Goal: Task Accomplishment & Management: Manage account settings

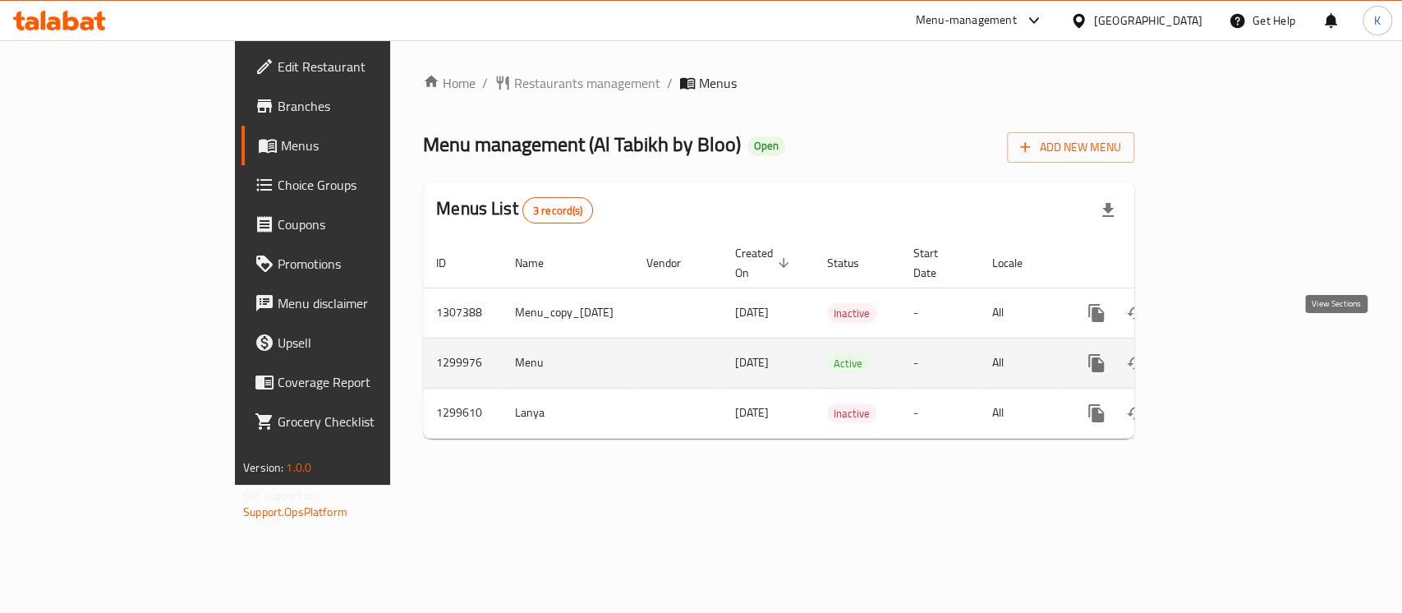
click at [1225, 353] on icon "enhanced table" at bounding box center [1215, 363] width 20 height 20
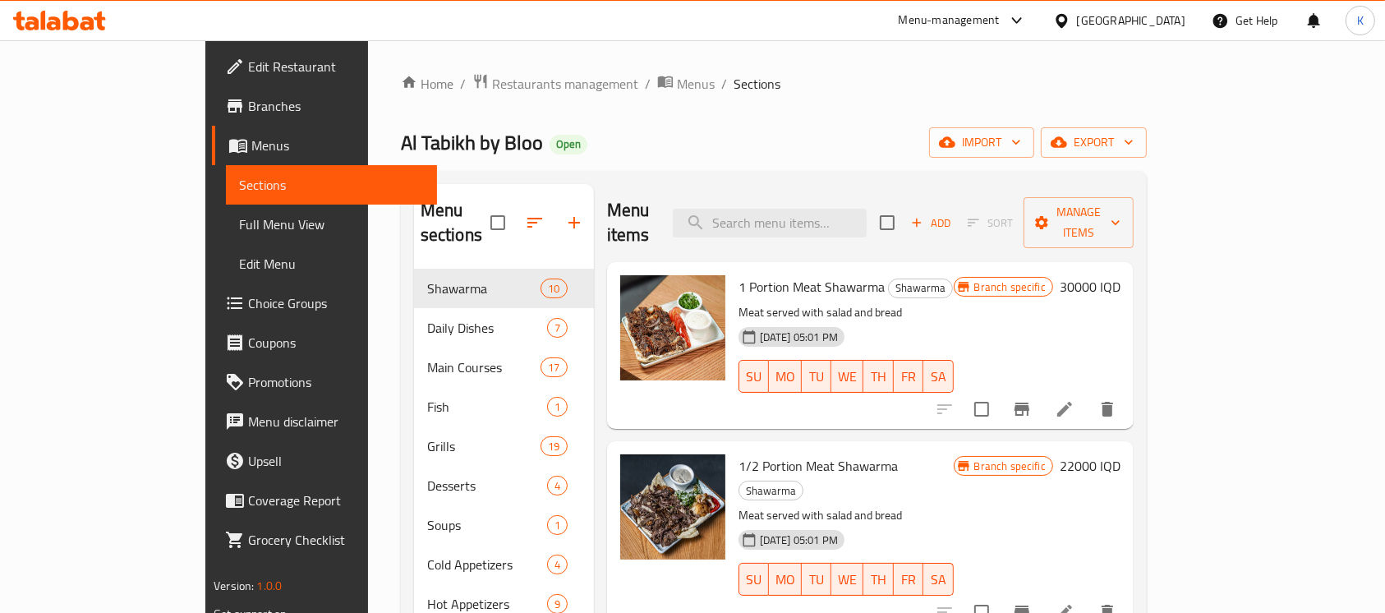
click at [1147, 125] on div "Home / Restaurants management / Menus / Sections Al Tabikh by Bloo Open import …" at bounding box center [774, 441] width 746 height 737
click at [956, 148] on icon "button" at bounding box center [947, 142] width 16 height 11
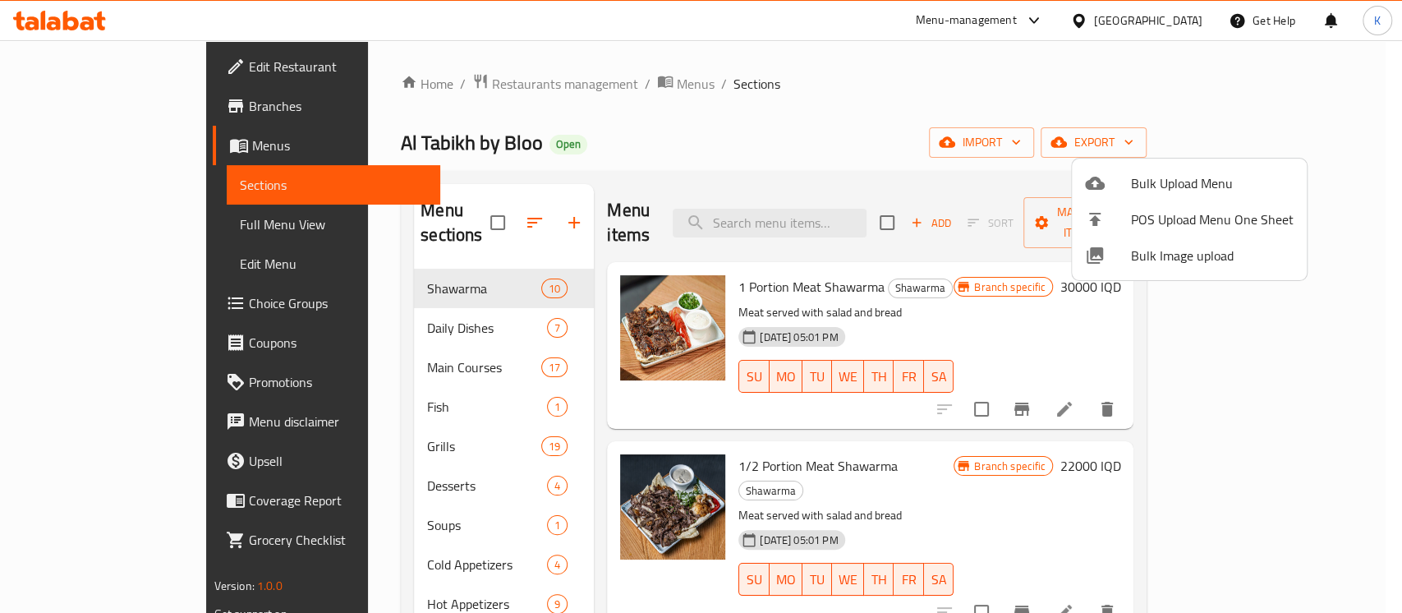
click at [1163, 251] on span "Bulk Image upload" at bounding box center [1212, 256] width 163 height 20
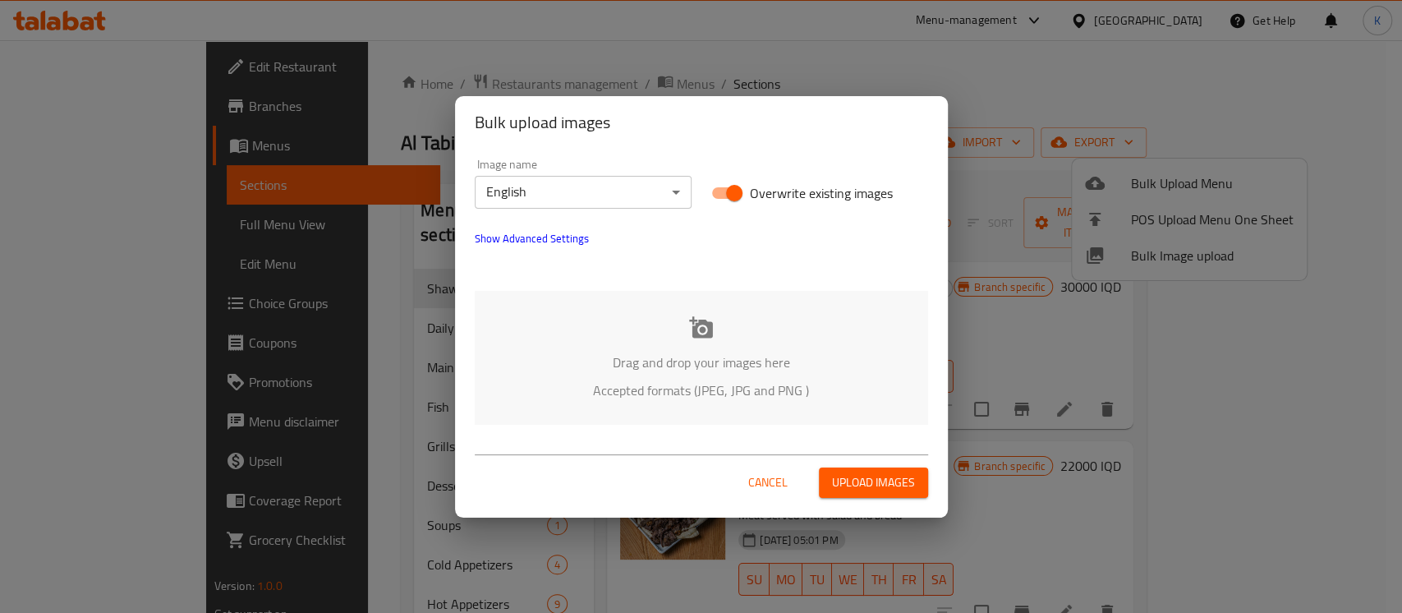
click at [704, 361] on p "Drag and drop your images here" at bounding box center [702, 362] width 404 height 20
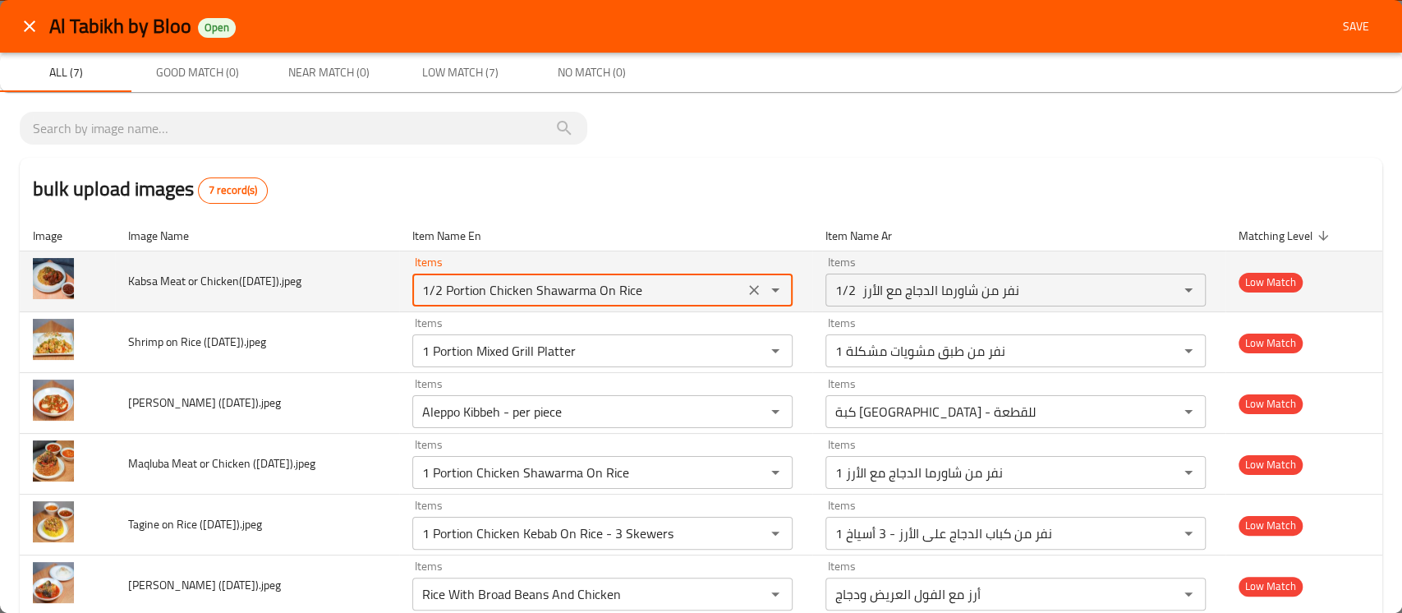
drag, startPoint x: 657, startPoint y: 289, endPoint x: 364, endPoint y: 288, distance: 293.3
click at [364, 288] on tr "Kabsa Meat or Chicken(Sunday).jpeg Items 1/2 Portion Chicken Shawarma On Rice I…" at bounding box center [701, 281] width 1363 height 61
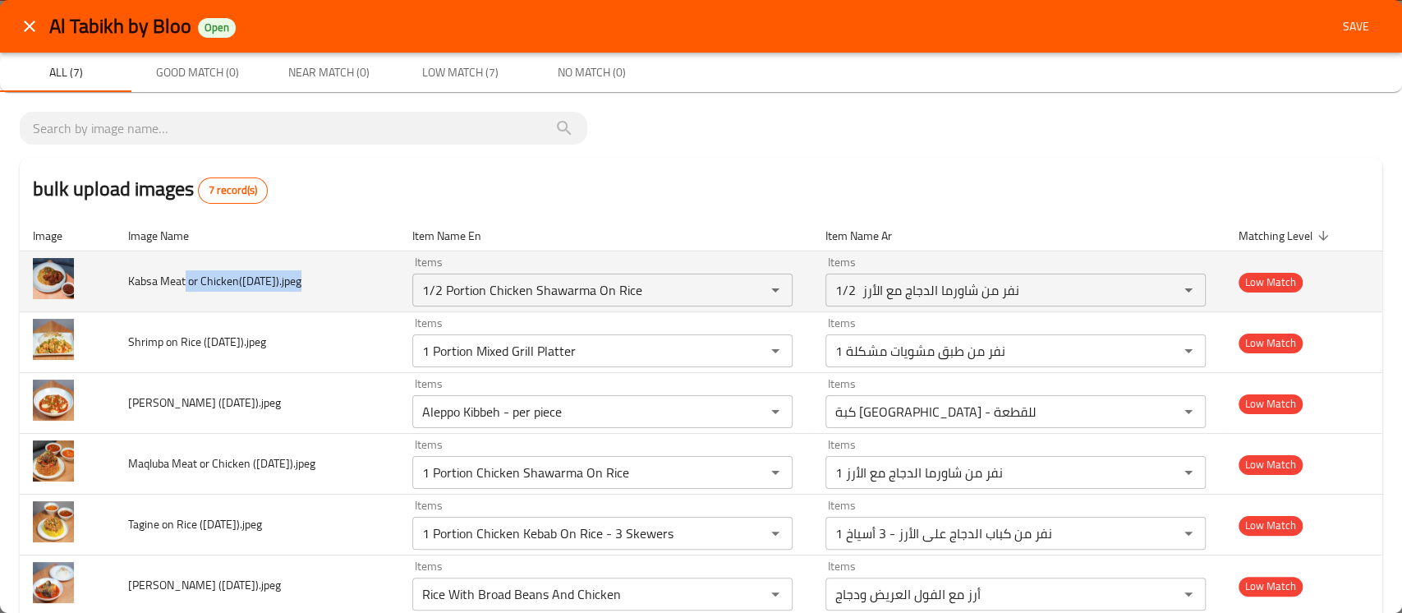
drag, startPoint x: 183, startPoint y: 280, endPoint x: 319, endPoint y: 286, distance: 135.7
click at [316, 286] on td "Kabsa Meat or Chicken(Sunday).jpeg" at bounding box center [257, 281] width 284 height 61
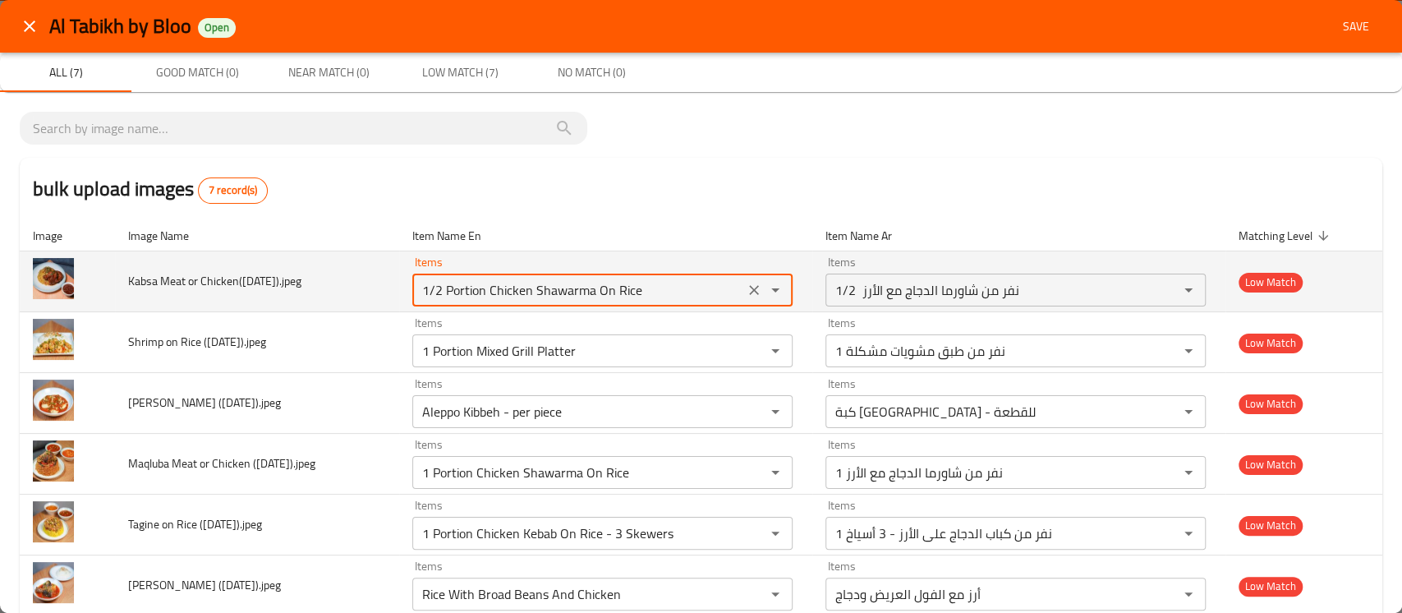
drag, startPoint x: 664, startPoint y: 292, endPoint x: 389, endPoint y: 285, distance: 274.5
click at [389, 285] on tr "Kabsa Meat or Chicken(Sunday).jpeg Items 1/2 Portion Chicken Shawarma On Rice I…" at bounding box center [701, 281] width 1363 height 61
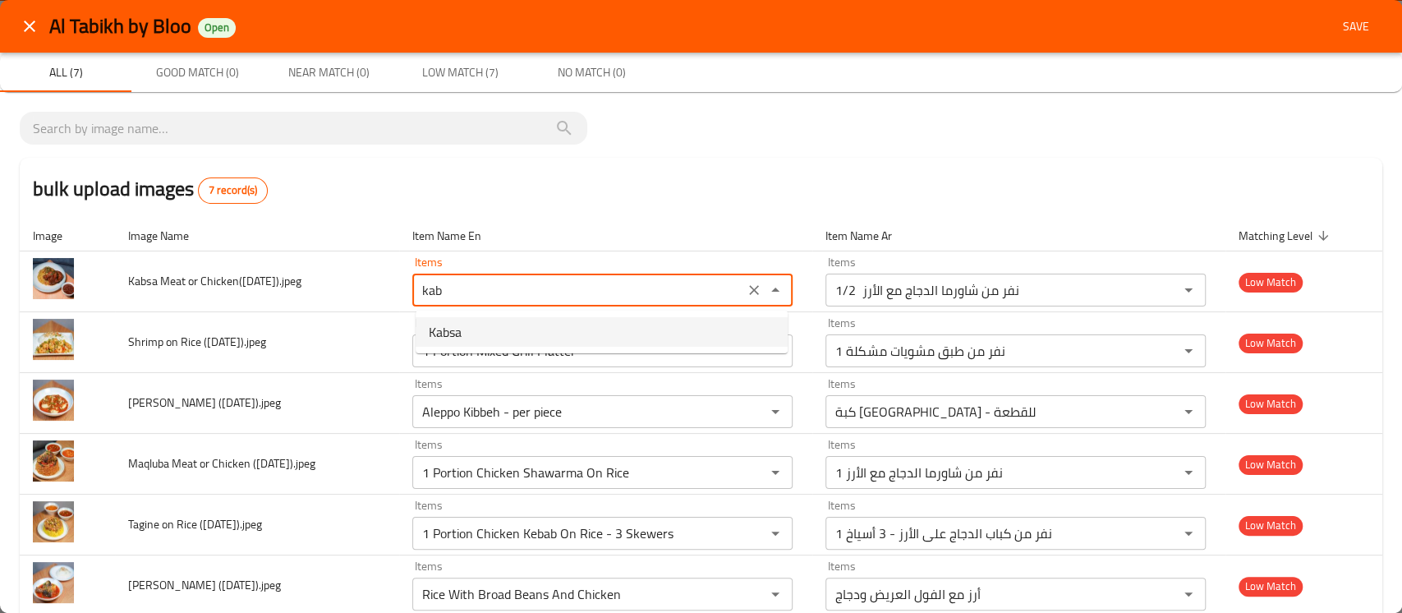
click at [495, 329] on Chicken\(Sunday\)__jpeg-option-0 "Kabsa" at bounding box center [602, 332] width 372 height 30
type Chicken\(Sunday\)__jpeg "Kabsa"
type Chicken\(Sunday\)__jpeg-ar "كبسة"
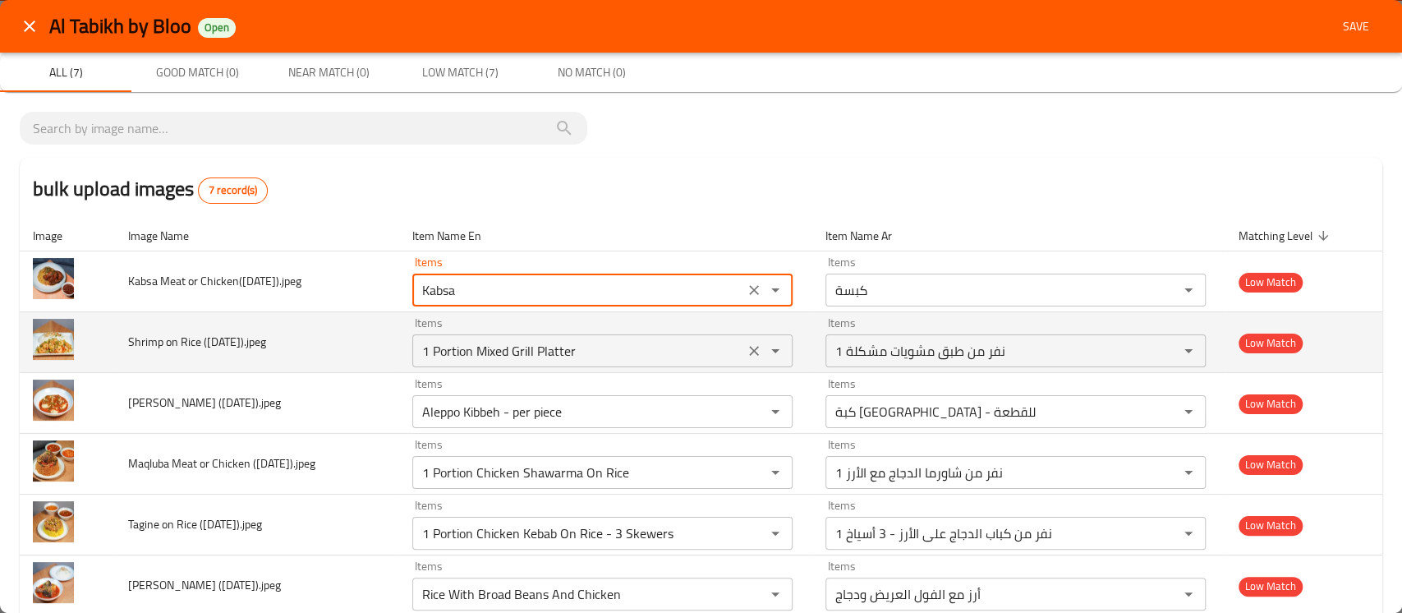
type Chicken\(Sunday\)__jpeg "Kabsa"
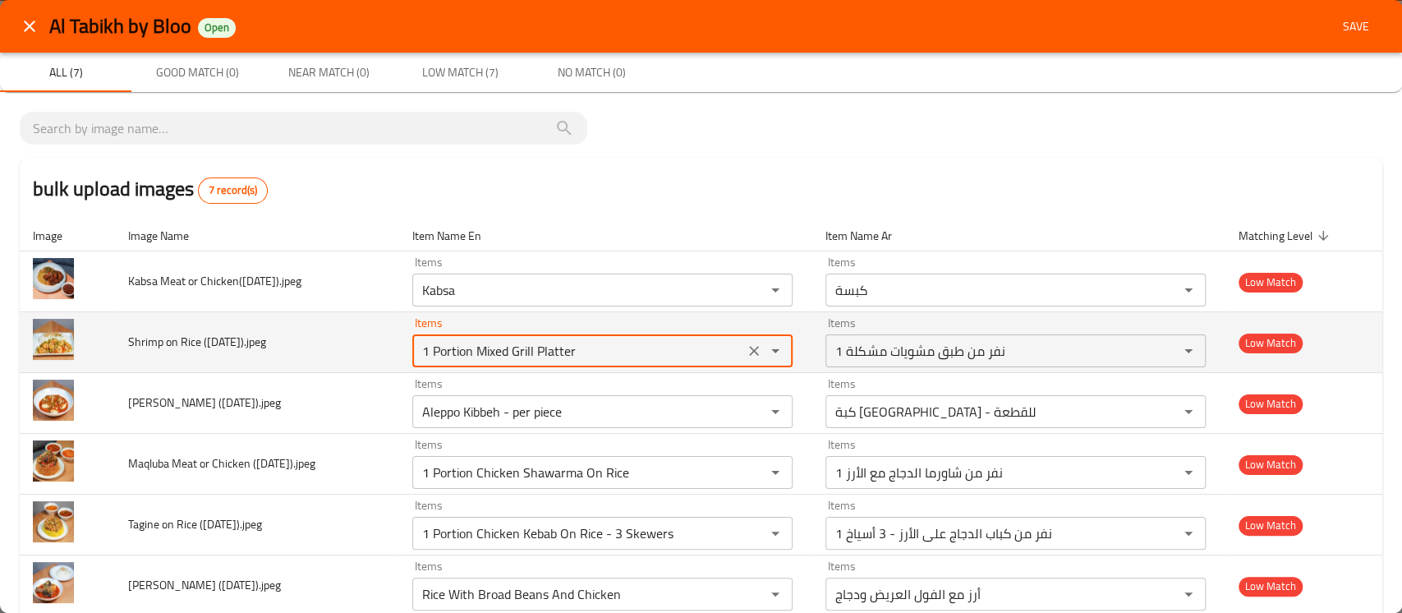
click at [495, 355] on \(Friday\)__jpeg "1 Portion Mixed Grill Platter" at bounding box center [578, 350] width 322 height 23
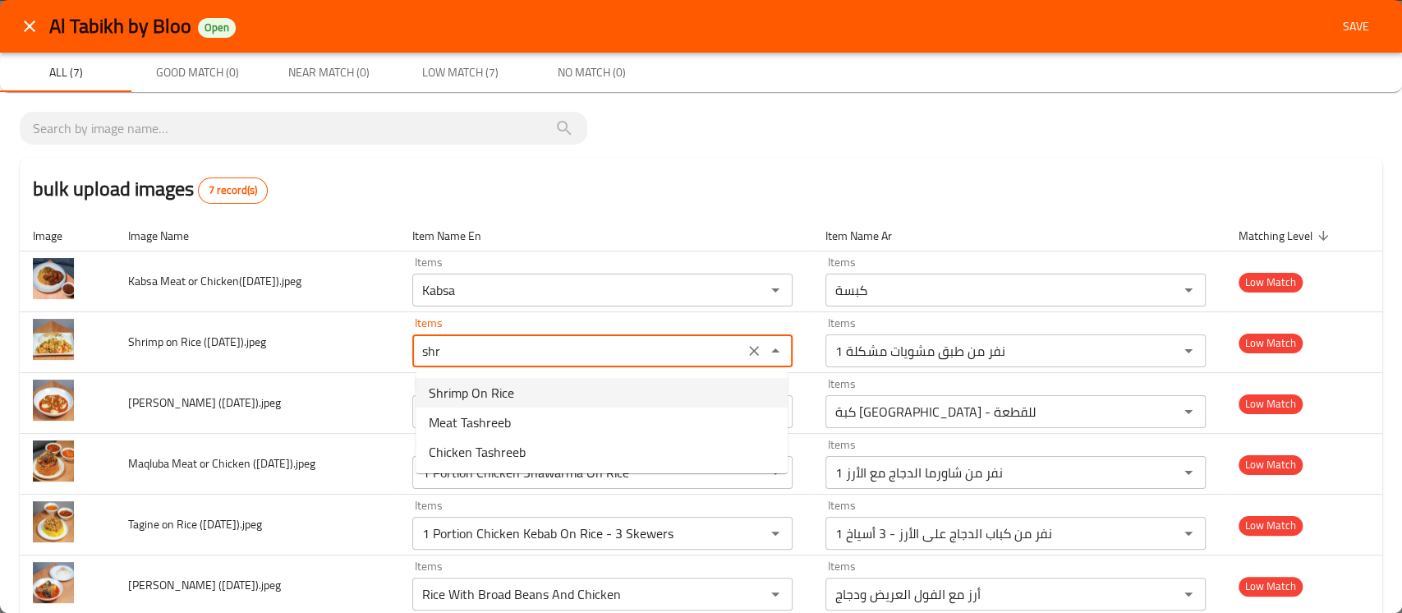
click at [459, 391] on span "Shrimp On Rice" at bounding box center [471, 393] width 85 height 20
type \(Friday\)__jpeg "Shrimp On Rice"
type \(Friday\)__jpeg-ar "روبيان مع أرز"
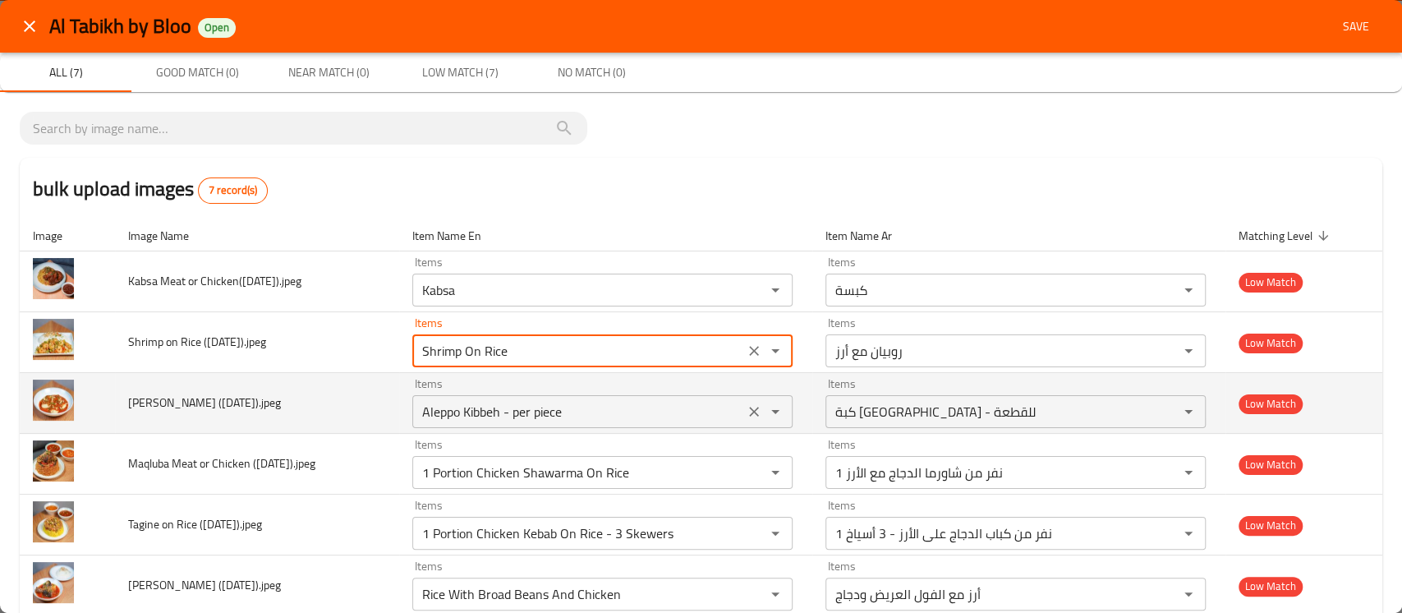
type \(Friday\)__jpeg "Shrimp On Rice"
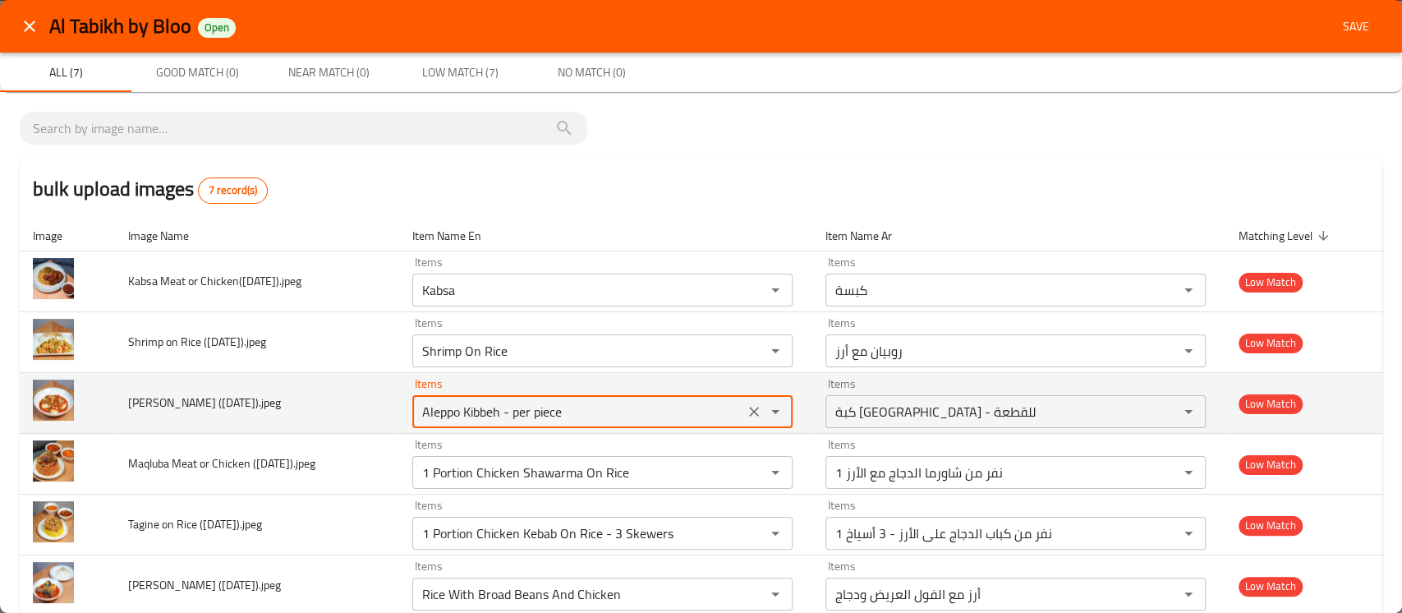
click at [465, 407] on \(Thursday\)__jpeg "Aleppo Kibbeh - per piece" at bounding box center [578, 411] width 322 height 23
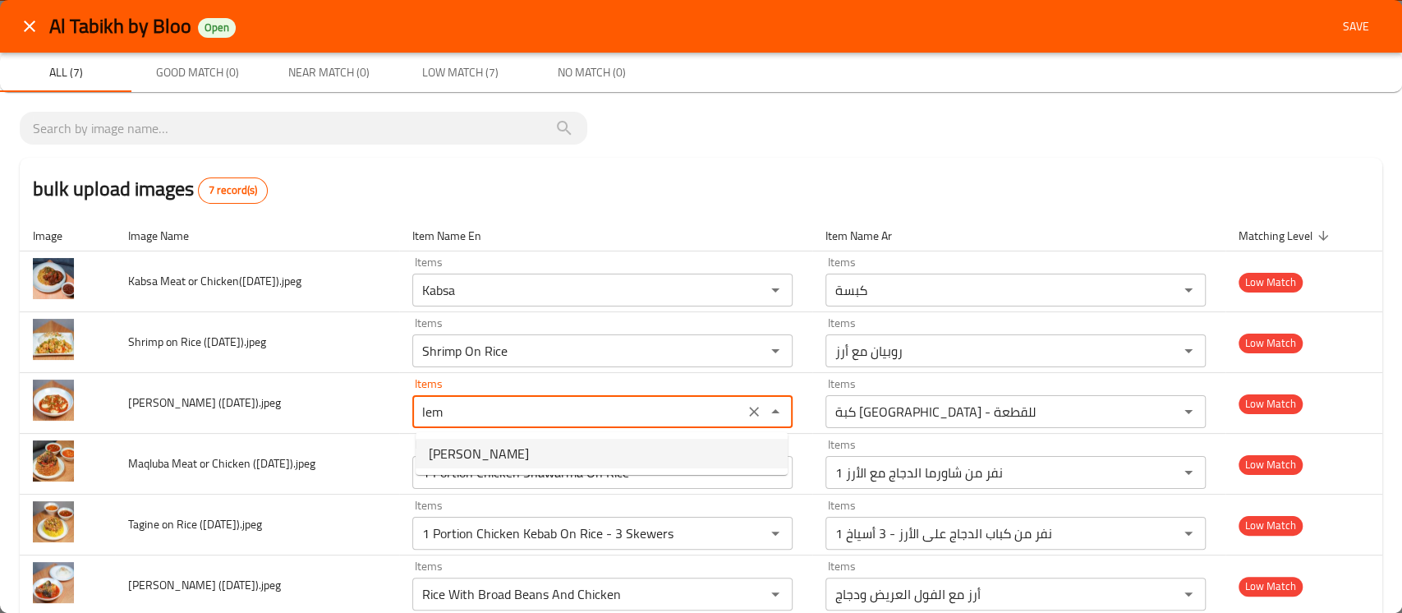
click at [482, 446] on span "Lemon Kibbeh" at bounding box center [479, 454] width 100 height 20
type \(Thursday\)__jpeg "Lemon Kibbeh"
type \(Thursday\)__jpeg-ar "كبة ليمون"
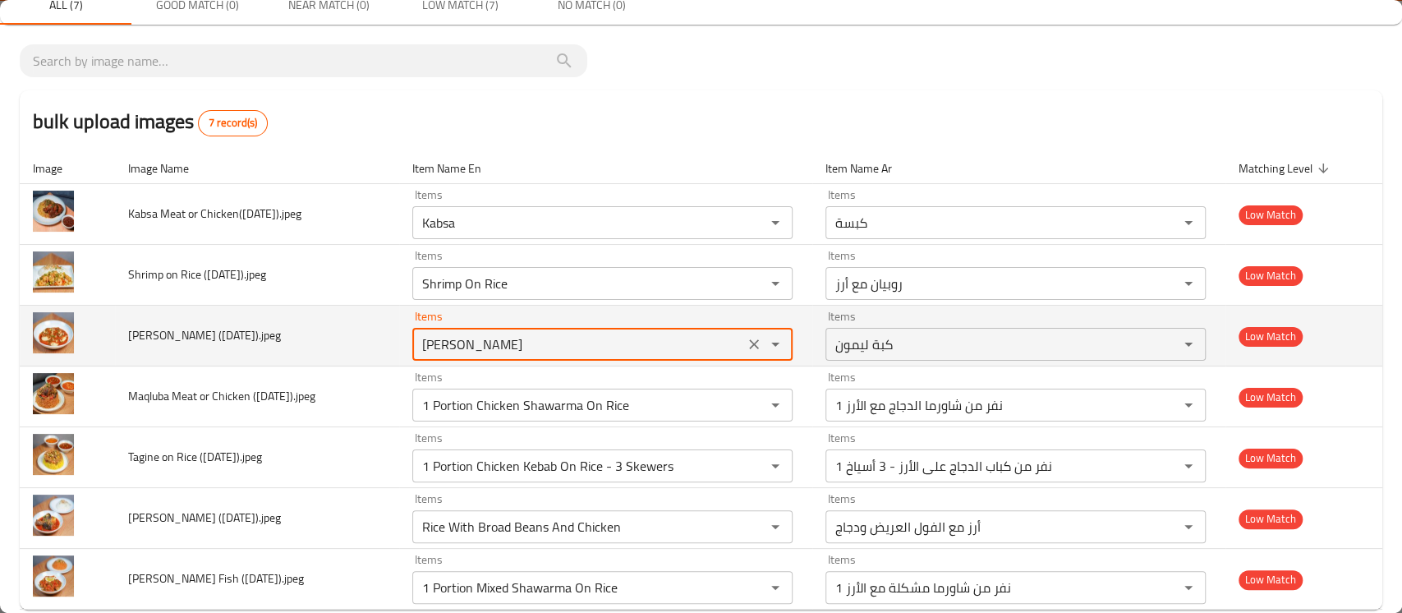
scroll to position [97, 0]
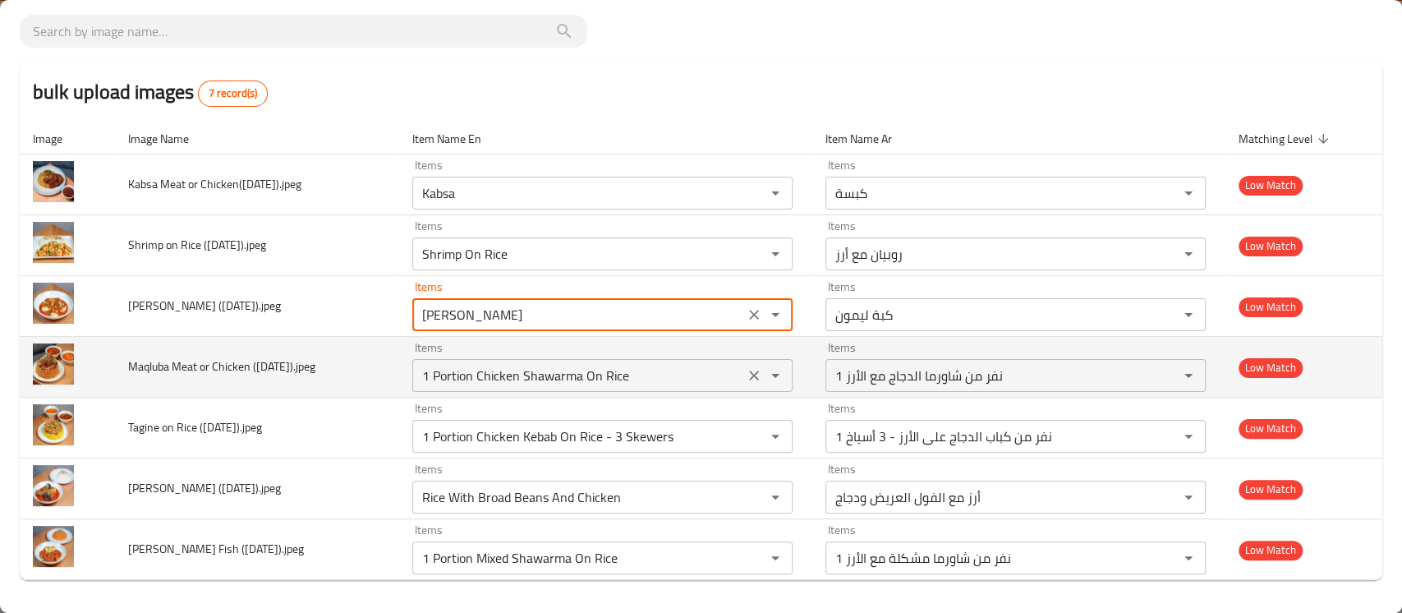
type \(Thursday\)__jpeg "Lemon Kibbeh"
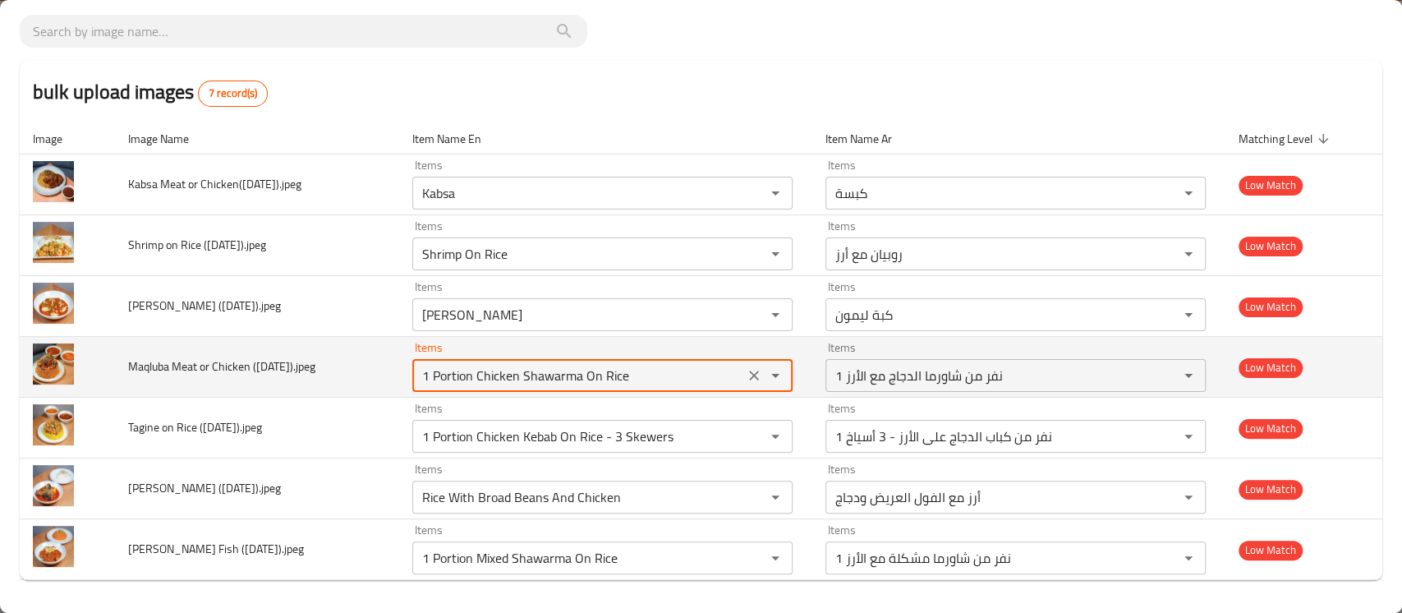
click at [463, 381] on \(Saturday\)__jpeg "1 Portion Chicken Shawarma On Rice" at bounding box center [578, 375] width 322 height 23
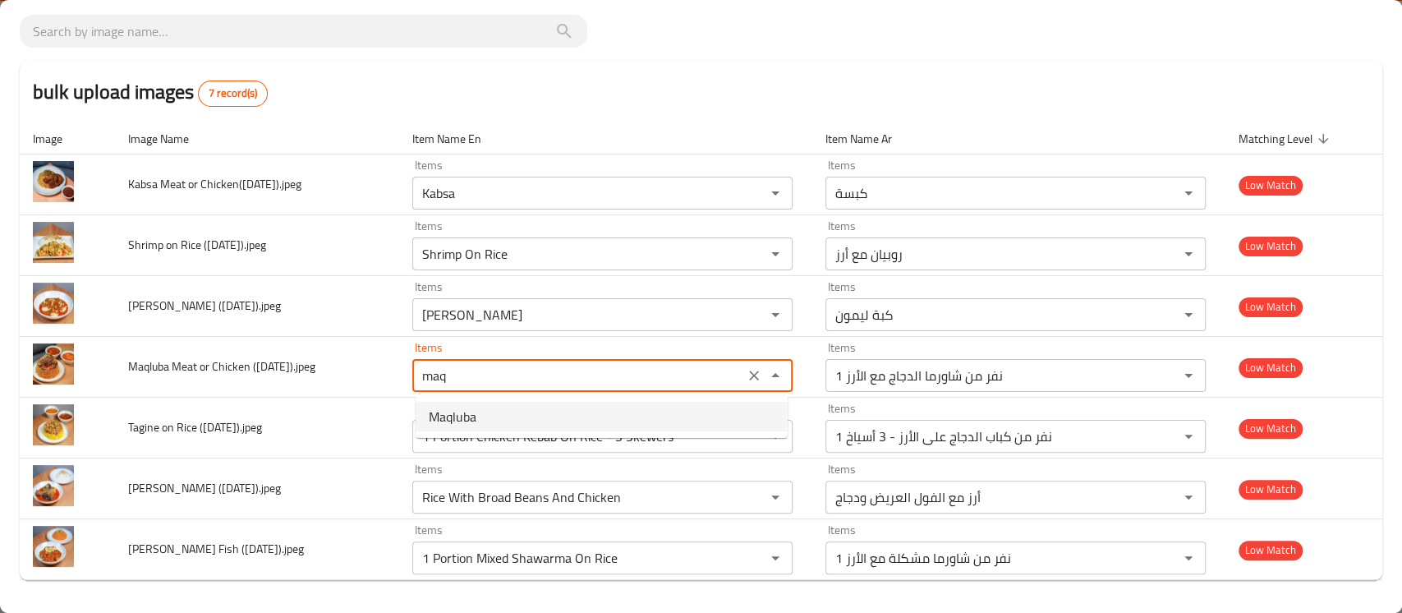
click at [485, 417] on \(Saturday\)__jpeg-option-0 "Maqluba" at bounding box center [602, 417] width 372 height 30
type \(Saturday\)__jpeg "Maqluba"
type \(Saturday\)__jpeg-ar "مقلوبة"
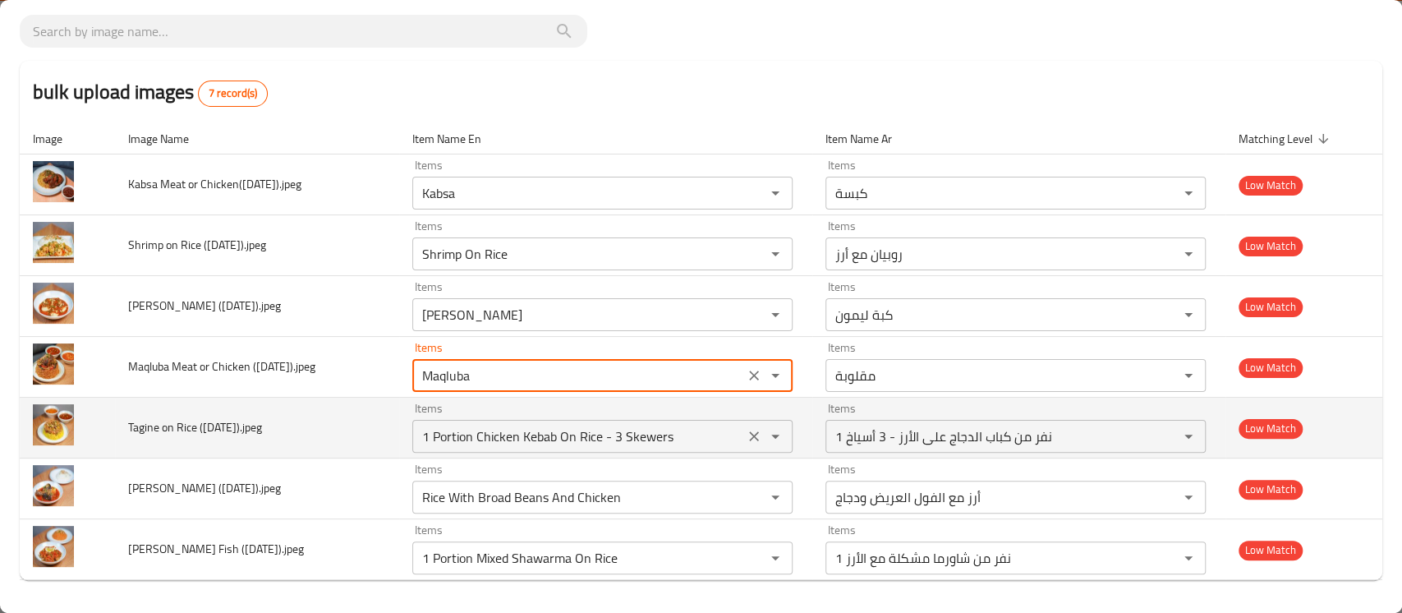
type \(Saturday\)__jpeg "Maqluba"
click at [484, 436] on \(Wednesday\)__jpeg "1 Portion Chicken Kebab On Rice - 3 Skewers" at bounding box center [578, 436] width 322 height 23
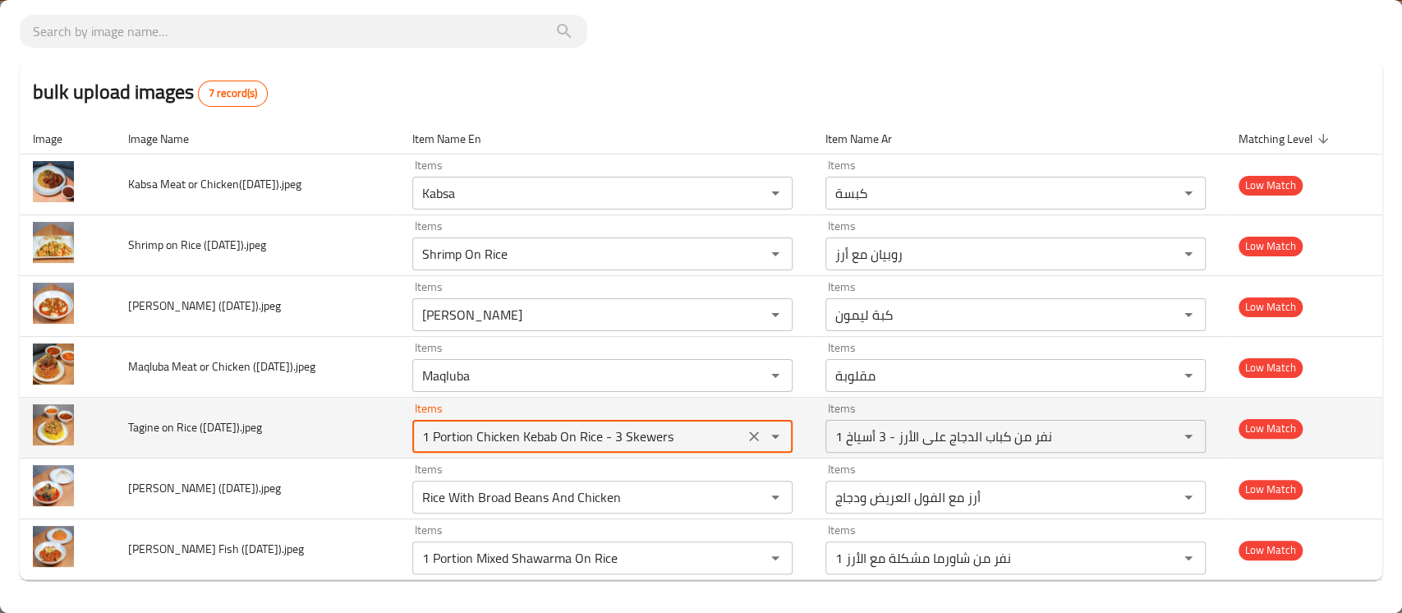
click at [484, 436] on \(Wednesday\)__jpeg "1 Portion Chicken Kebab On Rice - 3 Skewers" at bounding box center [578, 436] width 322 height 23
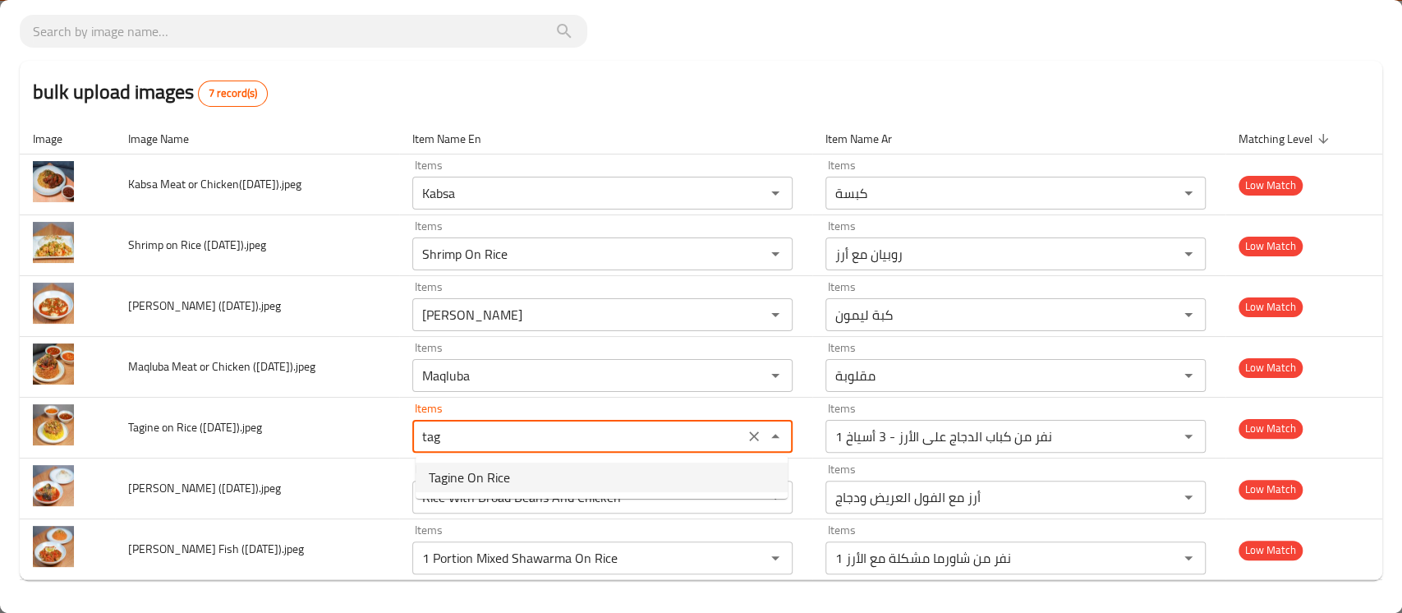
click at [486, 471] on span "Tagine On Rice" at bounding box center [469, 477] width 81 height 20
type \(Wednesday\)__jpeg "Tagine On Rice"
type \(Wednesday\)__jpeg-ar "تاجينة على الأرز"
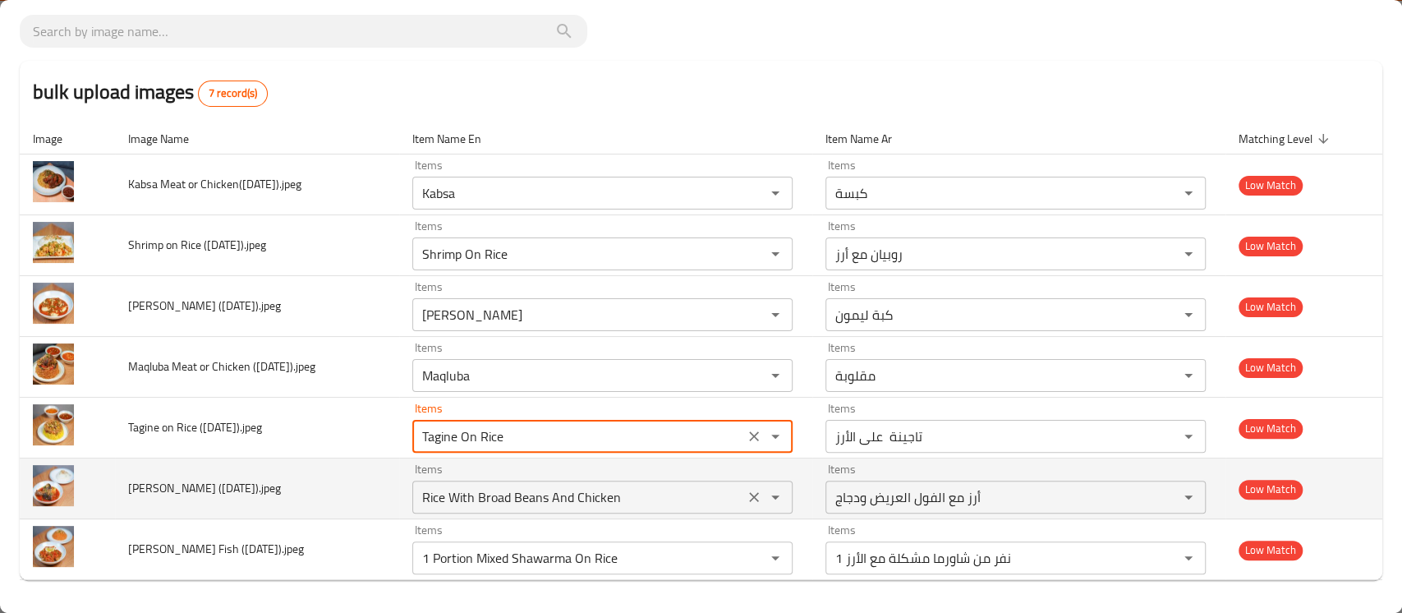
type \(Wednesday\)__jpeg "Tagine On Rice"
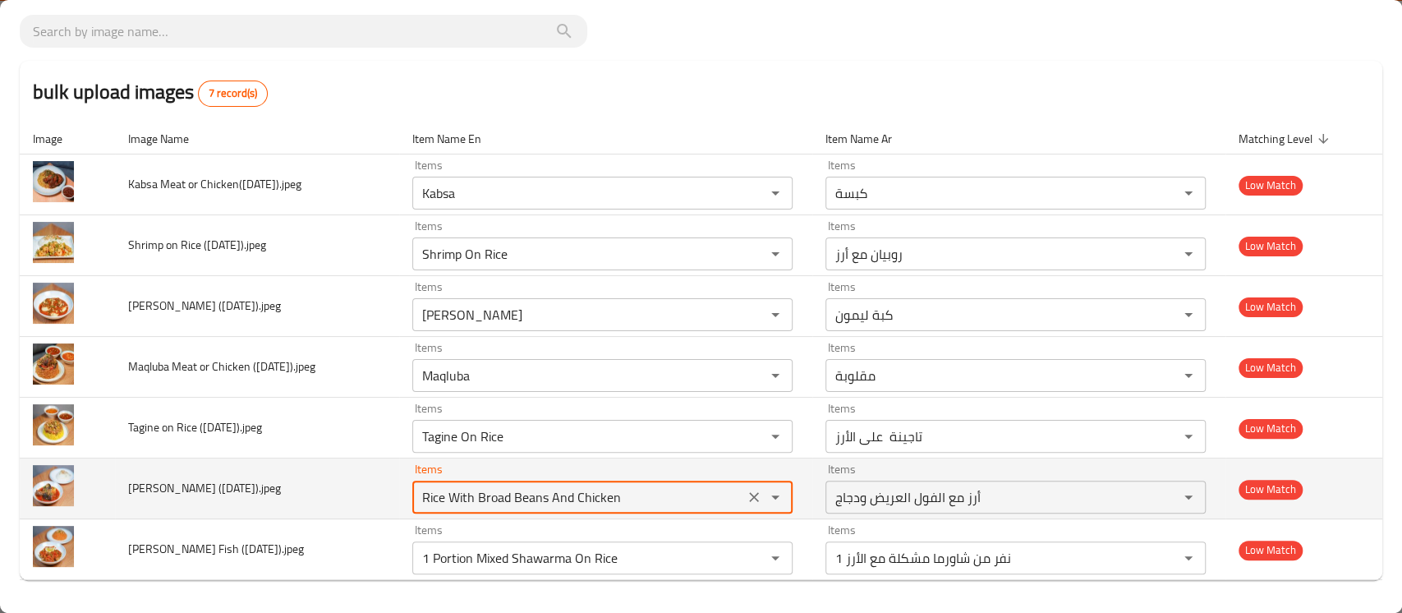
click at [485, 490] on \(Tuesday\)__jpeg "Rice With Broad Beans And Chicken" at bounding box center [578, 497] width 322 height 23
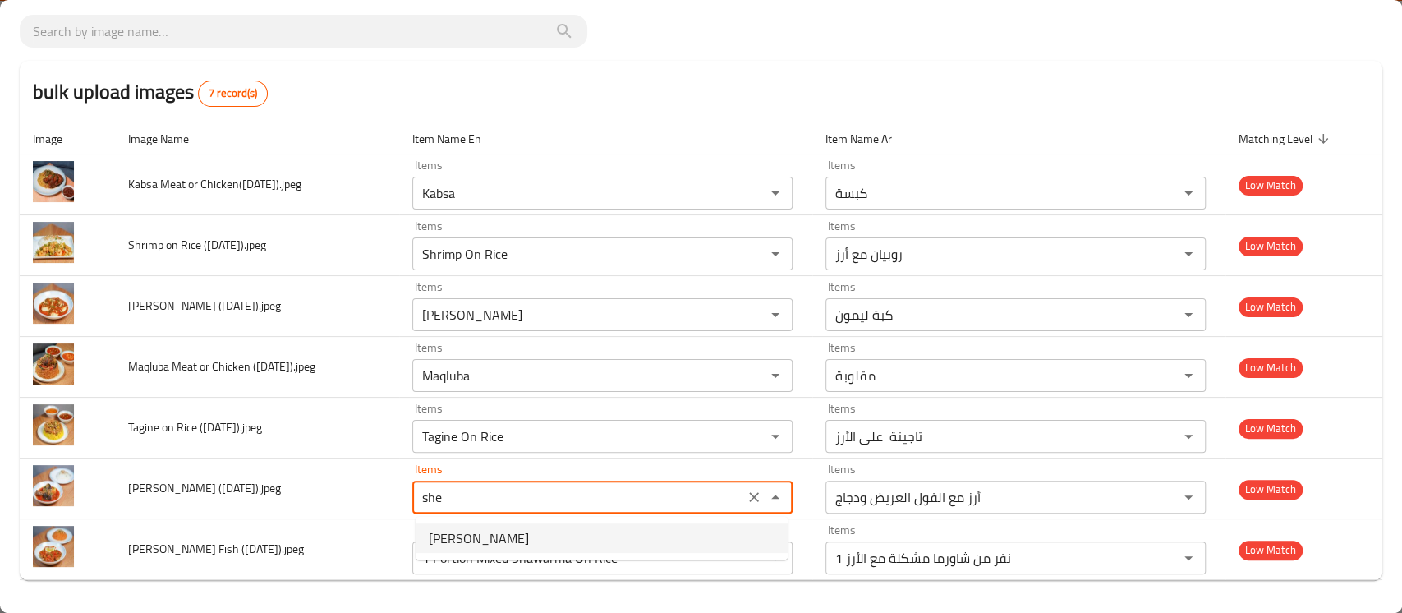
click at [487, 528] on span "Sheikh Mahshi" at bounding box center [479, 538] width 100 height 20
type \(Tuesday\)__jpeg "Sheikh Mahshi"
type \(Tuesday\)__jpeg-ar "شيخ محشي"
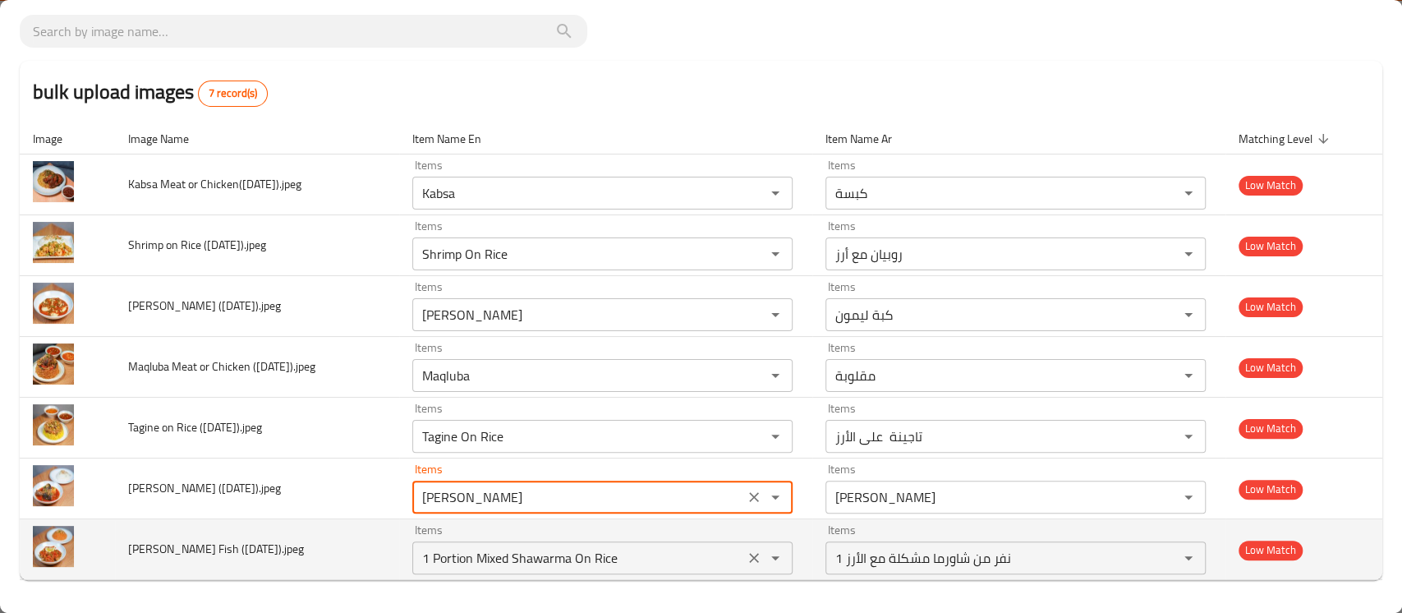
type \(Tuesday\)__jpeg "Sheikh Mahshi"
click at [480, 555] on \(Monday\)__jpeg "1 Portion Mixed Shawarma On Rice" at bounding box center [578, 557] width 322 height 23
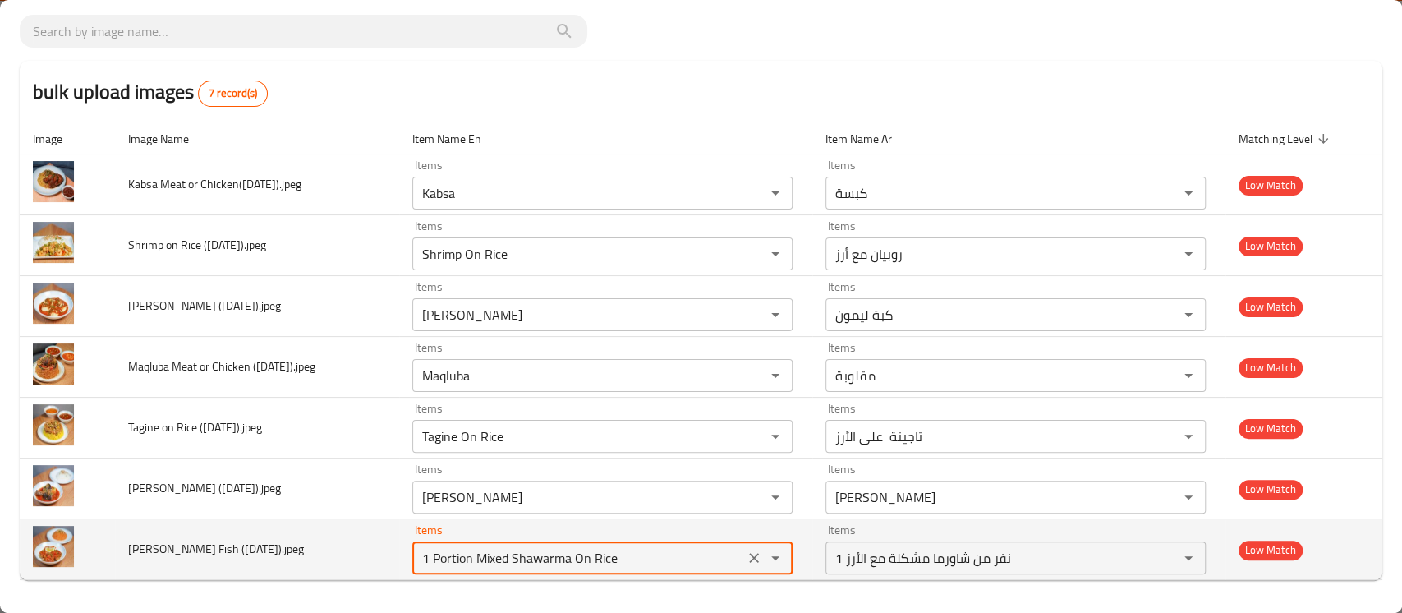
click at [480, 555] on \(Monday\)__jpeg "1 Portion Mixed Shawarma On Rice" at bounding box center [578, 557] width 322 height 23
type \(Monday\)__jpeg "s"
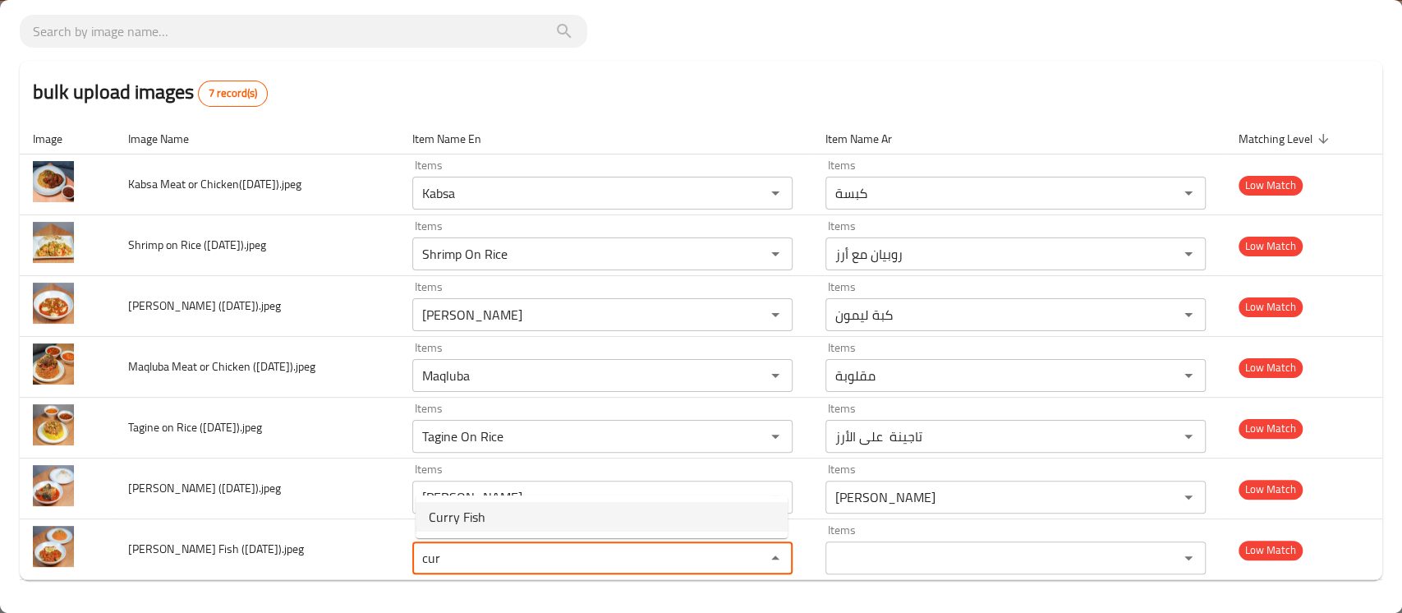
click at [486, 514] on \(Monday\)__jpeg-option-0 "Curry Fish" at bounding box center [602, 517] width 372 height 30
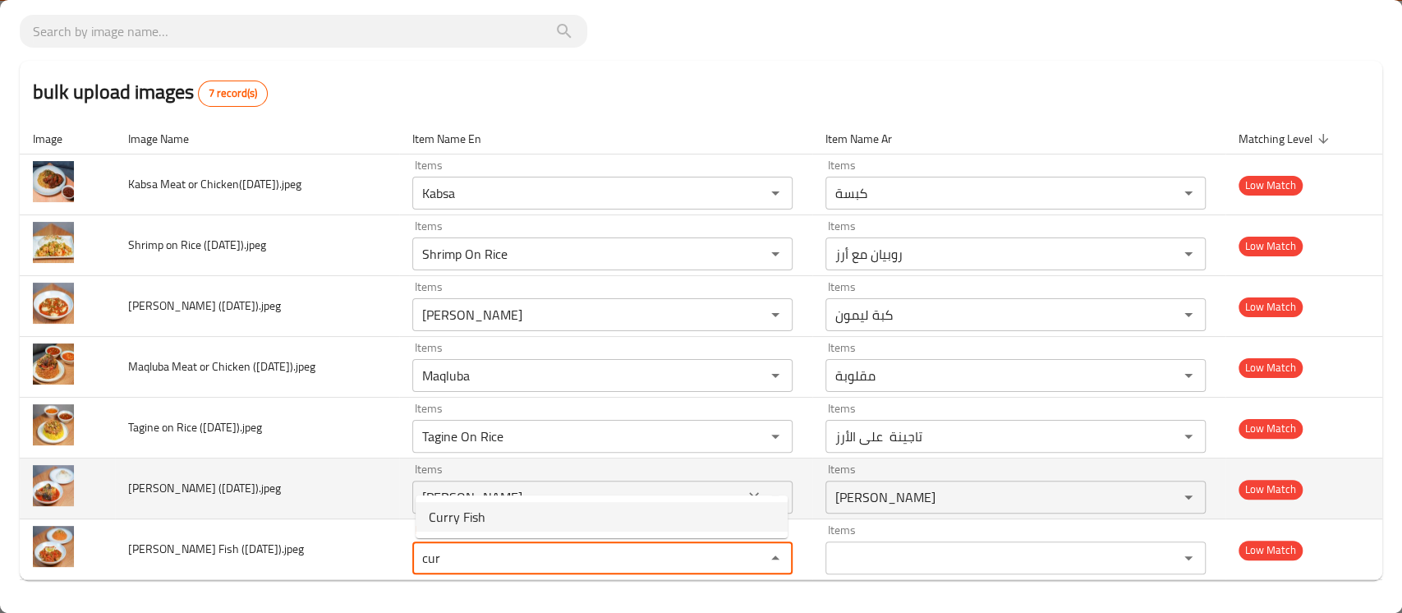
type \(Monday\)__jpeg "Curry Fish"
type \(Monday\)__jpeg-ar "سمك بالكاري"
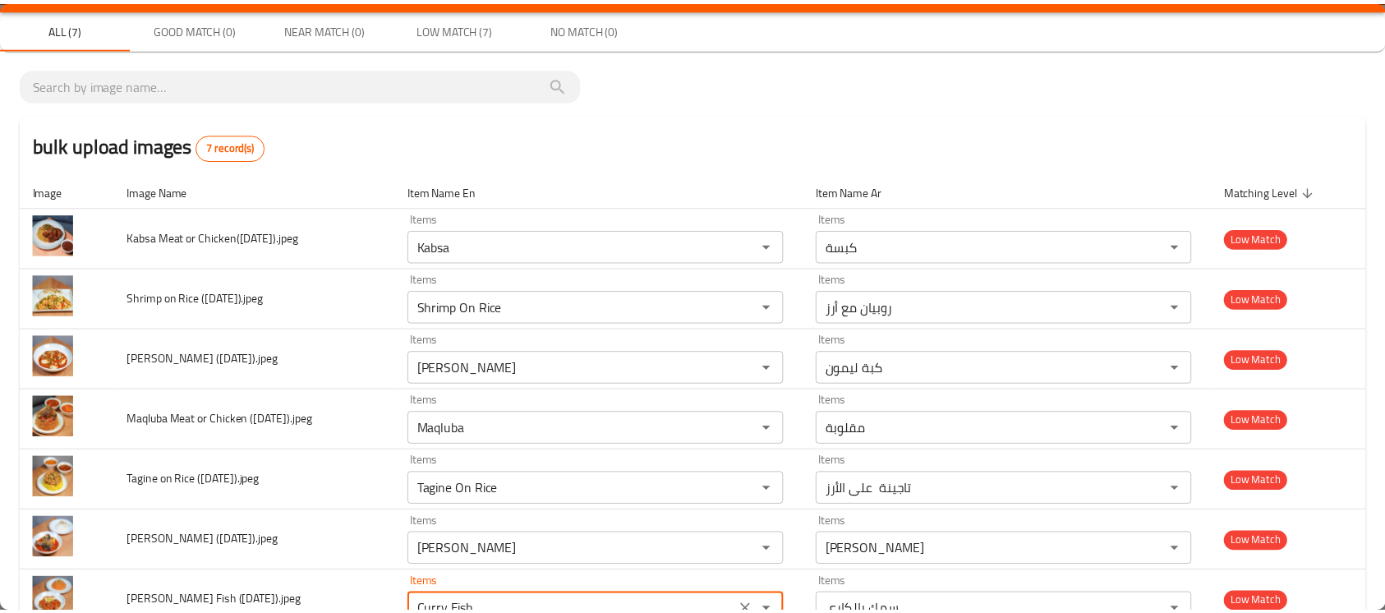
scroll to position [0, 0]
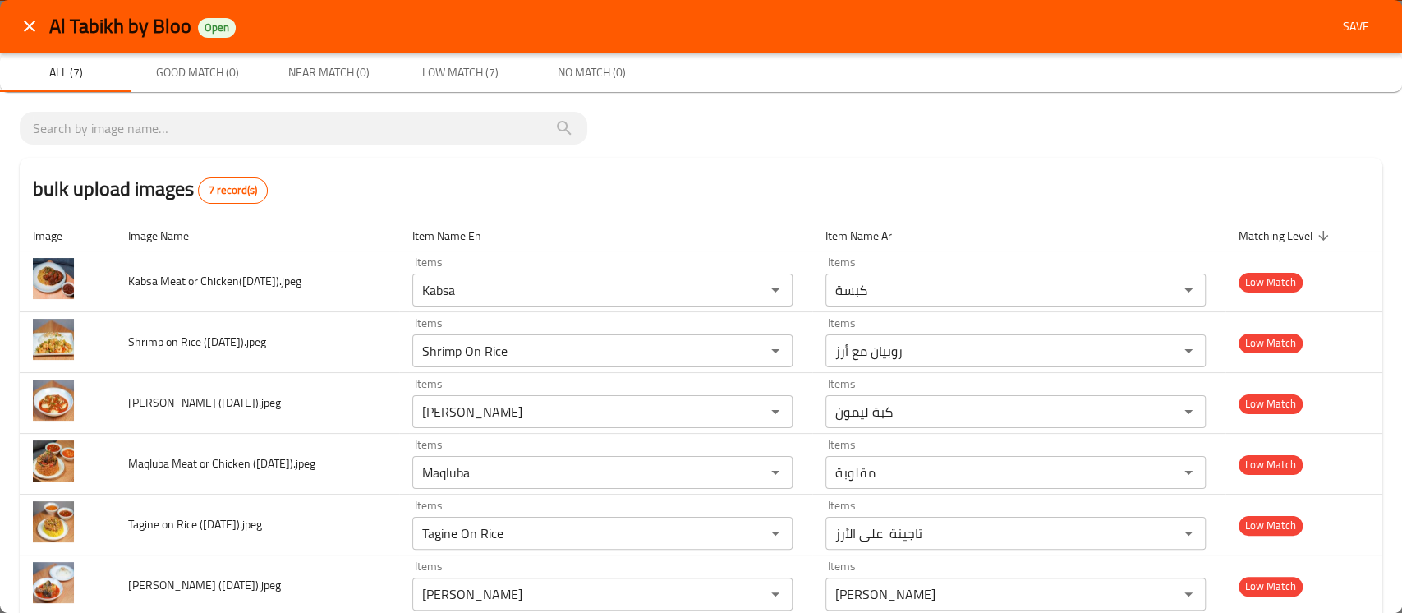
type \(Monday\)__jpeg "Curry Fish"
click at [1337, 20] on span "Save" at bounding box center [1356, 26] width 39 height 21
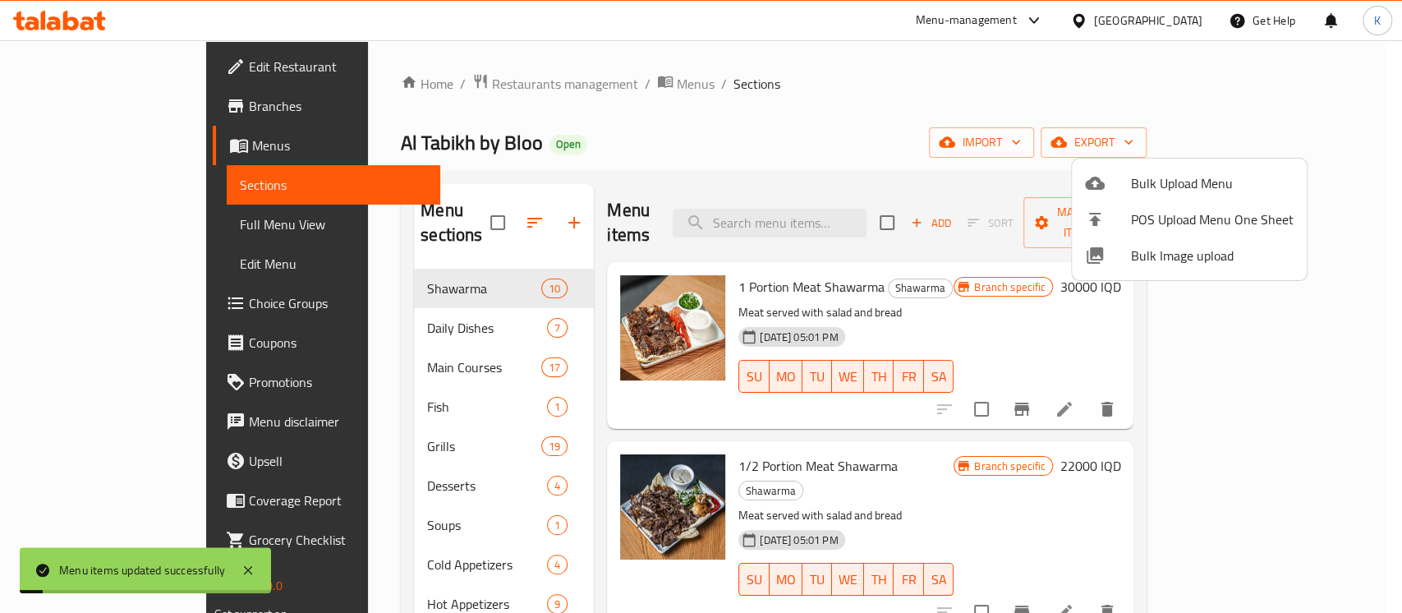
click at [837, 124] on div at bounding box center [701, 306] width 1402 height 613
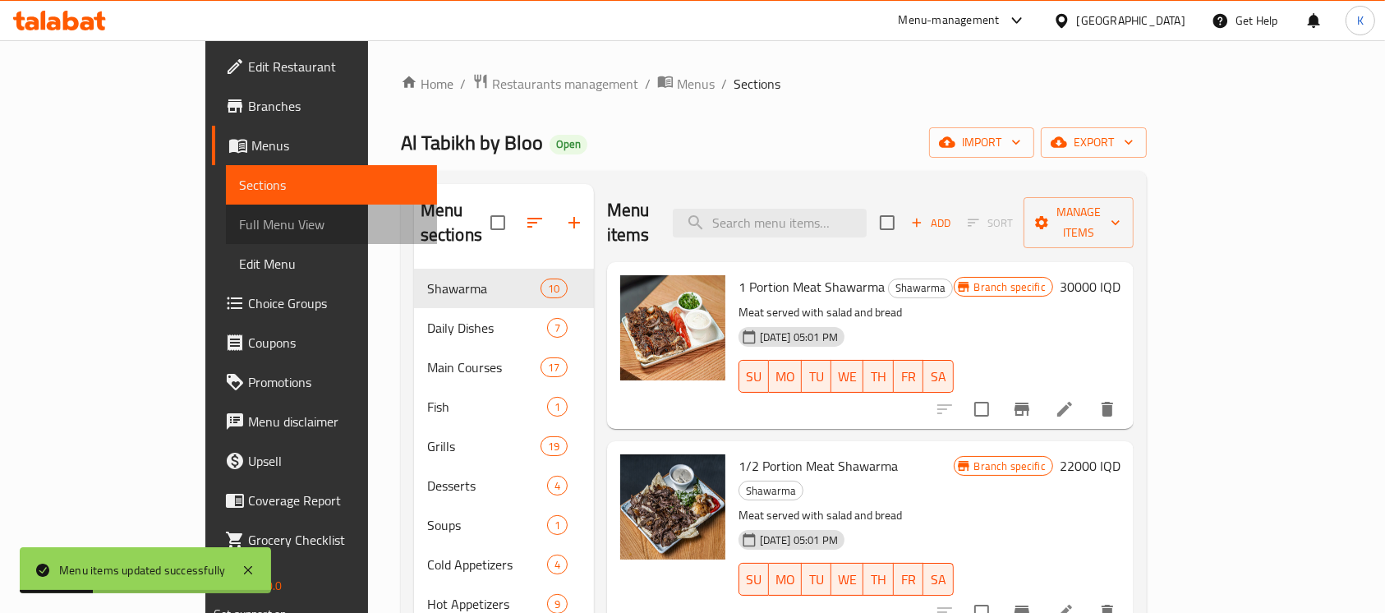
click at [239, 216] on span "Full Menu View" at bounding box center [331, 224] width 185 height 20
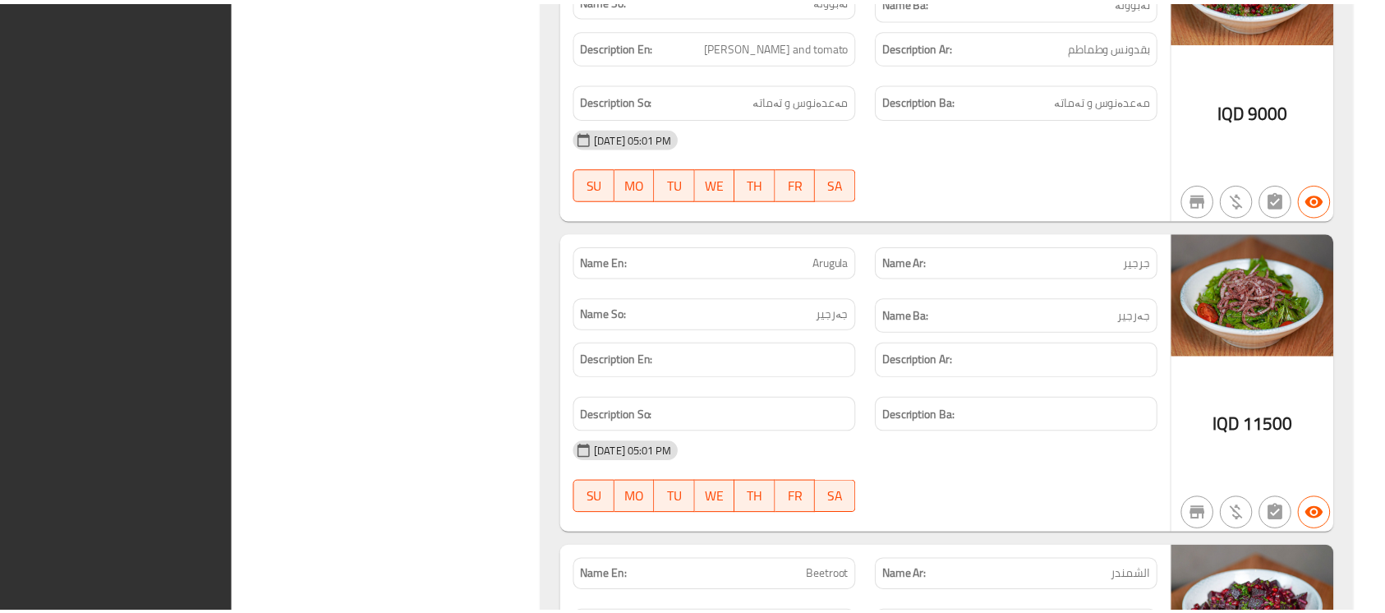
scroll to position [24940, 0]
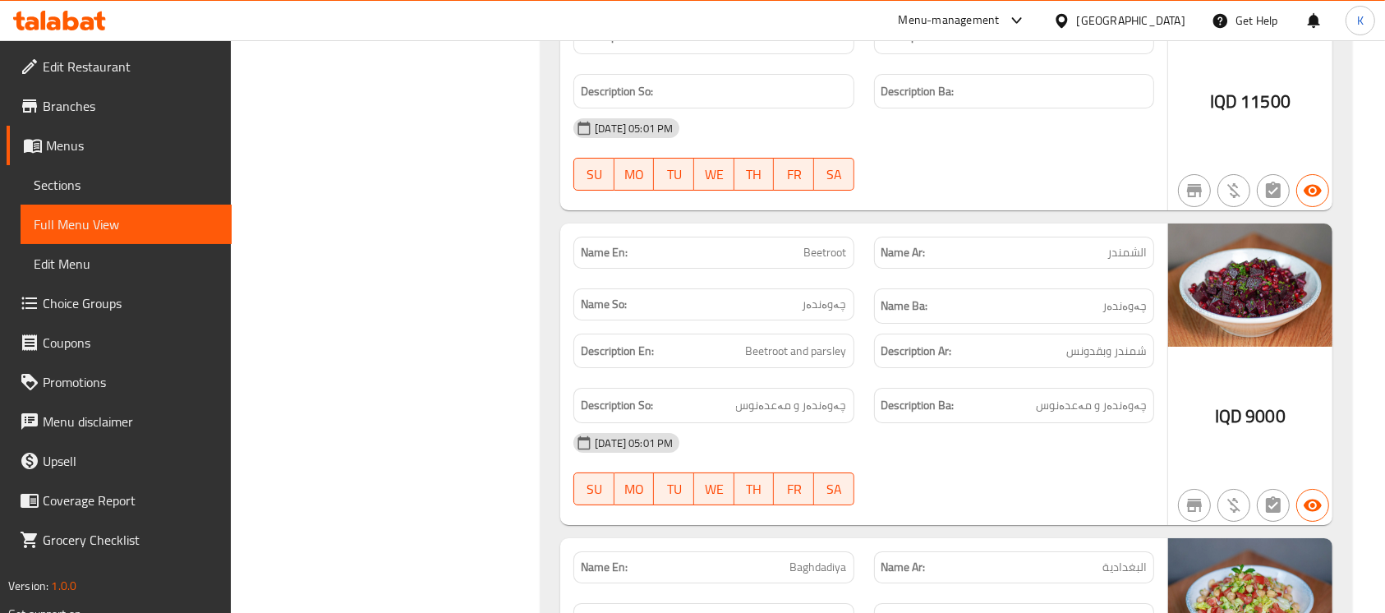
click at [39, 13] on icon at bounding box center [59, 21] width 93 height 20
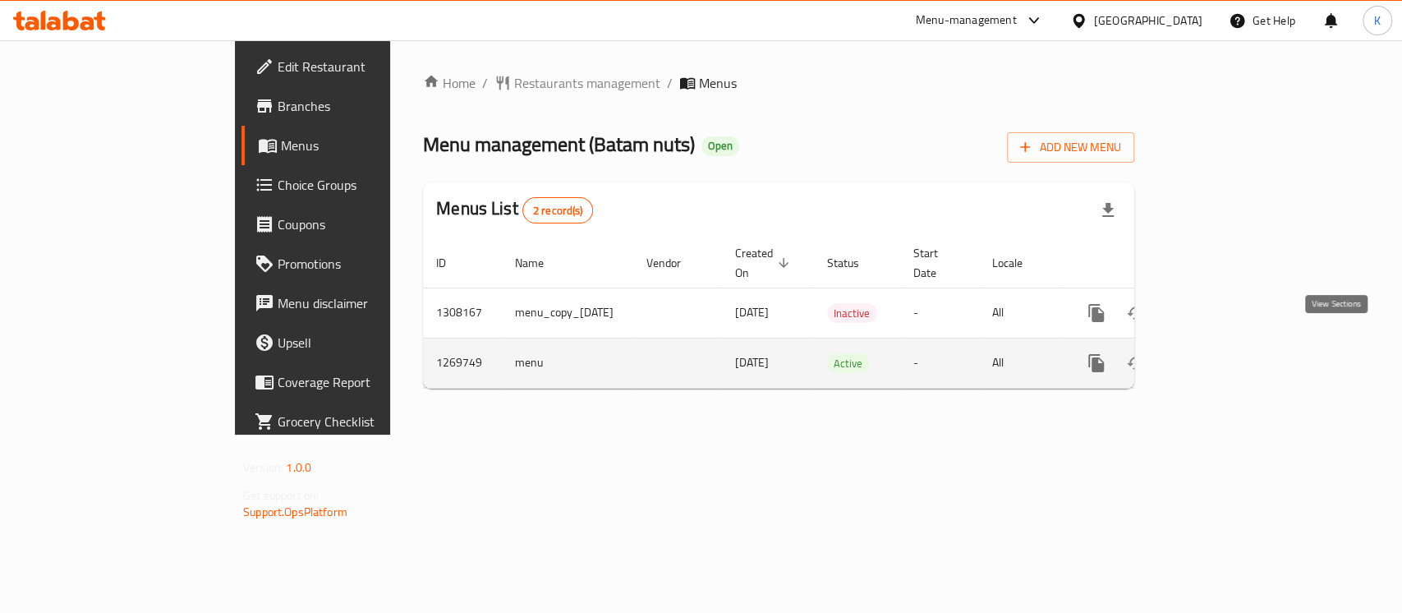
click at [1223, 356] on icon "enhanced table" at bounding box center [1215, 363] width 15 height 15
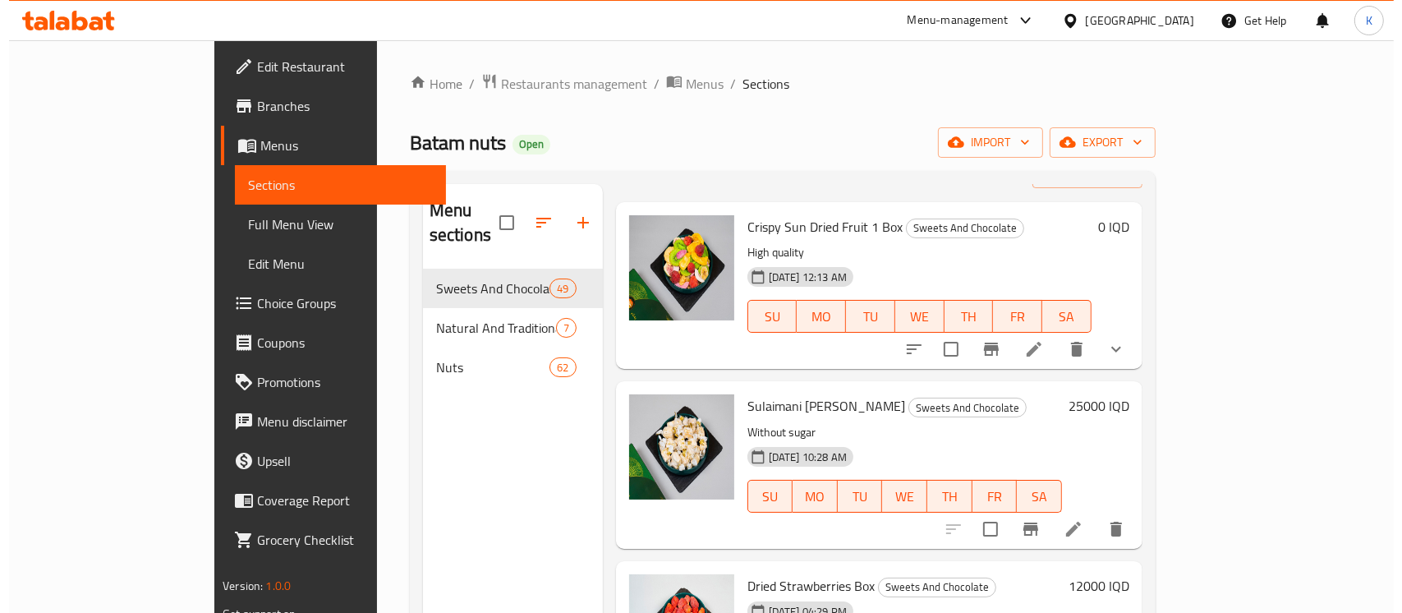
scroll to position [109, 0]
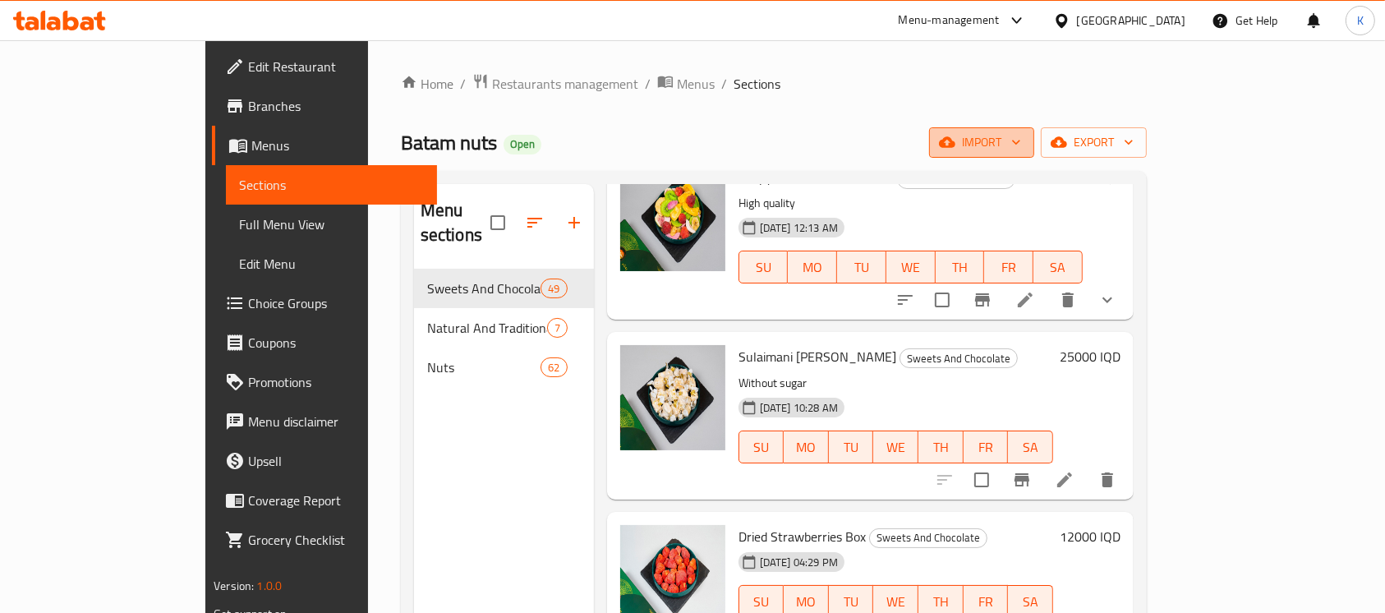
click at [1021, 141] on span "import" at bounding box center [981, 142] width 79 height 21
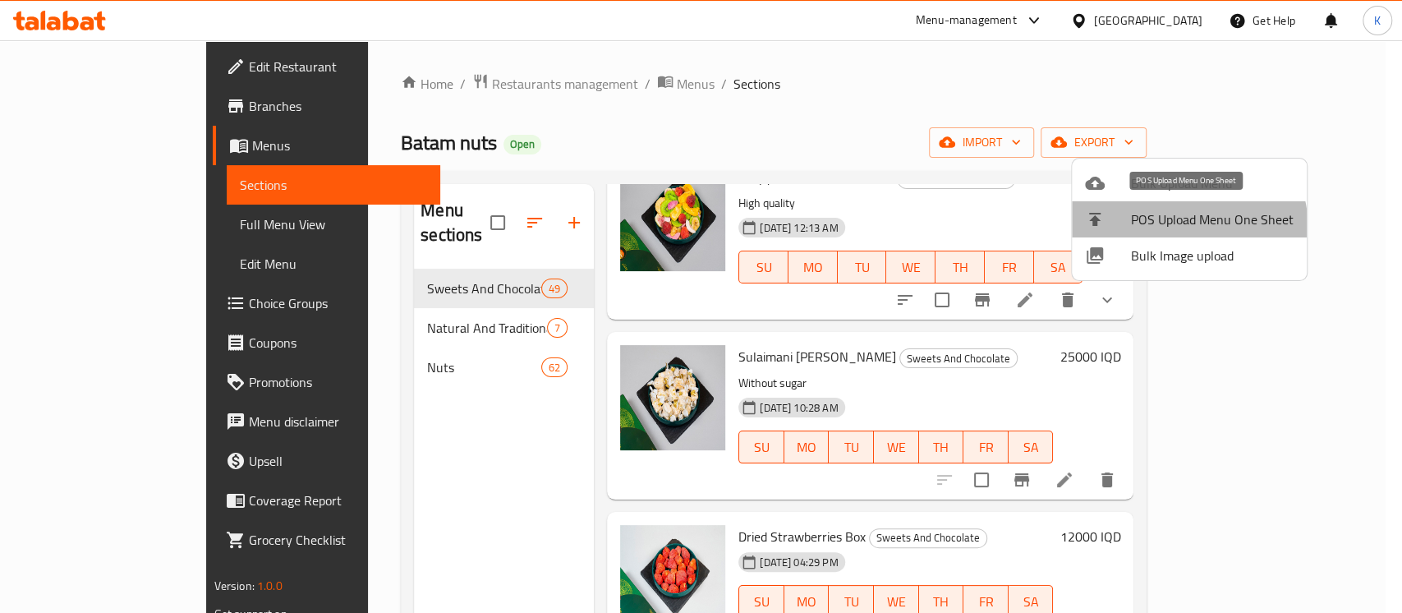
click at [1163, 232] on li "POS Upload Menu One Sheet" at bounding box center [1189, 219] width 235 height 36
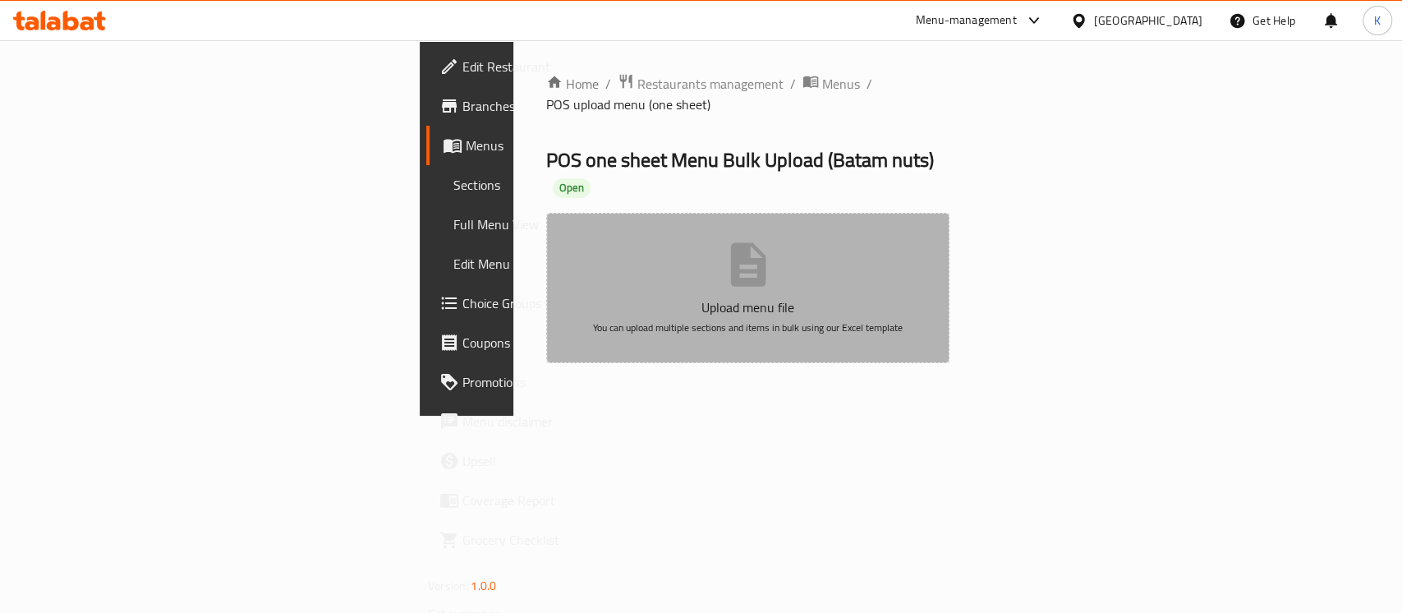
click at [950, 246] on button "Upload menu file You can upload multiple sections and items in bulk using our E…" at bounding box center [747, 288] width 403 height 150
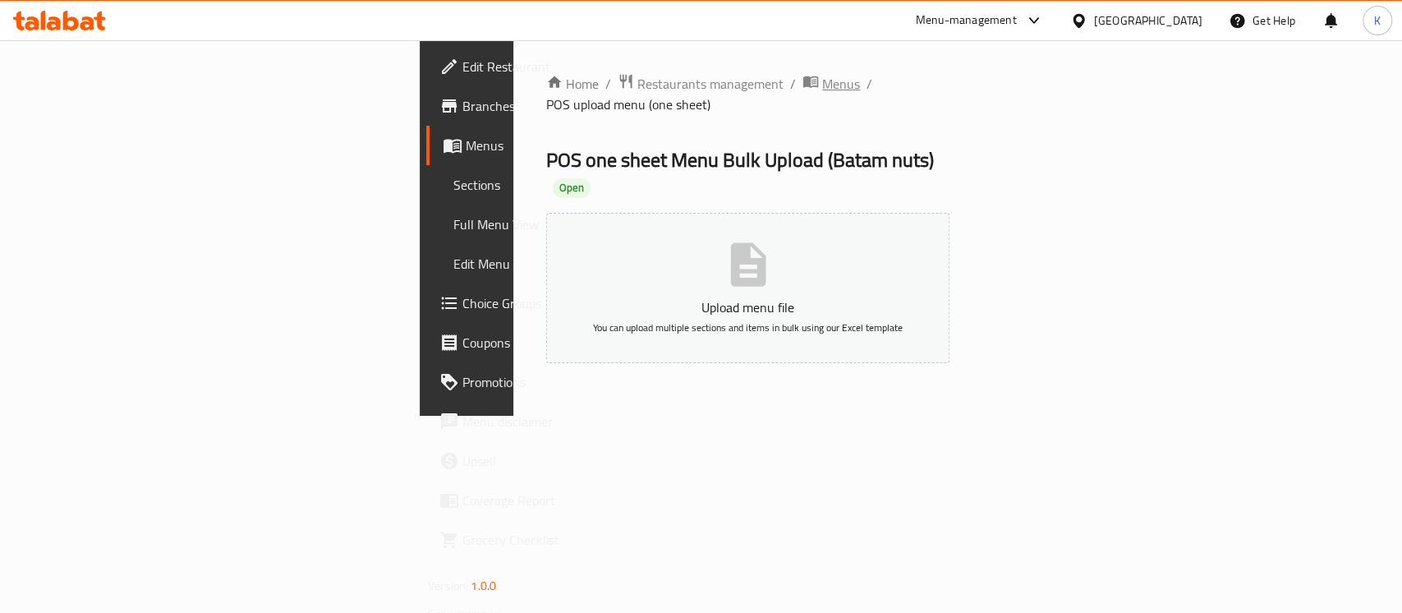
click at [822, 89] on span "Menus" at bounding box center [841, 84] width 38 height 20
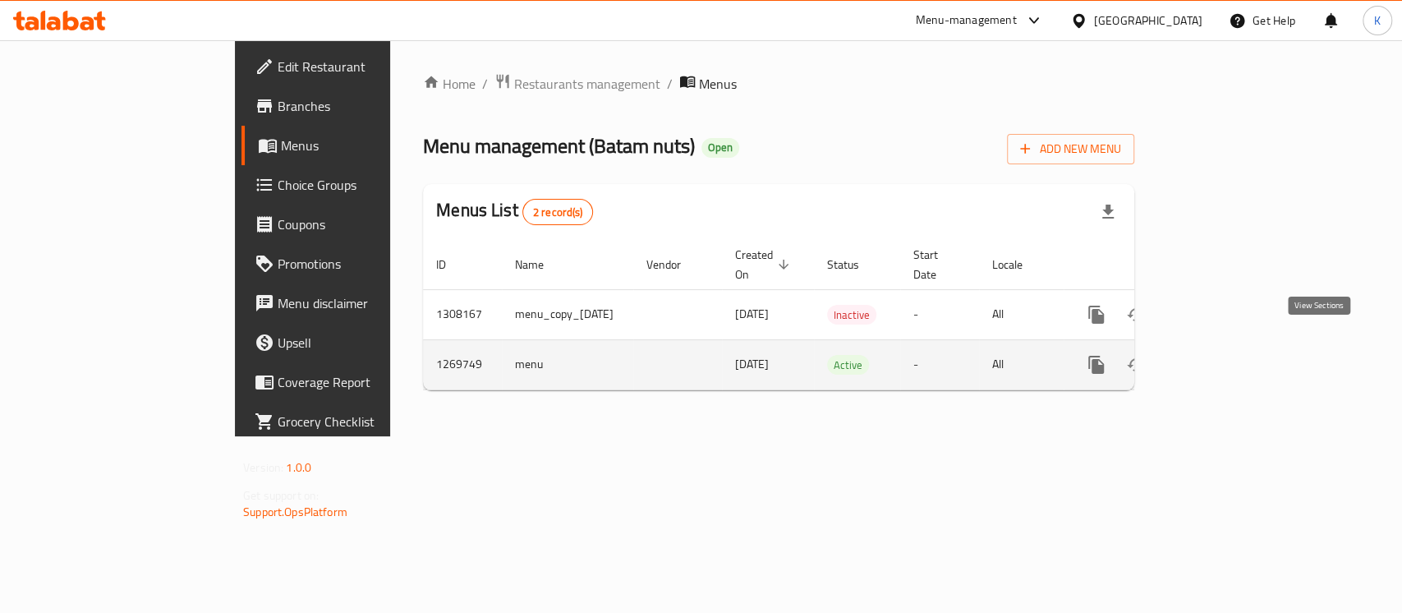
click at [1225, 355] on icon "enhanced table" at bounding box center [1215, 365] width 20 height 20
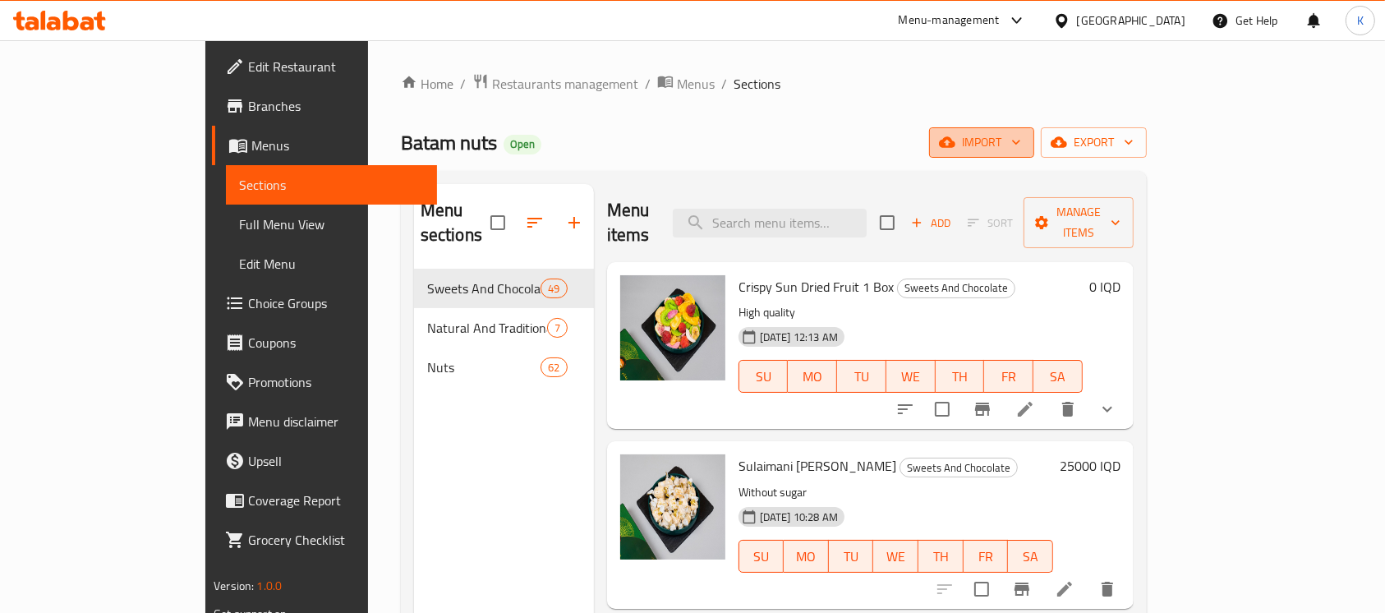
click at [1021, 147] on span "import" at bounding box center [981, 142] width 79 height 21
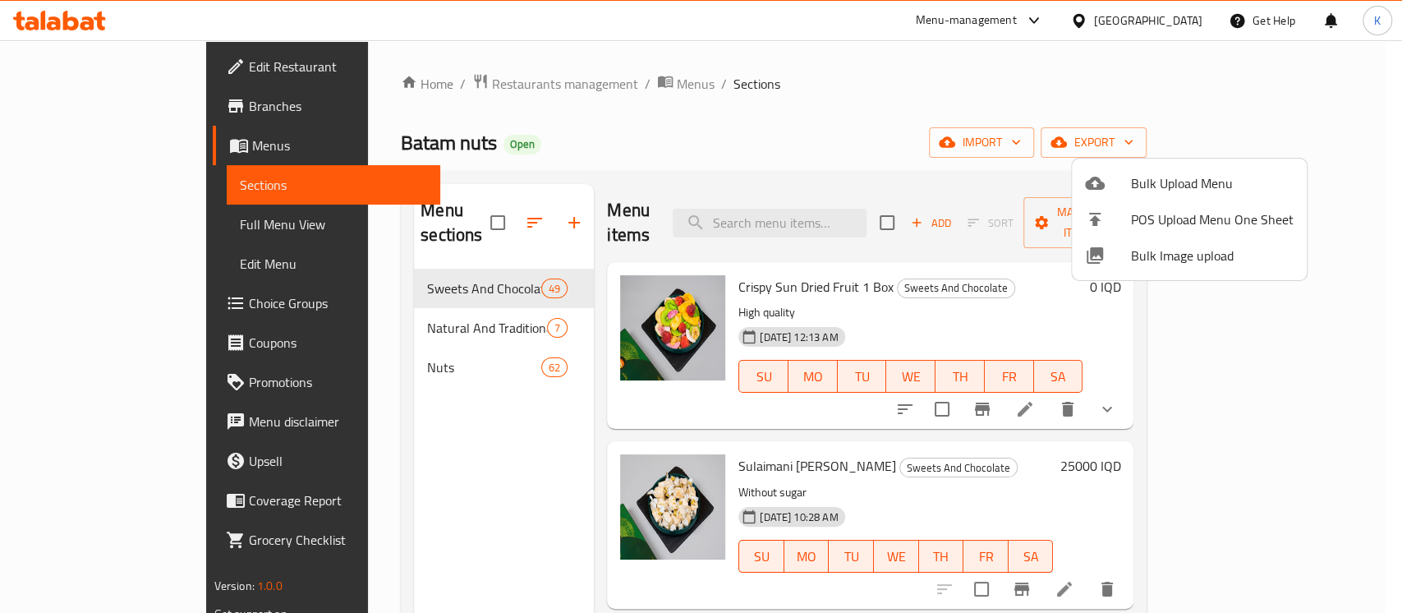
click at [1184, 247] on span "Bulk Image upload" at bounding box center [1212, 256] width 163 height 20
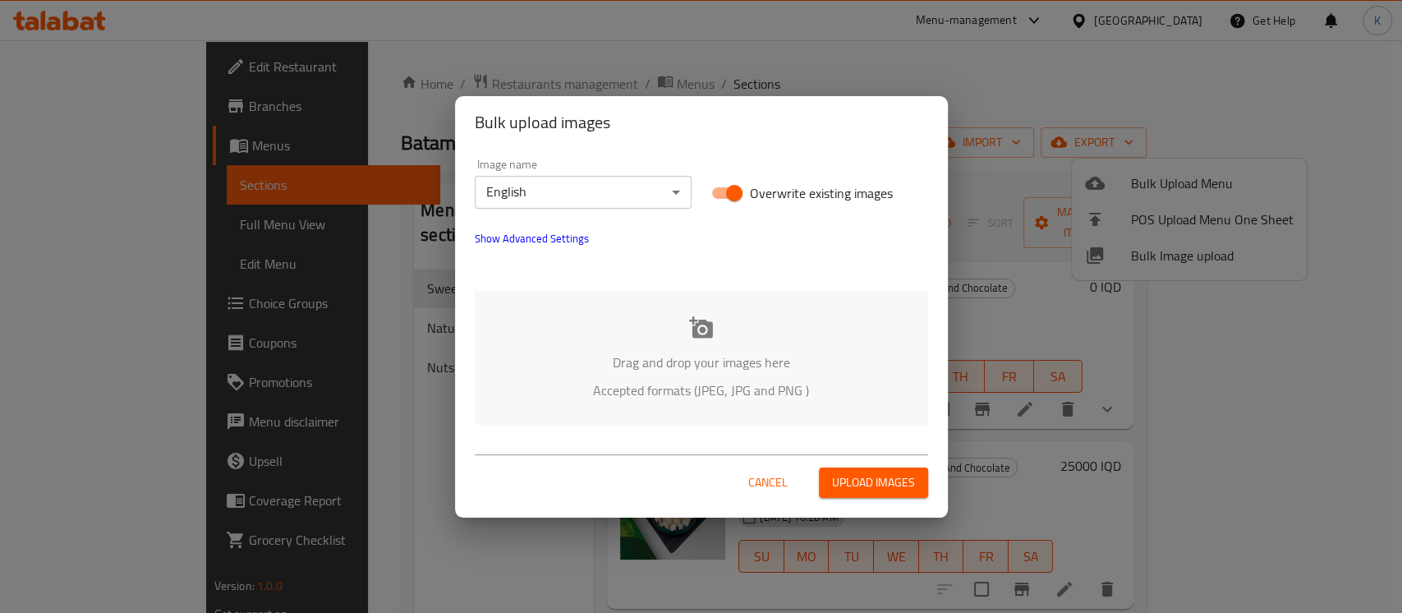
click at [618, 339] on div "Drag and drop your images here Accepted formats (JPEG, JPG and PNG )" at bounding box center [702, 358] width 454 height 134
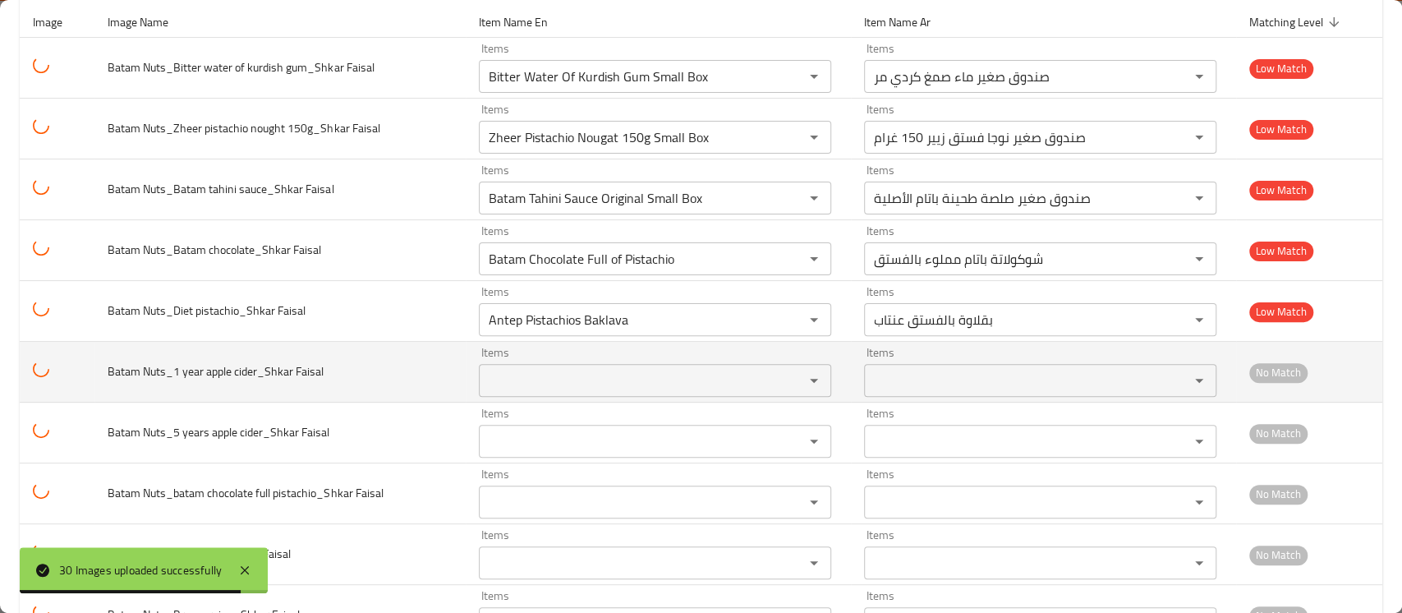
scroll to position [219, 0]
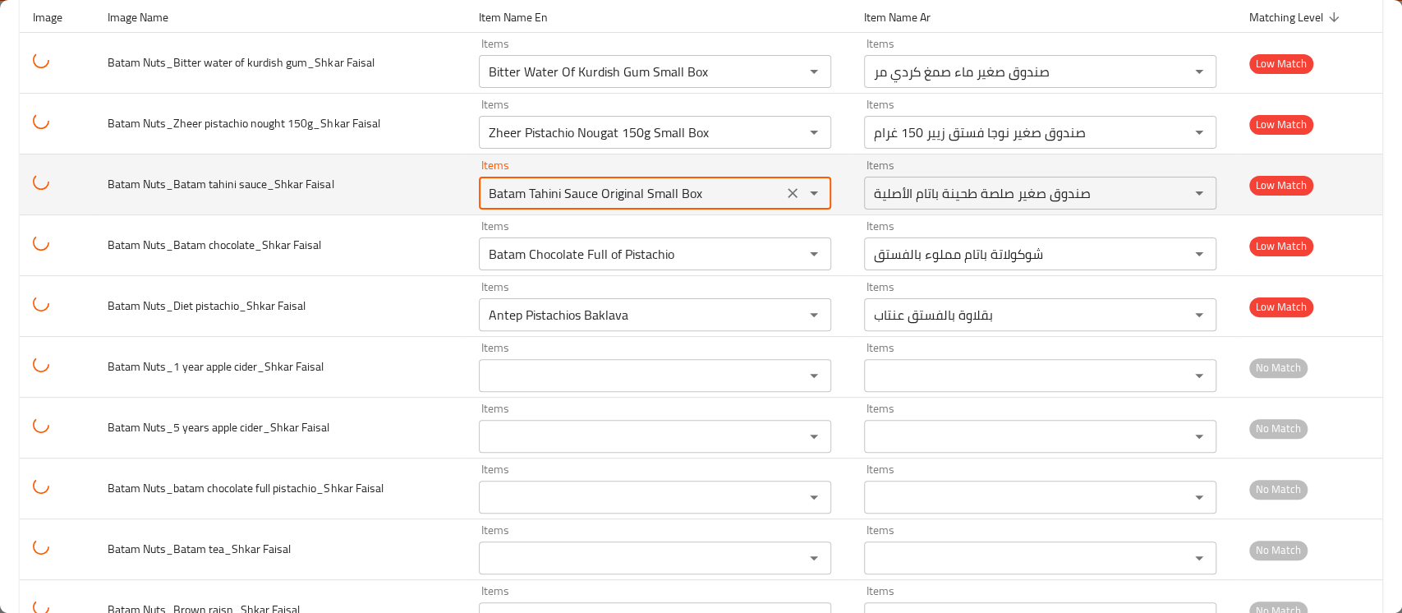
drag, startPoint x: 607, startPoint y: 197, endPoint x: 467, endPoint y: 180, distance: 141.5
click at [467, 180] on td "Items Batam Tahini Sauce Original Small Box Items" at bounding box center [658, 184] width 385 height 61
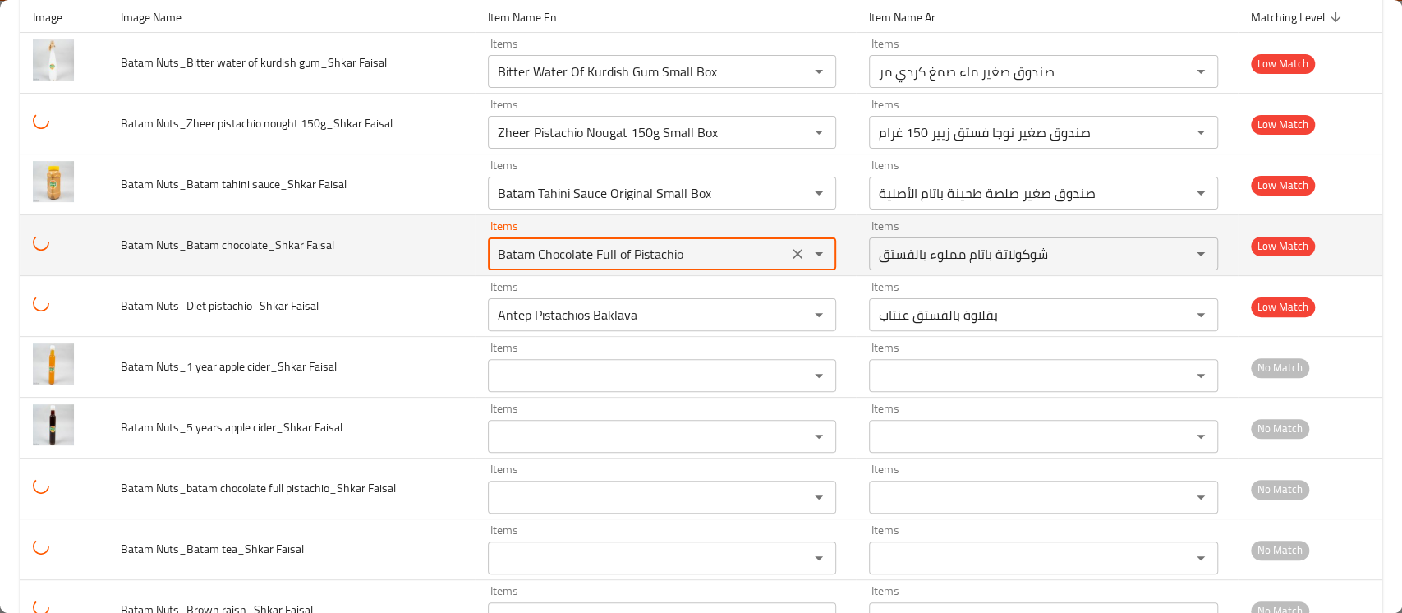
drag, startPoint x: 644, startPoint y: 261, endPoint x: 441, endPoint y: 251, distance: 203.2
click at [441, 251] on tr "Batam Nuts_Batam chocolate_Shkar Faisal Items Batam Chocolate Full of Pistachio…" at bounding box center [701, 245] width 1363 height 61
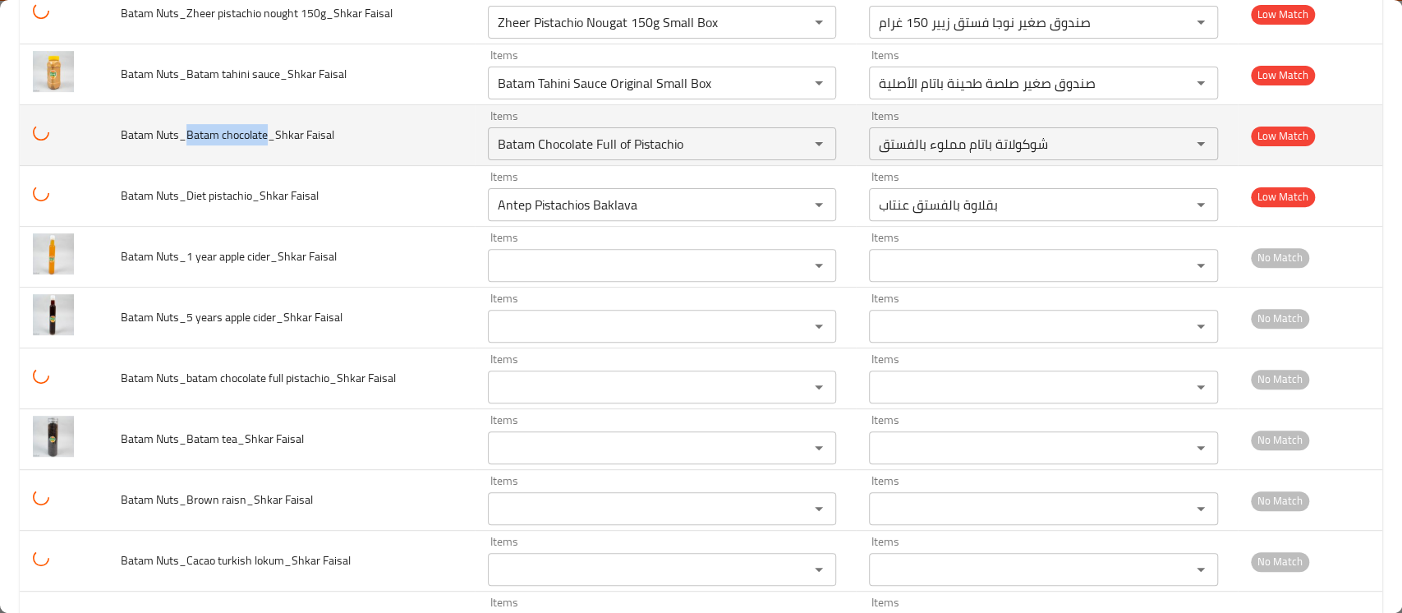
drag, startPoint x: 187, startPoint y: 136, endPoint x: 265, endPoint y: 127, distance: 77.8
click at [265, 127] on span "Batam Nuts_Batam chocolate_Shkar Faisal" at bounding box center [228, 134] width 214 height 21
copy span "Batam chocolate"
click at [610, 149] on Faisal "Batam Chocolate Full of Pistachio" at bounding box center [638, 143] width 290 height 23
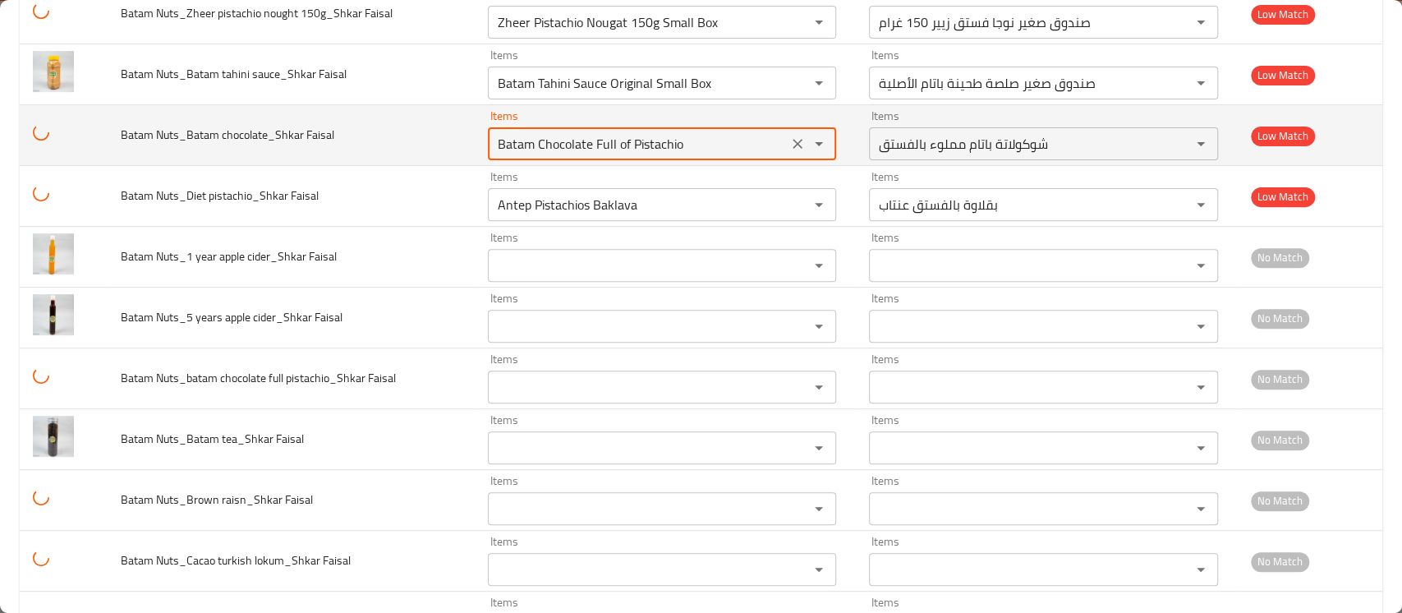
click at [610, 149] on Faisal "Batam Chocolate Full of Pistachio" at bounding box center [638, 143] width 290 height 23
paste Faisal "chocolate"
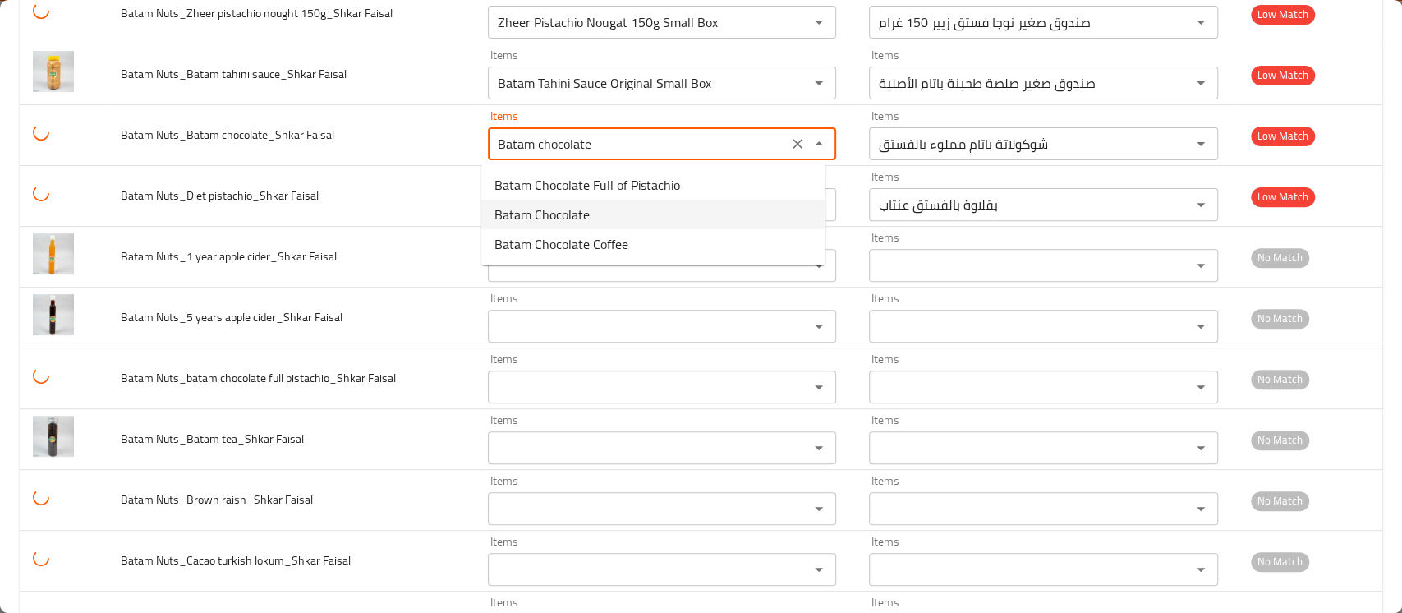
click at [590, 214] on Faisal-option-1 "Batam Chocolate" at bounding box center [653, 215] width 344 height 30
type Faisal "Batam Chocolate"
type Faisal-ar "شوكولاتة باتام"
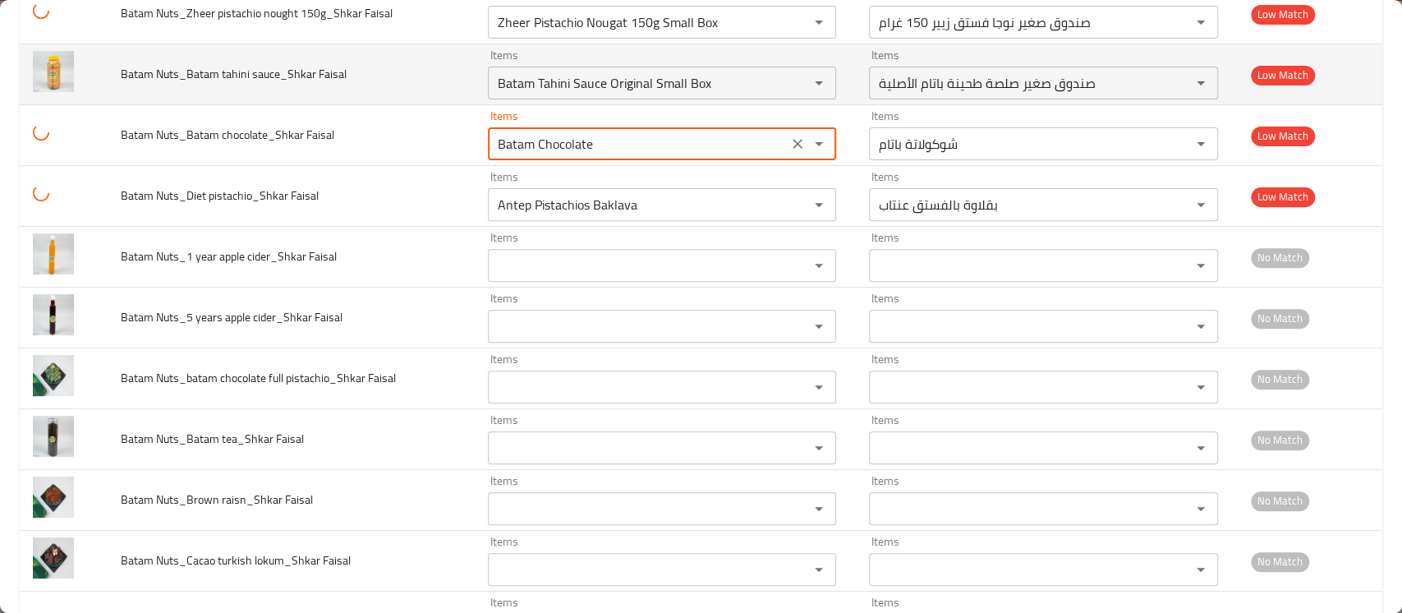
type Faisal "Batam Chocolate"
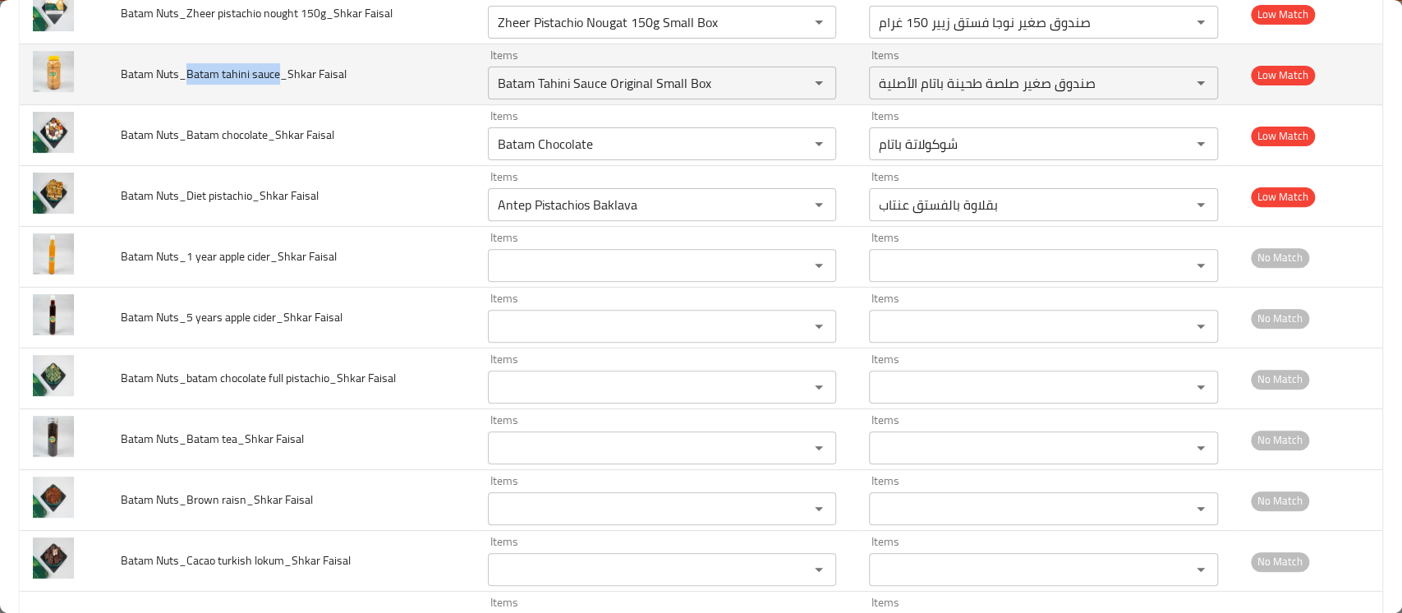
drag, startPoint x: 276, startPoint y: 76, endPoint x: 187, endPoint y: 77, distance: 89.6
click at [187, 77] on span "Batam Nuts_Batam tahini sauce_Shkar Faisal" at bounding box center [234, 73] width 226 height 21
copy span "Batam tahini sauce"
click at [643, 86] on Faisal "Batam Tahini Sauce Original Small Box" at bounding box center [638, 82] width 290 height 23
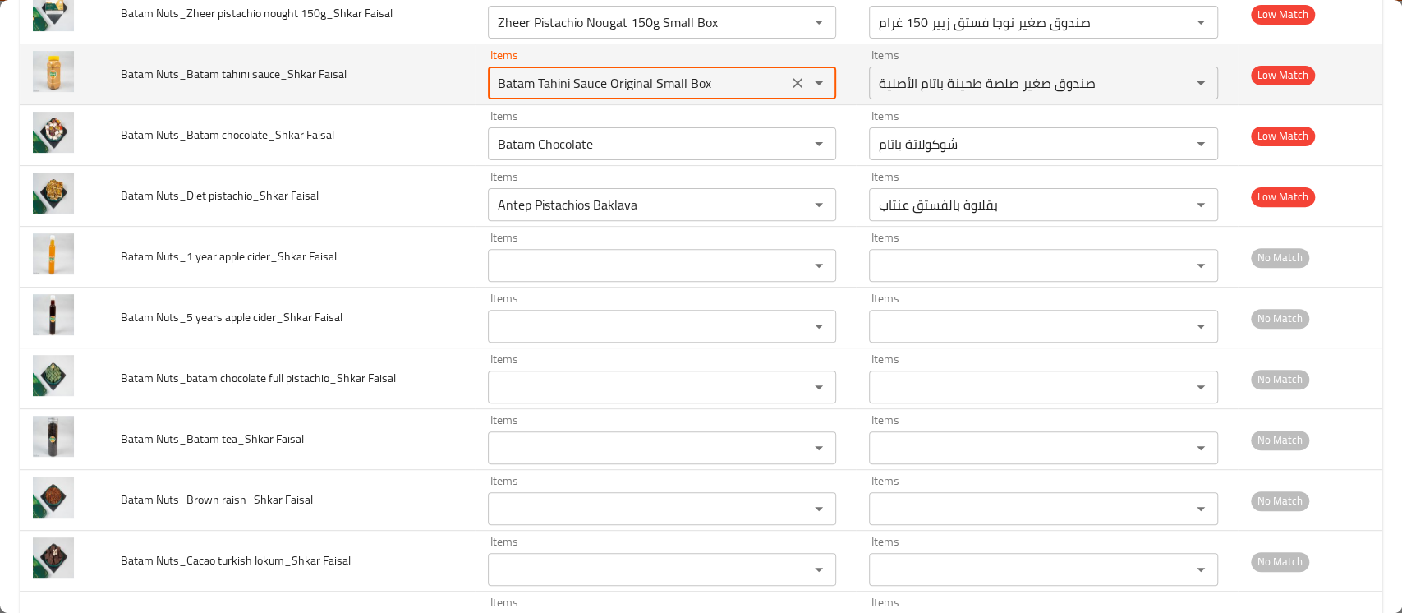
paste Faisal "tahini sauce"
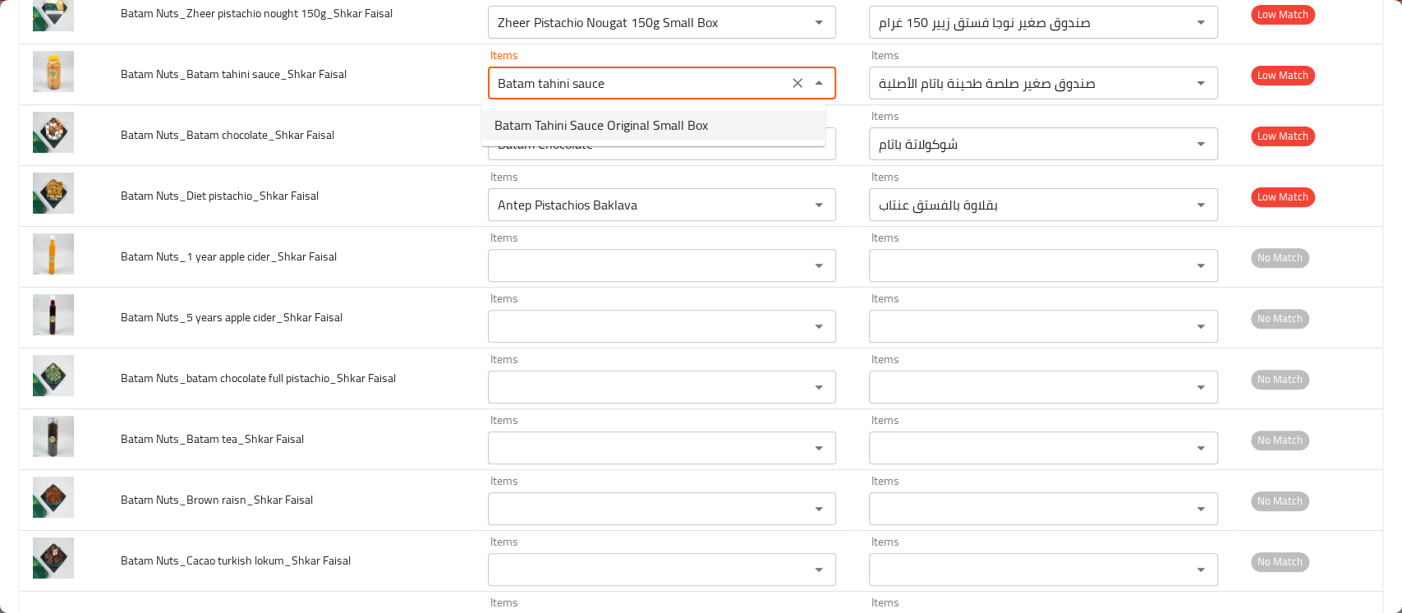
click at [625, 135] on span "Batam Tahini Sauce Original Small Box" at bounding box center [602, 125] width 214 height 20
type Faisal "Batam Tahini Sauce Original Small Box"
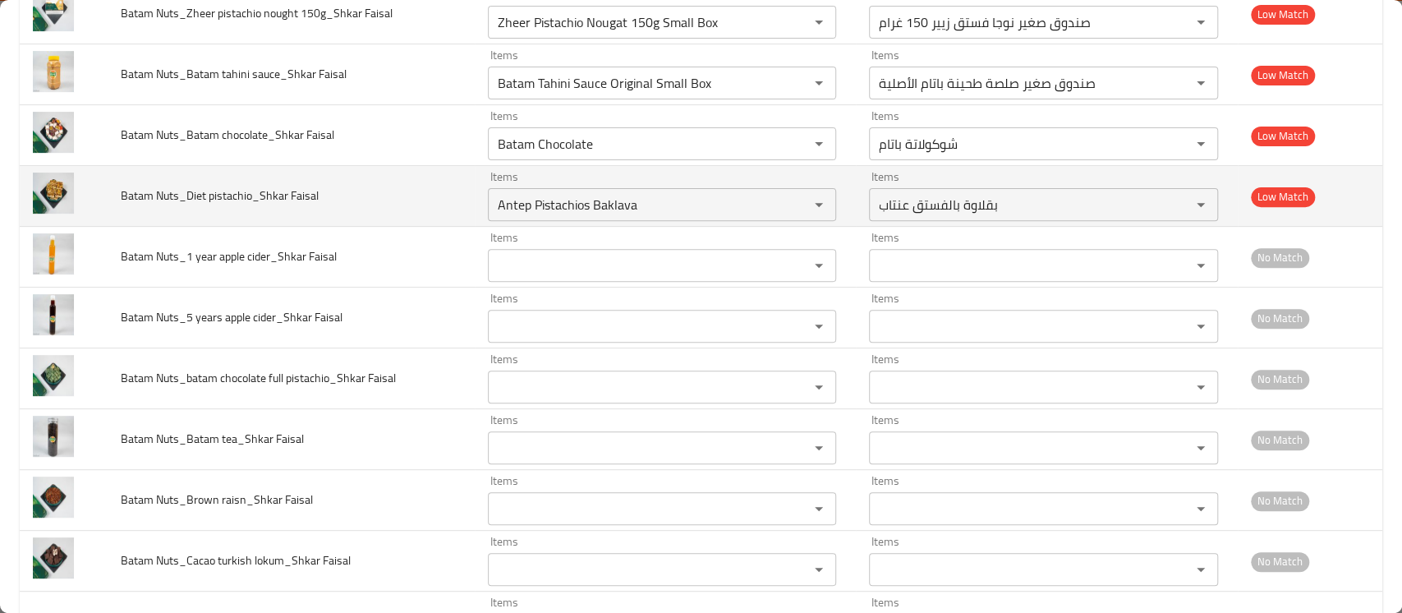
click at [252, 199] on span "Batam Nuts_Diet pistachio_Shkar Faisal" at bounding box center [220, 195] width 198 height 21
drag, startPoint x: 249, startPoint y: 198, endPoint x: 187, endPoint y: 200, distance: 62.5
click at [187, 200] on span "Batam Nuts_Diet pistachio_Shkar Faisal" at bounding box center [220, 195] width 198 height 21
copy span "Diet pistachio"
click at [615, 208] on Faisal "Antep Pistachios Baklava" at bounding box center [638, 204] width 290 height 23
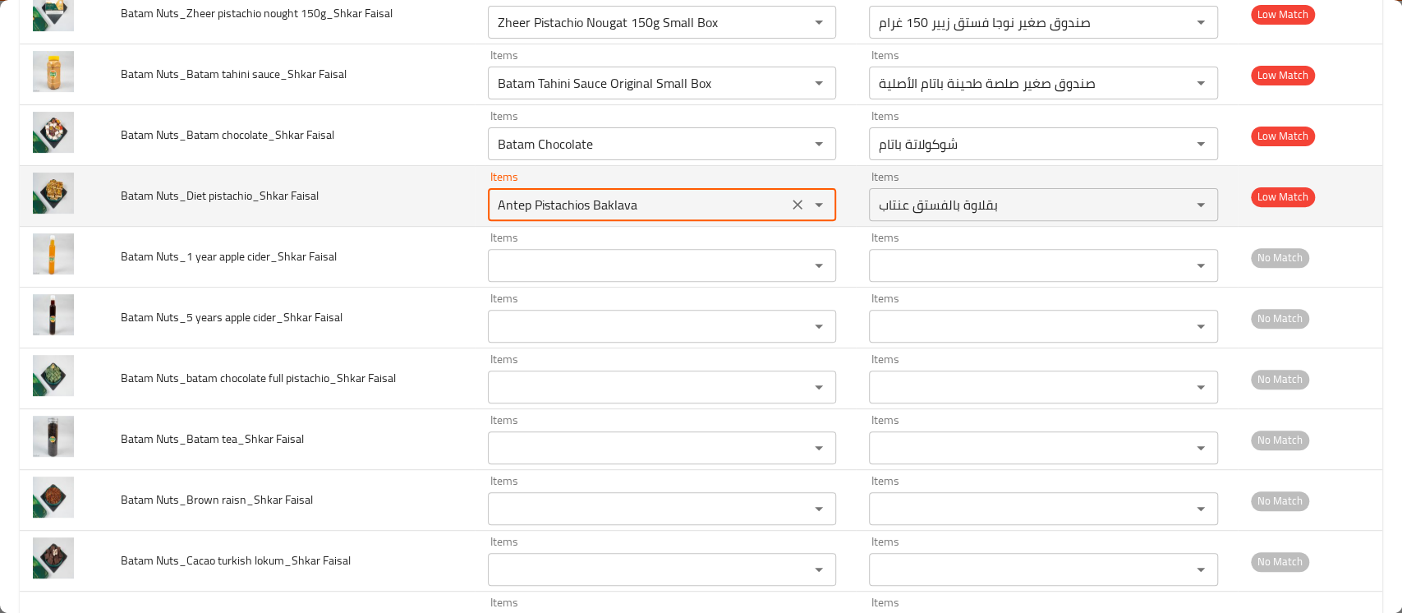
paste Faisal "Diet pistachio"
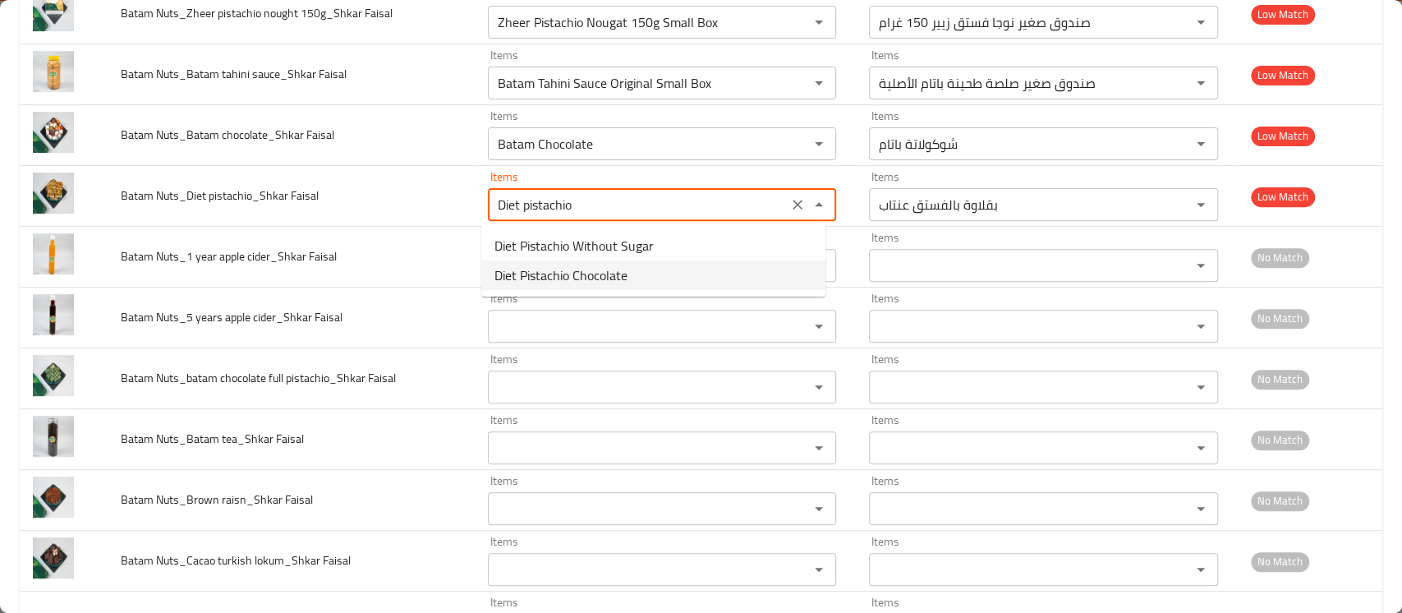
click at [590, 270] on span "Diet Pistachio Chocolate" at bounding box center [561, 275] width 133 height 20
type Faisal "Diet Pistachio Chocolate"
type Faisal-ar "شوكولاتة دايت بالفستق"
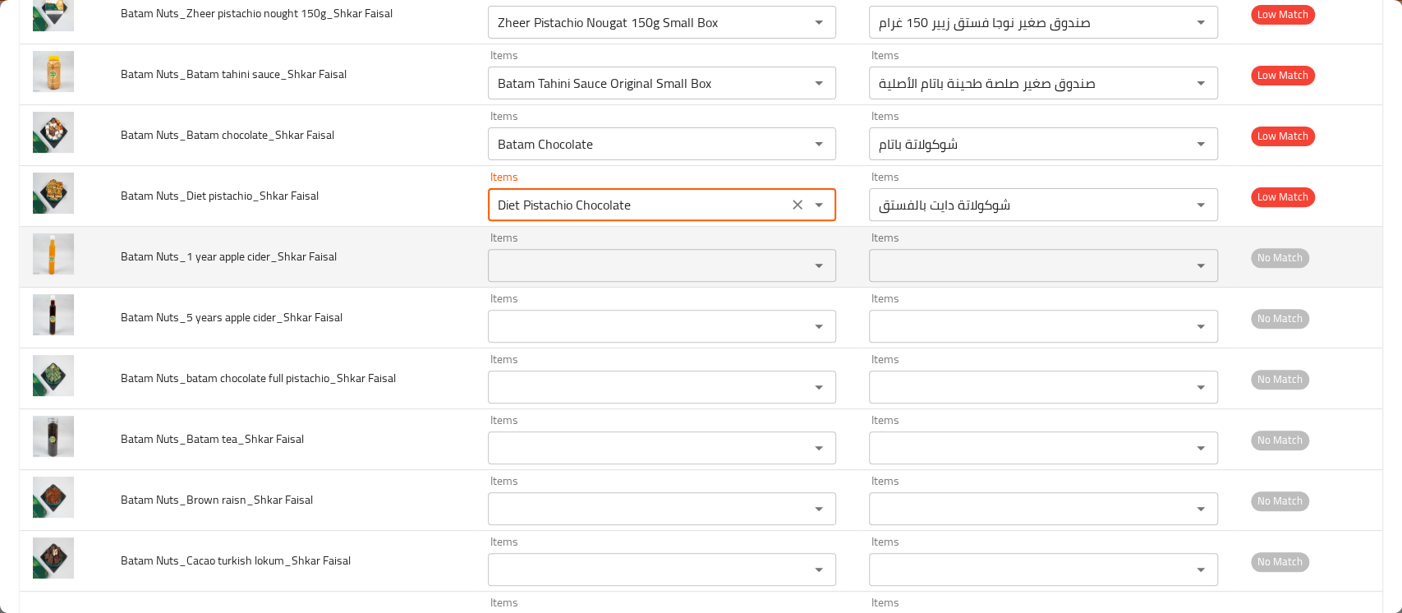
type Faisal "Diet Pistachio Chocolate"
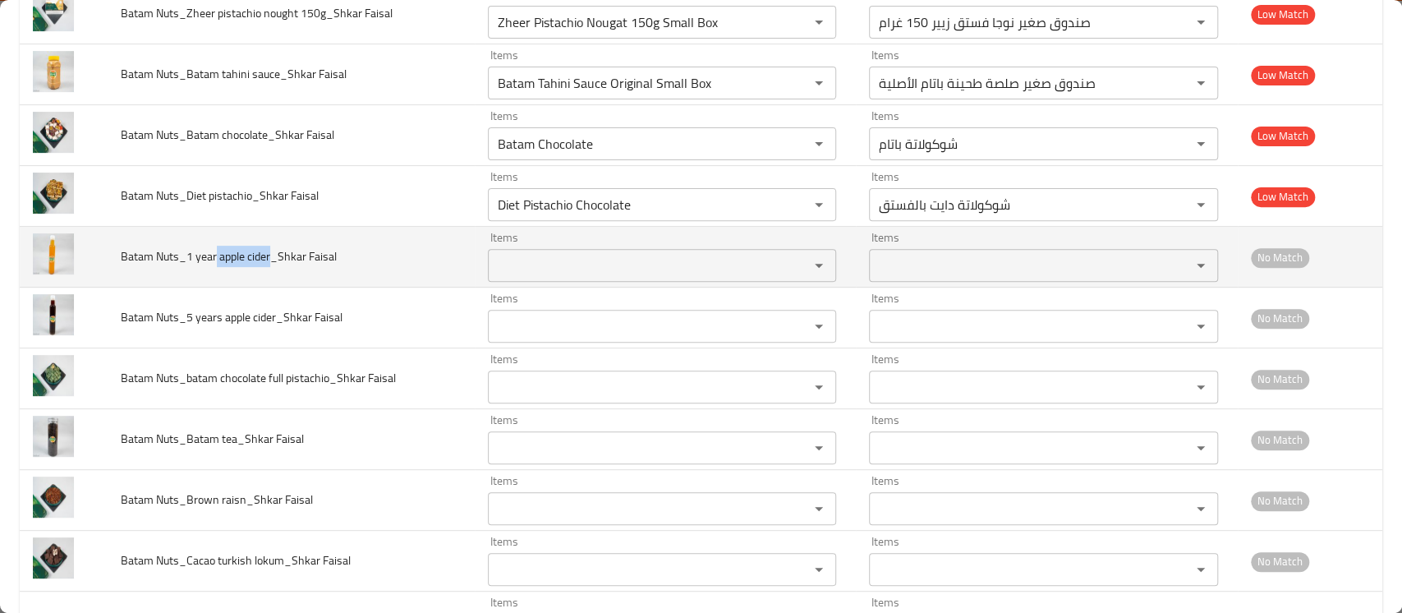
drag, startPoint x: 216, startPoint y: 254, endPoint x: 269, endPoint y: 260, distance: 52.9
click at [269, 260] on span "Batam Nuts_1 year apple cider_Shkar Faisal" at bounding box center [229, 256] width 216 height 21
copy span "apple cider"
click at [506, 270] on Faisal "Items" at bounding box center [638, 265] width 290 height 23
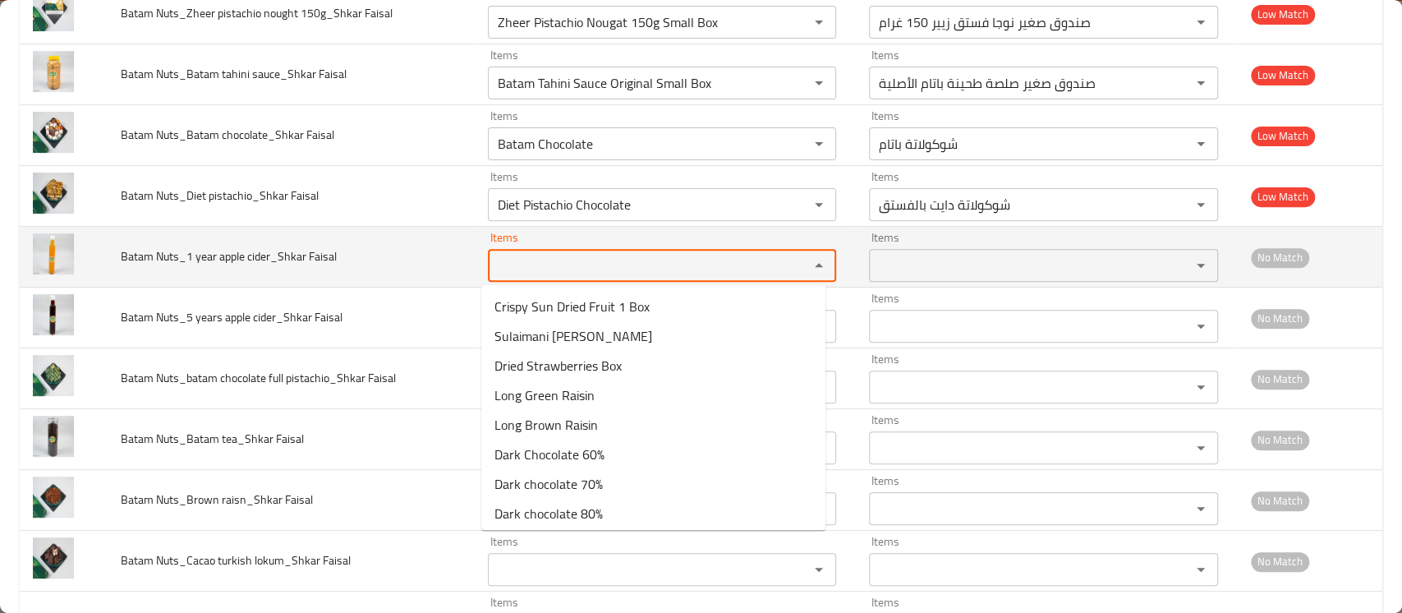
paste Faisal "apple cider"
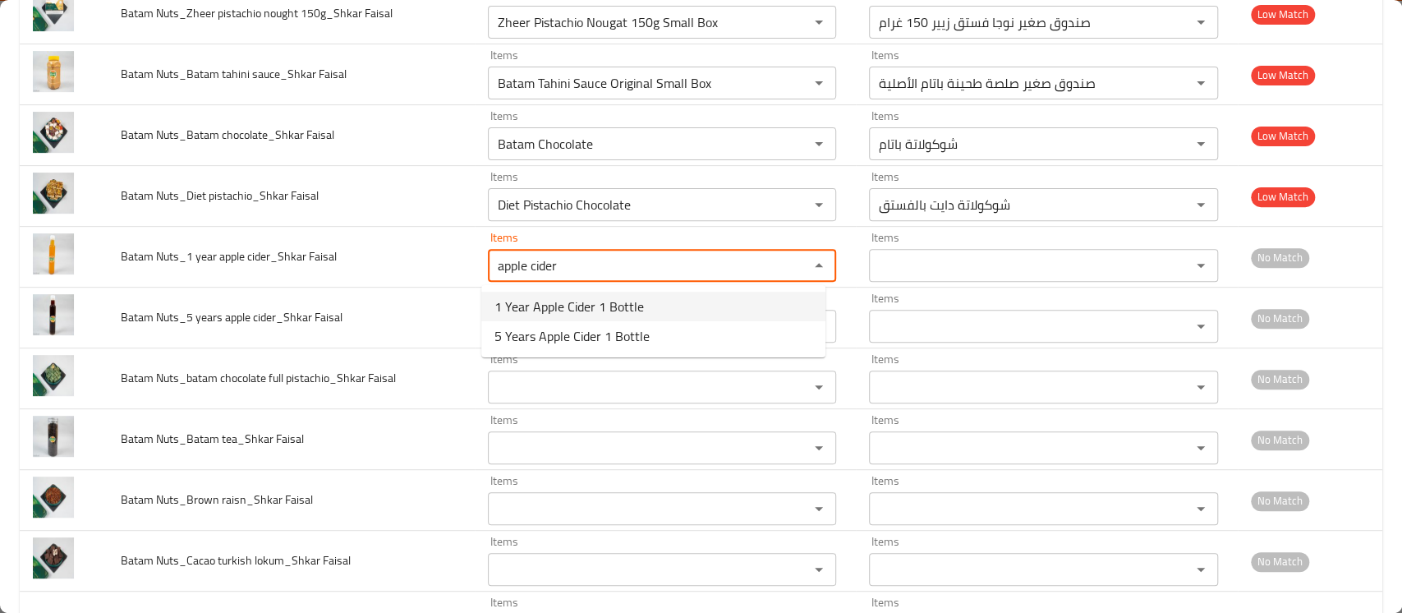
click at [615, 311] on span "1 Year Apple Cider 1 Bottle" at bounding box center [570, 307] width 150 height 20
type Faisal "1 Year Apple Cider 1 Bottle"
type Faisal-ar "زجاجة 1 عصير تفاح لمدة عام"
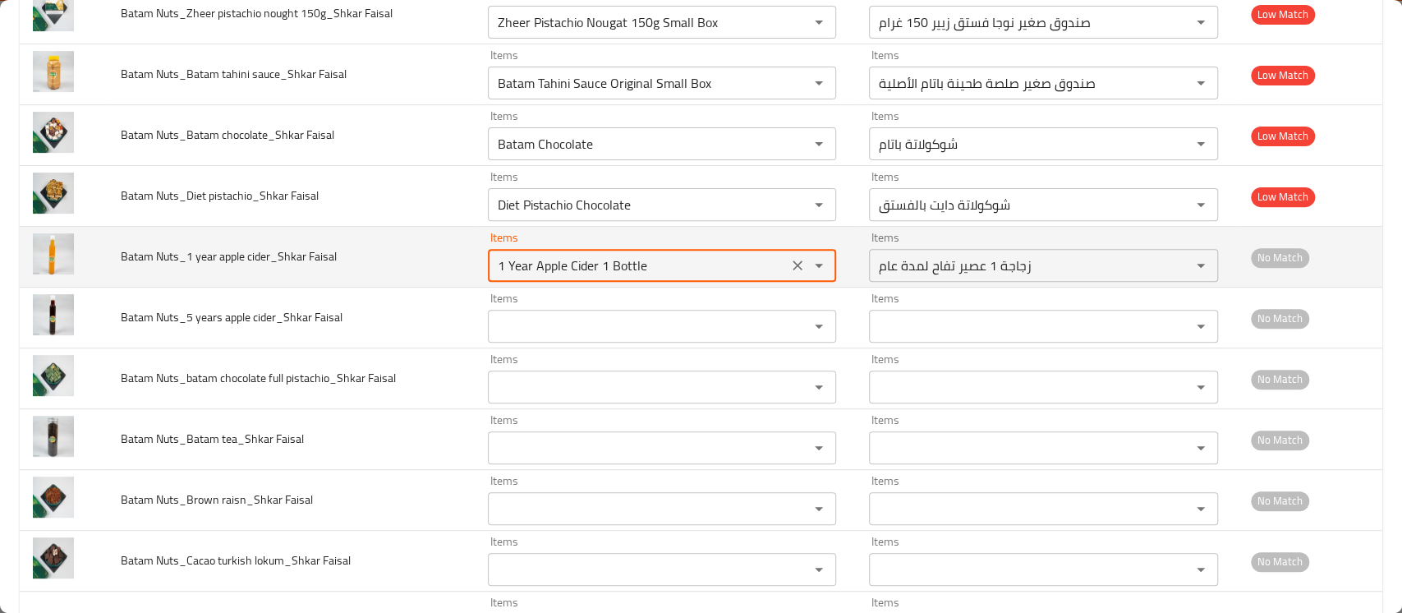
drag, startPoint x: 664, startPoint y: 266, endPoint x: 421, endPoint y: 239, distance: 243.9
click at [421, 239] on tr "Batam Nuts_1 year apple cider_Shkar Faisal Items 1 Year Apple Cider 1 Bottle It…" at bounding box center [701, 257] width 1363 height 61
click at [546, 268] on Faisal "1 Year Apple Cider 1 Bottle" at bounding box center [638, 265] width 290 height 23
click at [548, 261] on Faisal "1 Year Apple Cider 1 Bottle" at bounding box center [638, 265] width 290 height 23
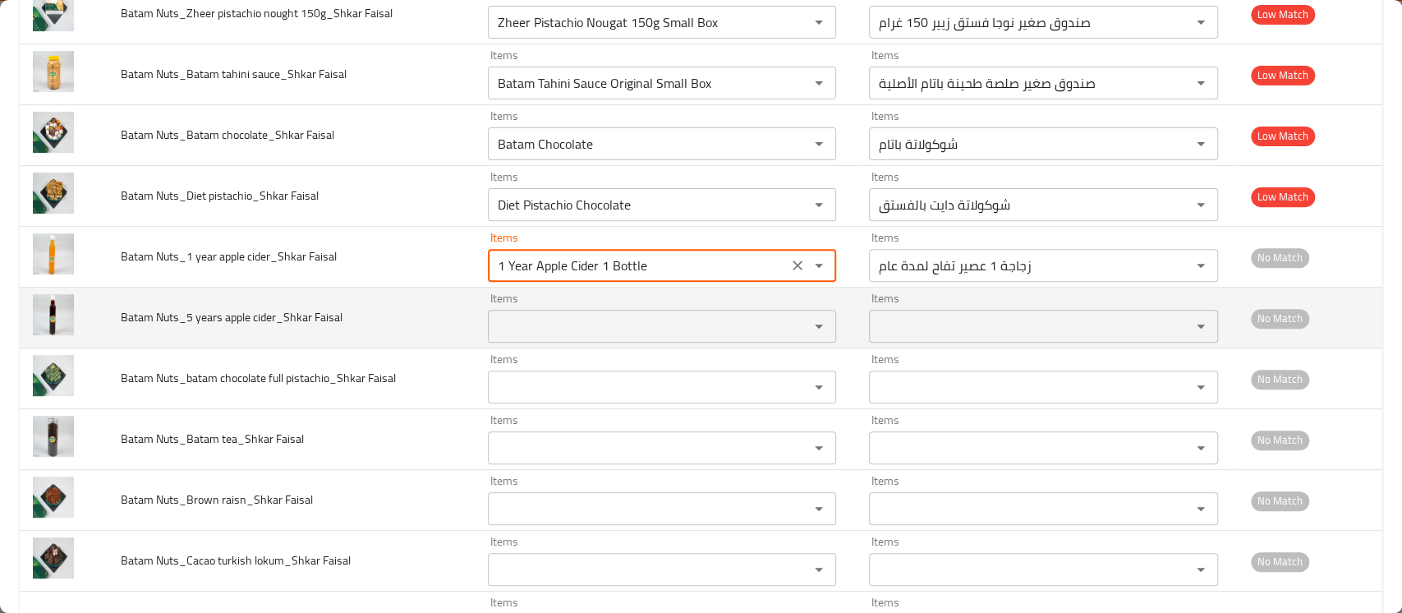
type Faisal "1 Year Apple Cider 1 Bottle"
click at [543, 334] on Faisal "Items" at bounding box center [638, 326] width 290 height 23
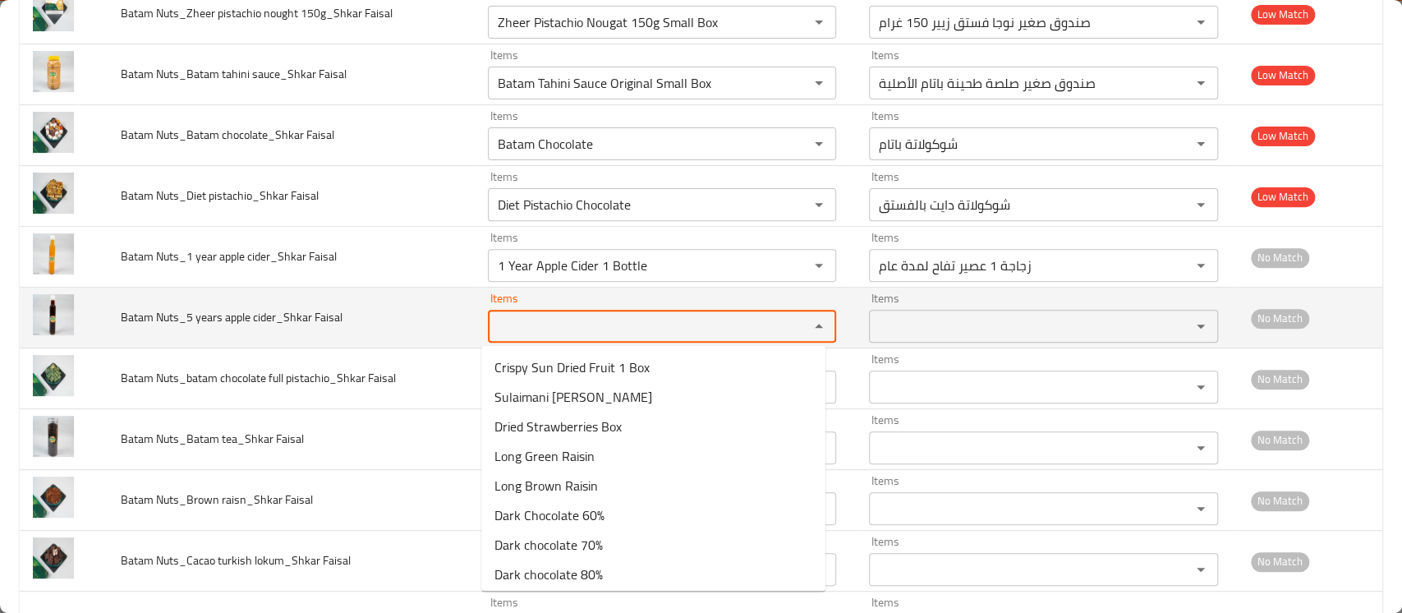
paste Faisal "Apple"
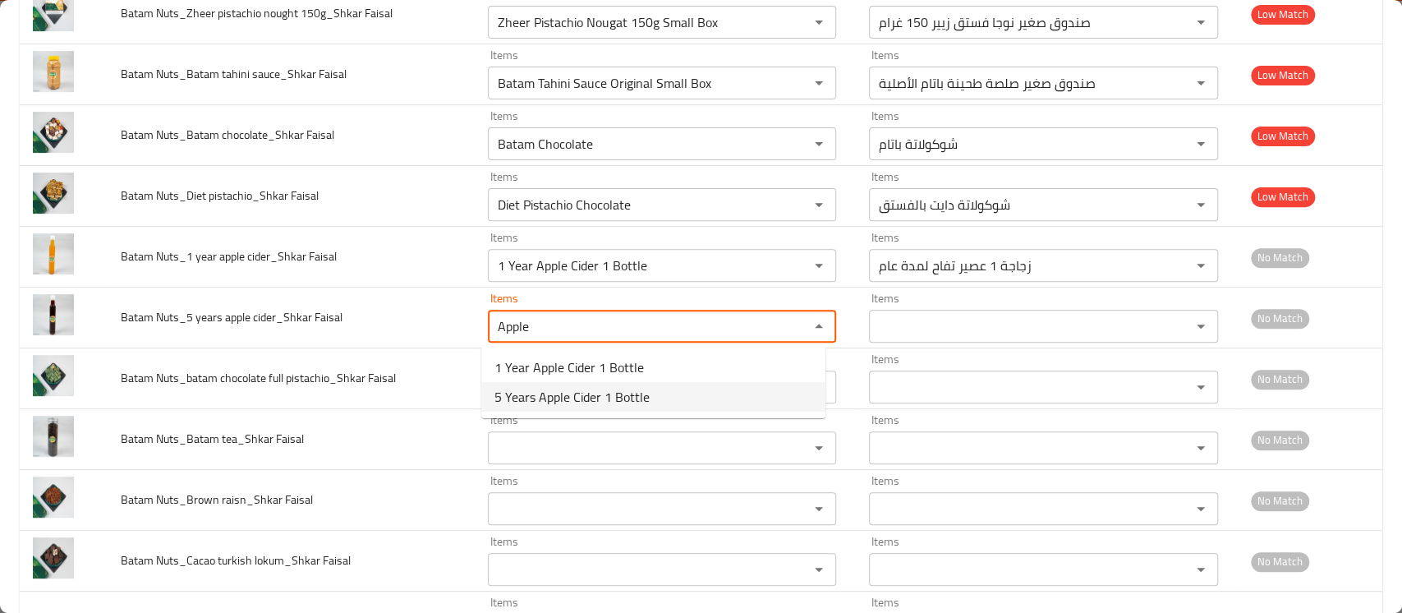
click at [573, 393] on span "5 Years Apple Cider 1 Bottle" at bounding box center [572, 397] width 155 height 20
type Faisal "5 Years Apple Cider 1 Bottle"
type Faisal-ar "زجاجة 1 عصير تفاح لمدة 5 سنوات"
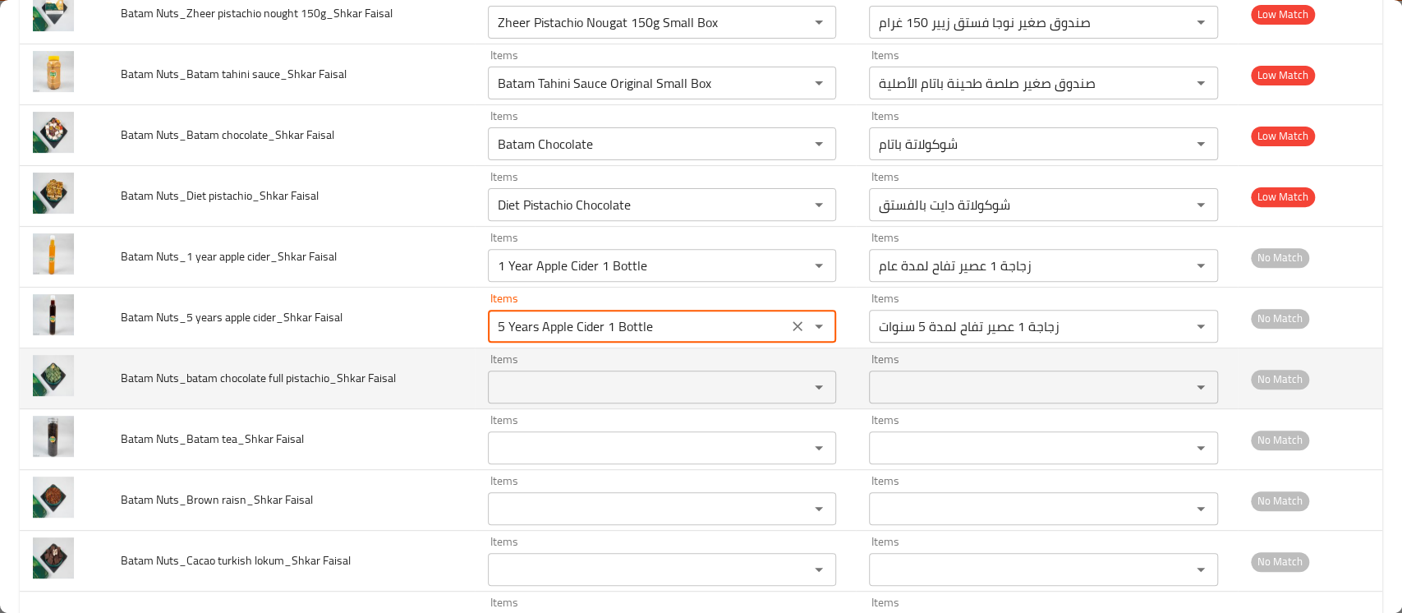
type Faisal "5 Years Apple Cider 1 Bottle"
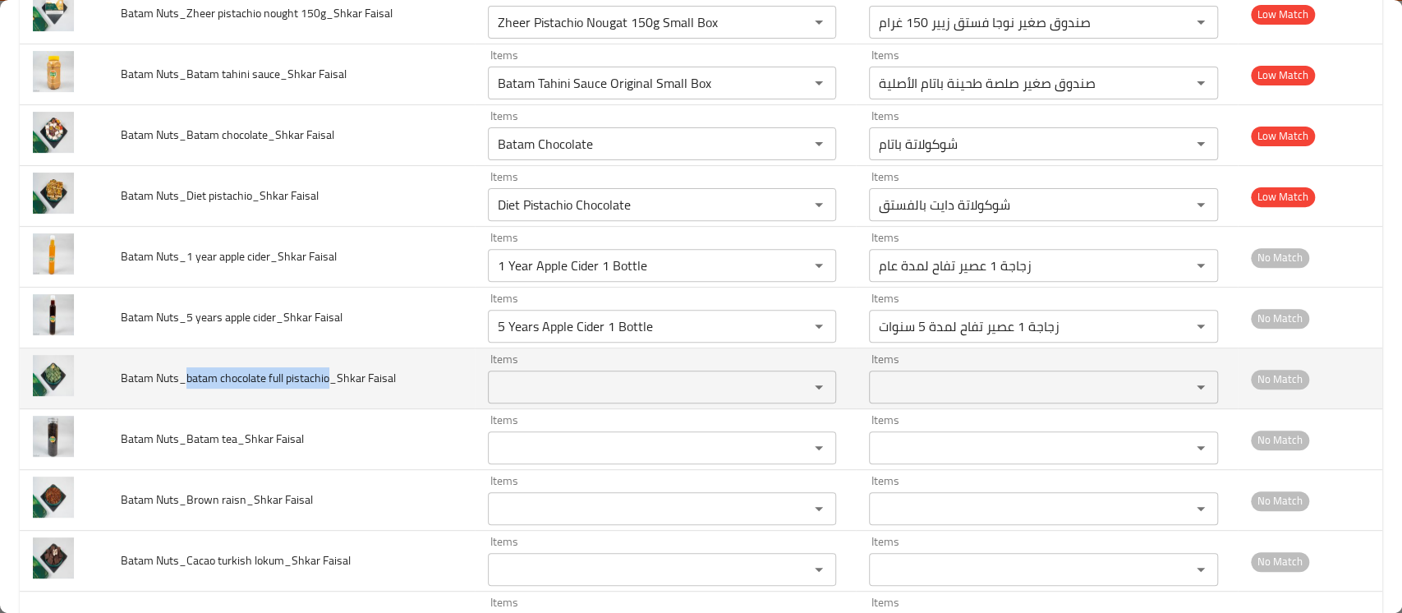
drag, startPoint x: 327, startPoint y: 380, endPoint x: 185, endPoint y: 378, distance: 142.2
click at [185, 378] on span "Batam Nuts_batam chocolate full pistachio_Shkar Faisal" at bounding box center [258, 377] width 275 height 21
copy span "batam chocolate full pistachio"
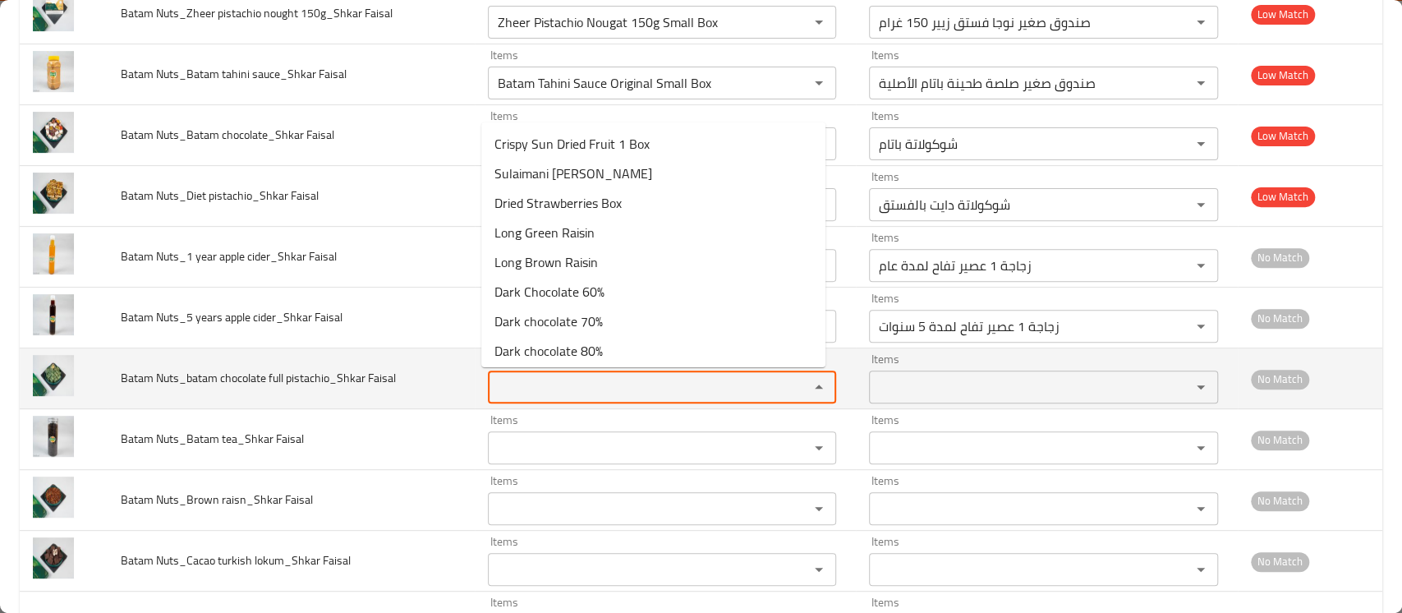
click at [624, 384] on Faisal "Items" at bounding box center [638, 386] width 290 height 23
paste Faisal "batam chocolate full pistachio"
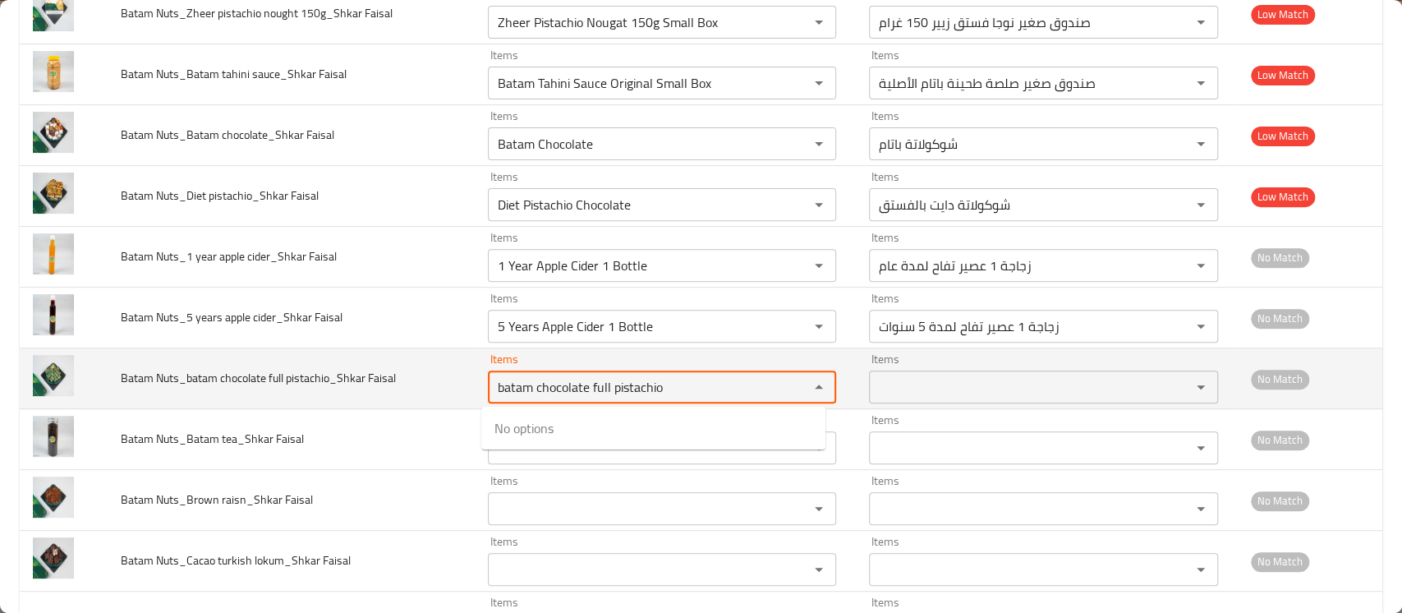
drag, startPoint x: 579, startPoint y: 385, endPoint x: 737, endPoint y: 389, distance: 157.8
click at [734, 388] on Faisal "batam chocolate full pistachio" at bounding box center [638, 386] width 290 height 23
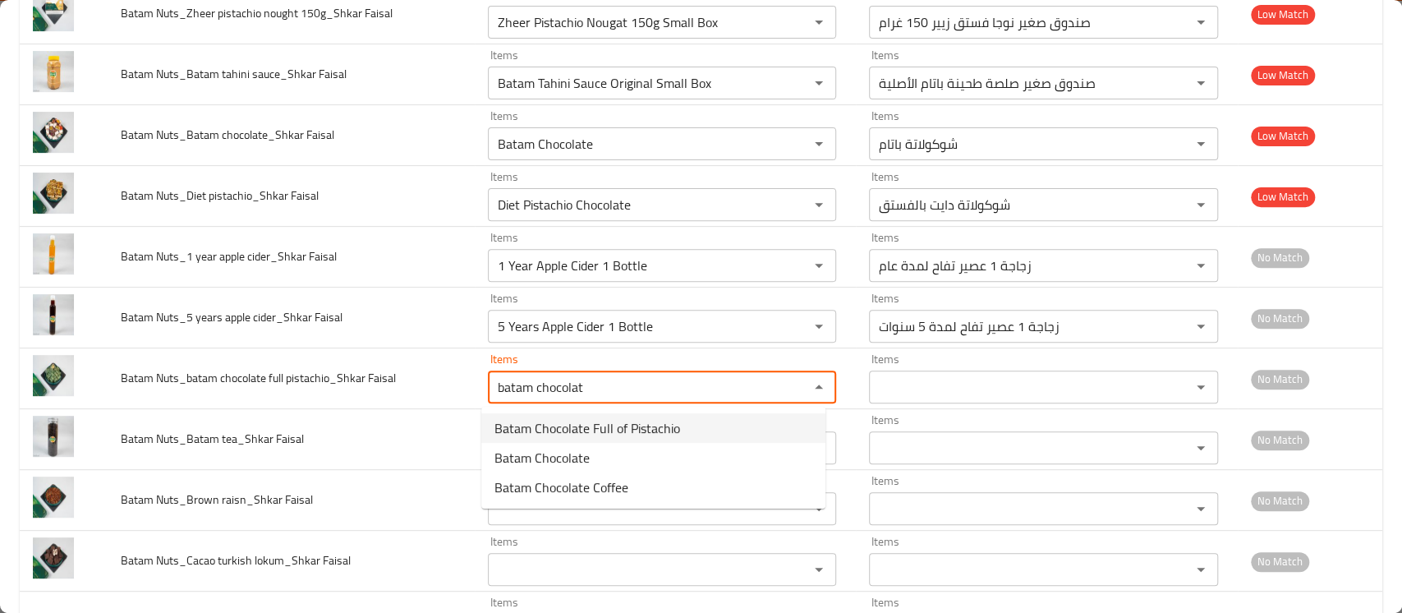
click at [574, 431] on span "Batam Chocolate Full of Pistachio" at bounding box center [588, 428] width 186 height 20
type Faisal "Batam Chocolate Full of Pistachio"
type Faisal-ar "شوكولاتة باتام مملوء بالفستق"
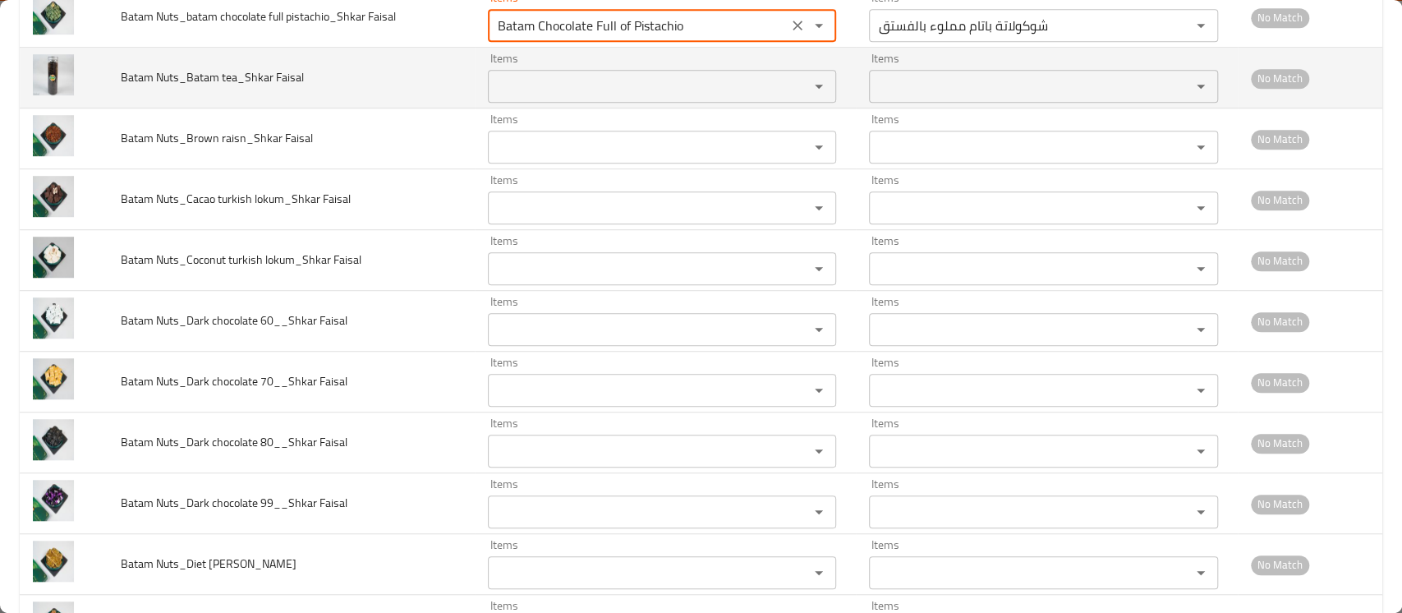
scroll to position [657, 0]
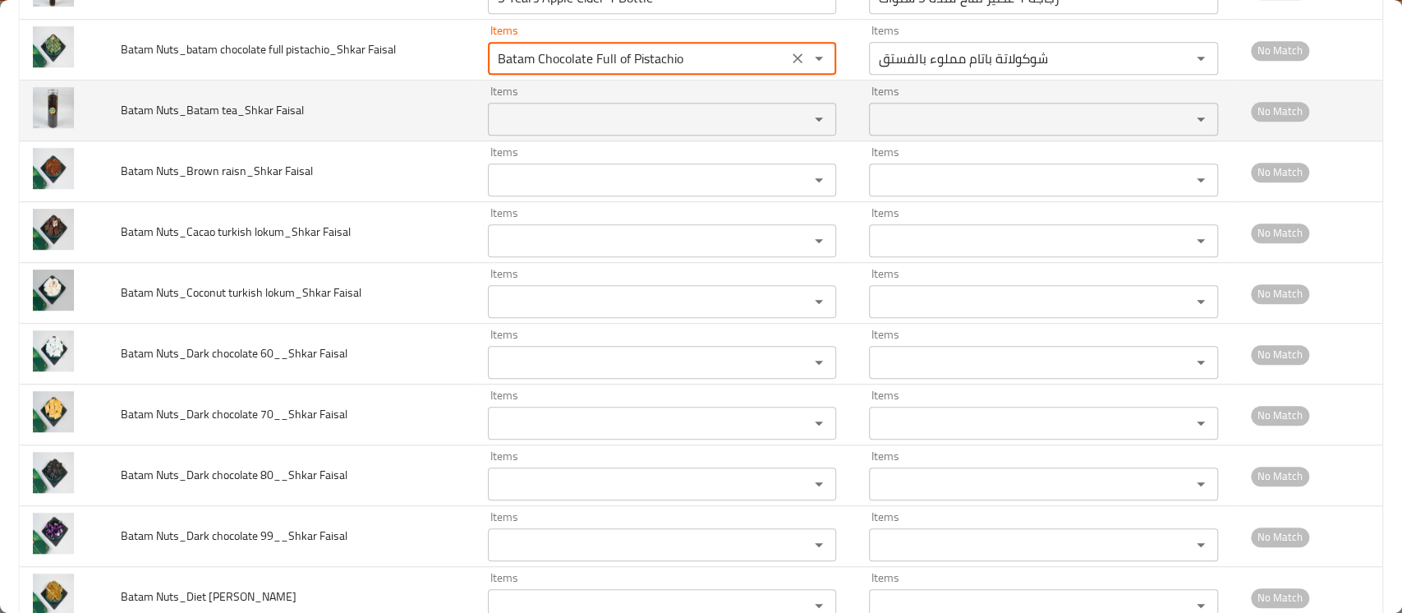
type Faisal "Batam Chocolate Full of Pistachio"
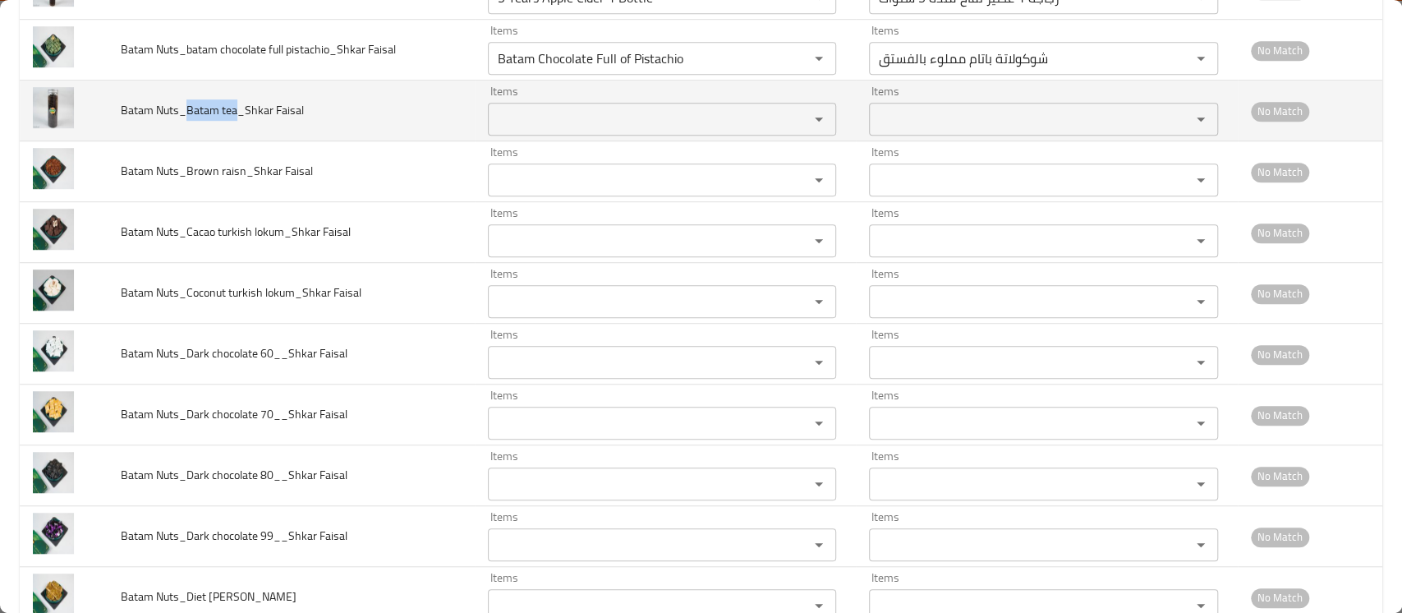
drag, startPoint x: 234, startPoint y: 113, endPoint x: 186, endPoint y: 115, distance: 48.5
click at [186, 115] on span "Batam Nuts_Batam tea_Shkar Faisal" at bounding box center [212, 109] width 183 height 21
copy span "Batam tea"
click at [551, 108] on Faisal "Items" at bounding box center [638, 119] width 290 height 23
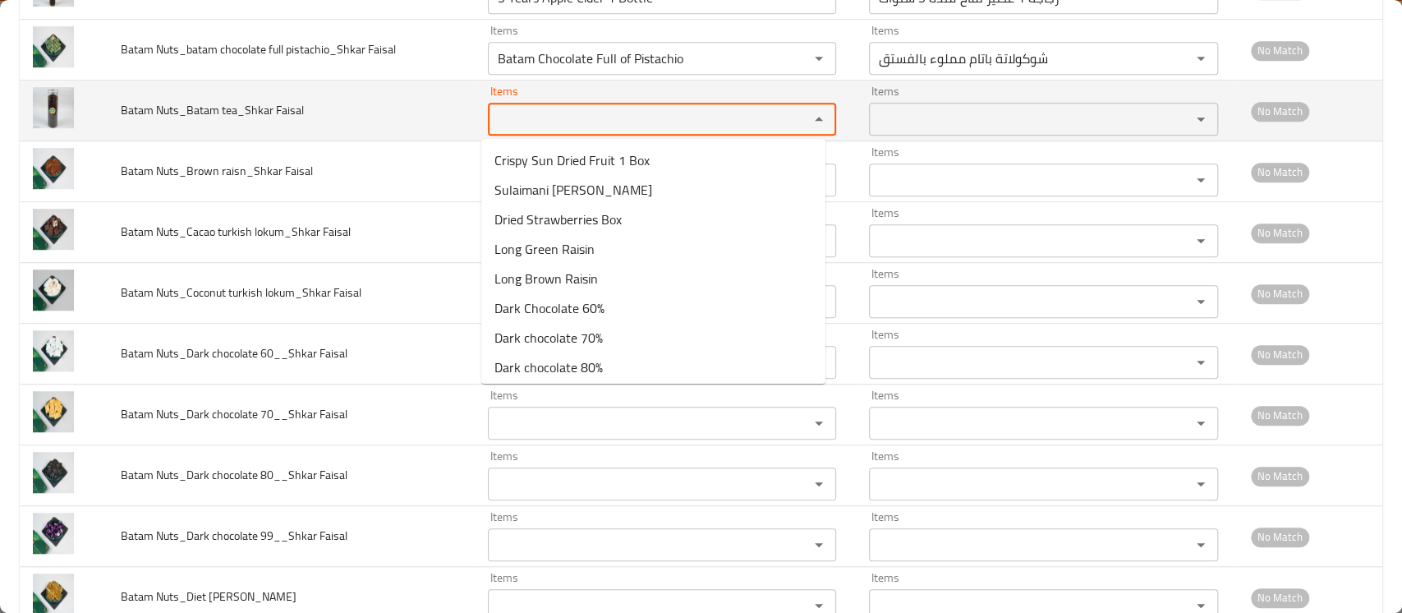
paste Faisal "Batam tea"
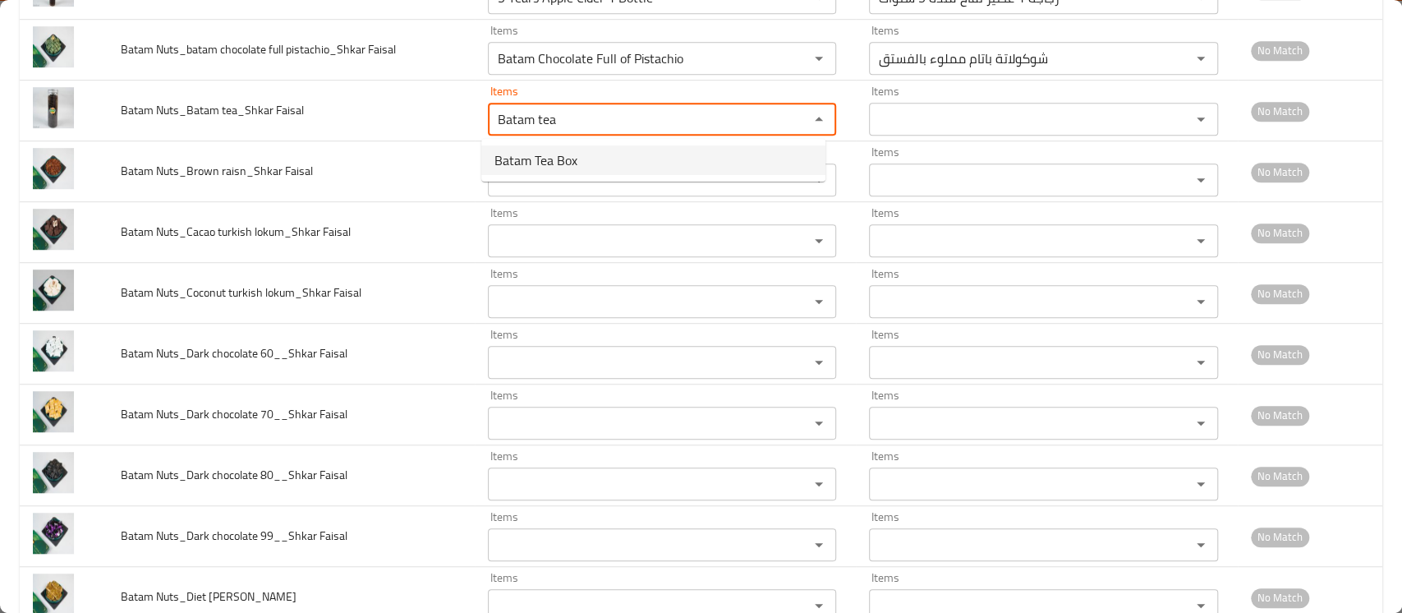
click at [542, 159] on span "Batam Tea Box" at bounding box center [536, 160] width 83 height 20
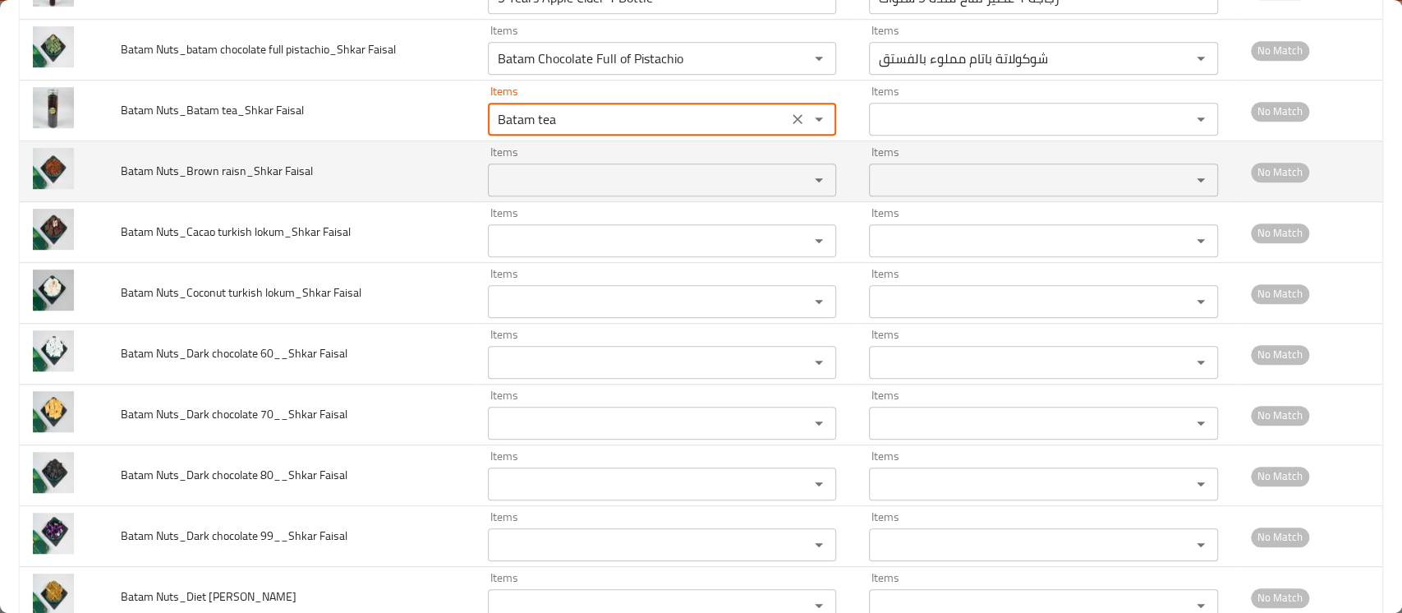
type Faisal "Batam Tea Box"
type Faisal-ar "علبة شاي باتام"
type Faisal "Batam Tea Box"
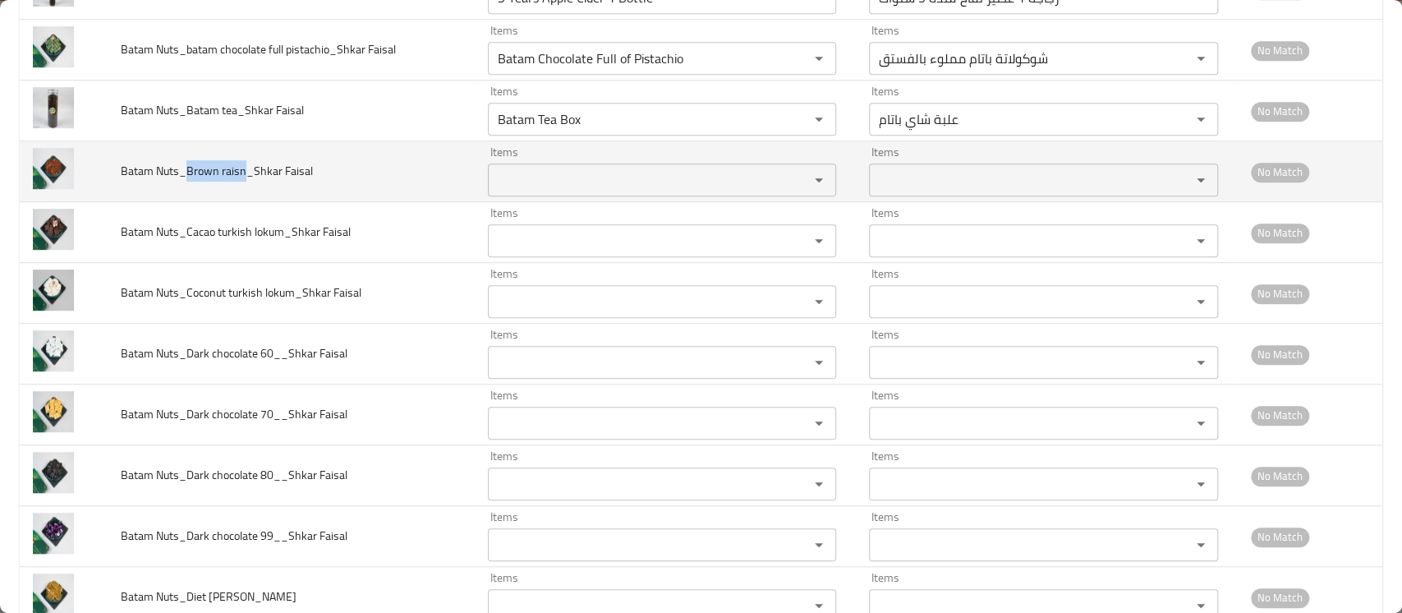
drag, startPoint x: 186, startPoint y: 173, endPoint x: 244, endPoint y: 173, distance: 58.3
click at [244, 173] on span "Batam Nuts_Brown raisn_Shkar Faisal" at bounding box center [217, 170] width 192 height 21
copy span "Brown raisn"
click at [504, 182] on Faisal "Items" at bounding box center [638, 179] width 290 height 23
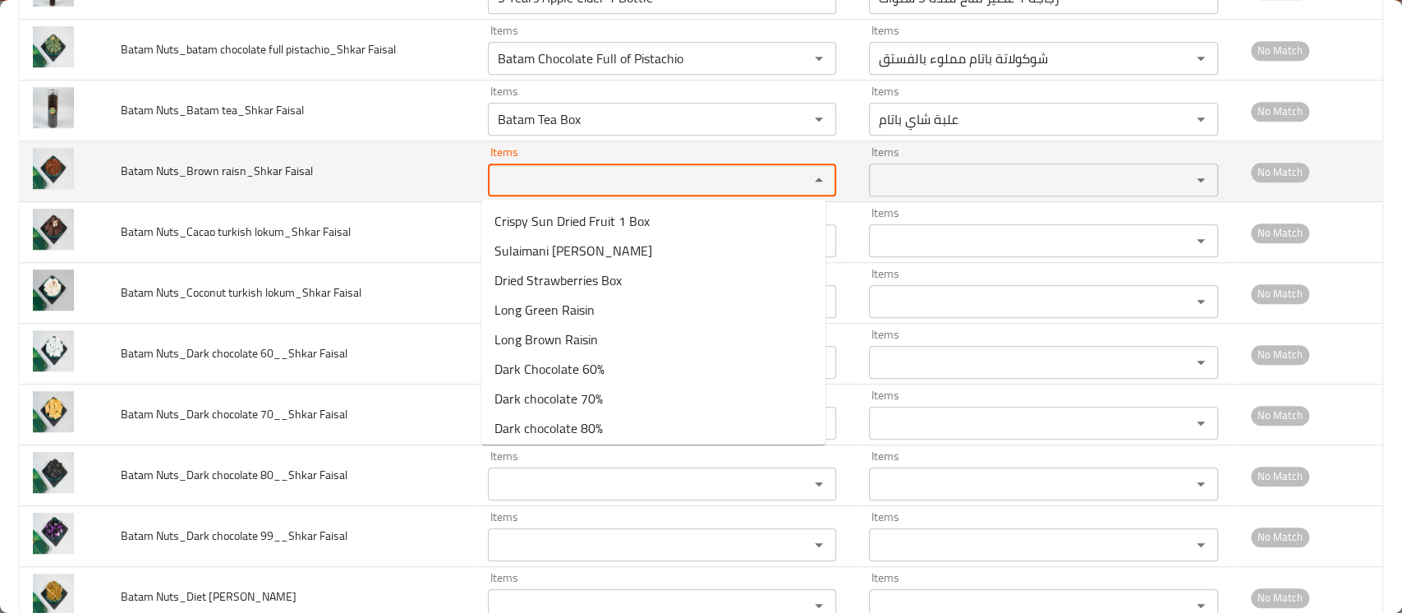
paste Faisal "Brown raisn"
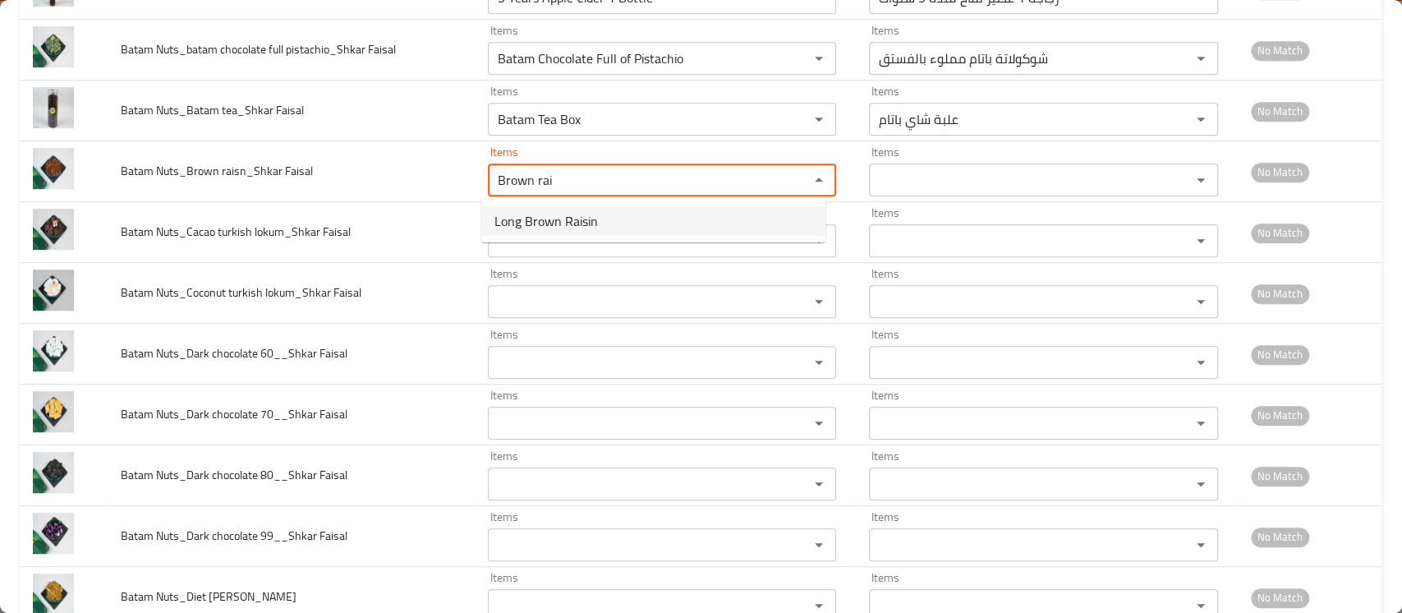
click at [513, 228] on span "Long Brown Raisin" at bounding box center [547, 221] width 104 height 20
type Faisal "Long Brown Raisin"
type Faisal-ar "زبيب بني طويل"
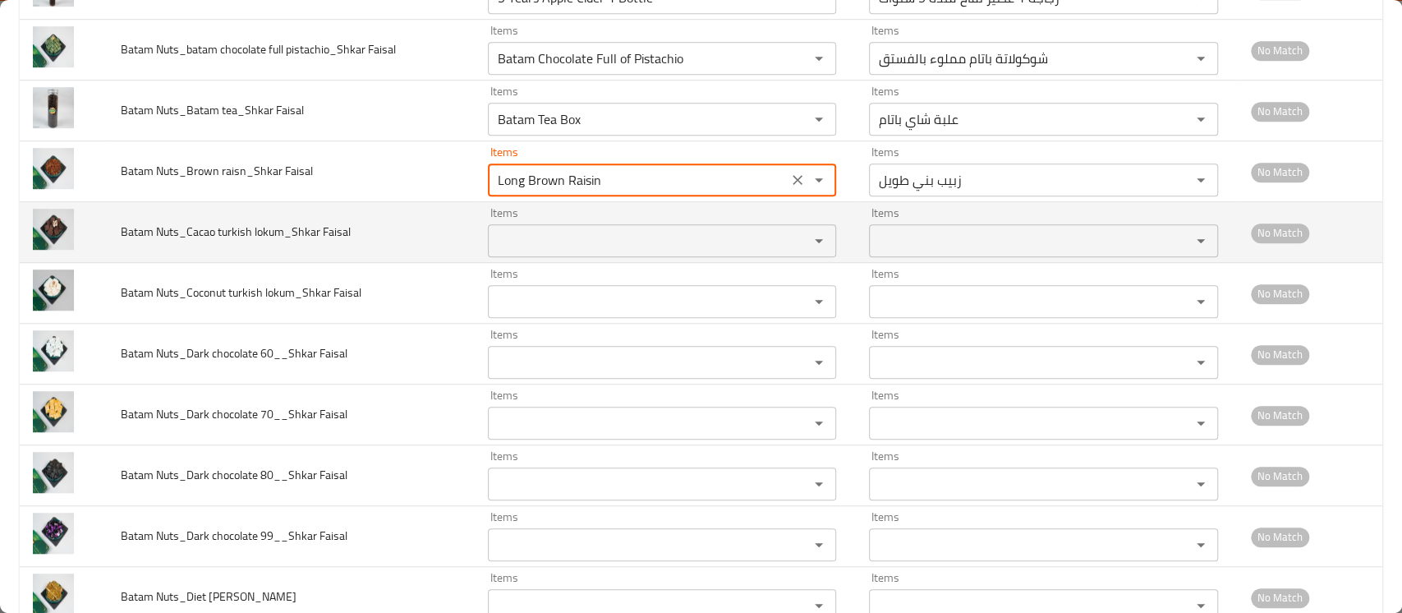
type Faisal "Long Brown Raisin"
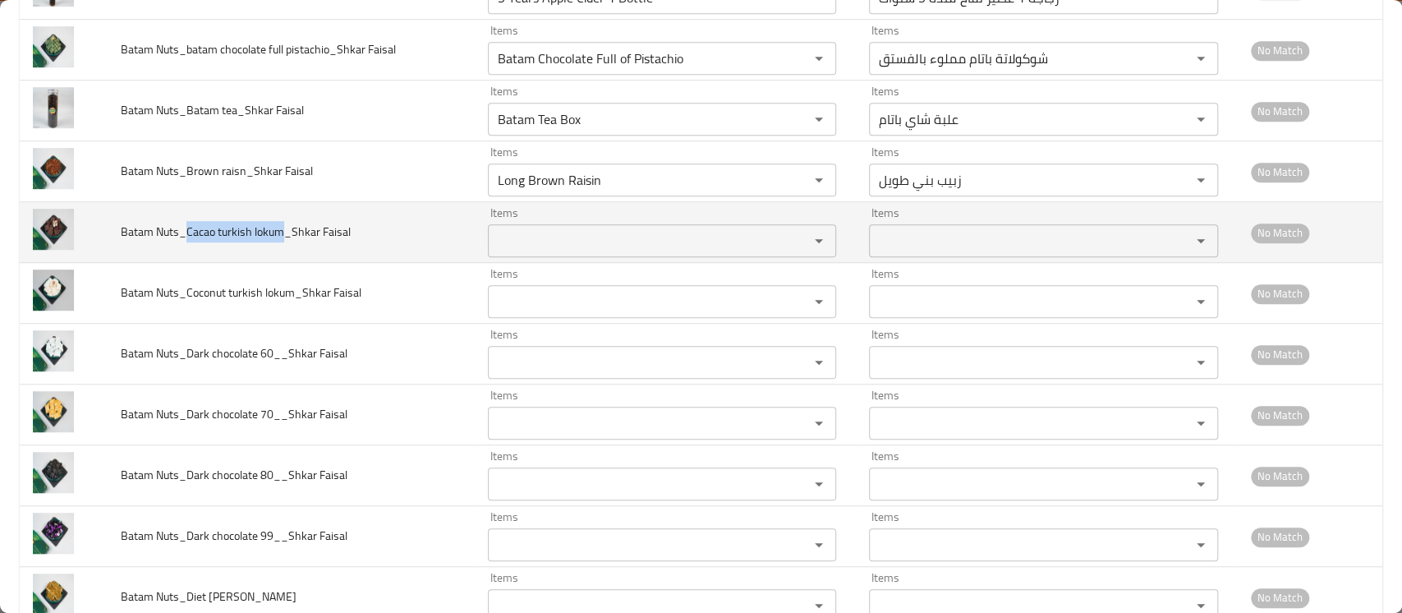
drag, startPoint x: 187, startPoint y: 229, endPoint x: 279, endPoint y: 232, distance: 92.9
click at [279, 232] on span "Batam Nuts_Cacao turkish lokum_Shkar Faisal" at bounding box center [236, 231] width 230 height 21
copy span "Cacao turkish lokum"
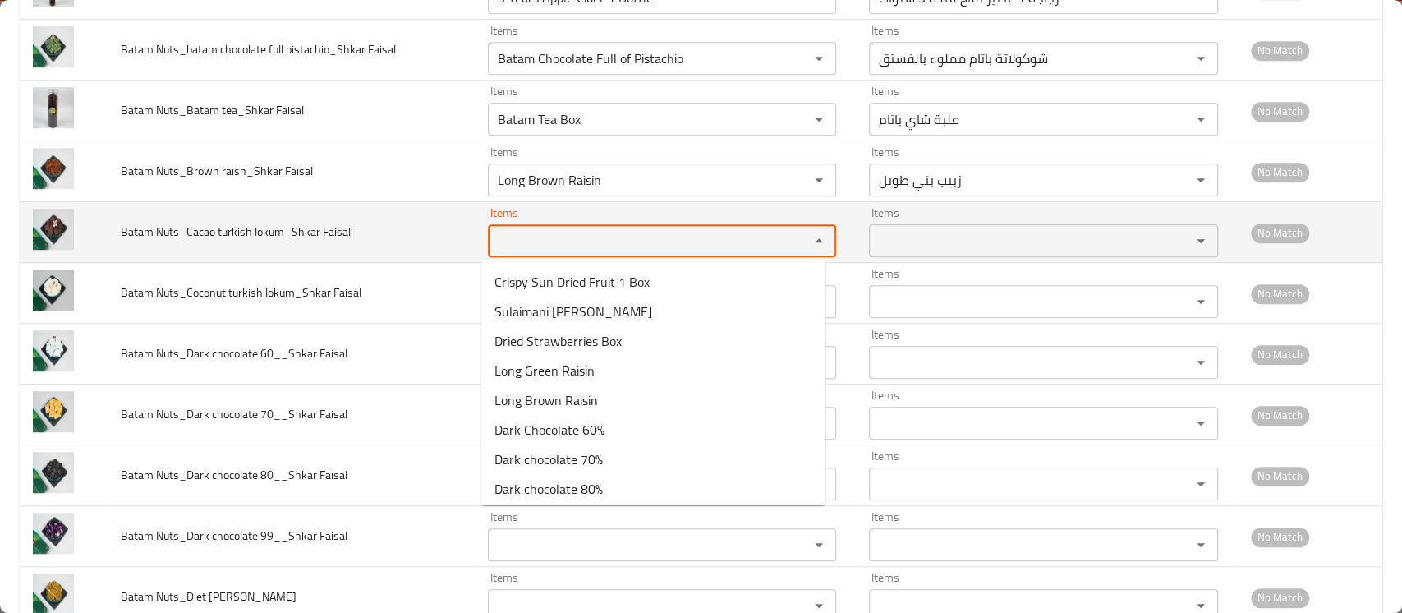
click at [555, 237] on Faisal "Items" at bounding box center [638, 240] width 290 height 23
paste Faisal "Cacao turkish lokum"
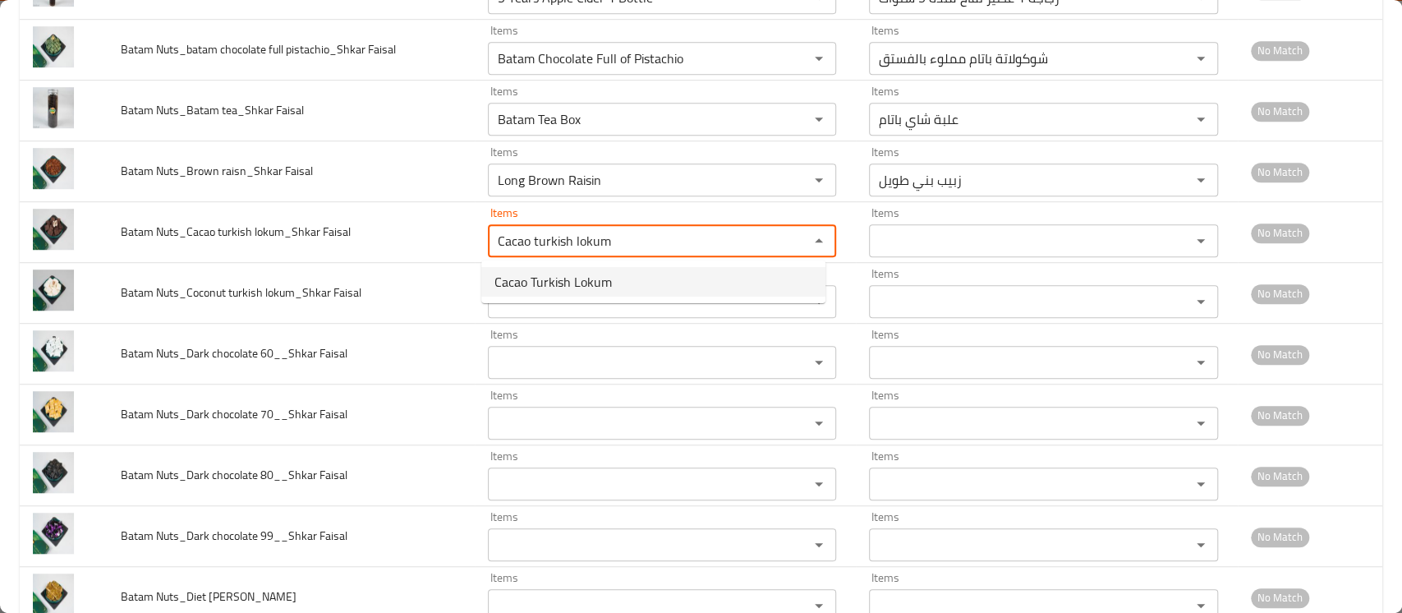
click at [570, 280] on span "Cacao Turkish Lokum" at bounding box center [553, 282] width 117 height 20
type Faisal "Cacao Turkish Lokum"
type Faisal-ar "لقم كاكاو تركي"
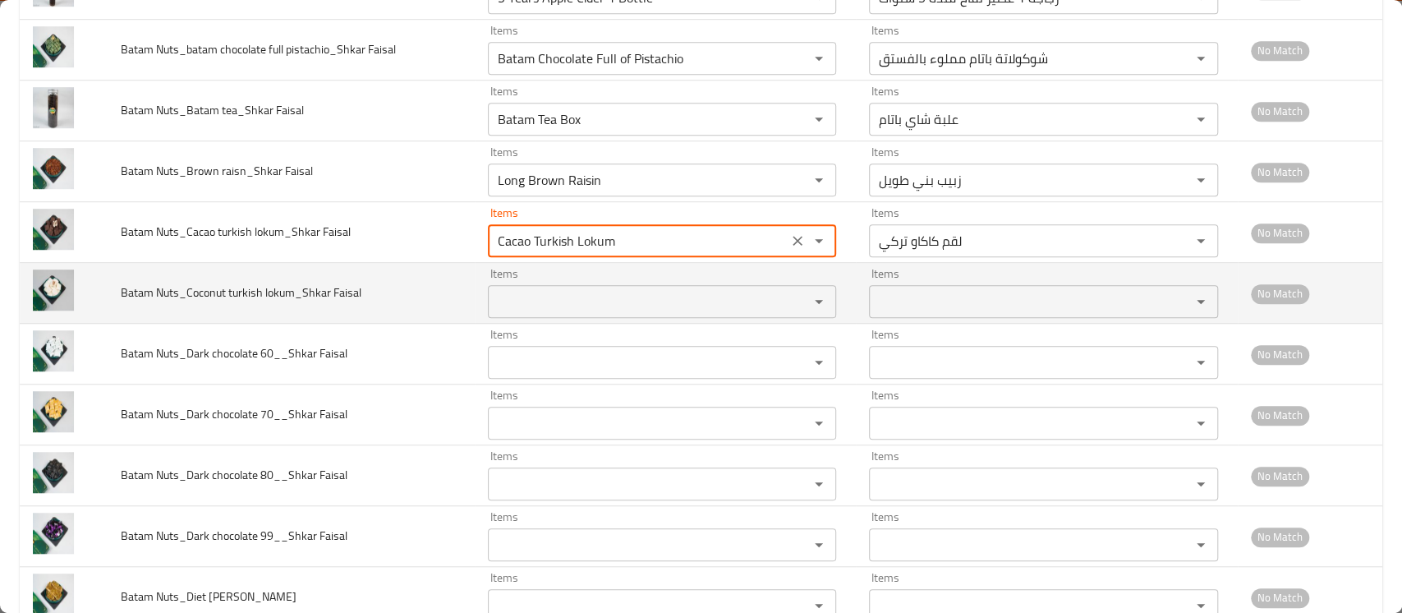
type Faisal "Cacao Turkish Lokum"
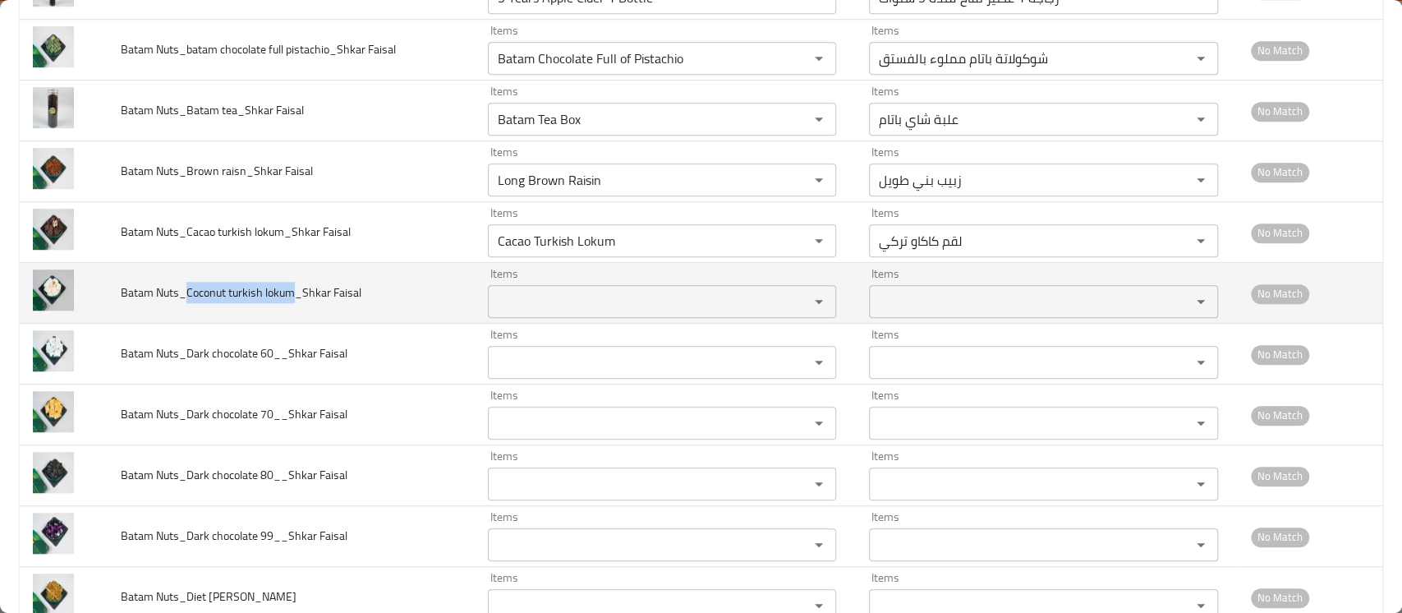
drag, startPoint x: 187, startPoint y: 292, endPoint x: 290, endPoint y: 293, distance: 103.5
click at [290, 293] on span "Batam Nuts_Coconut turkish lokum_Shkar Faisal" at bounding box center [241, 292] width 241 height 21
copy span "Coconut turkish lokum"
click at [529, 302] on Faisal "Items" at bounding box center [638, 301] width 290 height 23
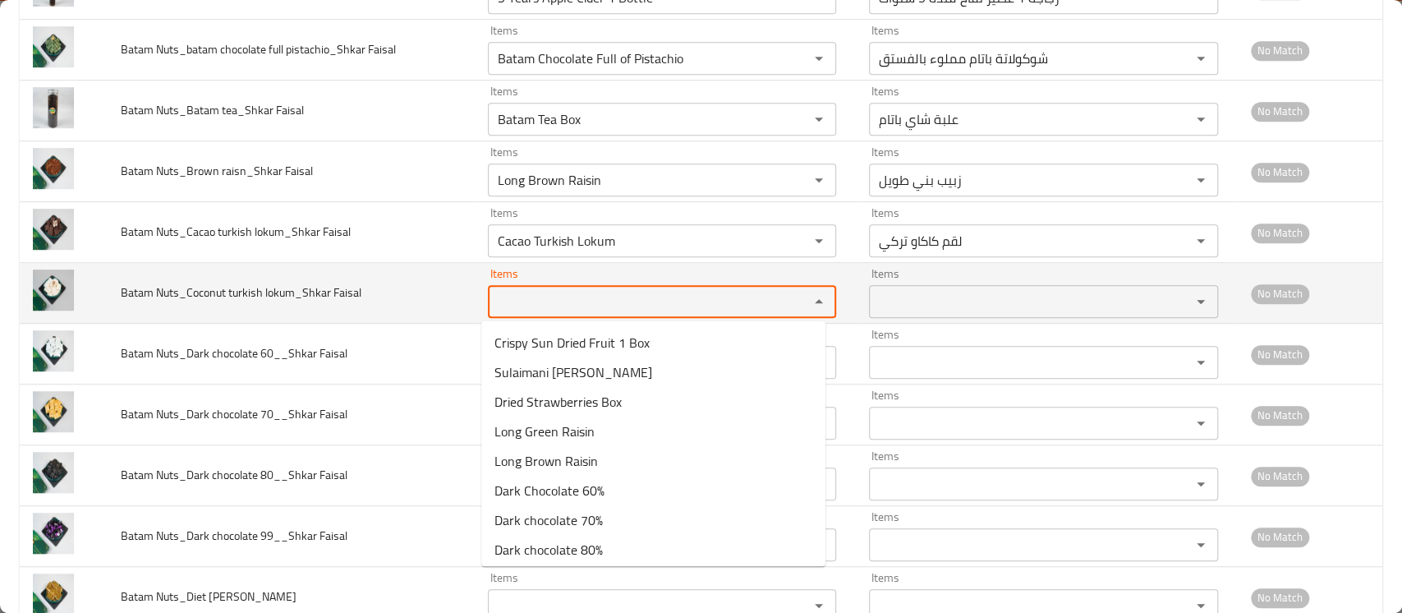
paste Faisal "Coconut turkish lokum"
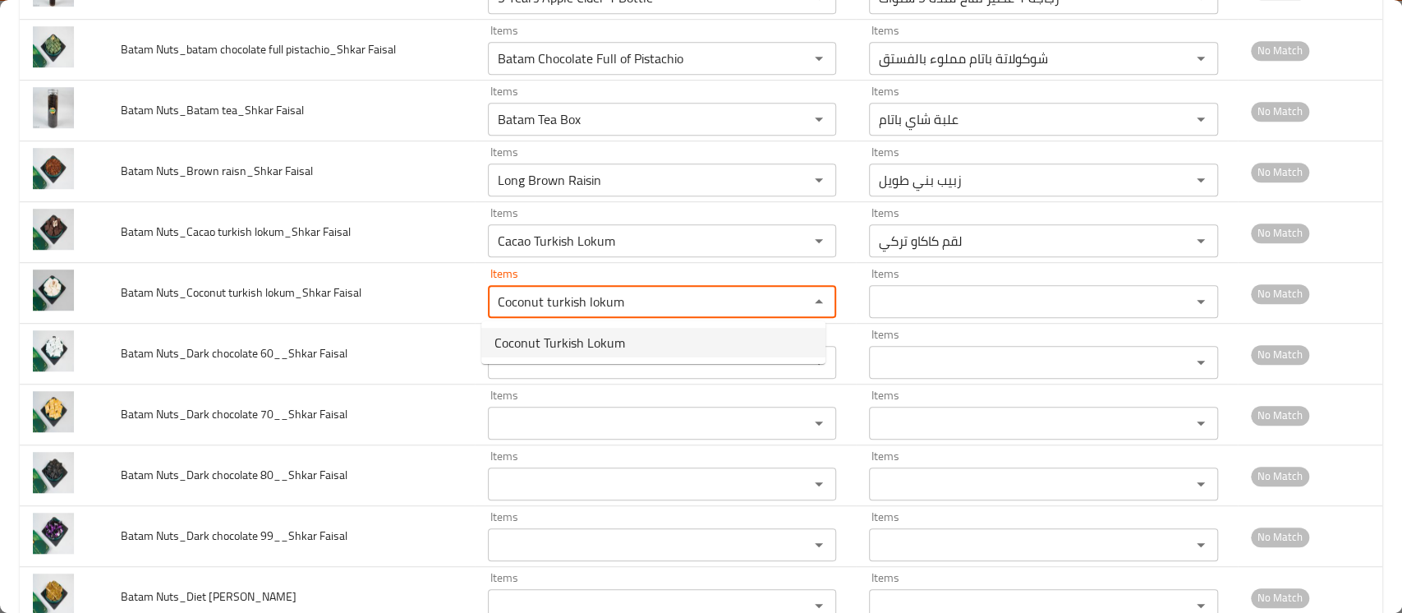
click at [572, 338] on span "Coconut Turkish Lokum" at bounding box center [560, 343] width 131 height 20
type Faisal "Coconut Turkish Lokum"
type Faisal-ar "لقم جوز الهند تركي"
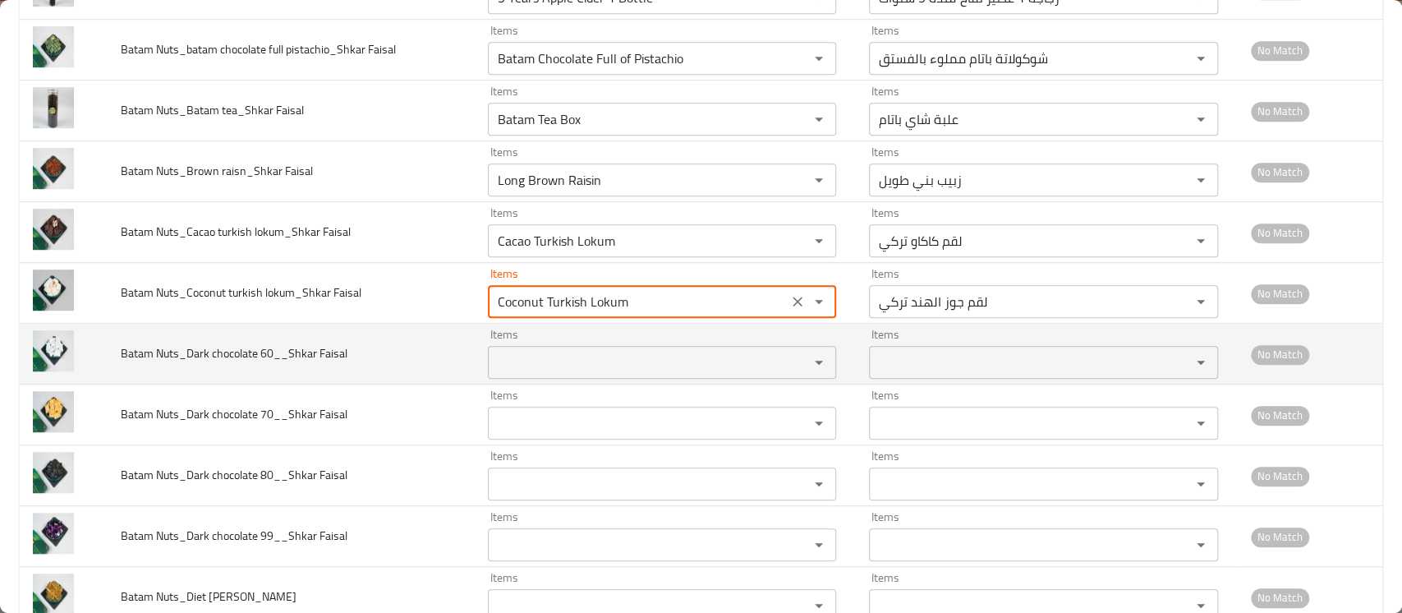
type Faisal "Coconut Turkish Lokum"
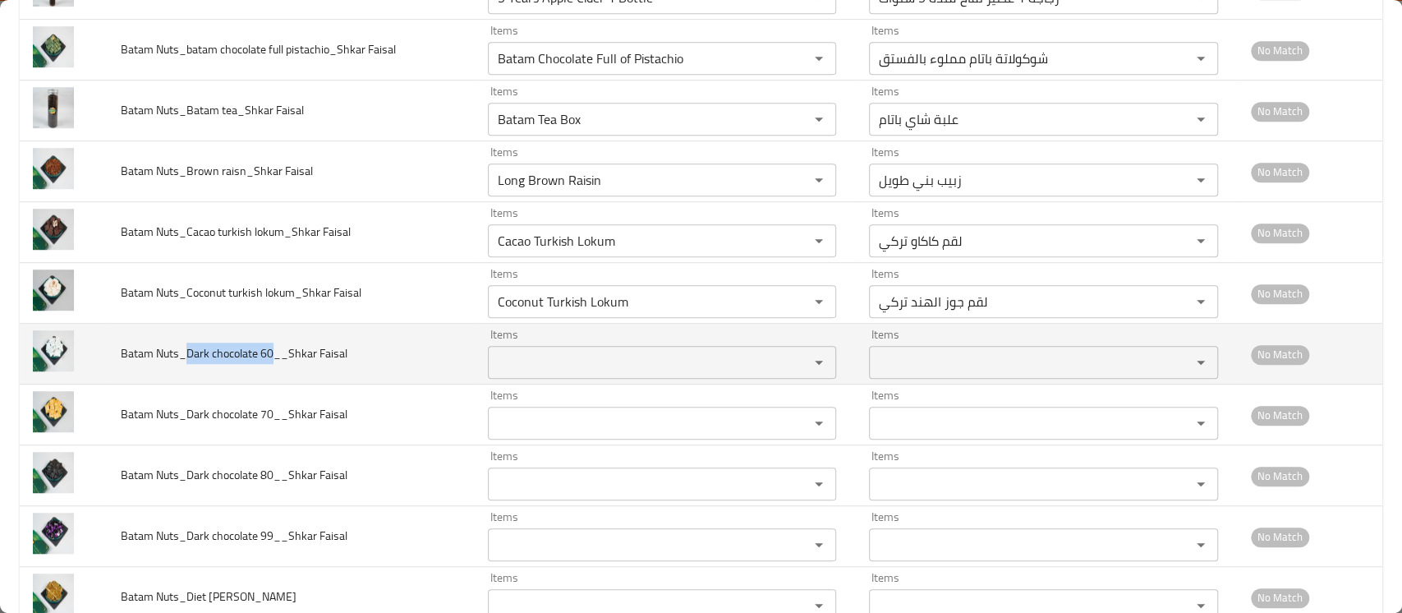
drag, startPoint x: 188, startPoint y: 357, endPoint x: 272, endPoint y: 354, distance: 83.9
click at [272, 354] on span "Batam Nuts_Dark chocolate 60__Shkar Faisal" at bounding box center [234, 353] width 227 height 21
copy span "Dark chocolate 60"
click at [554, 347] on div "Items" at bounding box center [662, 362] width 348 height 33
paste Faisal "Dark chocolate 60"
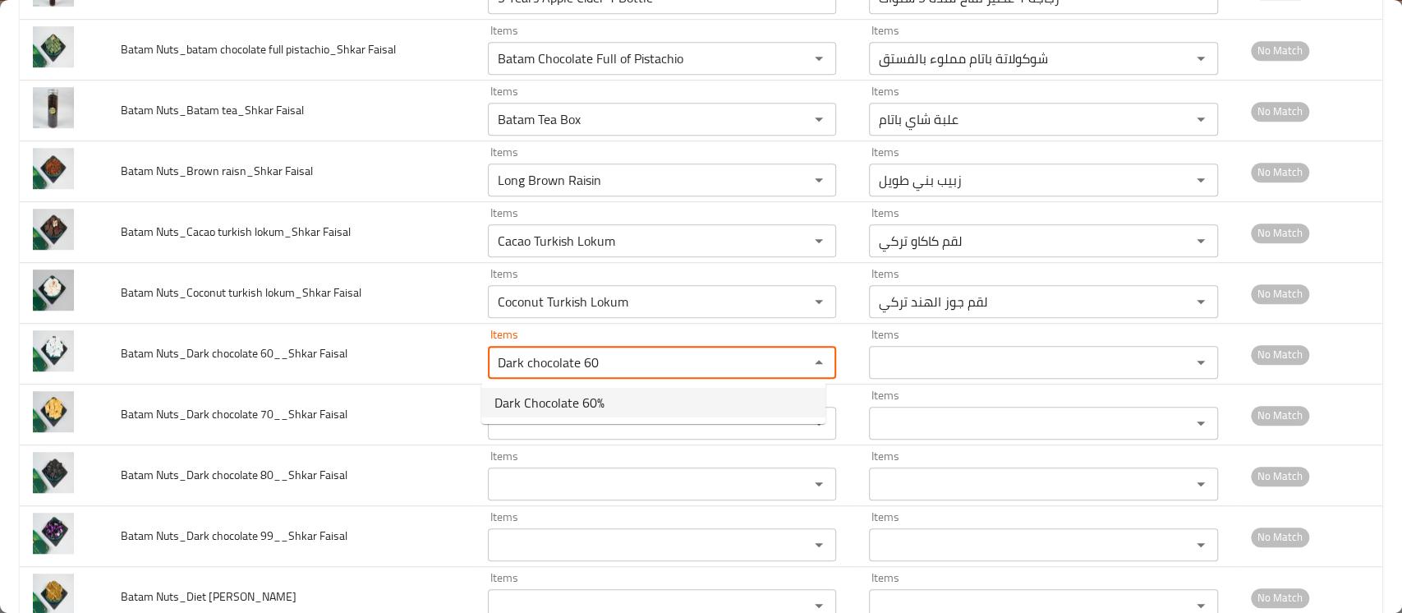
click at [554, 397] on span "Dark Chocolate 60%" at bounding box center [550, 403] width 110 height 20
type Faisal "Dark Chocolate 60%"
type Faisal-ar "شوكولاتة داكنة 60%"
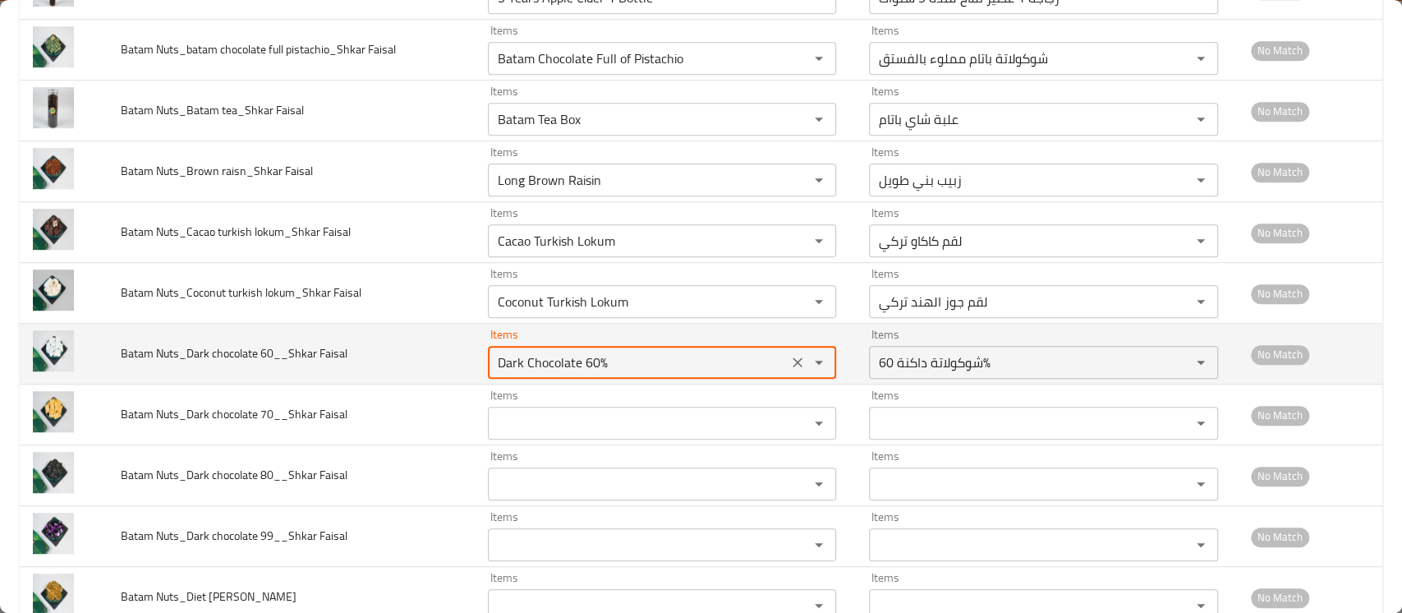
drag, startPoint x: 578, startPoint y: 358, endPoint x: 517, endPoint y: 376, distance: 63.4
click at [408, 356] on tr "Batam Nuts_Dark chocolate 60__Shkar Faisal Items Dark Chocolate 60% Items Items…" at bounding box center [701, 354] width 1363 height 61
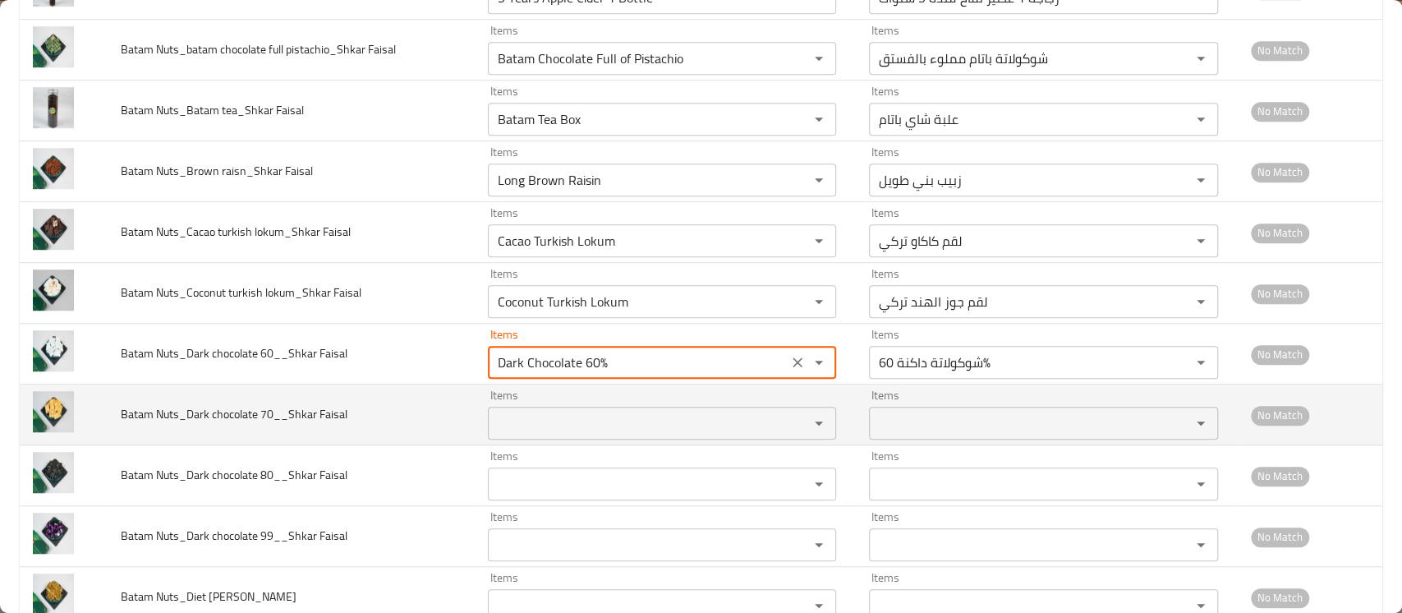
type Faisal "Dark Chocolate 60%"
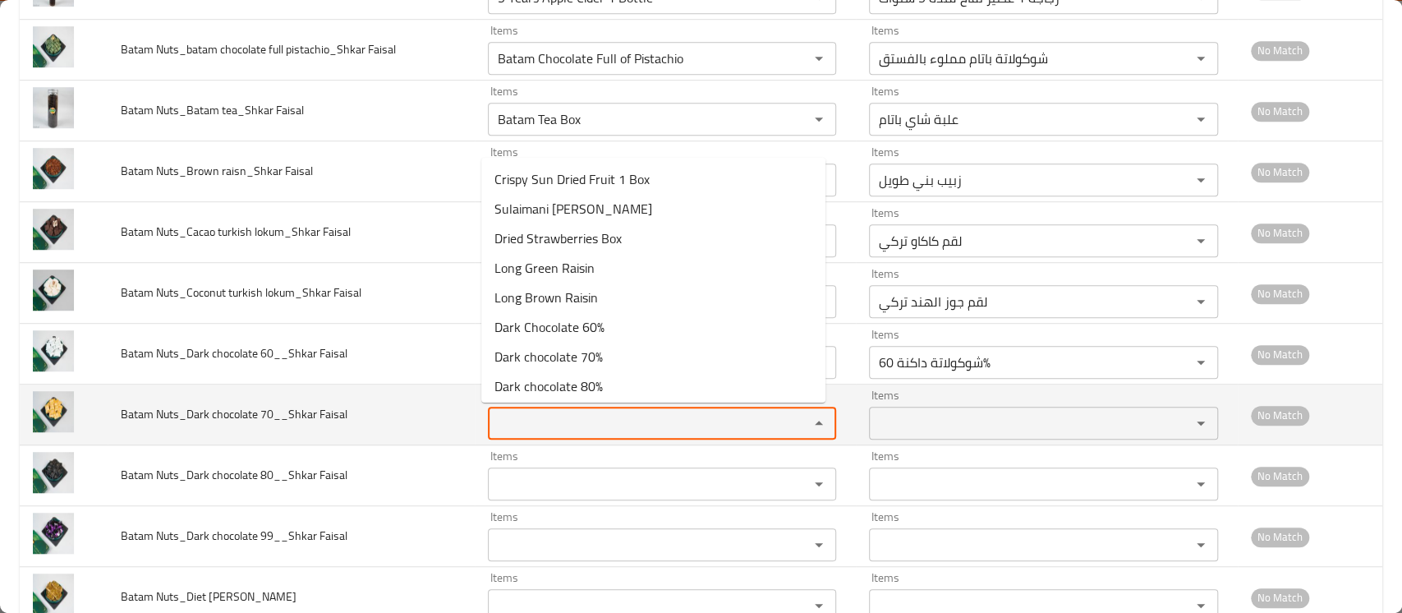
click at [592, 427] on Faisal "Items" at bounding box center [638, 423] width 290 height 23
paste Faisal "Dark Chocolate"
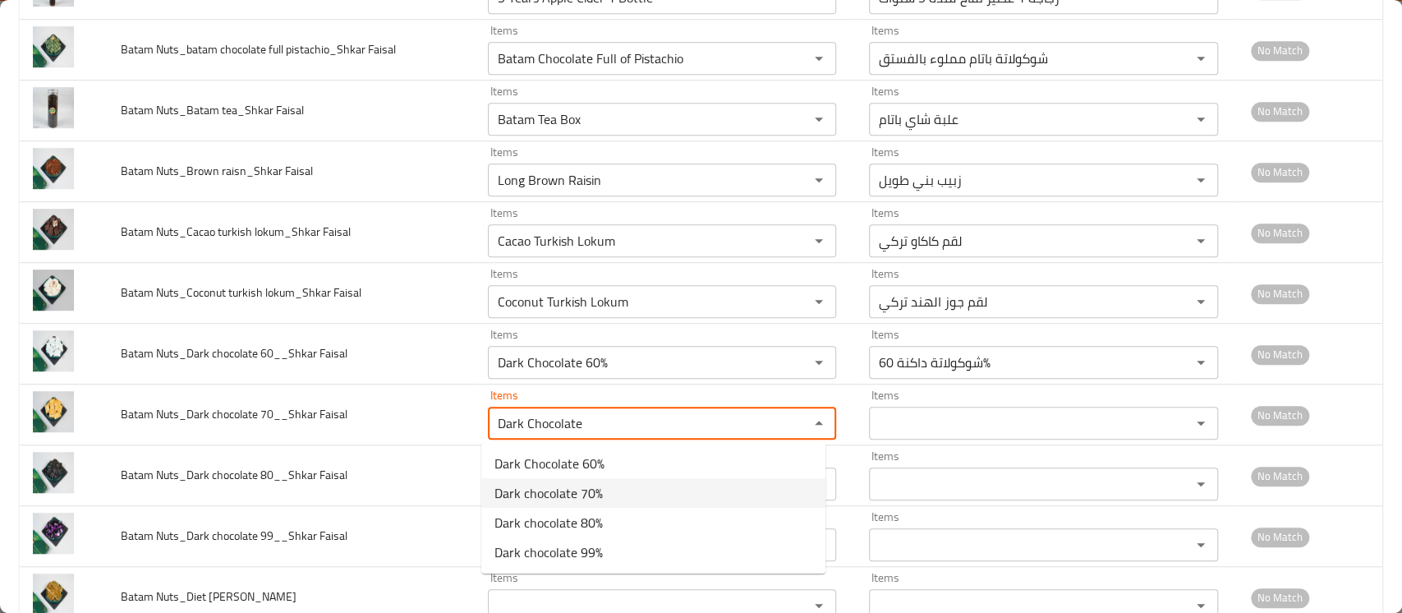
click at [585, 490] on span "Dark chocolate 70%" at bounding box center [549, 493] width 108 height 20
type Faisal "Dark chocolate 70%"
type Faisal-ar "شوكولاتة داكنة 70%"
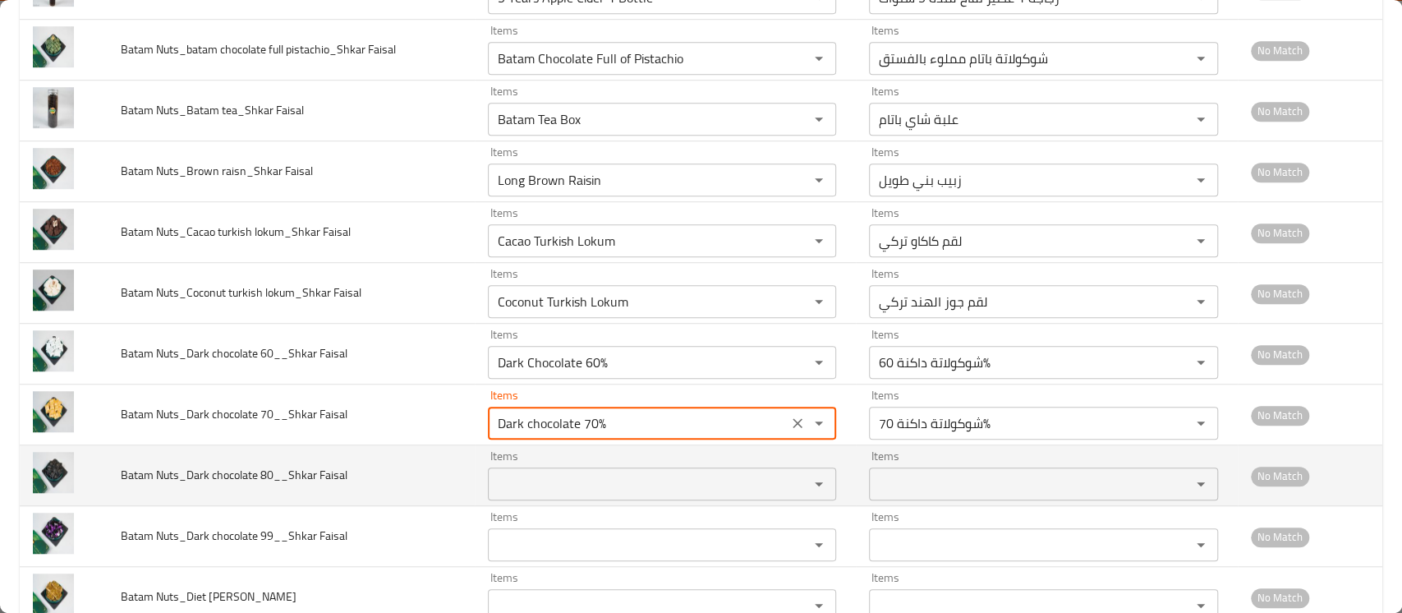
type Faisal "Dark chocolate 70%"
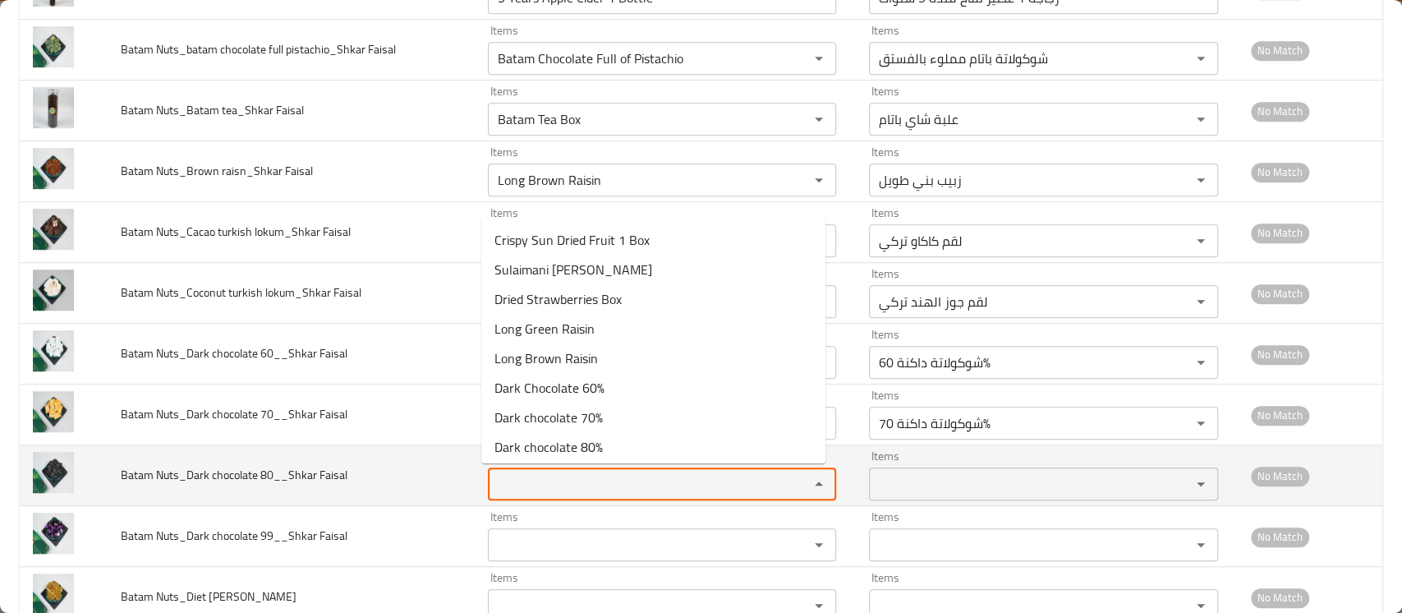
click at [578, 480] on Faisal "Items" at bounding box center [638, 483] width 290 height 23
paste Faisal "Dark Chocolate"
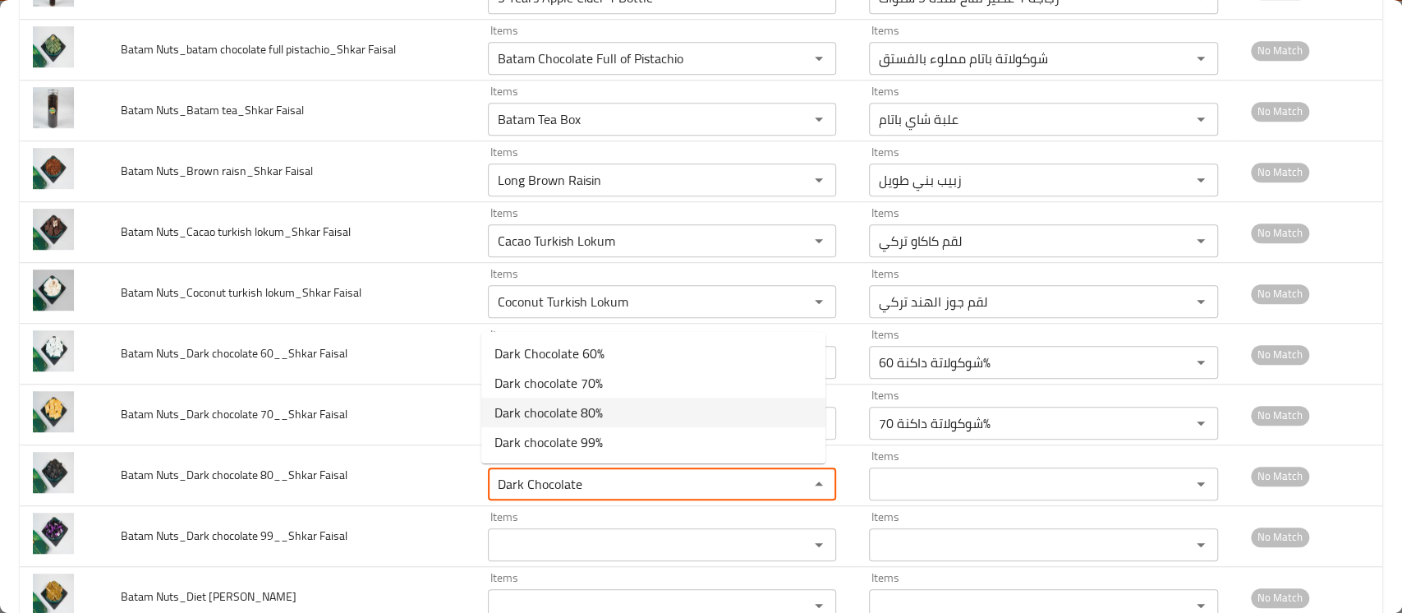
click at [598, 419] on span "Dark chocolate 80%" at bounding box center [549, 413] width 108 height 20
type Faisal "Dark chocolate 80%"
type Faisal-ar "شوكولاتة داكنة 80%"
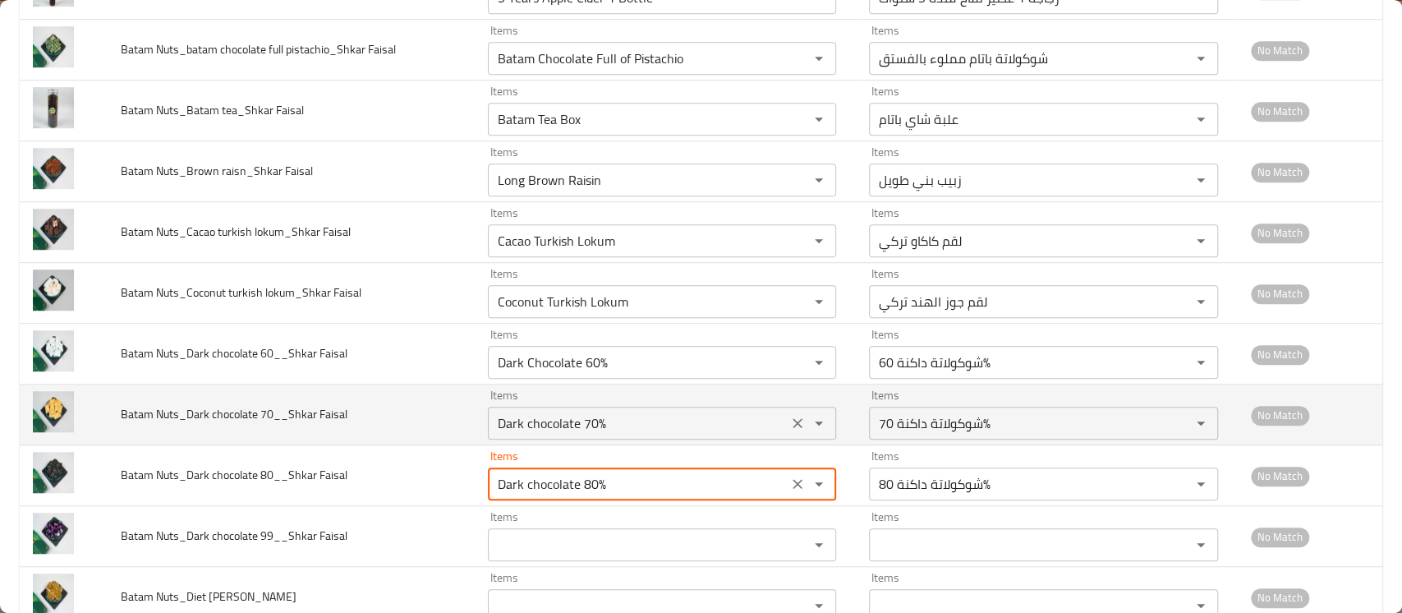
scroll to position [767, 0]
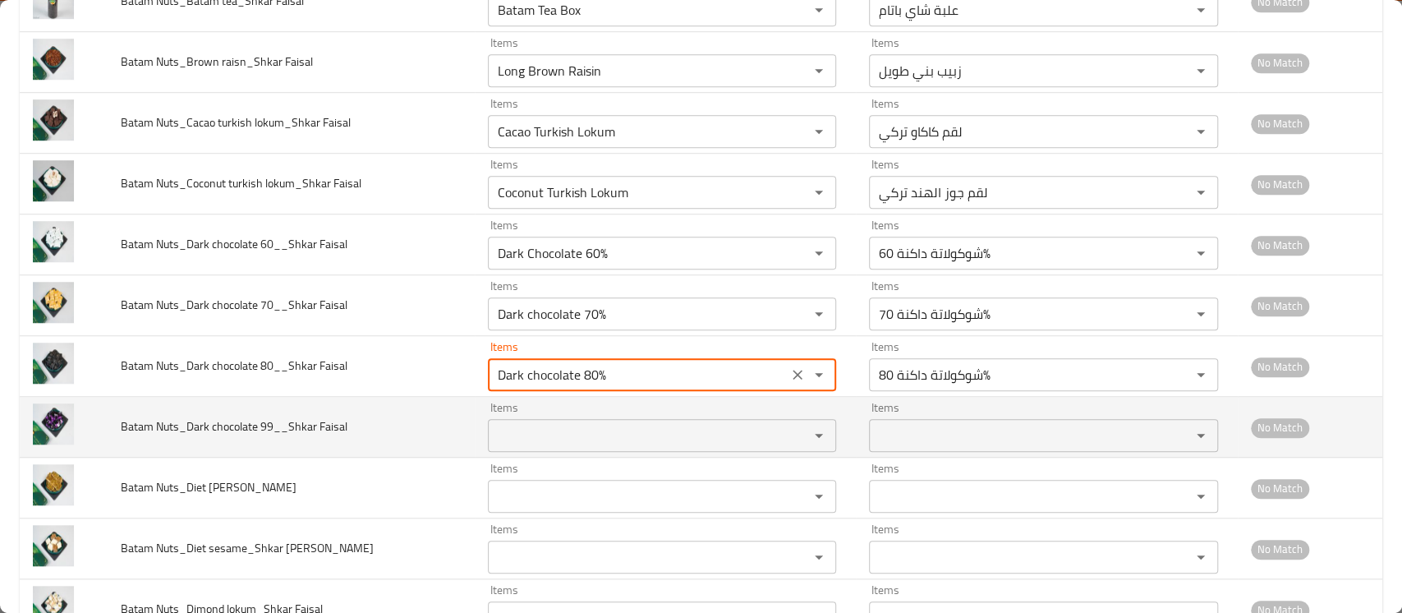
type Faisal "Dark chocolate 80%"
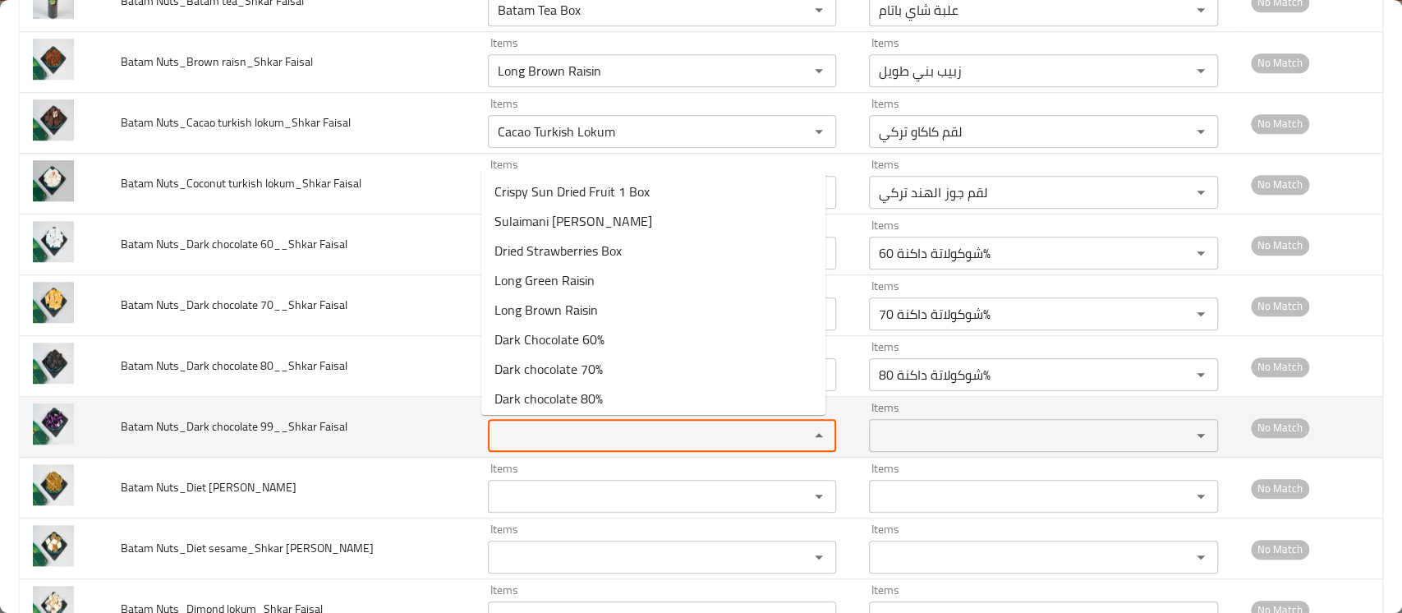
click at [550, 434] on Faisal "Items" at bounding box center [638, 435] width 290 height 23
paste Faisal "Dark Chocolate"
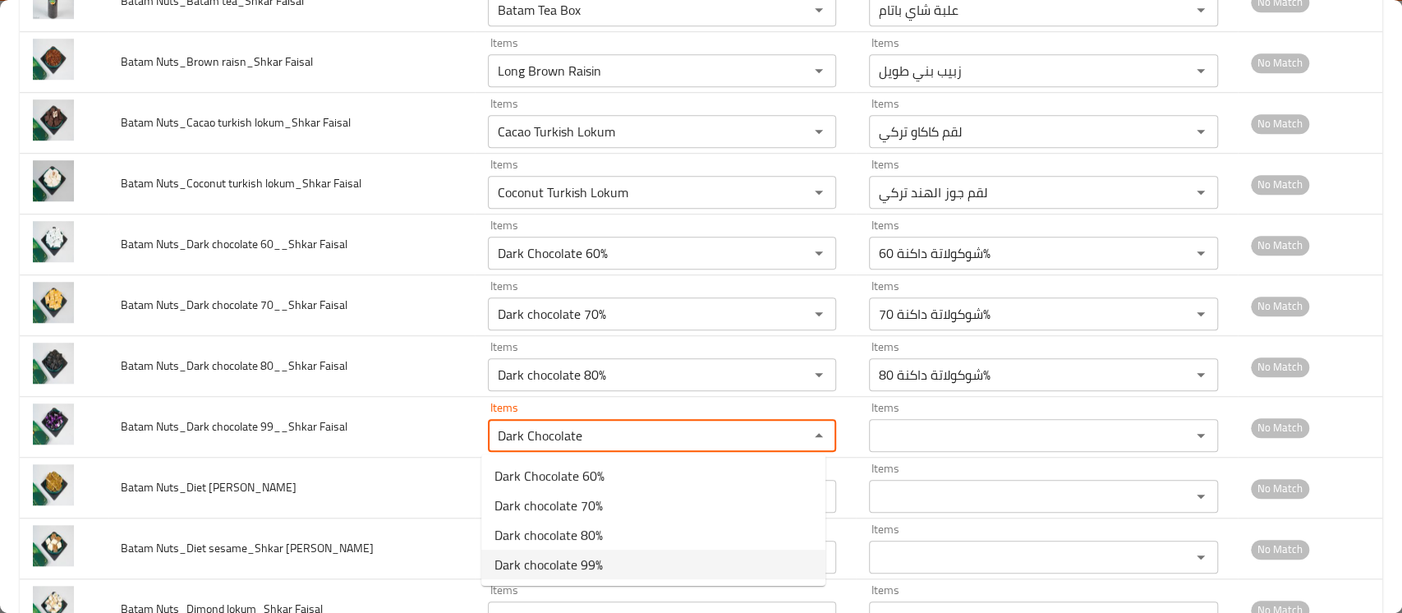
click at [527, 563] on span "Dark chocolate 99%" at bounding box center [549, 565] width 108 height 20
type Faisal "Dark chocolate 99%"
type Faisal-ar "شوكولاتة داكنة 99%"
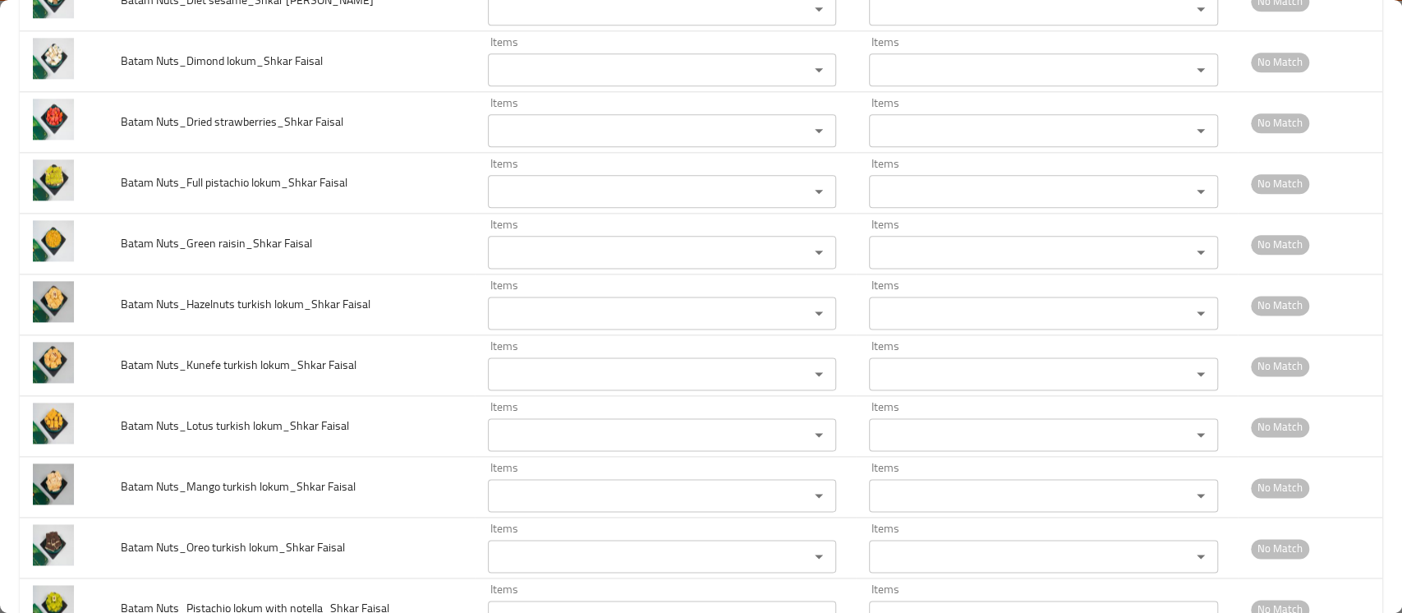
scroll to position [1204, 0]
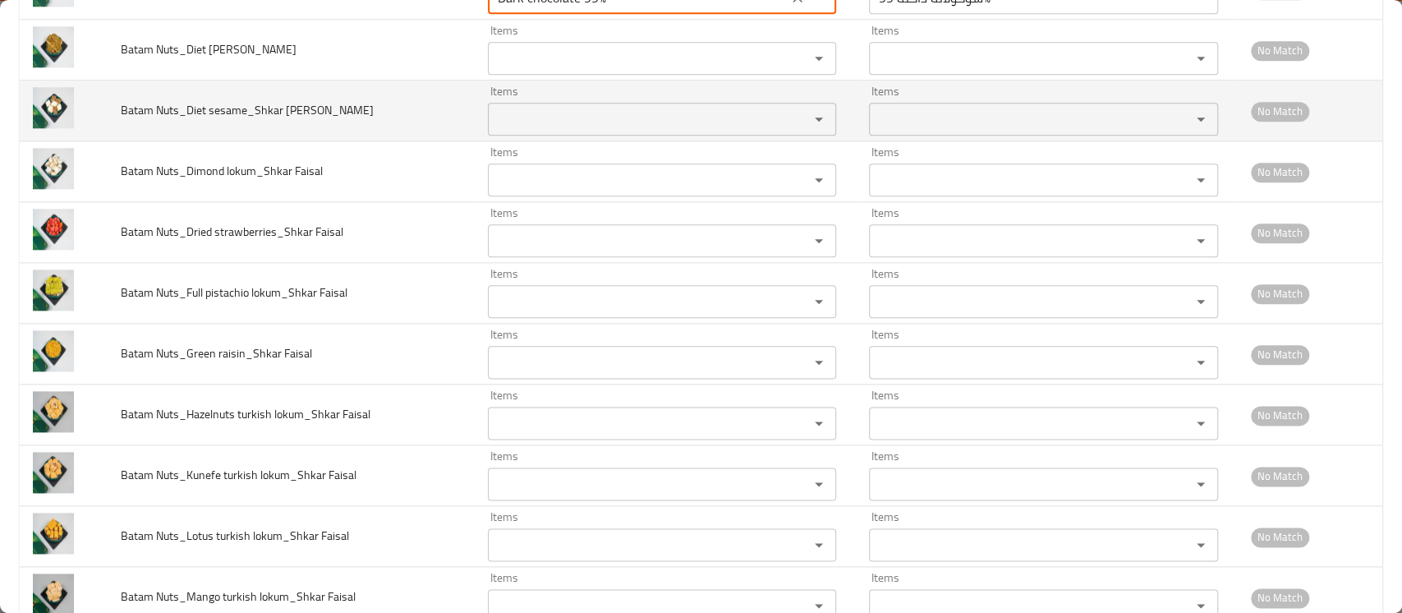
type Faisal "Dark chocolate 99%"
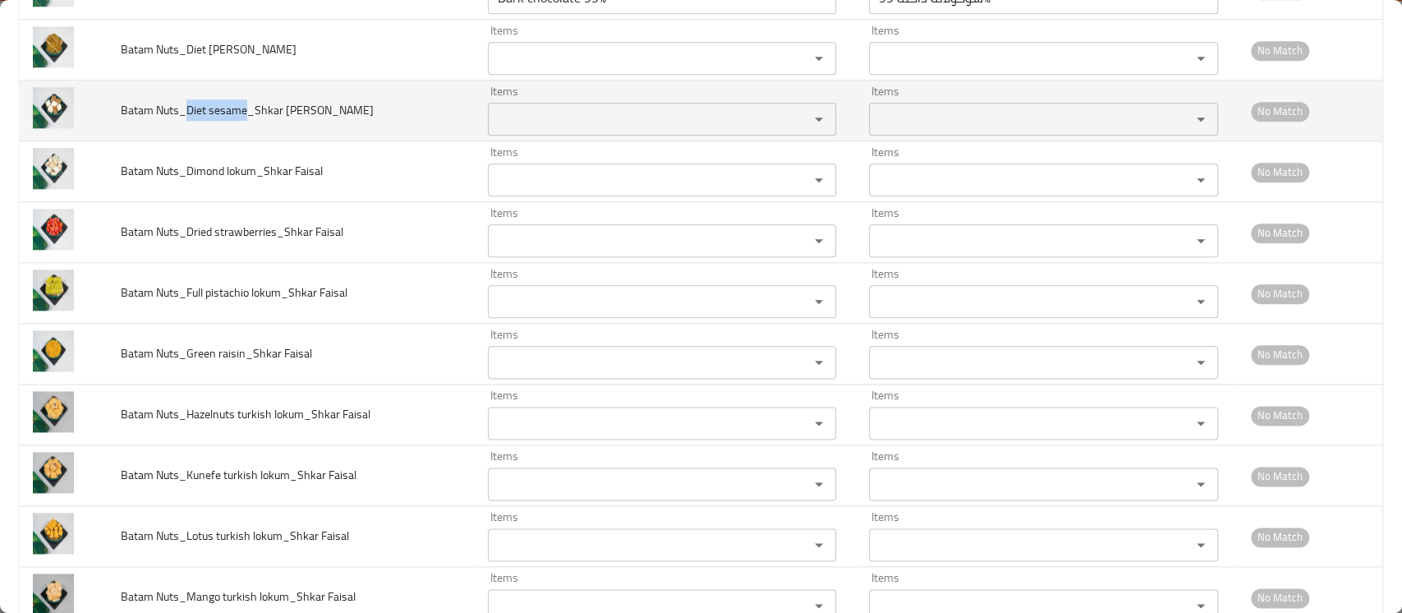
drag, startPoint x: 243, startPoint y: 113, endPoint x: 185, endPoint y: 113, distance: 58.3
click at [185, 113] on span "Batam Nuts_Diet sesame_Shkar Faisal" at bounding box center [247, 109] width 253 height 21
click at [561, 121] on Faisal "Items" at bounding box center [638, 119] width 290 height 23
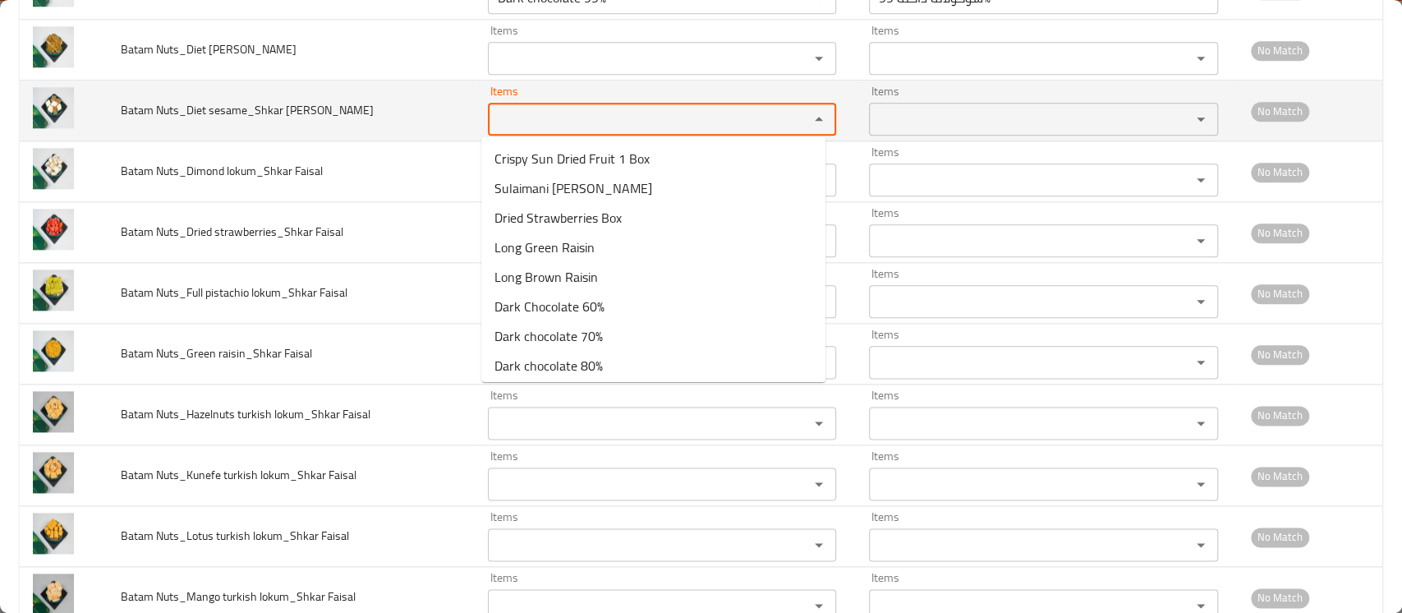
paste Faisal "Diet sesame"
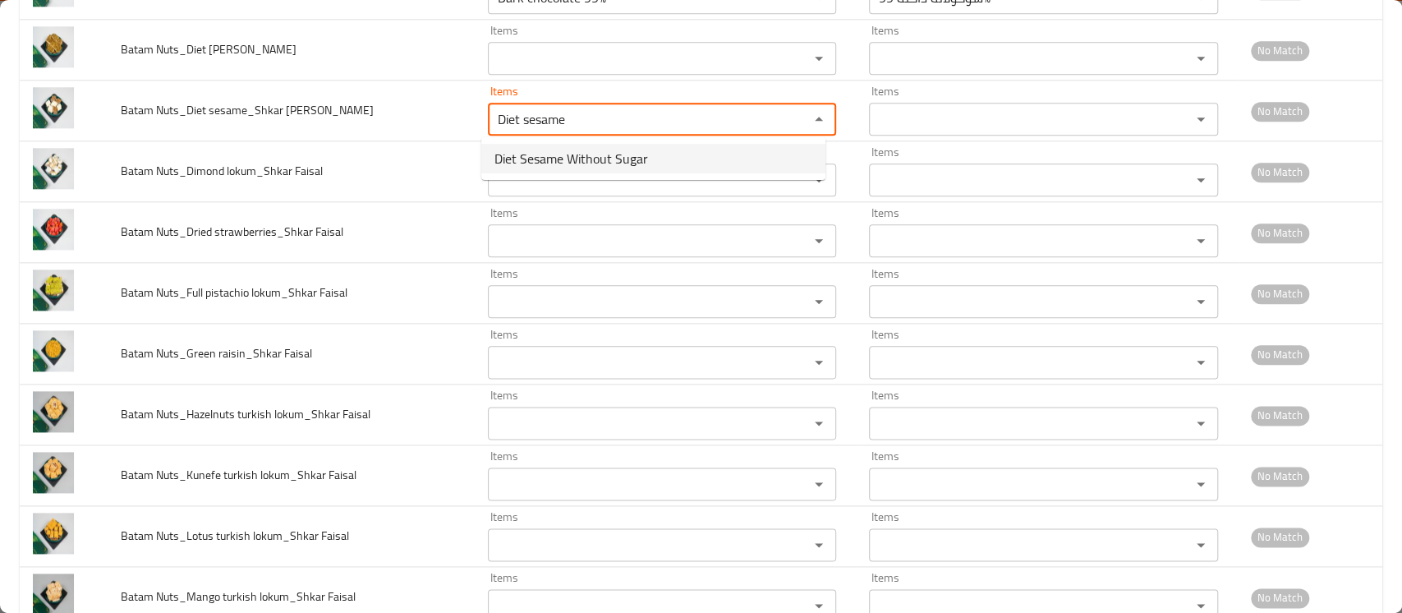
click at [554, 165] on span "Diet Sesame Without Sugar" at bounding box center [572, 159] width 154 height 20
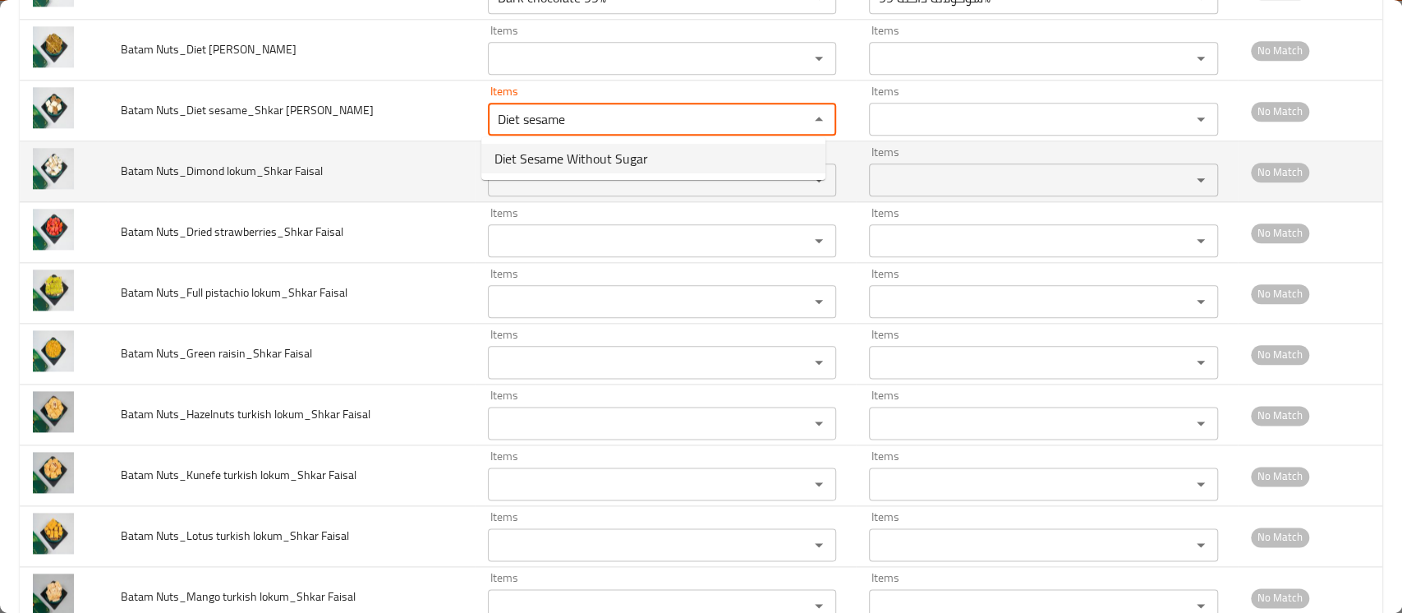
type Faisal "Diet Sesame Without Sugar"
type Faisal-ar "سمسم دايت بدون سكر"
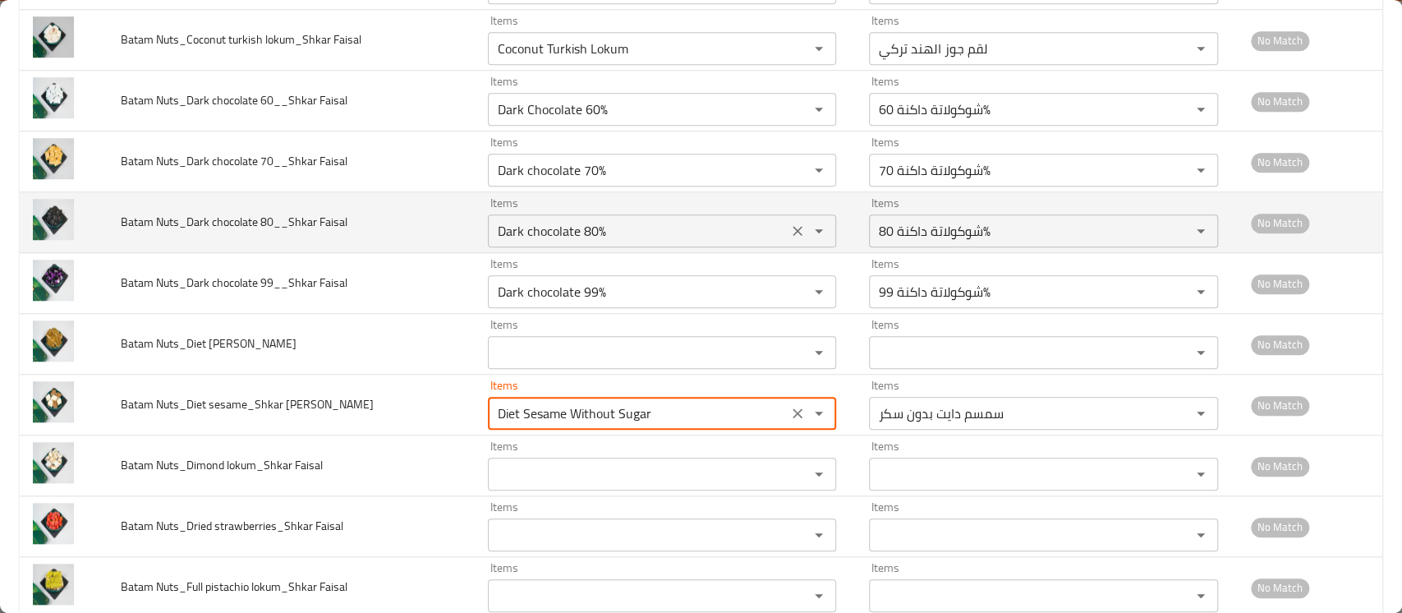
scroll to position [876, 0]
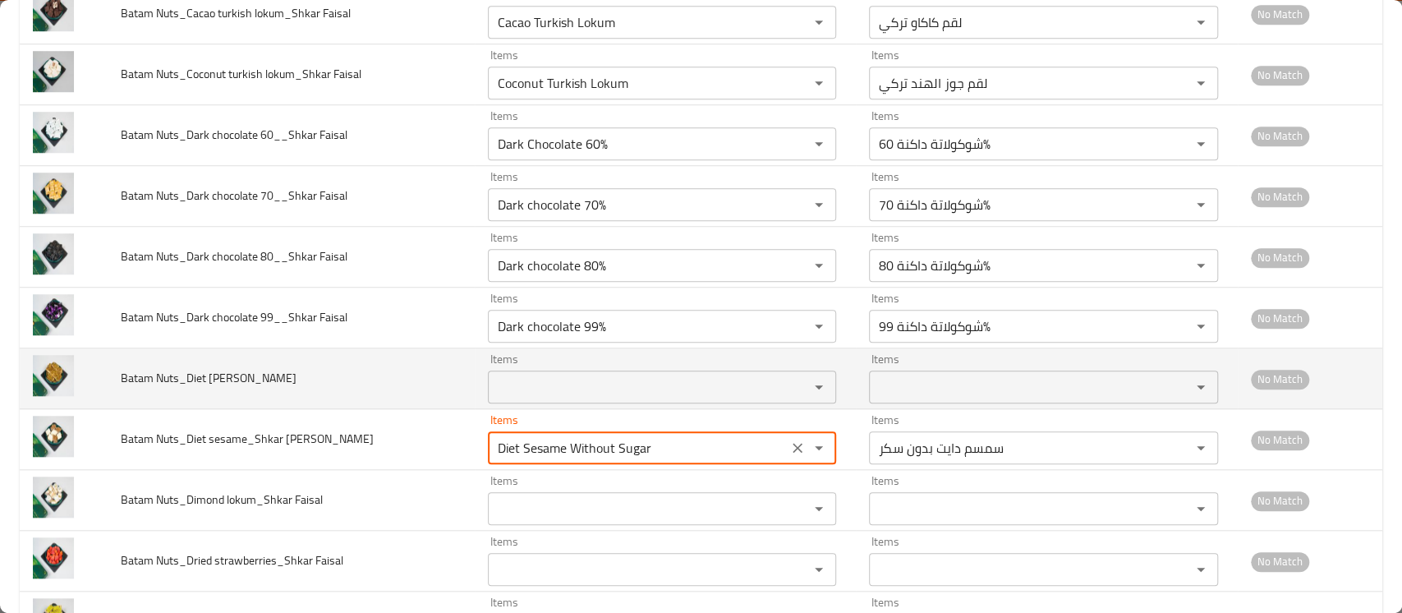
type Faisal "Diet Sesame Without Sugar"
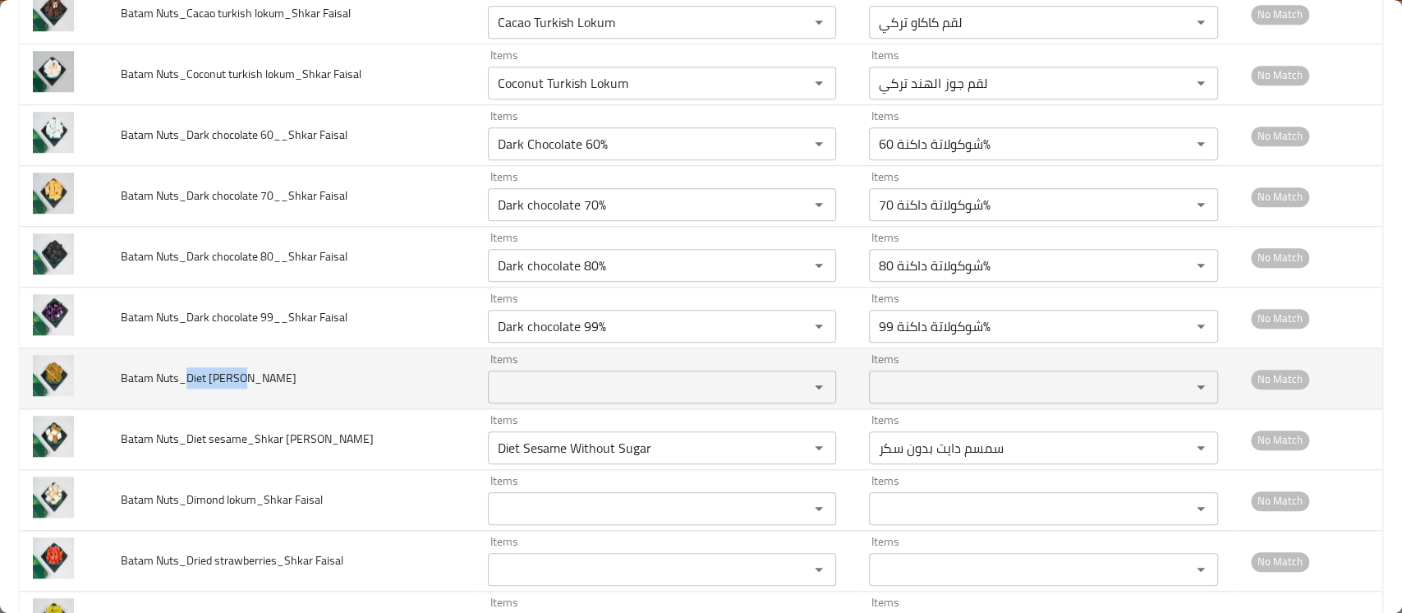
drag, startPoint x: 242, startPoint y: 384, endPoint x: 186, endPoint y: 382, distance: 56.7
click at [186, 382] on span "Batam Nuts_Diet qazwan_Shkar Faisal" at bounding box center [209, 377] width 176 height 21
click at [544, 394] on Faisal "Items" at bounding box center [638, 386] width 290 height 23
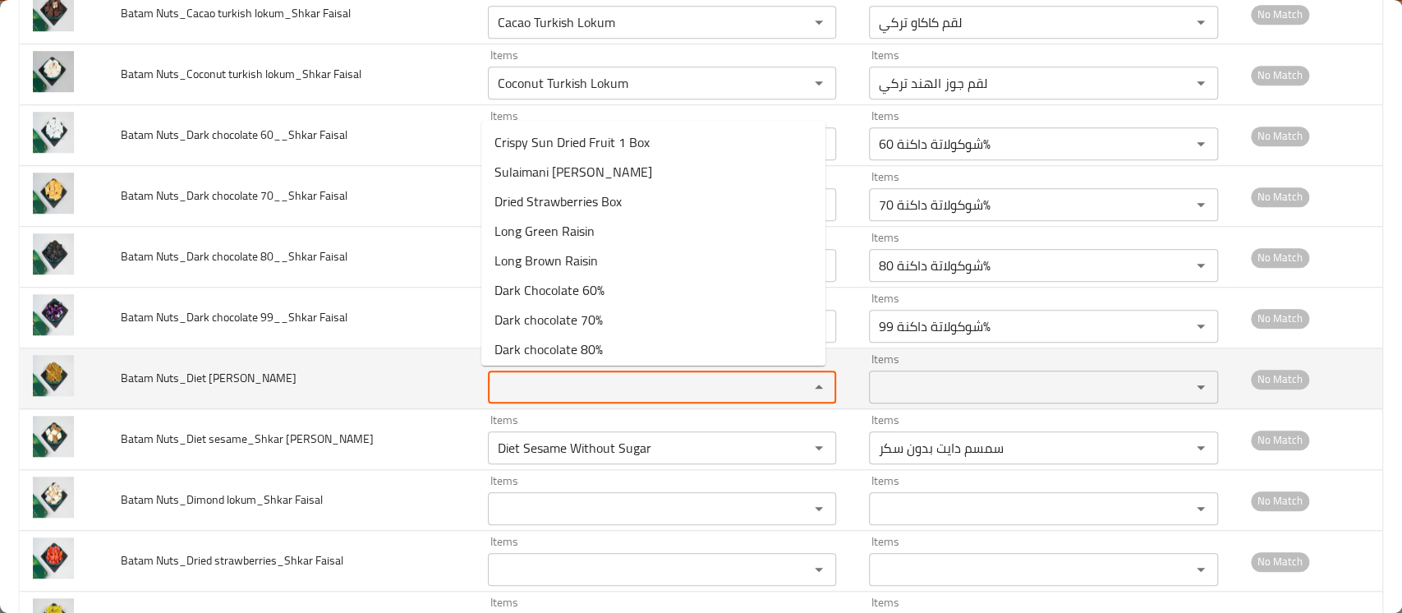
paste Faisal "Diet qazwan"
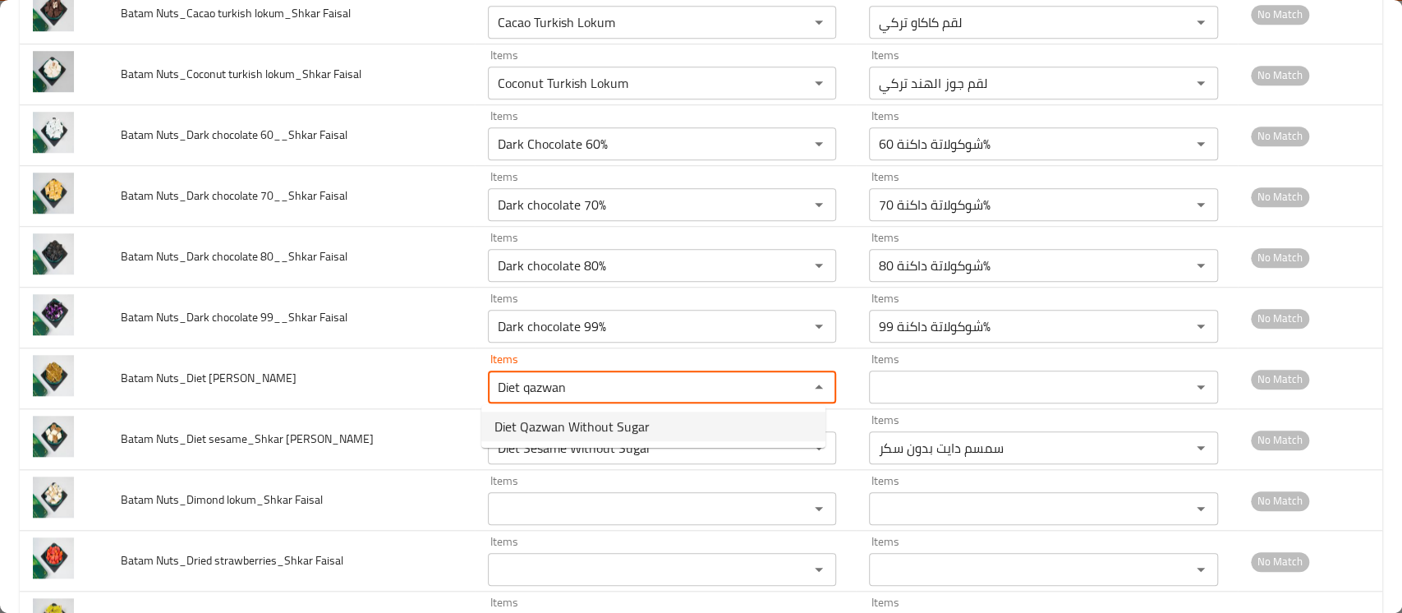
click at [555, 424] on span "Diet Qazwan Without Sugar" at bounding box center [572, 427] width 155 height 20
type Faisal "Diet Qazwan Without Sugar"
type Faisal-ar "قزوان دايت بدون سكر"
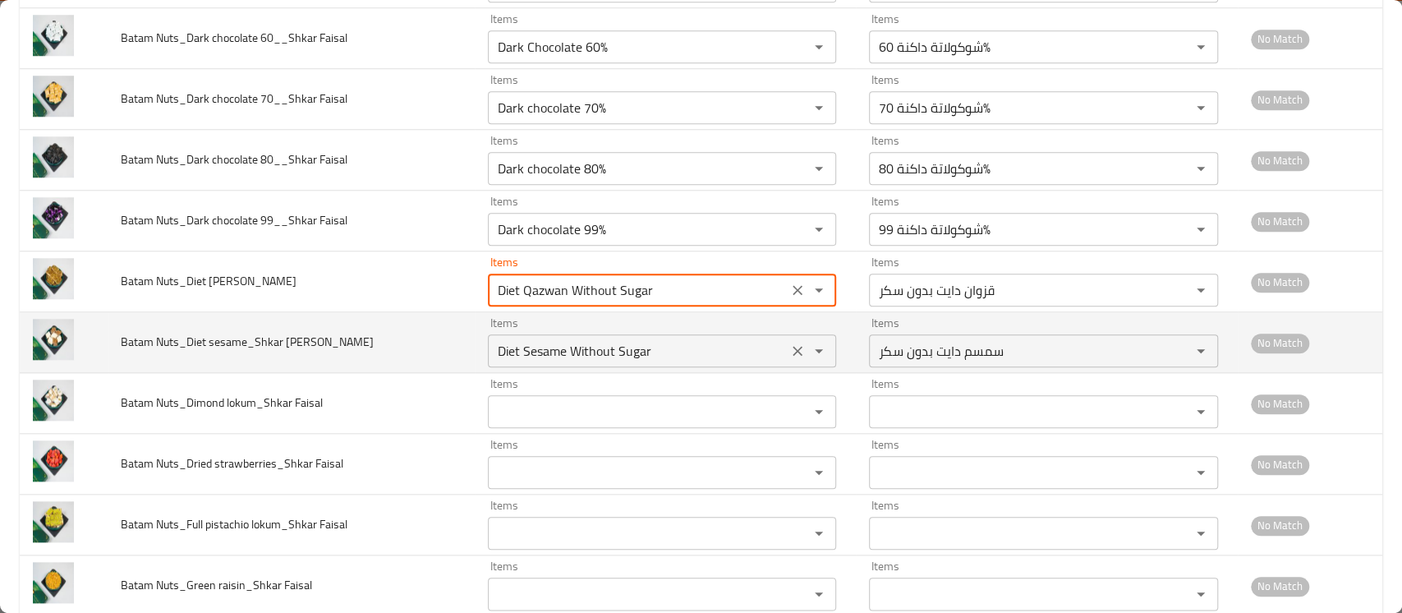
scroll to position [1204, 0]
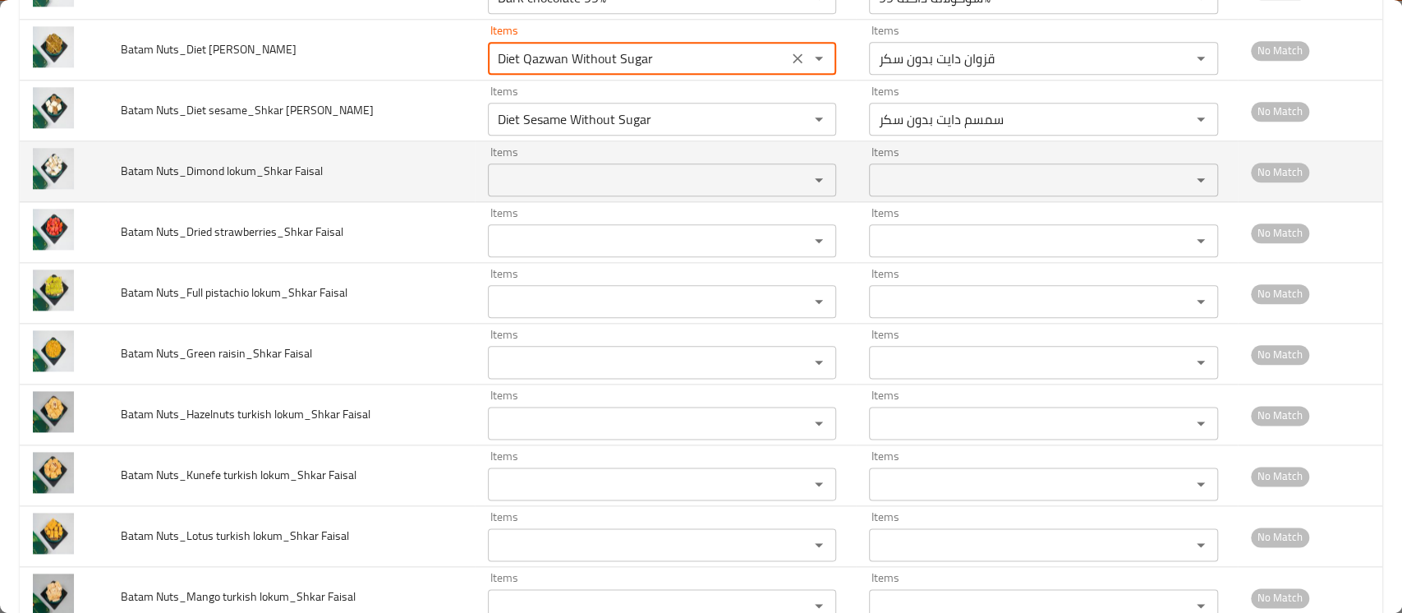
type Faisal "Diet Qazwan Without Sugar"
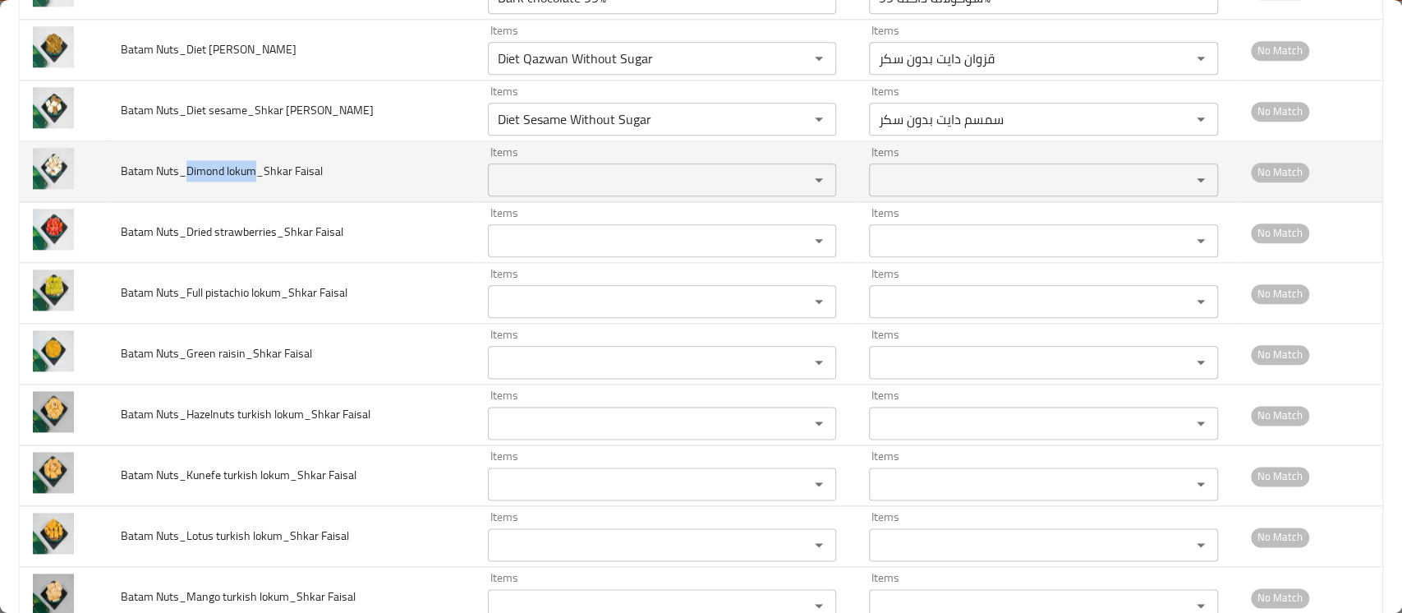
drag, startPoint x: 252, startPoint y: 172, endPoint x: 187, endPoint y: 170, distance: 65.7
click at [187, 170] on span "Batam Nuts_Dimond lokum_Shkar Faisal" at bounding box center [222, 170] width 202 height 21
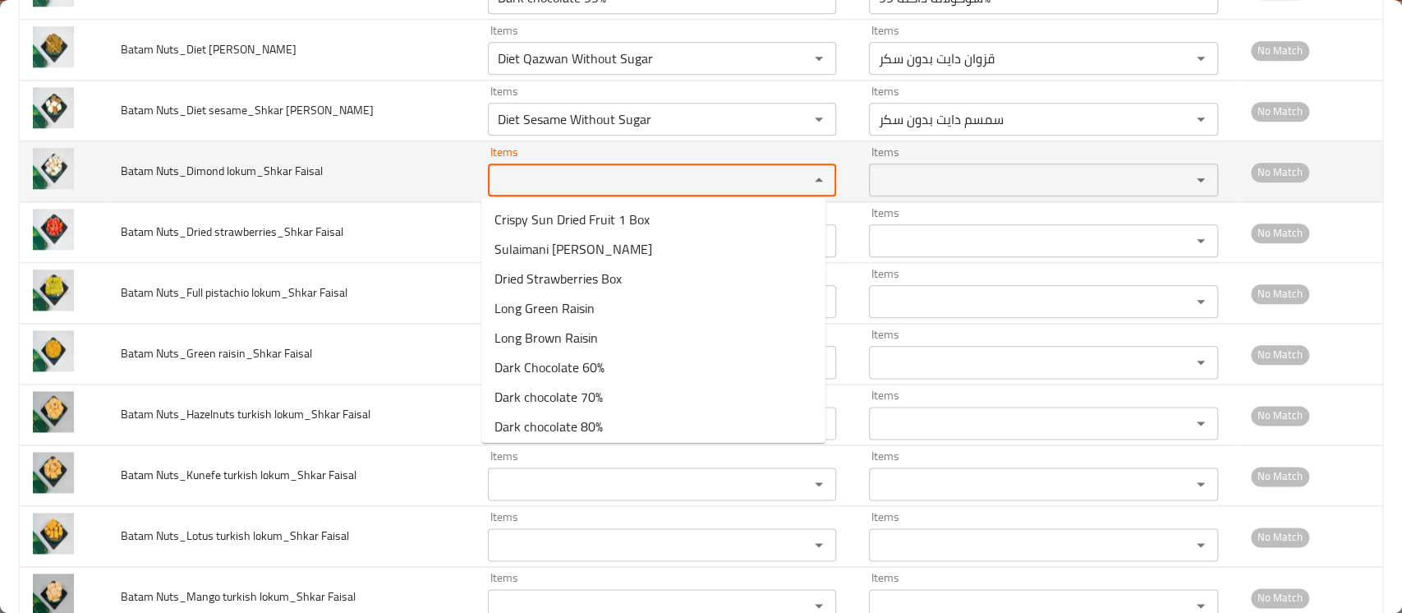
click at [504, 169] on Faisal "Items" at bounding box center [638, 179] width 290 height 23
paste Faisal "Dimond lokum"
type Faisal "Dimond lokum"
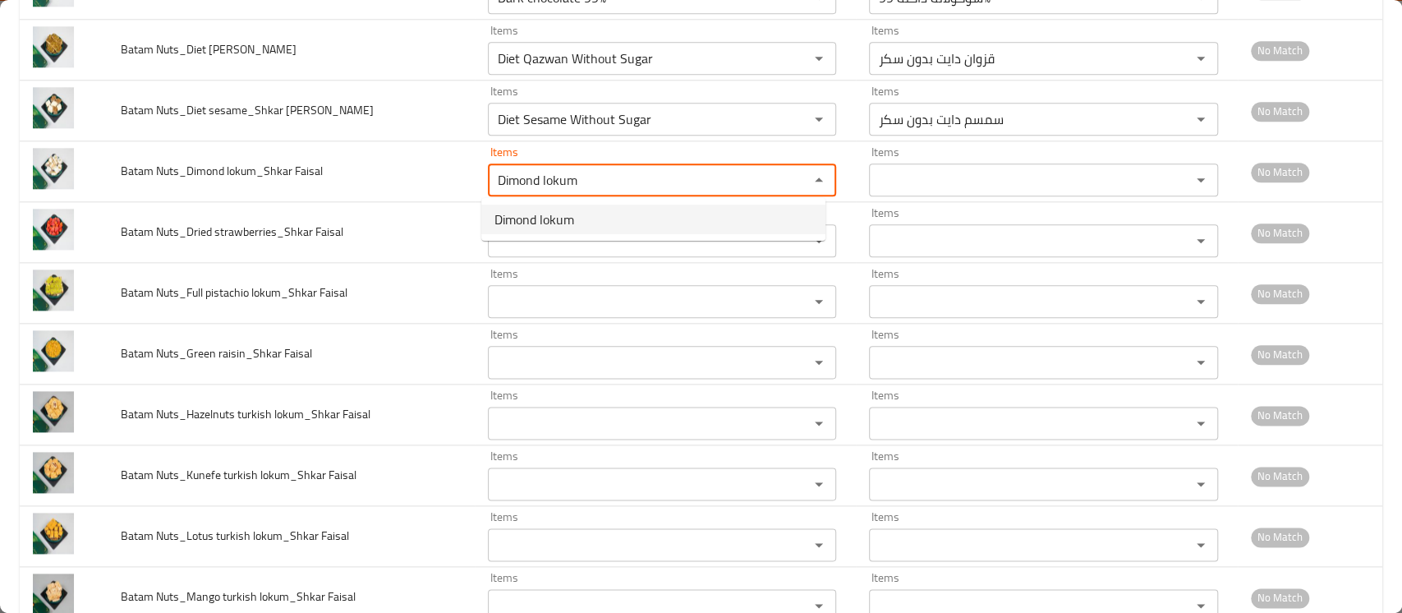
click at [560, 215] on span "Dimond lokum" at bounding box center [535, 220] width 80 height 20
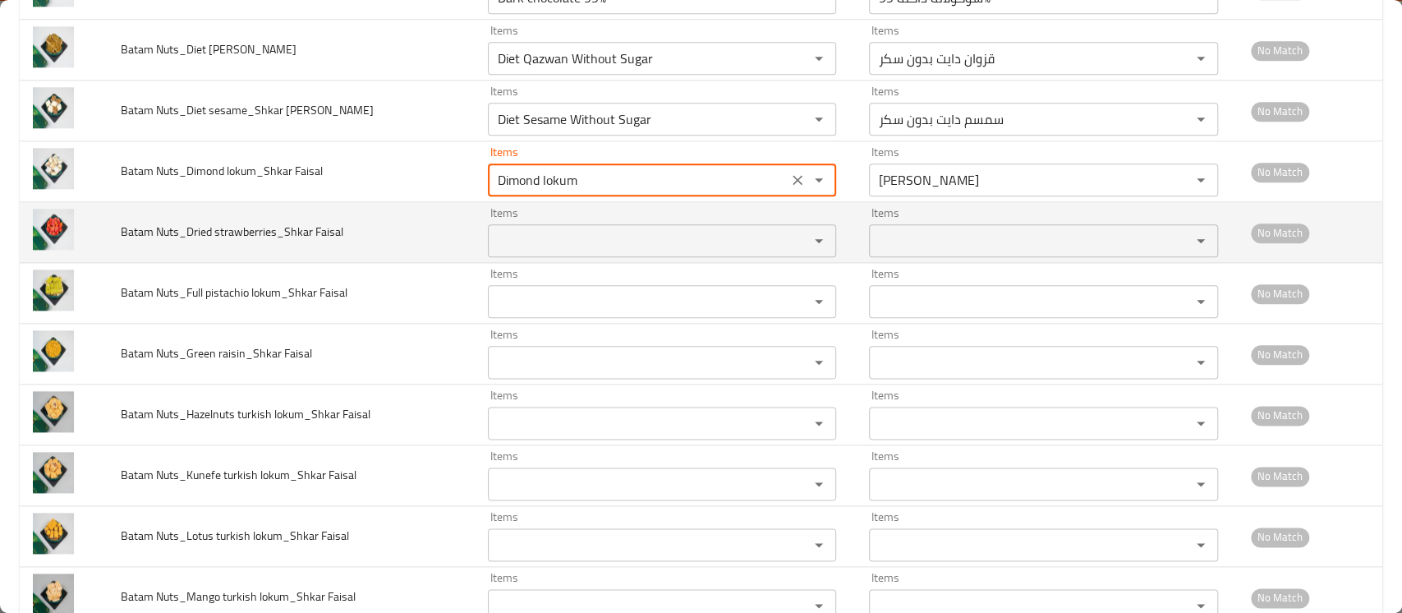
type Faisal-ar "لوقم دايموند"
type Faisal "Dimond lokum"
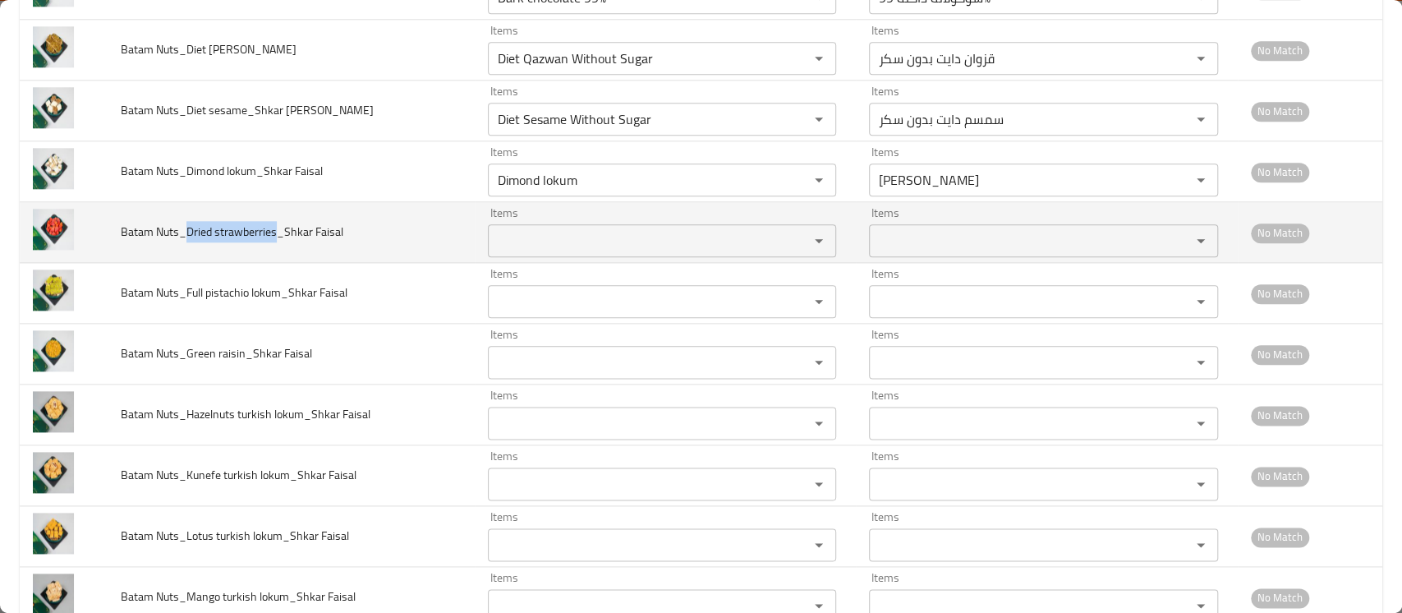
drag, startPoint x: 187, startPoint y: 232, endPoint x: 278, endPoint y: 224, distance: 90.7
click at [278, 224] on span "Batam Nuts_Dried strawberries_Shkar Faisal" at bounding box center [232, 231] width 223 height 21
click at [526, 226] on div "Items" at bounding box center [662, 240] width 348 height 33
paste Faisal "Dried strawberries"
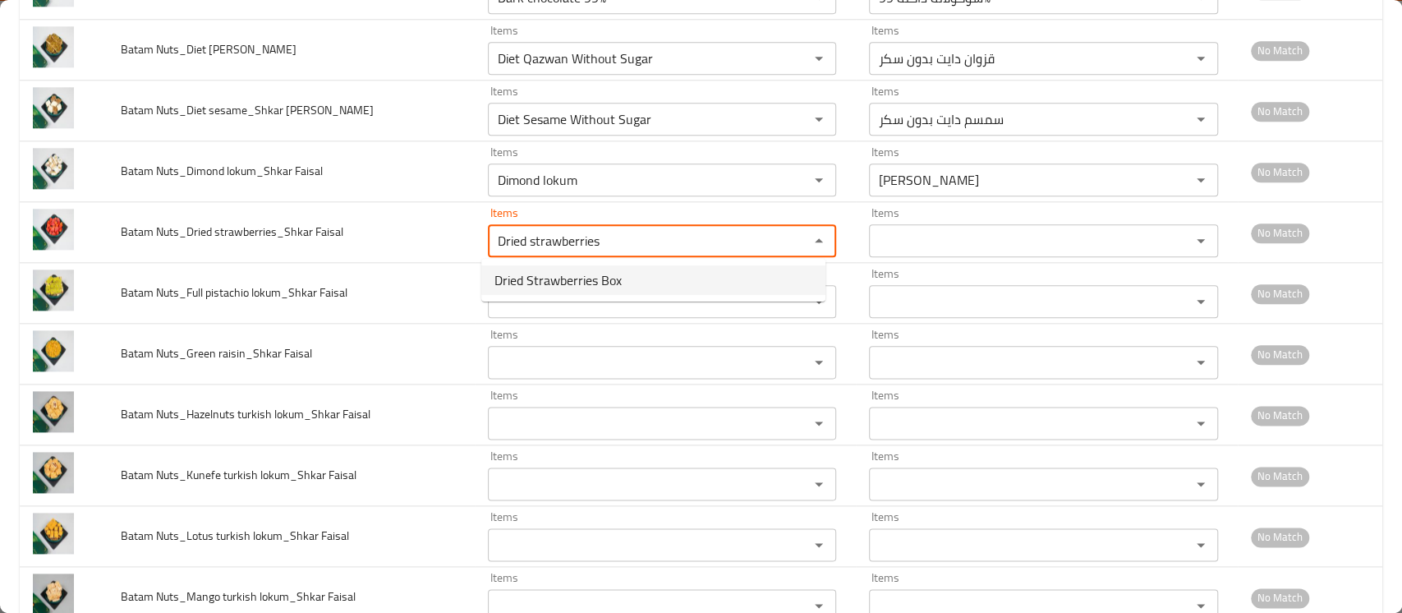
click at [531, 275] on span "Dried Strawberries Box" at bounding box center [558, 280] width 127 height 20
type Faisal "Dried Strawberries Box"
type Faisal-ar "علبة فراولة مجففة"
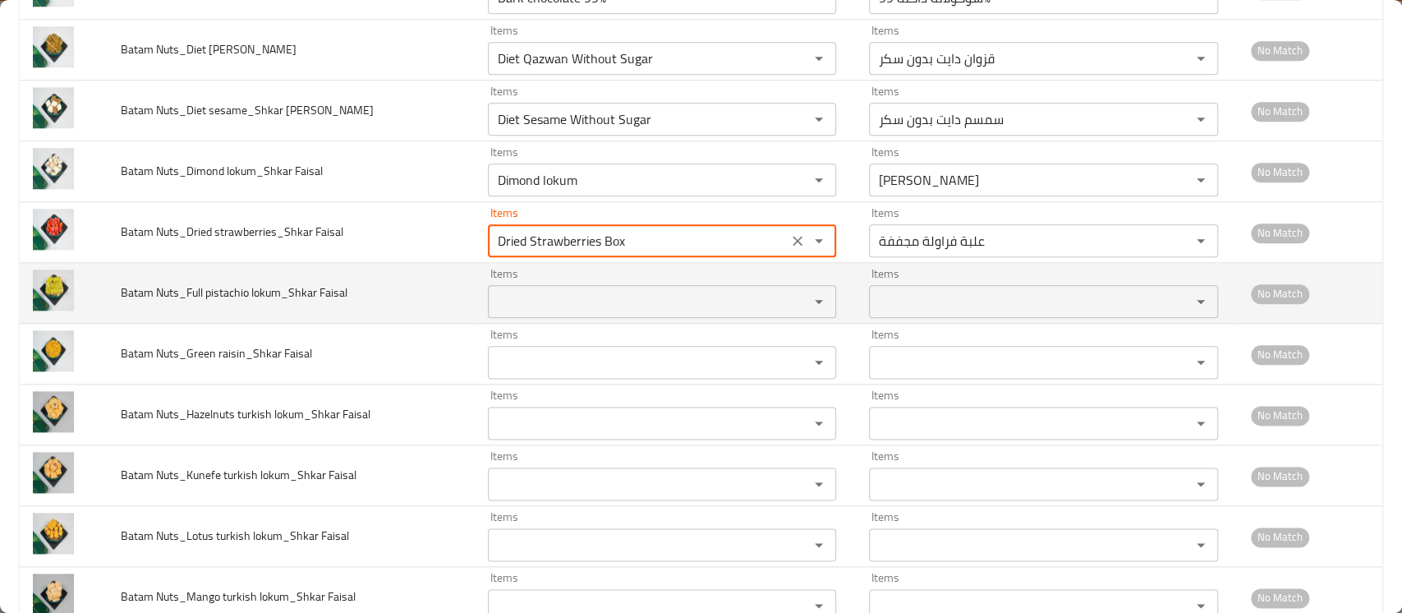
type Faisal "Dried Strawberries Box"
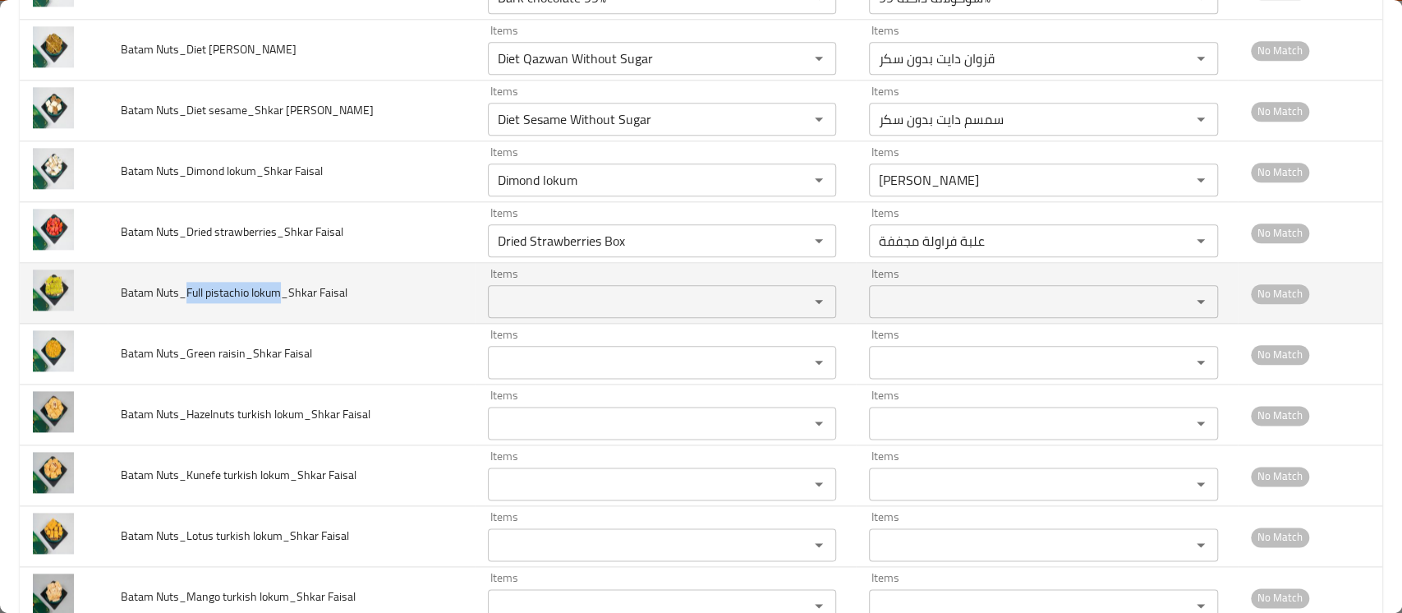
drag, startPoint x: 187, startPoint y: 293, endPoint x: 278, endPoint y: 292, distance: 91.2
click at [278, 292] on span "Batam Nuts_Full pistachio lokum_Shkar Faisal" at bounding box center [234, 292] width 227 height 21
click at [547, 314] on div "Items" at bounding box center [662, 301] width 348 height 33
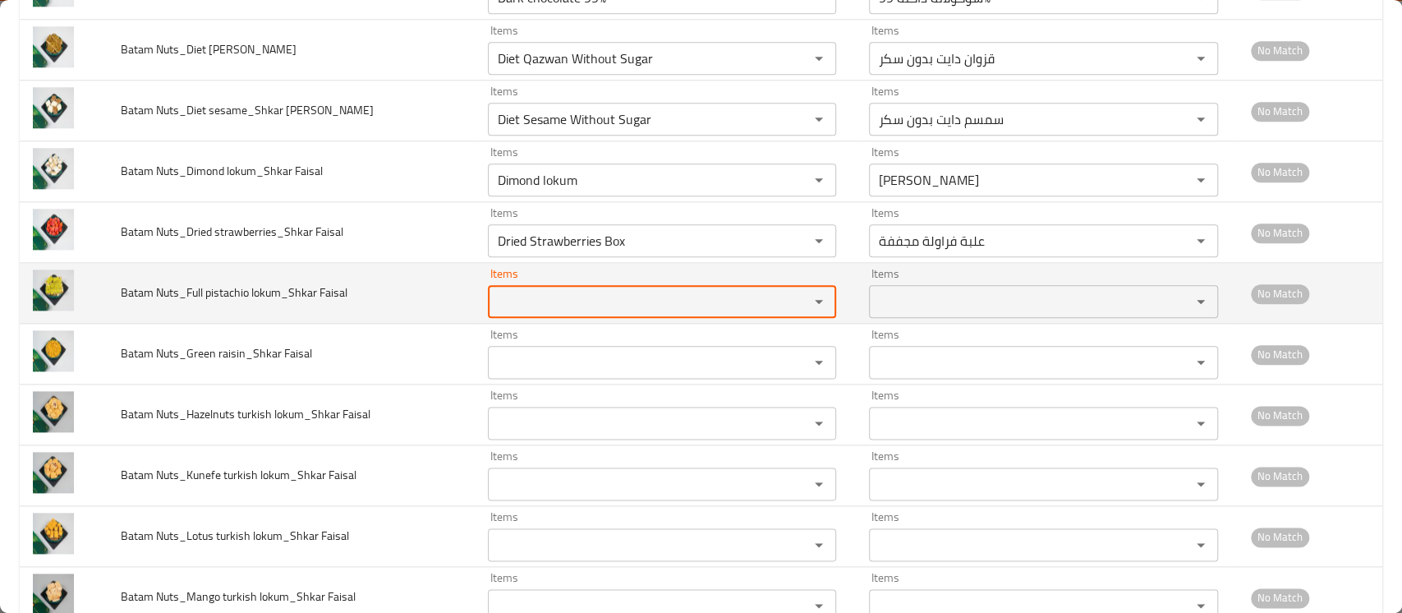
paste Faisal "Full pistachio lokum"
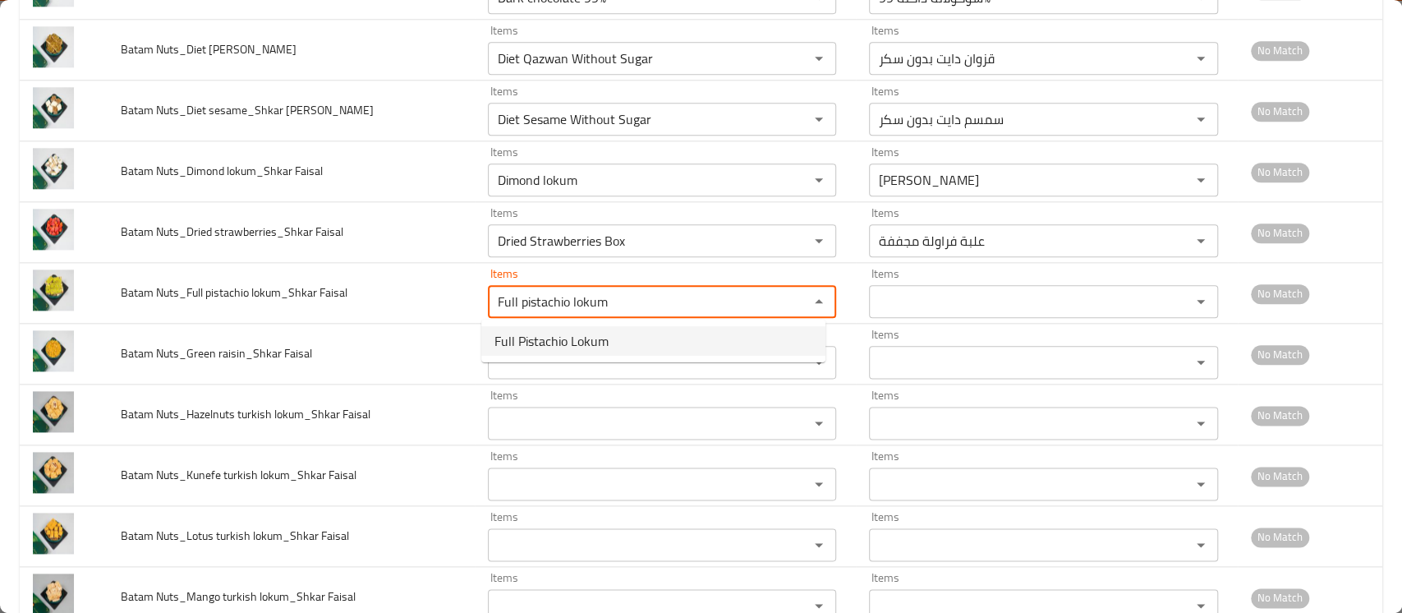
click at [543, 338] on span "Full Pistachio Lokum" at bounding box center [552, 341] width 114 height 20
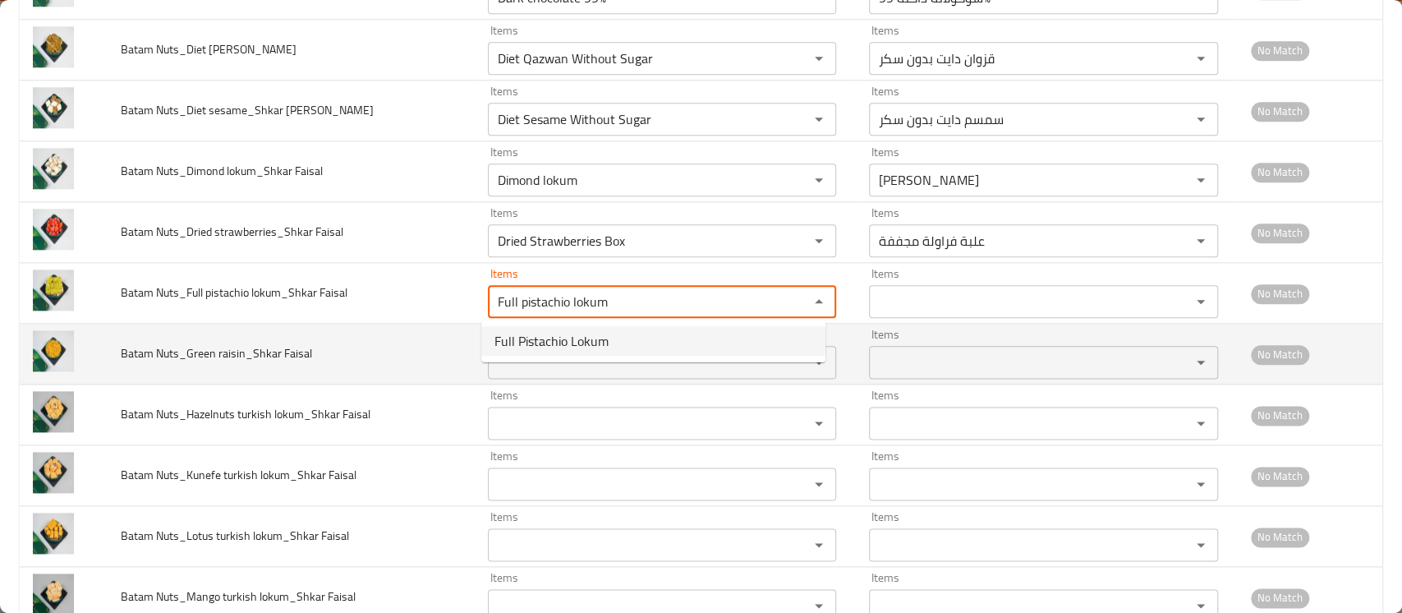
type Faisal "Full Pistachio Lokum"
type Faisal-ar "لقم فستق كامل"
type Faisal "Full Pistachio Lokum"
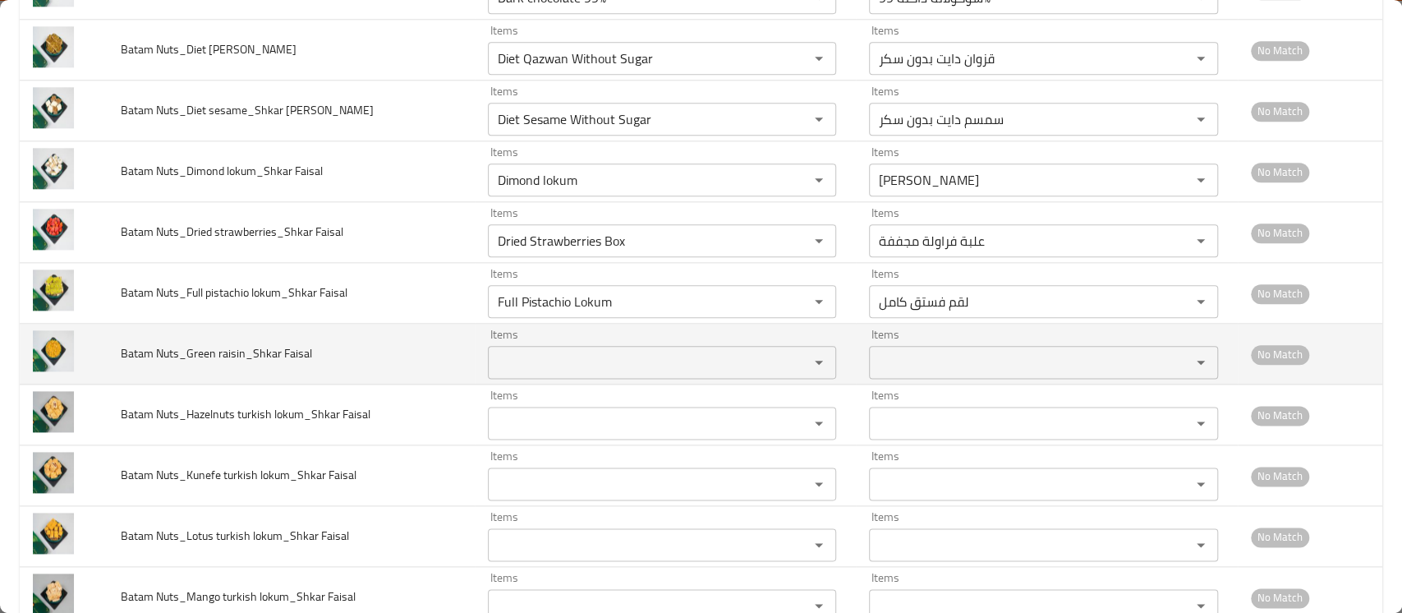
click at [191, 352] on span "Batam Nuts_Green raisin_Shkar Faisal" at bounding box center [216, 353] width 191 height 21
drag, startPoint x: 187, startPoint y: 351, endPoint x: 243, endPoint y: 349, distance: 56.7
click at [243, 349] on span "Batam Nuts_Green raisin_Shkar Faisal" at bounding box center [216, 353] width 191 height 21
click at [536, 347] on div "Items" at bounding box center [662, 362] width 348 height 33
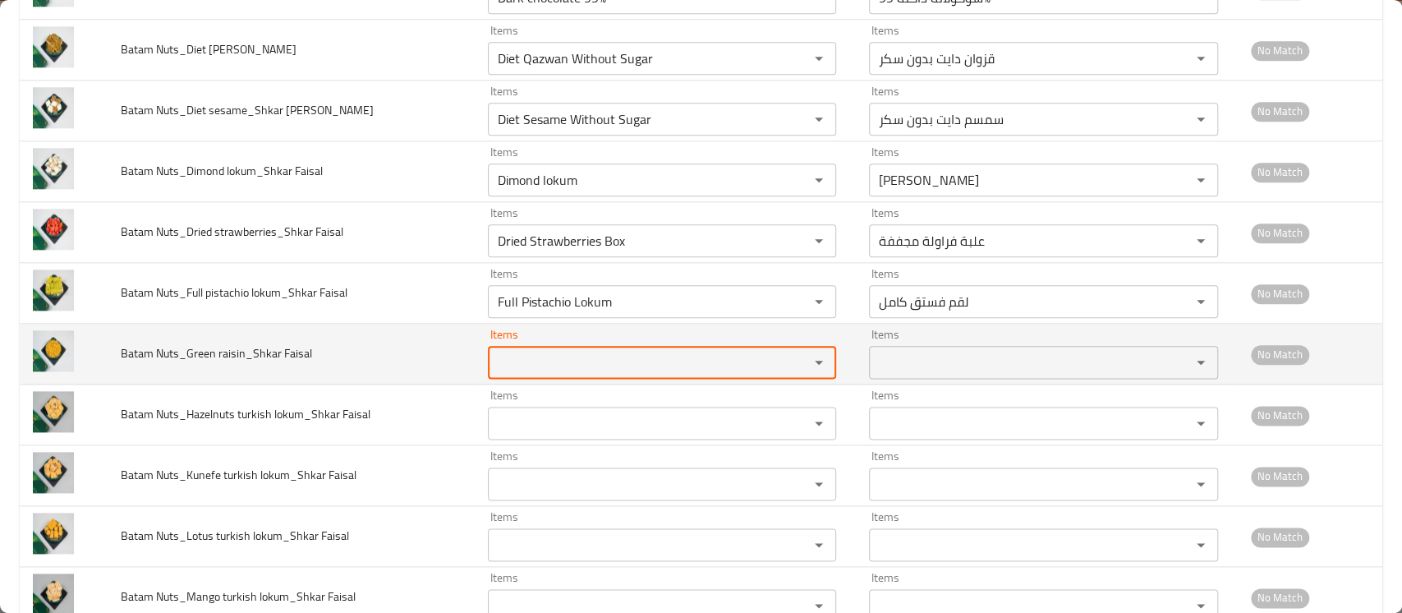
paste Faisal "Green raisin"
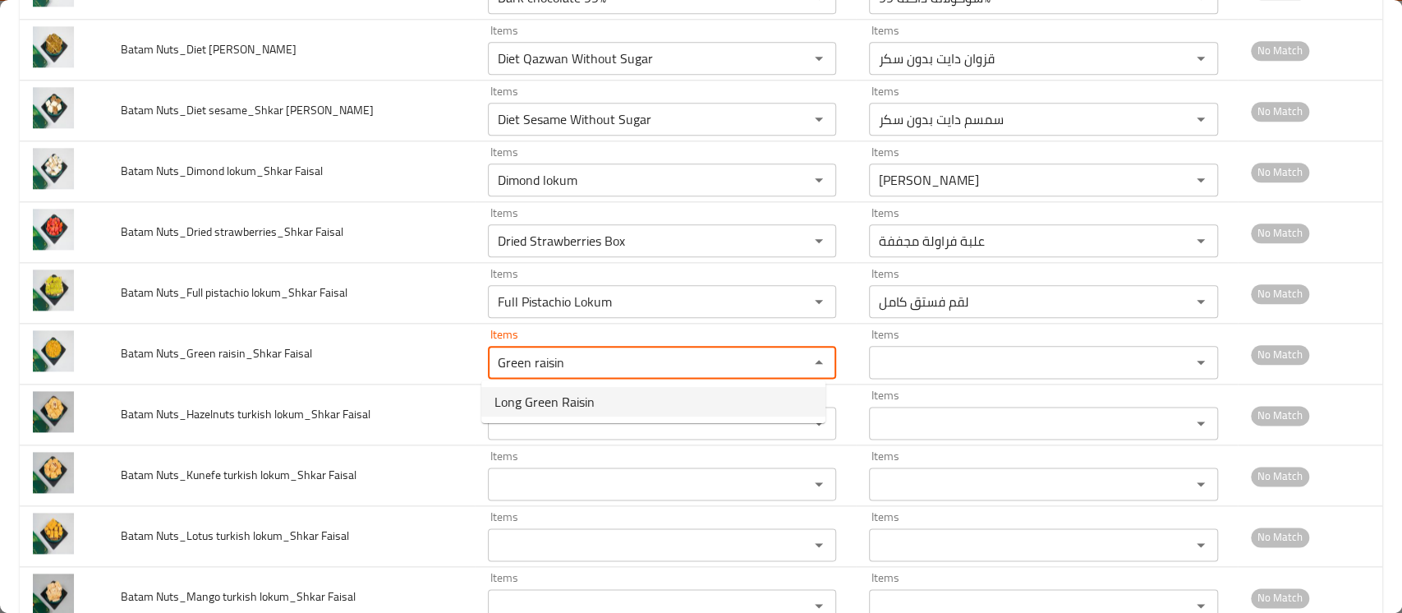
click at [527, 404] on span "Long Green Raisin" at bounding box center [545, 402] width 100 height 20
type Faisal "Long Green Raisin"
type Faisal-ar "زبيب أخضر طويل"
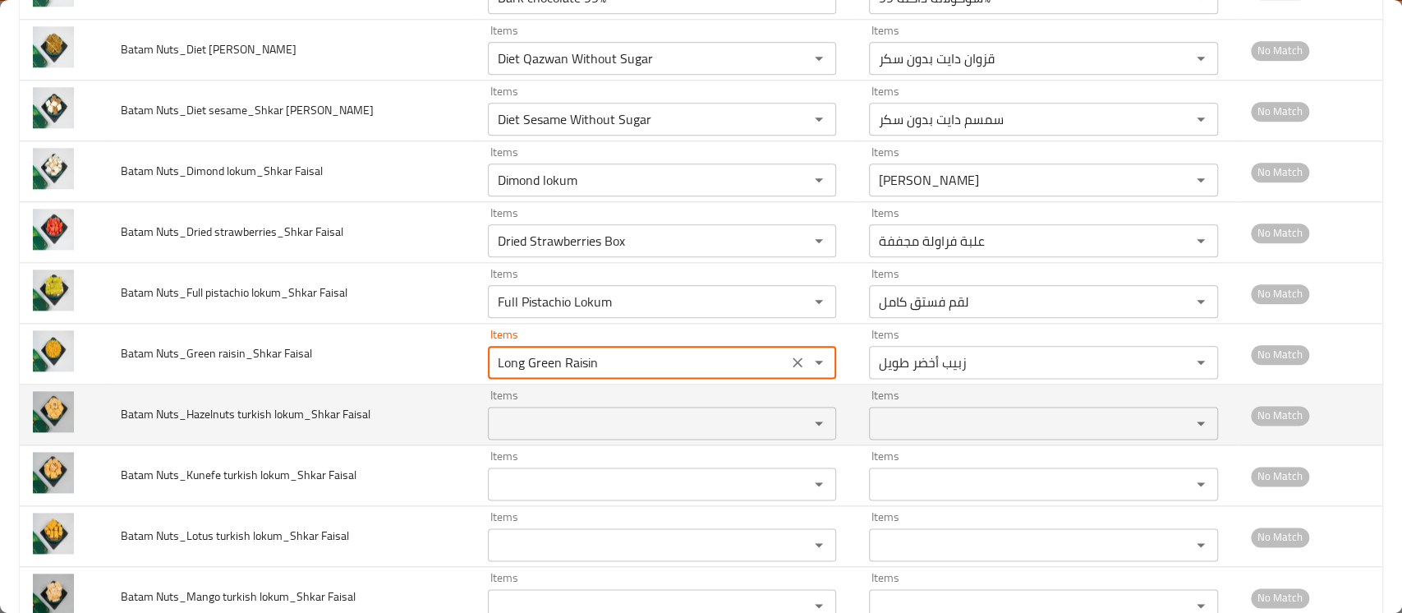
type Faisal "Long Green Raisin"
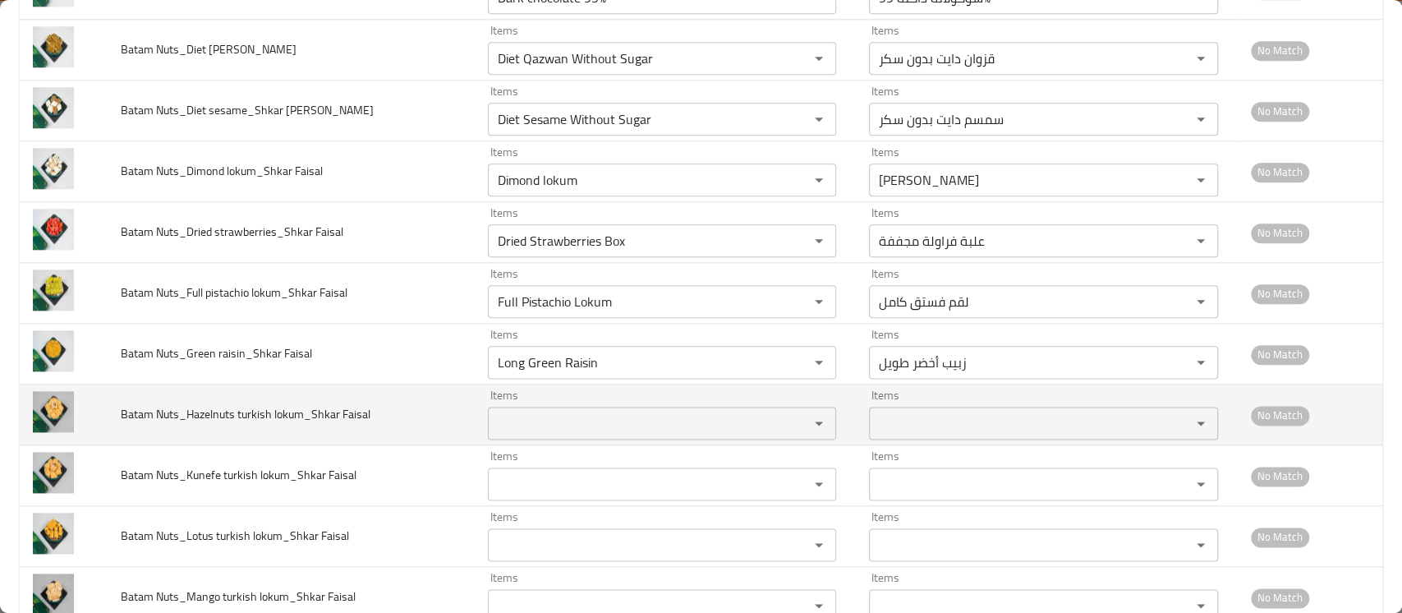
click at [191, 409] on span "Batam Nuts_Hazelnuts turkish lokum_Shkar Faisal" at bounding box center [246, 413] width 250 height 21
drag, startPoint x: 180, startPoint y: 418, endPoint x: 261, endPoint y: 414, distance: 81.4
click at [261, 414] on span "Batam Nuts_Hazelnuts turkish lokum_Shkar Faisal" at bounding box center [246, 413] width 250 height 21
click at [236, 411] on span "Batam Nuts_Hazelnuts turkish lokum_Shkar Faisal" at bounding box center [246, 413] width 250 height 21
click at [210, 413] on span "Batam Nuts_Hazelnuts turkish lokum_Shkar Faisal" at bounding box center [246, 413] width 250 height 21
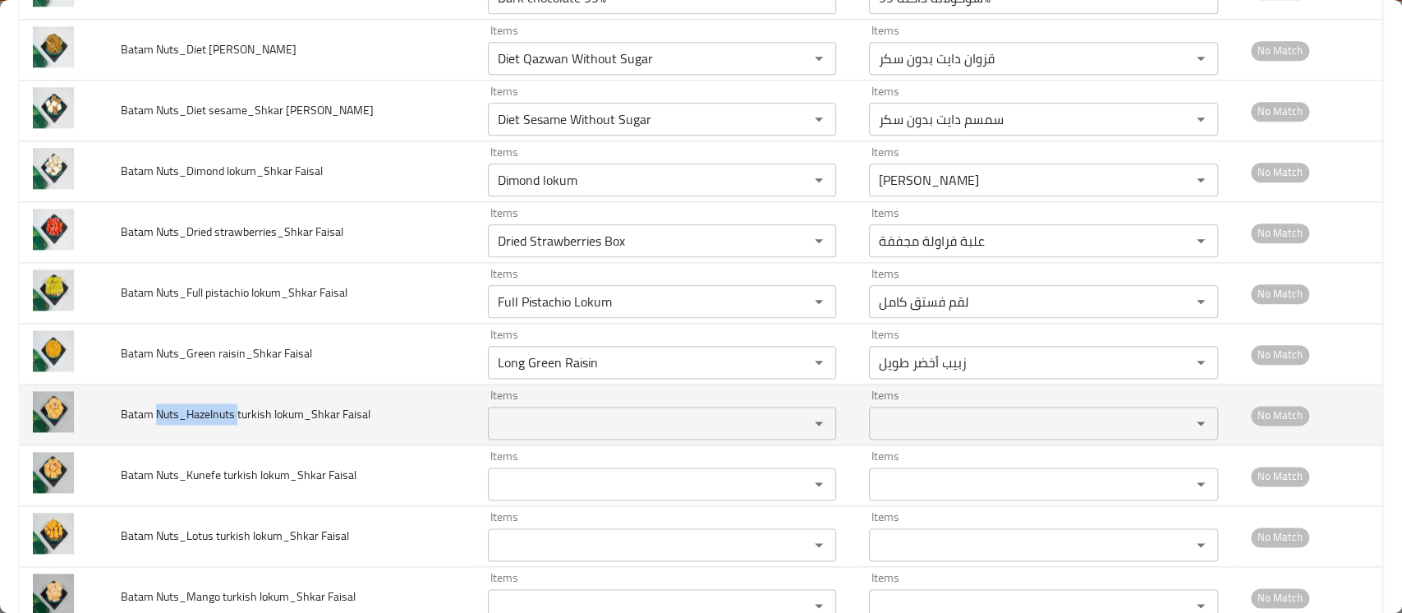
click at [210, 413] on span "Batam Nuts_Hazelnuts turkish lokum_Shkar Faisal" at bounding box center [246, 413] width 250 height 21
click at [242, 417] on span "Batam Nuts_Hazelnuts turkish lokum_Shkar Faisal" at bounding box center [246, 413] width 250 height 21
click at [218, 418] on span "Batam Nuts_Hazelnuts turkish lokum_Shkar Faisal" at bounding box center [246, 413] width 250 height 21
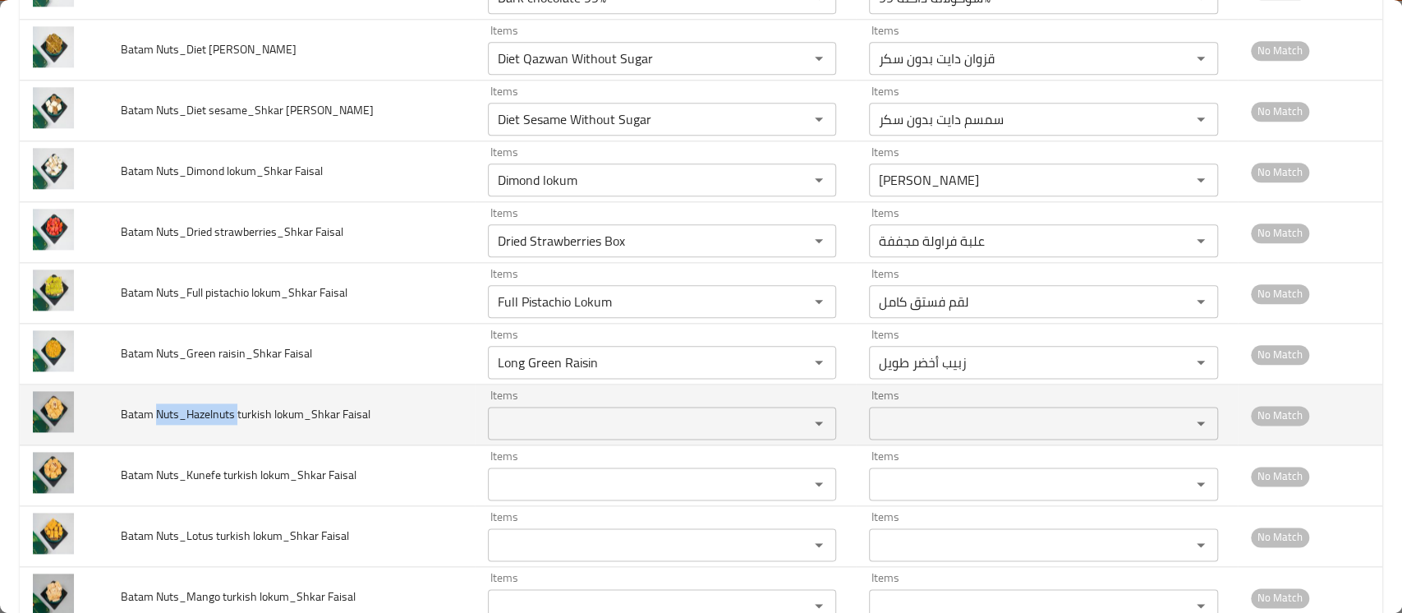
click at [220, 418] on span "Batam Nuts_Hazelnuts turkish lokum_Shkar Faisal" at bounding box center [246, 413] width 250 height 21
drag, startPoint x: 186, startPoint y: 417, endPoint x: 298, endPoint y: 409, distance: 112.8
click at [298, 409] on span "Batam Nuts_Hazelnuts turkish lokum_Shkar Faisal" at bounding box center [246, 413] width 250 height 21
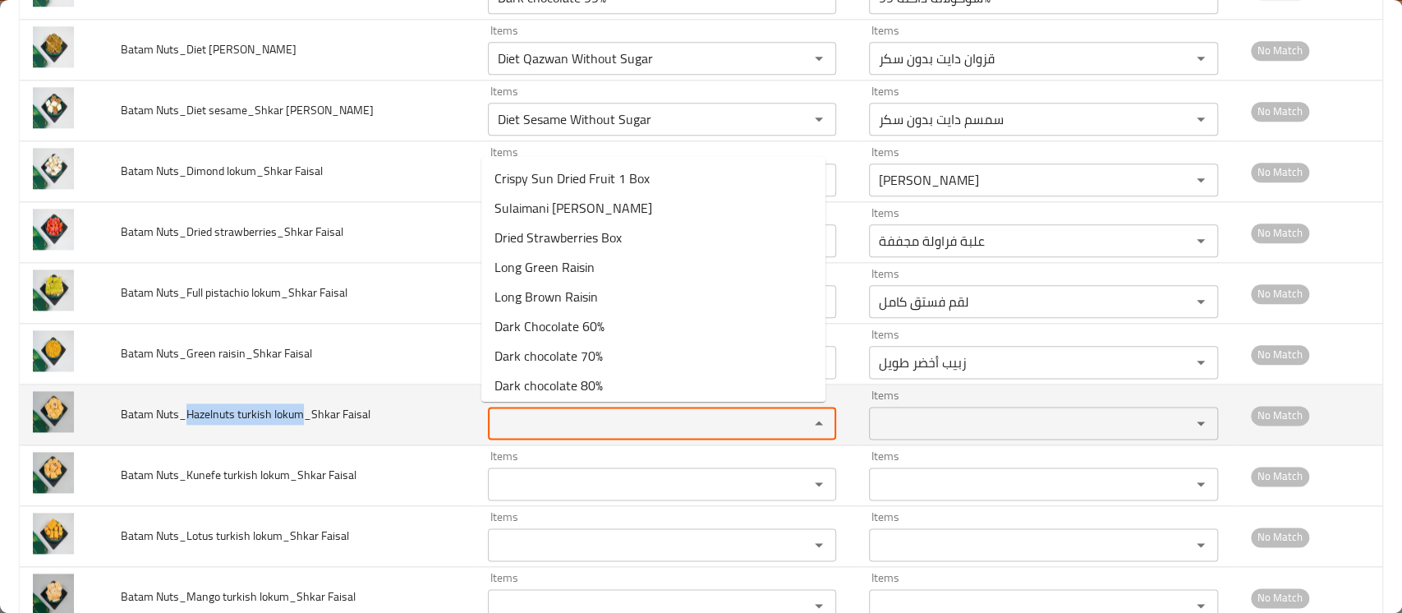
click at [541, 425] on Faisal "Items" at bounding box center [638, 423] width 290 height 23
paste Faisal "Hazelnuts turkish lokum"
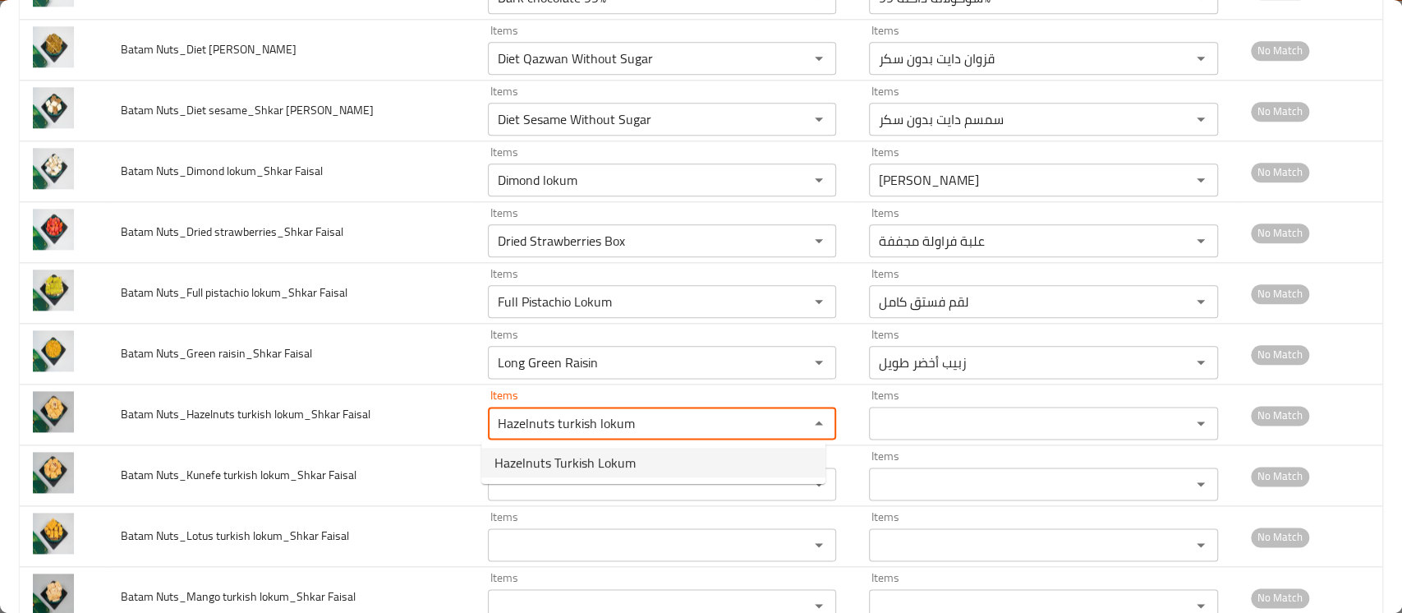
click at [539, 463] on span "Hazelnuts Turkish Lokum" at bounding box center [565, 463] width 141 height 20
type Faisal "Hazelnuts Turkish Lokum"
type Faisal-ar "لقم بندق تركي"
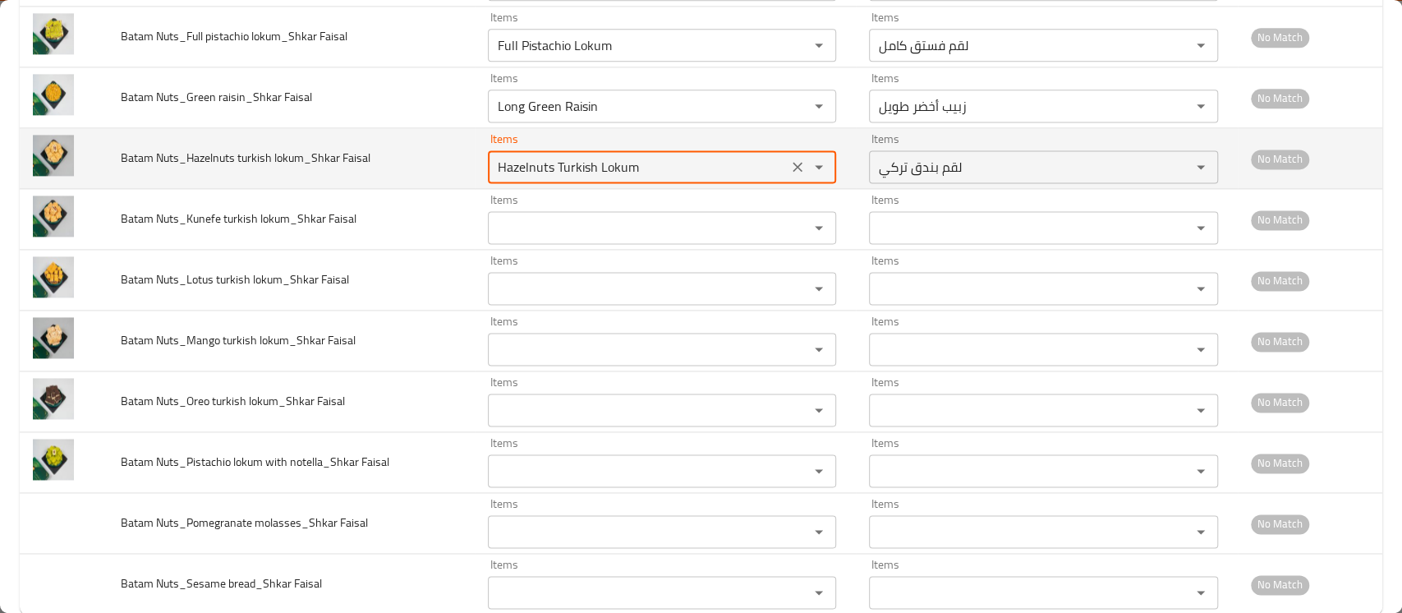
scroll to position [1493, 0]
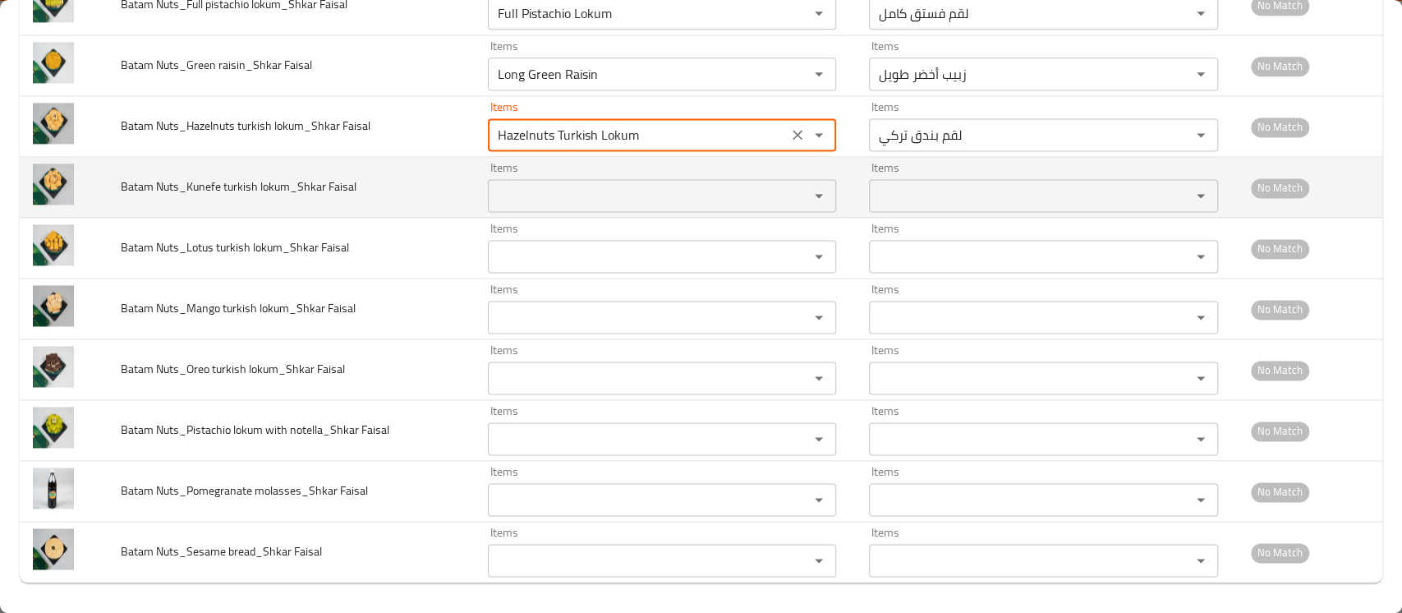
type Faisal "Hazelnuts Turkish Lokum"
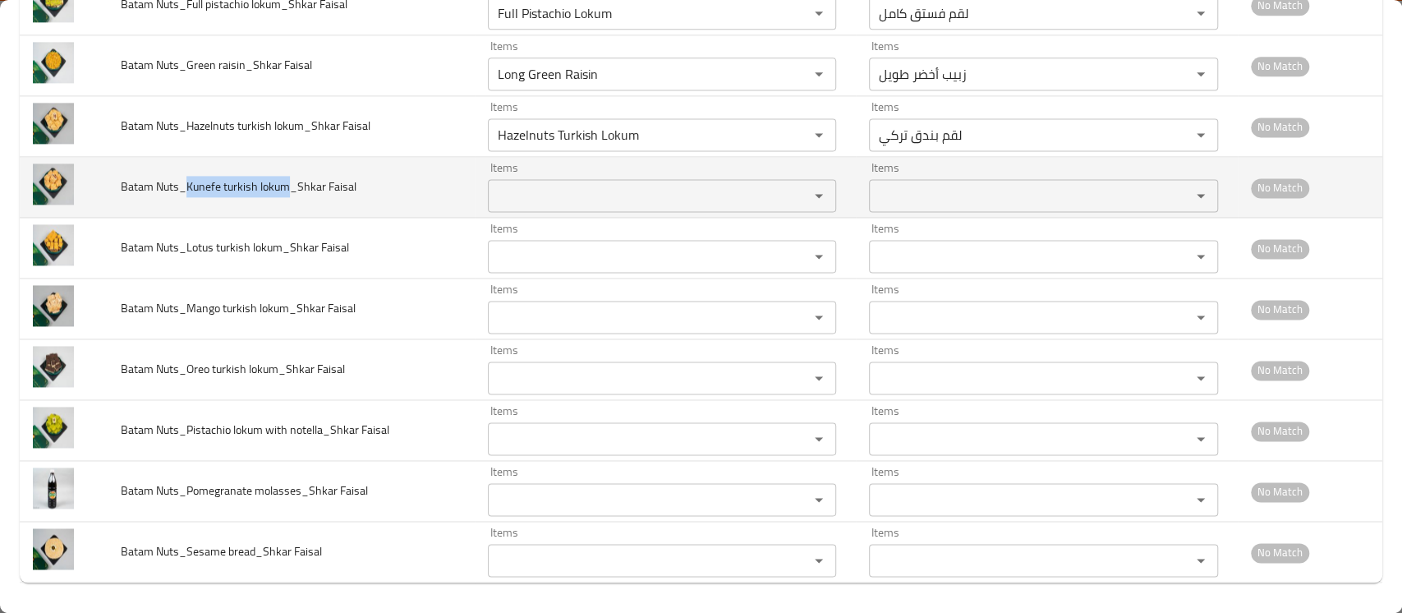
drag, startPoint x: 186, startPoint y: 188, endPoint x: 284, endPoint y: 186, distance: 98.6
click at [284, 186] on span "Batam Nuts_Kunefe turkish lokum_Shkar Faisal" at bounding box center [239, 186] width 236 height 21
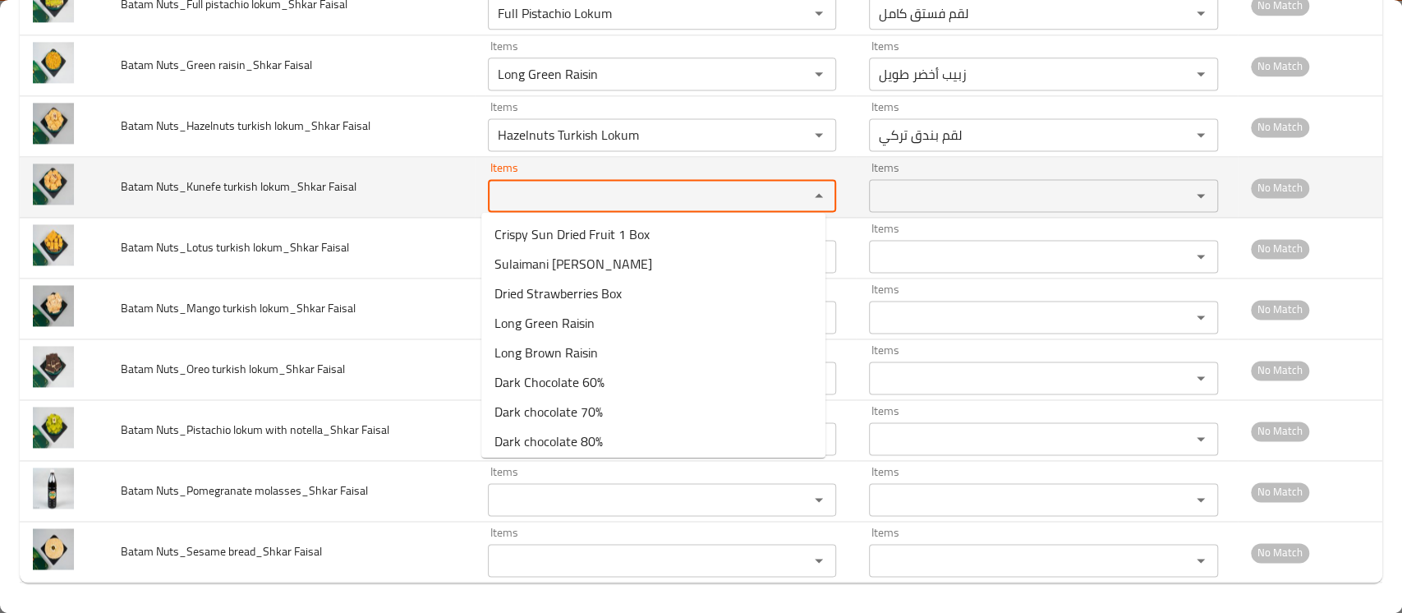
click at [624, 197] on Faisal "Items" at bounding box center [638, 195] width 290 height 23
paste Faisal "Kunefe turkish lokum"
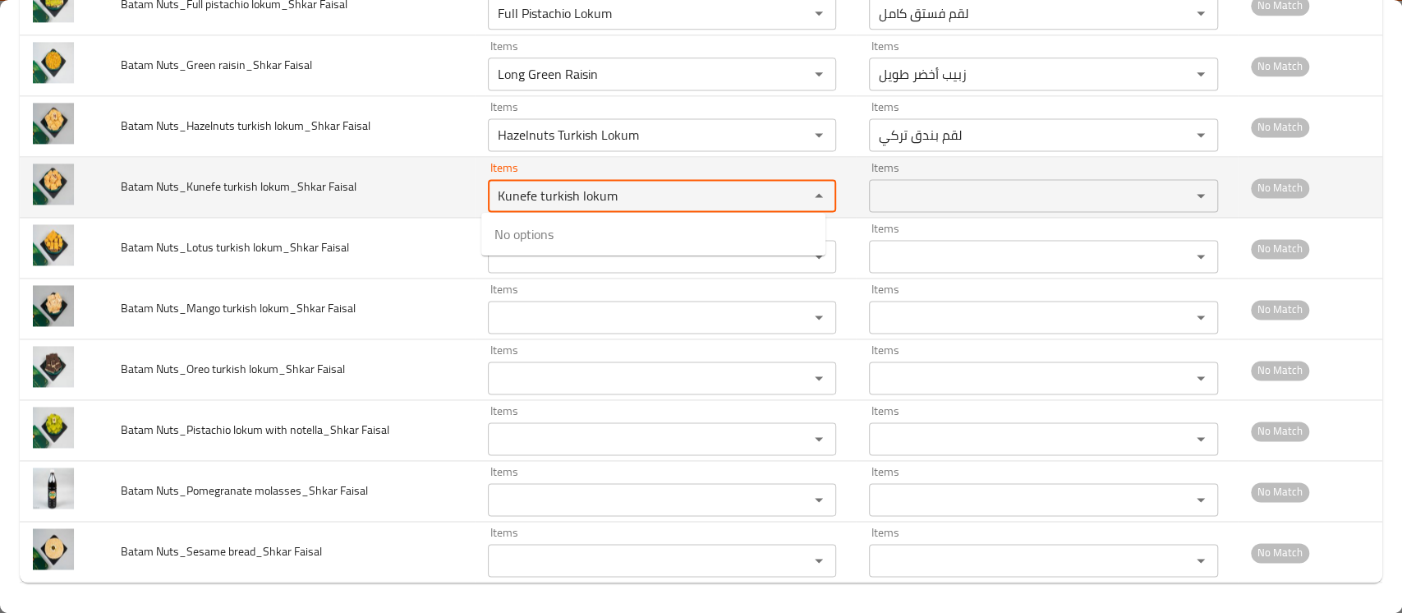
drag, startPoint x: 570, startPoint y: 196, endPoint x: 652, endPoint y: 197, distance: 81.3
click at [652, 197] on Faisal "Kunefe turkish lokum" at bounding box center [638, 195] width 290 height 23
drag, startPoint x: 509, startPoint y: 200, endPoint x: 646, endPoint y: 201, distance: 136.4
click at [646, 201] on Faisal "Kunefe turkish" at bounding box center [638, 195] width 290 height 23
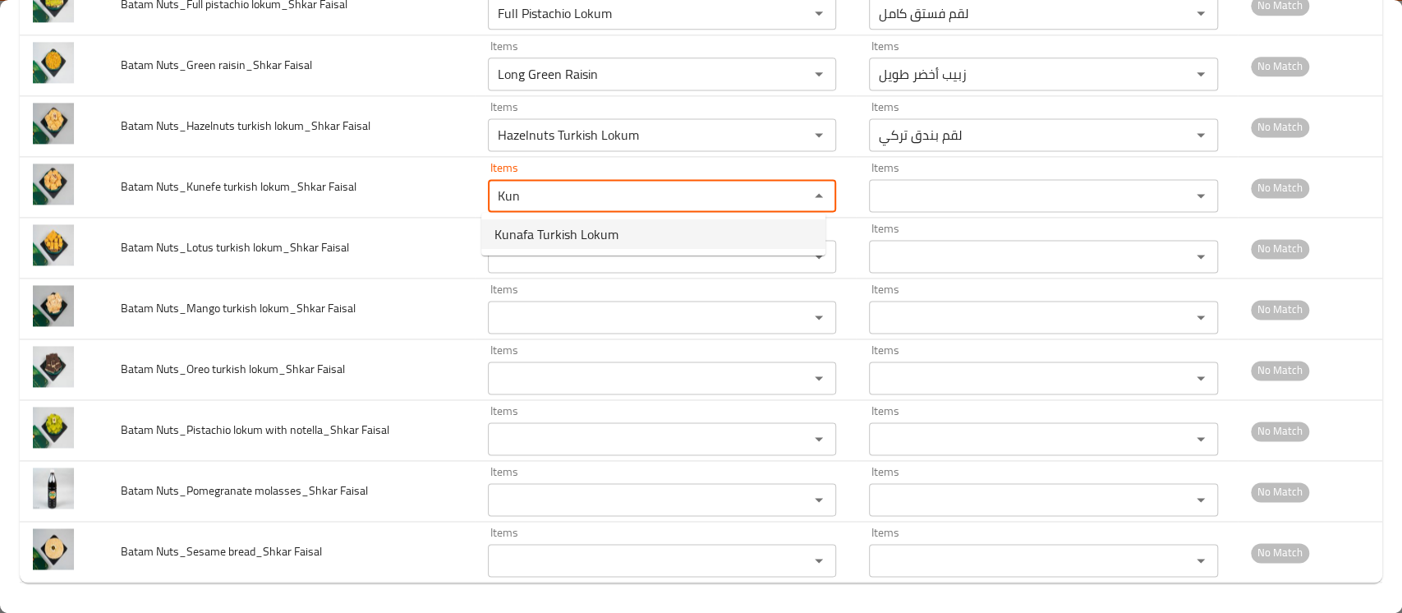
click at [548, 233] on span "Kunafa Turkish Lokum" at bounding box center [557, 234] width 124 height 20
type Faisal "Kunafa Turkish Lokum"
type Faisal-ar "لقم كونافة تركي"
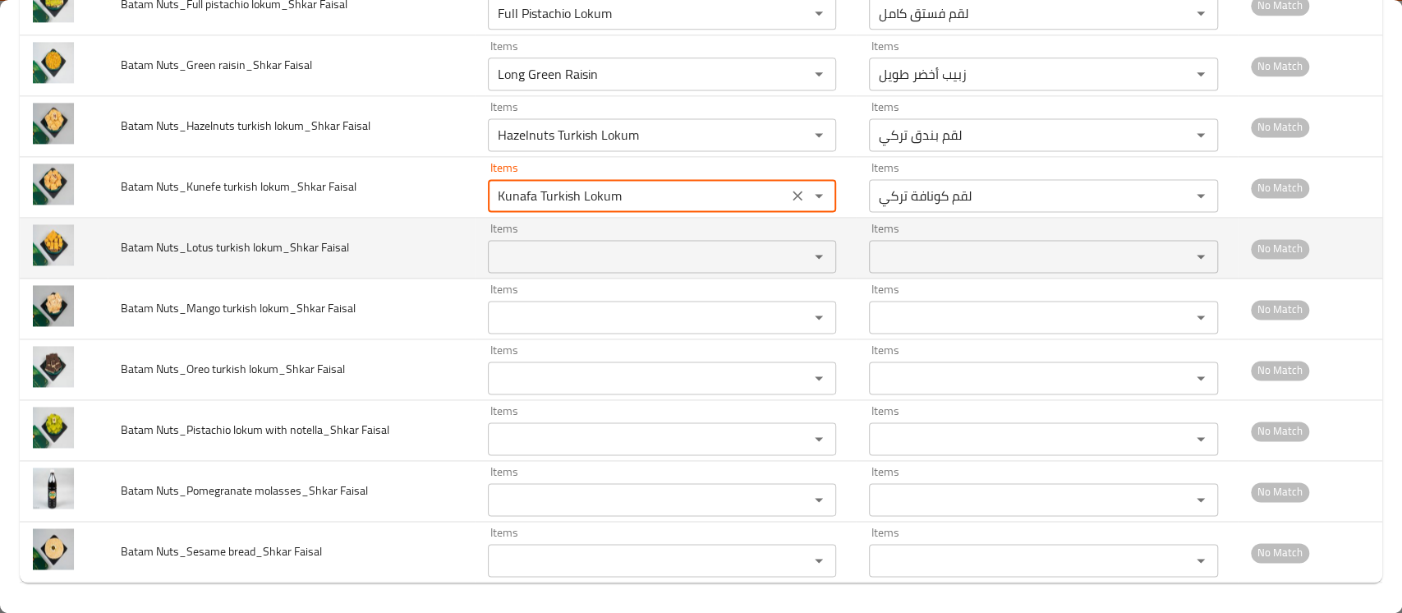
type Faisal "Kunafa Turkish Lokum"
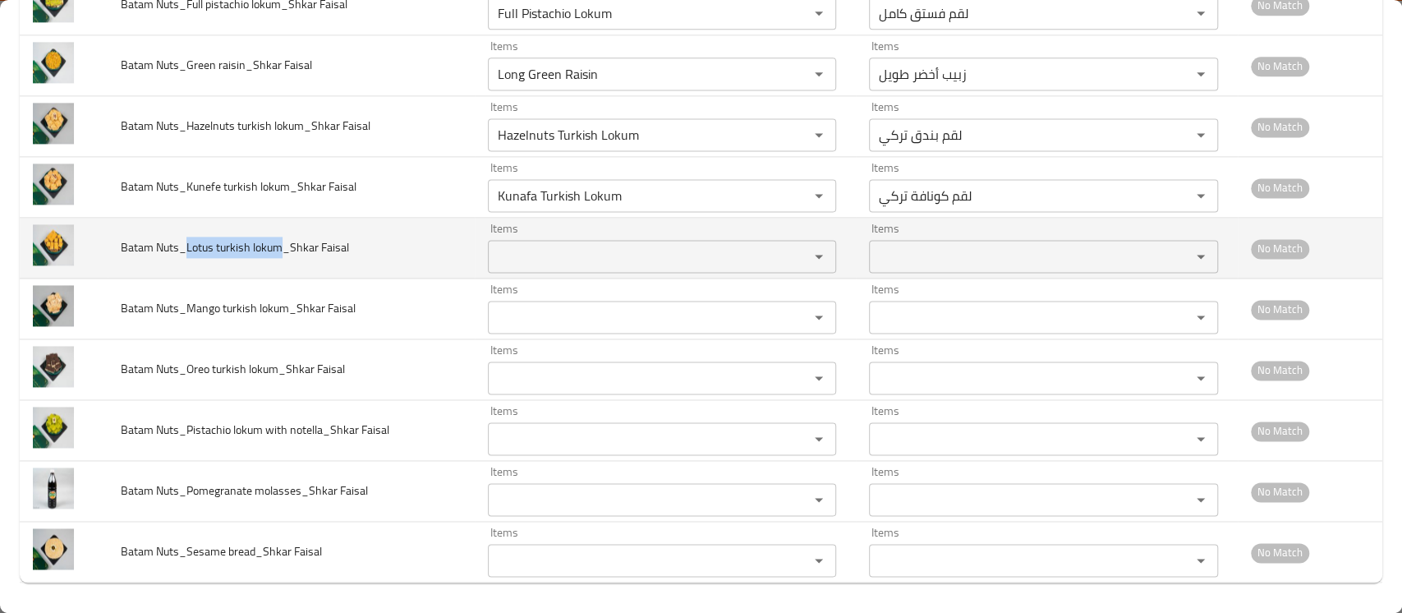
drag, startPoint x: 278, startPoint y: 240, endPoint x: 184, endPoint y: 250, distance: 94.2
click at [184, 250] on span "Batam Nuts_Lotus turkish lokum_Shkar Faisal" at bounding box center [235, 247] width 228 height 21
click at [559, 254] on Faisal "Items" at bounding box center [638, 256] width 290 height 23
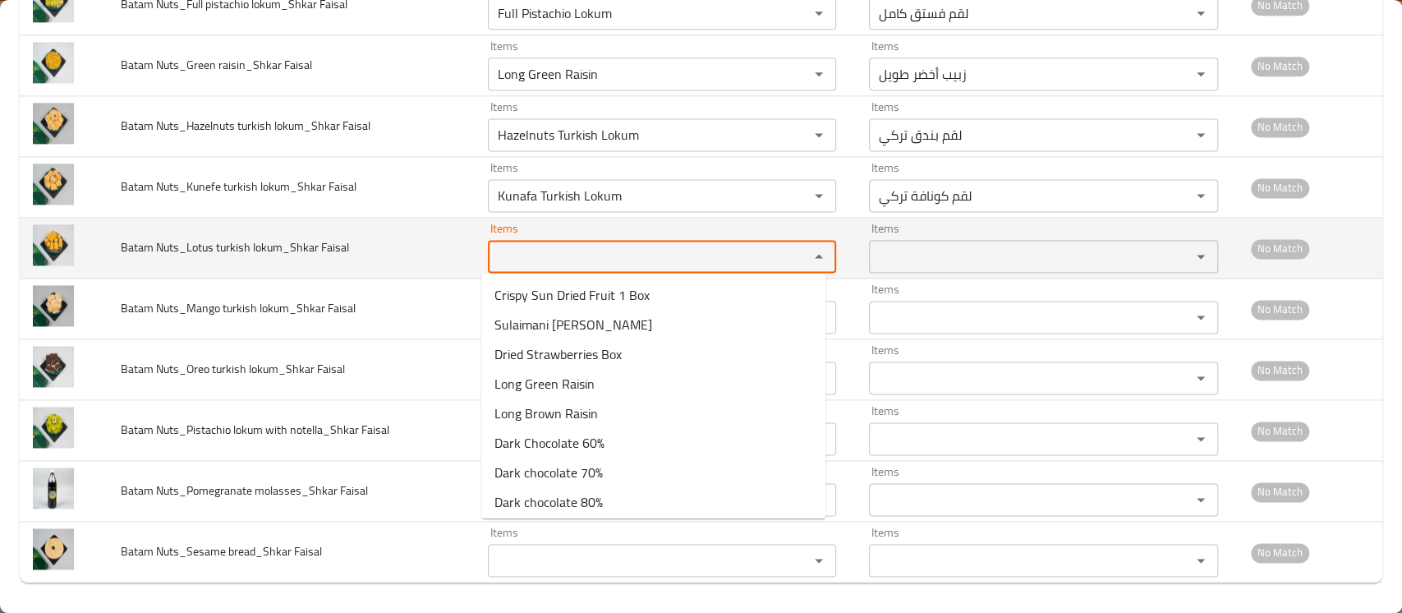
paste Faisal "Lotus turkish lokum"
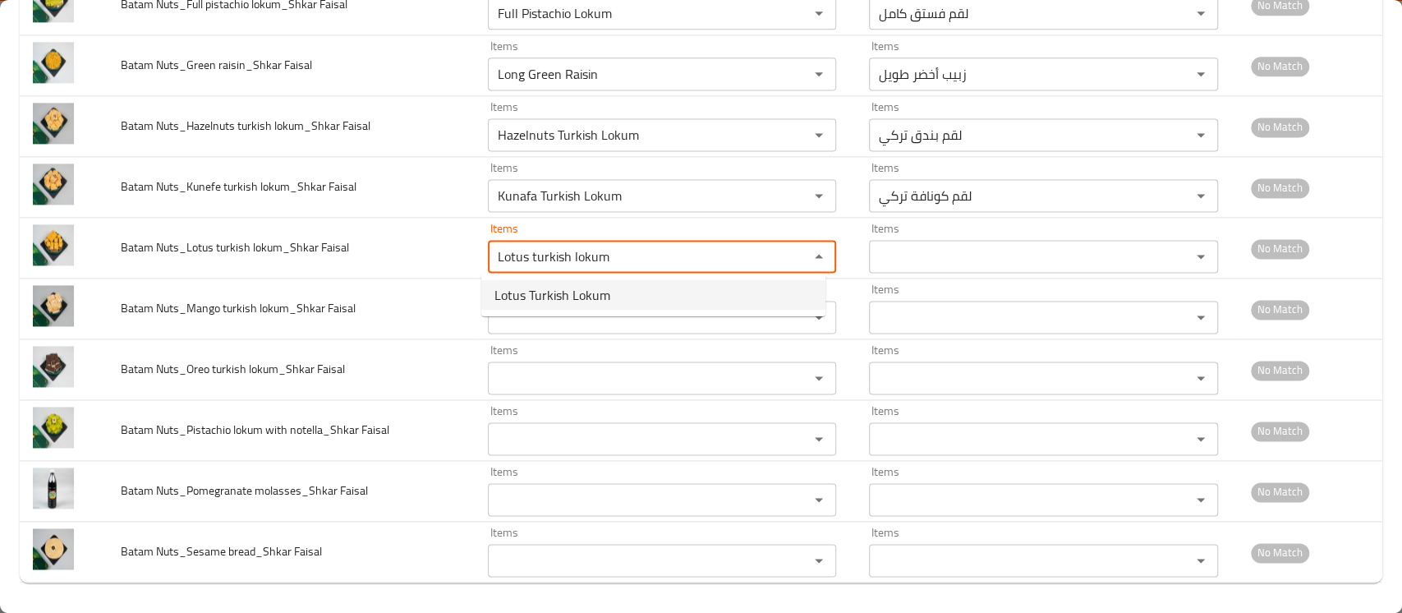
click at [553, 293] on span "Lotus Turkish Lokum" at bounding box center [553, 295] width 116 height 20
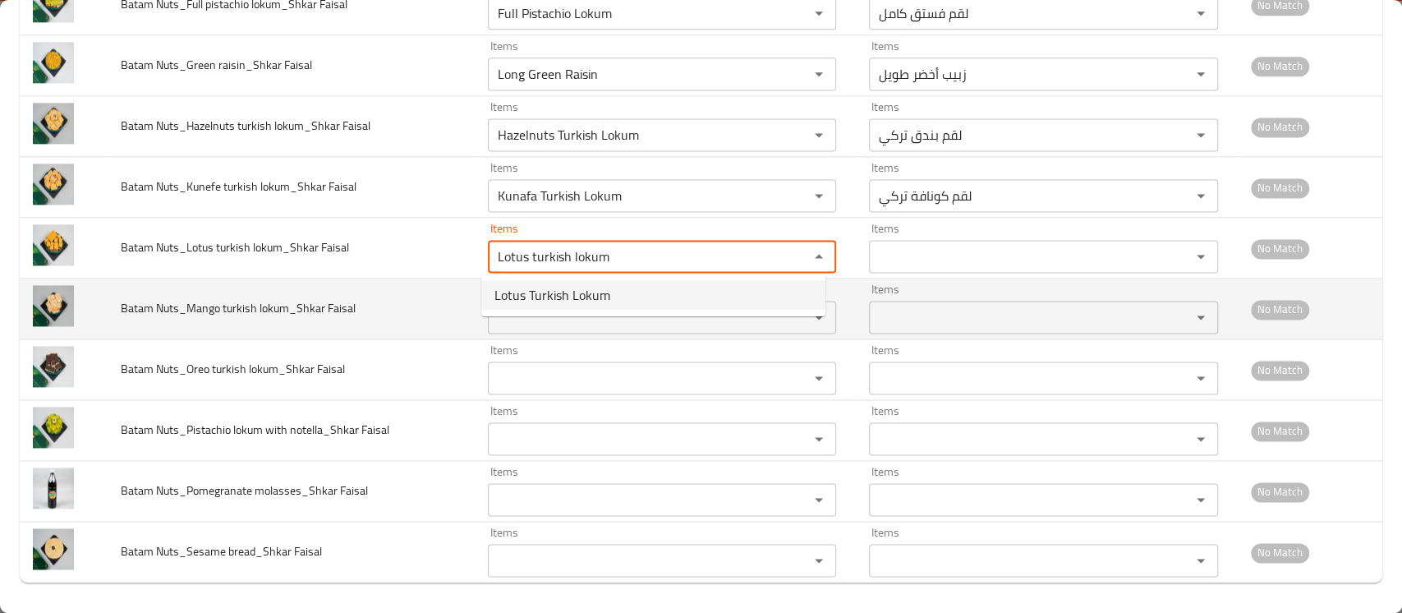
type Faisal "Lotus Turkish Lokum"
type Faisal-ar "لوقم لوتس تركي"
type Faisal "Lotus Turkish Lokum"
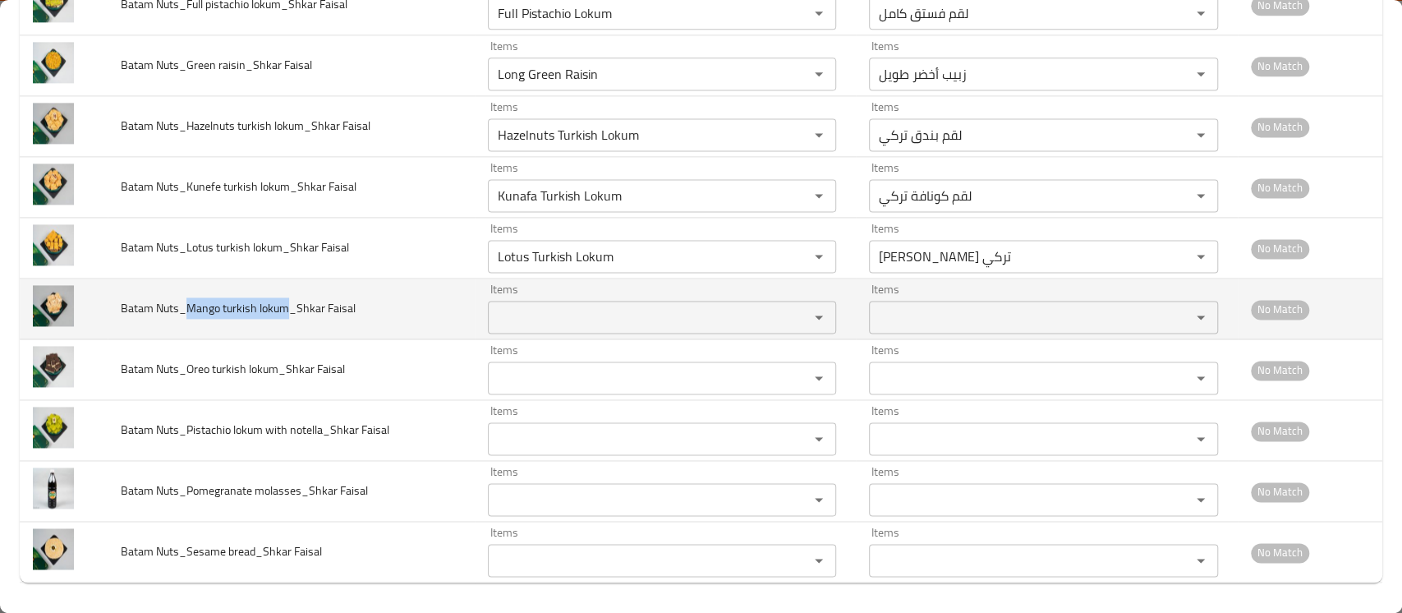
drag, startPoint x: 187, startPoint y: 306, endPoint x: 290, endPoint y: 299, distance: 103.8
click at [290, 299] on span "Batam Nuts_Mango turkish lokum_Shkar Faisal" at bounding box center [238, 307] width 235 height 21
click at [606, 319] on Faisal "Items" at bounding box center [638, 317] width 290 height 23
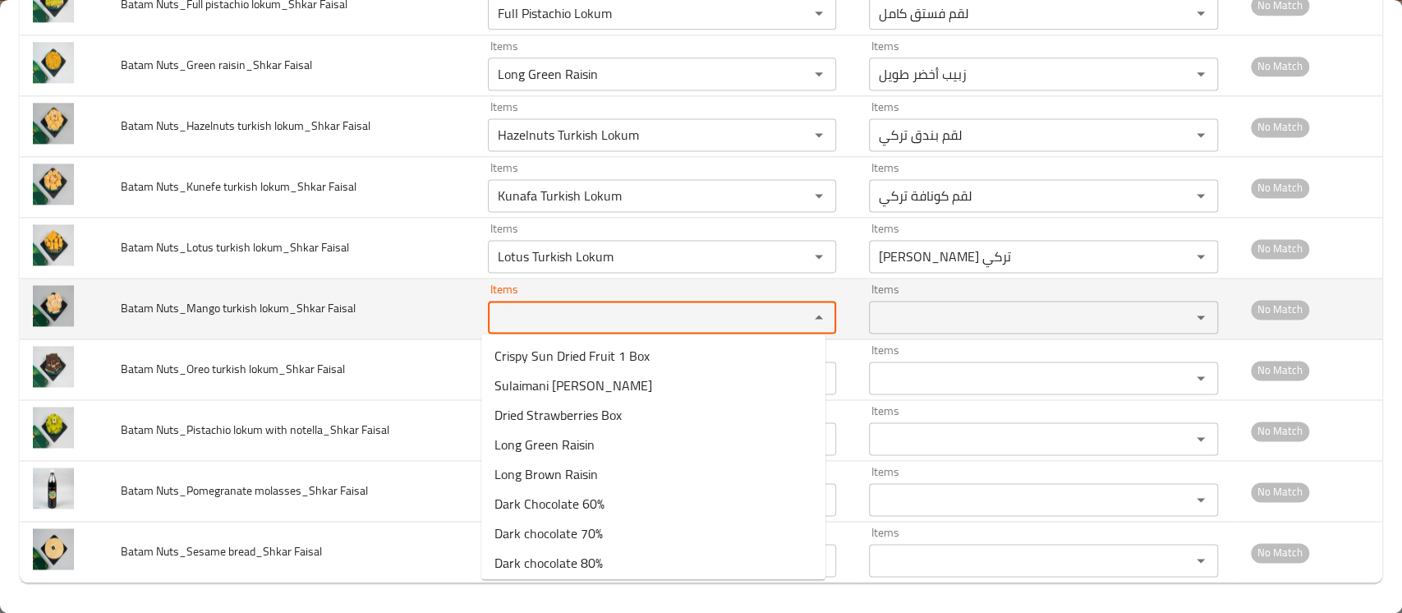
paste Faisal "Mango turkish lokum"
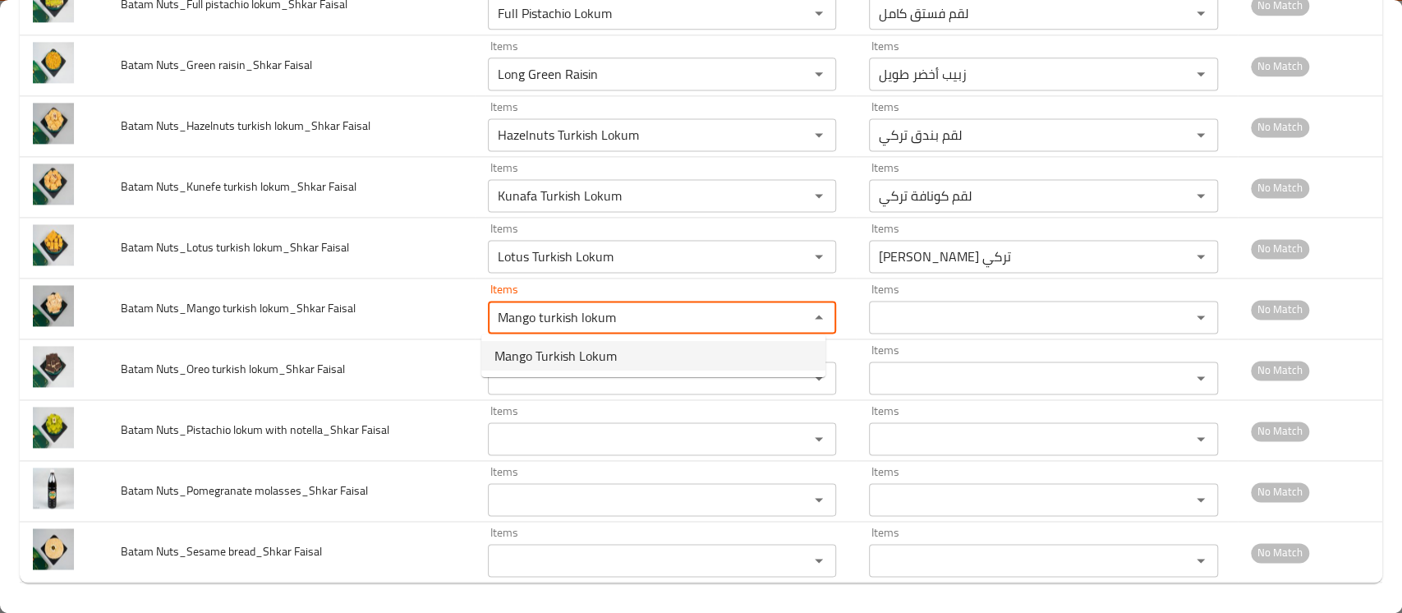
click at [584, 359] on span "Mango Turkish Lokum" at bounding box center [556, 356] width 122 height 20
type Faisal "Mango Turkish Lokum"
type Faisal-ar "لقم مانجو تركي"
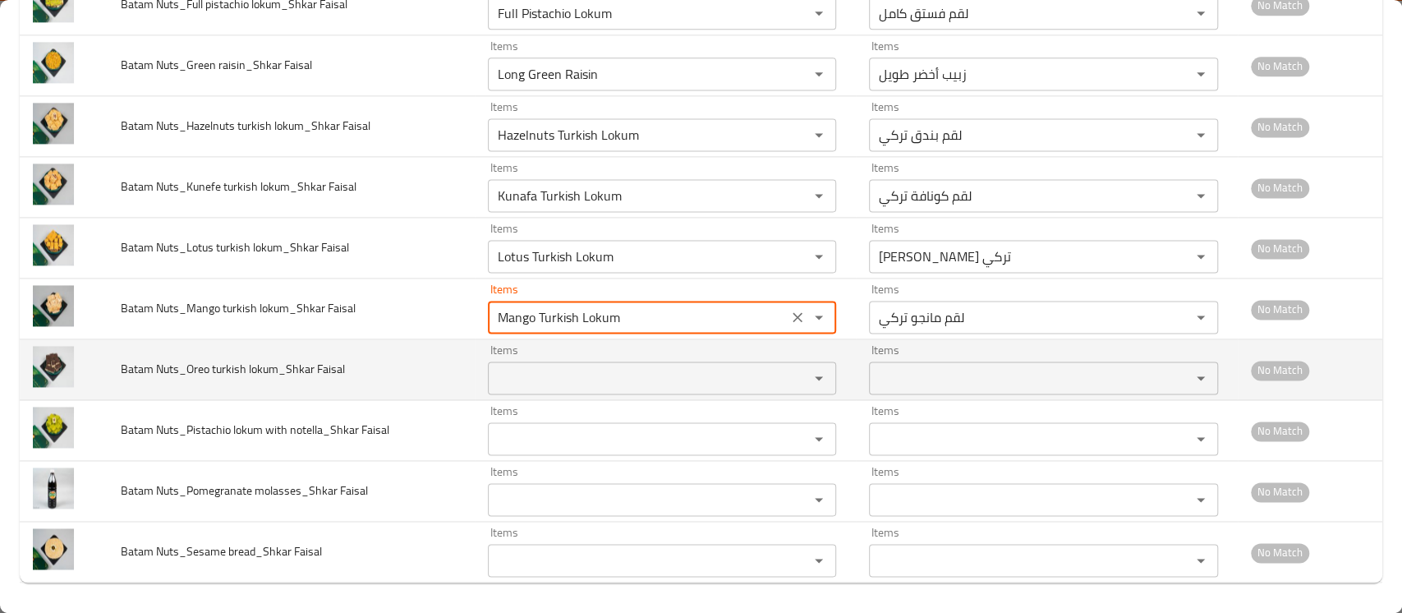
type Faisal "Mango Turkish Lokum"
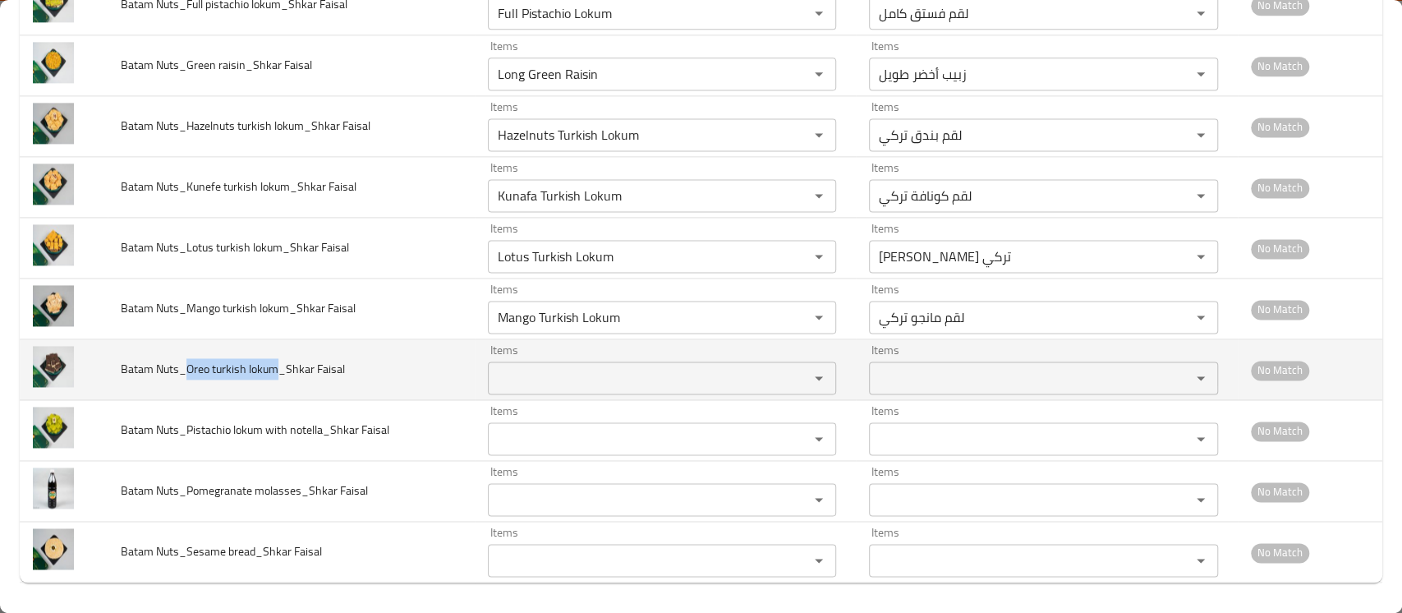
drag, startPoint x: 186, startPoint y: 364, endPoint x: 280, endPoint y: 358, distance: 94.7
click at [280, 358] on span "Batam Nuts_Oreo turkish lokum_Shkar Faisal" at bounding box center [233, 368] width 224 height 21
click at [611, 366] on Faisal "Items" at bounding box center [638, 377] width 290 height 23
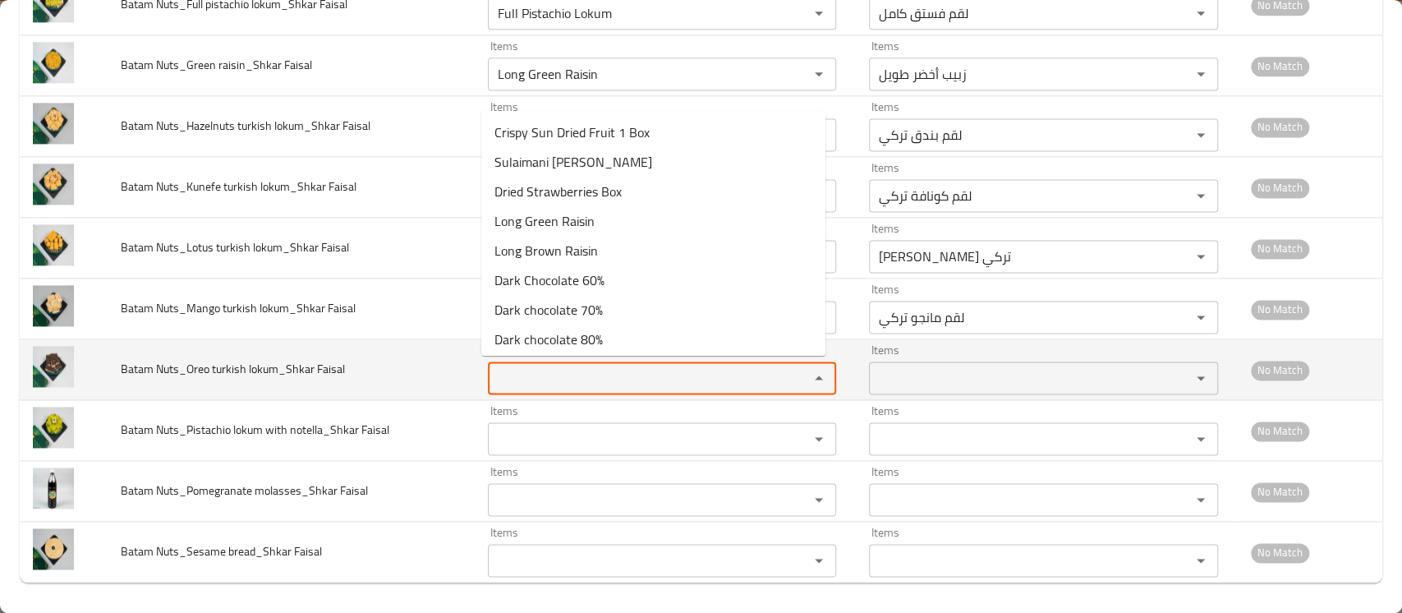
paste Faisal "Oreo turkish lokum"
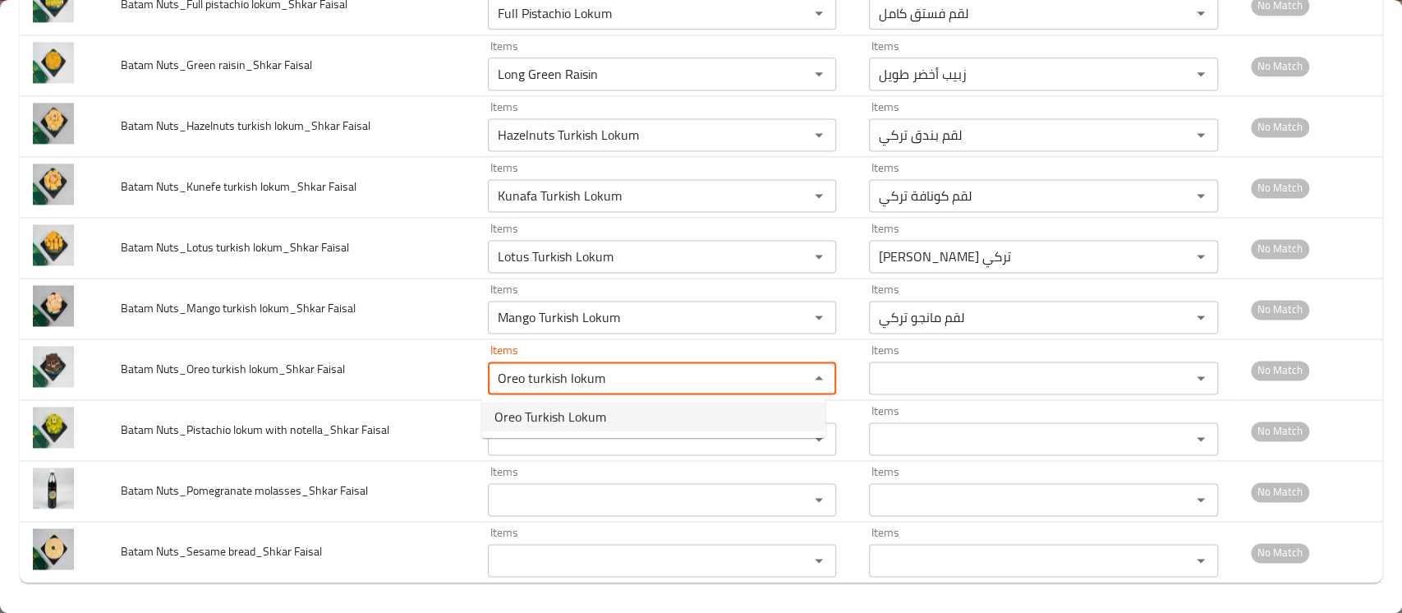
click at [573, 419] on span "Oreo Turkish Lokum" at bounding box center [551, 417] width 112 height 20
type Faisal "Oreo Turkish Lokum"
type Faisal-ar "لقم أوريو تركي"
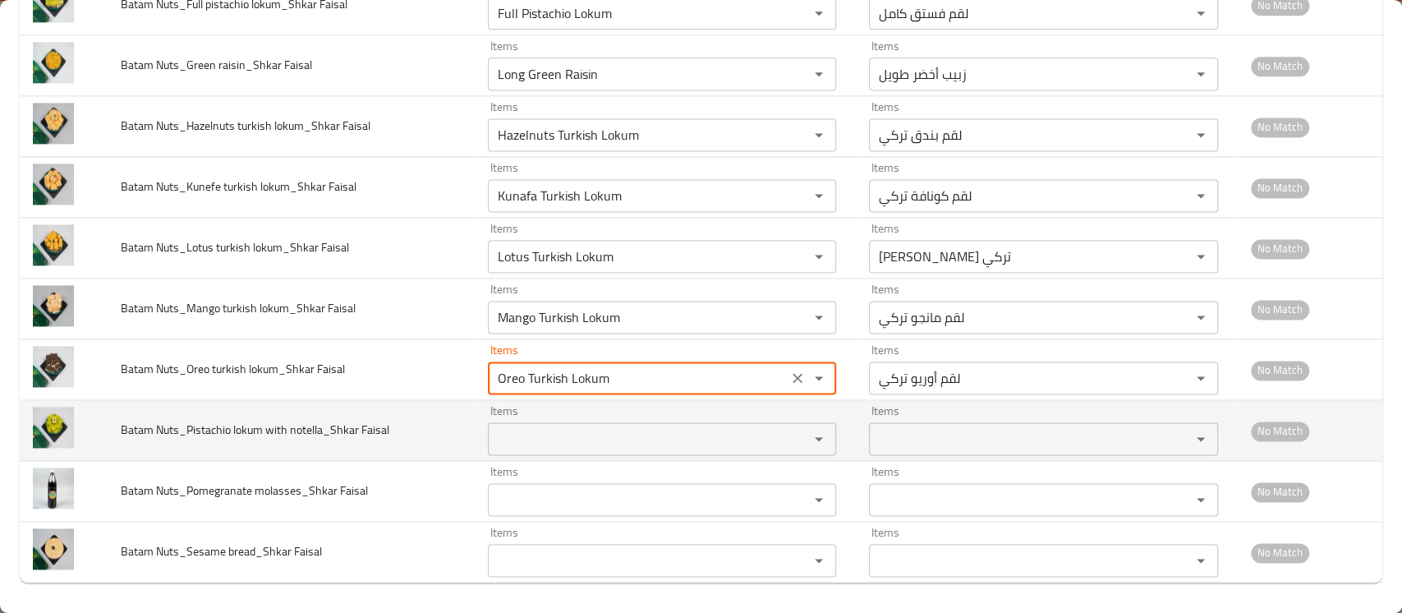
type Faisal "Oreo Turkish Lokum"
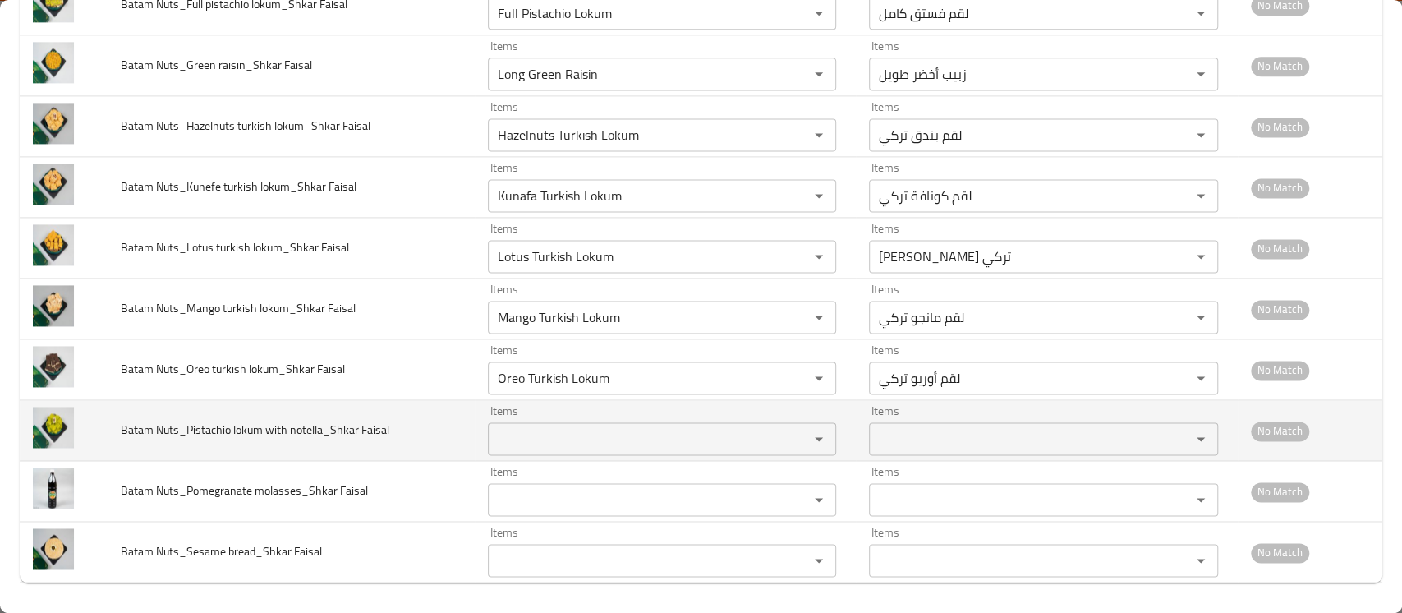
click at [191, 425] on span "Batam Nuts_Pistachio lokum with notella_Shkar Faisal" at bounding box center [255, 429] width 269 height 21
drag, startPoint x: 186, startPoint y: 426, endPoint x: 320, endPoint y: 421, distance: 134.0
click at [320, 421] on span "Batam Nuts_Pistachio lokum with notella_Shkar Faisal" at bounding box center [255, 429] width 269 height 21
click at [541, 444] on Faisal "Items" at bounding box center [638, 438] width 290 height 23
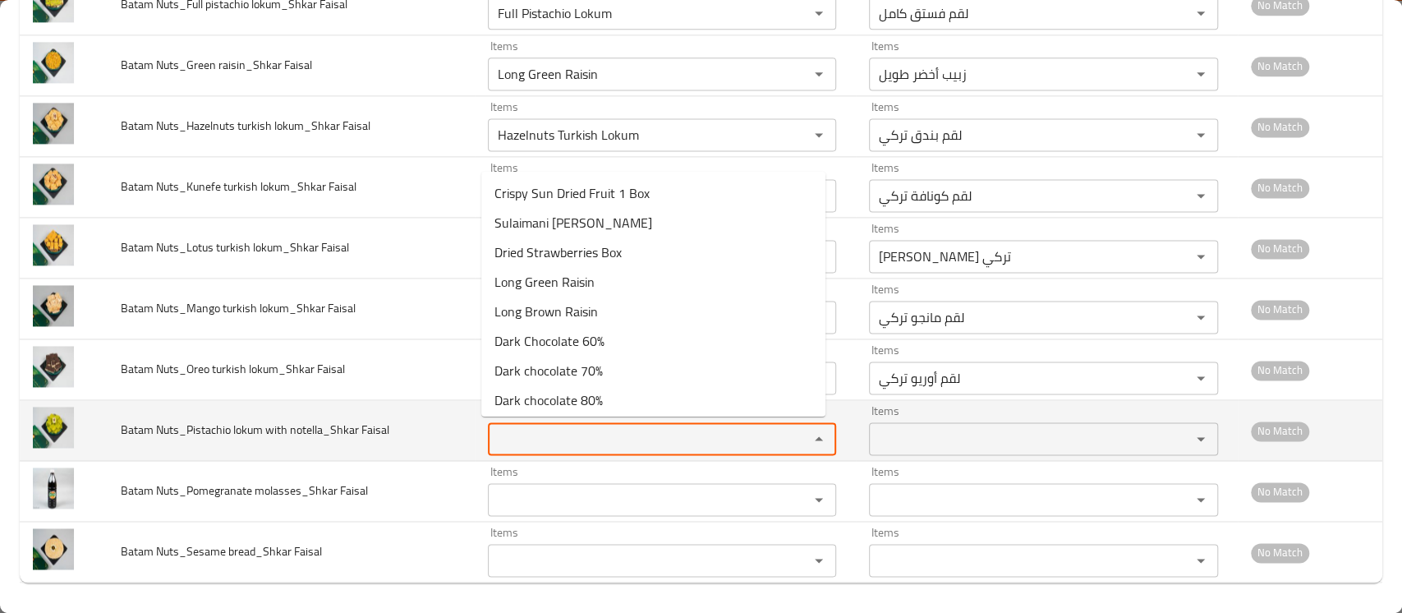
paste Faisal "Pistachio lokum with notella"
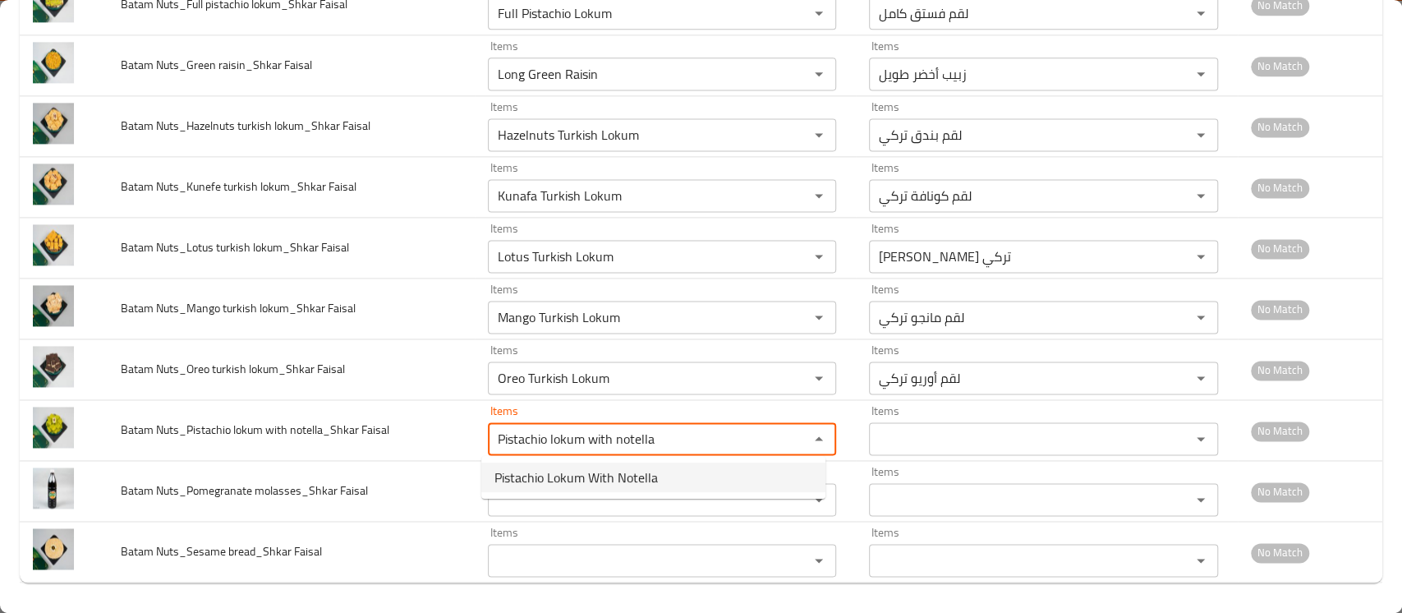
click at [533, 477] on span "Pistachio Lokum With Notella" at bounding box center [576, 477] width 163 height 20
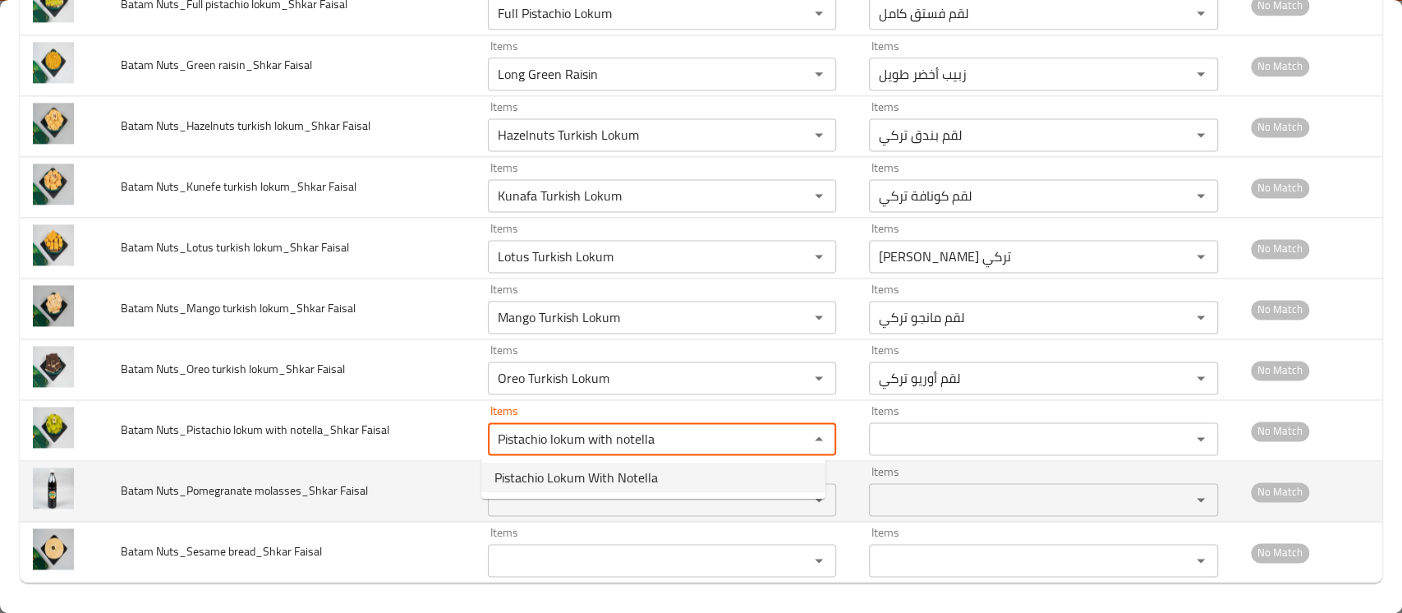
type Faisal "Pistachio Lokum With Notella"
type Faisal-ar "لقم فستق مع نوتيلا"
type Faisal "Pistachio Lokum With Notella"
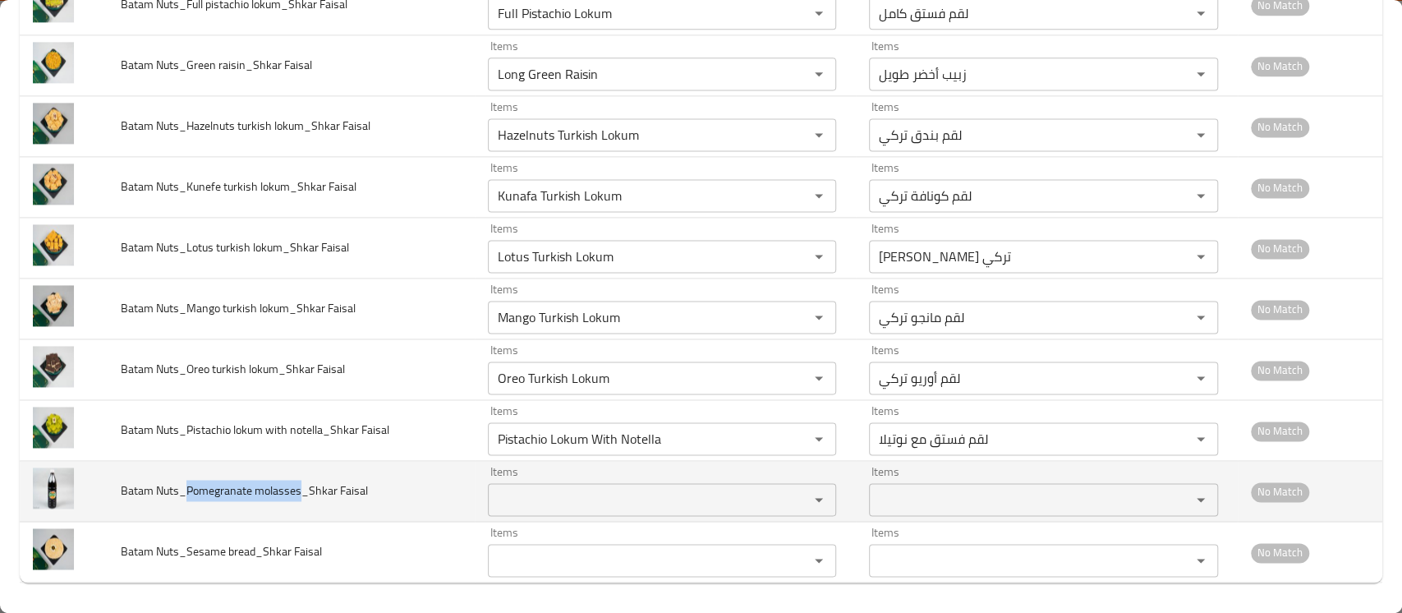
drag, startPoint x: 186, startPoint y: 492, endPoint x: 298, endPoint y: 479, distance: 113.3
click at [298, 480] on span "Batam Nuts_Pomegranate molasses_Shkar Faisal" at bounding box center [244, 490] width 247 height 21
click at [546, 490] on Faisal "Items" at bounding box center [638, 499] width 290 height 23
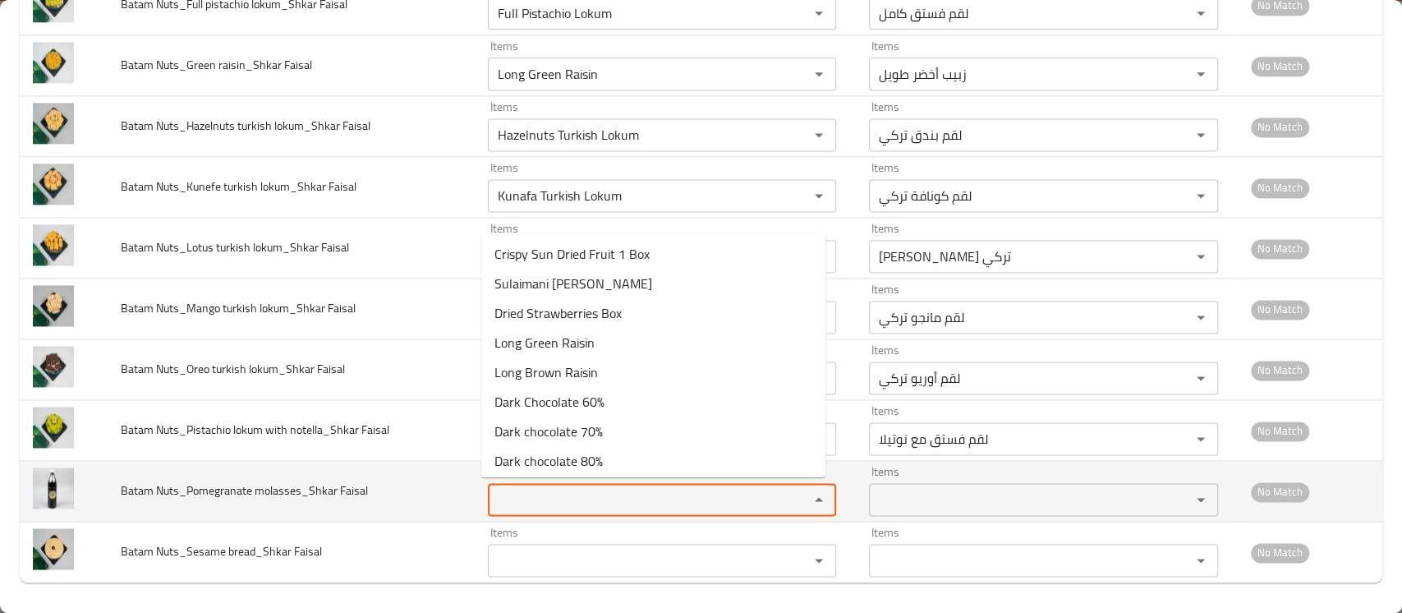
paste Faisal "Pomegranate molasses"
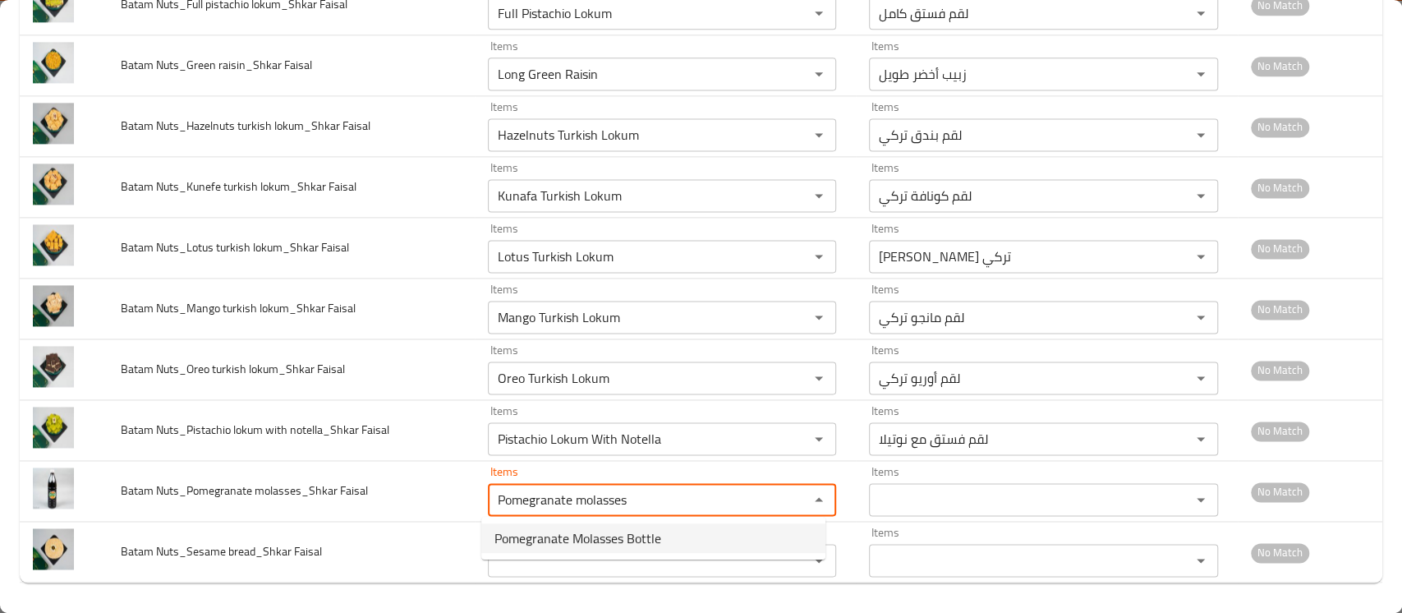
click at [534, 534] on span "Pomegranate Molasses Bottle" at bounding box center [578, 538] width 167 height 20
type Faisal "Pomegranate Molasses Bottle"
type Faisal-ar "زجاجة دبس الرمان"
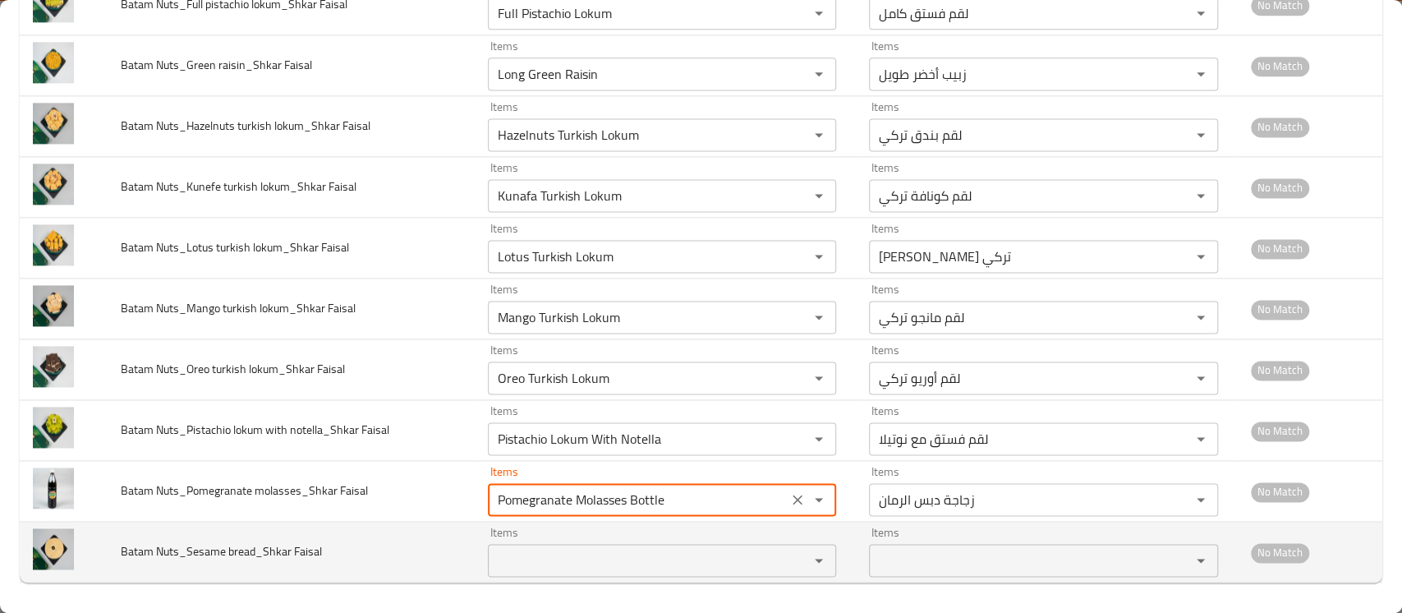
type Faisal "Pomegranate Molasses Bottle"
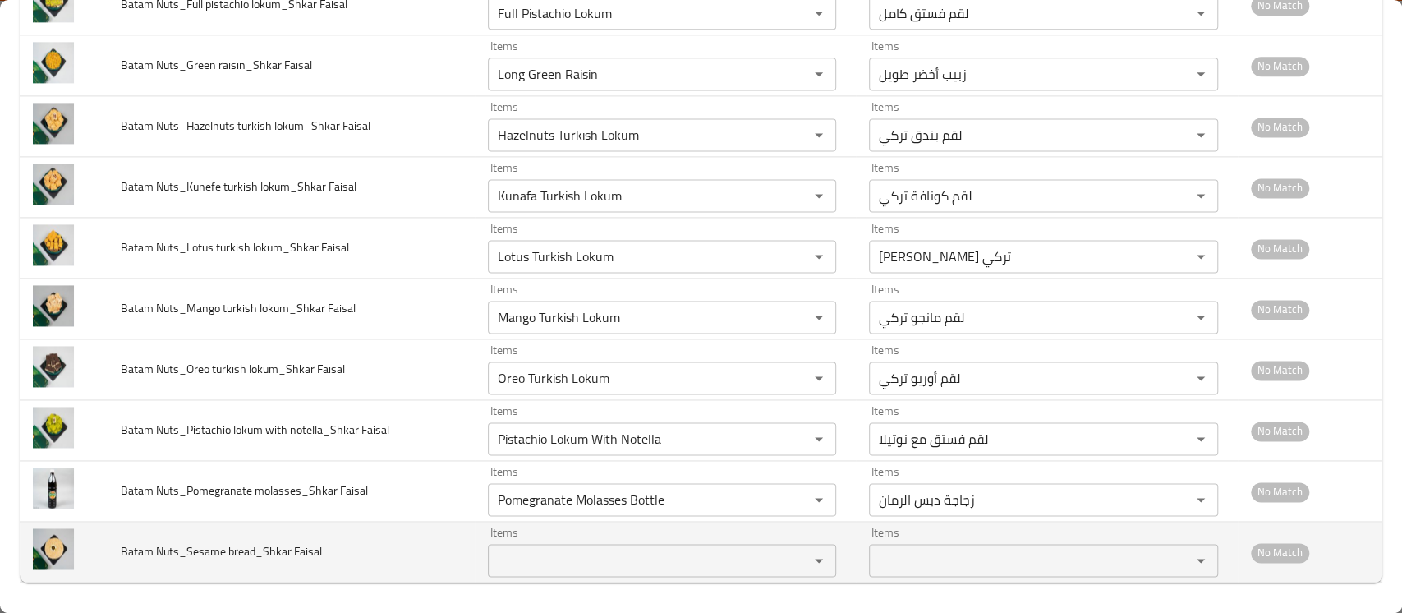
click at [189, 546] on span "Batam Nuts_Sesame bread_Shkar Faisal" at bounding box center [221, 551] width 201 height 21
drag, startPoint x: 187, startPoint y: 549, endPoint x: 252, endPoint y: 550, distance: 64.9
click at [252, 550] on span "Batam Nuts_Sesame bread_Shkar Faisal" at bounding box center [221, 551] width 201 height 21
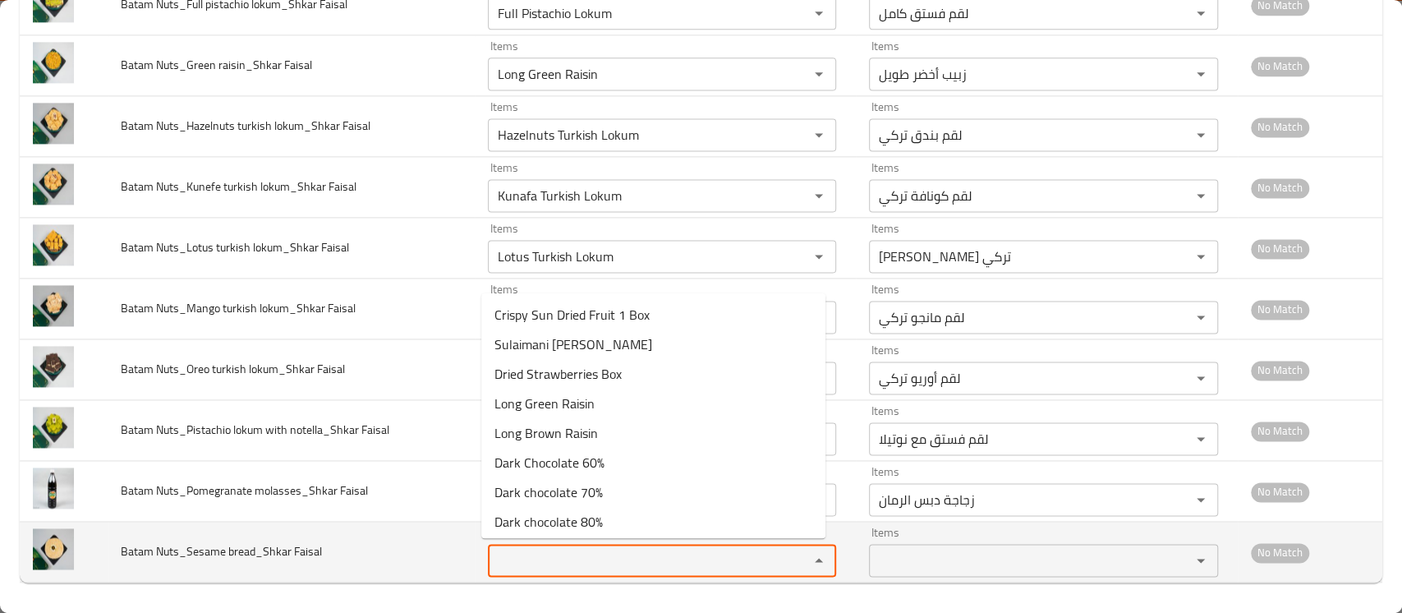
click at [535, 555] on Faisal "Items" at bounding box center [638, 560] width 290 height 23
paste Faisal "Sesame bread"
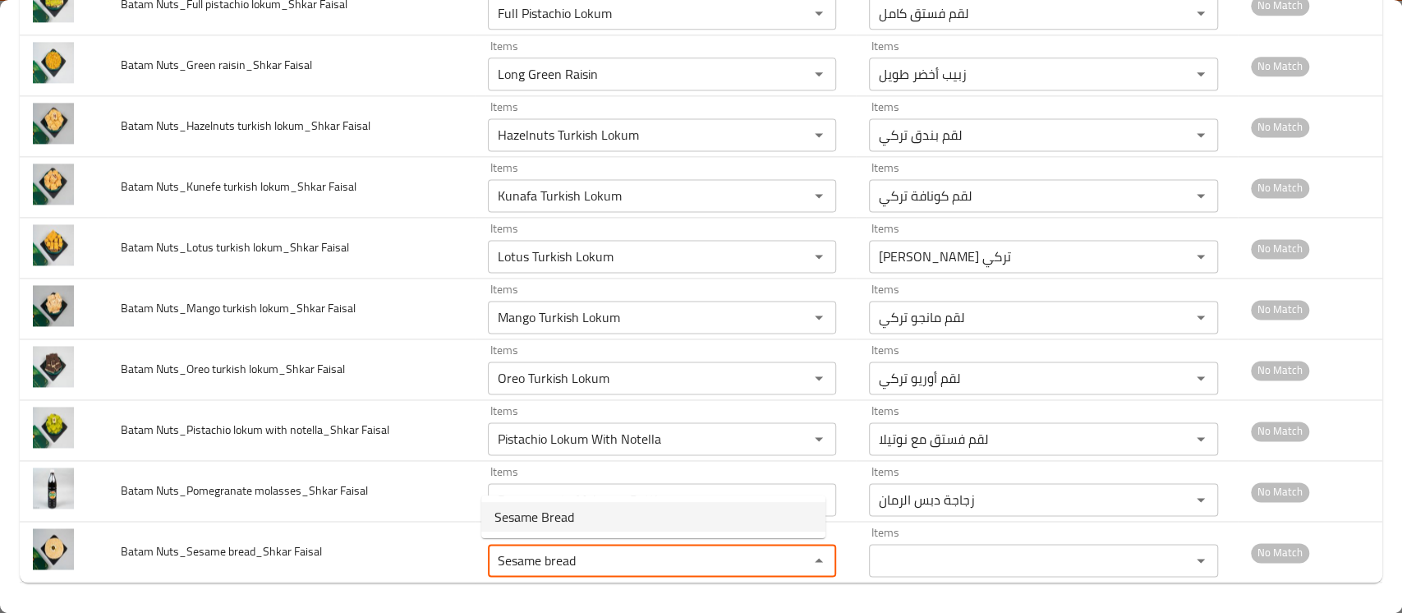
click at [544, 514] on span "Sesame Bread" at bounding box center [535, 517] width 80 height 20
type Faisal "Sesame Bread"
type Faisal-ar "خبز السمسم"
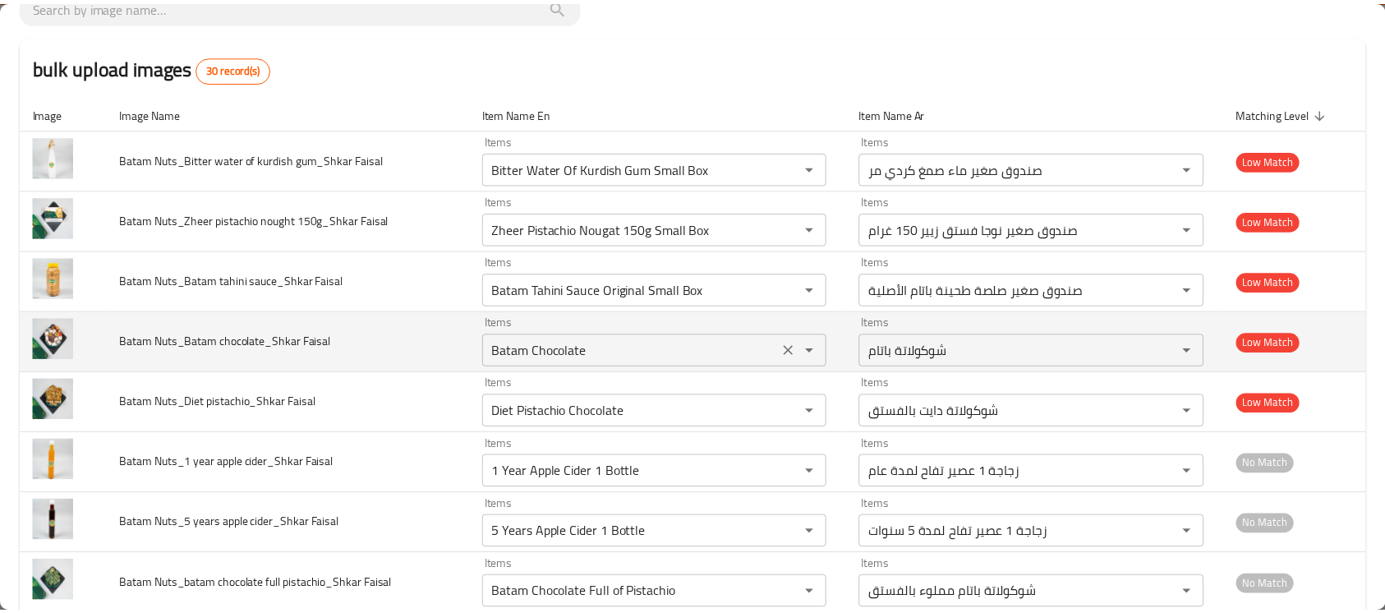
scroll to position [0, 0]
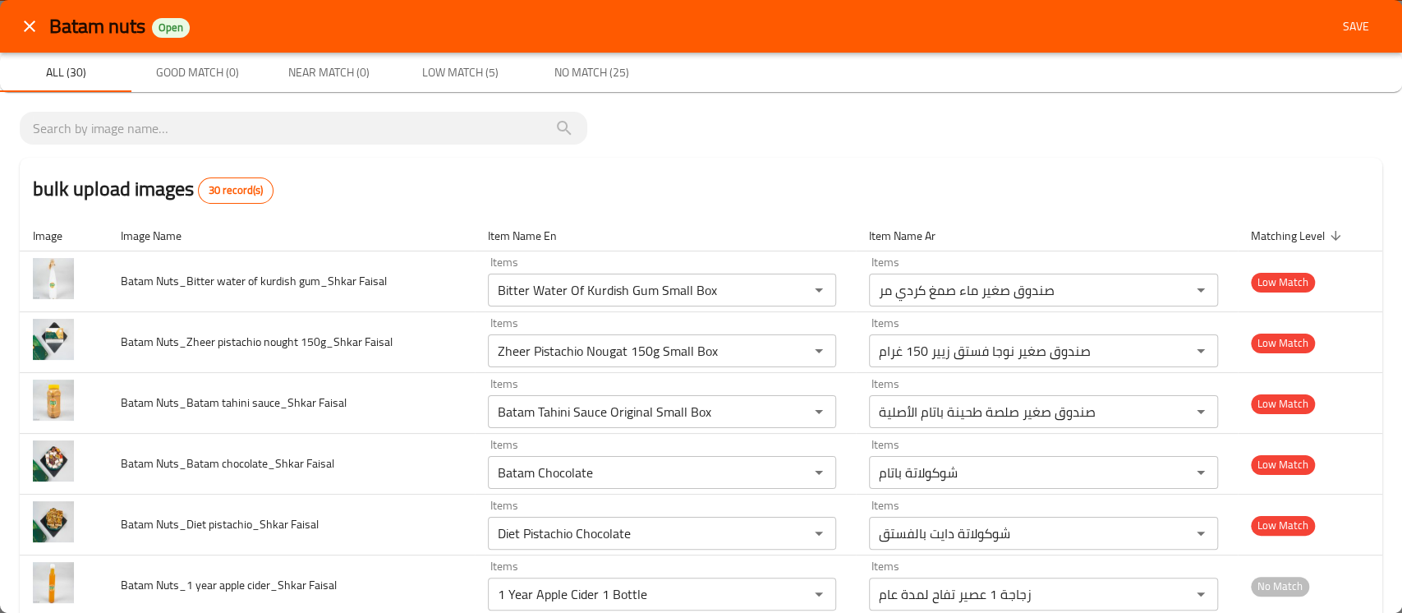
type Faisal "Sesame Bread"
click at [1342, 26] on span "Save" at bounding box center [1356, 26] width 39 height 21
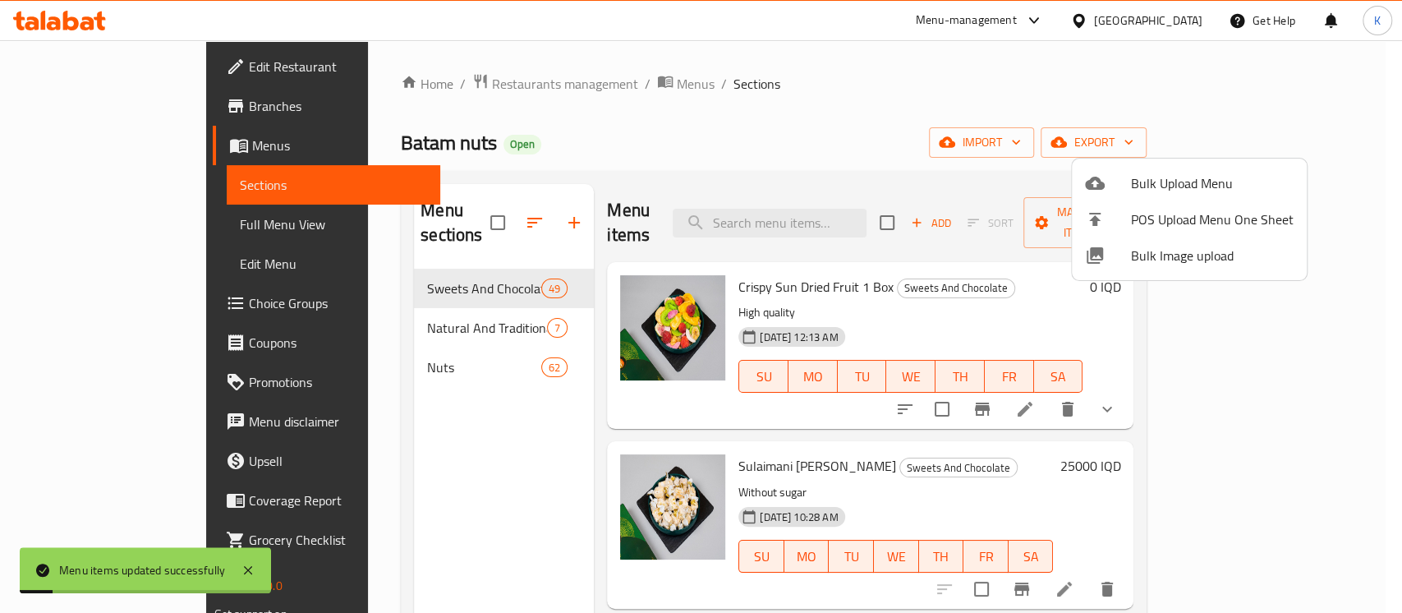
click at [782, 128] on div at bounding box center [701, 306] width 1402 height 613
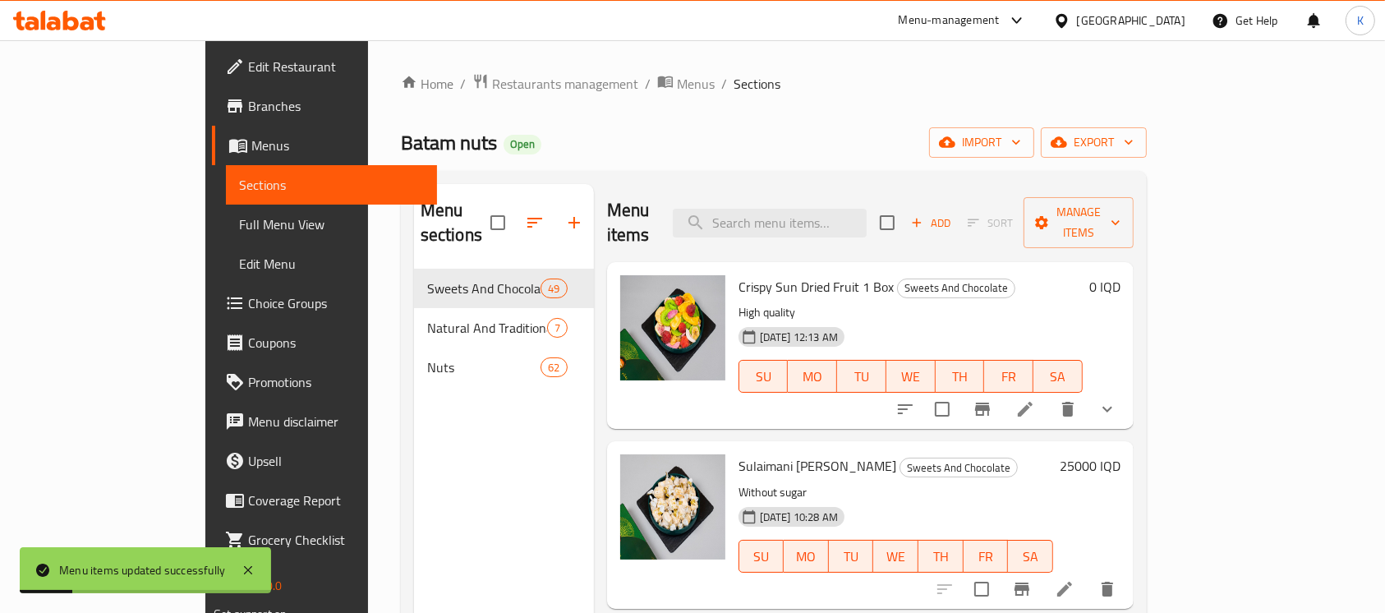
click at [239, 223] on span "Full Menu View" at bounding box center [331, 224] width 185 height 20
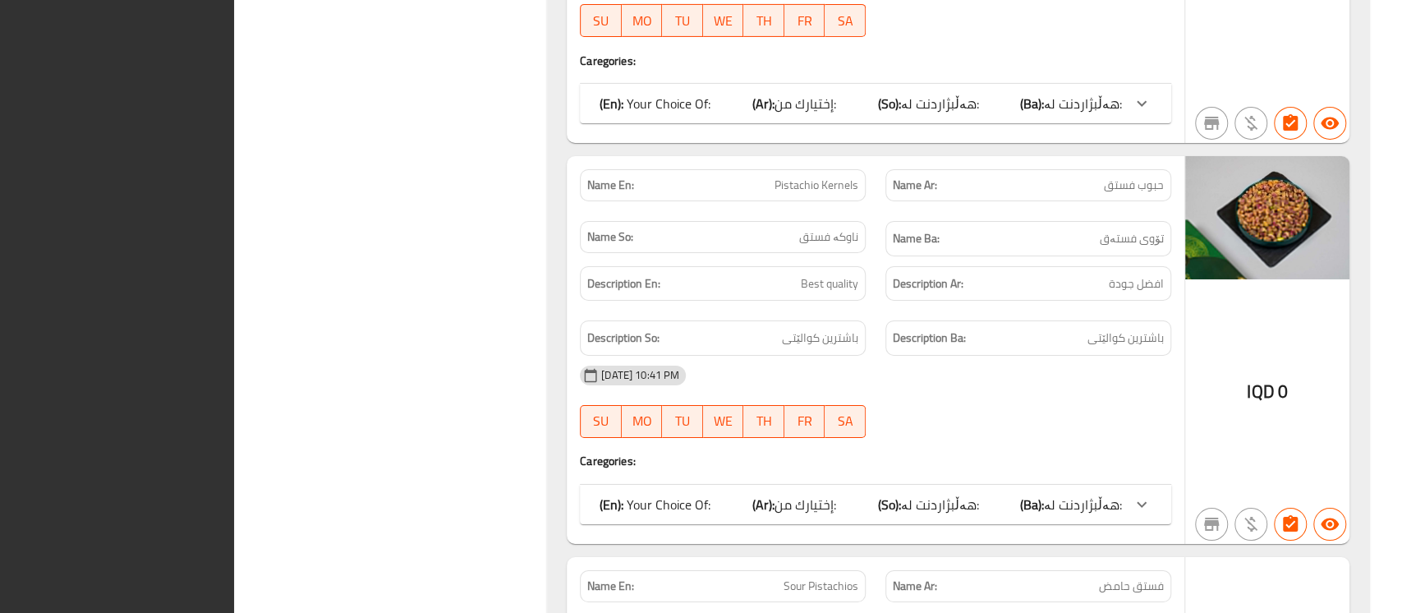
scroll to position [29498, 0]
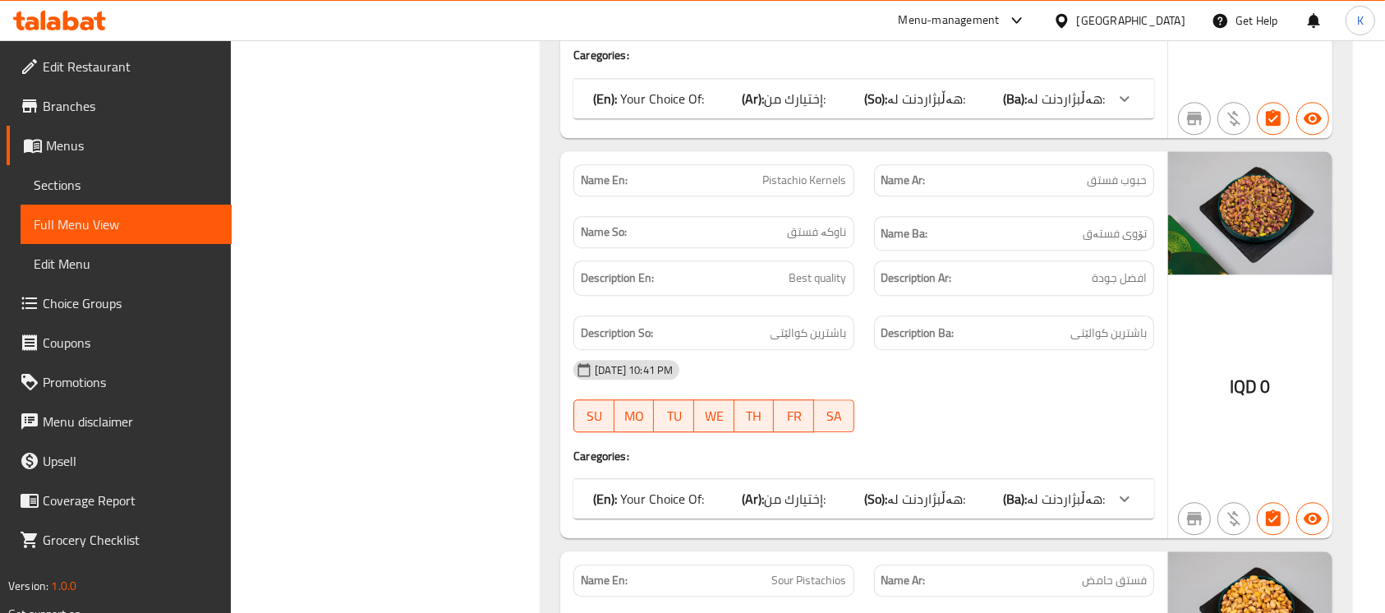
scroll to position [0, 0]
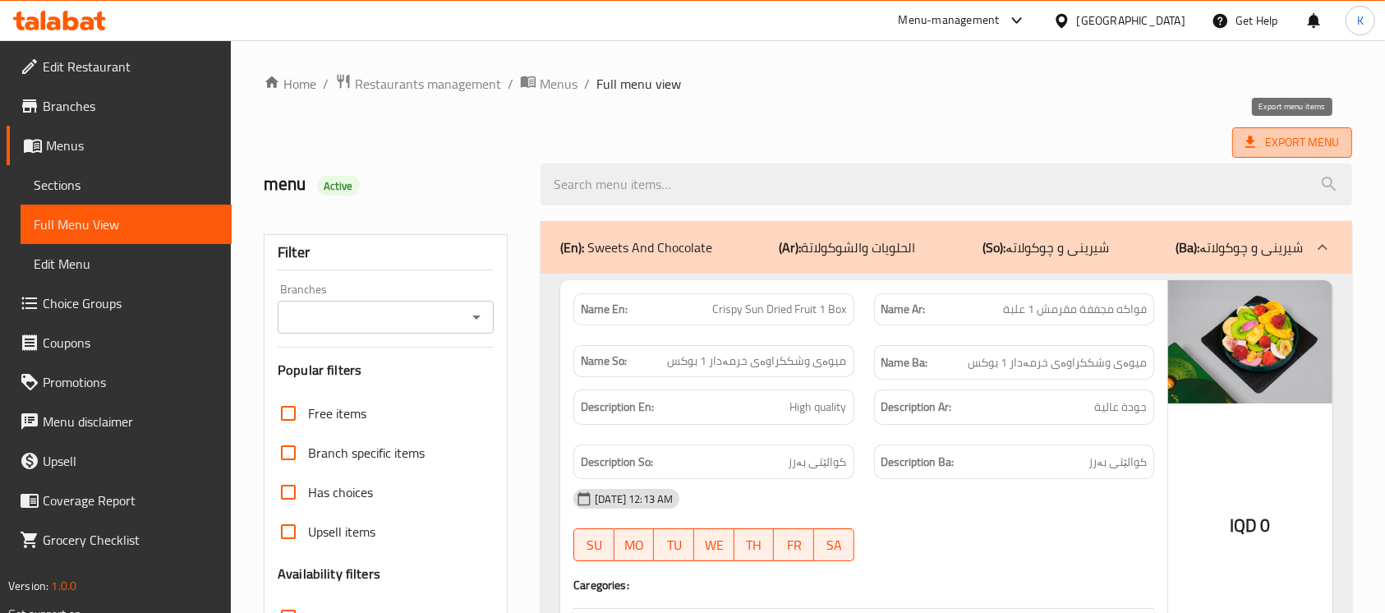
click at [1247, 148] on icon at bounding box center [1251, 142] width 10 height 12
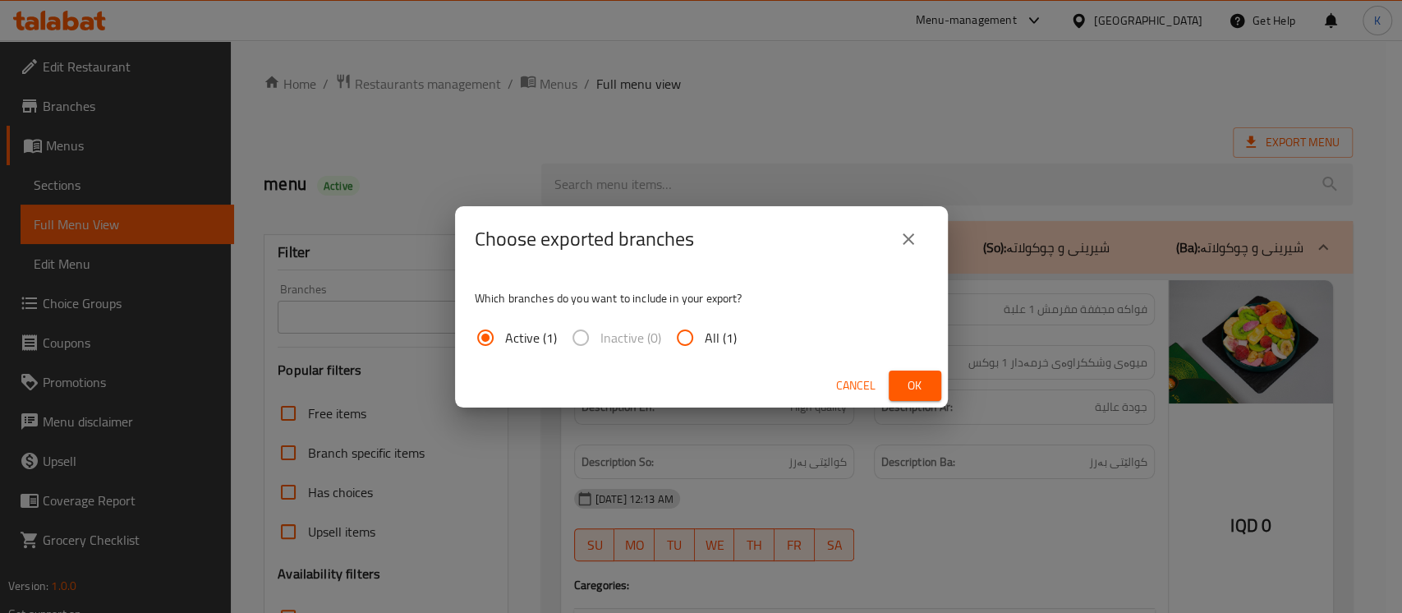
click at [717, 344] on span "All (1)" at bounding box center [721, 338] width 32 height 20
click at [705, 344] on input "All (1)" at bounding box center [684, 337] width 39 height 39
radio input "true"
click at [914, 394] on span "Ok" at bounding box center [915, 385] width 26 height 21
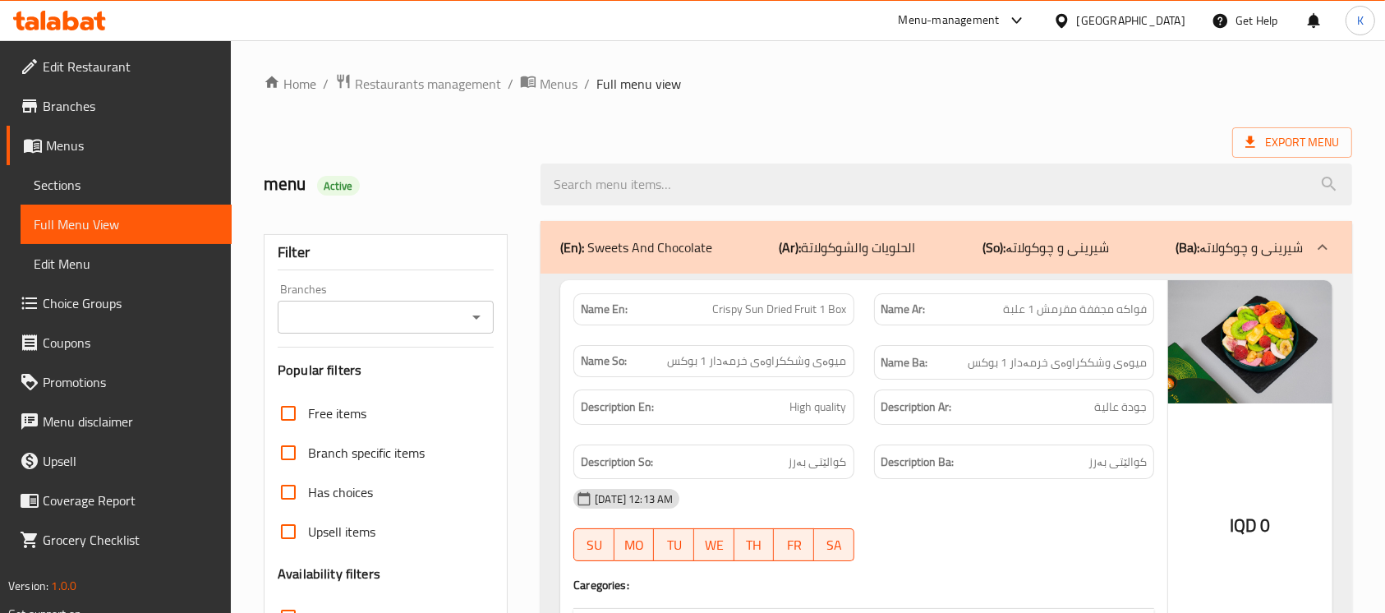
click at [69, 12] on icon at bounding box center [59, 21] width 93 height 20
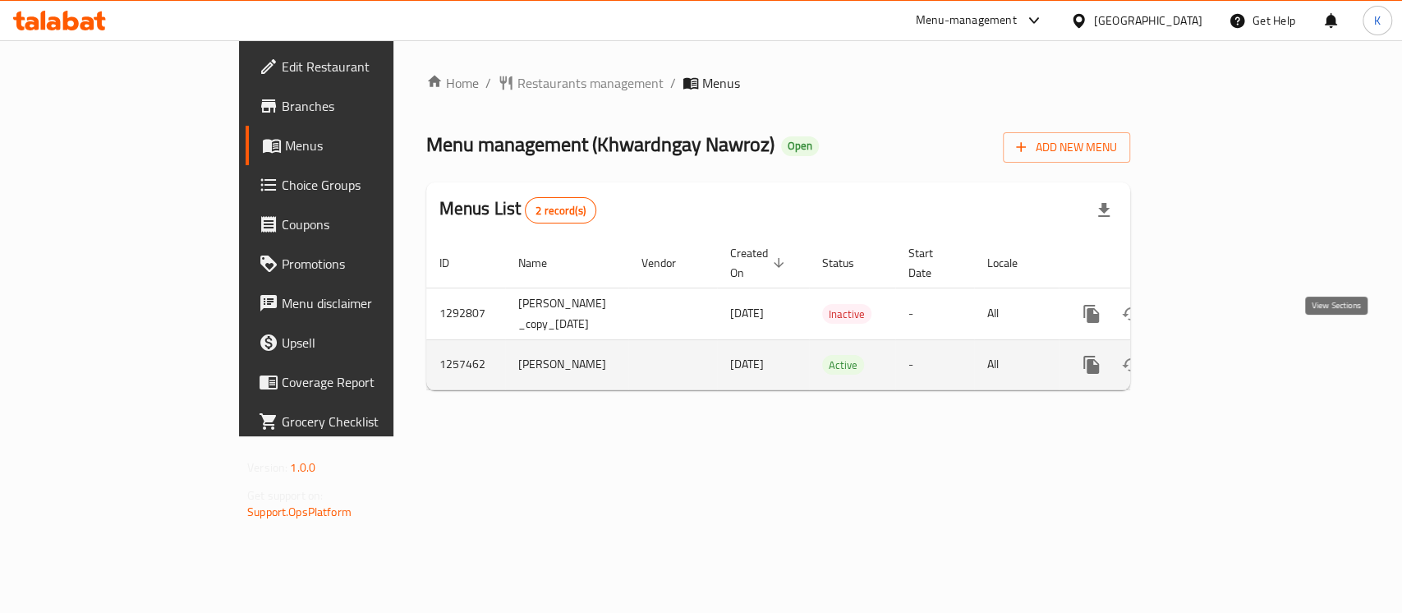
click at [1218, 357] on icon "enhanced table" at bounding box center [1210, 364] width 15 height 15
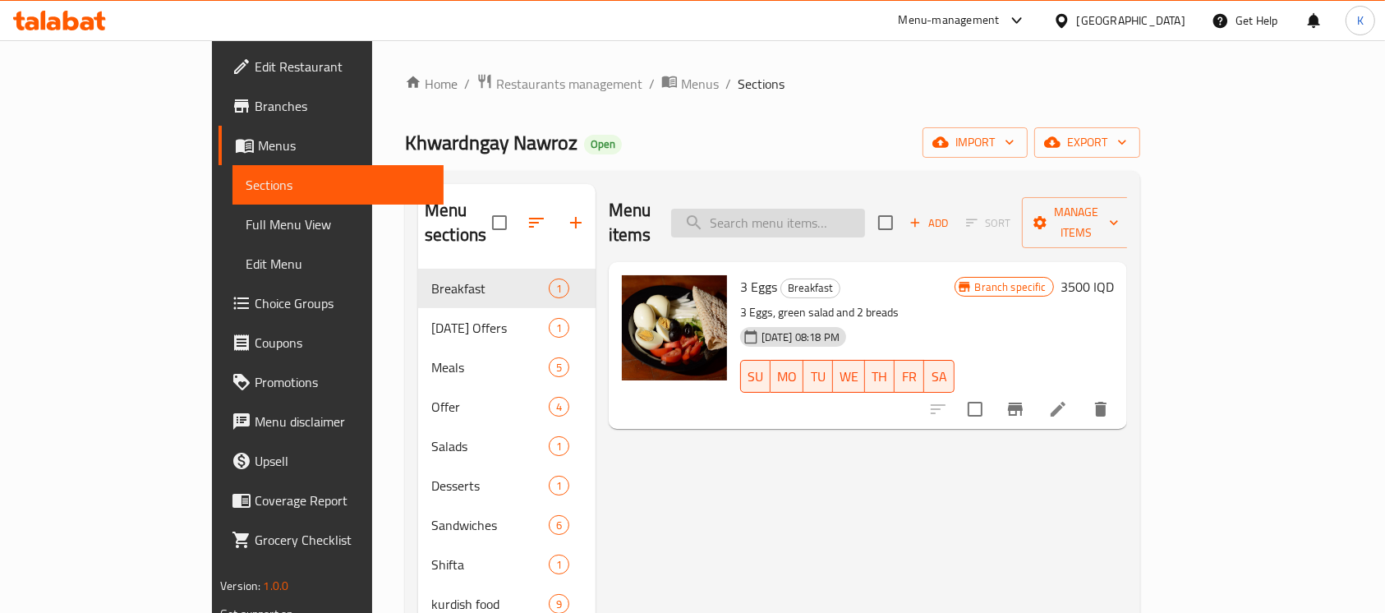
click at [817, 209] on input "search" at bounding box center [768, 223] width 194 height 29
paste input "Branch Meal"
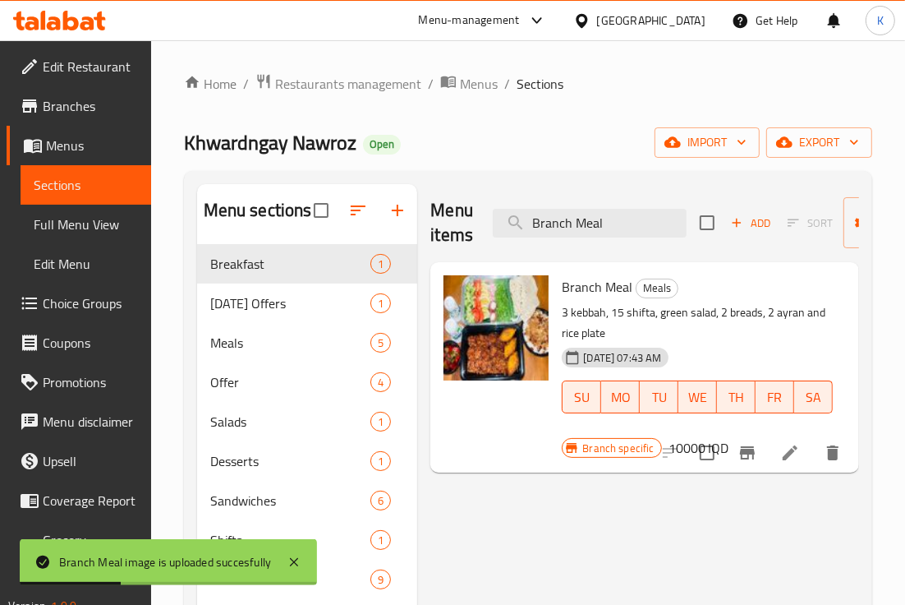
drag, startPoint x: 611, startPoint y: 214, endPoint x: 408, endPoint y: 228, distance: 203.4
click at [408, 228] on div "Menu sections Breakfast 1 Ramadan Offers 1 Meals 5 Offer 4 Salads 1 Desserts 1 …" at bounding box center [528, 486] width 662 height 605
paste input "Half Dolma Plate"
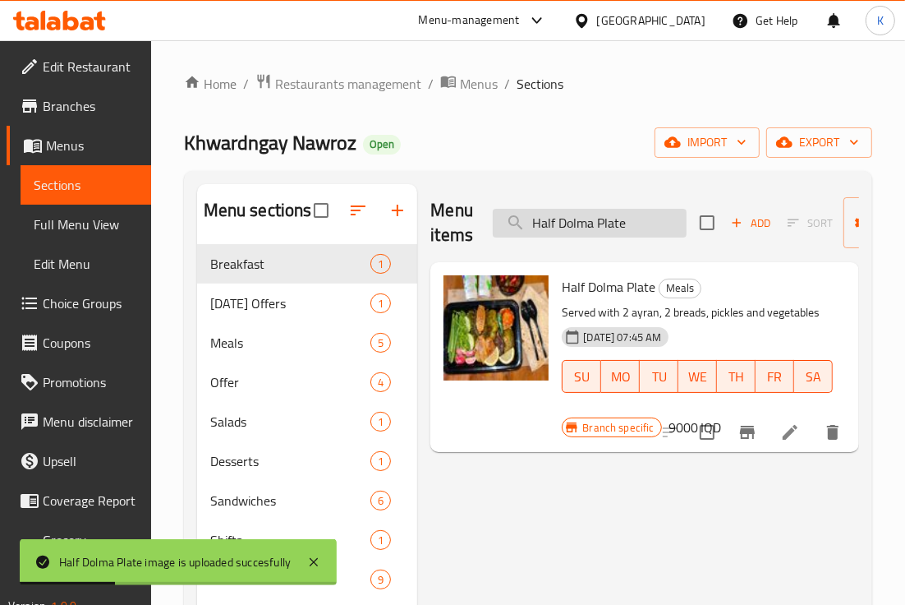
click at [570, 219] on input "Half Dolma Plate" at bounding box center [590, 223] width 194 height 29
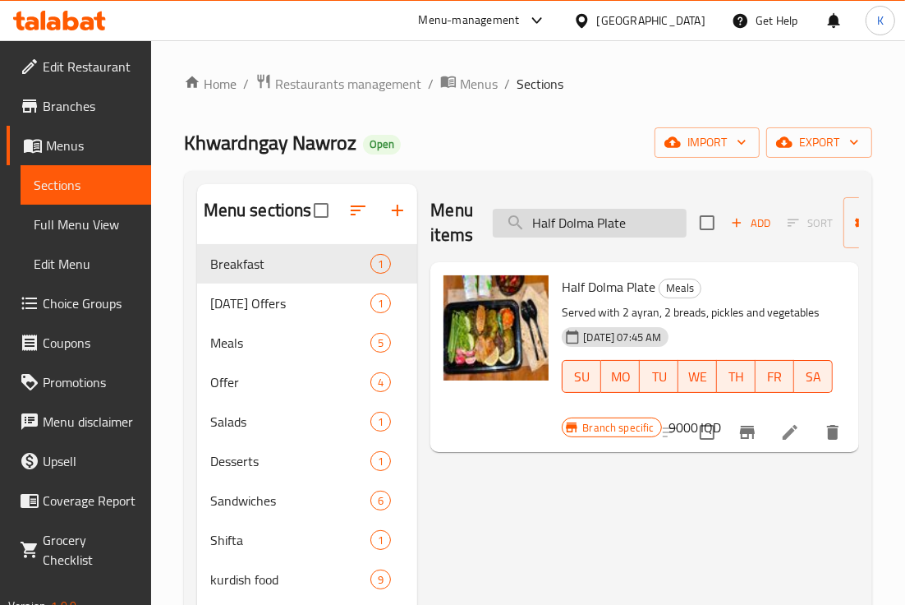
paste input "Whole"
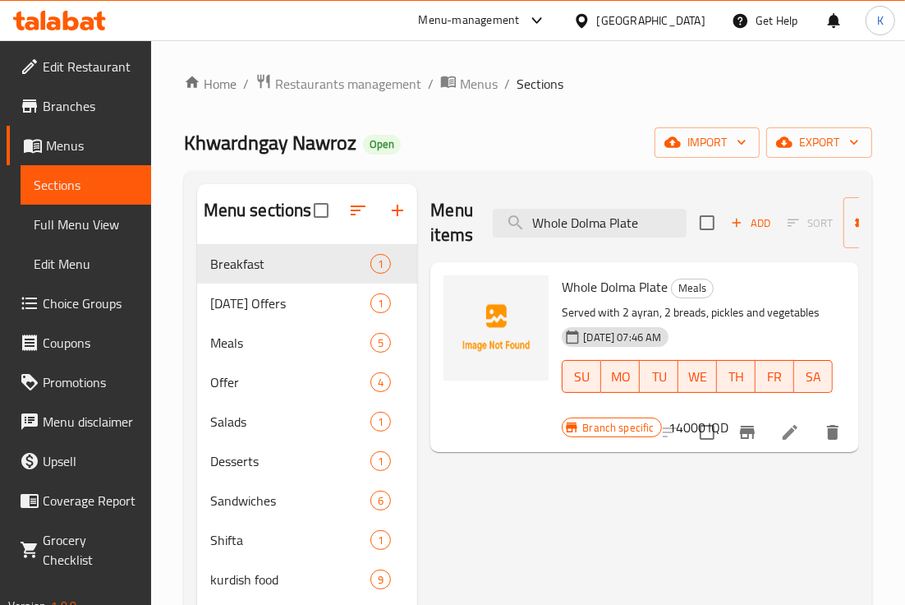
type input "Whole Dolma Plate"
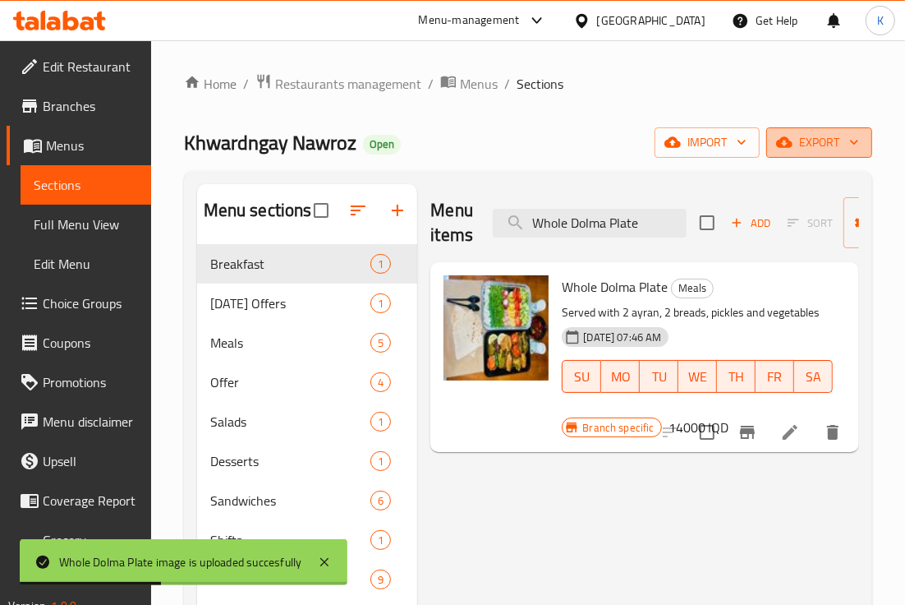
click at [827, 145] on span "export" at bounding box center [820, 142] width 80 height 21
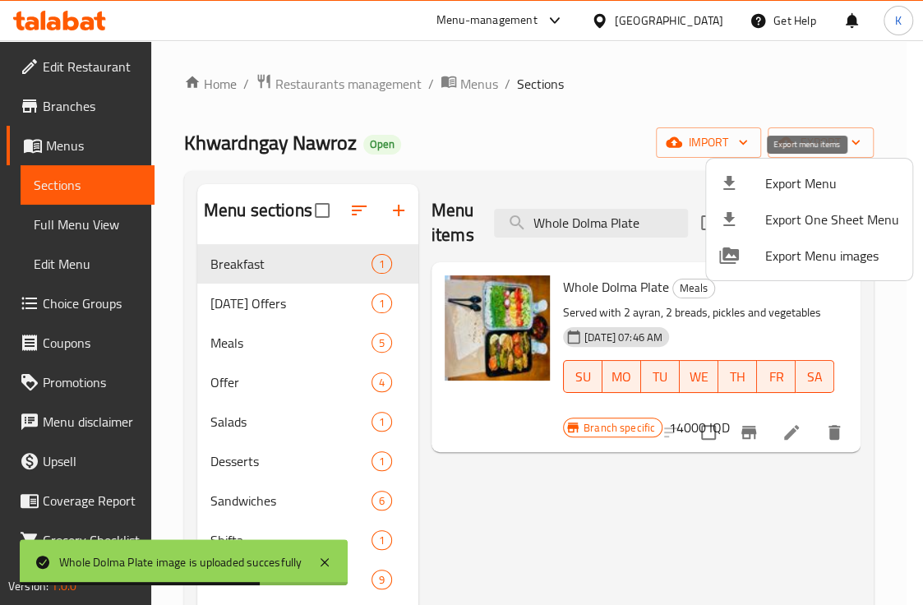
click at [783, 200] on li "Export Menu" at bounding box center [809, 183] width 206 height 36
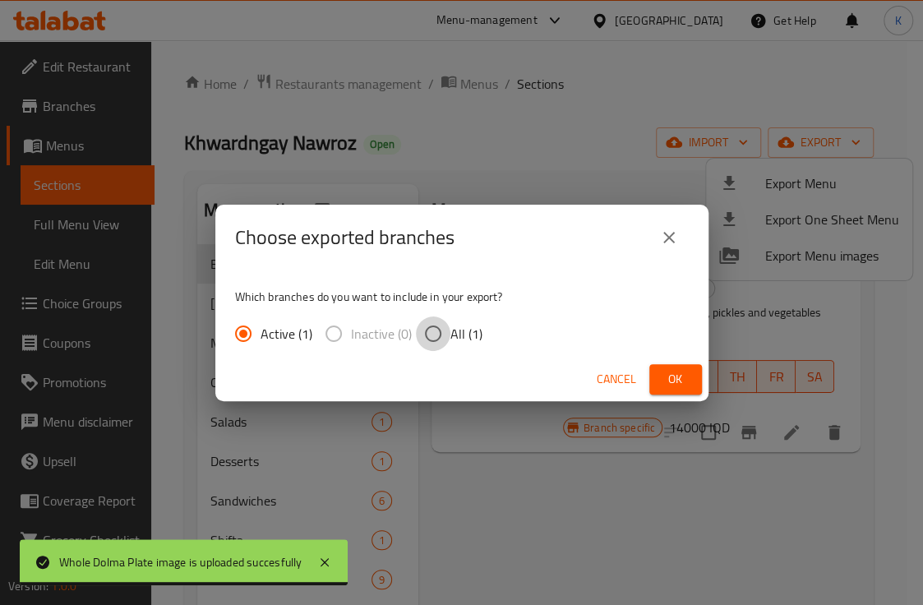
click at [434, 342] on input "All (1)" at bounding box center [433, 333] width 35 height 35
radio input "true"
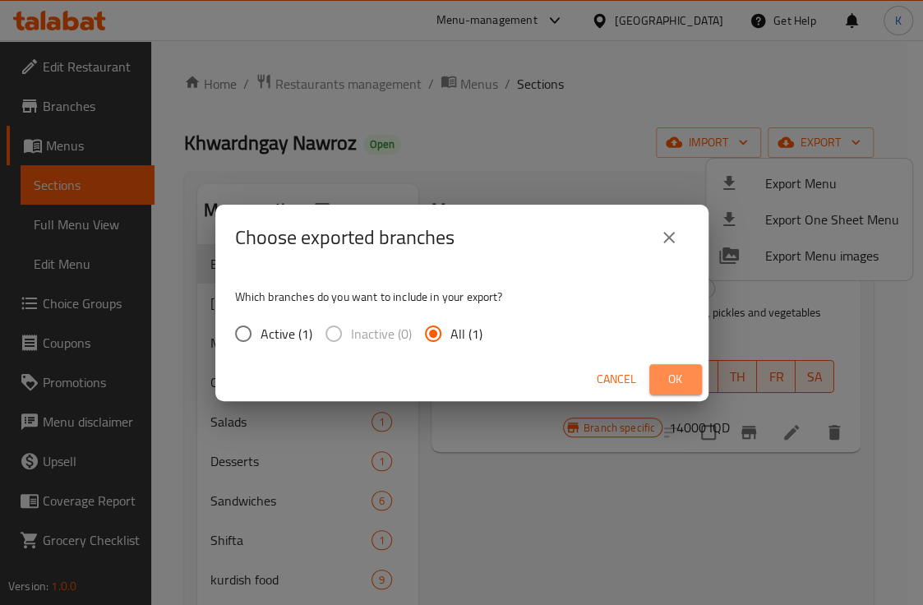
click at [681, 378] on span "Ok" at bounding box center [675, 379] width 26 height 21
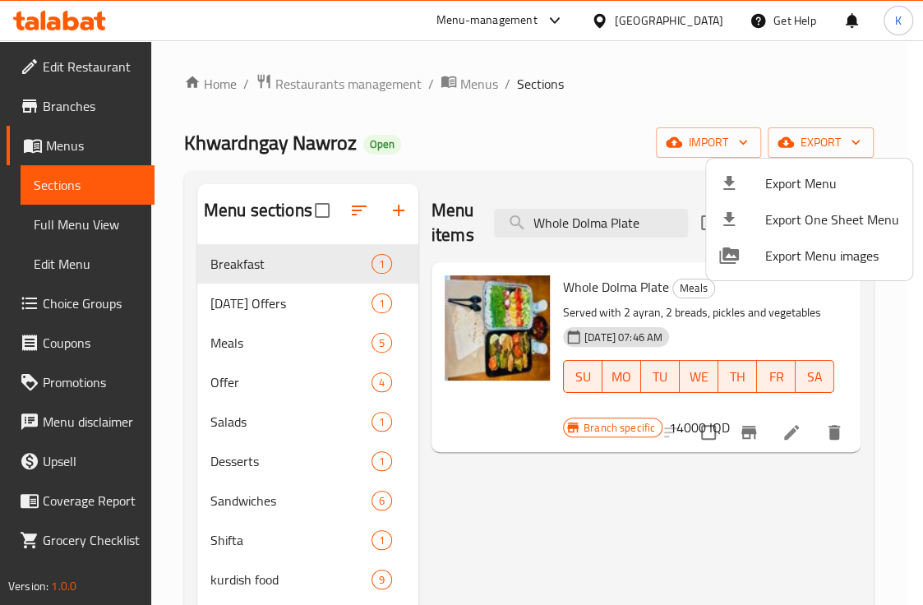
click at [61, 18] on div at bounding box center [461, 302] width 923 height 605
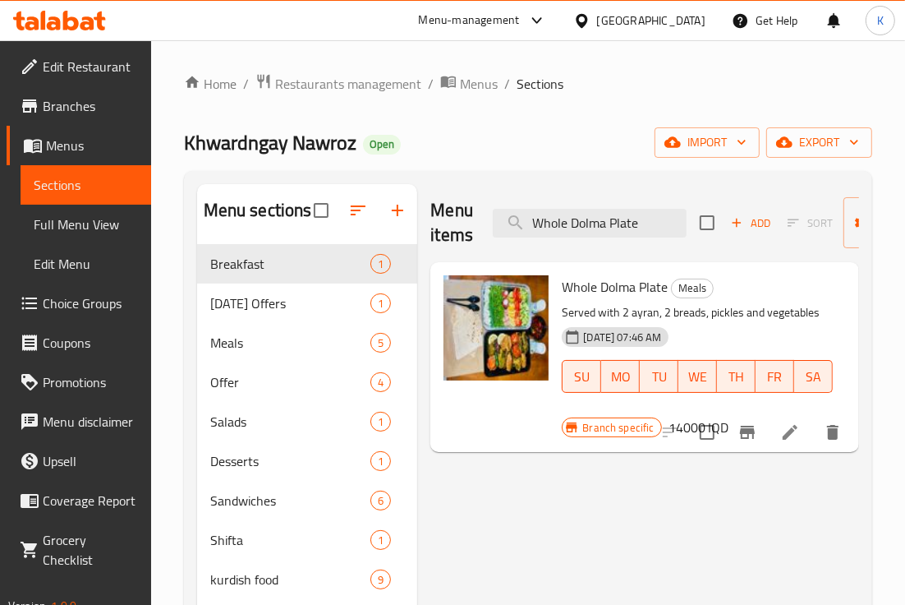
click at [63, 18] on icon at bounding box center [71, 21] width 16 height 20
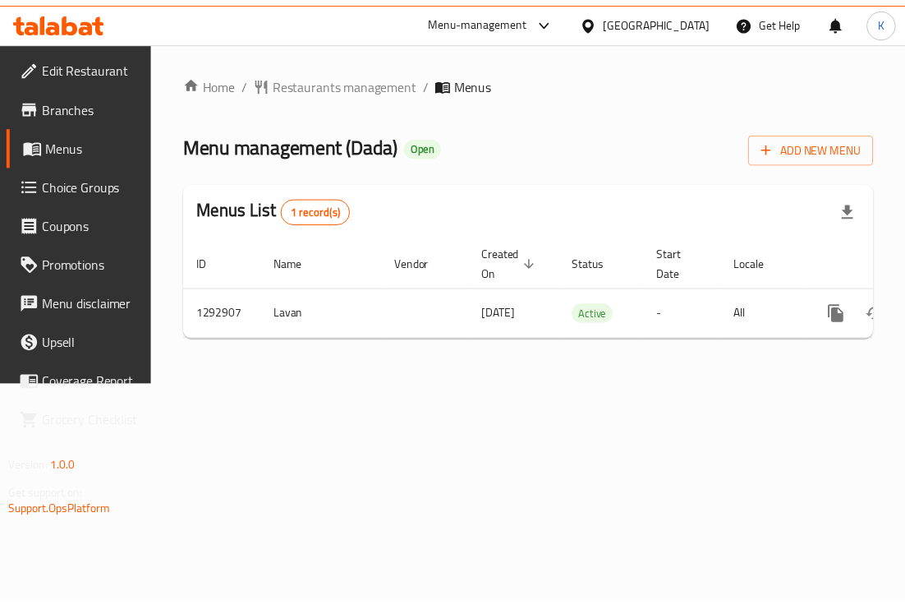
scroll to position [0, 113]
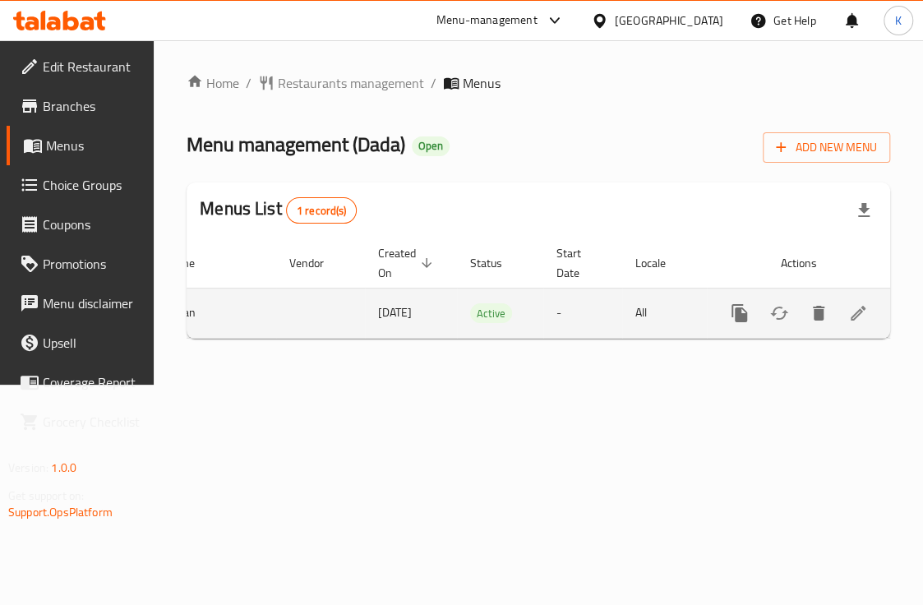
click at [850, 309] on icon "enhanced table" at bounding box center [858, 313] width 20 height 20
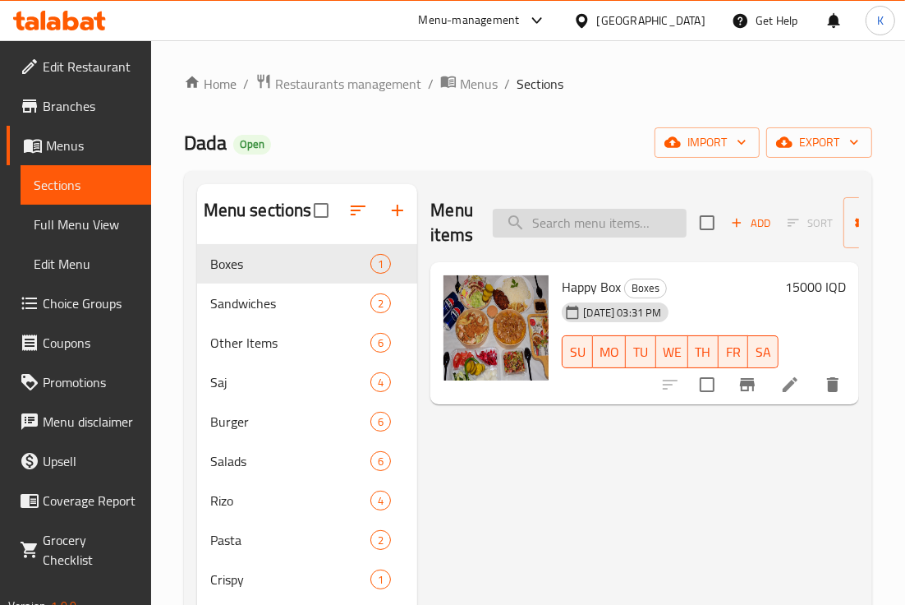
click at [582, 226] on input "search" at bounding box center [590, 223] width 194 height 29
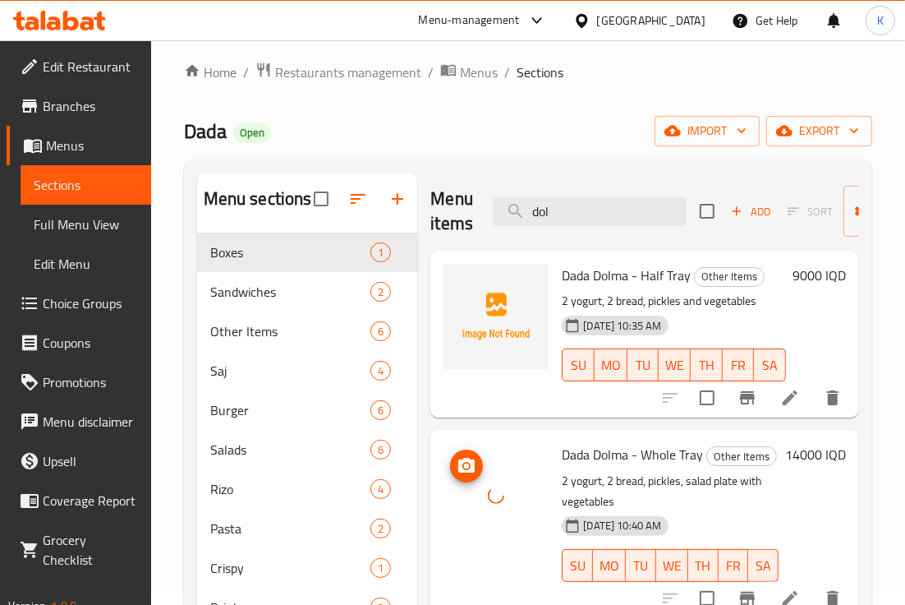
scroll to position [11, 0]
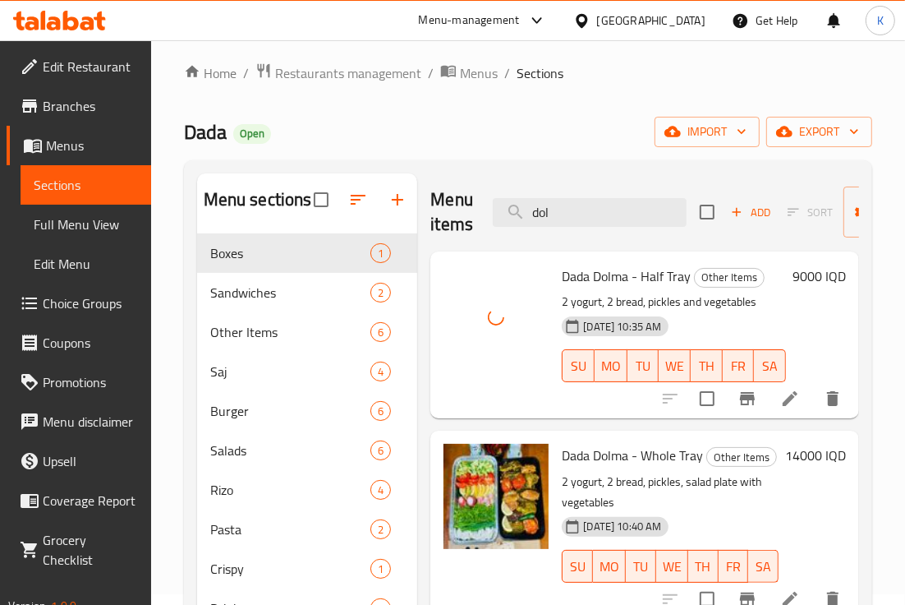
drag, startPoint x: 548, startPoint y: 211, endPoint x: 491, endPoint y: 210, distance: 56.7
click at [491, 210] on div "Menu items dol Add Sort Manage items" at bounding box center [645, 212] width 429 height 78
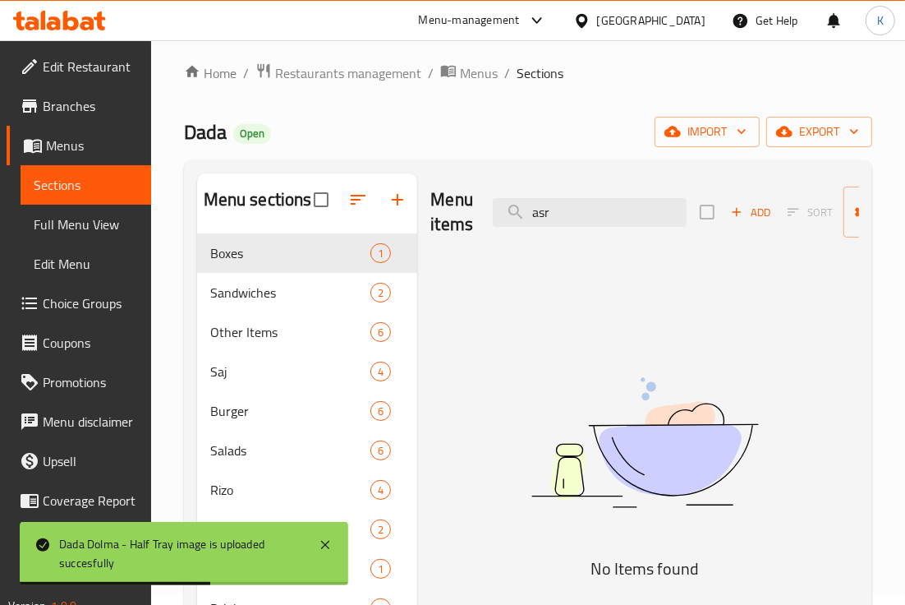
drag, startPoint x: 577, startPoint y: 207, endPoint x: 453, endPoint y: 211, distance: 124.1
click at [453, 211] on div "Menu items asr Add Sort Manage items" at bounding box center [645, 212] width 429 height 78
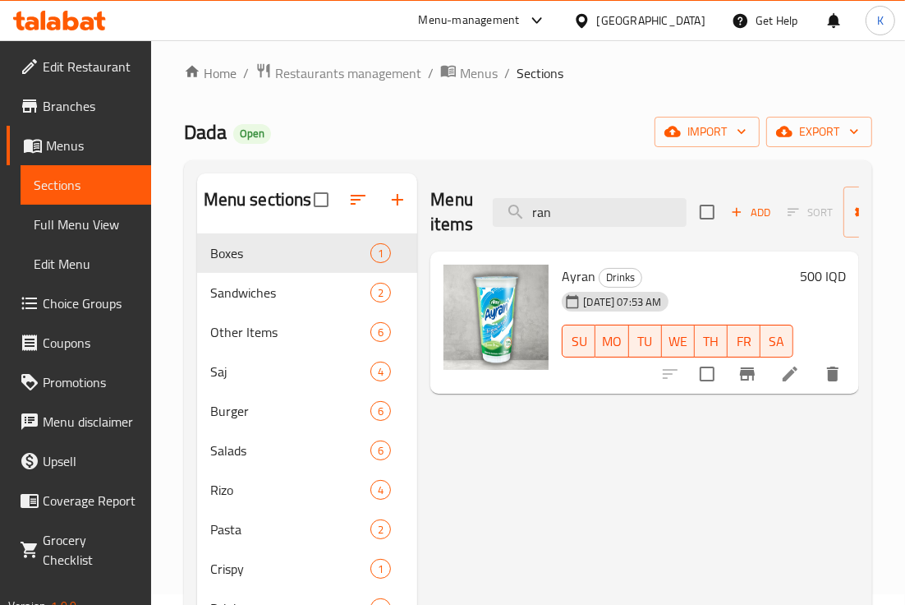
type input "ran"
click at [469, 122] on div "Dada Open import export" at bounding box center [528, 132] width 688 height 30
click at [98, 234] on span "Full Menu View" at bounding box center [86, 224] width 104 height 20
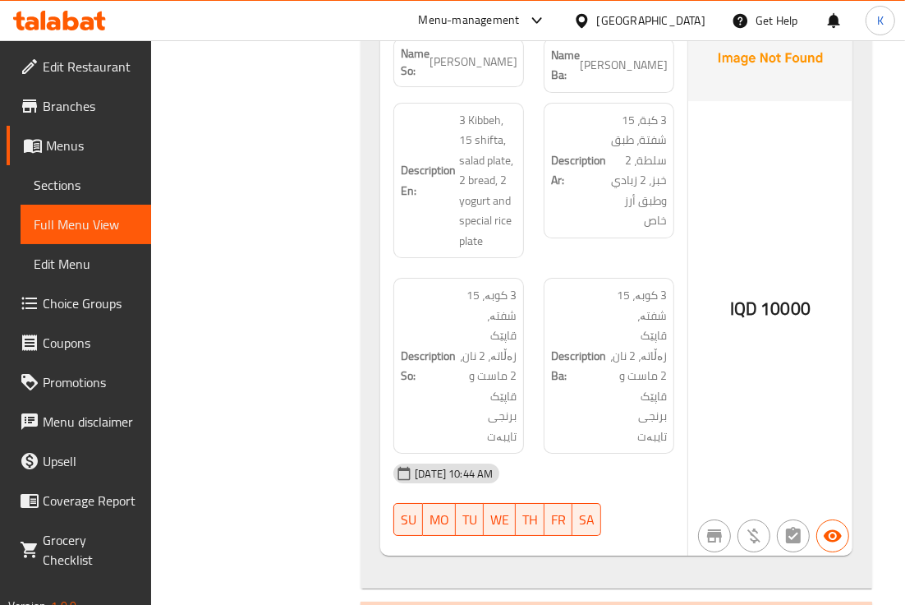
scroll to position [3516, 0]
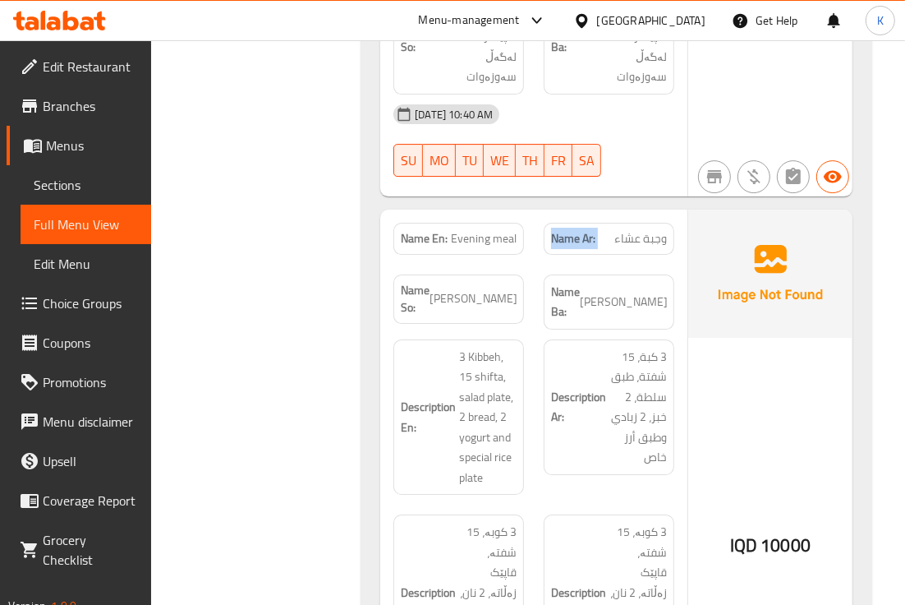
drag, startPoint x: 664, startPoint y: 189, endPoint x: 481, endPoint y: 193, distance: 182.4
click at [541, 213] on div "Name Ar: وجبة عشاء" at bounding box center [609, 239] width 150 height 52
click at [71, 195] on span "Sections" at bounding box center [86, 185] width 104 height 20
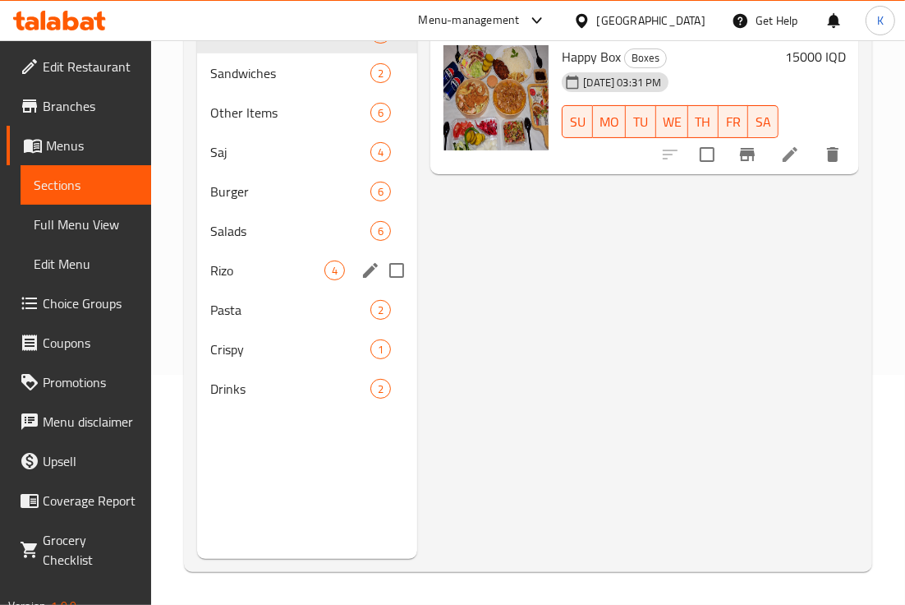
scroll to position [120, 0]
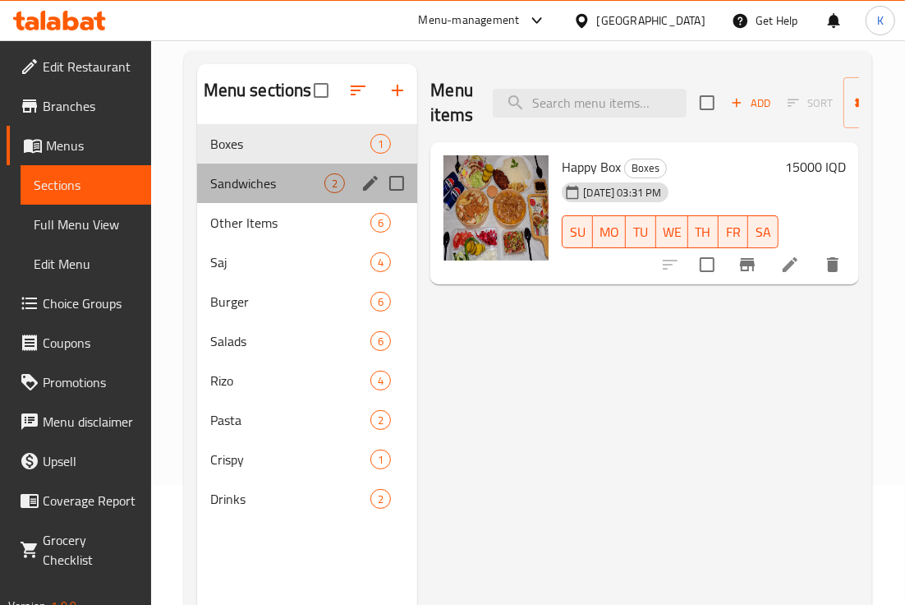
click at [311, 193] on div "Sandwiches 2" at bounding box center [307, 182] width 221 height 39
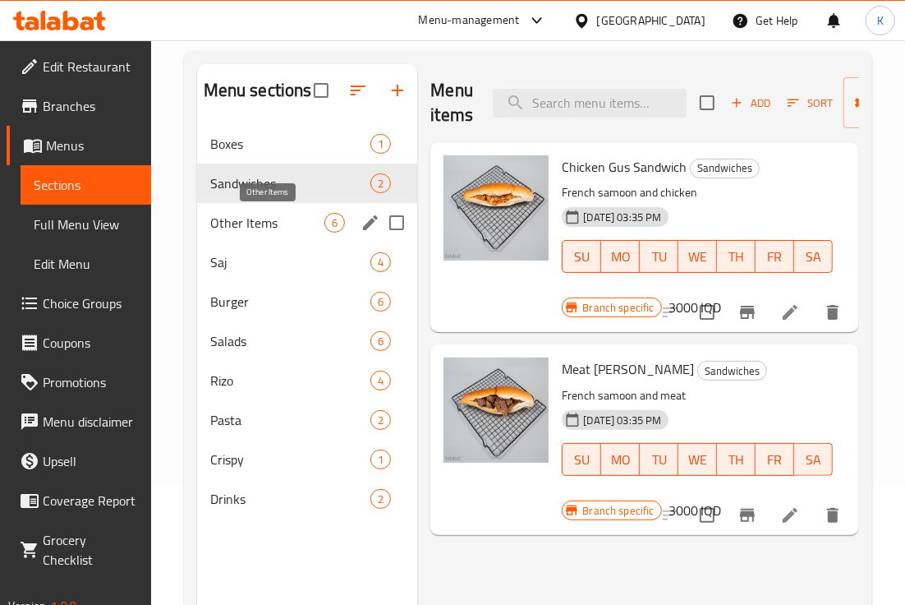
click at [309, 230] on span "Other Items" at bounding box center [267, 223] width 115 height 20
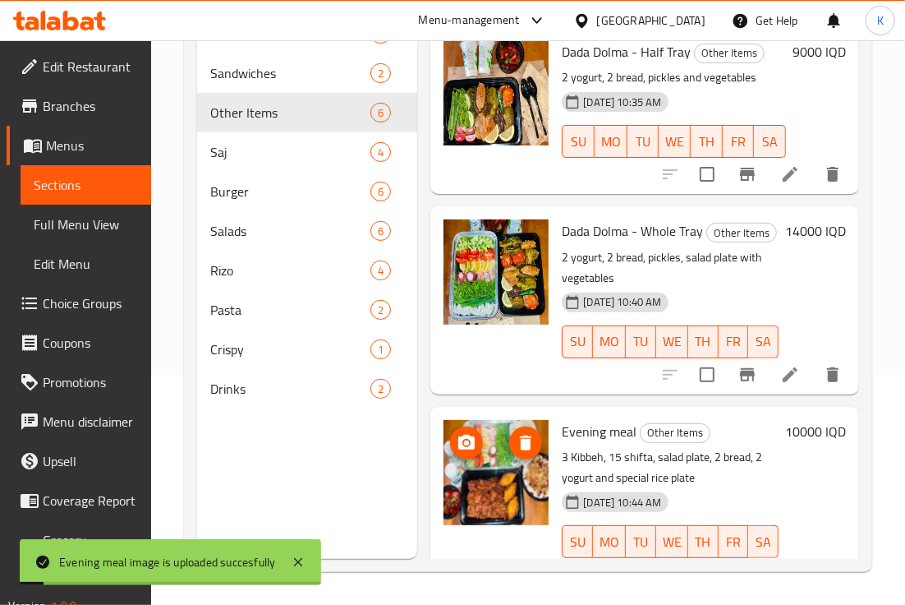
scroll to position [591, 0]
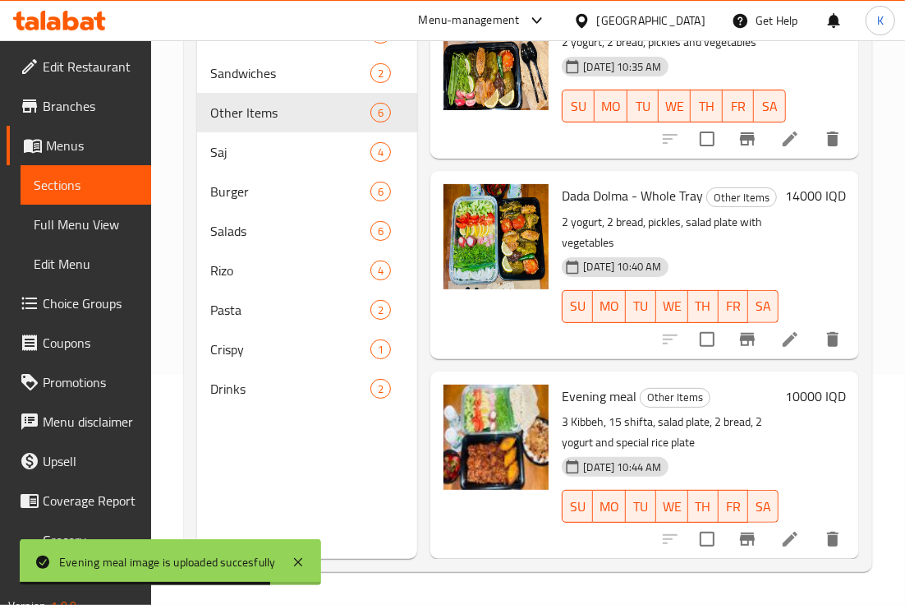
click at [166, 191] on div "Home / Restaurants management / Menus / Sections Dada Open import export Menu s…" at bounding box center [528, 207] width 754 height 794
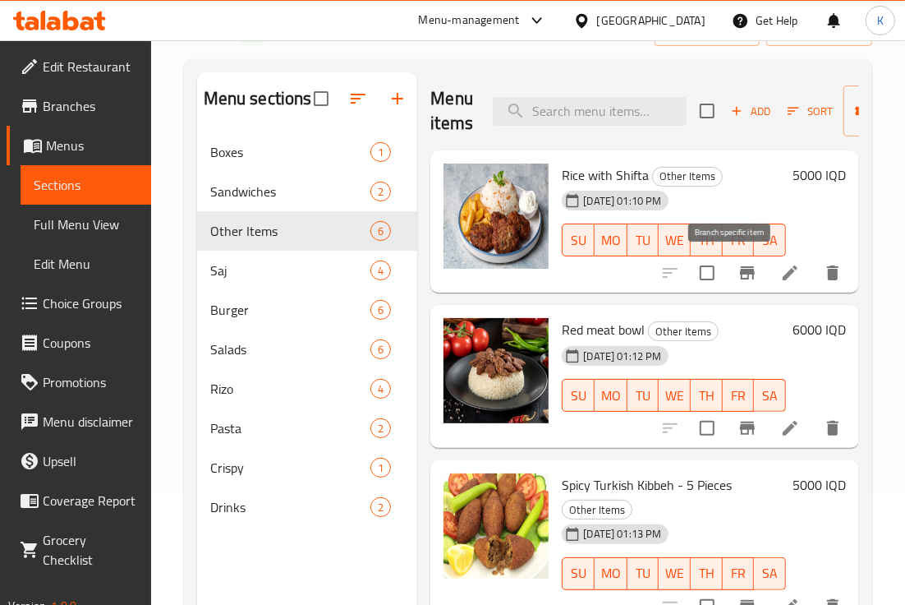
scroll to position [0, 0]
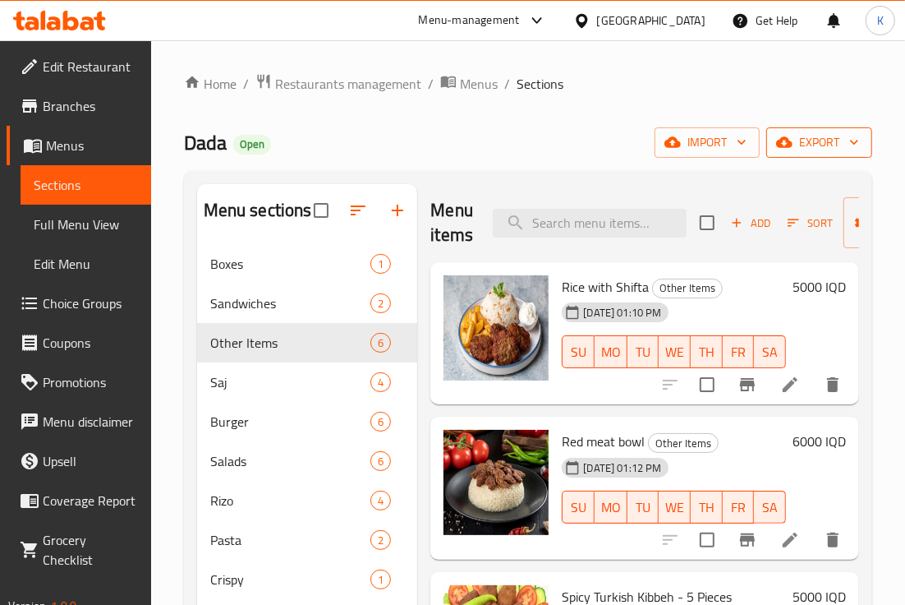
click at [785, 138] on icon "button" at bounding box center [784, 142] width 16 height 11
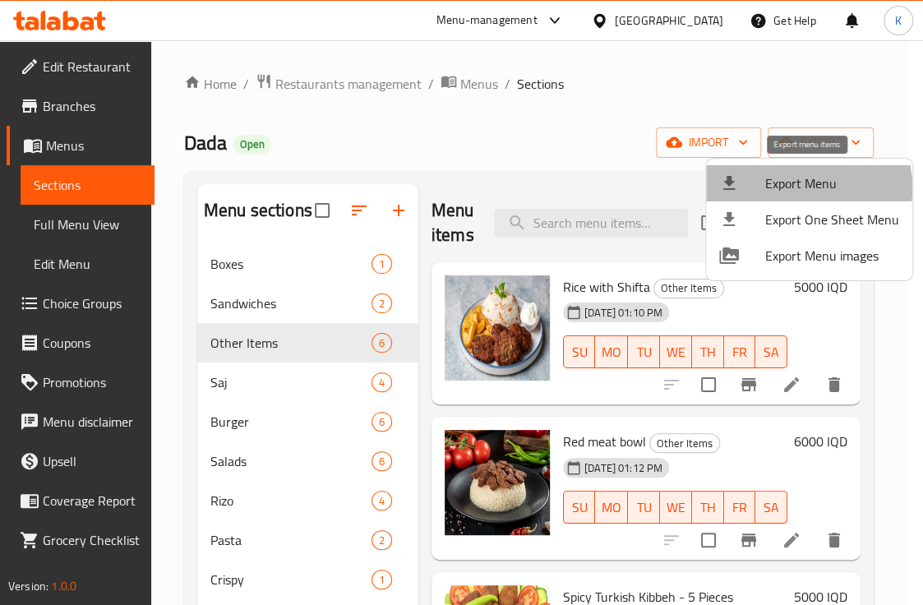
click at [799, 187] on span "Export Menu" at bounding box center [832, 183] width 134 height 20
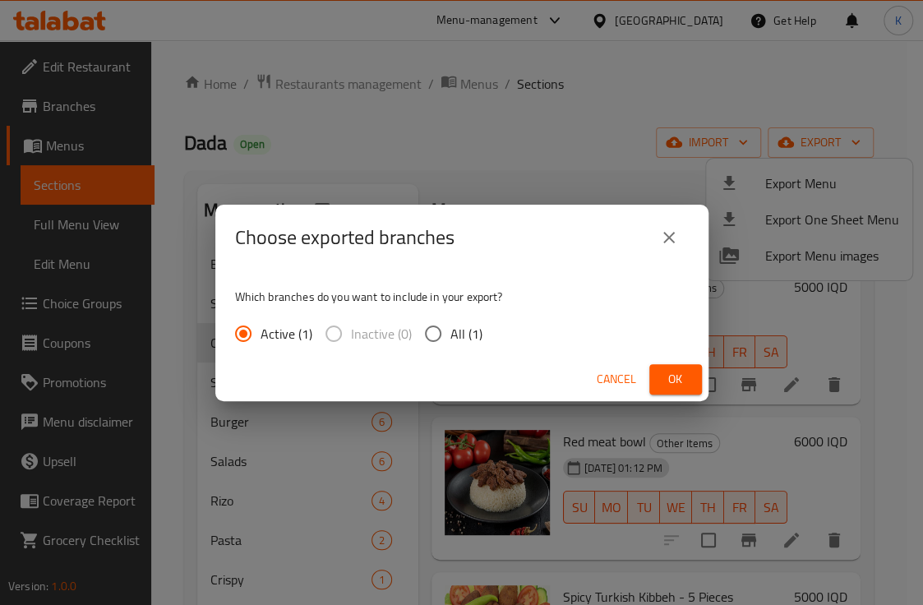
click at [434, 334] on input "All (1)" at bounding box center [433, 333] width 35 height 35
radio input "true"
click at [690, 390] on button "Ok" at bounding box center [675, 379] width 53 height 30
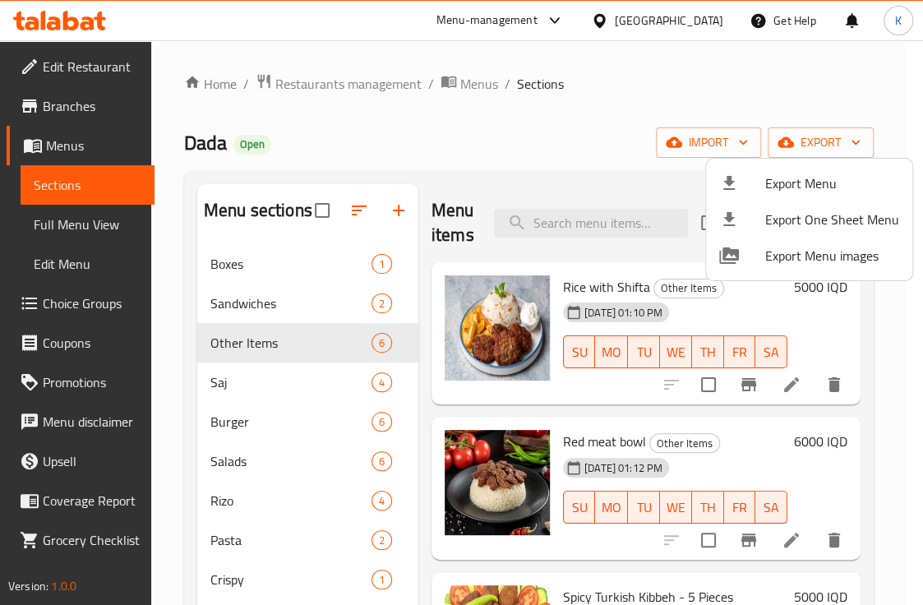
click at [78, 34] on div at bounding box center [461, 302] width 923 height 605
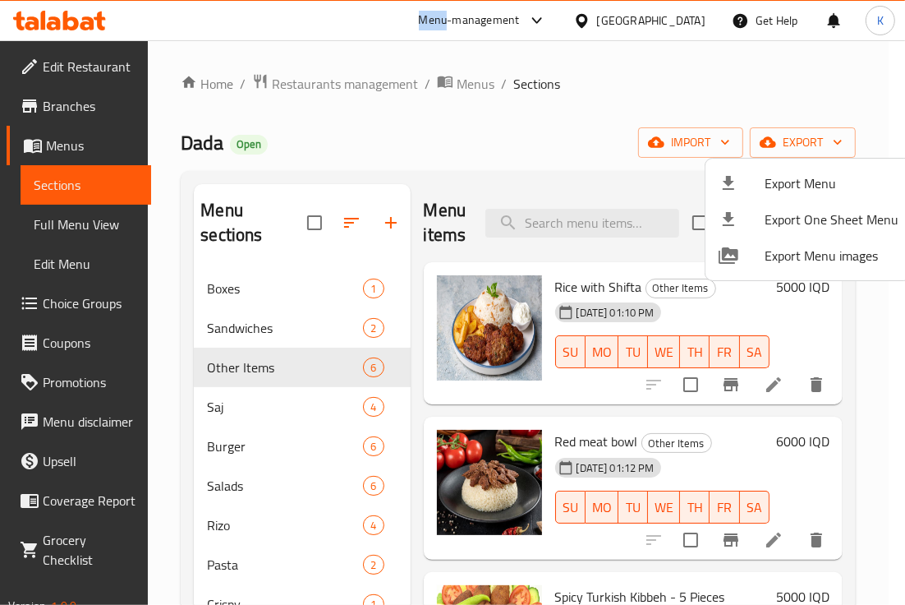
click at [78, 40] on body "​ Menu-management Iraq Get Help K Edit Restaurant Branches Menus Sections Full …" at bounding box center [452, 322] width 905 height 564
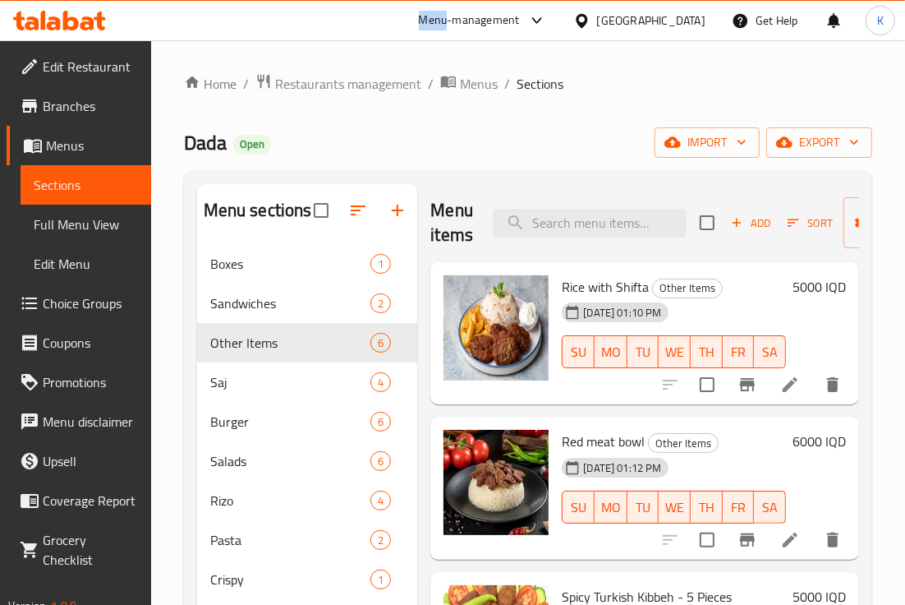
click at [85, 22] on icon at bounding box center [88, 23] width 14 height 14
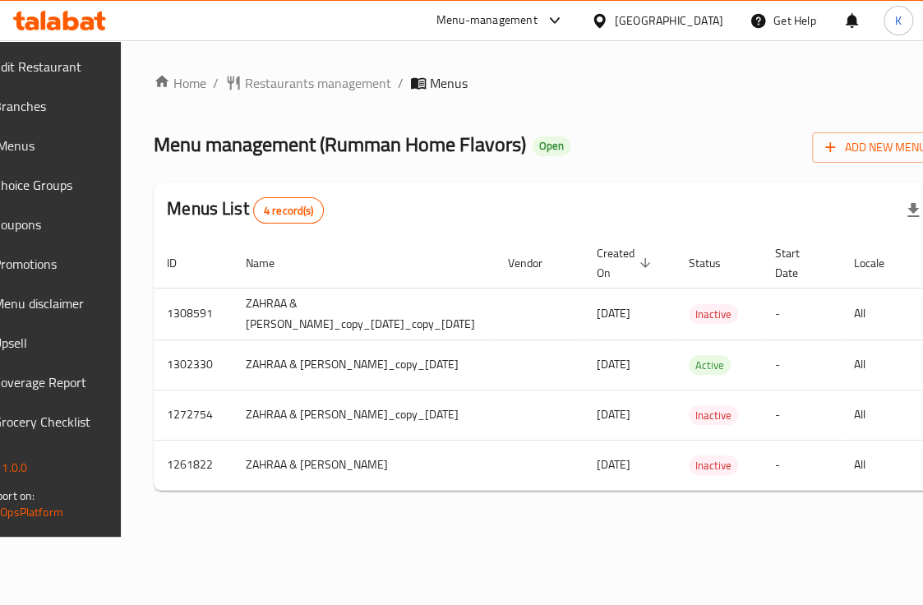
scroll to position [0, 246]
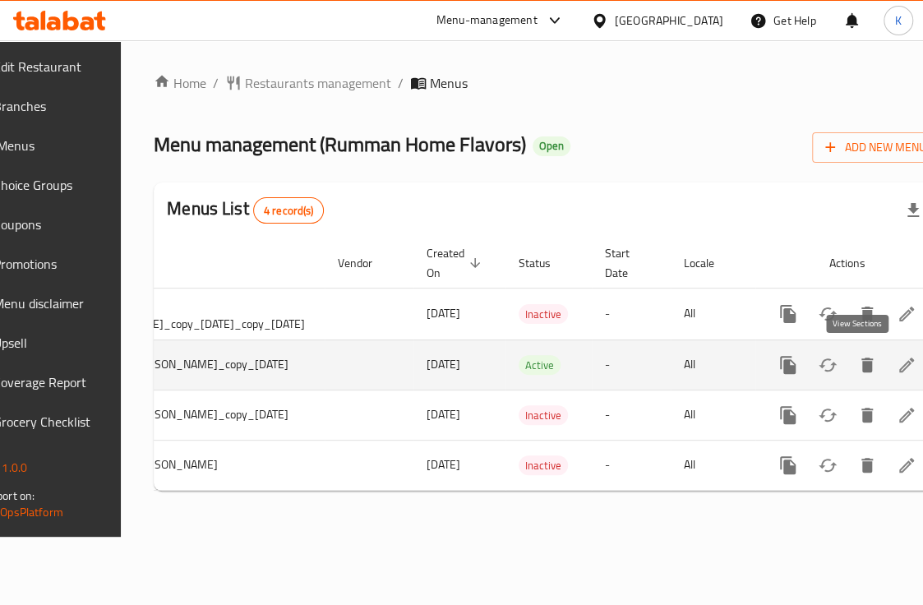
click at [886, 364] on link "enhanced table" at bounding box center [905, 364] width 39 height 39
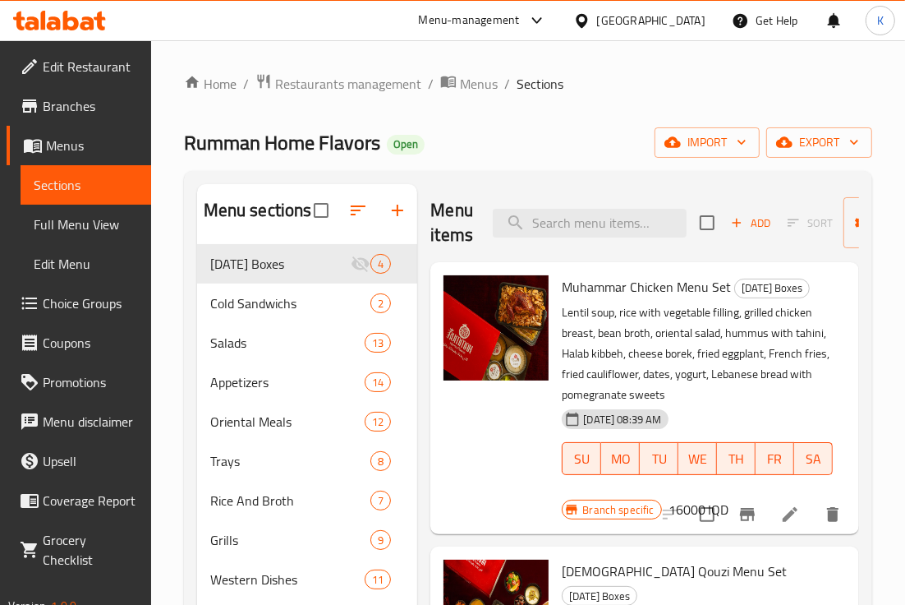
click at [500, 143] on div "Rumman Home Flavors Open import export" at bounding box center [528, 142] width 688 height 30
click at [716, 135] on span "import" at bounding box center [707, 142] width 79 height 21
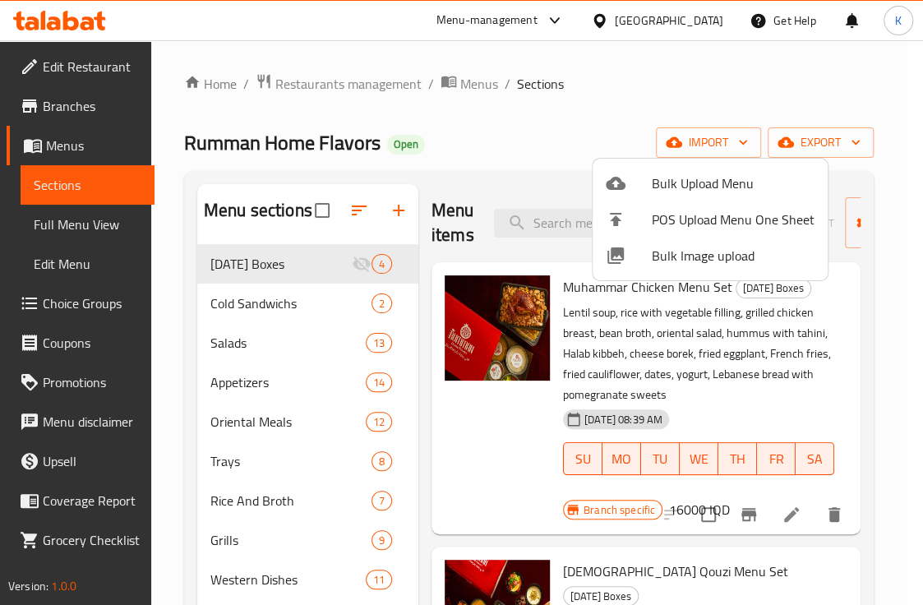
click at [658, 254] on span "Bulk Image upload" at bounding box center [733, 256] width 163 height 20
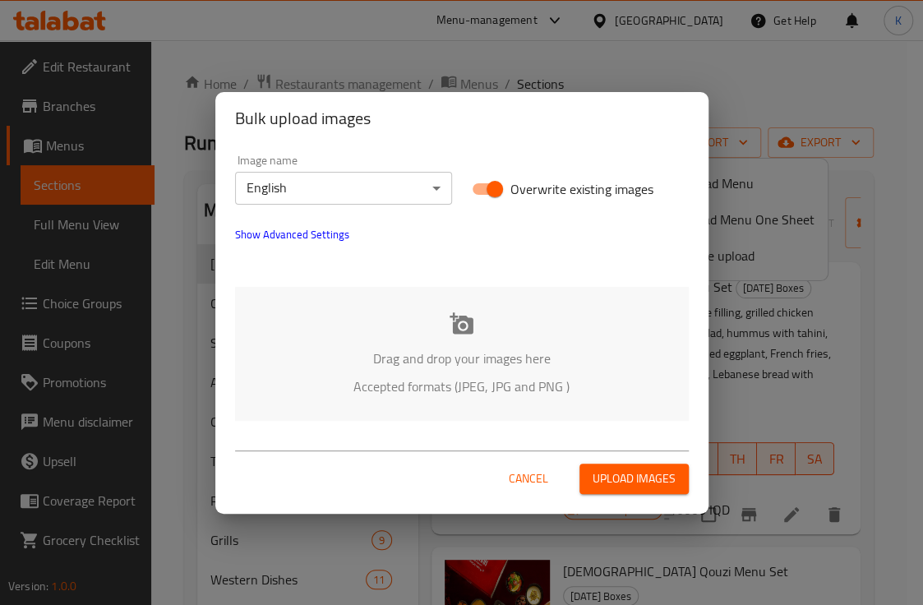
click at [322, 340] on div "Drag and drop your images here Accepted formats (JPEG, JPG and PNG )" at bounding box center [462, 354] width 454 height 134
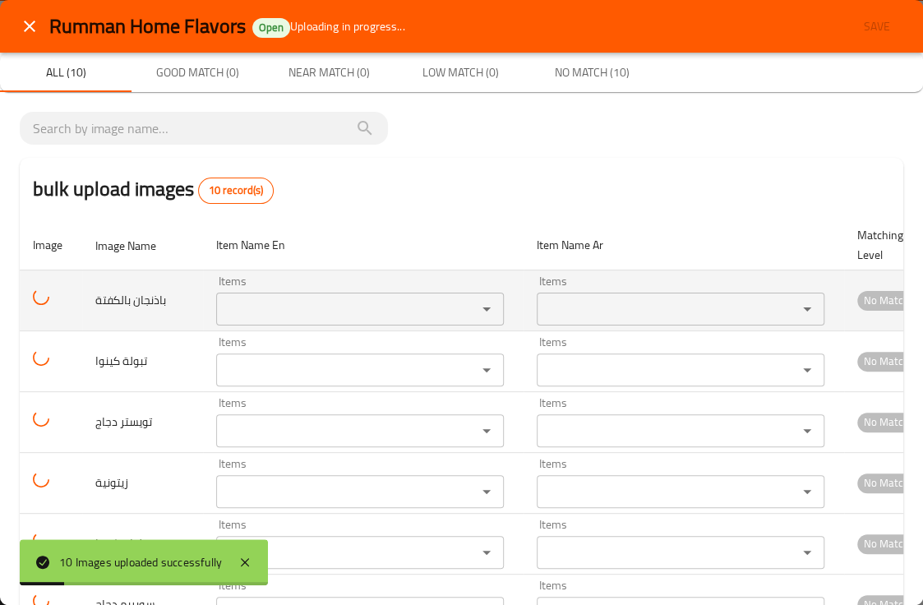
click at [233, 305] on بالكفتة "Items" at bounding box center [335, 308] width 229 height 23
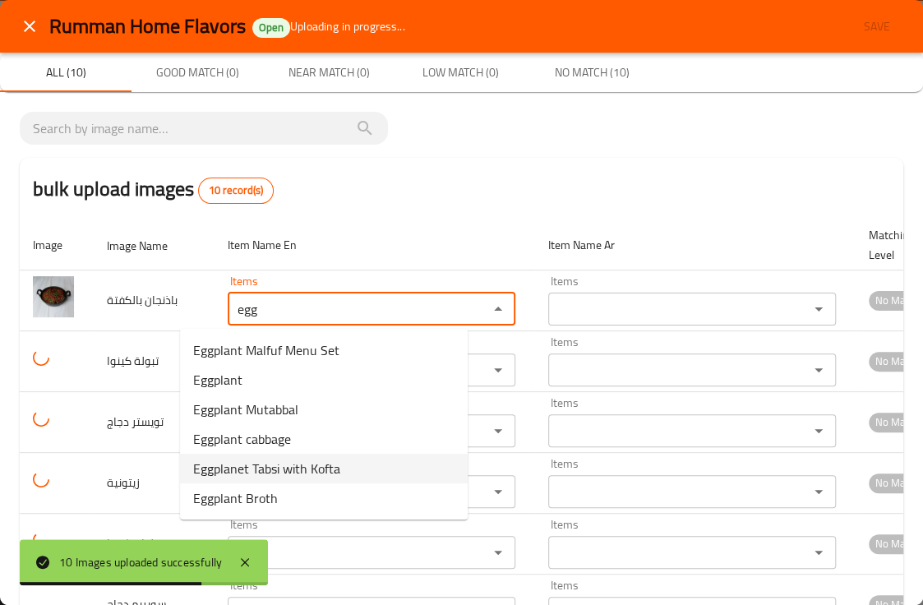
click at [313, 467] on span "Eggplanet Tabsi with Kofta" at bounding box center [266, 468] width 147 height 20
type بالكفتة "Eggplanet Tabsi with Kofta"
type بالكفتة-ar "تبسي باذنجان بالكفتة"
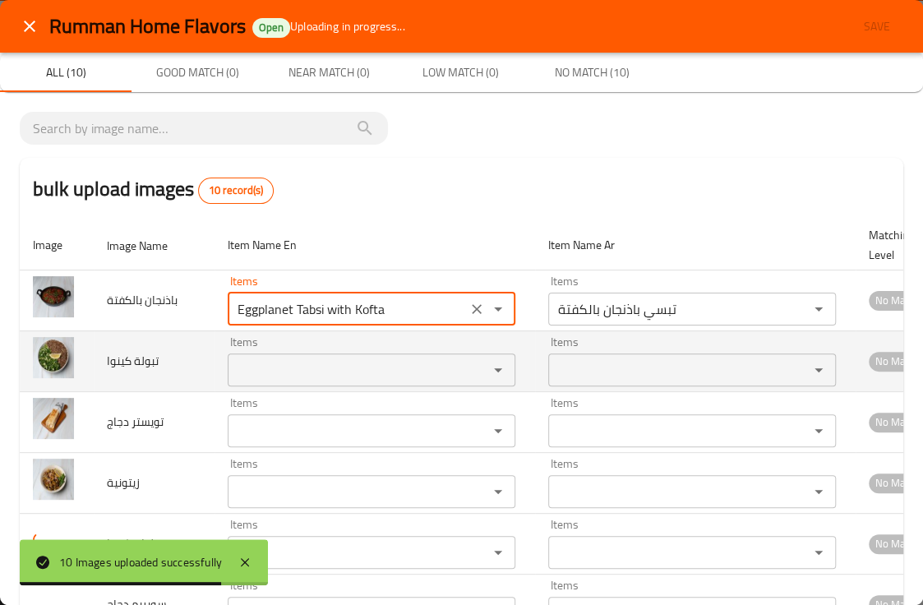
type بالكفتة "Eggplanet Tabsi with Kofta"
click at [261, 372] on كينوا "Items" at bounding box center [347, 369] width 229 height 23
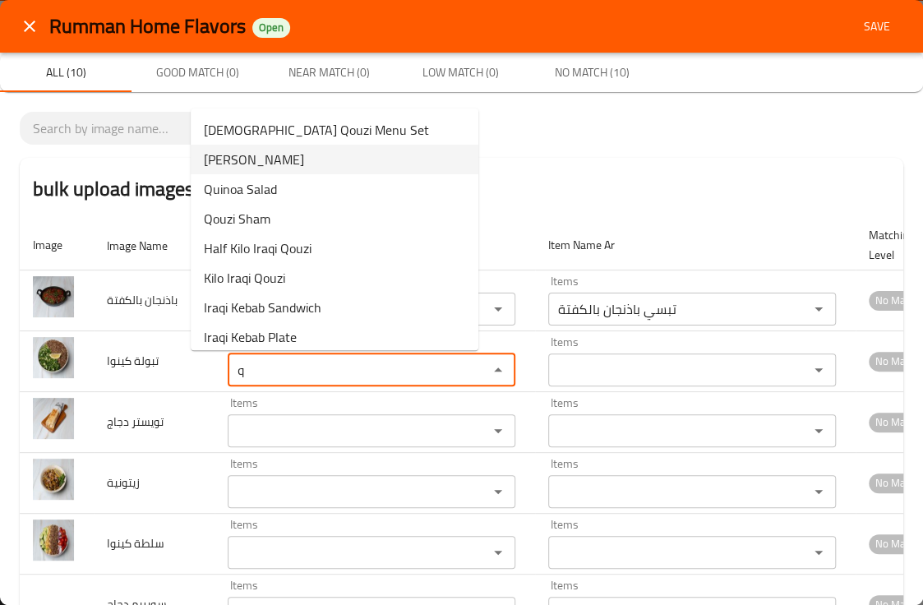
click at [319, 165] on كينوا-option-1 "Quinoa Tabbouleh" at bounding box center [335, 160] width 288 height 30
type كينوا "Quinoa Tabbouleh"
type كينوا-ar "تبولة كينوا"
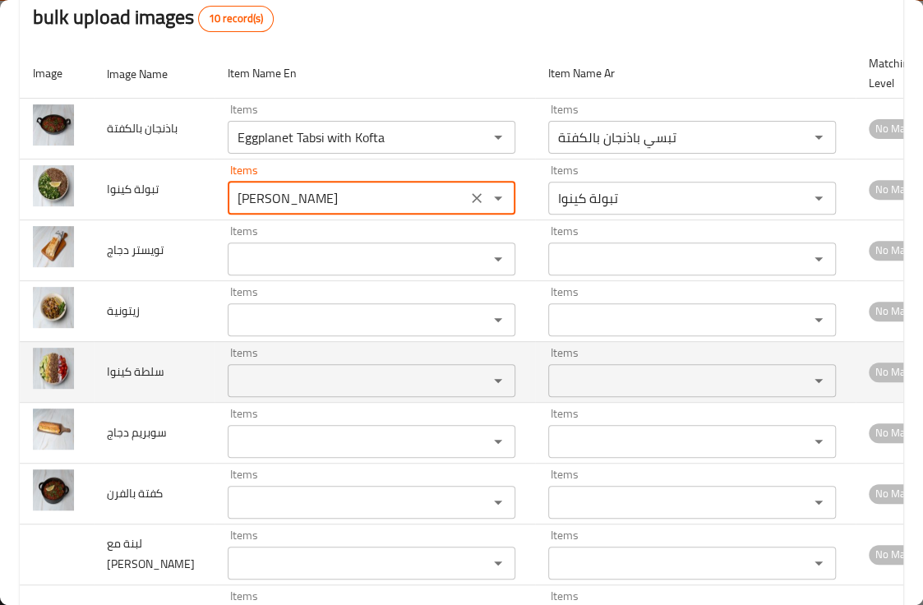
scroll to position [219, 0]
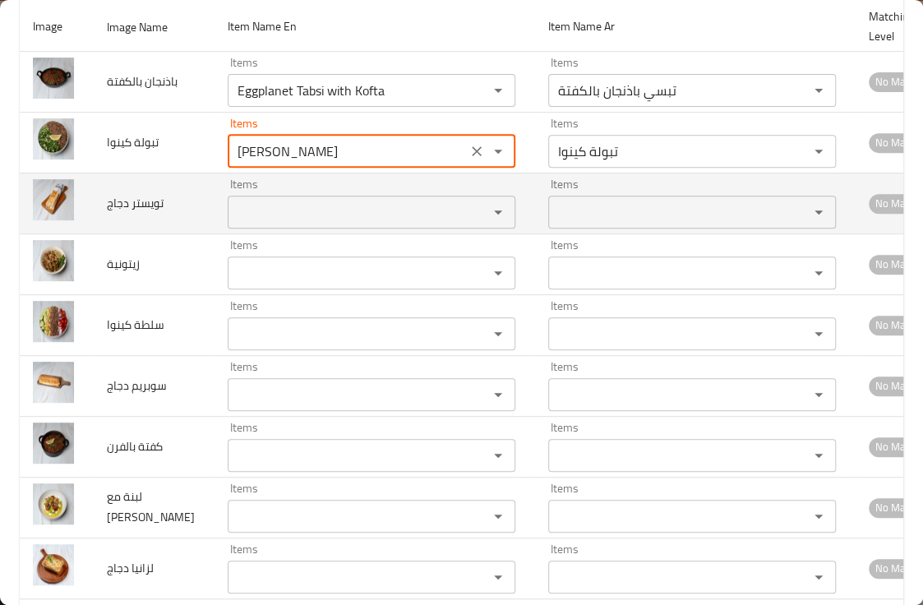
type كينوا "Quinoa Tabbouleh"
click at [247, 213] on دجاج "Items" at bounding box center [347, 211] width 229 height 23
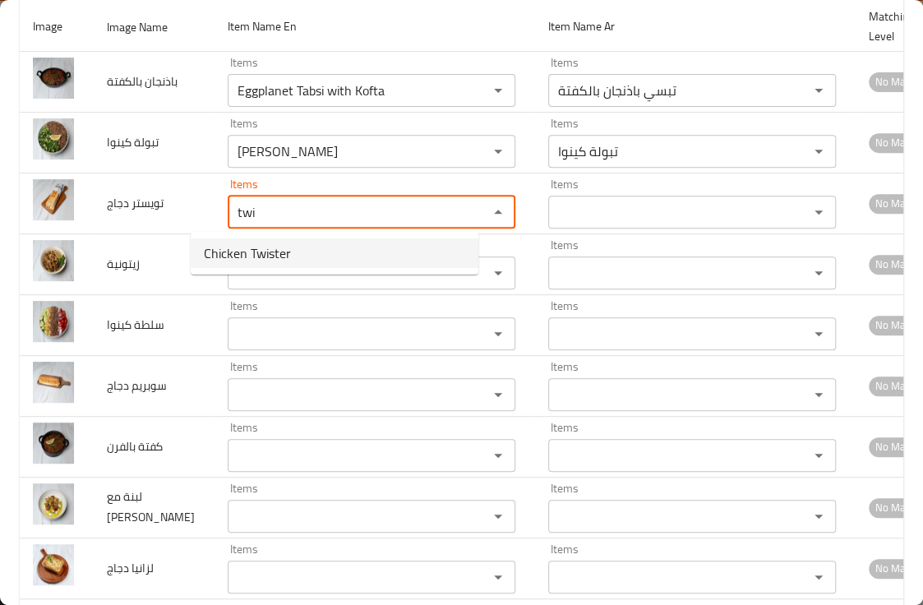
click at [279, 261] on span "Chicken Twister" at bounding box center [247, 253] width 87 height 20
type دجاج "Chicken Twister"
type دجاج-ar "توستر دجاج"
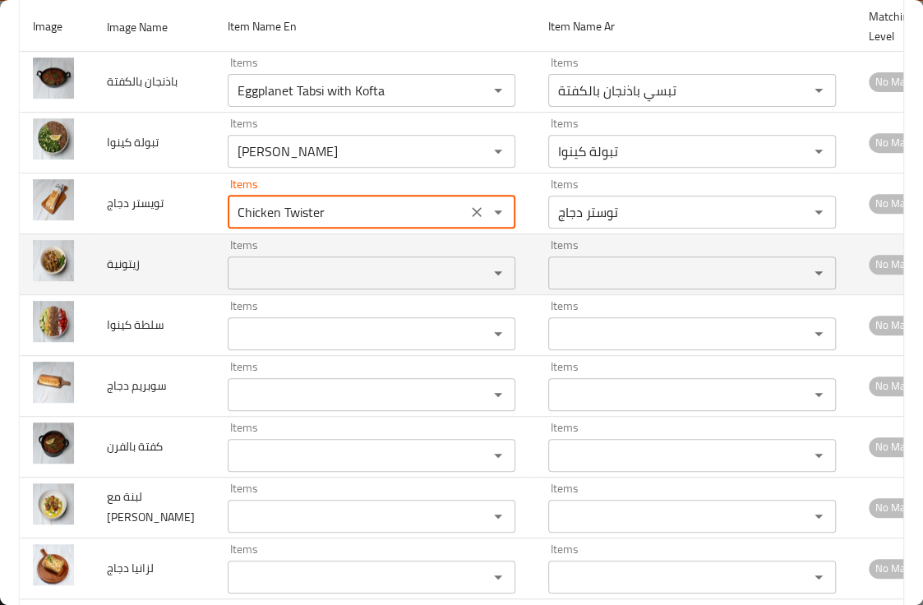
type دجاج "Chicken Twister"
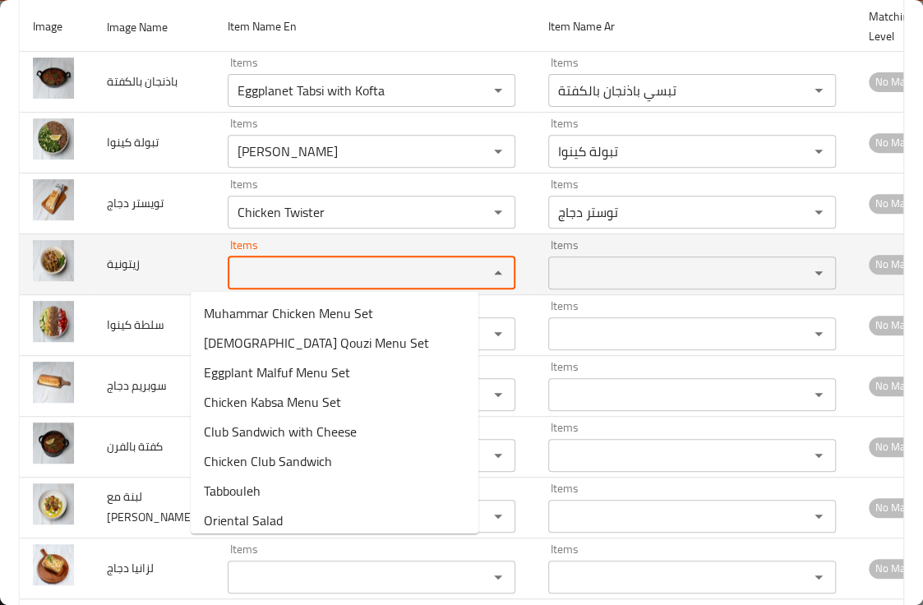
click at [283, 266] on input "Items" at bounding box center [347, 272] width 229 height 23
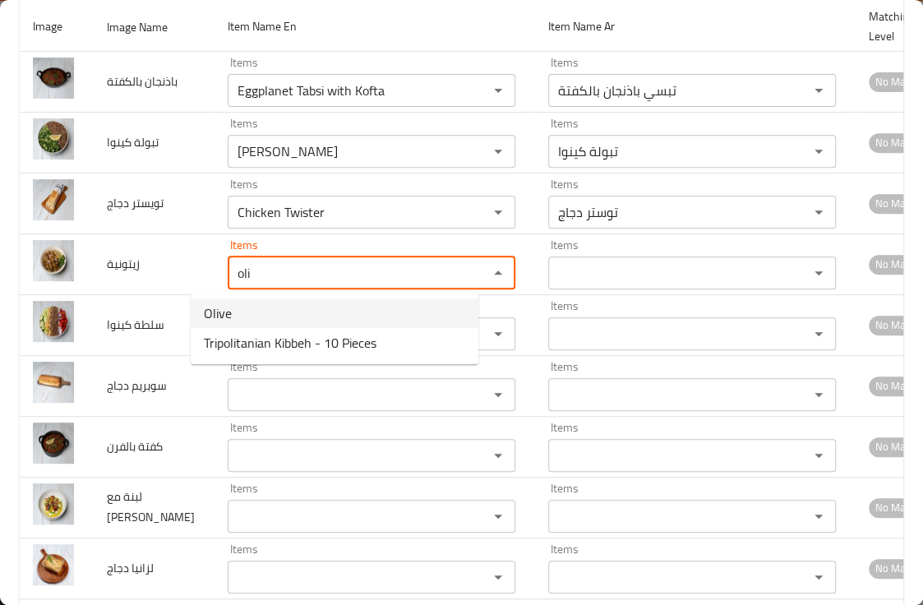
click at [260, 306] on li "Olive" at bounding box center [335, 313] width 288 height 30
type input "Olive"
type input "زيتونية"
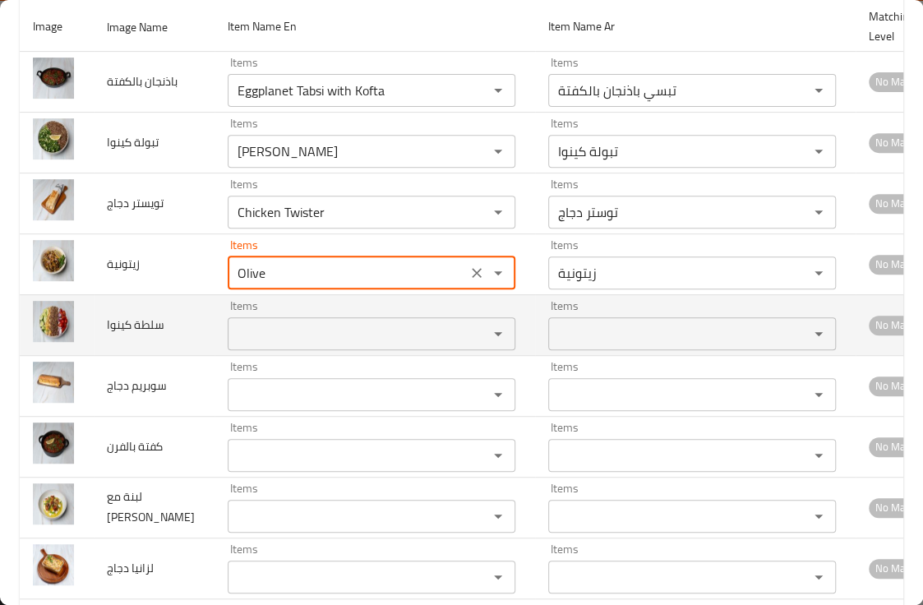
type input "Olive"
click at [259, 338] on كينوا "Items" at bounding box center [347, 333] width 229 height 23
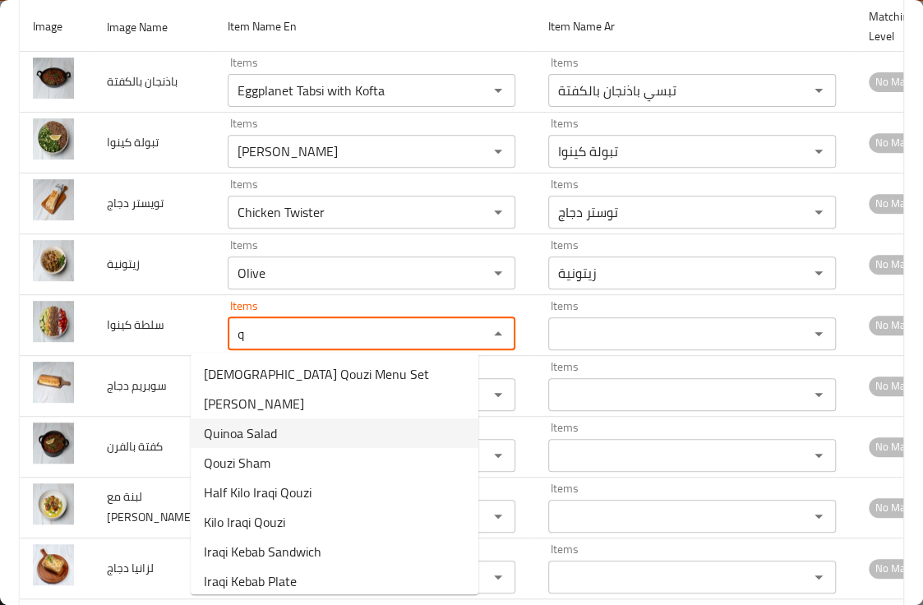
click at [267, 431] on span "Quinoa Salad" at bounding box center [240, 433] width 73 height 20
type كينوا "Quinoa Salad"
type كينوا-ar "سلطة كينوا"
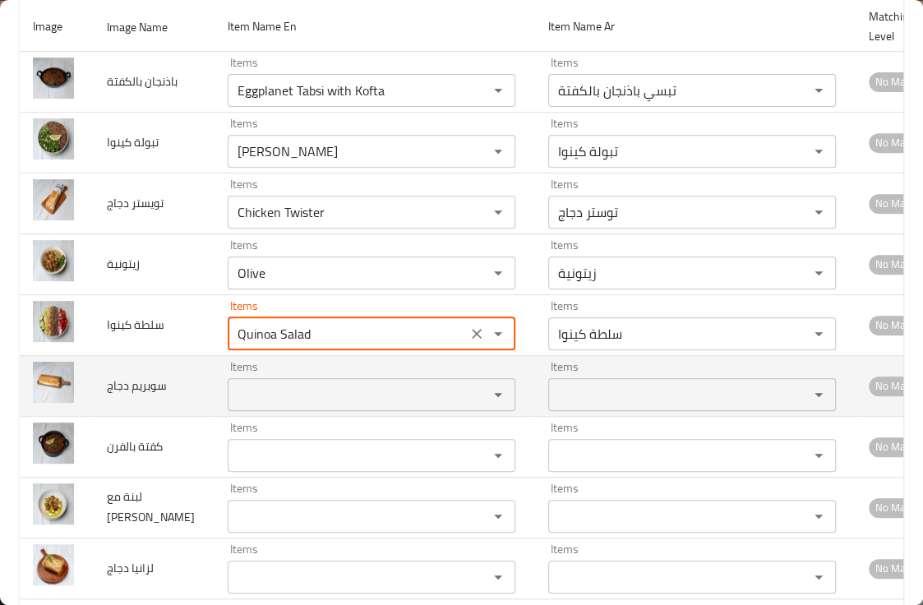
type كينوا "Quinoa Salad"
click at [260, 383] on دجاج "Items" at bounding box center [347, 394] width 229 height 23
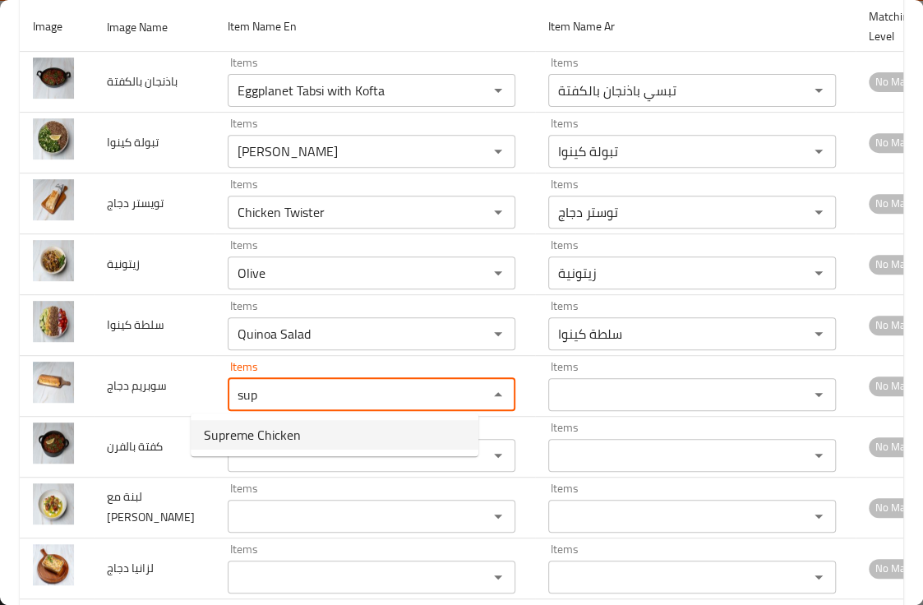
click at [250, 433] on span "Supreme Chicken" at bounding box center [252, 435] width 97 height 20
type دجاج "Supreme Chicken"
type دجاج-ar "سوبريم دجاج"
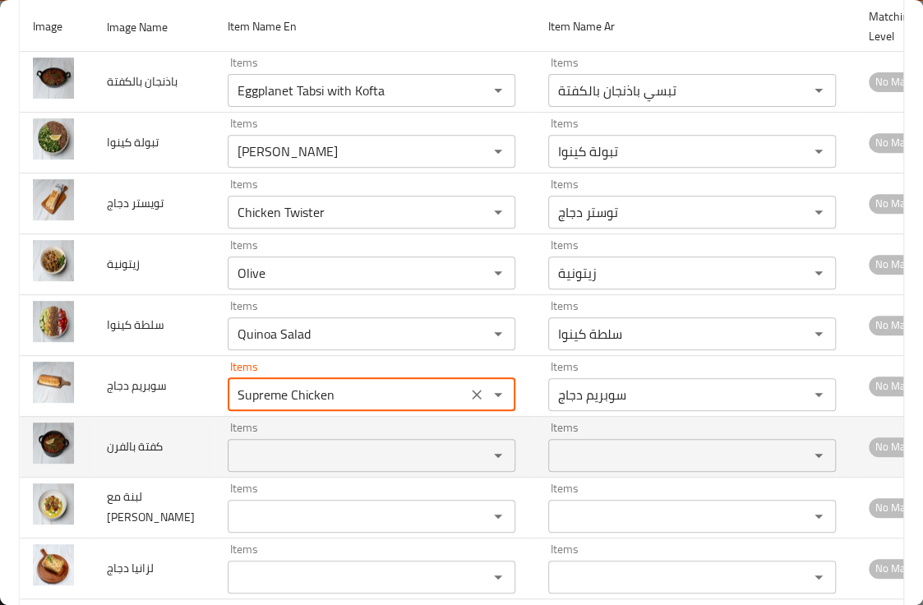
type دجاج "Supreme Chicken"
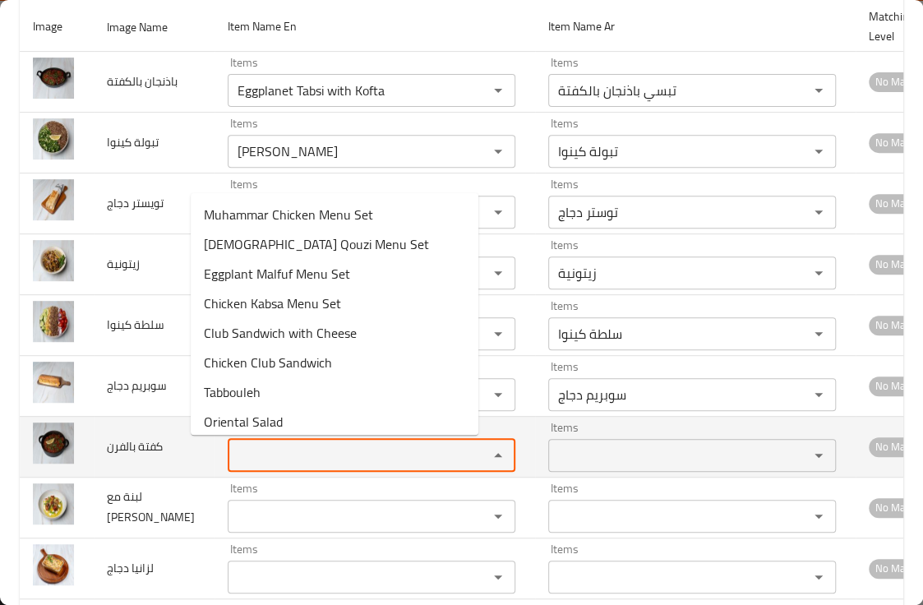
click at [256, 455] on بالفرن "Items" at bounding box center [347, 455] width 229 height 23
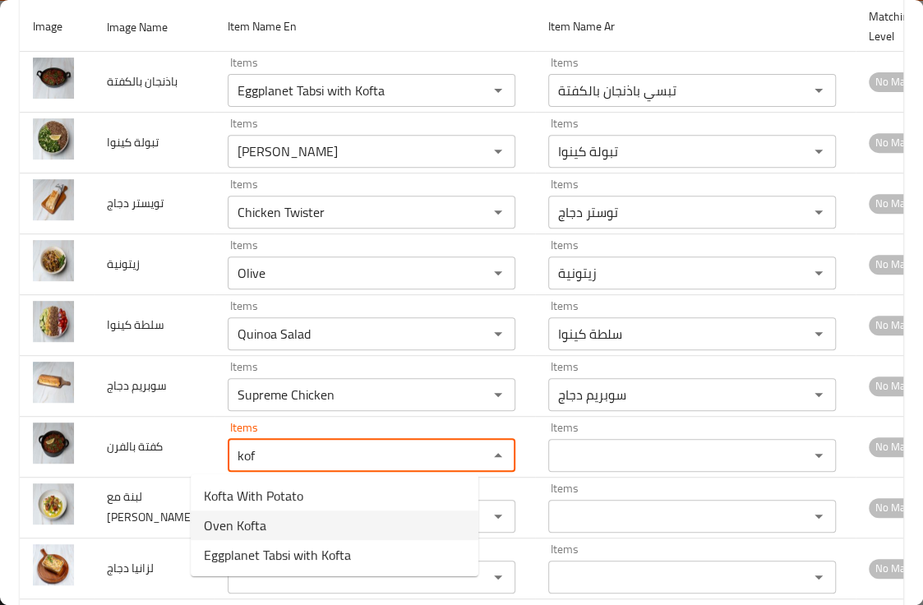
click at [317, 535] on بالفرن-option-1 "Oven Kofta" at bounding box center [335, 525] width 288 height 30
type بالفرن "Oven Kofta"
type بالفرن-ar "كفتة بالفرن"
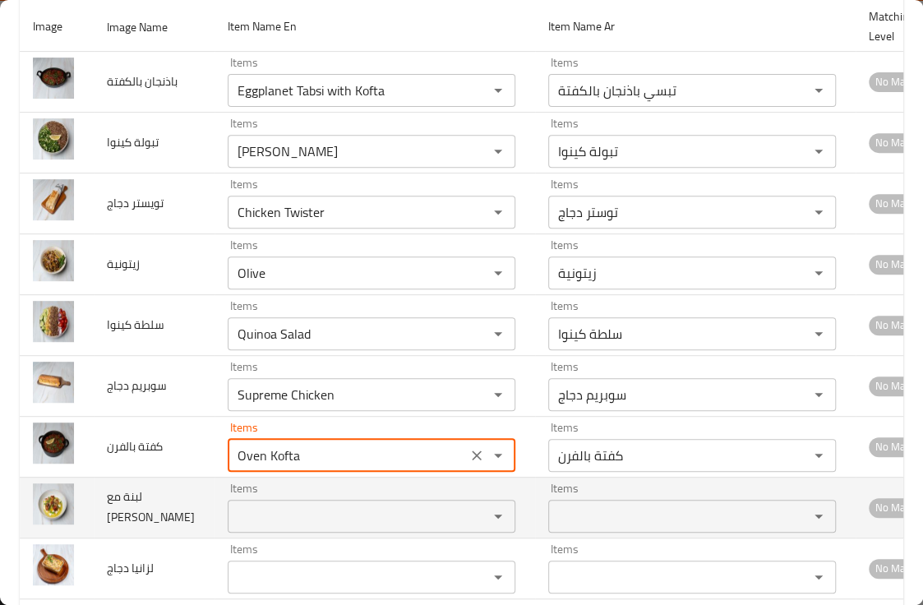
type بالفرن "Oven Kofta"
click at [289, 506] on مكدوس "Items" at bounding box center [347, 515] width 229 height 23
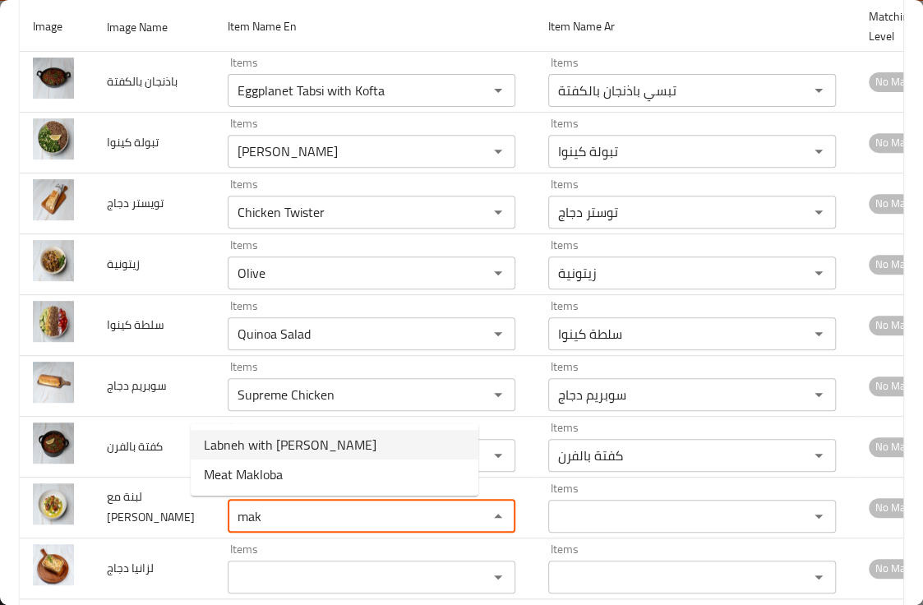
click at [246, 437] on span "Labneh with Makdous" at bounding box center [290, 445] width 173 height 20
type مكدوس "Labneh with Makdous"
type مكدوس-ar "لبنة مع مكدوس"
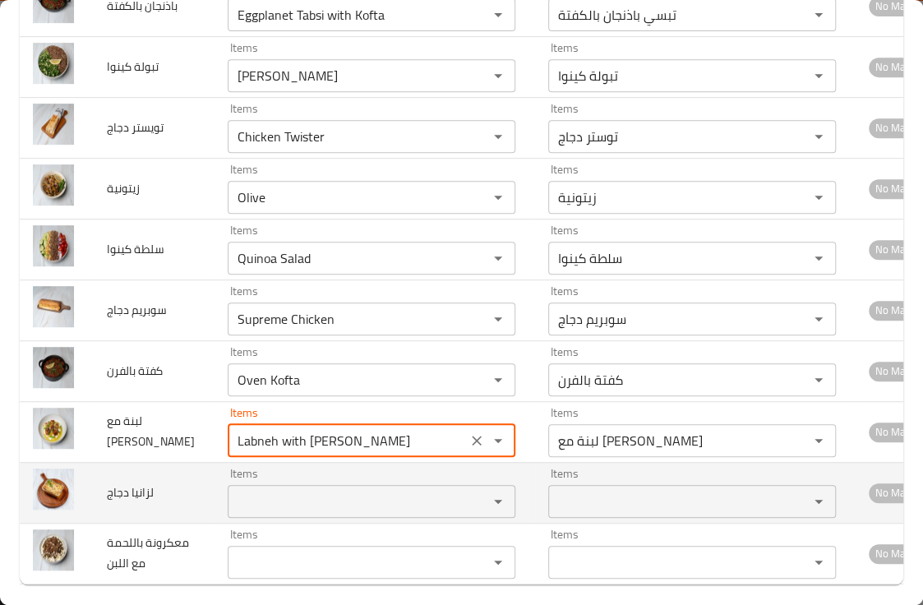
scroll to position [334, 0]
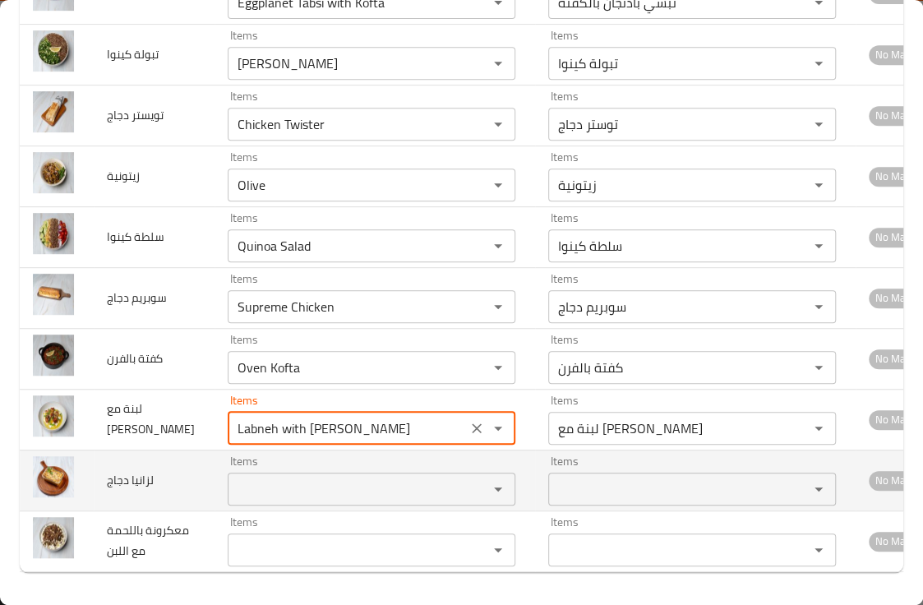
type مكدوس "Labneh with Makdous"
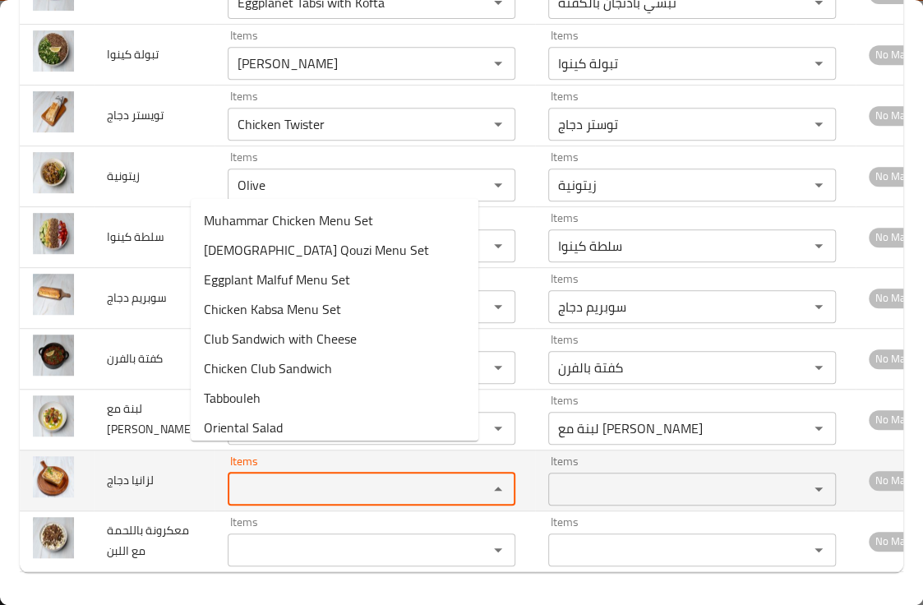
click at [243, 477] on دجاج "Items" at bounding box center [347, 488] width 229 height 23
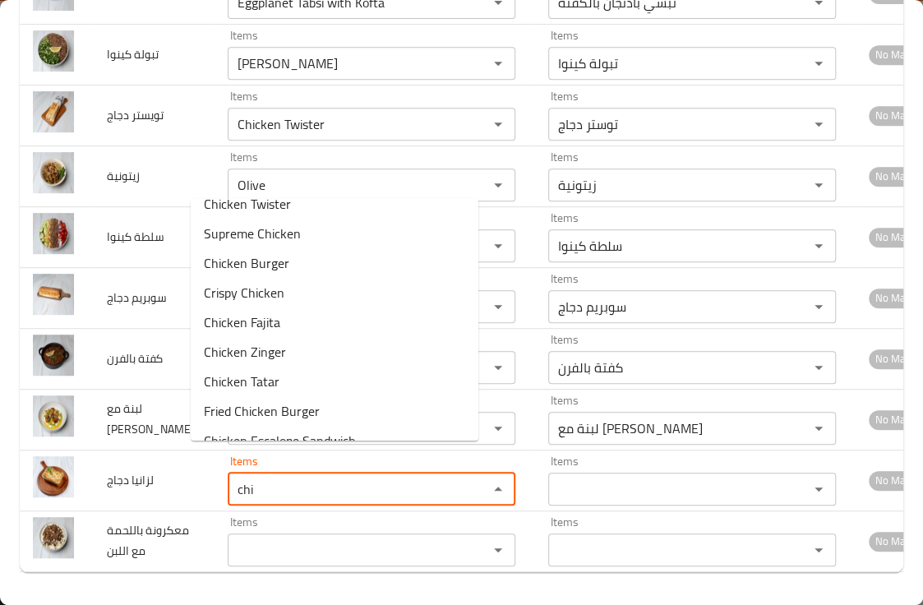
scroll to position [547, 0]
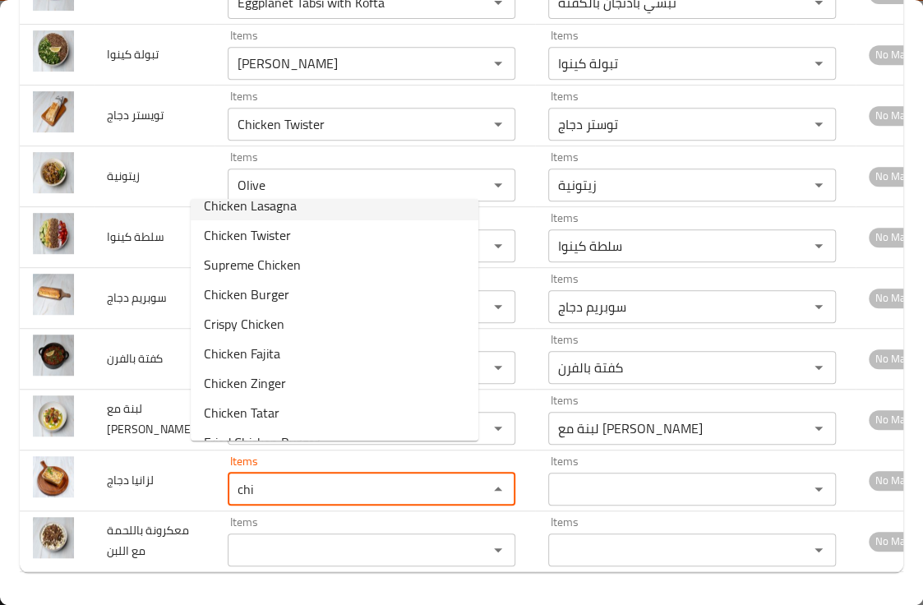
click at [305, 204] on دجاج-option-18 "Chicken Lasagna" at bounding box center [335, 206] width 288 height 30
type دجاج "Chicken Lasagna"
type دجاج-ar "لازانيا دجاج"
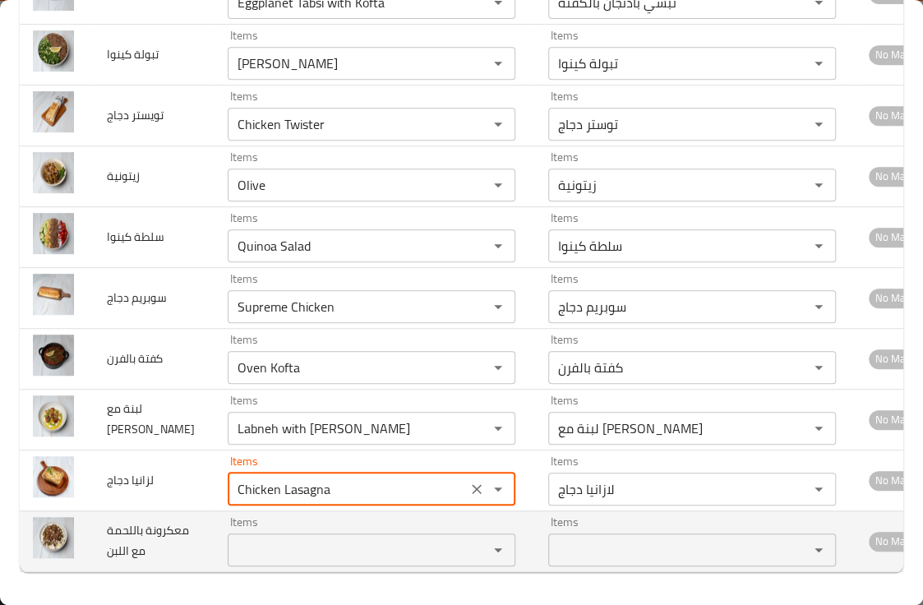
type دجاج "Chicken Lasagna"
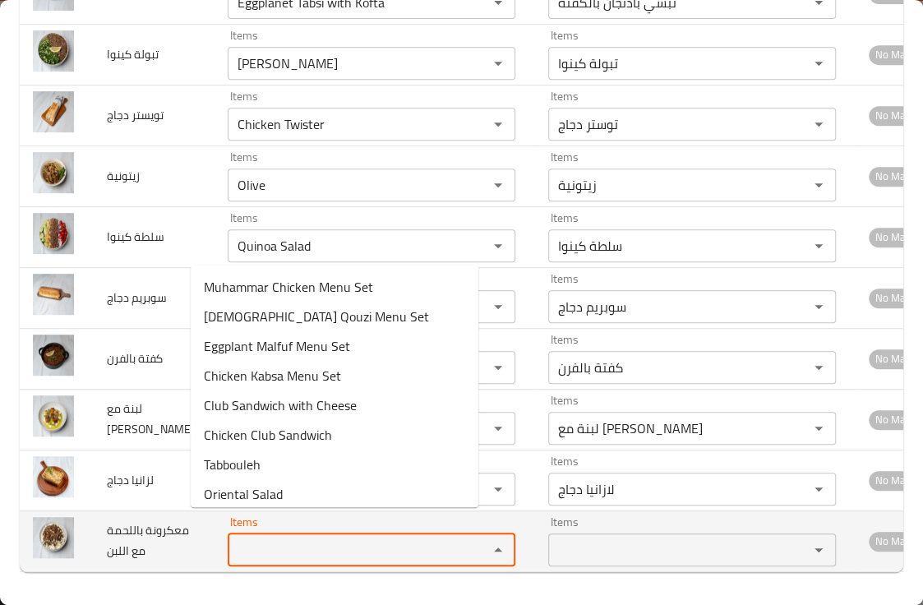
click at [253, 538] on اللبن "Items" at bounding box center [347, 549] width 229 height 23
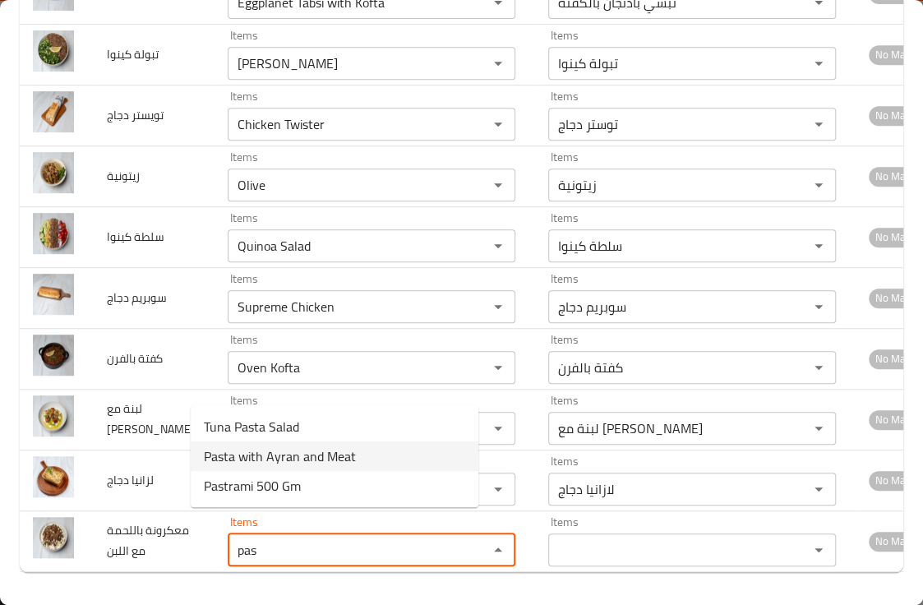
click at [276, 468] on اللبن-option-1 "Pasta with Ayran and Meat" at bounding box center [335, 456] width 288 height 30
type اللبن "Pasta with Ayran and Meat"
type اللبن-ar "معكرونة باللبن ولحمة"
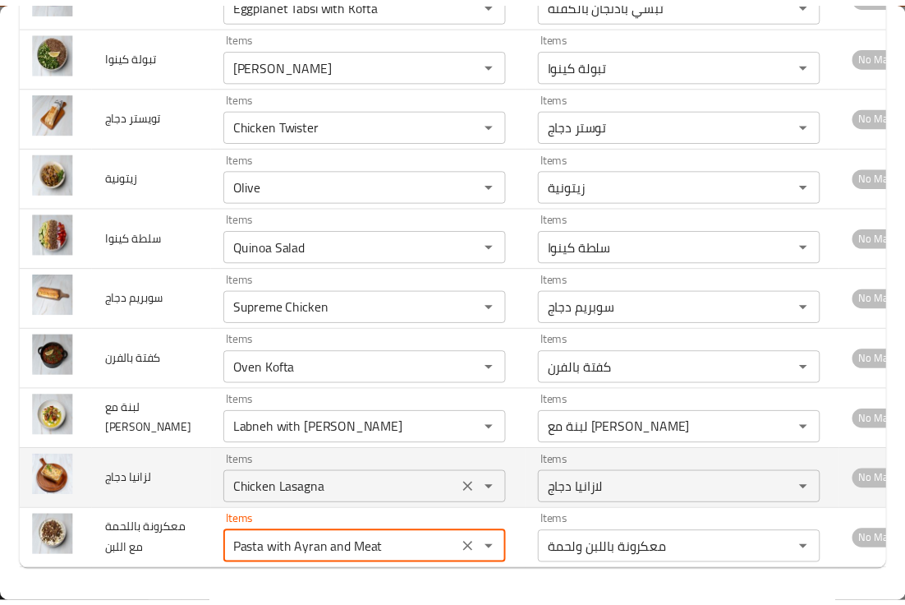
scroll to position [0, 0]
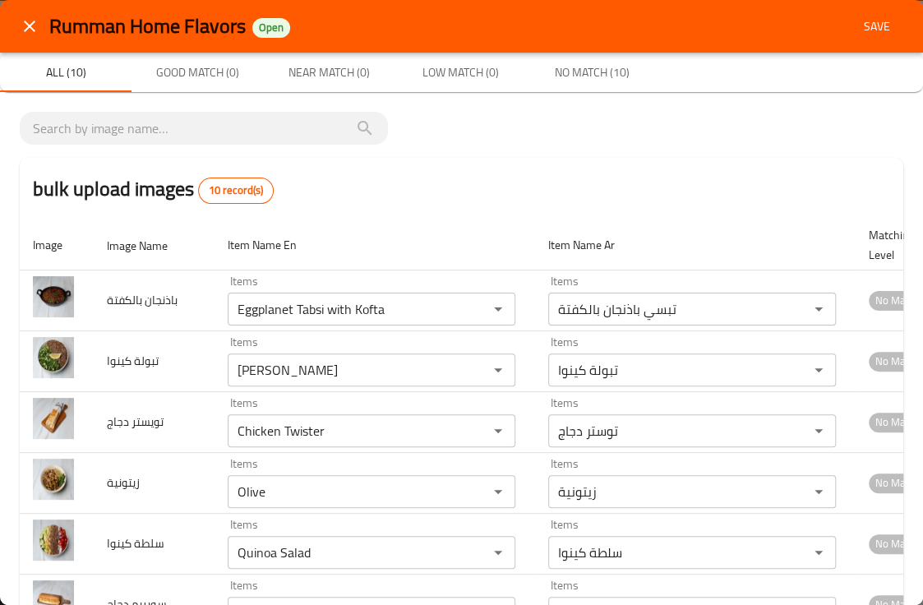
type اللبن "Pasta with Ayran and Meat"
click at [875, 23] on span "Save" at bounding box center [876, 26] width 39 height 21
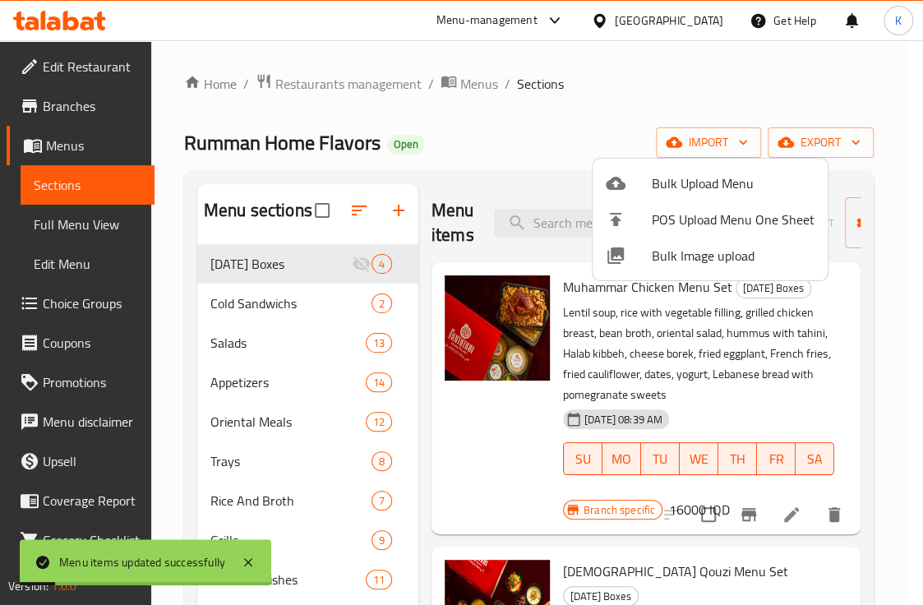
click at [90, 240] on div at bounding box center [461, 302] width 923 height 605
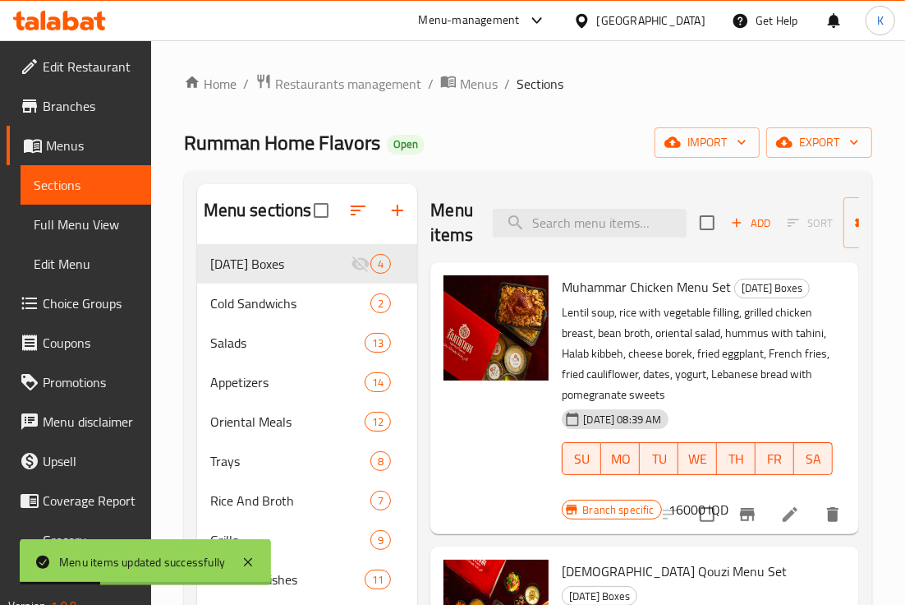
drag, startPoint x: 90, startPoint y: 240, endPoint x: 905, endPoint y: 3, distance: 848.7
click at [90, 234] on span "Full Menu View" at bounding box center [86, 224] width 104 height 20
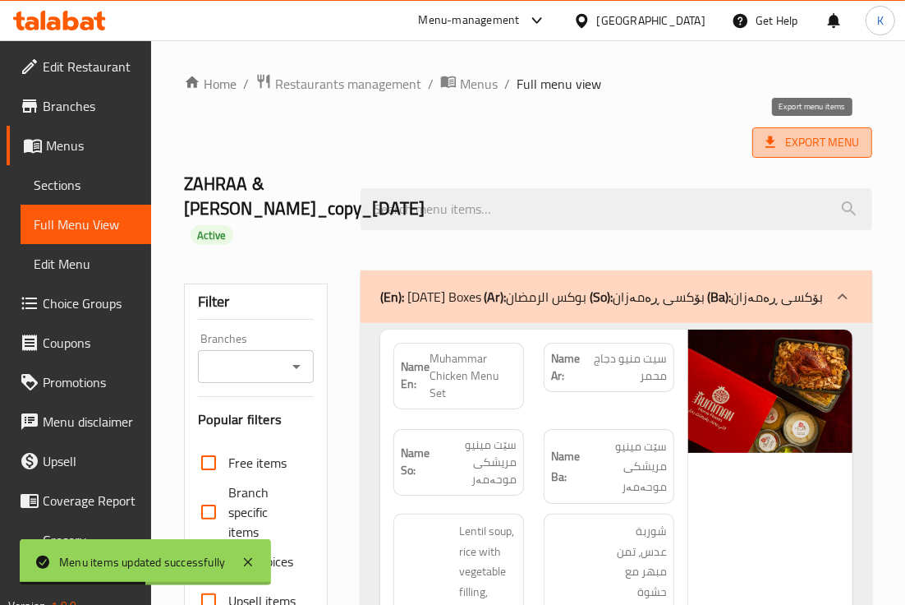
click at [786, 152] on span "Export Menu" at bounding box center [813, 142] width 94 height 21
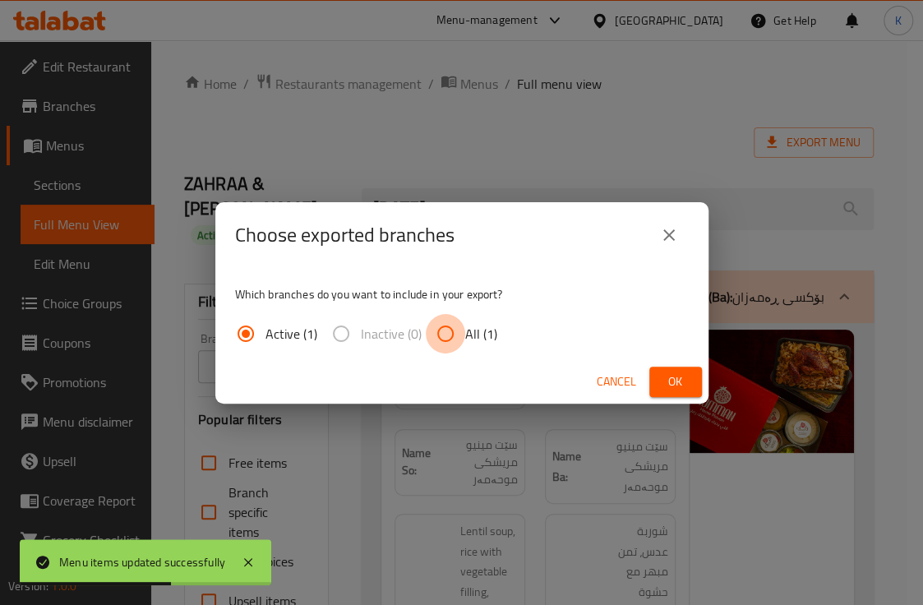
click at [460, 320] on input "All (1)" at bounding box center [445, 333] width 39 height 39
radio input "true"
click at [676, 365] on div "Cancel Ok" at bounding box center [461, 382] width 493 height 44
click at [676, 378] on span "Ok" at bounding box center [675, 381] width 26 height 21
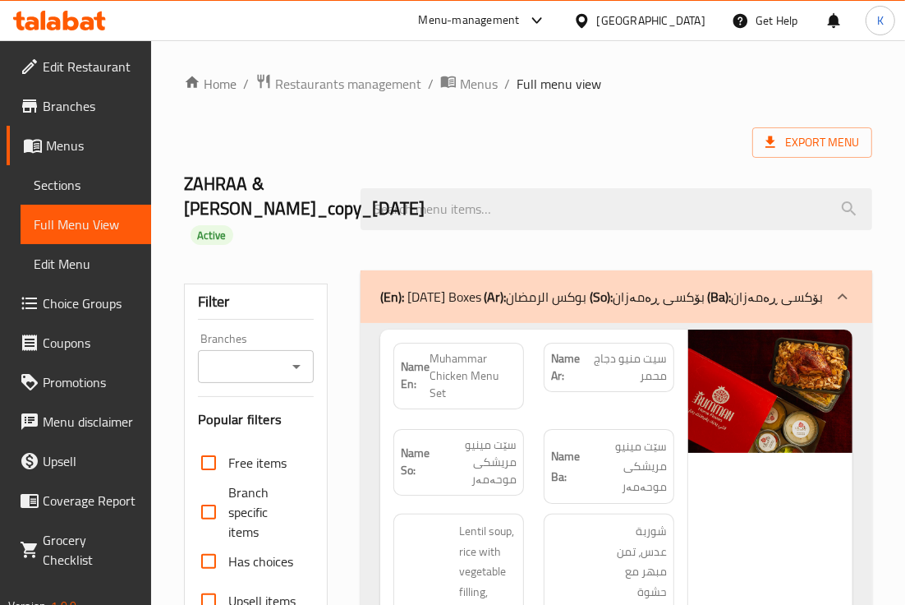
click at [597, 27] on div at bounding box center [585, 21] width 24 height 18
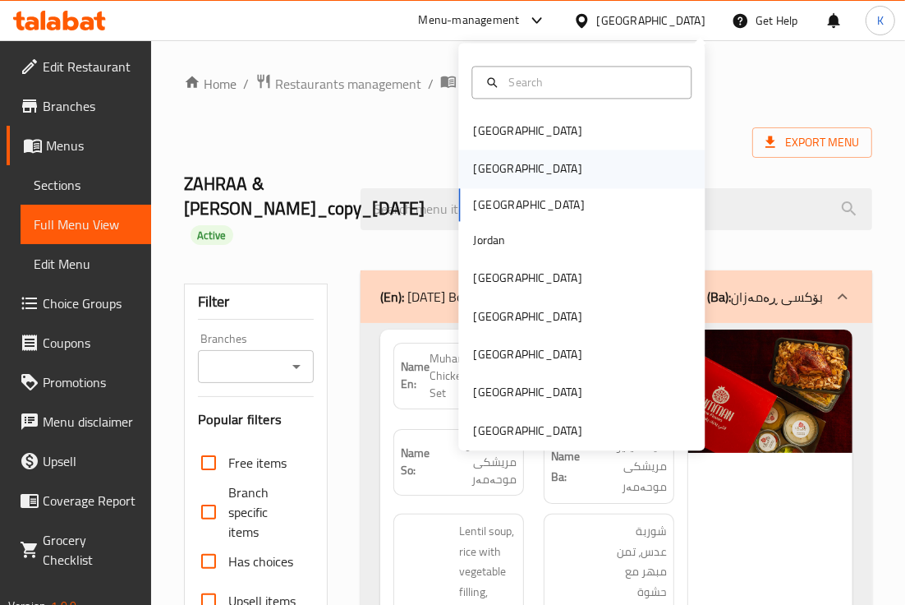
click at [488, 178] on div "[GEOGRAPHIC_DATA]" at bounding box center [527, 169] width 135 height 38
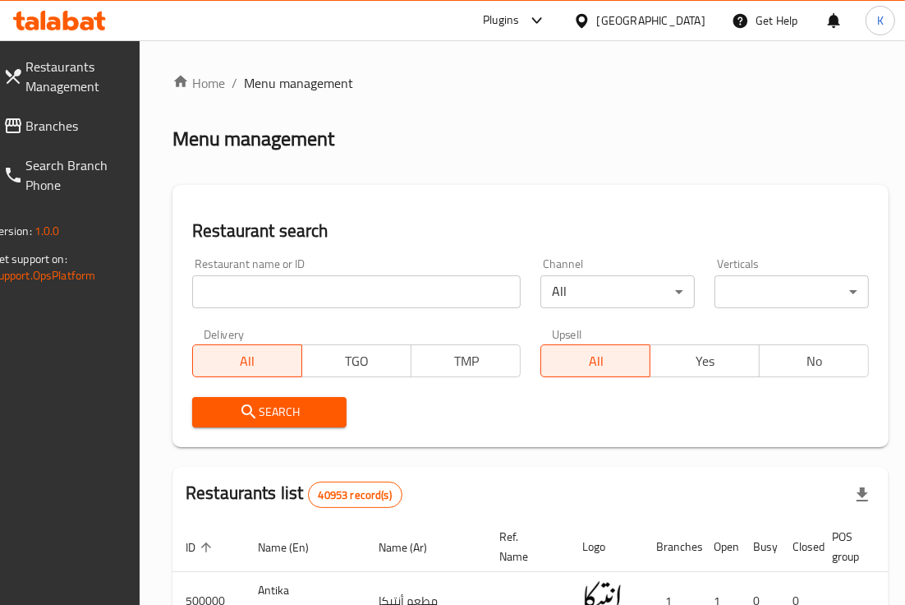
click at [530, 159] on div "Home / Menu management Menu management Restaurant search Restaurant name or ID …" at bounding box center [531, 569] width 716 height 992
click at [67, 135] on span "Branches" at bounding box center [73, 126] width 95 height 20
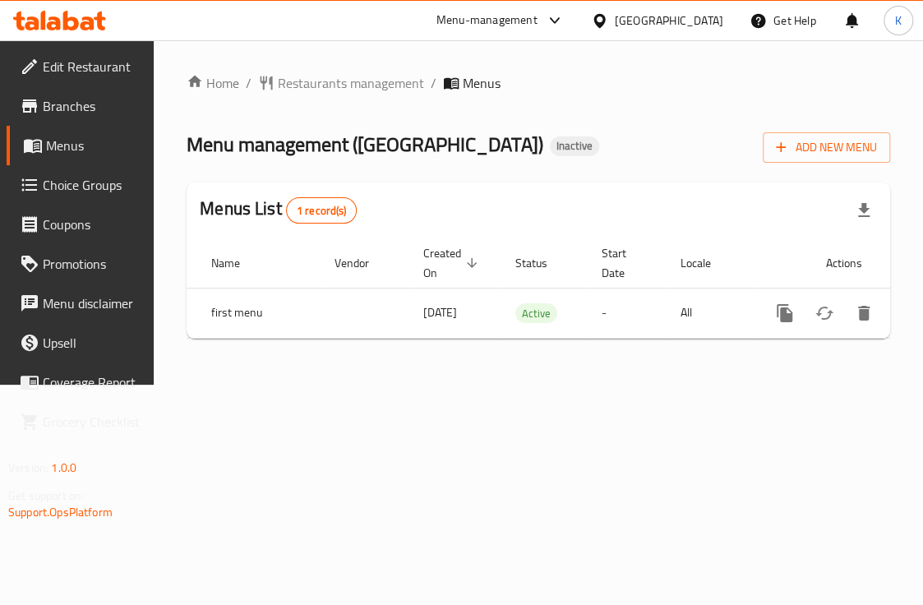
scroll to position [0, 113]
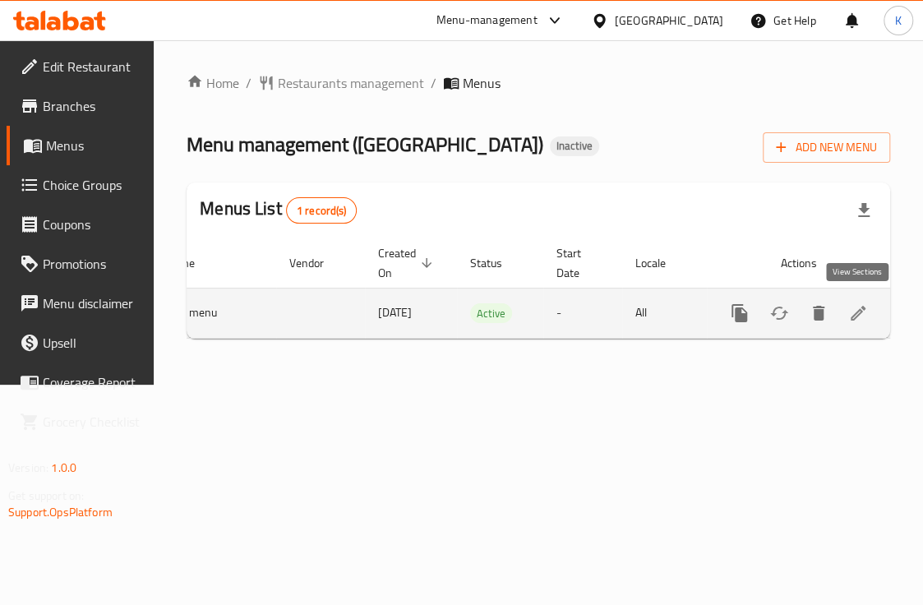
click at [853, 303] on icon "enhanced table" at bounding box center [858, 313] width 20 height 20
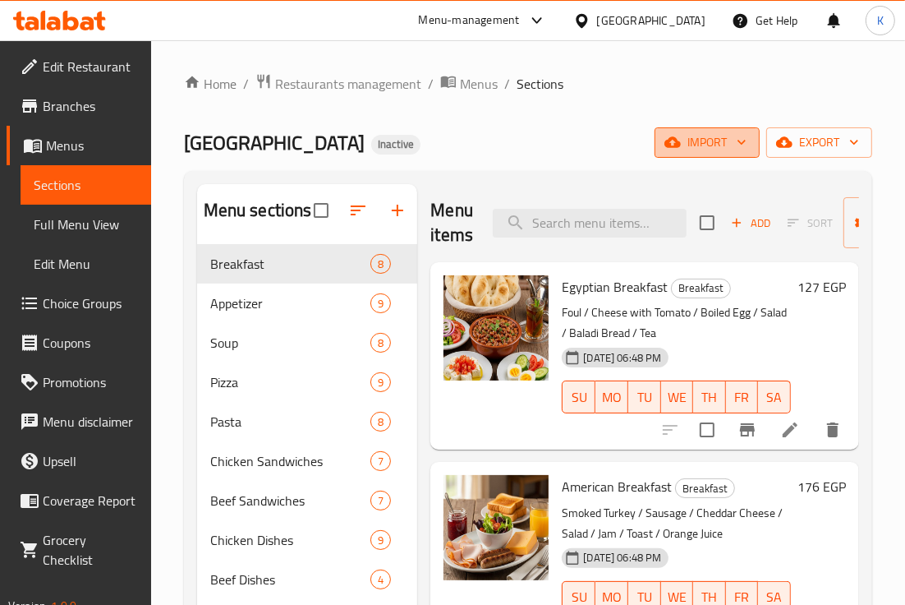
click at [685, 144] on span "import" at bounding box center [707, 142] width 79 height 21
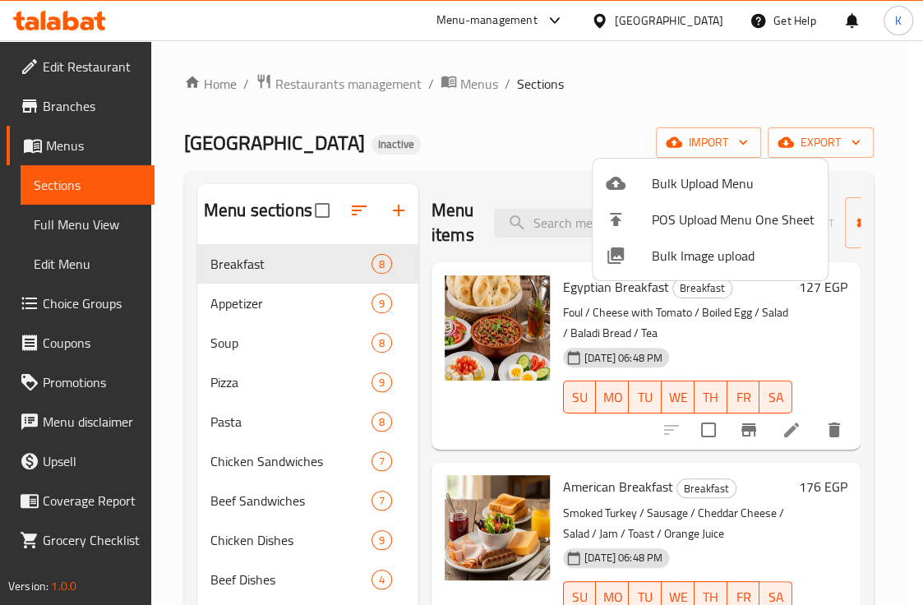
click at [686, 246] on span "Bulk Image upload" at bounding box center [733, 256] width 163 height 20
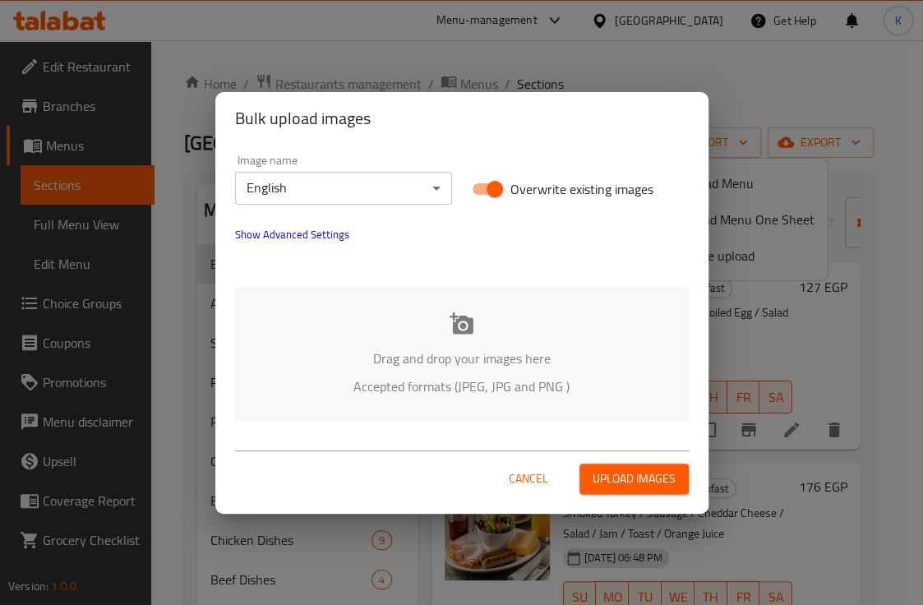
click at [357, 302] on div "Drag and drop your images here Accepted formats (JPEG, JPG and PNG )" at bounding box center [462, 354] width 454 height 134
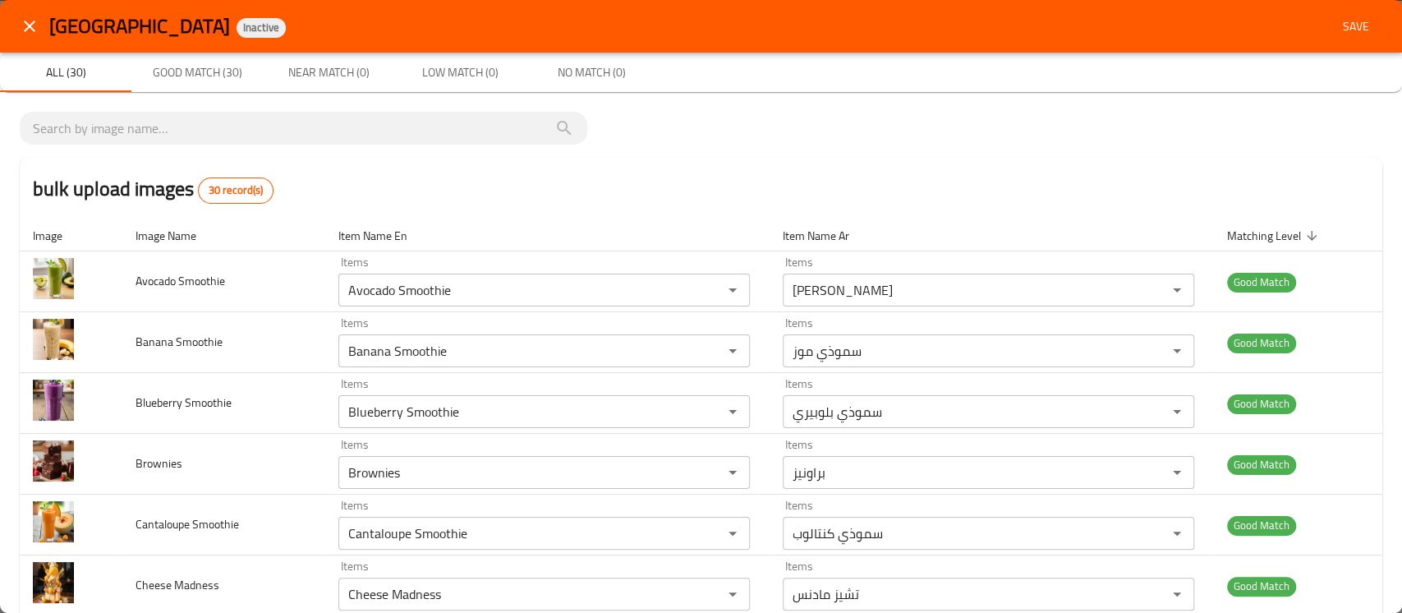
click at [922, 18] on span "Save" at bounding box center [1356, 26] width 39 height 21
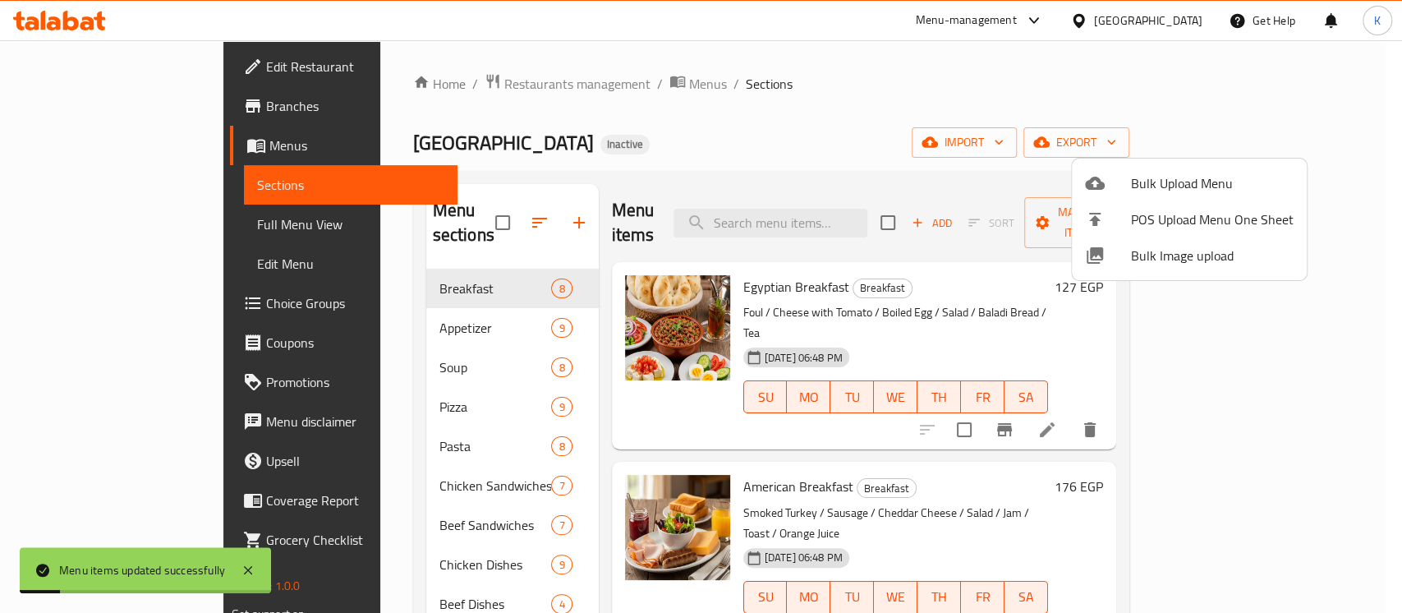
click at [145, 209] on div at bounding box center [701, 306] width 1402 height 613
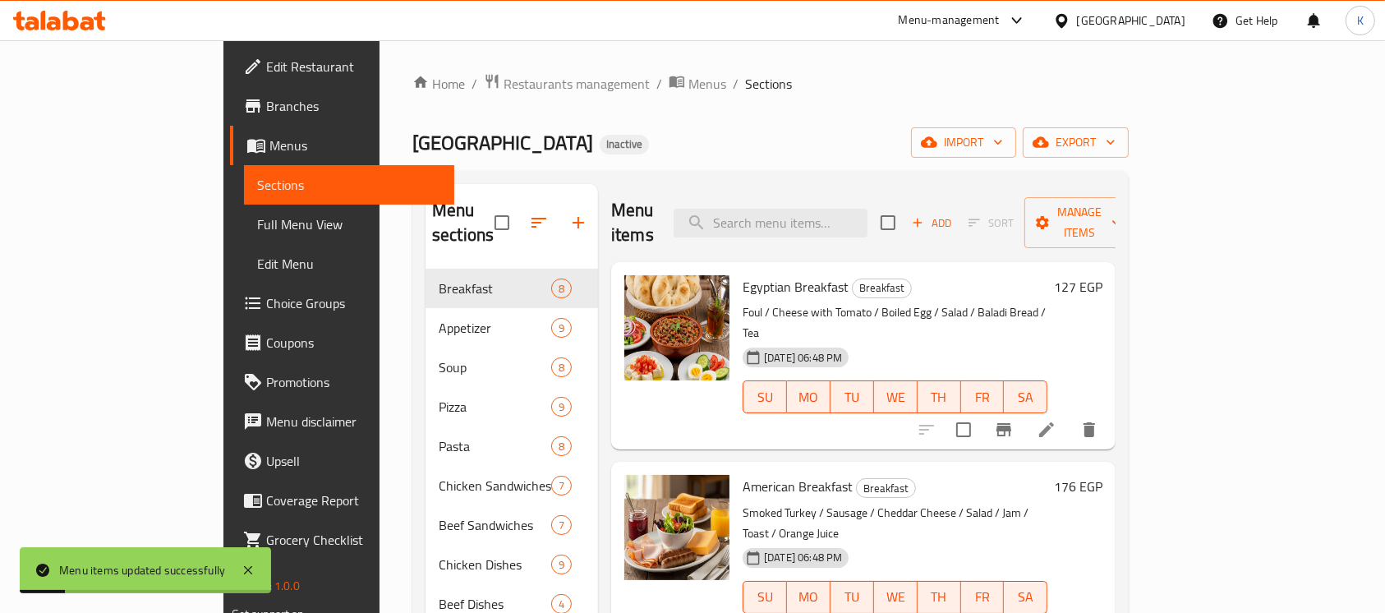
click at [257, 222] on span "Full Menu View" at bounding box center [349, 224] width 185 height 20
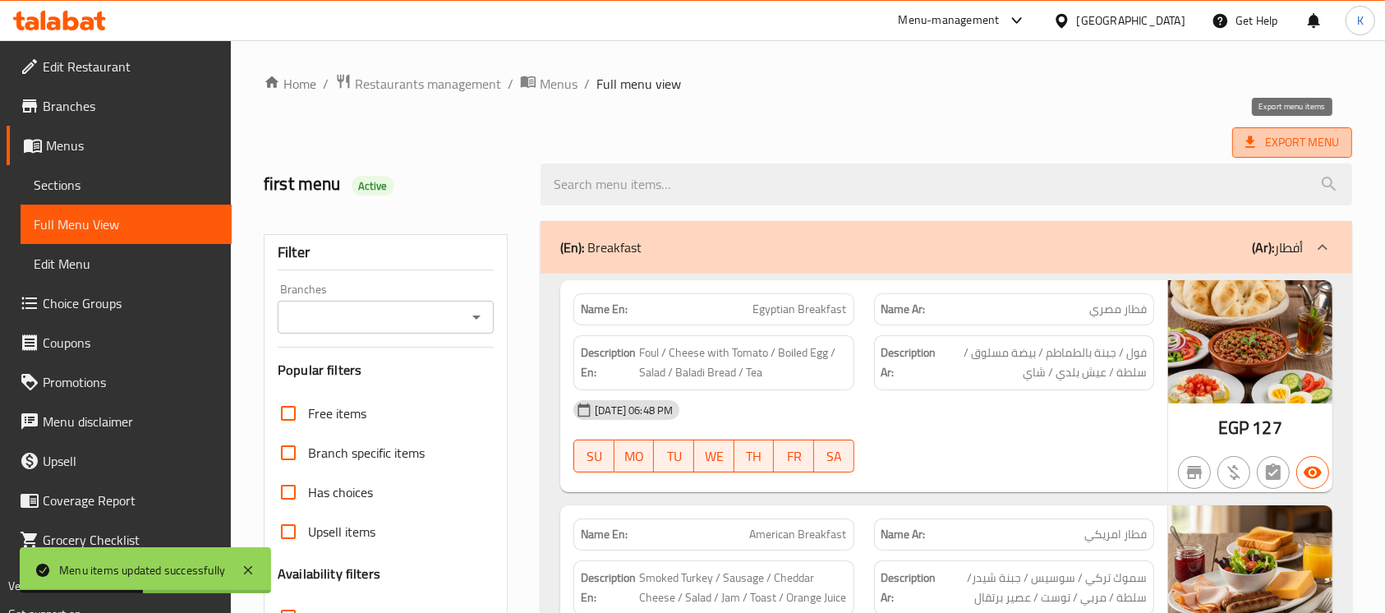
click at [922, 141] on icon at bounding box center [1251, 142] width 10 height 12
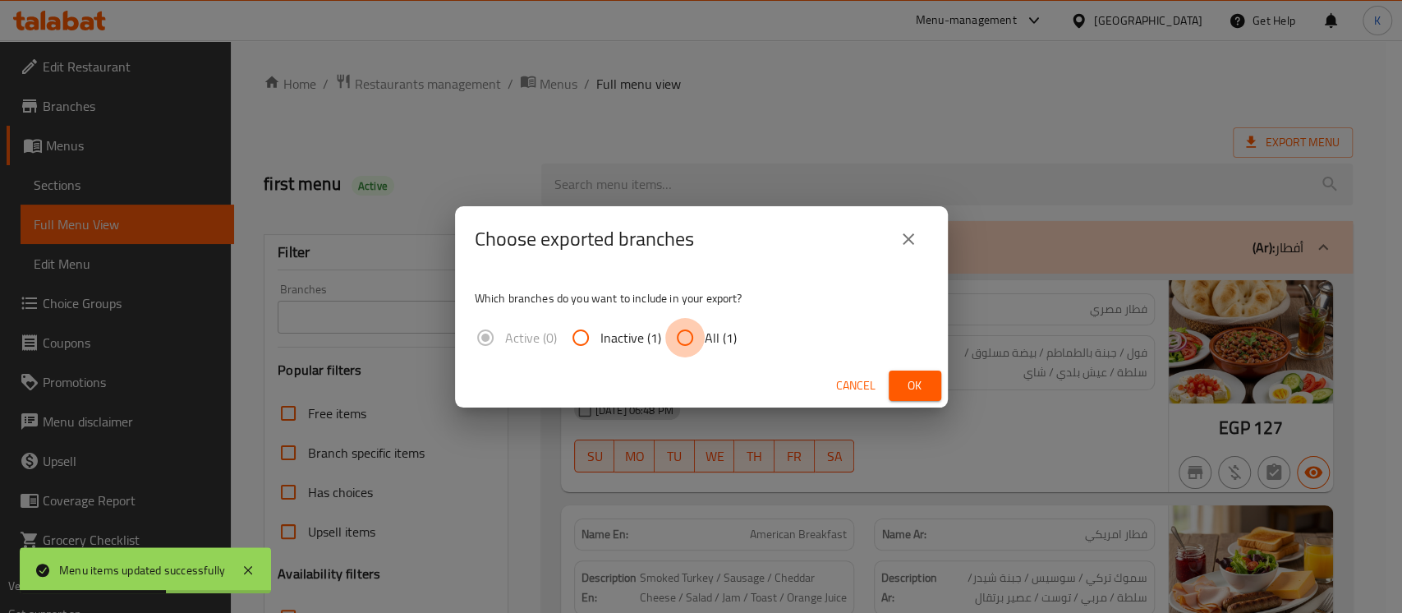
click at [697, 338] on input "All (1)" at bounding box center [684, 337] width 39 height 39
radio input "true"
click at [922, 375] on span "Ok" at bounding box center [915, 385] width 26 height 21
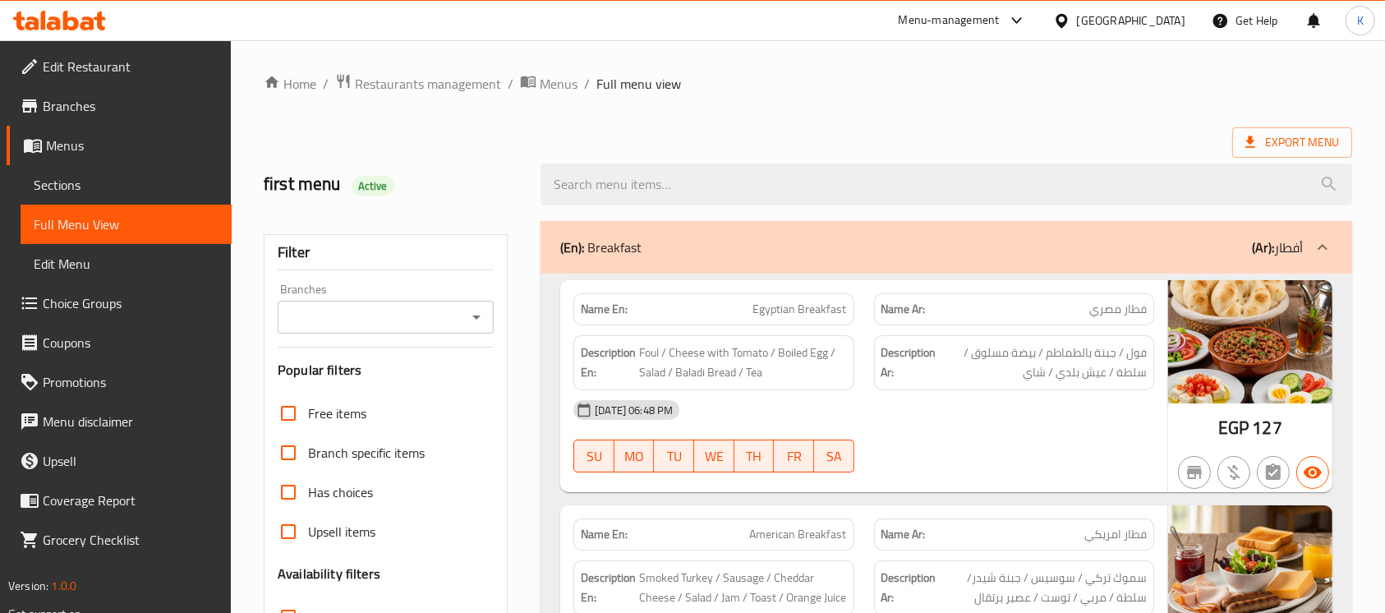
click at [80, 22] on icon at bounding box center [59, 21] width 93 height 20
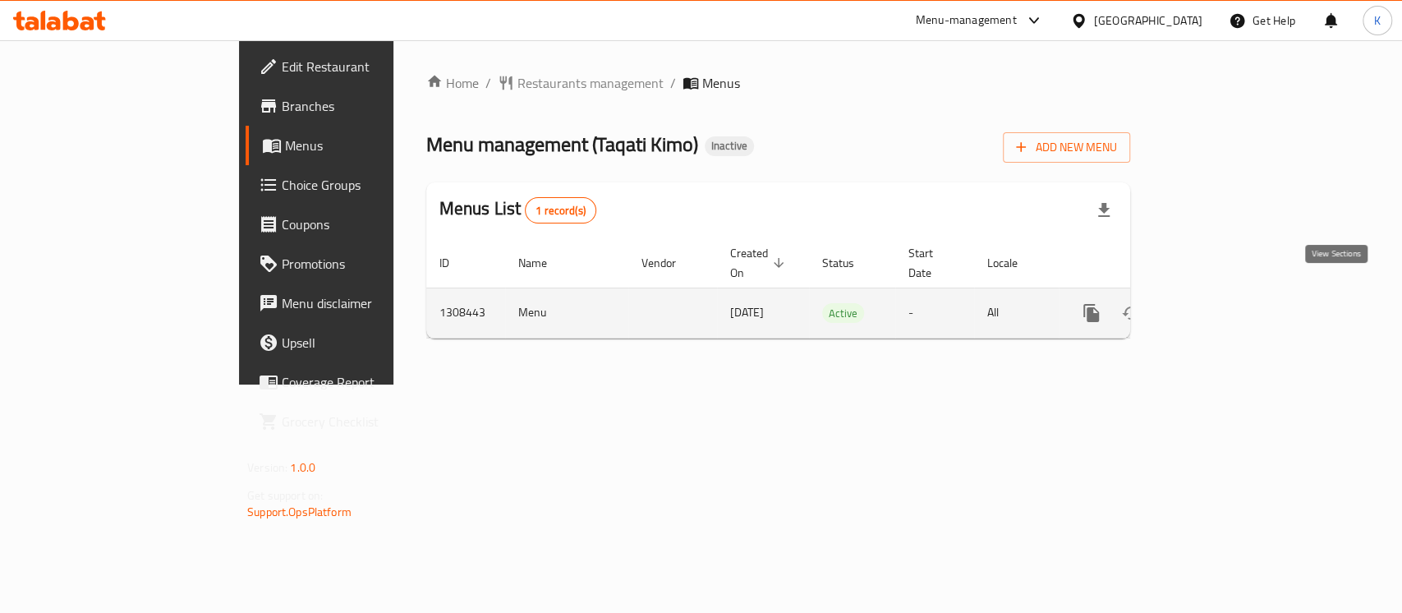
click at [1220, 303] on icon "enhanced table" at bounding box center [1210, 313] width 20 height 20
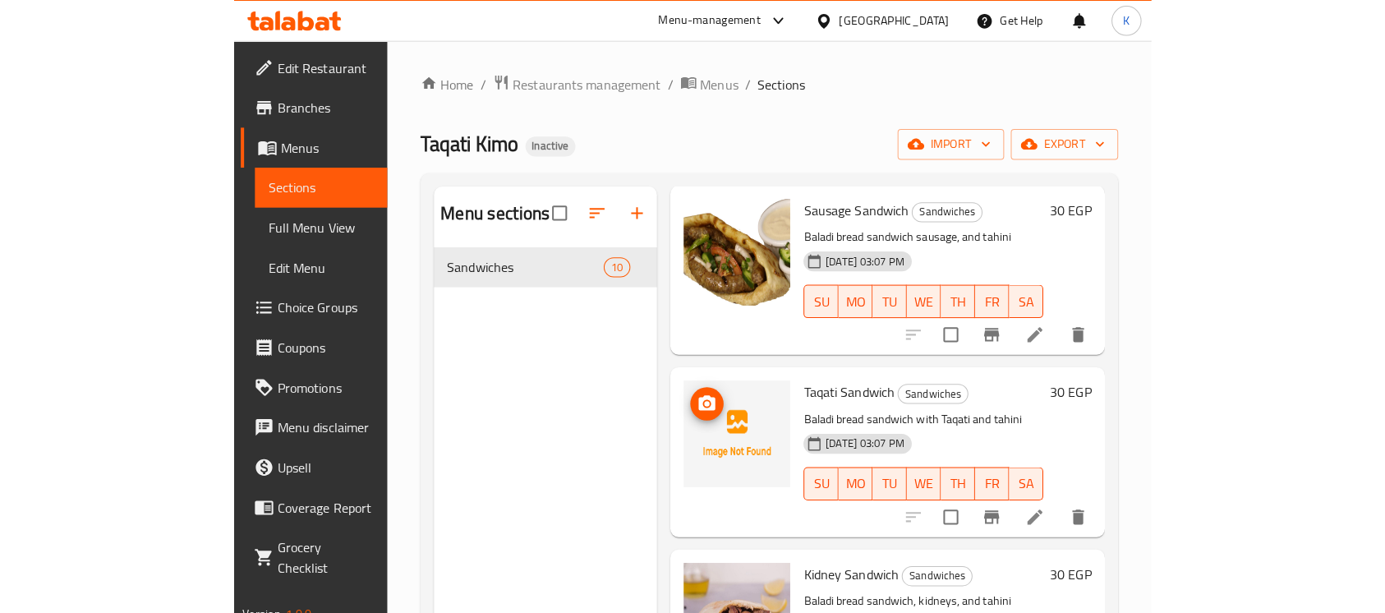
scroll to position [547, 0]
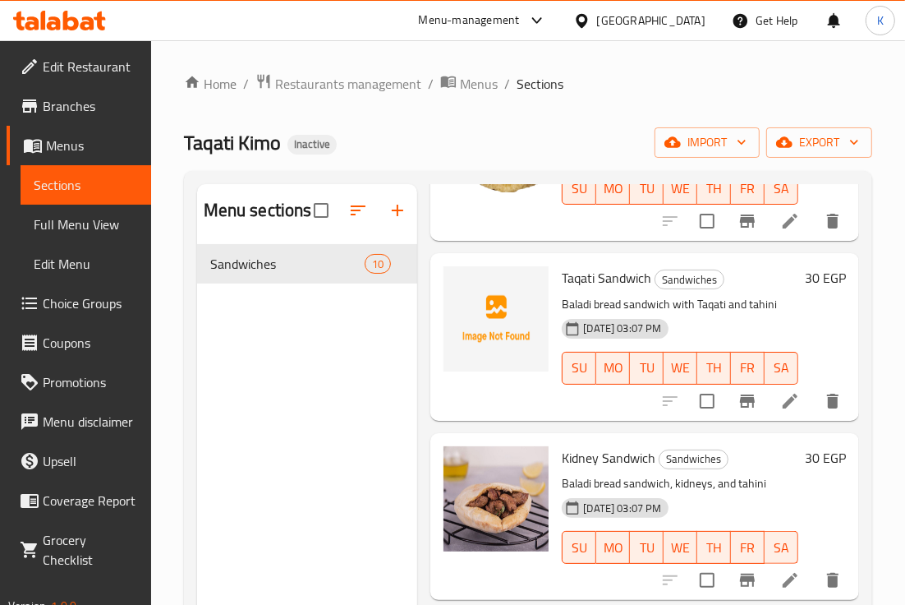
click at [344, 373] on div "Menu sections Sandwiches 10" at bounding box center [307, 486] width 221 height 605
click at [50, 234] on span "Full Menu View" at bounding box center [86, 224] width 104 height 20
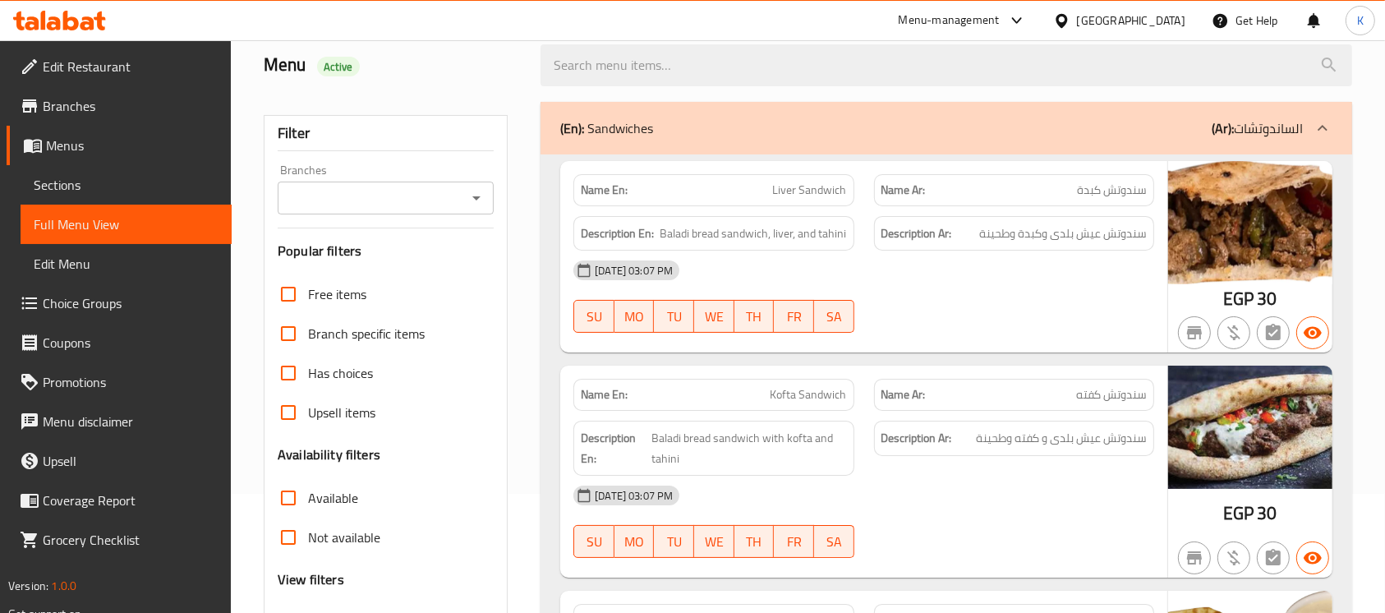
scroll to position [46, 0]
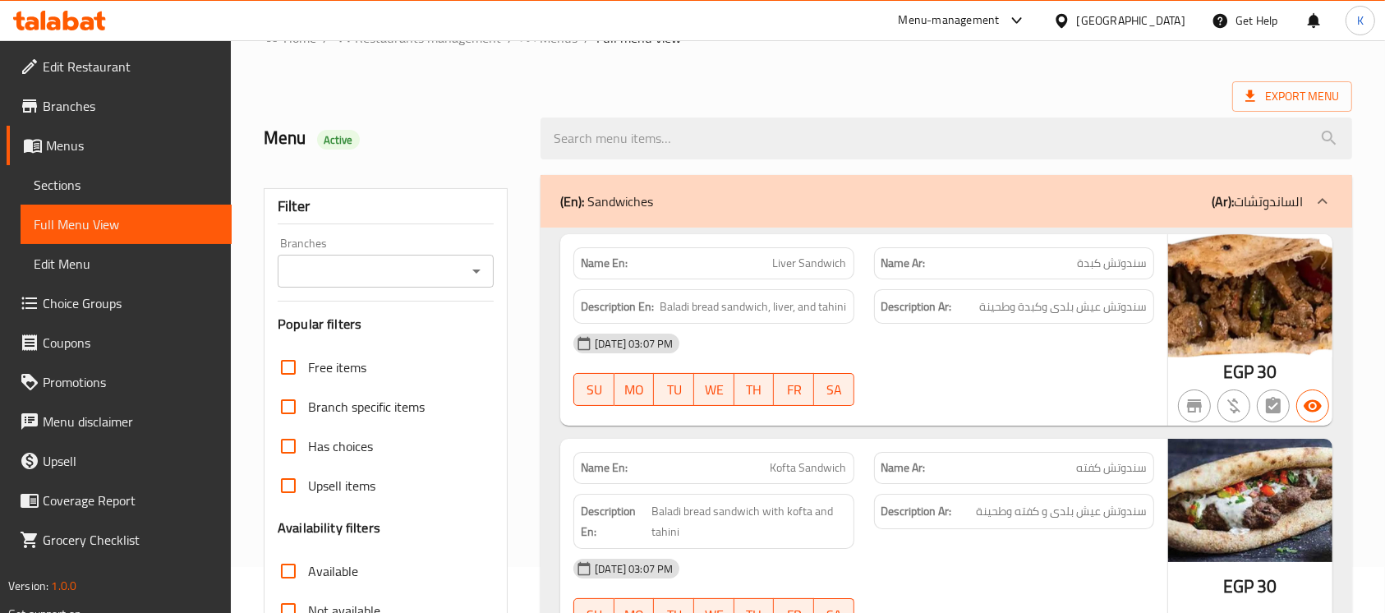
click at [1007, 99] on div "Export Menu" at bounding box center [808, 96] width 1089 height 30
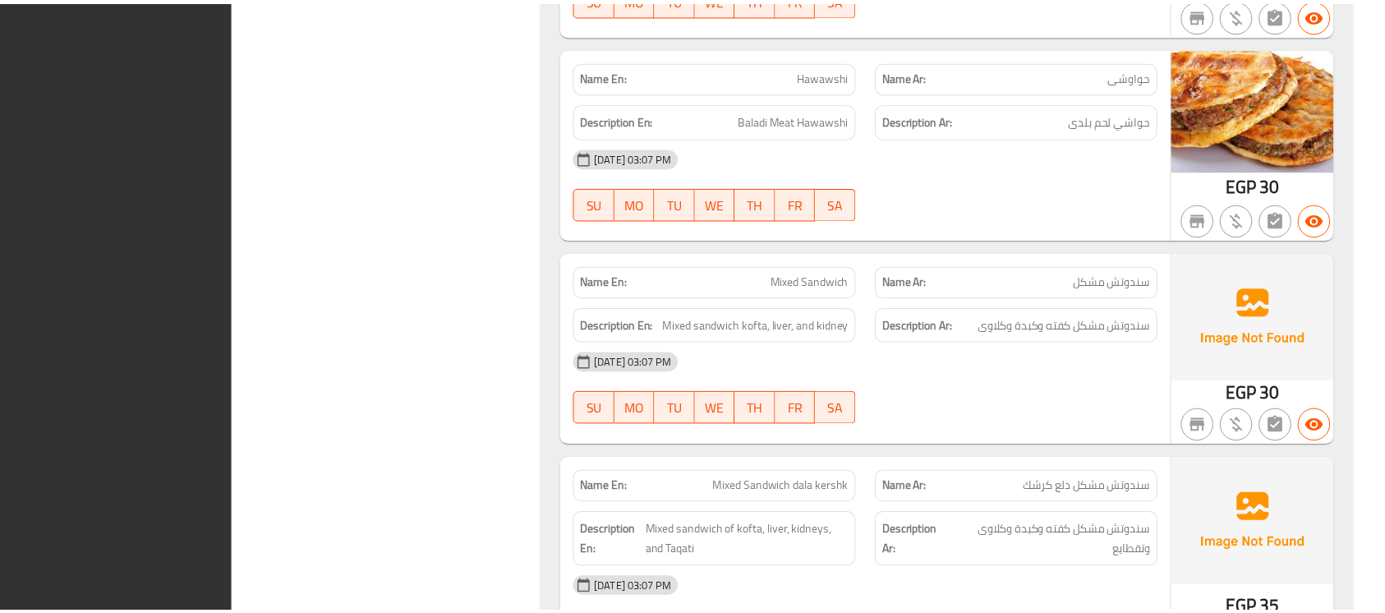
scroll to position [1908, 0]
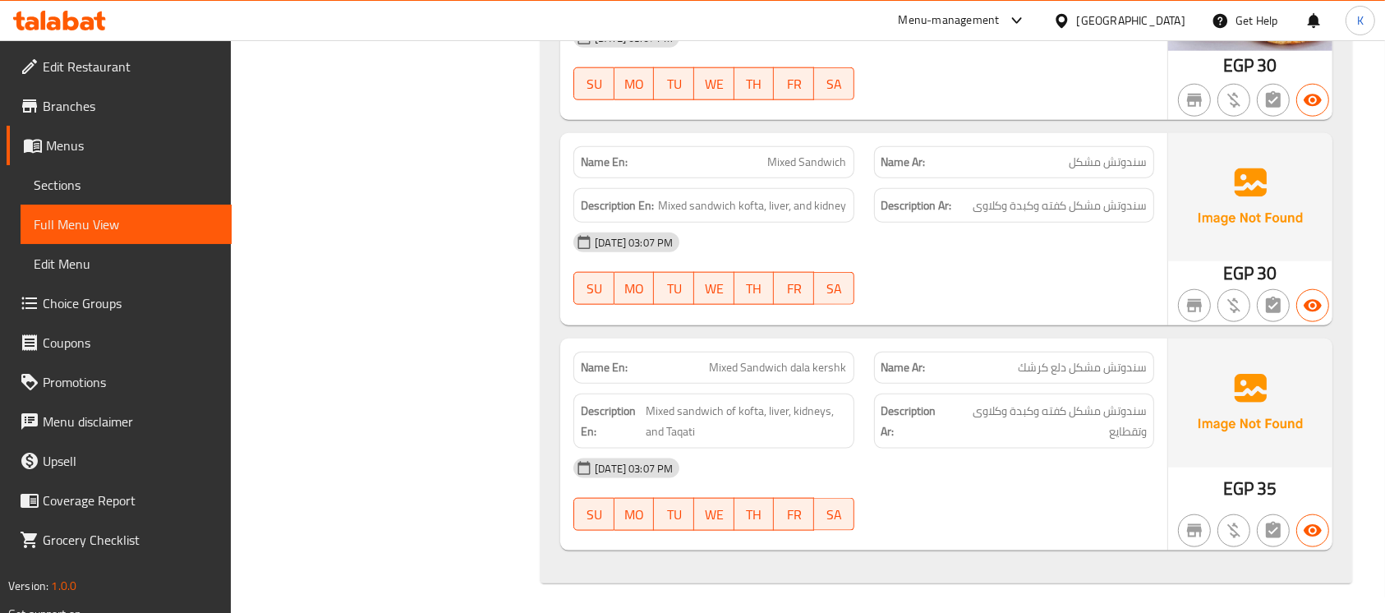
click at [83, 13] on icon at bounding box center [59, 21] width 93 height 20
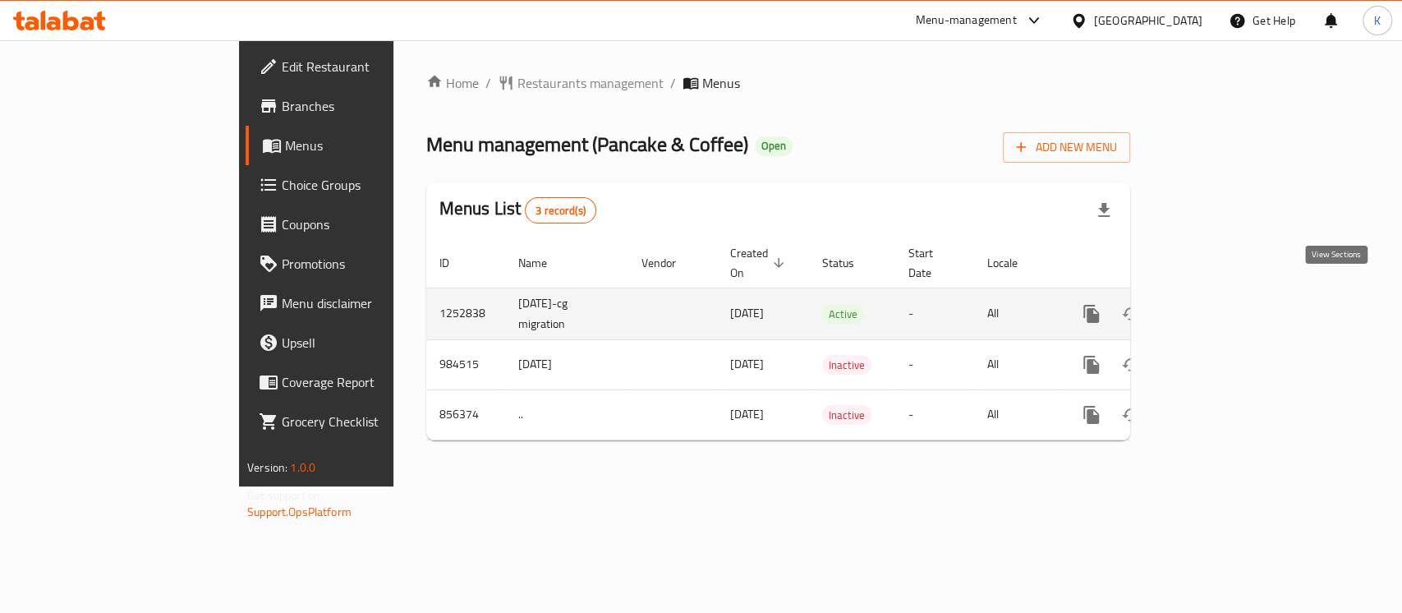
click at [1218, 306] on icon "enhanced table" at bounding box center [1210, 313] width 15 height 15
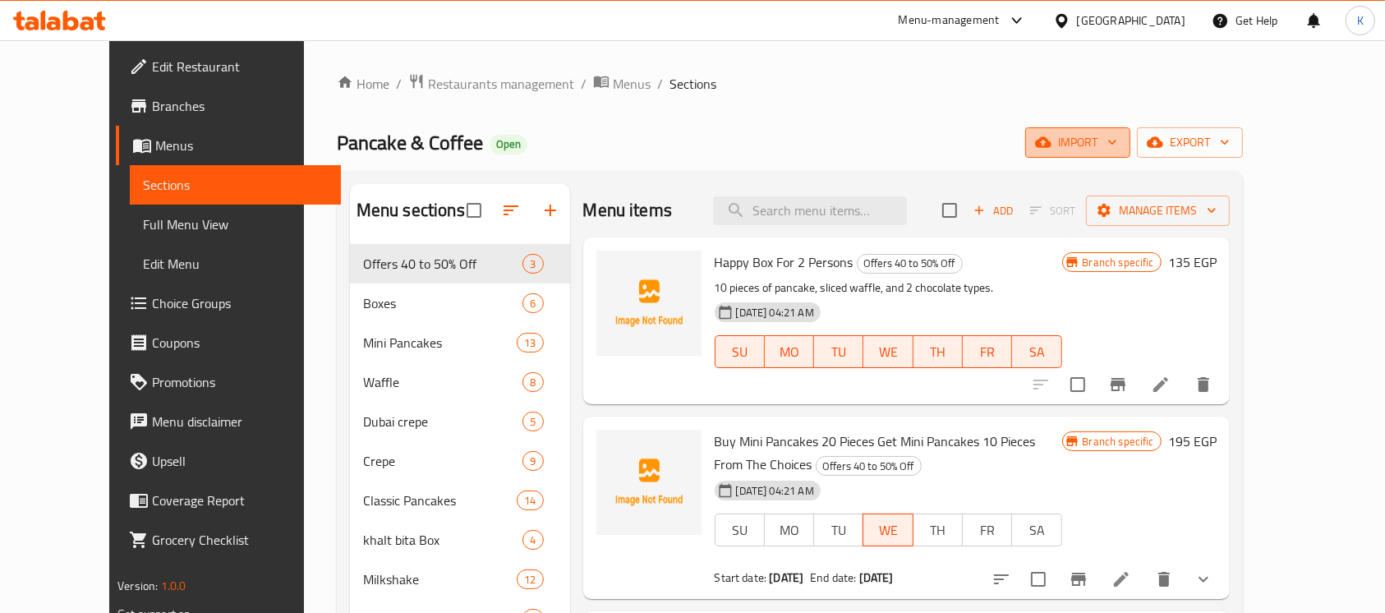
click at [1131, 154] on button "import" at bounding box center [1077, 142] width 105 height 30
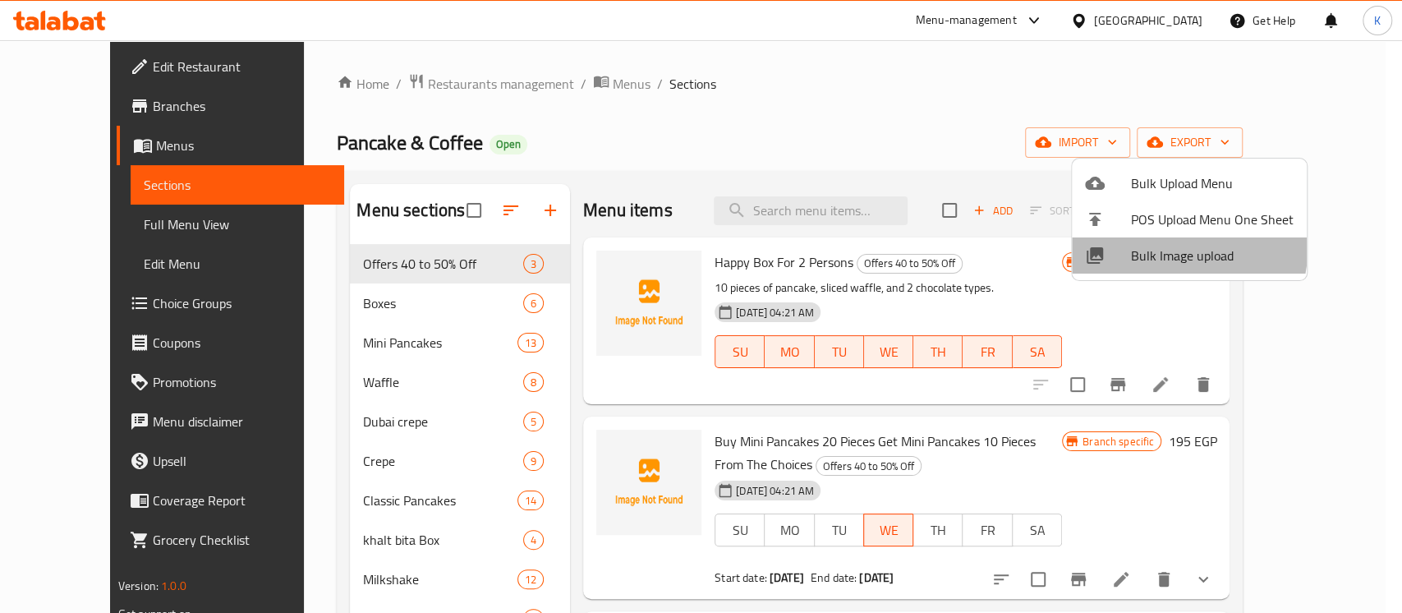
click at [1184, 250] on span "Bulk Image upload" at bounding box center [1212, 256] width 163 height 20
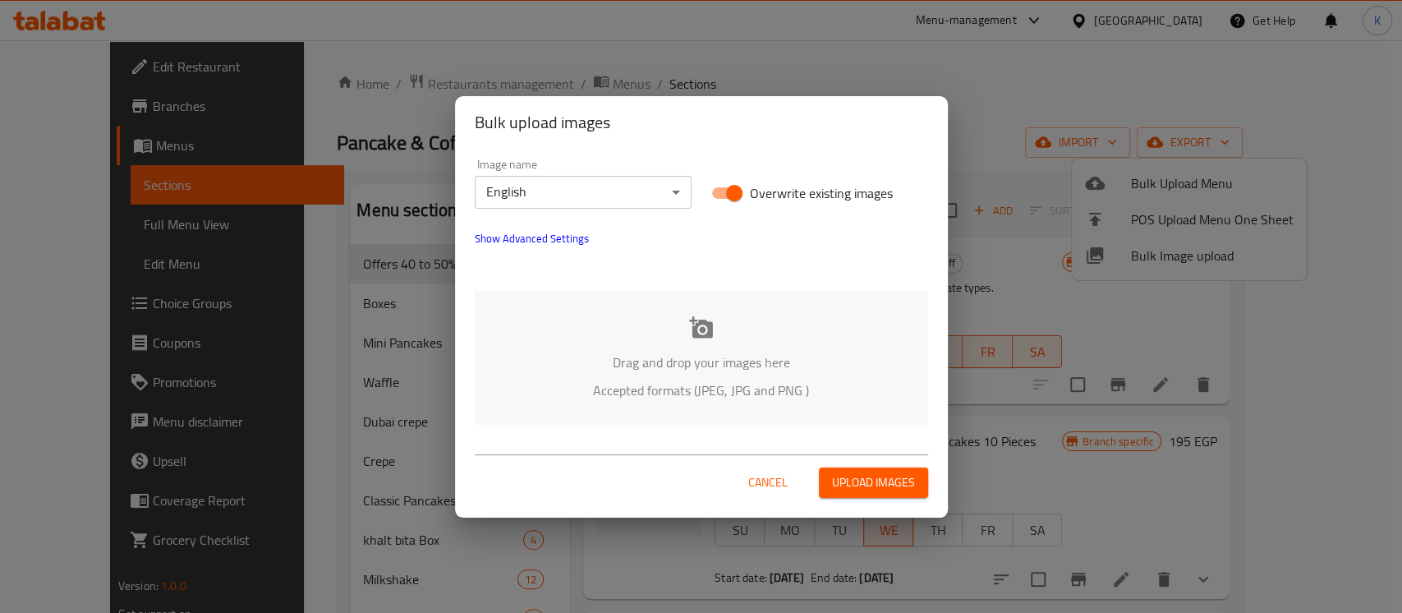
click at [717, 344] on div "Drag and drop your images here Accepted formats (JPEG, JPG and PNG )" at bounding box center [702, 358] width 454 height 134
click at [840, 367] on p "Drag and drop your images here" at bounding box center [702, 362] width 404 height 20
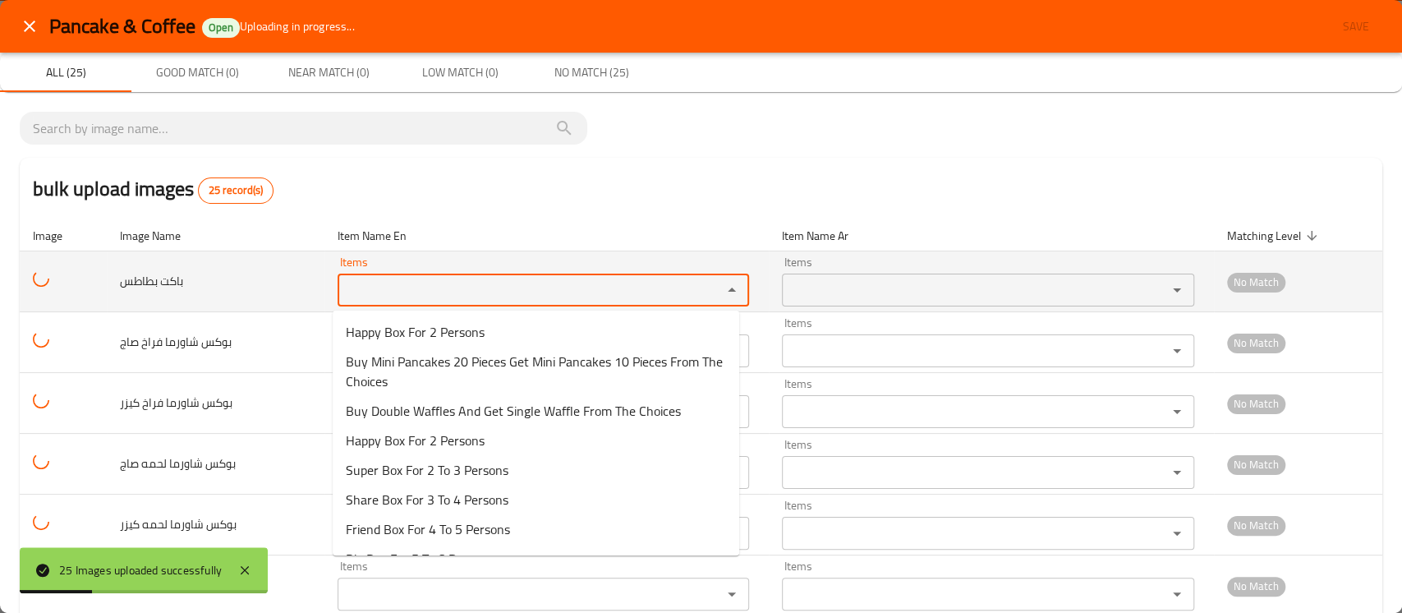
click at [425, 289] on بطاطس "Items" at bounding box center [519, 290] width 353 height 23
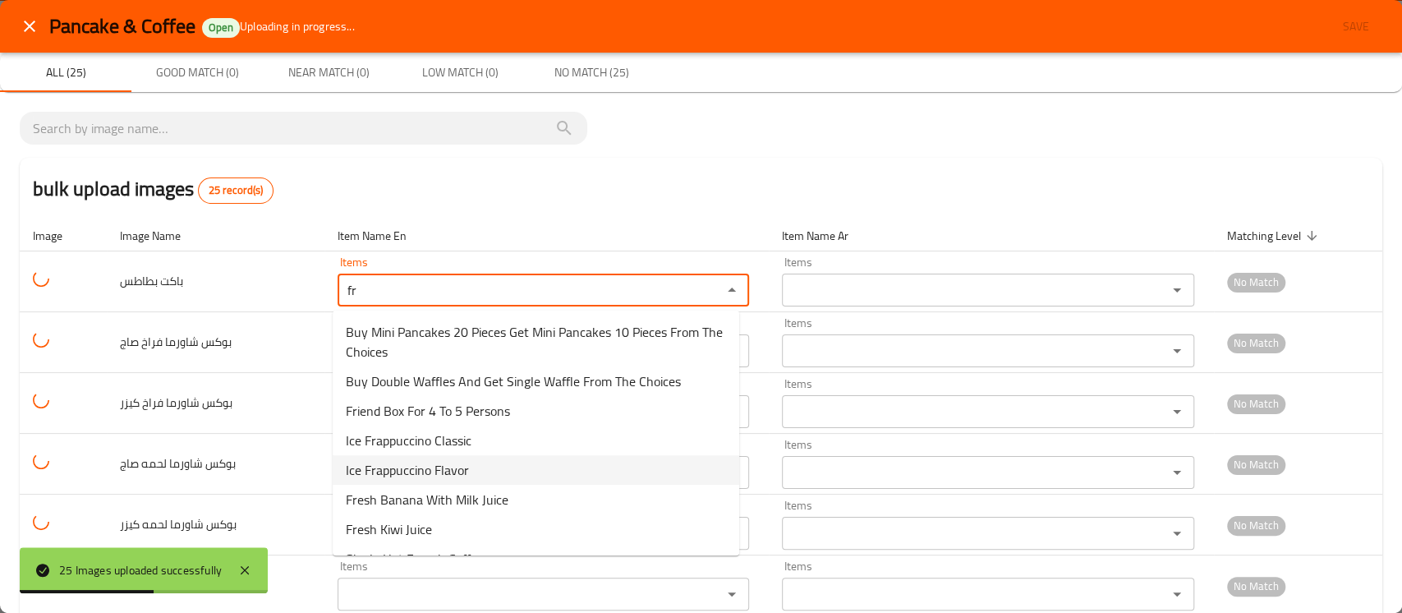
scroll to position [24, 0]
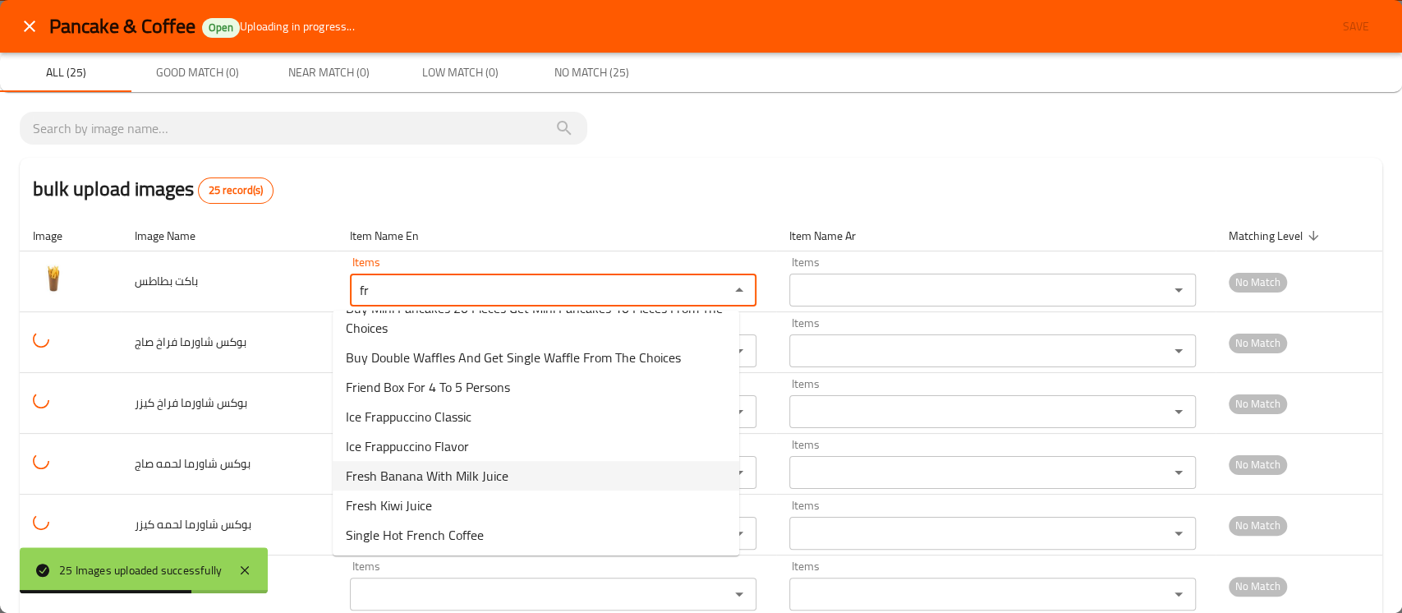
type بطاطس "f"
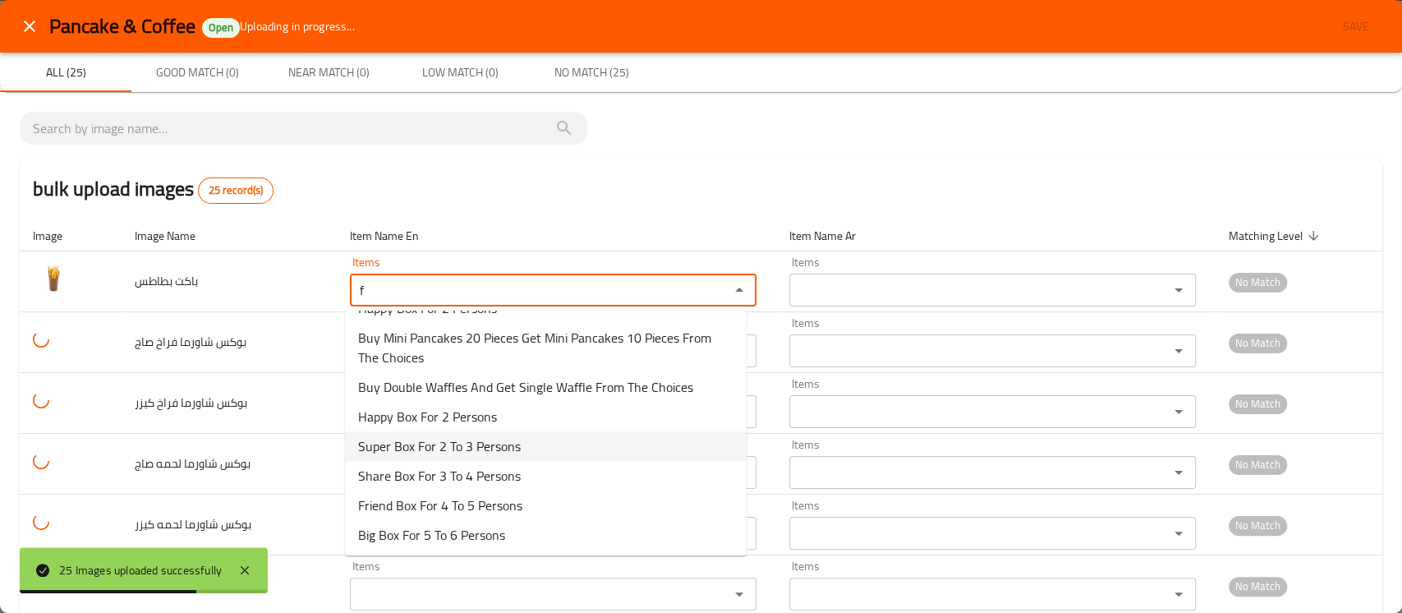
scroll to position [0, 0]
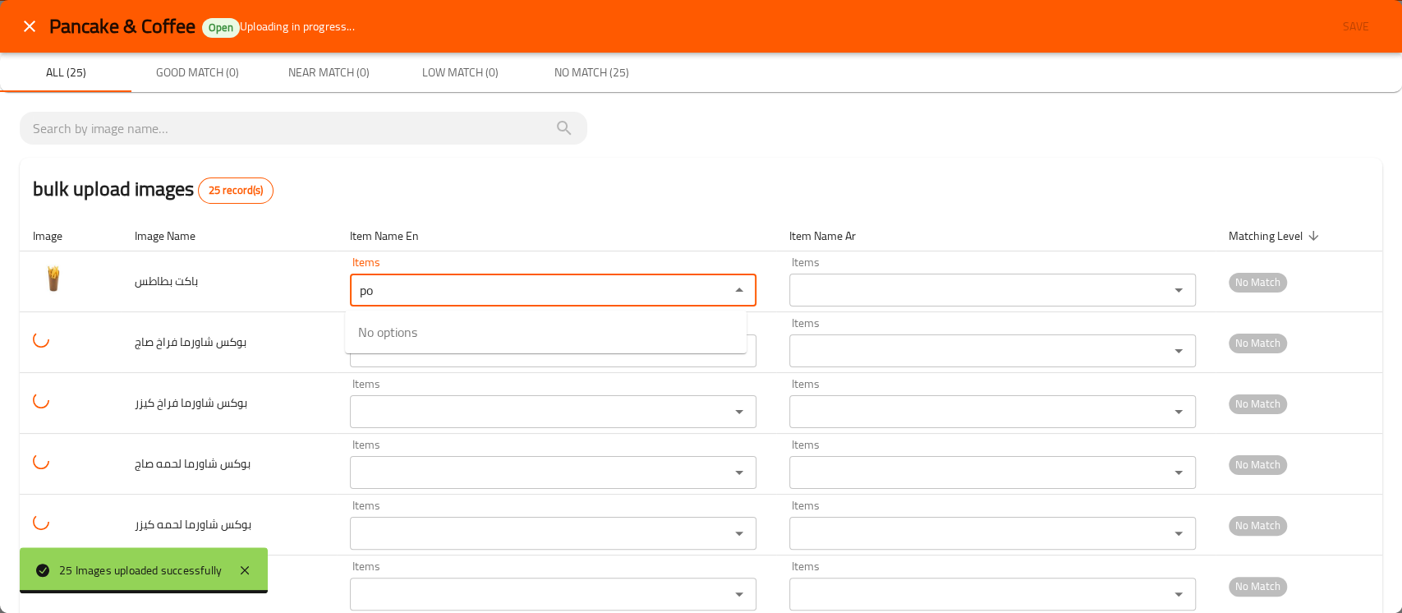
type بطاطس "p"
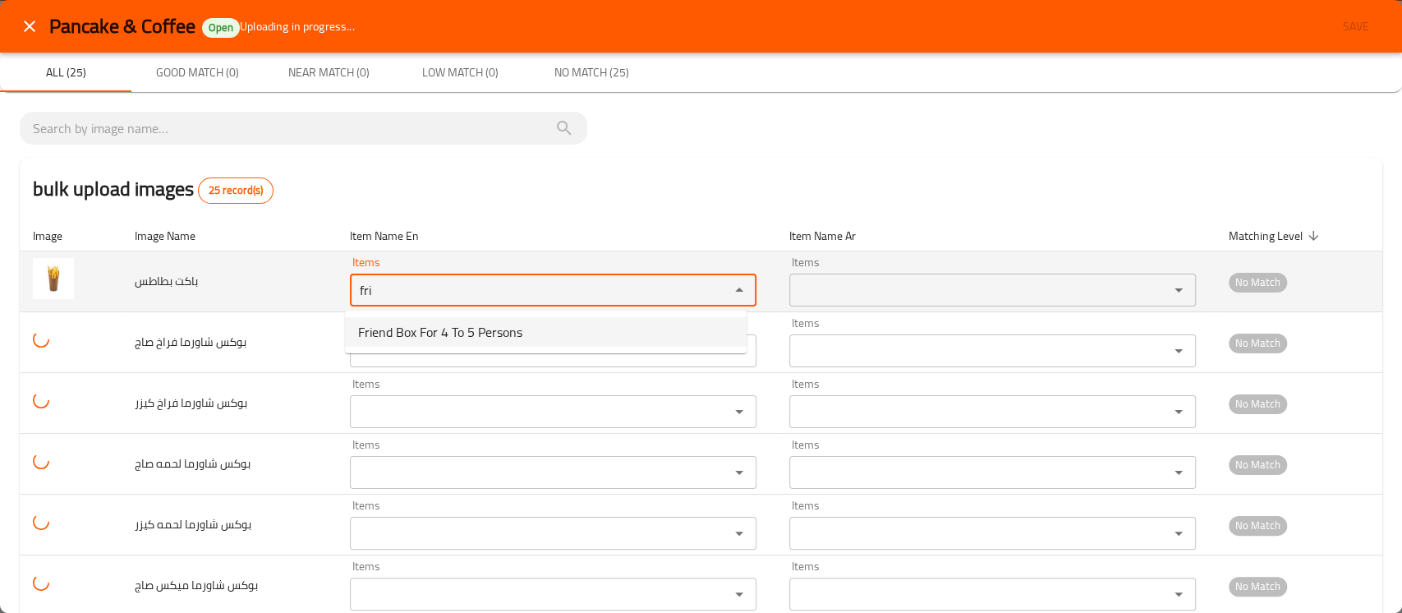
drag, startPoint x: 387, startPoint y: 292, endPoint x: 287, endPoint y: 295, distance: 100.3
click at [287, 295] on tr "باكت بطاطس Items fri Items Items Items No Match" at bounding box center [701, 281] width 1363 height 61
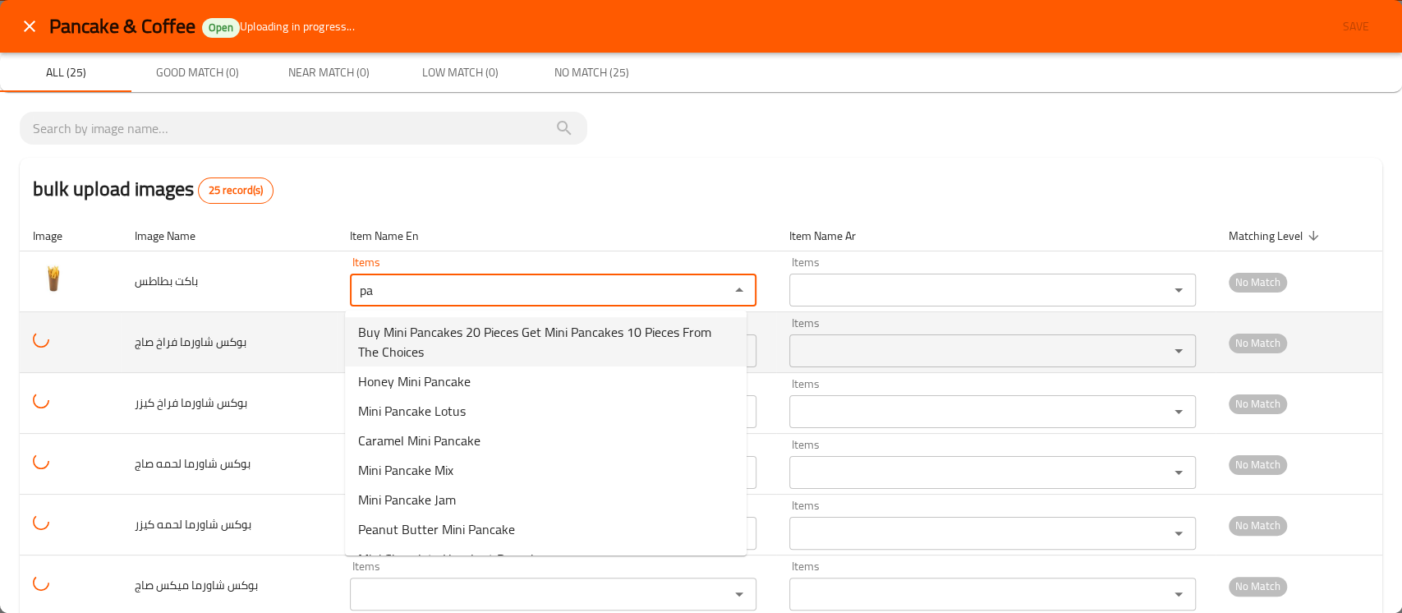
type بطاطس "pa"
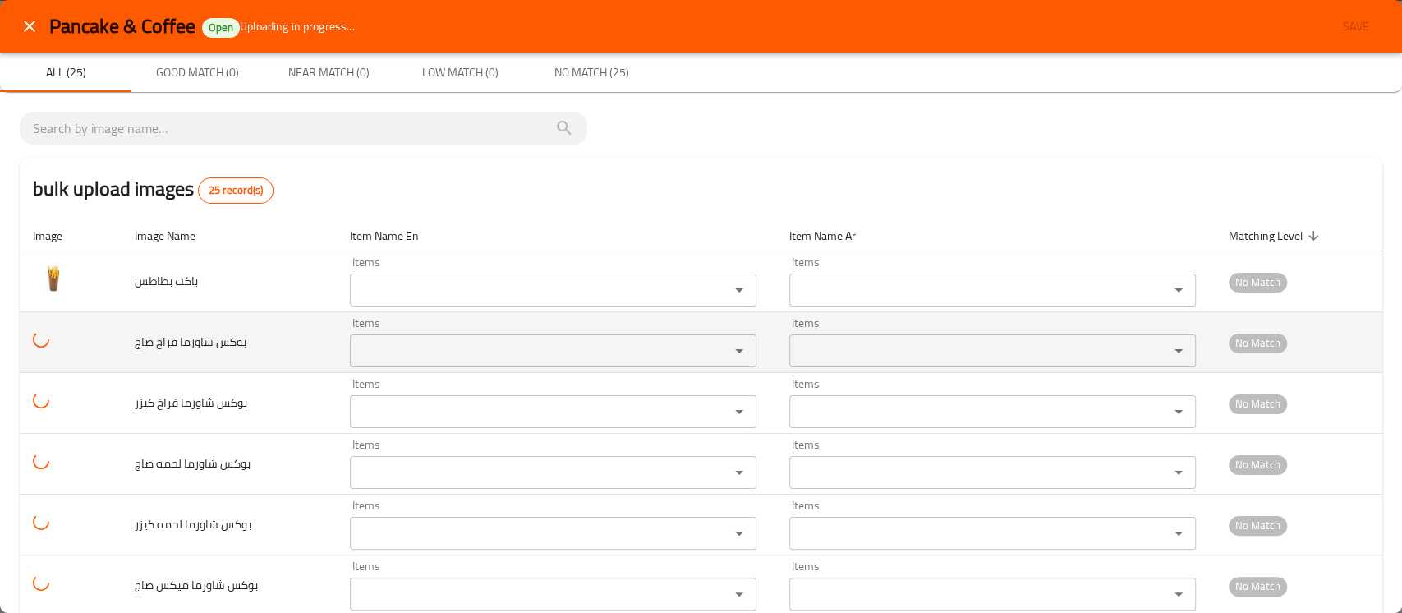
click at [292, 339] on td "بوكس شاورما فراخ صاج" at bounding box center [228, 342] width 215 height 61
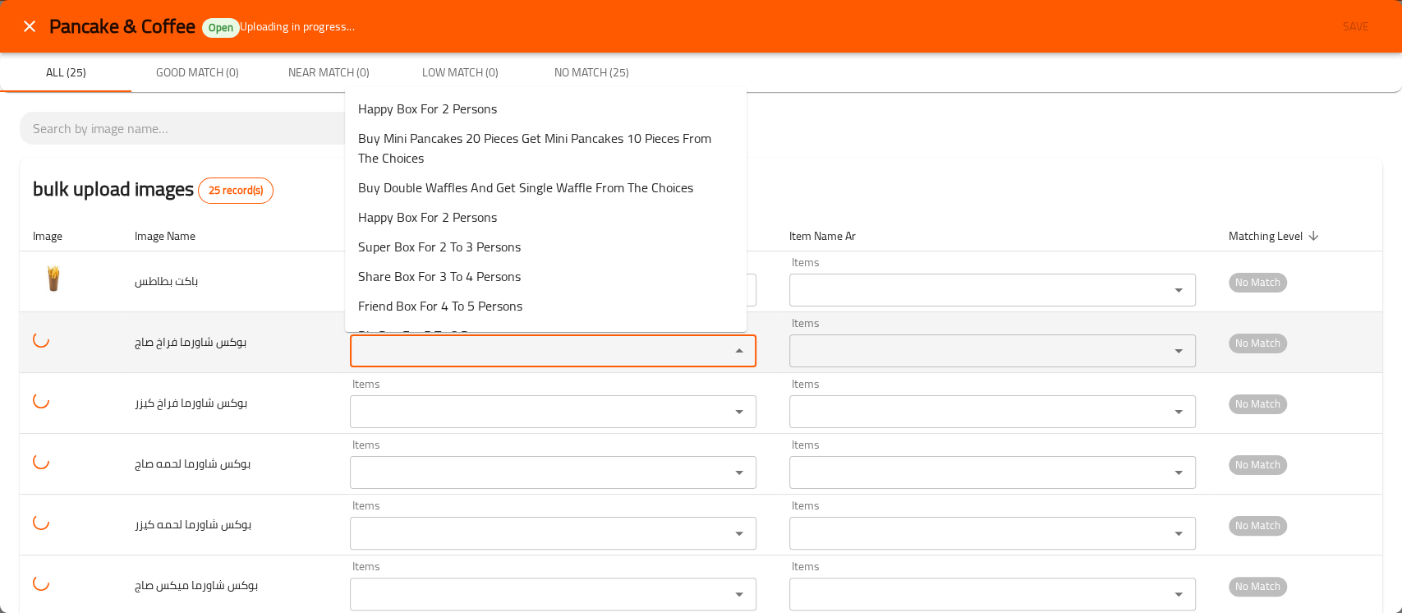
click at [390, 355] on صاج "Items" at bounding box center [529, 350] width 348 height 23
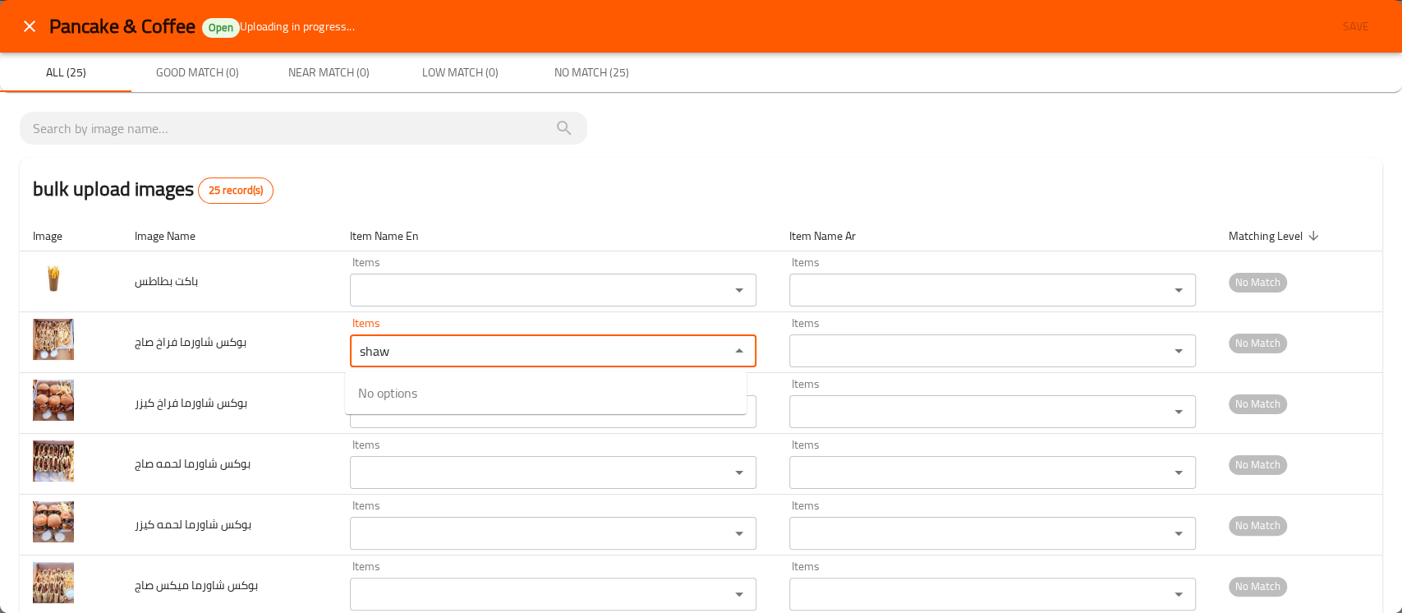
type صاج "shaw"
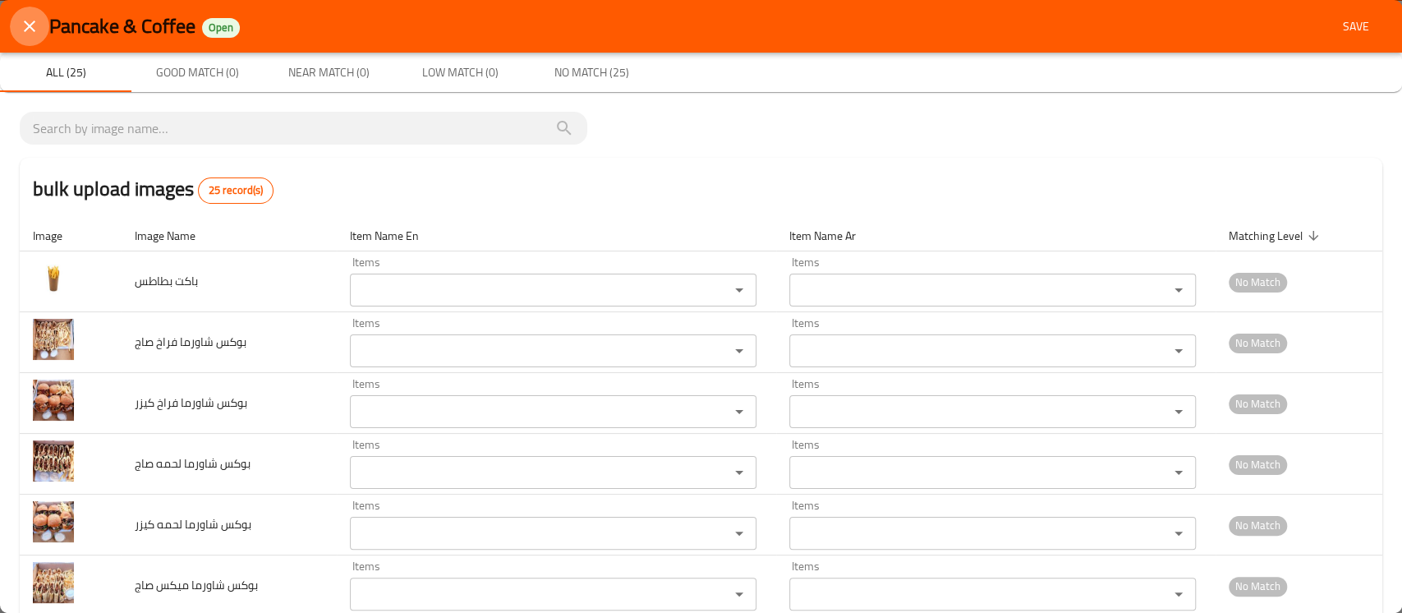
click at [39, 30] on button "close" at bounding box center [29, 26] width 39 height 39
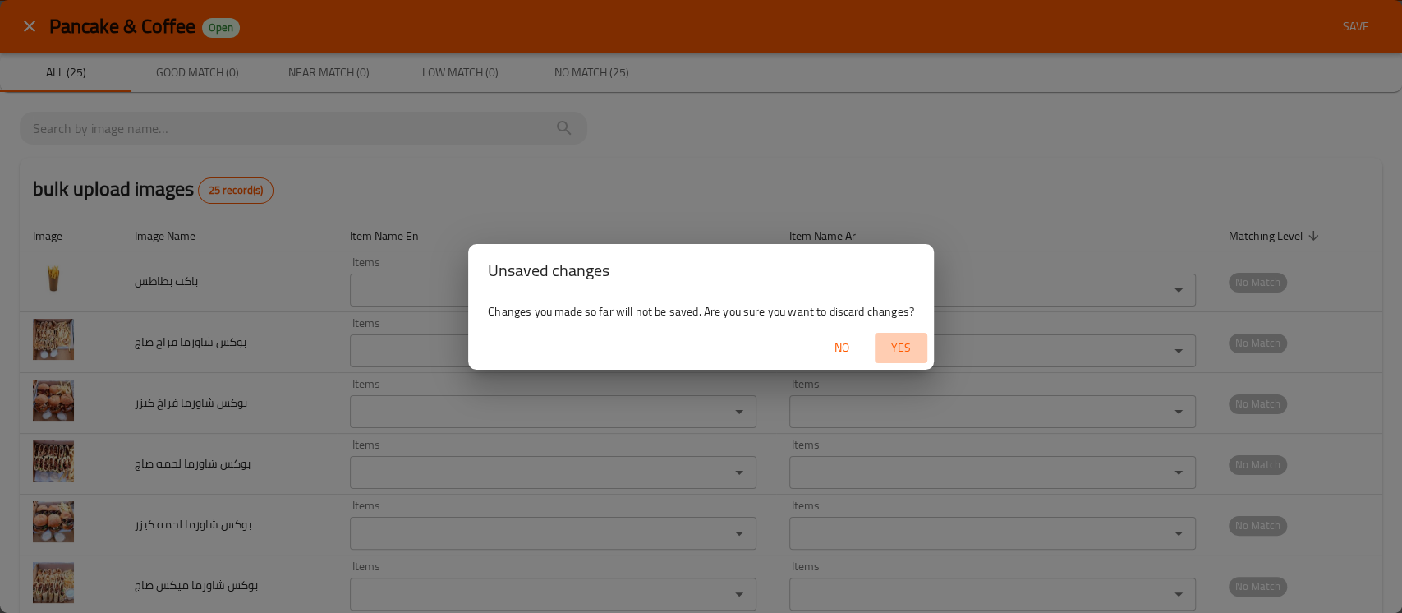
click at [904, 345] on span "Yes" at bounding box center [901, 348] width 39 height 21
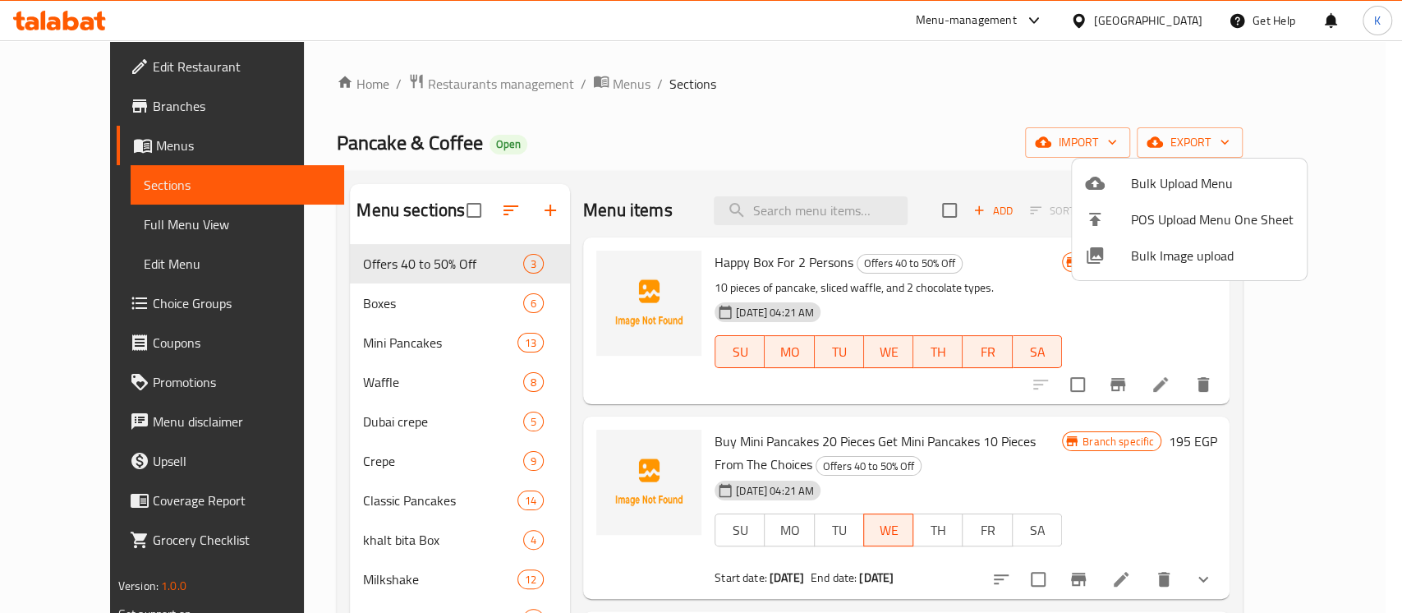
click at [808, 89] on div at bounding box center [701, 306] width 1402 height 613
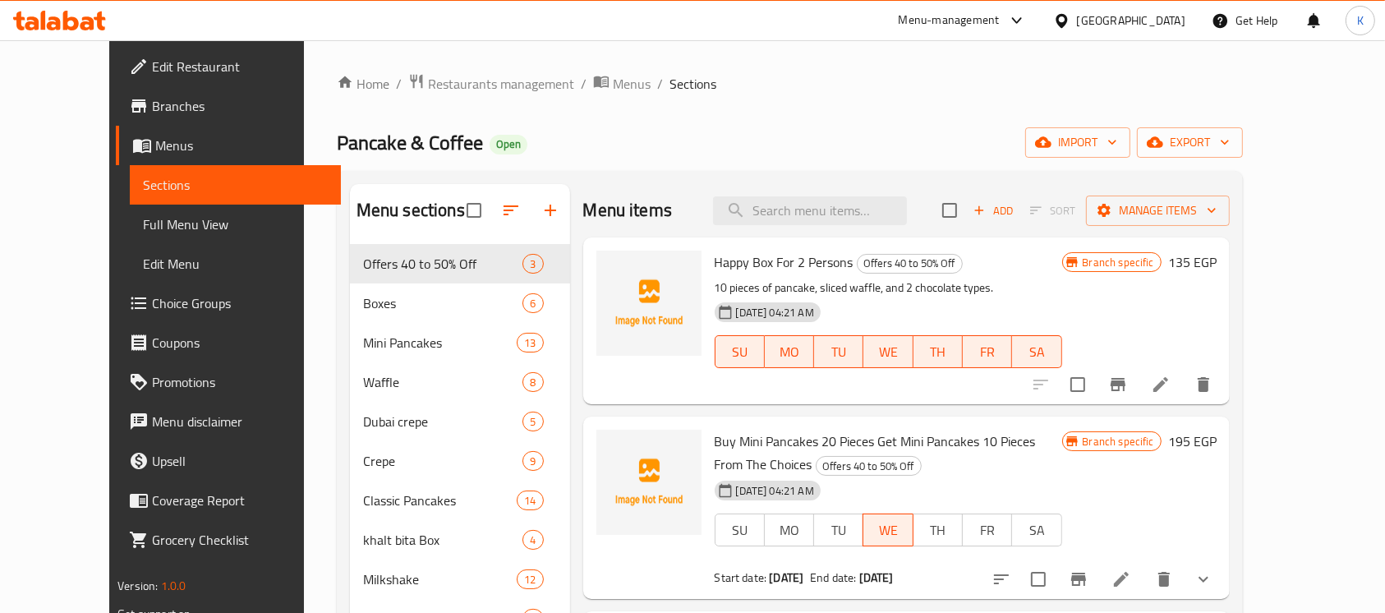
click at [84, 27] on icon at bounding box center [88, 23] width 14 height 14
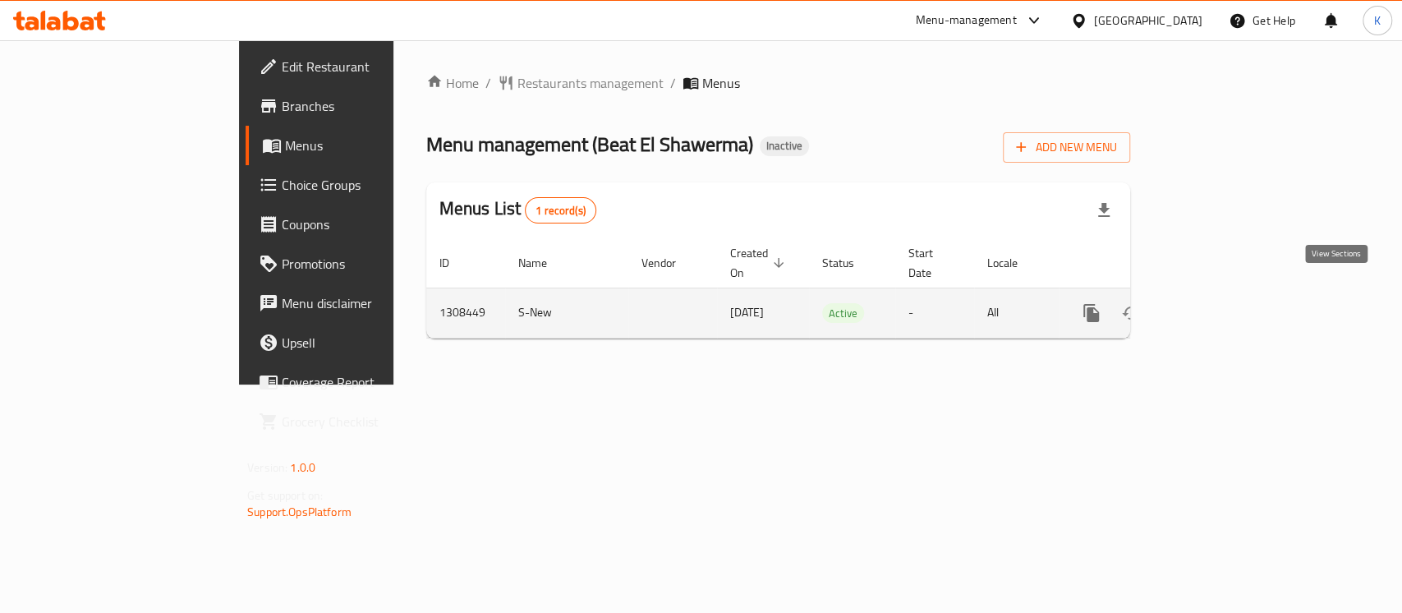
click at [1230, 293] on link "enhanced table" at bounding box center [1209, 312] width 39 height 39
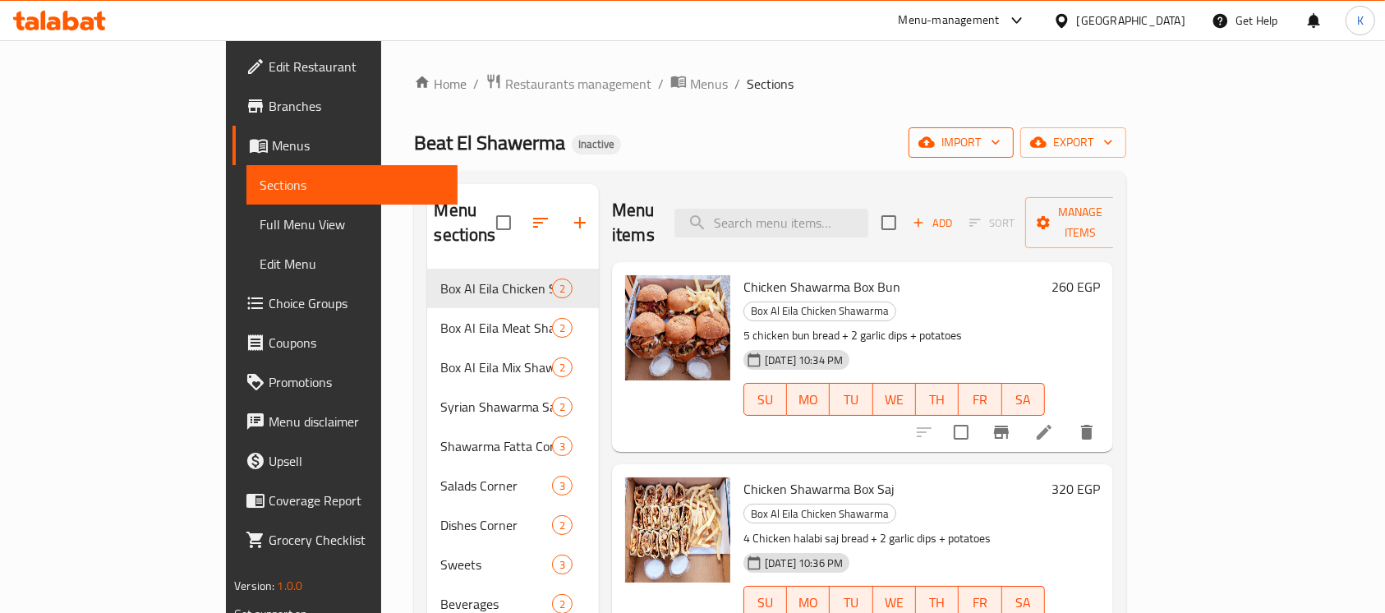
click at [1001, 135] on span "import" at bounding box center [961, 142] width 79 height 21
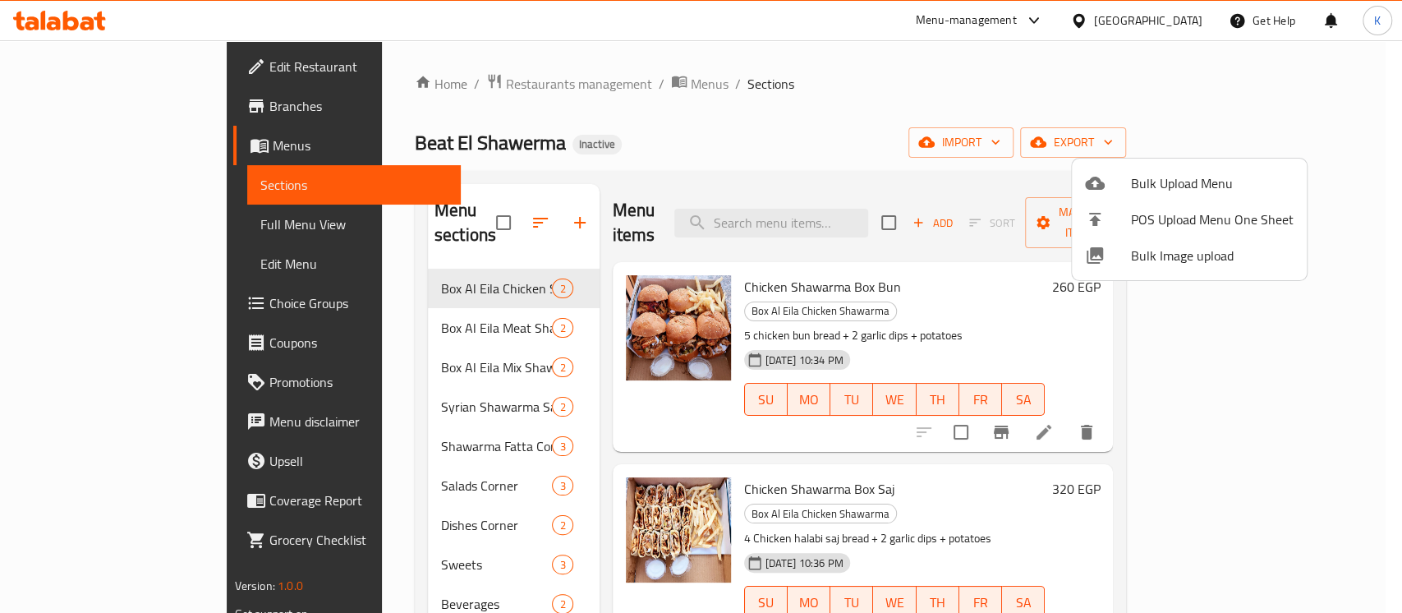
click at [1134, 246] on span "Bulk Image upload" at bounding box center [1212, 256] width 163 height 20
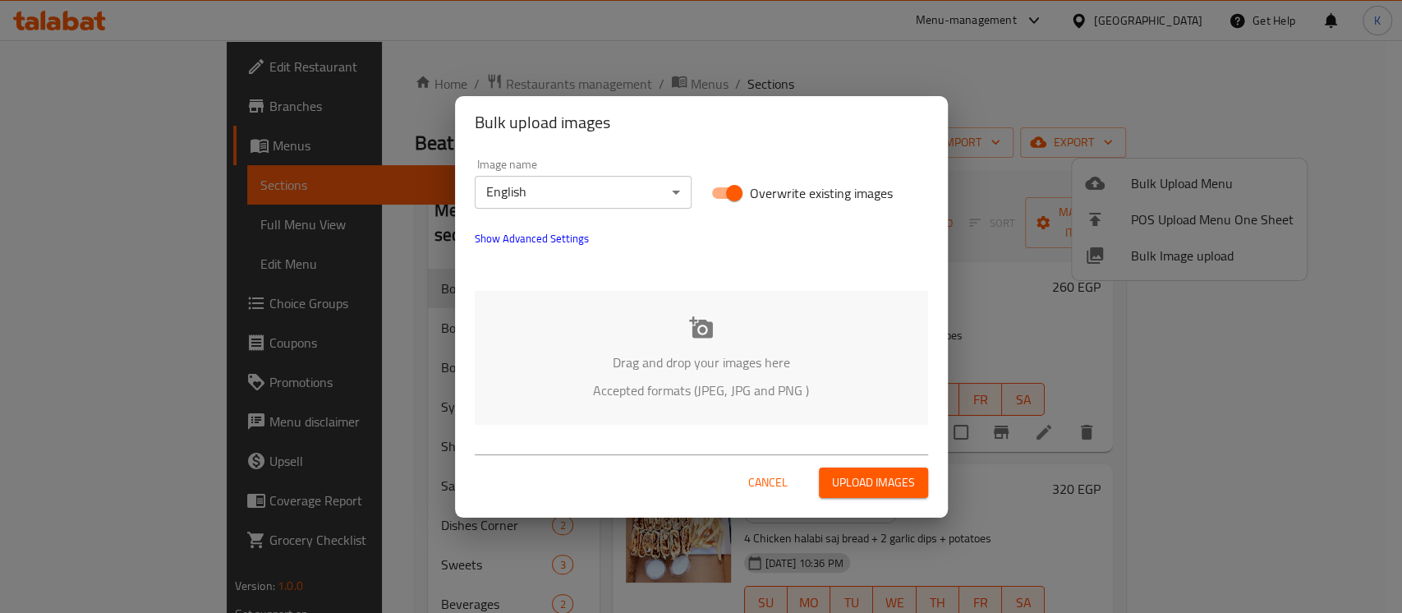
click at [706, 358] on p "Drag and drop your images here" at bounding box center [702, 362] width 404 height 20
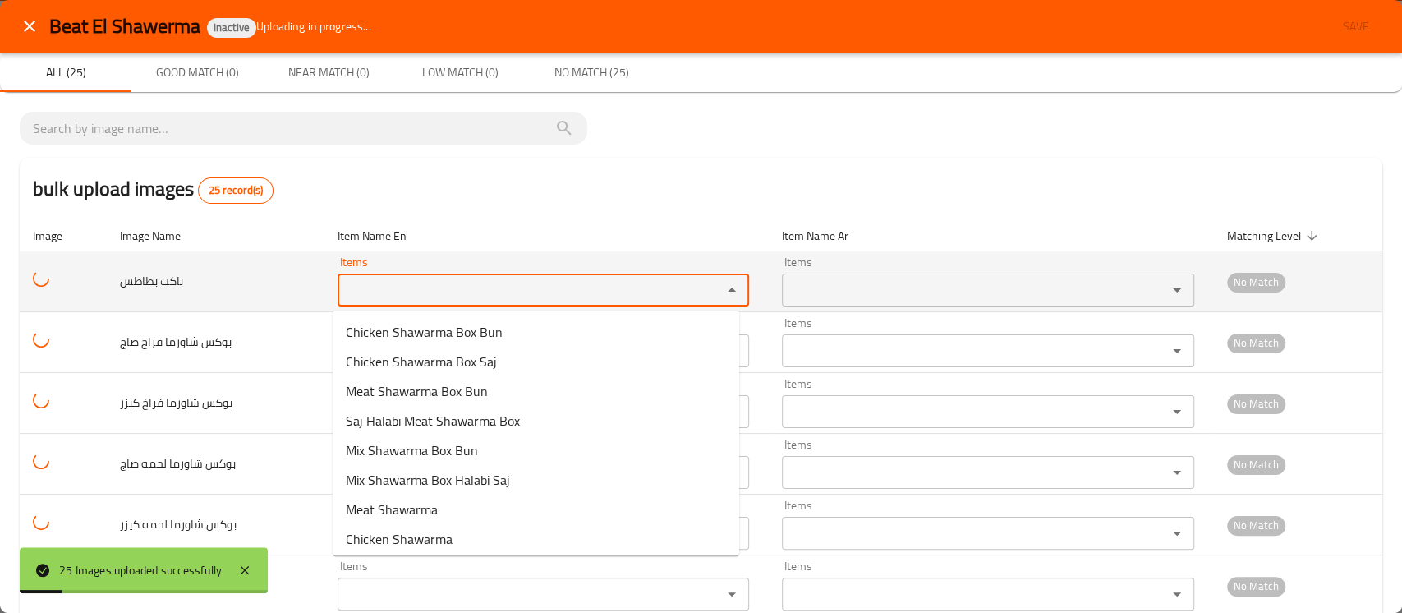
click at [596, 294] on بطاطس "Items" at bounding box center [519, 290] width 353 height 23
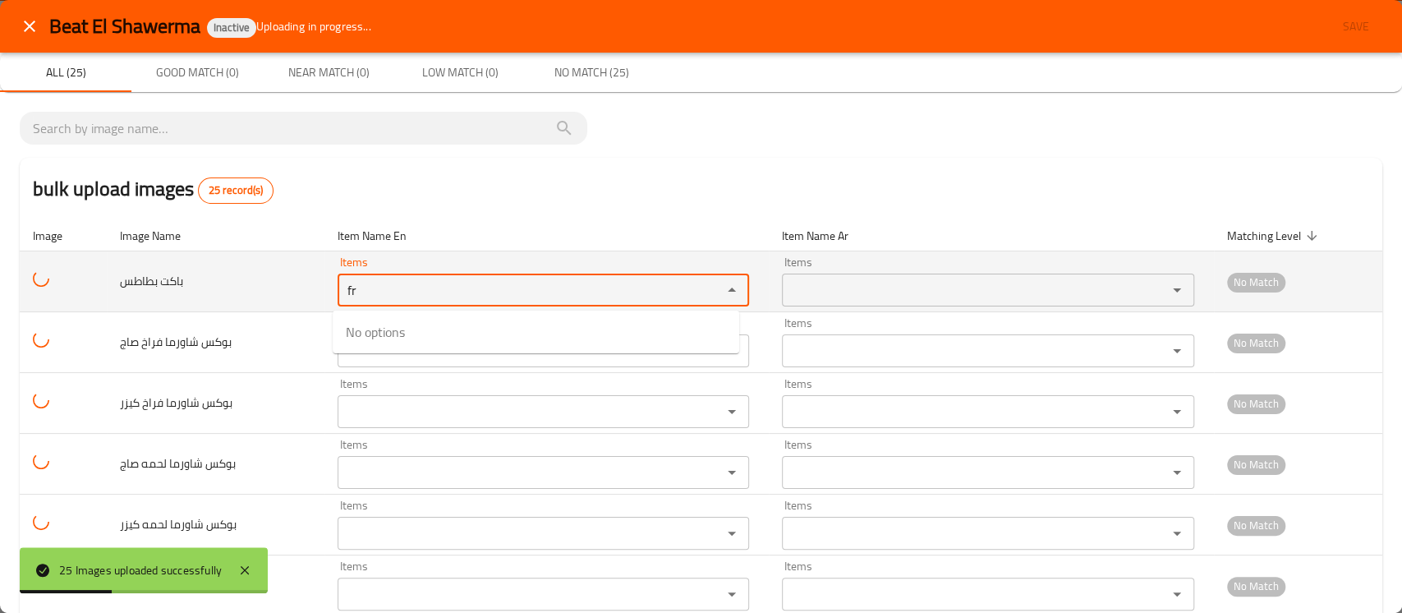
type بطاطس "f"
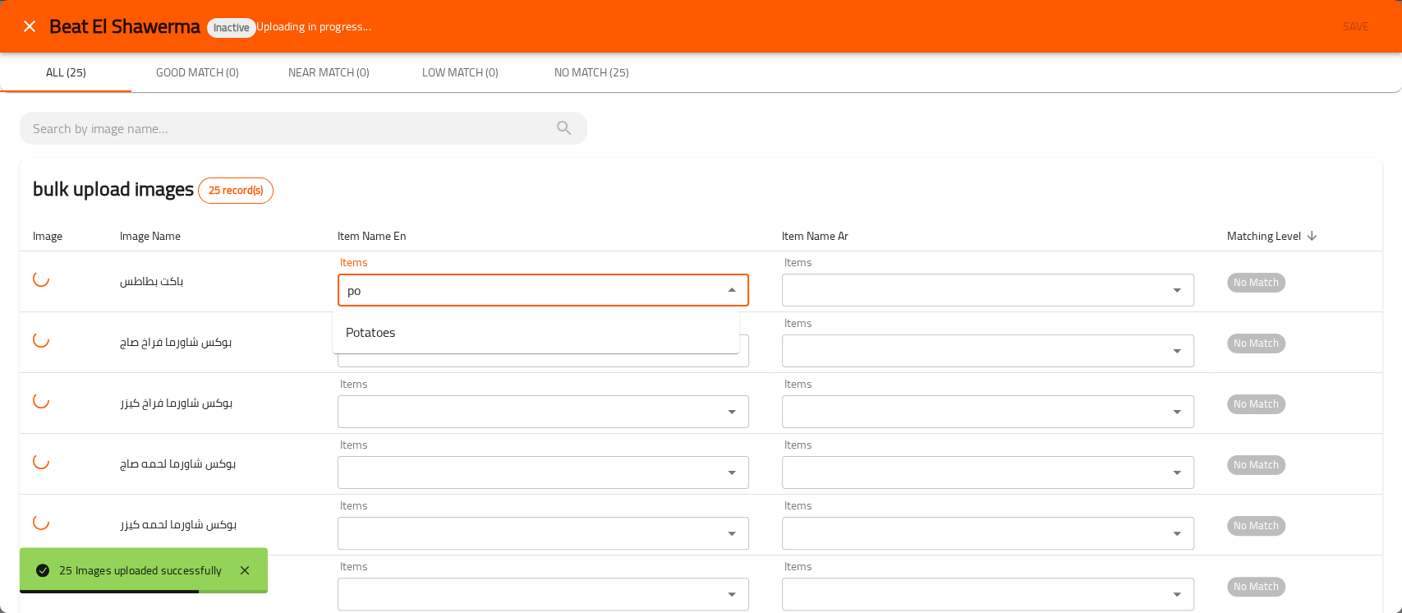
type بطاطس "p"
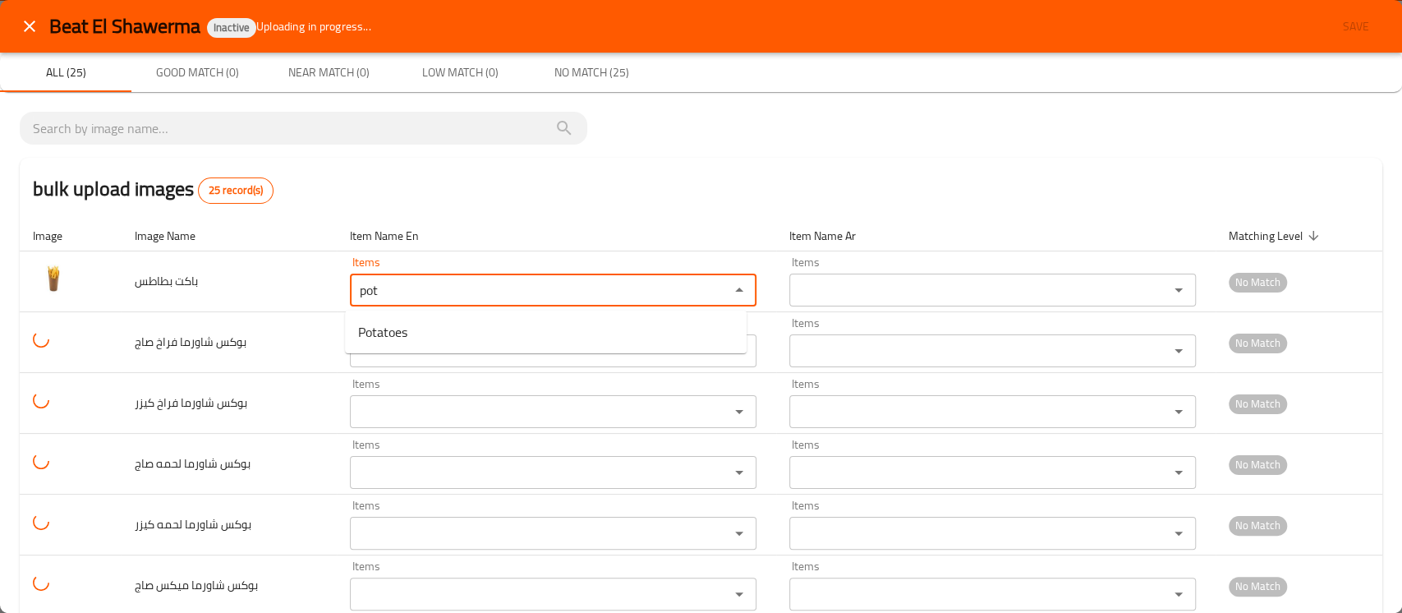
click at [488, 328] on بطاطس-option-0 "Potatoes" at bounding box center [546, 332] width 402 height 30
type بطاطس "Potatoes"
type بطاطس-ar "بطاطس"
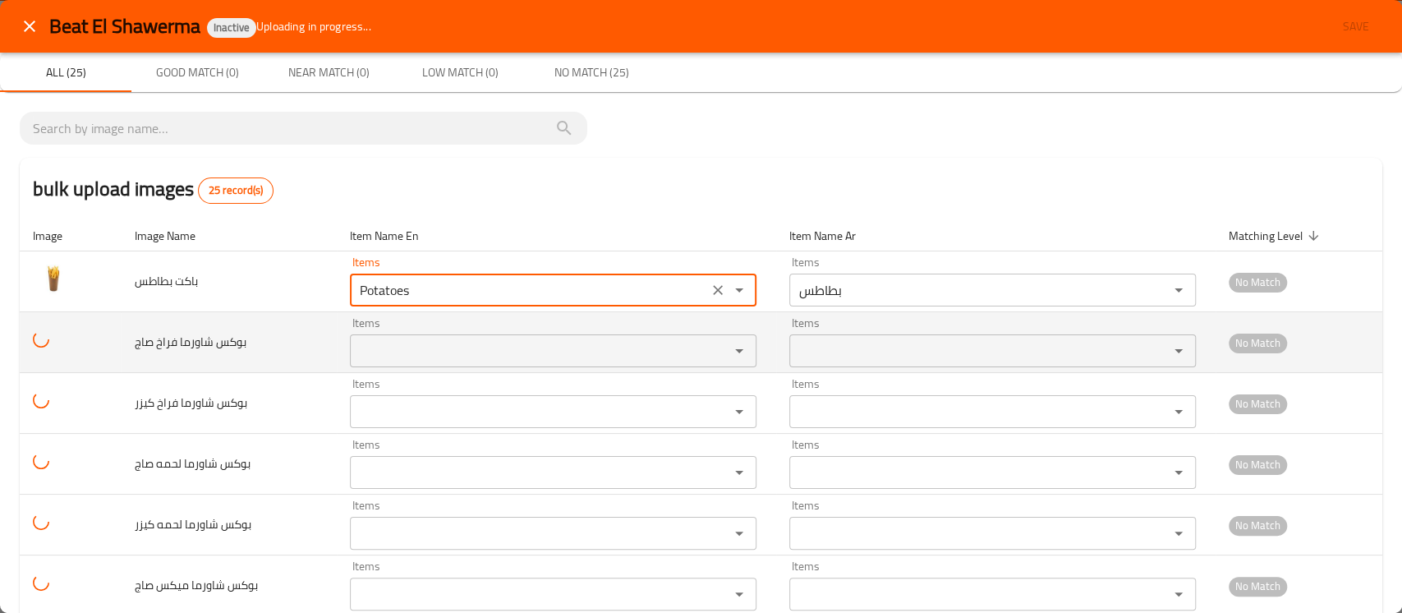
type بطاطس "Potatoes"
click at [433, 352] on صاج "Items" at bounding box center [529, 350] width 348 height 23
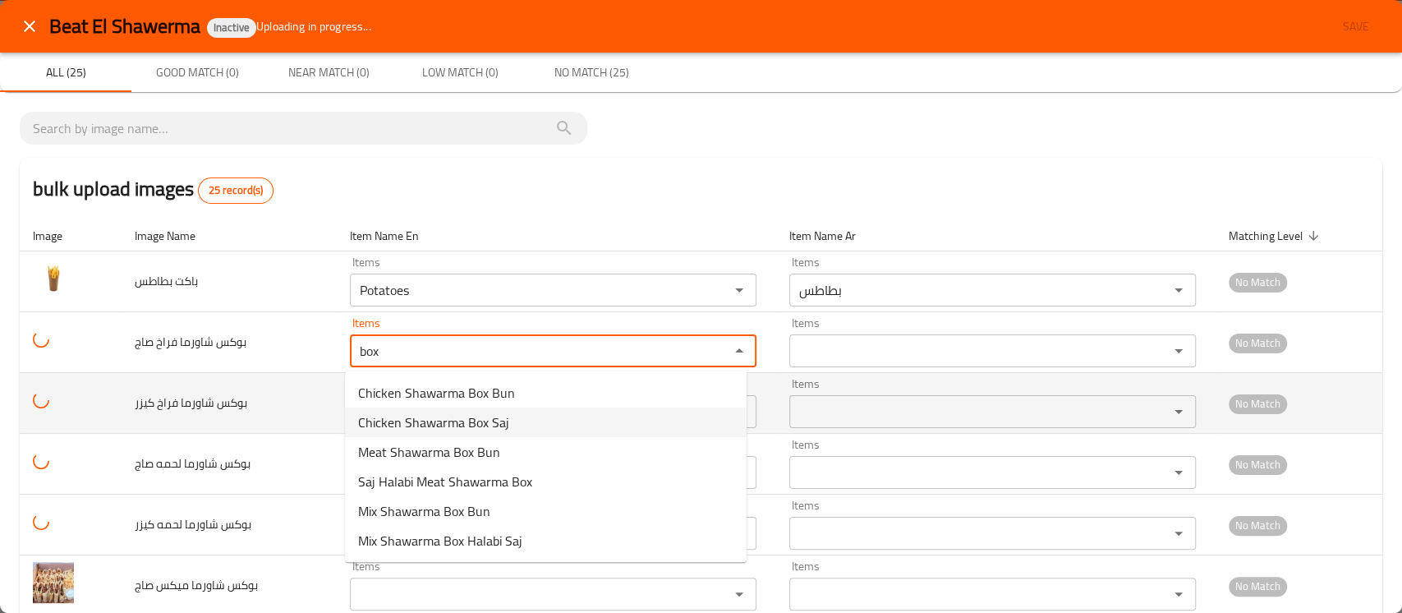
click at [449, 427] on span "Chicken Shawarma Box Saj" at bounding box center [433, 422] width 151 height 20
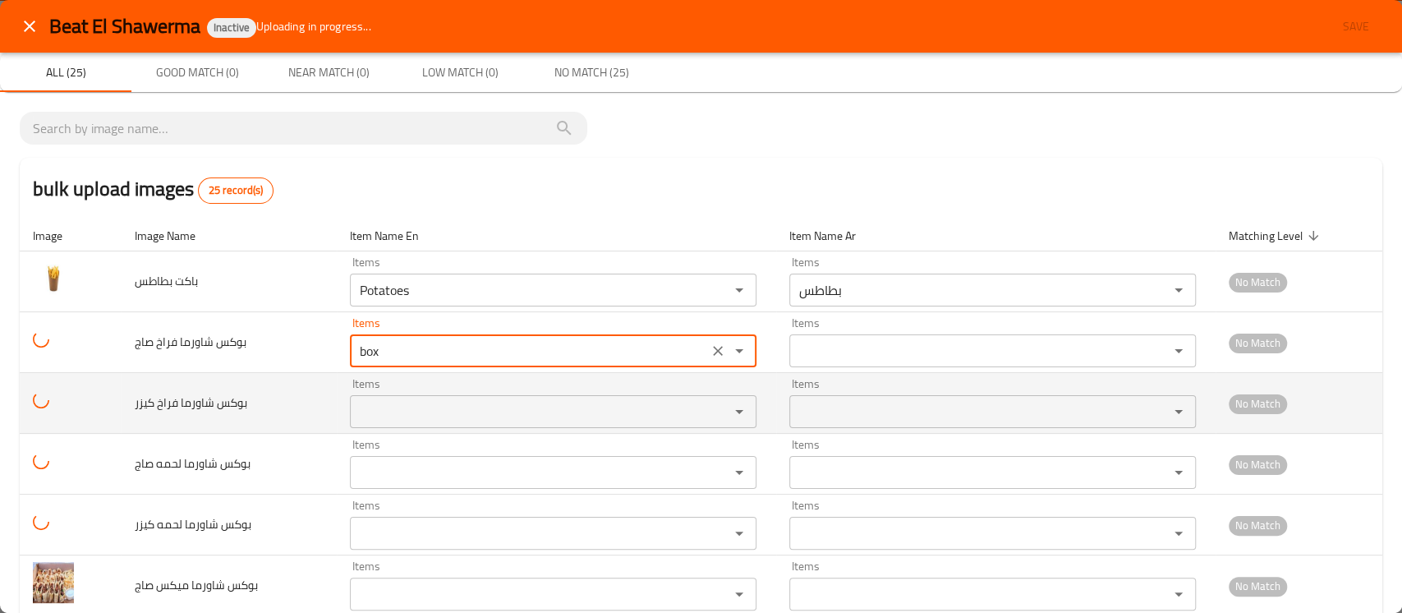
type صاج "Chicken Shawarma Box Saj"
type صاج-ar "بوكس شاورما فراخ صاج"
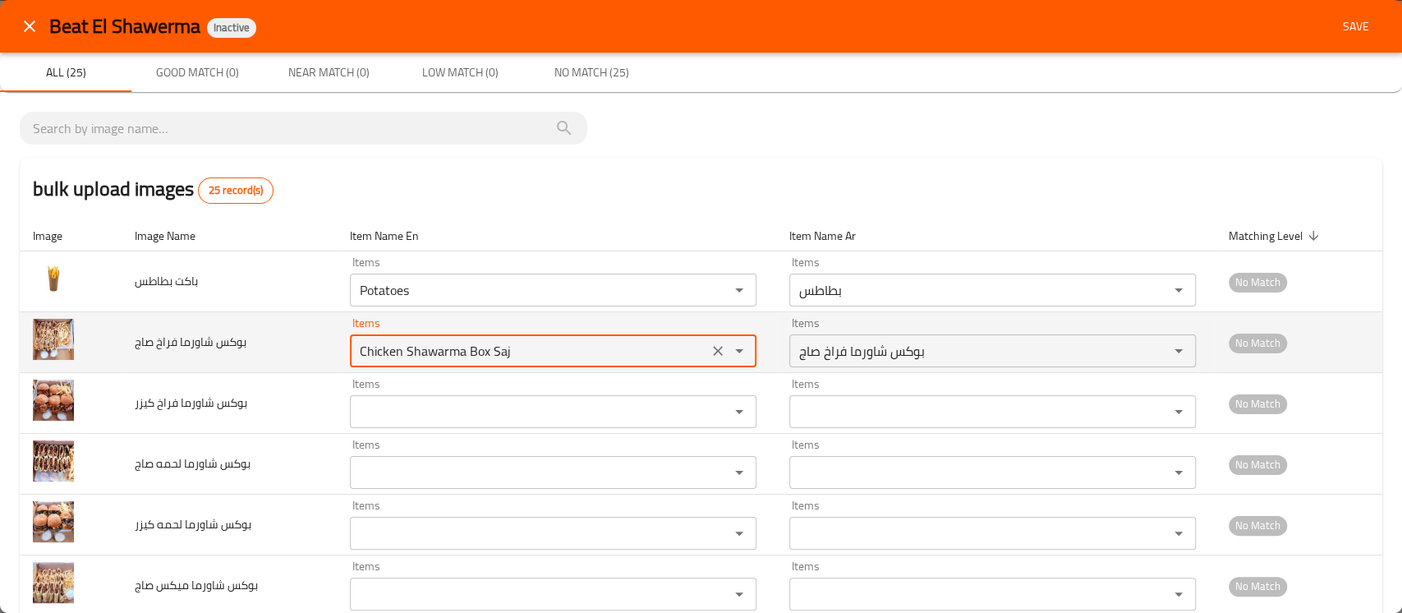
click at [477, 356] on صاج "Chicken Shawarma Box Saj" at bounding box center [529, 350] width 348 height 23
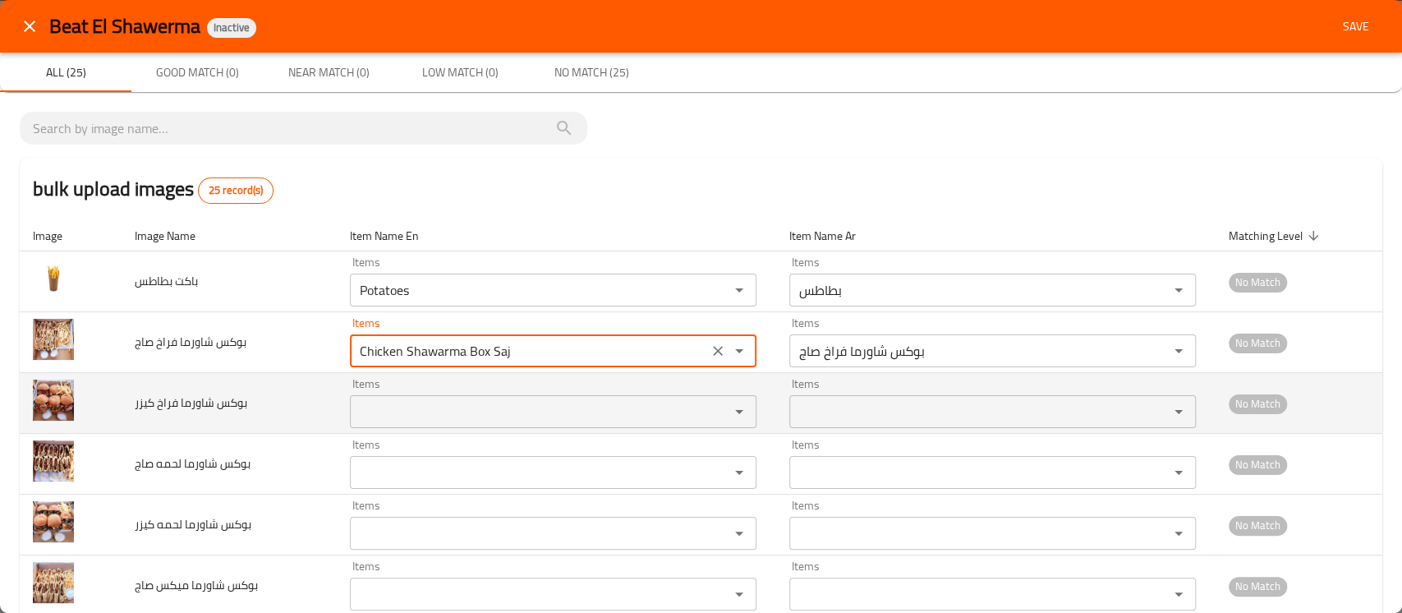
type صاج "Chicken Shawarma Box Saj"
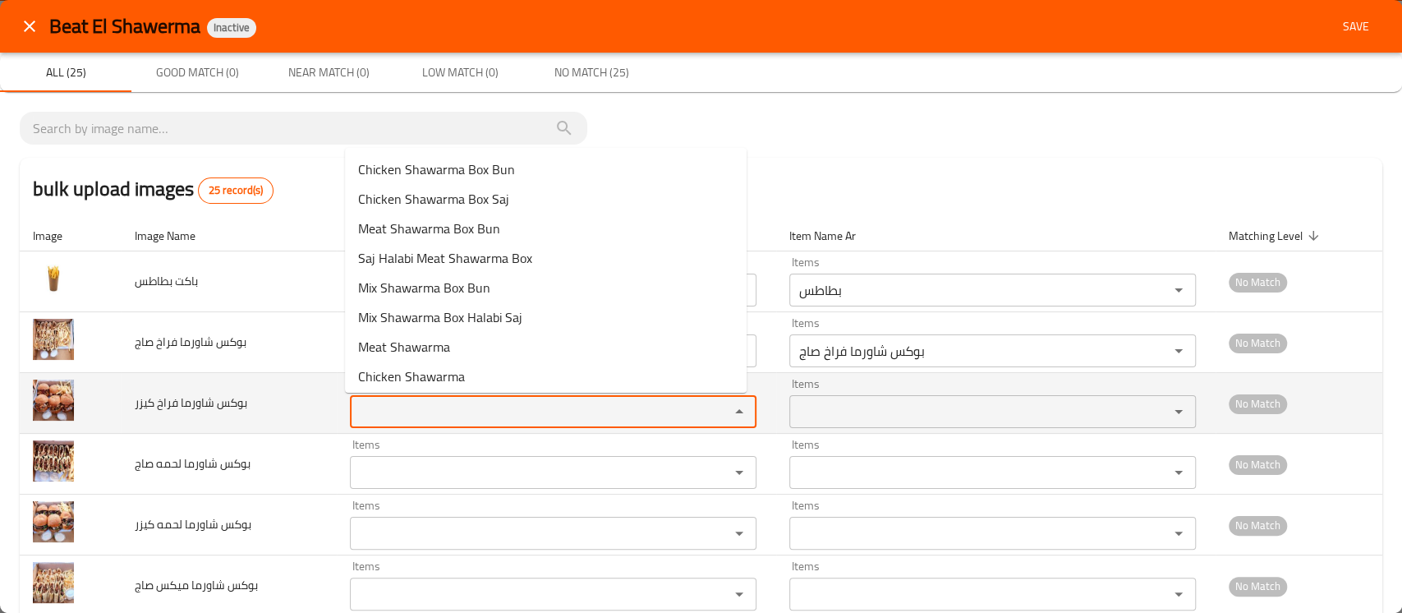
click at [398, 403] on كيزر "Items" at bounding box center [529, 411] width 348 height 23
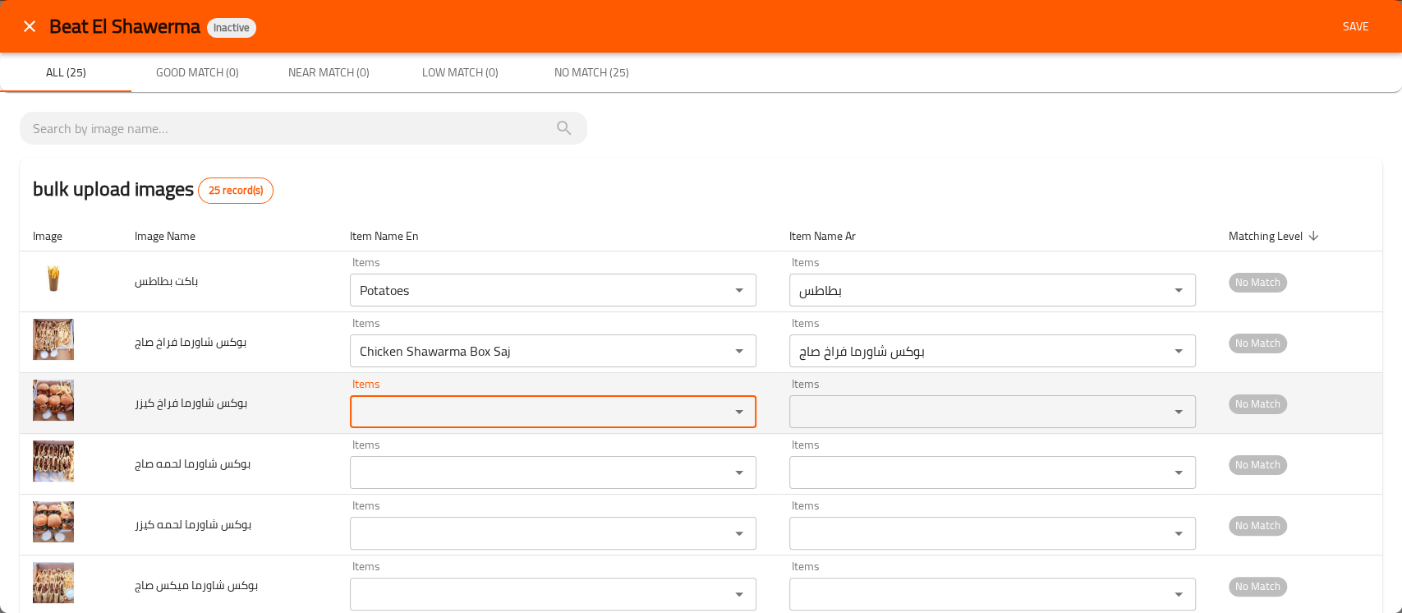
paste كيزر "Box"
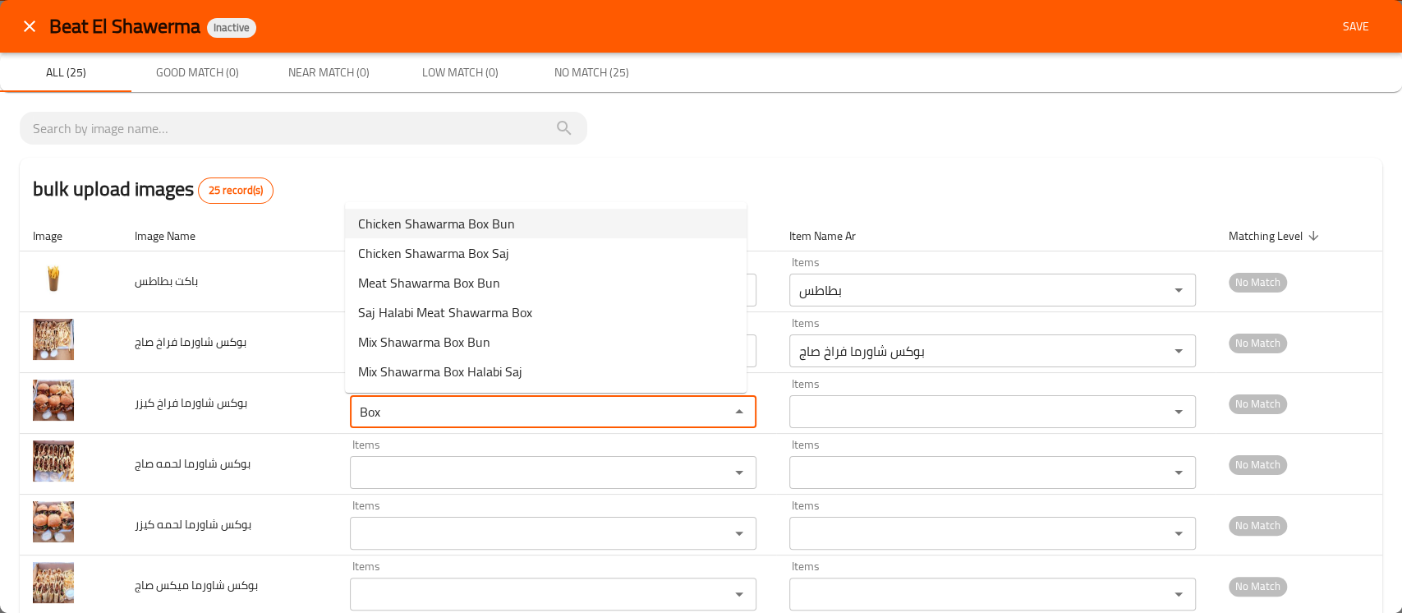
click at [496, 232] on span "Chicken Shawarma Box Bun" at bounding box center [436, 224] width 157 height 20
type كيزر "Chicken Shawarma Box Bun"
type كيزر-ar "بوكس شاورما فراخ كيزر"
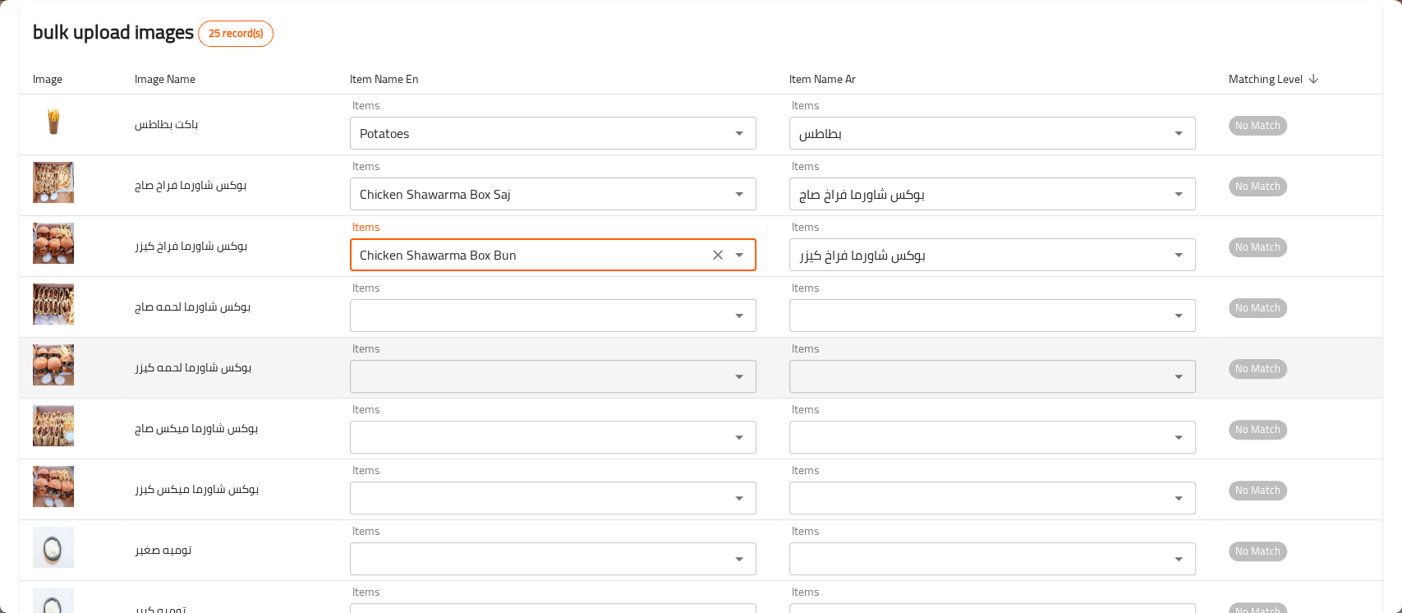
scroll to position [219, 0]
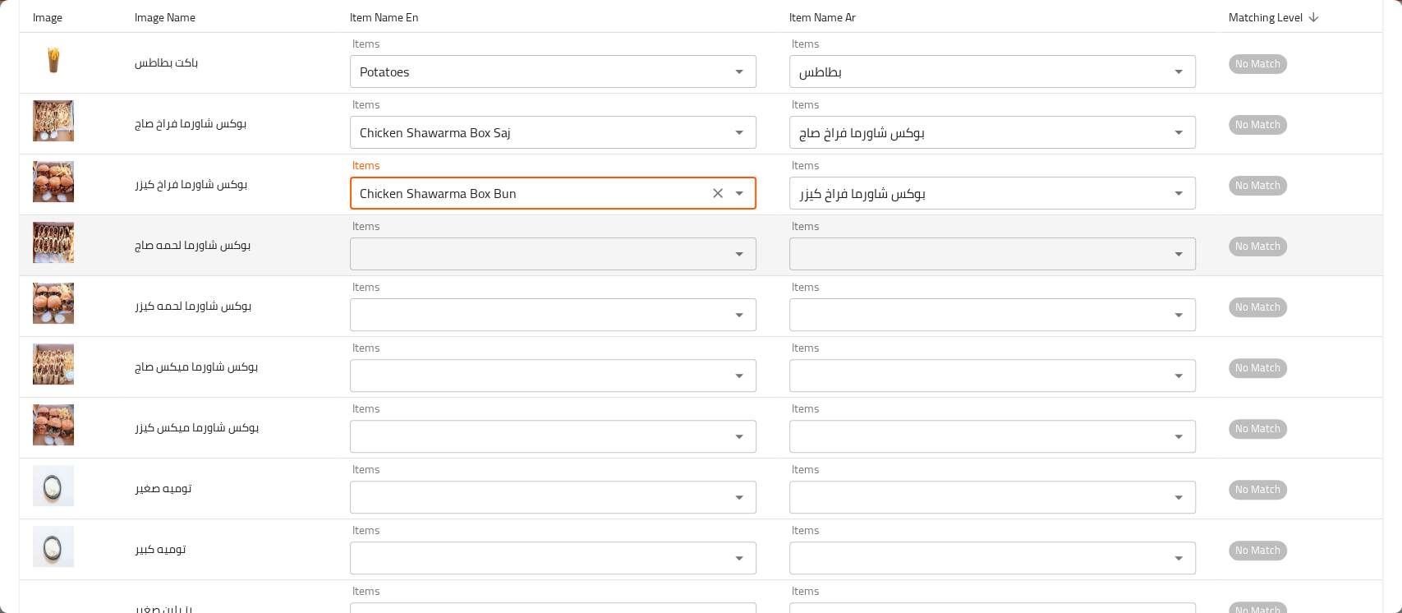
type كيزر "Chicken Shawarma Box Bun"
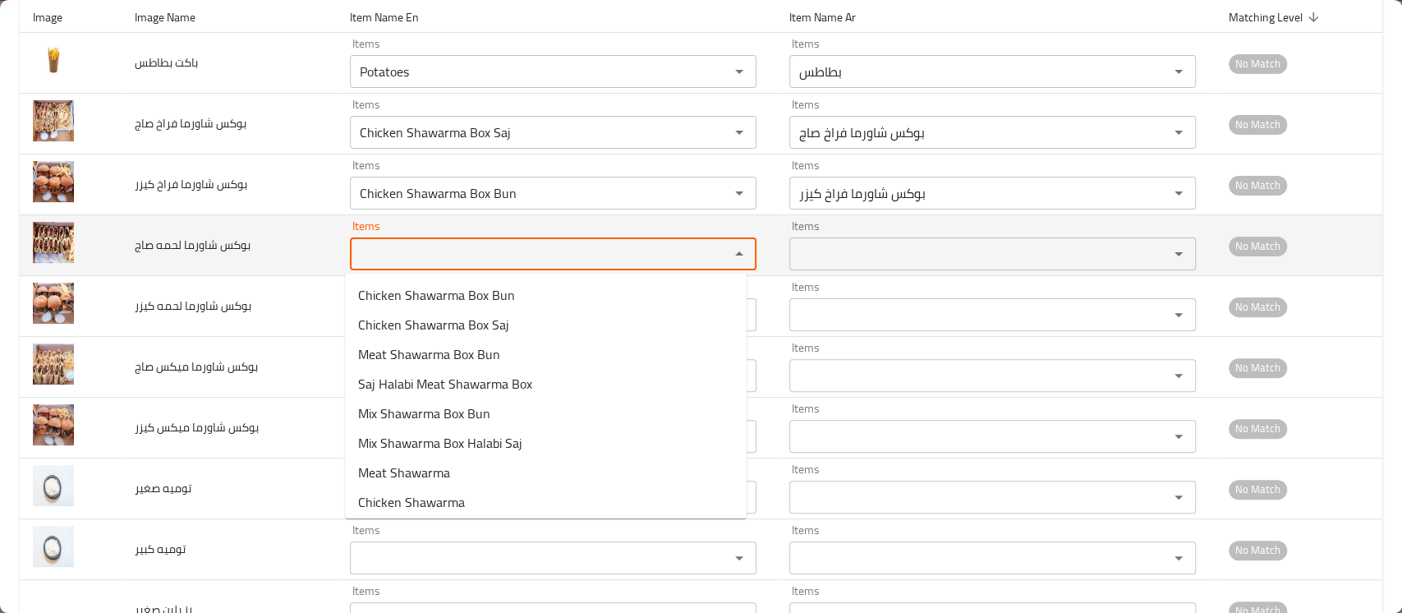
click at [398, 260] on صاج "Items" at bounding box center [529, 253] width 348 height 23
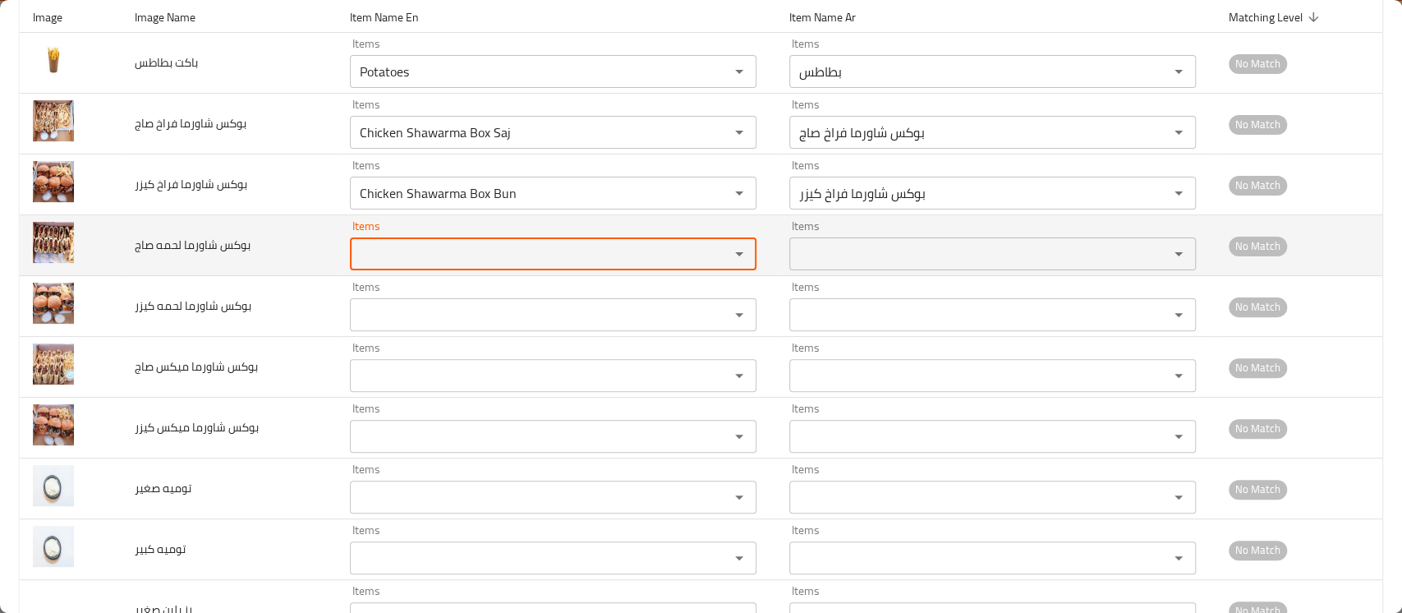
paste صاج "Box"
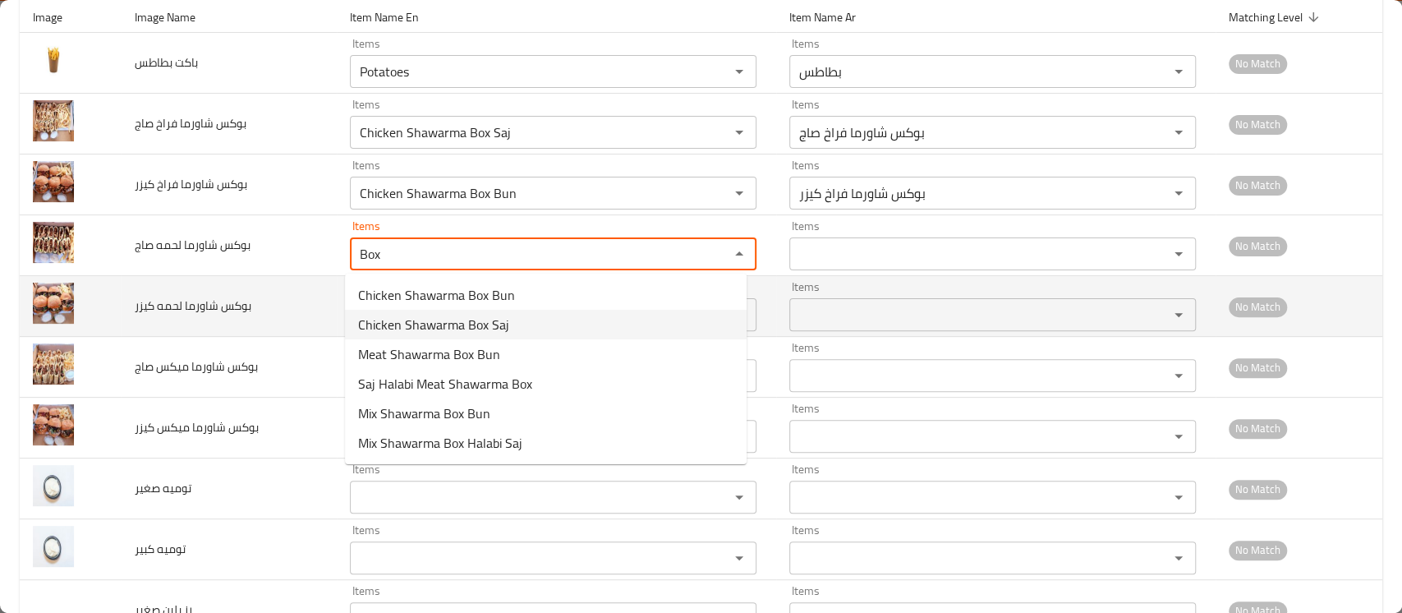
type صاج "Box"
click at [303, 303] on td "بوكس شاورما لحمه كيزر" at bounding box center [228, 306] width 215 height 61
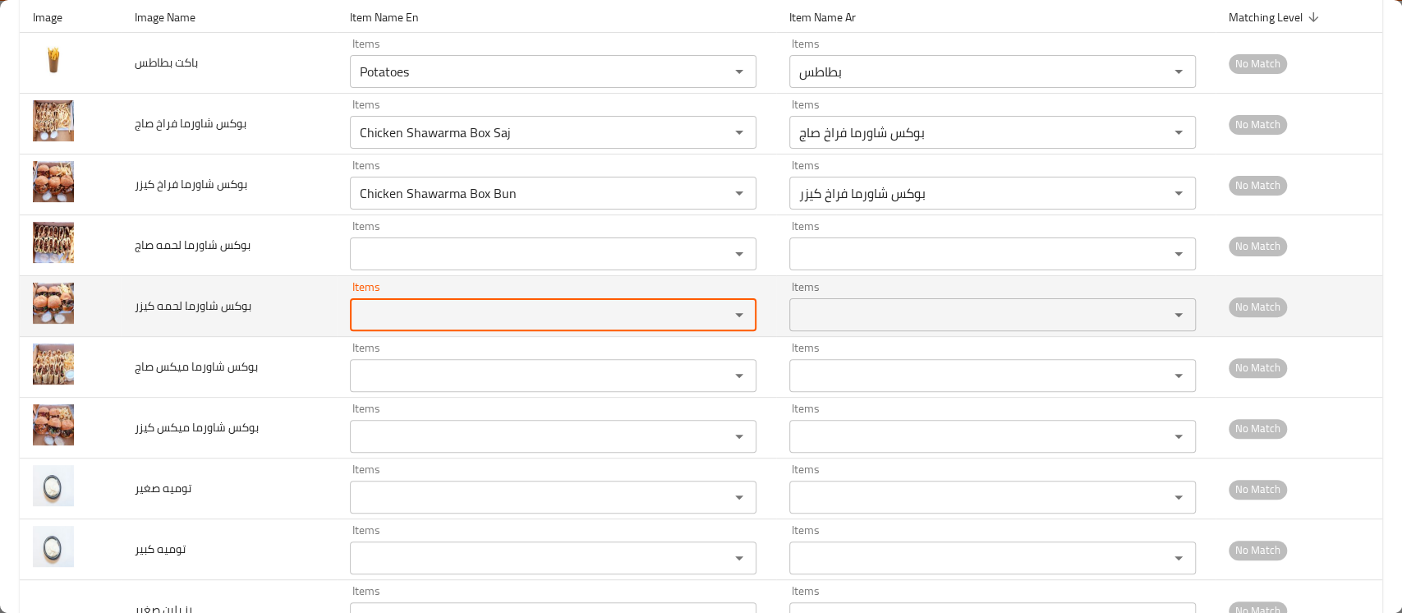
click at [390, 322] on كيزر "Items" at bounding box center [529, 314] width 348 height 23
paste كيزر "Box"
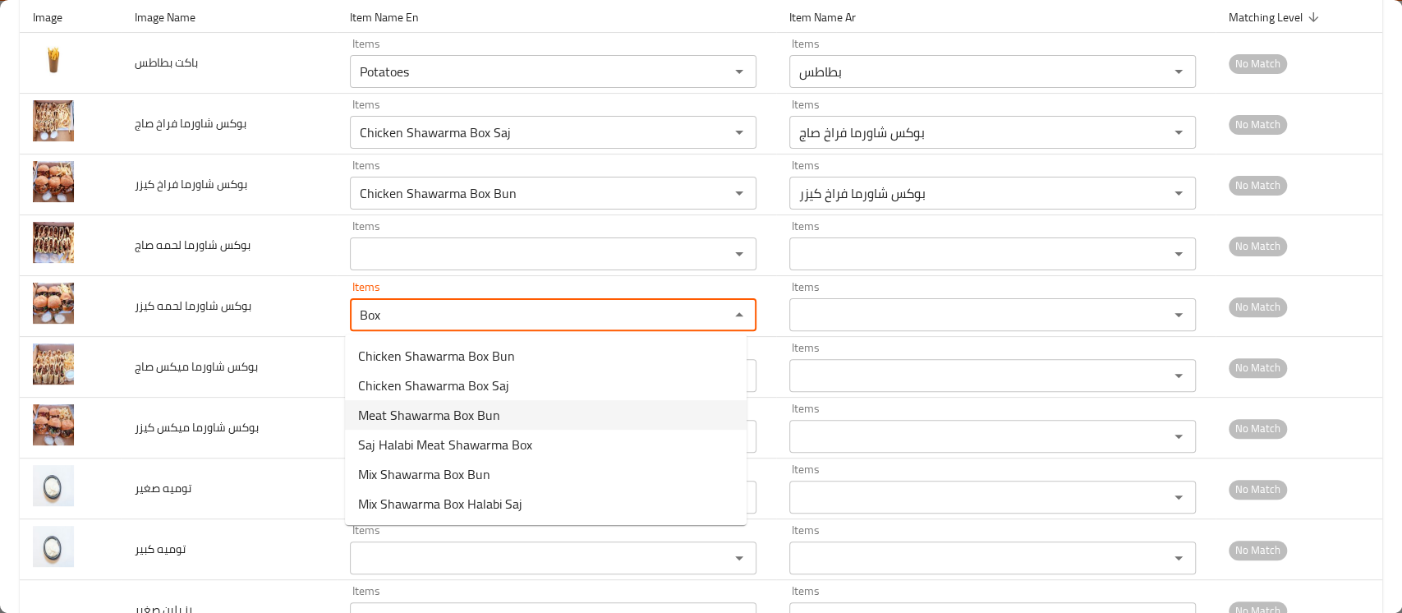
click at [444, 421] on span "Meat Shawarma Box Bun" at bounding box center [429, 415] width 142 height 20
type كيزر "Meat Shawarma Box Bun"
type كيزر-ar "بوكس شاورما لحمة كيزر"
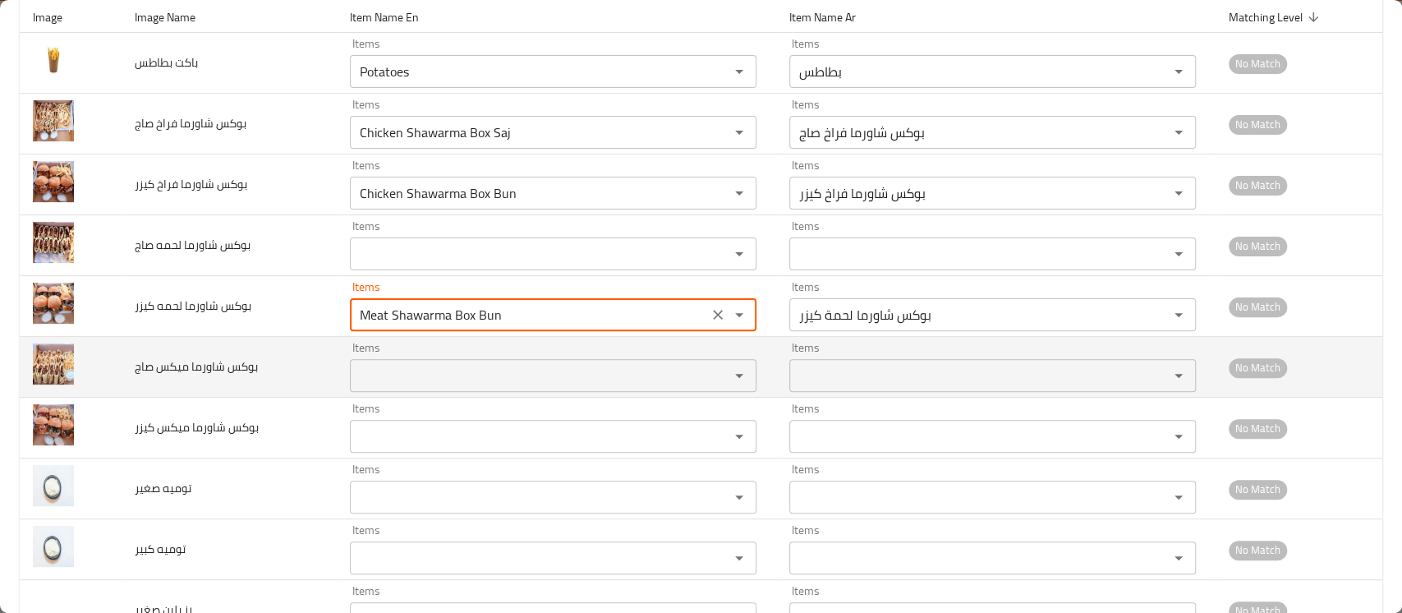
type كيزر "Meat Shawarma Box Bun"
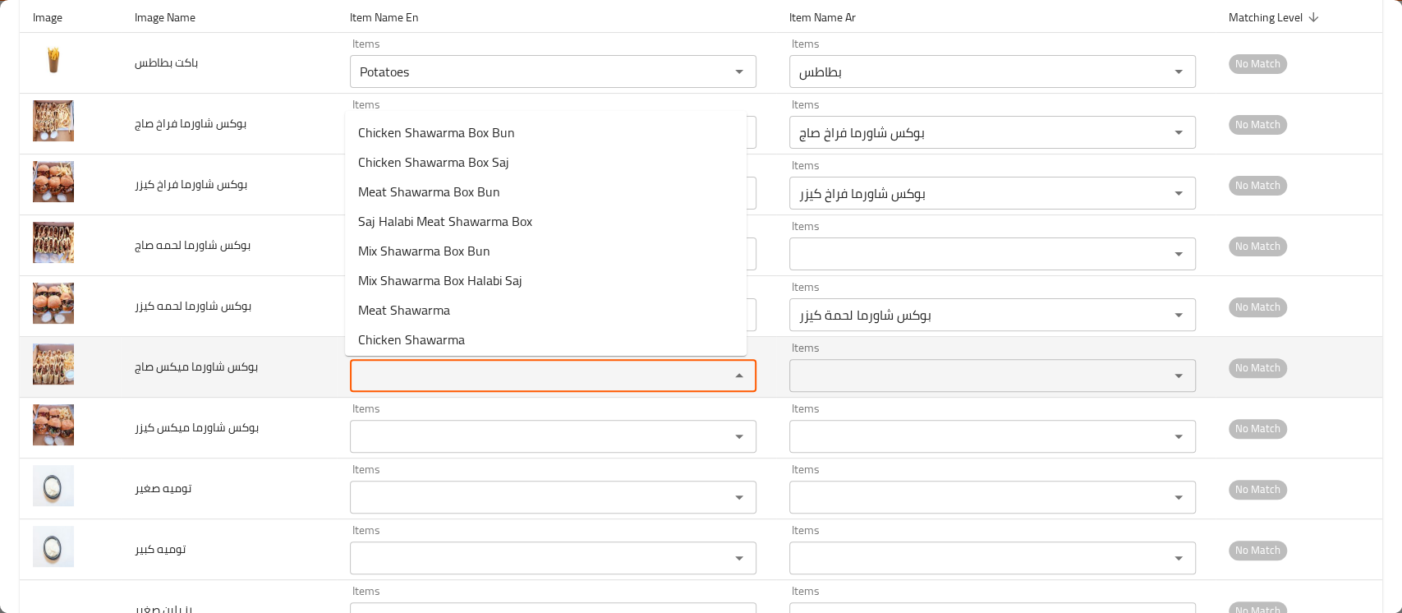
paste صاج "Box"
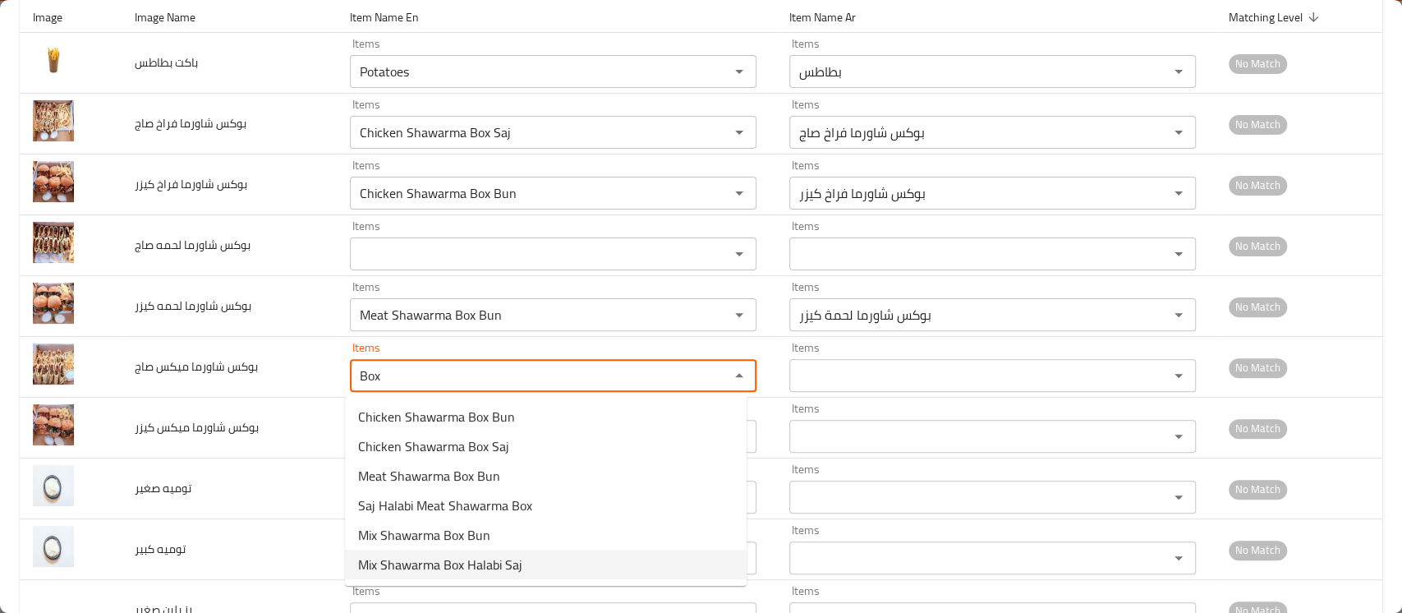
click at [473, 557] on span "Mix Shawarma Box Halabi Saj" at bounding box center [440, 565] width 164 height 20
type صاج "Mix Shawarma Box Halabi Saj"
type صاج-ar "بوكس شاورما ميكس حلبي صاج"
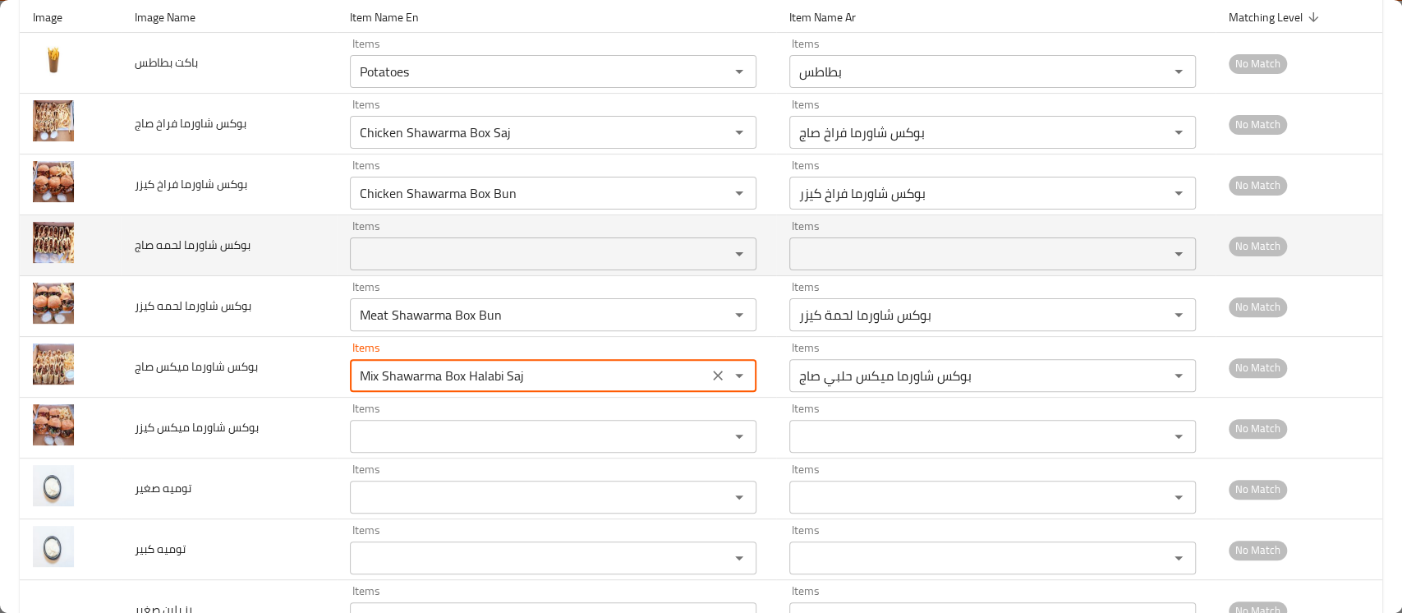
type صاج "Mix Shawarma Box Halabi Saj"
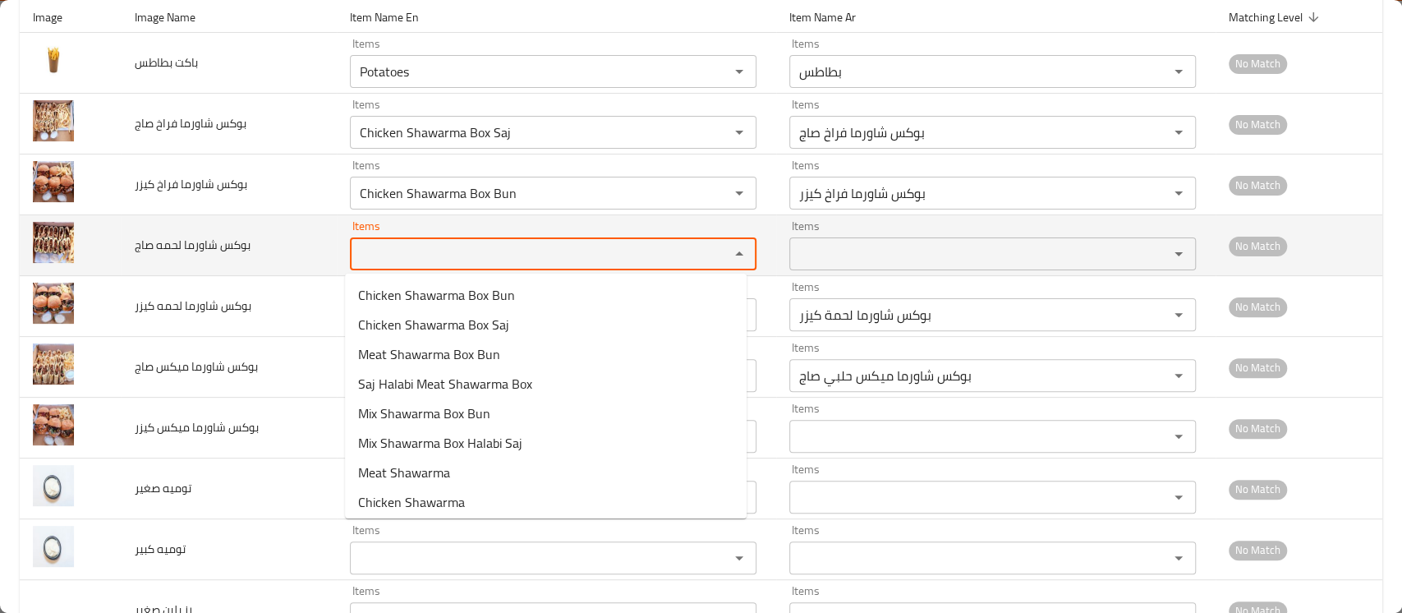
click at [444, 261] on صاج "Items" at bounding box center [529, 253] width 348 height 23
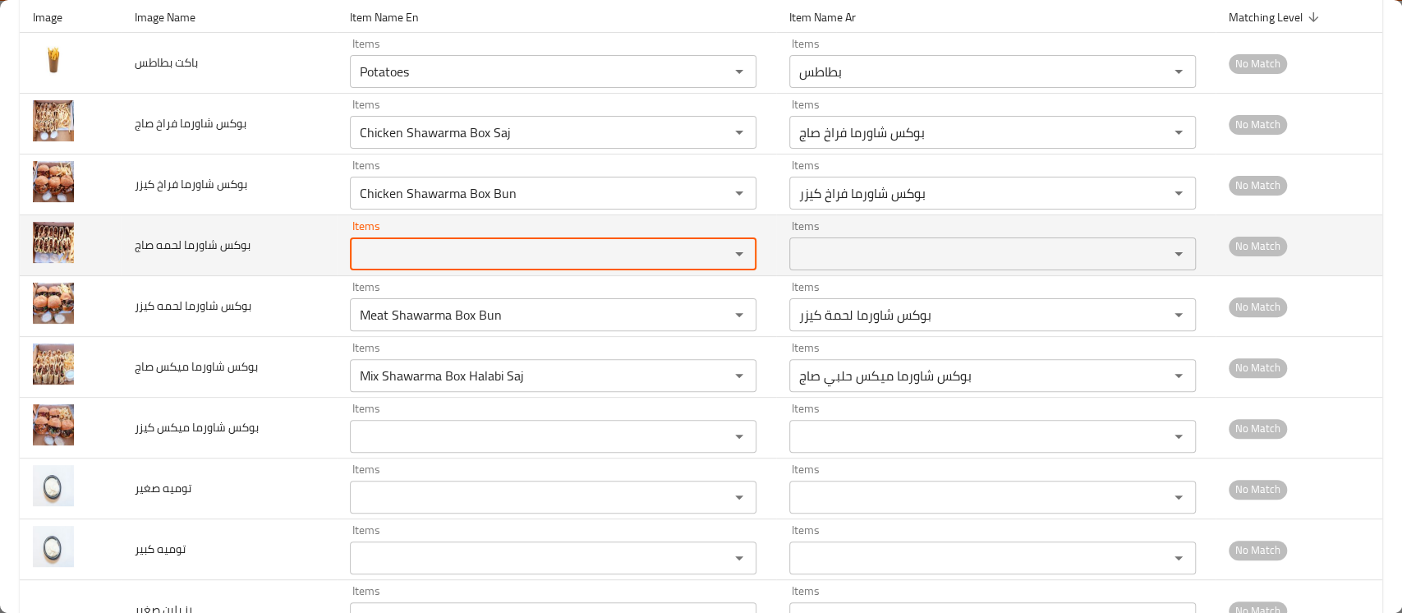
paste صاج "Box"
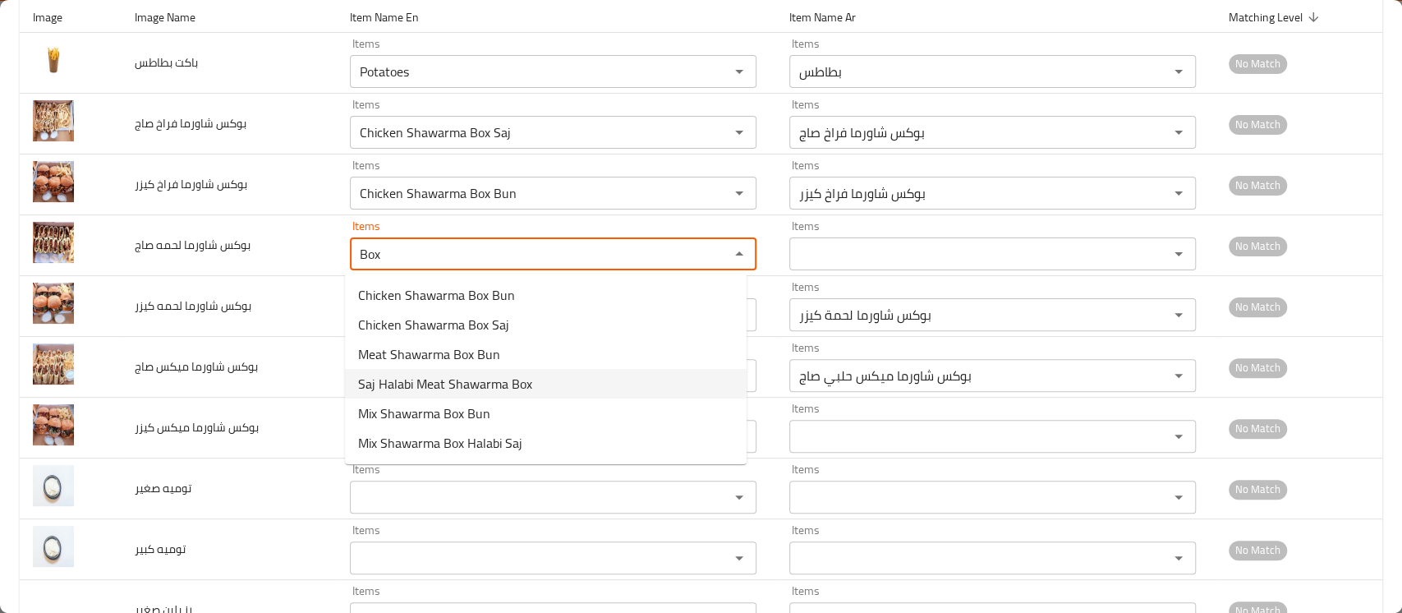
click at [495, 385] on span "Saj Halabi Meat Shawarma Box" at bounding box center [445, 384] width 174 height 20
type صاج "Saj Halabi Meat Shawarma Box"
type صاج-ar "بوكس شاورما لحمة حلبي صاج"
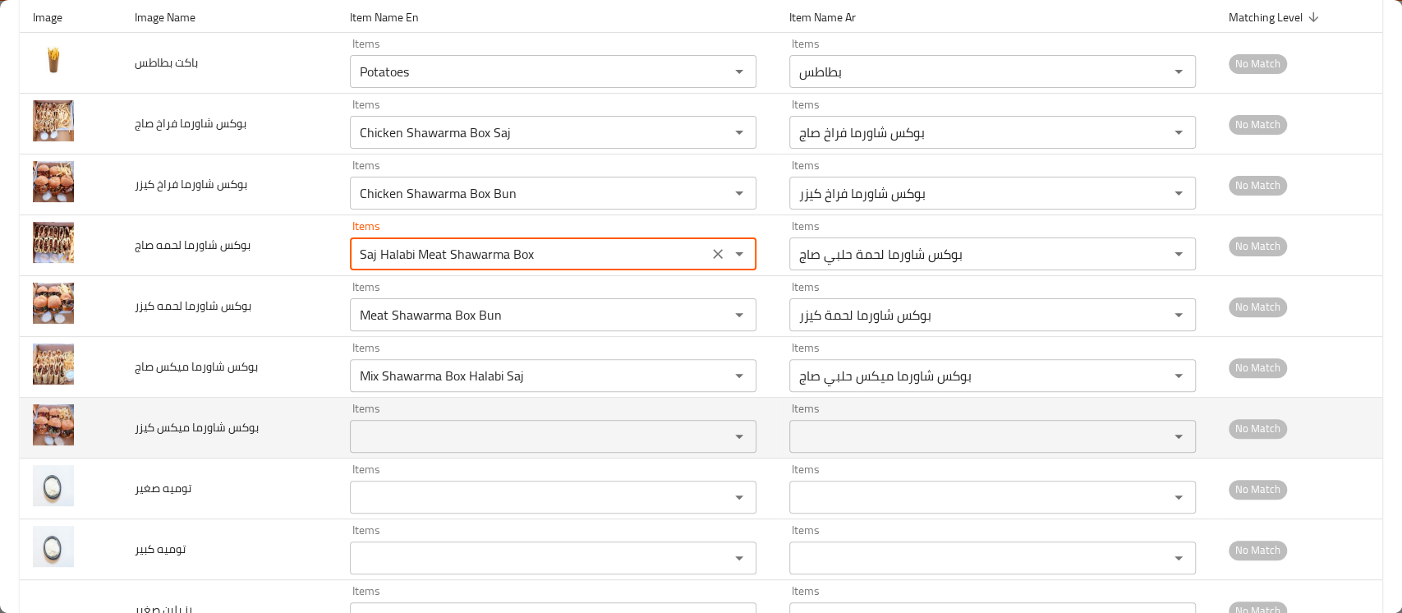
type صاج "Saj Halabi Meat Shawarma Box"
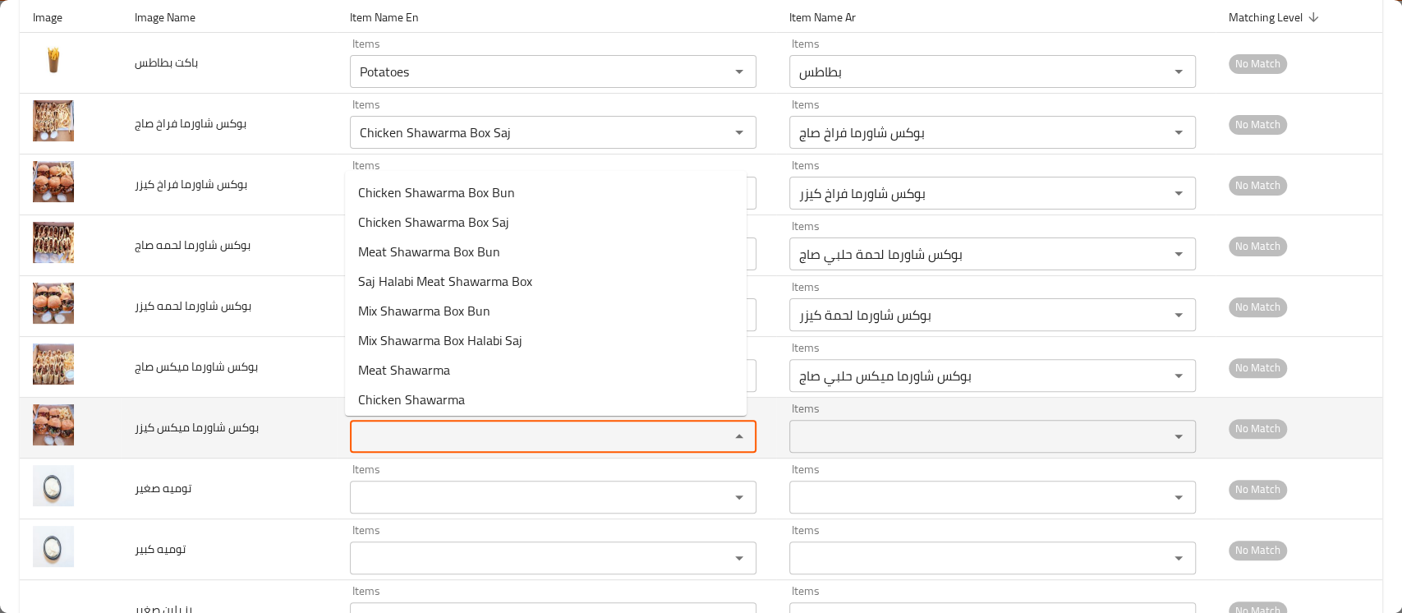
click at [427, 434] on كيزر "Items" at bounding box center [529, 436] width 348 height 23
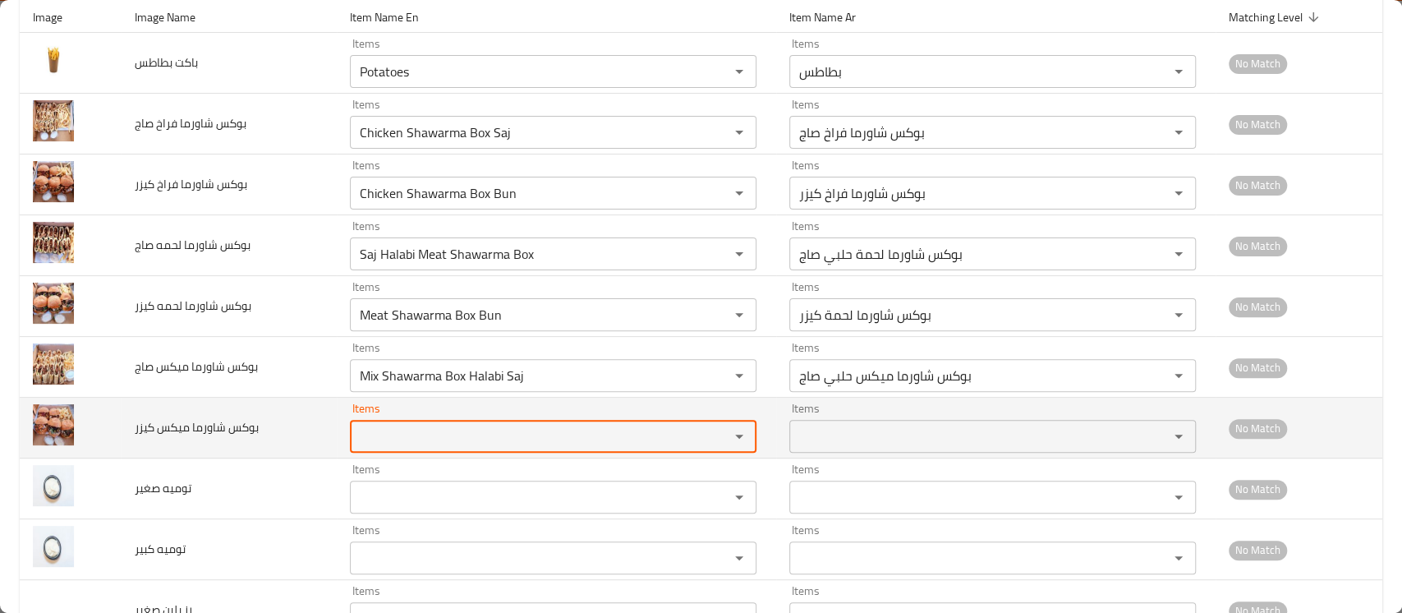
paste كيزر "Box"
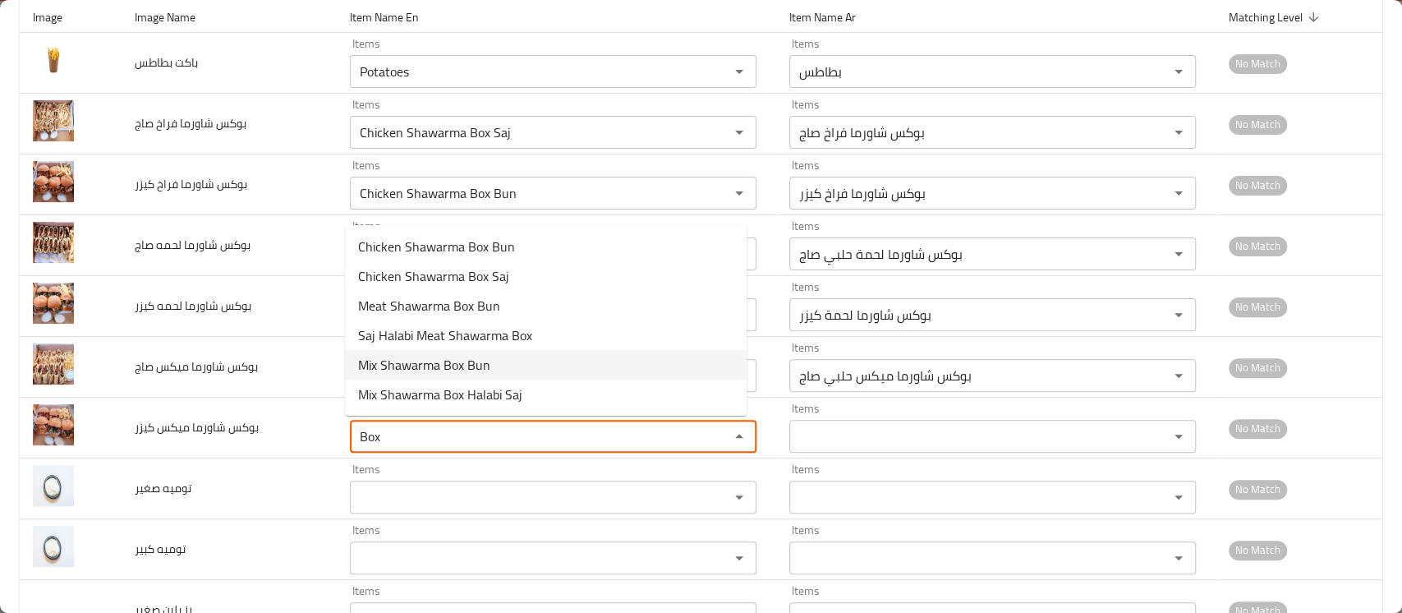
click at [445, 359] on span "Mix Shawarma Box Bun" at bounding box center [424, 365] width 132 height 20
type كيزر "Mix Shawarma Box Bun"
type كيزر-ar "بوكس شاورما ميكس كيزر"
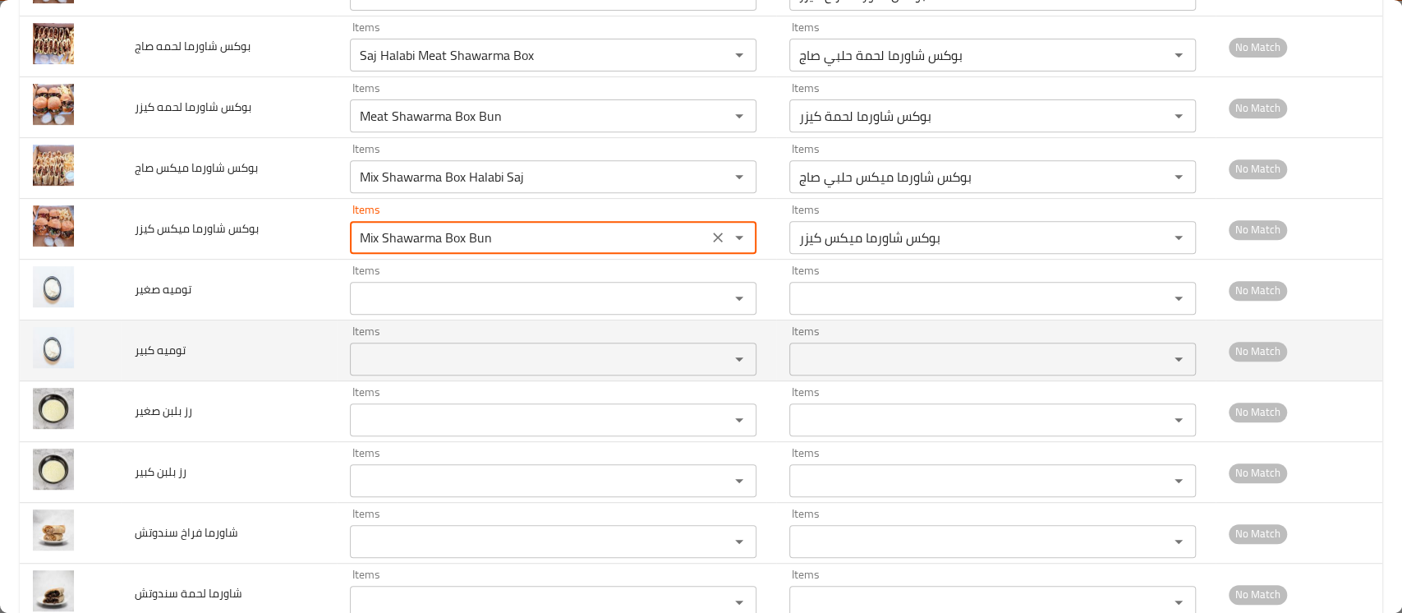
scroll to position [438, 0]
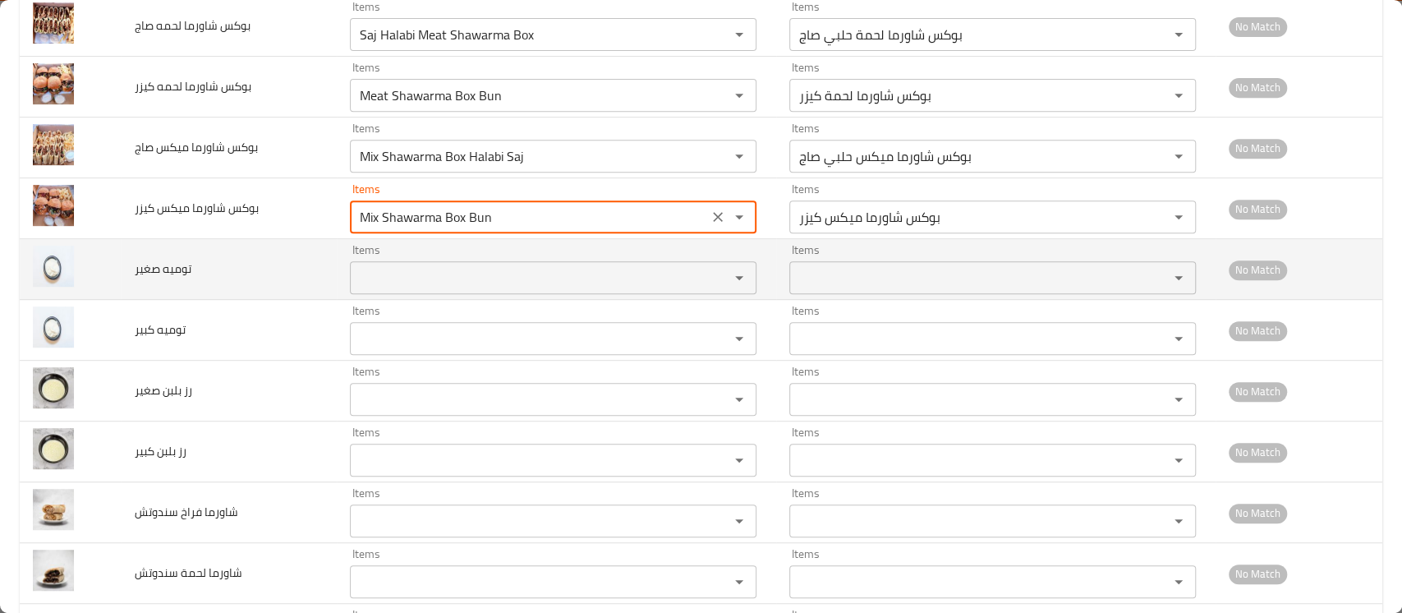
type كيزر "Mix Shawarma Box Bun"
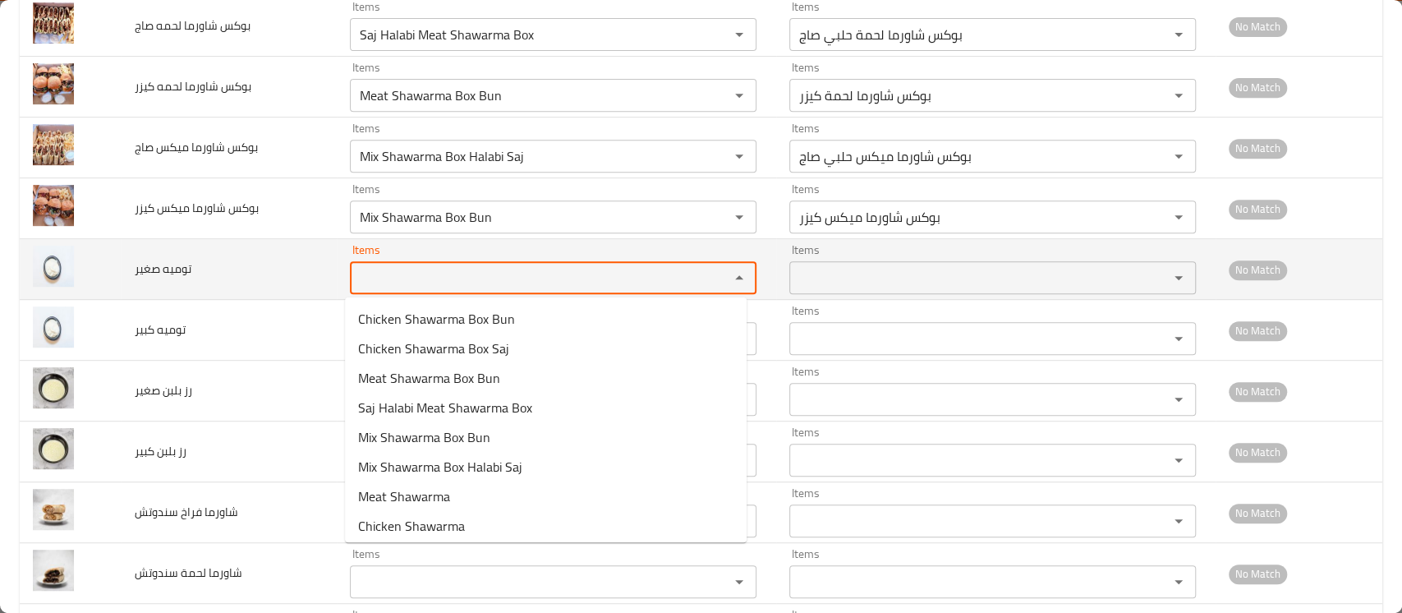
click at [407, 279] on صغير "Items" at bounding box center [529, 277] width 348 height 23
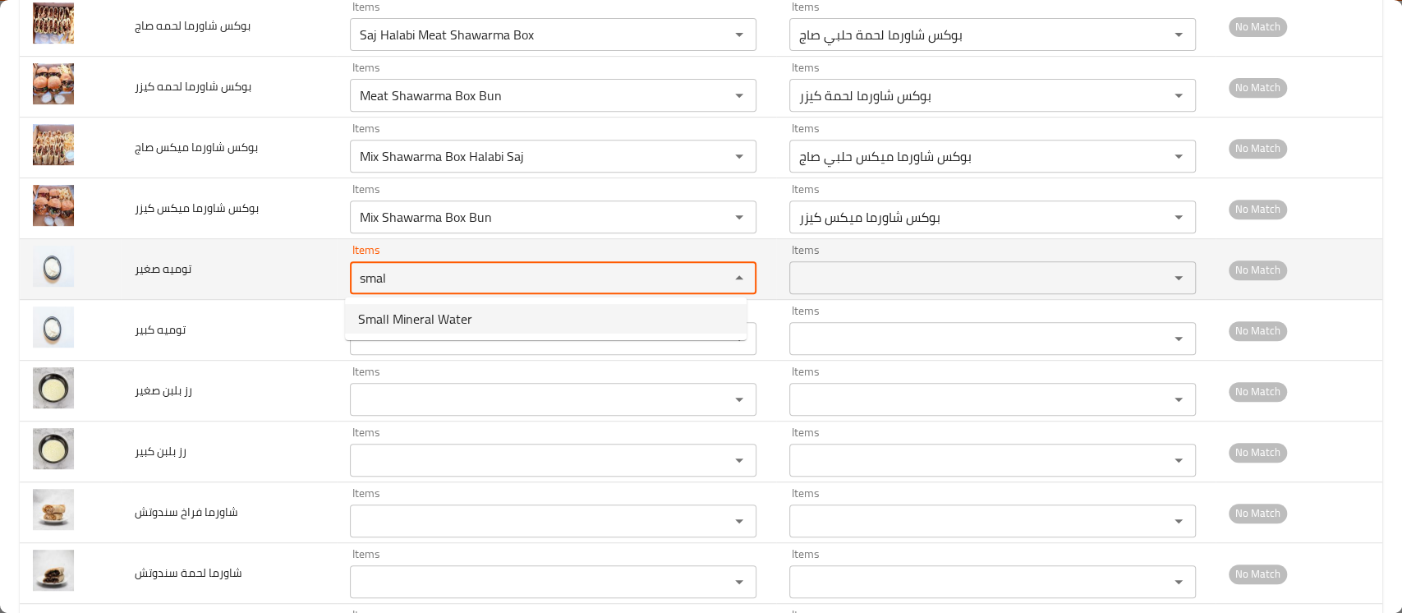
drag, startPoint x: 412, startPoint y: 270, endPoint x: 296, endPoint y: 271, distance: 116.7
click at [297, 271] on tr "توميه صغير Items smal Items Items Items No Match" at bounding box center [701, 269] width 1363 height 61
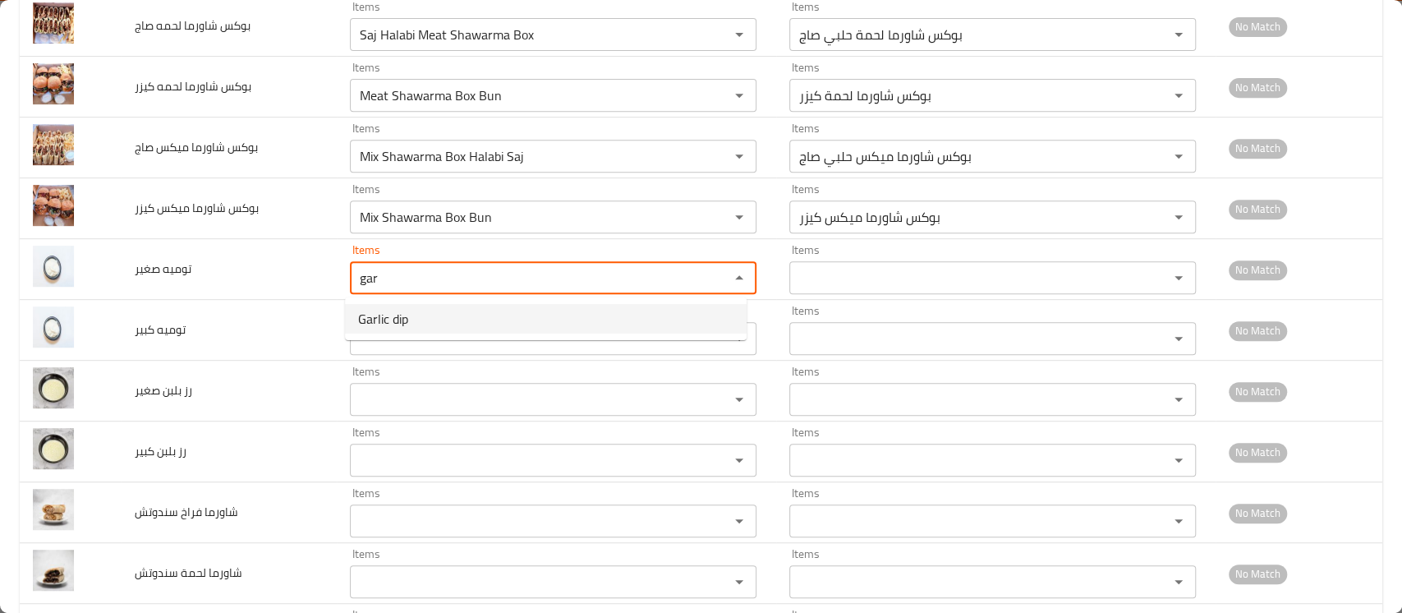
click at [477, 325] on صغير-option-0 "Garlic dip" at bounding box center [546, 319] width 402 height 30
type صغير "Garlic dip"
type صغير-ar "تومية"
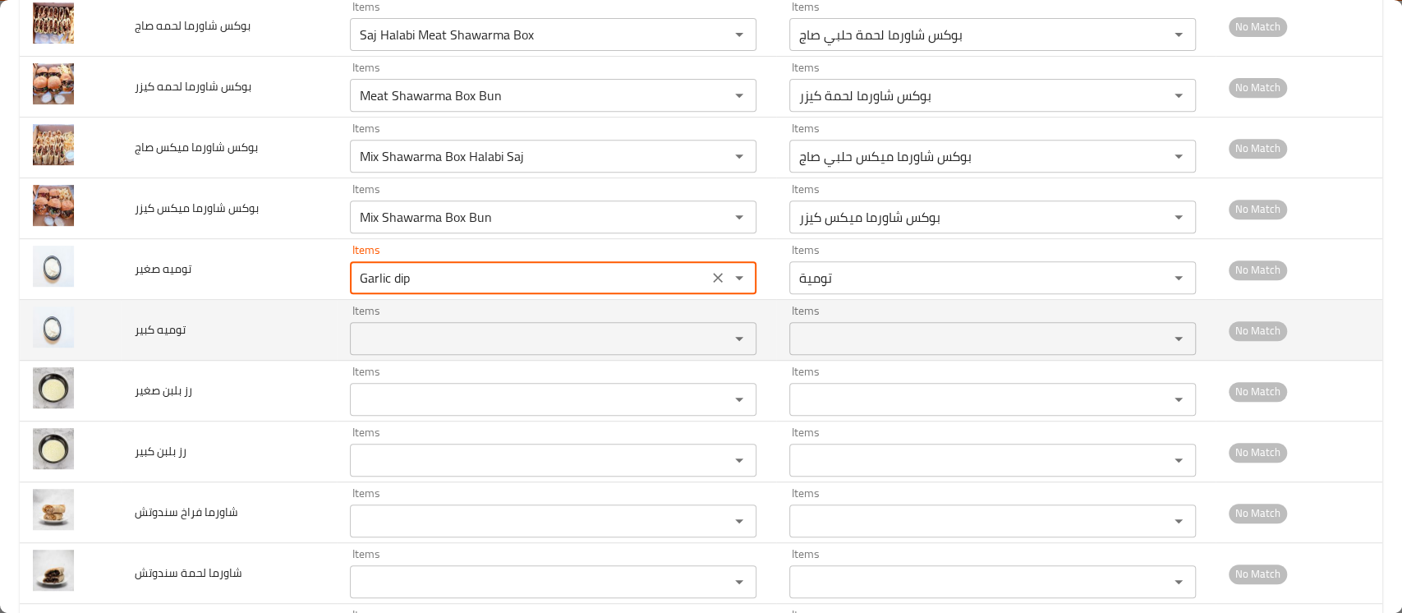
type صغير "Garlic dip"
click at [422, 334] on كبير "Items" at bounding box center [529, 338] width 348 height 23
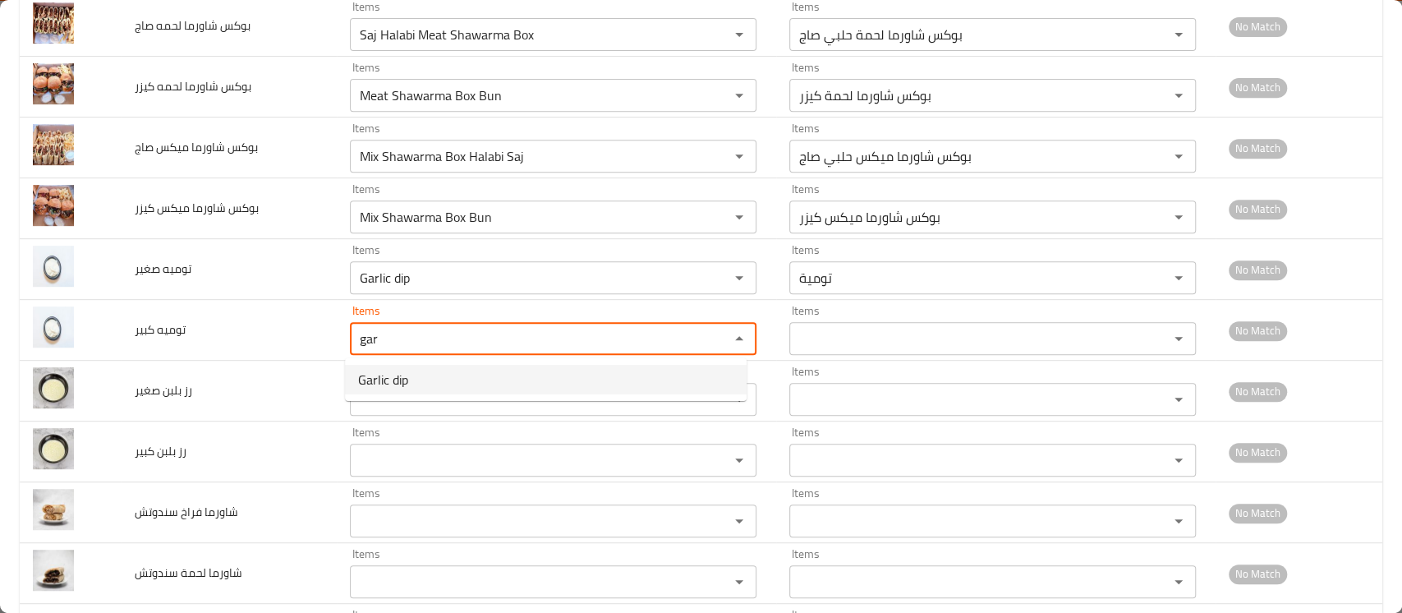
click at [467, 369] on كبير-option-0 "Garlic dip" at bounding box center [546, 380] width 402 height 30
type كبير "Garlic dip"
type كبير-ar "تومية"
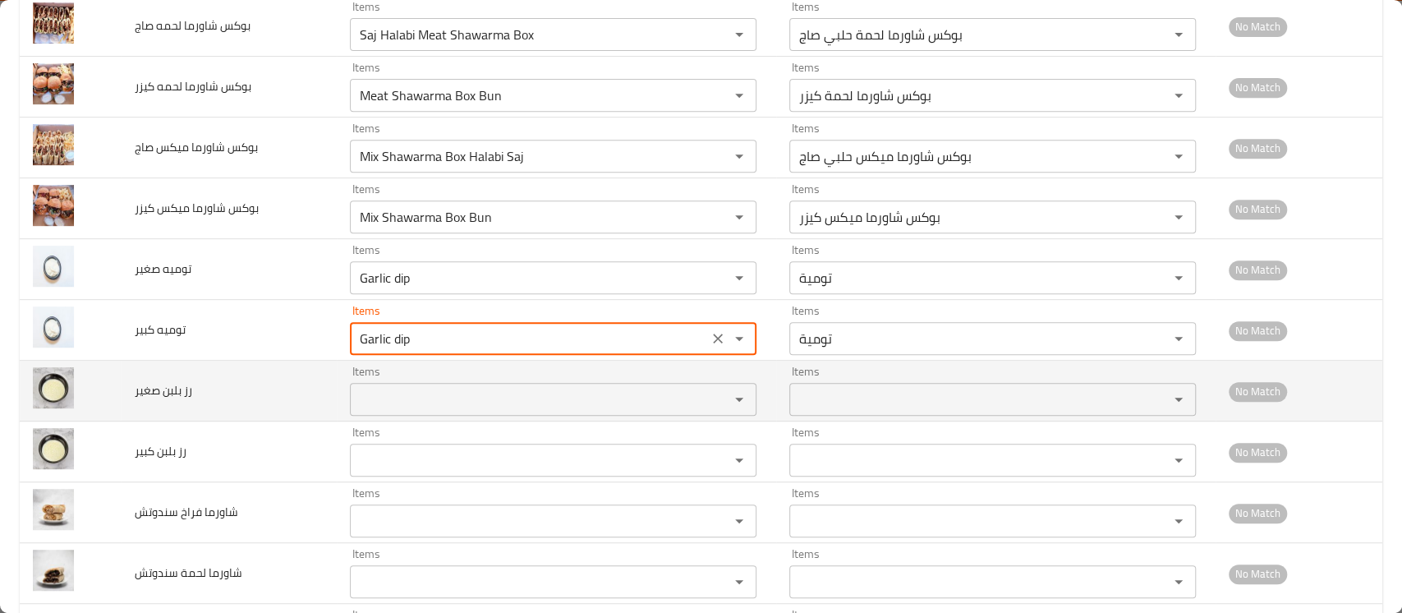
type كبير "Garlic dip"
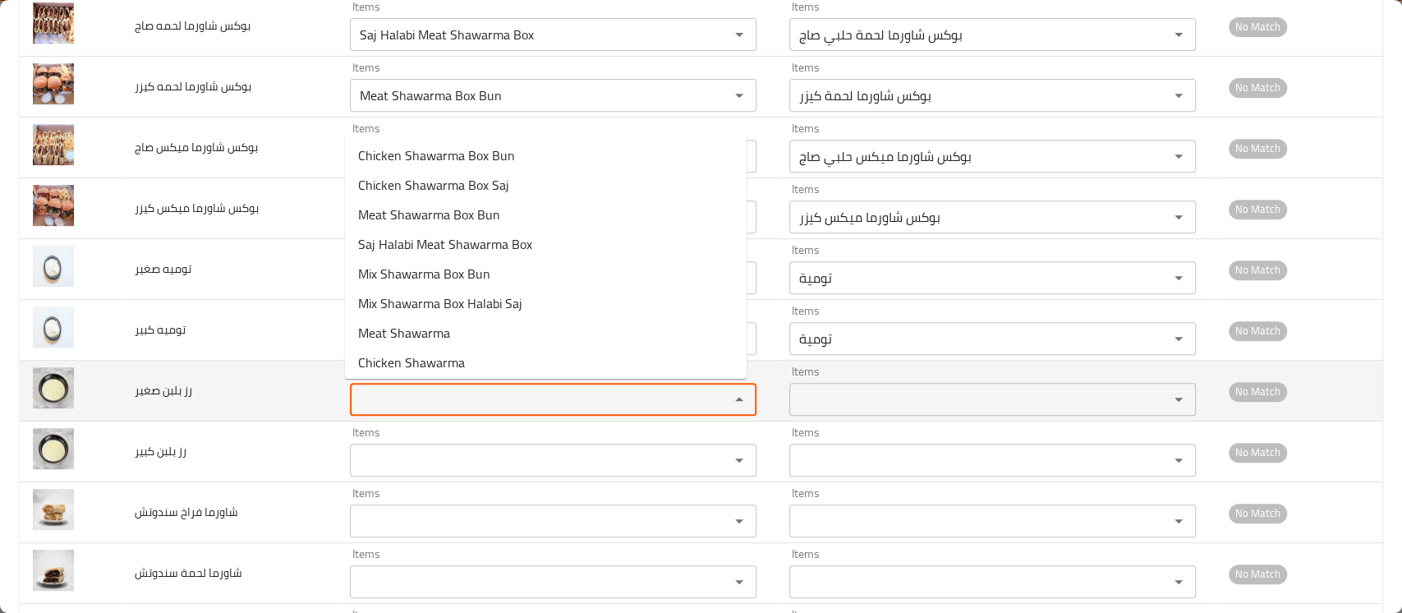
click at [426, 393] on صغير "Items" at bounding box center [529, 399] width 348 height 23
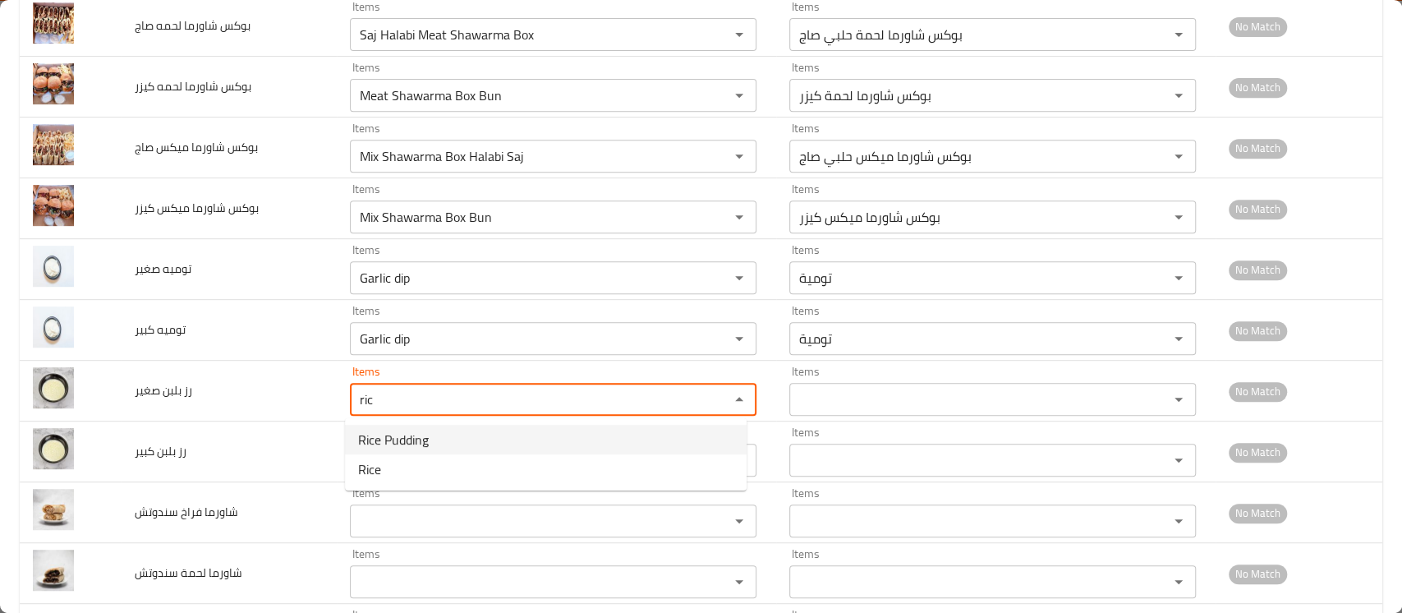
click at [425, 434] on span "Rice Pudding" at bounding box center [393, 440] width 71 height 20
type صغير "Rice Pudding"
type صغير-ar "أرز باللبن"
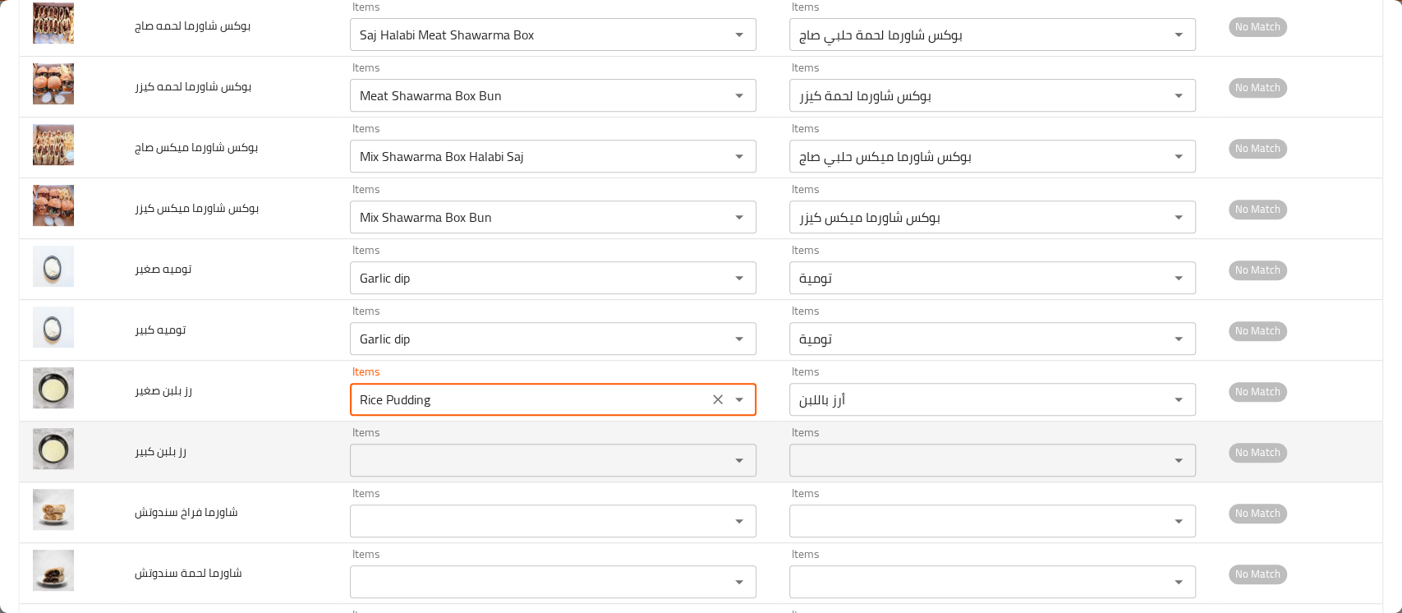
type صغير "Rice Pudding"
click at [416, 459] on كبير "Items" at bounding box center [529, 460] width 348 height 23
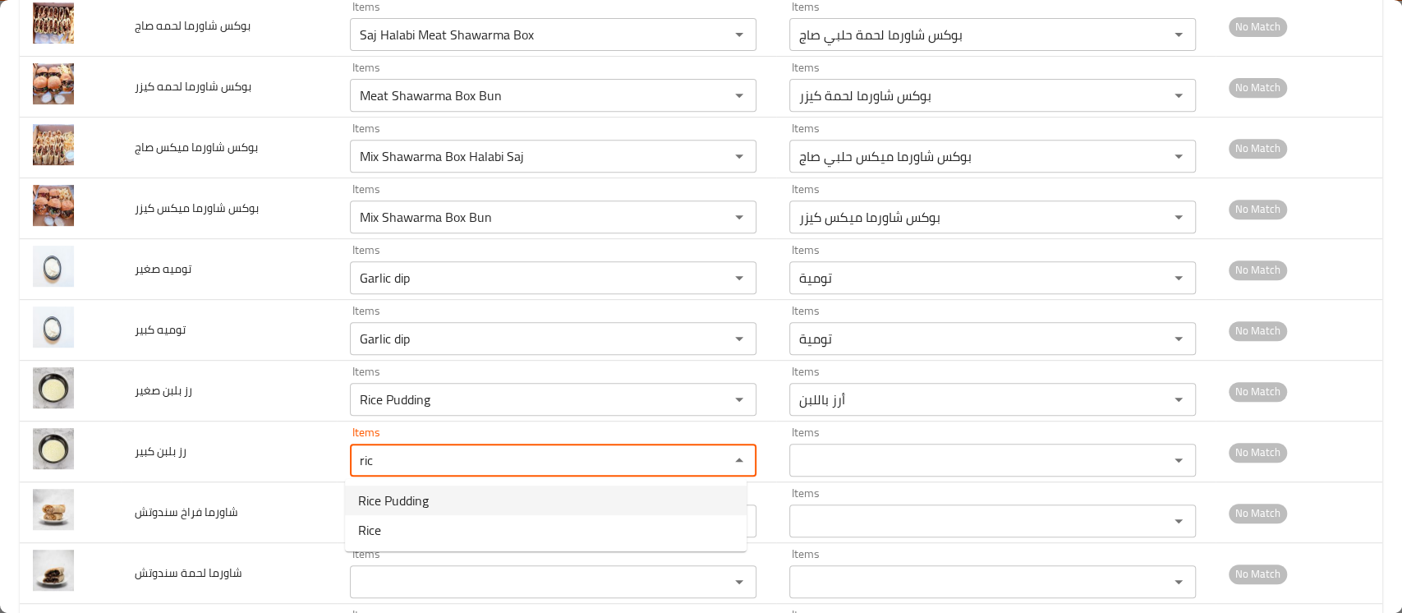
click at [414, 503] on span "Rice Pudding" at bounding box center [393, 500] width 71 height 20
type كبير "Rice Pudding"
type كبير-ar "أرز باللبن"
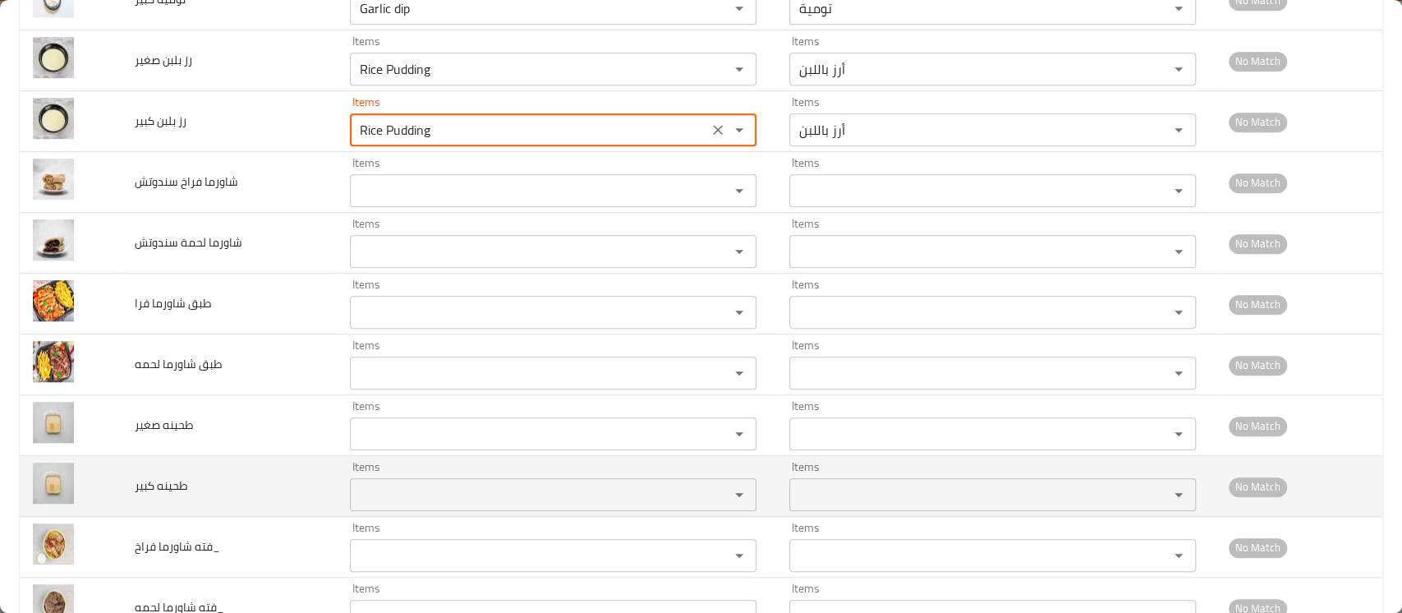
scroll to position [767, 0]
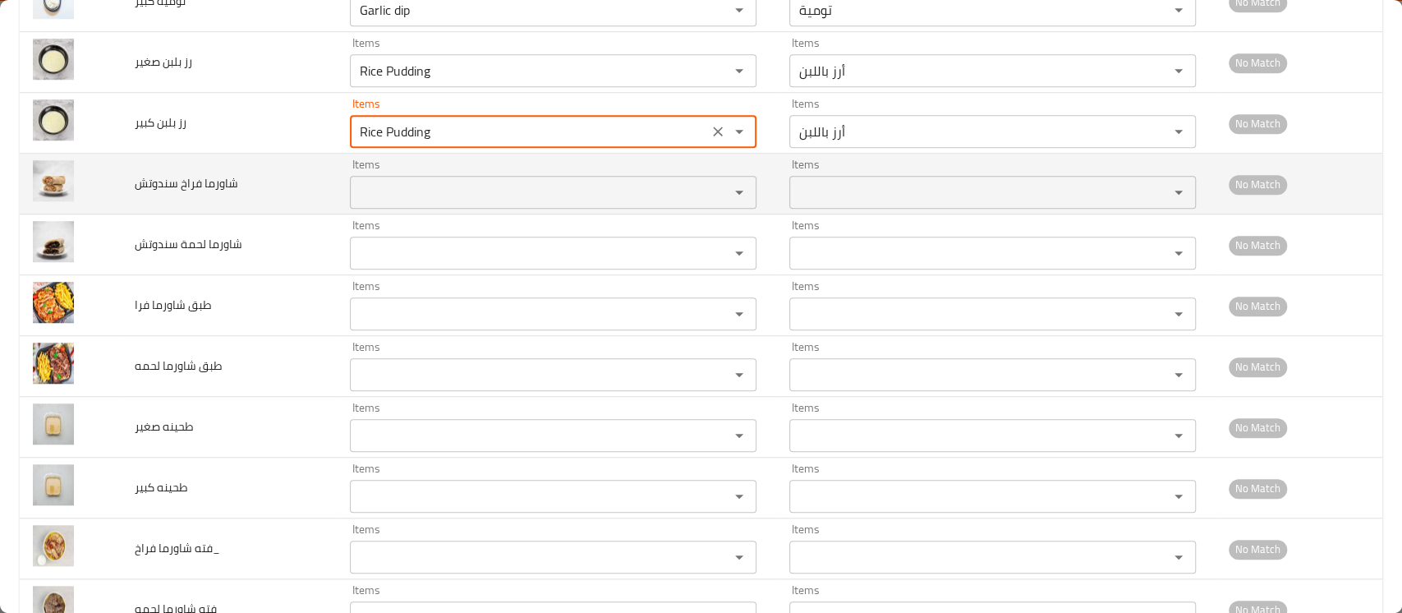
click at [381, 205] on div "Items" at bounding box center [553, 192] width 407 height 33
type كبير "Rice Pudding"
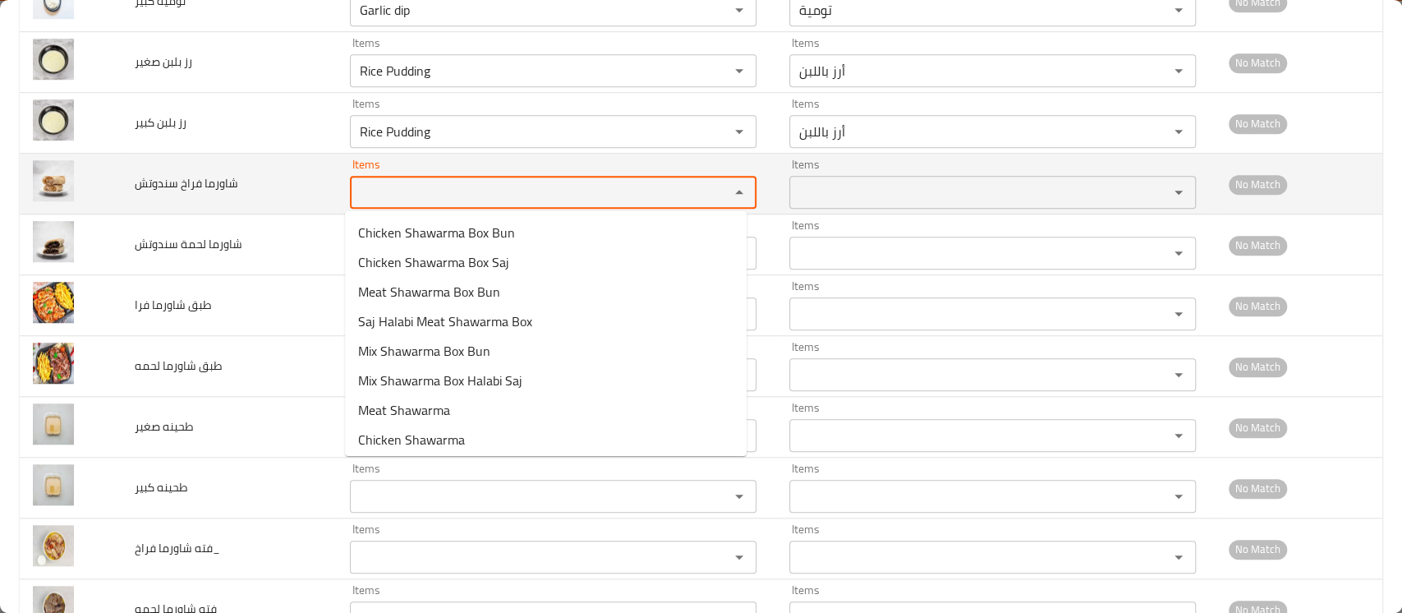
click at [404, 191] on سندوتش "Items" at bounding box center [529, 192] width 348 height 23
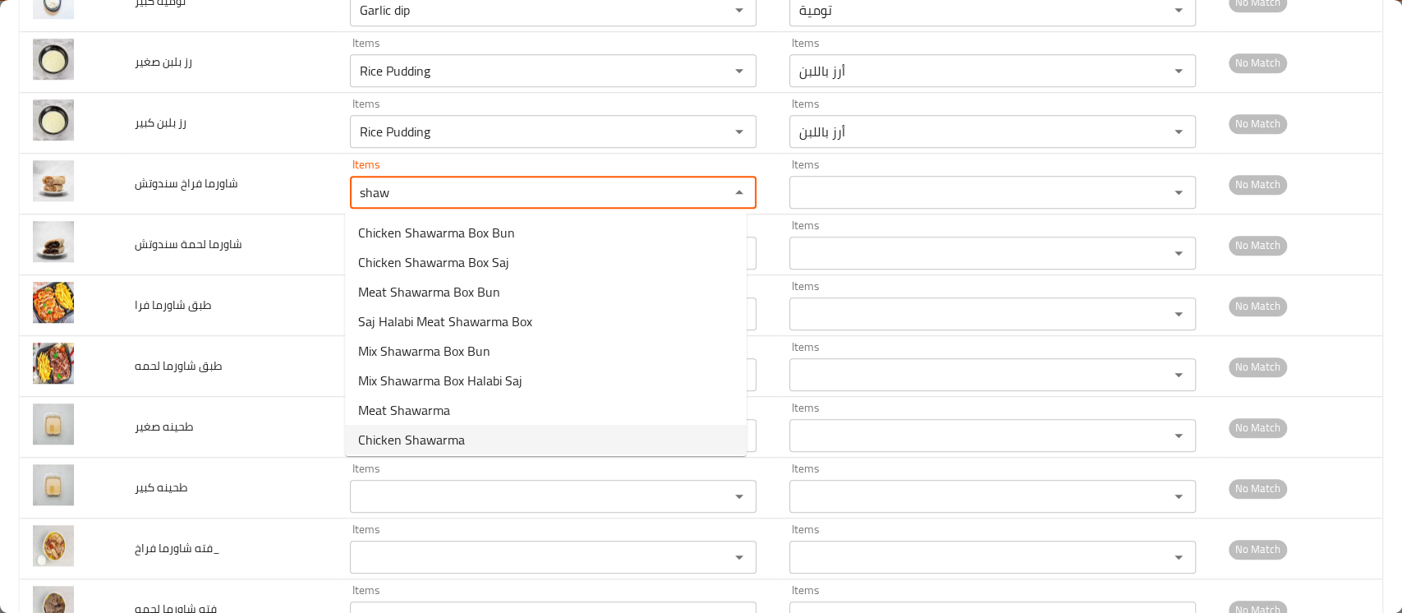
click at [420, 437] on span "Chicken Shawarma" at bounding box center [411, 440] width 107 height 20
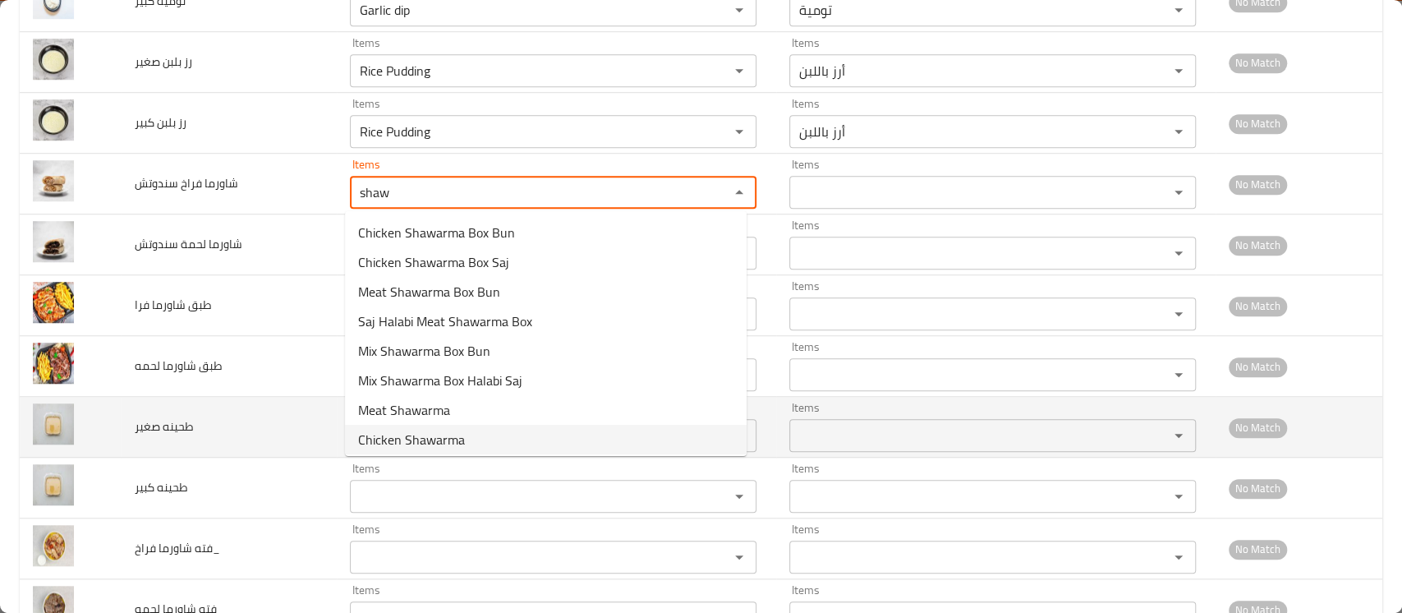
type سندوتش "Chicken Shawarma"
type سندوتش-ar "شاورما فراخ"
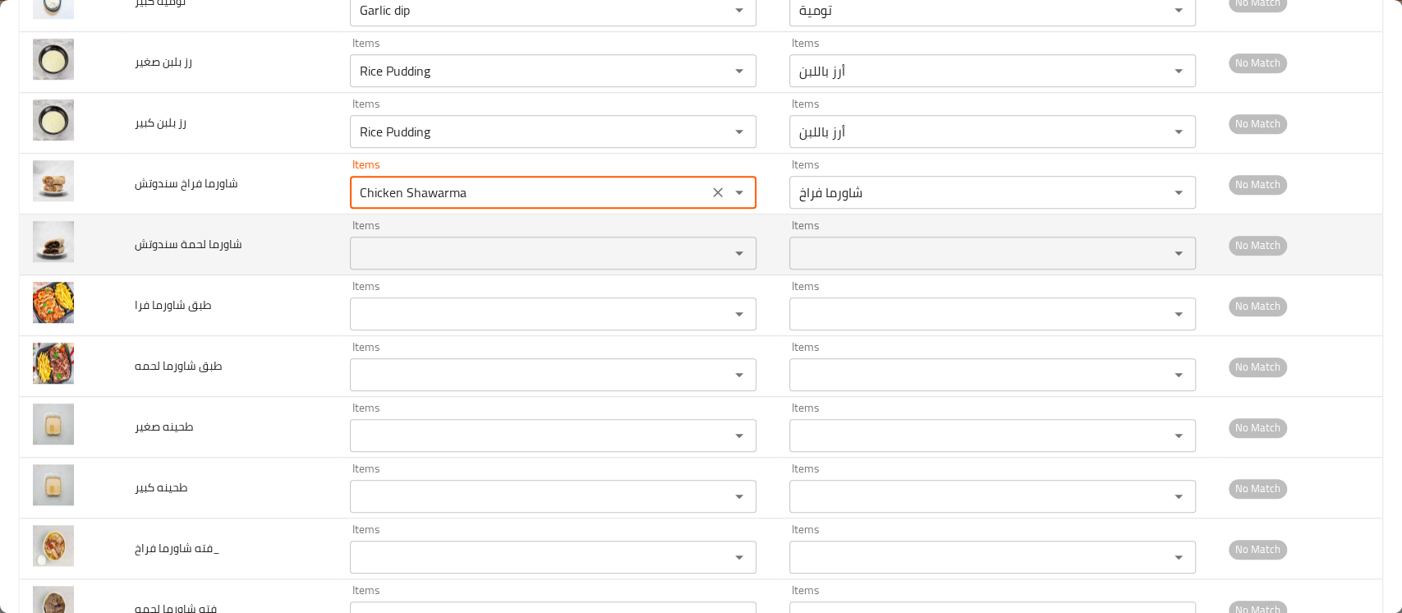
type سندوتش "Chicken Shawarma"
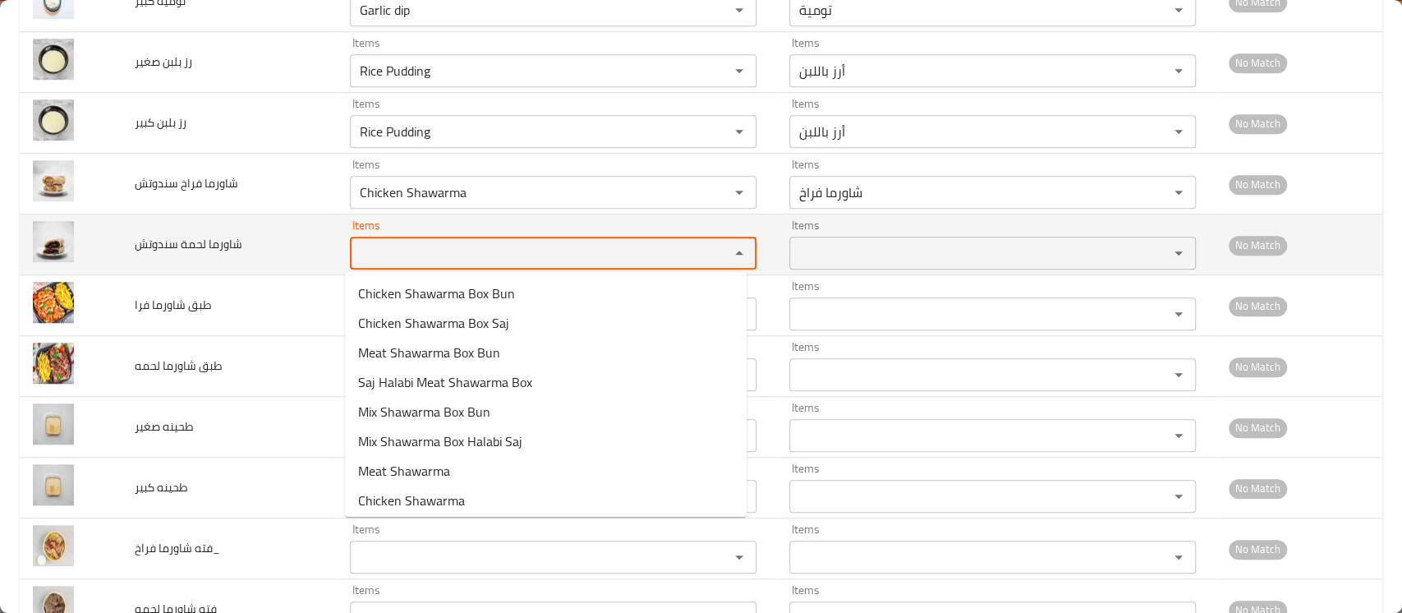
click at [431, 250] on سندوتش "Items" at bounding box center [529, 253] width 348 height 23
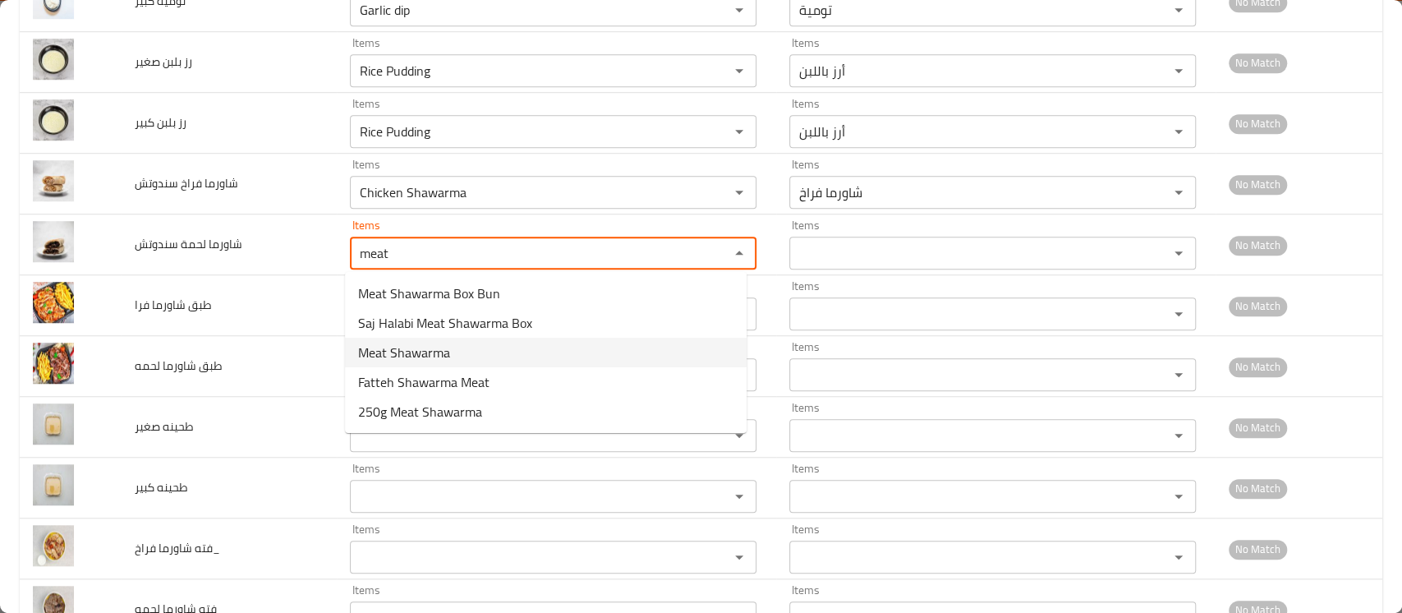
click at [399, 353] on span "Meat Shawarma" at bounding box center [404, 353] width 92 height 20
type سندوتش "Meat Shawarma"
type سندوتش-ar "شاورما لحمة"
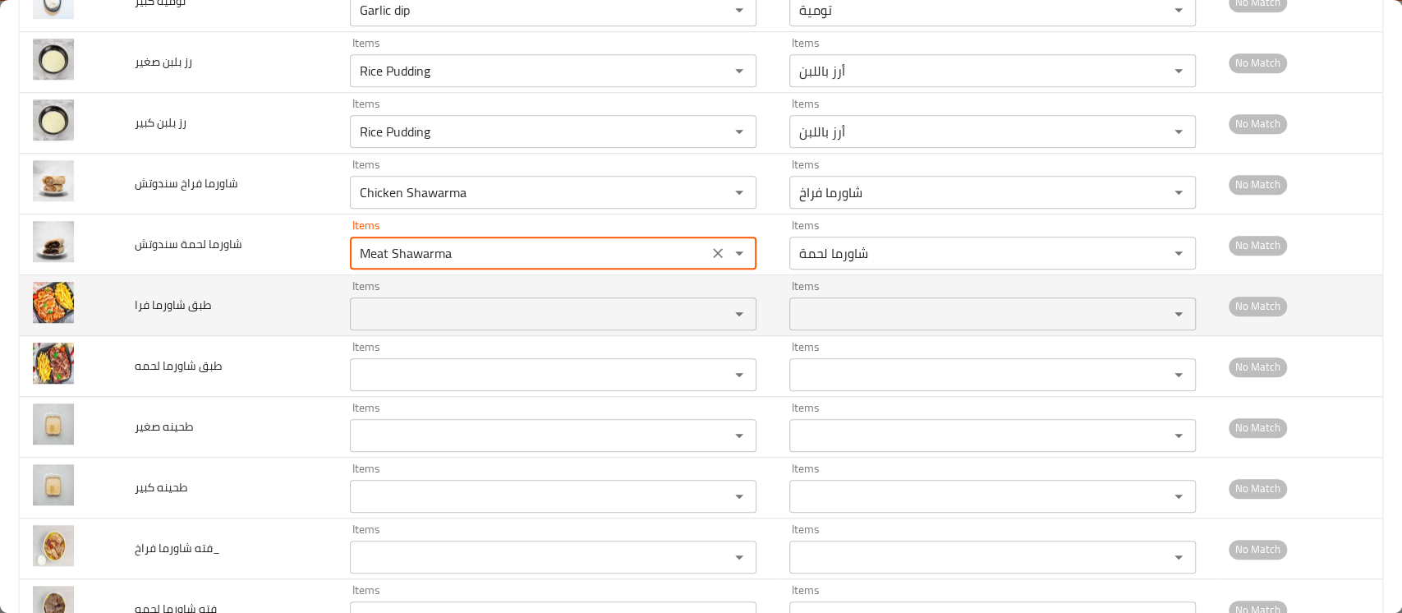
type سندوتش "Meat Shawarma"
click at [410, 311] on فرا "Items" at bounding box center [529, 313] width 348 height 23
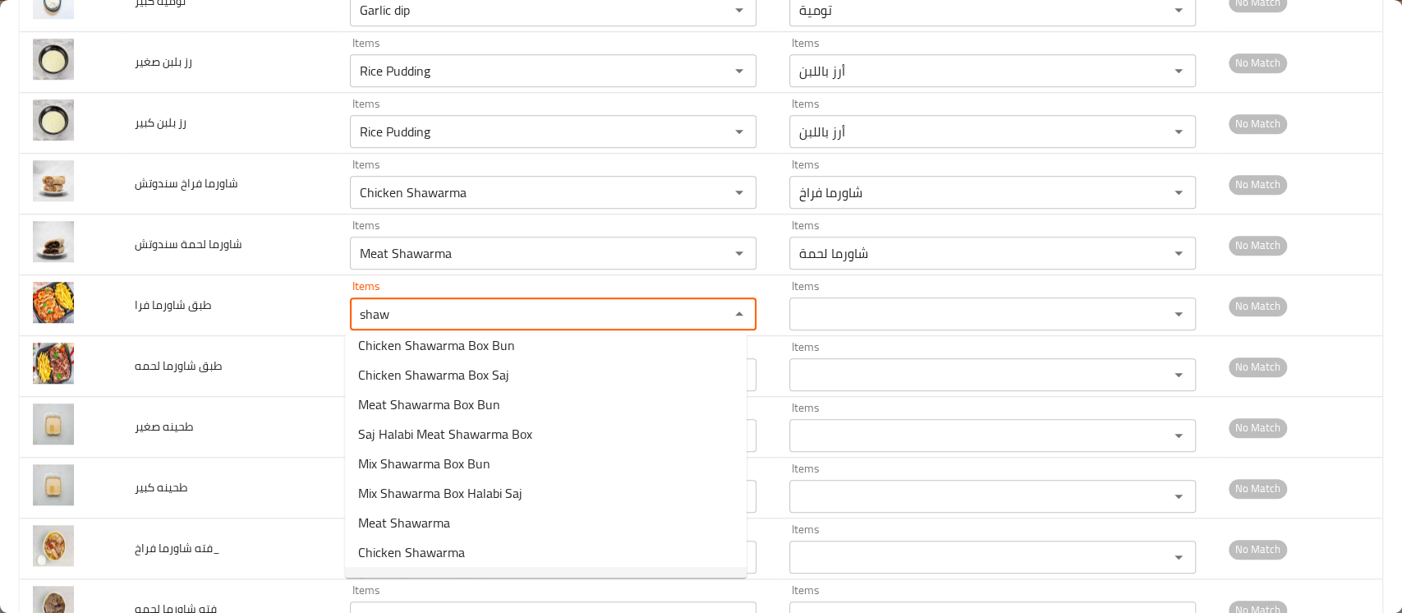
scroll to position [0, 0]
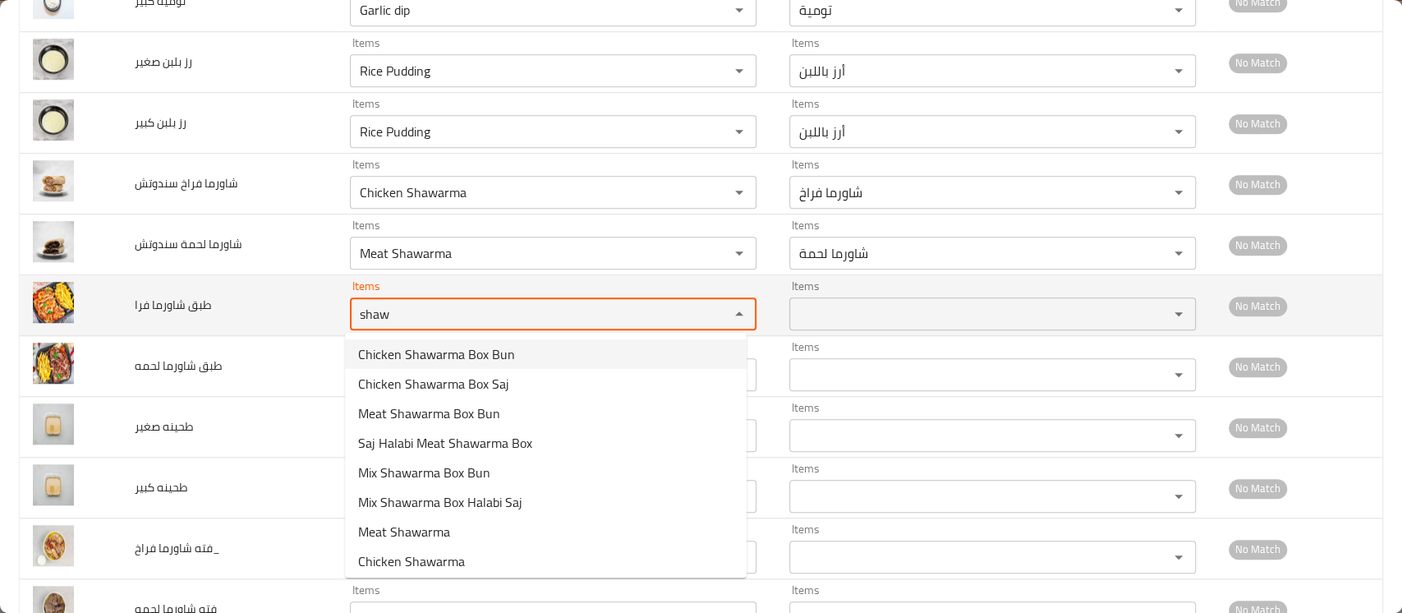
drag, startPoint x: 400, startPoint y: 312, endPoint x: 312, endPoint y: 306, distance: 88.2
click at [312, 306] on tr "طبق شاورما فرا Items shaw Items Items Items No Match" at bounding box center [701, 305] width 1363 height 61
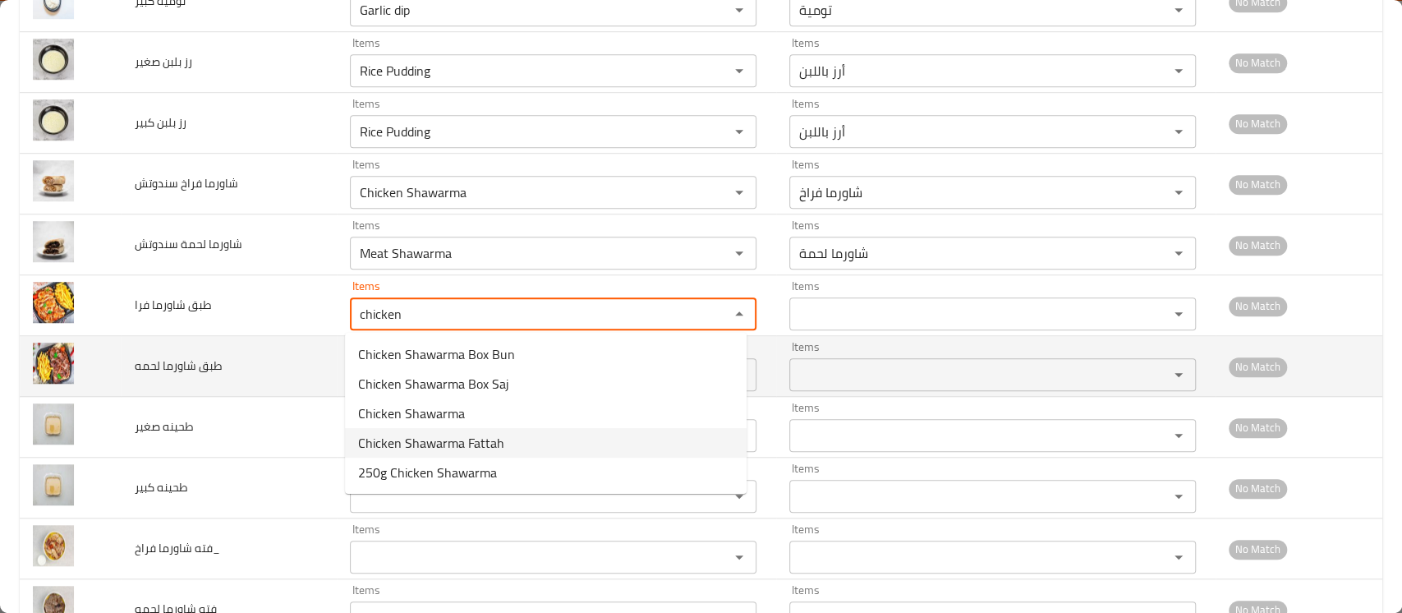
type فرا "chicken"
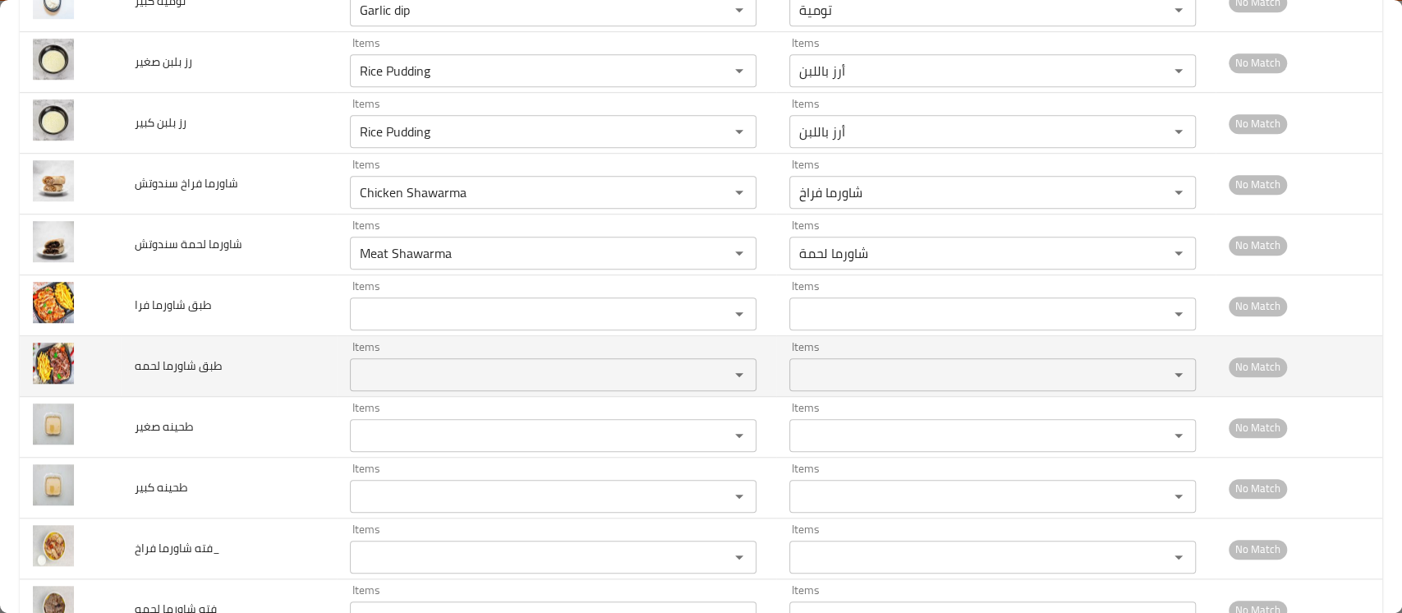
click at [243, 355] on td "طبق شاورما لحمه" at bounding box center [228, 366] width 215 height 61
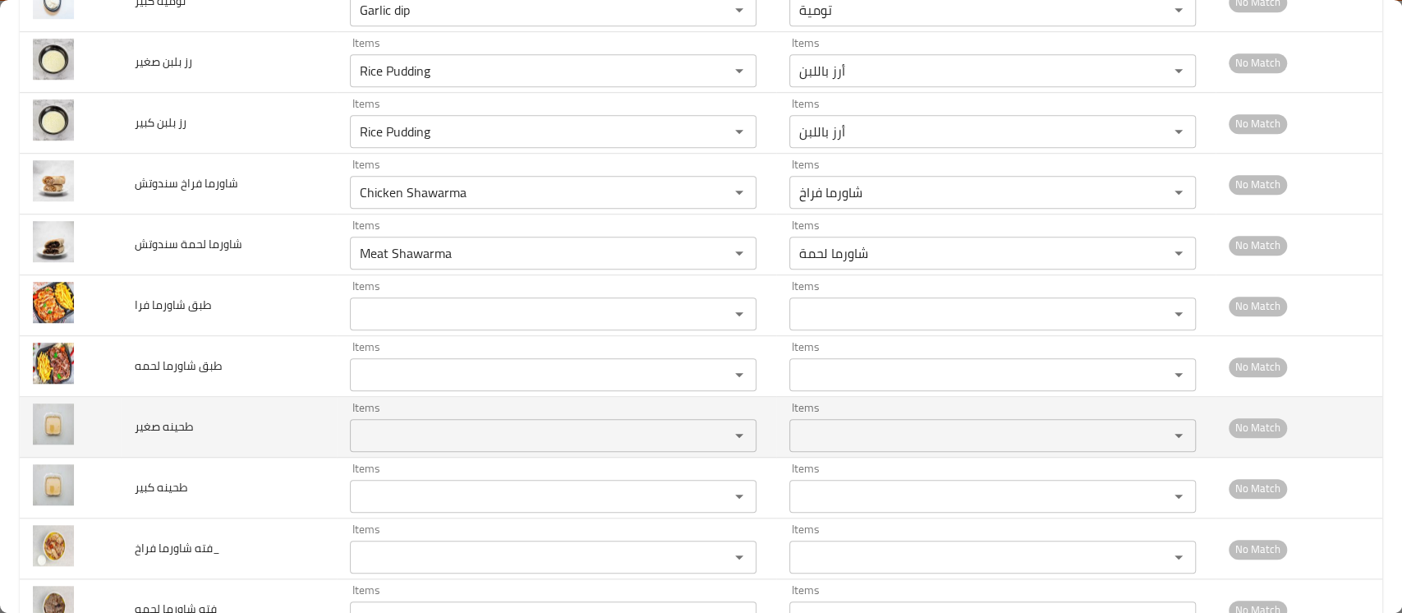
click at [379, 420] on div "Items" at bounding box center [553, 435] width 407 height 33
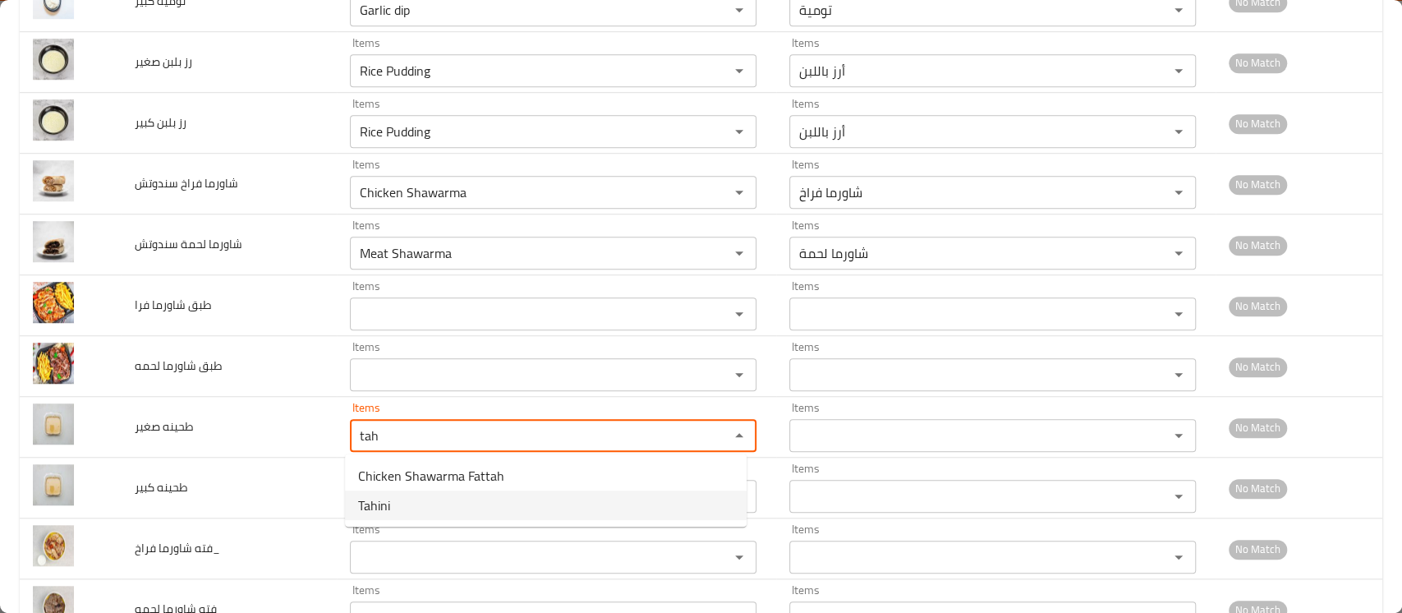
click at [395, 496] on صغير-option-1 "Tahini" at bounding box center [546, 505] width 402 height 30
type صغير "Tahini"
type صغير-ar "طحينة"
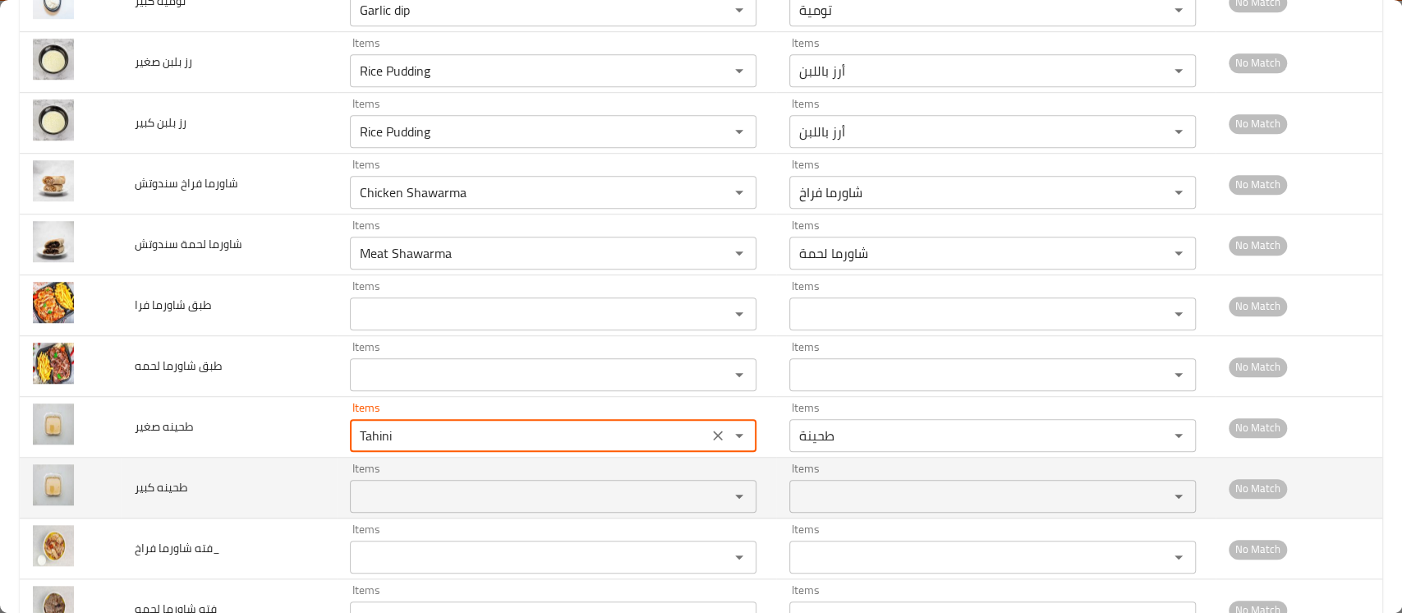
type صغير "Tahini"
click at [395, 490] on كبير "Items" at bounding box center [529, 496] width 348 height 23
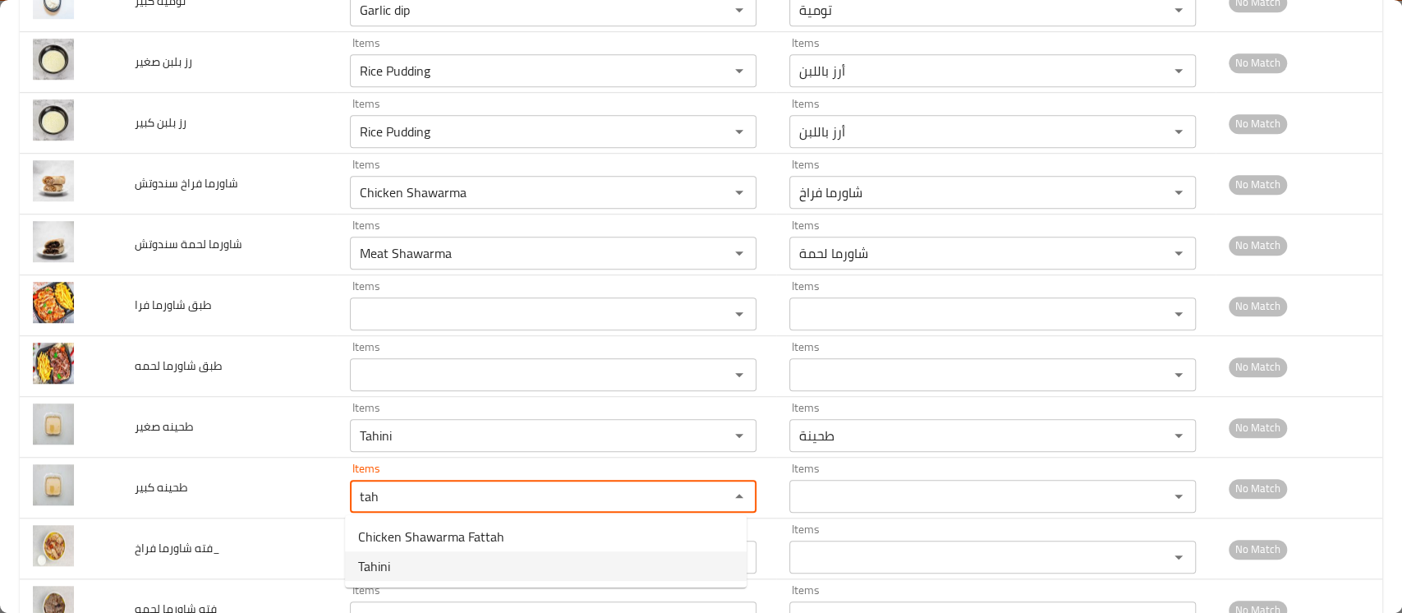
click at [396, 561] on كبير-option-1 "Tahini" at bounding box center [546, 566] width 402 height 30
type كبير "Tahini"
type كبير-ar "طحينة"
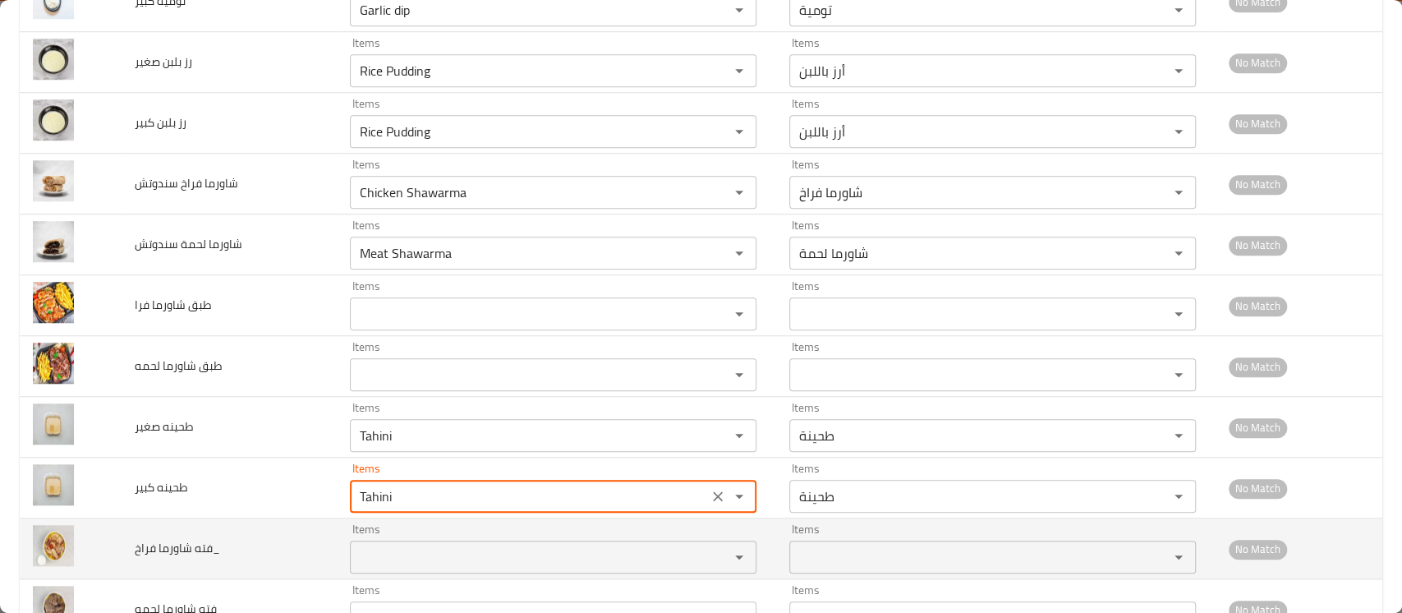
type كبير "Tahini"
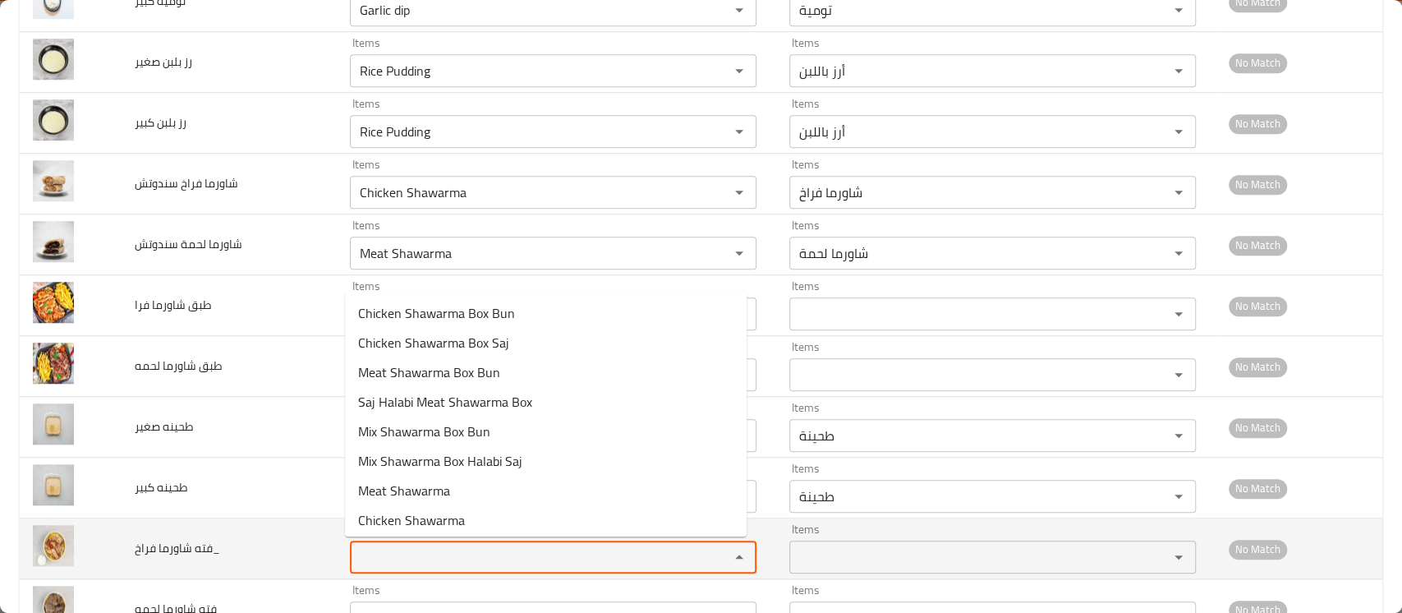
click at [398, 559] on فراخ_ "Items" at bounding box center [529, 557] width 348 height 23
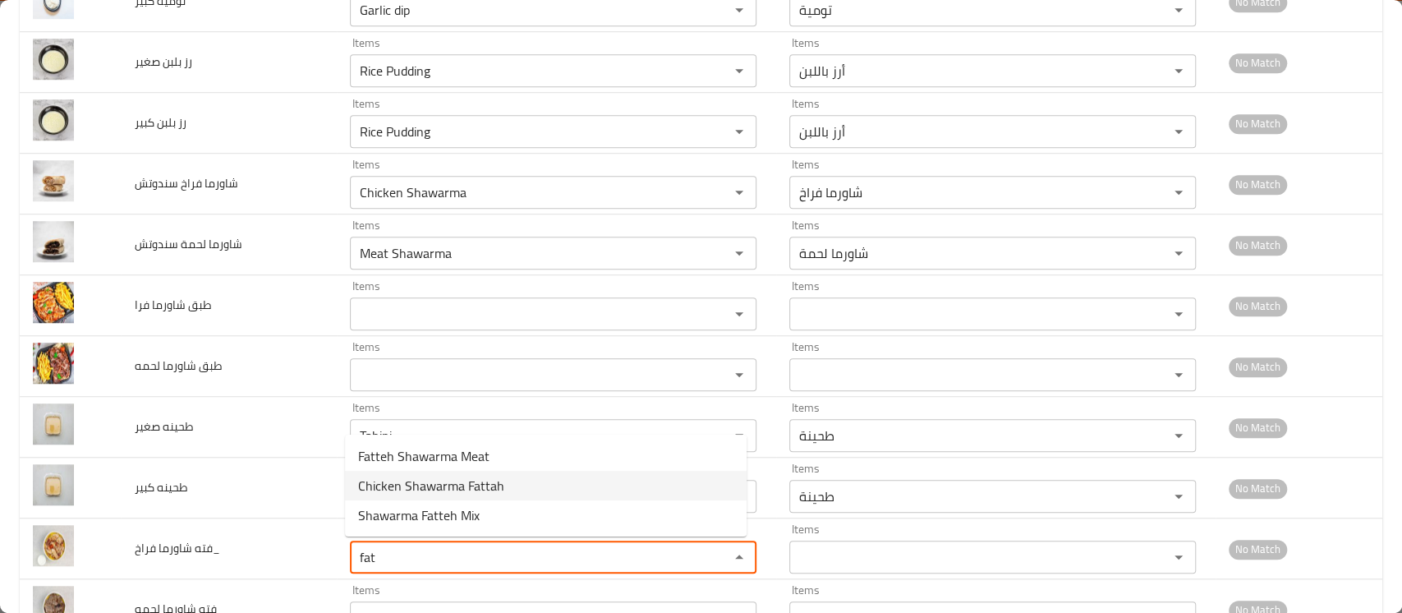
click at [434, 482] on span "Chicken Shawarma Fattah" at bounding box center [431, 486] width 146 height 20
type فراخ_ "Chicken Shawarma Fattah"
type فراخ_-ar "فتة شاورما فراخ"
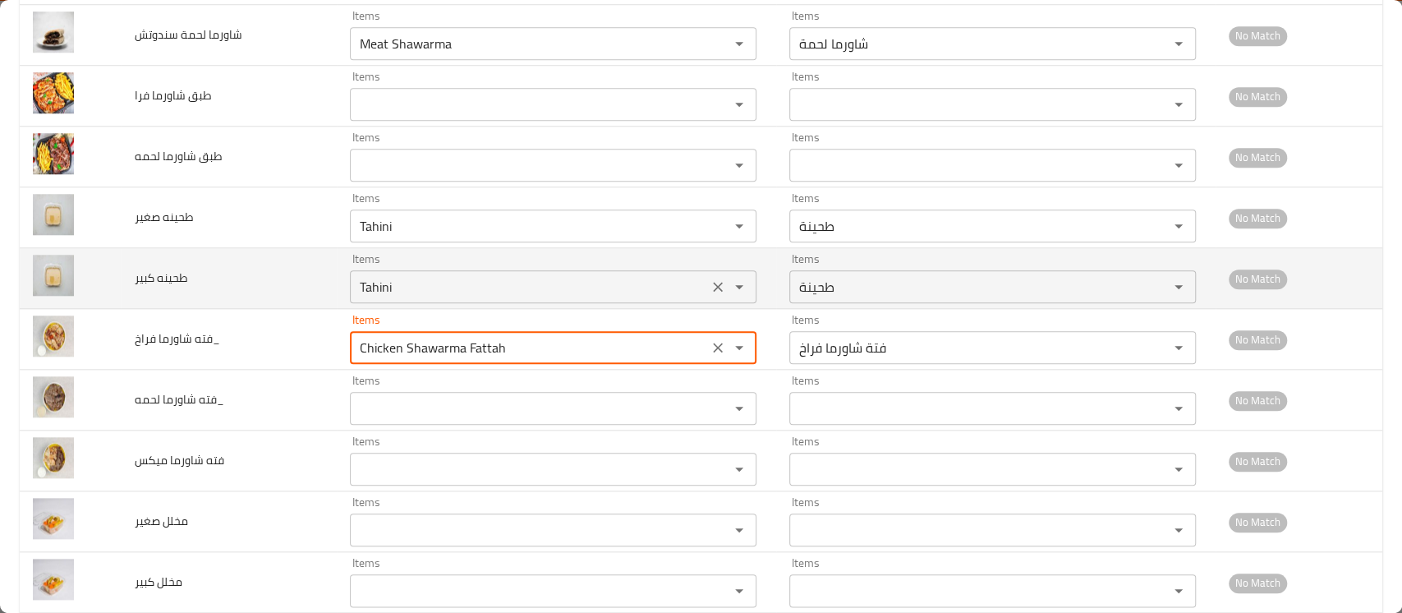
scroll to position [986, 0]
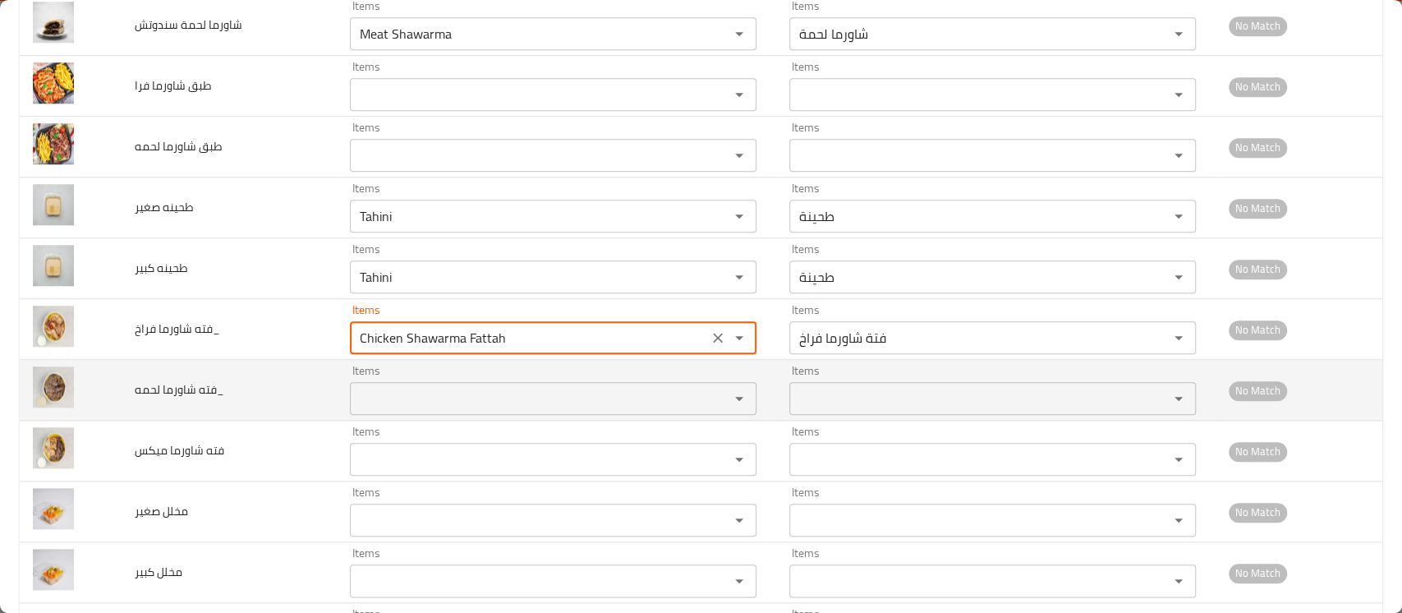
type فراخ_ "Chicken Shawarma Fattah"
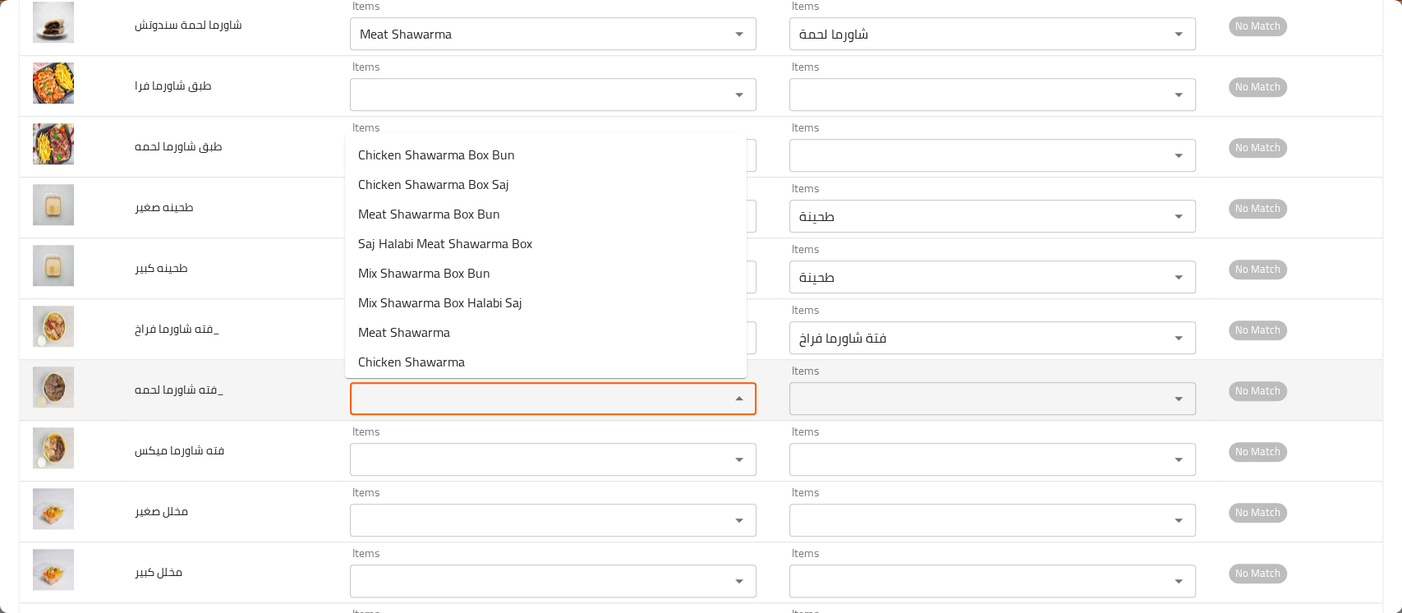
click at [428, 394] on لحمه_ "Items" at bounding box center [529, 398] width 348 height 23
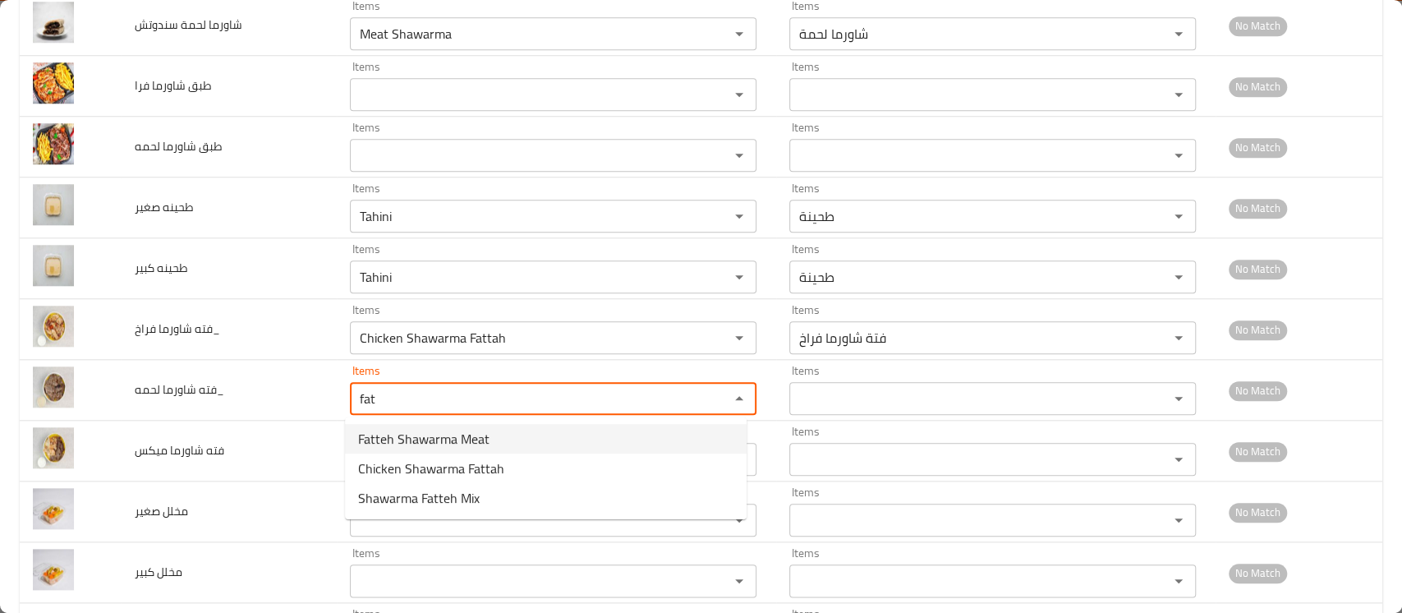
click at [440, 443] on span "Fatteh Shawarma Meat" at bounding box center [423, 439] width 131 height 20
type لحمه_ "Fatteh Shawarma Meat"
type لحمه_-ar "فتة شاورما لحمة"
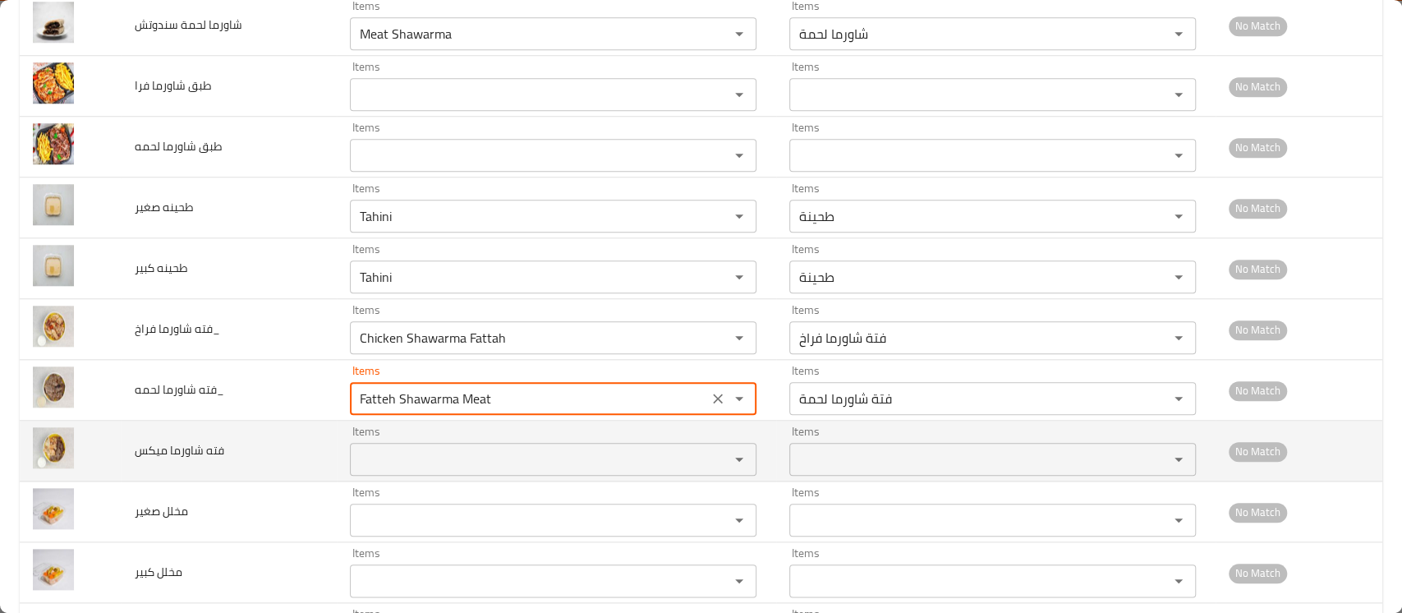
type لحمه_ "Fatteh Shawarma Meat"
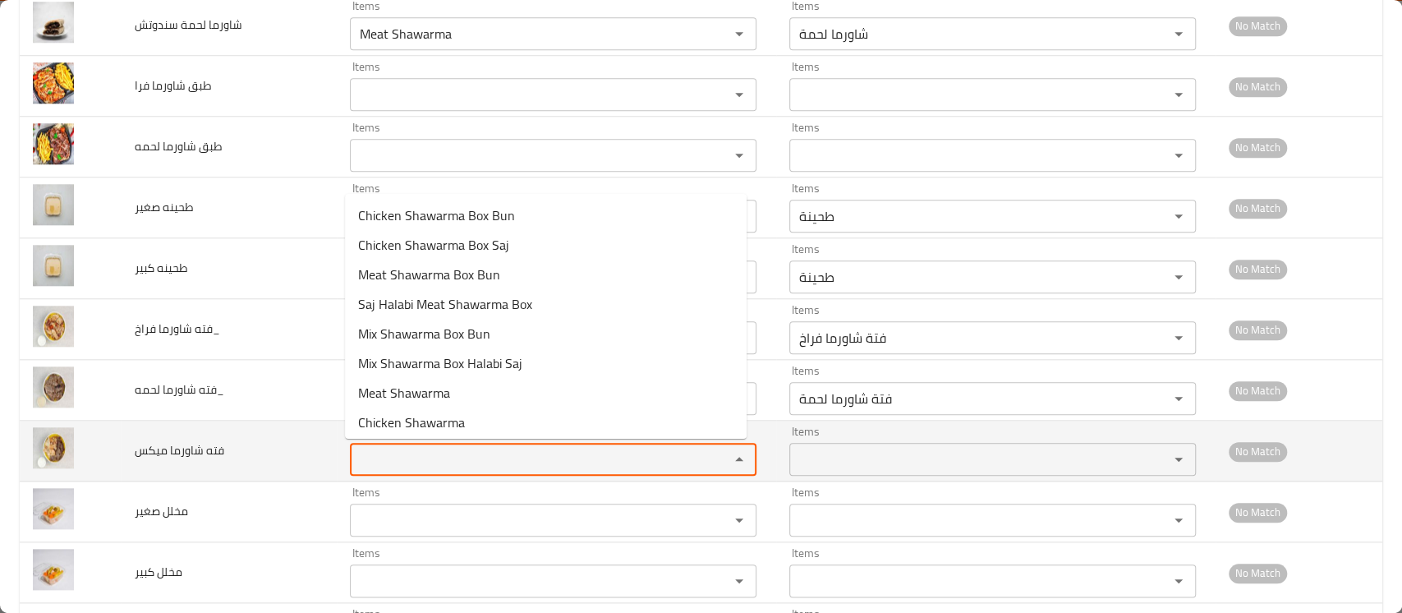
click at [417, 467] on ميكس "Items" at bounding box center [529, 459] width 348 height 23
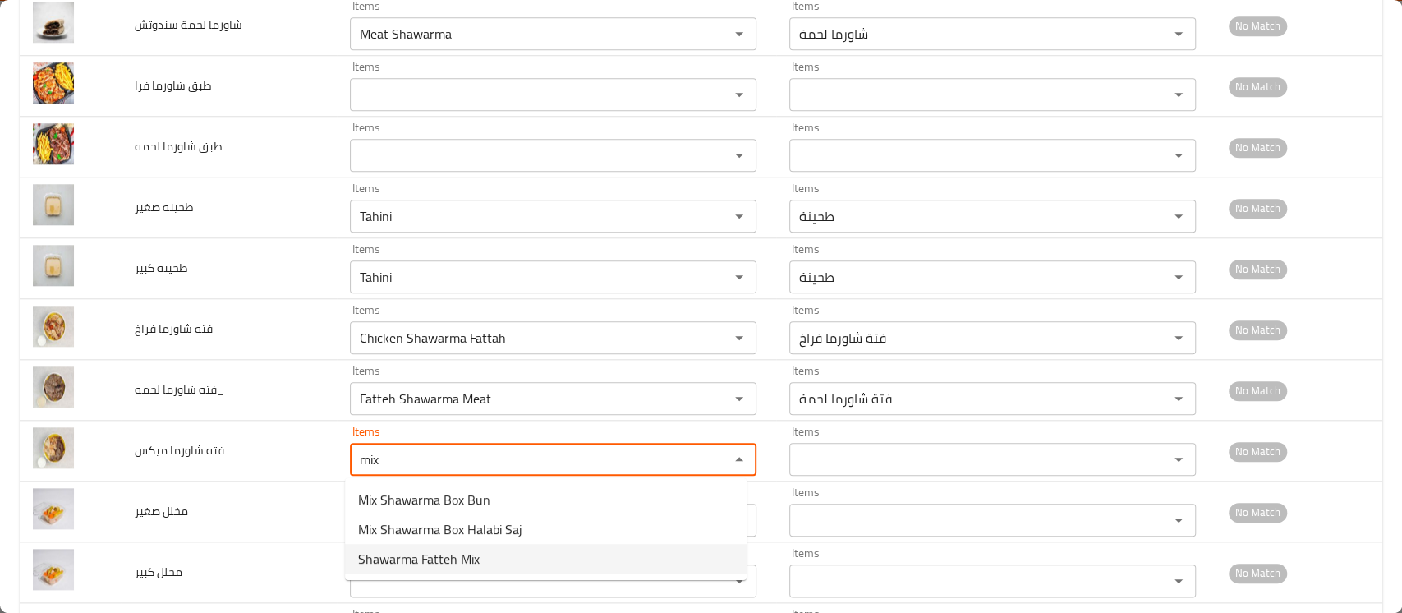
click at [424, 549] on span "Shawarma Fatteh Mix" at bounding box center [419, 559] width 122 height 20
type ميكس "Shawarma Fatteh Mix"
type ميكس-ar "فتة شاورما مكس"
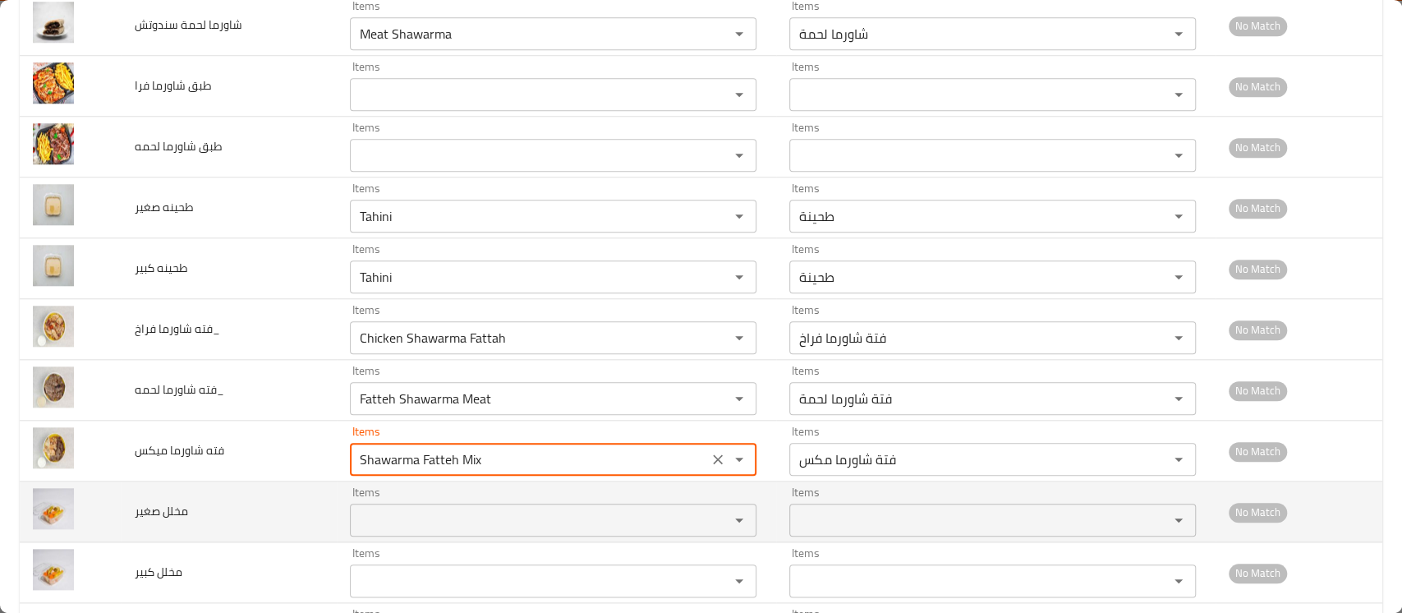
type ميكس "Shawarma Fatteh Mix"
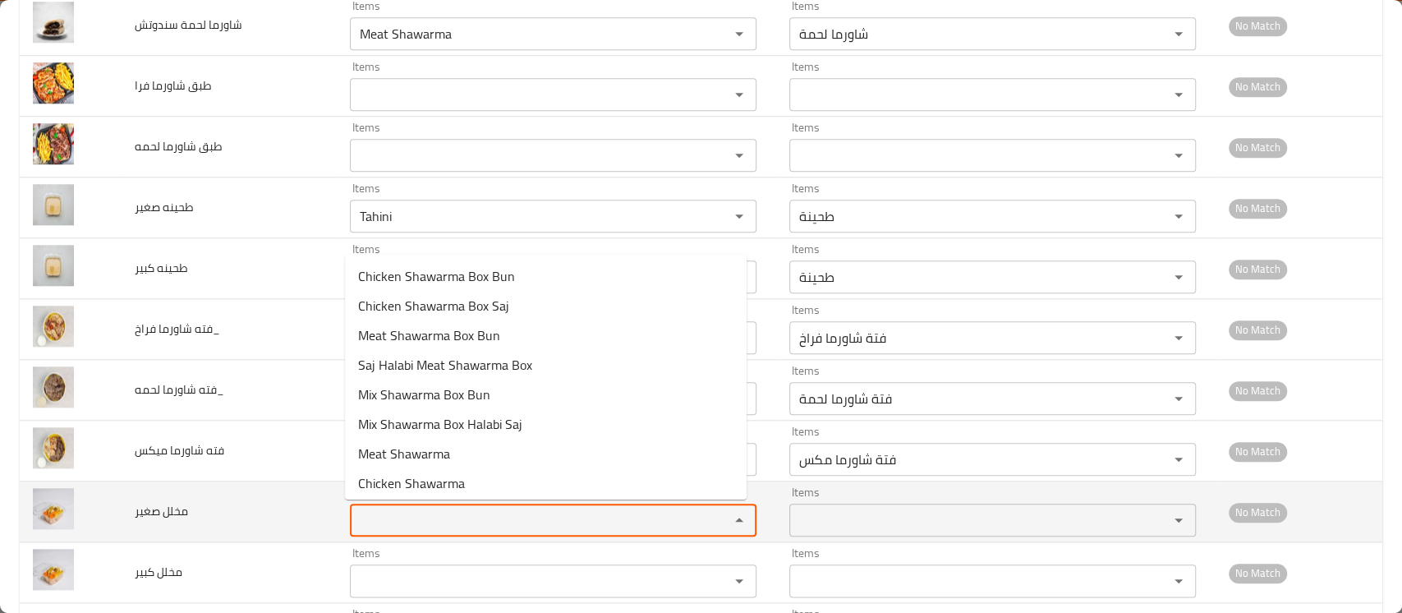
click at [380, 509] on صغير "Items" at bounding box center [529, 520] width 348 height 23
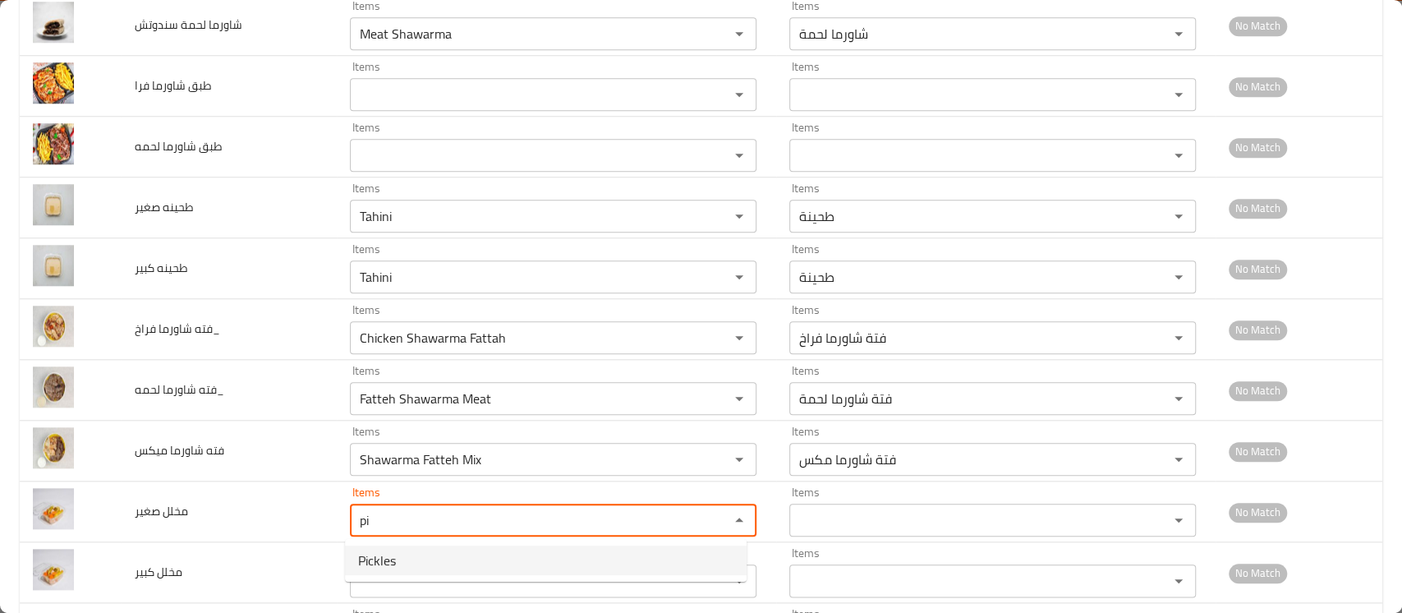
click at [427, 555] on صغير-option-0 "Pickles" at bounding box center [546, 561] width 402 height 30
type صغير "Pickles"
type صغير-ar "مخلل"
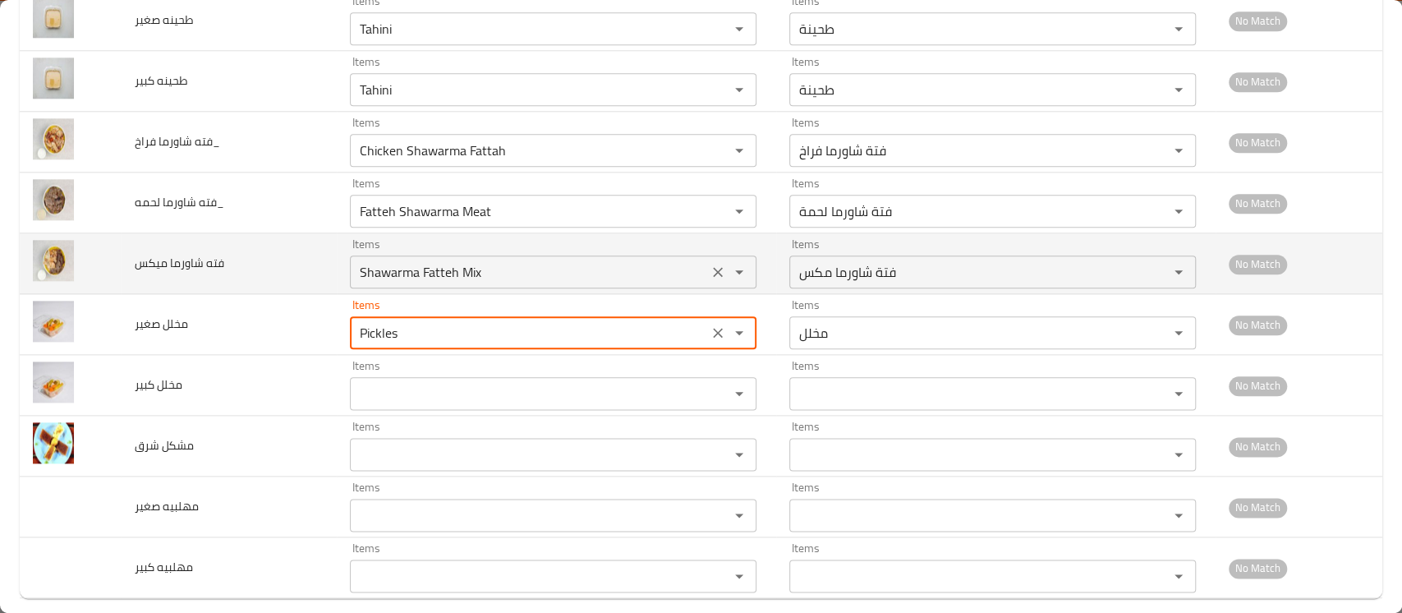
scroll to position [1190, 0]
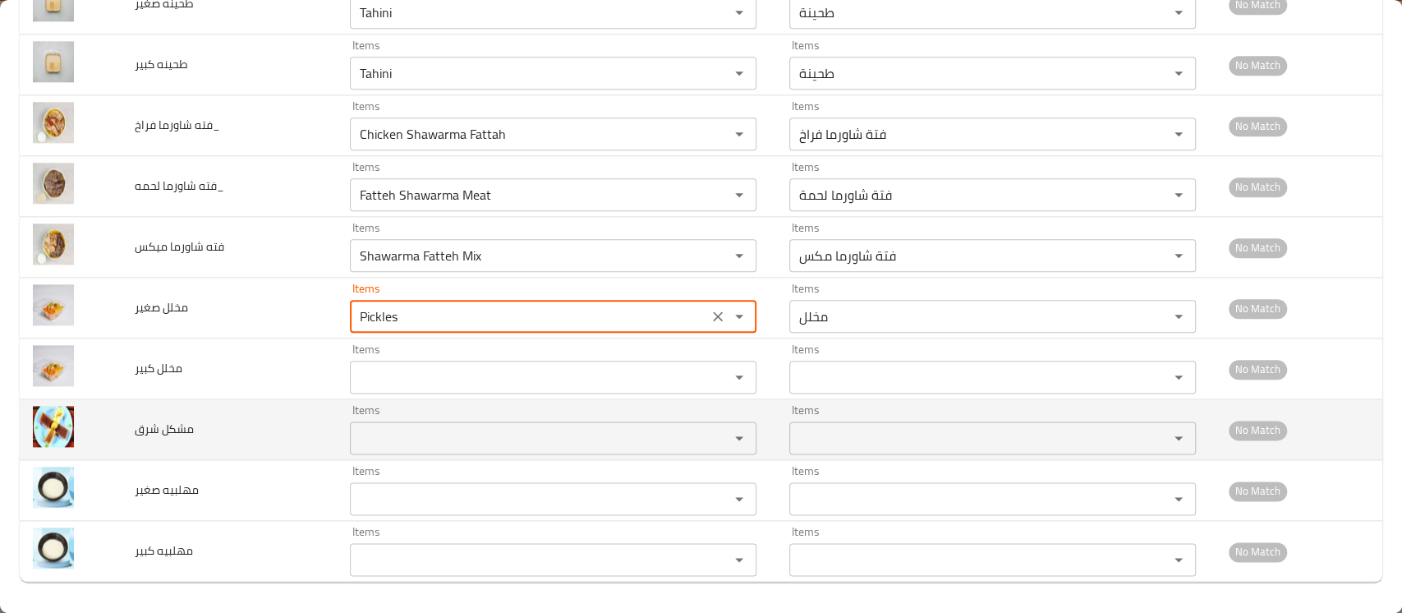
type صغير "Pickles"
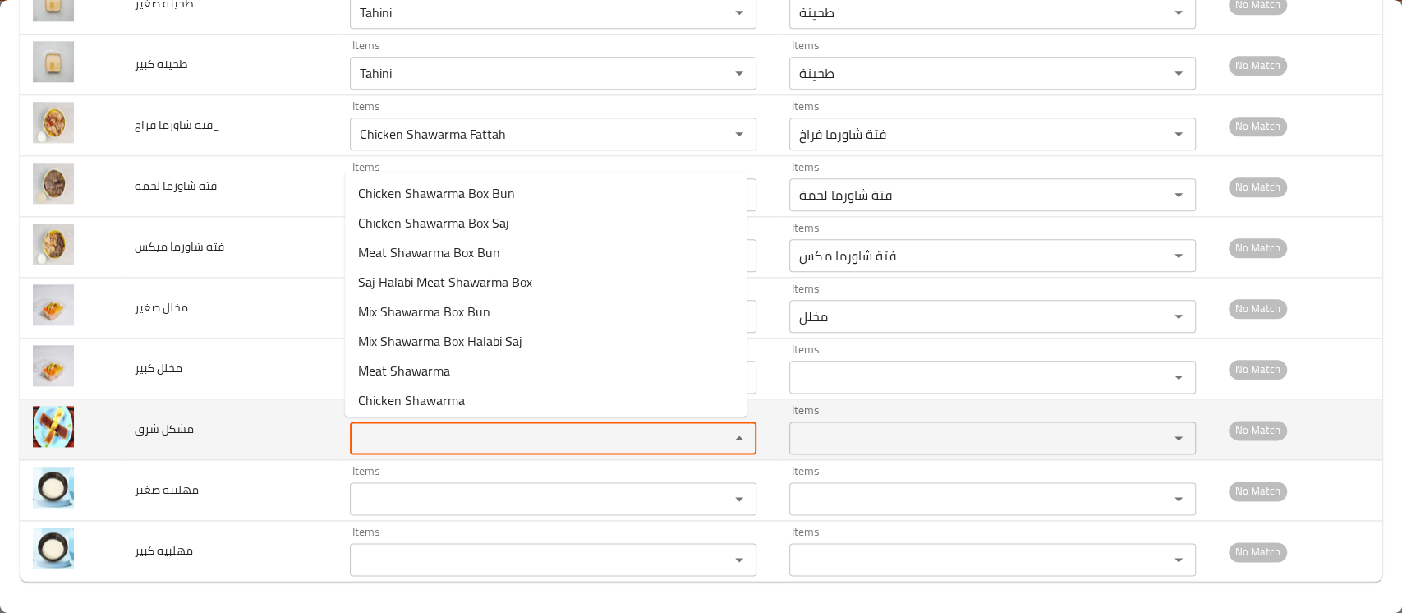
click at [384, 431] on شرق "Items" at bounding box center [529, 437] width 348 height 23
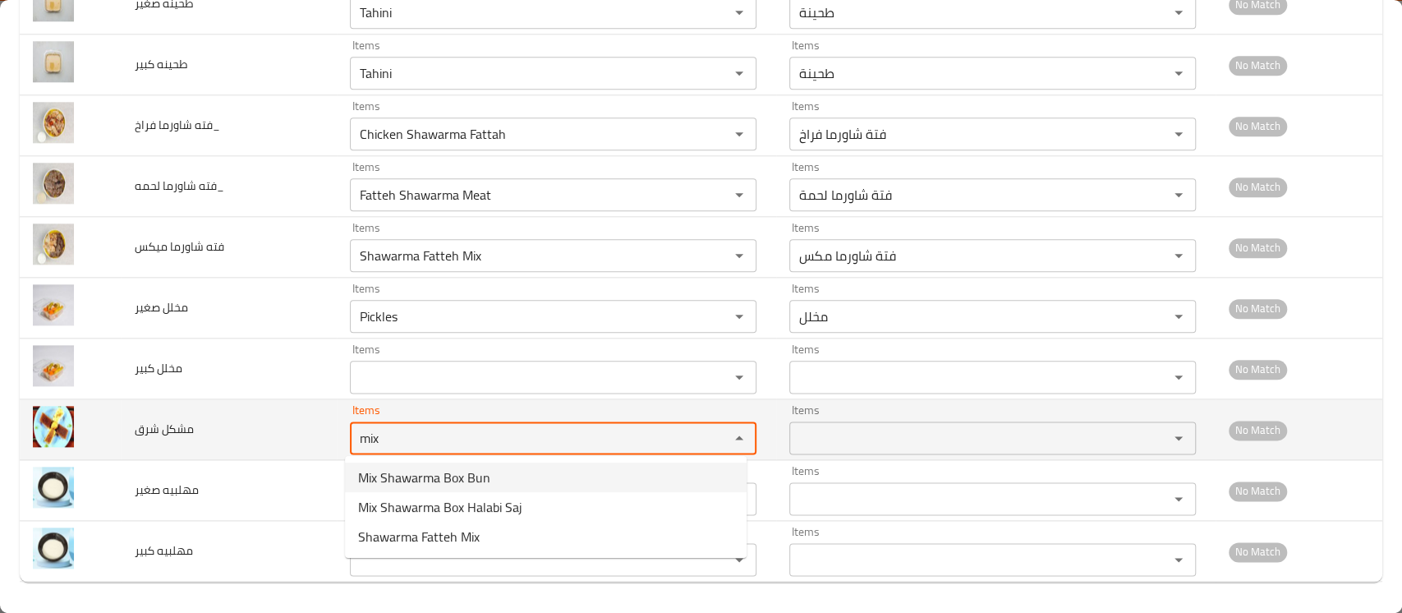
drag, startPoint x: 385, startPoint y: 431, endPoint x: 302, endPoint y: 411, distance: 85.3
click at [302, 411] on tr "مشكل شرق Items mix Items Items Items No Match" at bounding box center [701, 429] width 1363 height 61
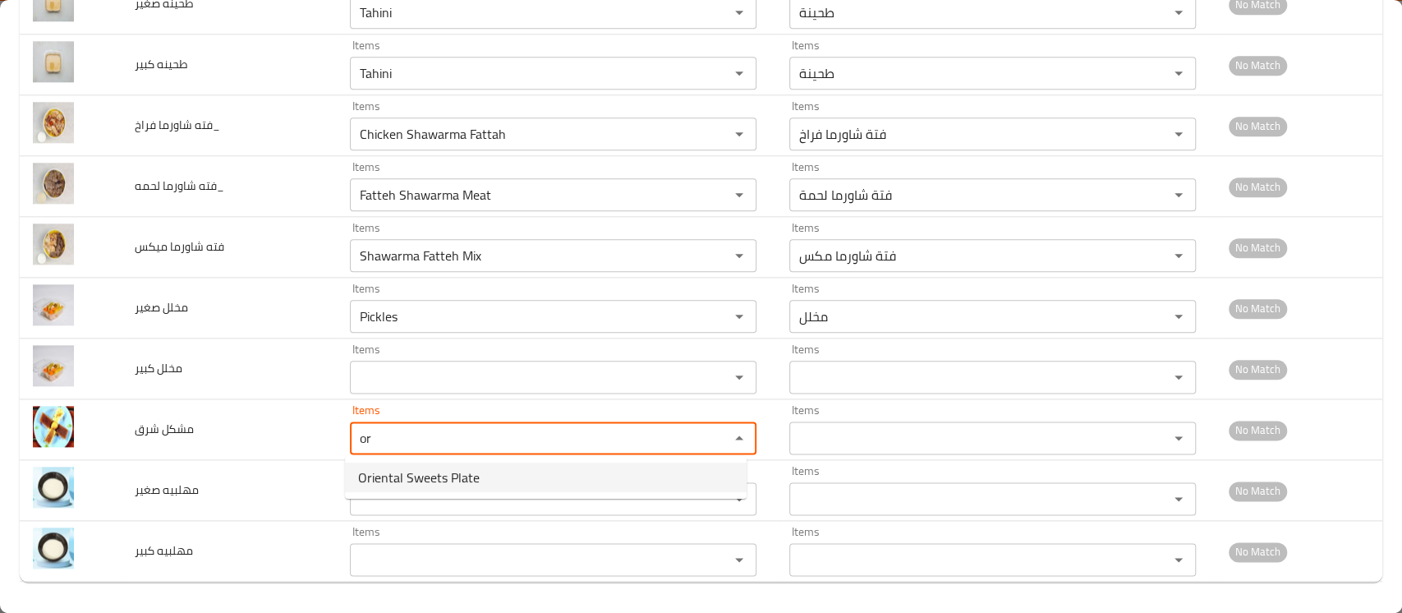
click at [389, 472] on span "Oriental Sweets Plate" at bounding box center [419, 477] width 122 height 20
type شرق "Oriental Sweets Plate"
type شرق-ar "طبق حلو شرقي"
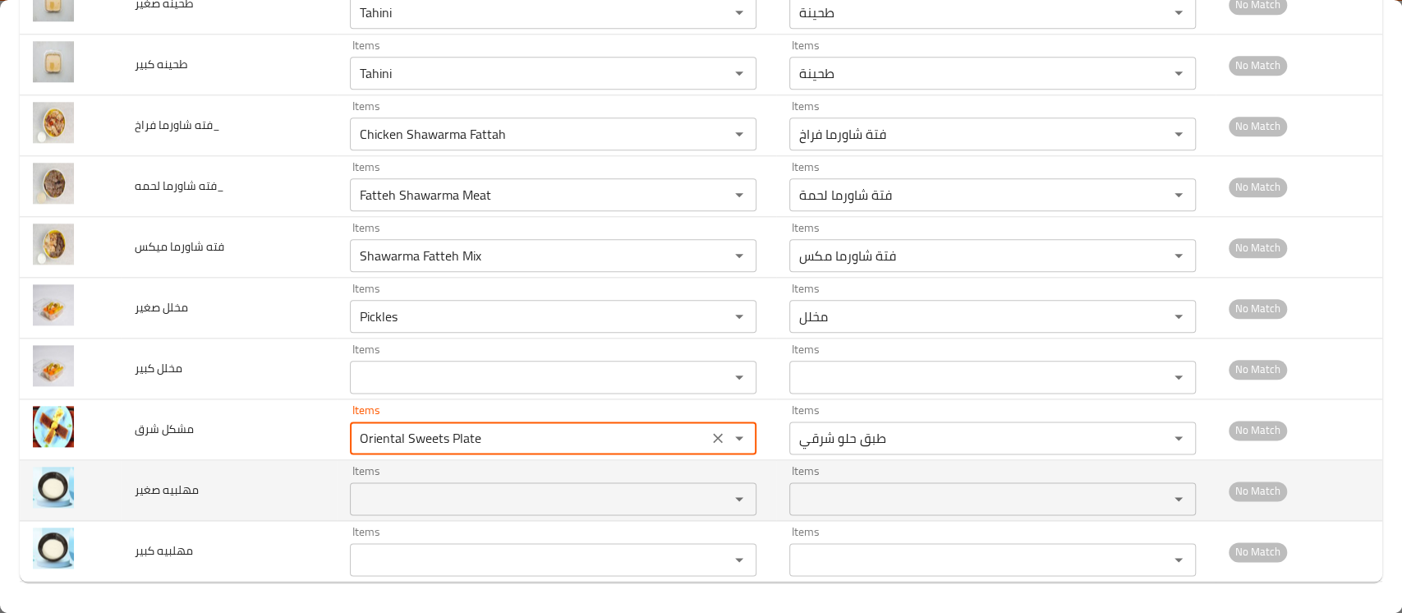
type شرق "Oriental Sweets Plate"
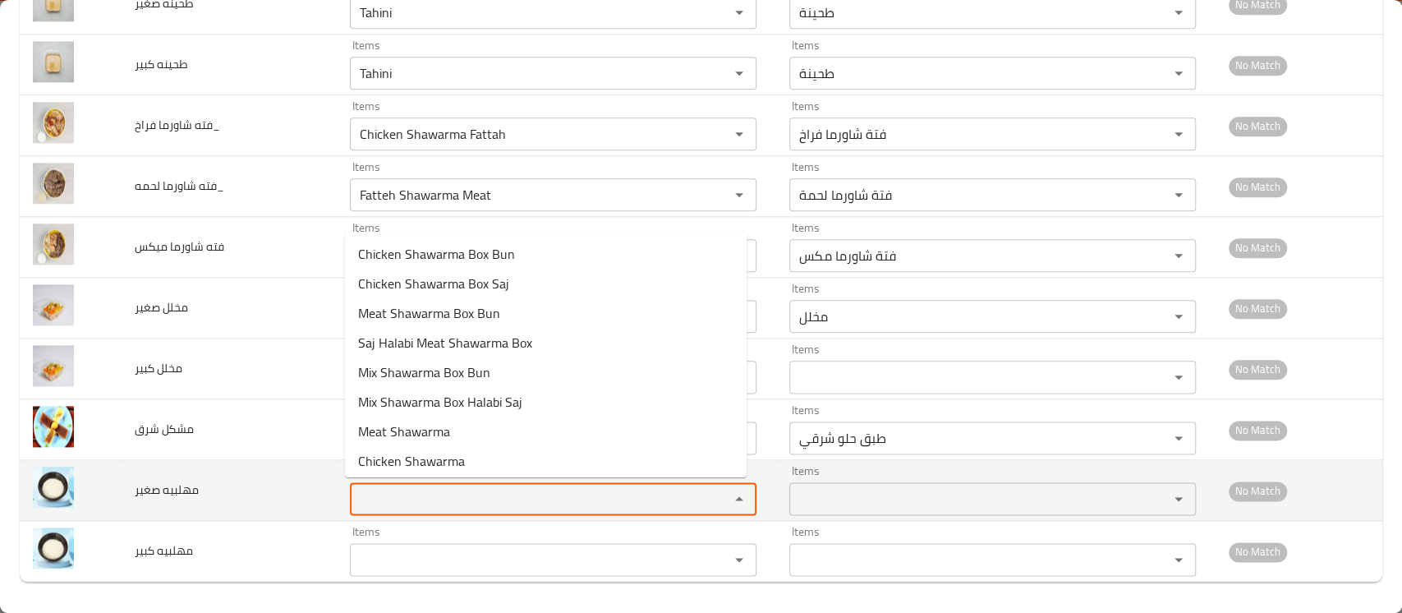
click at [389, 490] on صغير "Items" at bounding box center [529, 498] width 348 height 23
type صغير "m"
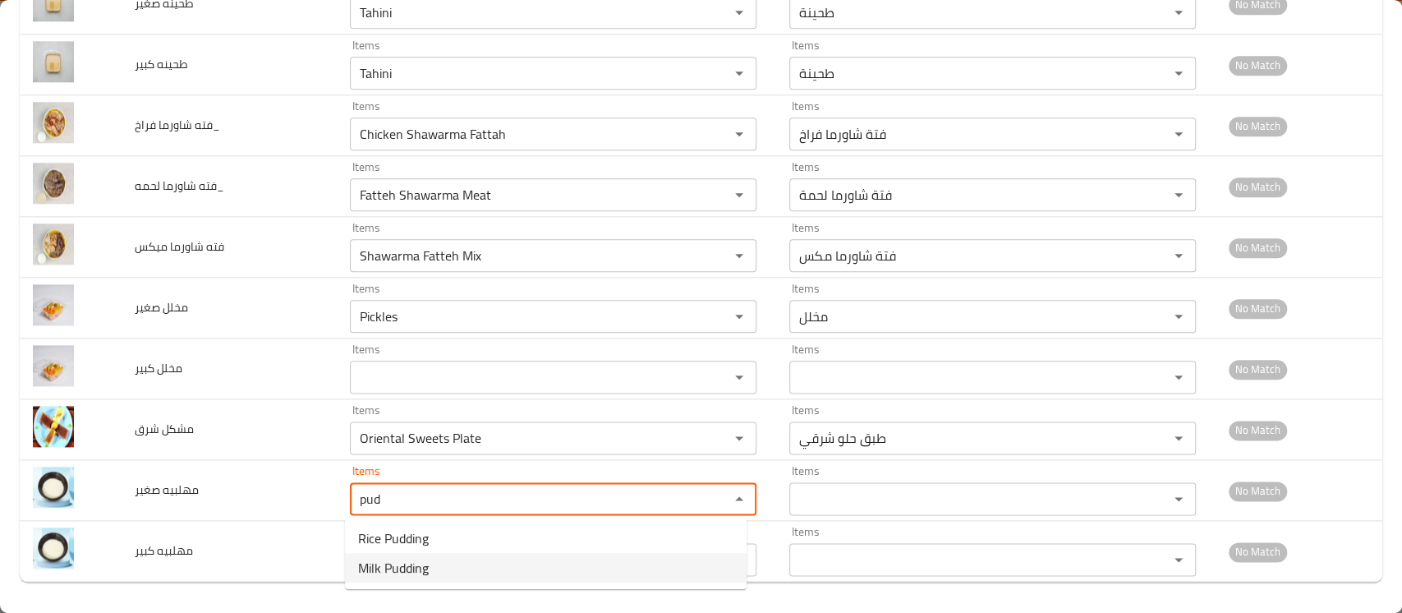
click at [389, 562] on span "Milk Pudding" at bounding box center [393, 568] width 71 height 20
type صغير "Milk Pudding"
type صغير-ar "مهلبية"
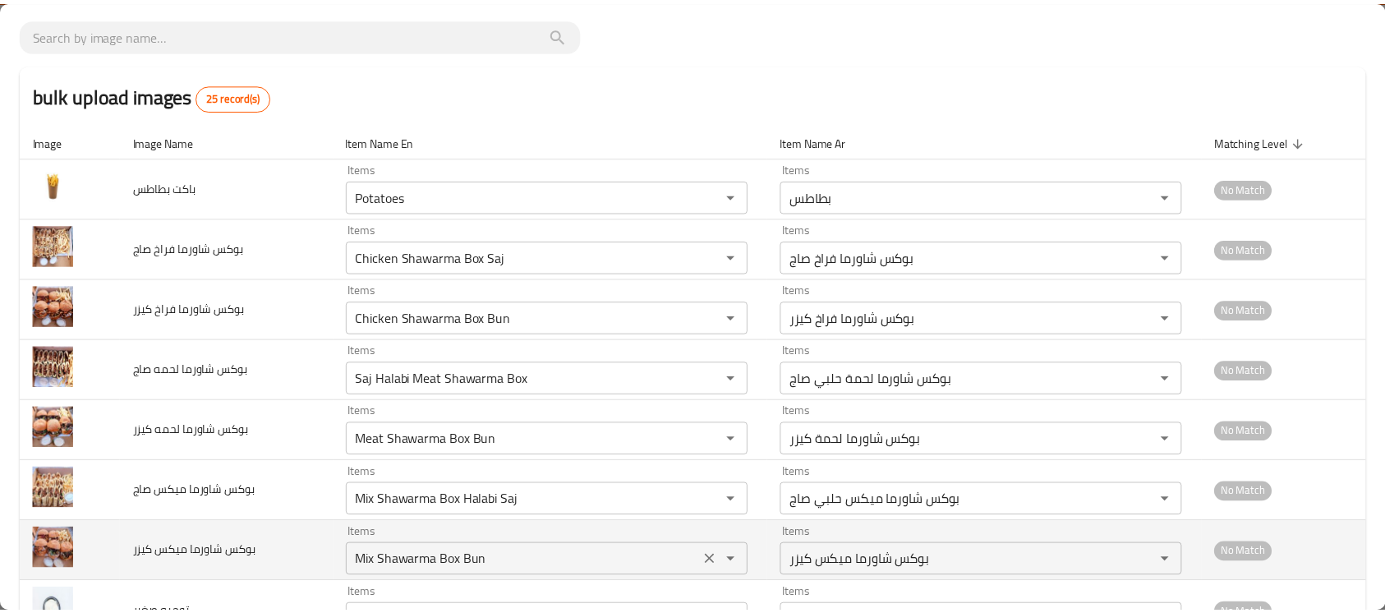
scroll to position [0, 0]
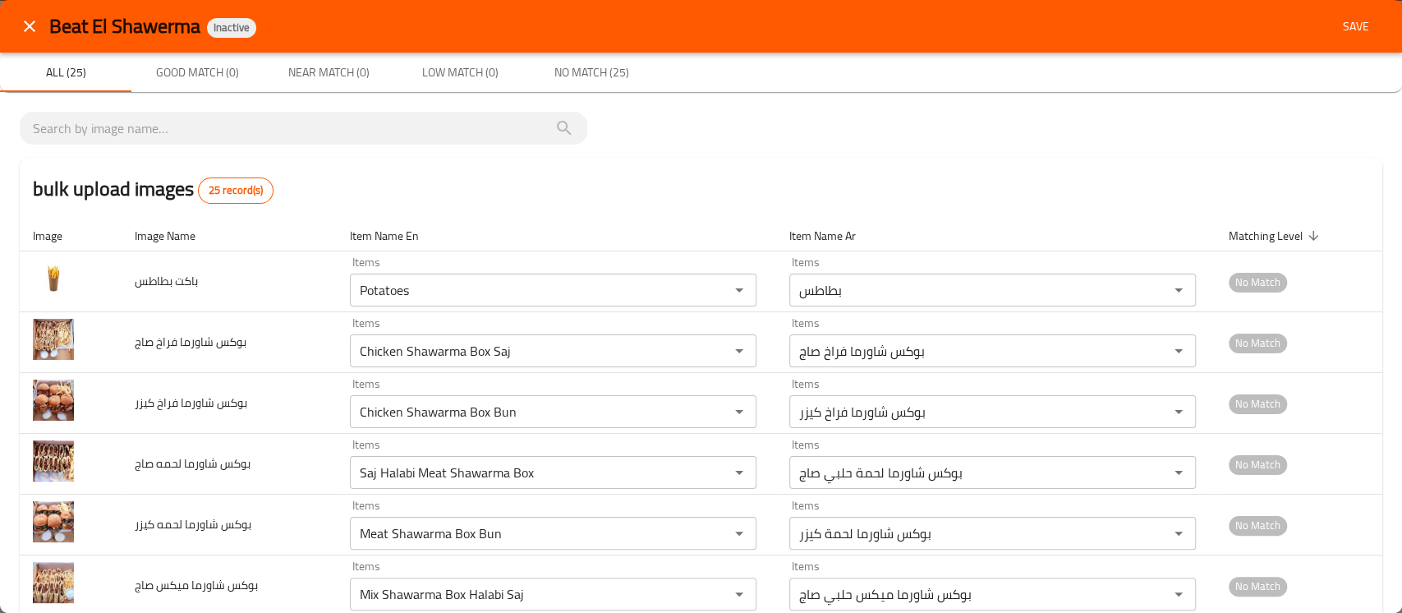
type صغير "Milk Pudding"
click at [1337, 30] on span "Save" at bounding box center [1356, 26] width 39 height 21
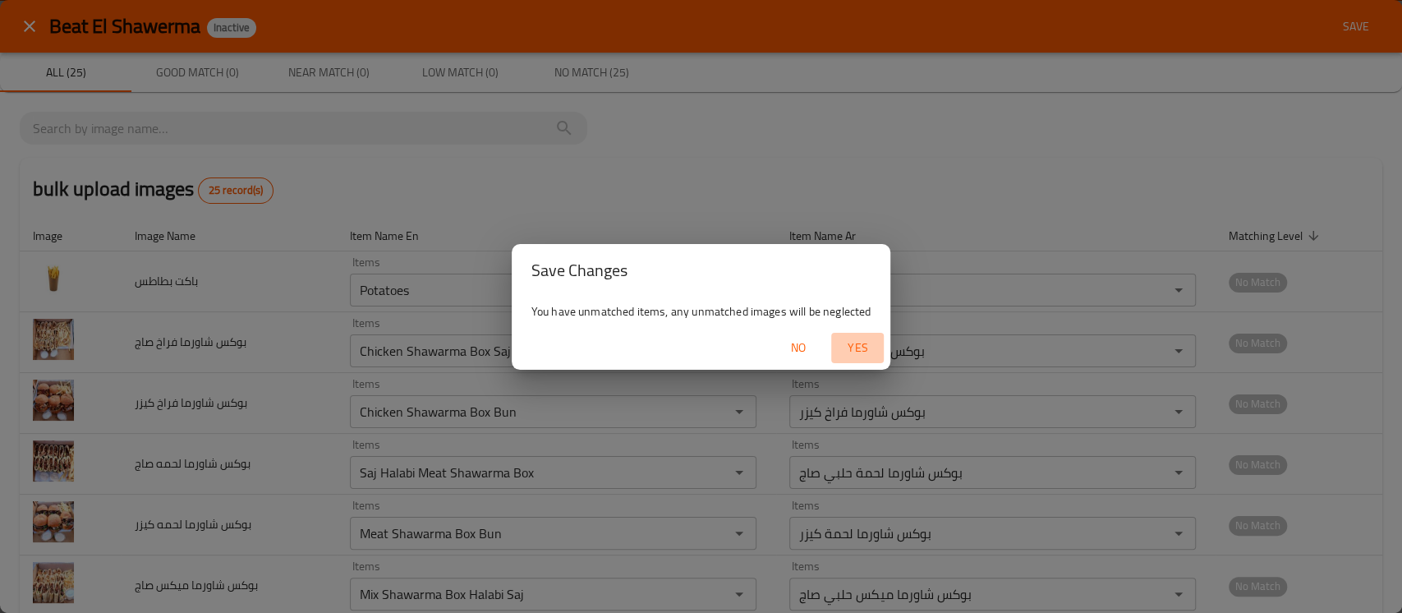
click at [844, 355] on span "Yes" at bounding box center [857, 348] width 39 height 21
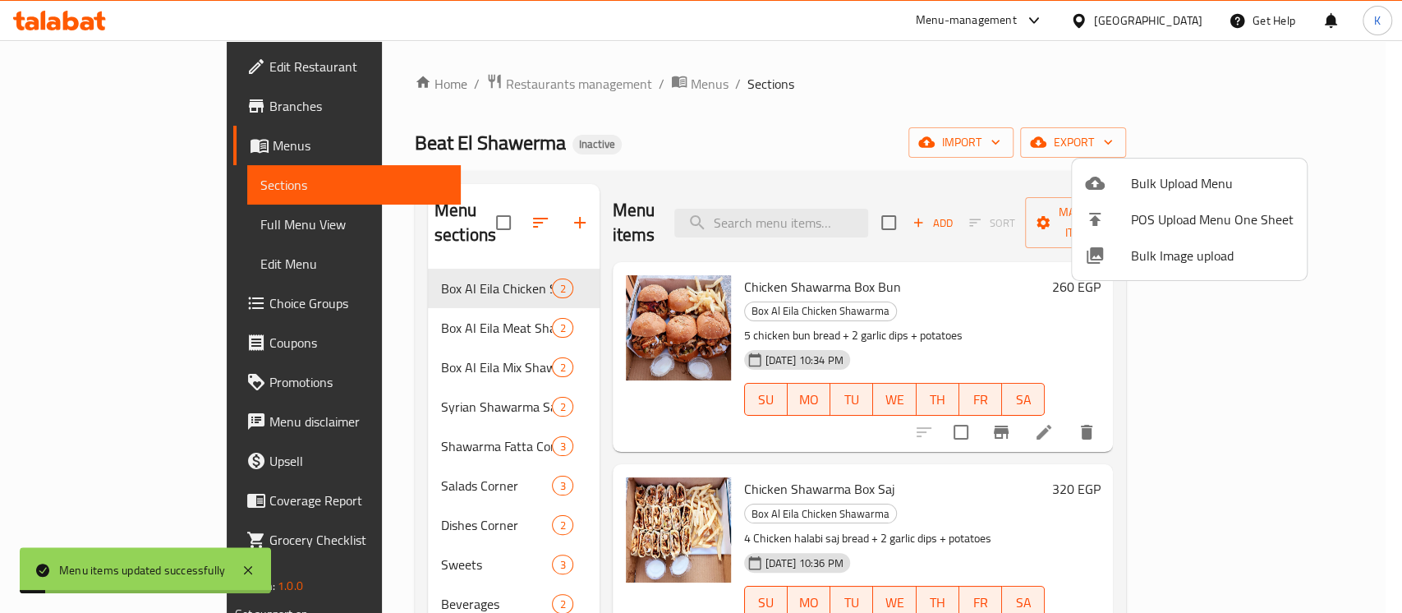
click at [116, 214] on div at bounding box center [701, 306] width 1402 height 613
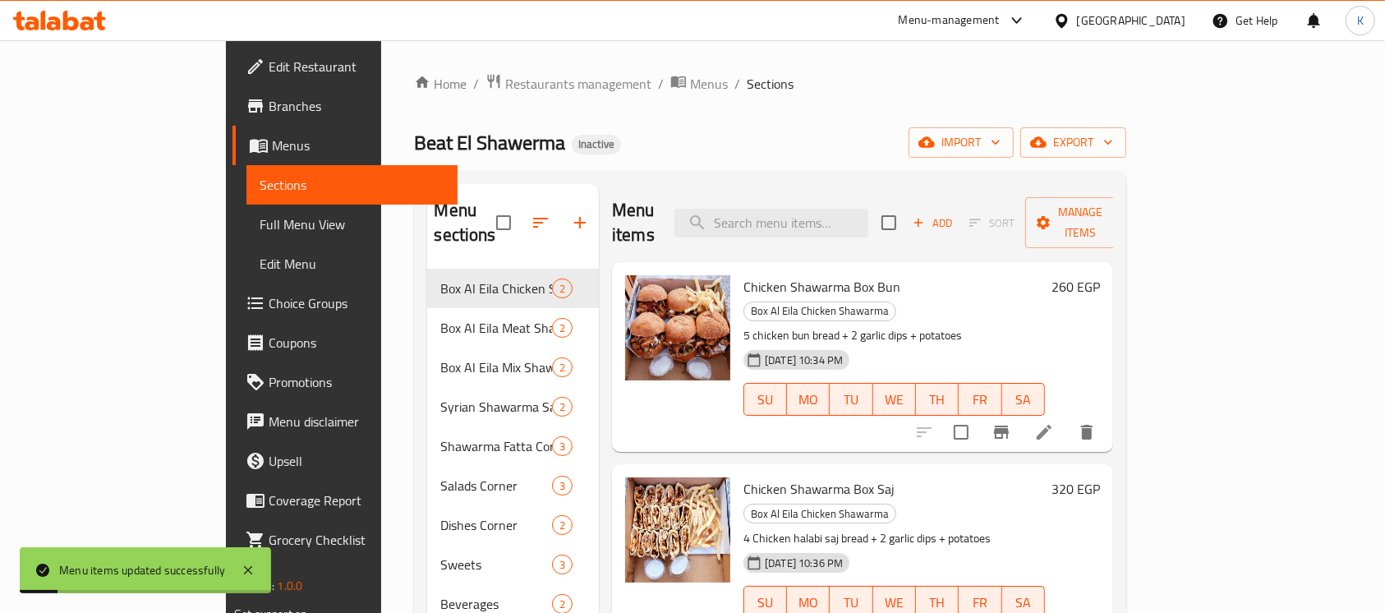
click at [260, 227] on span "Full Menu View" at bounding box center [352, 224] width 185 height 20
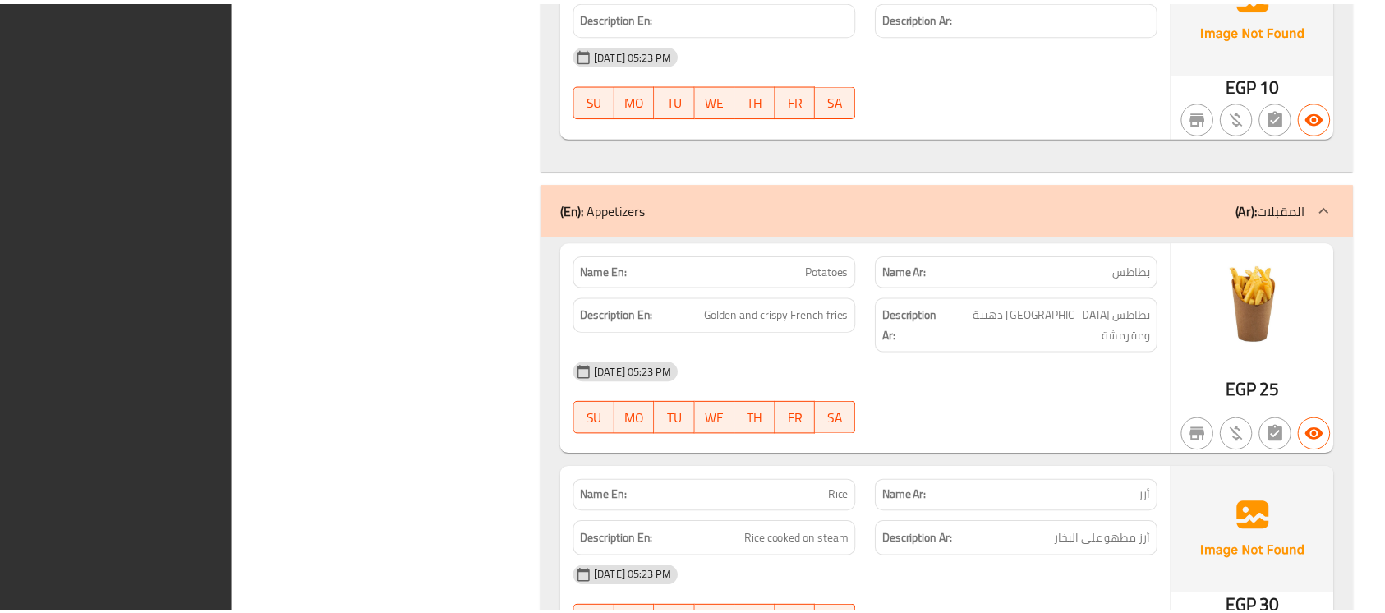
scroll to position [6343, 0]
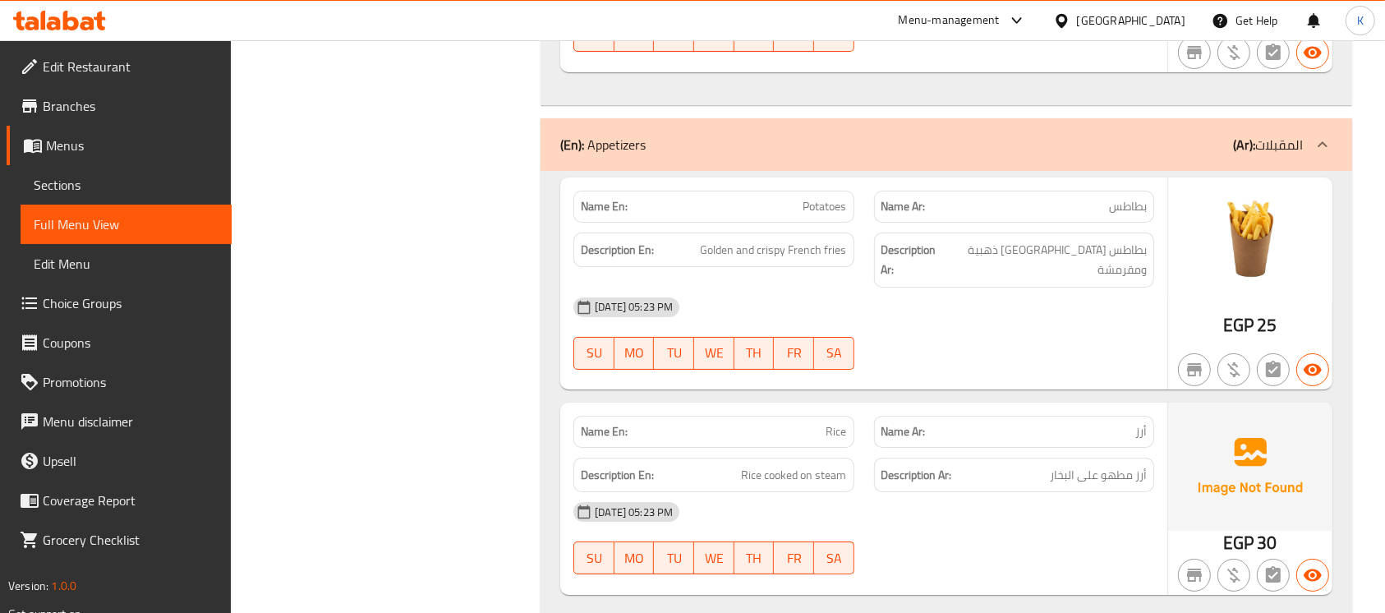
click at [79, 21] on icon at bounding box center [59, 21] width 93 height 20
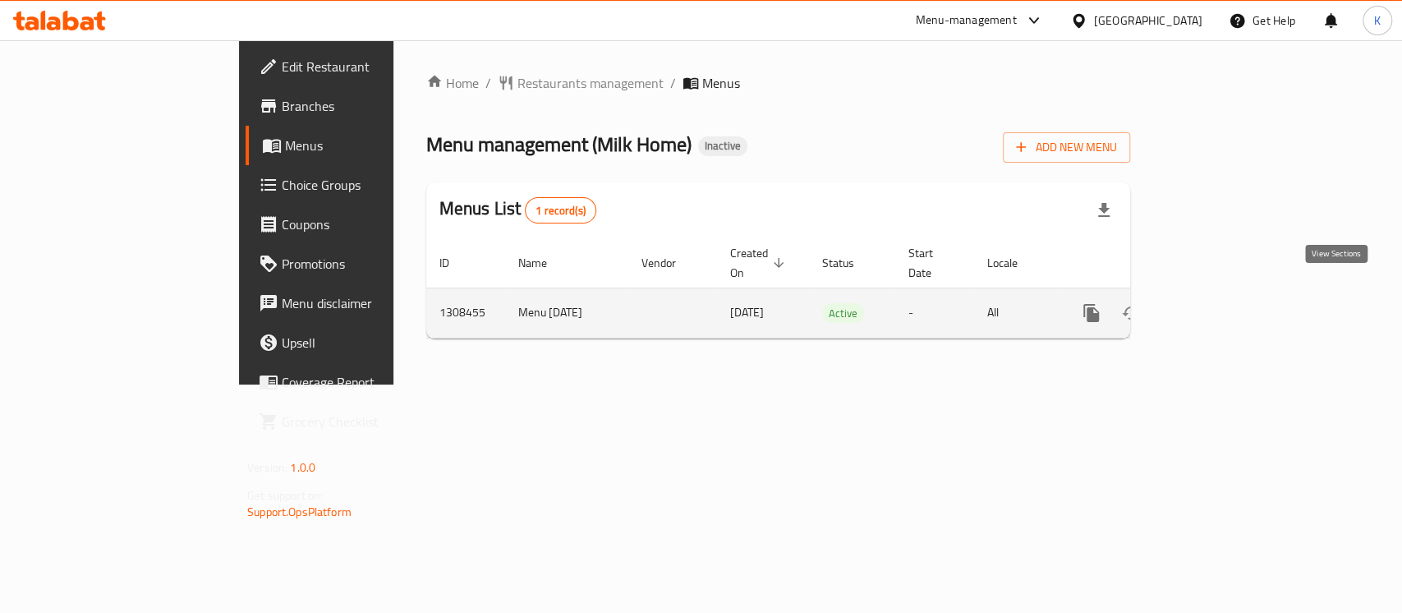
click at [1220, 303] on icon "enhanced table" at bounding box center [1210, 313] width 20 height 20
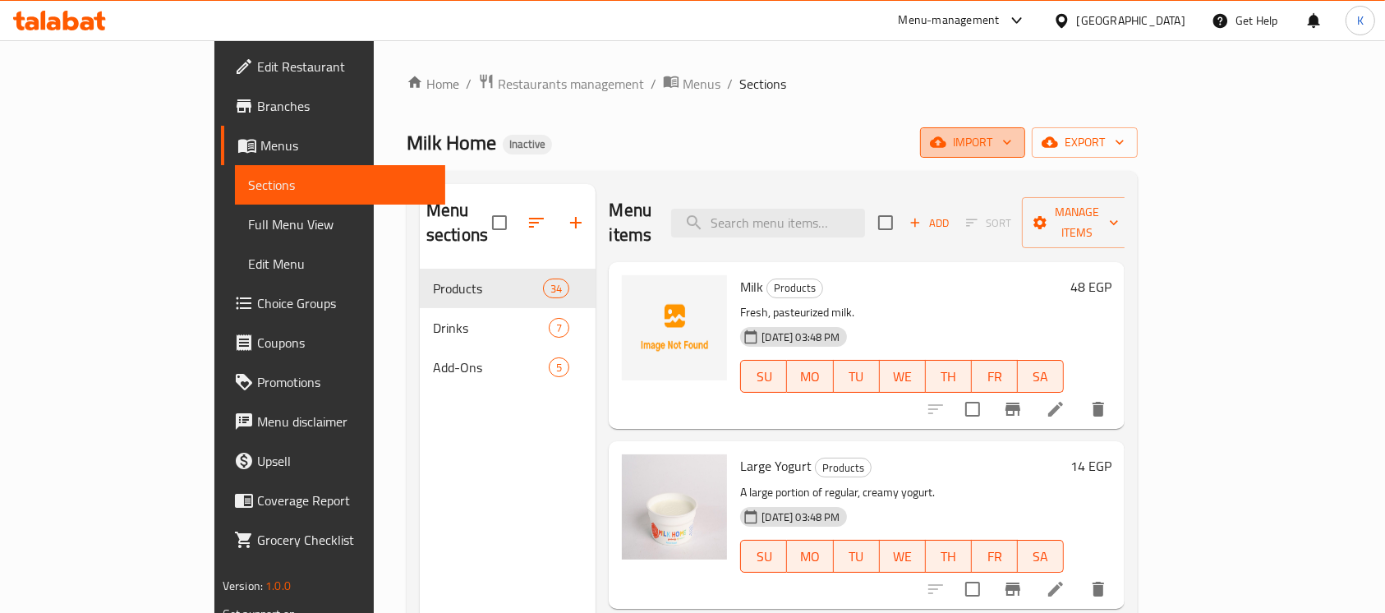
click at [1012, 135] on span "import" at bounding box center [972, 142] width 79 height 21
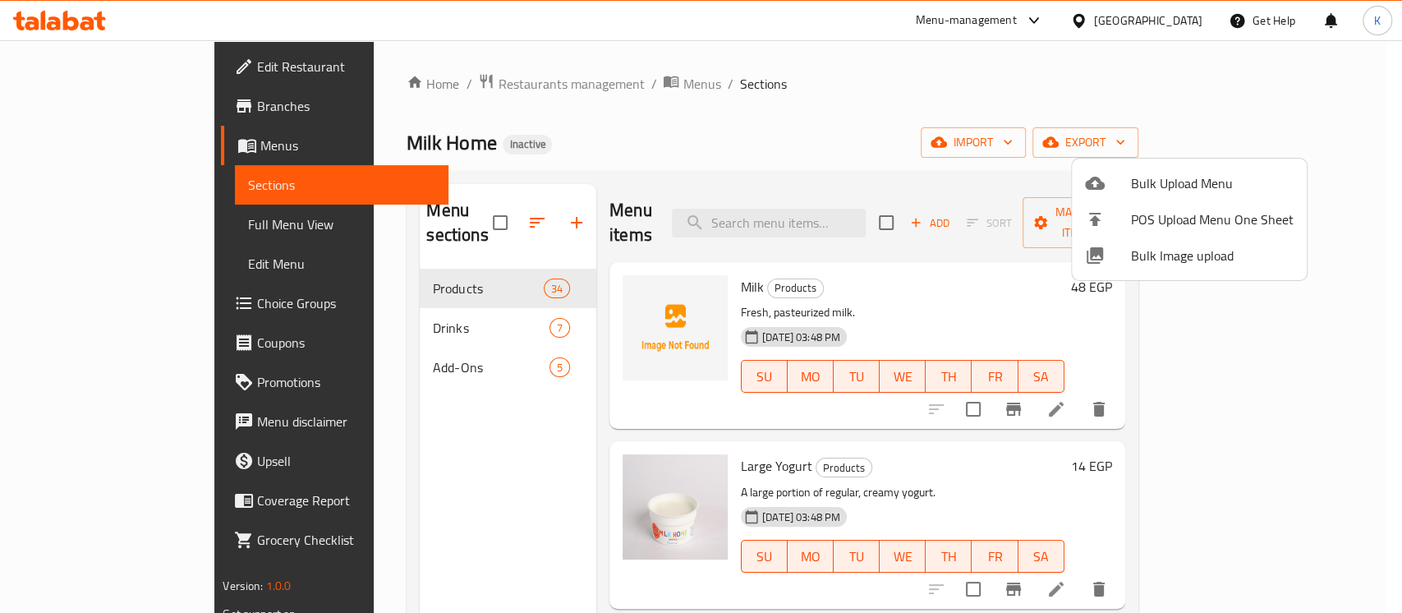
click at [1163, 253] on span "Bulk Image upload" at bounding box center [1212, 256] width 163 height 20
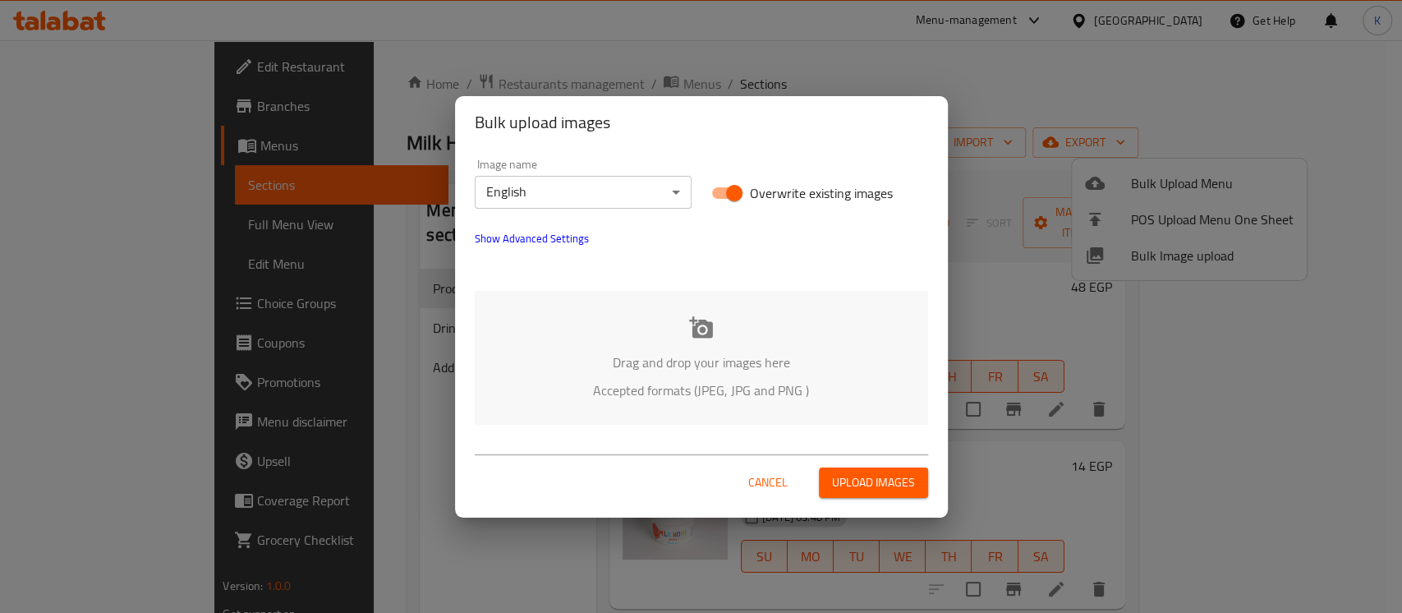
click at [689, 366] on p "Drag and drop your images here" at bounding box center [702, 362] width 404 height 20
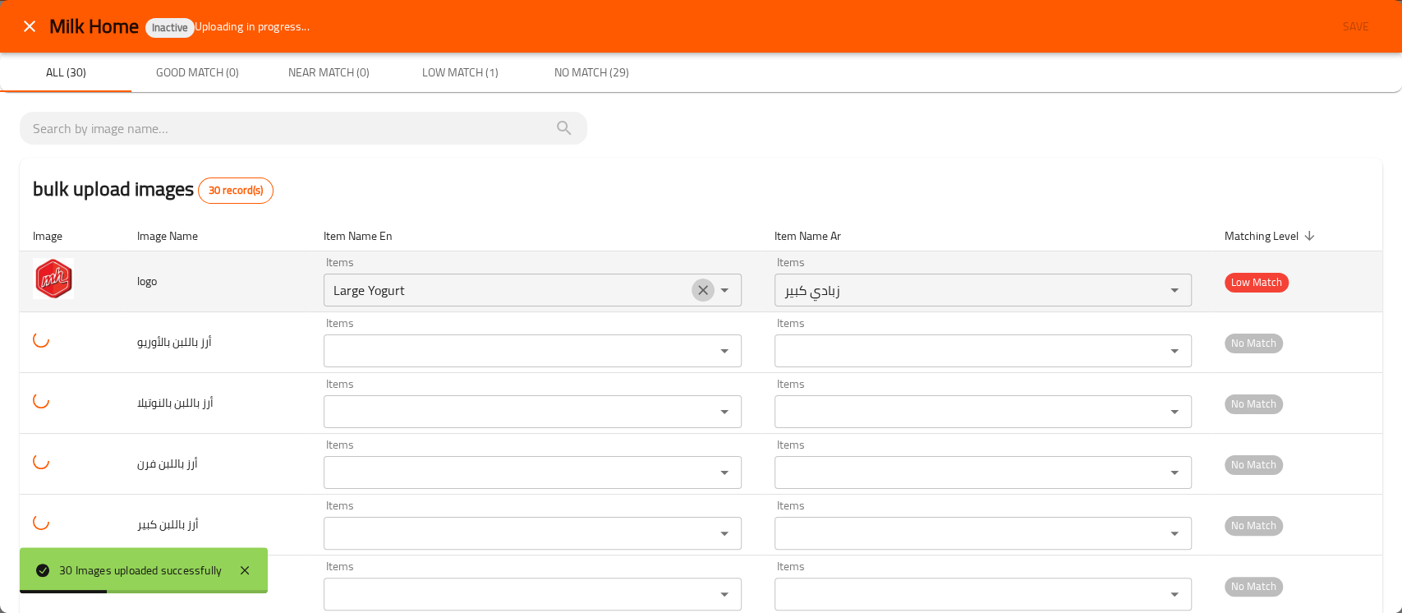
click at [692, 279] on button "Clear" at bounding box center [703, 290] width 23 height 23
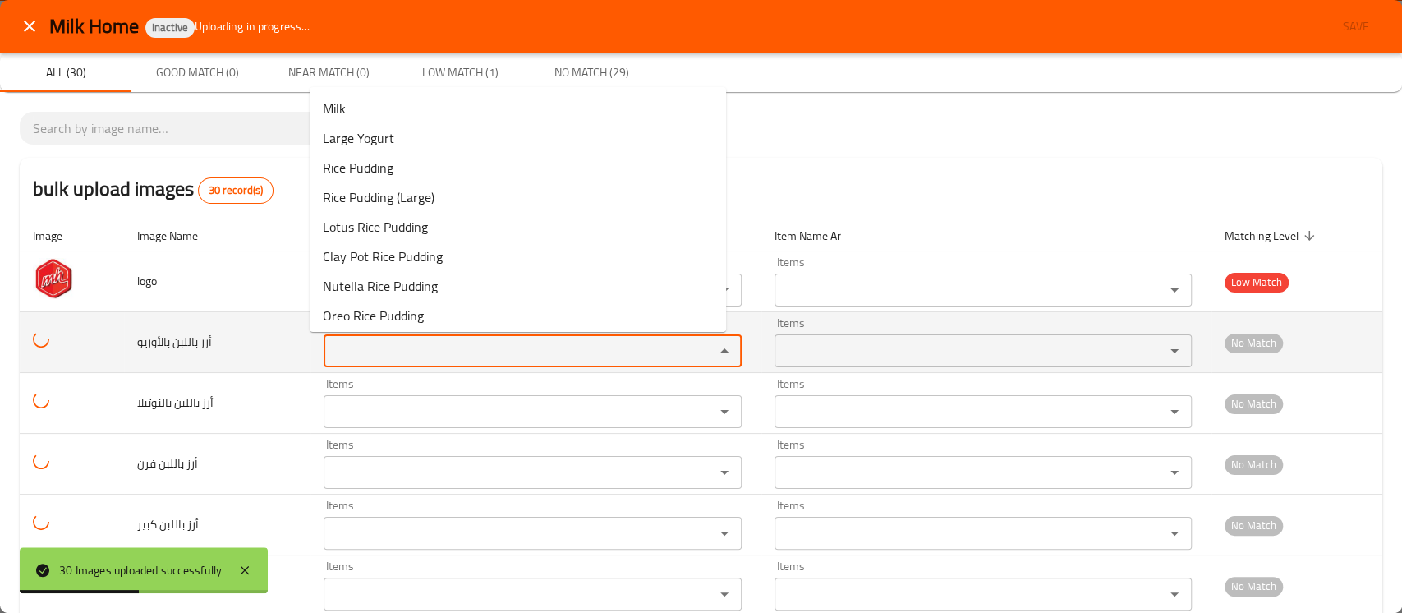
click at [339, 350] on بالأوريو "Items" at bounding box center [508, 350] width 359 height 23
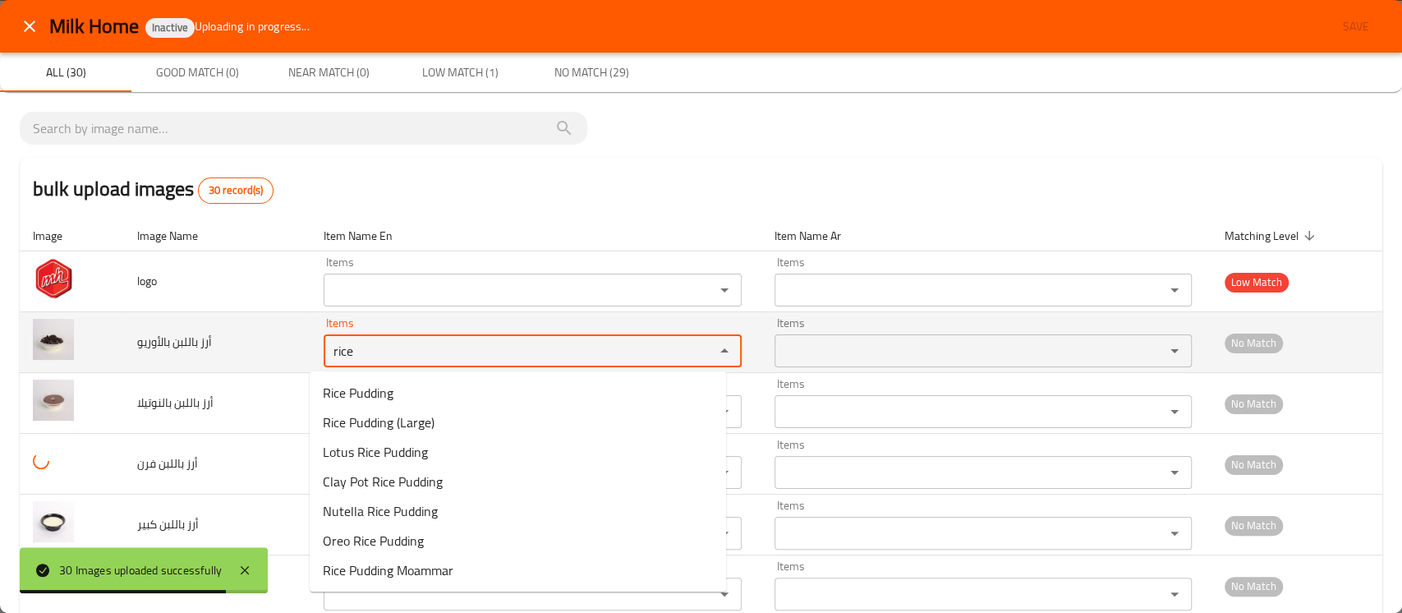
drag, startPoint x: 352, startPoint y: 352, endPoint x: 273, endPoint y: 338, distance: 80.8
click at [273, 338] on tr "أرز باللبن بالأوريو Items rice Items Items Items No Match" at bounding box center [701, 342] width 1363 height 61
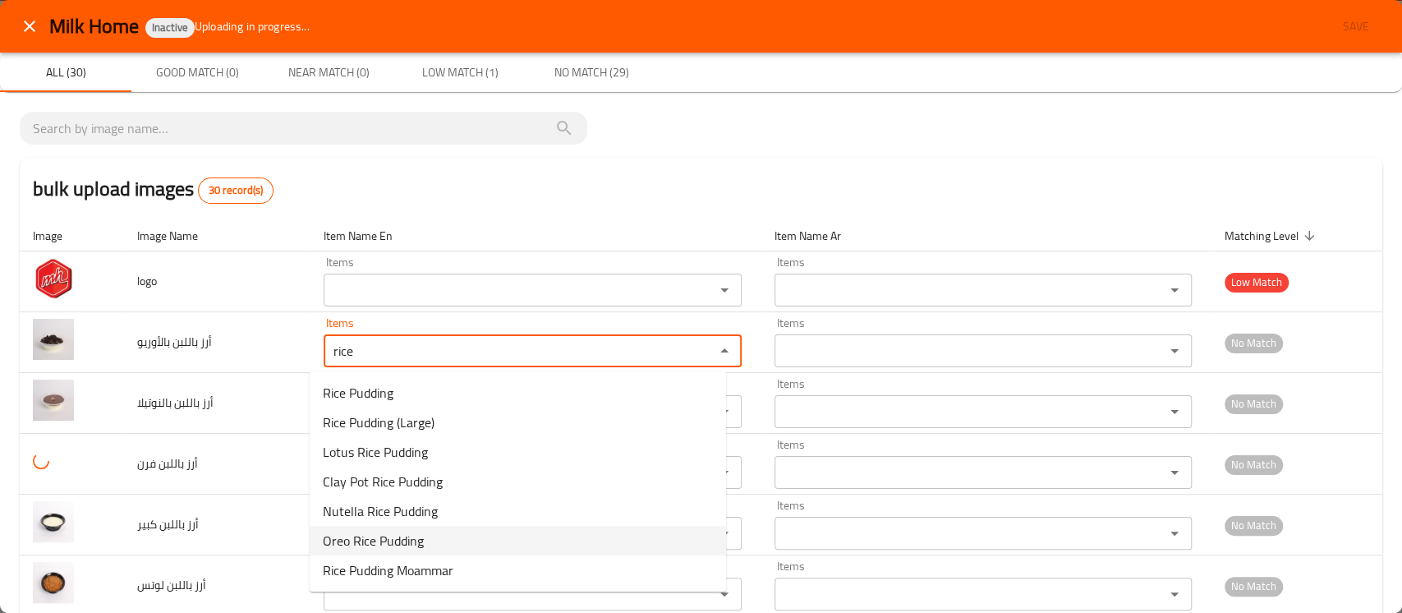
click at [417, 535] on span "Oreo Rice Pudding" at bounding box center [373, 541] width 101 height 20
type بالأوريو "Oreo Rice Pudding"
type بالأوريو-ar "أرز باللبن أوريو"
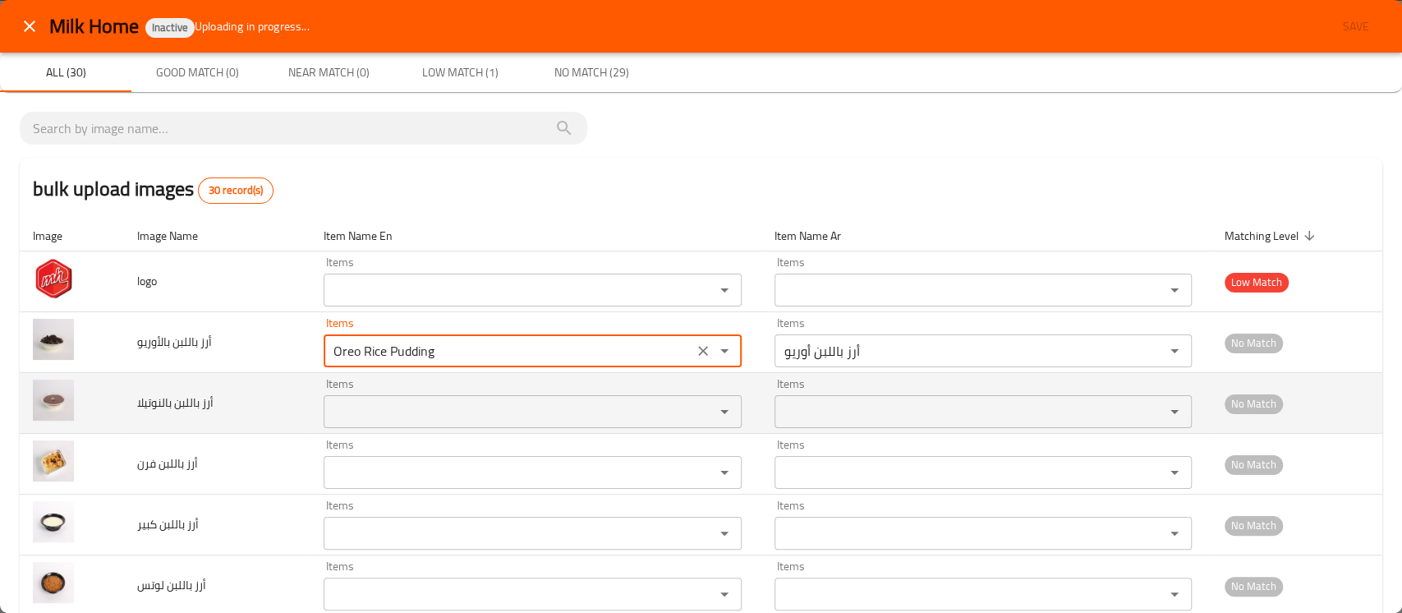
type بالأوريو "Oreo Rice Pudding"
click at [371, 411] on بالنوتيلا "Items" at bounding box center [508, 411] width 359 height 23
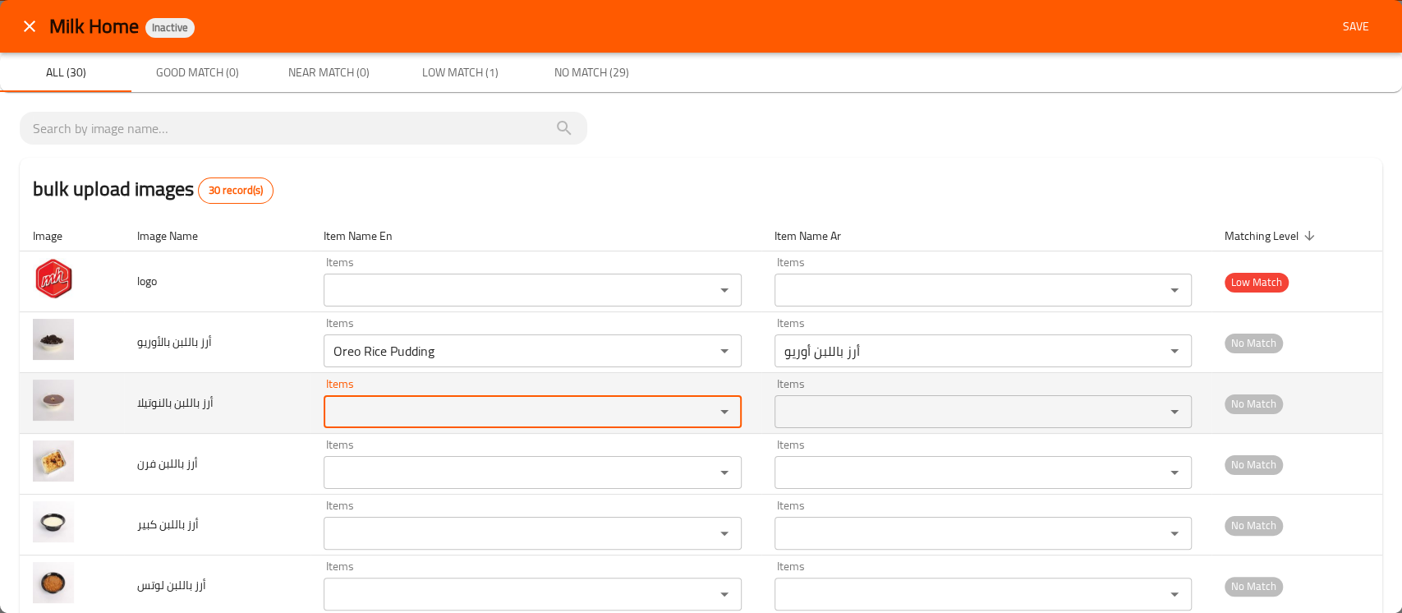
paste بالنوتيلا "rice"
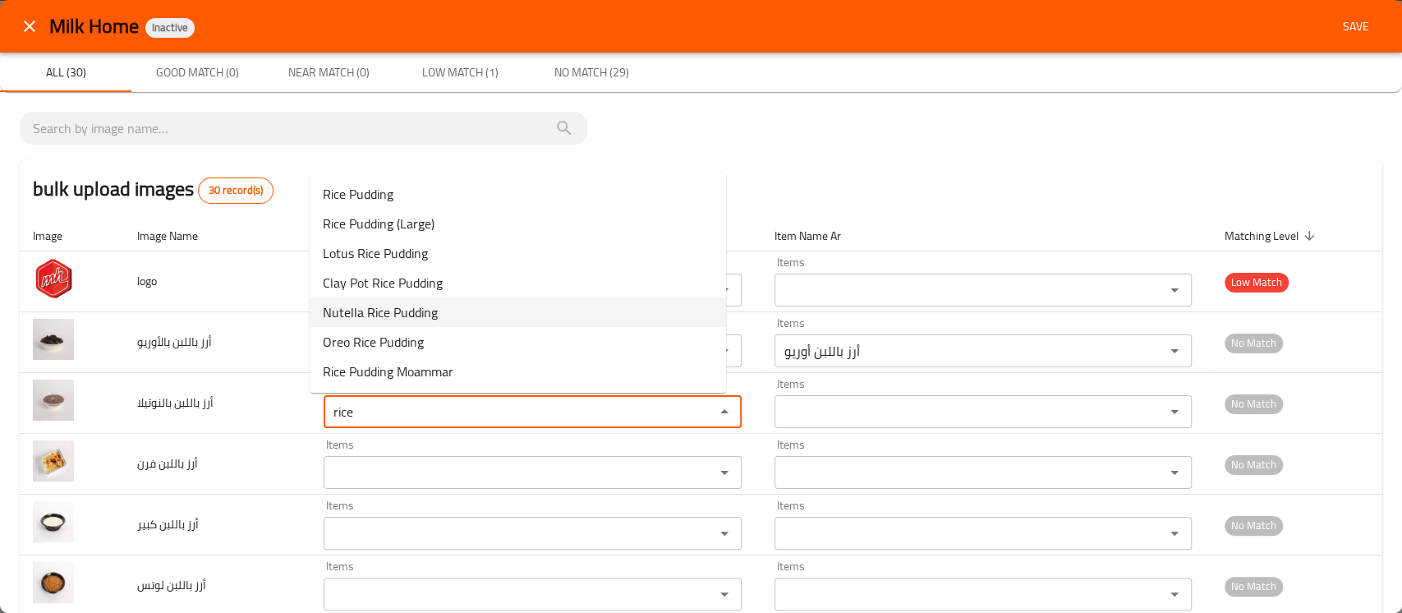
click at [397, 310] on span "Nutella Rice Pudding" at bounding box center [380, 312] width 115 height 20
type بالنوتيلا "Nutella Rice Pudding"
type بالنوتيلا-ar "أرز باللبن نوتيلا"
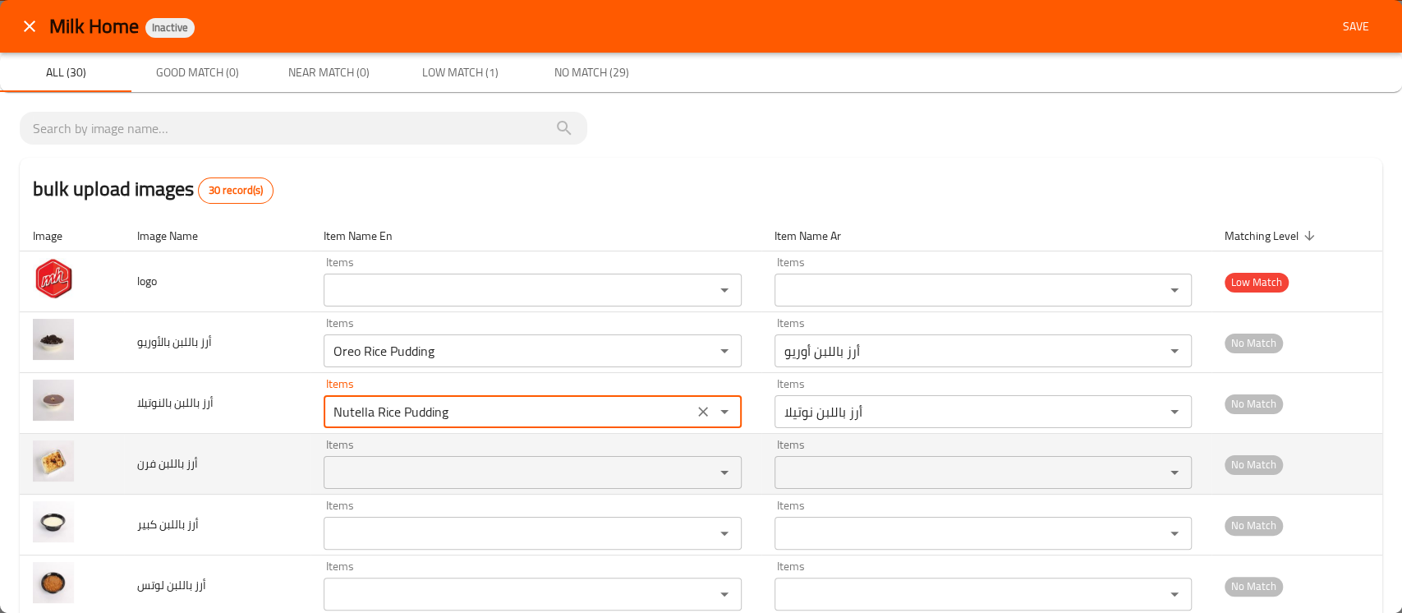
type بالنوتيلا "Nutella Rice Pudding"
click at [337, 477] on فرن "Items" at bounding box center [508, 472] width 359 height 23
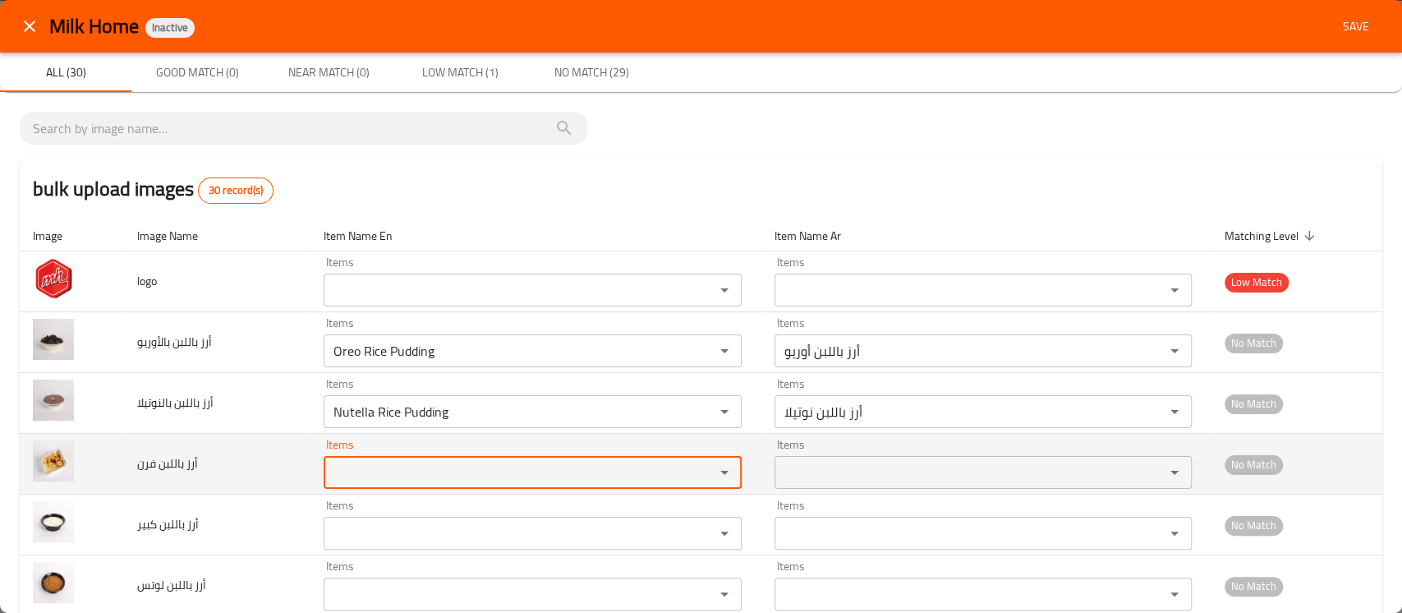
paste فرن "rice"
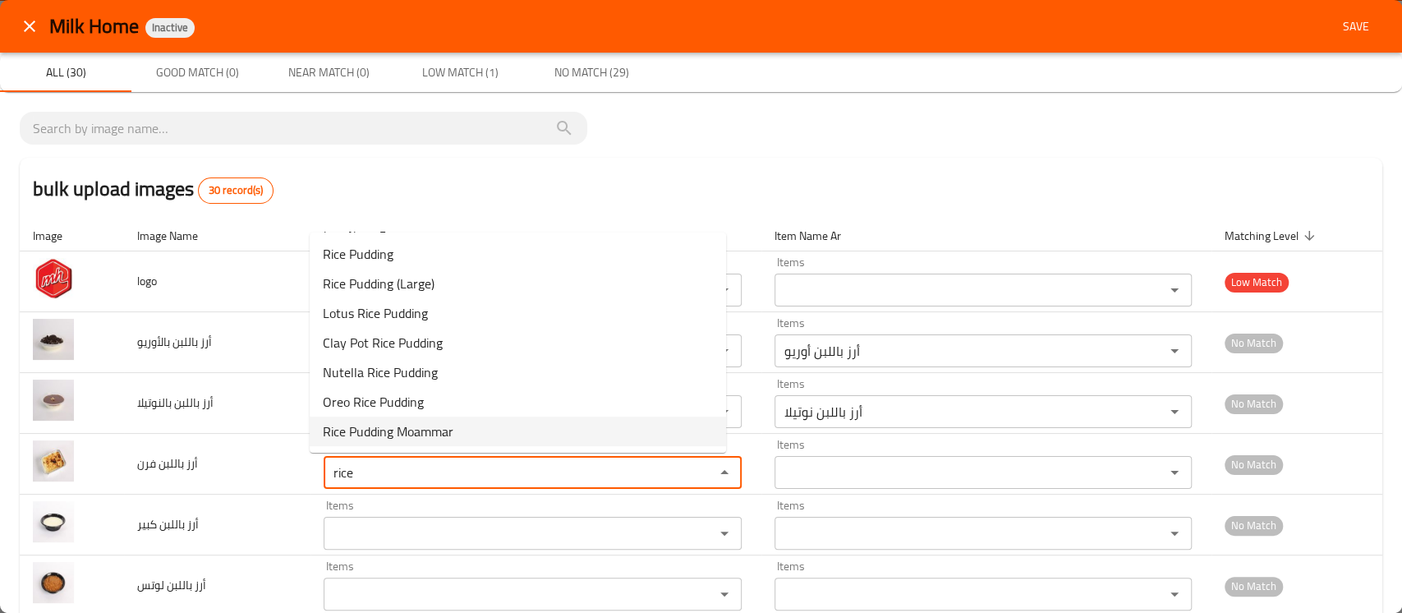
click at [420, 431] on span "Rice Pudding Moammar" at bounding box center [388, 431] width 131 height 20
type فرن "Rice Pudding Moammar"
type فرن-ar "أرز باللبن معمر"
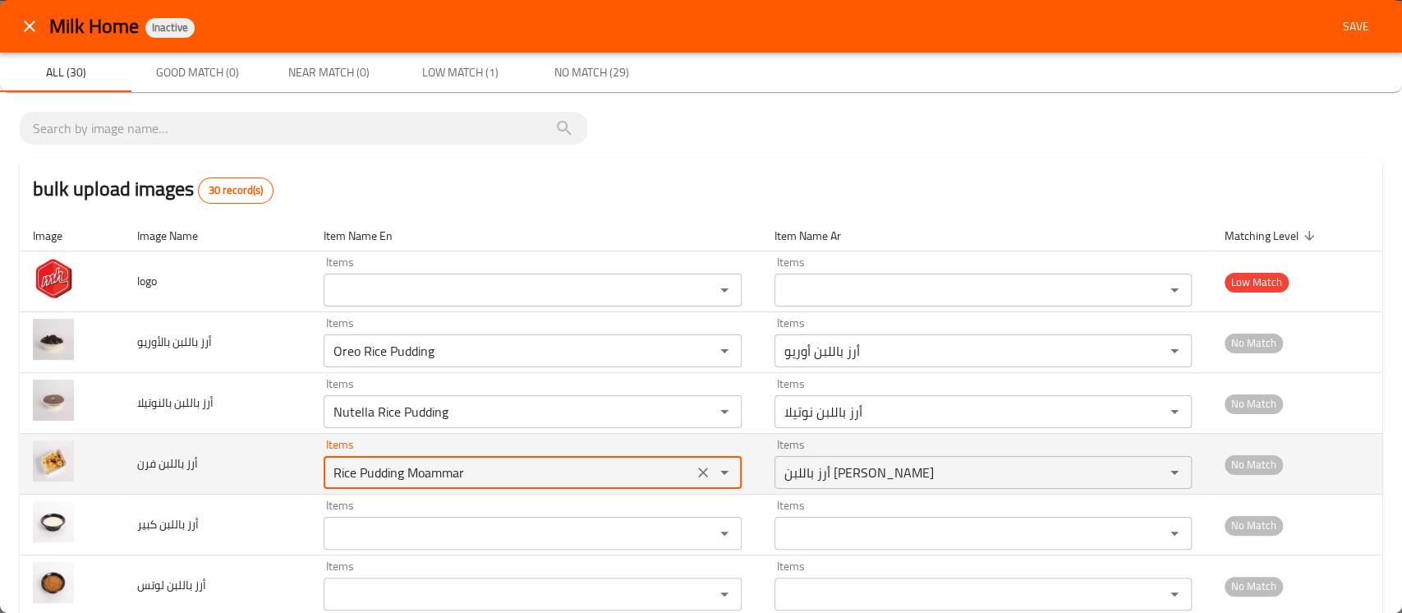
drag, startPoint x: 462, startPoint y: 473, endPoint x: 389, endPoint y: 463, distance: 73.9
click at [389, 463] on فرن "Rice Pudding Moammar" at bounding box center [508, 472] width 359 height 23
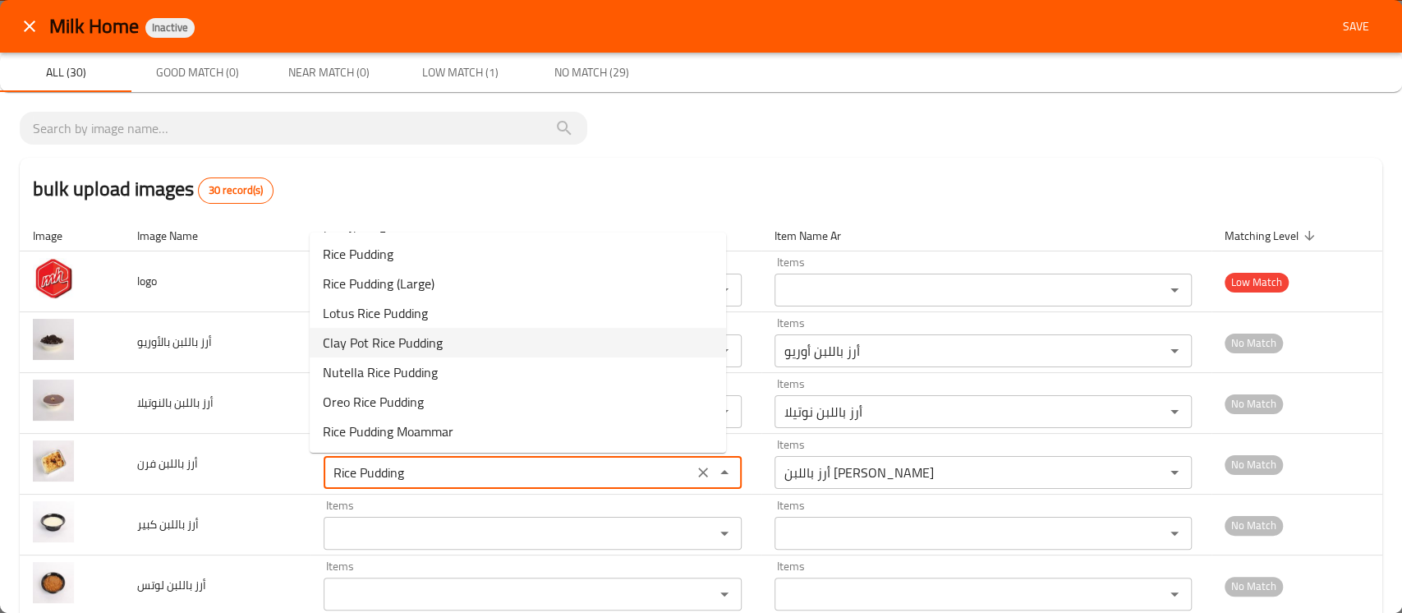
click at [450, 353] on فرن-option-3 "Clay Pot Rice Pudding" at bounding box center [518, 343] width 417 height 30
type فرن "Clay Pot Rice Pudding"
type فرن-ar "أرز باللبن فخار"
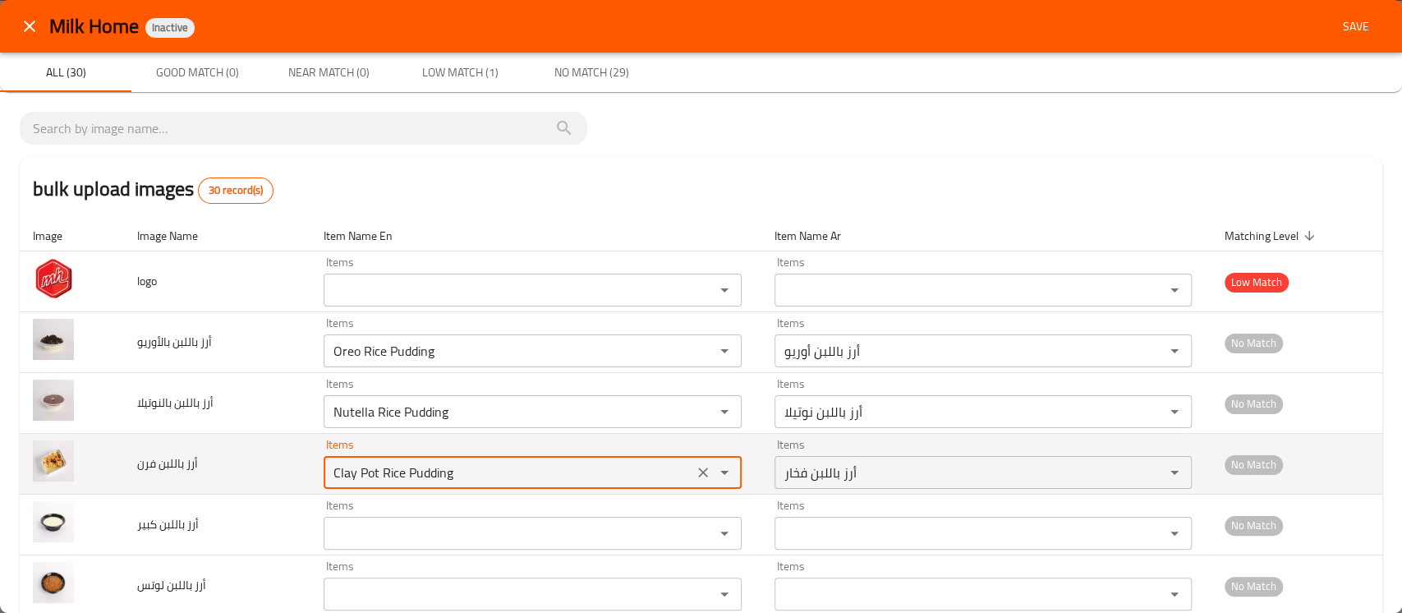
drag, startPoint x: 450, startPoint y: 469, endPoint x: 288, endPoint y: 463, distance: 162.8
click at [288, 463] on tr "أرز باللبن فرن Items Clay Pot Rice Pudding Items Items أرز باللبن فخار Items No…" at bounding box center [701, 464] width 1363 height 61
click at [695, 477] on icon "Clear" at bounding box center [703, 472] width 16 height 16
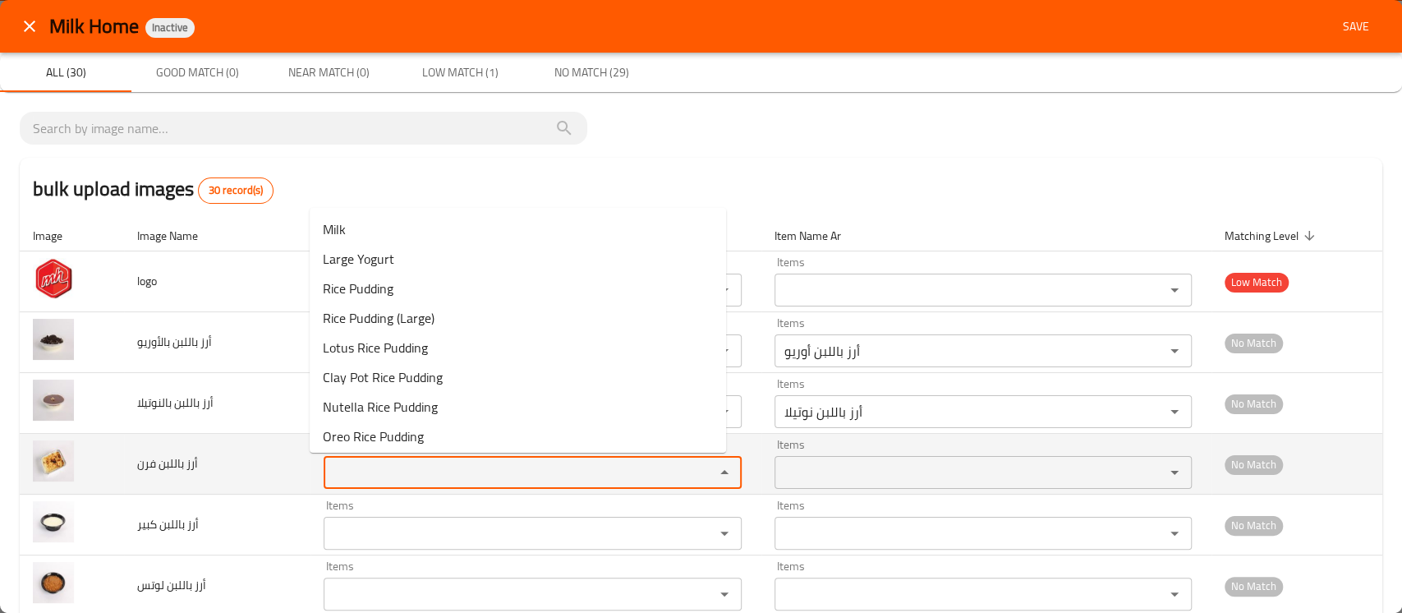
paste فرن "rice"
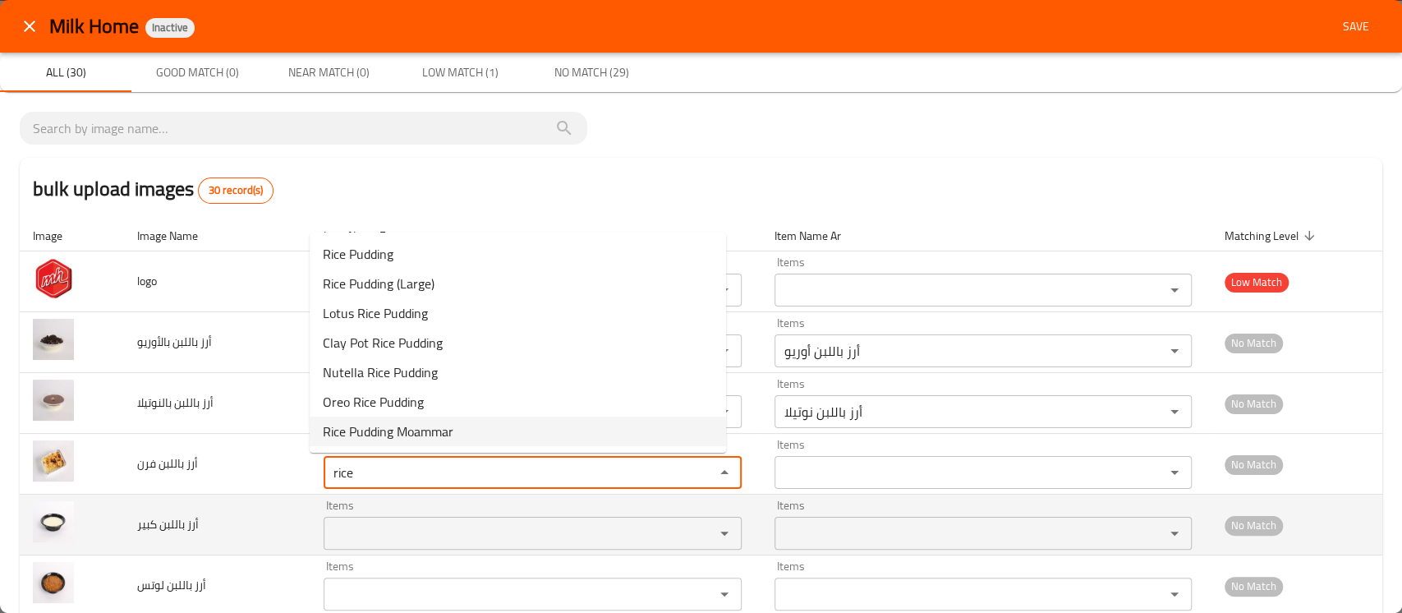
click at [374, 504] on div "Items Items" at bounding box center [532, 525] width 417 height 50
type فرن "rice"
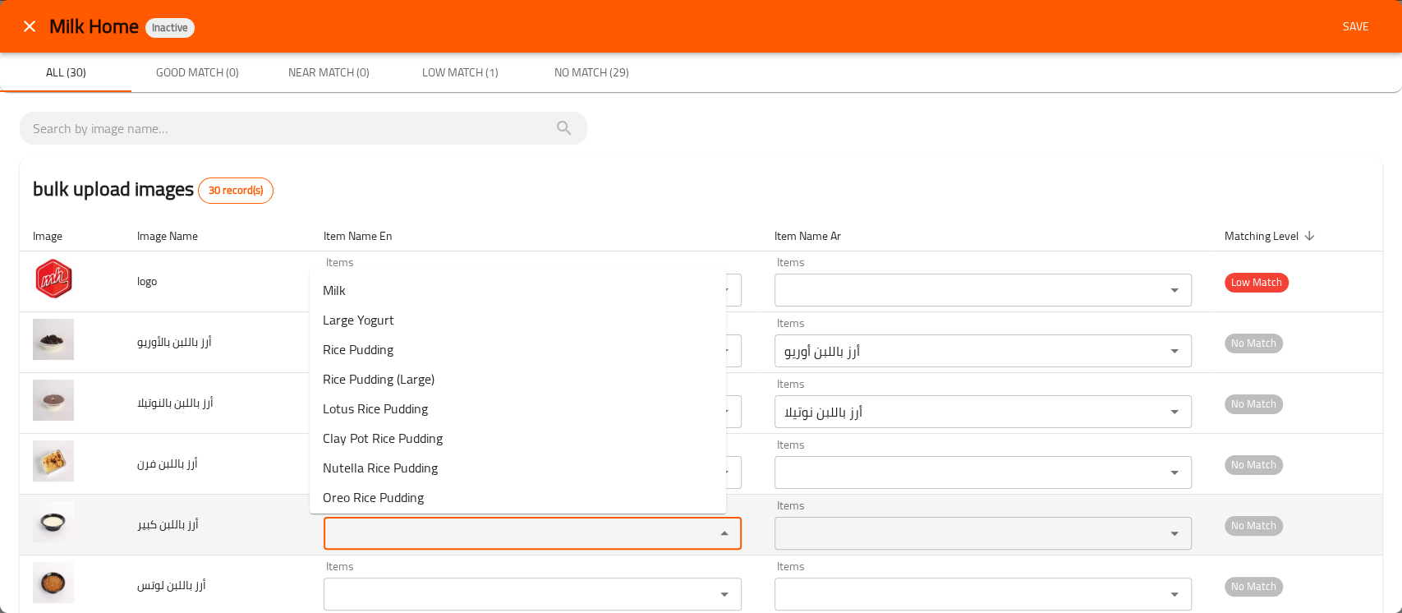
paste كبير "rice"
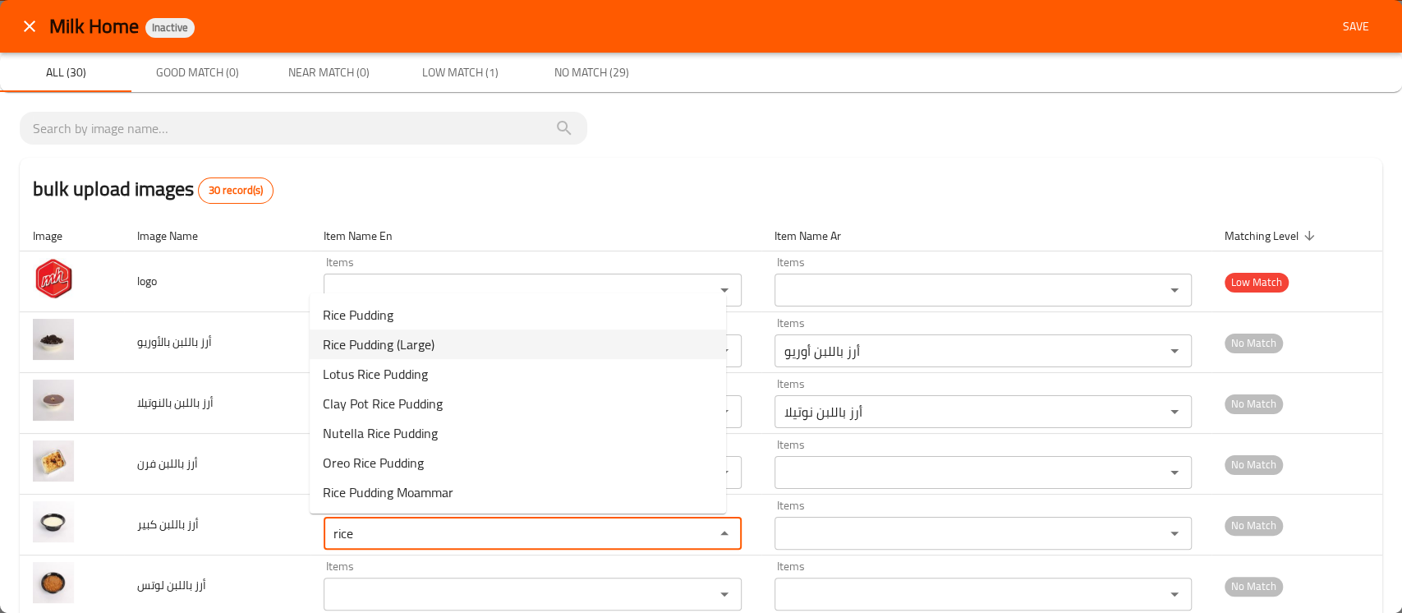
click at [396, 346] on span "Rice Pudding (Large)" at bounding box center [379, 344] width 112 height 20
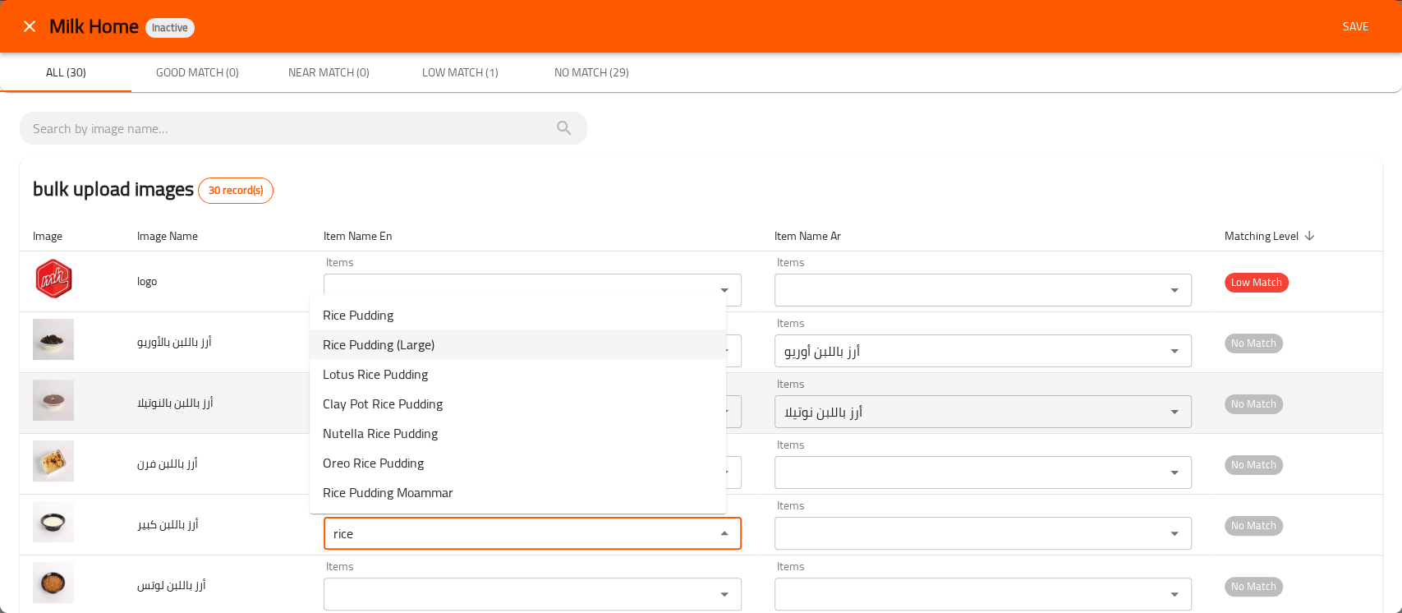
type كبير "Rice Pudding (Large)"
type كبير-ar "أرز باللبن ( كبير )"
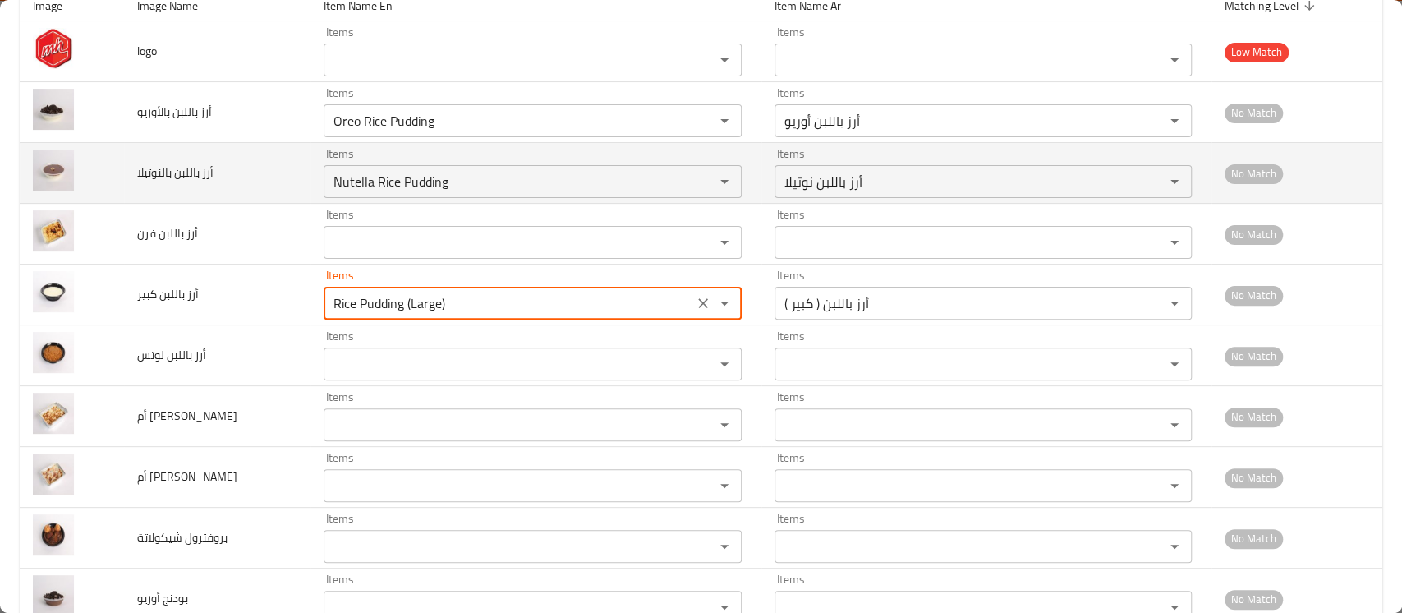
scroll to position [329, 0]
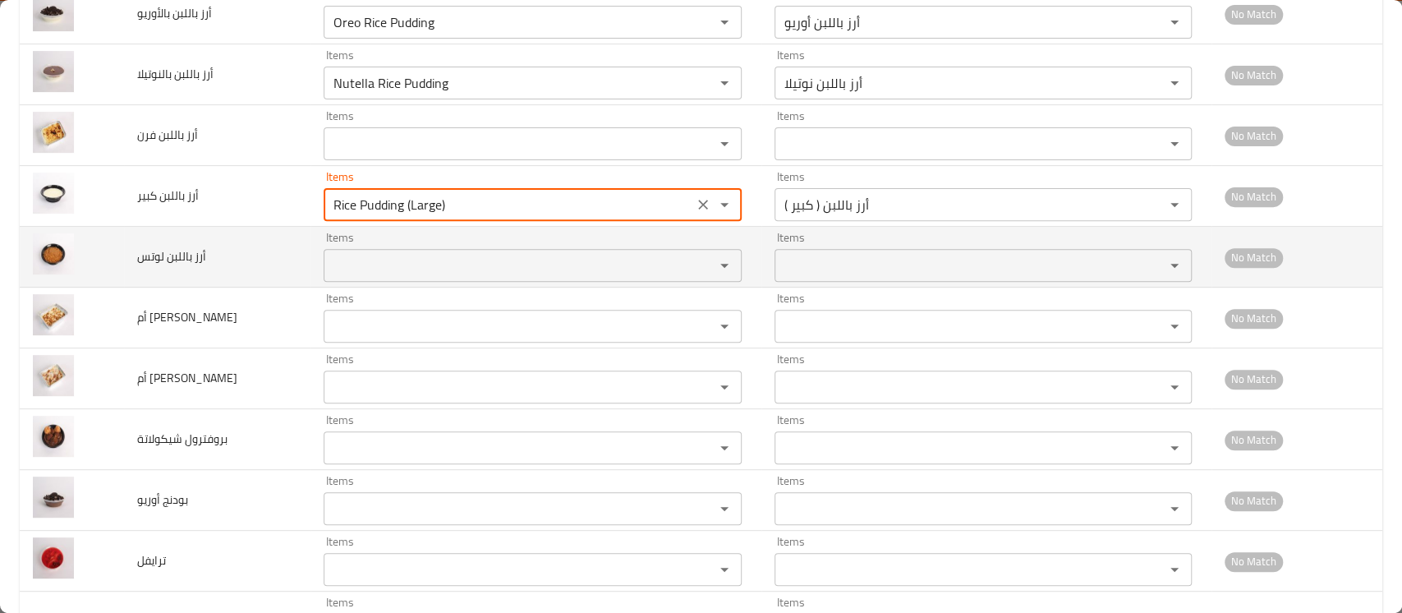
click at [378, 250] on div "Items" at bounding box center [532, 265] width 417 height 33
type كبير "Rice Pudding (Large)"
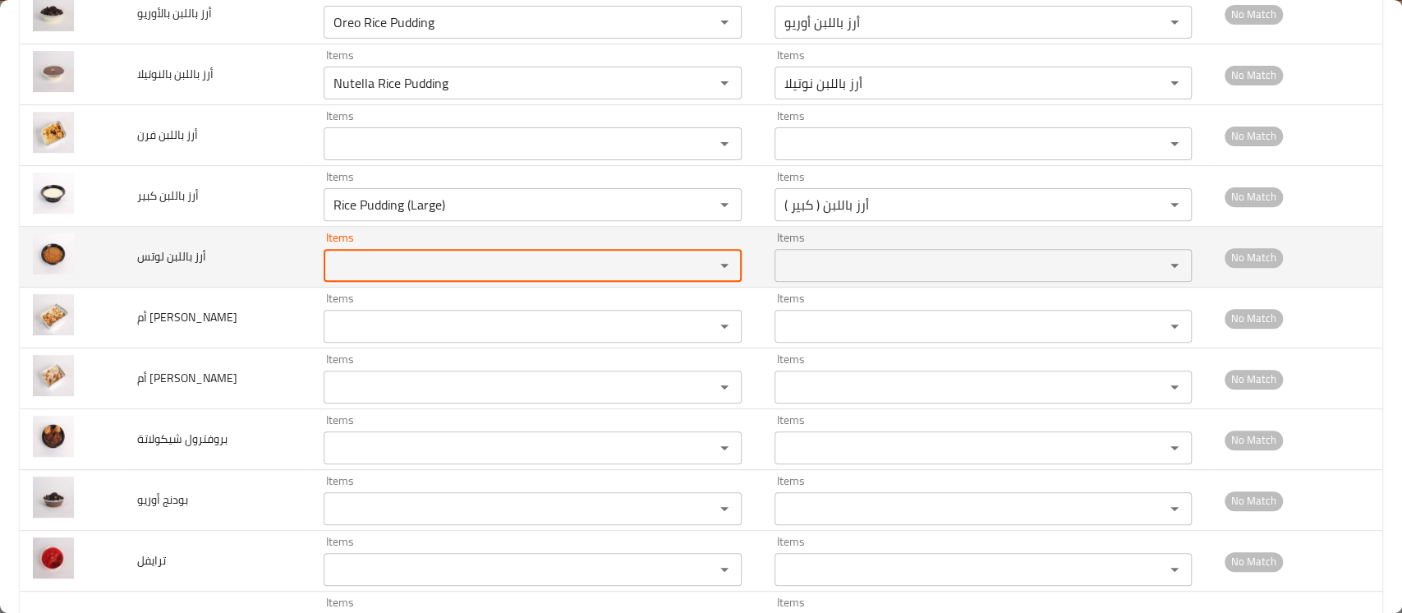
drag, startPoint x: 378, startPoint y: 250, endPoint x: 333, endPoint y: 278, distance: 53.1
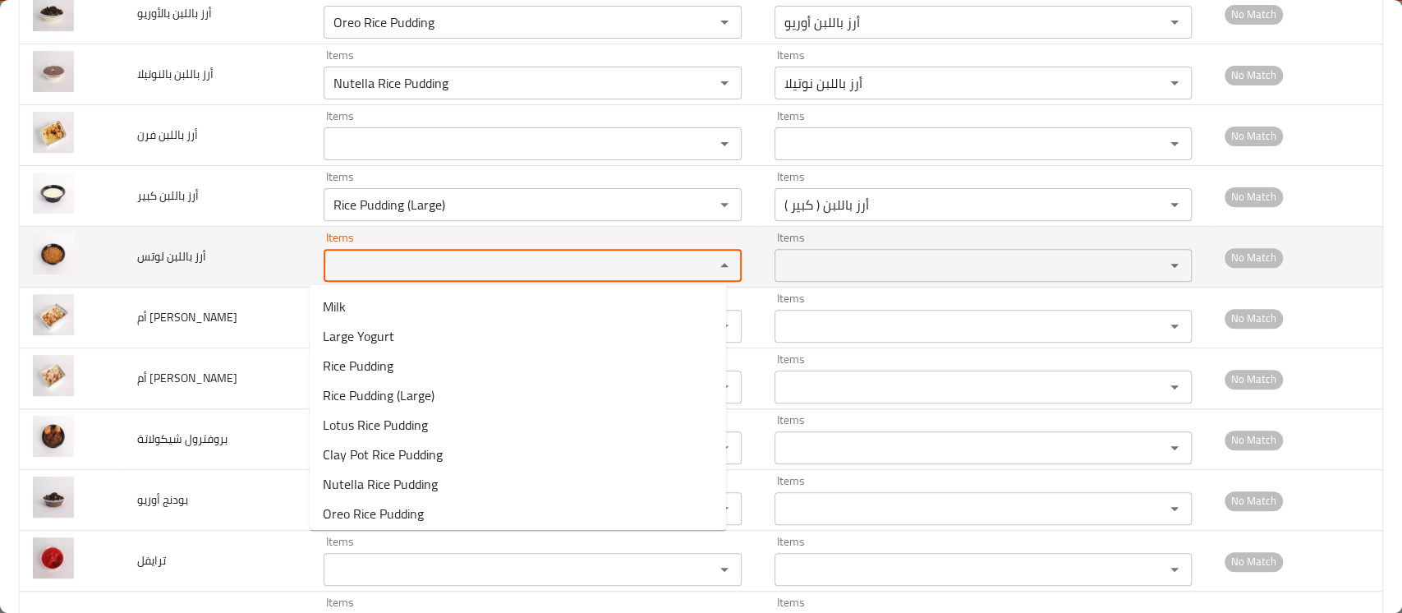
drag, startPoint x: 333, startPoint y: 278, endPoint x: 324, endPoint y: 269, distance: 12.8
paste لوتس "rice"
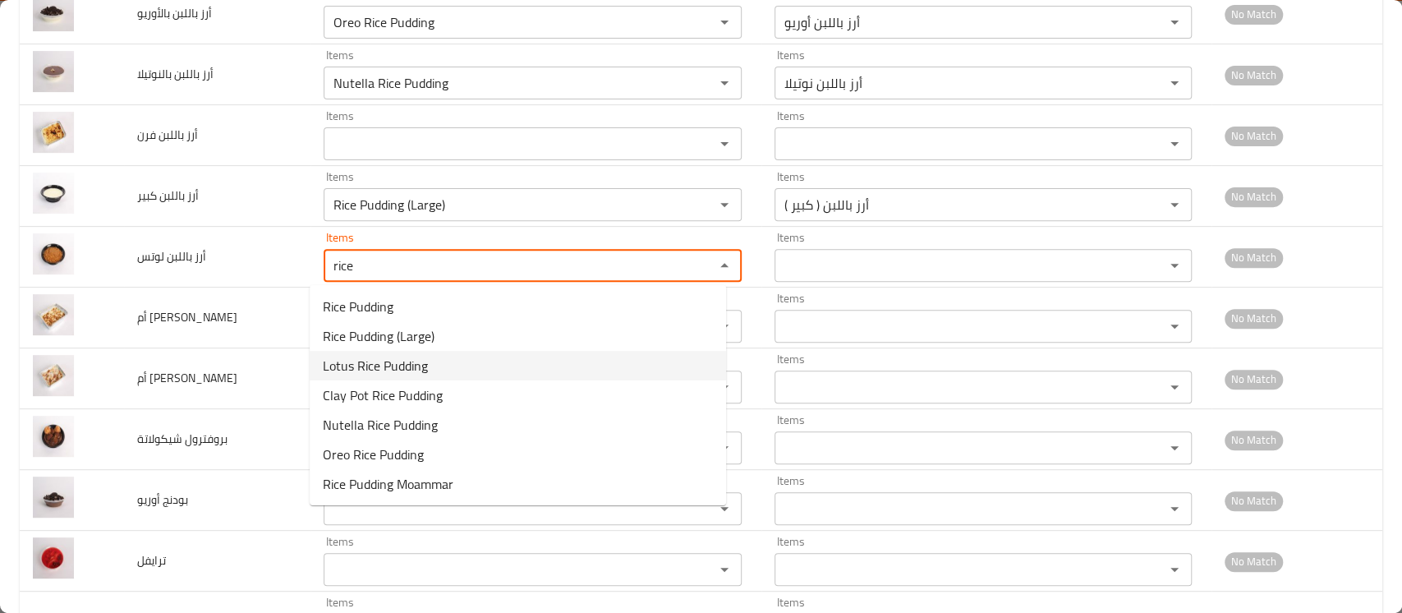
click at [388, 369] on span "Lotus Rice Pudding" at bounding box center [375, 366] width 105 height 20
type لوتس "Lotus Rice Pudding"
type لوتس-ar "أرز باللبن لوتس"
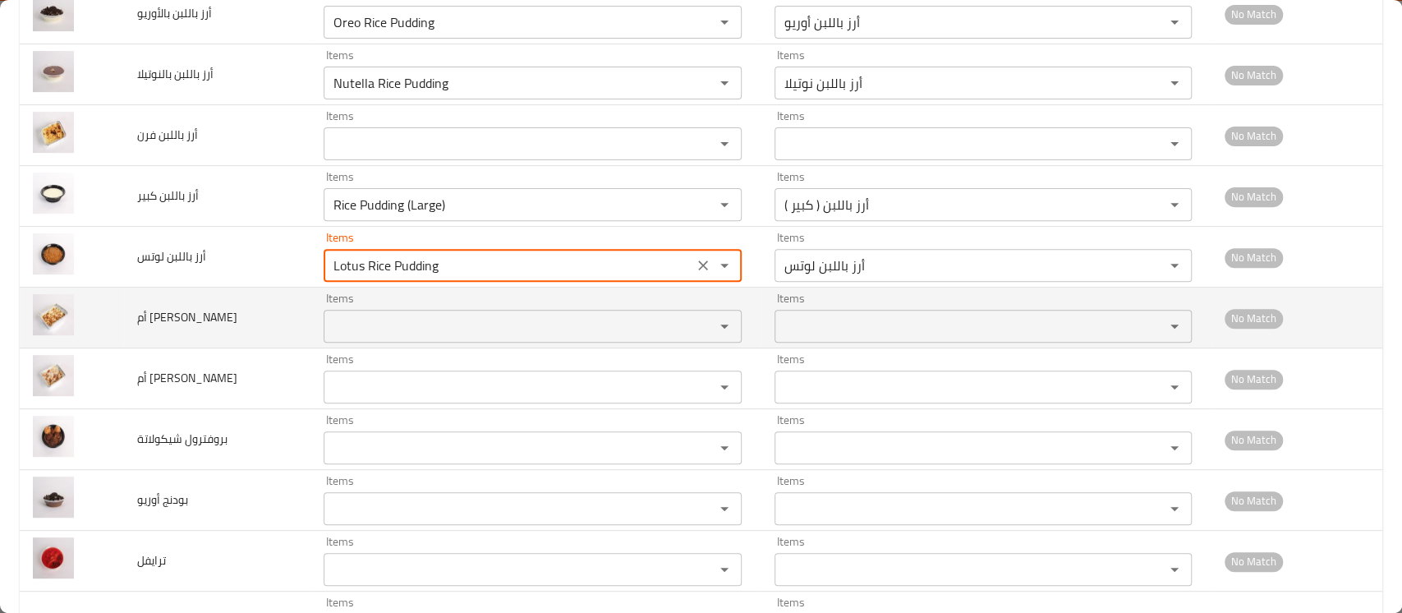
type لوتس "Lotus Rice Pudding"
click at [385, 333] on كريمة "Items" at bounding box center [508, 326] width 359 height 23
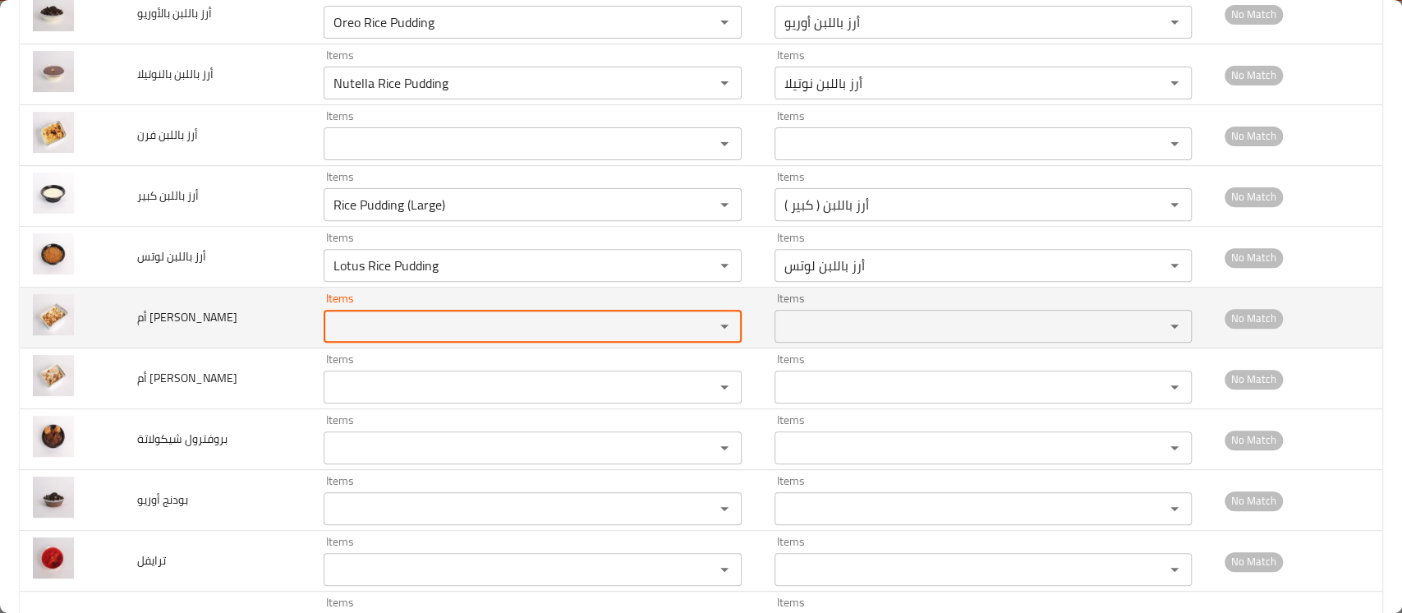
paste كريمة "rice"
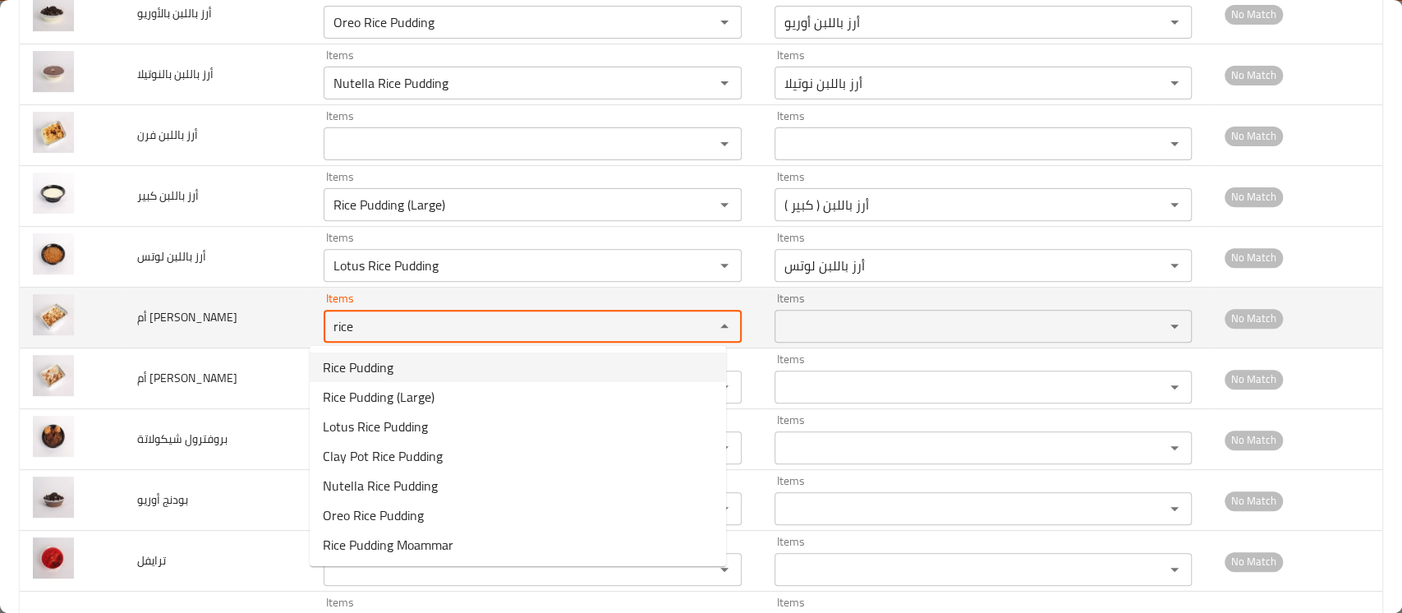
drag, startPoint x: 343, startPoint y: 338, endPoint x: 233, endPoint y: 329, distance: 110.4
click at [241, 330] on tr "أم علي كريمة Items rice Items Items Items No Match" at bounding box center [701, 318] width 1363 height 61
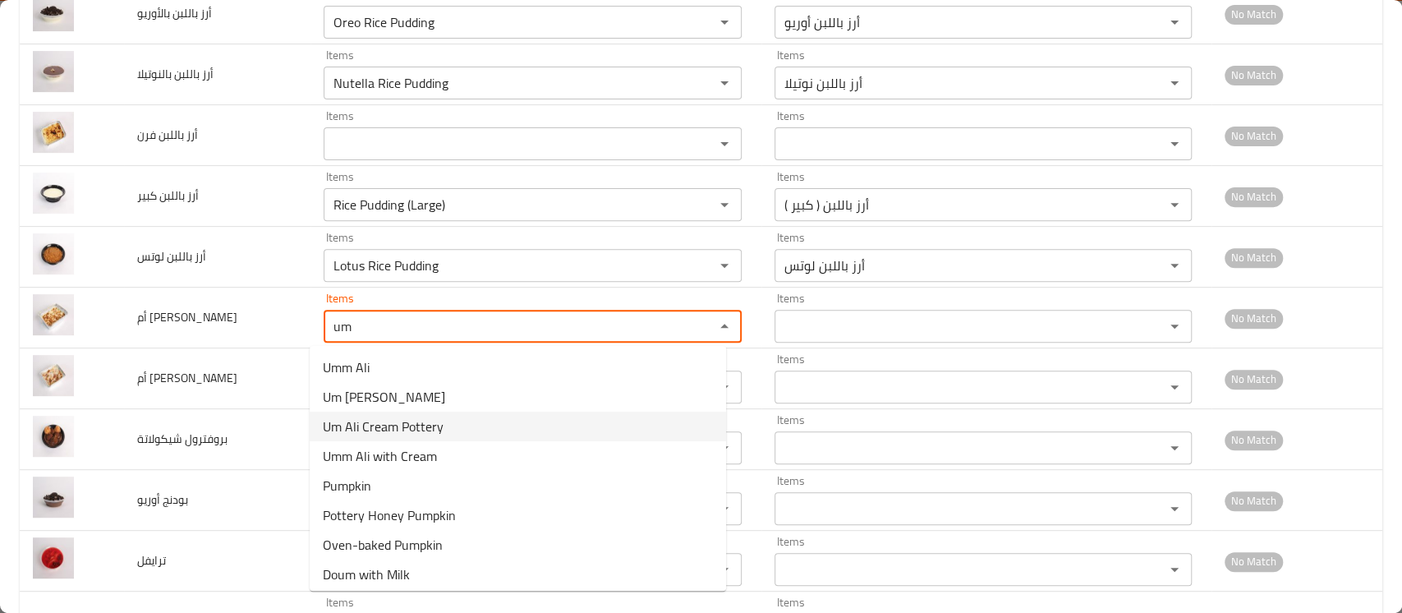
click at [408, 427] on span "Um Ali Cream Pottery" at bounding box center [383, 427] width 121 height 20
type كريمة "Um Ali Cream Pottery"
type كريمة-ar "أم على كريمة فخار"
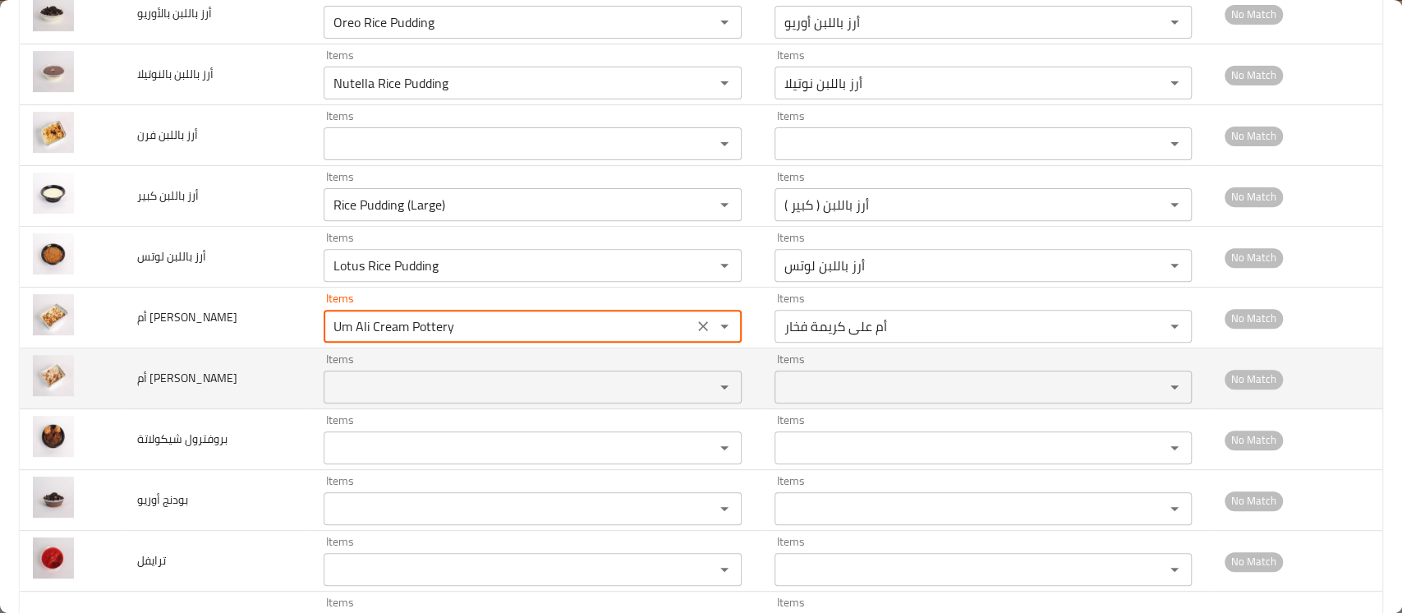
type كريمة "Um Ali Cream Pottery"
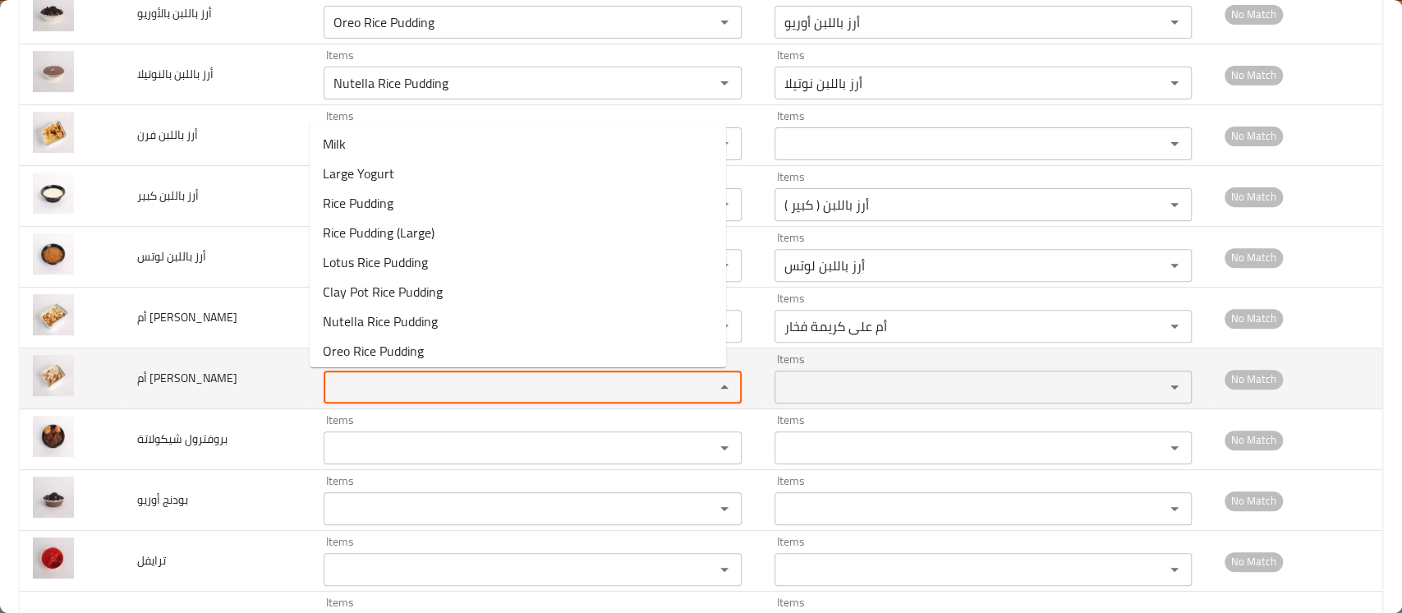
click at [362, 389] on علي "Items" at bounding box center [508, 386] width 359 height 23
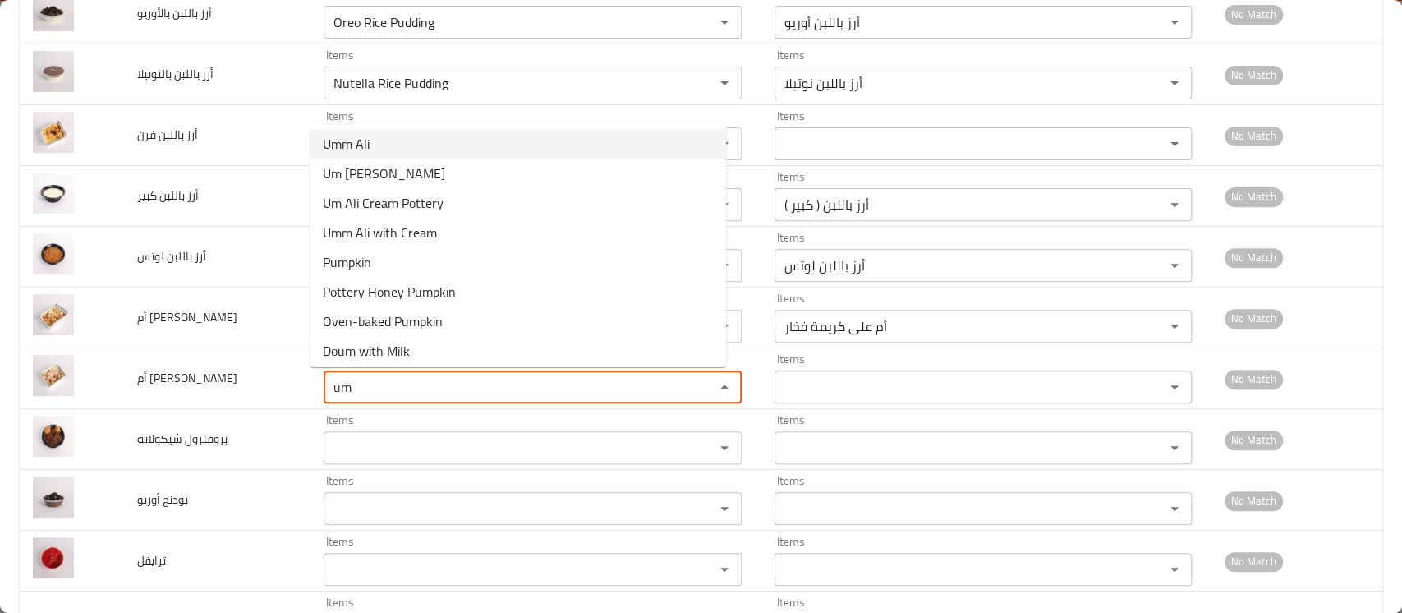
click at [362, 135] on span "Umm Ali" at bounding box center [346, 144] width 47 height 20
type علي "Umm Ali"
type علي-ar "أم على"
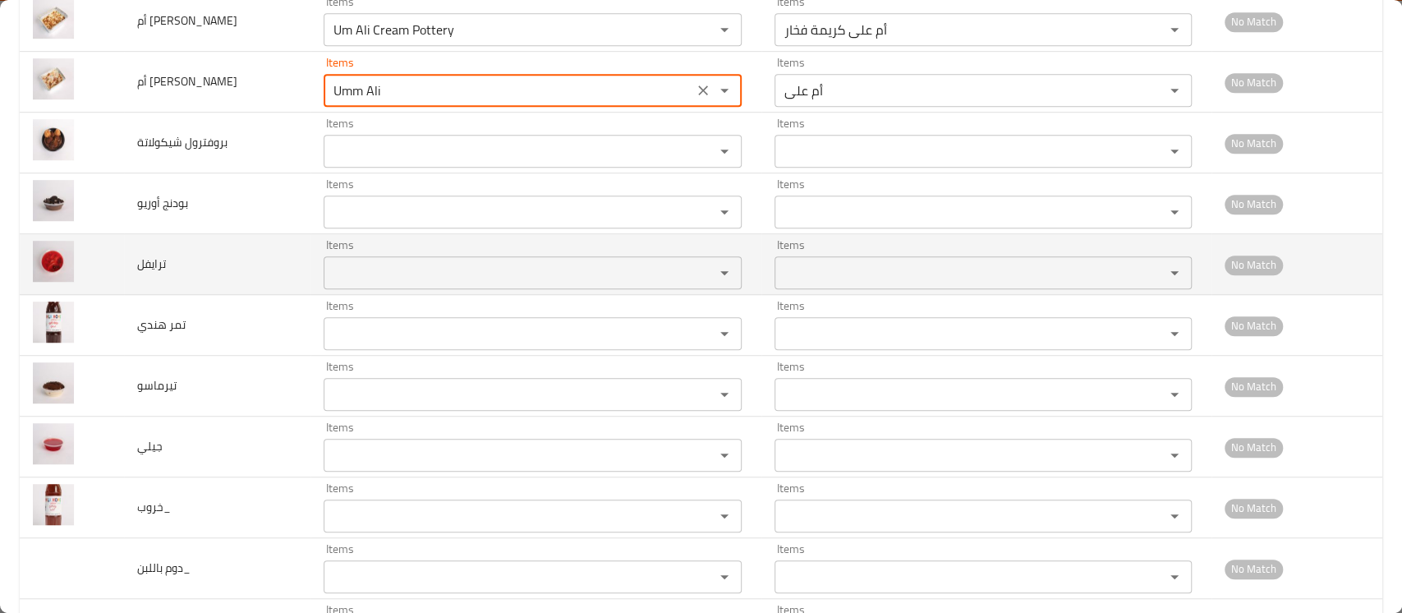
scroll to position [657, 0]
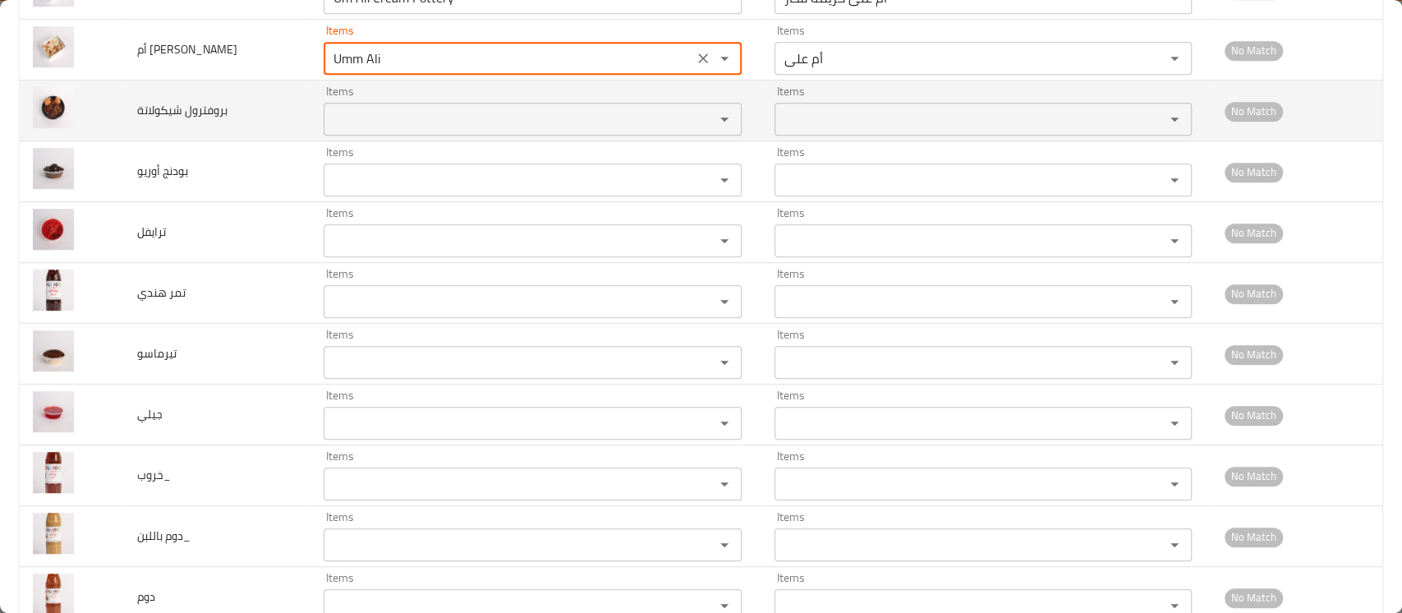
type علي "Umm Ali"
click at [358, 108] on شيكولاتة "Items" at bounding box center [508, 119] width 359 height 23
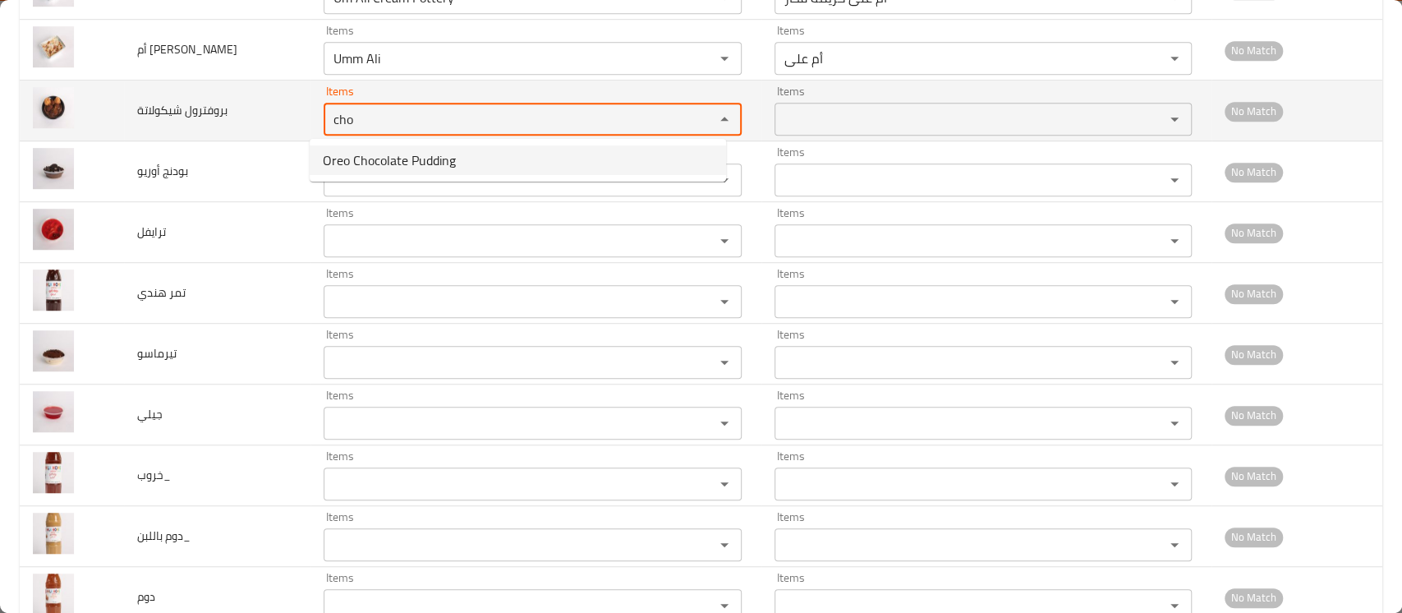
drag, startPoint x: 354, startPoint y: 116, endPoint x: 276, endPoint y: 115, distance: 78.1
click at [284, 108] on tr "بروفترول شيكولاتة Items cho Items Items Items No Match" at bounding box center [701, 111] width 1363 height 61
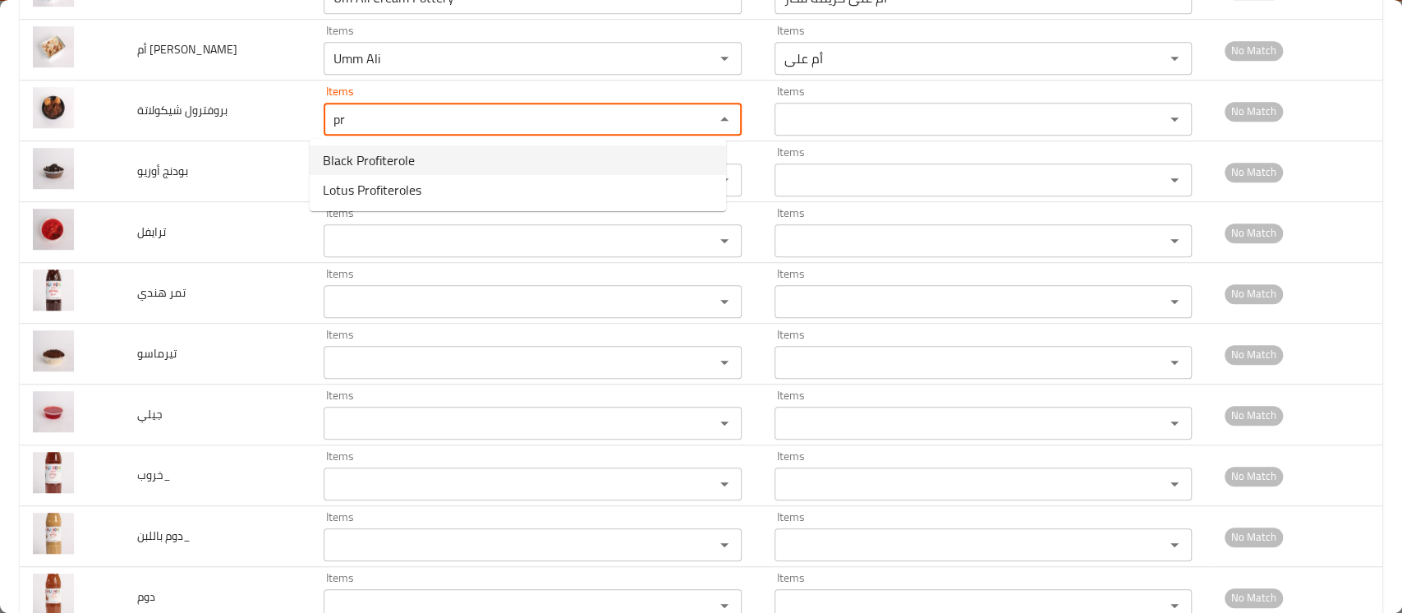
click at [343, 165] on span "Black Profiterole" at bounding box center [369, 160] width 92 height 20
type شيكولاتة "Black Profiterole"
type شيكولاتة-ar "بروفيترول بلاك"
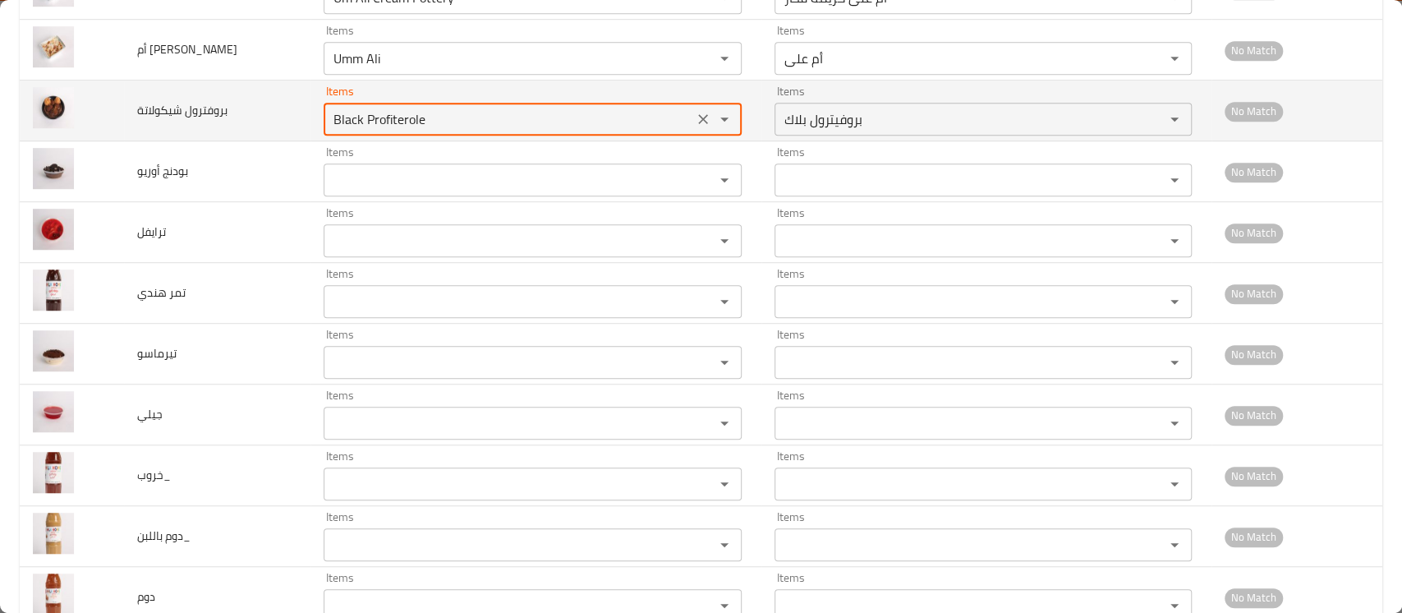
click at [695, 121] on icon "Clear" at bounding box center [703, 119] width 16 height 16
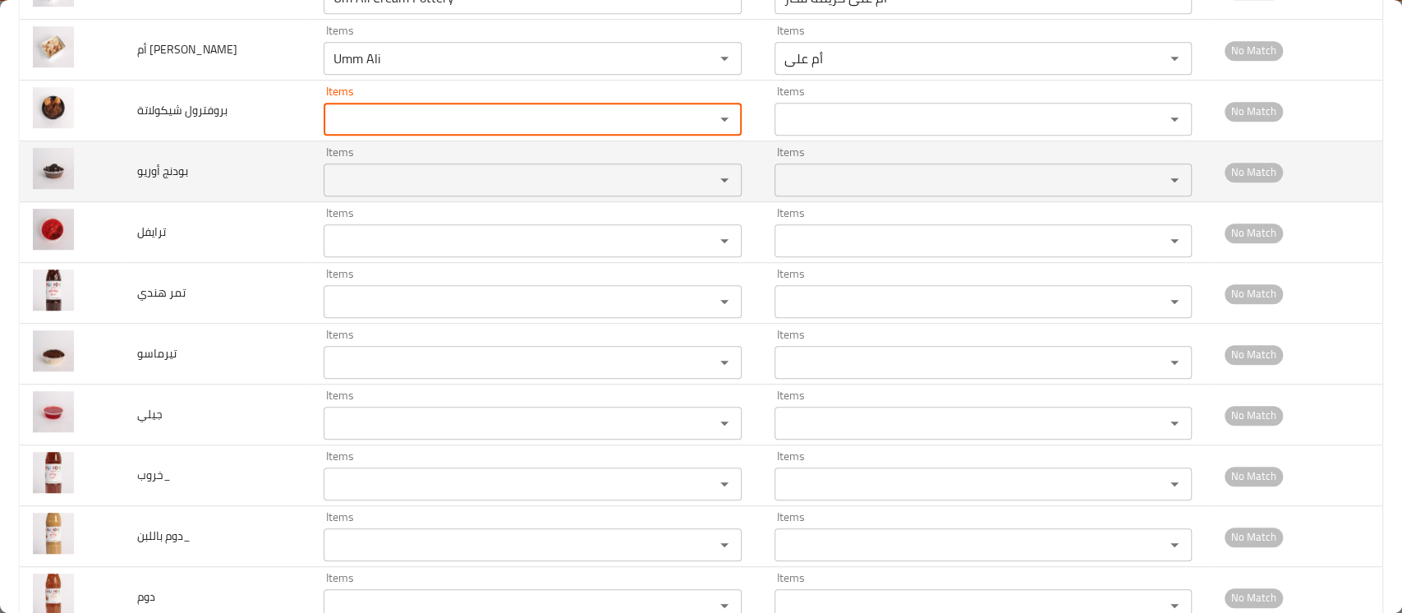
click at [361, 177] on أوريو "Items" at bounding box center [508, 179] width 359 height 23
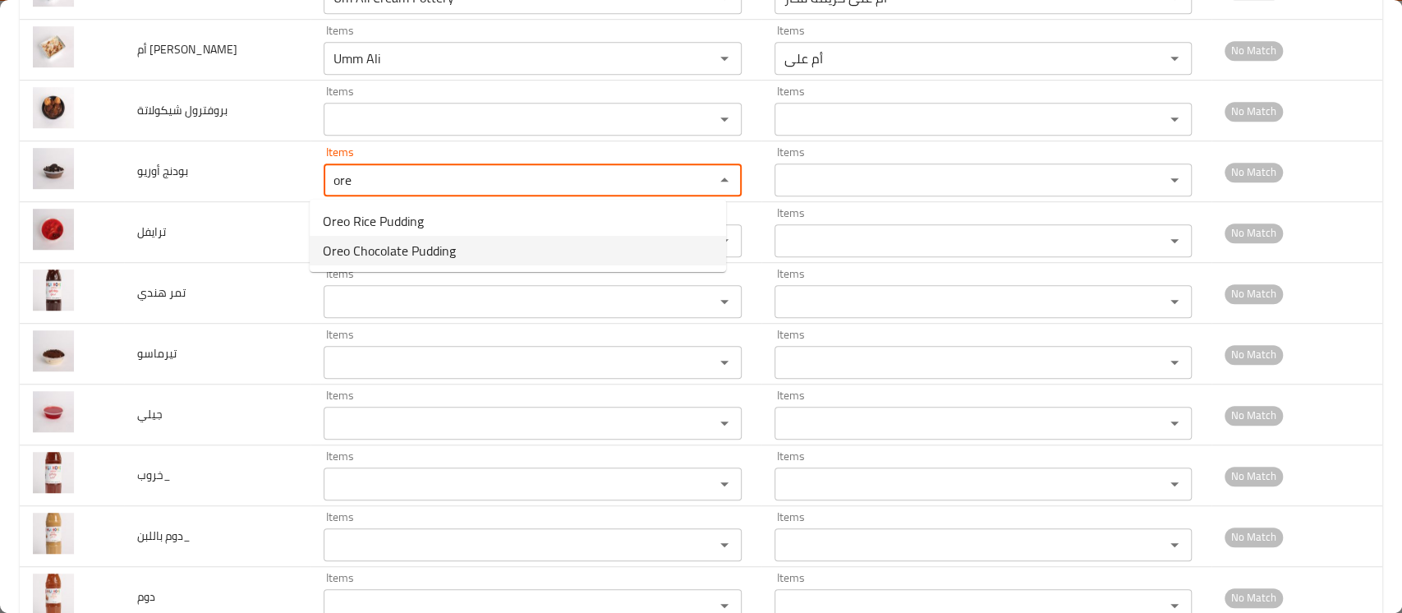
click at [395, 256] on span "Oreo Chocolate Pudding" at bounding box center [389, 251] width 133 height 20
type أوريو "Oreo Chocolate Pudding"
type أوريو-ar "بودنج شيكولاتة أوريو"
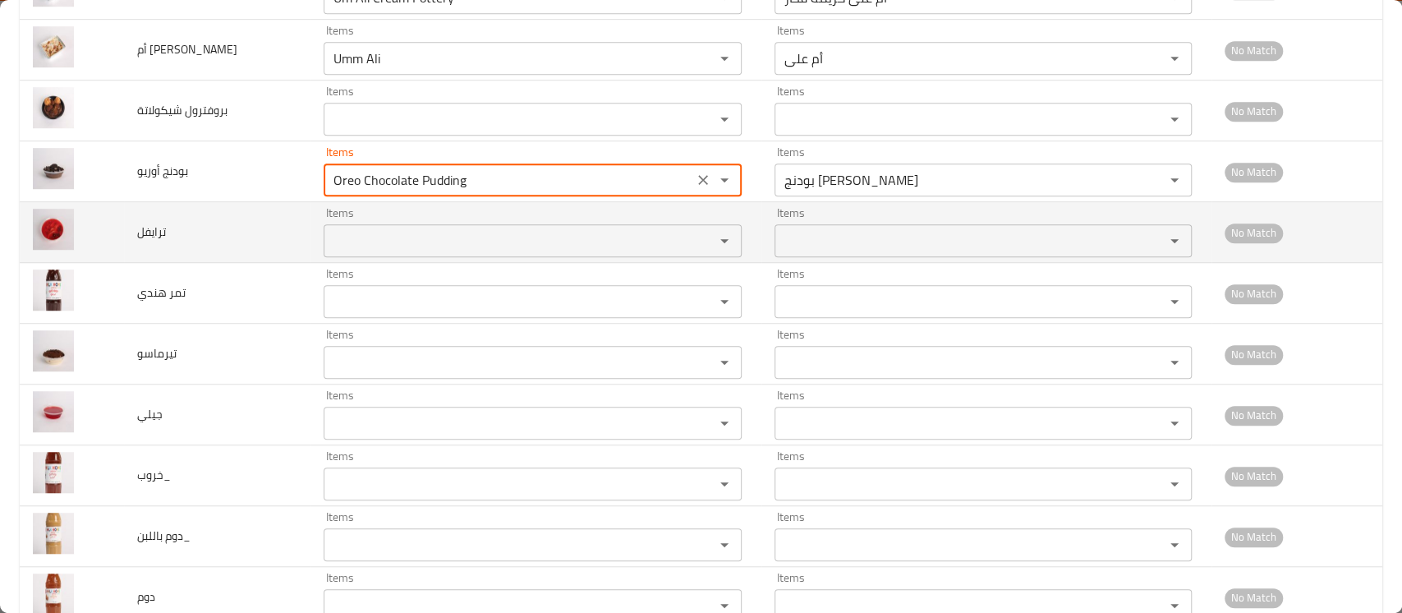
type أوريو "Oreo Chocolate Pudding"
click at [366, 240] on input "Items" at bounding box center [508, 240] width 359 height 23
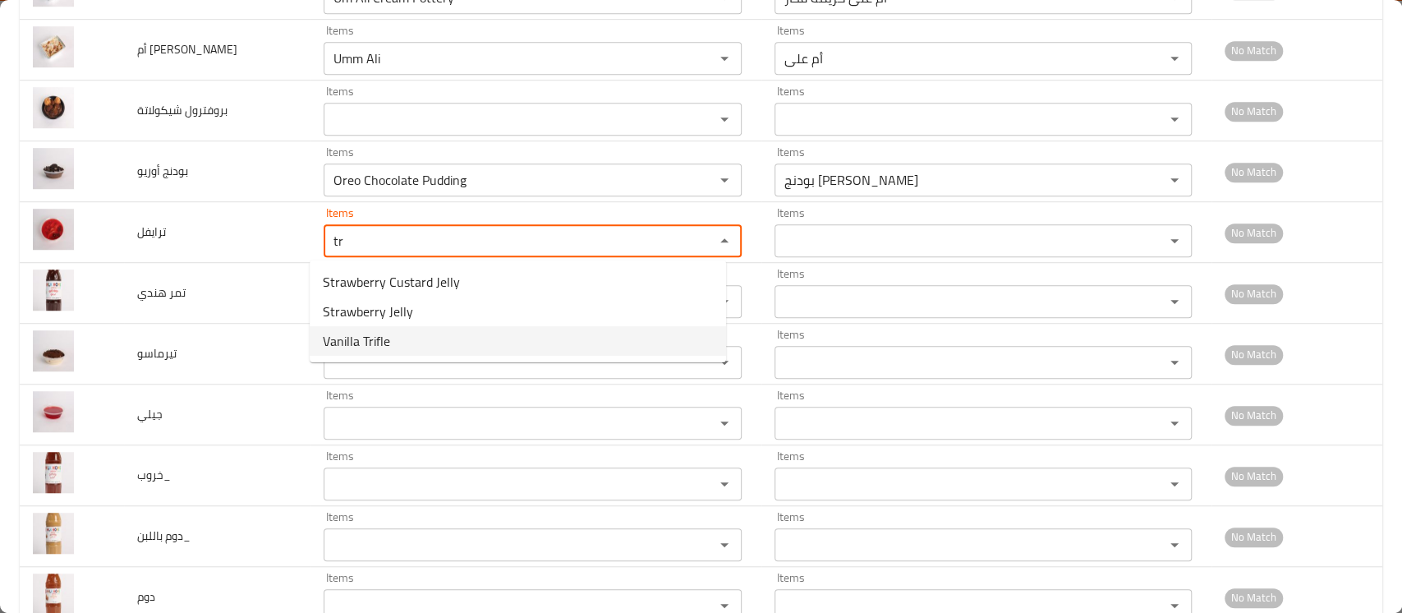
click at [411, 334] on li "Vanilla Trifle" at bounding box center [518, 341] width 417 height 30
type input "Vanilla Trifle"
type input "ترايفل فانيليا"
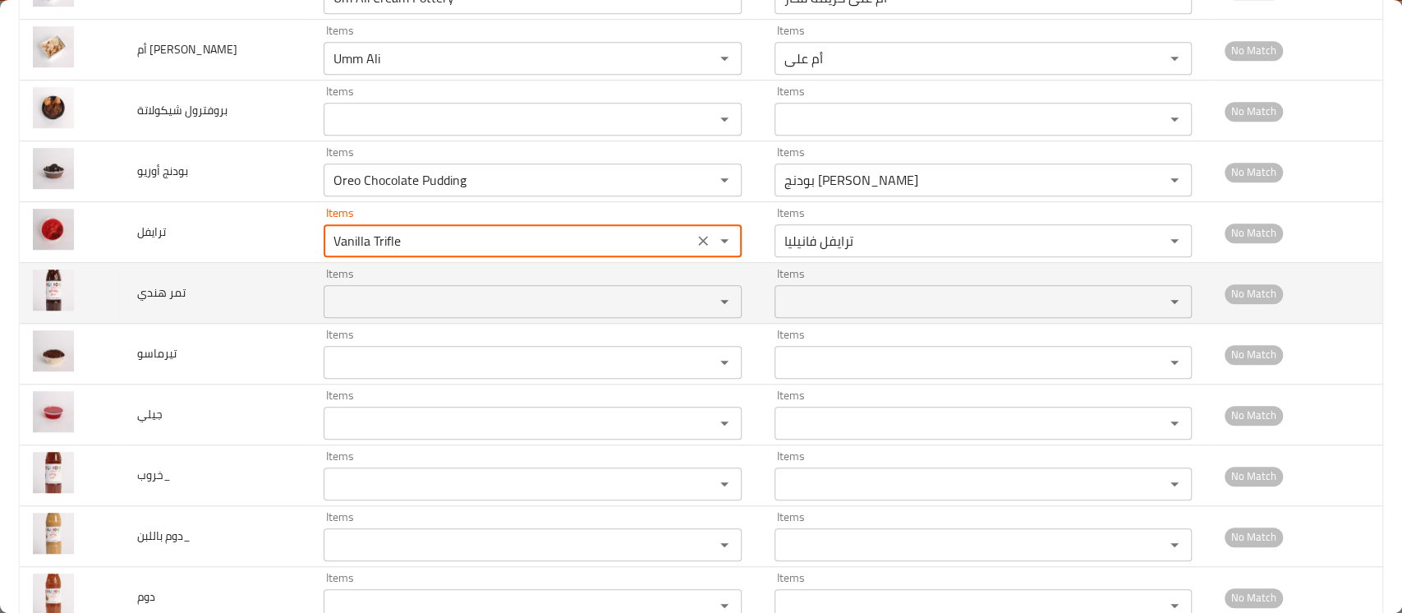
type input "Vanilla Trifle"
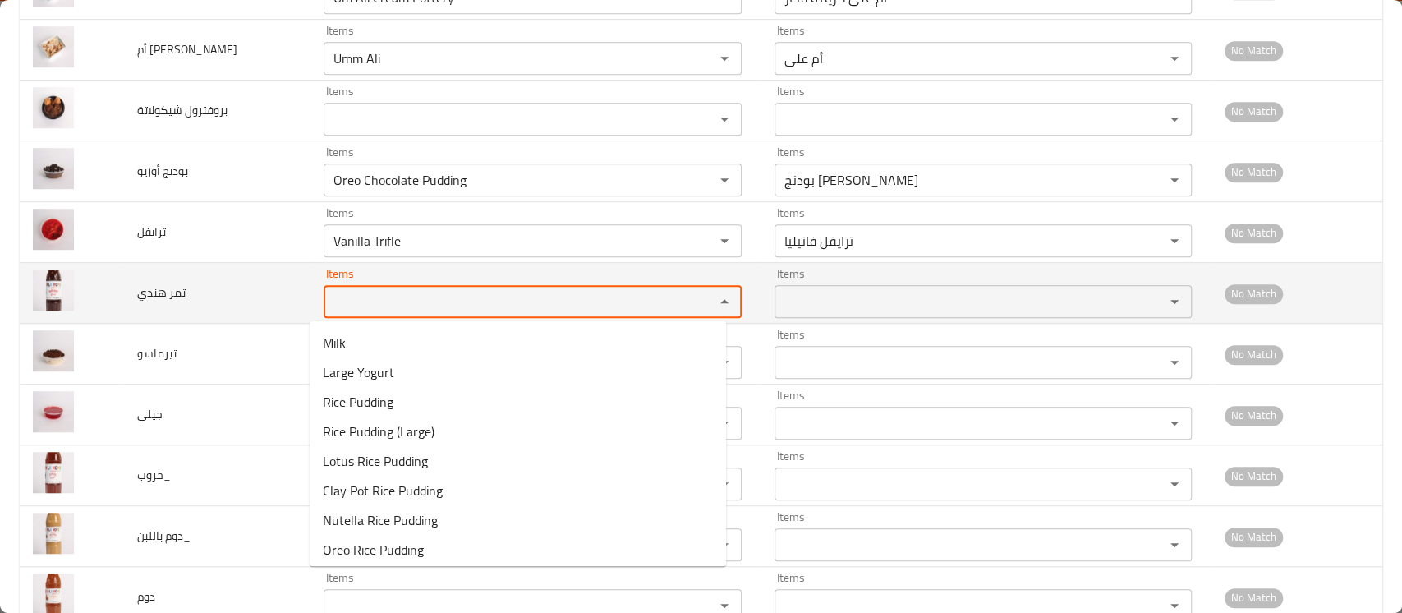
click at [379, 307] on هندي "Items" at bounding box center [508, 301] width 359 height 23
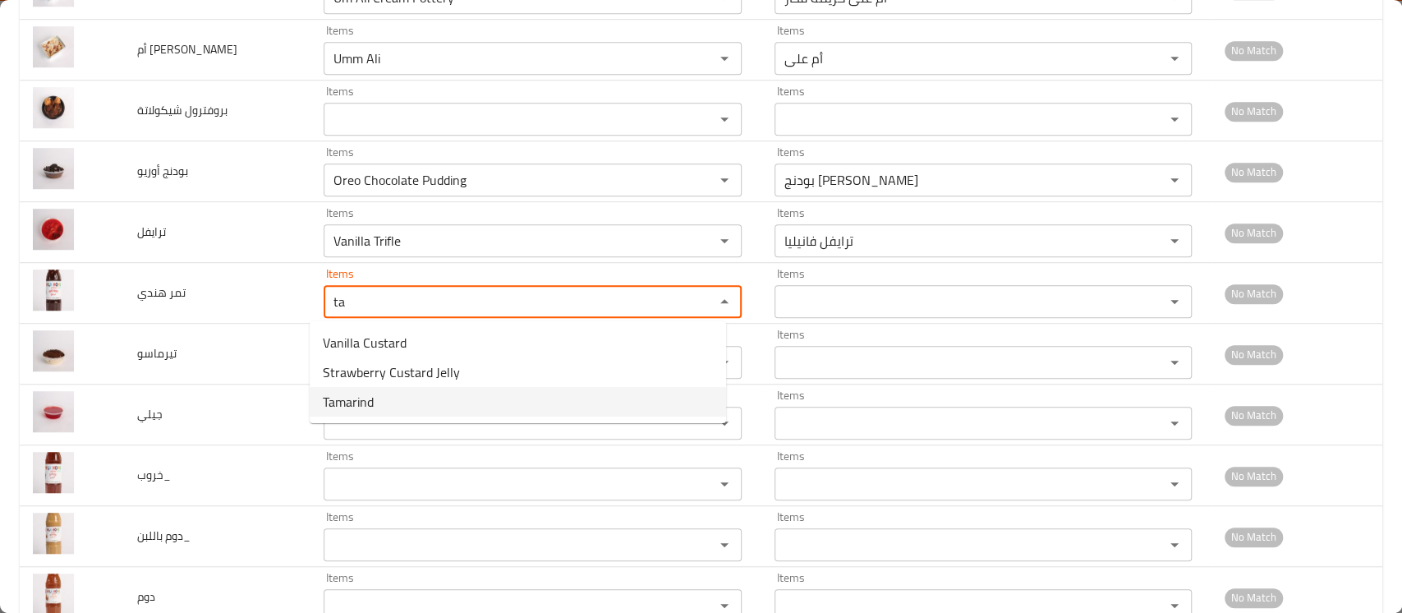
click at [356, 414] on هندي-option-2 "Tamarind" at bounding box center [518, 402] width 417 height 30
type هندي "Tamarind"
type هندي-ar "تمر هندي"
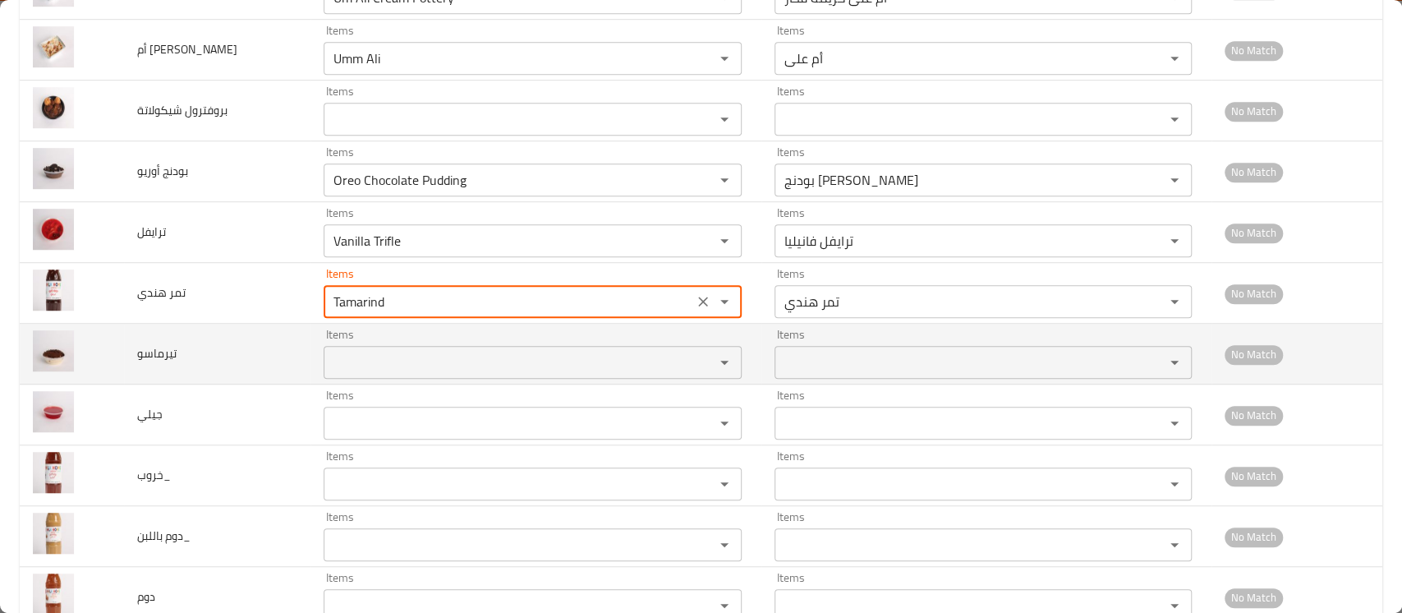
type هندي "Tamarind"
click at [381, 358] on input "Items" at bounding box center [508, 362] width 359 height 23
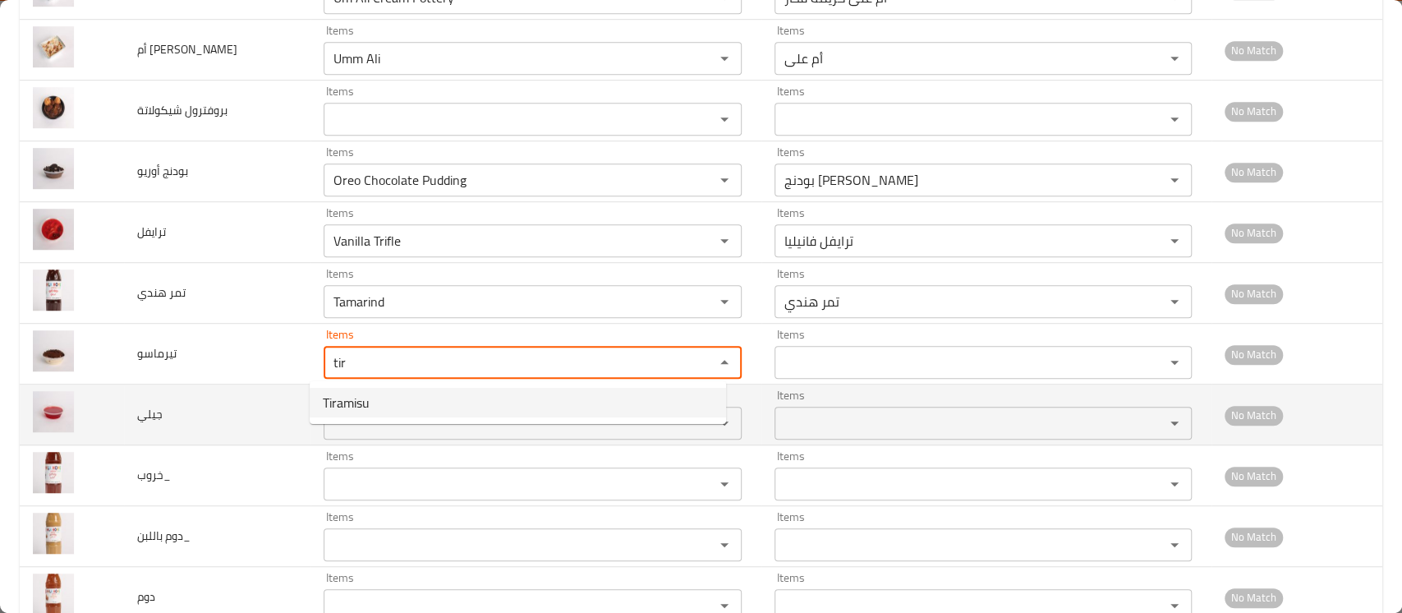
click at [360, 404] on span "Tiramisu" at bounding box center [346, 403] width 47 height 20
type input "Tiramisu"
type input "تيراميسو"
type input "Tiramisu"
click at [350, 421] on input "Items" at bounding box center [508, 423] width 359 height 23
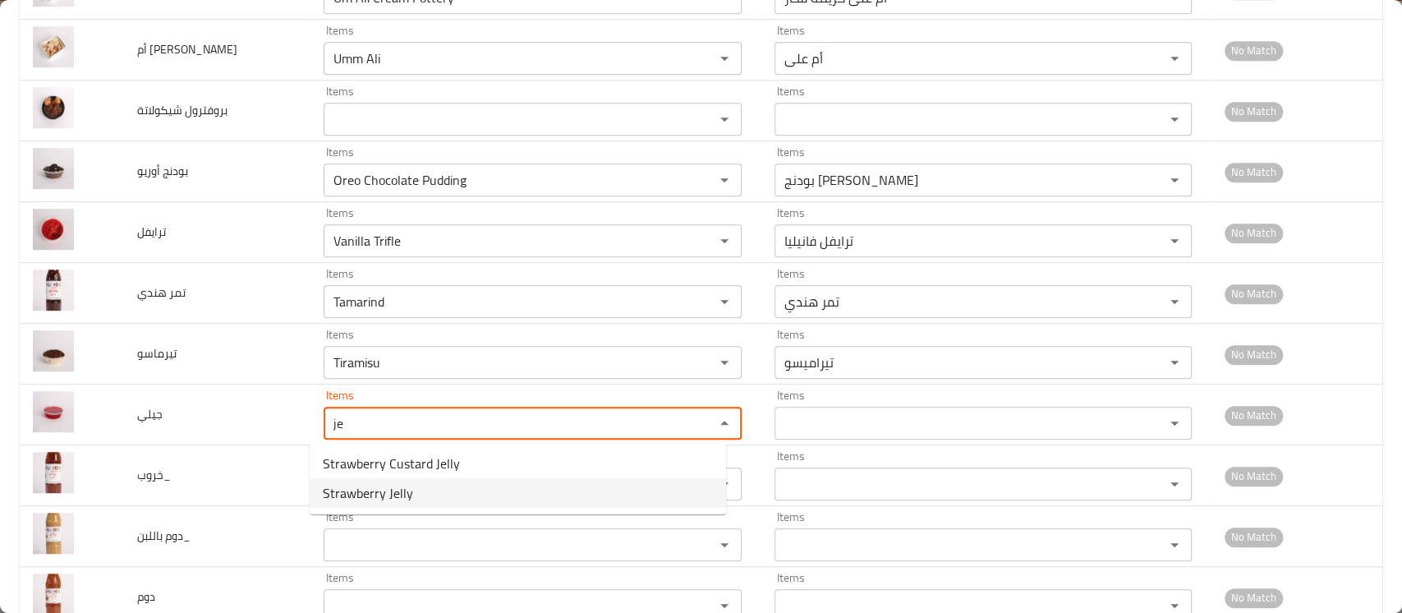
click at [360, 491] on span "Strawberry Jelly" at bounding box center [368, 493] width 90 height 20
type input "Strawberry Jelly"
type input "جيلي فراولة"
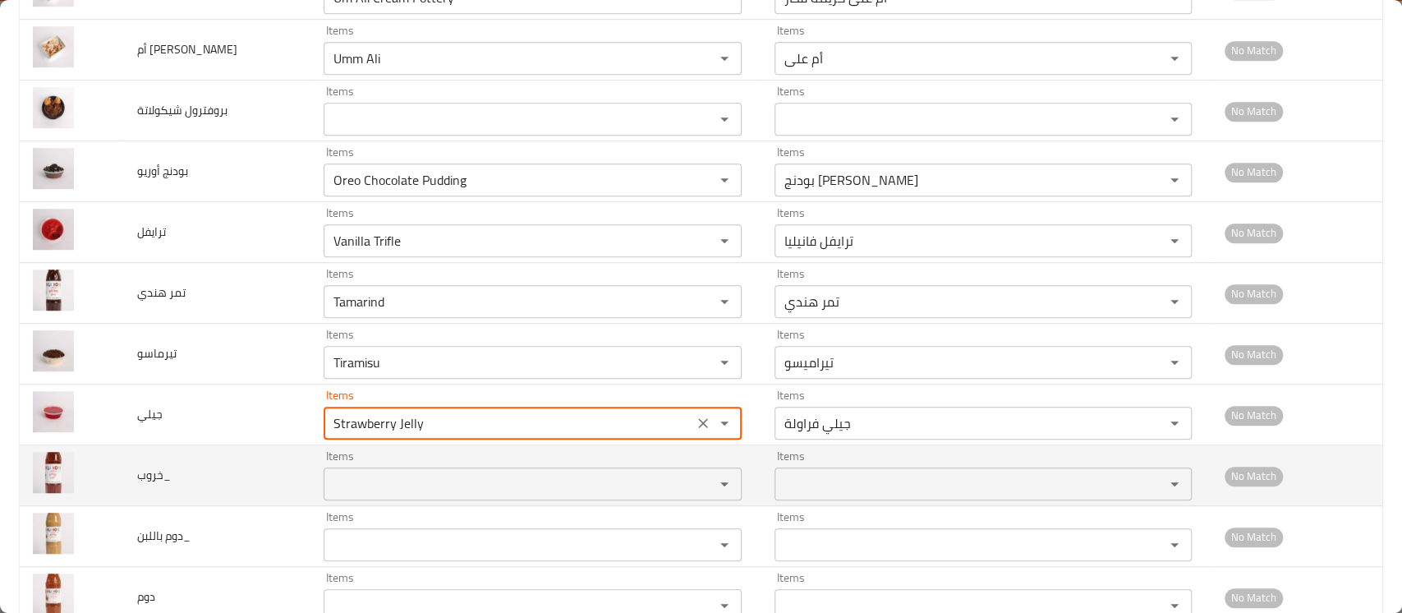
type input "Strawberry Jelly"
click at [357, 483] on input "Items" at bounding box center [508, 483] width 359 height 23
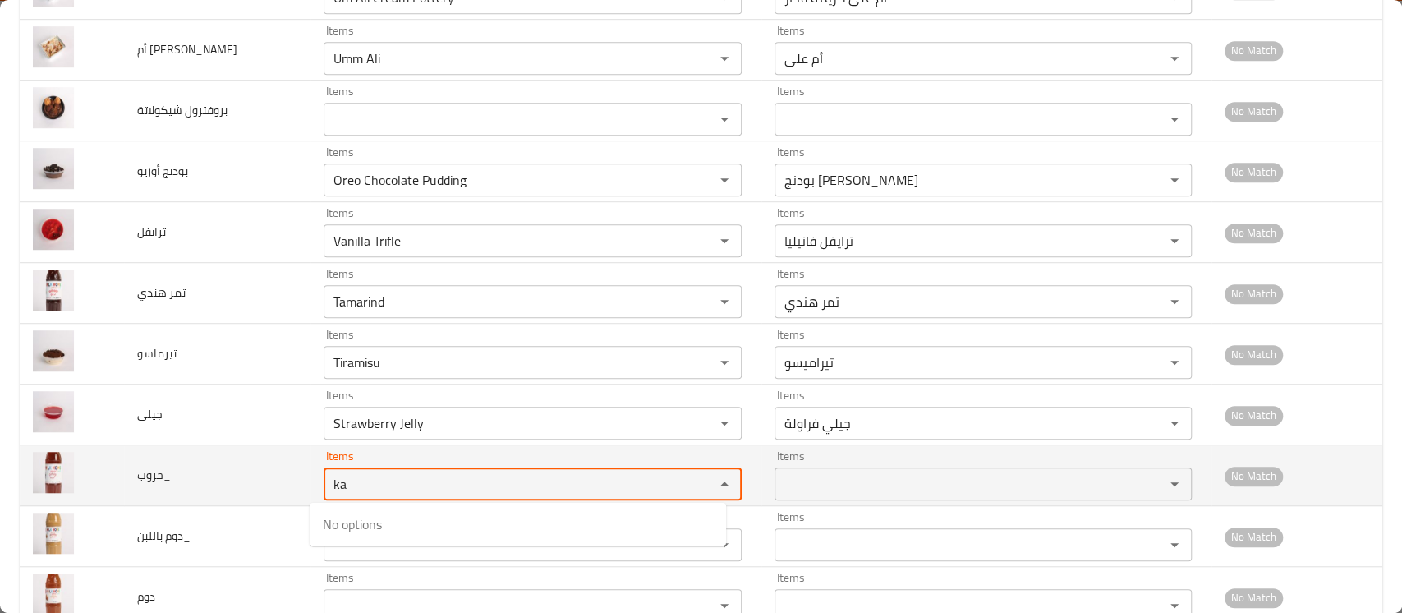
type input "k"
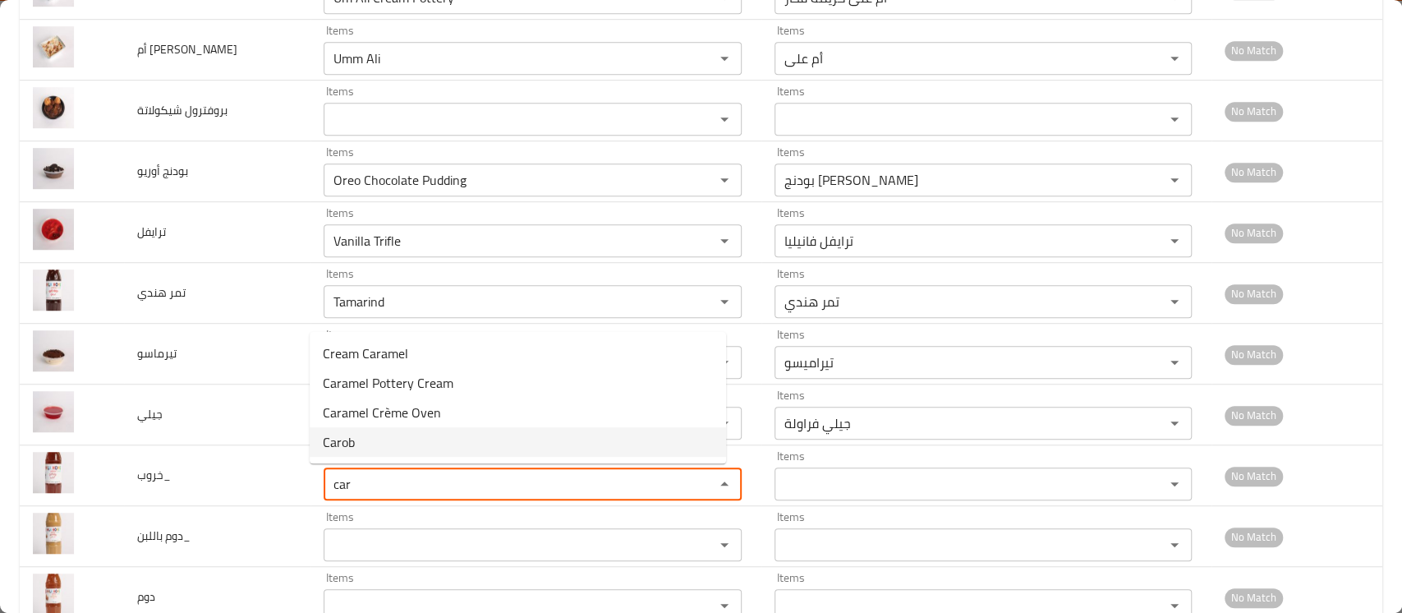
click at [367, 449] on li "Carob" at bounding box center [518, 442] width 417 height 30
type input "Carob"
type input "خروب"
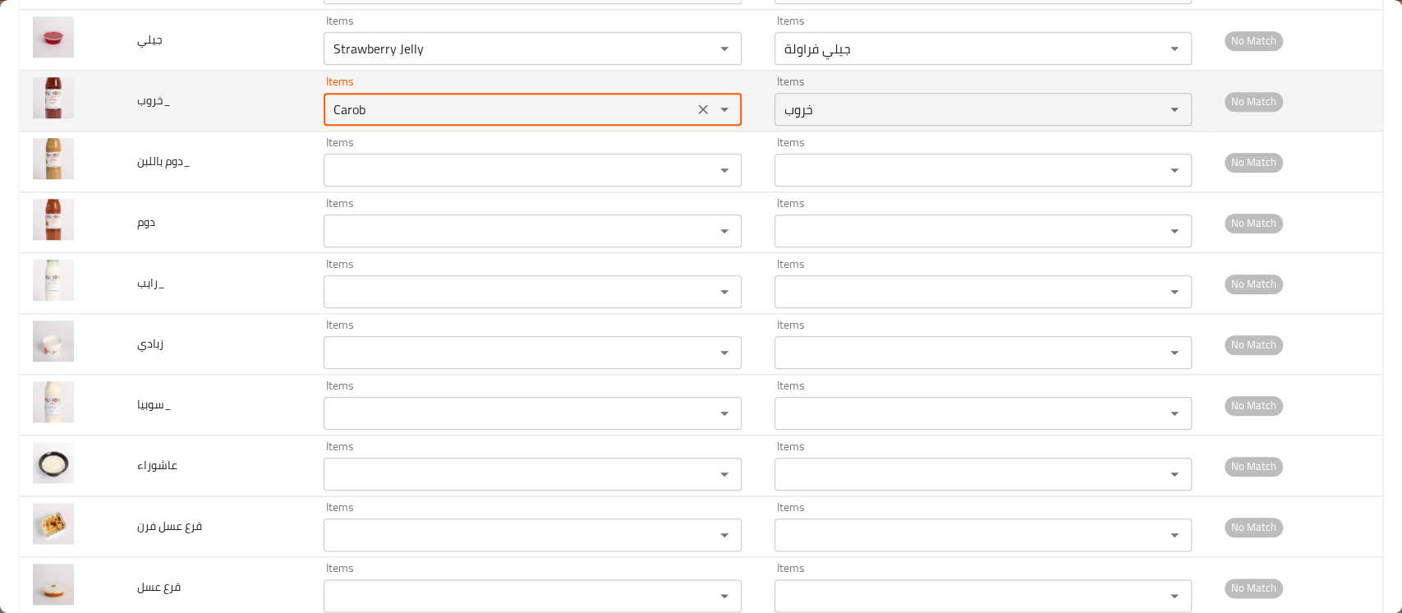
scroll to position [1095, 0]
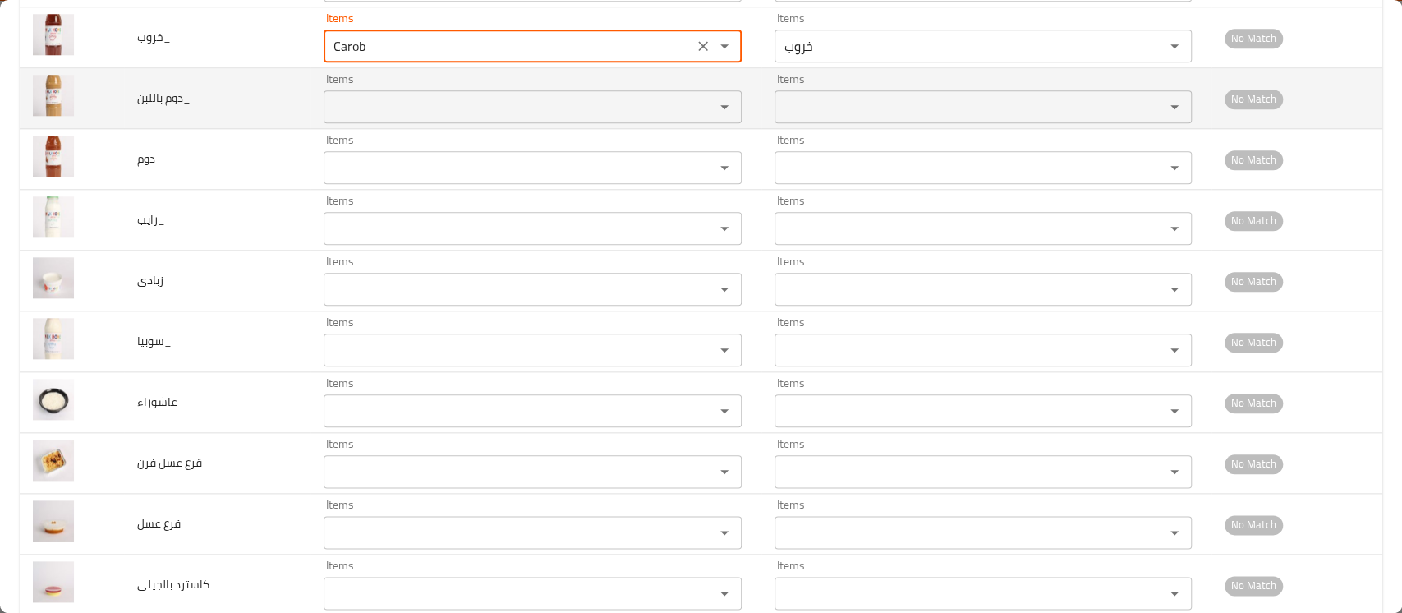
type input "Carob"
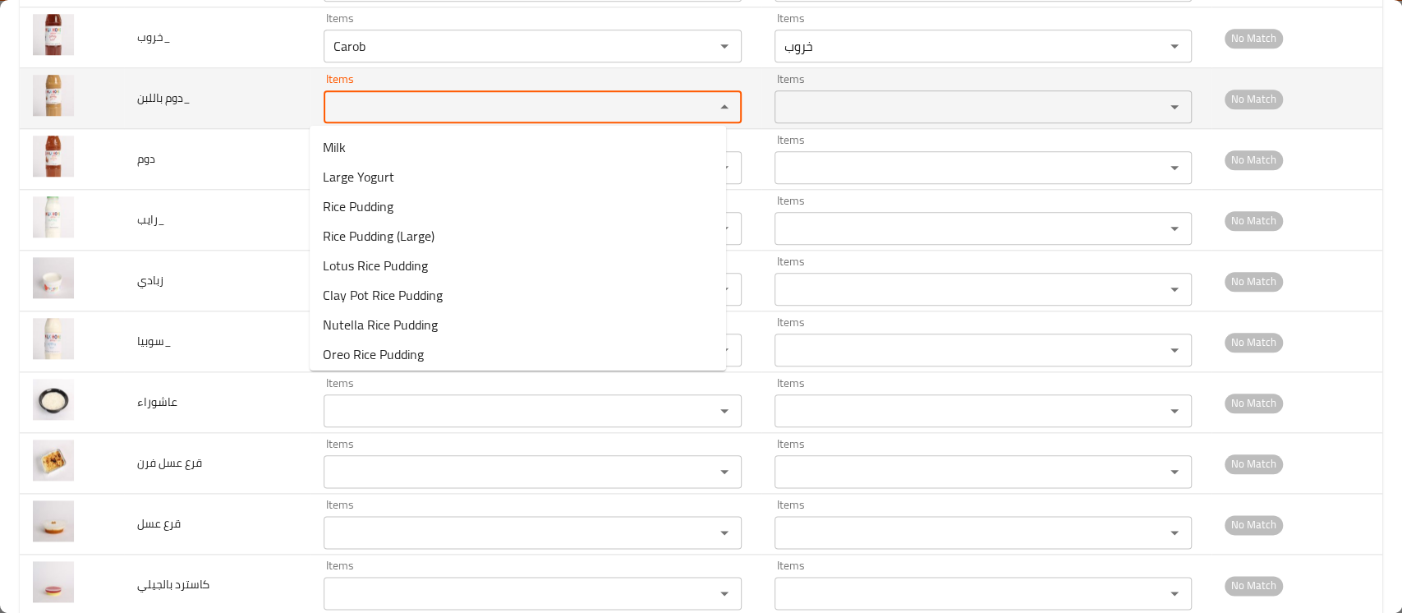
click at [343, 104] on باللبن_ "Items" at bounding box center [508, 106] width 359 height 23
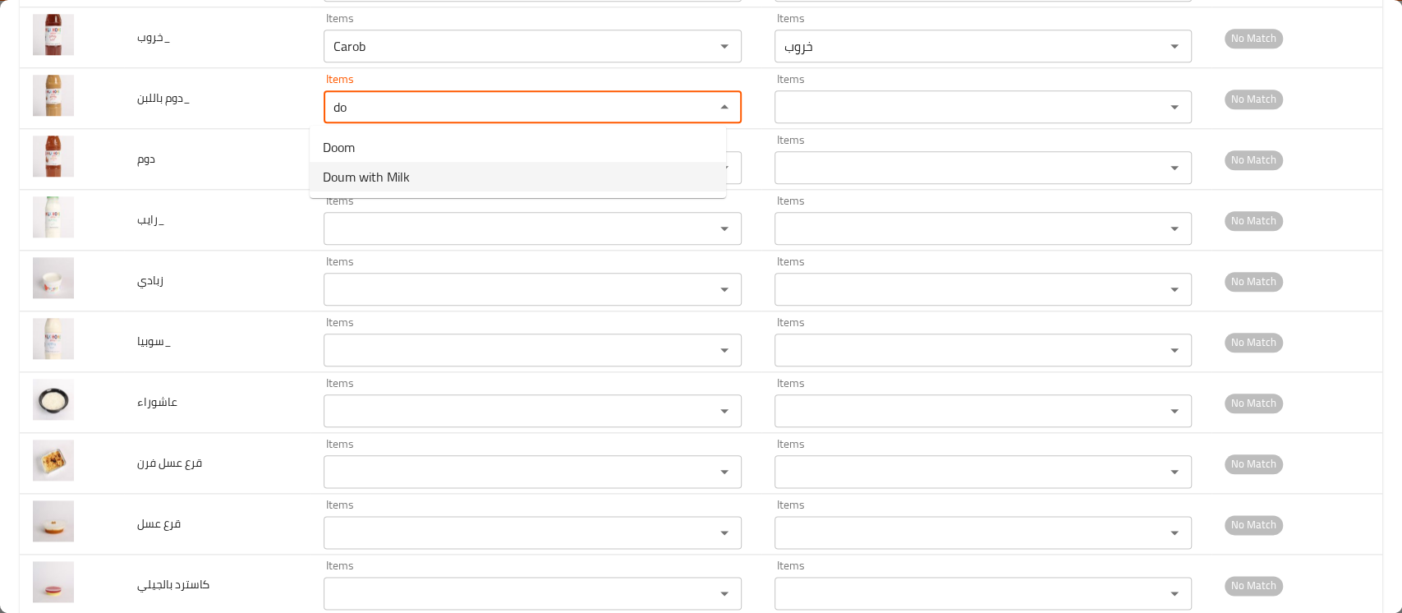
click at [467, 168] on باللبن_-option-1 "Doum with Milk" at bounding box center [518, 177] width 417 height 30
type باللبن_ "Doum with Milk"
type باللبن_-ar "دوم باللبن"
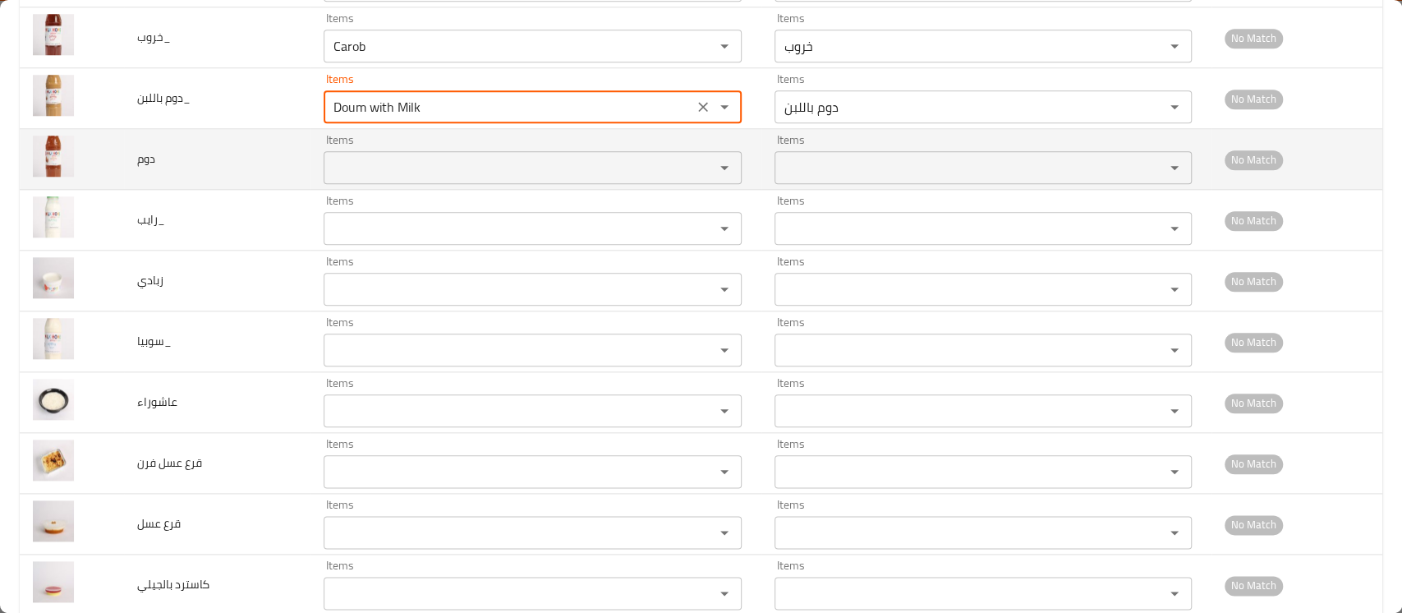
type باللبن_ "Doum with Milk"
click at [375, 166] on input "Items" at bounding box center [508, 167] width 359 height 23
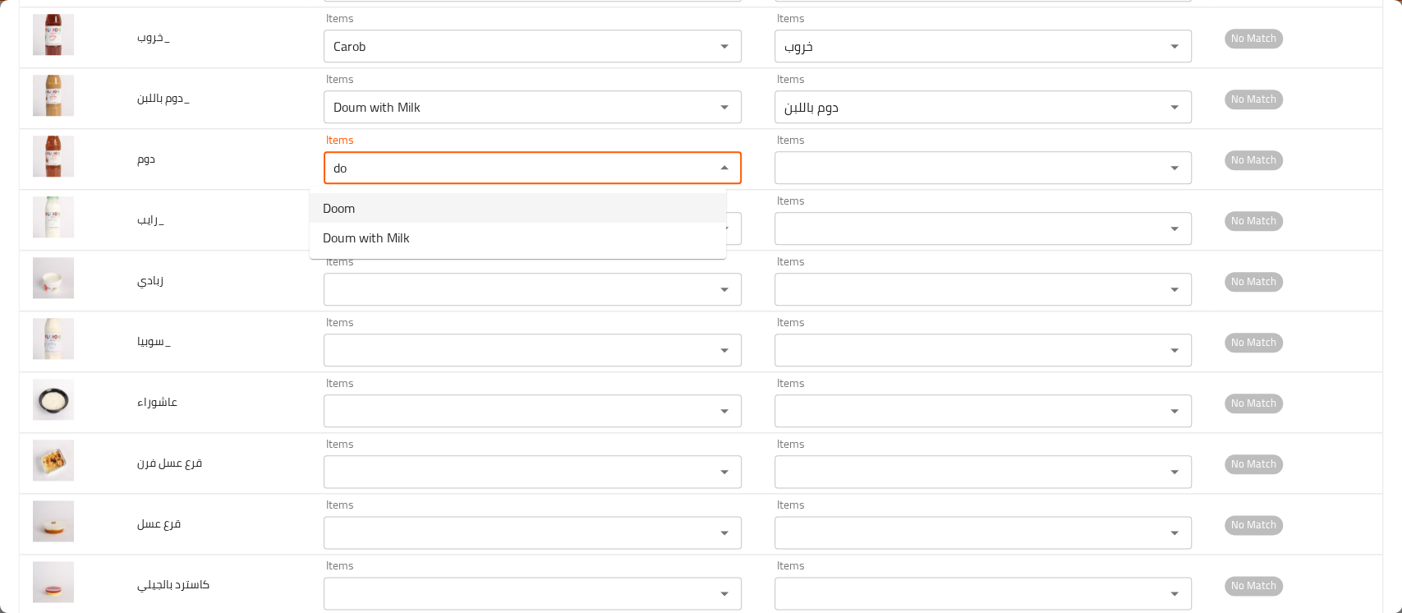
click at [366, 207] on li "Doom" at bounding box center [518, 208] width 417 height 30
type input "Doom"
type input "دوم"
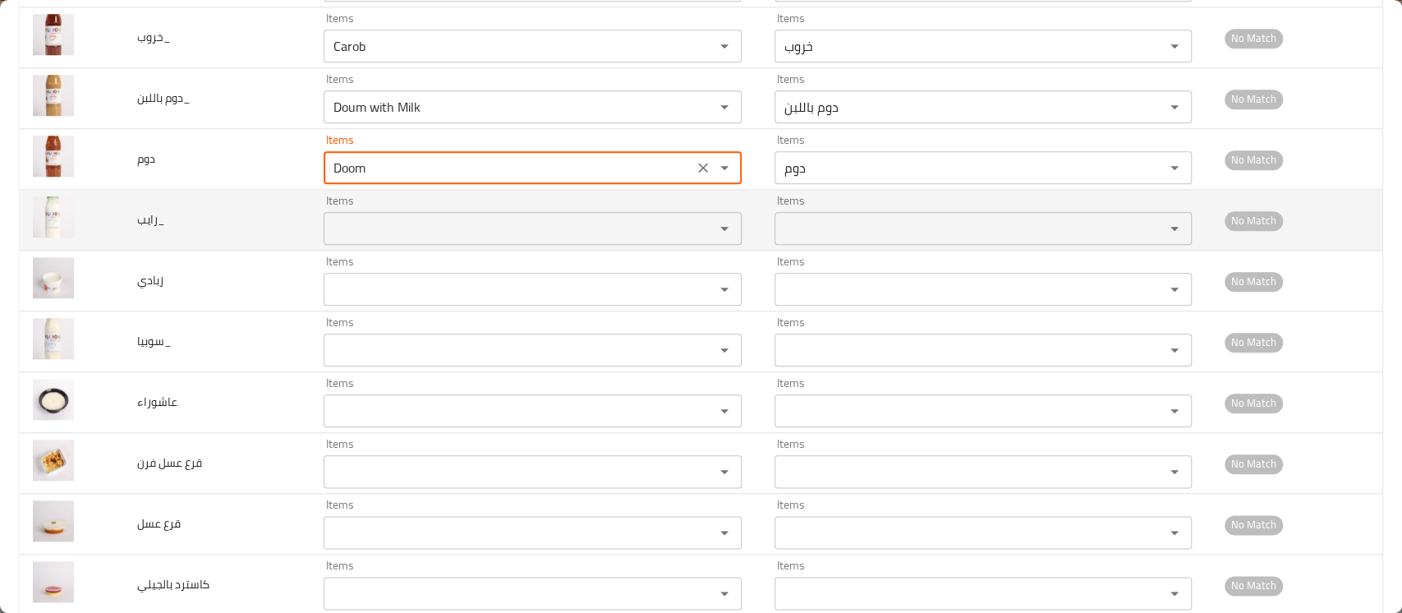
type input "Doom"
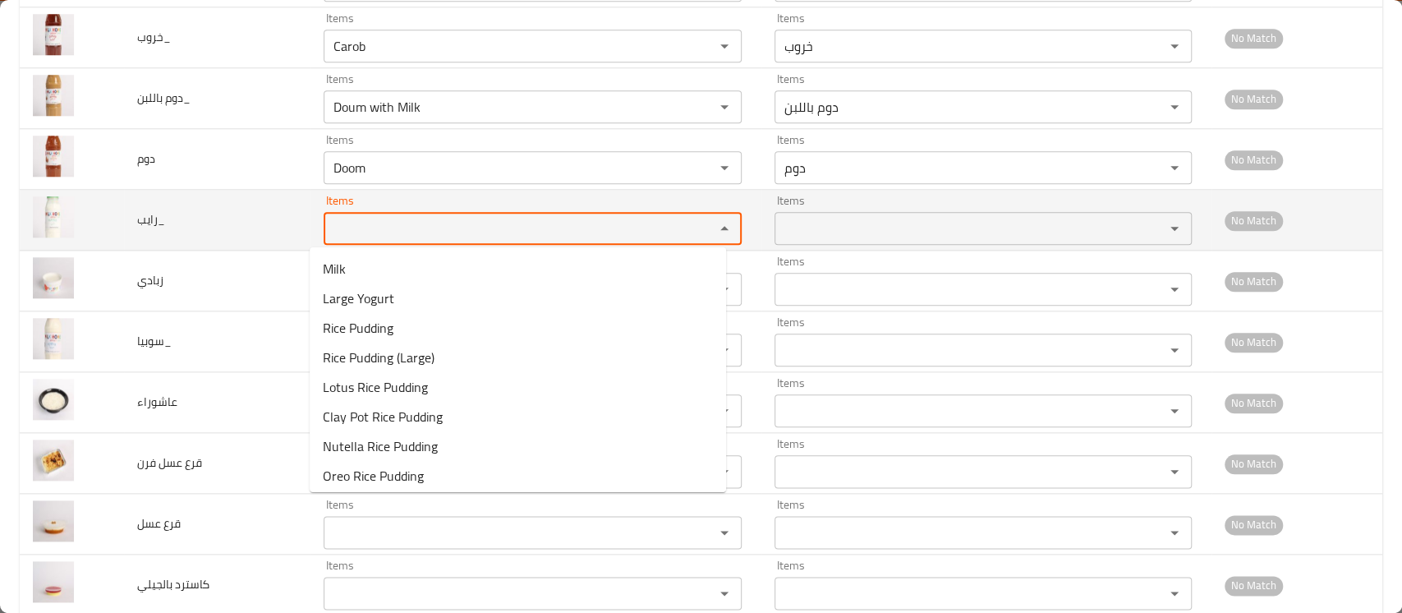
click at [363, 233] on input "Items" at bounding box center [508, 228] width 359 height 23
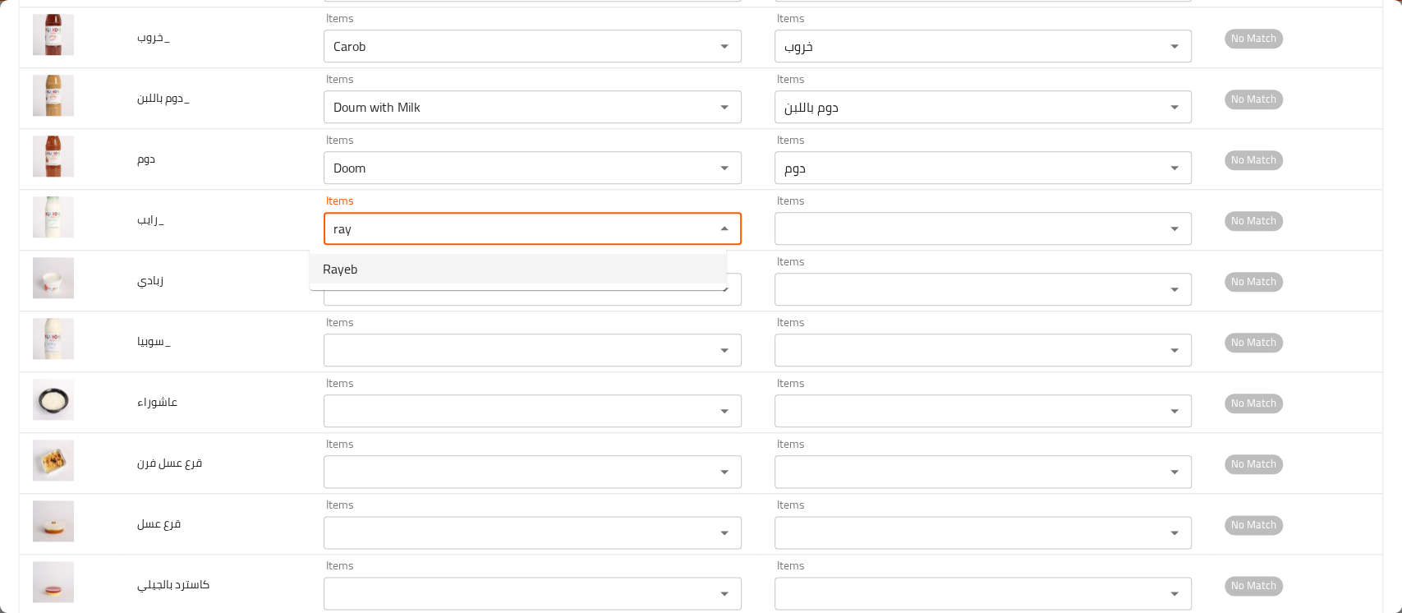
click at [361, 265] on li "Rayeb" at bounding box center [518, 269] width 417 height 30
type input "Rayeb"
type input "رايب"
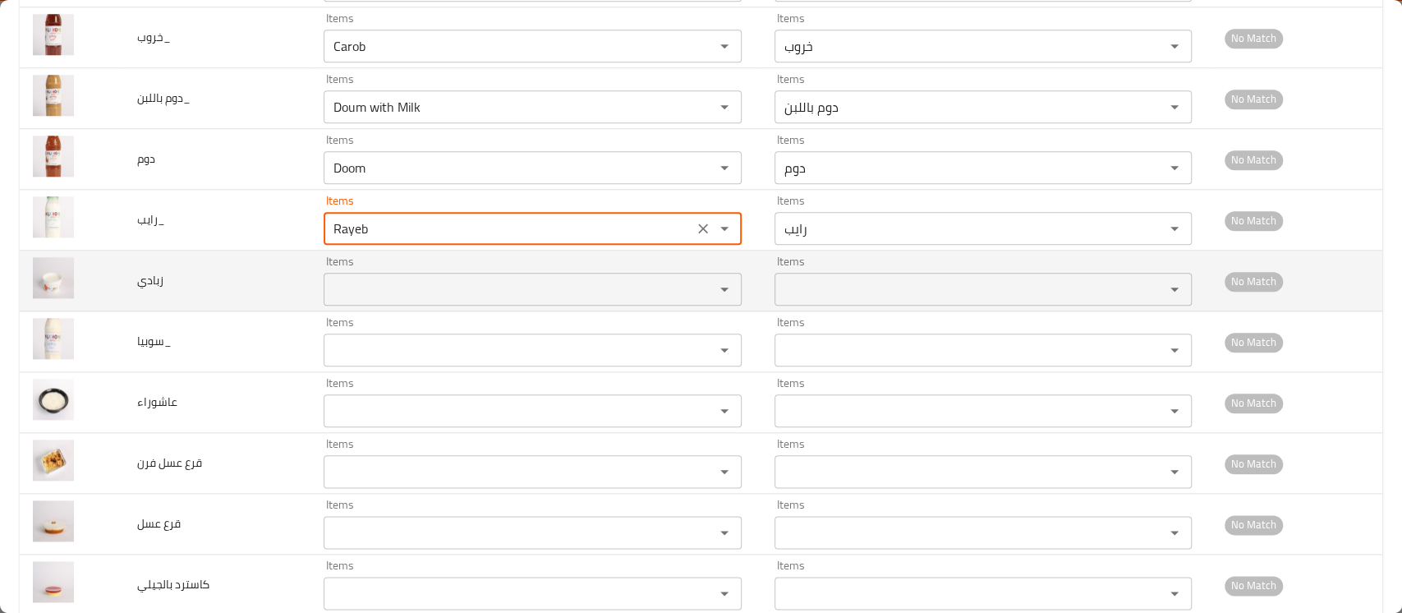
type input "Rayeb"
click at [361, 279] on input "Items" at bounding box center [508, 289] width 359 height 23
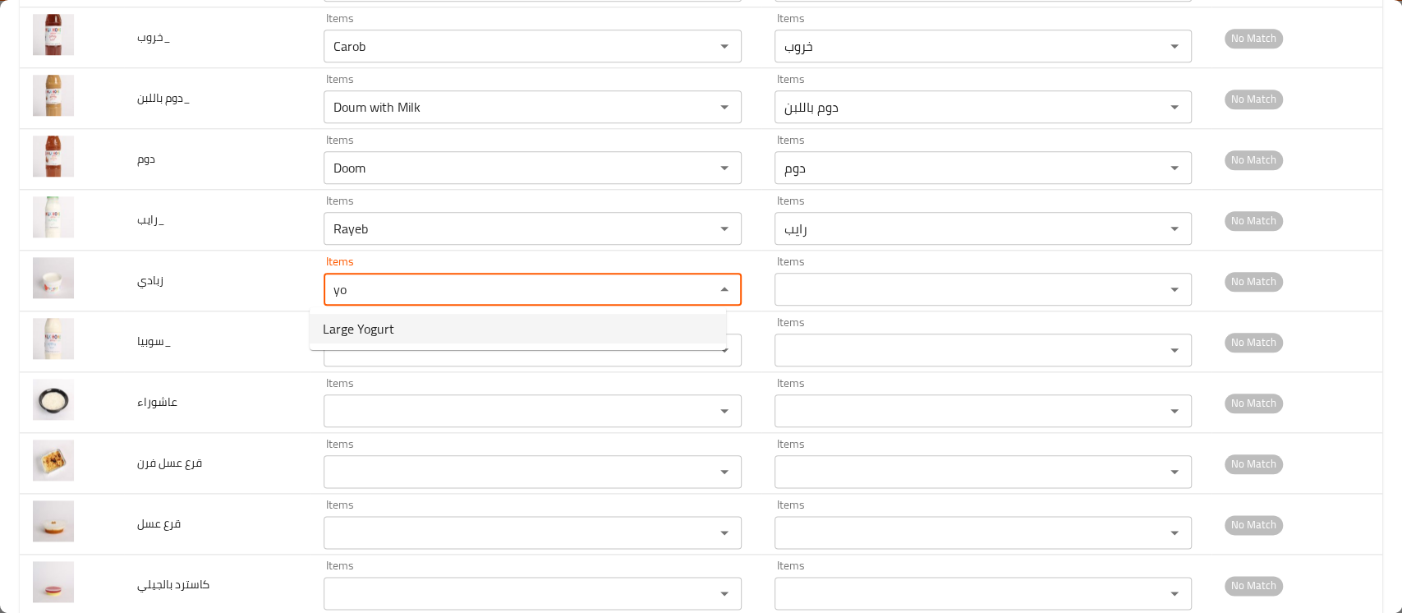
click at [388, 319] on span "Large Yogurt" at bounding box center [358, 329] width 71 height 20
type input "Large Yogurt"
type input "زبادي كبير"
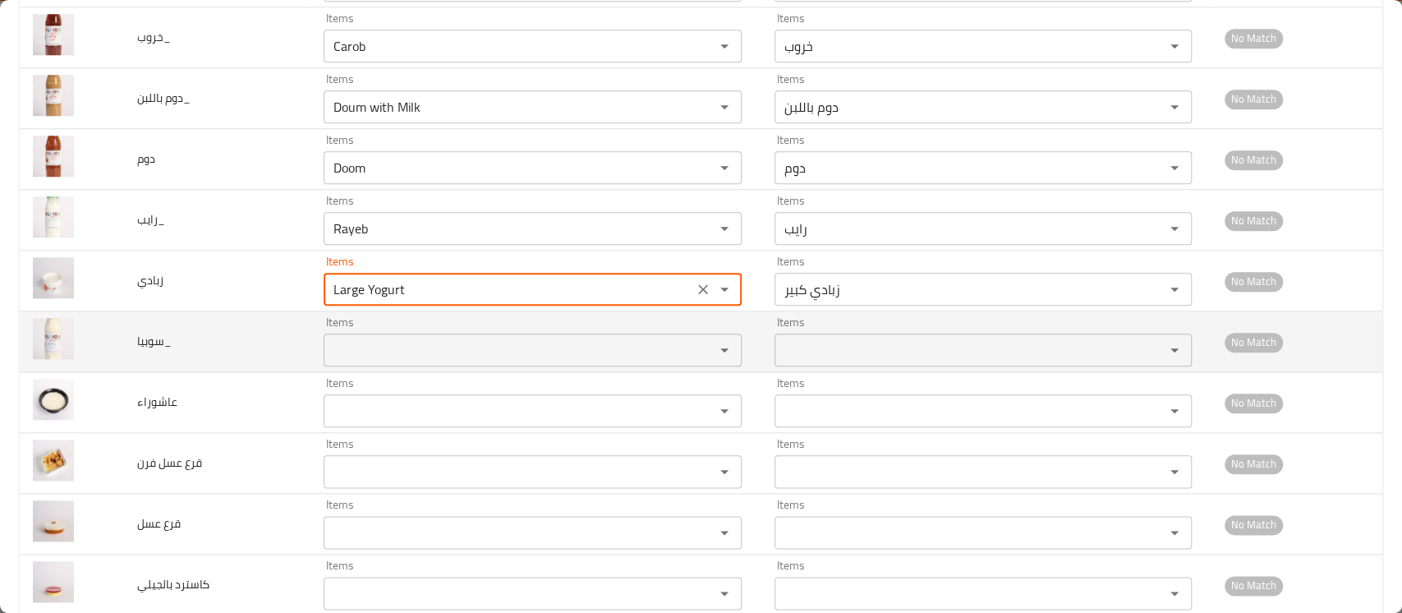
type input "Large Yogurt"
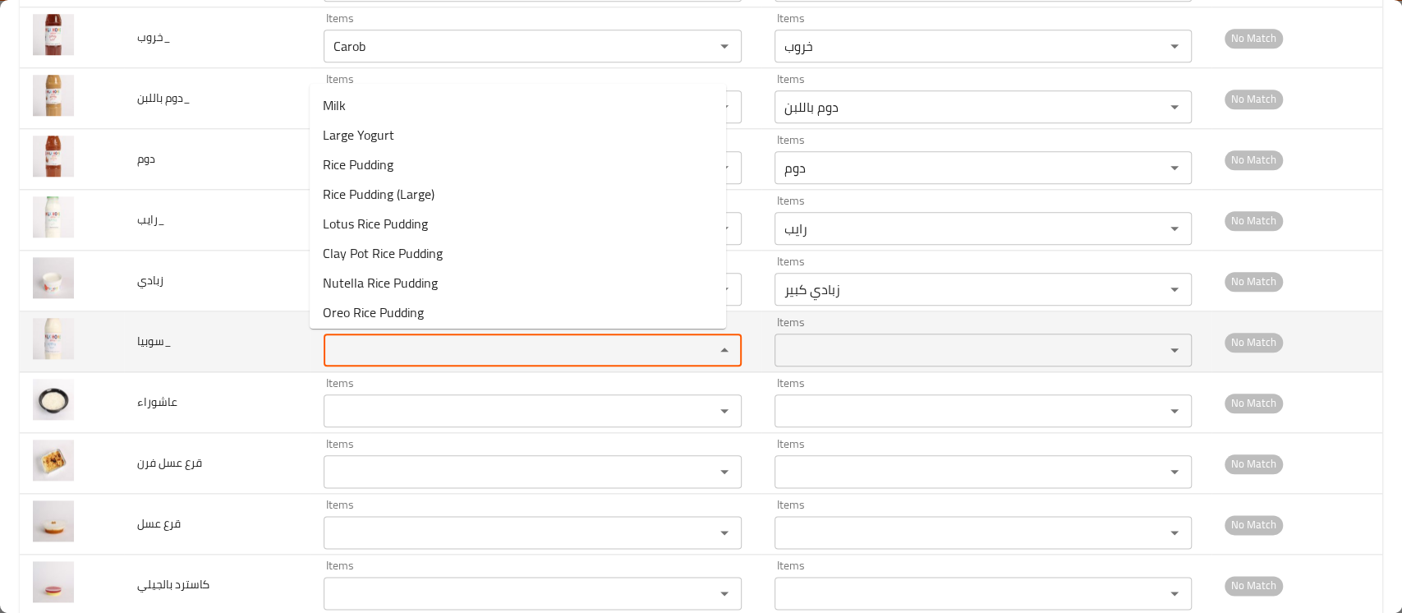
click at [374, 340] on input "Items" at bounding box center [508, 349] width 359 height 23
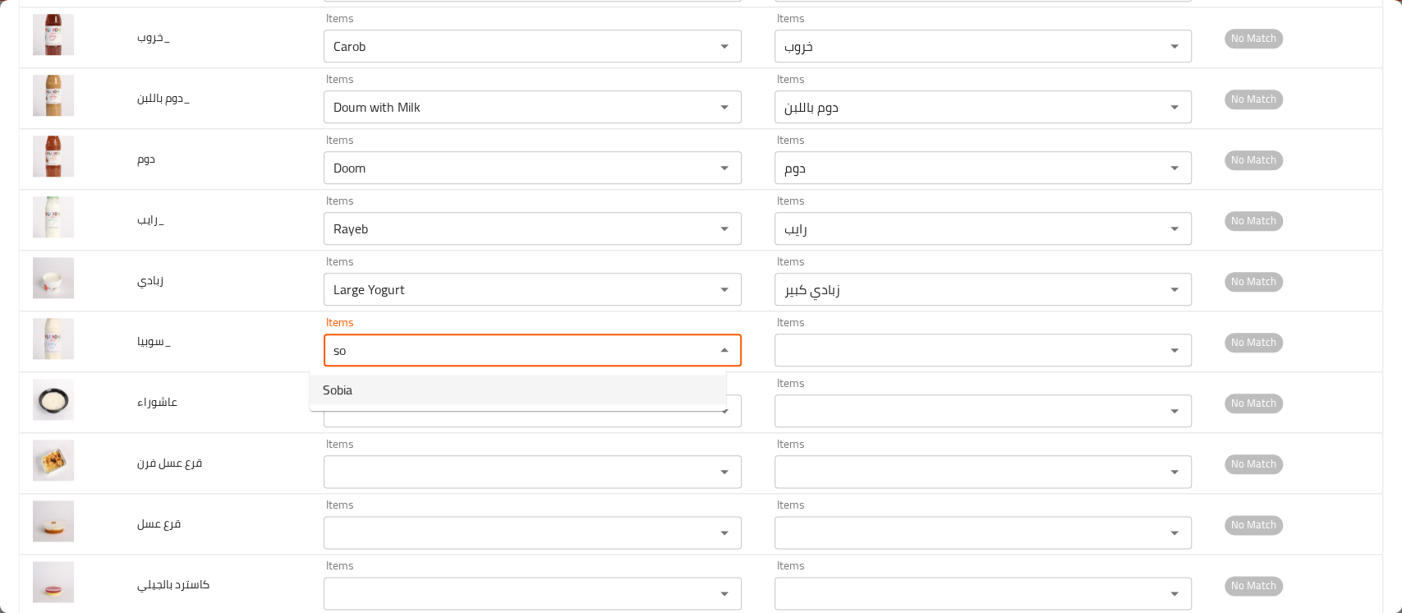
click at [351, 381] on span "Sobia" at bounding box center [338, 390] width 30 height 20
type input "Sobia"
type input "سوبيا"
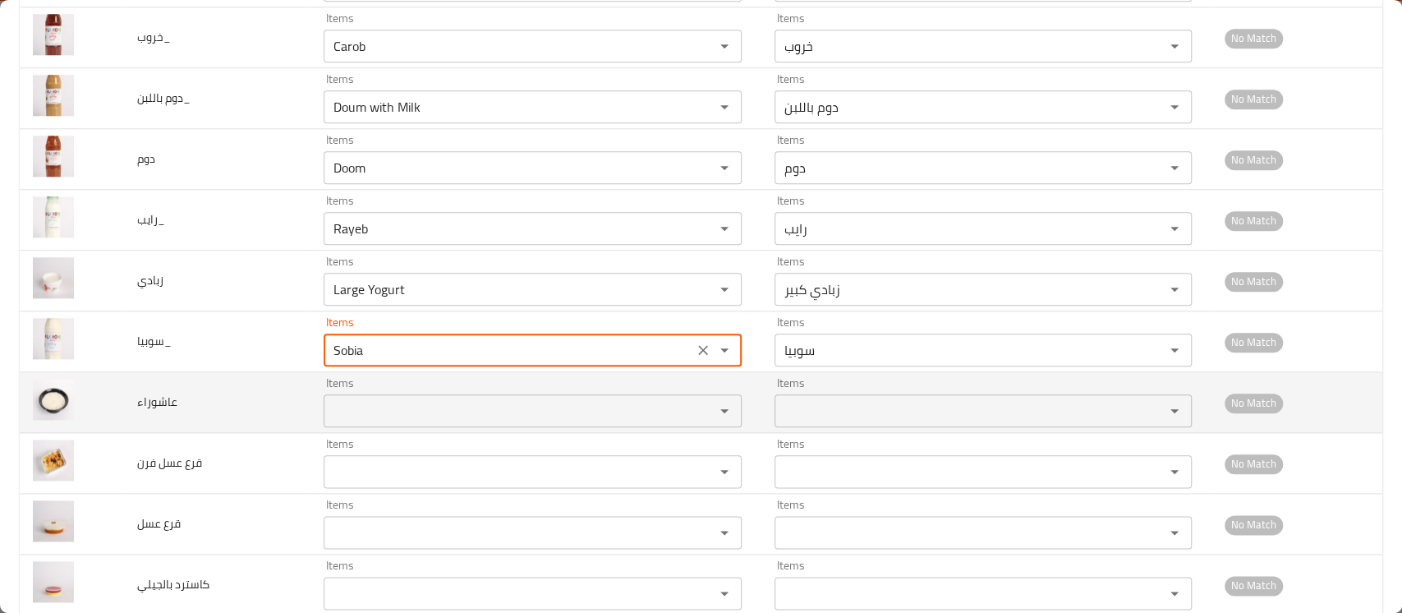
type input "Sobia"
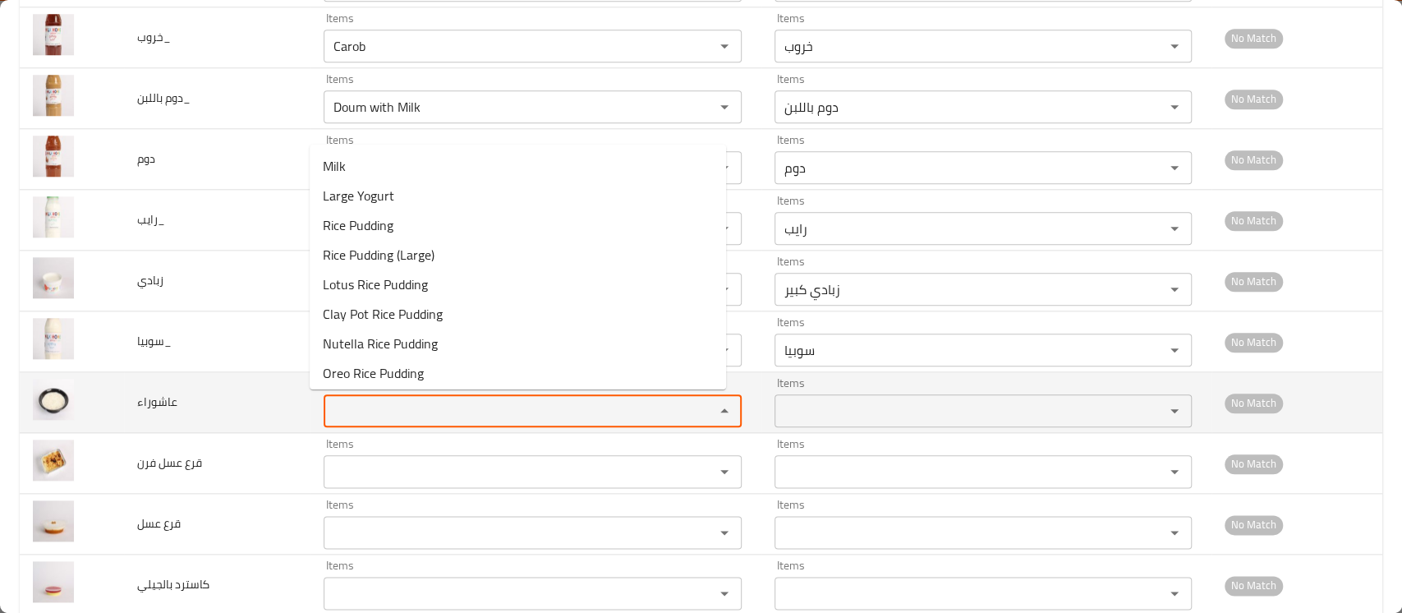
click at [348, 399] on input "Items" at bounding box center [508, 410] width 359 height 23
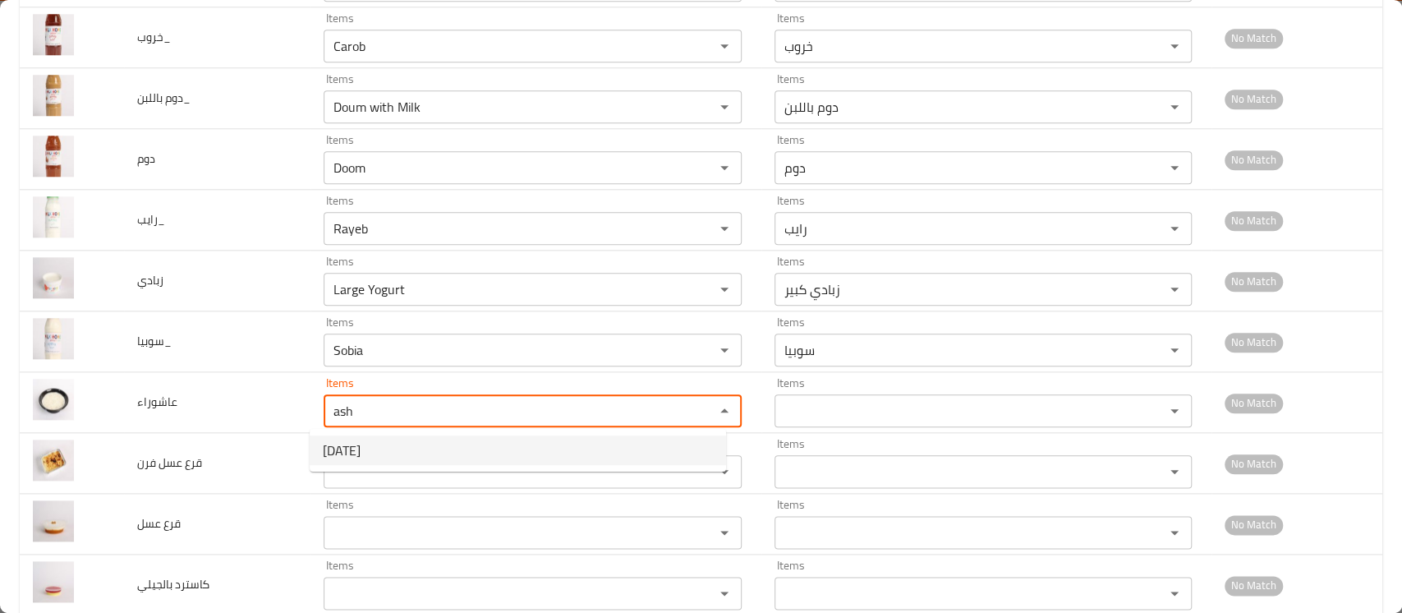
click at [334, 460] on span "Ashura" at bounding box center [342, 450] width 38 height 20
type input "Ashura"
type input "عاشوراء"
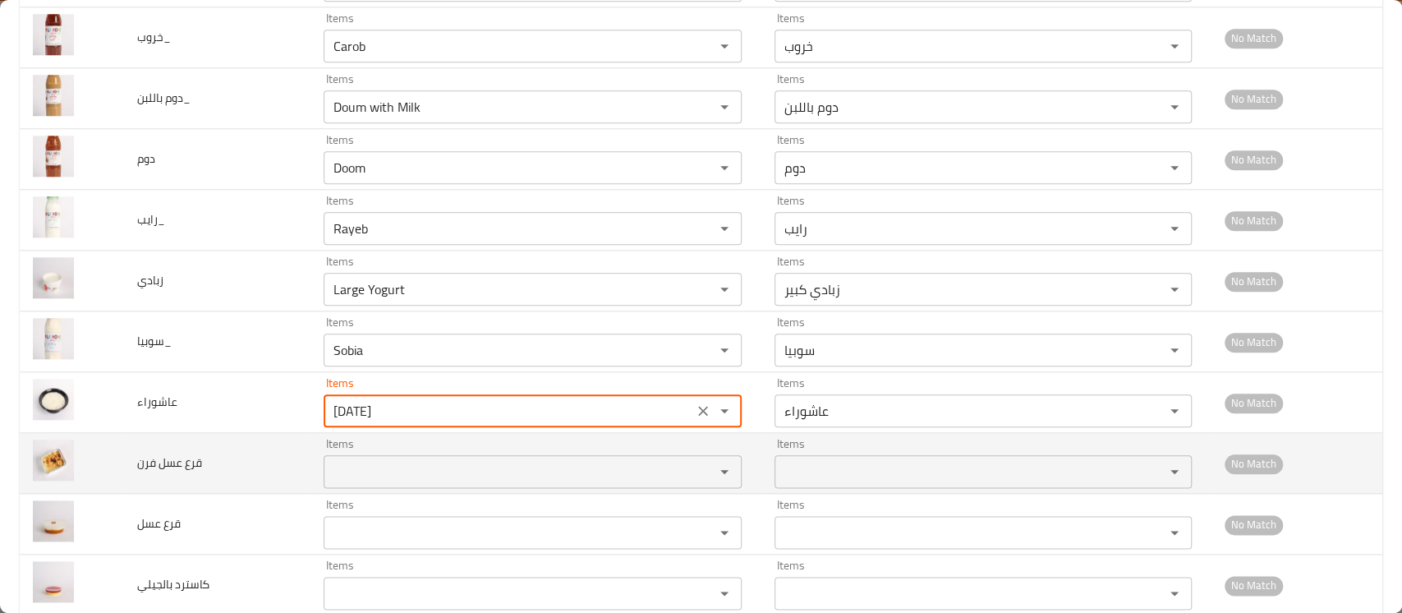
type input "Ashura"
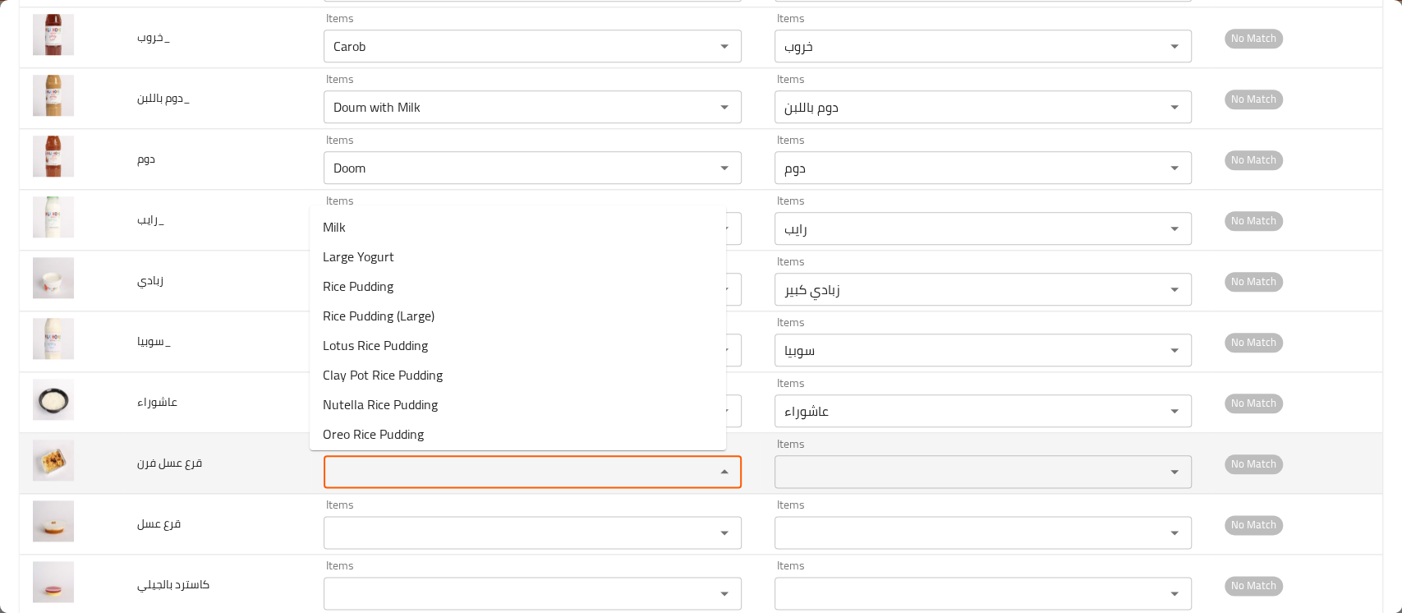
click at [335, 472] on فرن "Items" at bounding box center [508, 471] width 359 height 23
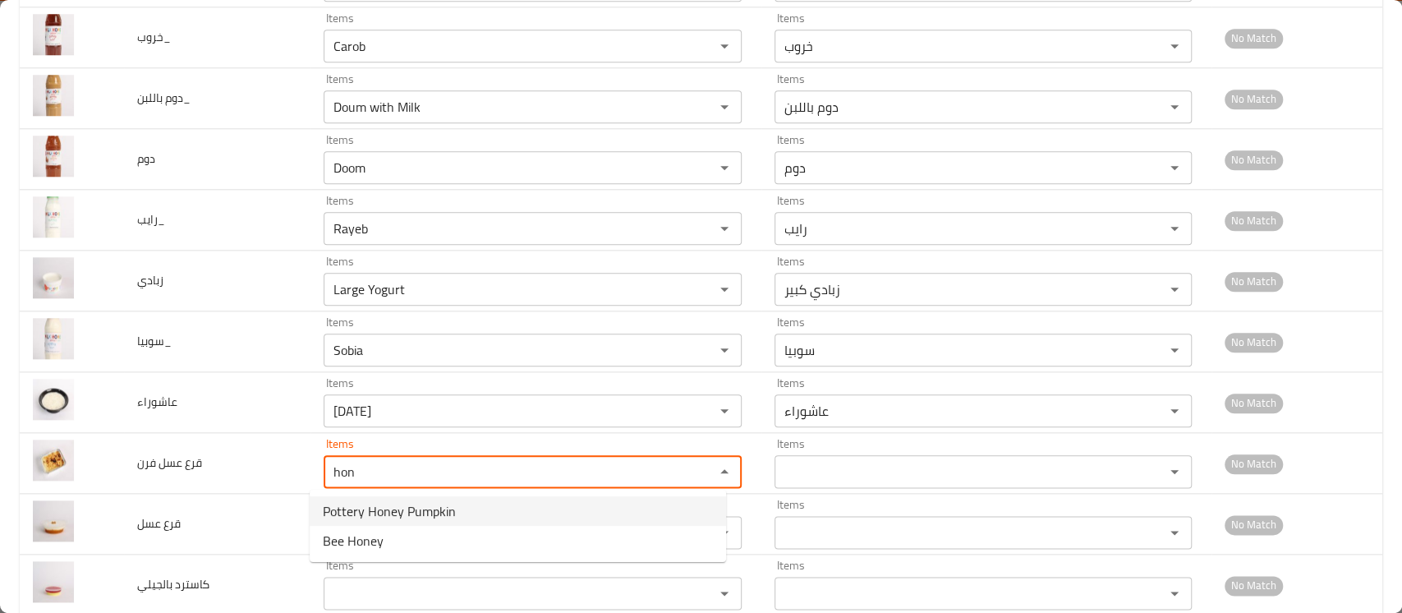
click at [366, 515] on span "Pottery Honey Pumpkin" at bounding box center [389, 511] width 133 height 20
type فرن "Pottery Honey Pumpkin"
type فرن-ar "قرع عسل فخار"
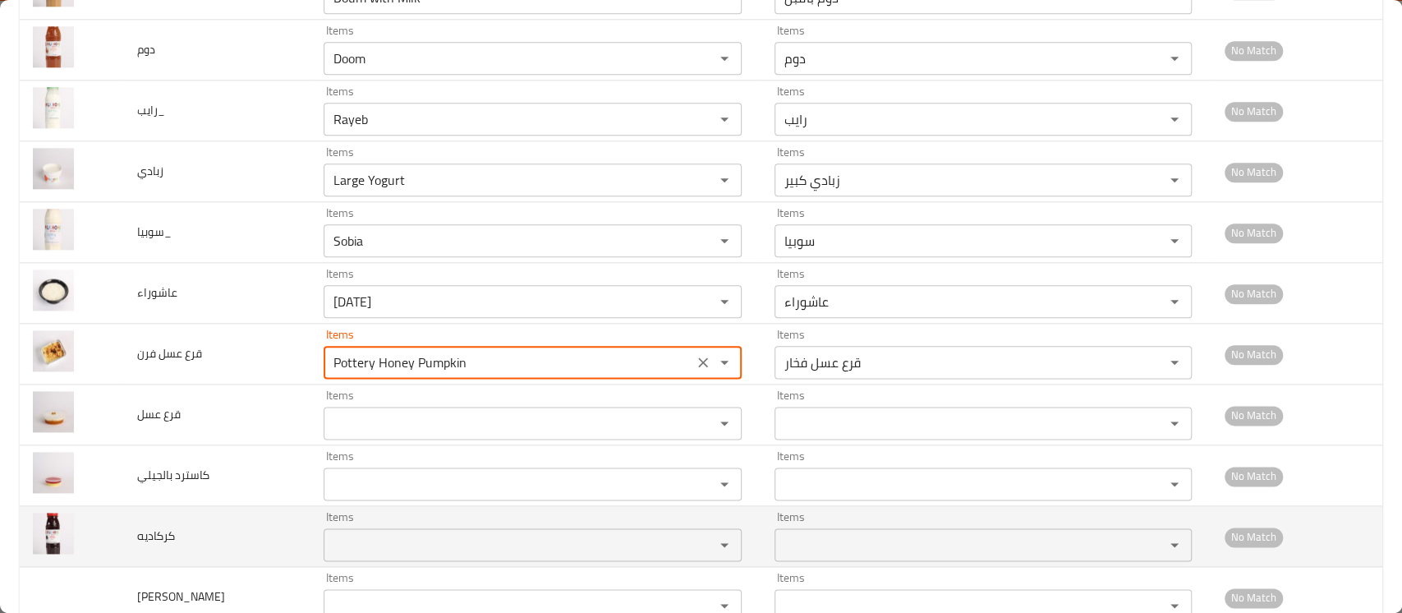
scroll to position [1315, 0]
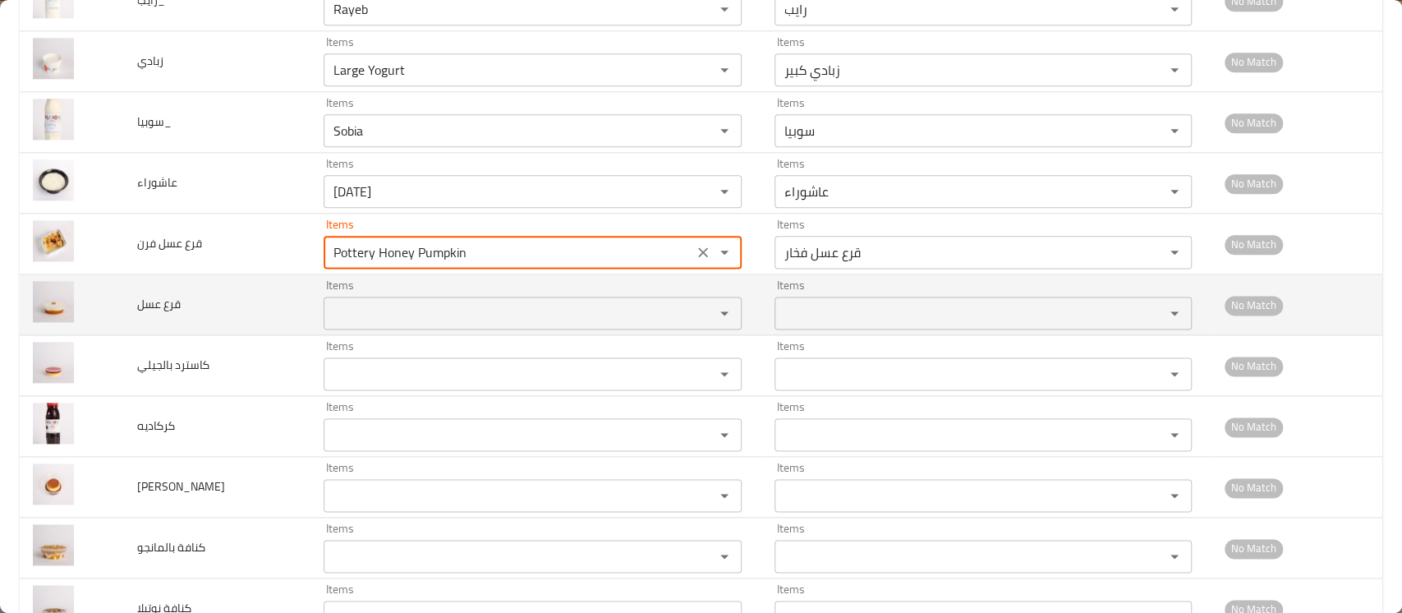
type فرن "Pottery Honey Pumpkin"
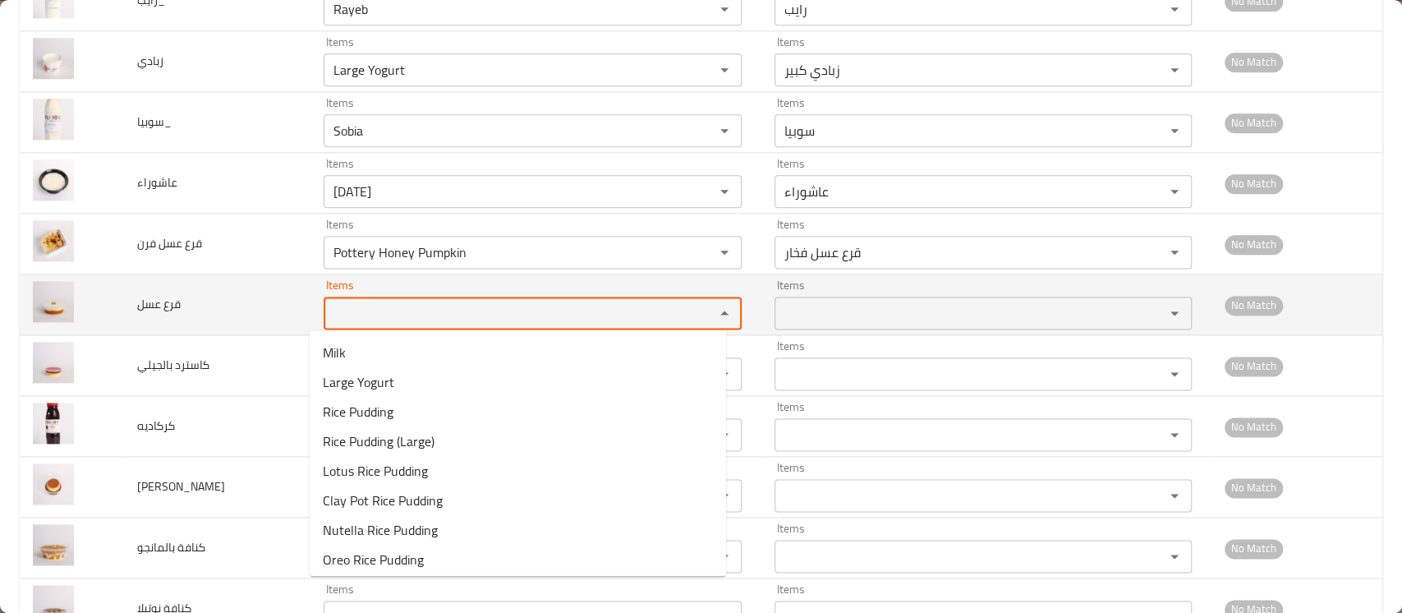
click at [385, 302] on عسل "Items" at bounding box center [508, 313] width 359 height 23
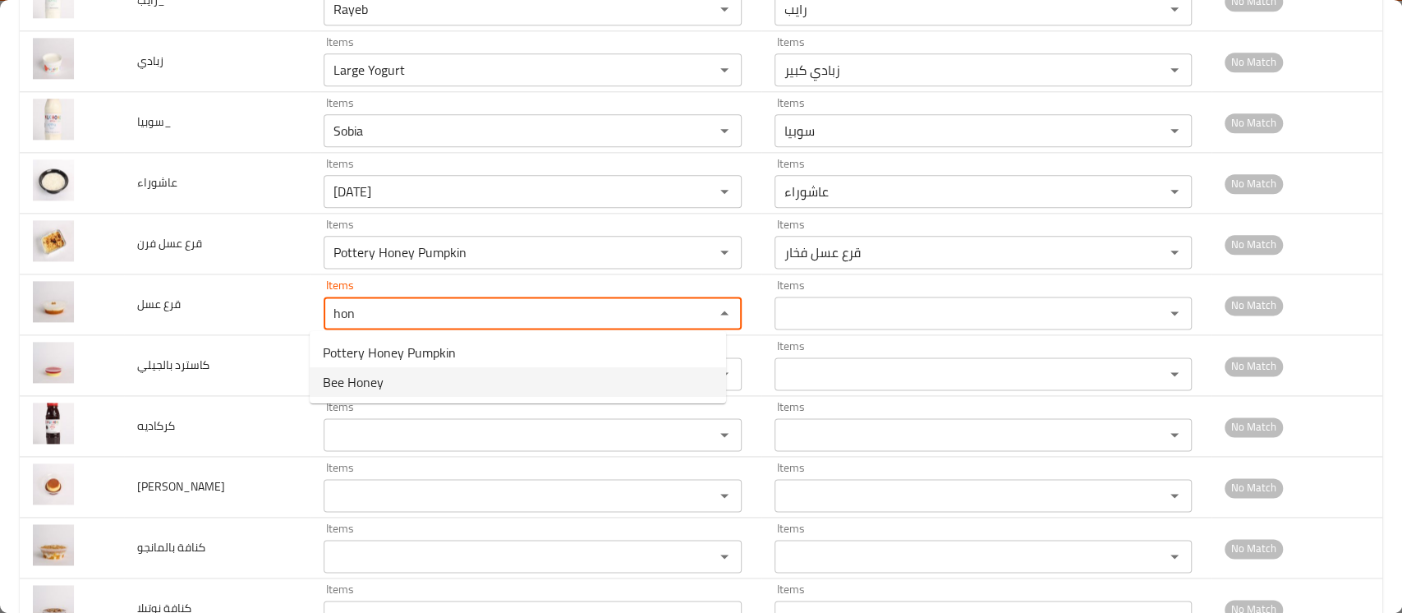
click at [362, 377] on span "Bee Honey" at bounding box center [353, 382] width 61 height 20
type عسل "Bee Honey"
type عسل-ar "عسل نحل"
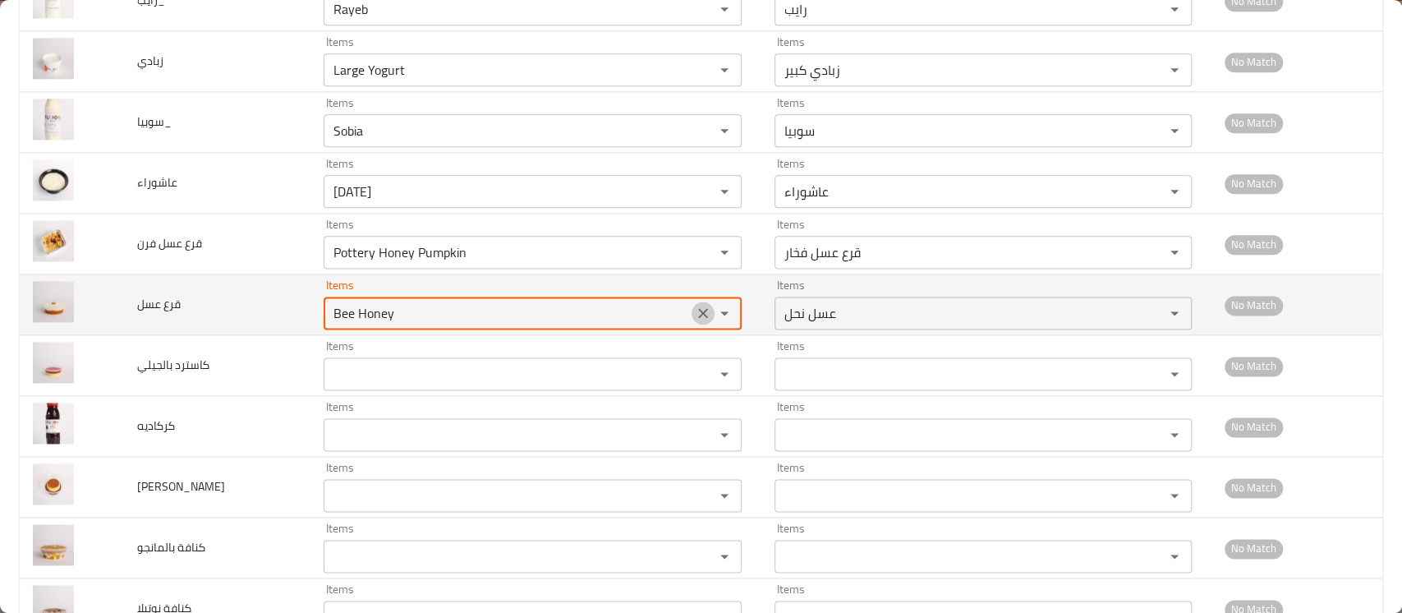
click at [692, 313] on button "Clear" at bounding box center [703, 313] width 23 height 23
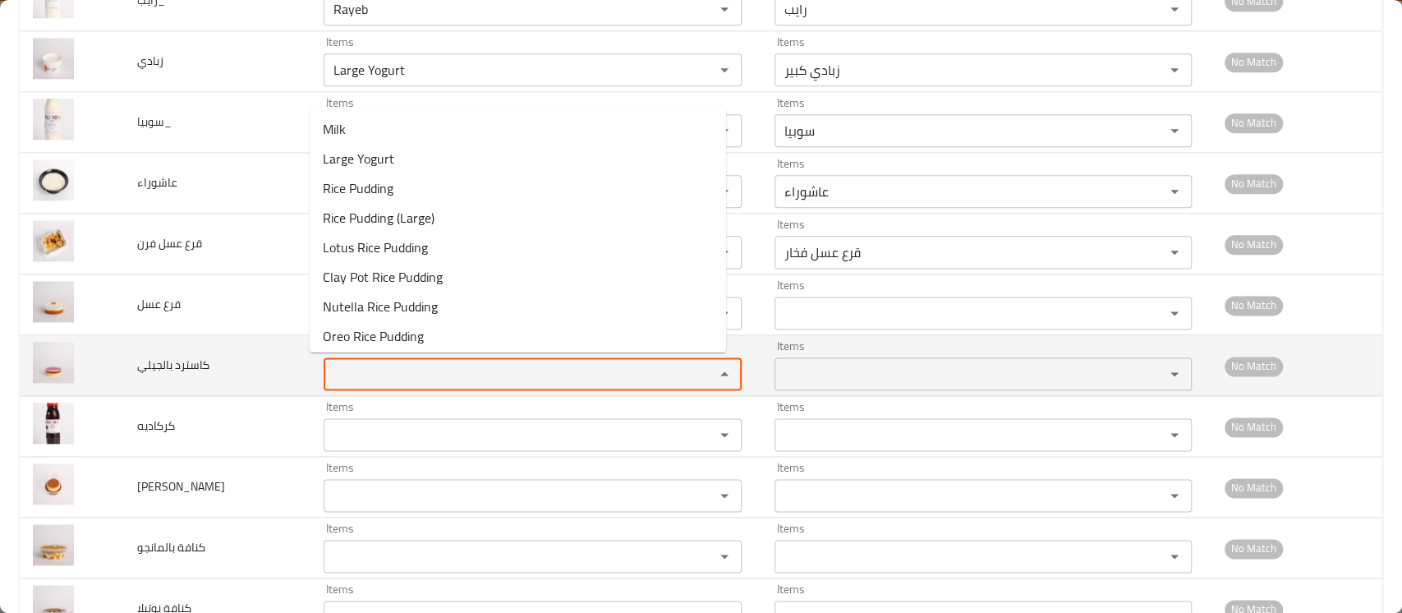
click at [386, 368] on بالجيلي "Items" at bounding box center [508, 373] width 359 height 23
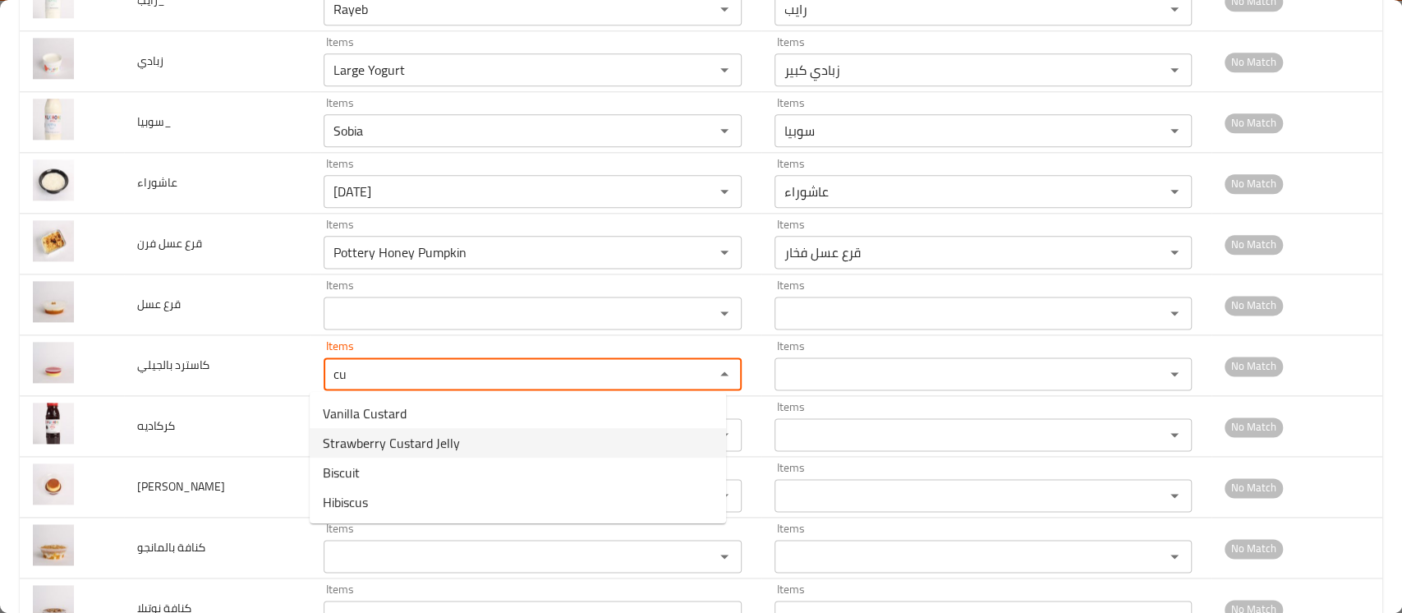
click at [366, 450] on span "Strawberry Custard Jelly" at bounding box center [391, 443] width 137 height 20
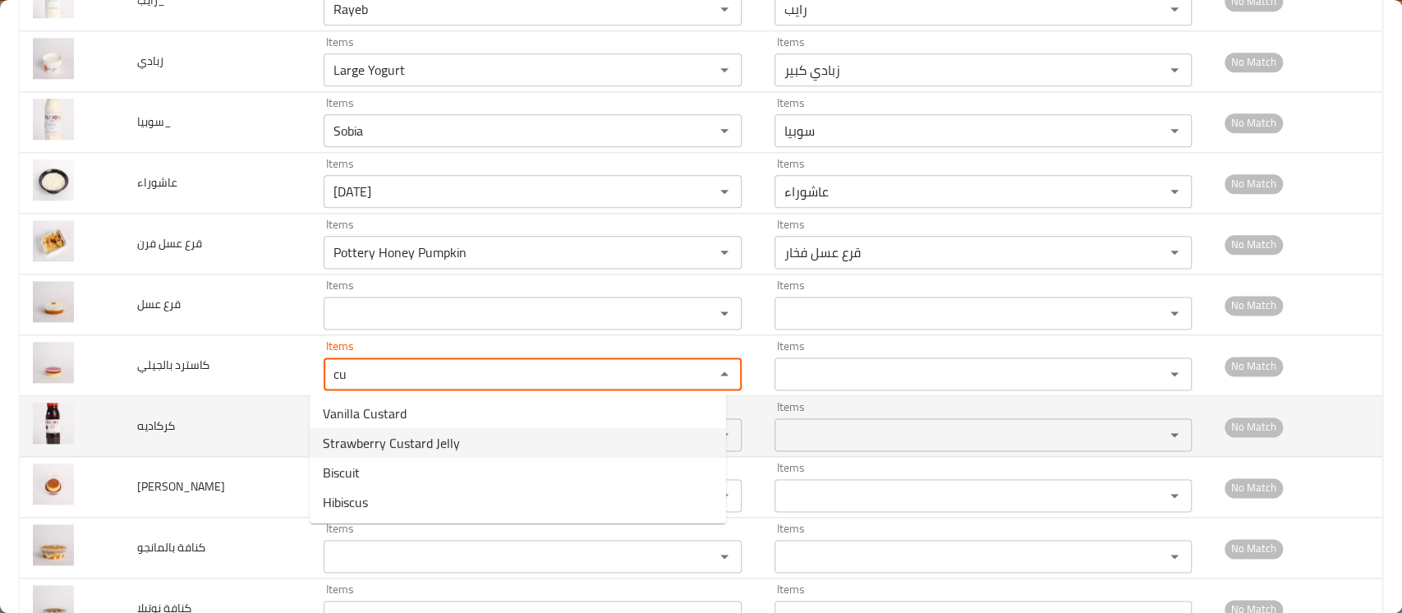
type بالجيلي "Strawberry Custard Jelly"
type بالجيلي-ar "كاسترد جيلي فراولة"
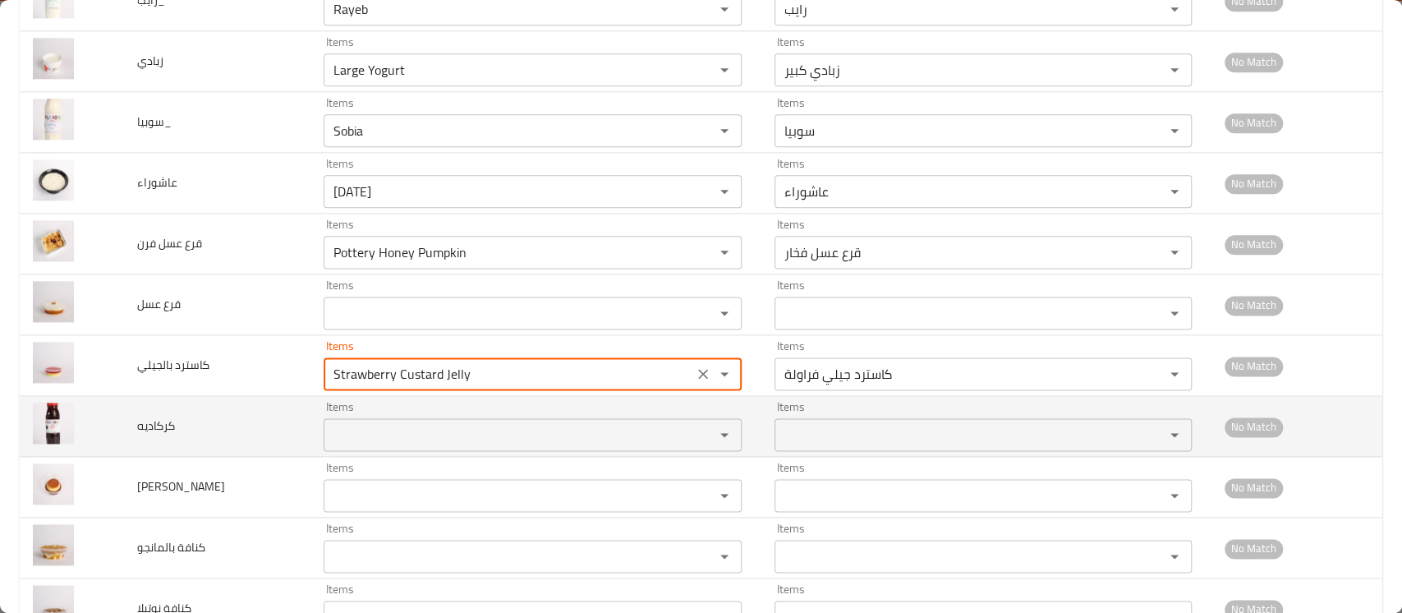
type بالجيلي "Strawberry Custard Jelly"
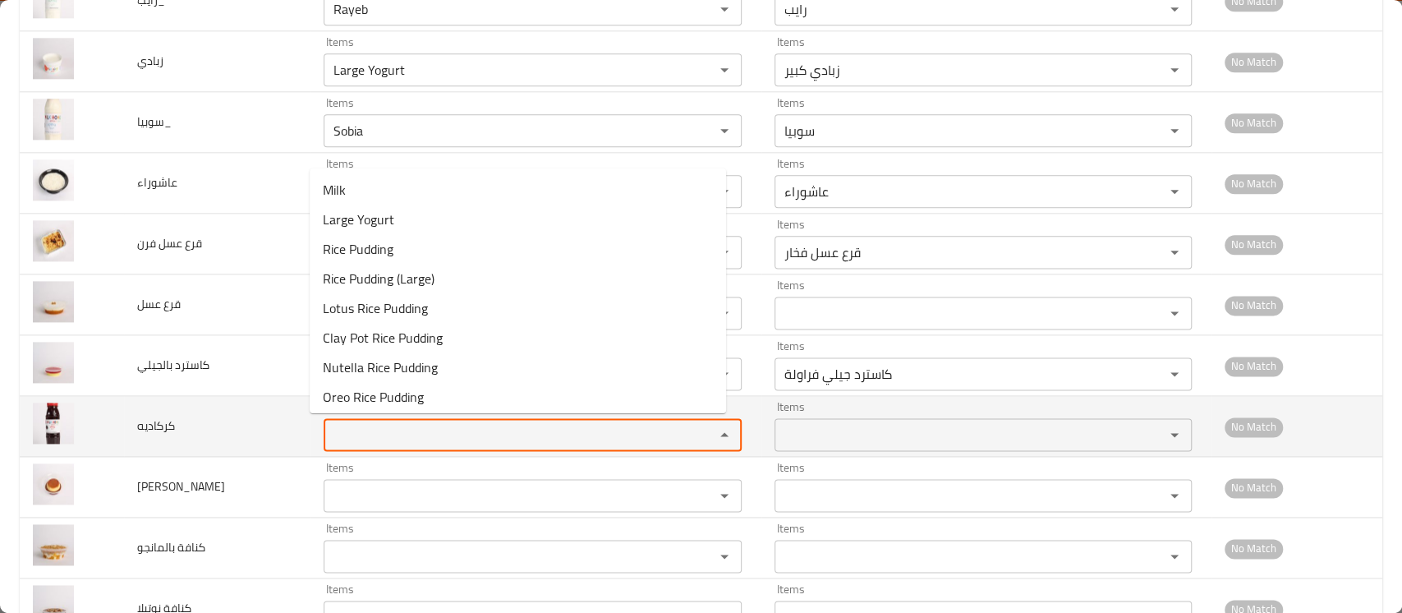
click at [363, 437] on input "Items" at bounding box center [508, 434] width 359 height 23
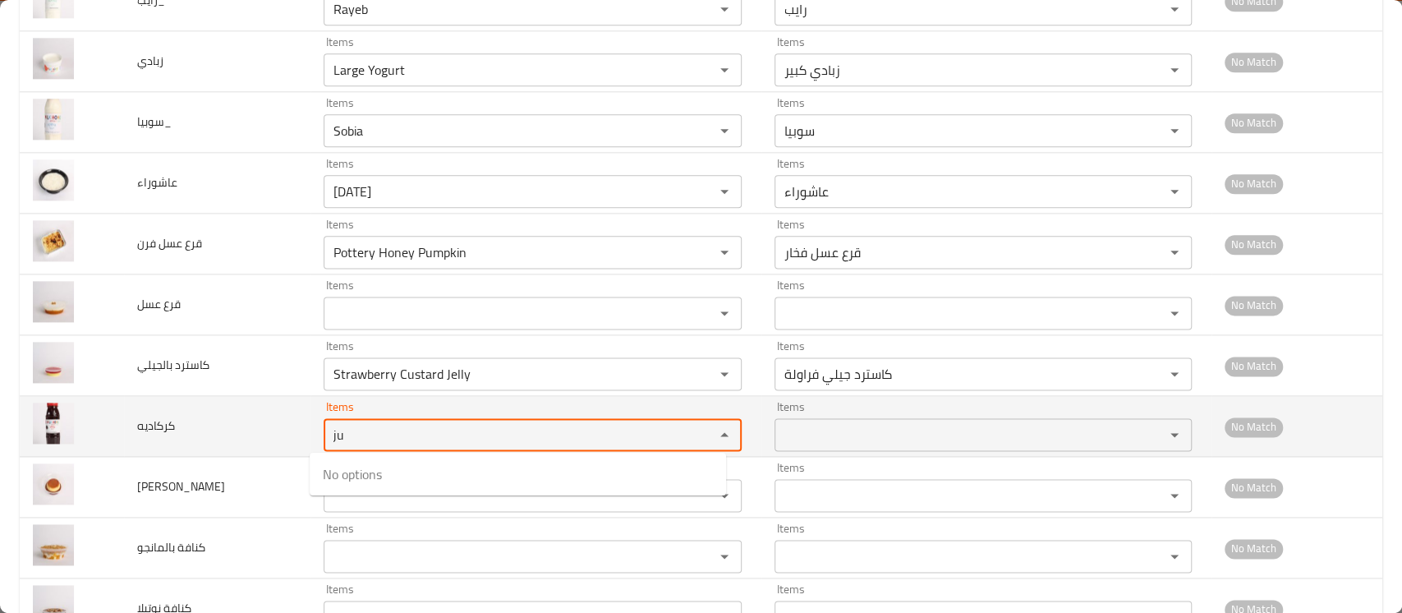
type input "j"
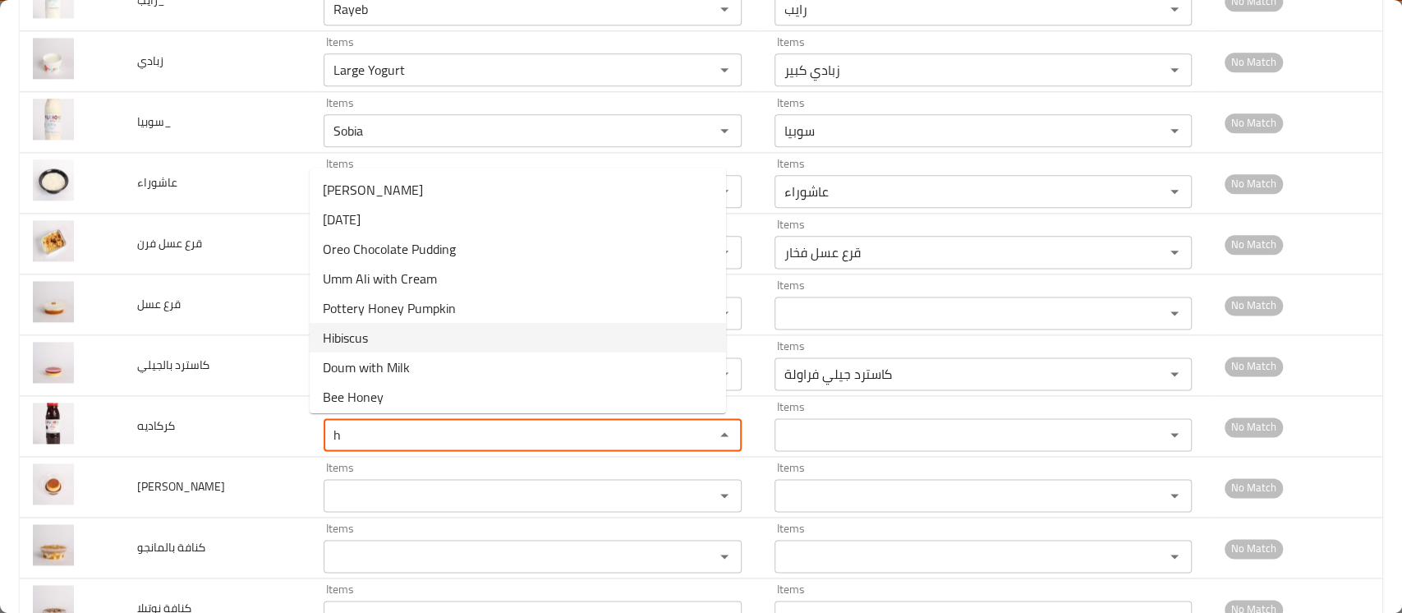
click at [376, 338] on li "Hibiscus" at bounding box center [518, 338] width 417 height 30
type input "Hibiscus"
type input "كركديه"
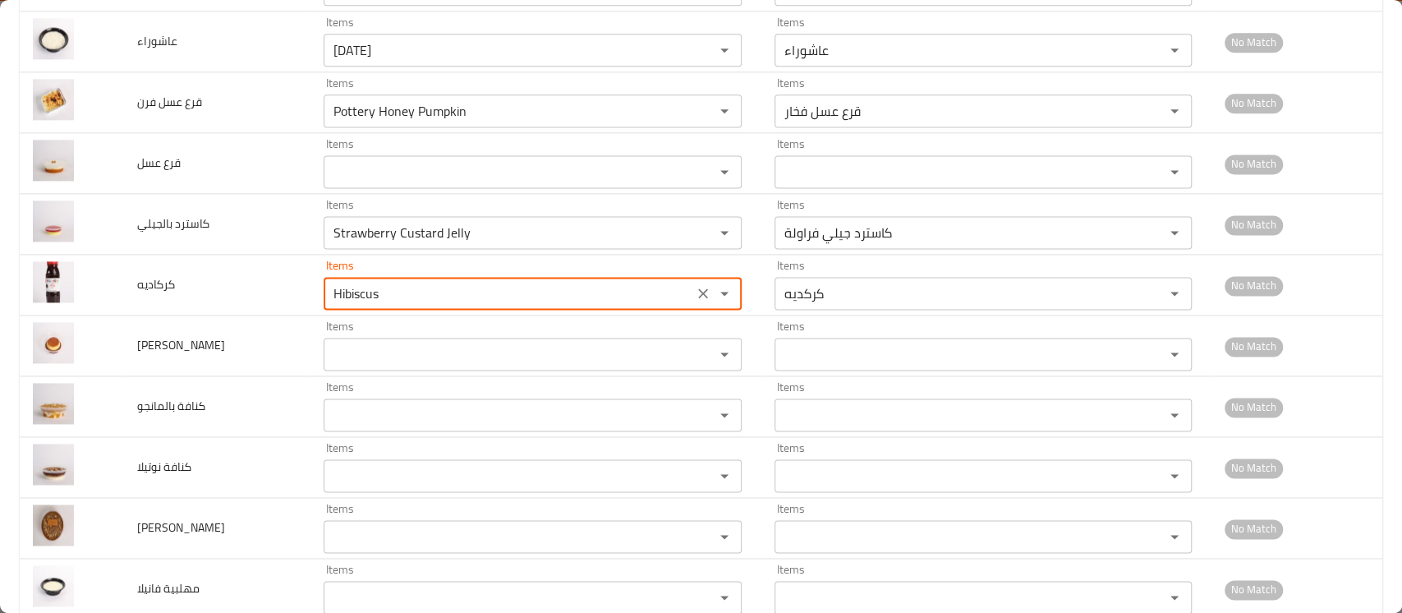
scroll to position [1493, 0]
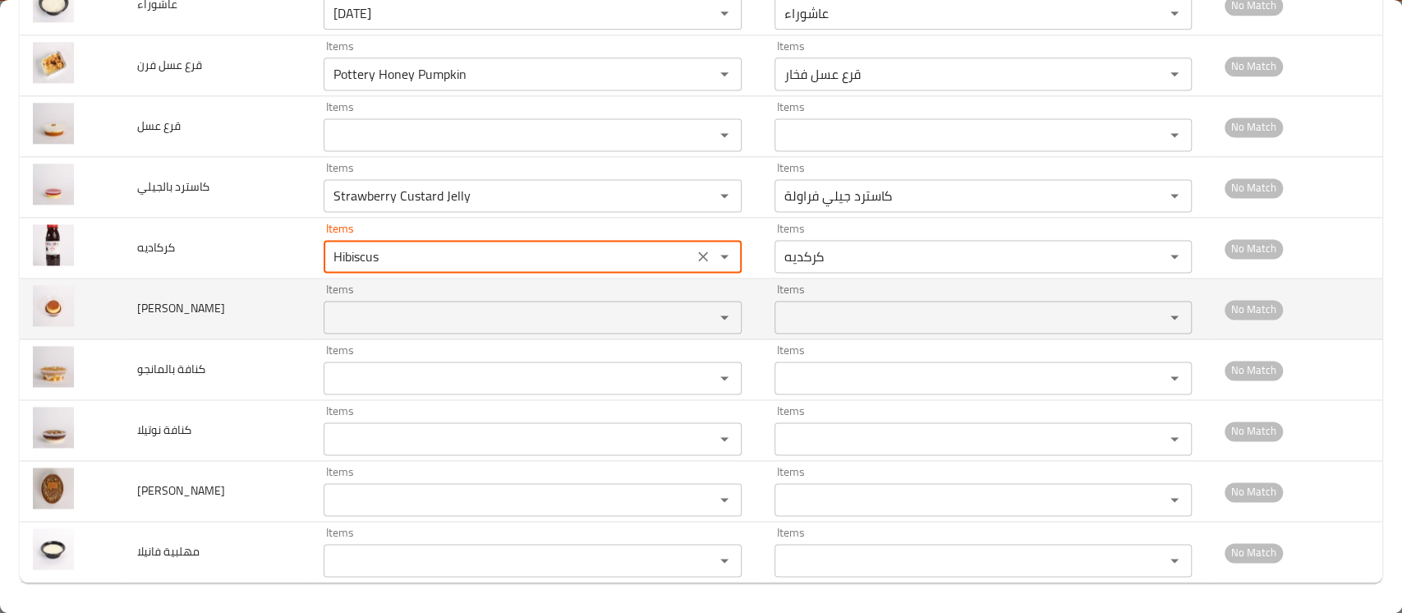
type input "Hibiscus"
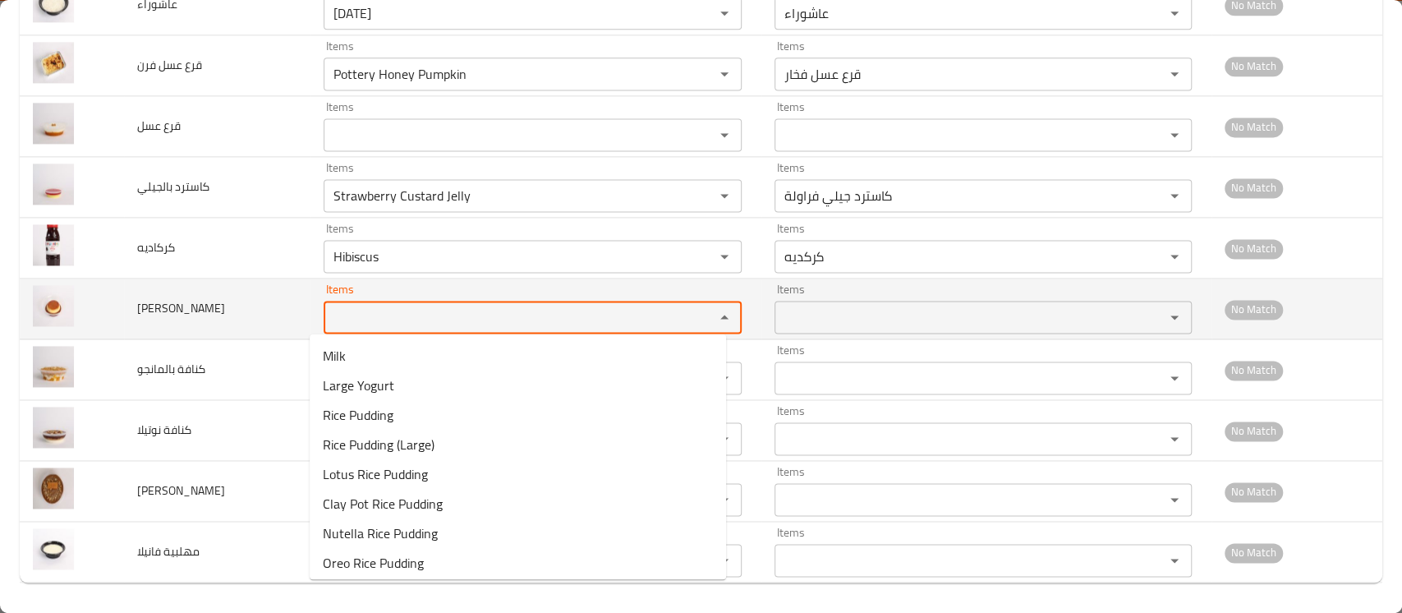
click at [374, 313] on كرامل "Items" at bounding box center [508, 317] width 359 height 23
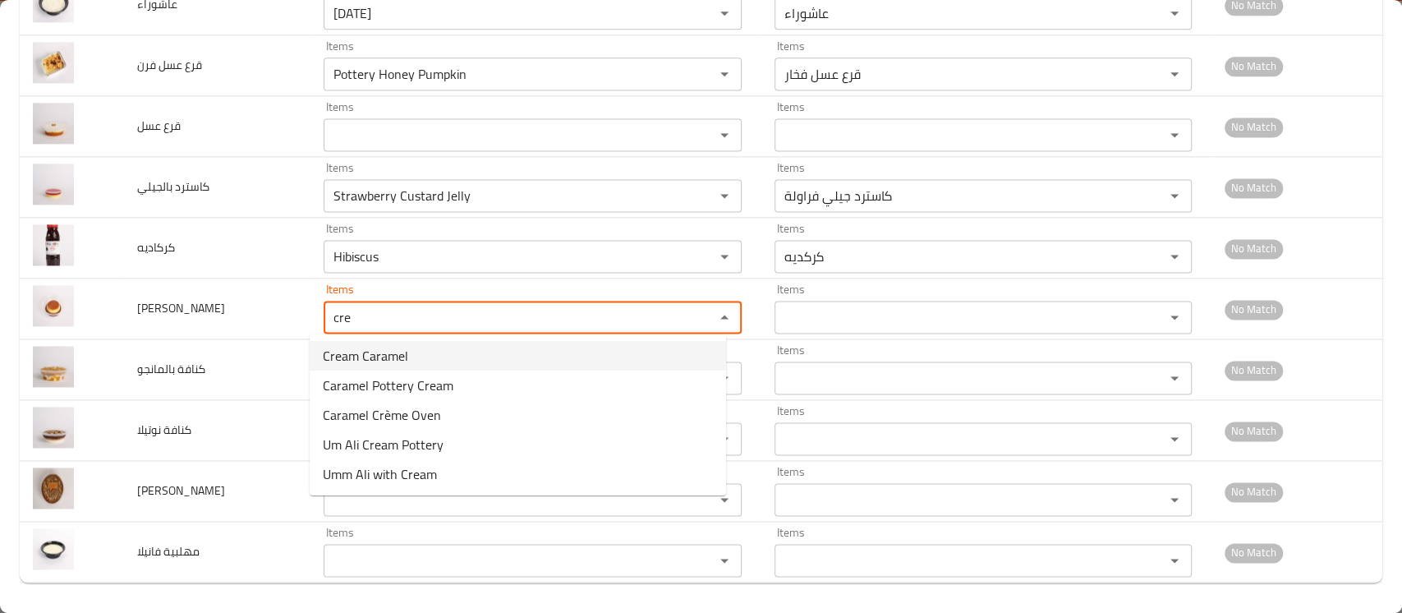
click at [363, 348] on span "Cream Caramel" at bounding box center [365, 356] width 85 height 20
type كرامل "Cream Caramel"
type كرامل-ar "كريم كرامل"
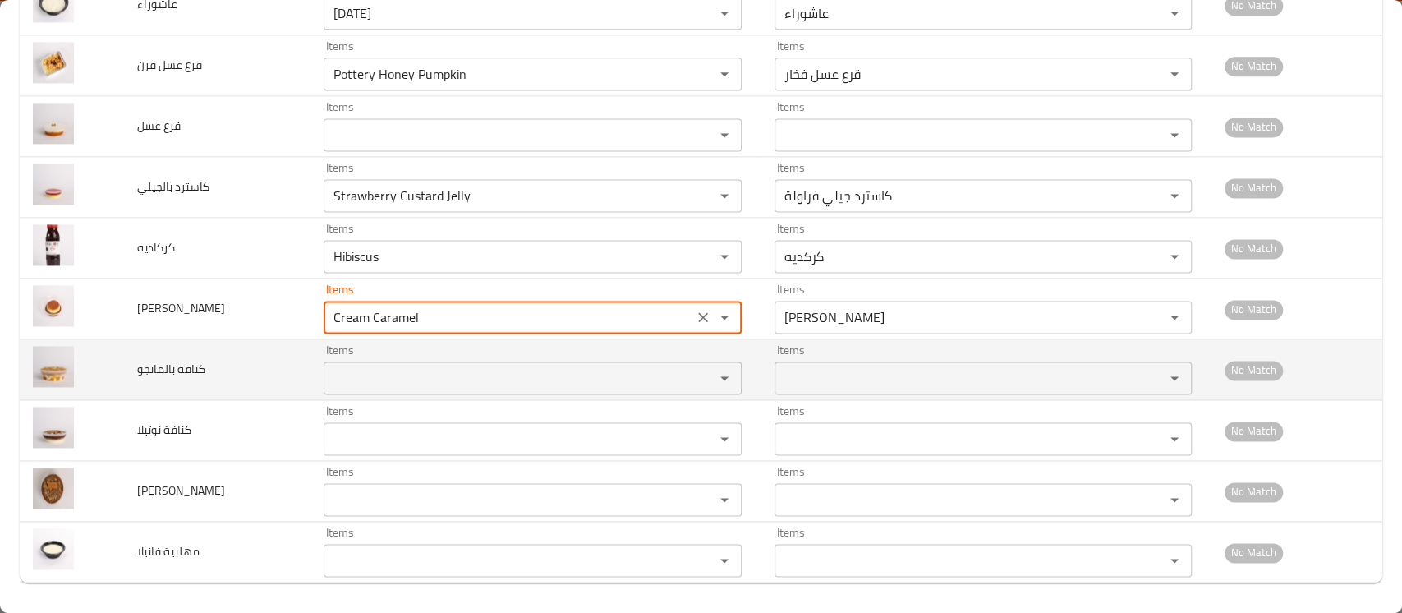
click at [355, 387] on div "Items" at bounding box center [532, 377] width 417 height 33
type كرامل "Cream Caramel"
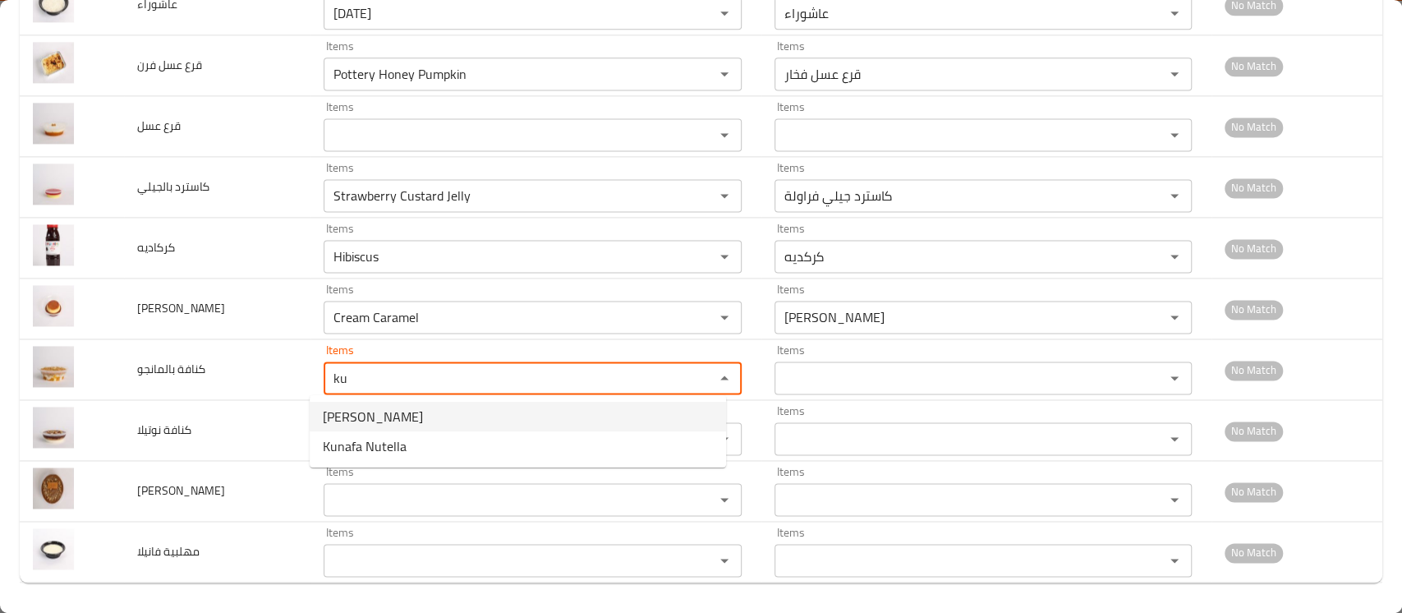
click at [355, 408] on span "Mango Kunafa" at bounding box center [373, 417] width 100 height 20
type بالمانجو "Mango Kunafa"
type بالمانجو-ar "كنافة مانجو"
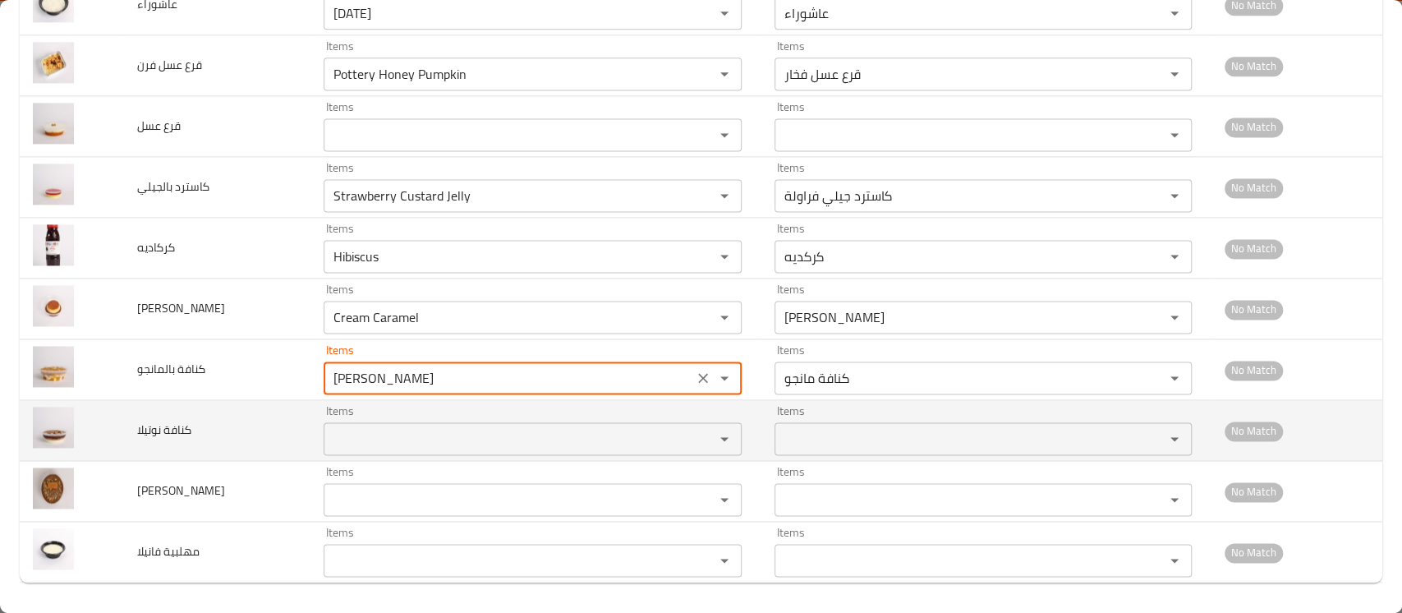
type بالمانجو "Mango Kunafa"
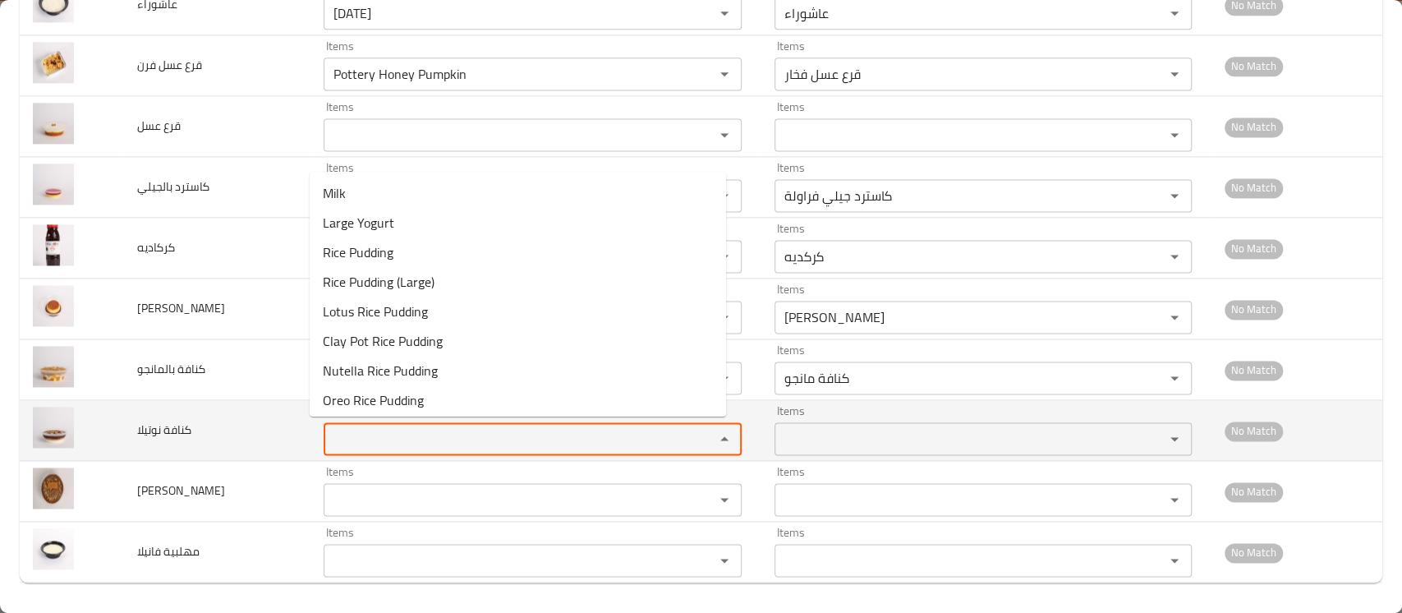
click at [345, 435] on نوتيلا "Items" at bounding box center [508, 438] width 359 height 23
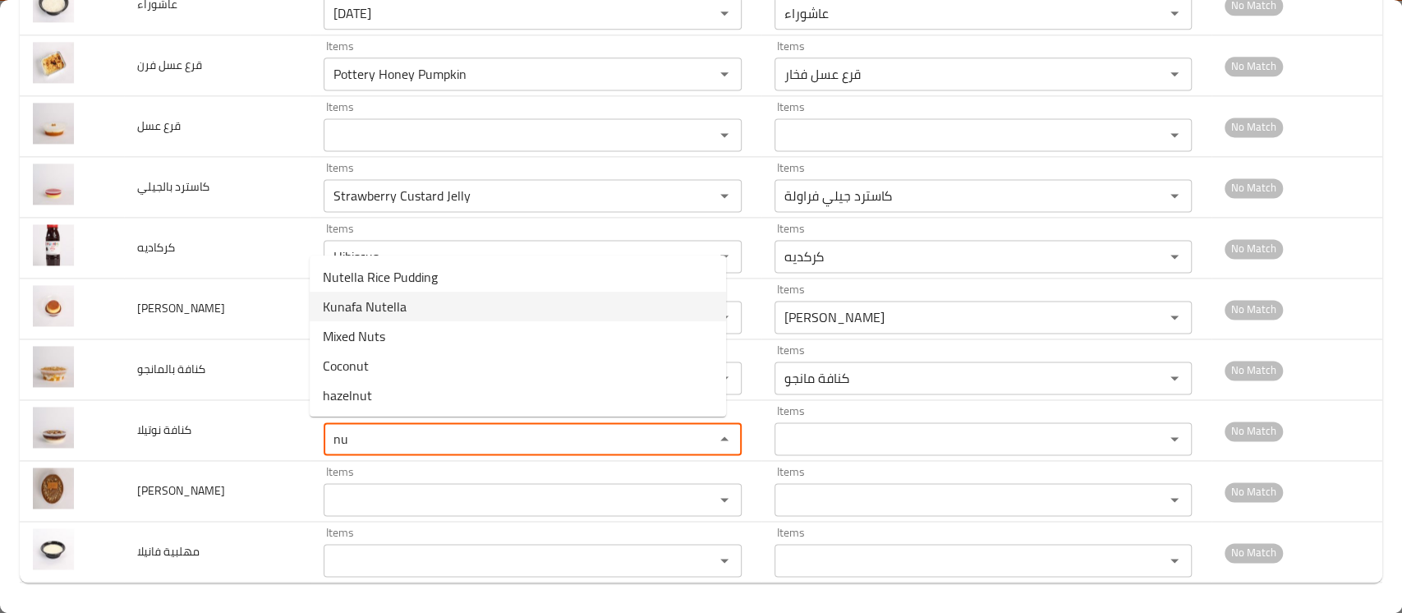
click at [368, 306] on span "Kunafa Nutella" at bounding box center [365, 307] width 84 height 20
type نوتيلا "Kunafa Nutella"
type نوتيلا-ar "كنافة نوتيلا"
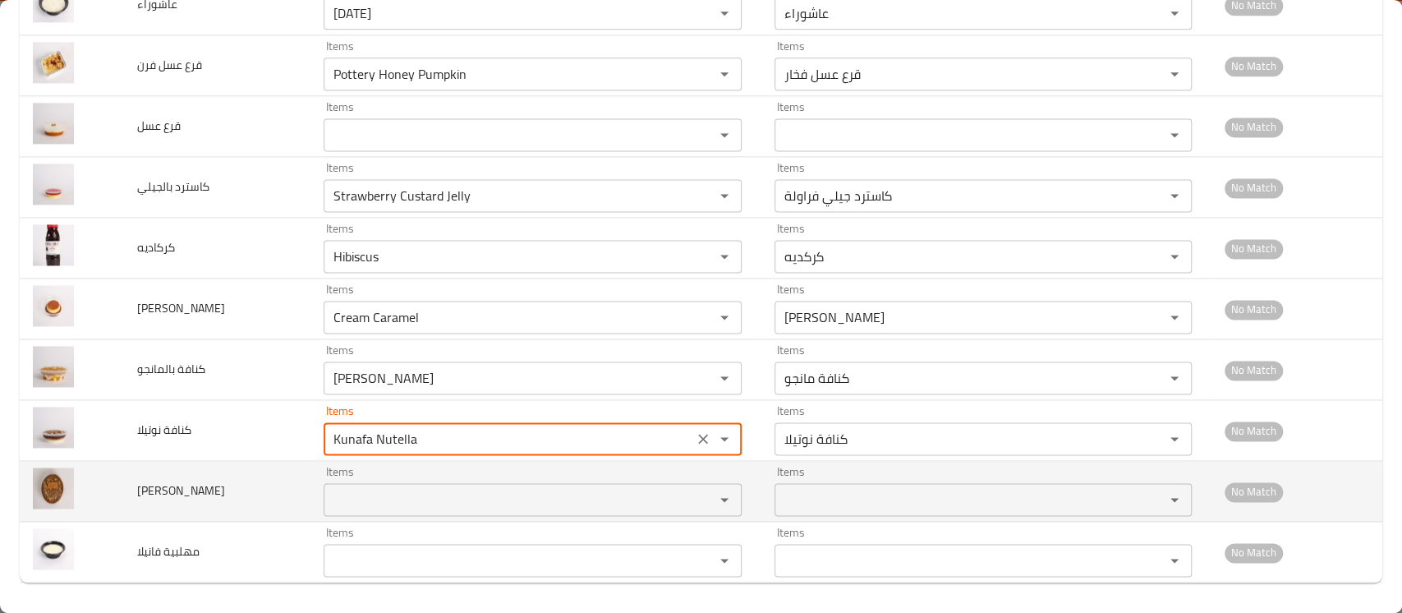
type نوتيلا "Kunafa Nutella"
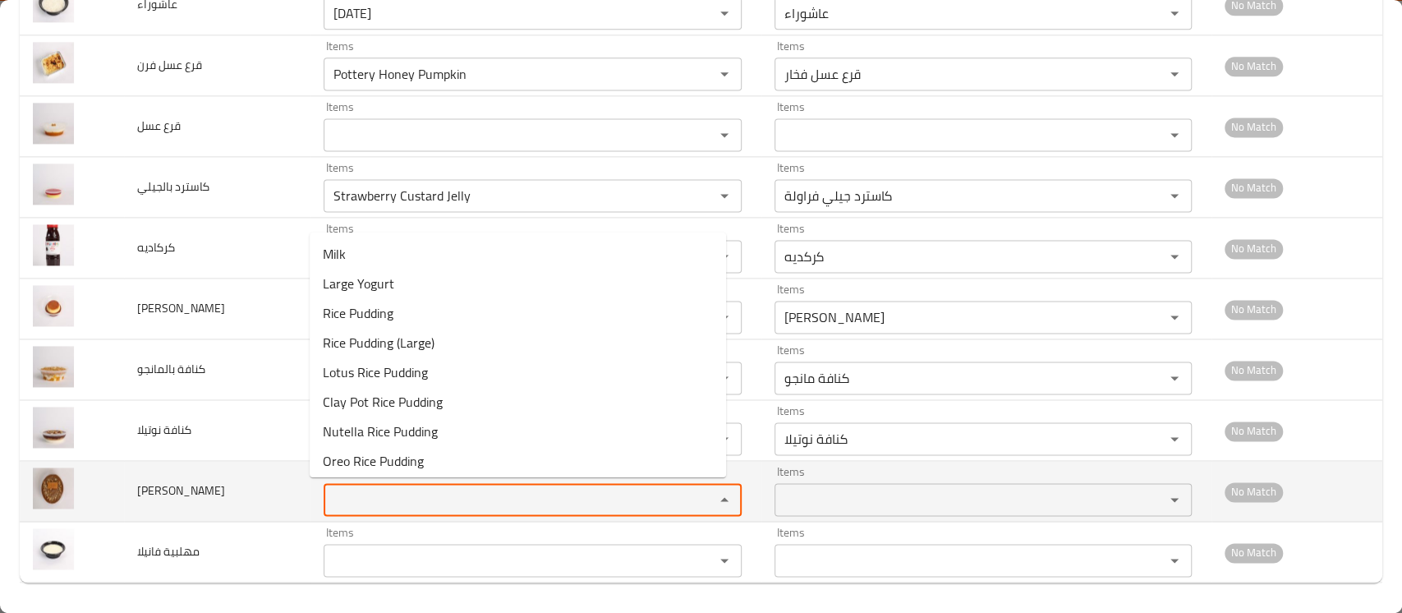
click at [348, 490] on كيك "Items" at bounding box center [508, 499] width 359 height 23
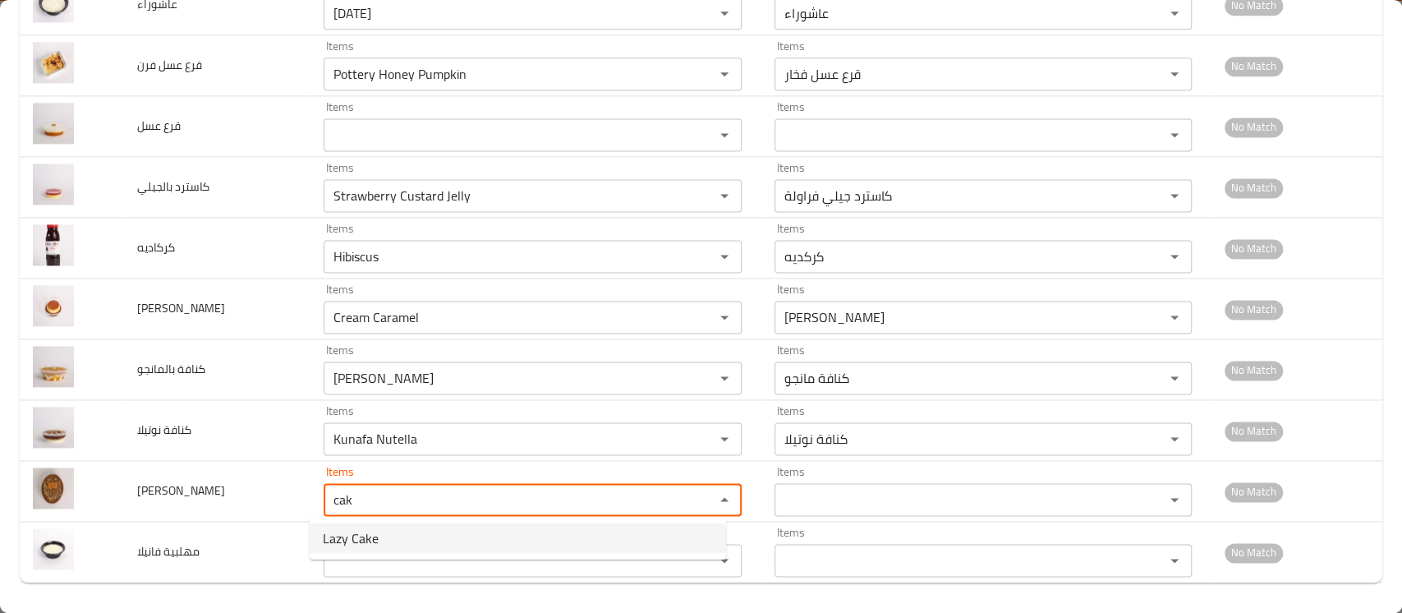
click at [337, 531] on span "Lazy Cake" at bounding box center [351, 538] width 56 height 20
type كيك "Lazy Cake"
type كيك-ar "ليزي كيك"
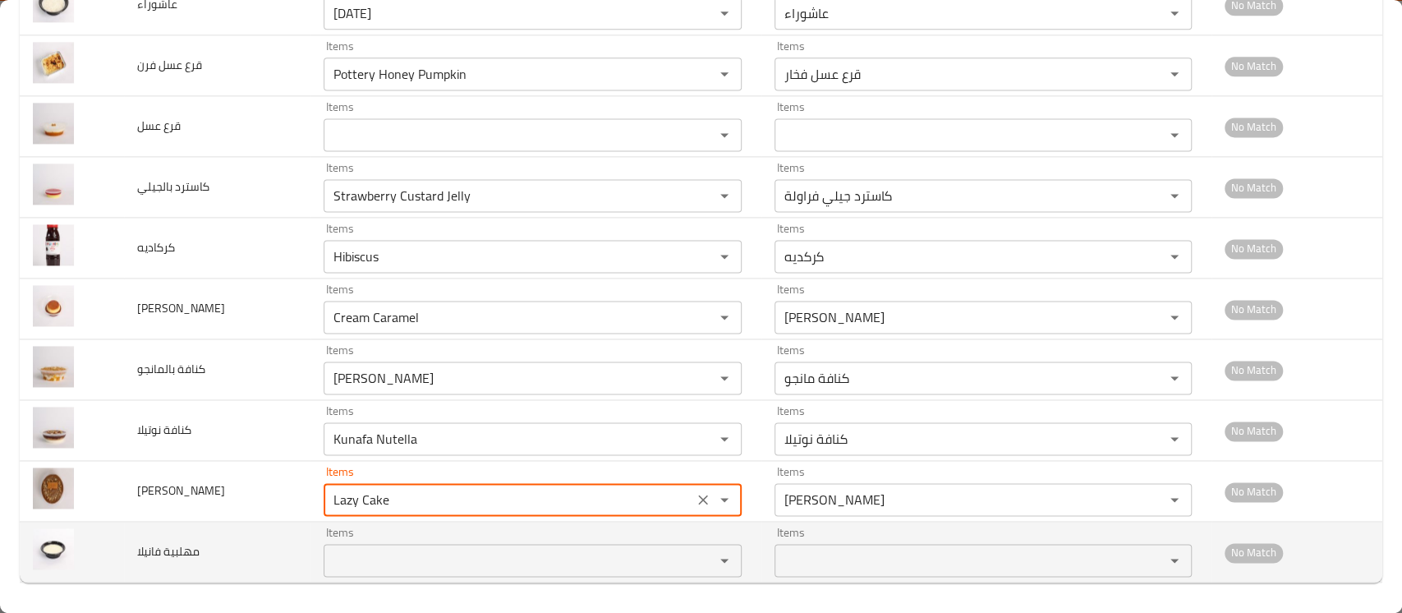
type كيك "Lazy Cake"
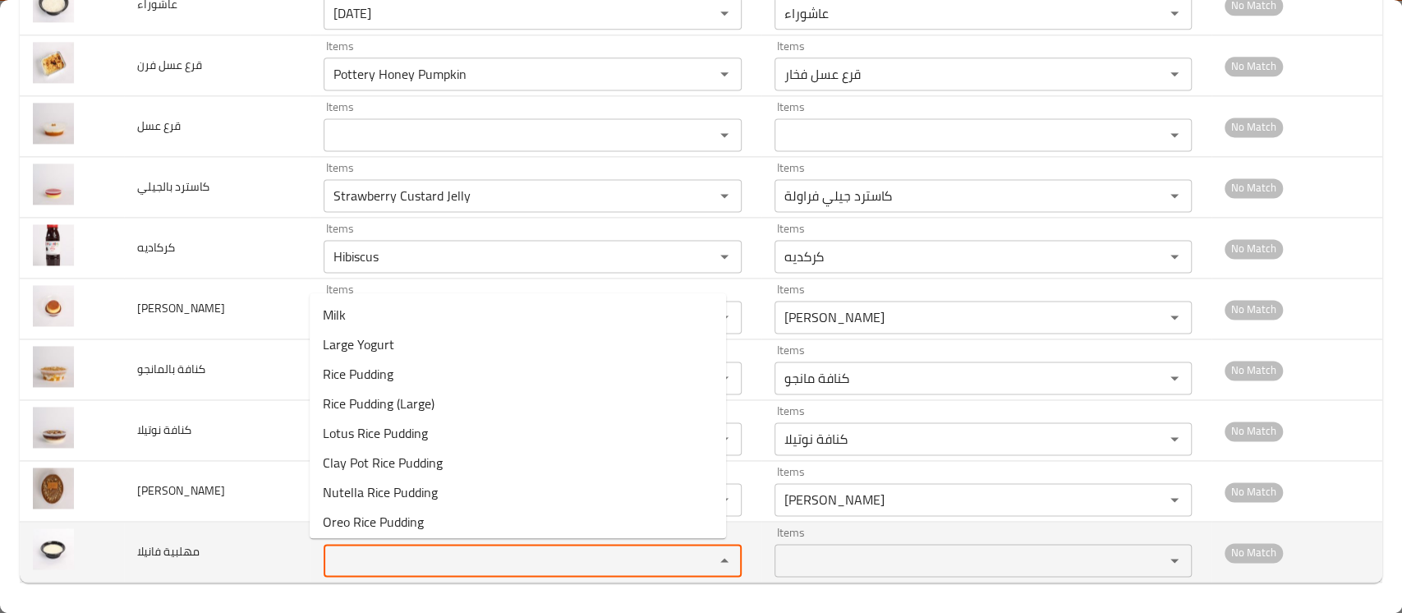
click at [338, 550] on فانيلا "Items" at bounding box center [508, 560] width 359 height 23
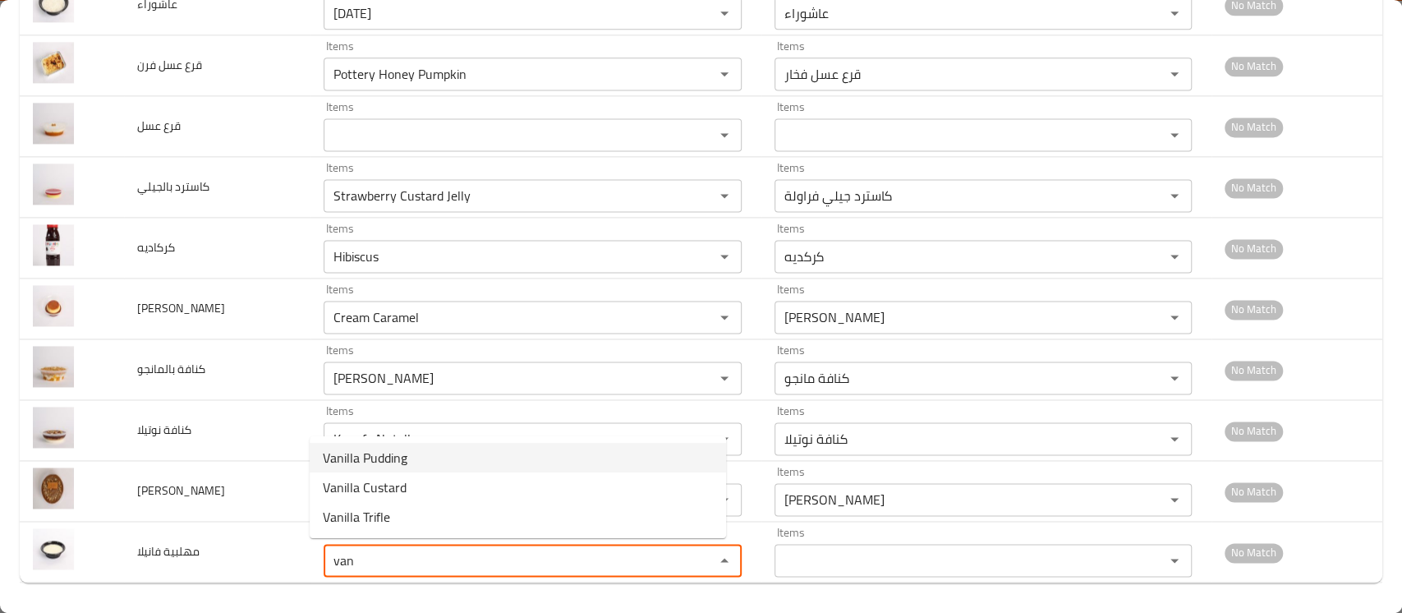
click at [390, 463] on span "Vanilla Pudding" at bounding box center [365, 458] width 85 height 20
type فانيلا "Vanilla Pudding"
type فانيلا-ar "مهلبية فانيليا"
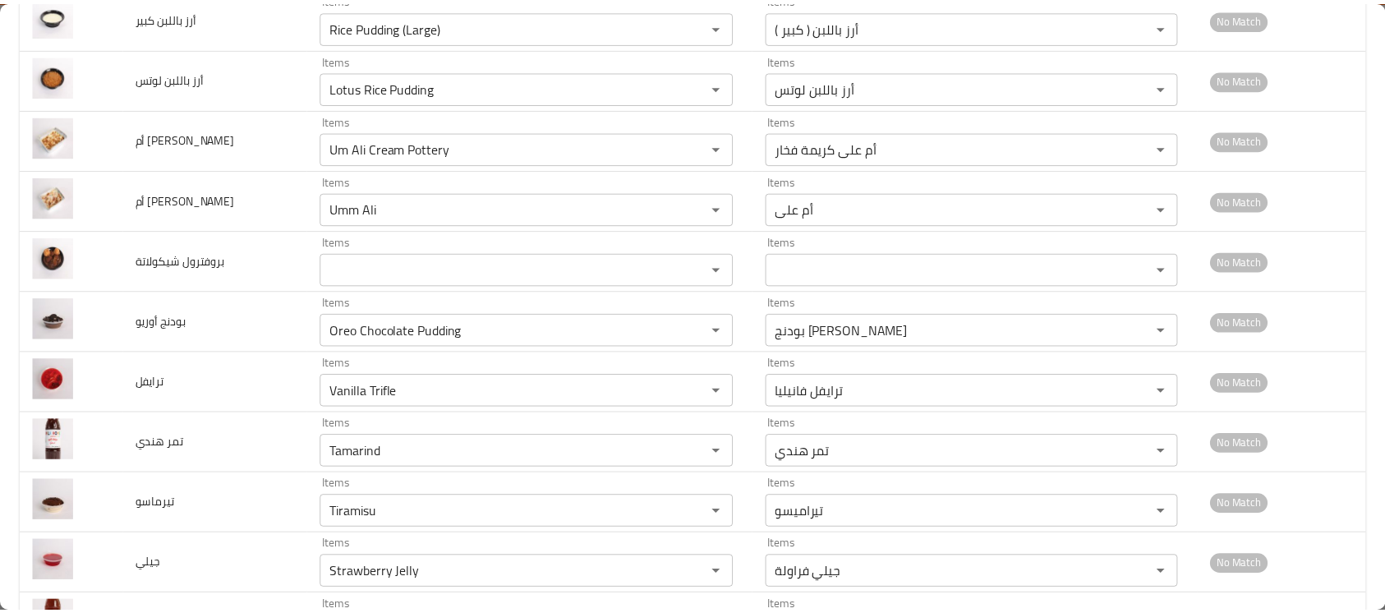
scroll to position [0, 0]
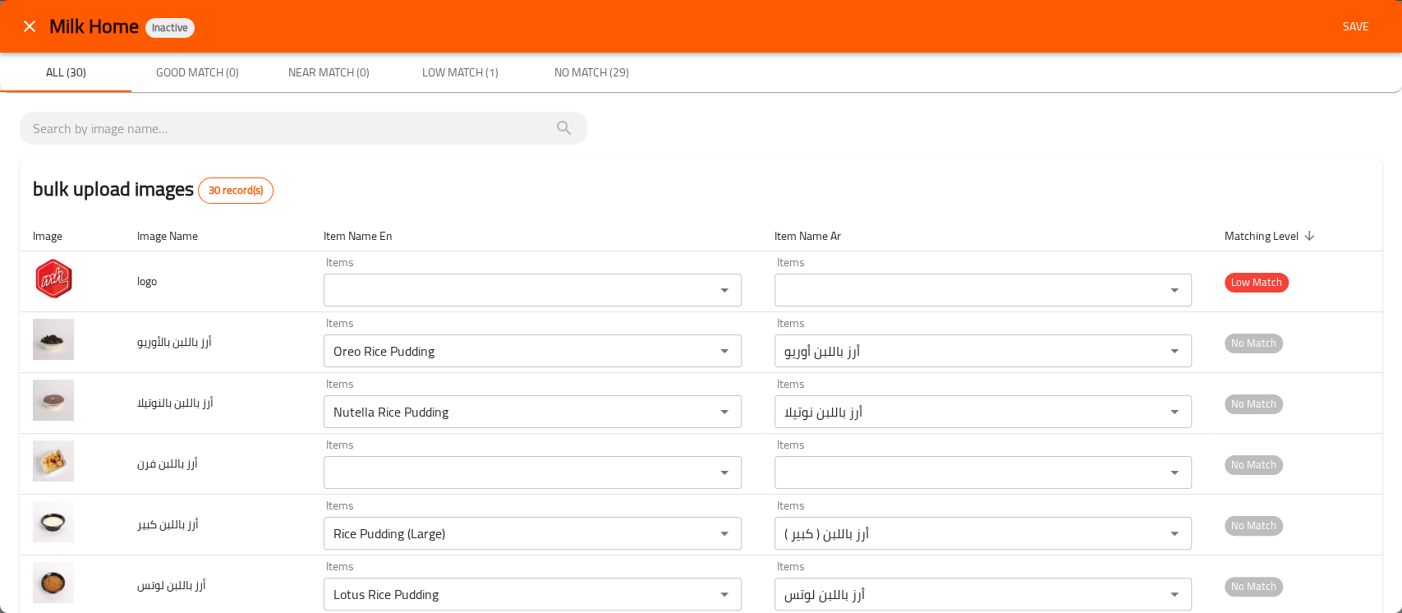
type فانيلا "Vanilla Pudding"
click at [1340, 27] on span "Save" at bounding box center [1356, 26] width 39 height 21
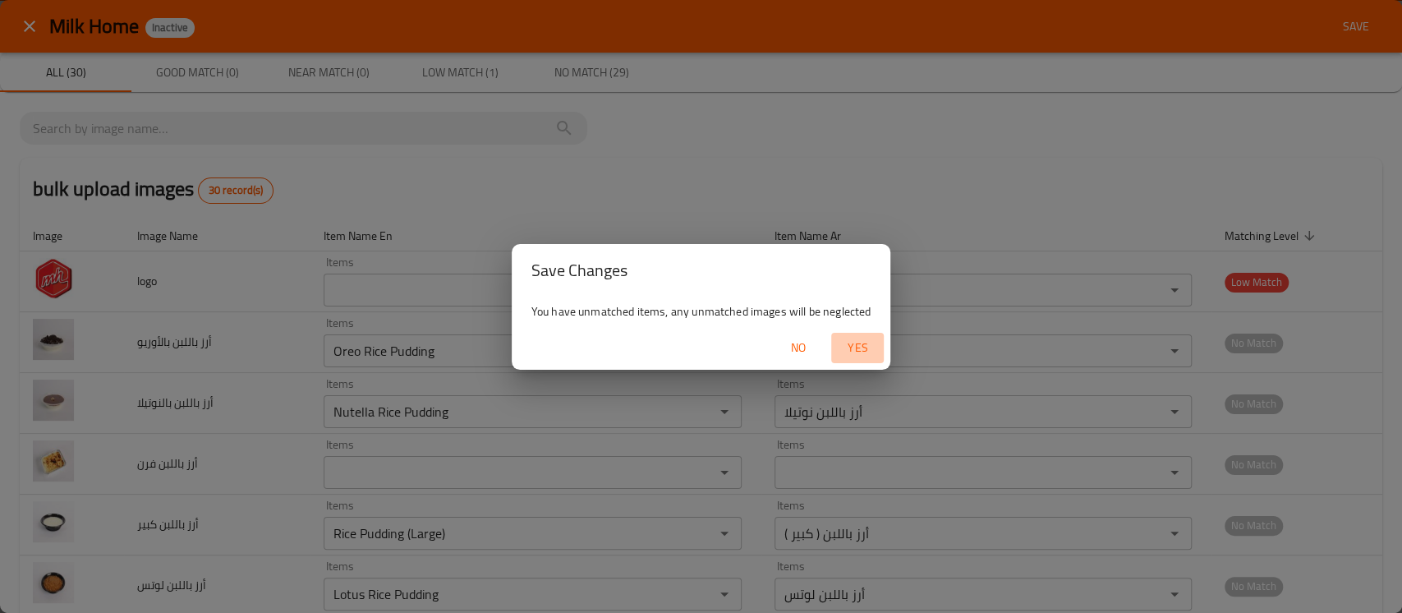
click at [852, 343] on span "Yes" at bounding box center [857, 348] width 39 height 21
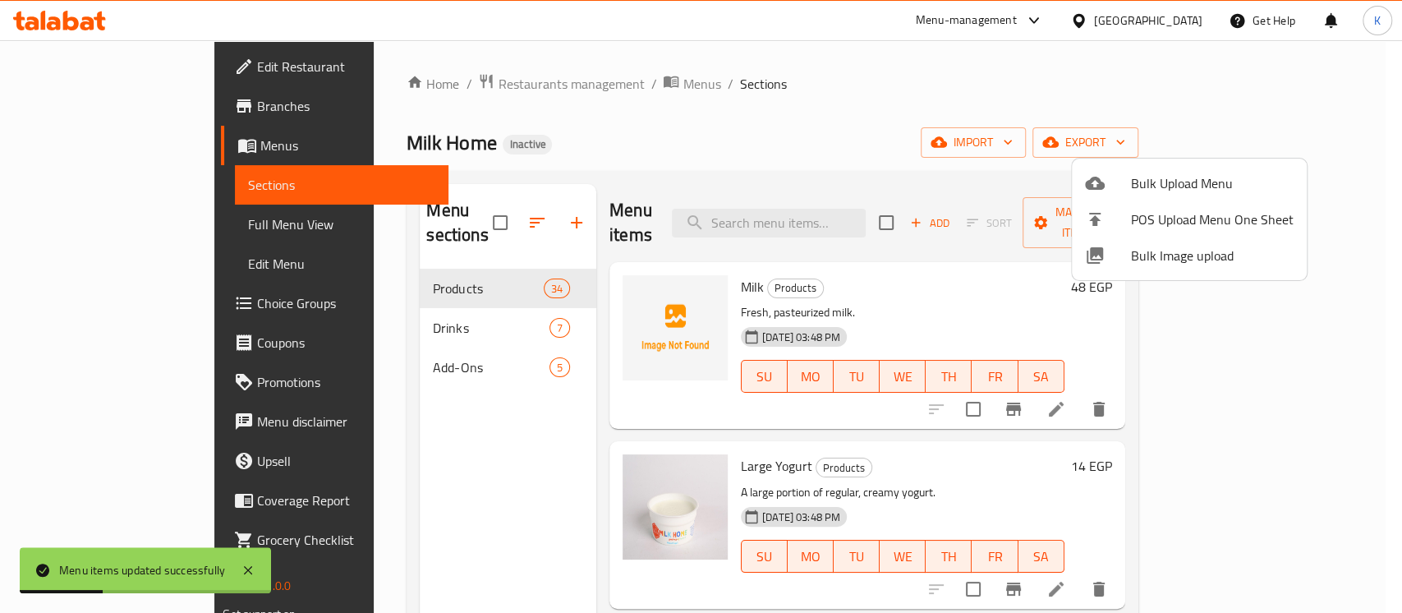
drag, startPoint x: 912, startPoint y: 106, endPoint x: 931, endPoint y: 103, distance: 19.2
click at [911, 106] on div at bounding box center [701, 306] width 1402 height 613
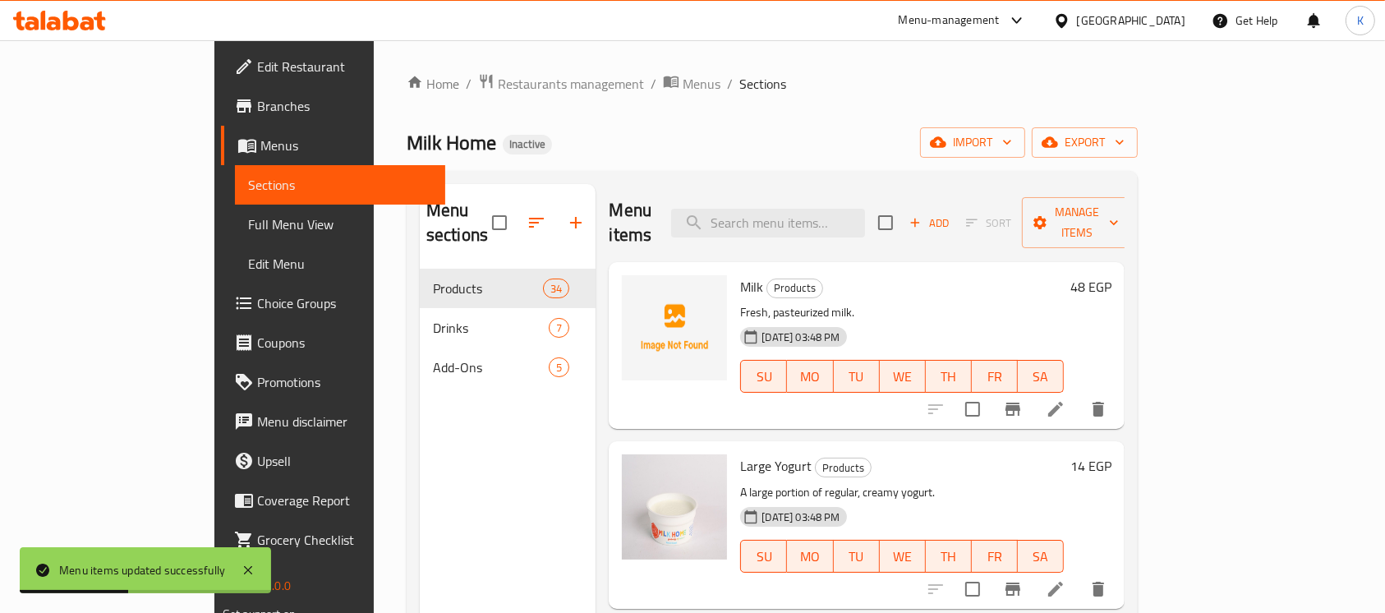
click at [248, 228] on span "Full Menu View" at bounding box center [340, 224] width 185 height 20
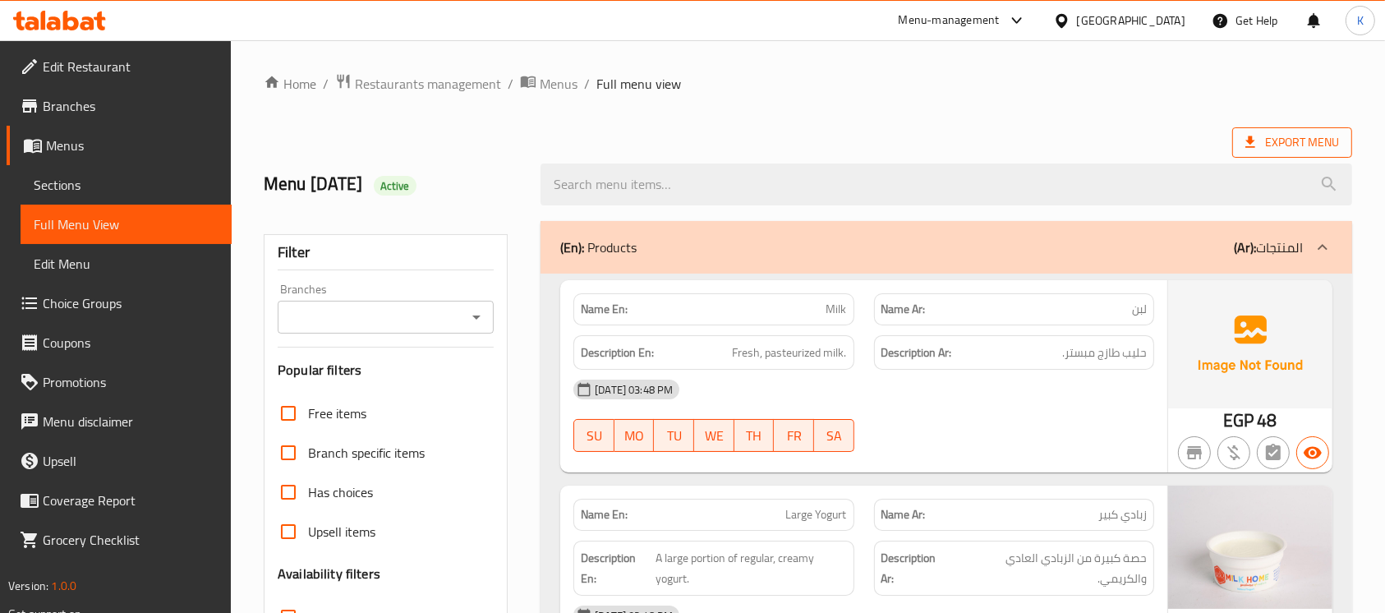
click at [1285, 143] on span "Export Menu" at bounding box center [1293, 142] width 94 height 21
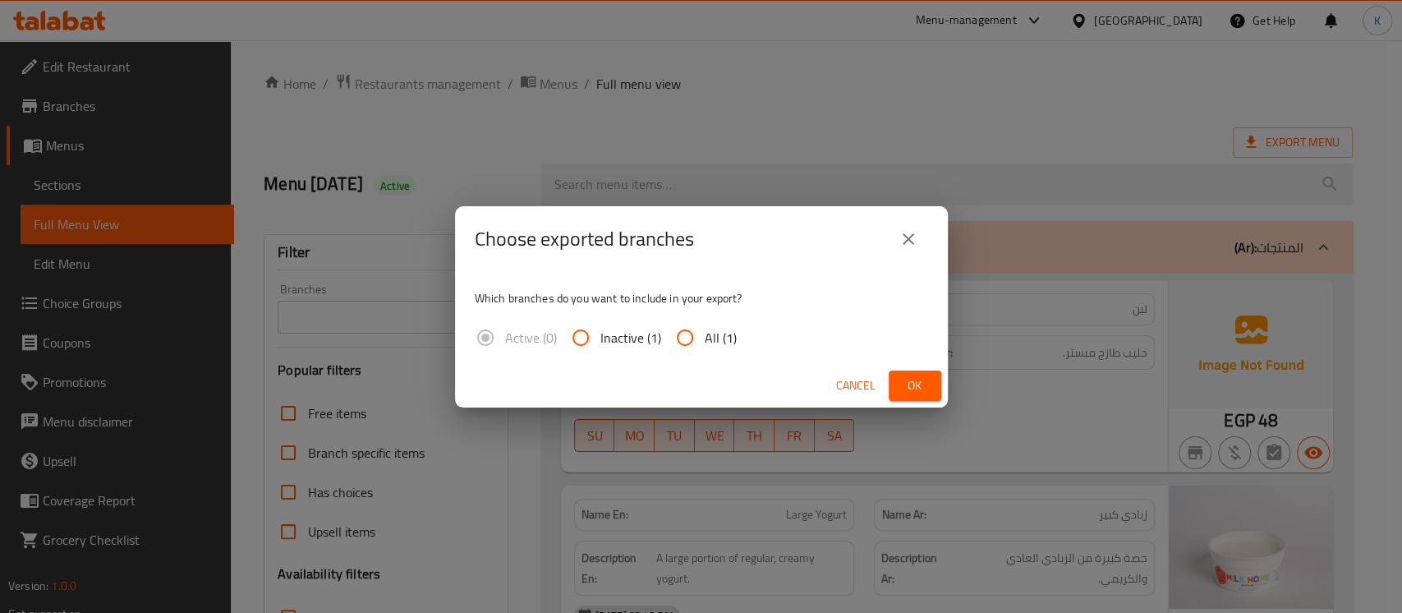
click at [706, 332] on span "All (1)" at bounding box center [721, 338] width 32 height 20
click at [705, 332] on input "All (1)" at bounding box center [684, 337] width 39 height 39
radio input "true"
click at [909, 379] on span "Ok" at bounding box center [915, 385] width 26 height 21
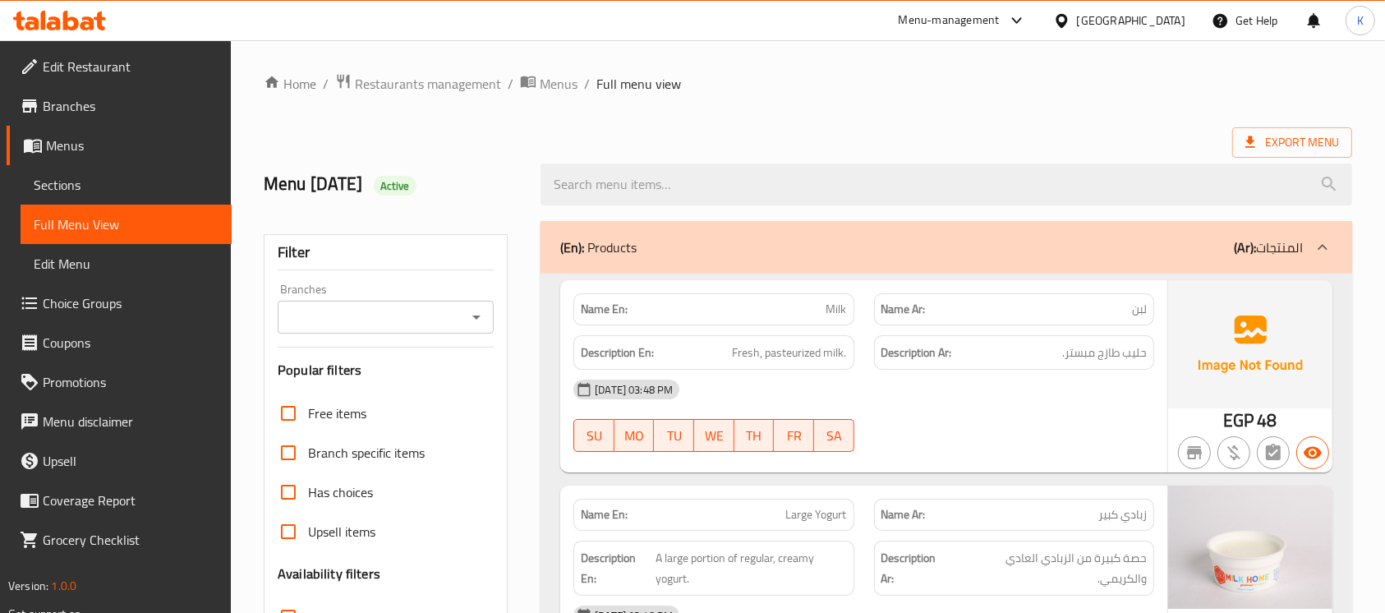
click at [1169, 12] on div "Egypt" at bounding box center [1131, 21] width 108 height 18
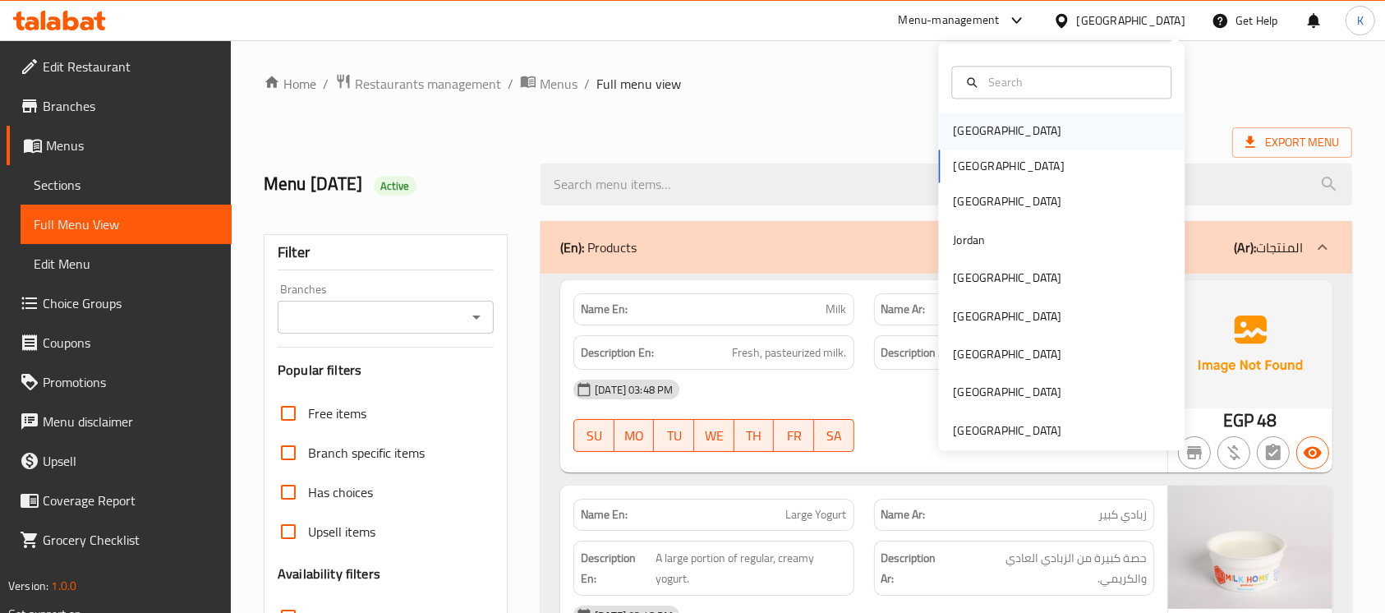
click at [1003, 132] on div "Bahrain" at bounding box center [1061, 131] width 246 height 38
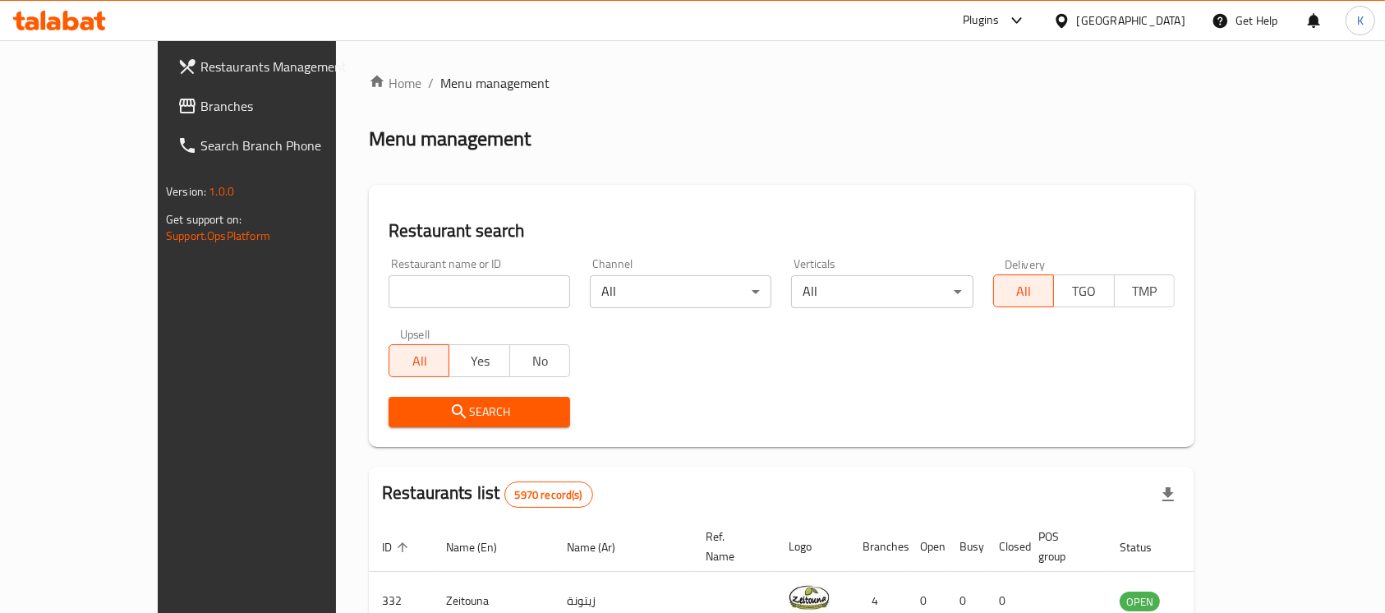
click at [200, 104] on span "Branches" at bounding box center [288, 106] width 176 height 20
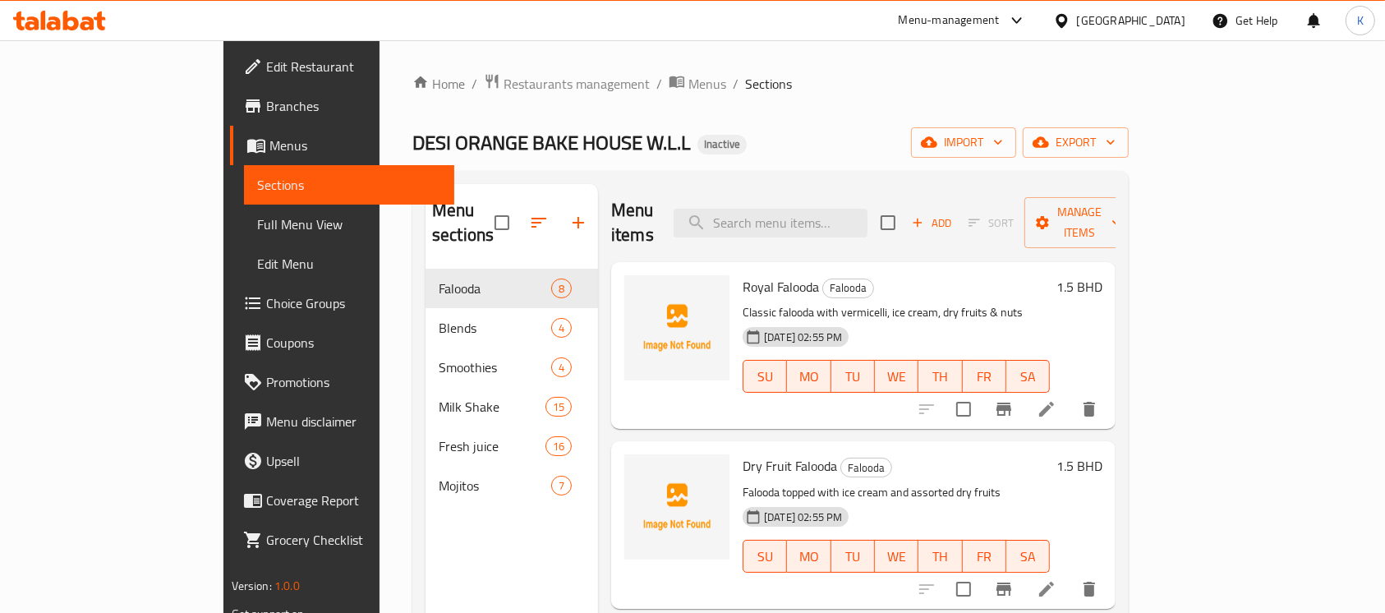
click at [942, 113] on div "Home / Restaurants management / Menus / Sections DESI ORANGE BAKE HOUSE W.L.L I…" at bounding box center [770, 441] width 716 height 737
drag, startPoint x: 974, startPoint y: 108, endPoint x: 1022, endPoint y: 131, distance: 52.9
click at [974, 108] on div "Home / Restaurants management / Menus / Sections DESI ORANGE BAKE HOUSE W.L.L I…" at bounding box center [770, 441] width 716 height 737
click at [1003, 132] on span "import" at bounding box center [963, 142] width 79 height 21
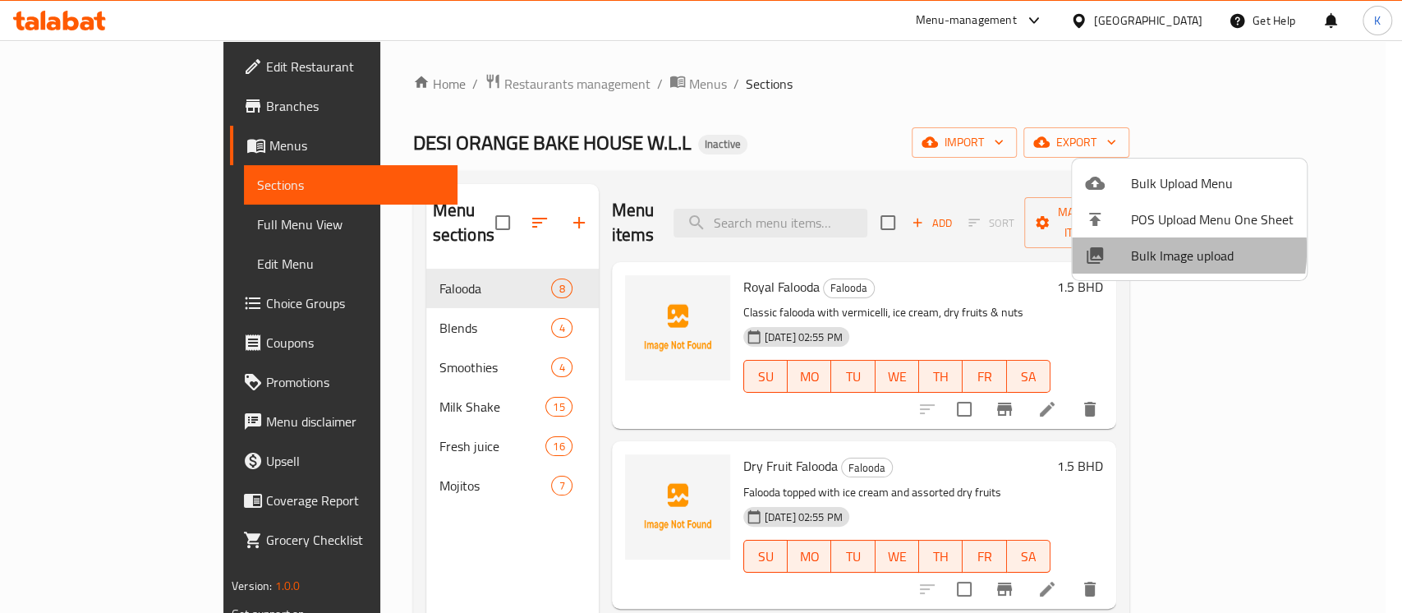
click at [1144, 250] on span "Bulk Image upload" at bounding box center [1212, 256] width 163 height 20
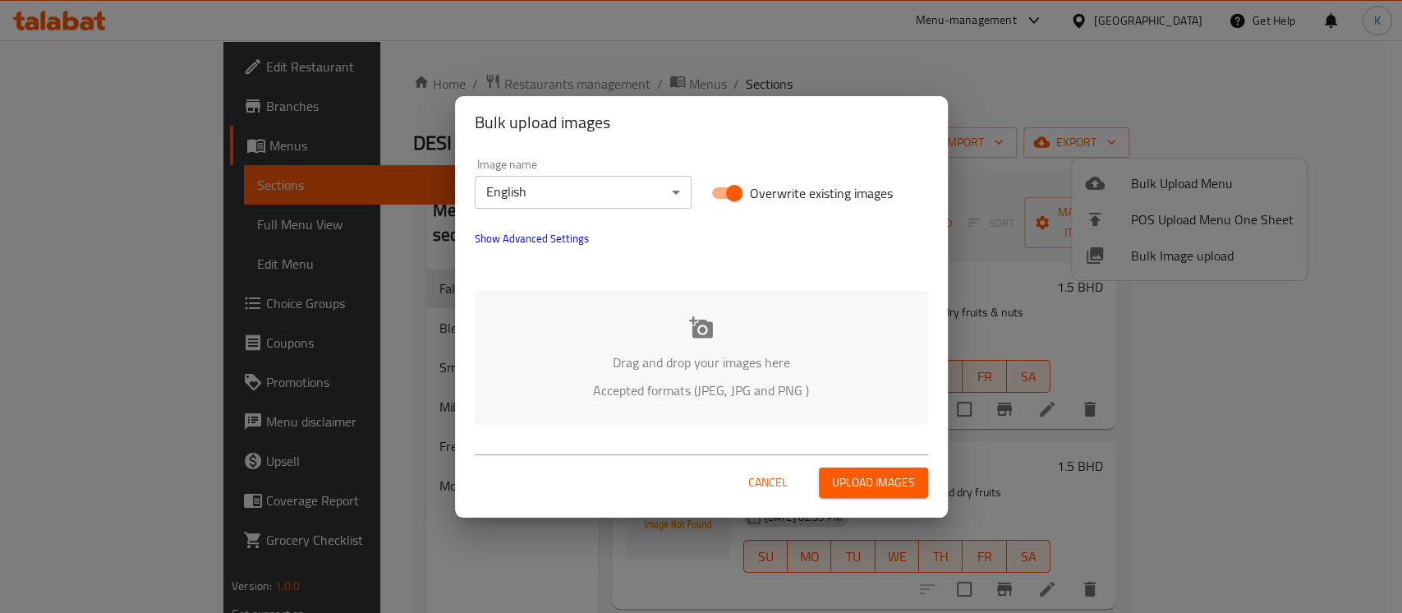
click at [740, 344] on div "Drag and drop your images here Accepted formats (JPEG, JPG and PNG )" at bounding box center [702, 358] width 454 height 134
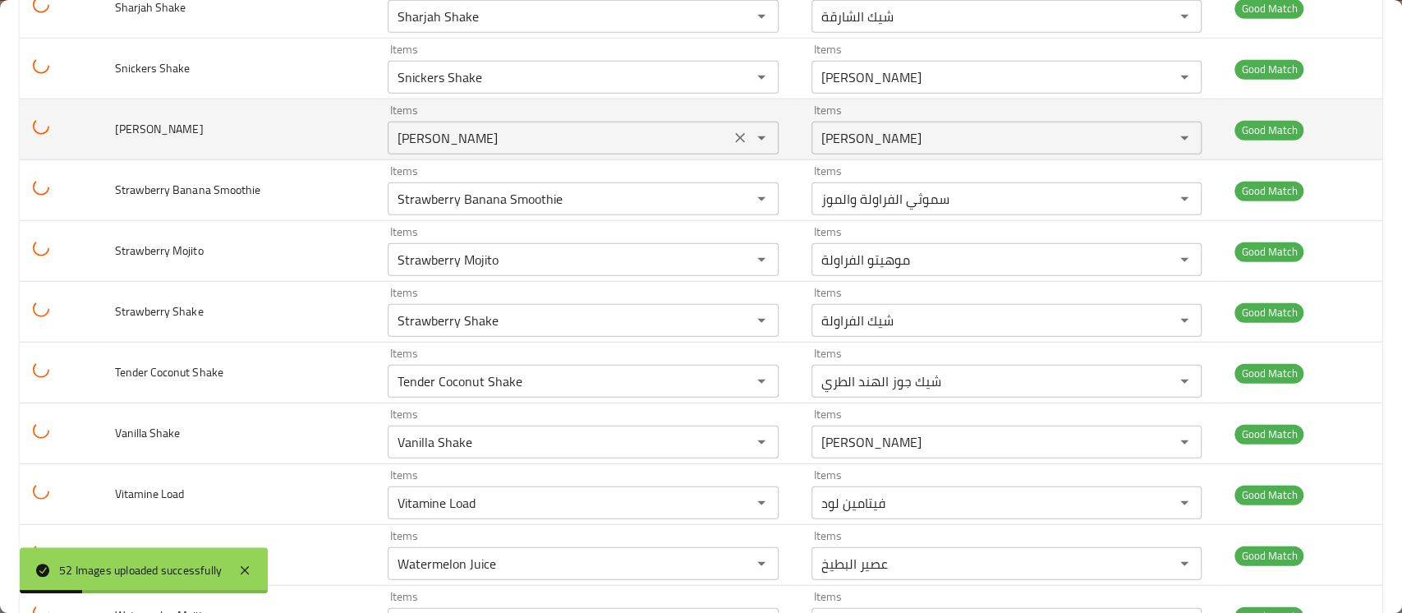
scroll to position [2829, 0]
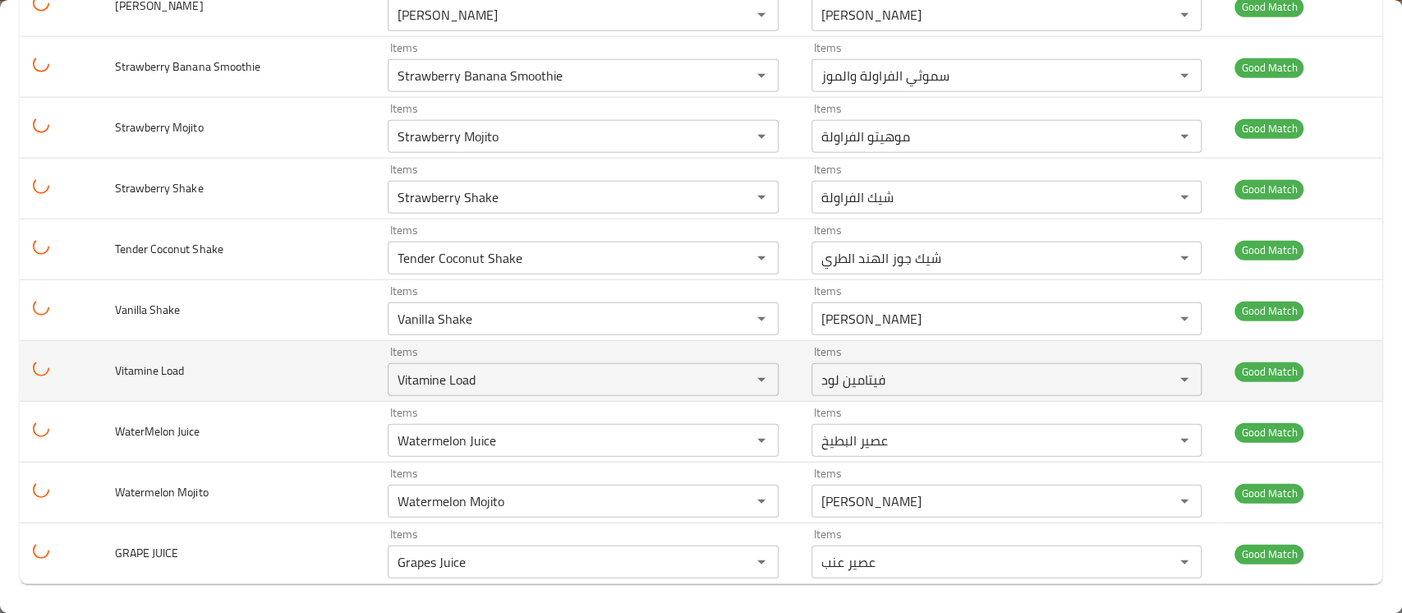
click at [887, 341] on td "Items فيتامين لود Items" at bounding box center [1011, 371] width 424 height 61
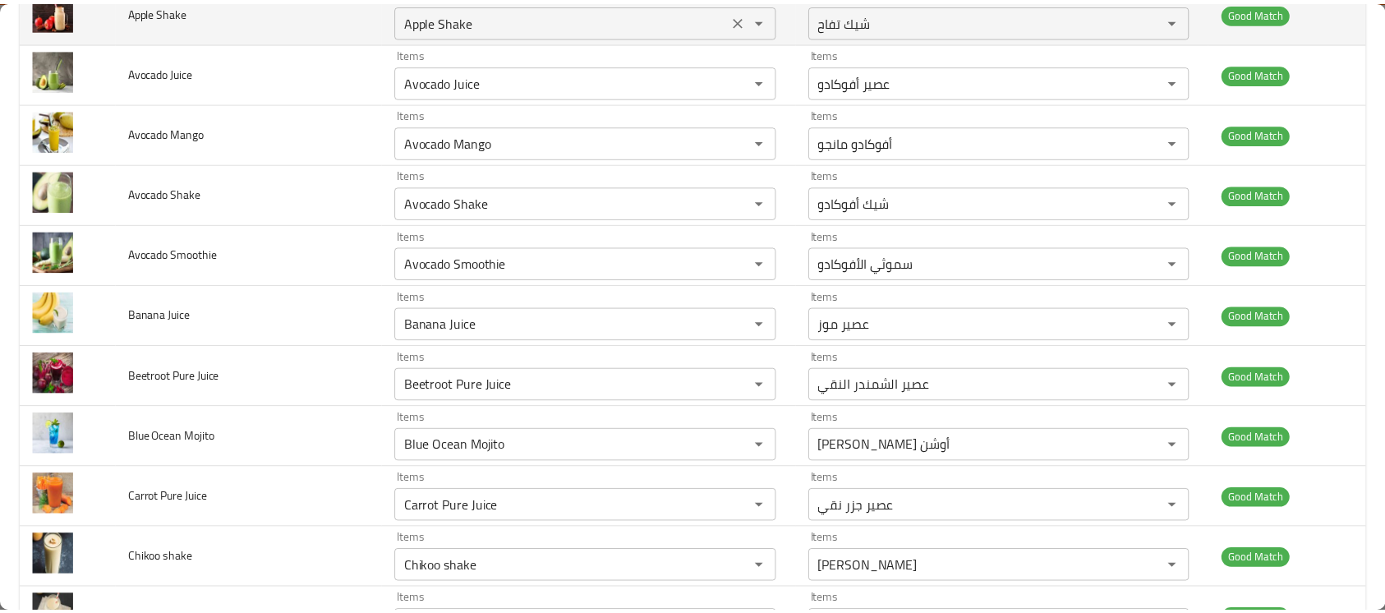
scroll to position [0, 0]
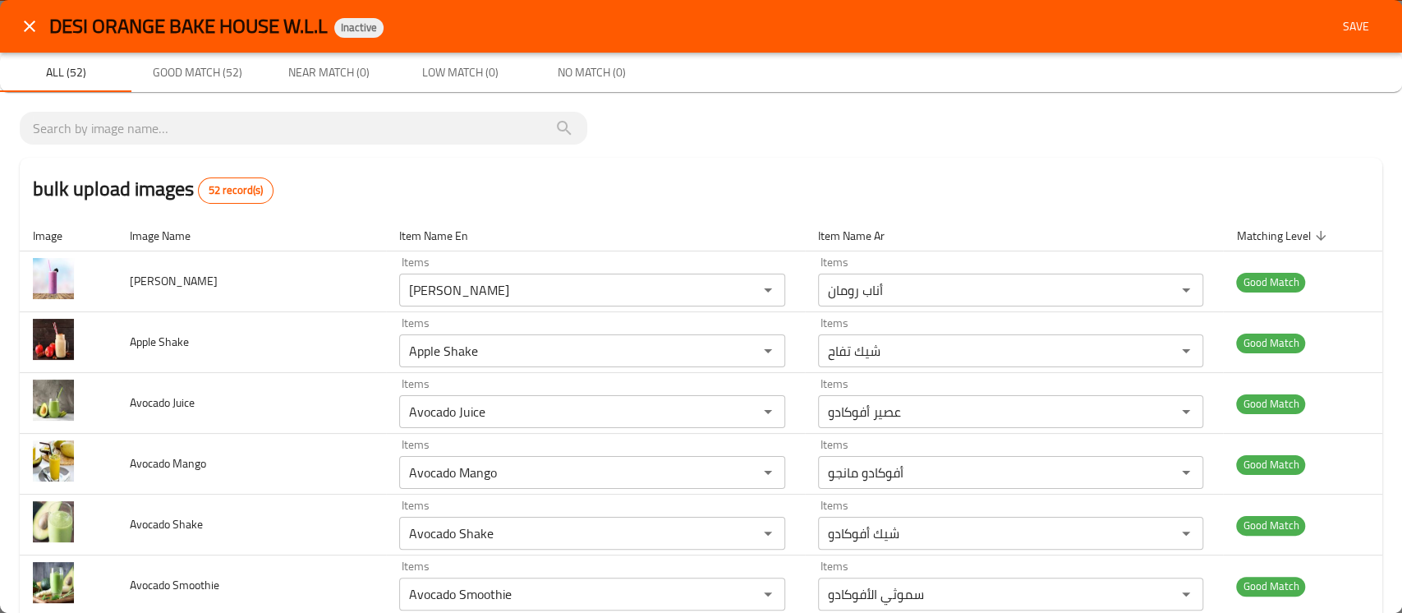
click at [1337, 32] on span "Save" at bounding box center [1356, 26] width 39 height 21
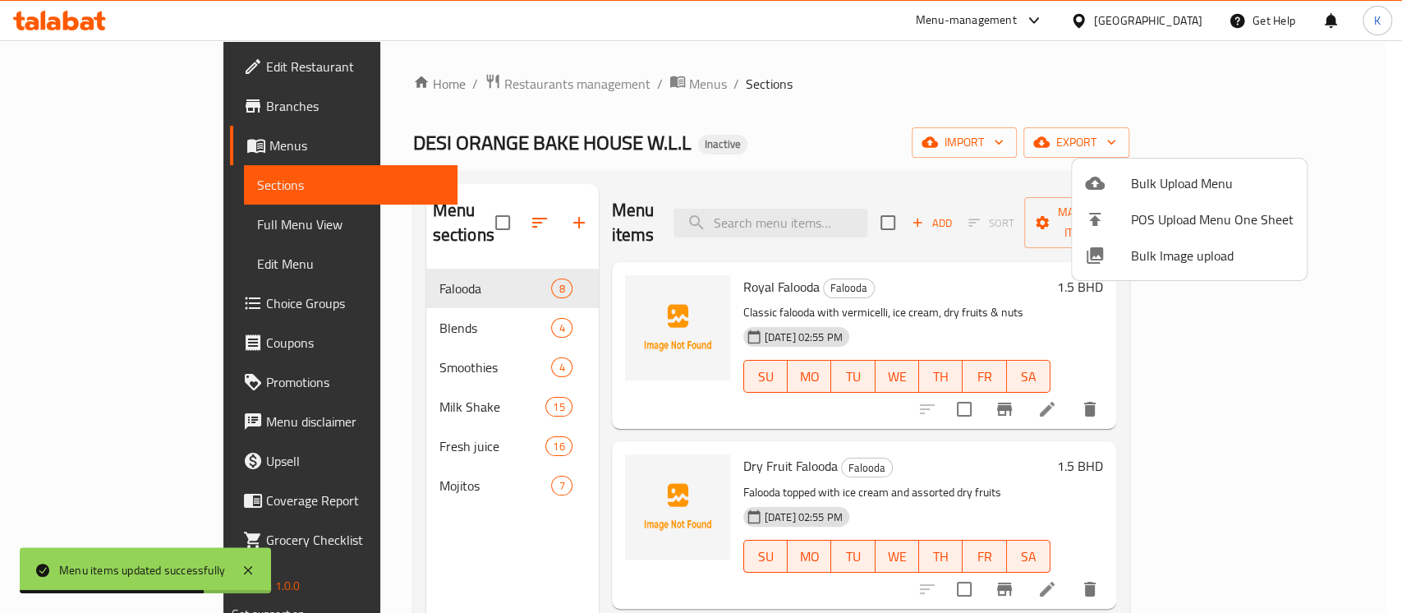
click at [98, 225] on div at bounding box center [701, 306] width 1402 height 613
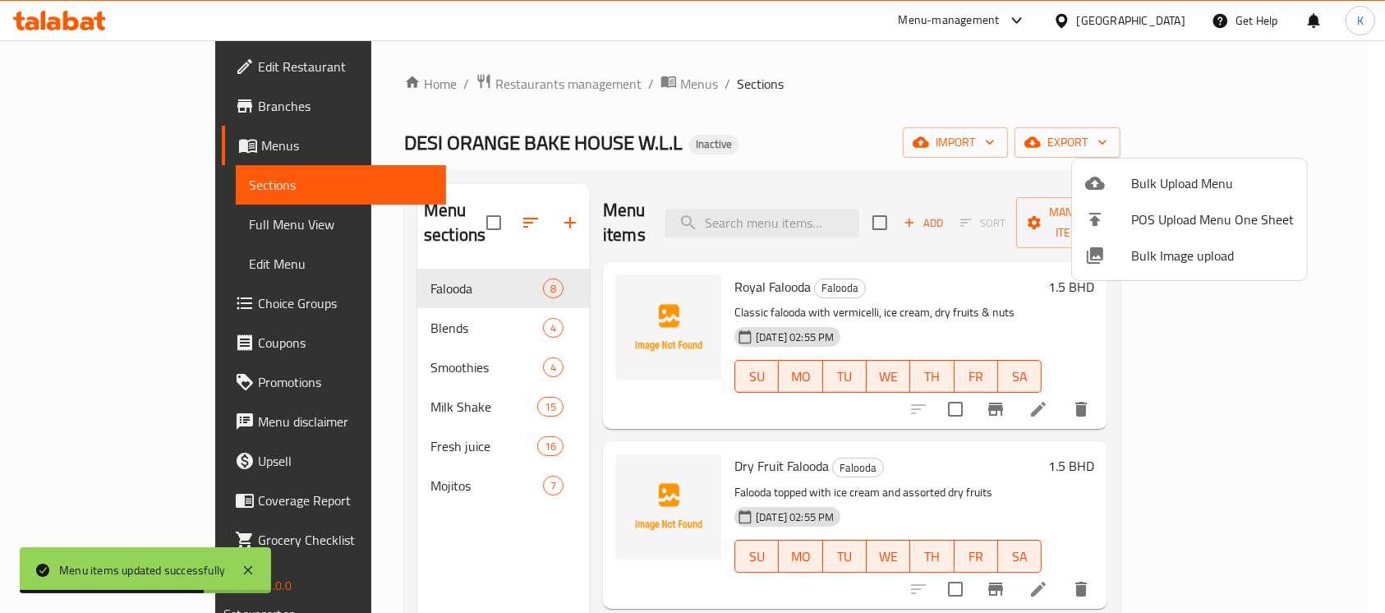
click at [249, 225] on span "Full Menu View" at bounding box center [341, 224] width 185 height 20
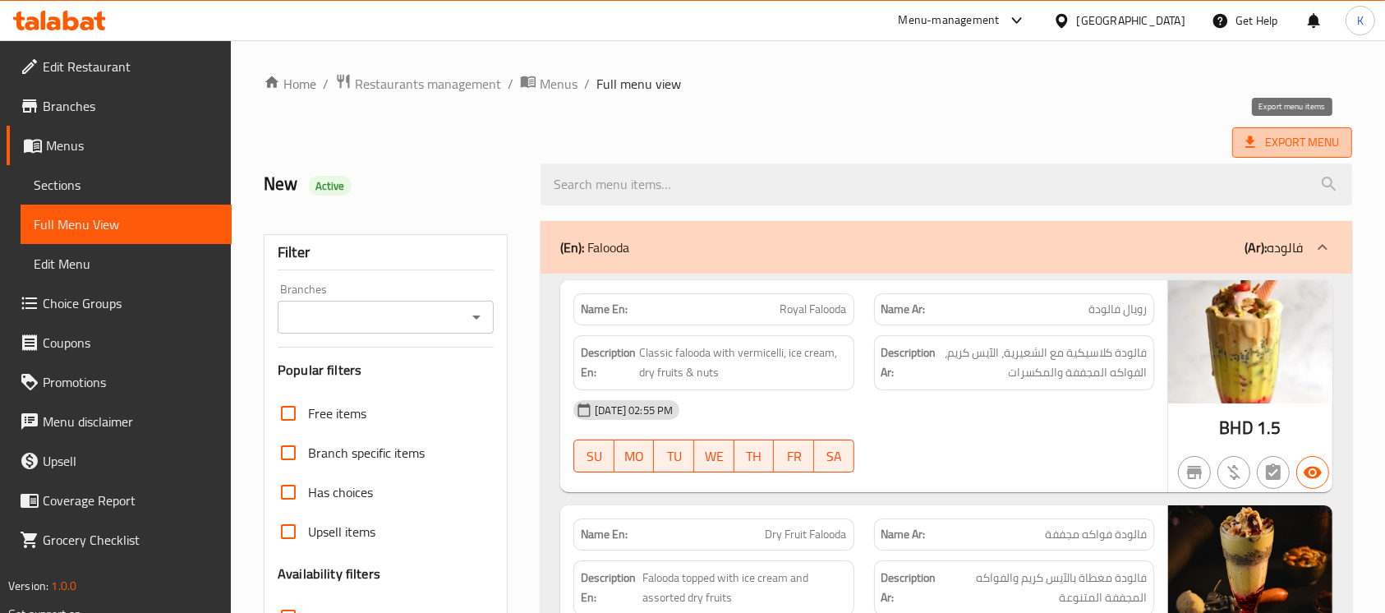
click at [1259, 131] on span "Export Menu" at bounding box center [1292, 142] width 120 height 30
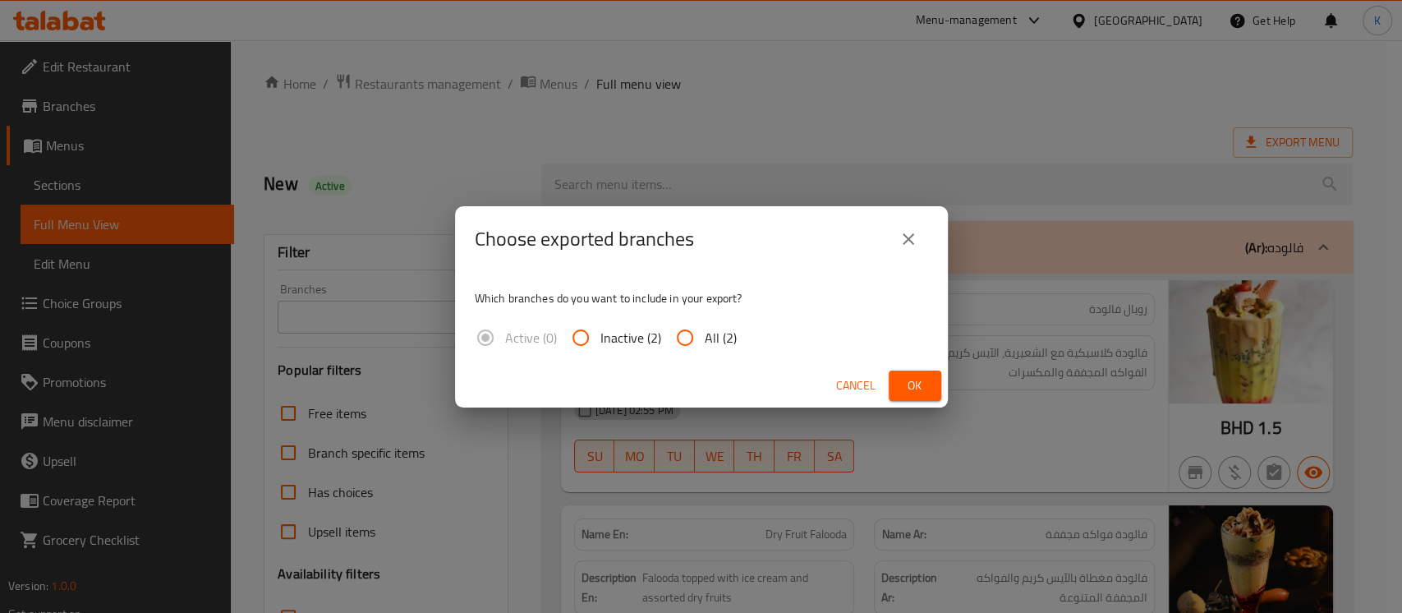
click at [680, 338] on input "All (2)" at bounding box center [684, 337] width 39 height 39
radio input "true"
click at [919, 380] on span "Ok" at bounding box center [915, 385] width 26 height 21
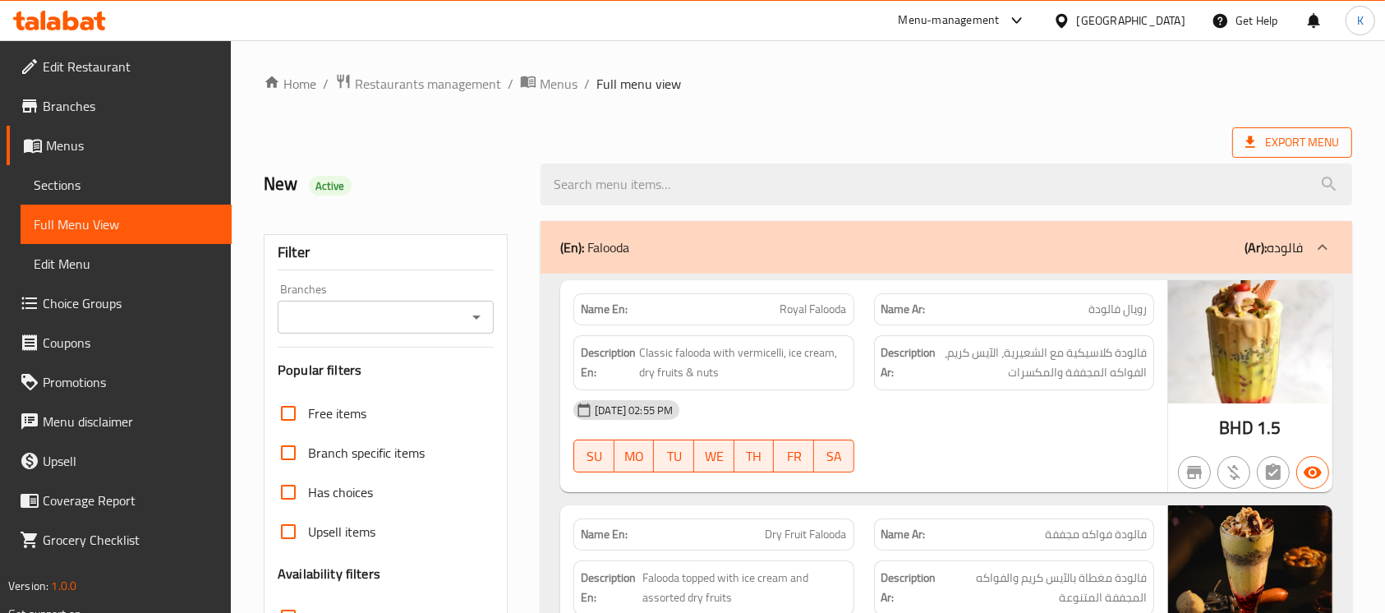
click at [1311, 153] on span "Export Menu" at bounding box center [1293, 142] width 94 height 21
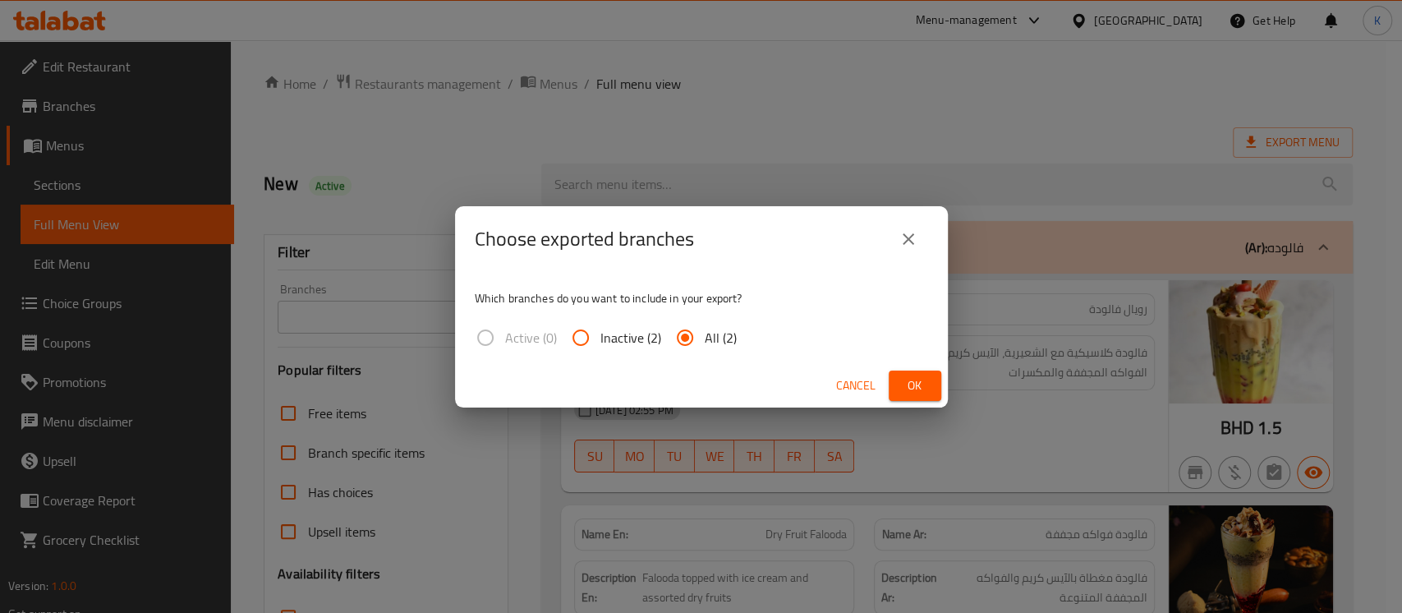
click at [924, 376] on span "Ok" at bounding box center [915, 385] width 26 height 21
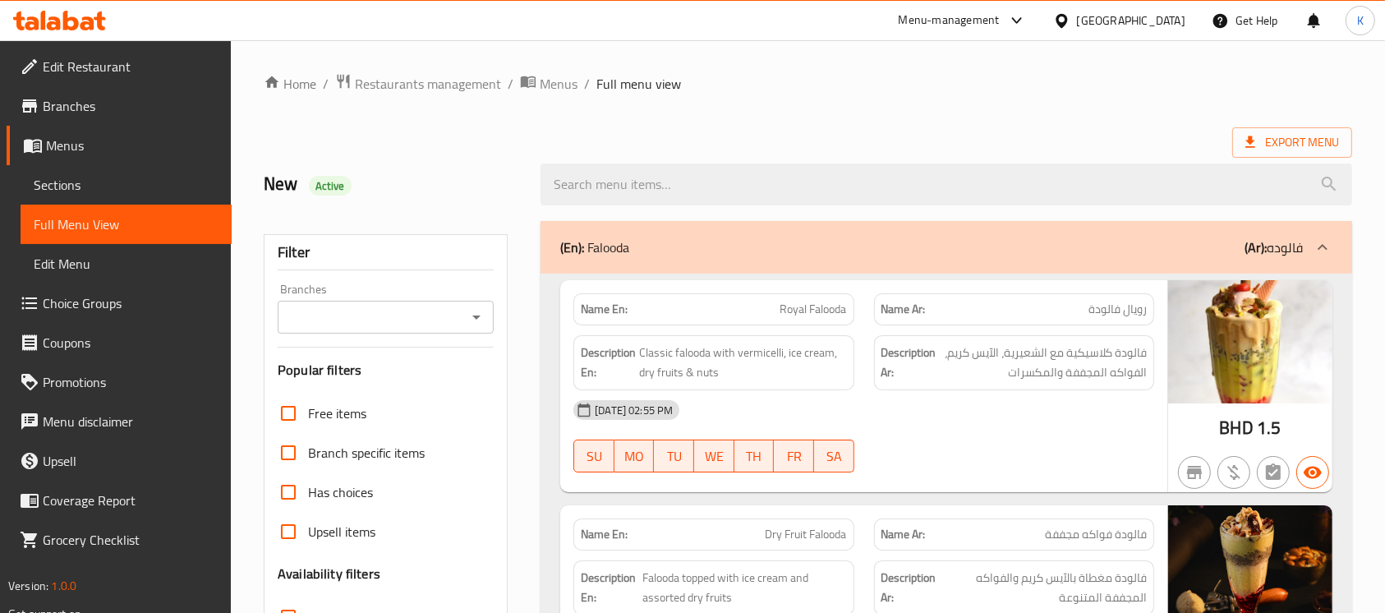
click at [1169, 12] on div "[GEOGRAPHIC_DATA]" at bounding box center [1131, 21] width 108 height 18
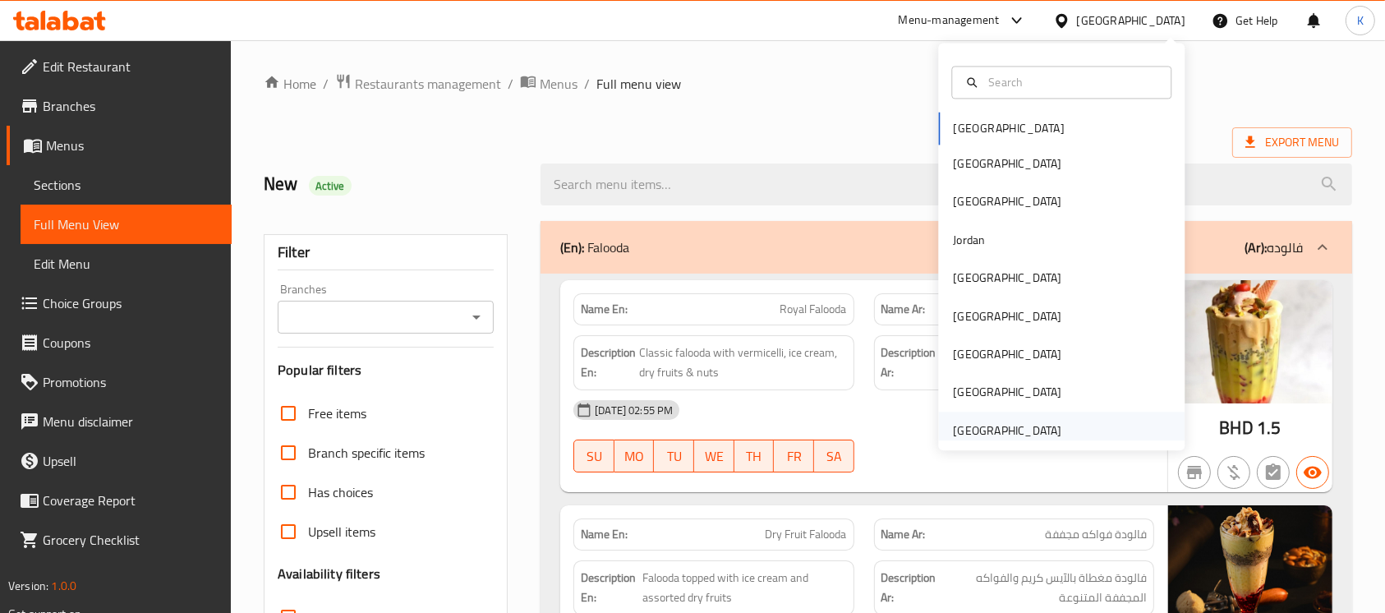
click at [979, 427] on div "[GEOGRAPHIC_DATA]" at bounding box center [1007, 430] width 108 height 18
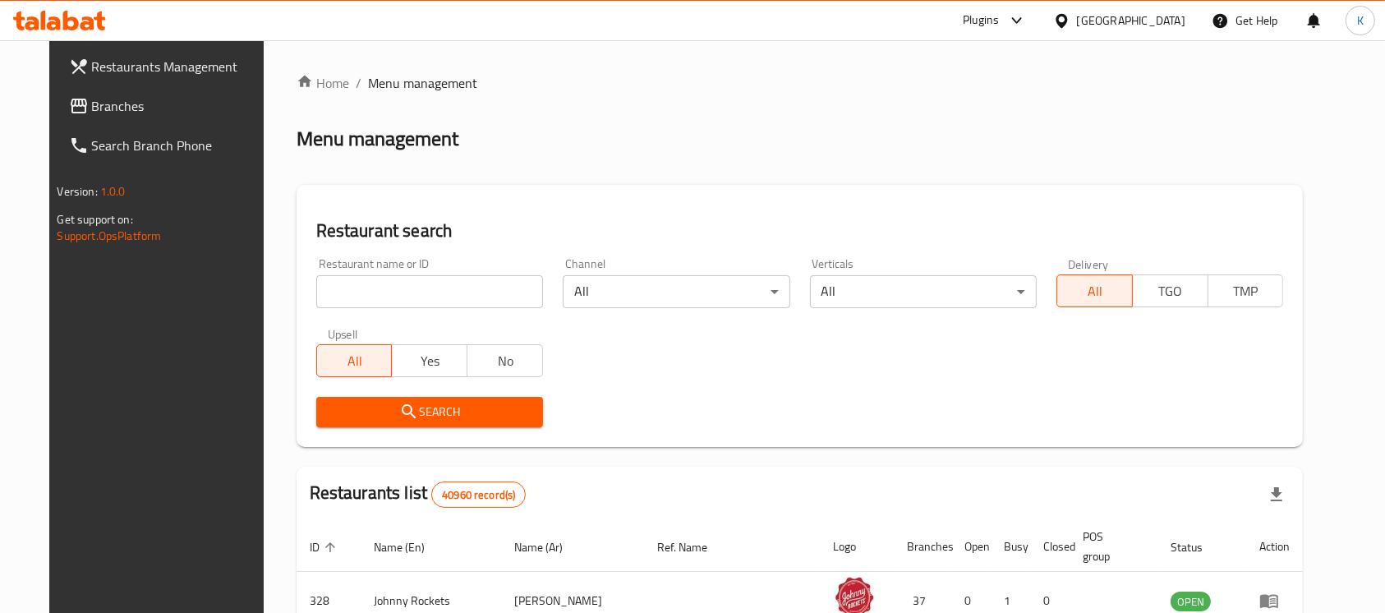
click at [113, 110] on span "Branches" at bounding box center [180, 106] width 176 height 20
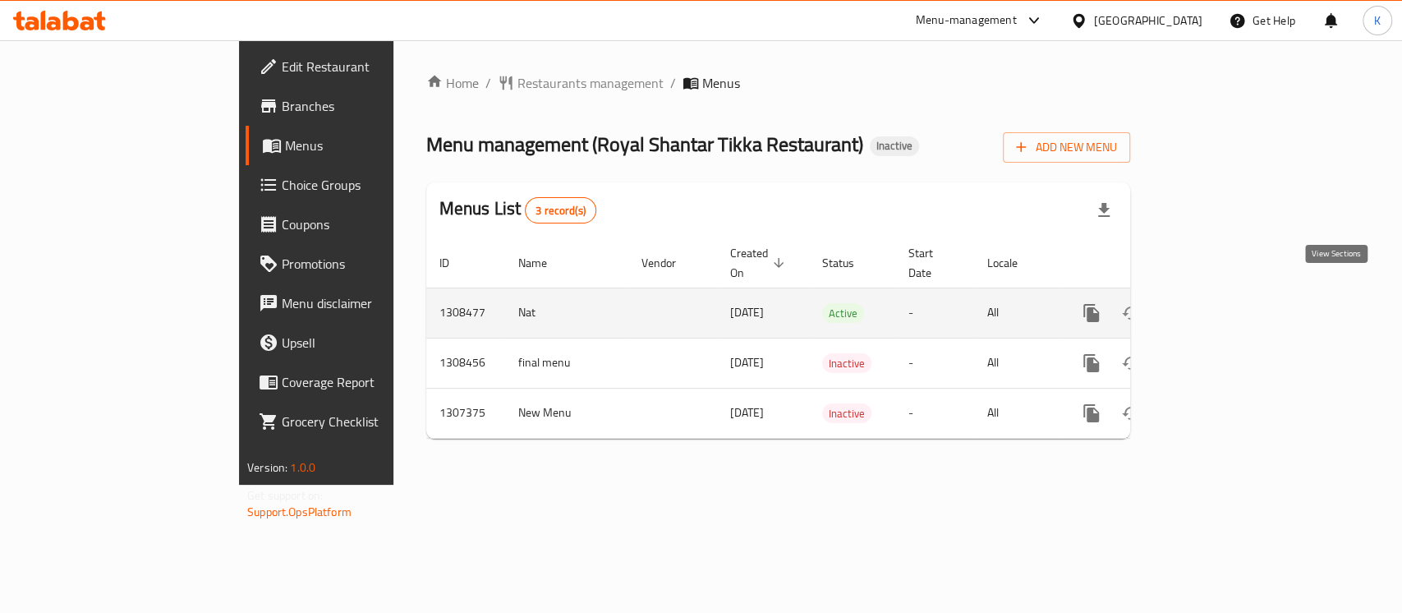
click at [1218, 306] on icon "enhanced table" at bounding box center [1210, 313] width 15 height 15
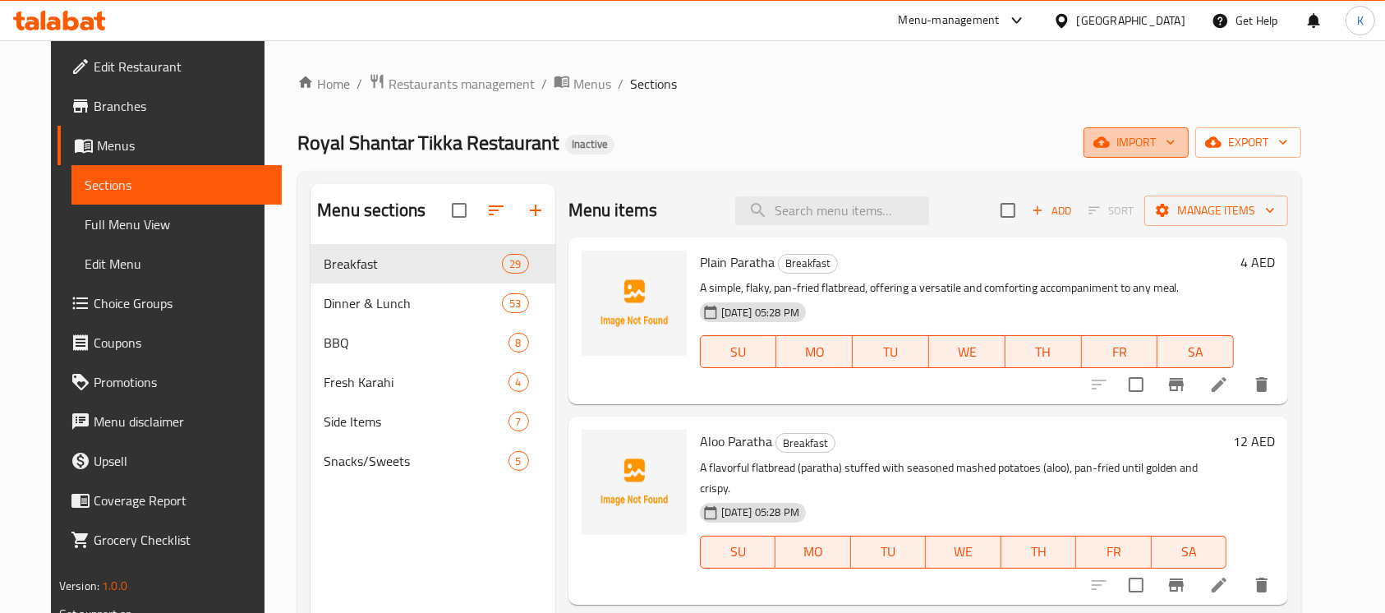
click at [1163, 150] on span "import" at bounding box center [1136, 142] width 79 height 21
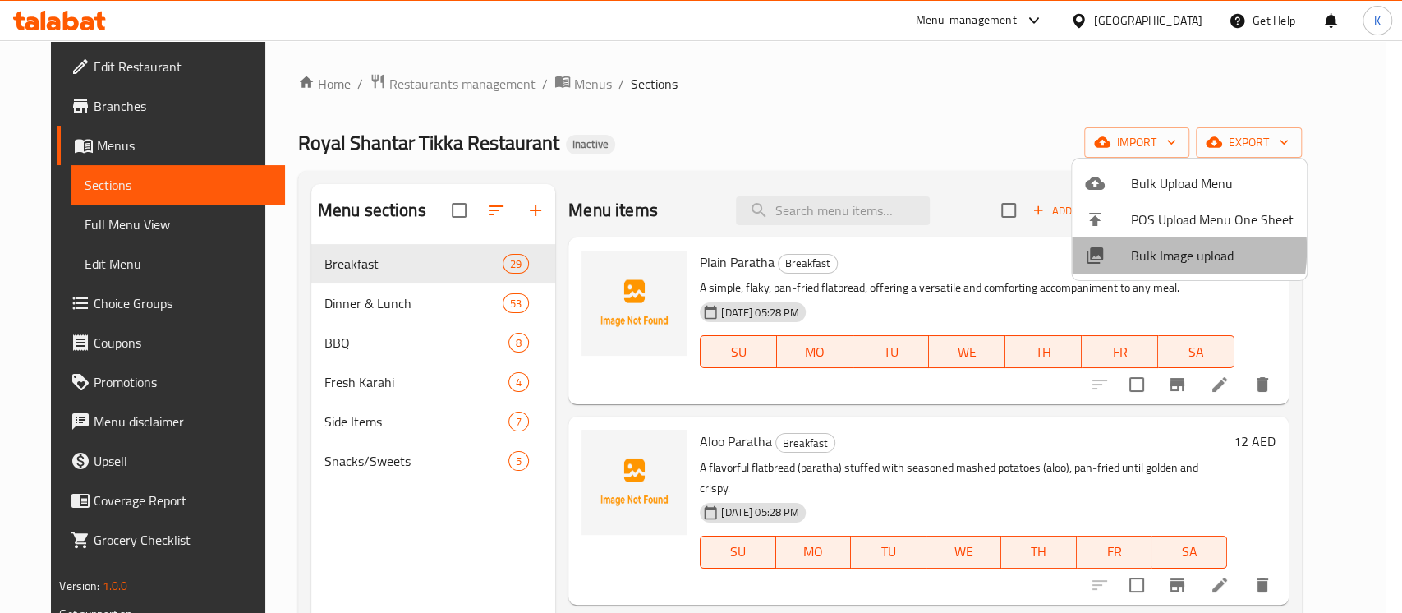
click at [1141, 250] on span "Bulk Image upload" at bounding box center [1212, 256] width 163 height 20
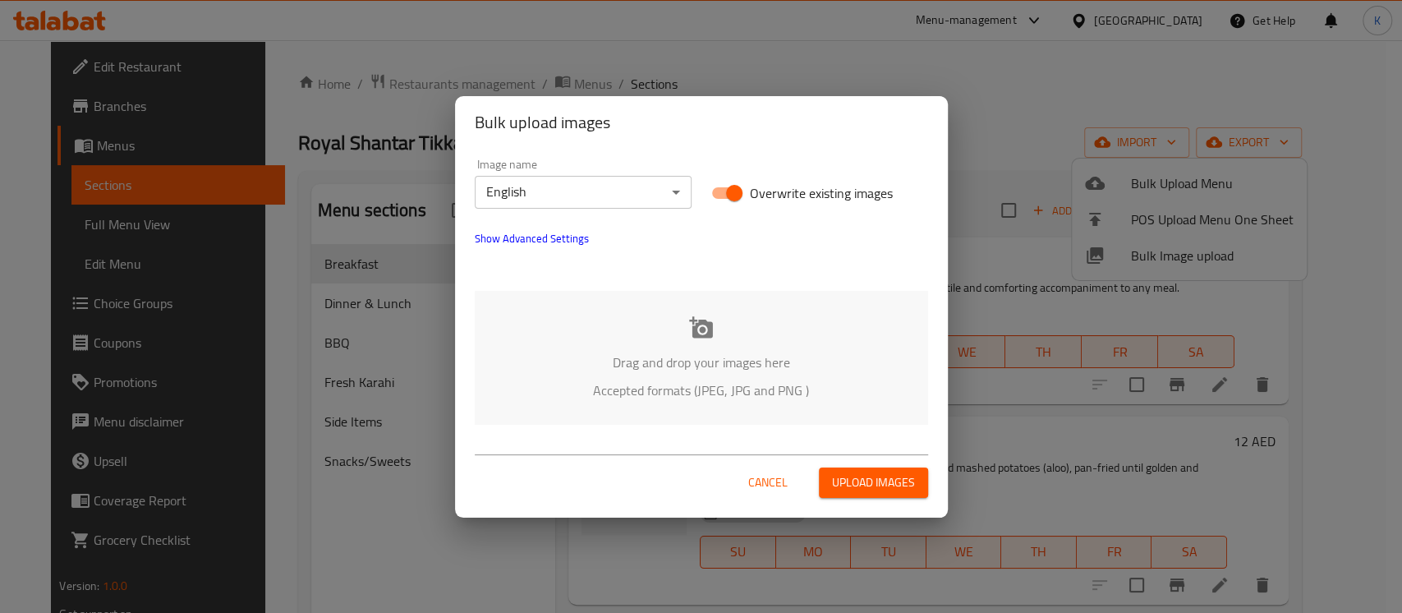
click at [716, 340] on div "Drag and drop your images here Accepted formats (JPEG, JPG and PNG )" at bounding box center [702, 358] width 454 height 134
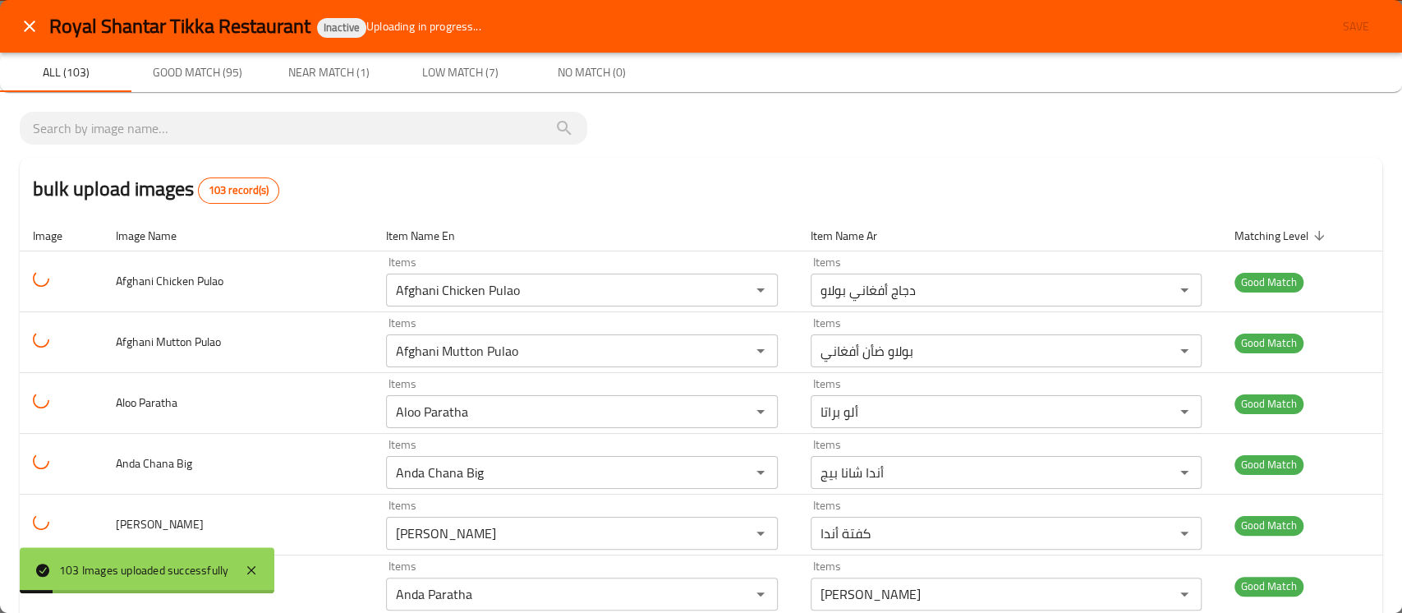
click at [880, 167] on div "bulk upload images 103 record(s)" at bounding box center [701, 189] width 1363 height 62
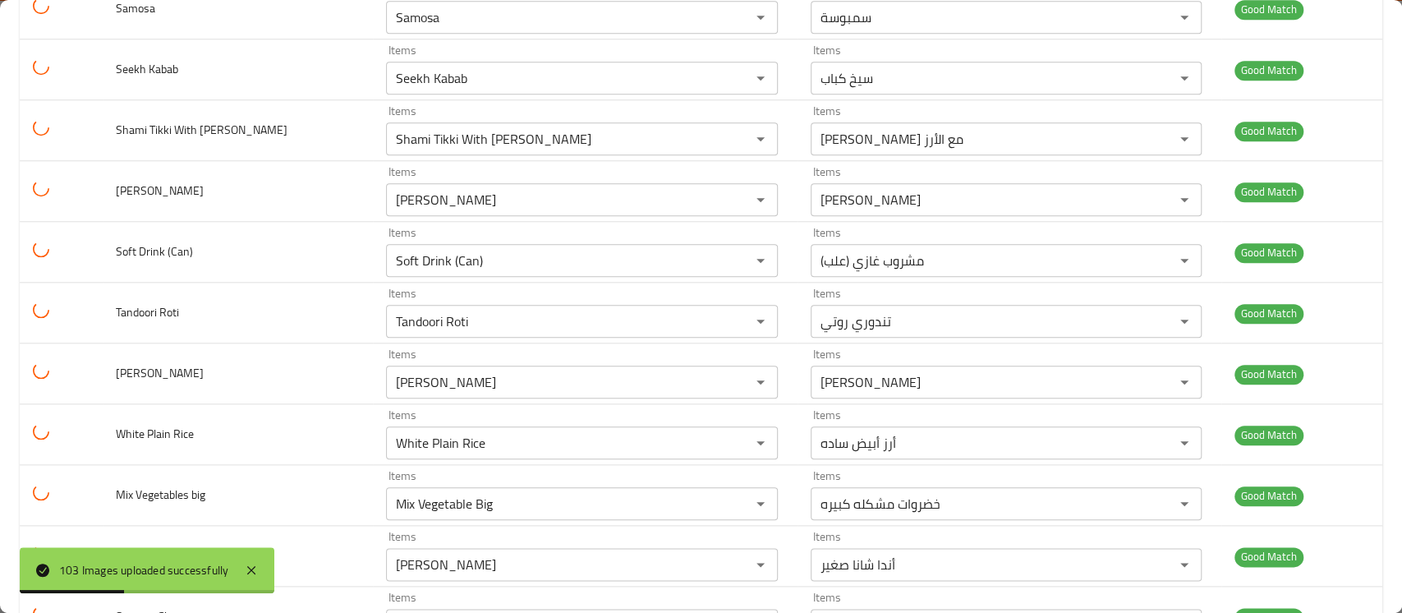
scroll to position [5805, 0]
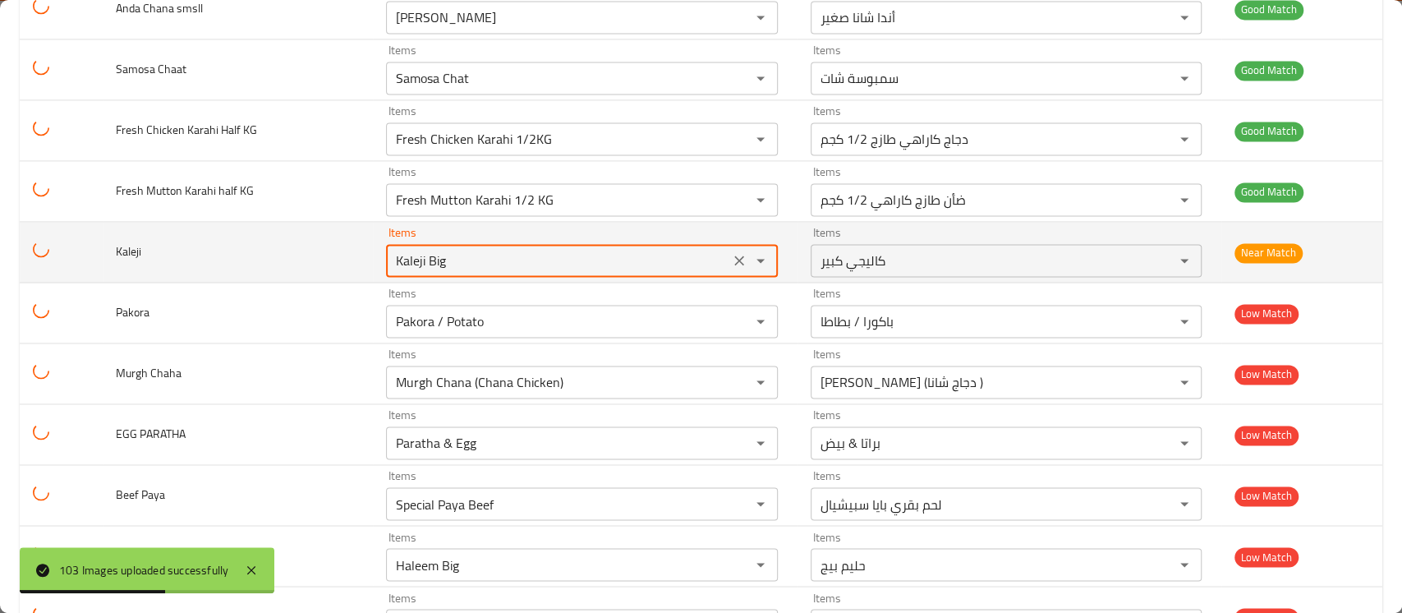
drag, startPoint x: 446, startPoint y: 252, endPoint x: 308, endPoint y: 253, distance: 138.0
click at [310, 253] on tr "Kaleji Items Kaleji Big Items Items كاليجي كبير Items Near Match" at bounding box center [701, 252] width 1363 height 61
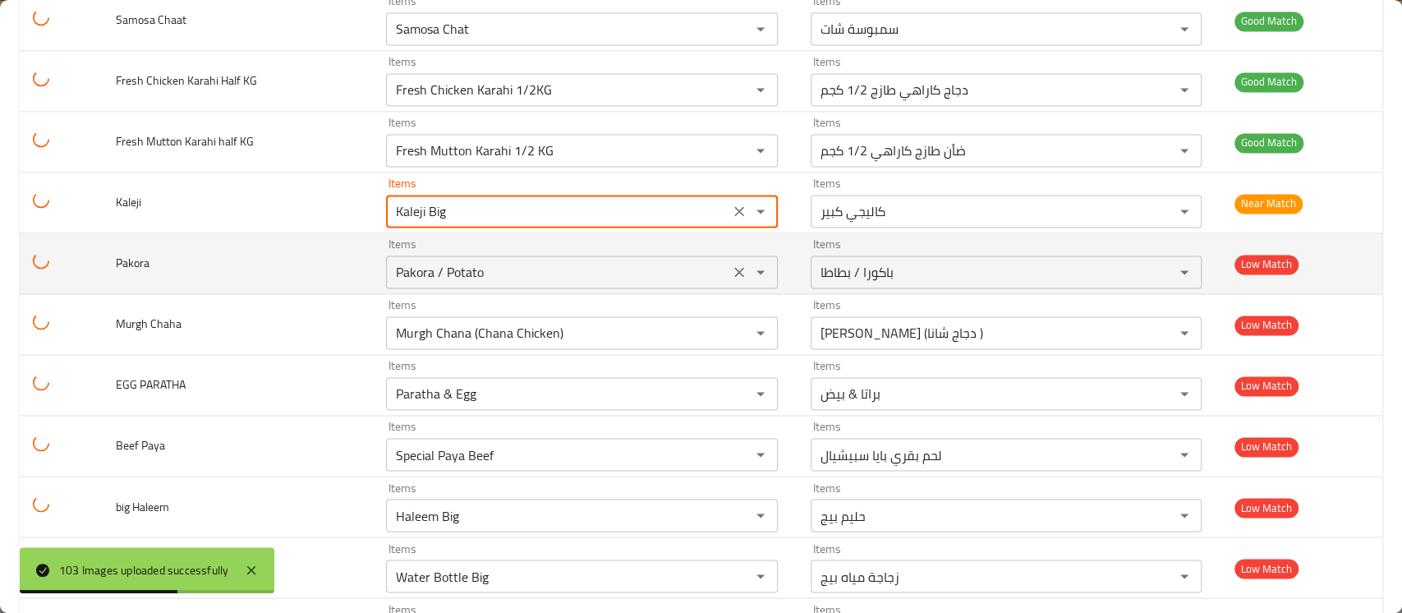
scroll to position [5924, 0]
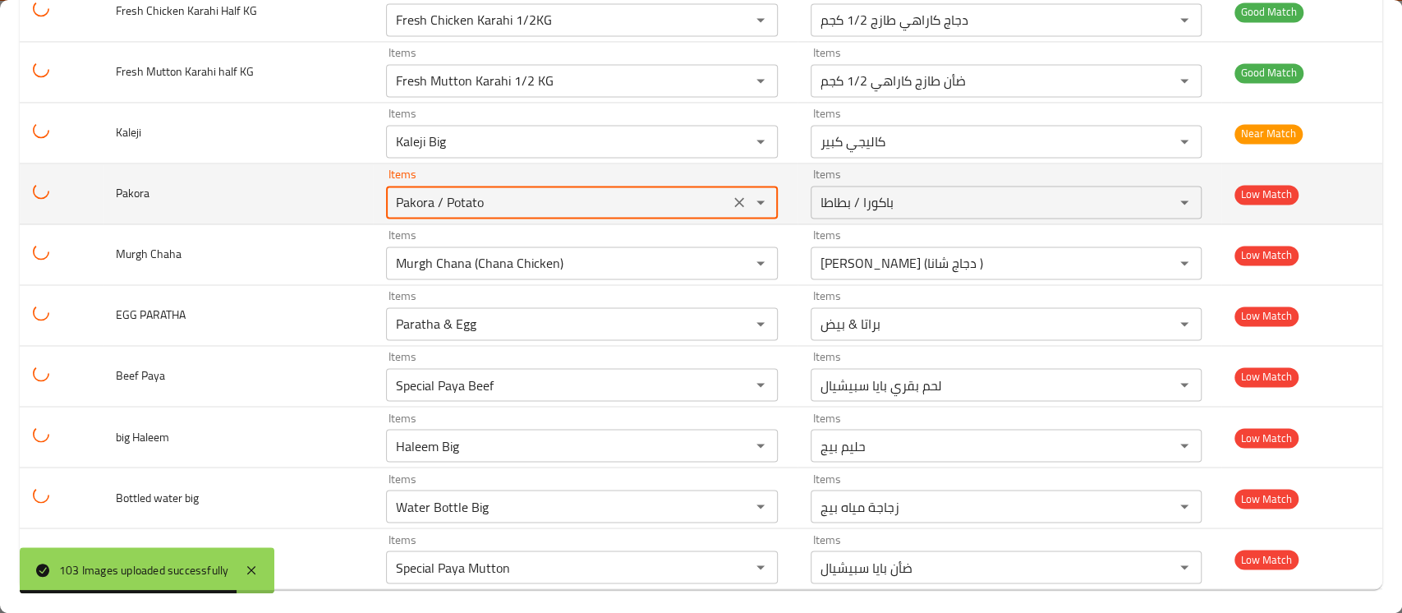
drag, startPoint x: 468, startPoint y: 196, endPoint x: 298, endPoint y: 188, distance: 170.3
click at [298, 188] on tr "Pakora Items Pakora / Potato Items Items باكورا / بطاطا Items Low Match" at bounding box center [701, 193] width 1363 height 61
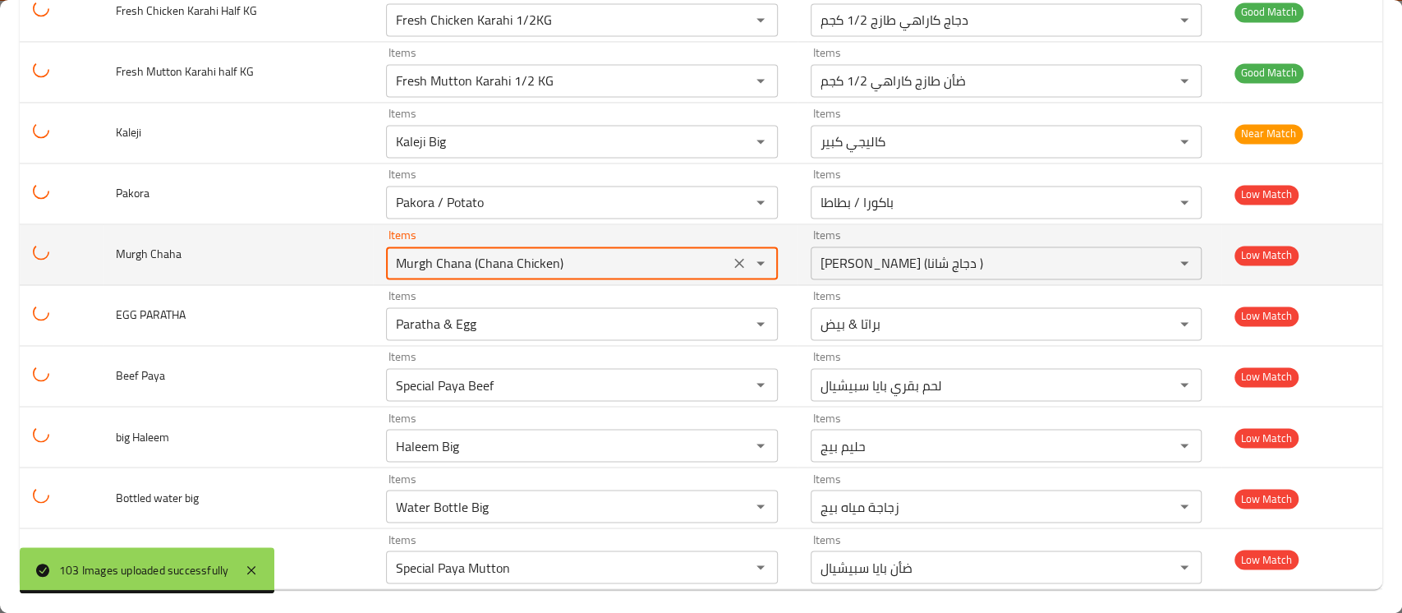
drag, startPoint x: 534, startPoint y: 251, endPoint x: 332, endPoint y: 248, distance: 202.1
click at [373, 246] on td "Items Murgh Chana (Chana Chicken) Items" at bounding box center [585, 254] width 424 height 61
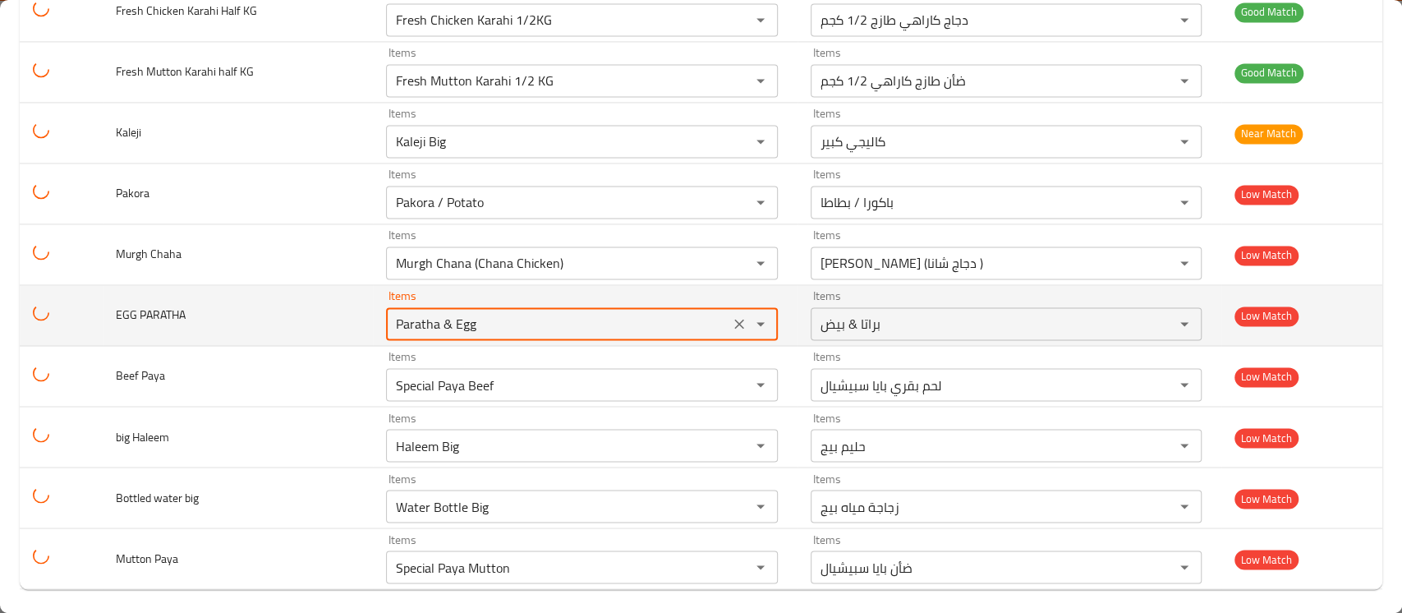
drag, startPoint x: 467, startPoint y: 311, endPoint x: 308, endPoint y: 299, distance: 159.0
click at [308, 299] on tr "EGG PARATHA Items Paratha & Egg Items Items براتا & بيض Items Low Match" at bounding box center [701, 315] width 1363 height 61
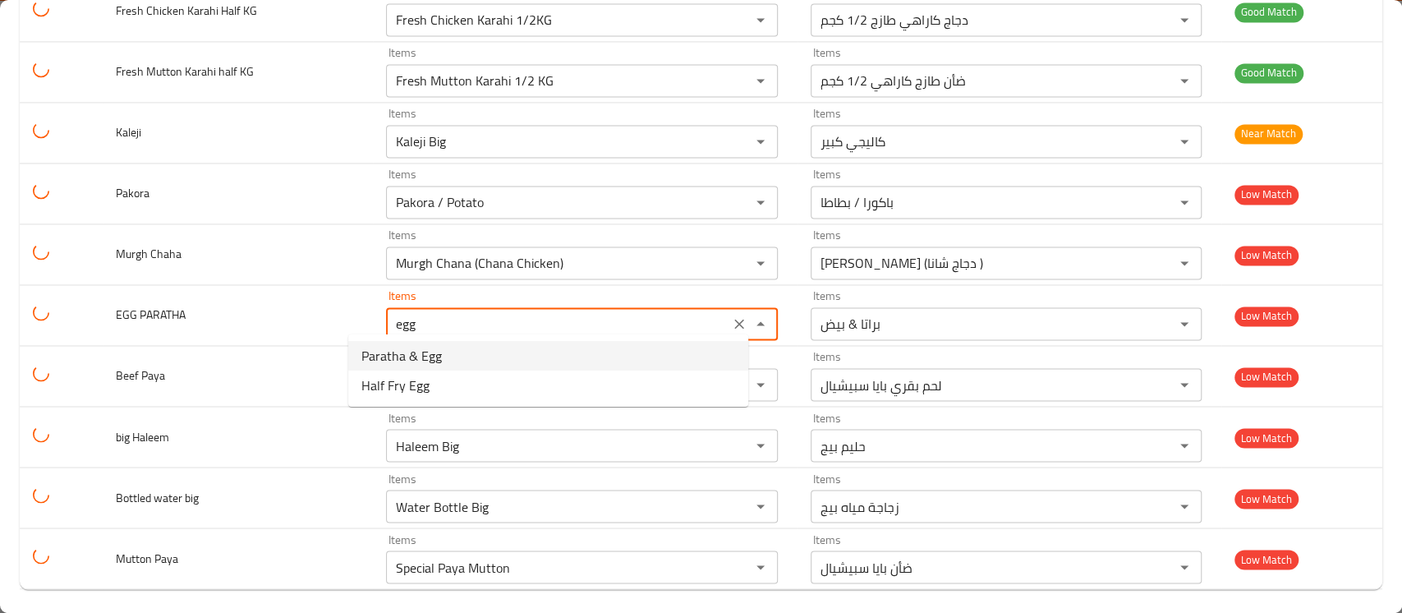
click at [434, 361] on span "Paratha & Egg" at bounding box center [401, 356] width 81 height 20
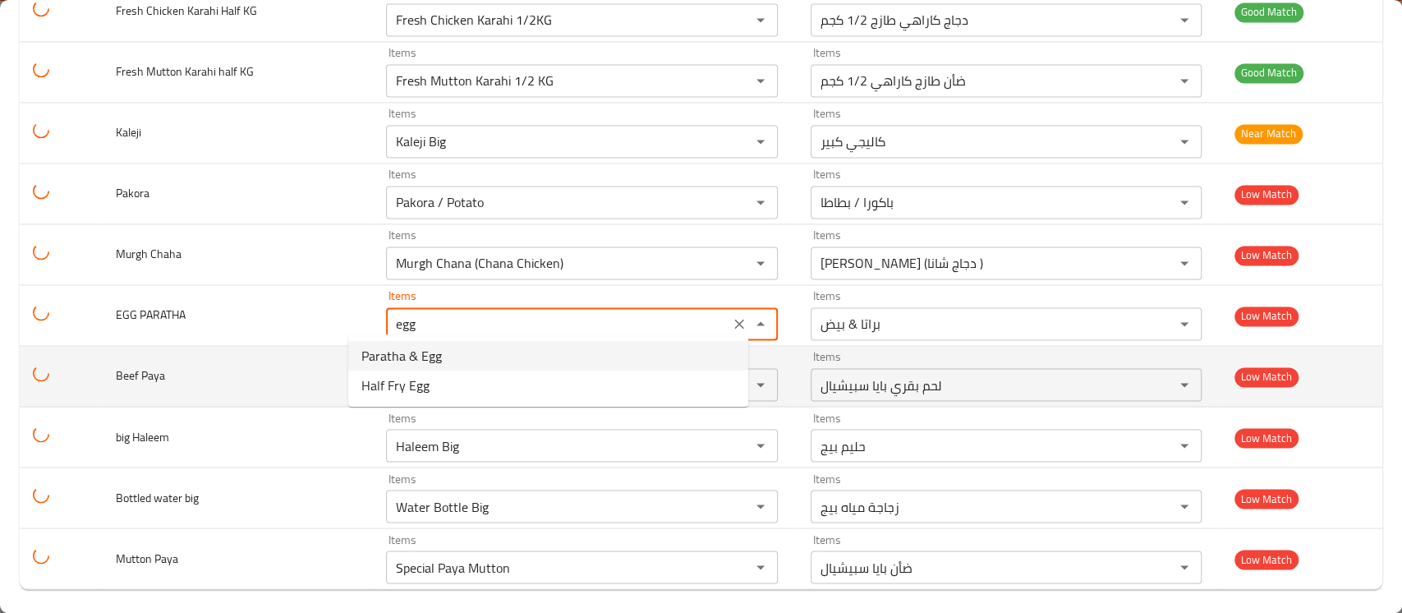
type PARATHA "Paratha & Egg"
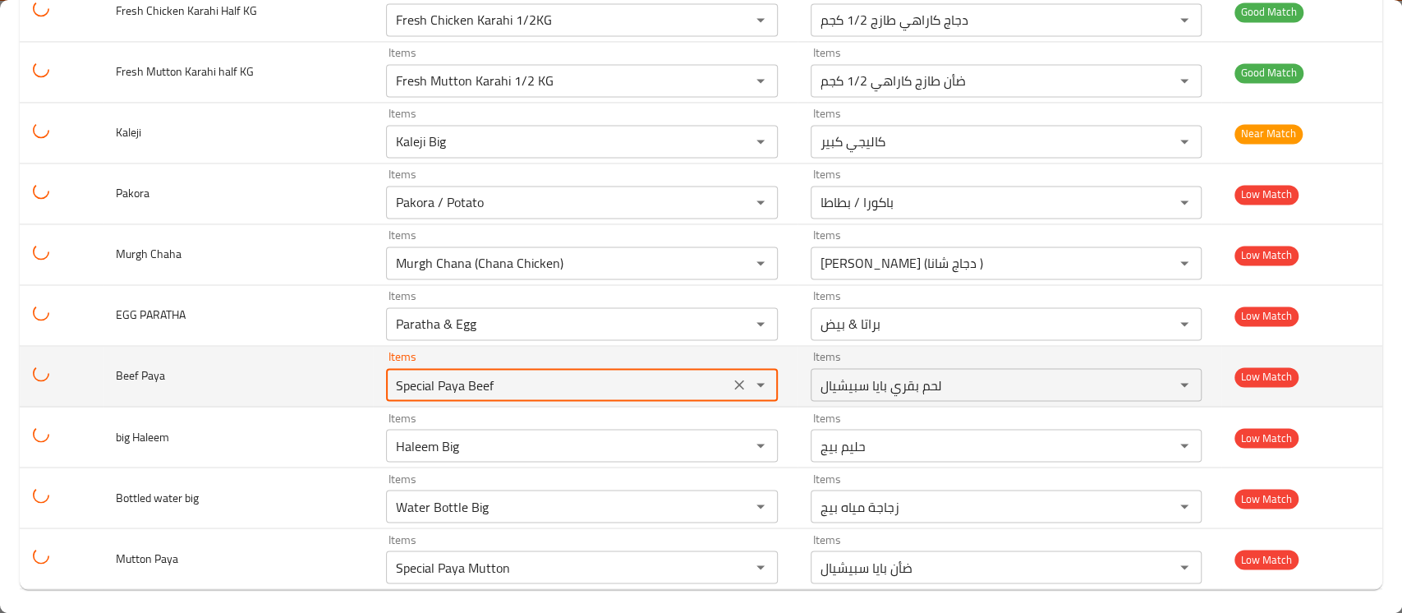
drag, startPoint x: 432, startPoint y: 371, endPoint x: 287, endPoint y: 362, distance: 145.7
click at [289, 362] on tr "Beef Paya Items Special Paya Beef Items Items لحم بقري بايا سبيشيال Items Low M…" at bounding box center [701, 376] width 1363 height 61
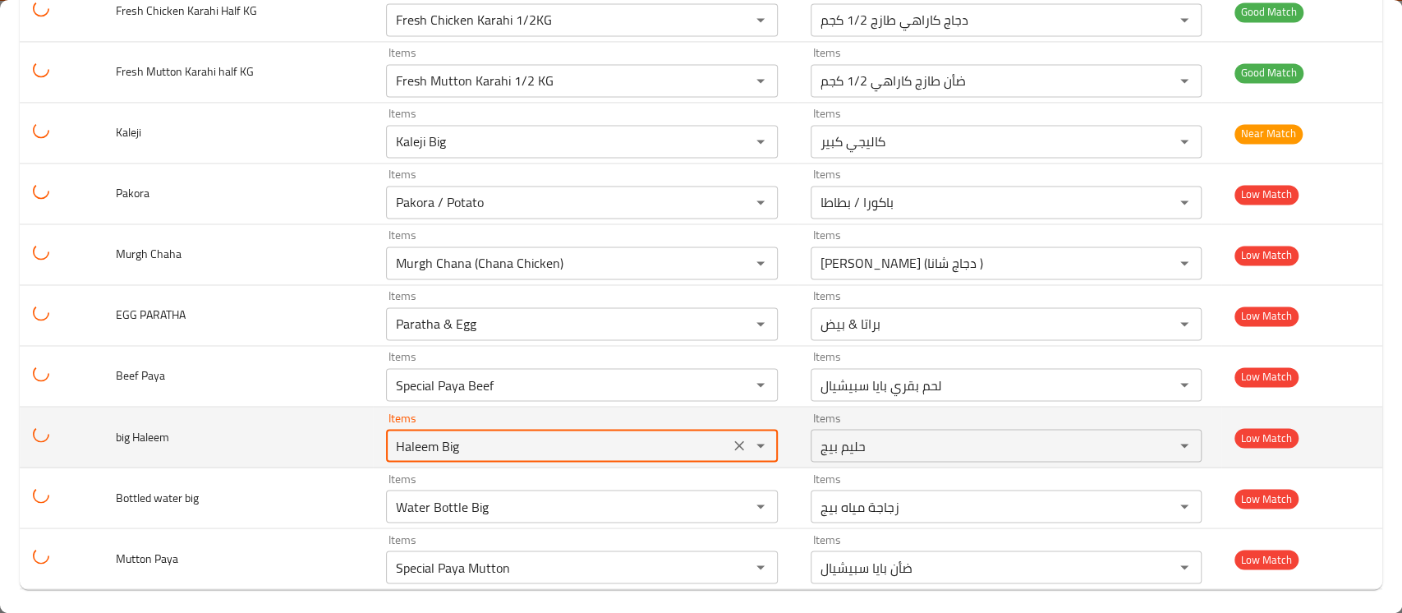
drag, startPoint x: 435, startPoint y: 431, endPoint x: 315, endPoint y: 431, distance: 120.8
click at [315, 431] on tr "big Haleem Items Haleem Big Items Items حليم بيج Items Low Match" at bounding box center [701, 437] width 1363 height 61
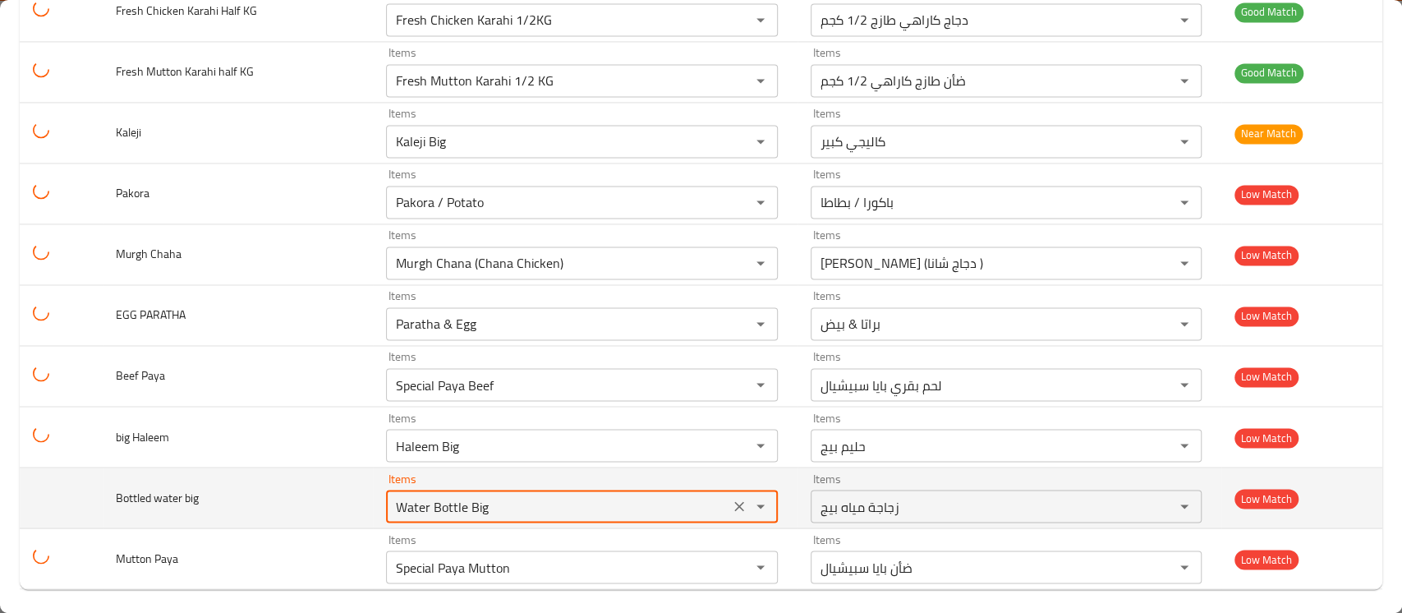
drag, startPoint x: 474, startPoint y: 503, endPoint x: 289, endPoint y: 483, distance: 185.9
click at [289, 483] on tr "Bottled water big Items Water Bottle Big Items Items زجاجة مياه بيج Items Low M…" at bounding box center [701, 497] width 1363 height 61
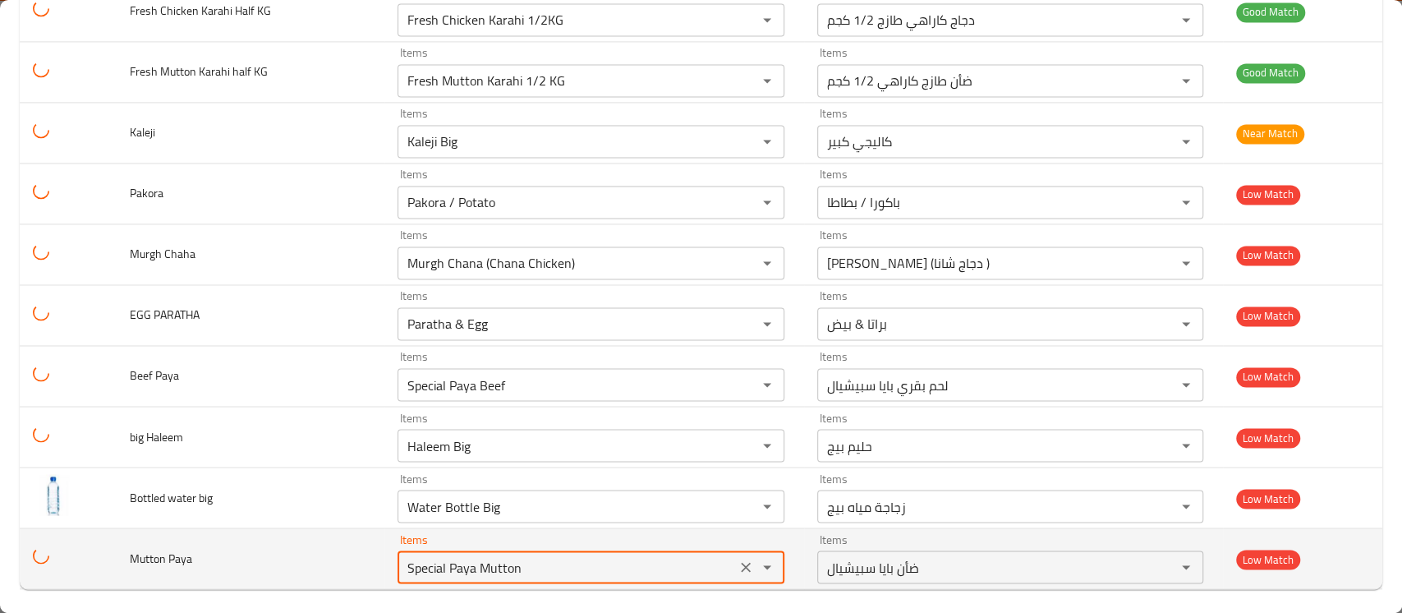
drag, startPoint x: 493, startPoint y: 556, endPoint x: 347, endPoint y: 539, distance: 147.3
click at [385, 539] on td "Items Special Paya Mutton Items" at bounding box center [595, 558] width 420 height 61
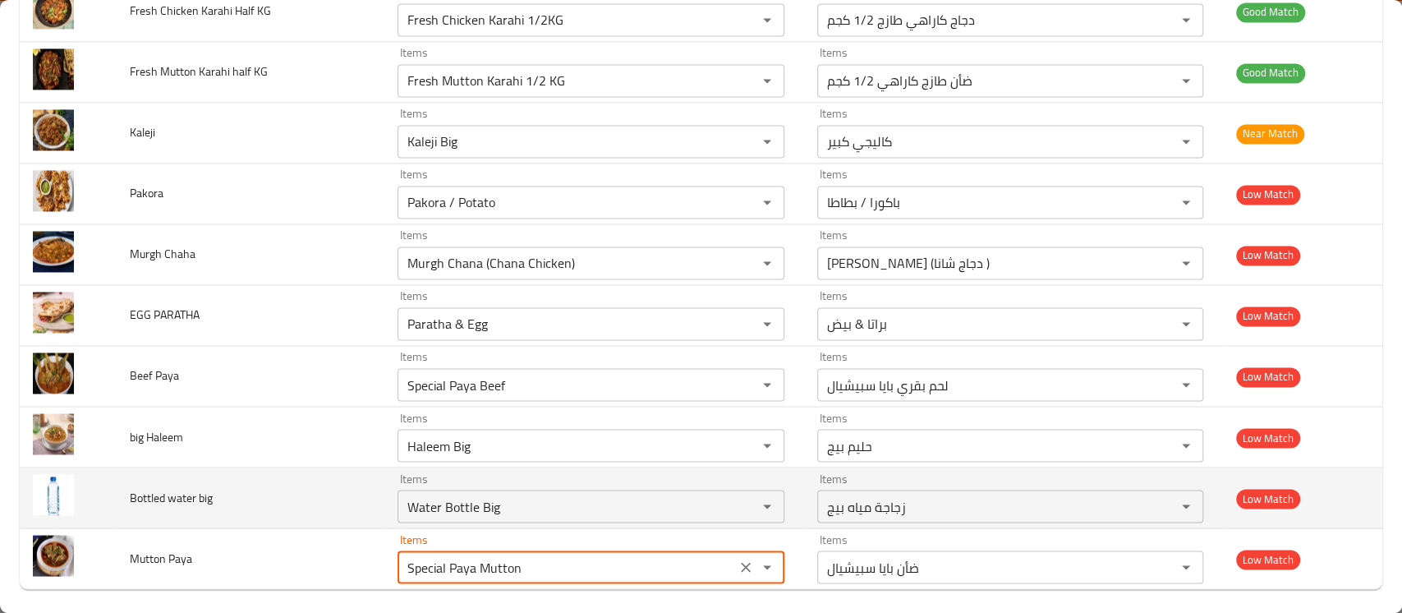
click at [275, 497] on td "Bottled water big" at bounding box center [251, 497] width 268 height 61
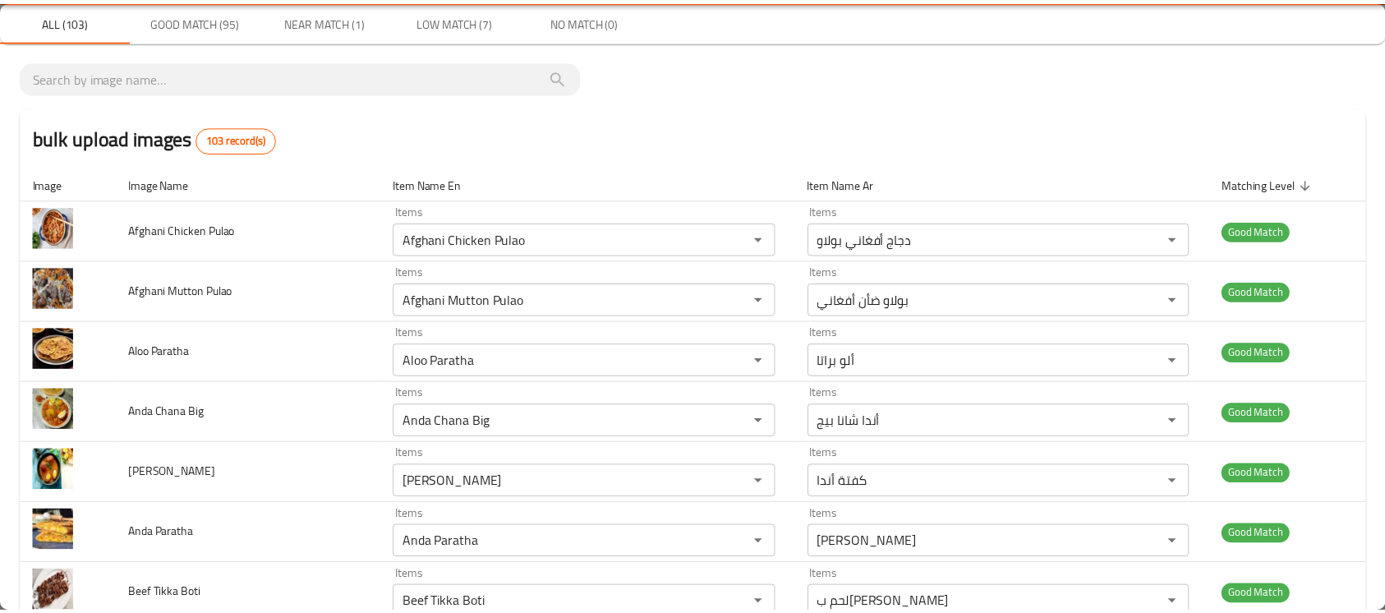
scroll to position [0, 0]
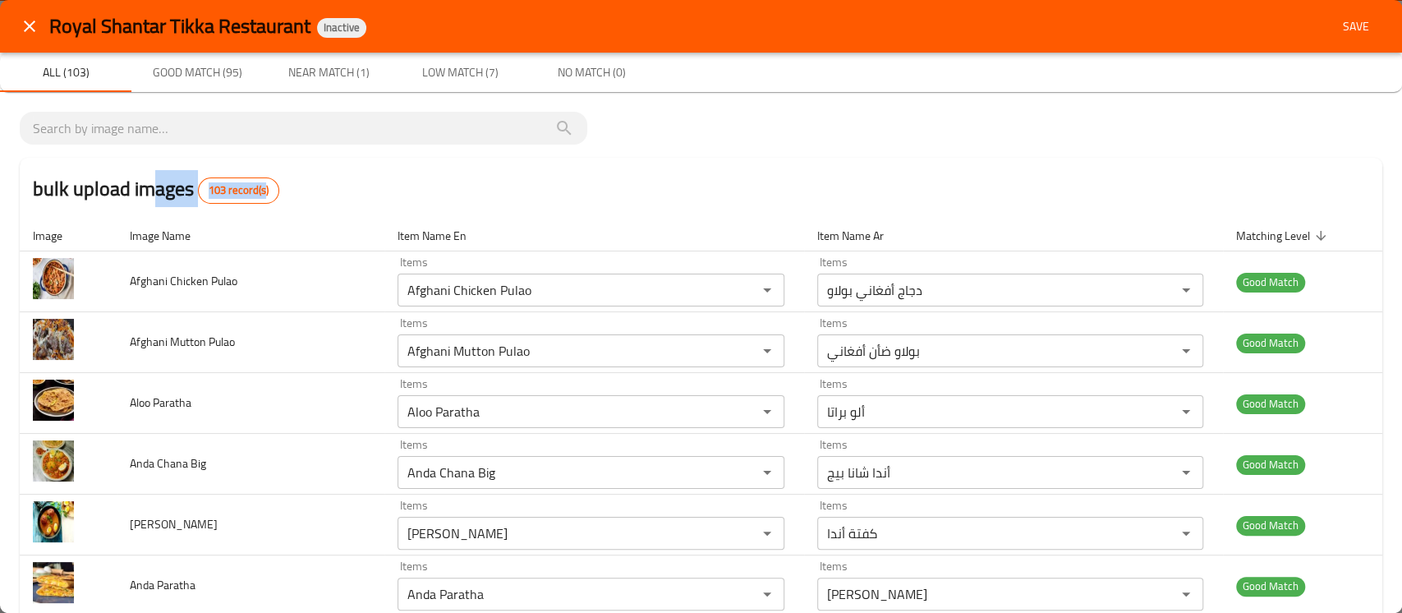
drag, startPoint x: 263, startPoint y: 194, endPoint x: 153, endPoint y: 202, distance: 110.4
click at [153, 202] on h2 "bulk upload images 103 record(s)" at bounding box center [156, 189] width 246 height 30
click at [340, 192] on div "bulk upload images 103 record(s)" at bounding box center [701, 189] width 1363 height 62
drag, startPoint x: 278, startPoint y: 199, endPoint x: 34, endPoint y: 181, distance: 244.7
click at [34, 181] on div "bulk upload images 103 record(s)" at bounding box center [701, 189] width 1363 height 62
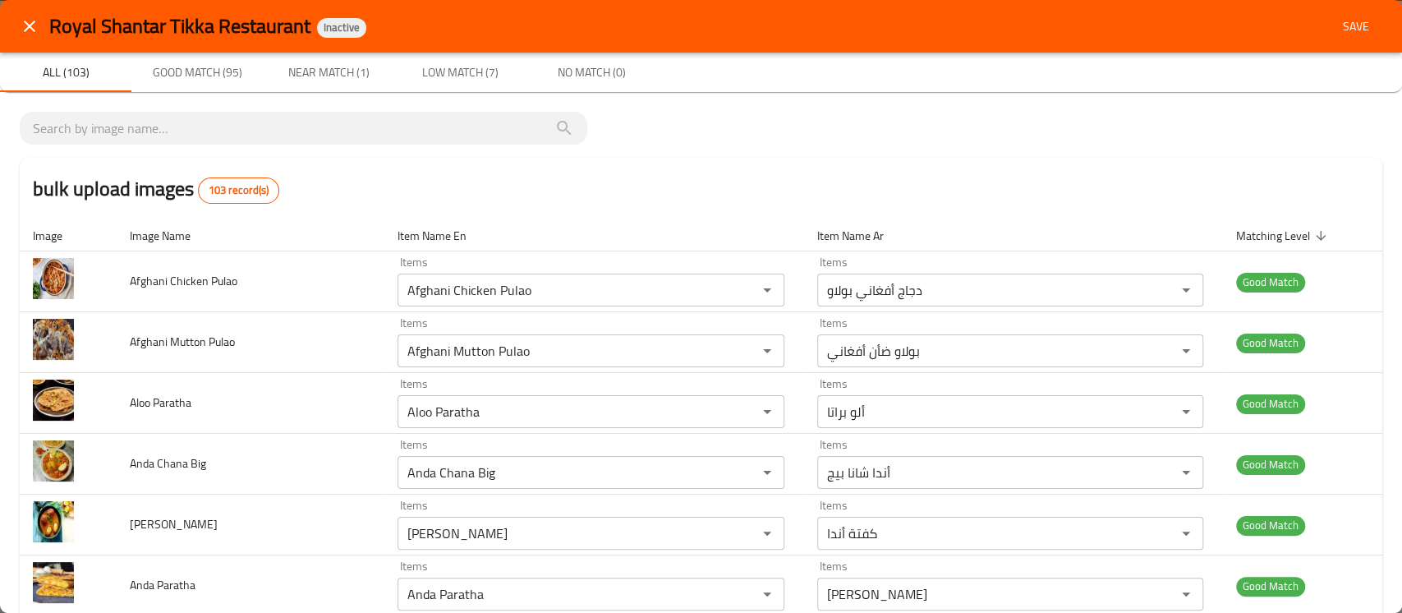
click at [308, 199] on div "bulk upload images 103 record(s)" at bounding box center [701, 189] width 1363 height 62
drag, startPoint x: 237, startPoint y: 191, endPoint x: 27, endPoint y: 196, distance: 210.4
click at [27, 196] on div "bulk upload images 103 record(s)" at bounding box center [701, 189] width 1363 height 62
click at [370, 206] on div "bulk upload images 103 record(s)" at bounding box center [701, 189] width 1363 height 62
click at [1337, 30] on span "Save" at bounding box center [1356, 26] width 39 height 21
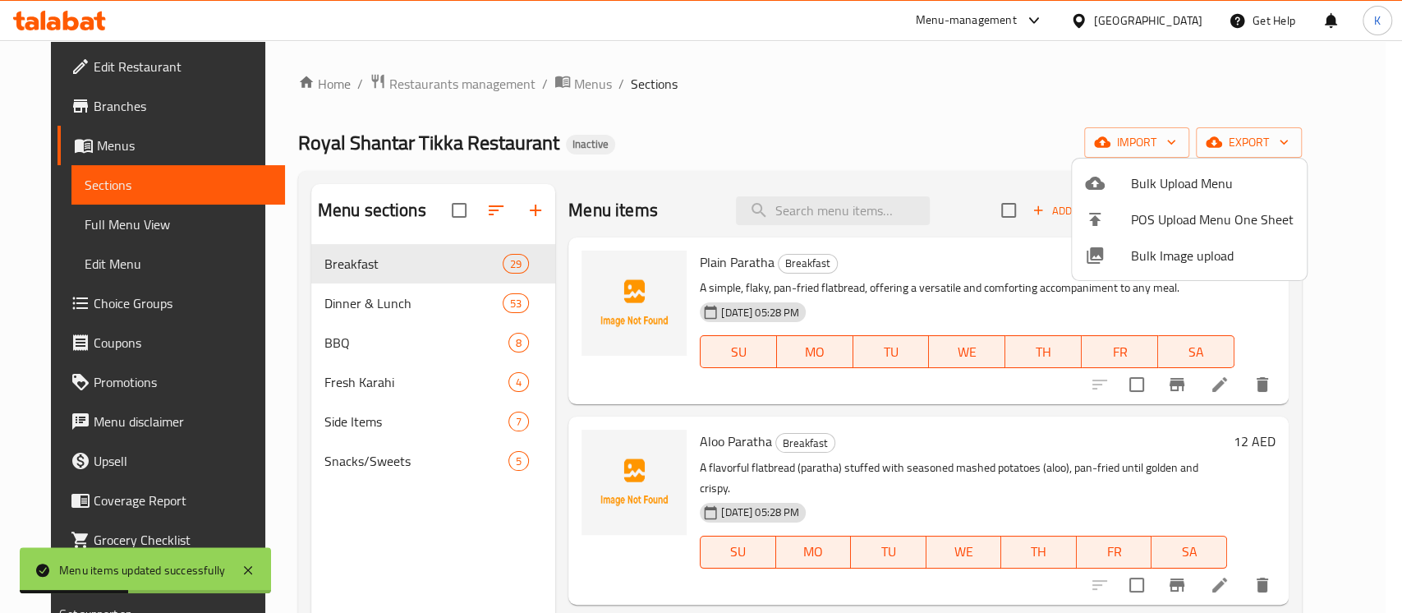
click at [774, 145] on div at bounding box center [701, 306] width 1402 height 613
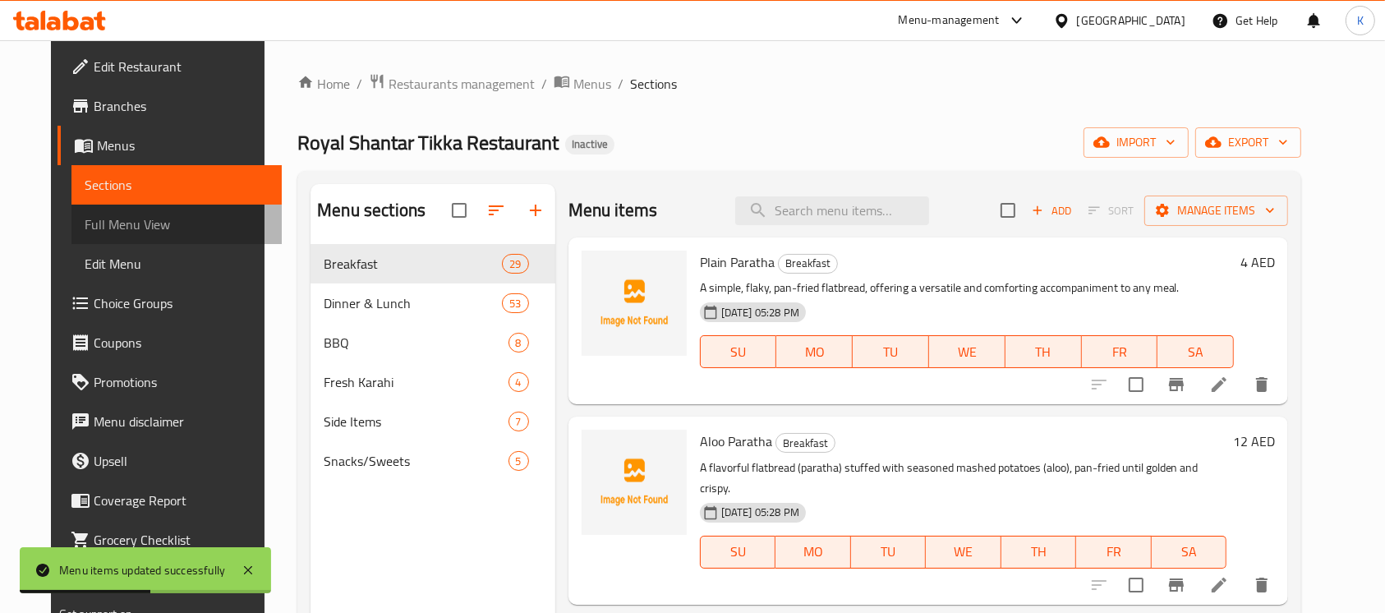
click at [177, 220] on span "Full Menu View" at bounding box center [177, 224] width 185 height 20
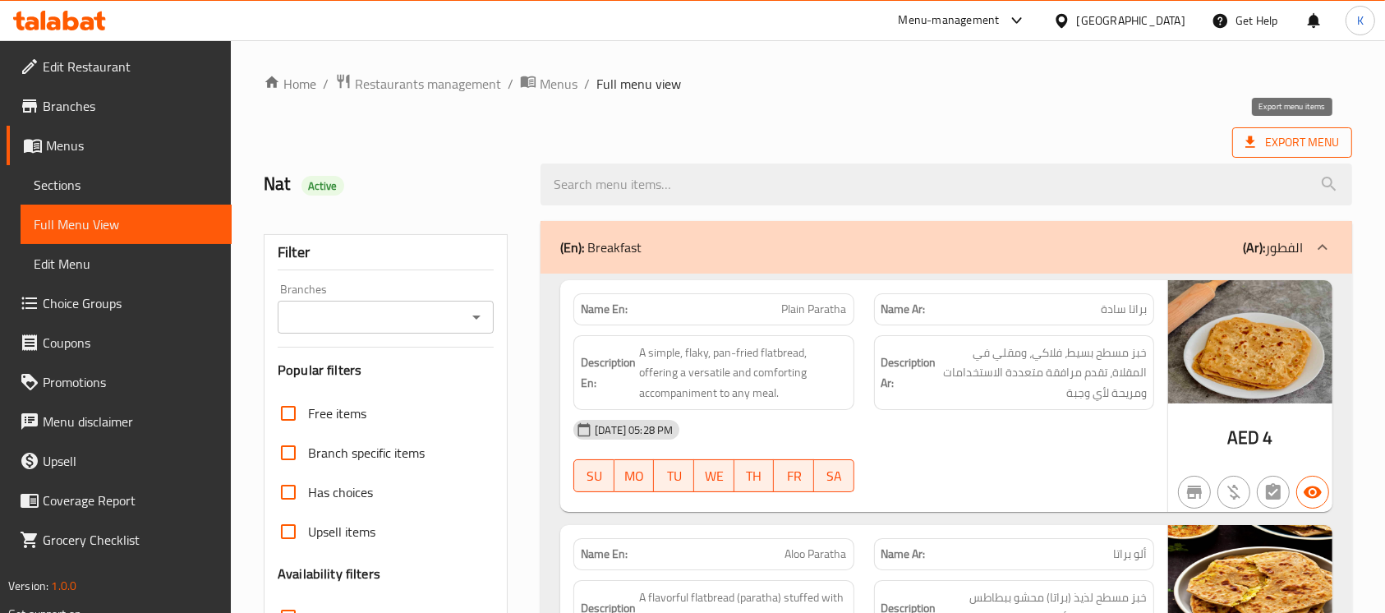
click at [1272, 151] on span "Export Menu" at bounding box center [1293, 142] width 94 height 21
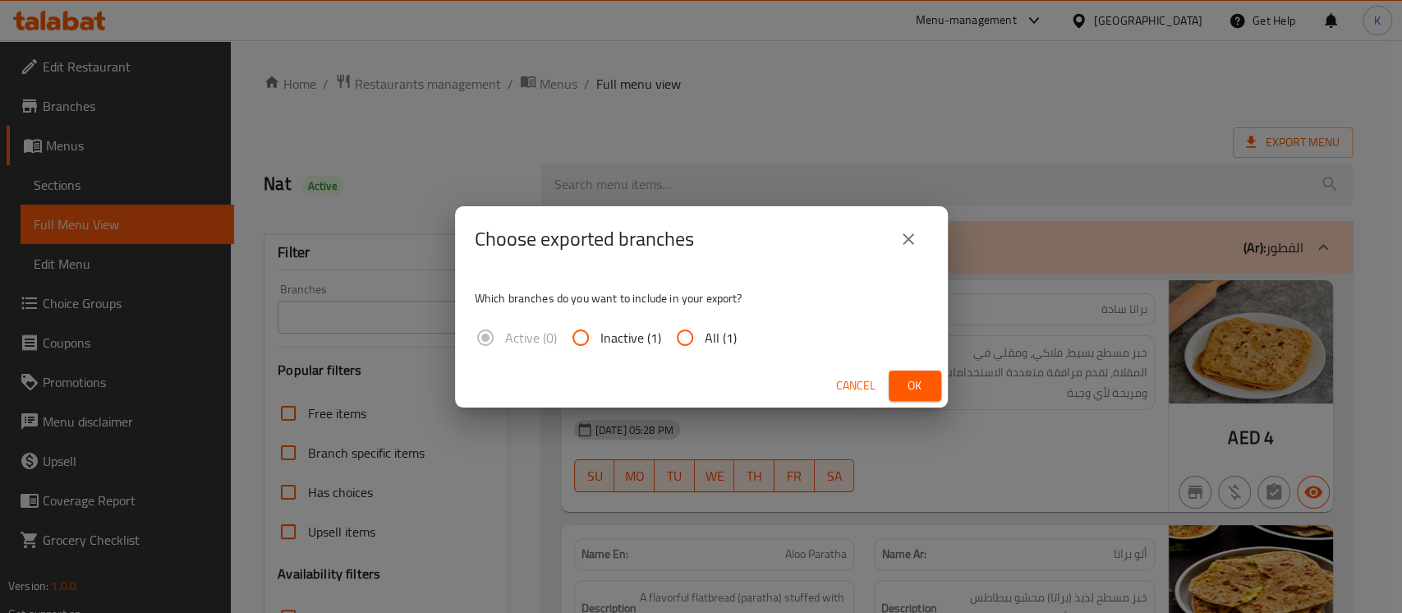
click at [708, 338] on span "All (1)" at bounding box center [721, 338] width 32 height 20
click at [705, 338] on input "All (1)" at bounding box center [684, 337] width 39 height 39
radio input "true"
click at [903, 385] on span "Ok" at bounding box center [915, 385] width 26 height 21
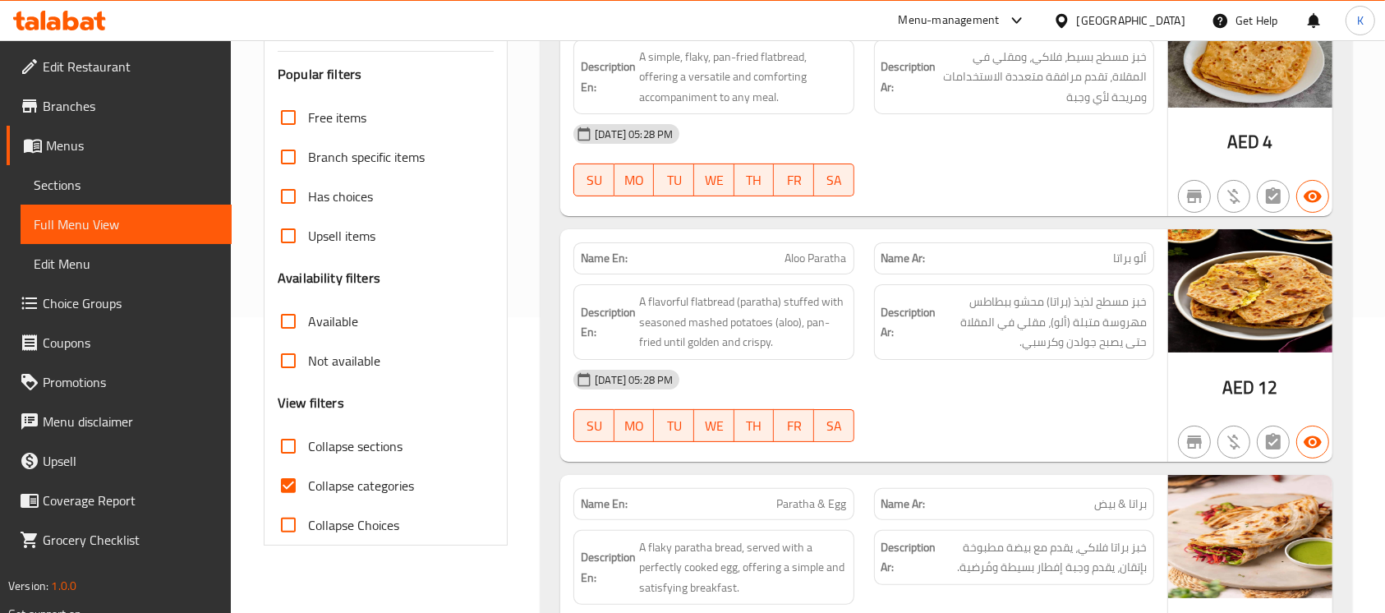
scroll to position [329, 0]
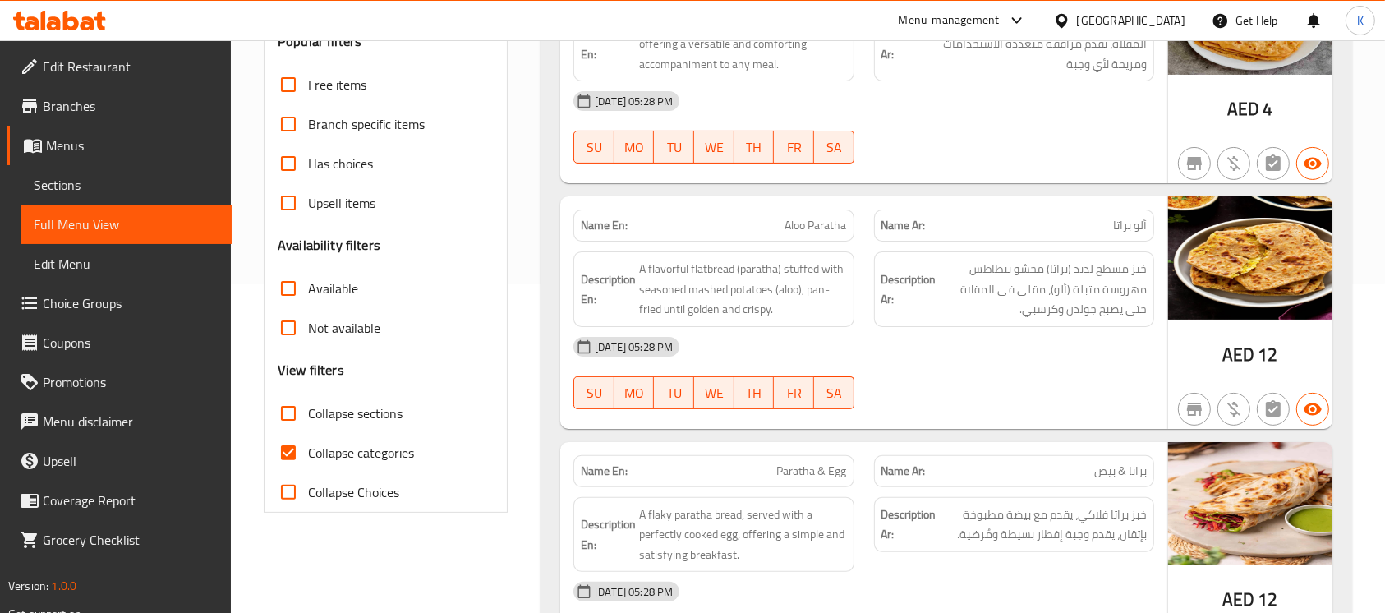
click at [376, 450] on span "Collapse categories" at bounding box center [361, 453] width 106 height 20
click at [308, 450] on input "Collapse categories" at bounding box center [288, 452] width 39 height 39
checkbox input "false"
click at [64, 27] on icon at bounding box center [71, 21] width 16 height 20
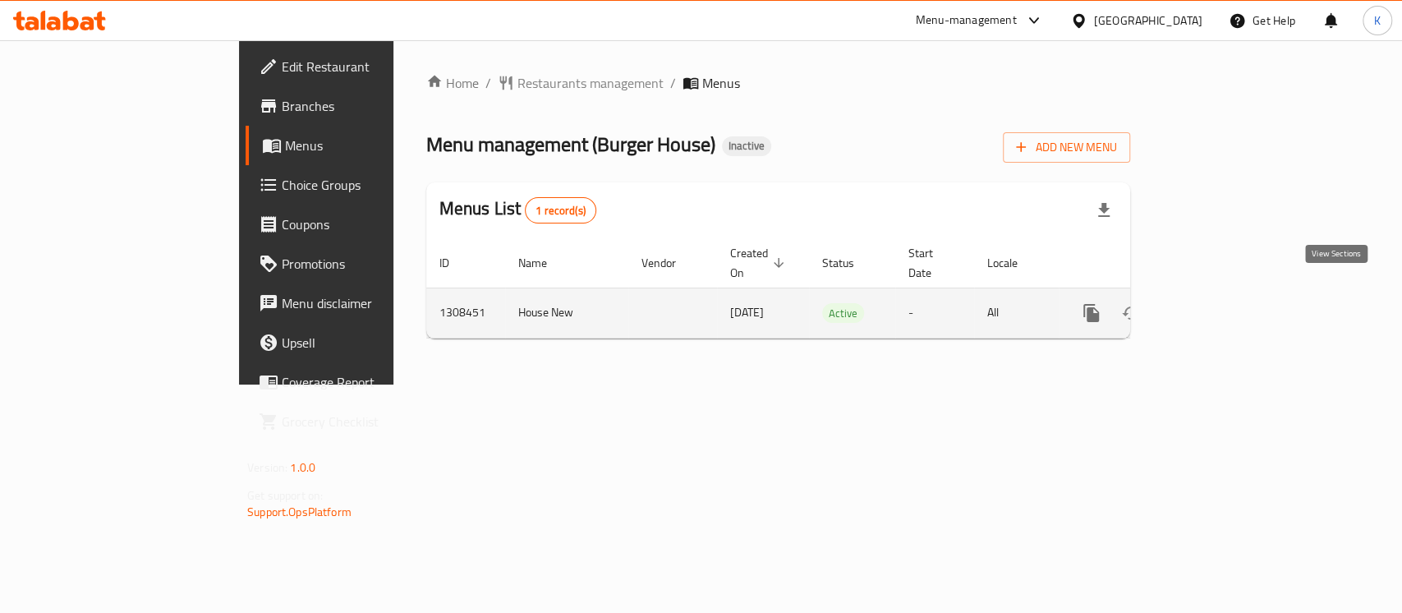
click at [1220, 303] on icon "enhanced table" at bounding box center [1210, 313] width 20 height 20
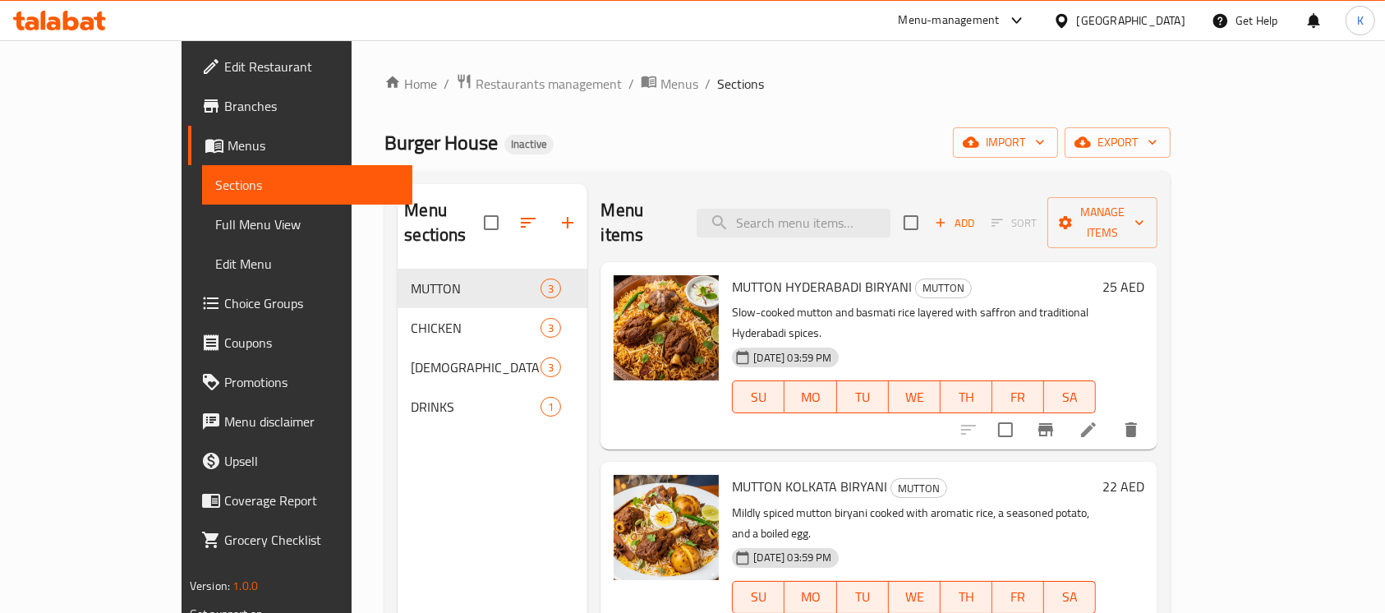
click at [818, 53] on div "Home / Restaurants management / Menus / Sections Burger House Inactive import e…" at bounding box center [778, 441] width 852 height 803
drag, startPoint x: 878, startPoint y: 105, endPoint x: 831, endPoint y: 5, distance: 110.6
click at [878, 105] on div "Home / Restaurants management / Menus / Sections Burger House Inactive import e…" at bounding box center [778, 441] width 786 height 737
click at [932, 145] on div "Burger House Inactive import export" at bounding box center [778, 142] width 786 height 30
click at [1058, 129] on button "import" at bounding box center [1005, 142] width 105 height 30
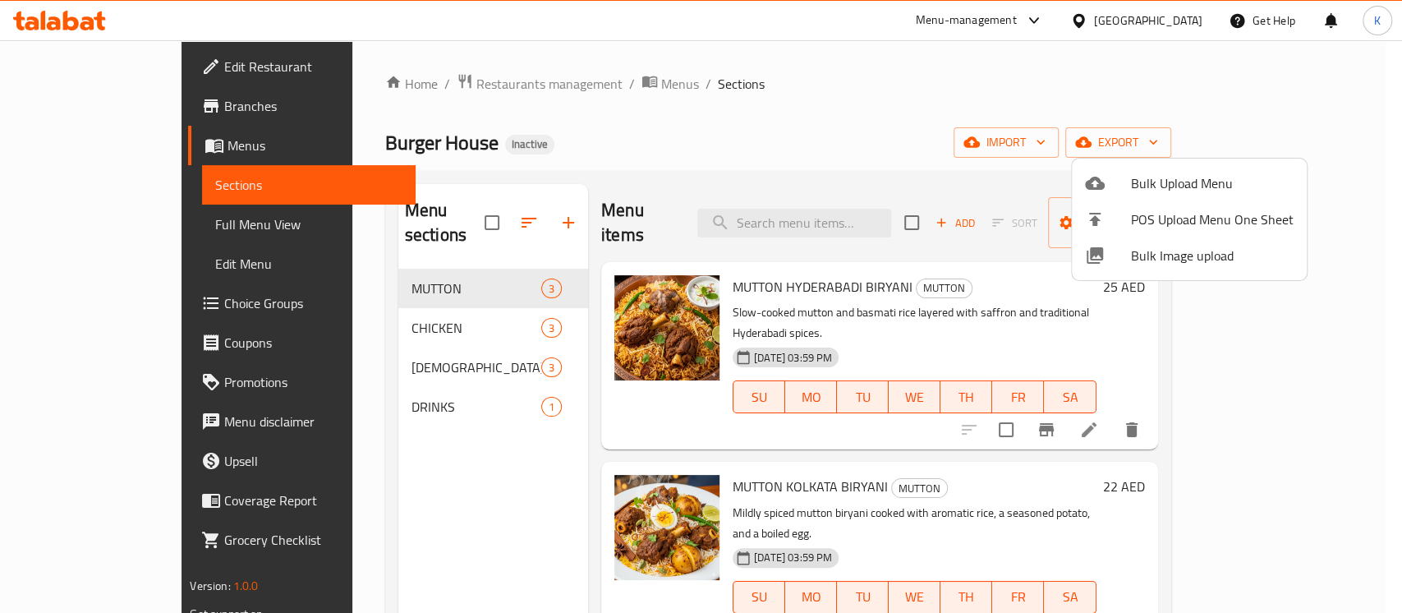
click at [1113, 240] on li "Bulk Image upload" at bounding box center [1189, 255] width 235 height 36
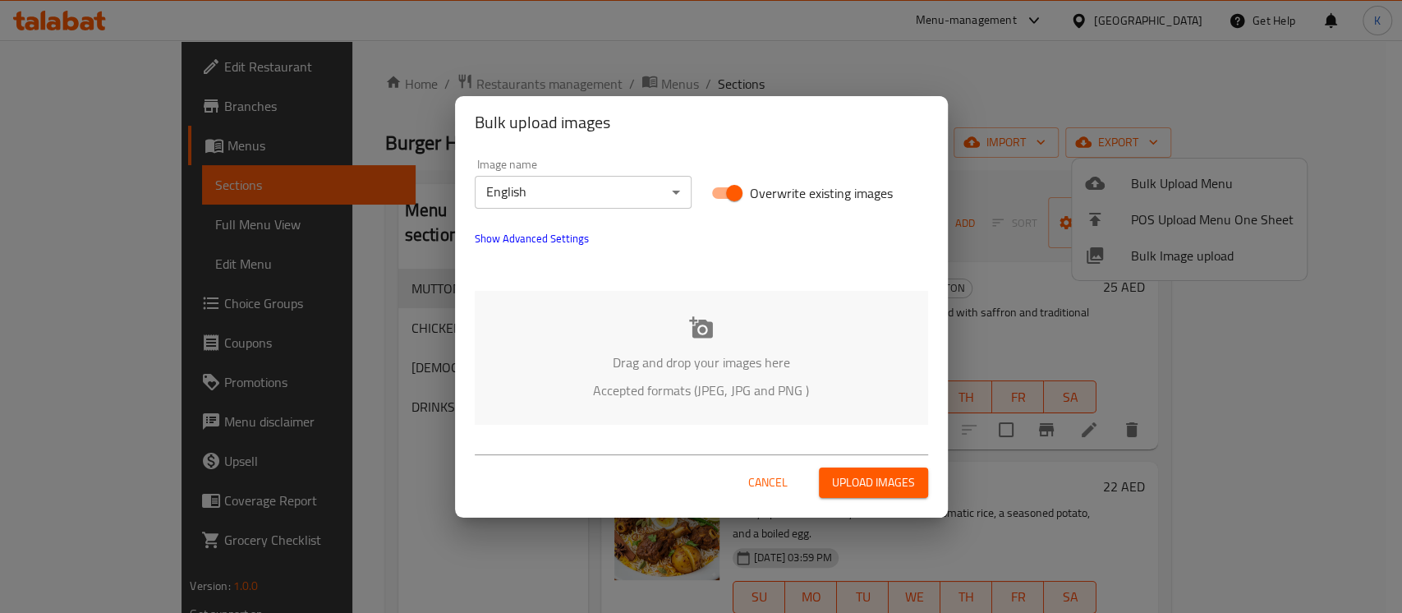
click at [723, 342] on div "Drag and drop your images here Accepted formats (JPEG, JPG and PNG )" at bounding box center [702, 358] width 454 height 134
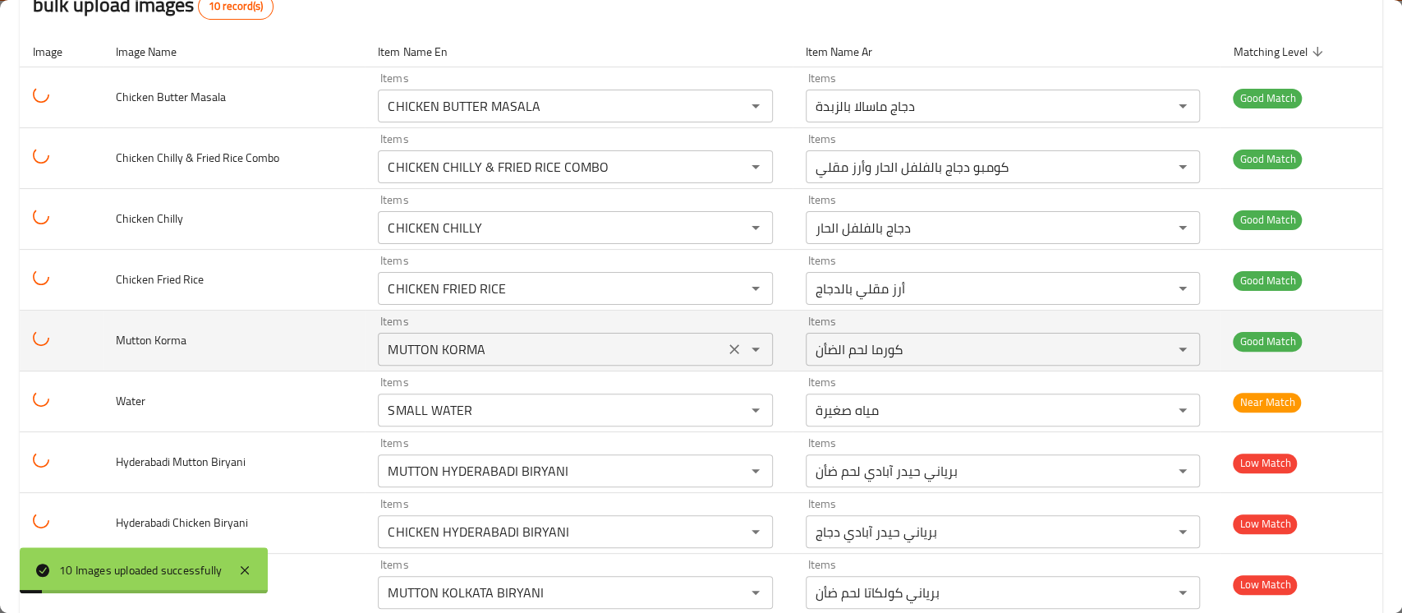
scroll to position [279, 0]
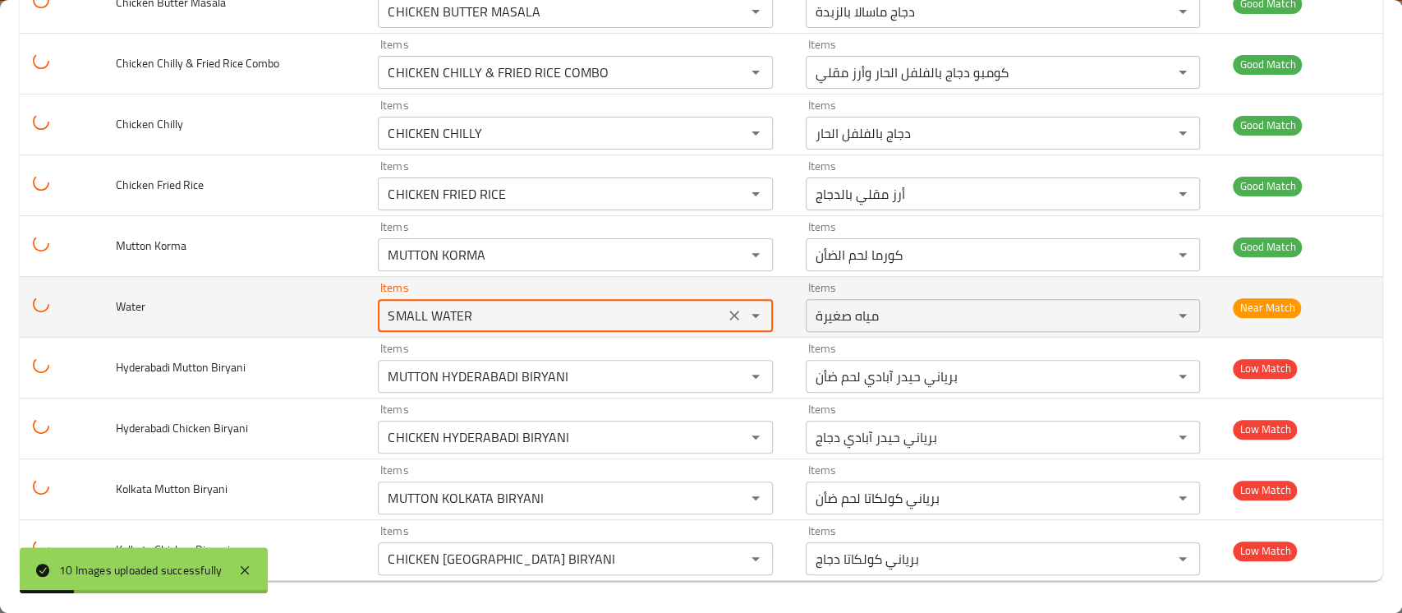
drag, startPoint x: 447, startPoint y: 311, endPoint x: 342, endPoint y: 306, distance: 105.3
click at [342, 306] on tr "Water Items SMALL WATER Items Items مياه صغيرة Items Near Match" at bounding box center [701, 307] width 1363 height 61
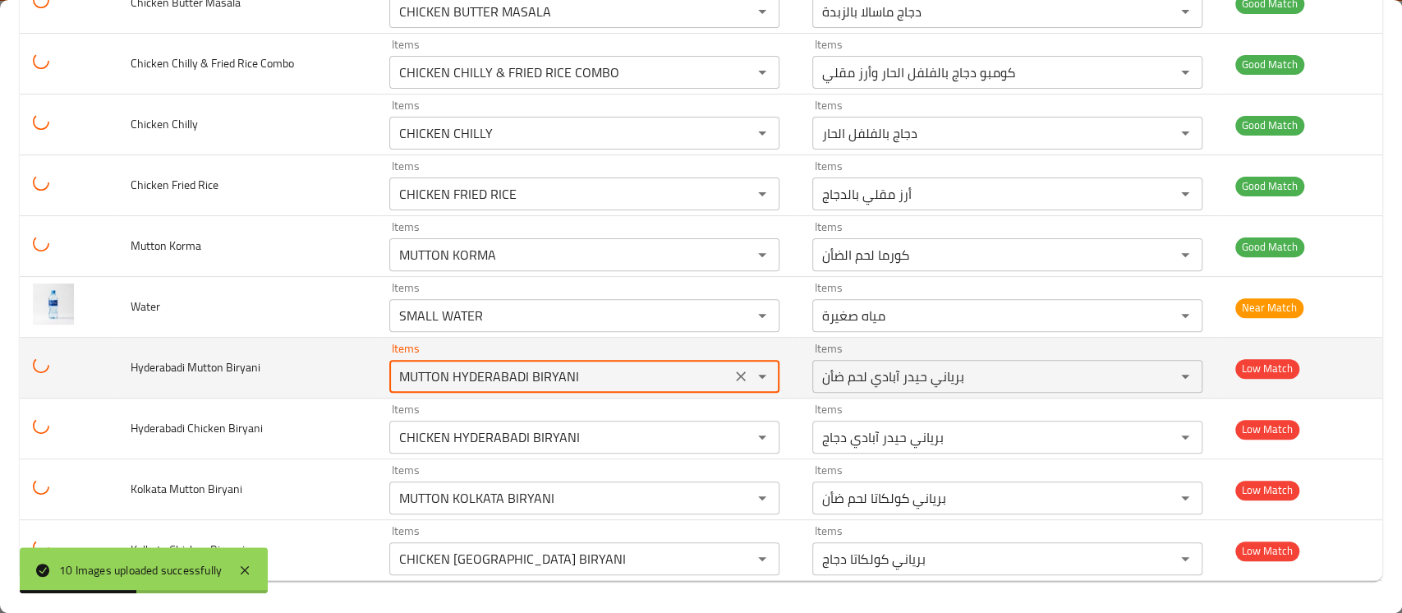
drag, startPoint x: 544, startPoint y: 374, endPoint x: 329, endPoint y: 359, distance: 214.9
click at [329, 359] on tr "Hyderabadi Mutton Biryani Items MUTTON HYDERABADI BIRYANI Items Items برياني حي…" at bounding box center [701, 368] width 1363 height 61
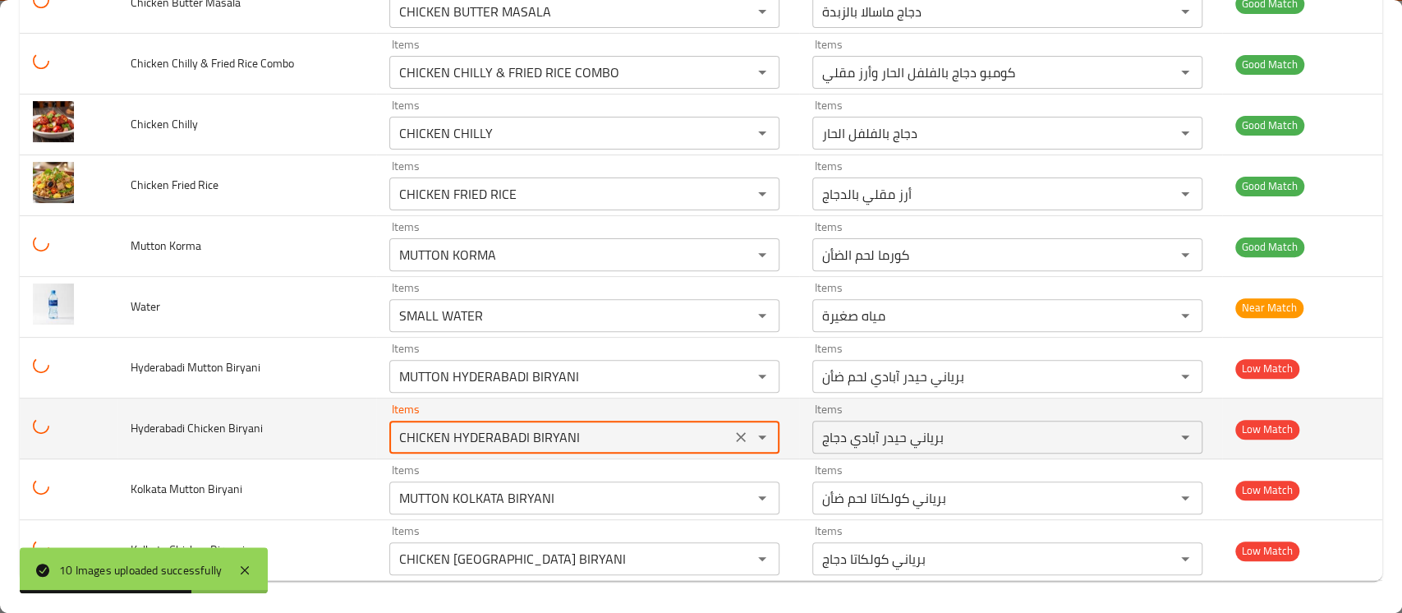
drag, startPoint x: 479, startPoint y: 440, endPoint x: 371, endPoint y: 439, distance: 108.5
click at [376, 440] on td "Items CHICKEN HYDERABADI BIRYANI Items" at bounding box center [587, 428] width 423 height 61
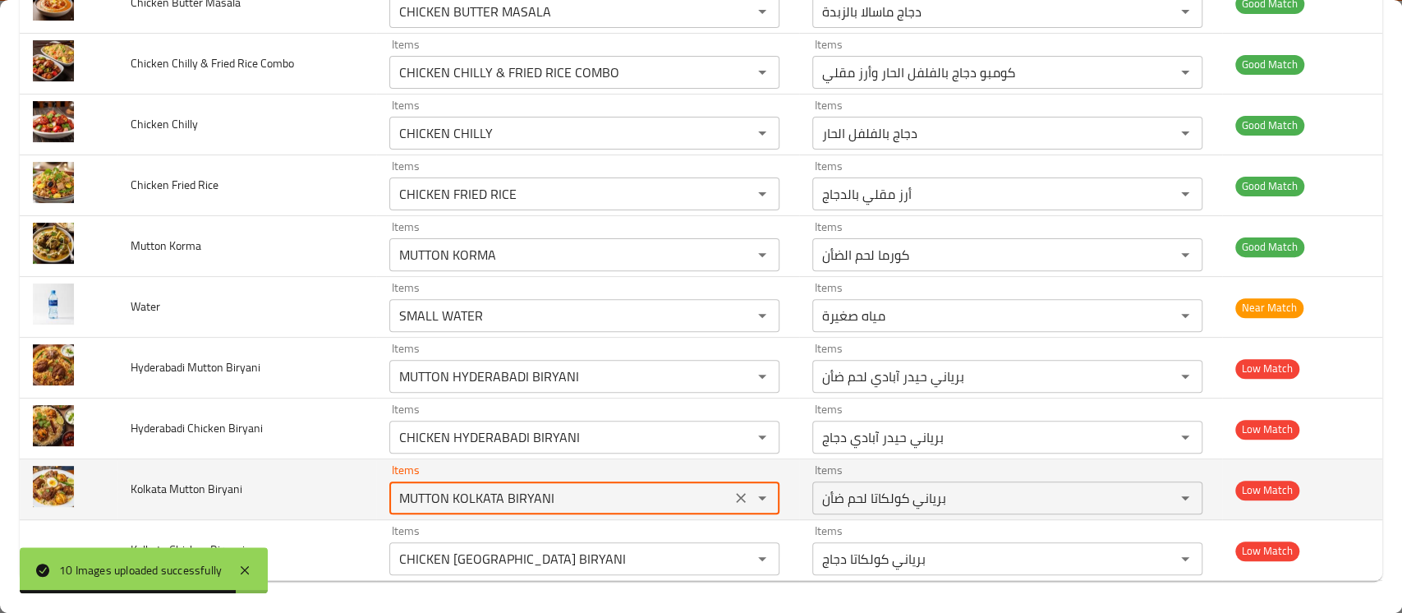
drag, startPoint x: 576, startPoint y: 493, endPoint x: 353, endPoint y: 486, distance: 222.8
click at [353, 486] on tr "Kolkata Mutton Biryani Items MUTTON KOLKATA BIRYANI Items Items برياني كولكاتا …" at bounding box center [701, 489] width 1363 height 61
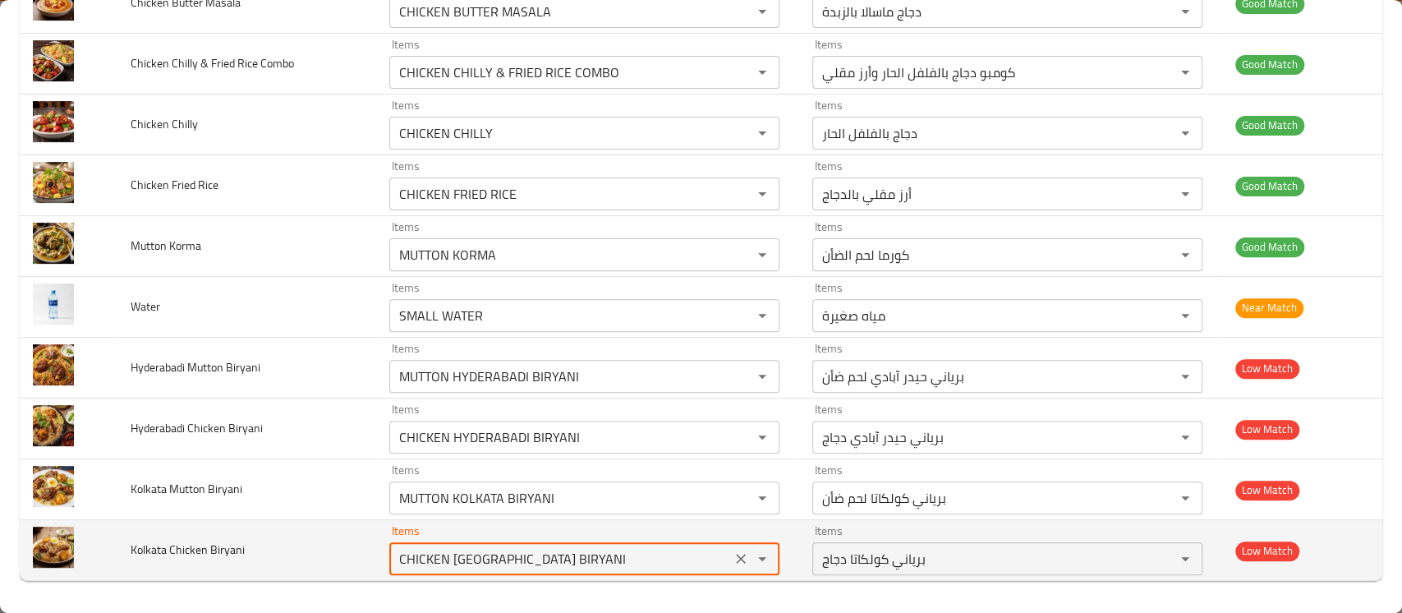
drag, startPoint x: 403, startPoint y: 555, endPoint x: 338, endPoint y: 555, distance: 64.9
click at [339, 555] on tr "Kolkata Chicken Biryani Items CHICKEN KOLKATA BIRYANI Items Items برياني كولكات…" at bounding box center [701, 550] width 1363 height 61
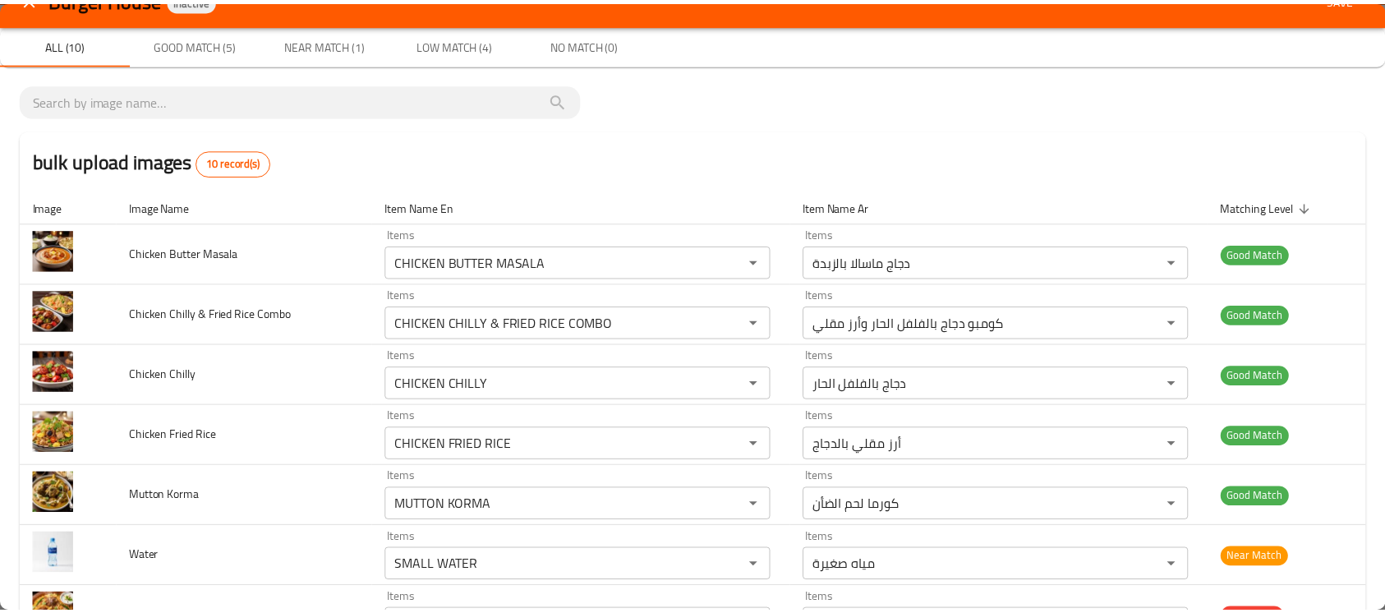
scroll to position [0, 0]
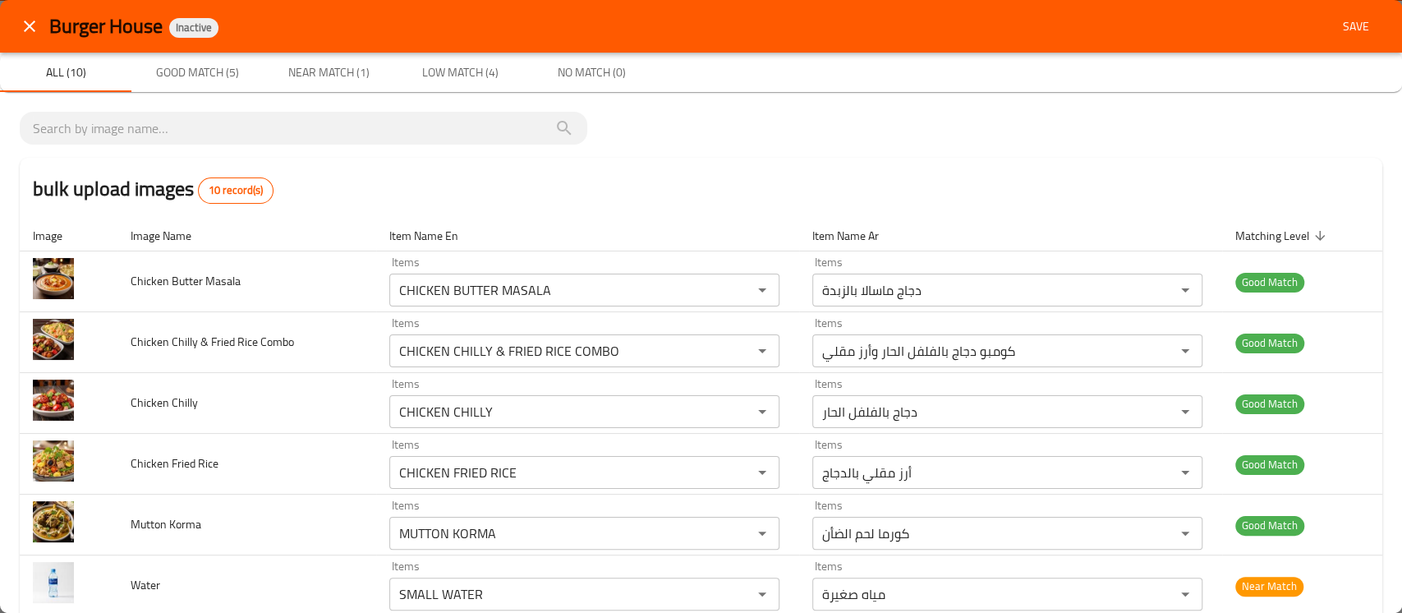
click at [1337, 31] on span "Save" at bounding box center [1356, 26] width 39 height 21
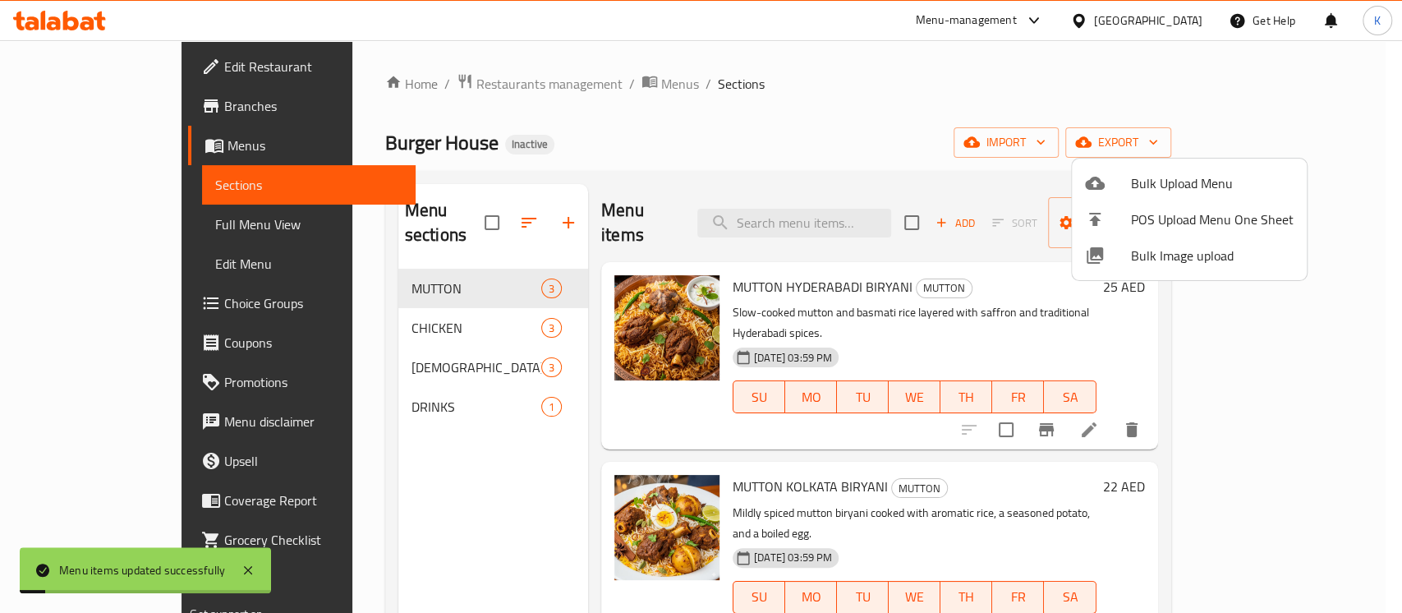
click at [69, 217] on div at bounding box center [701, 306] width 1402 height 613
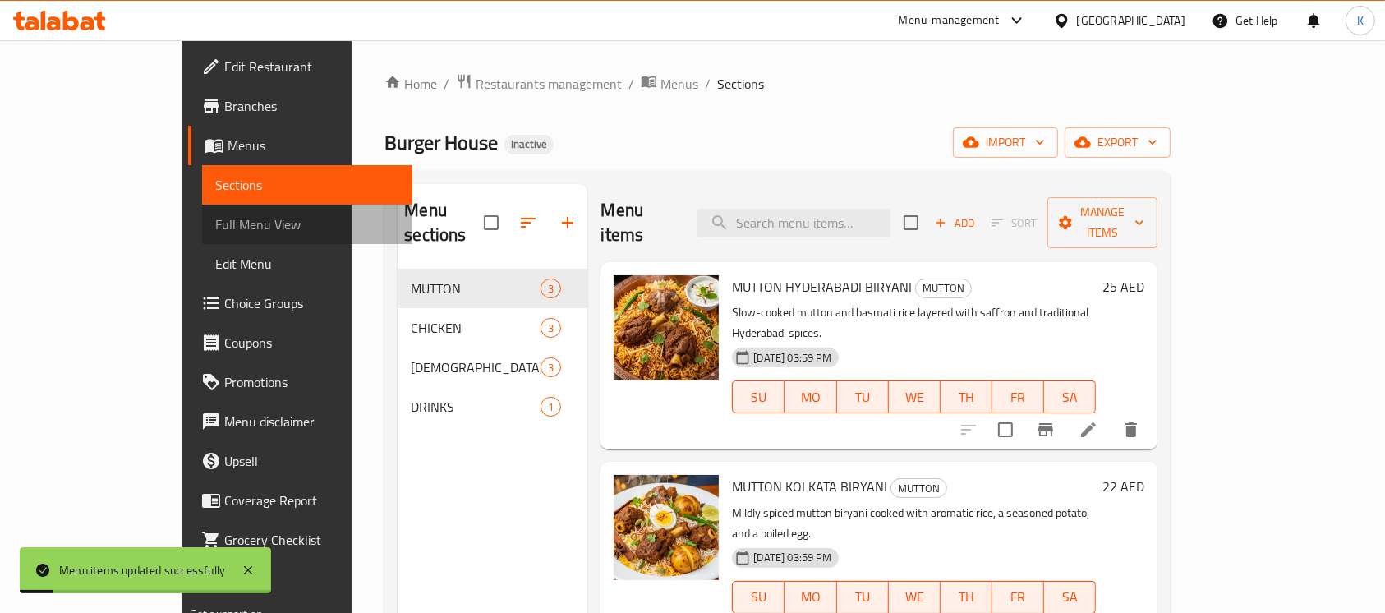
click at [215, 217] on span "Full Menu View" at bounding box center [307, 224] width 185 height 20
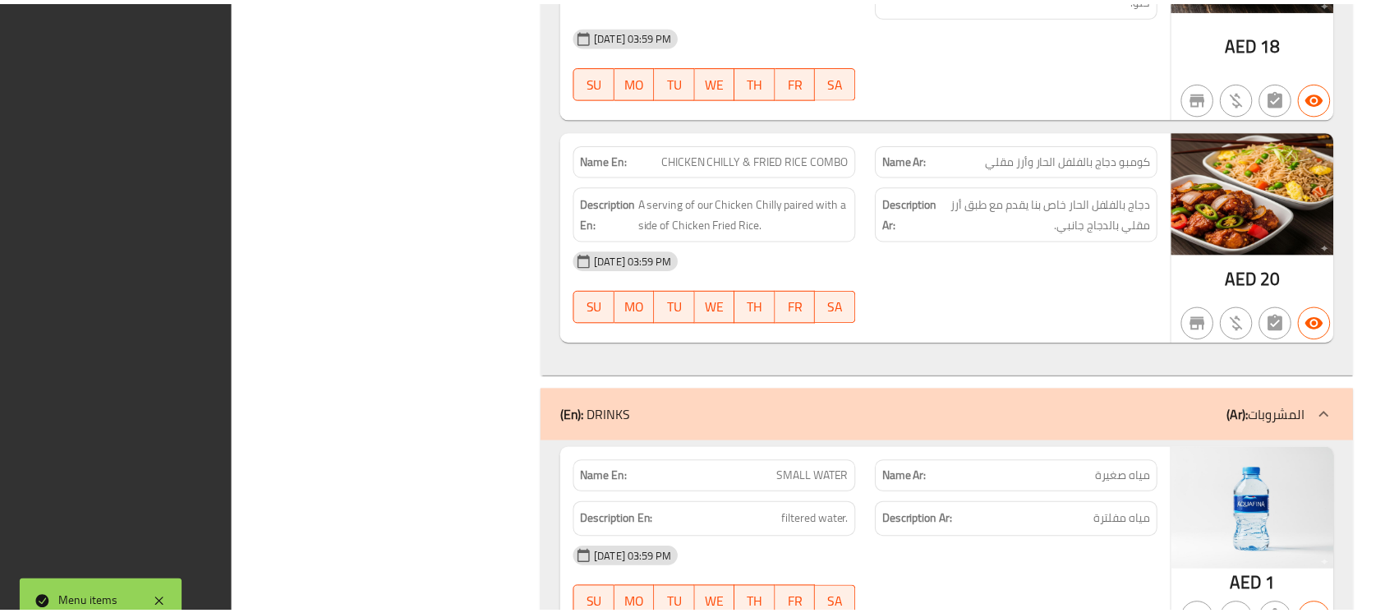
scroll to position [2304, 0]
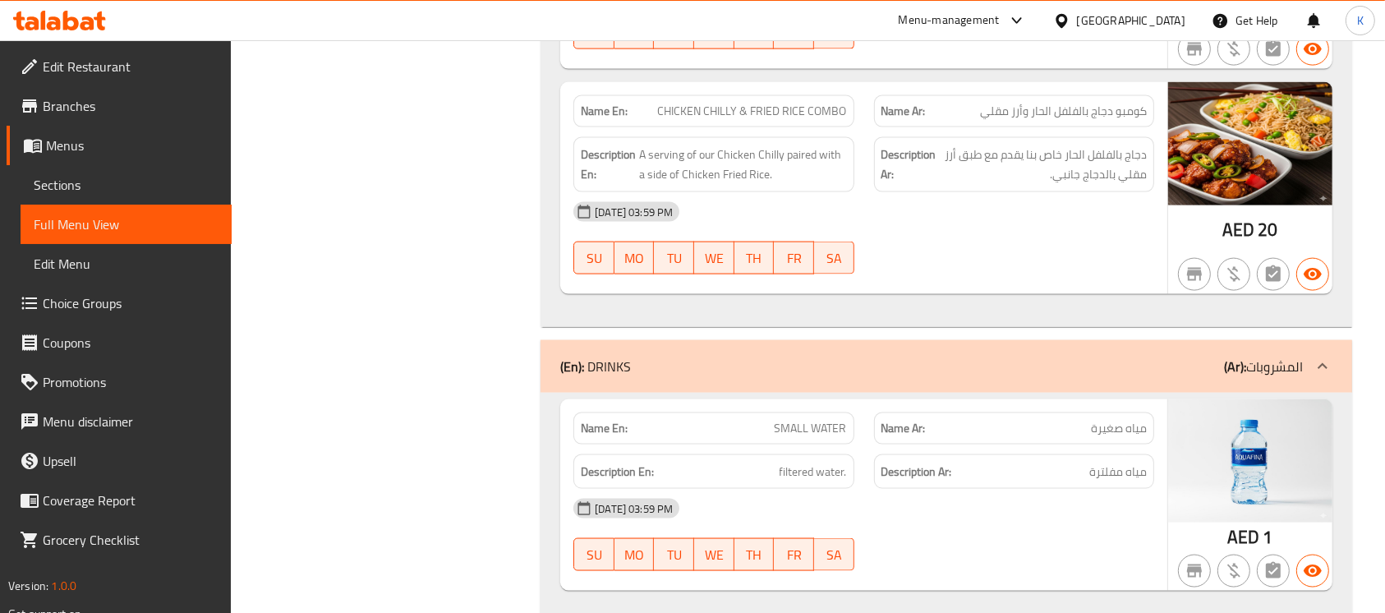
click at [1131, 21] on div "[GEOGRAPHIC_DATA]" at bounding box center [1131, 21] width 108 height 18
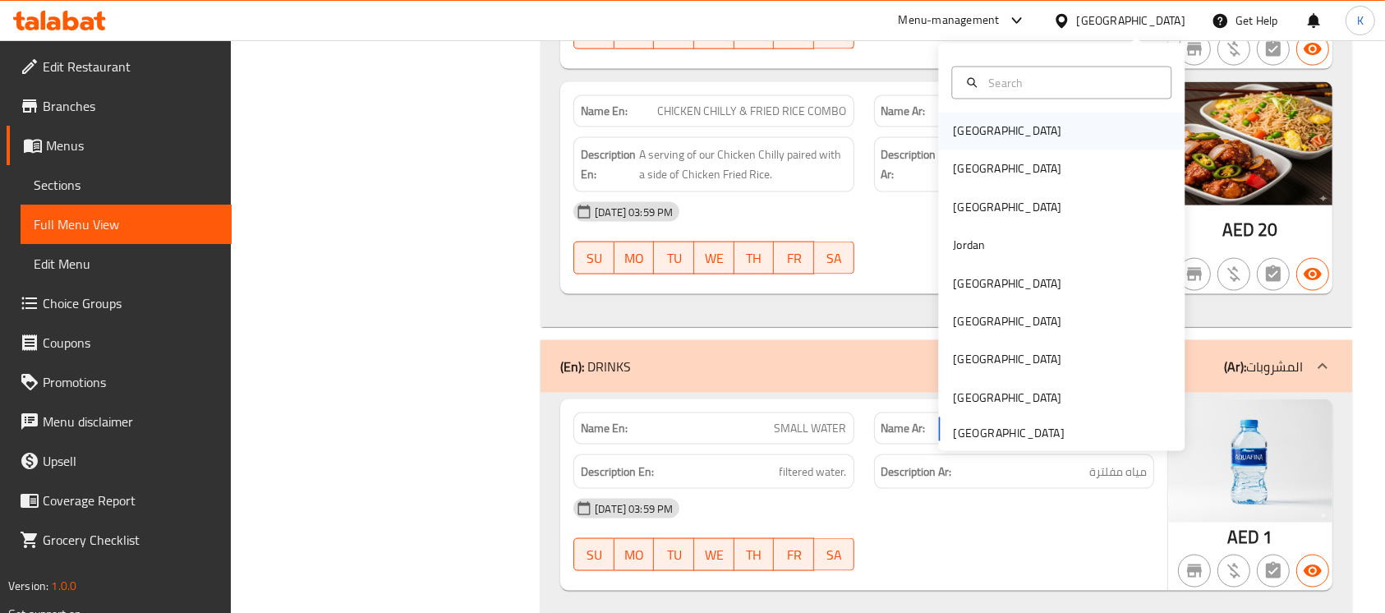
click at [996, 135] on div "[GEOGRAPHIC_DATA]" at bounding box center [1061, 132] width 246 height 38
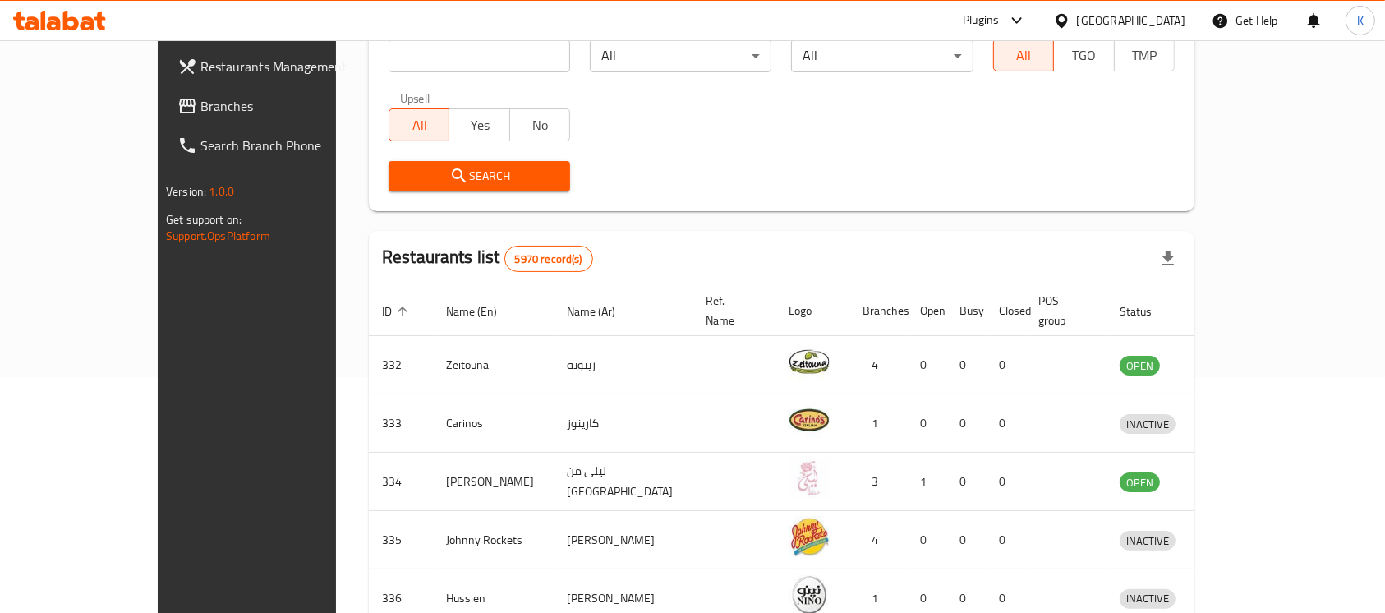
scroll to position [58, 0]
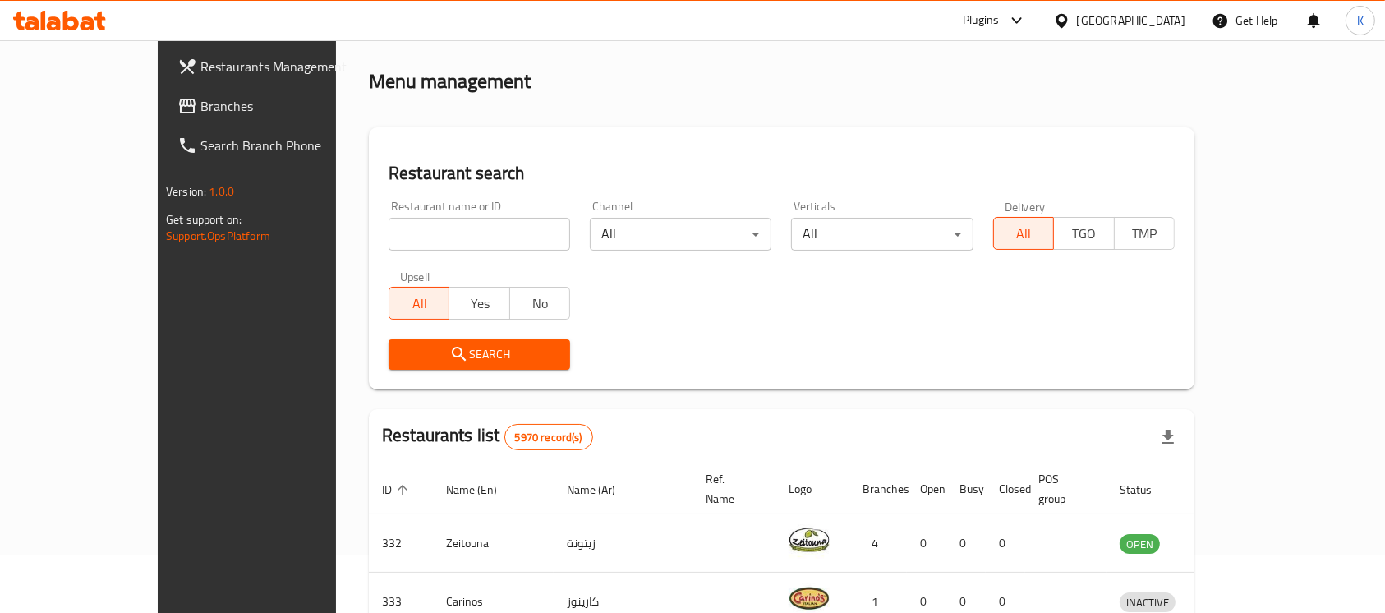
click at [200, 104] on span "Branches" at bounding box center [288, 106] width 176 height 20
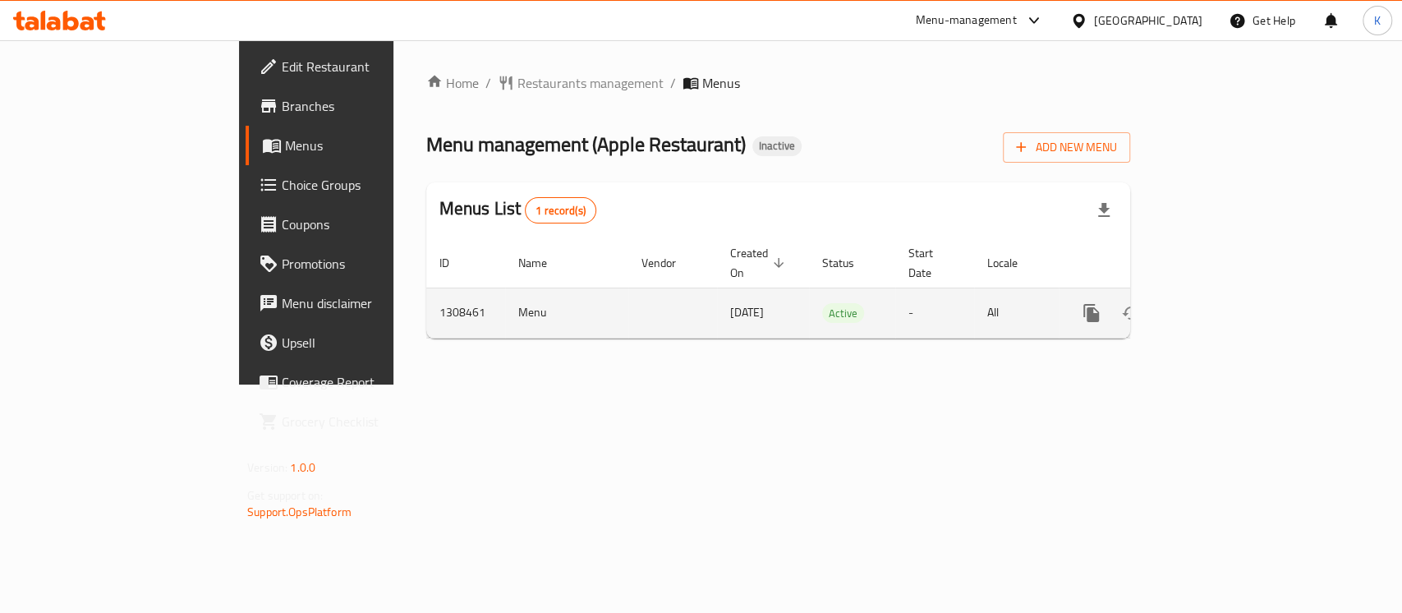
click at [1220, 303] on icon "enhanced table" at bounding box center [1210, 313] width 20 height 20
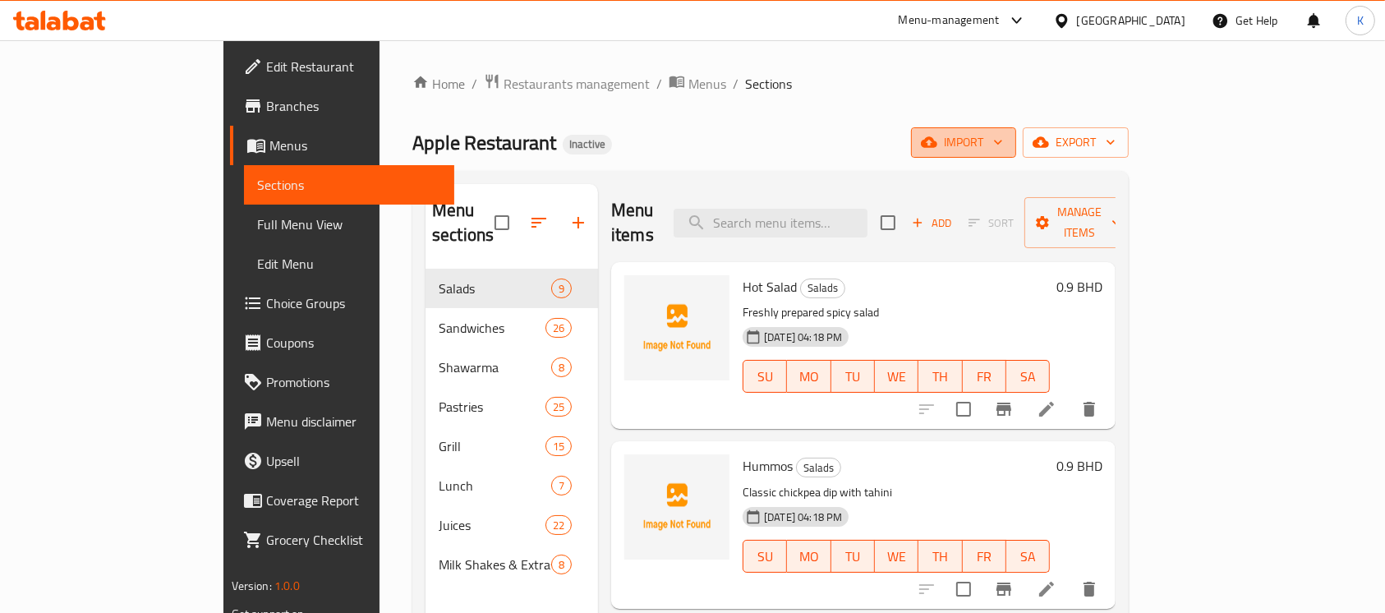
click at [1016, 151] on button "import" at bounding box center [963, 142] width 105 height 30
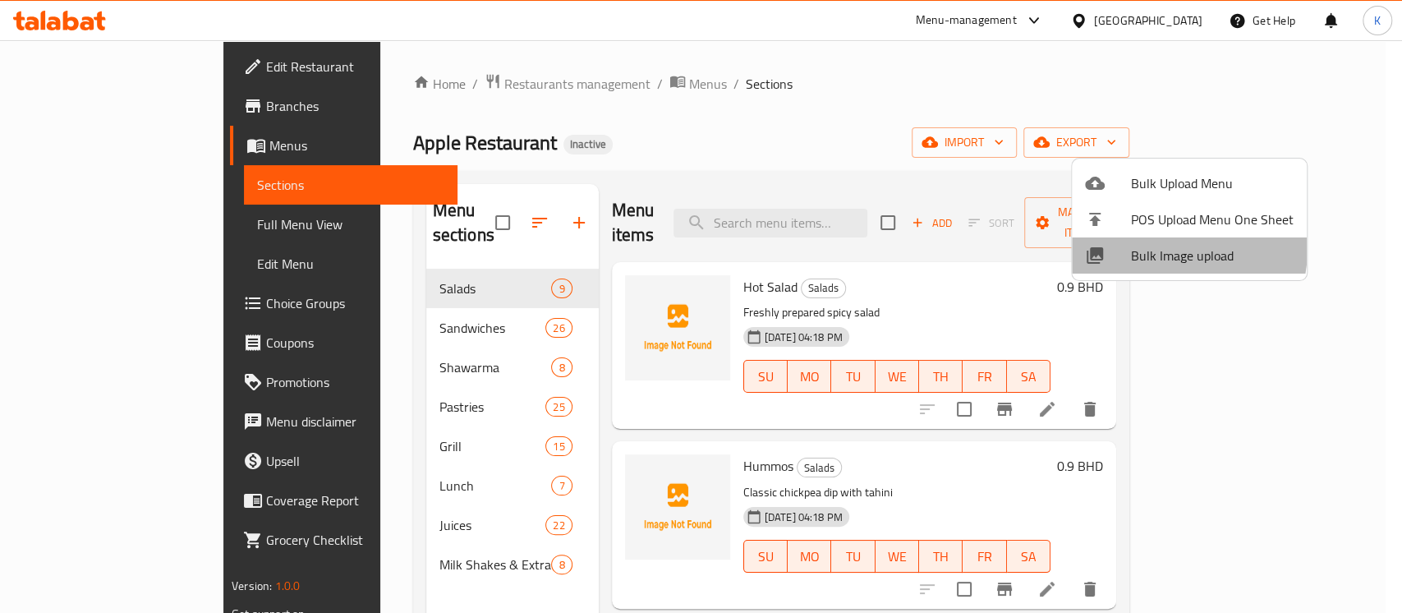
click at [1149, 246] on span "Bulk Image upload" at bounding box center [1212, 256] width 163 height 20
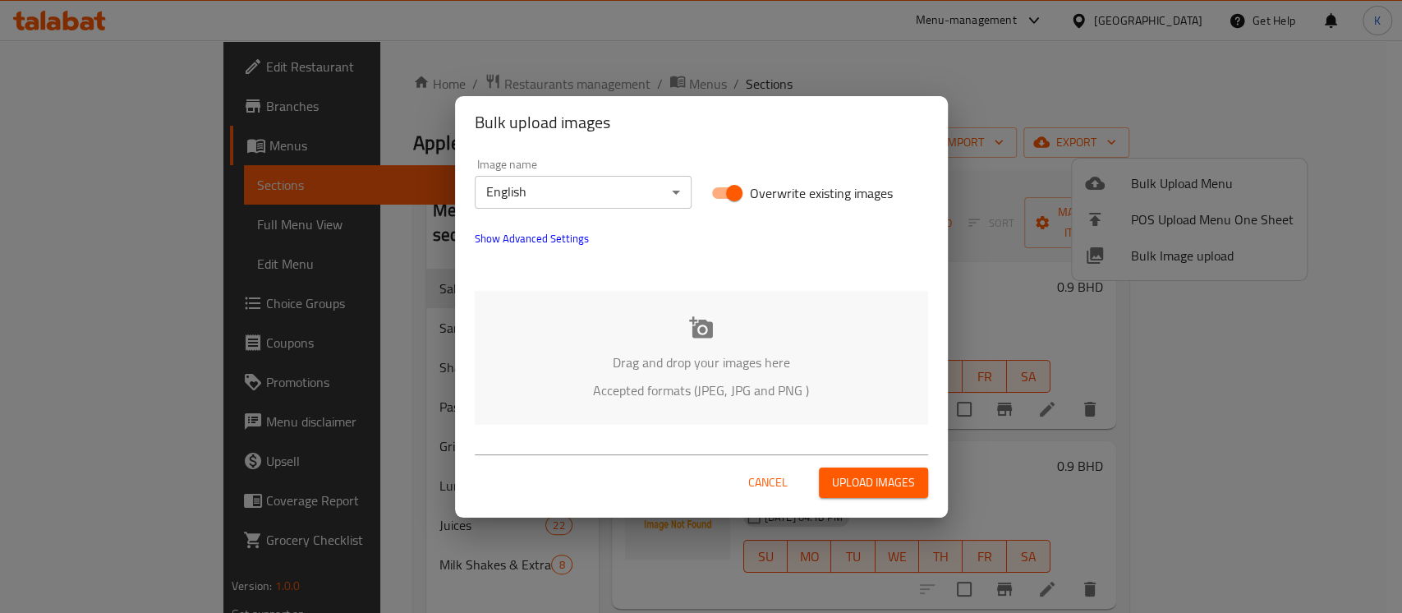
click at [700, 334] on icon at bounding box center [701, 327] width 25 height 25
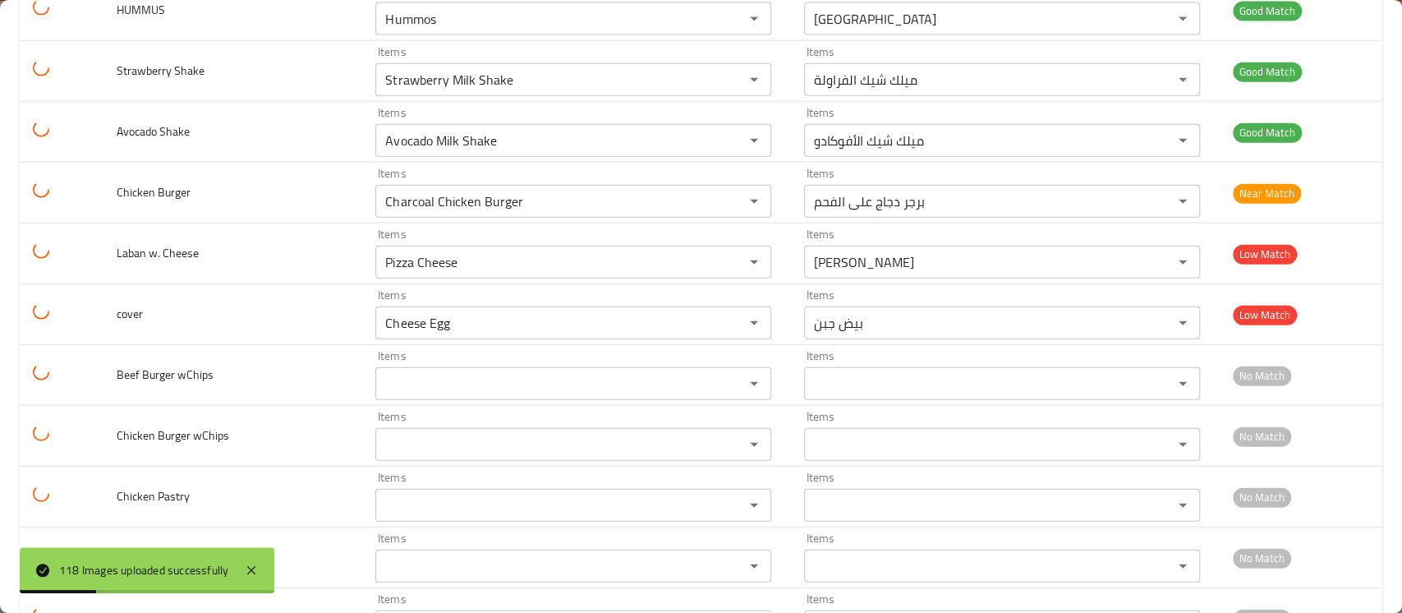
scroll to position [6836, 0]
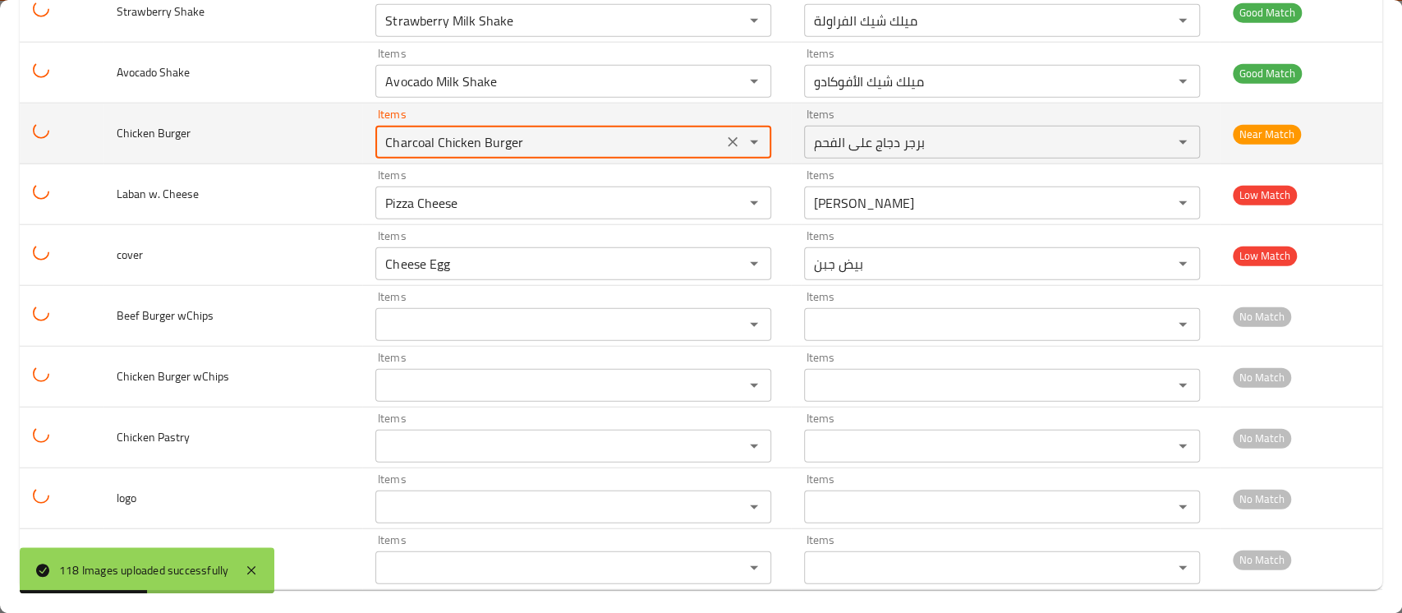
drag, startPoint x: 555, startPoint y: 136, endPoint x: 233, endPoint y: 127, distance: 322.2
click at [233, 127] on tr "Chicken Burger Items Charcoal Chicken Burger Items Items برجر دجاج على الفحم It…" at bounding box center [701, 134] width 1363 height 61
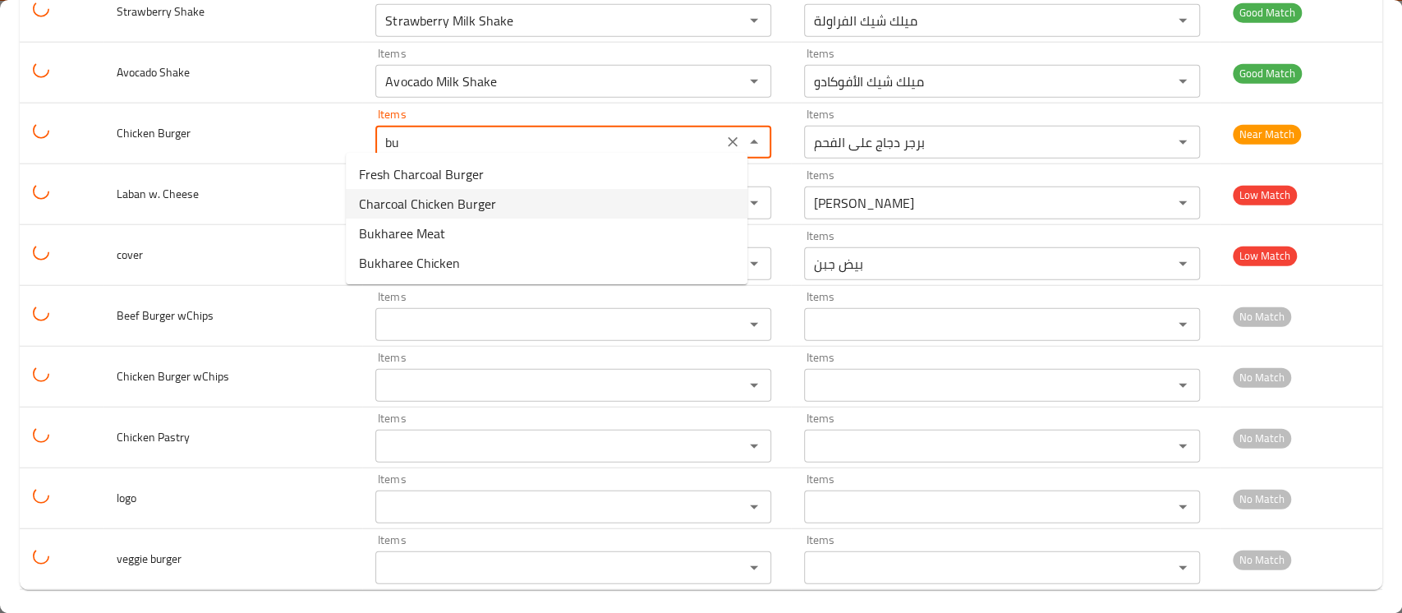
click at [481, 201] on span "Charcoal Chicken Burger" at bounding box center [427, 204] width 137 height 20
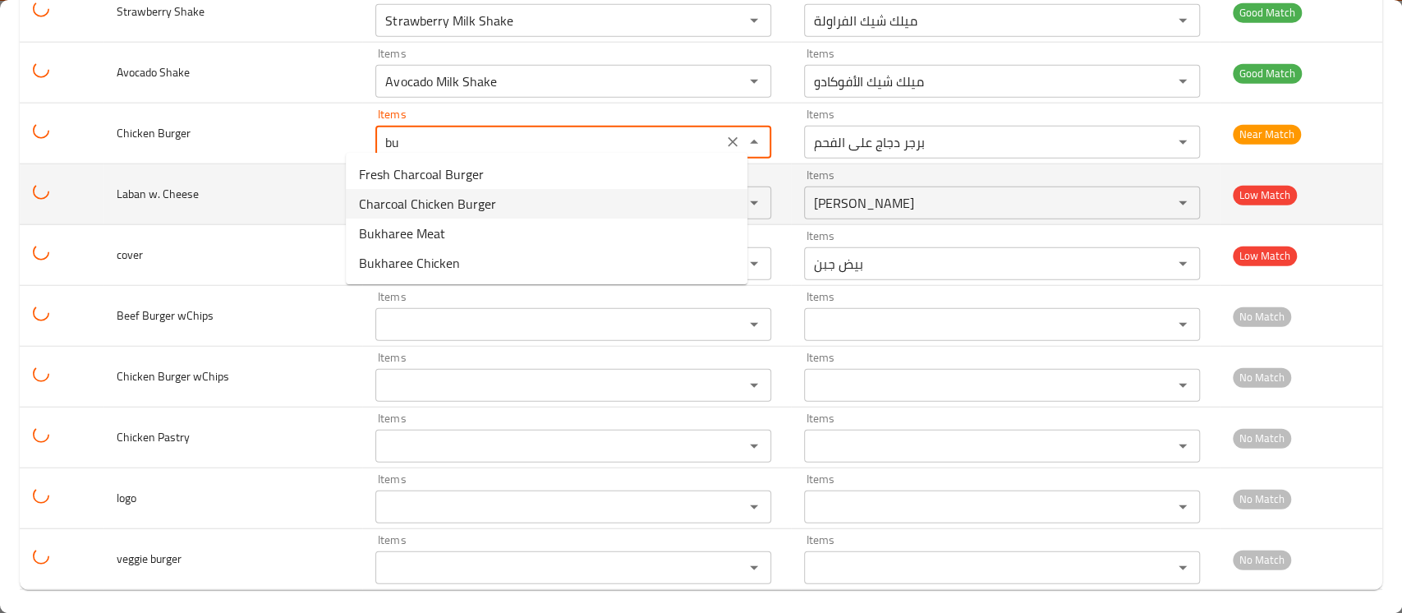
type Burger "Charcoal Chicken Burger"
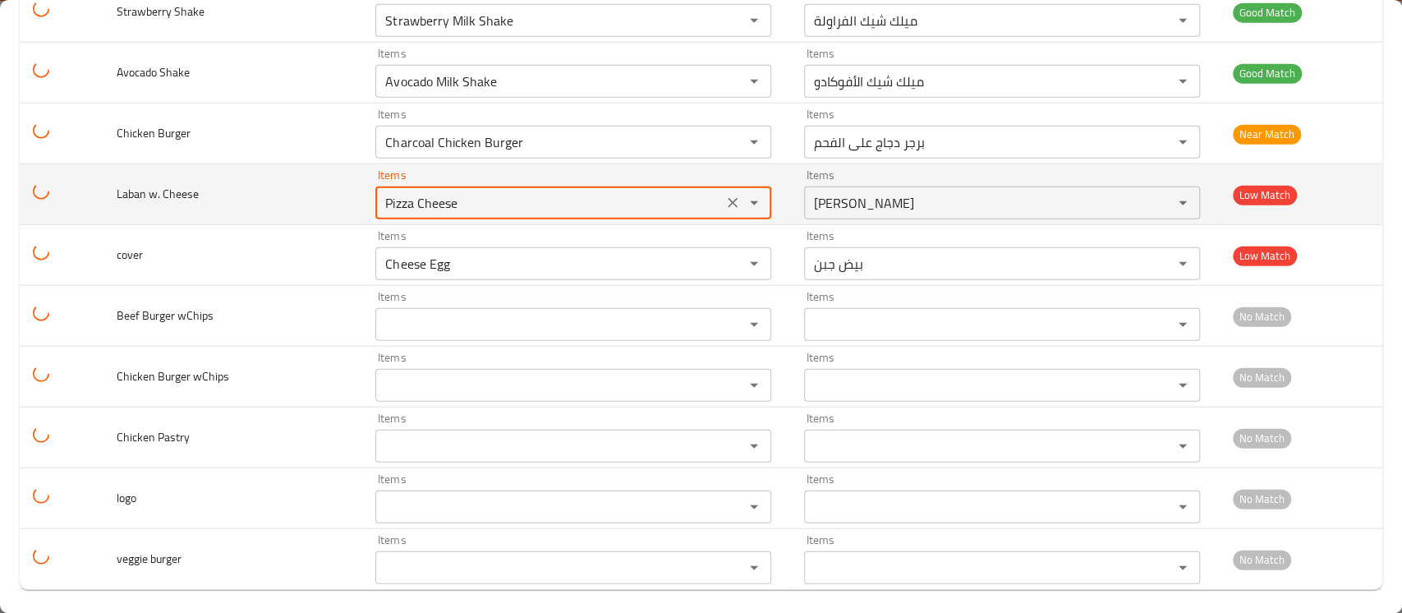
drag, startPoint x: 408, startPoint y: 201, endPoint x: 269, endPoint y: 187, distance: 138.7
click at [269, 187] on tr "Laban w. Cheese Items Pizza Cheese Items Items بيتزا جبن Items Low Match" at bounding box center [701, 194] width 1363 height 61
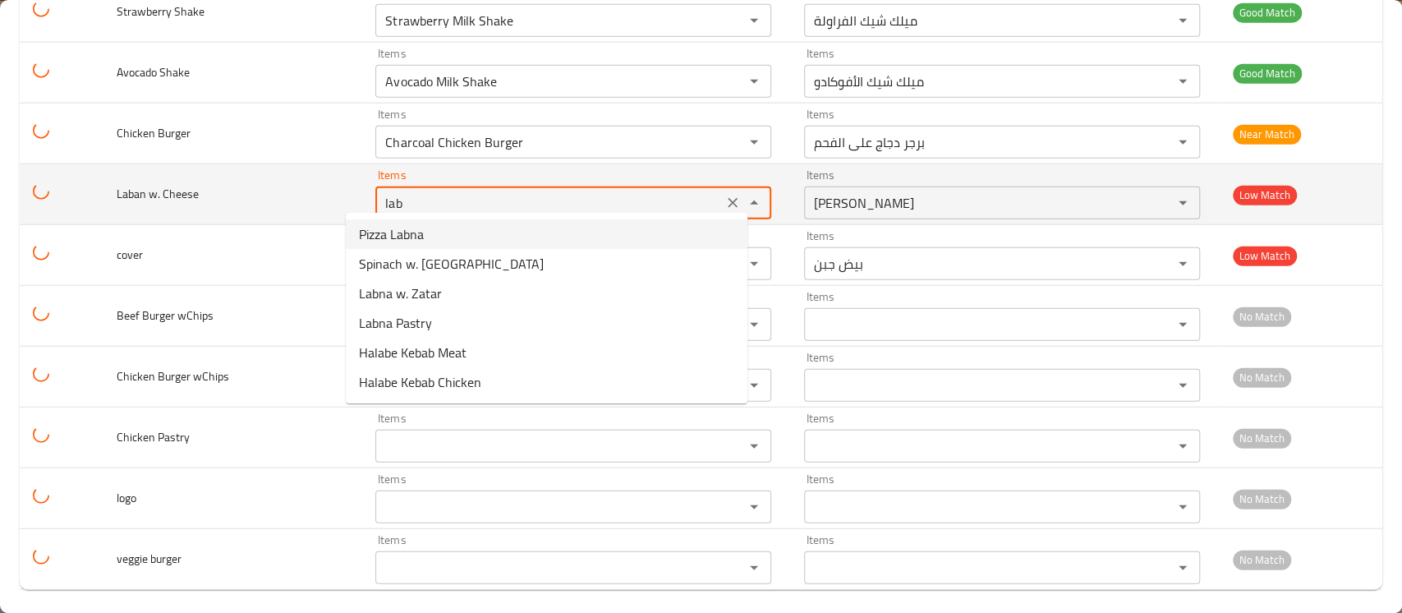
drag, startPoint x: 404, startPoint y: 195, endPoint x: 283, endPoint y: 170, distance: 123.3
click at [283, 170] on tr "Laban w. Cheese Items lab Items Items بيتزا جبن Items Low Match" at bounding box center [701, 194] width 1363 height 61
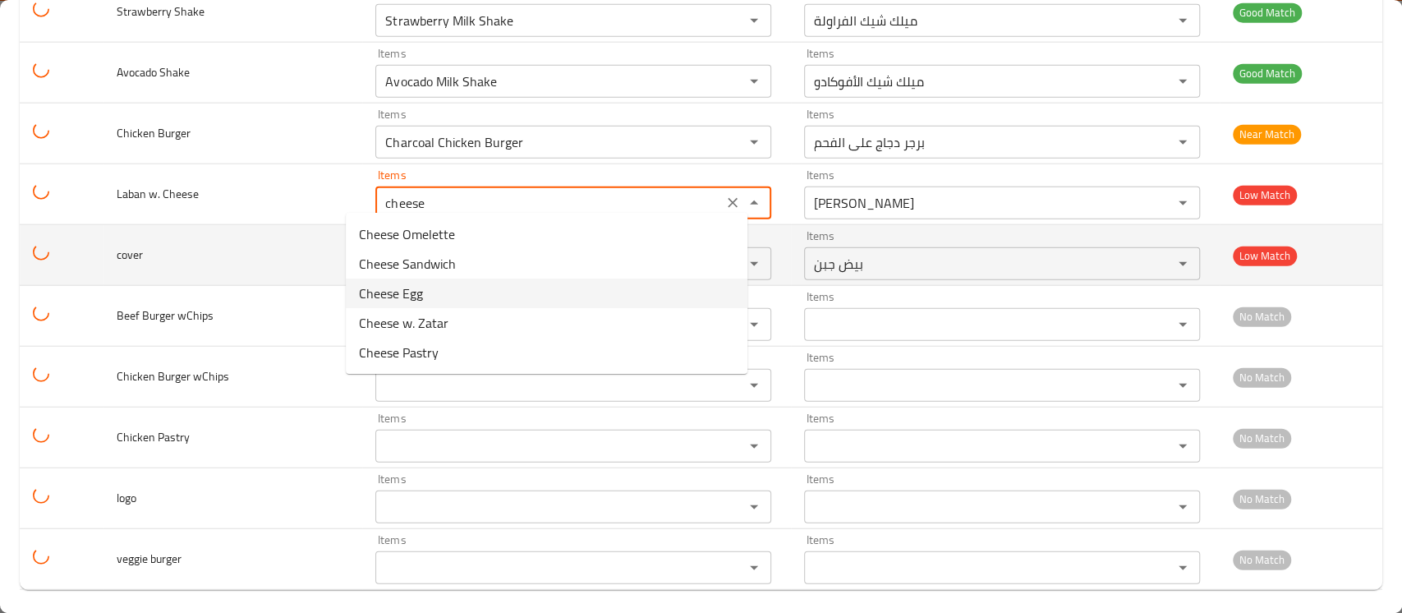
click at [265, 230] on td "cover" at bounding box center [234, 255] width 260 height 61
type Cheese "Pizza Cheese"
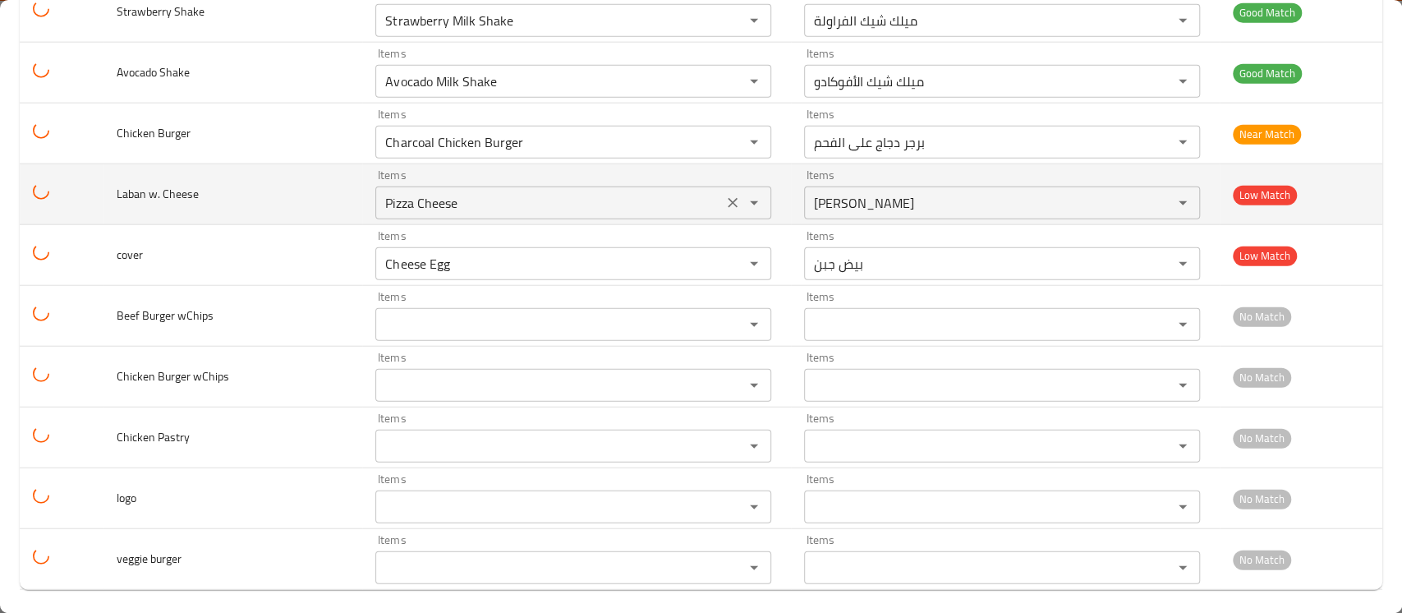
click at [728, 198] on icon "Clear" at bounding box center [733, 203] width 10 height 10
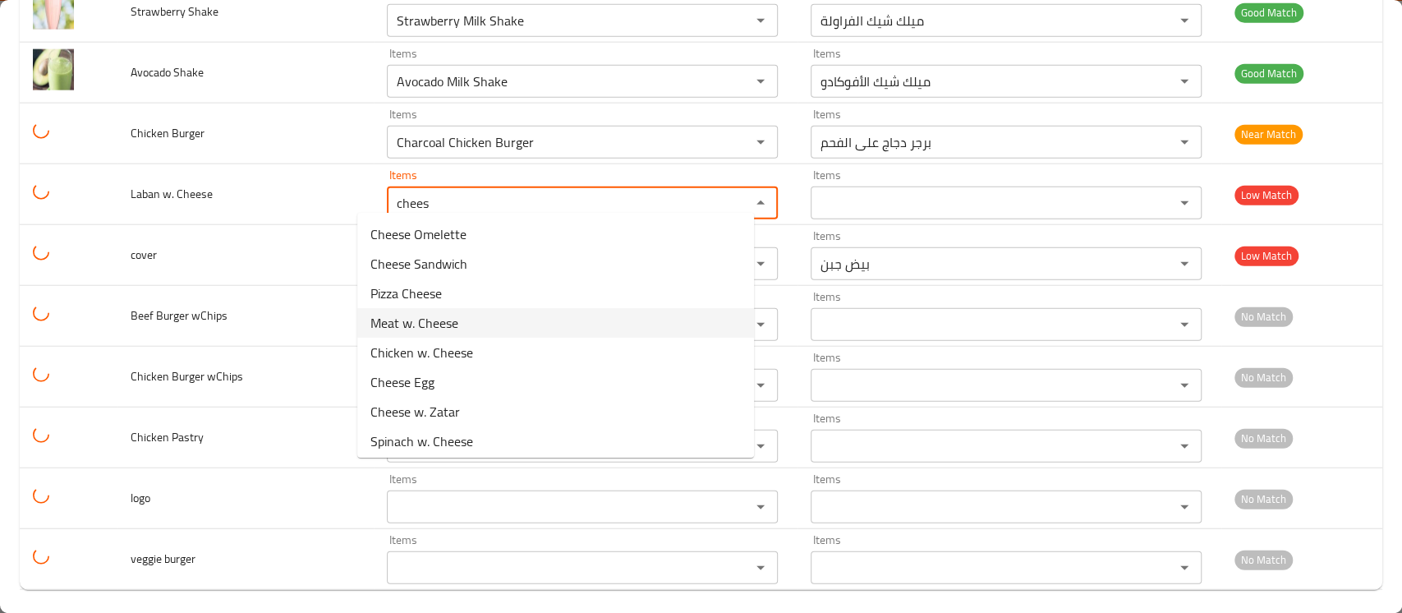
scroll to position [34, 0]
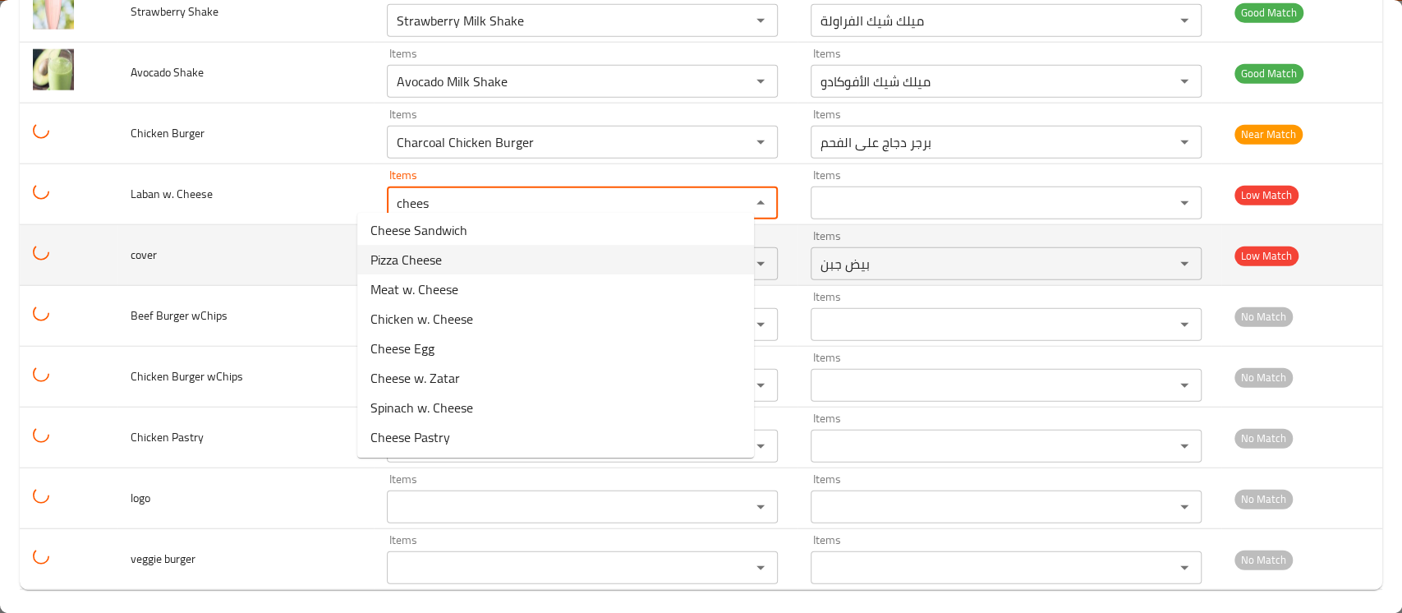
type Cheese "chees"
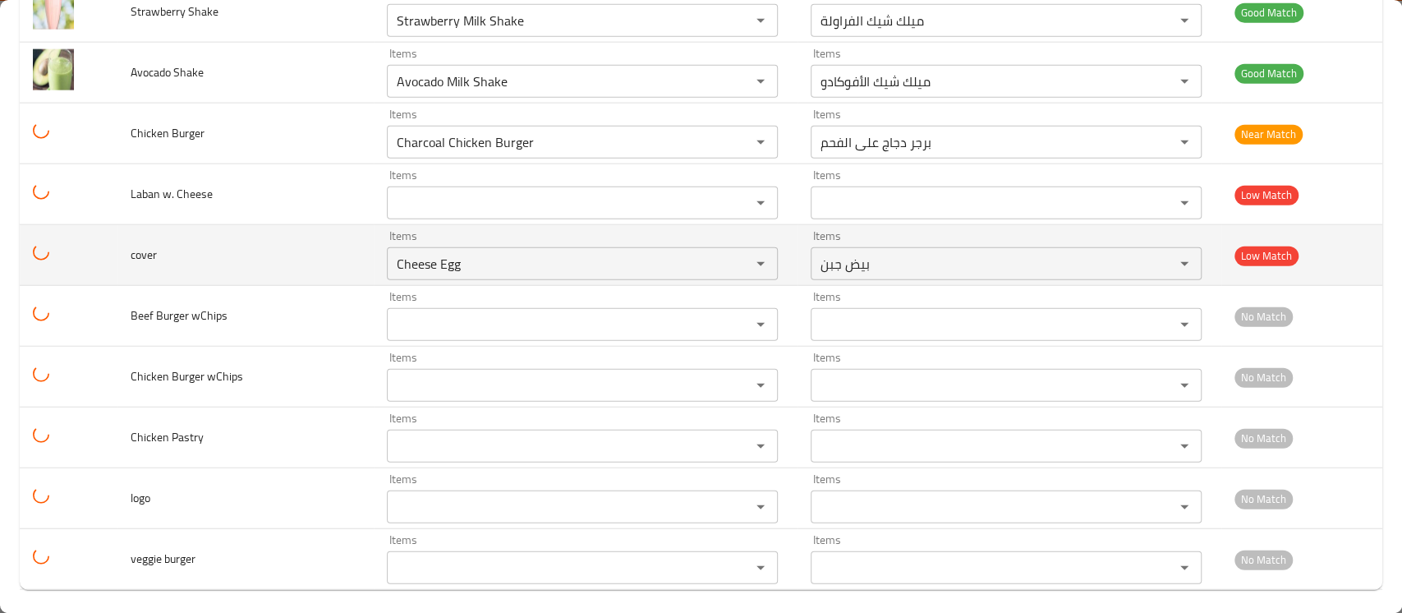
click at [313, 237] on td "cover" at bounding box center [245, 255] width 256 height 61
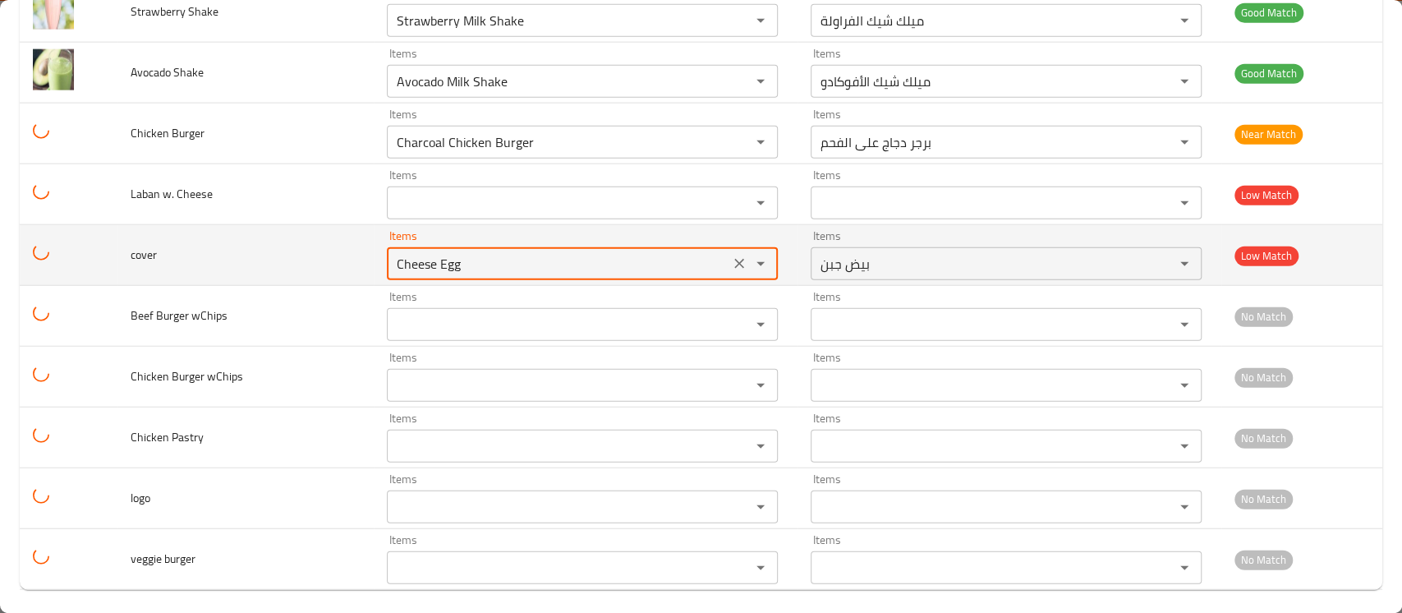
drag, startPoint x: 454, startPoint y: 253, endPoint x: 320, endPoint y: 252, distance: 133.9
click at [320, 252] on tr "cover Items Cheese Egg Items Items بيض جبن Items Low Match" at bounding box center [701, 255] width 1363 height 61
click at [731, 259] on icon "Clear" at bounding box center [739, 264] width 16 height 16
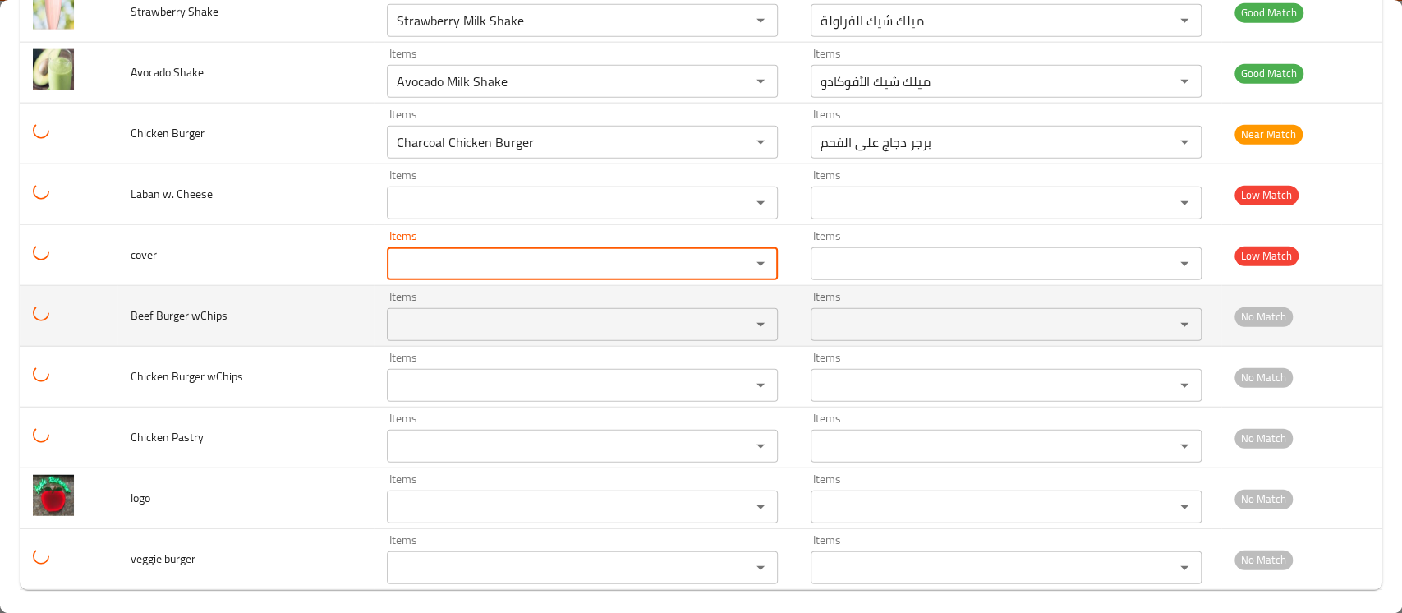
click at [404, 313] on wChips "Items" at bounding box center [558, 324] width 333 height 23
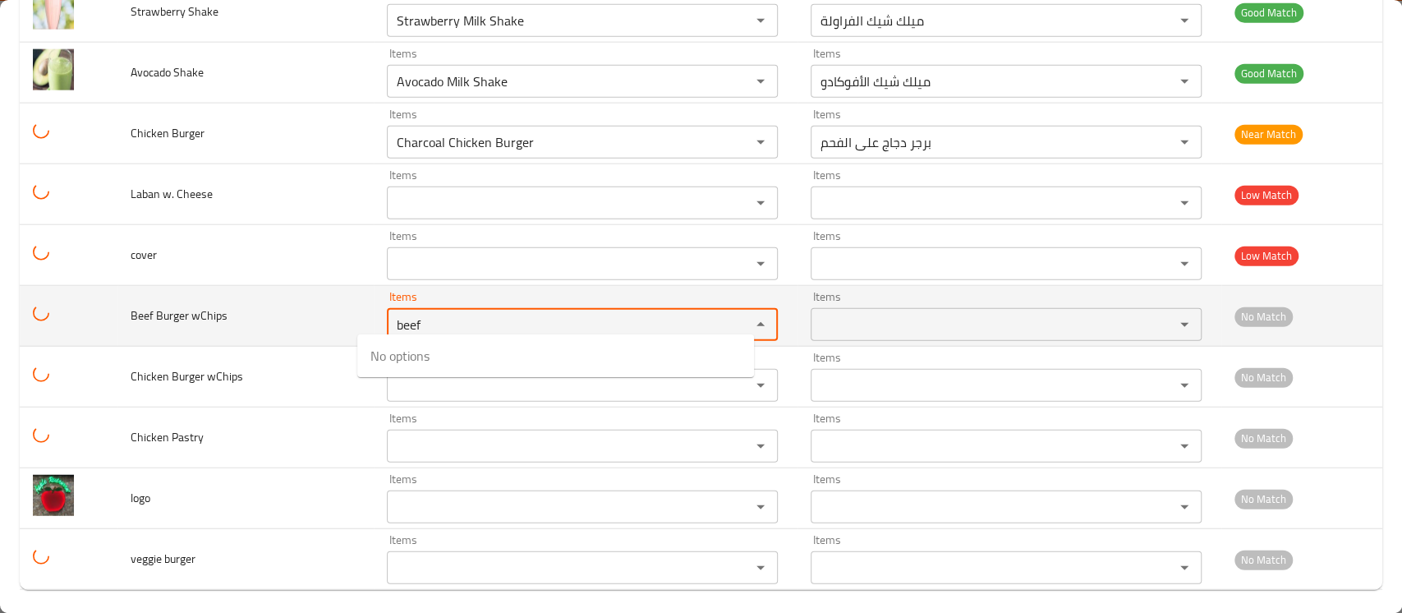
drag, startPoint x: 404, startPoint y: 314, endPoint x: 308, endPoint y: 311, distance: 96.2
click at [308, 311] on tr "Beef Burger wChips Items beef Items Items Items No Match" at bounding box center [701, 316] width 1363 height 61
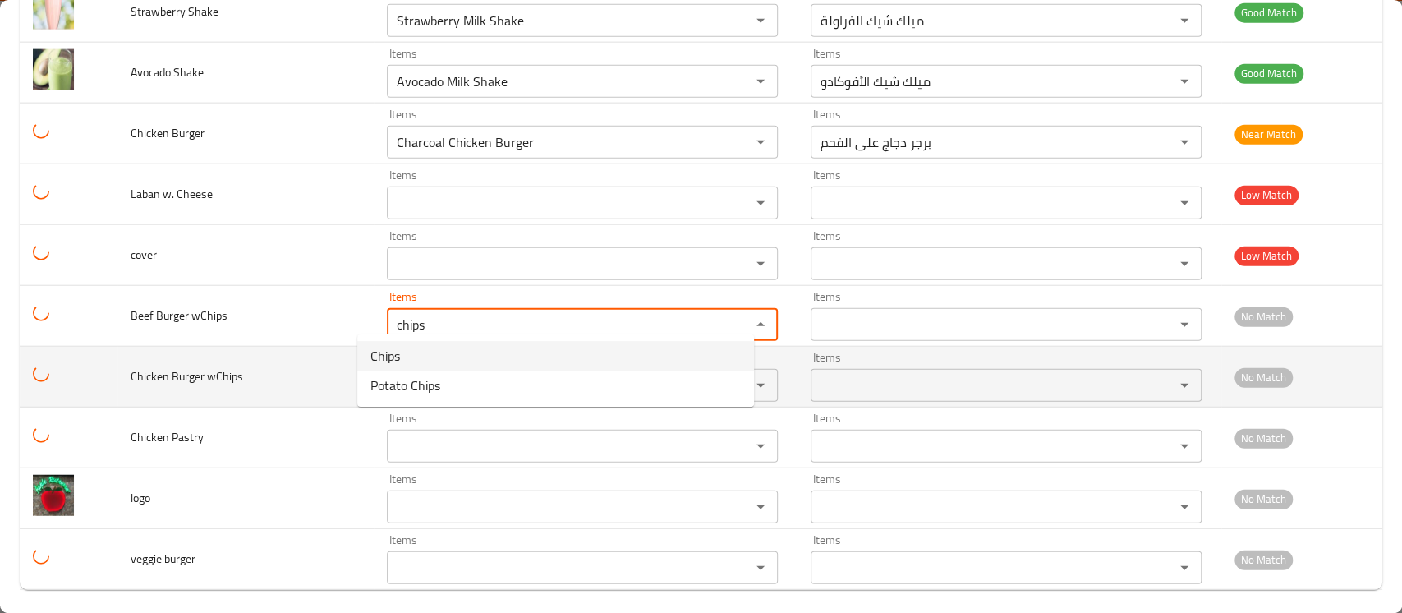
type wChips "chips"
click at [269, 353] on td "Chicken Burger wChips" at bounding box center [245, 377] width 256 height 61
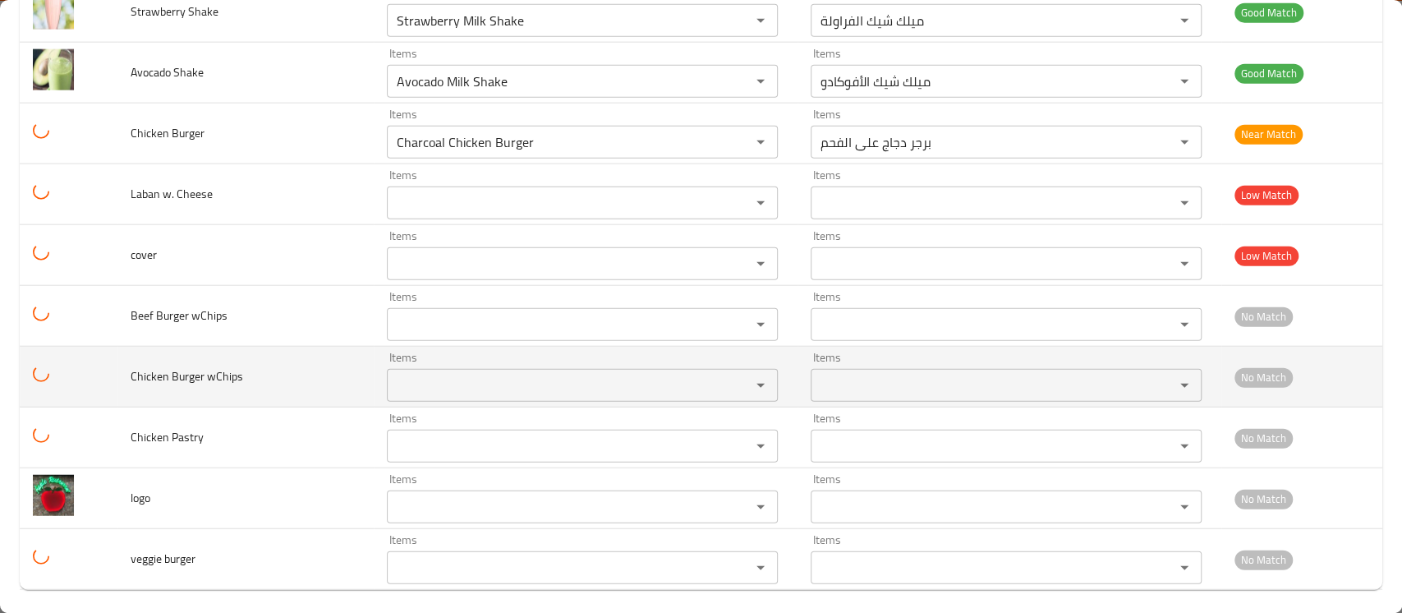
click at [392, 374] on wChips "Items" at bounding box center [558, 385] width 333 height 23
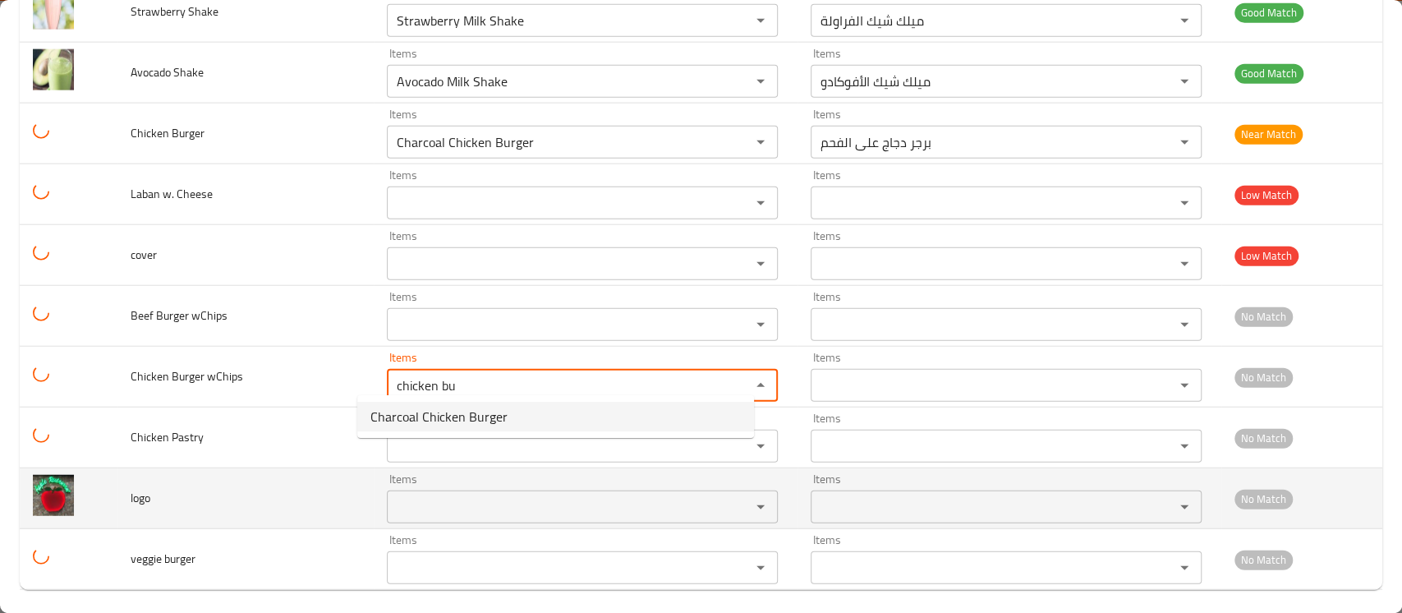
click at [387, 477] on div "Items Items" at bounding box center [582, 498] width 391 height 50
type wChips "chicken bu"
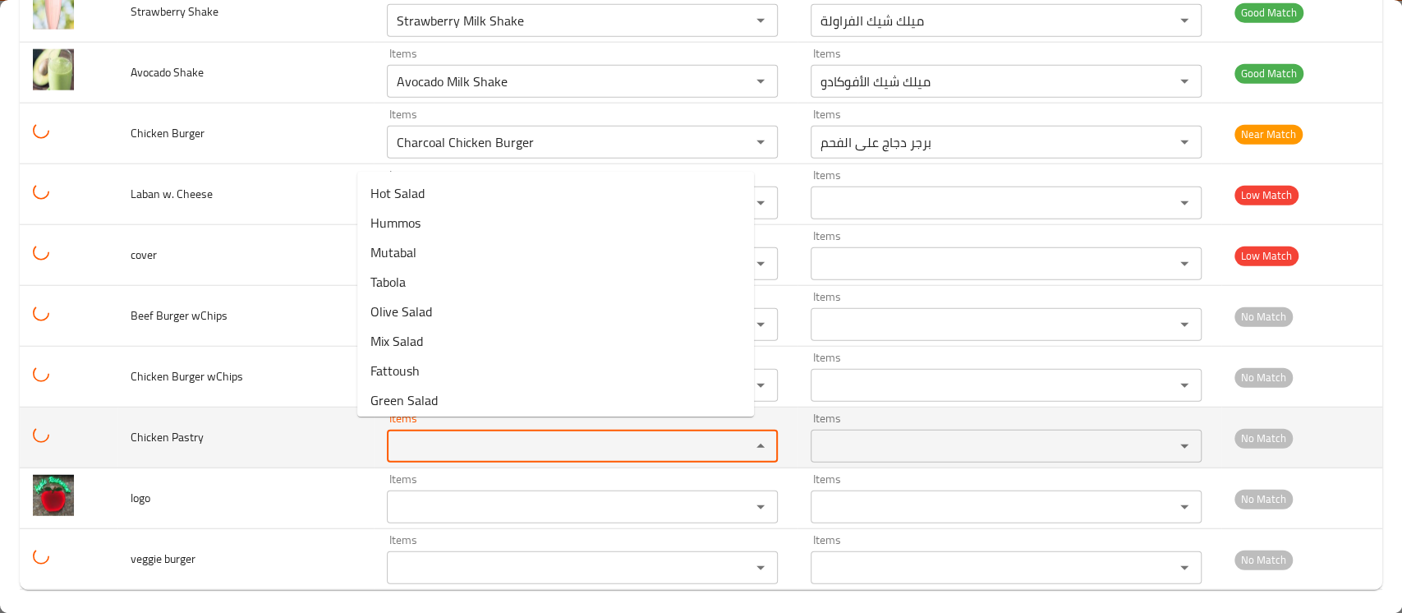
click at [401, 435] on Pastry "Items" at bounding box center [558, 446] width 333 height 23
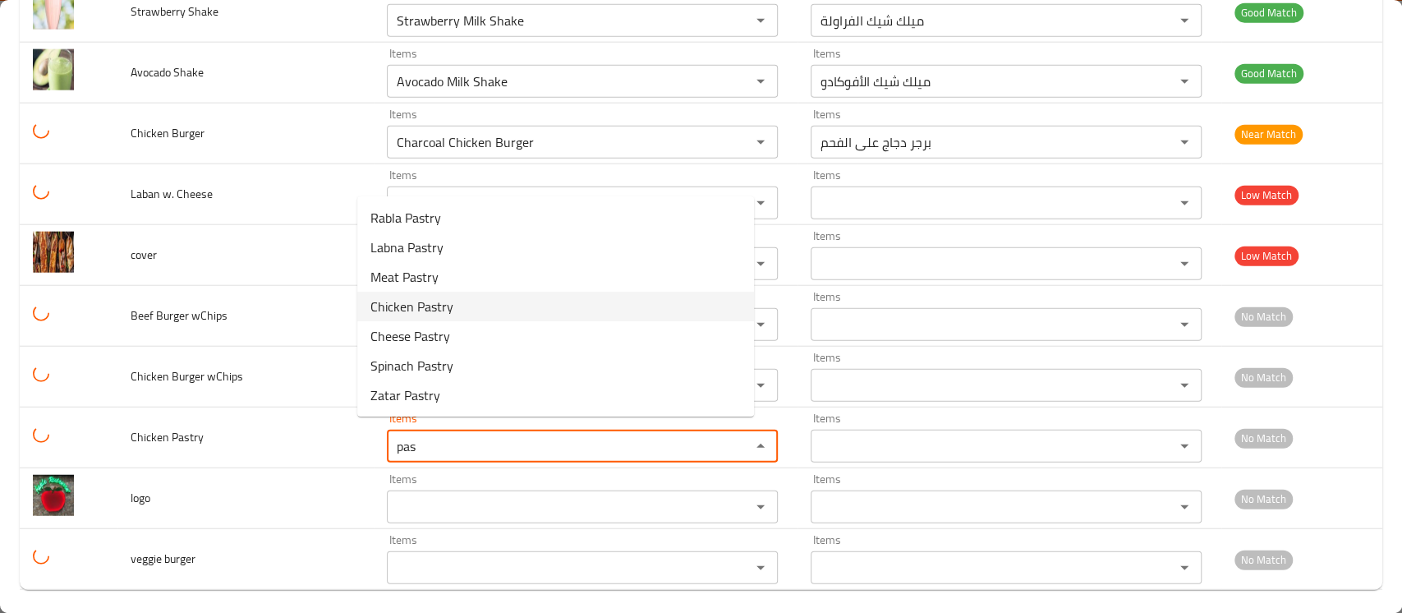
click at [440, 297] on span "Chicken Pastry" at bounding box center [412, 307] width 83 height 20
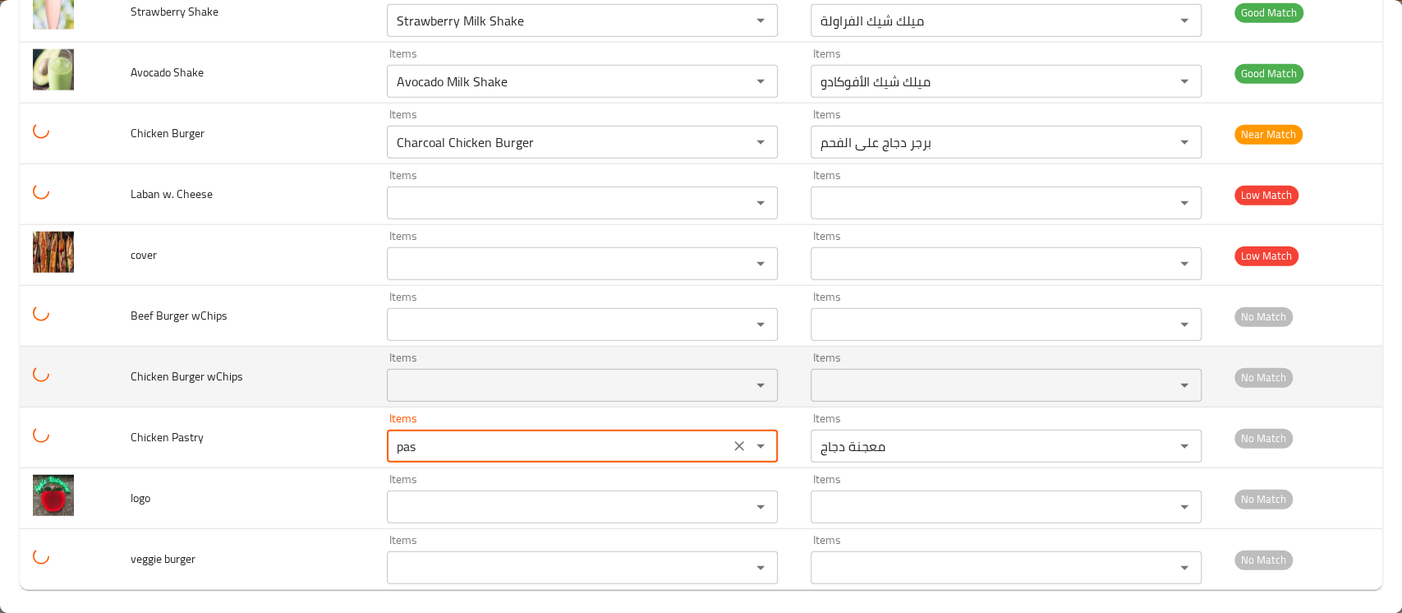
type Pastry "Chicken Pastry"
type Pastry-ar "معجنة دجاج"
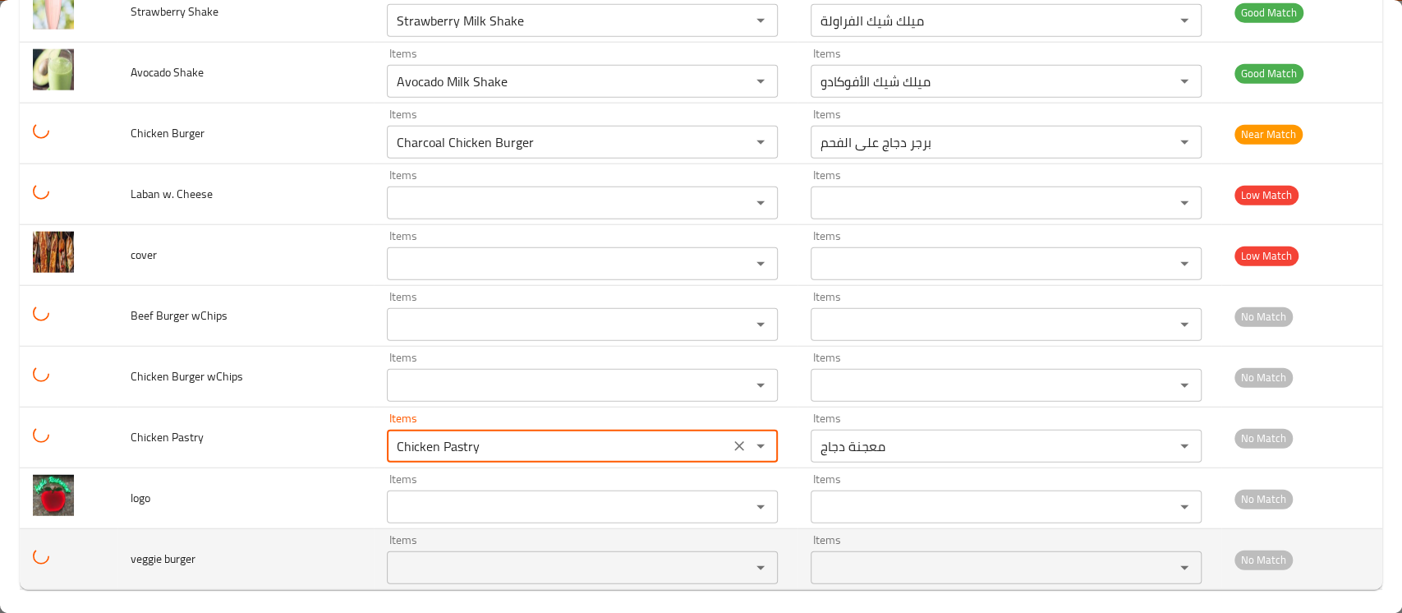
type Pastry "Chicken Pastry"
click at [403, 557] on burger "Items" at bounding box center [558, 567] width 333 height 23
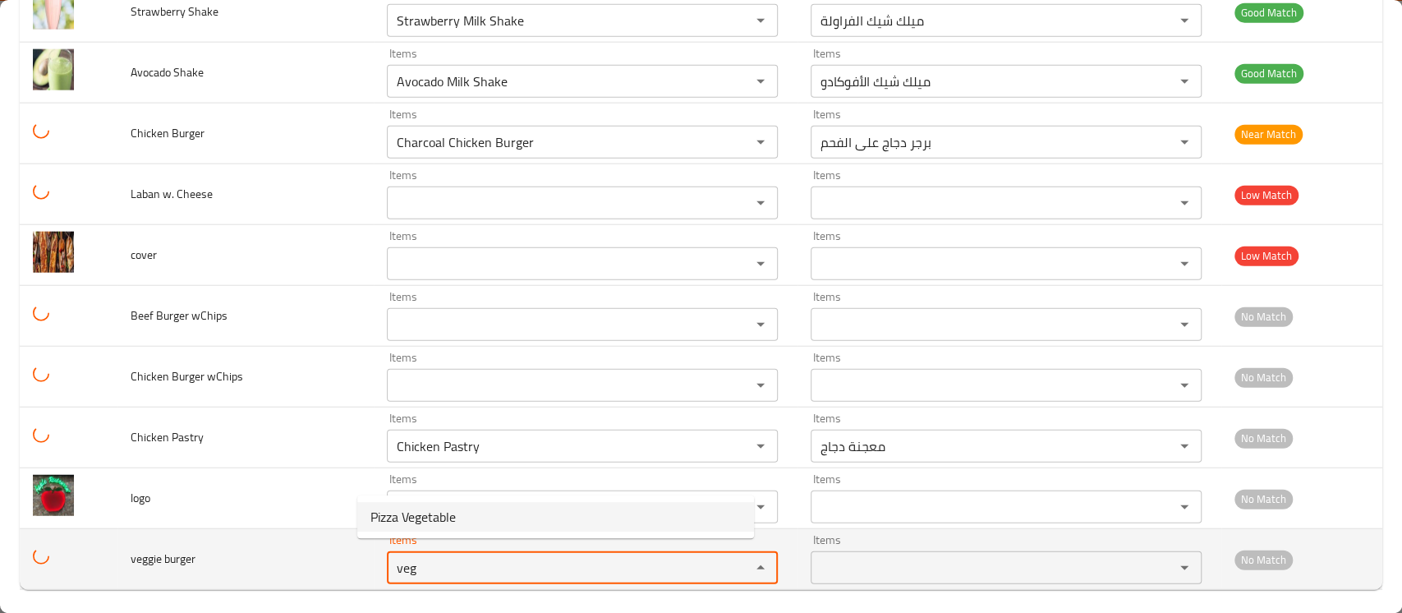
type burger "veg"
click at [309, 556] on td "veggie burger" at bounding box center [245, 559] width 256 height 61
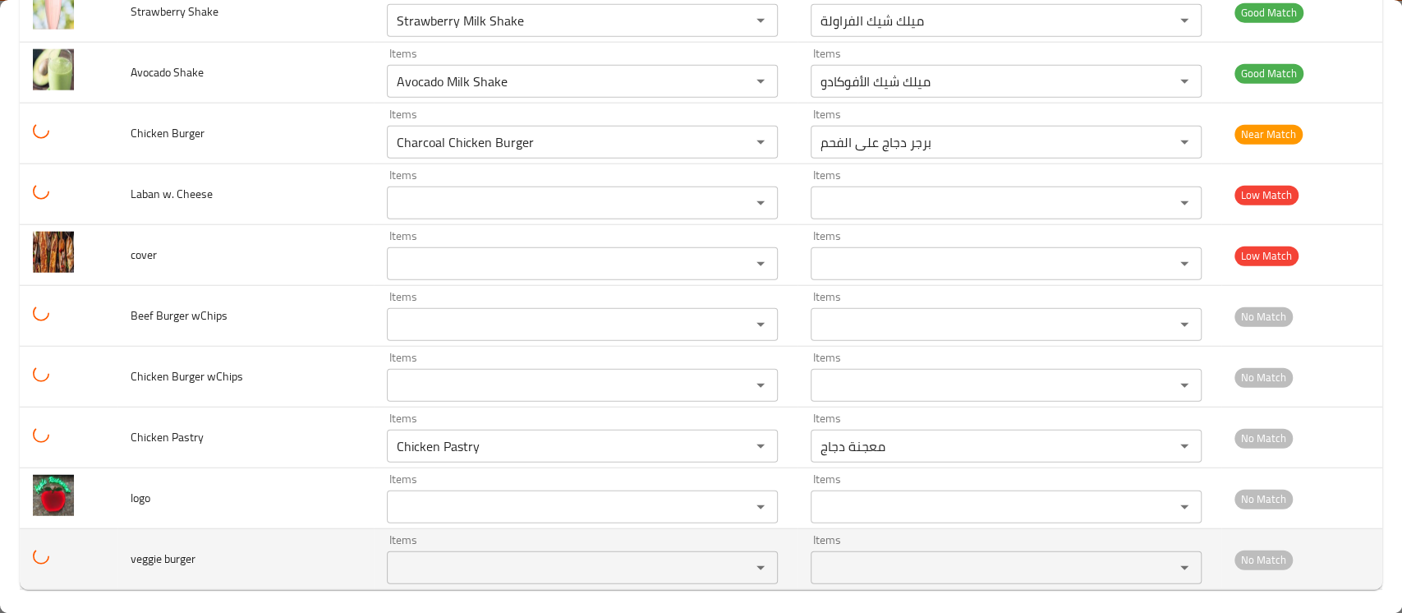
click at [406, 562] on burger "Items" at bounding box center [558, 567] width 333 height 23
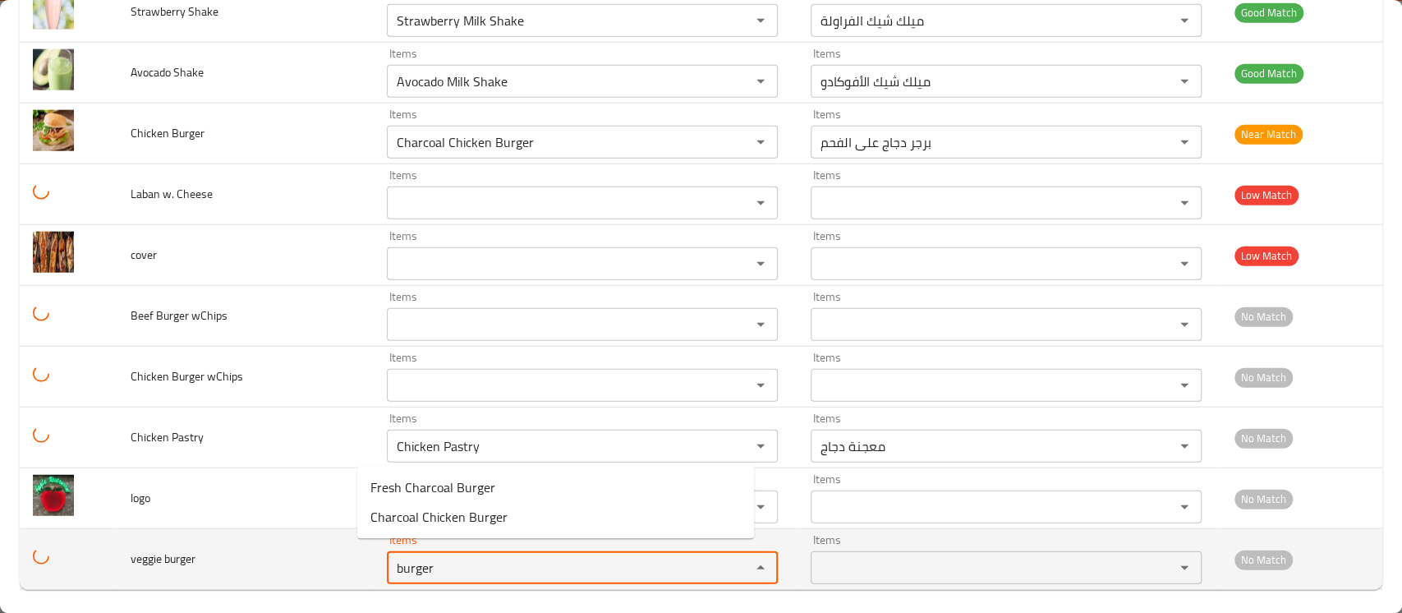
type burger "burger"
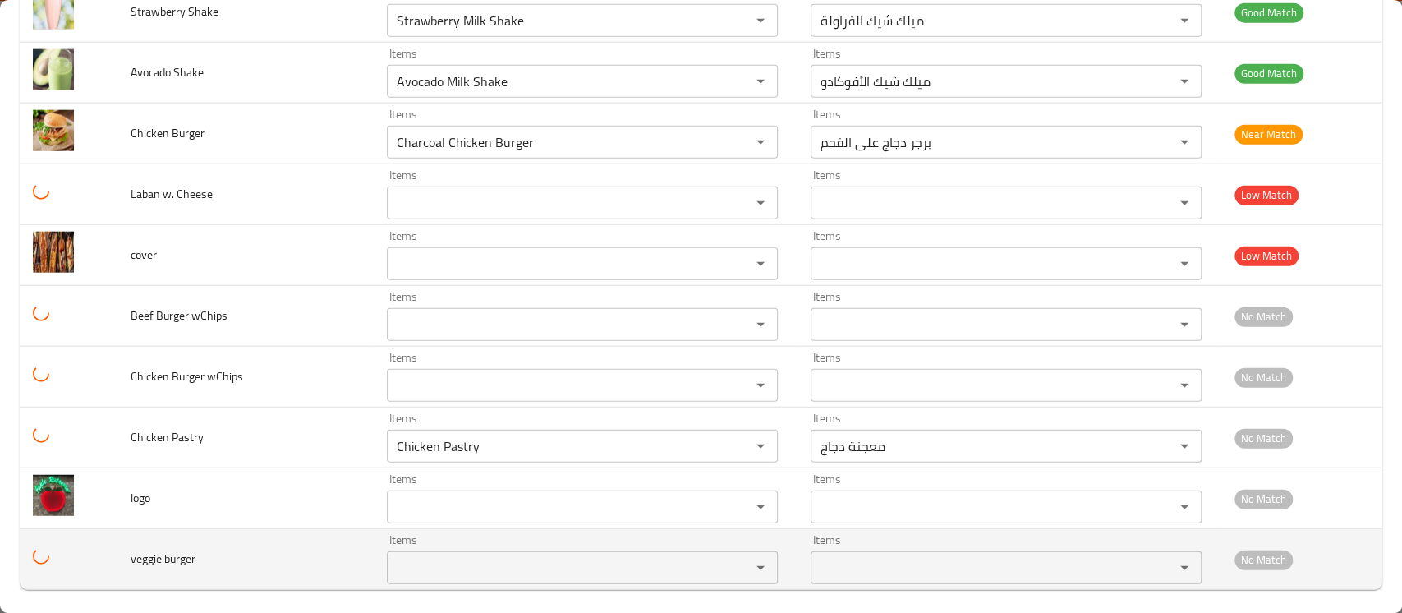
click at [289, 529] on td "veggie burger" at bounding box center [245, 559] width 256 height 61
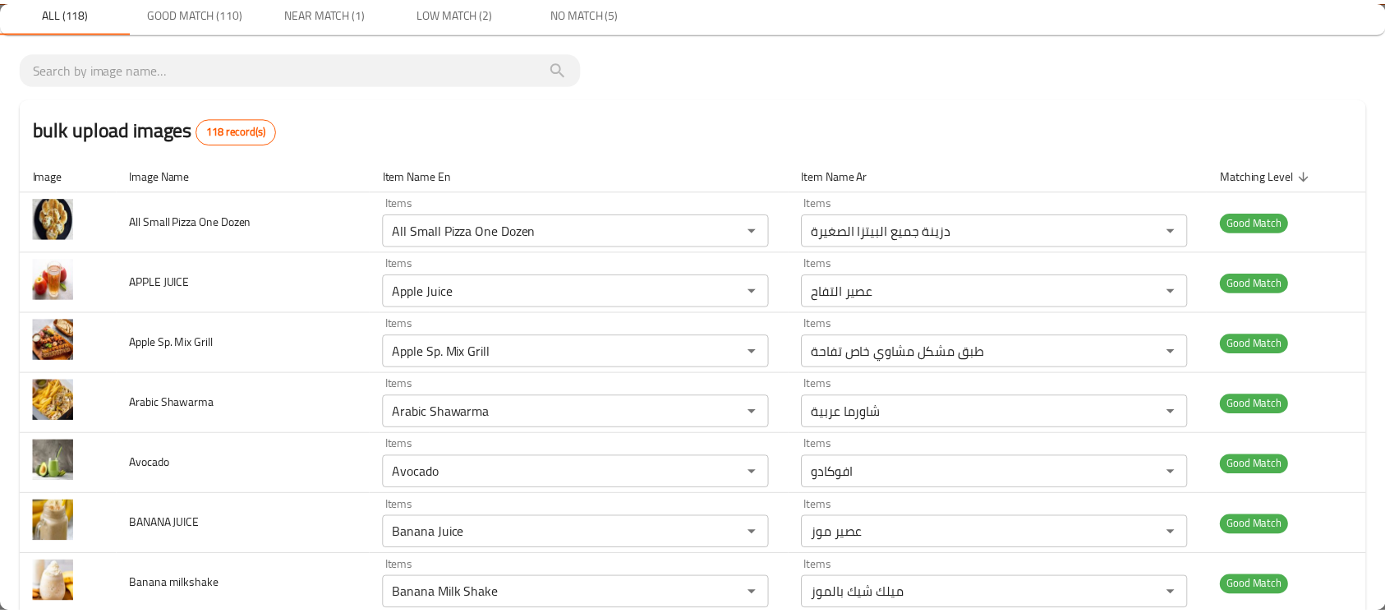
scroll to position [0, 0]
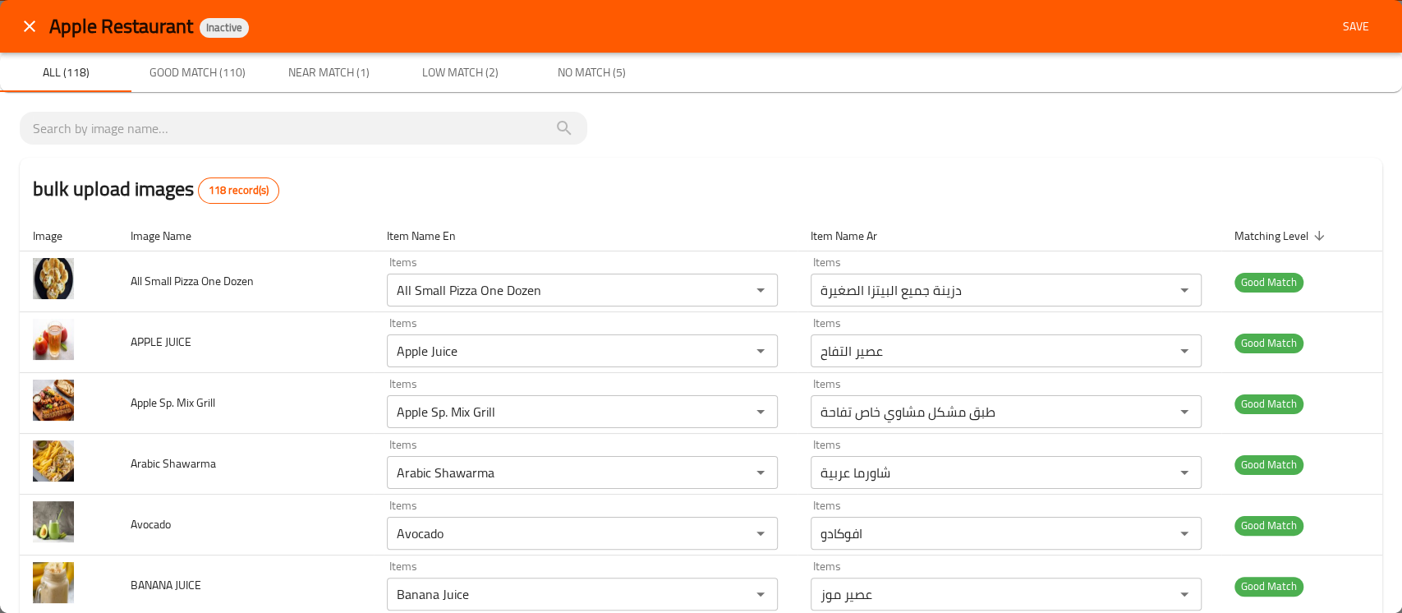
click at [1337, 26] on span "Save" at bounding box center [1356, 26] width 39 height 21
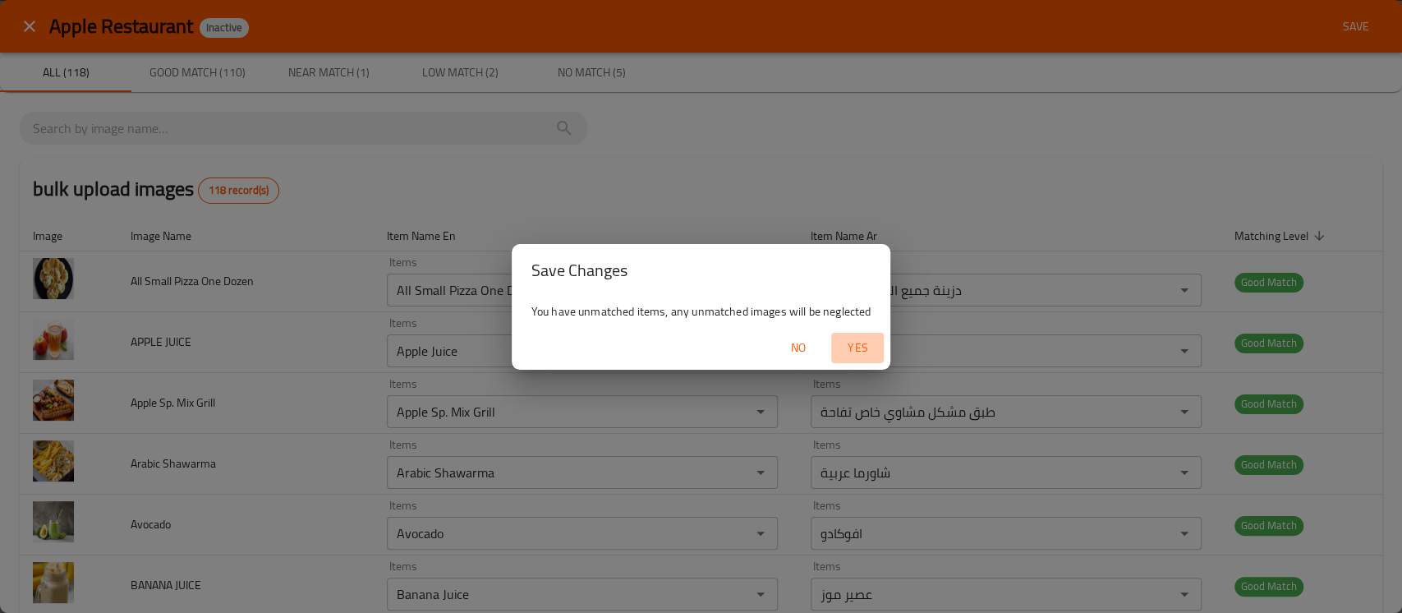
click at [863, 341] on span "Yes" at bounding box center [857, 348] width 39 height 21
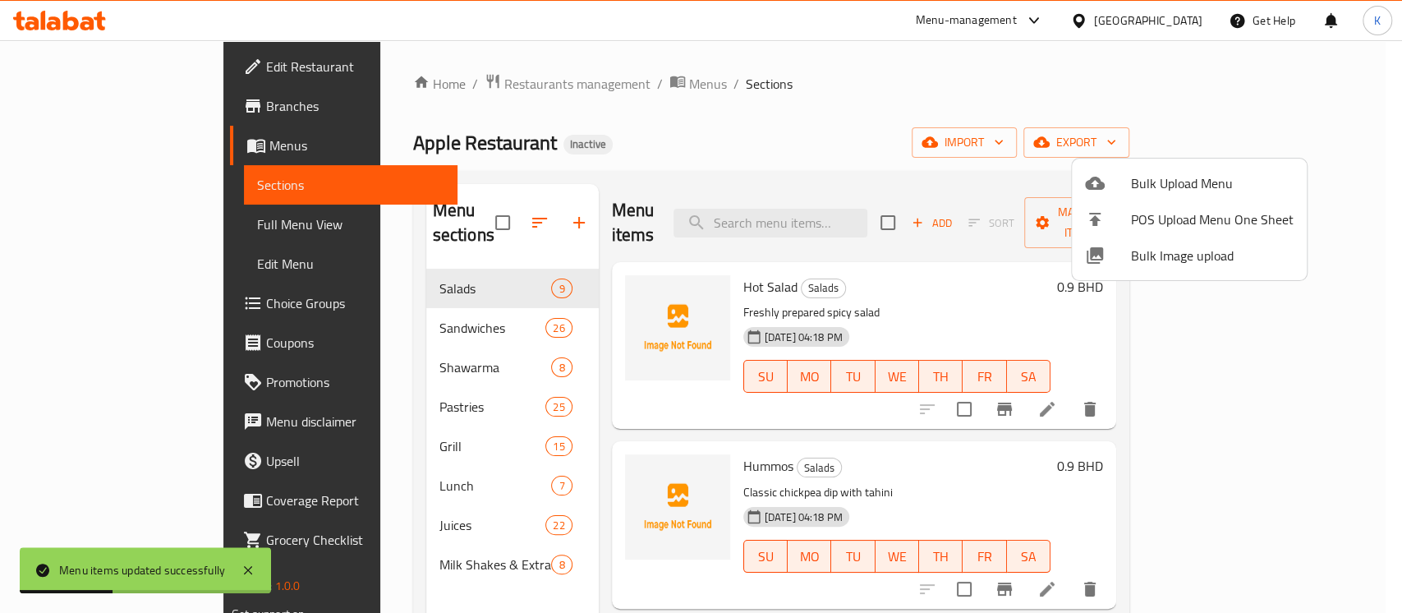
click at [816, 115] on div at bounding box center [701, 306] width 1402 height 613
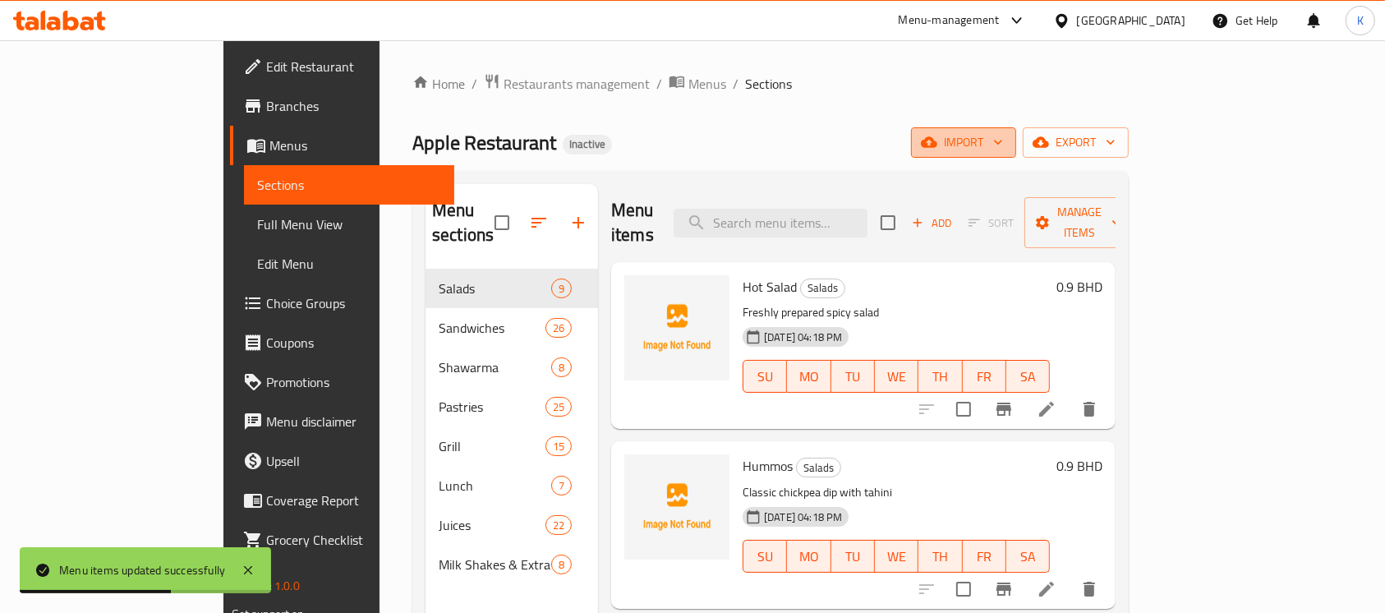
click at [1003, 141] on span "import" at bounding box center [963, 142] width 79 height 21
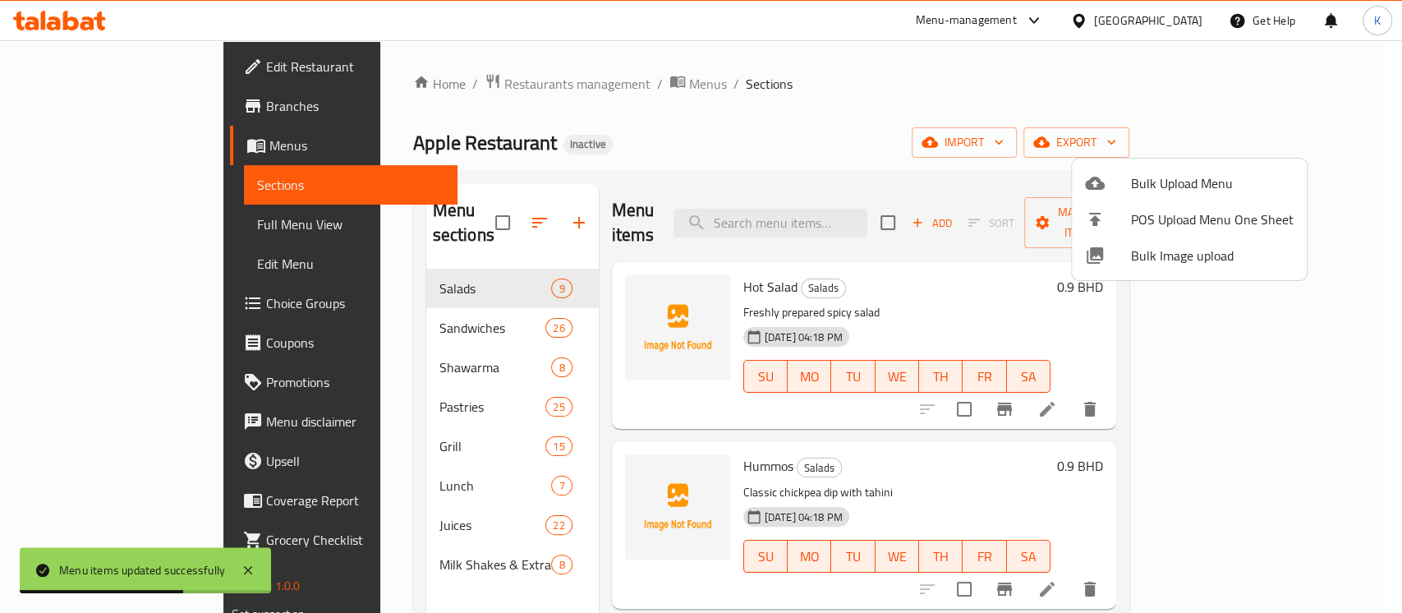
click at [929, 141] on div at bounding box center [701, 306] width 1402 height 613
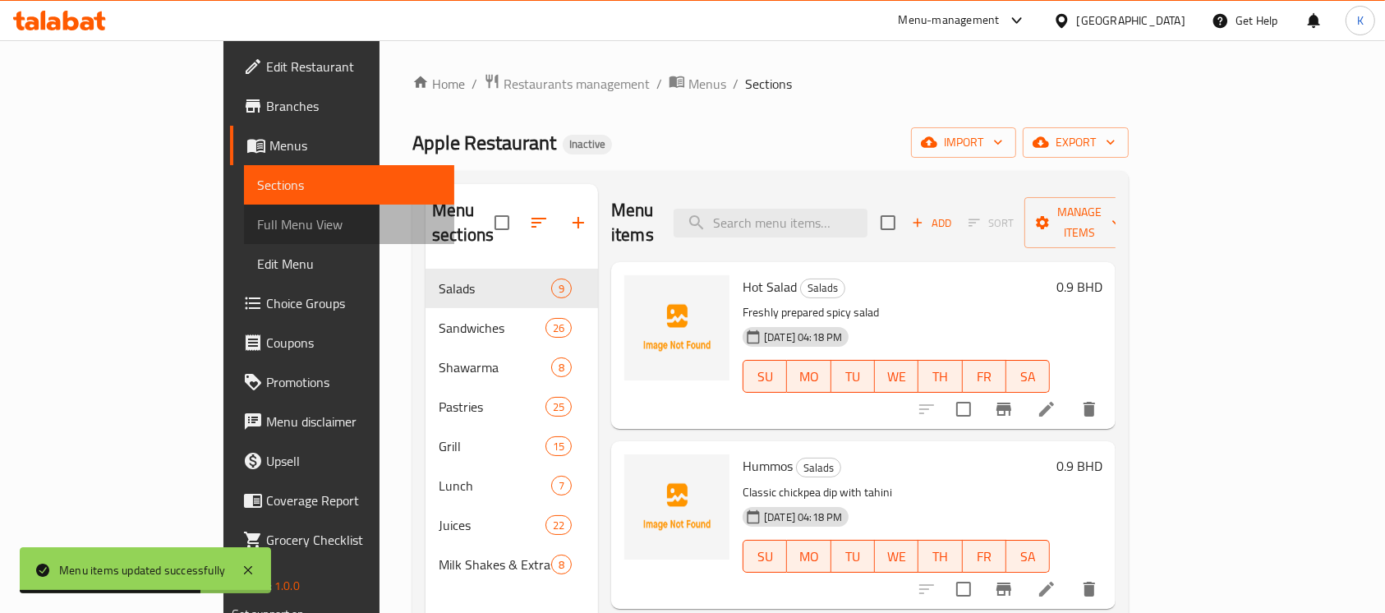
click at [257, 227] on span "Full Menu View" at bounding box center [349, 224] width 185 height 20
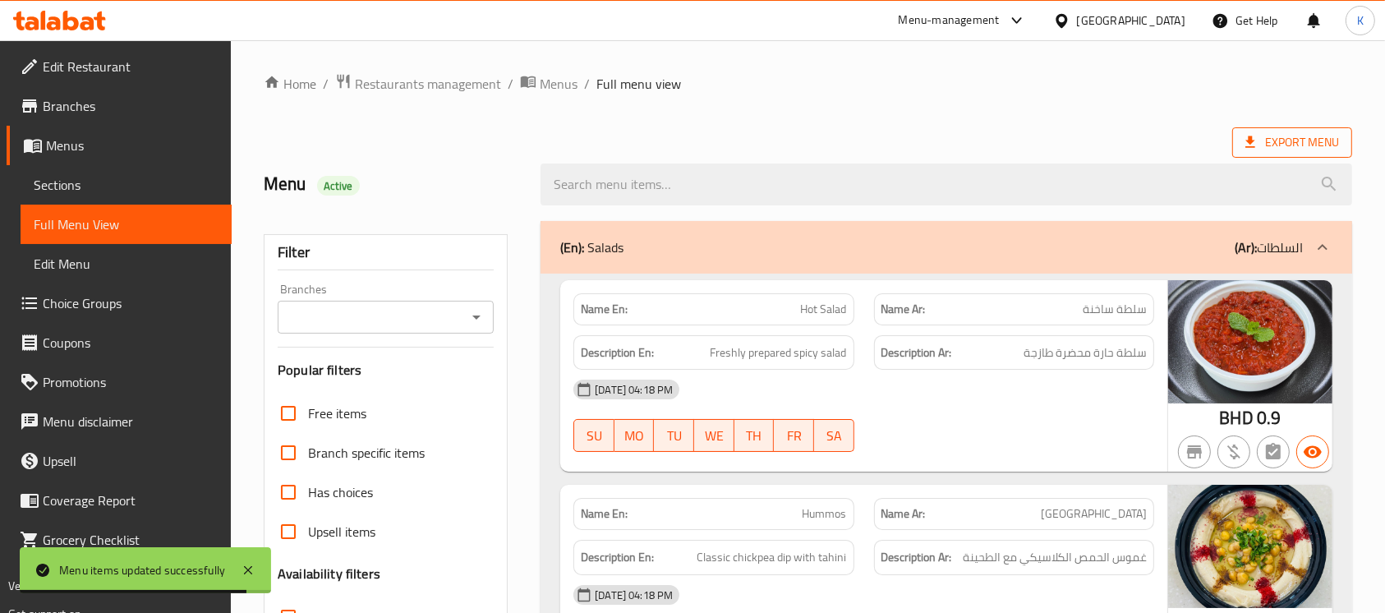
click at [1258, 147] on icon at bounding box center [1250, 142] width 16 height 16
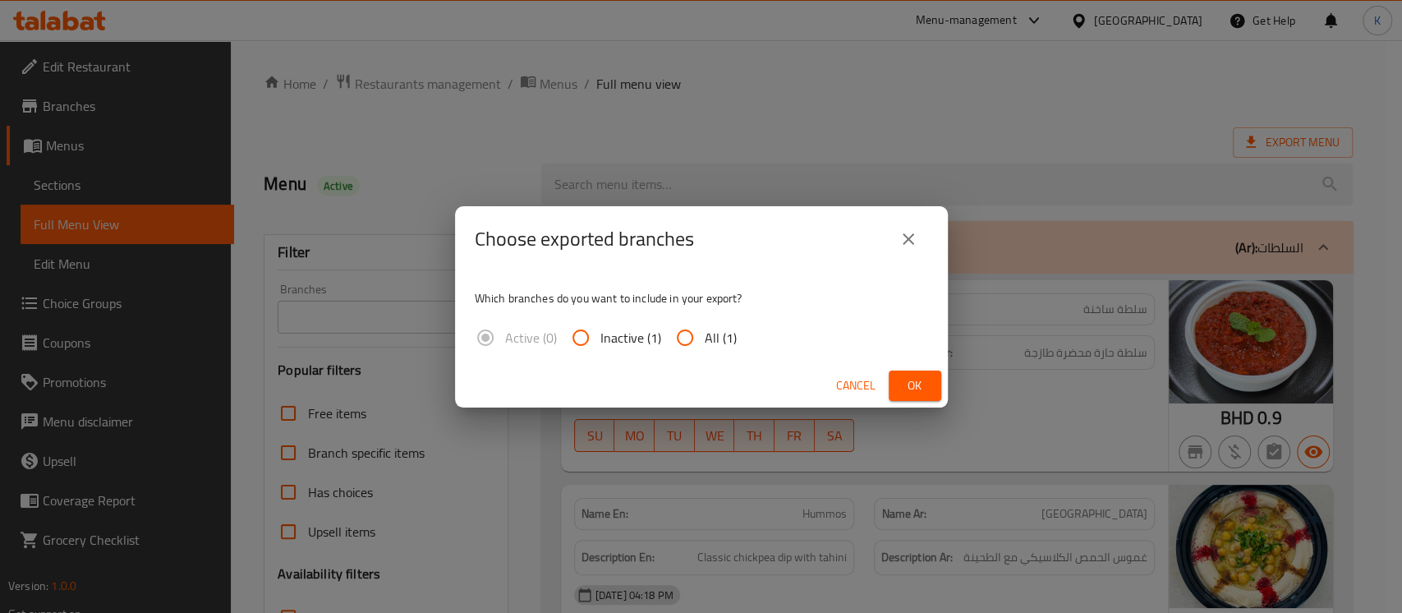
click at [709, 338] on span "All (1)" at bounding box center [721, 338] width 32 height 20
click at [705, 338] on input "All (1)" at bounding box center [684, 337] width 39 height 39
radio input "true"
click at [900, 386] on button "Ok" at bounding box center [915, 386] width 53 height 30
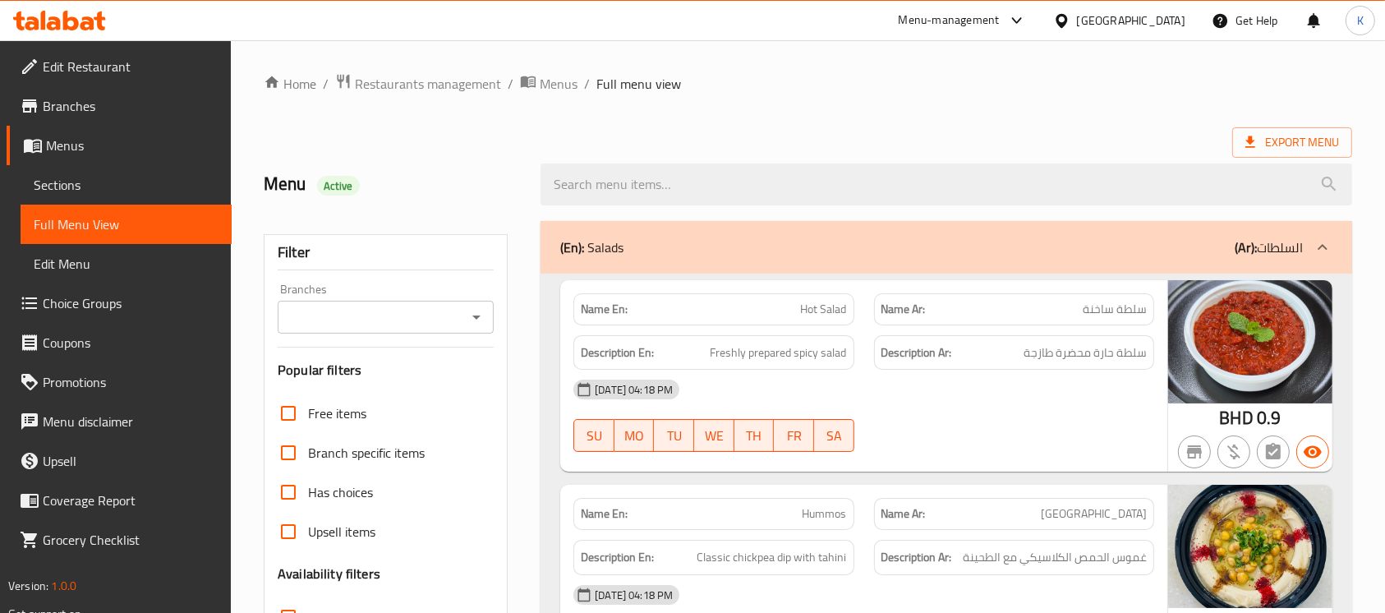
click at [1157, 19] on div "Bahrain" at bounding box center [1131, 21] width 108 height 18
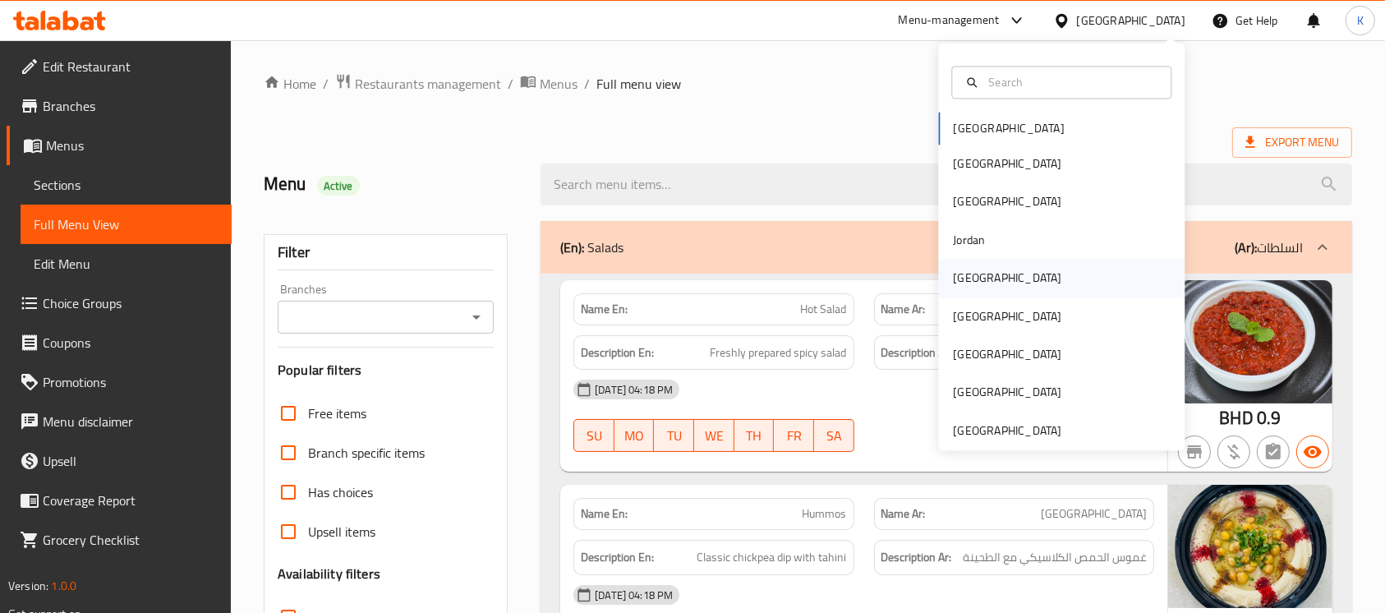
click at [999, 277] on div "Kuwait" at bounding box center [1061, 279] width 246 height 38
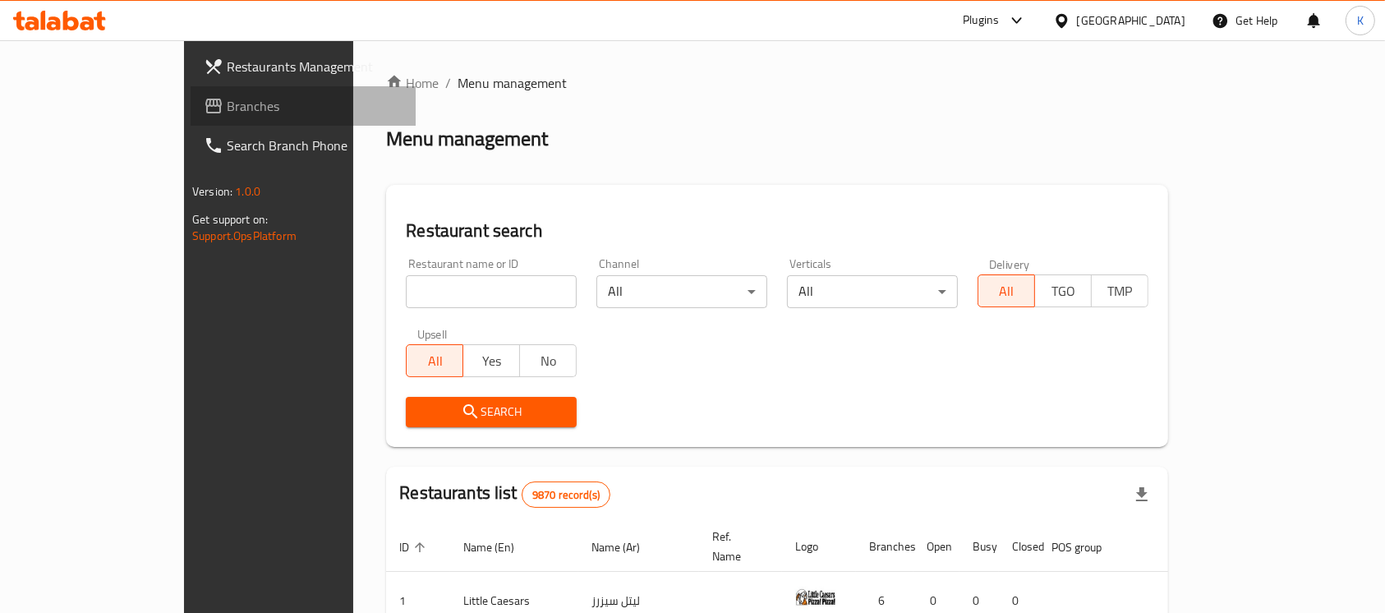
click at [227, 99] on span "Branches" at bounding box center [315, 106] width 176 height 20
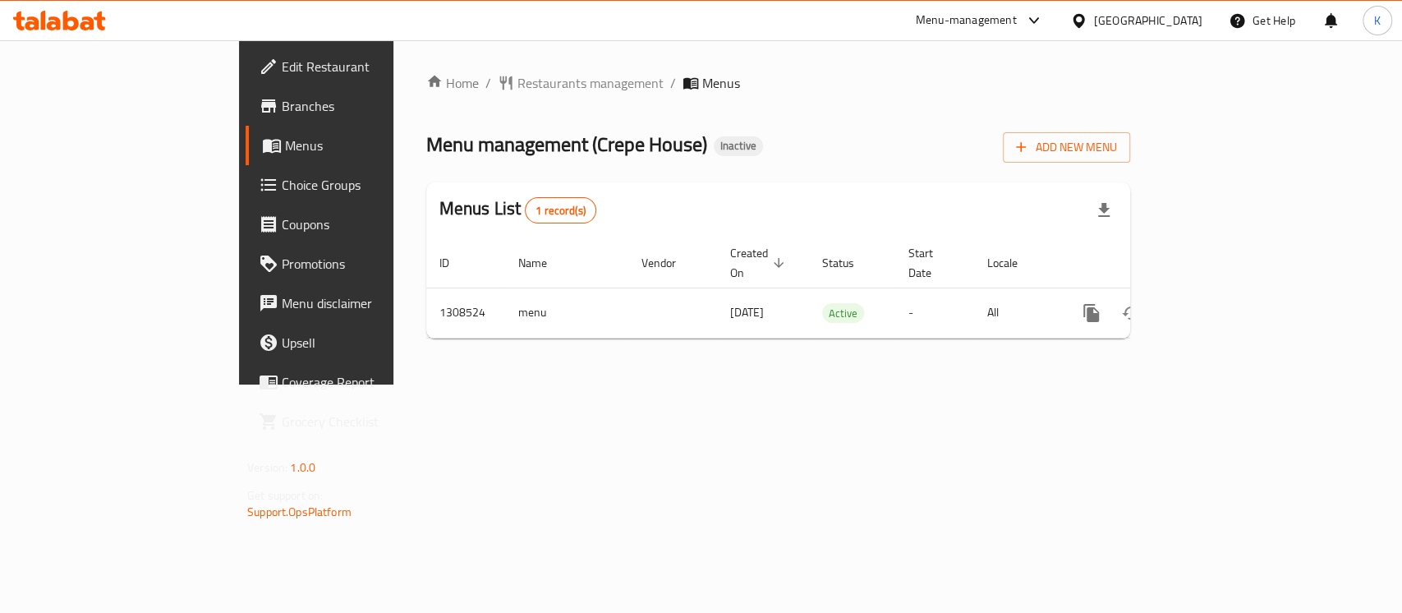
click at [282, 62] on span "Edit Restaurant" at bounding box center [371, 67] width 178 height 20
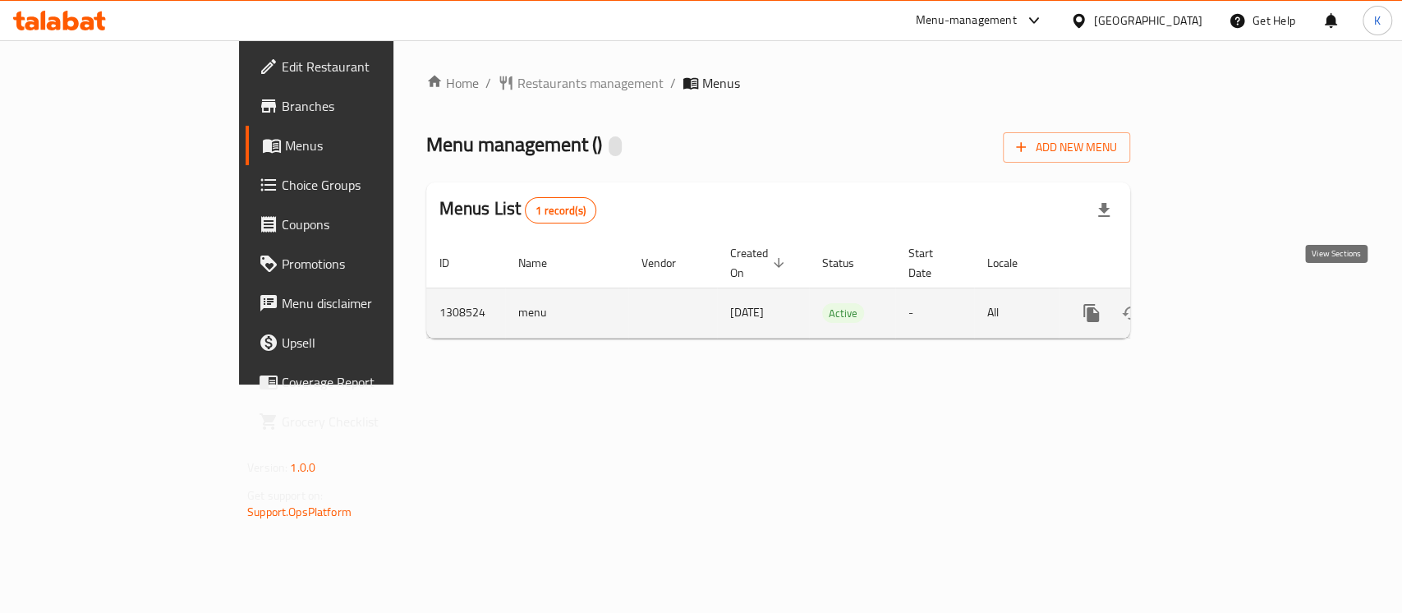
click at [1230, 293] on link "enhanced table" at bounding box center [1209, 312] width 39 height 39
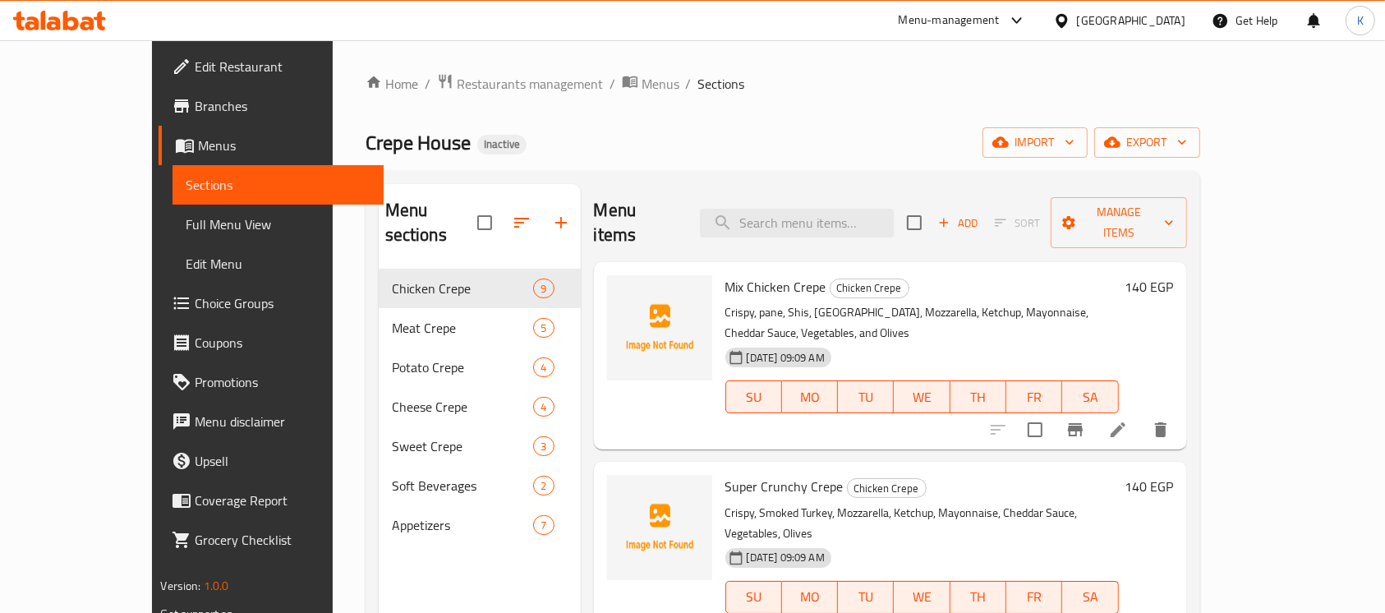
click at [963, 141] on div "Crepe House Inactive import export" at bounding box center [783, 142] width 835 height 30
click at [1075, 141] on span "import" at bounding box center [1035, 142] width 79 height 21
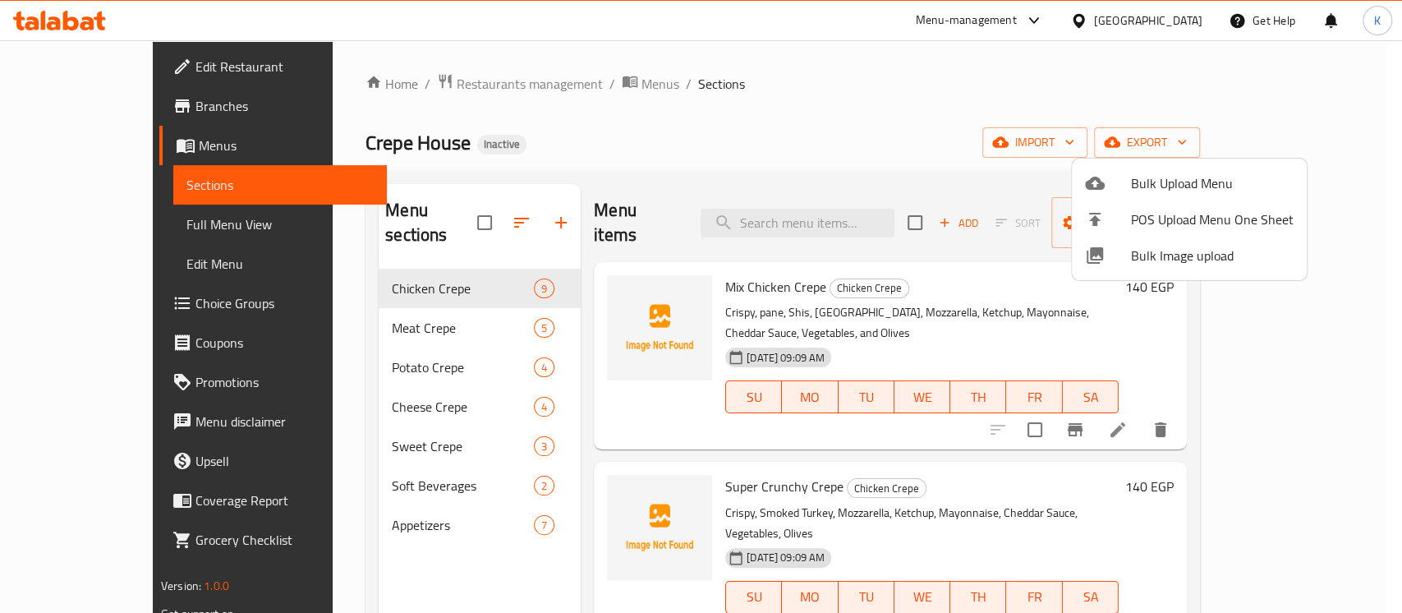
click at [1127, 269] on li "Bulk Image upload" at bounding box center [1189, 255] width 235 height 36
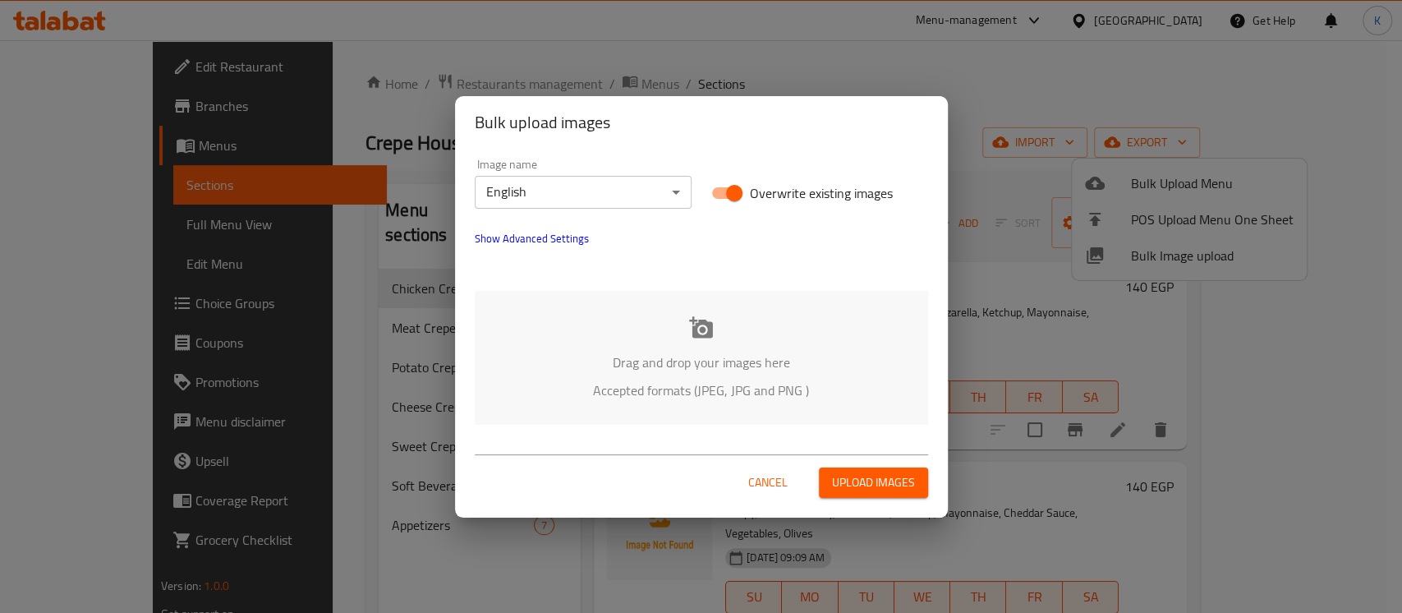
click at [660, 325] on div "Drag and drop your images here Accepted formats (JPEG, JPG and PNG )" at bounding box center [702, 358] width 454 height 134
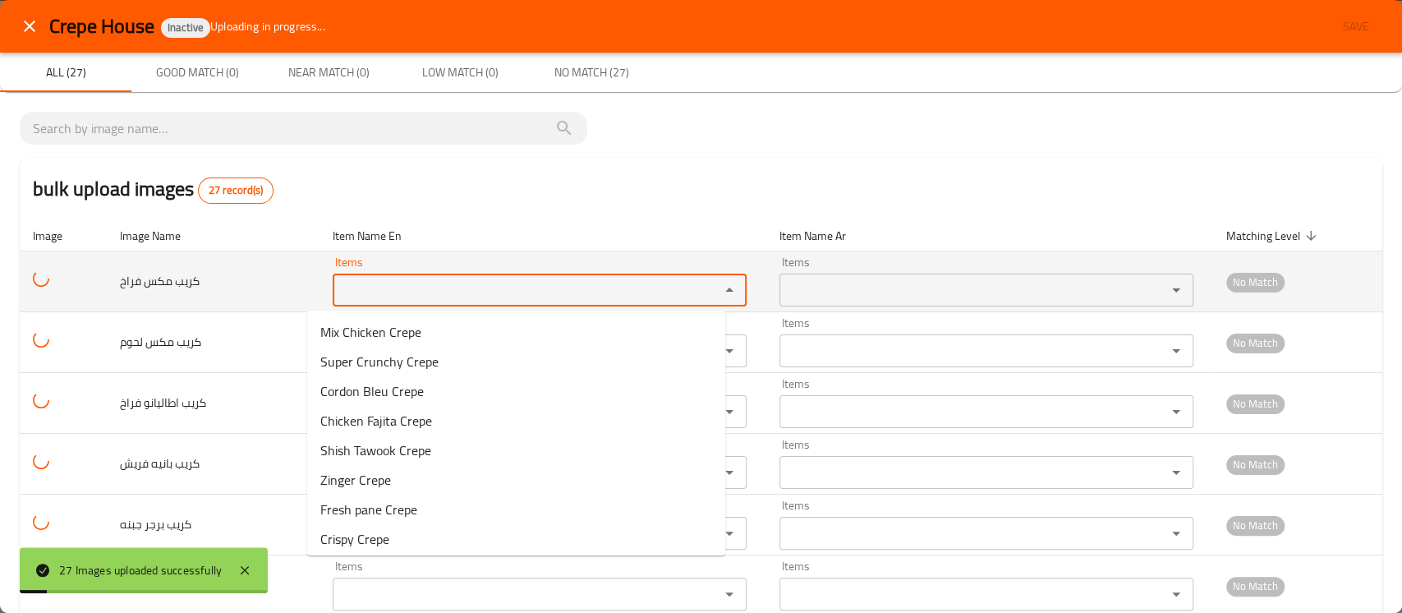
click at [389, 297] on فراخ "Items" at bounding box center [516, 290] width 356 height 23
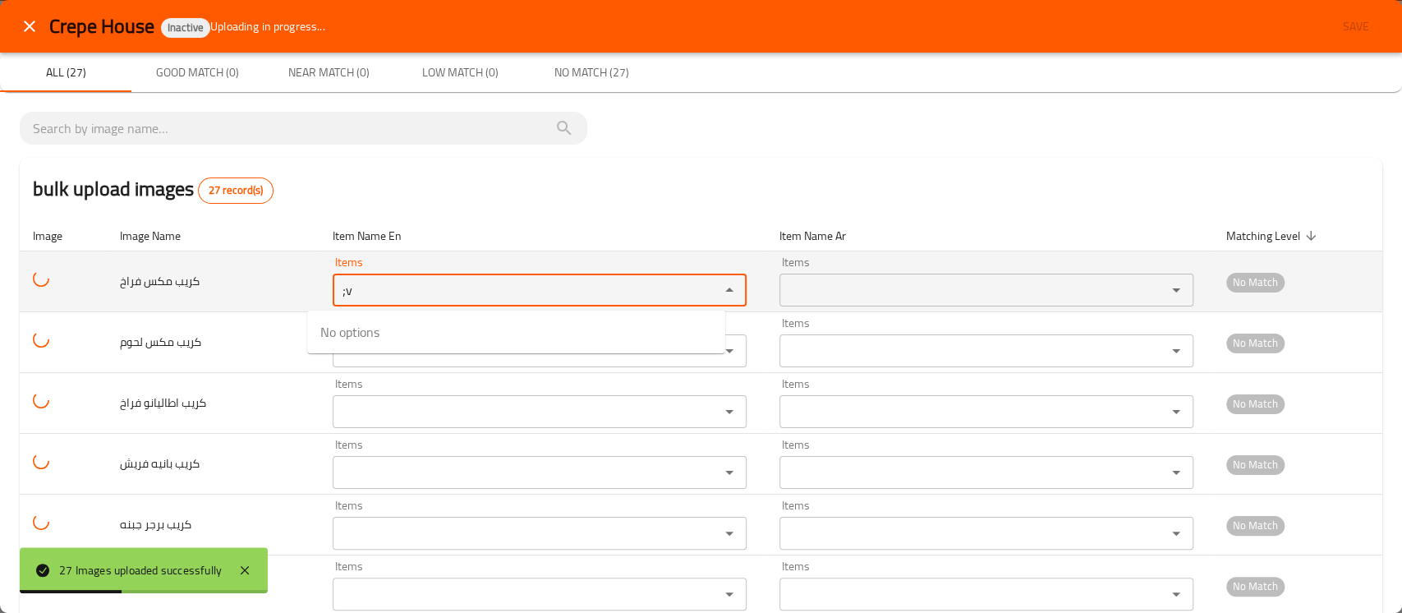
type فراخ ";"
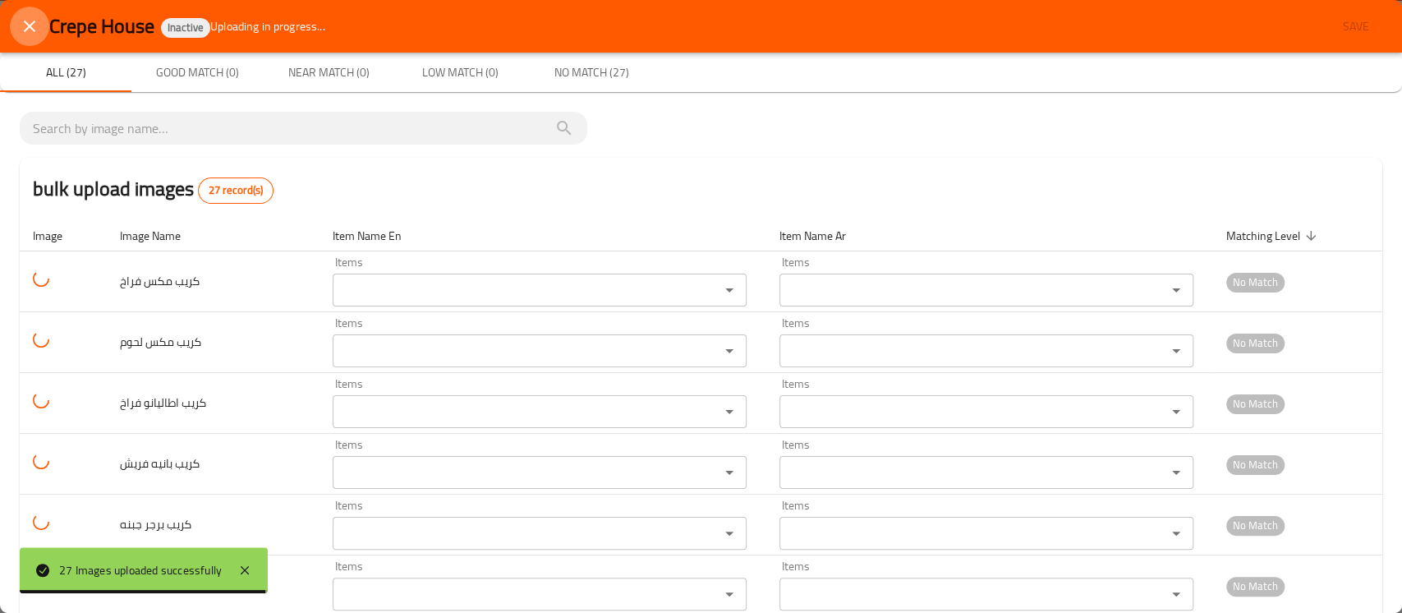
click at [32, 23] on icon "close" at bounding box center [30, 27] width 12 height 12
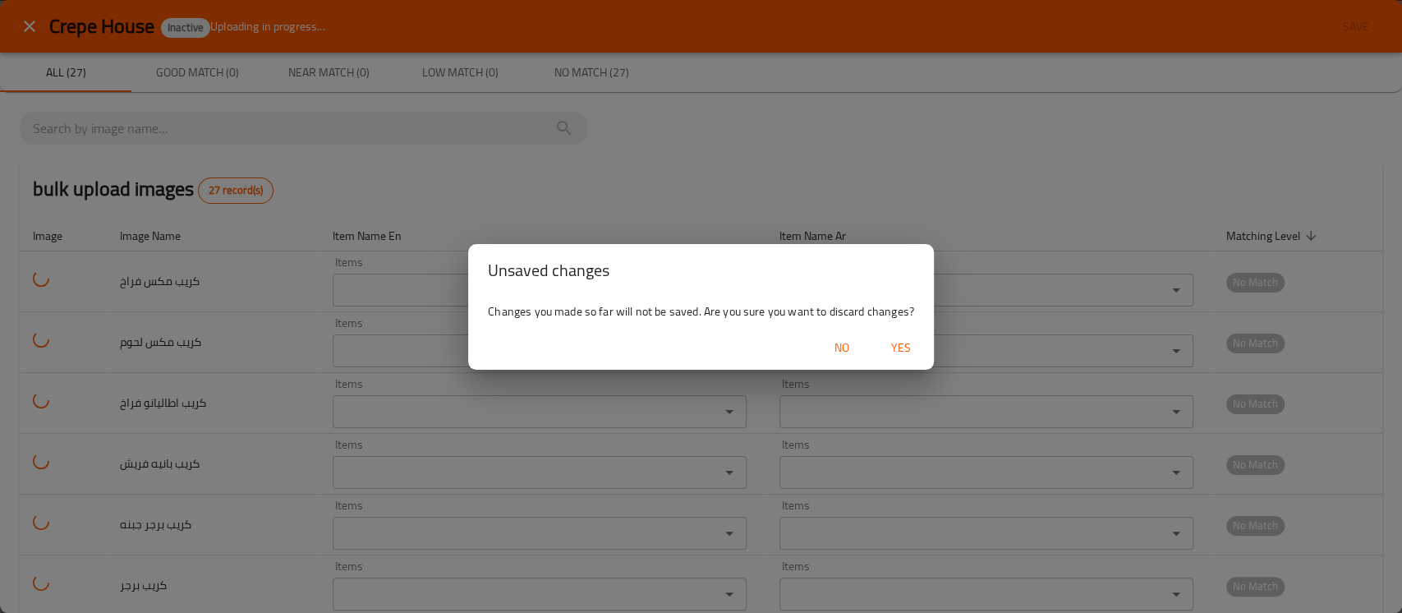
click at [906, 343] on span "Yes" at bounding box center [901, 348] width 39 height 21
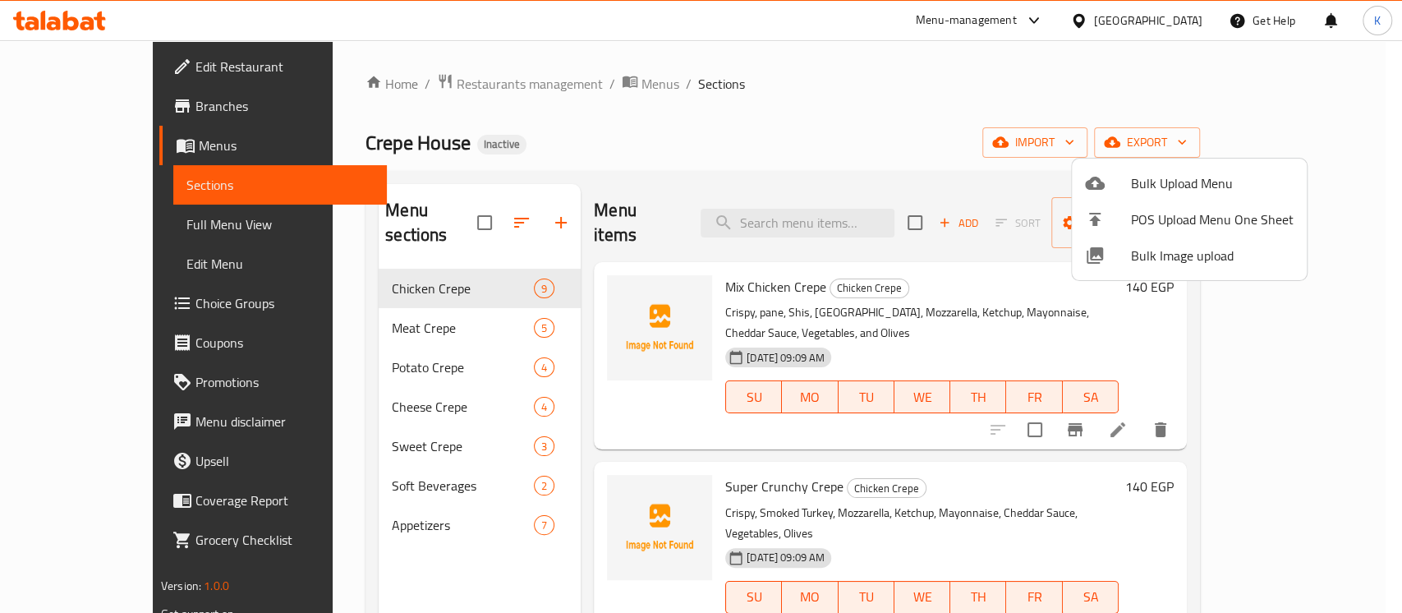
click at [711, 122] on div at bounding box center [701, 306] width 1402 height 613
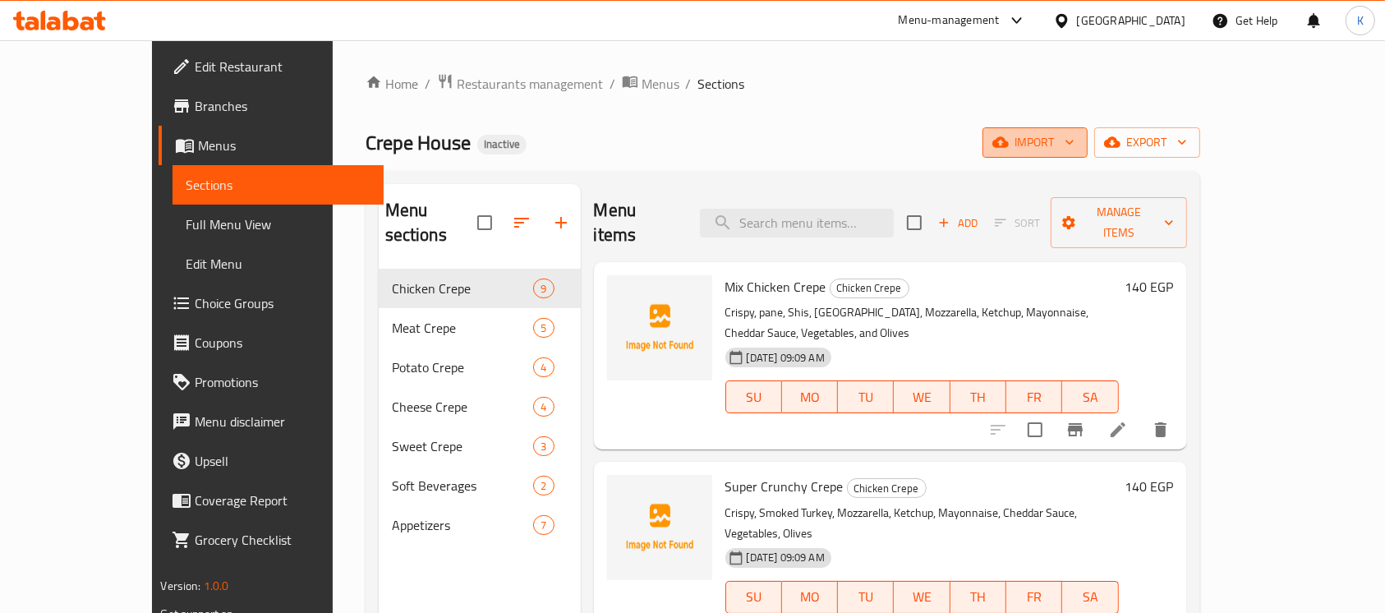
click at [1075, 153] on span "import" at bounding box center [1035, 142] width 79 height 21
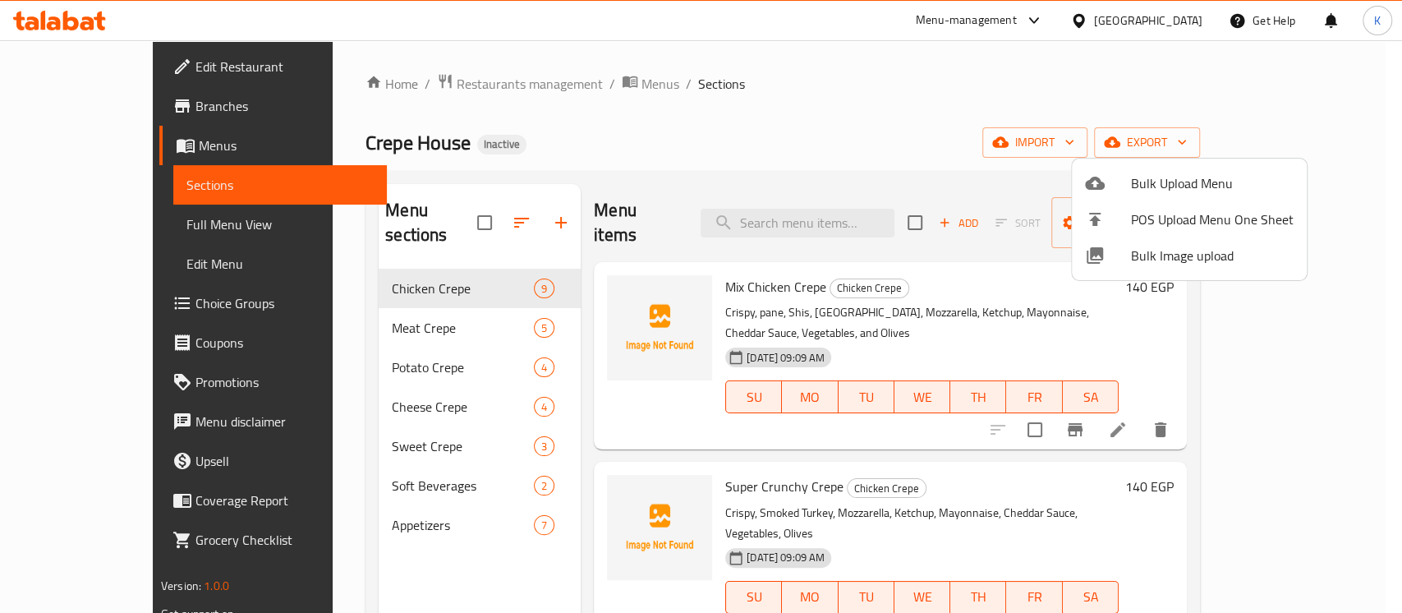
click at [1142, 267] on li "Bulk Image upload" at bounding box center [1189, 255] width 235 height 36
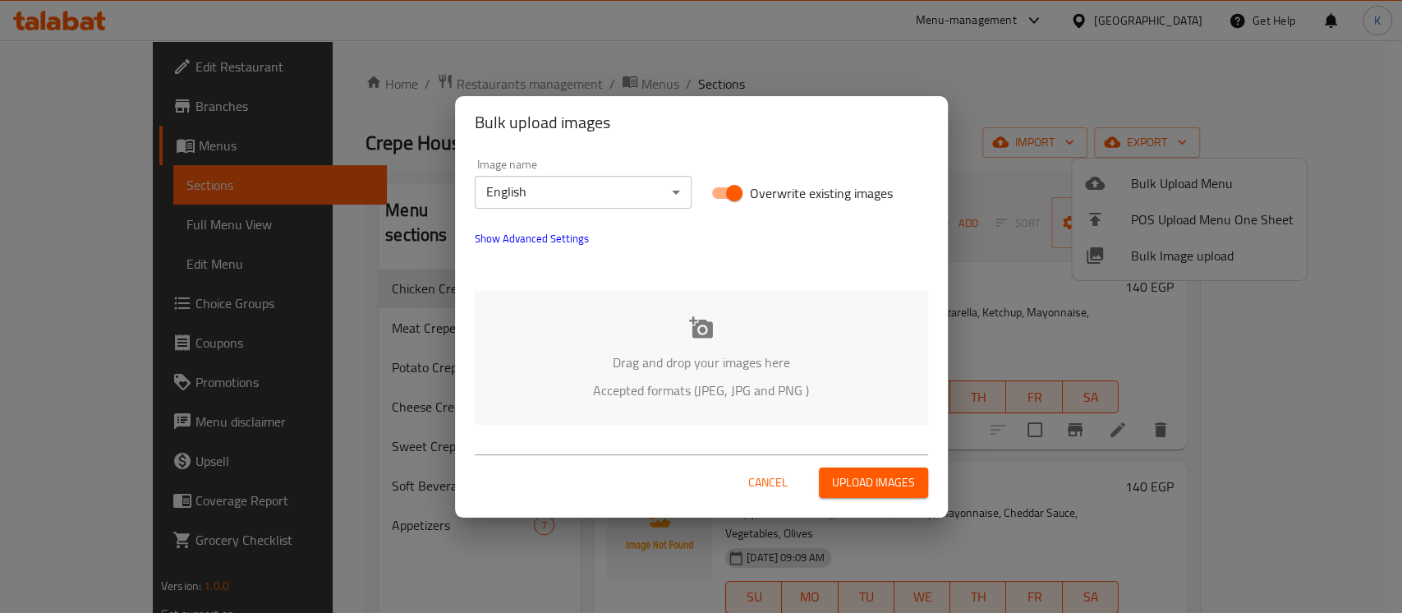
click at [722, 380] on p "Accepted formats (JPEG, JPG and PNG )" at bounding box center [702, 390] width 404 height 20
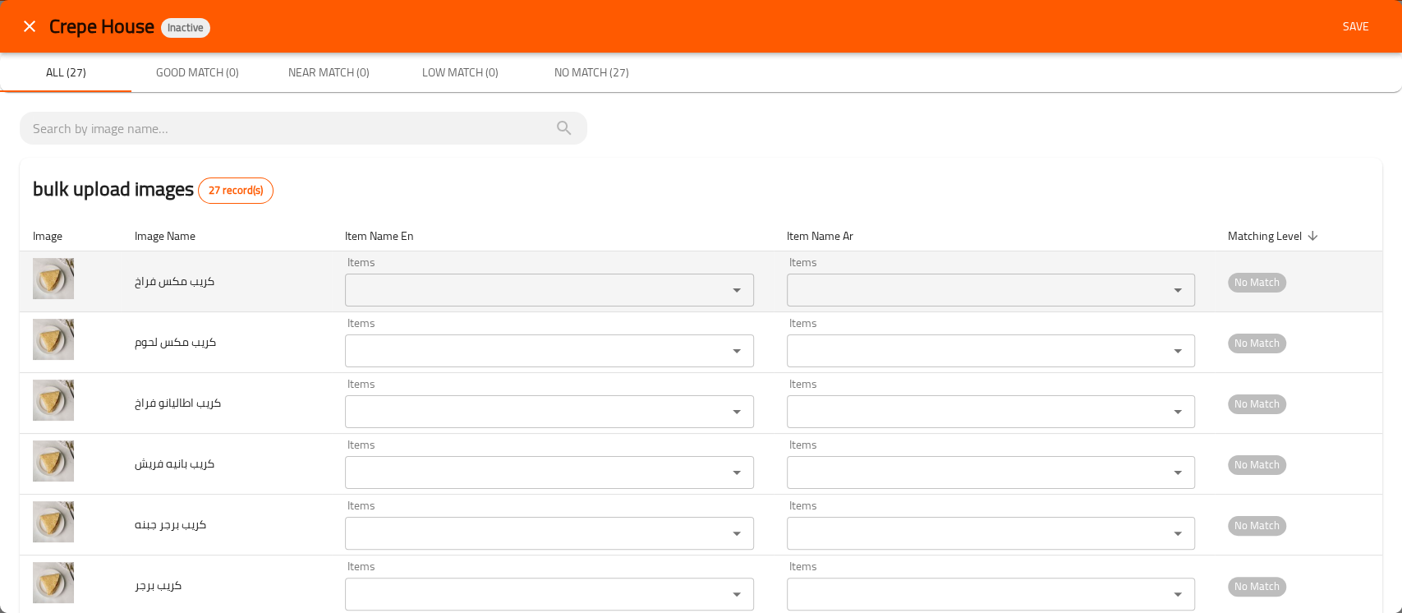
click at [350, 291] on فراخ "Items" at bounding box center [525, 290] width 350 height 23
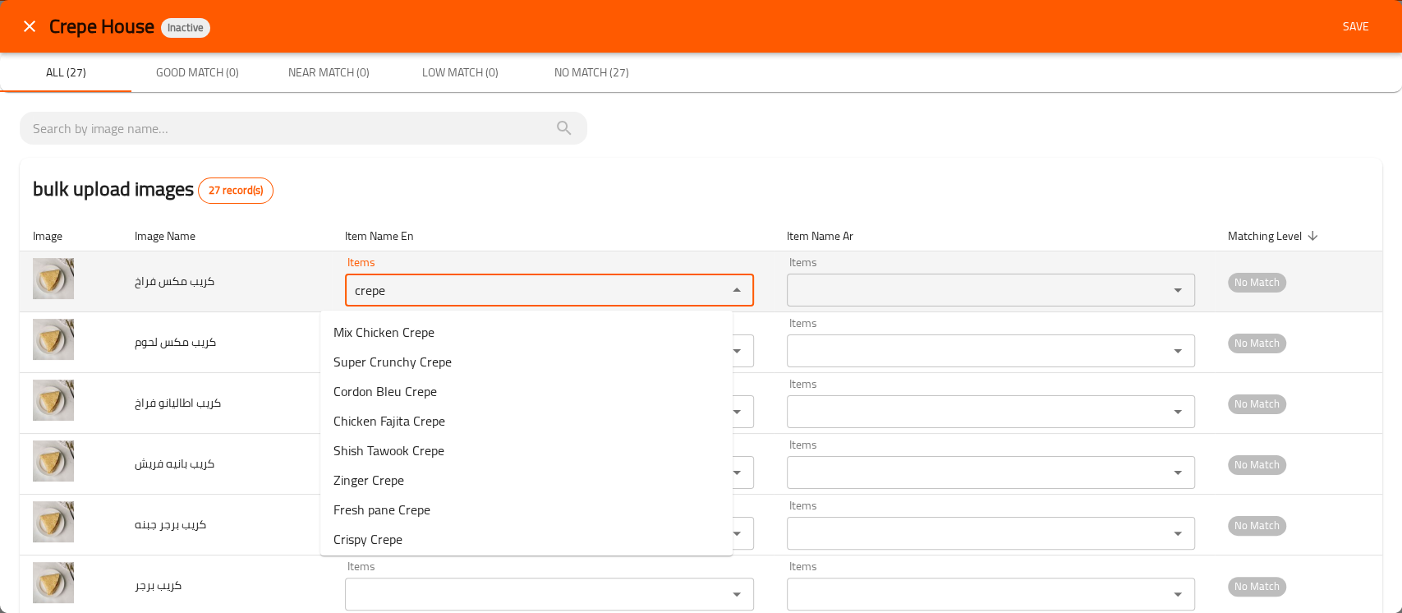
drag, startPoint x: 376, startPoint y: 295, endPoint x: 239, endPoint y: 302, distance: 137.4
click at [213, 297] on tr "كريب مكس فراخ Items crepe Items Items Items No Match" at bounding box center [701, 281] width 1363 height 61
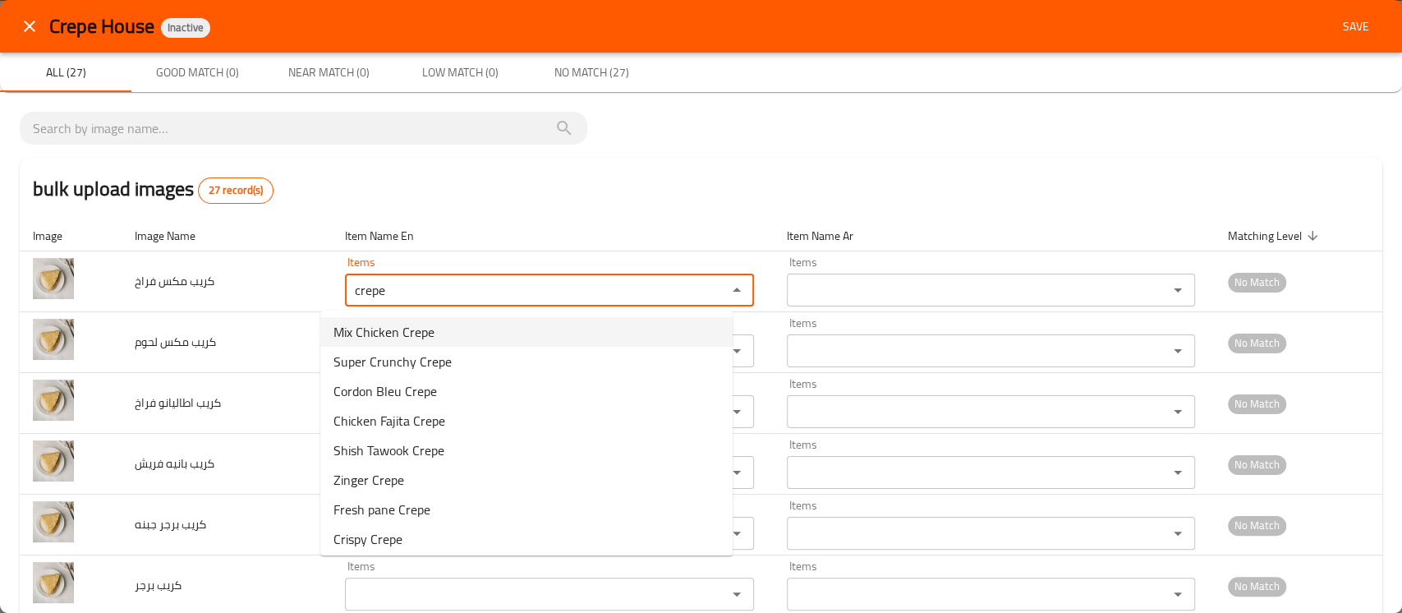
click at [485, 325] on فراخ-option-0 "Mix Chicken Crepe" at bounding box center [526, 332] width 412 height 30
type فراخ "Mix Chicken Crepe"
type فراخ-ar "كريب مكس فراخ"
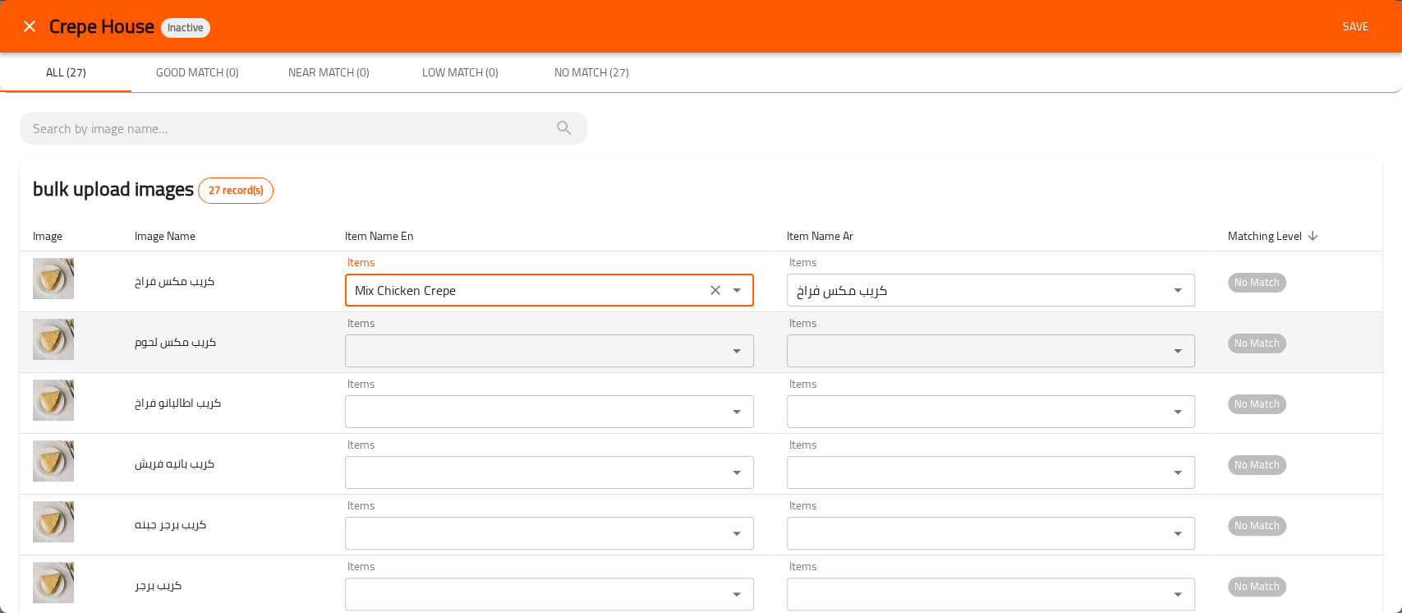
click at [408, 365] on div "Items" at bounding box center [549, 350] width 408 height 33
type فراخ "Mix Chicken Crepe"
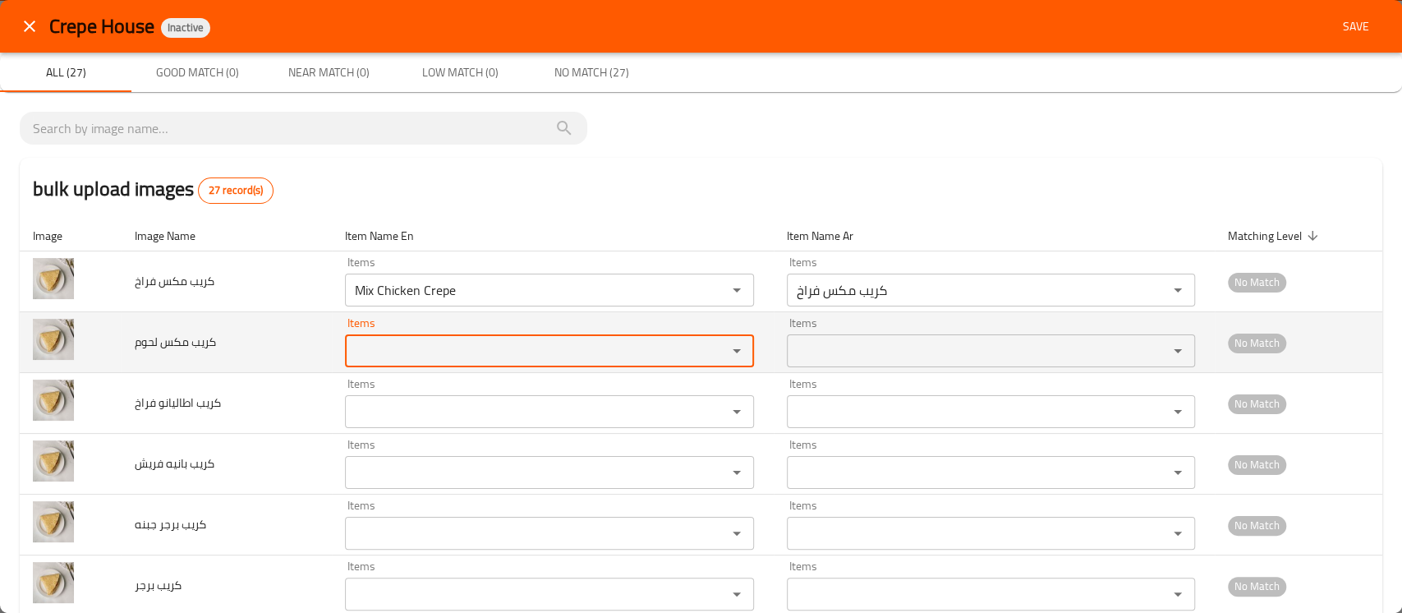
paste لحوم "crepe"
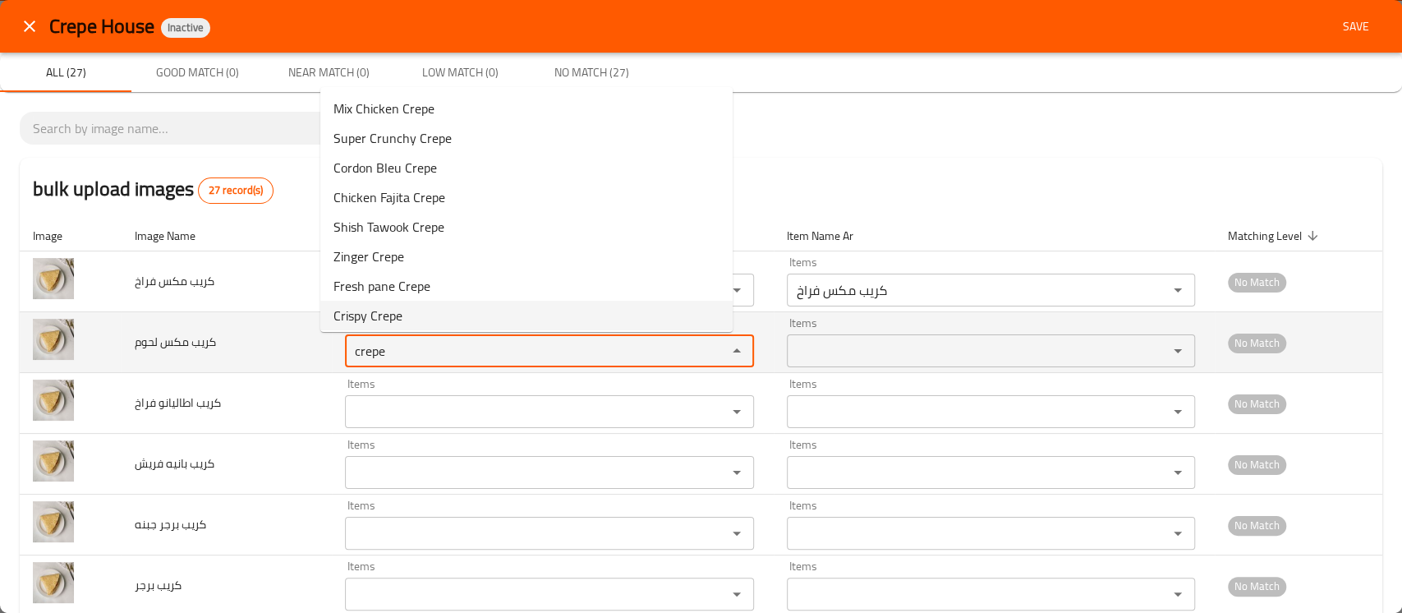
drag, startPoint x: 430, startPoint y: 354, endPoint x: 274, endPoint y: 339, distance: 156.0
click at [274, 339] on tr "كريب مكس لحوم Items crepe Items Items Items No Match" at bounding box center [701, 342] width 1363 height 61
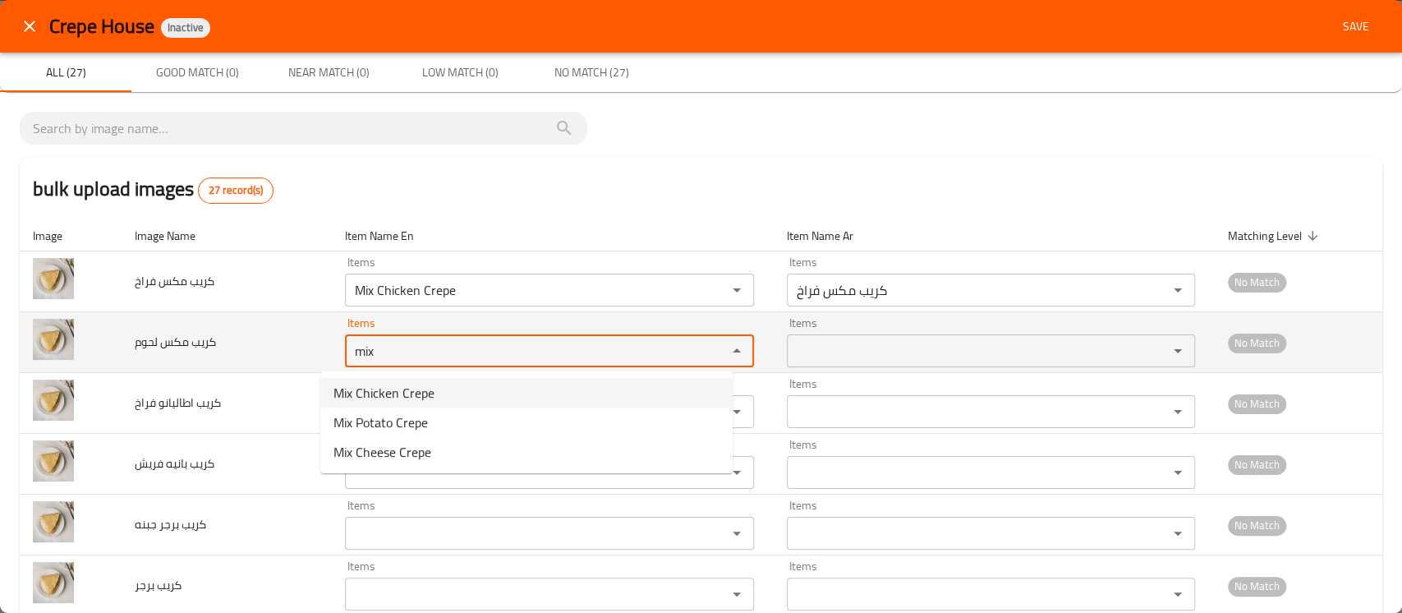
type لحوم "mix"
click at [282, 360] on td "كريب مكس لحوم" at bounding box center [227, 342] width 210 height 61
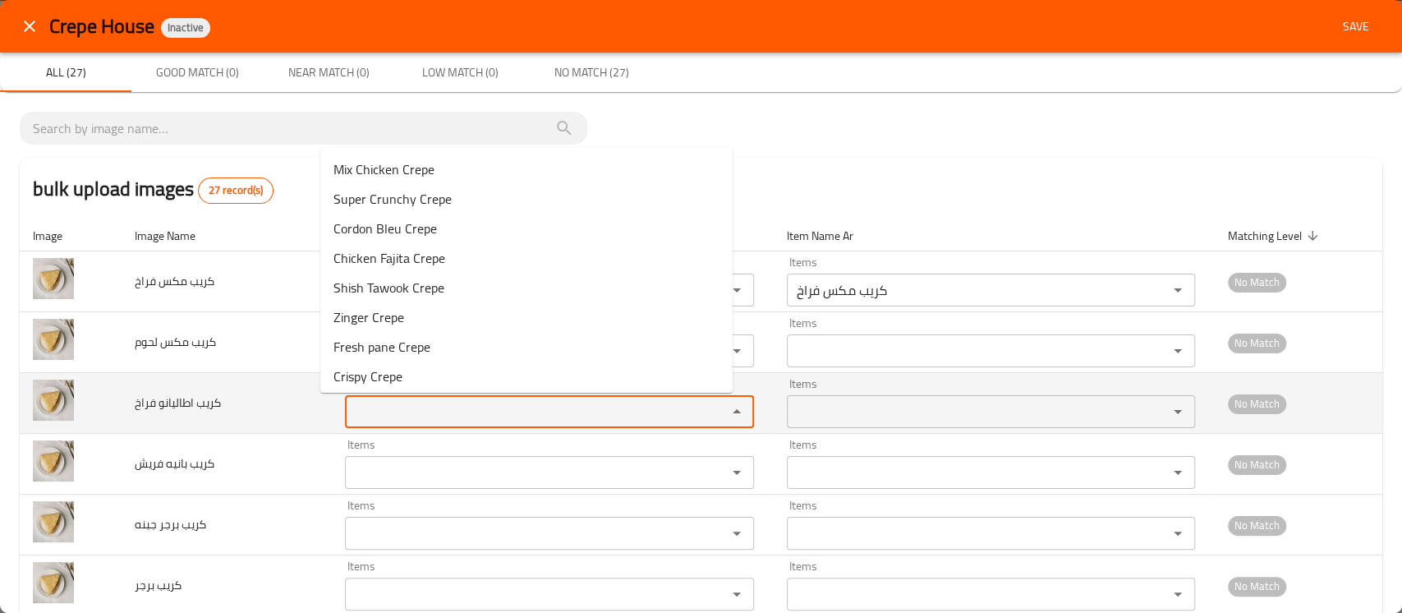
click at [364, 406] on فراخ "Items" at bounding box center [525, 411] width 350 height 23
paste فراخ "crepe"
drag, startPoint x: 392, startPoint y: 409, endPoint x: 261, endPoint y: 404, distance: 130.7
click at [263, 406] on tr "كريب اطاليانو فراخ Items crepe Items Items Items No Match" at bounding box center [701, 403] width 1363 height 61
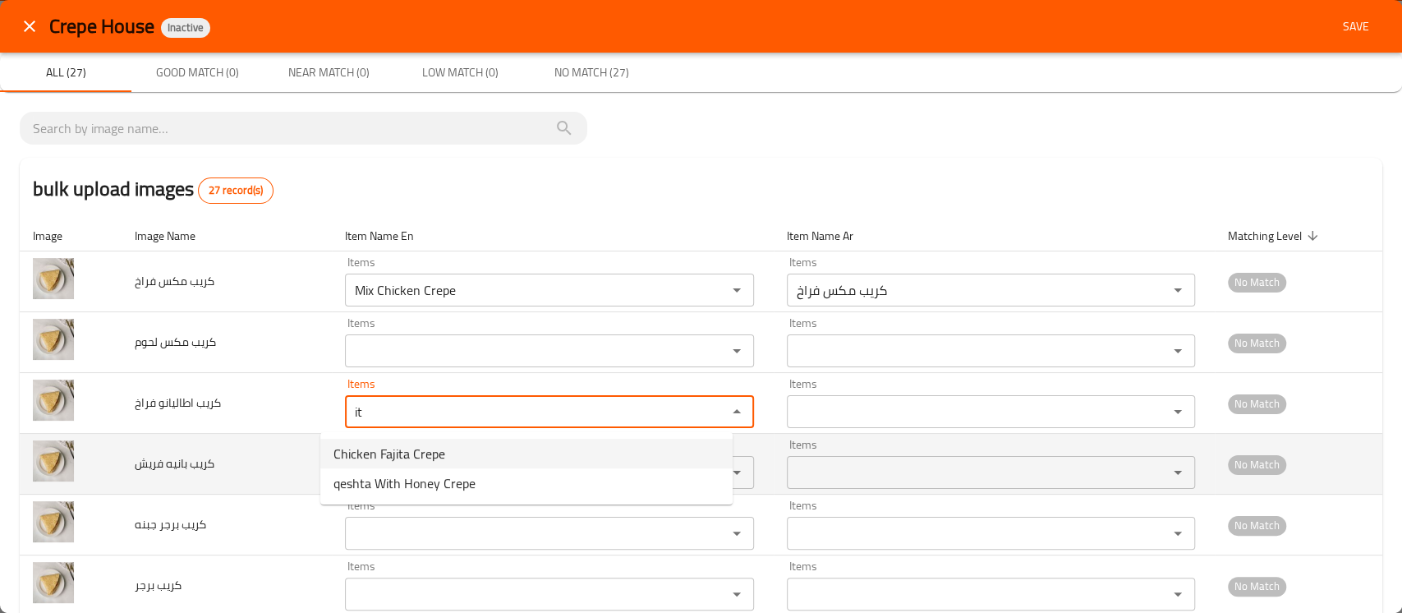
type فراخ "it"
click at [268, 450] on td "كريب بانيه فريش" at bounding box center [227, 464] width 210 height 61
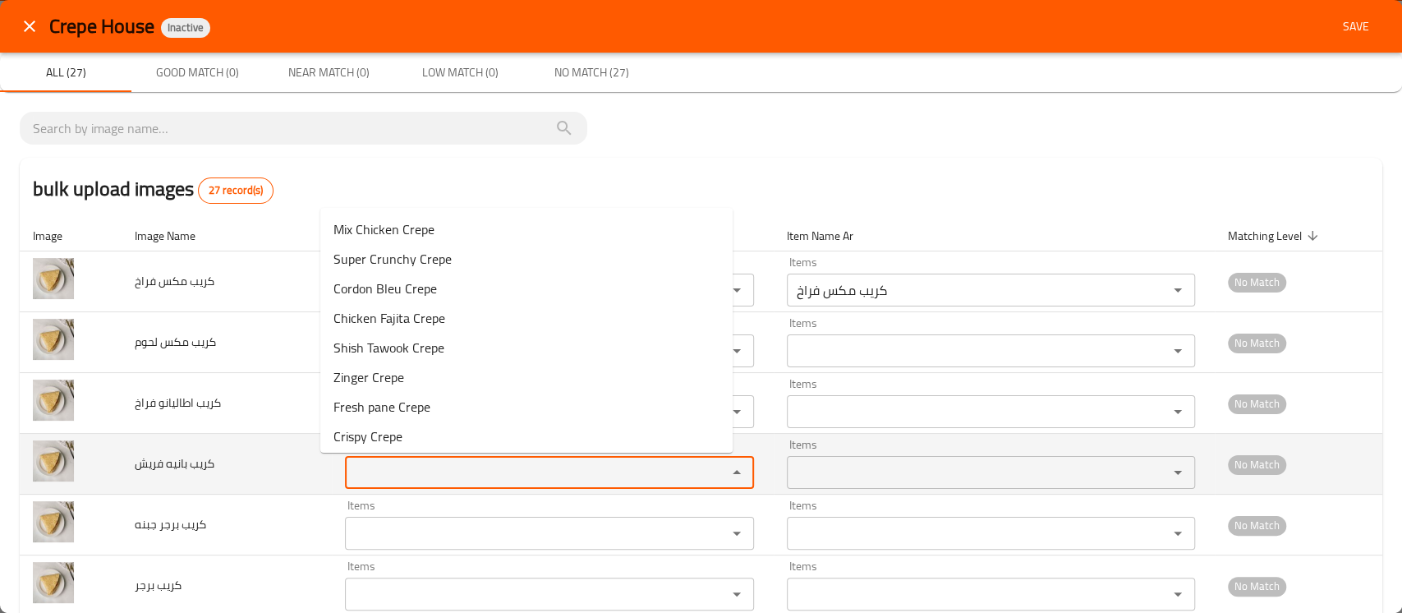
click at [357, 469] on فريش "Items" at bounding box center [525, 472] width 350 height 23
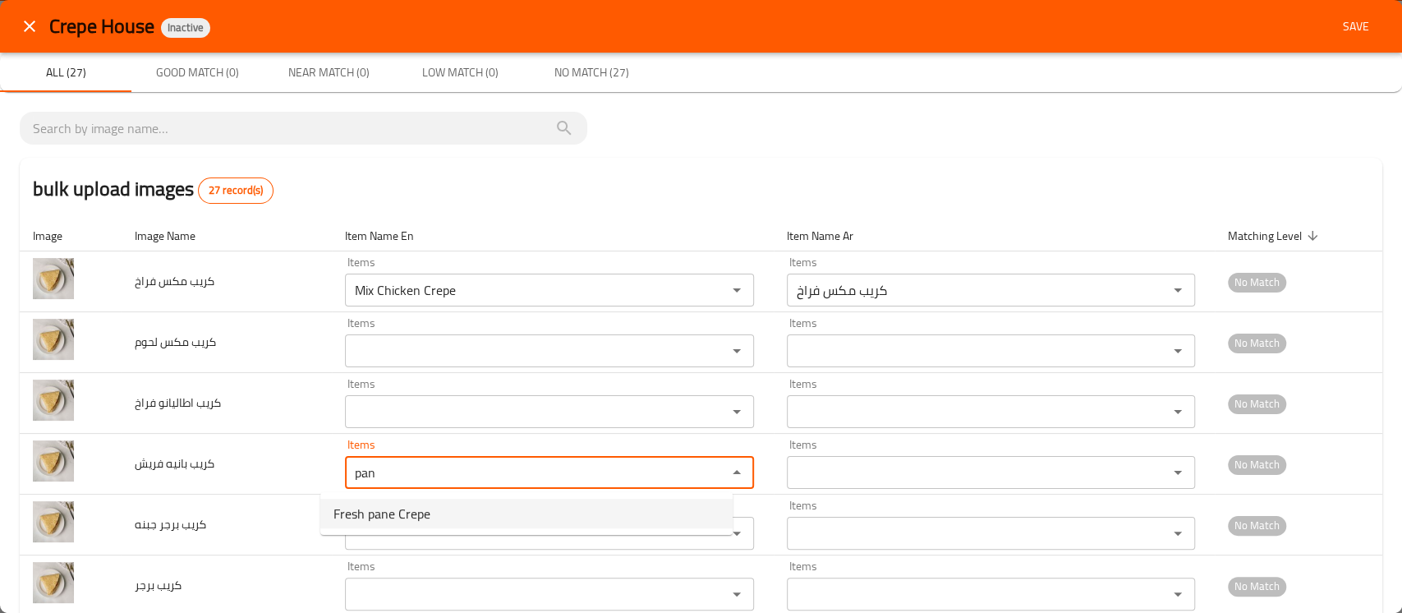
click at [355, 506] on span "Fresh pane Crepe" at bounding box center [382, 514] width 97 height 20
type فريش "Fresh pane Crepe"
type فريش-ar "كريب بانيه فريش"
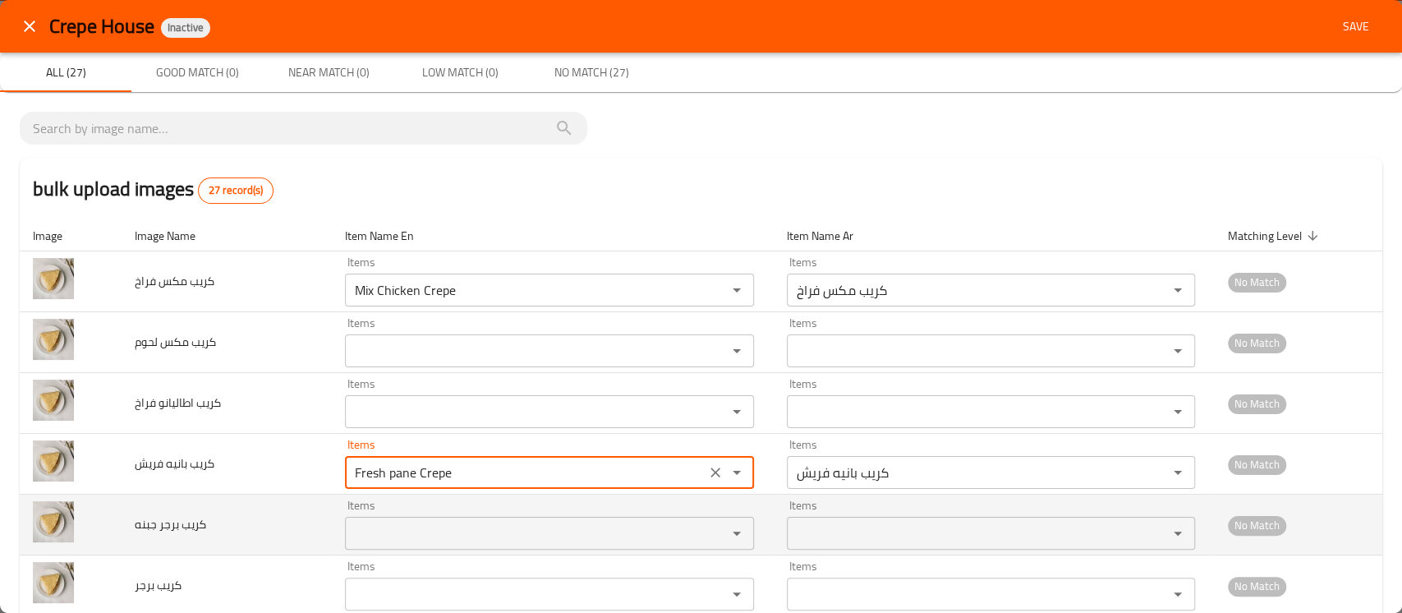
type فريش "Fresh pane Crepe"
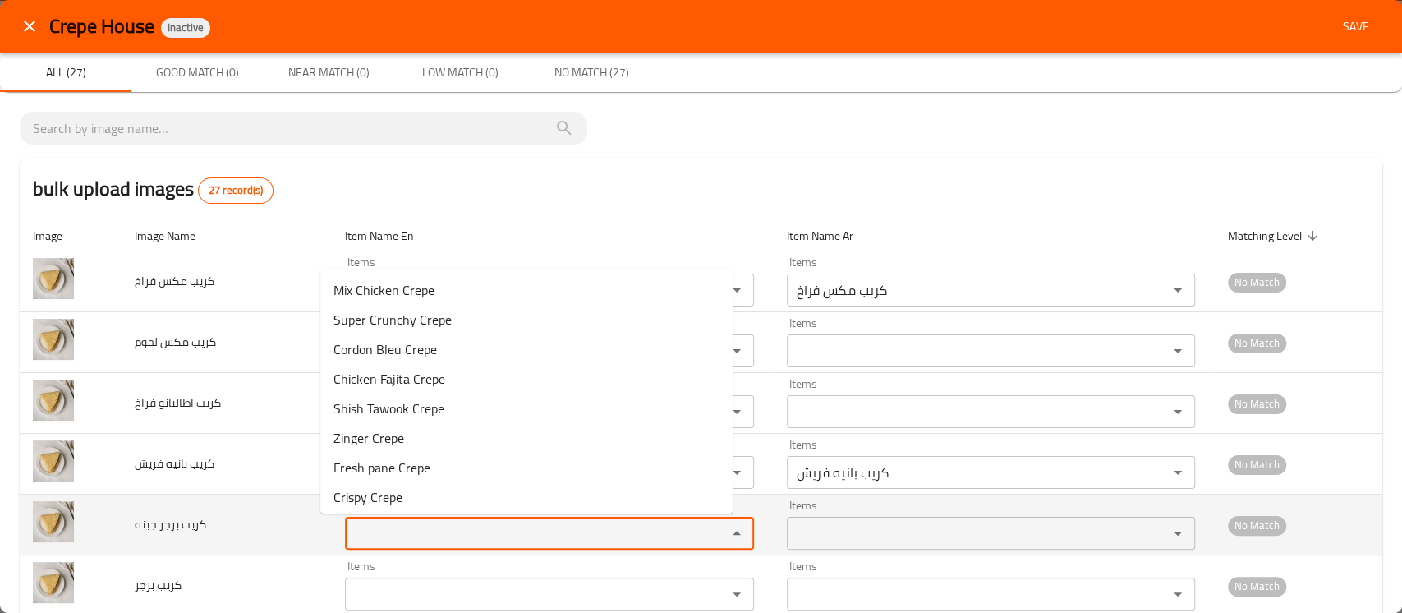
click at [350, 543] on جبنه "Items" at bounding box center [525, 533] width 350 height 23
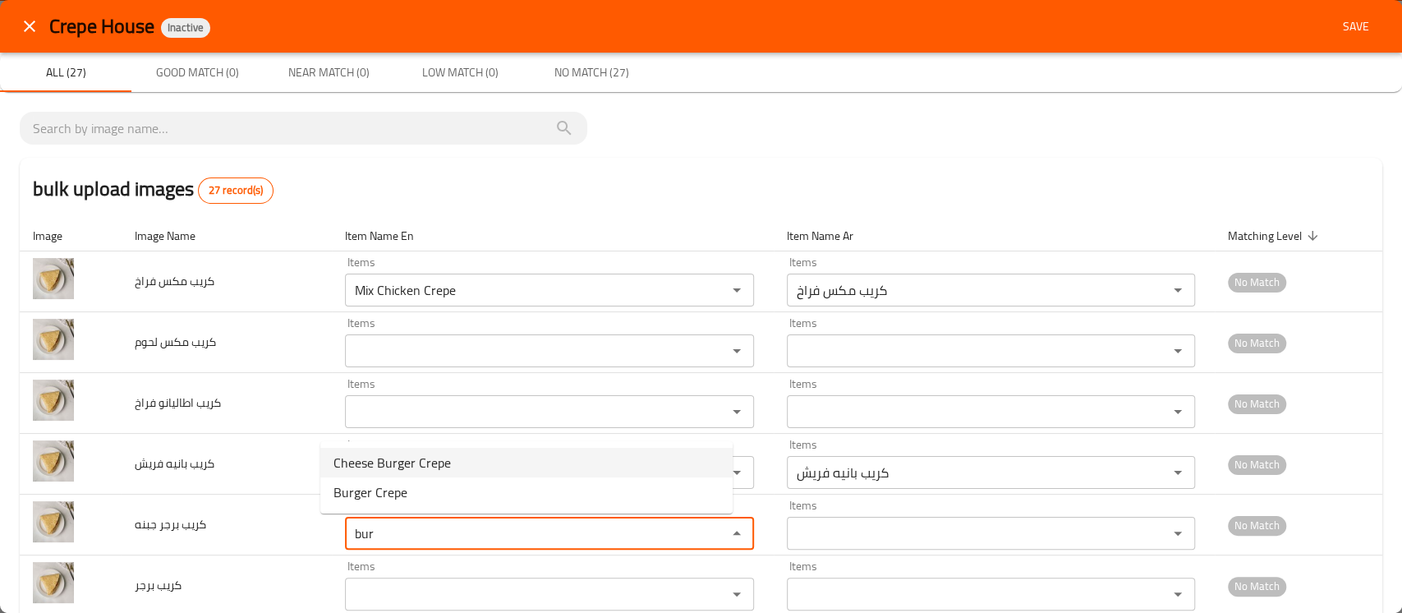
click at [392, 462] on span "Cheese Burger Crepe" at bounding box center [392, 463] width 117 height 20
type جبنه "Cheese Burger Crepe"
type جبنه-ar "كريب برجر جبنه"
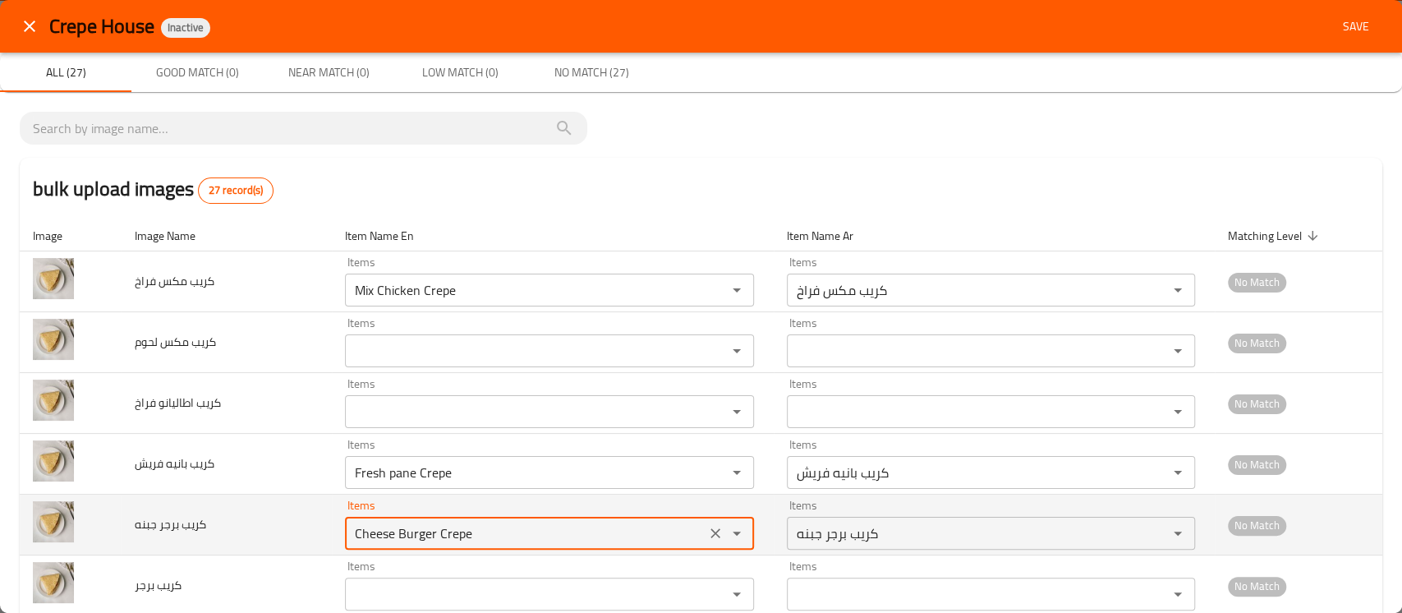
scroll to position [219, 0]
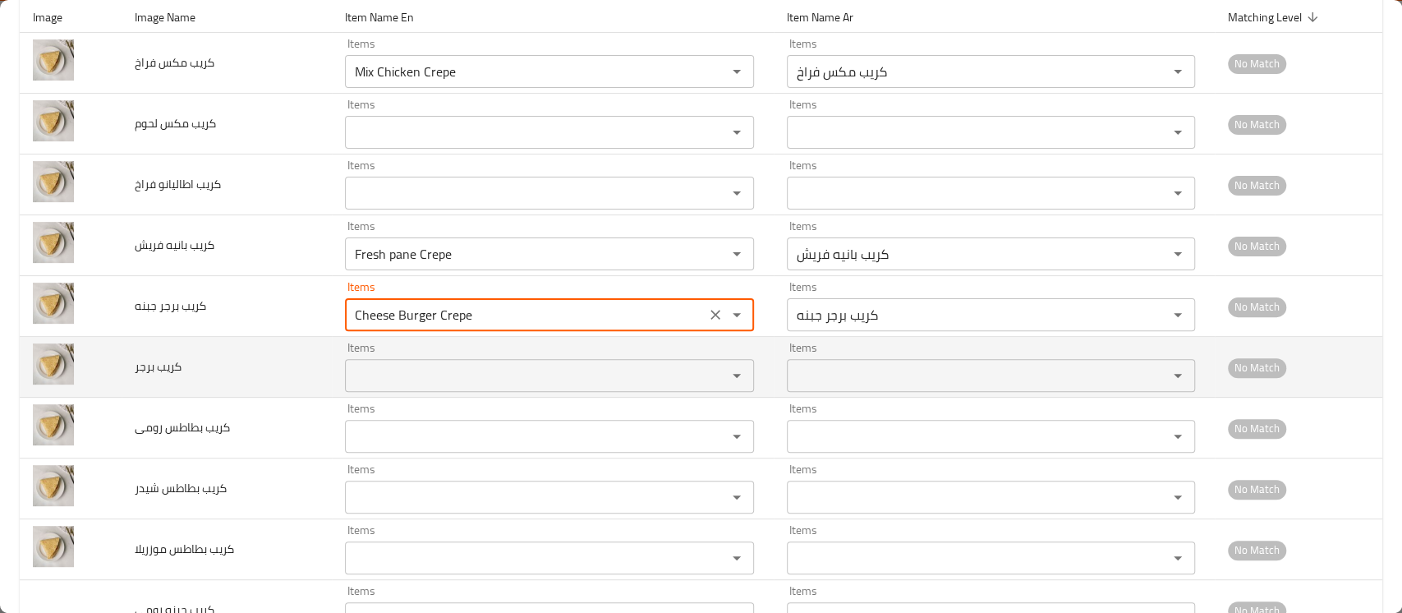
type جبنه "Cheese Burger Crepe"
click at [407, 368] on برجر "Items" at bounding box center [525, 375] width 350 height 23
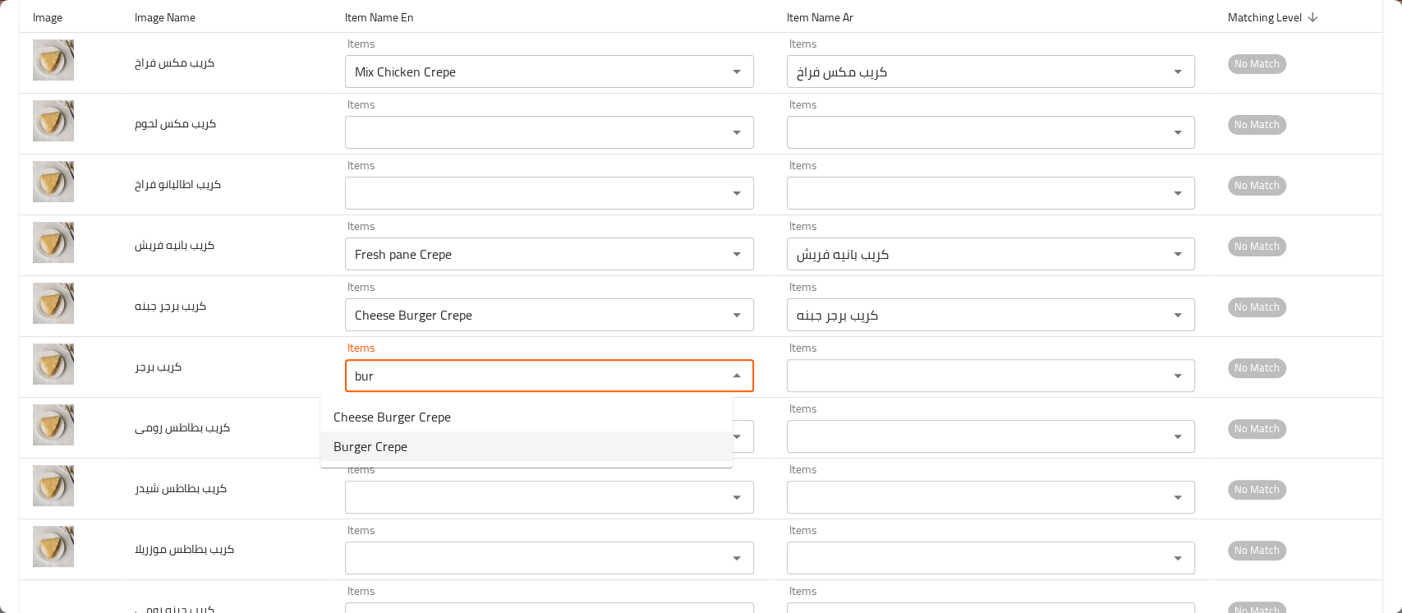
click at [366, 466] on برجر-popup "Cheese Burger Crepe Burger Crepe" at bounding box center [526, 431] width 412 height 72
click at [374, 456] on span "Burger Crepe" at bounding box center [371, 446] width 74 height 20
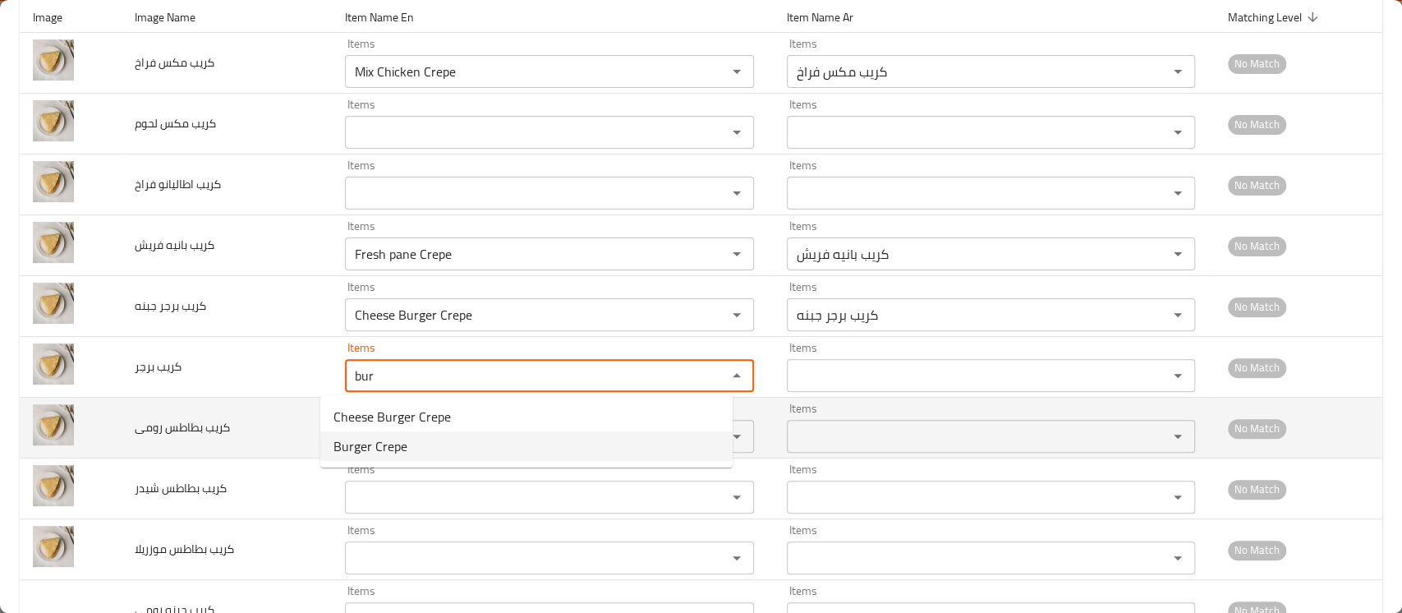
type برجر "Burger Crepe"
type برجر-ar "كريب برجر"
type برجر "Burger Crepe"
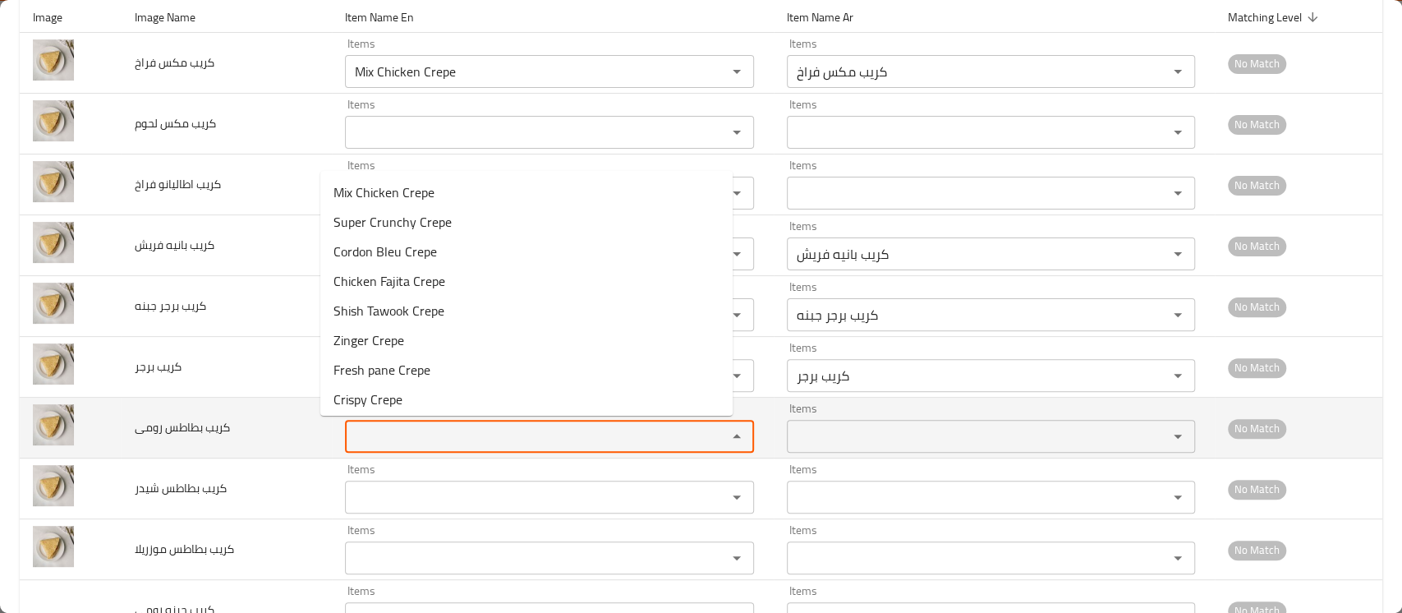
click at [378, 444] on رومى "Items" at bounding box center [525, 436] width 350 height 23
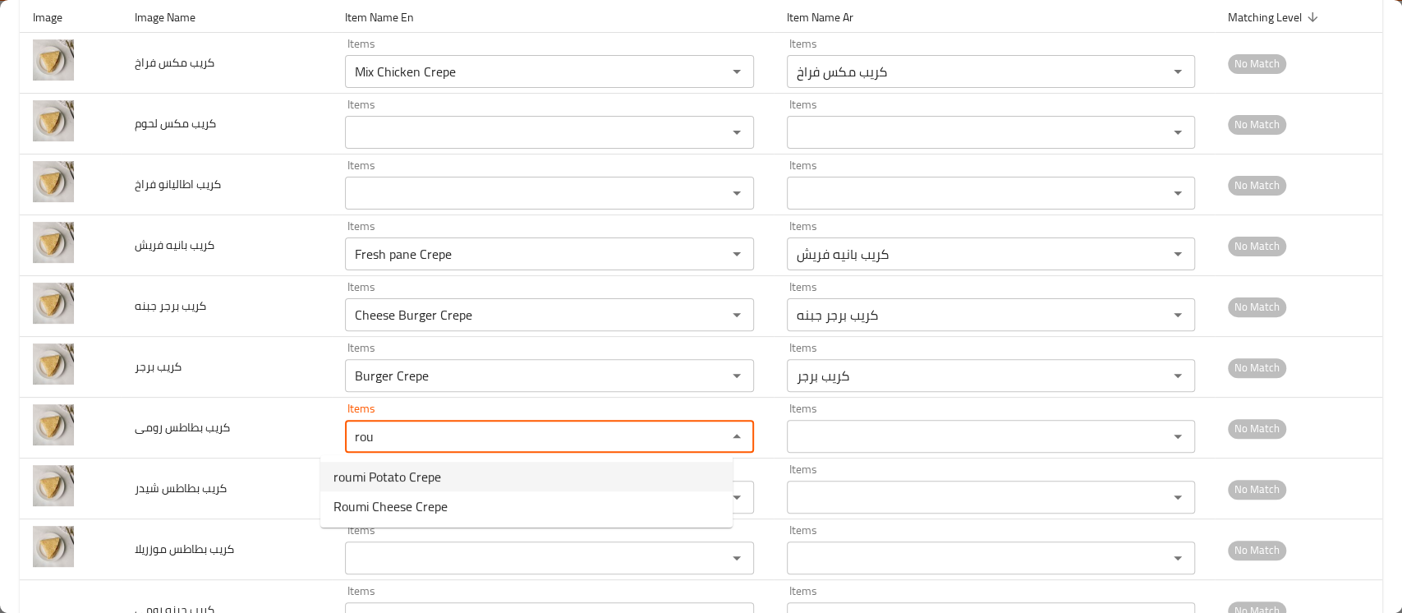
click at [374, 475] on span "roumi Potato Crepe" at bounding box center [388, 477] width 108 height 20
type رومى "roumi Potato Crepe"
type رومى-ar "كريب بطاطس رومى"
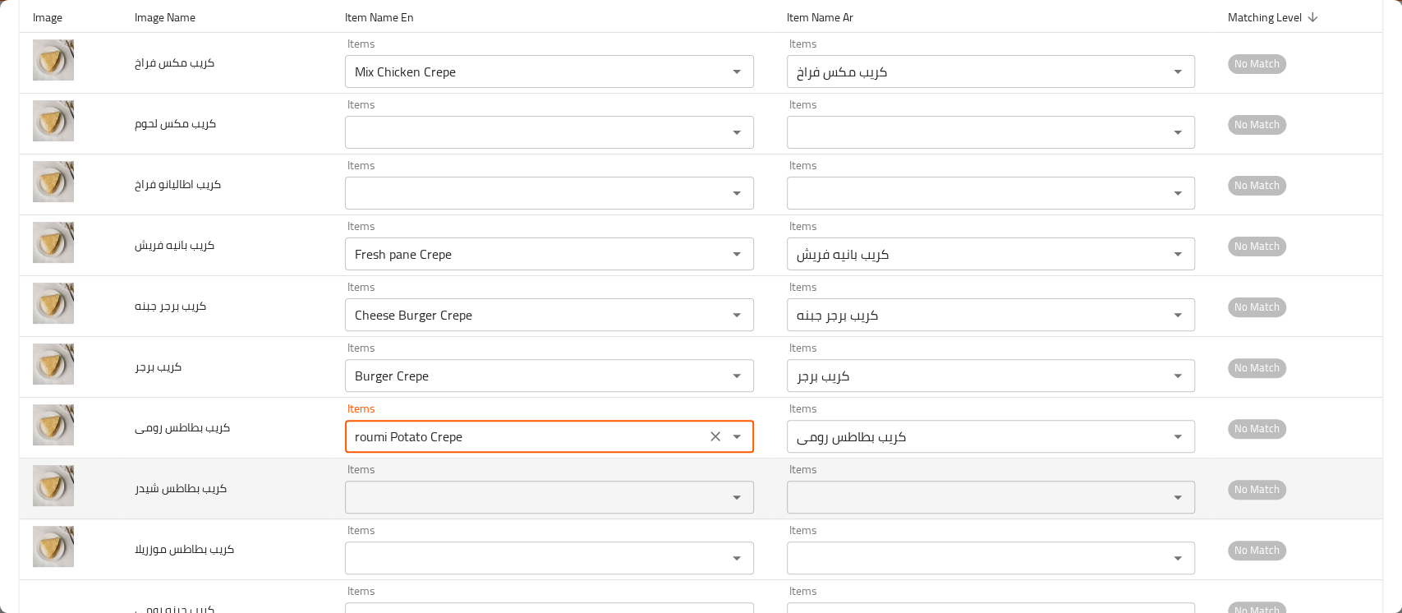
type رومى "roumi Potato Crepe"
click at [355, 500] on شيدر "Items" at bounding box center [525, 497] width 350 height 23
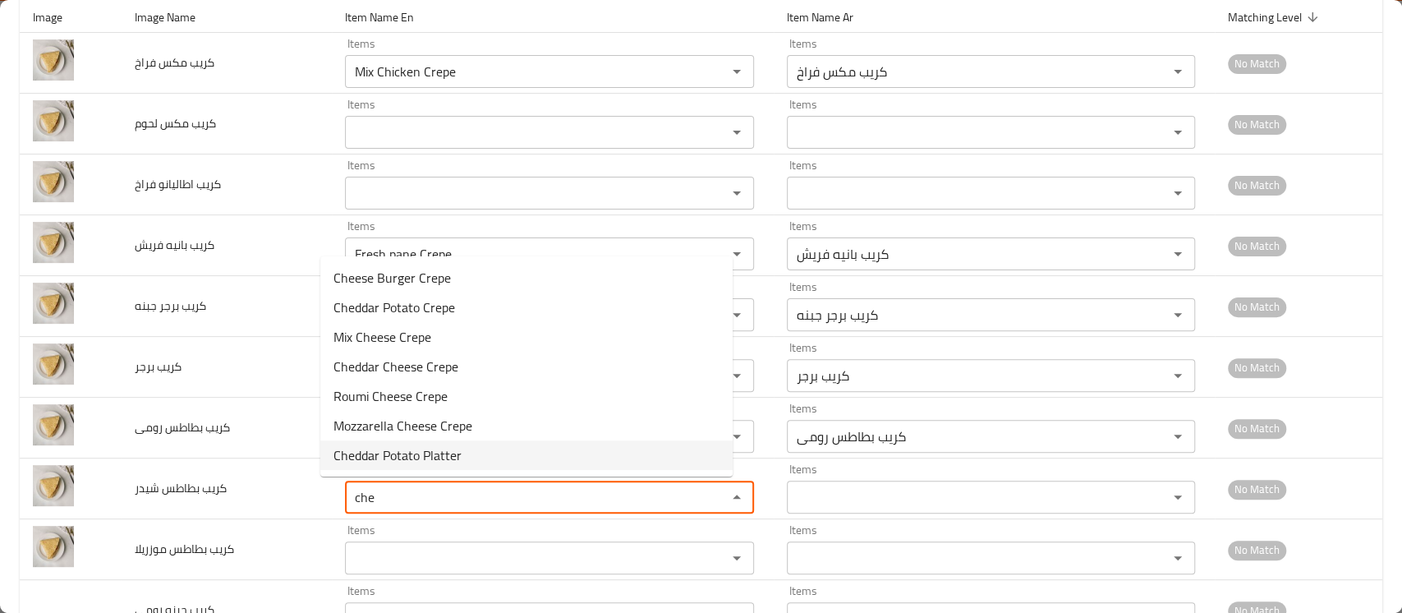
click at [392, 461] on span "Cheddar Potato Platter" at bounding box center [398, 455] width 128 height 20
type شيدر "Cheddar Potato Platter"
type شيدر-ar "طبق بطاطس شيدر"
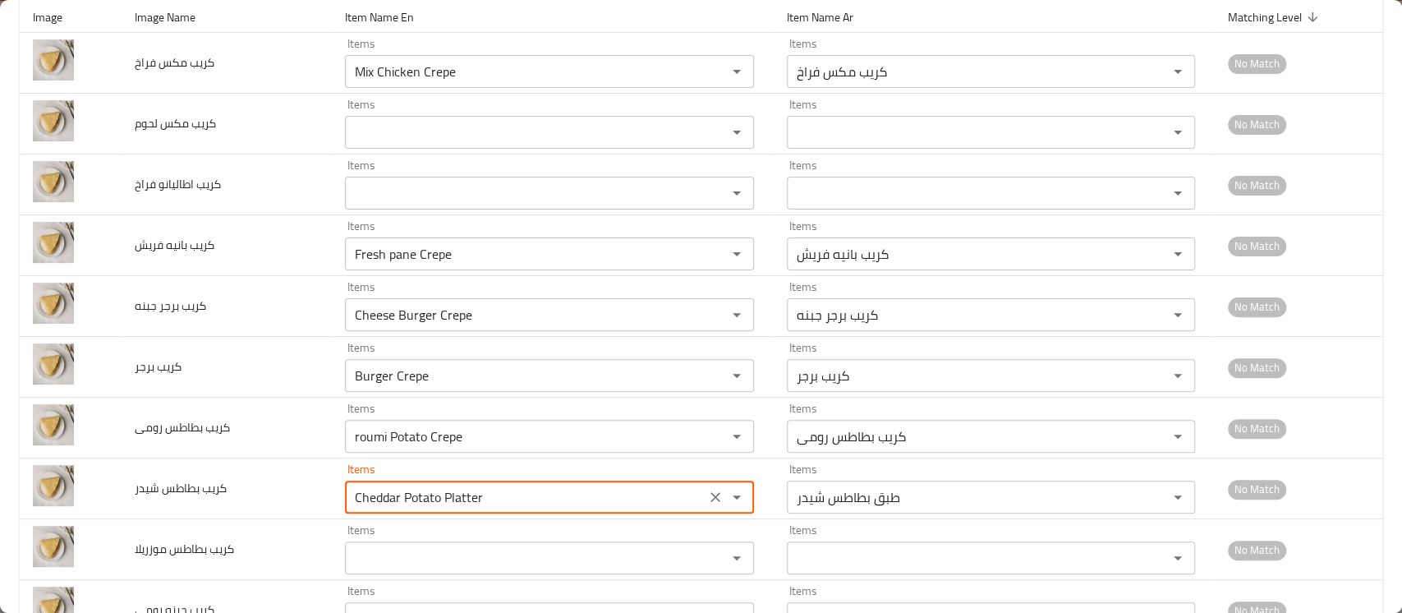
scroll to position [438, 0]
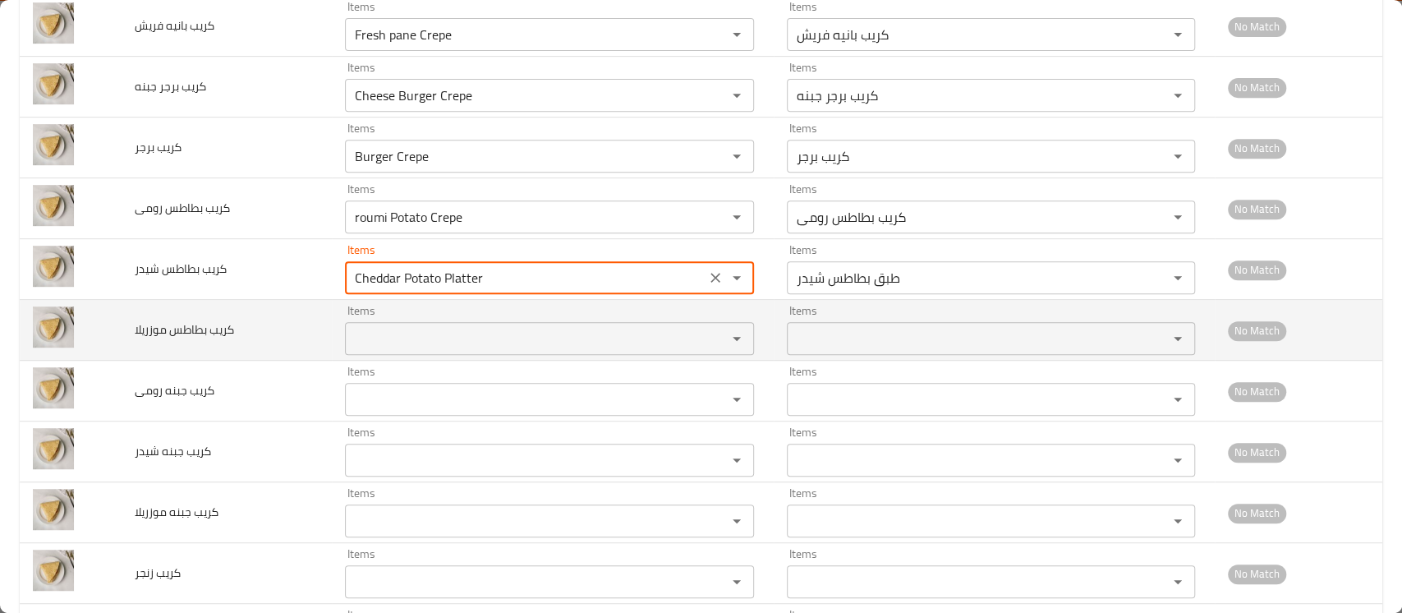
type شيدر "Cheddar Potato Platter"
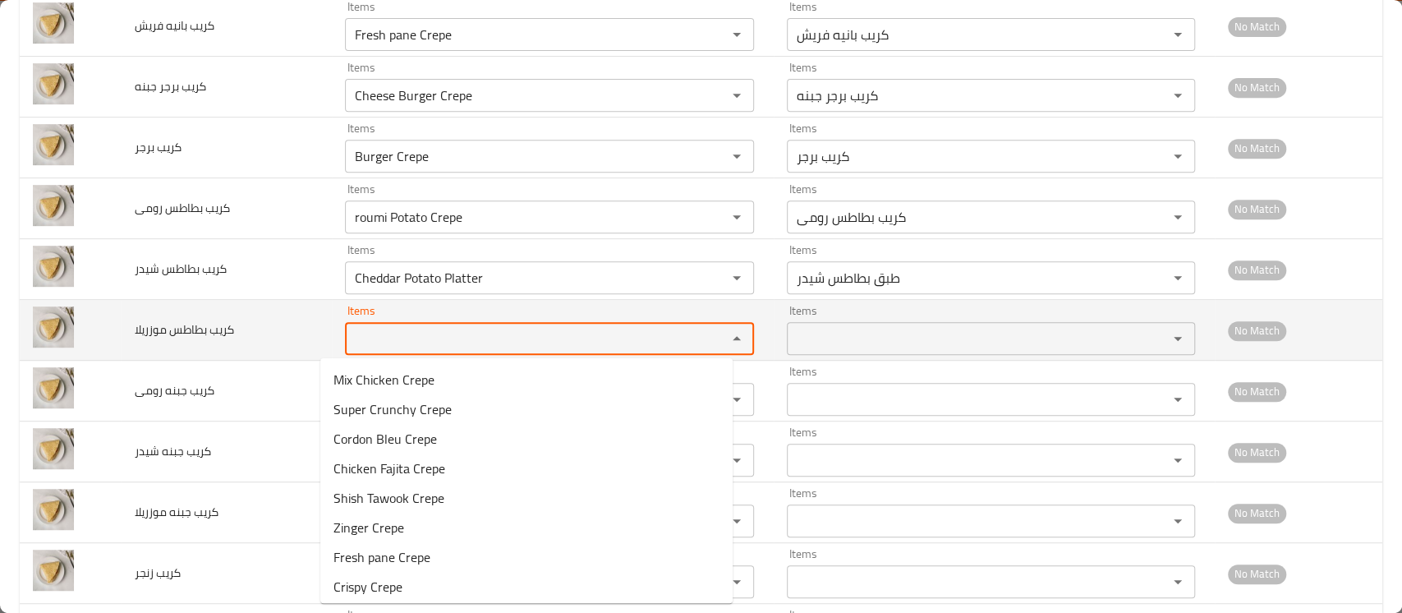
click at [429, 349] on موزريلا "Items" at bounding box center [525, 338] width 350 height 23
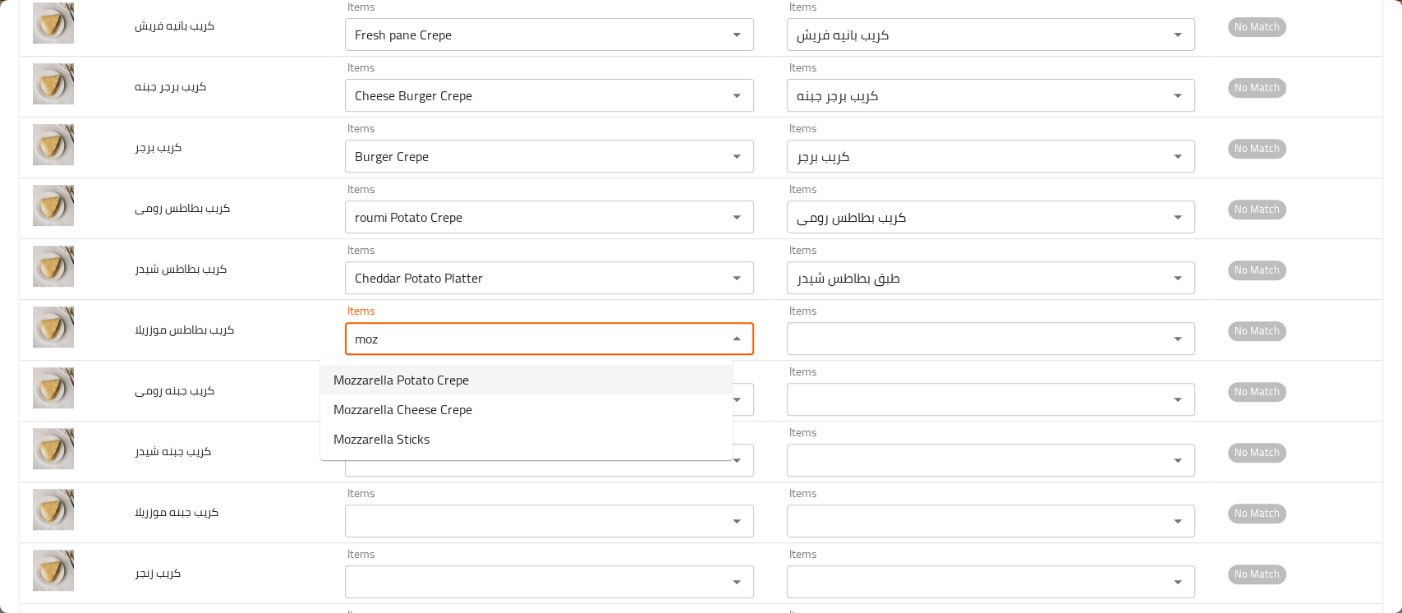
click at [428, 378] on span "Mozzarella Potato Crepe" at bounding box center [402, 380] width 136 height 20
type موزريلا "Mozzarella Potato Crepe"
type موزريلا-ar "كريب بطاطس موزريلا"
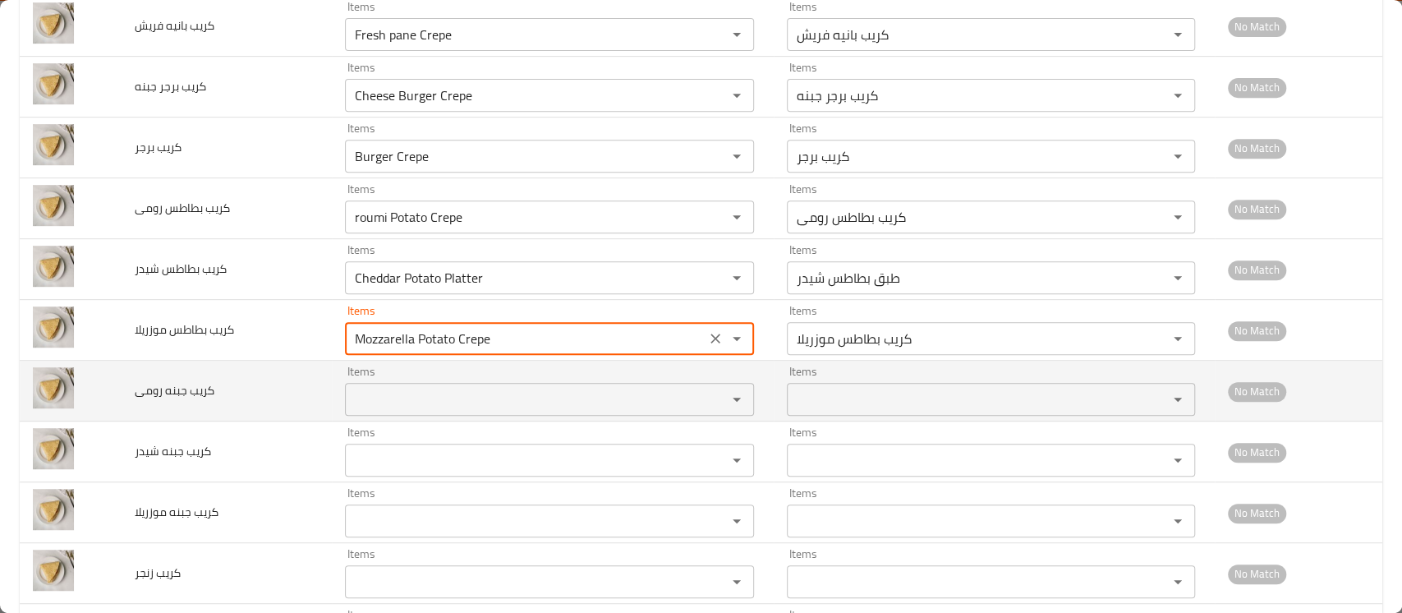
type موزريلا "Mozzarella Potato Crepe"
click at [378, 407] on رومى "Items" at bounding box center [525, 399] width 350 height 23
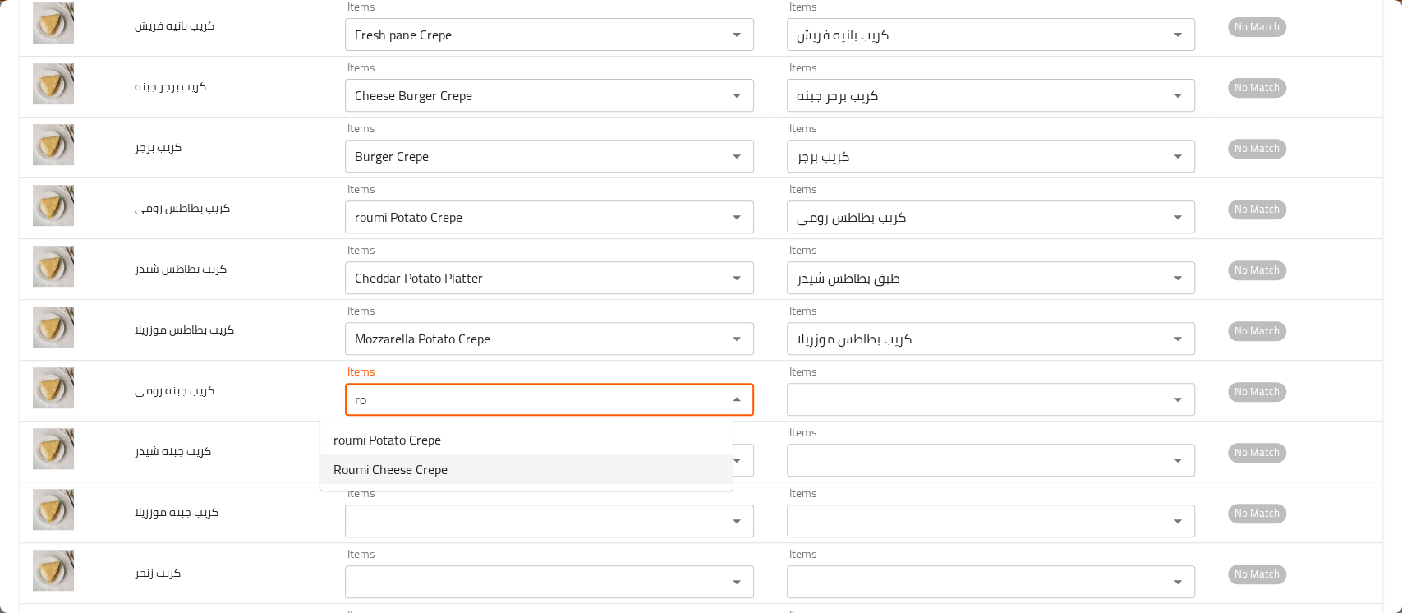
click at [386, 473] on span "Roumi Cheese Crepe" at bounding box center [391, 469] width 114 height 20
type رومى "Roumi Cheese Crepe"
type رومى-ar "كريب جبنه رومى"
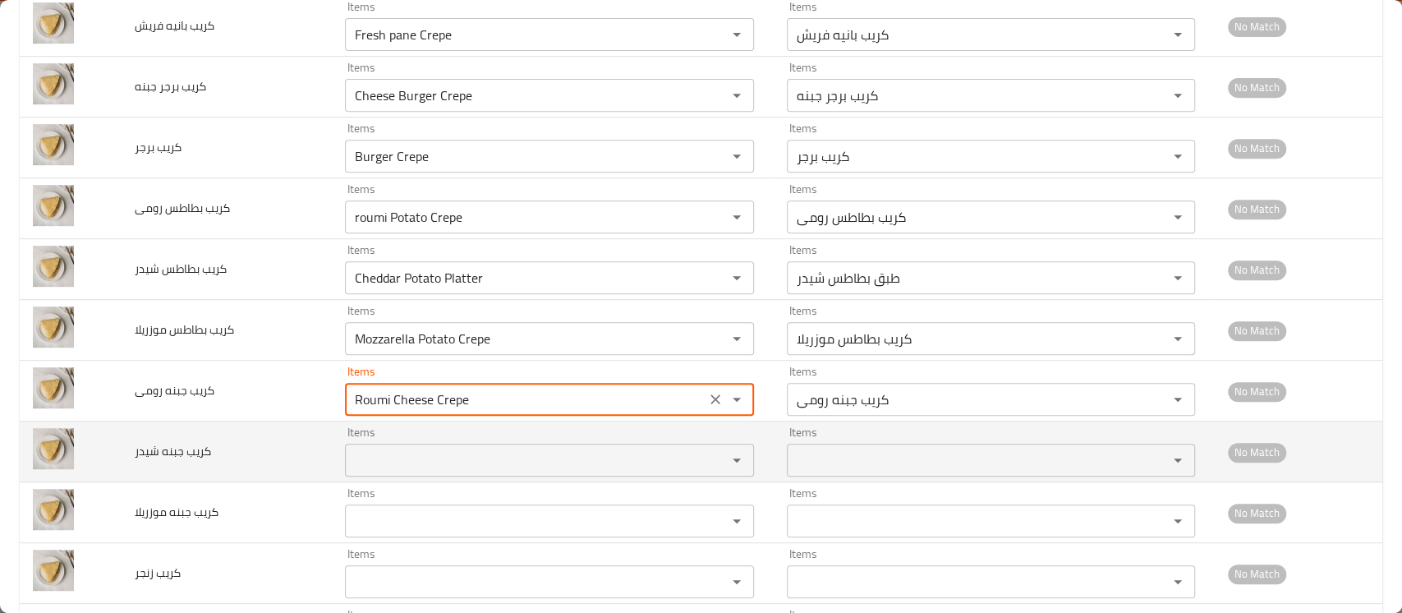
type رومى "Roumi Cheese Crepe"
click at [387, 463] on شيدر "Items" at bounding box center [525, 460] width 350 height 23
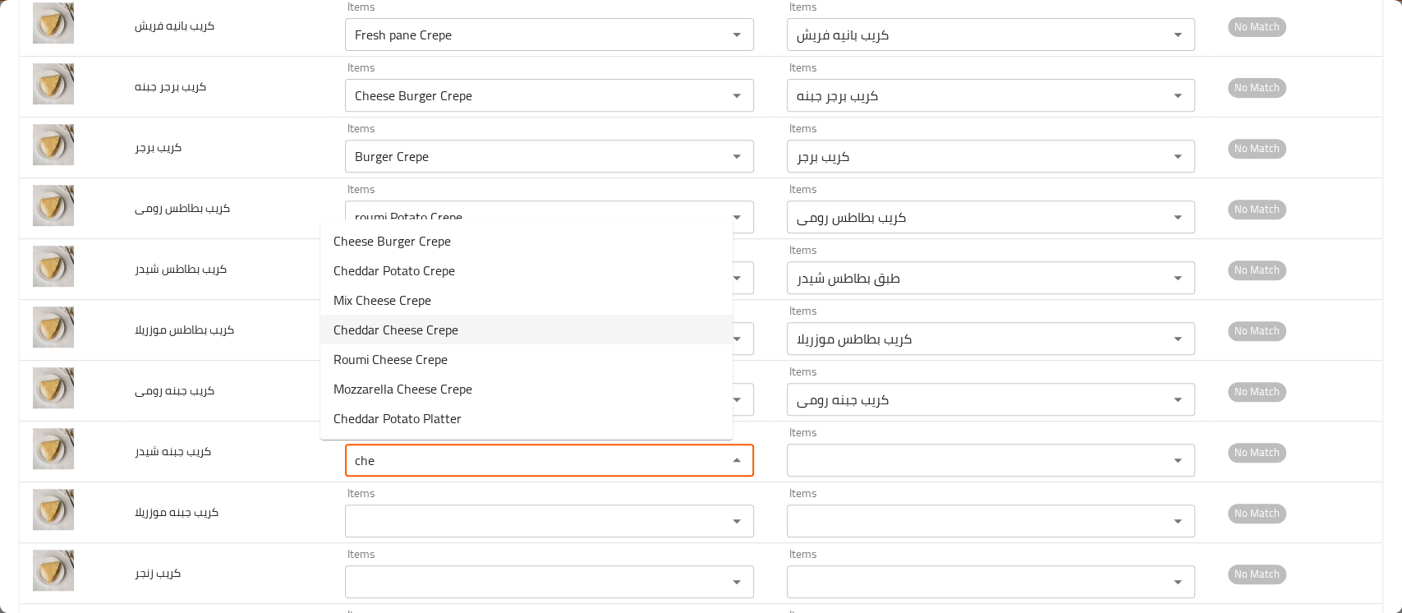
click at [417, 329] on span "Cheddar Cheese Crepe" at bounding box center [396, 330] width 125 height 20
type شيدر "Cheddar Cheese Crepe"
type شيدر-ar "كريب جبنه شيدر"
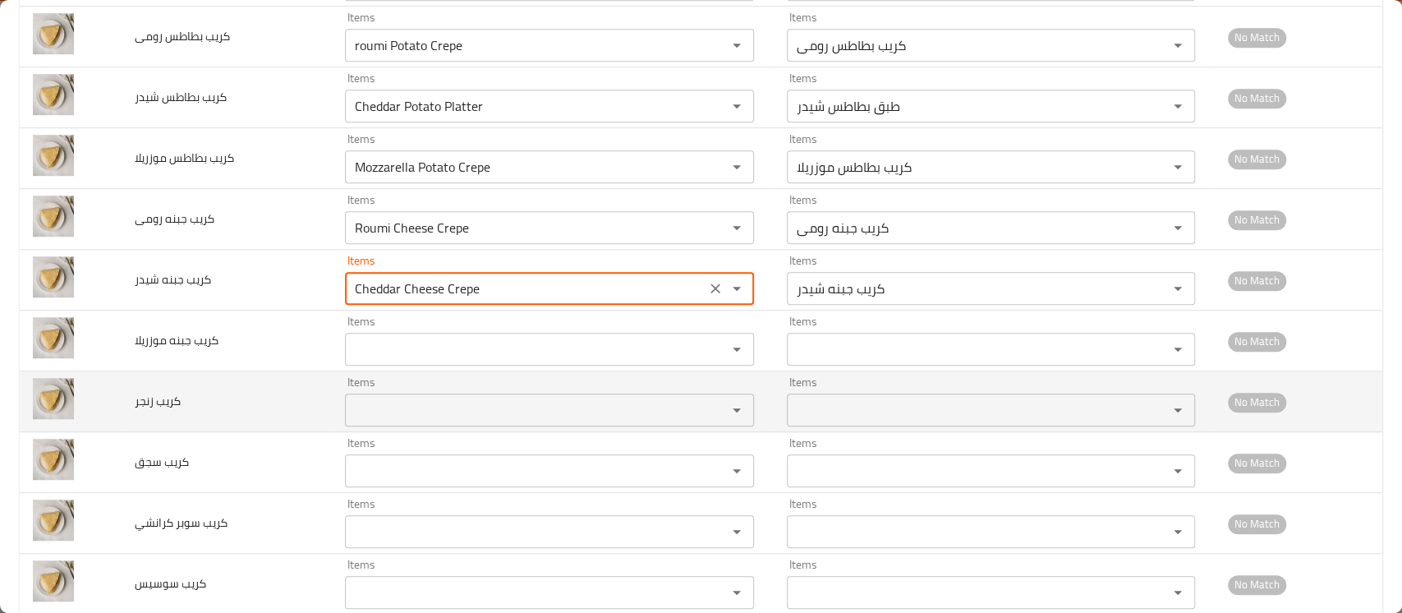
scroll to position [657, 0]
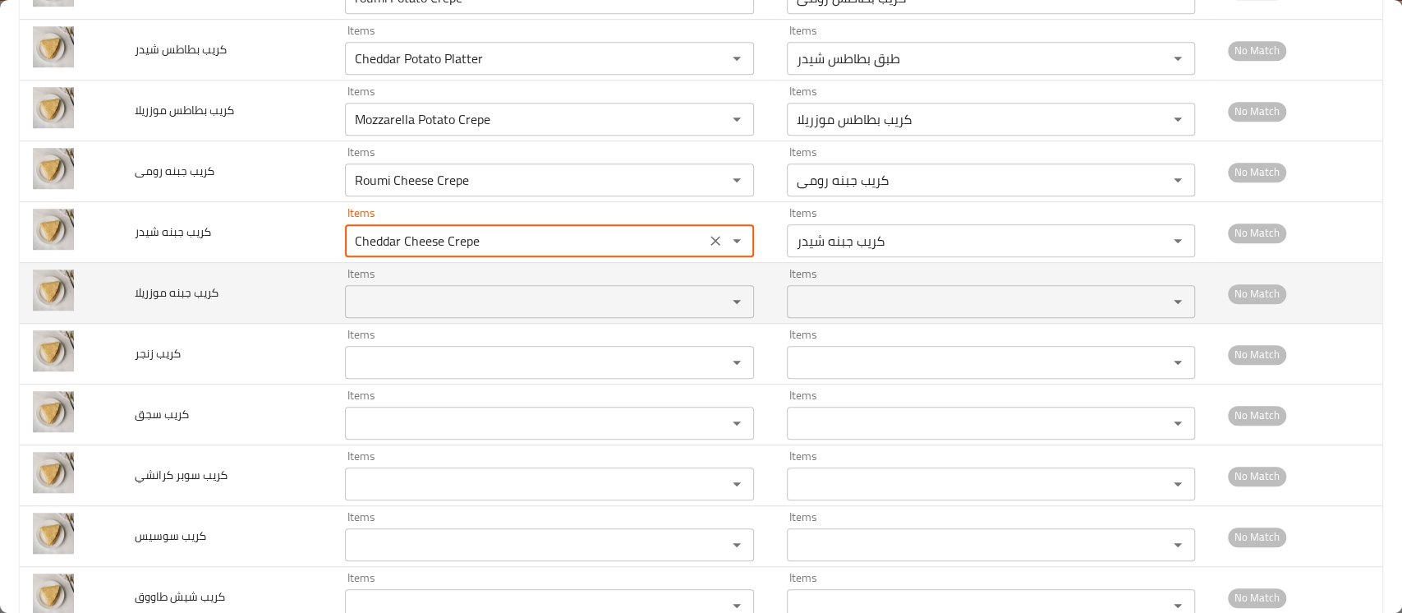
type شيدر "Cheddar Cheese Crepe"
click at [410, 298] on موزريلا "Items" at bounding box center [525, 301] width 350 height 23
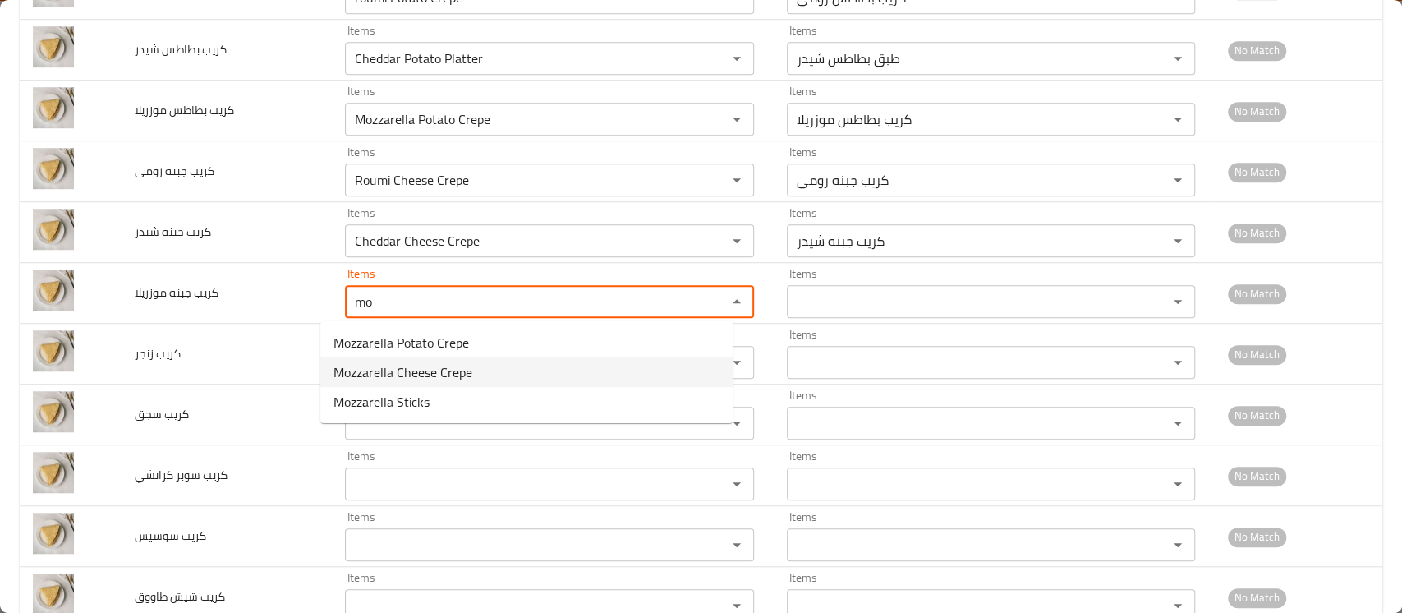
click at [416, 378] on span "Mozzarella Cheese Crepe" at bounding box center [403, 372] width 139 height 20
type موزريلا "Mozzarella Cheese Crepe"
type موزريلا-ar "كريب جبنه موزريلا"
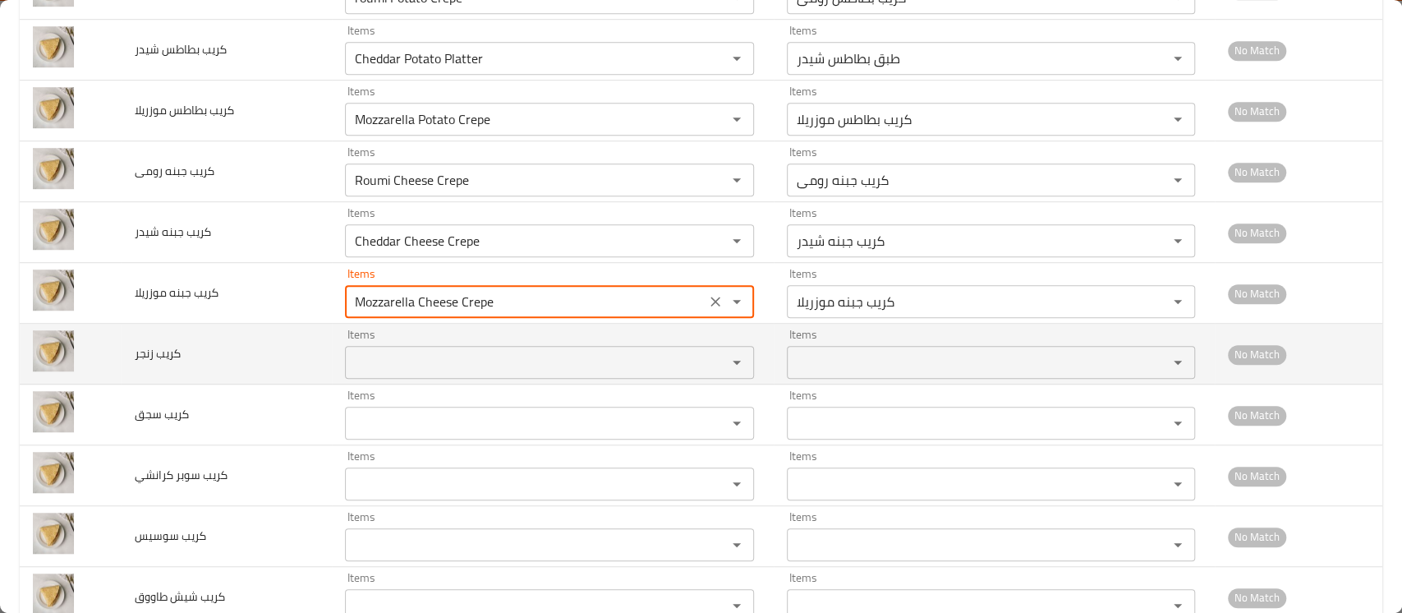
type موزريلا "Mozzarella Cheese Crepe"
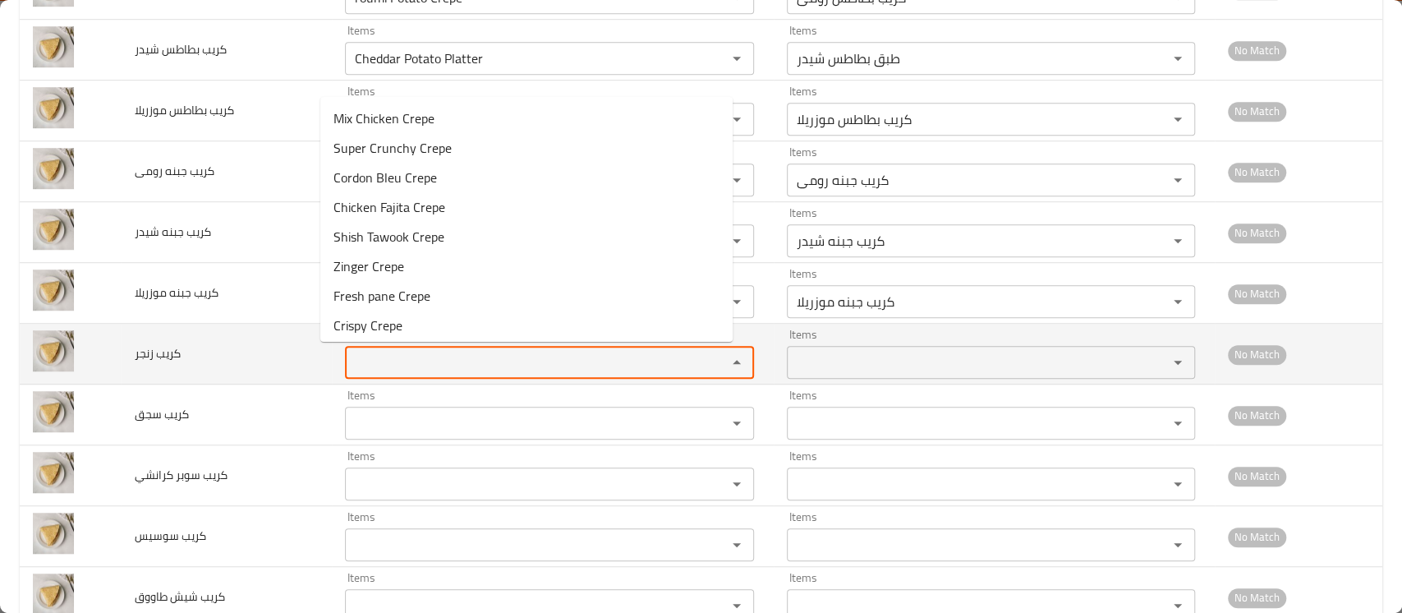
click at [421, 365] on زنجر "Items" at bounding box center [525, 362] width 350 height 23
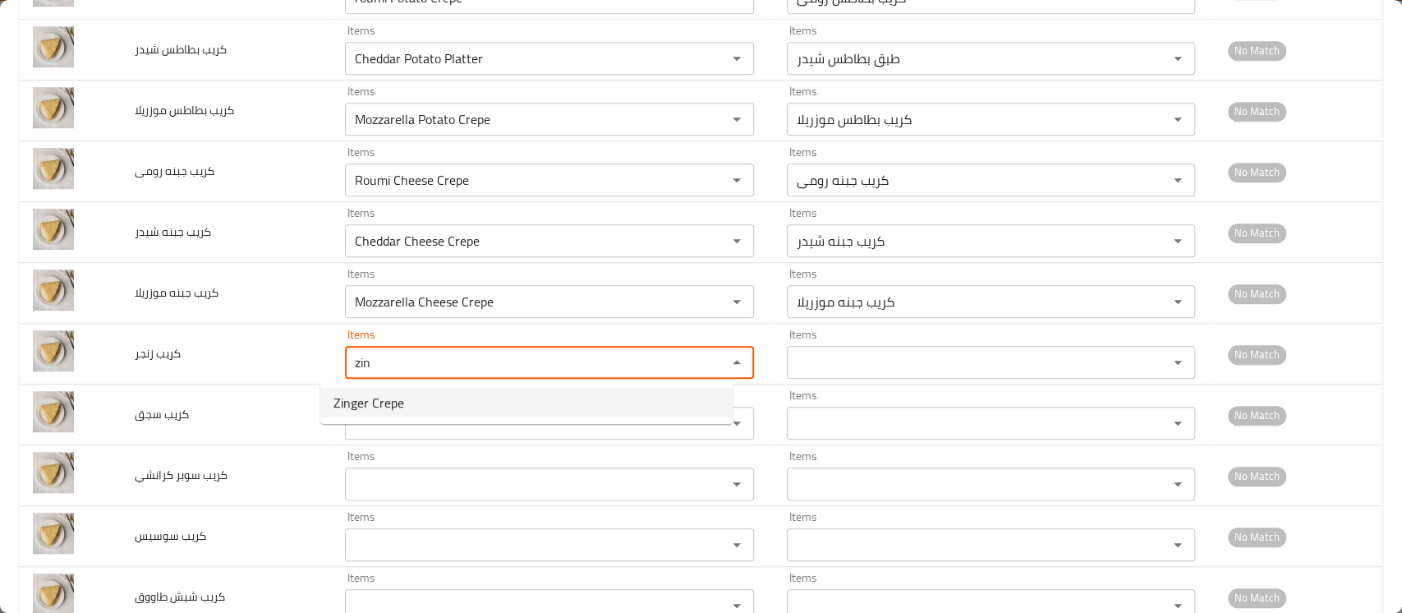
click at [401, 406] on span "Zinger Crepe" at bounding box center [369, 403] width 71 height 20
type زنجر "Zinger Crepe"
type زنجر-ar "كريب زنجر"
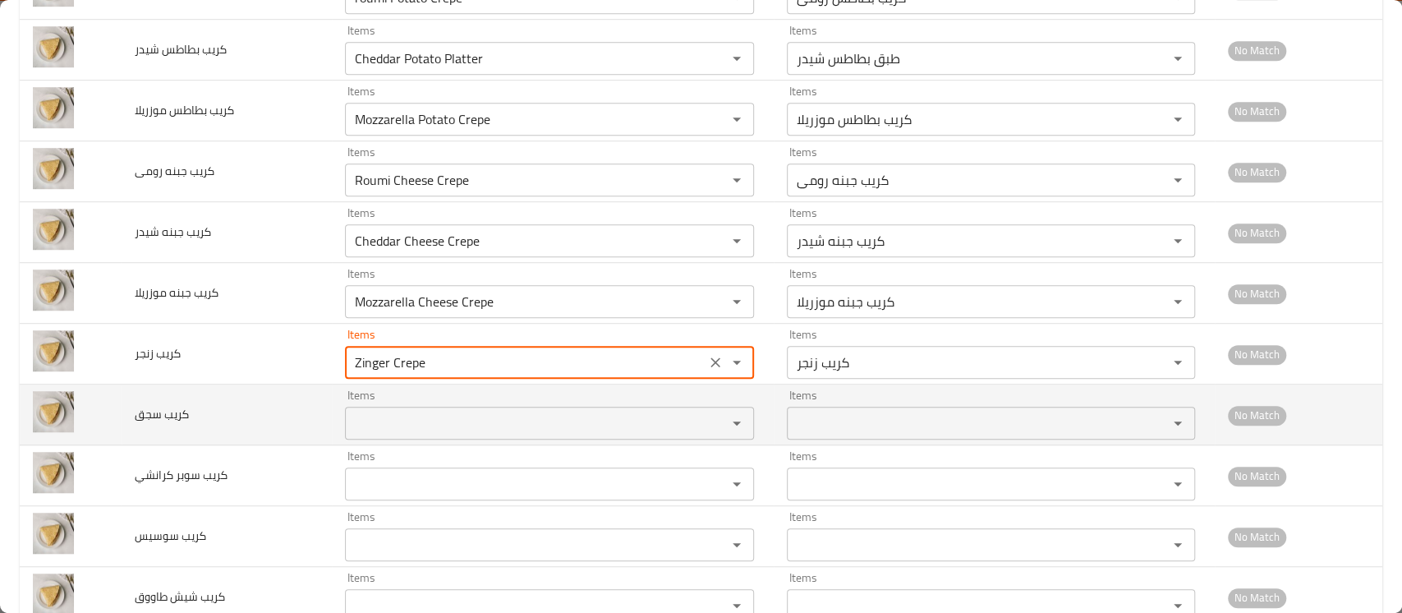
type زنجر "Zinger Crepe"
click at [380, 431] on سجق "Items" at bounding box center [525, 423] width 350 height 23
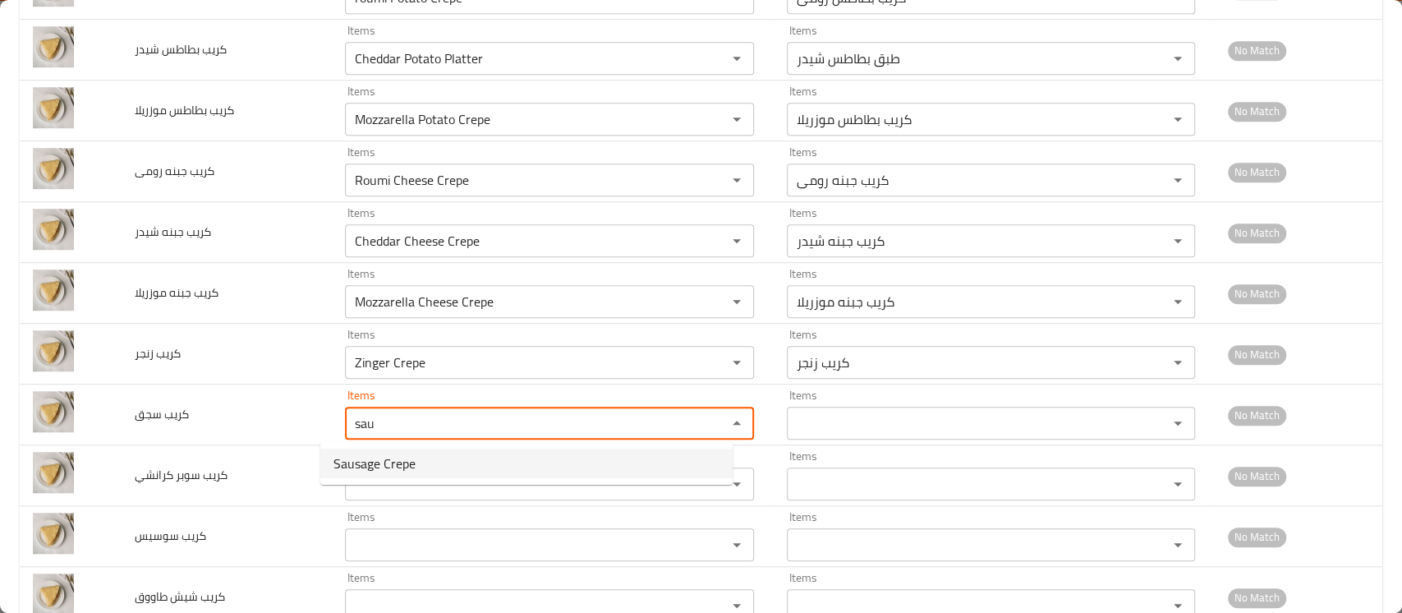
click at [358, 463] on span "Sausage Crepe" at bounding box center [375, 464] width 82 height 20
type سجق "Sausage Crepe"
type سجق-ar "كريب سجق"
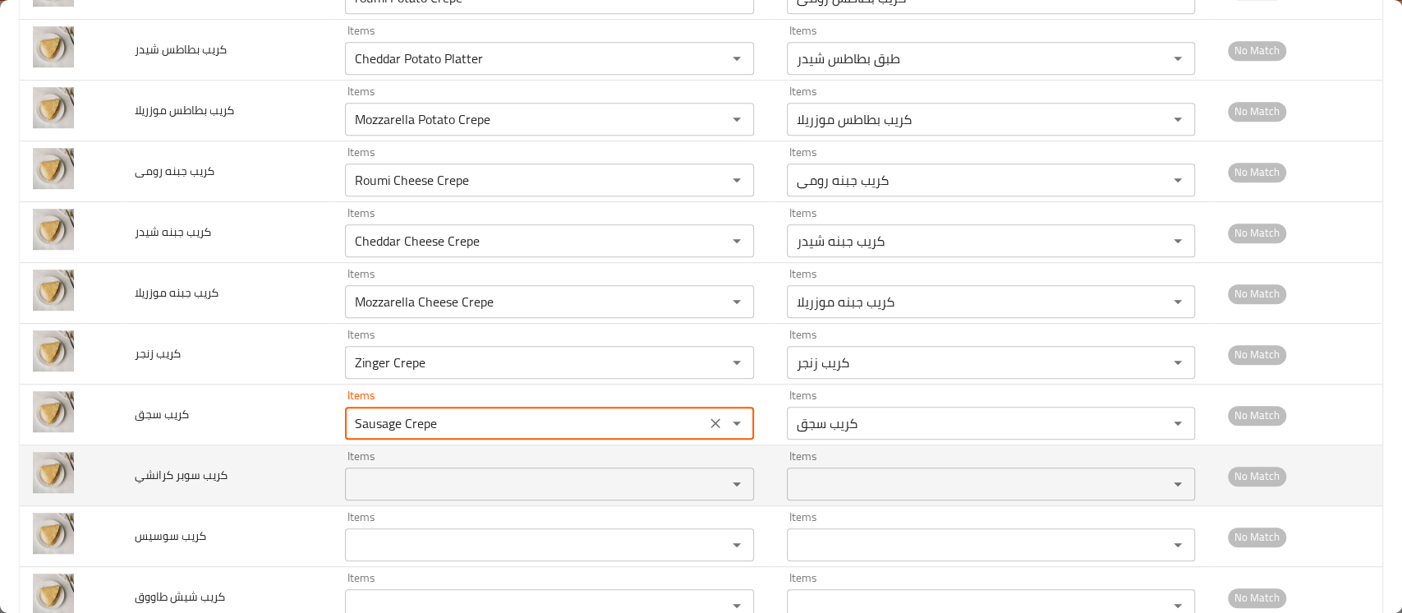
type سجق "Sausage Crepe"
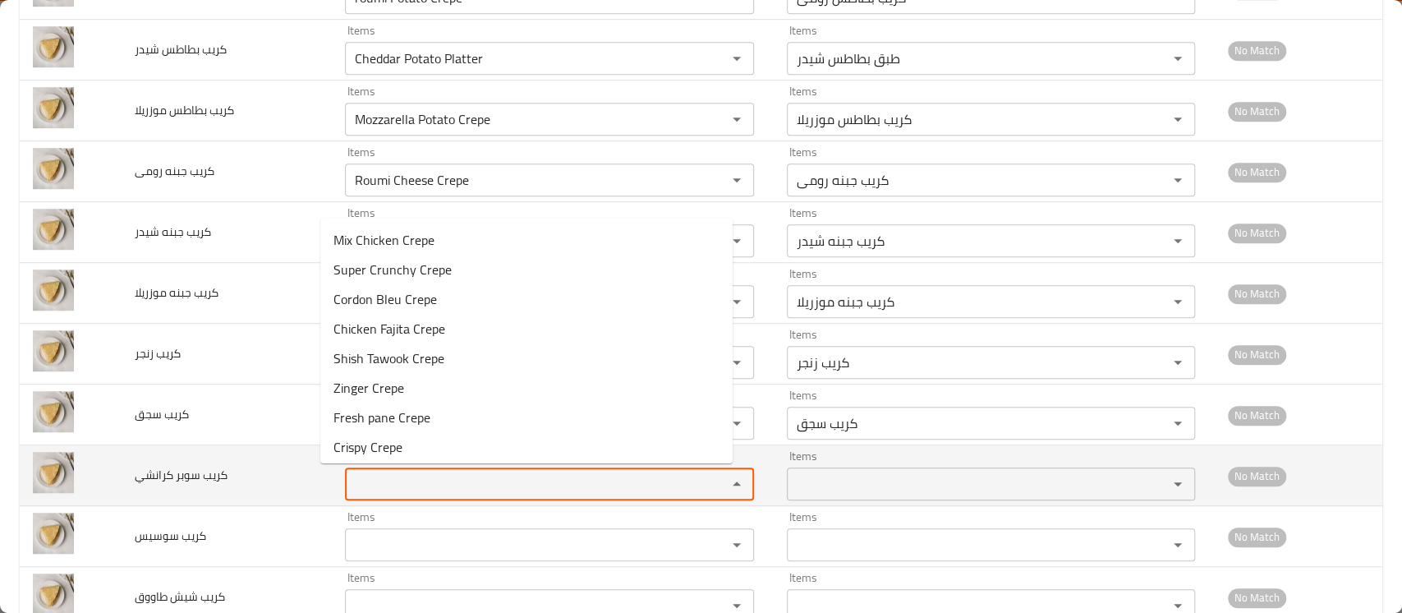
click at [350, 493] on كرانشي "Items" at bounding box center [525, 483] width 350 height 23
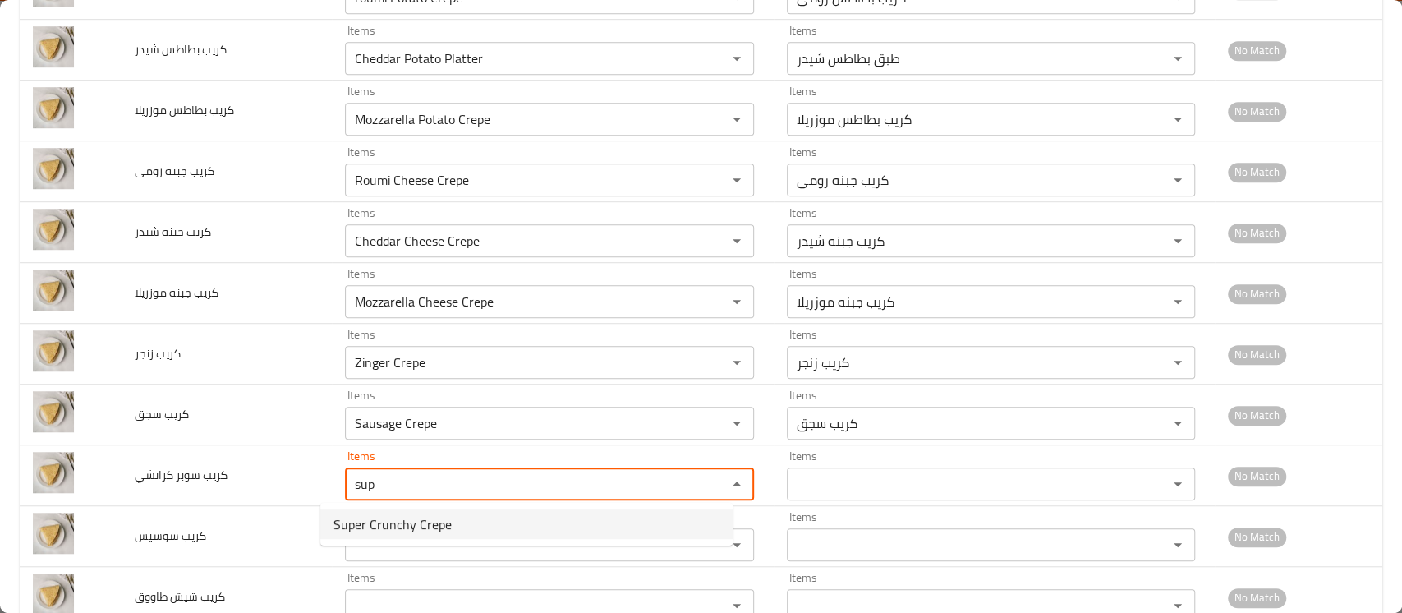
click at [355, 521] on span "Super Crunchy Crepe" at bounding box center [393, 524] width 118 height 20
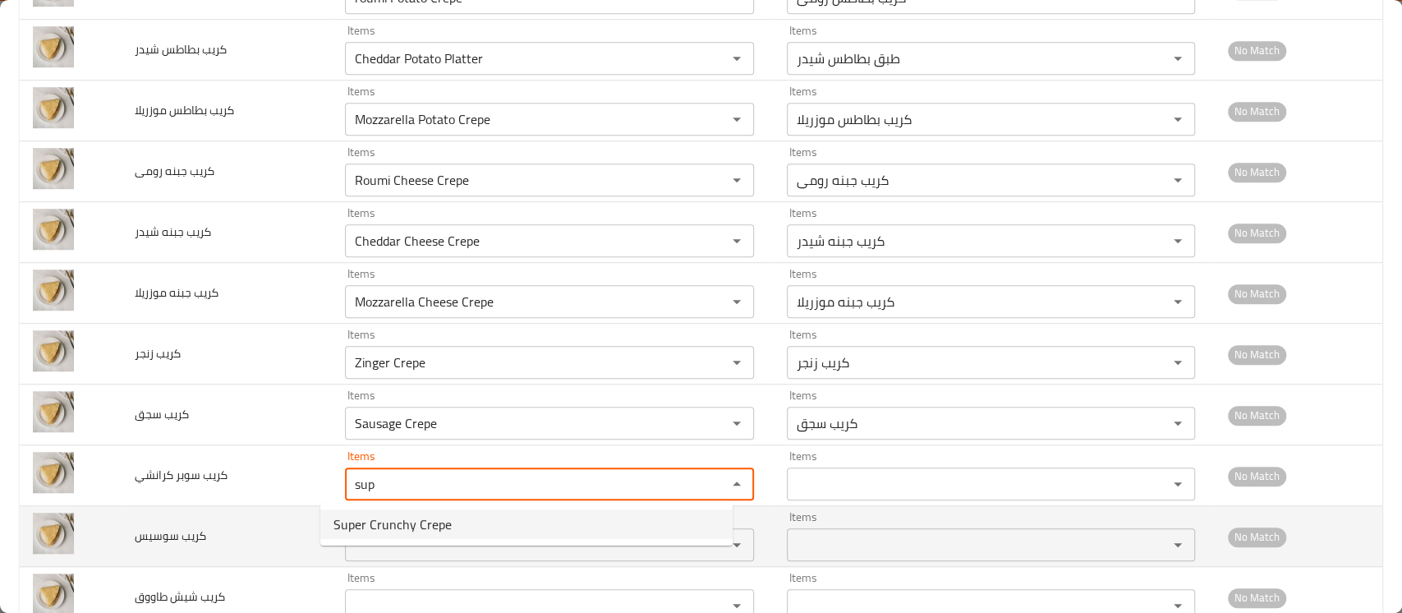
type كرانشي "Super Crunchy Crepe"
type كرانشي-ar "كريب سوبر كرانشي"
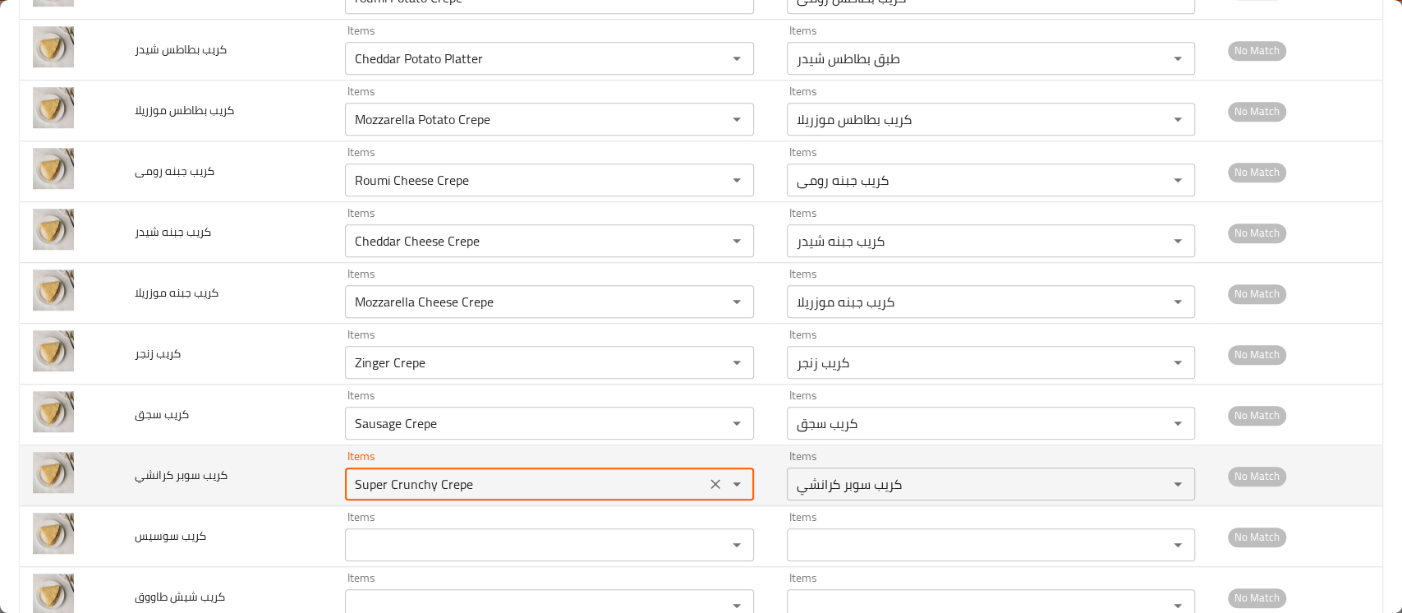
scroll to position [876, 0]
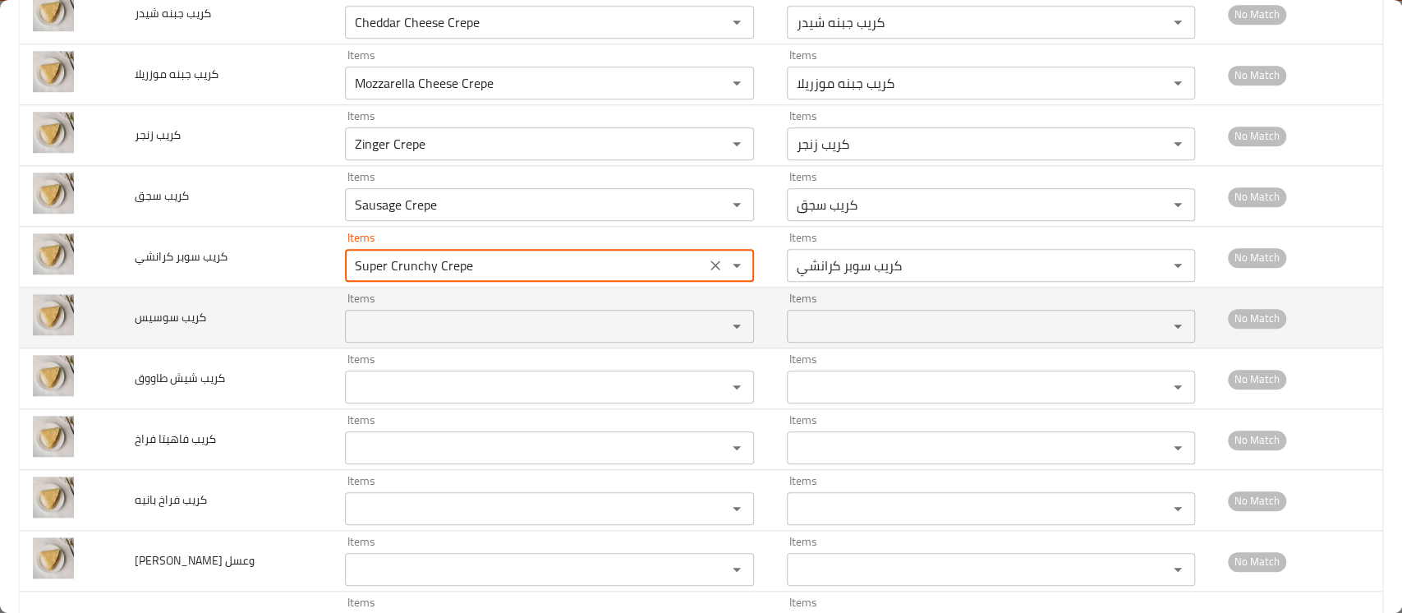
type كرانشي "Super Crunchy Crepe"
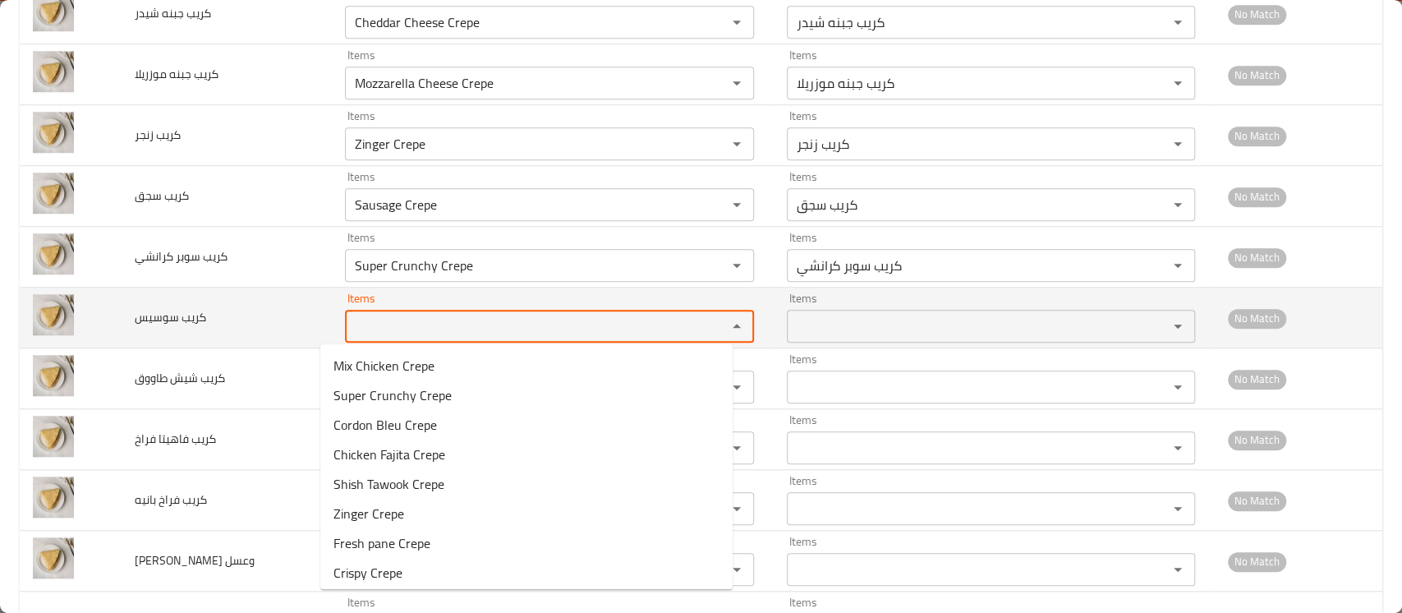
click at [437, 315] on سوسيس "Items" at bounding box center [525, 326] width 350 height 23
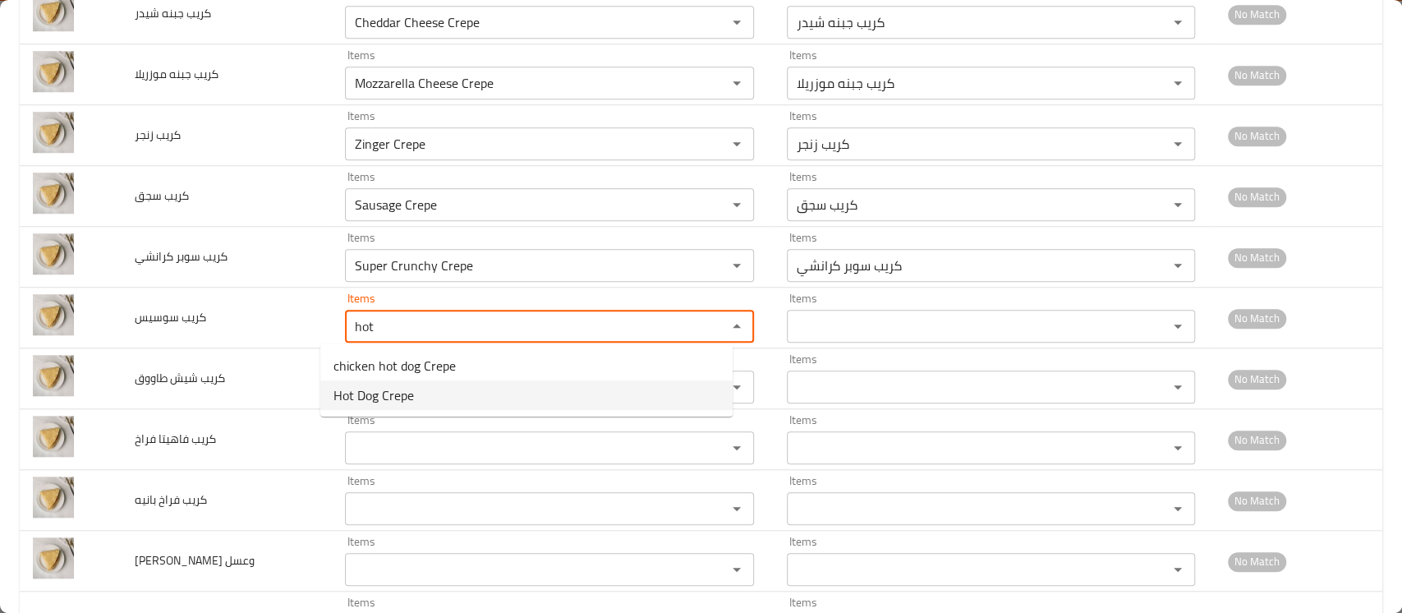
click at [412, 386] on span "Hot Dog Crepe" at bounding box center [374, 395] width 81 height 20
type سوسيس "Hot Dog Crepe"
type سوسيس-ar "كريب سوسيس"
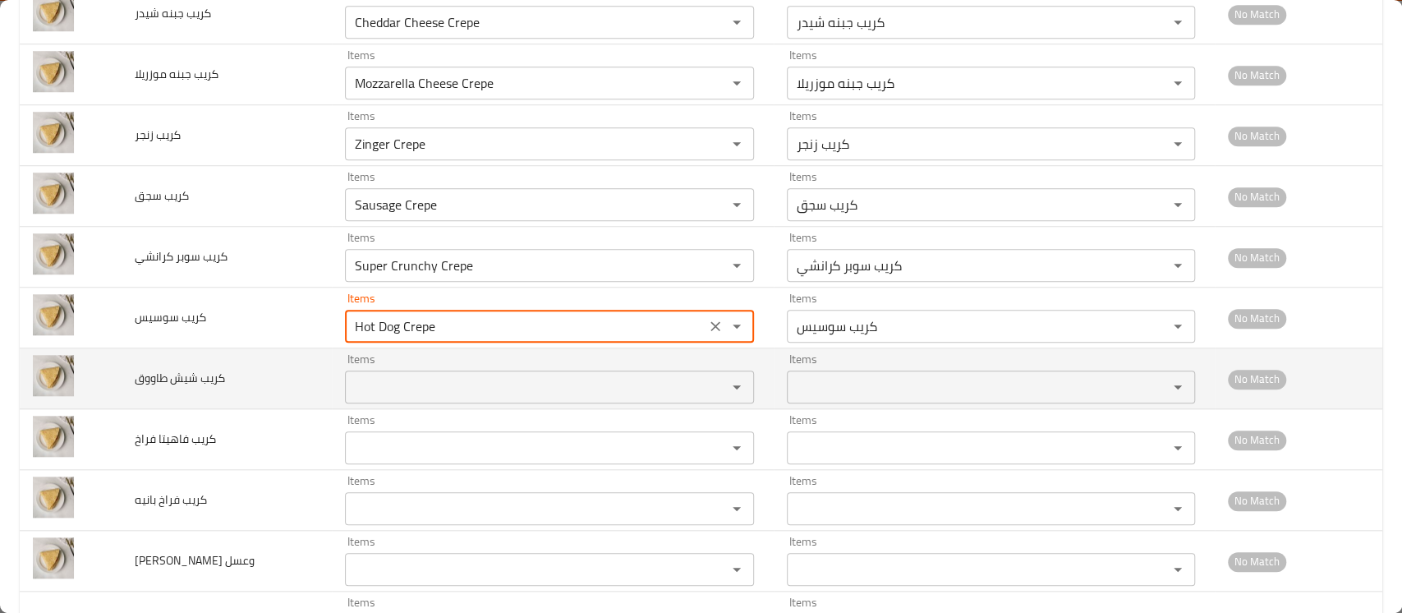
type سوسيس "Hot Dog Crepe"
click at [412, 385] on طاووق "Items" at bounding box center [525, 386] width 350 height 23
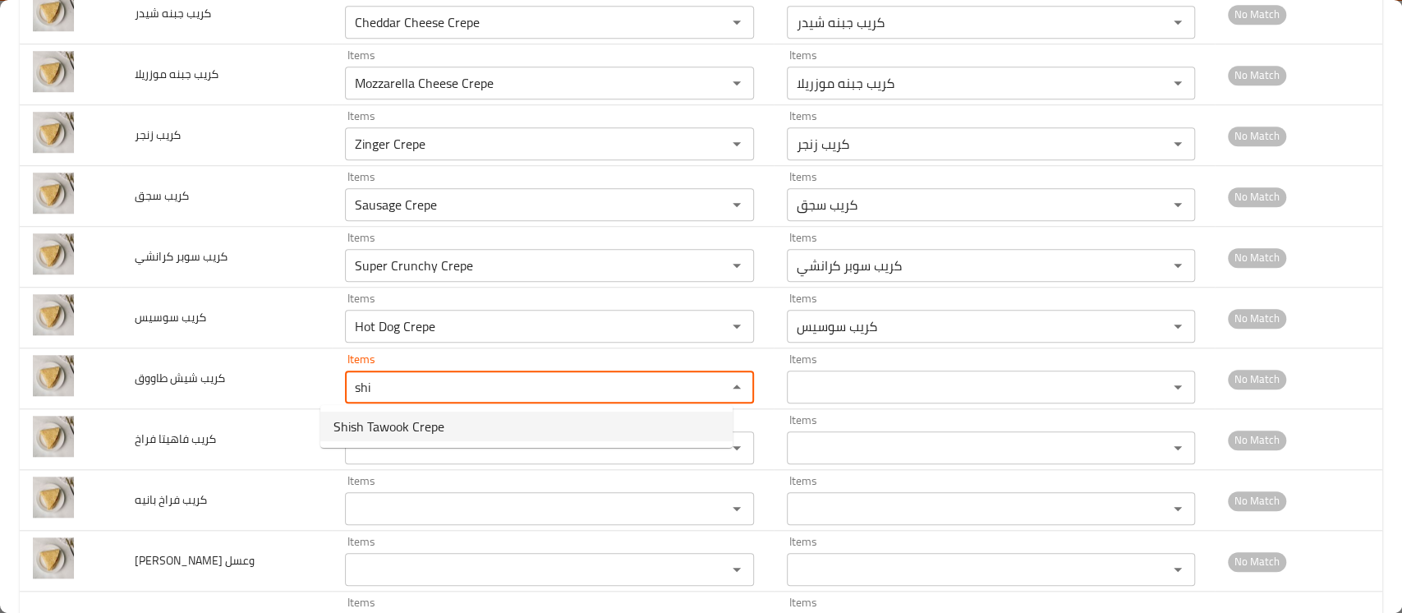
click at [394, 417] on span "Shish Tawook Crepe" at bounding box center [389, 427] width 111 height 20
type طاووق "Shish Tawook Crepe"
type طاووق-ar "كريب شيش طاووق"
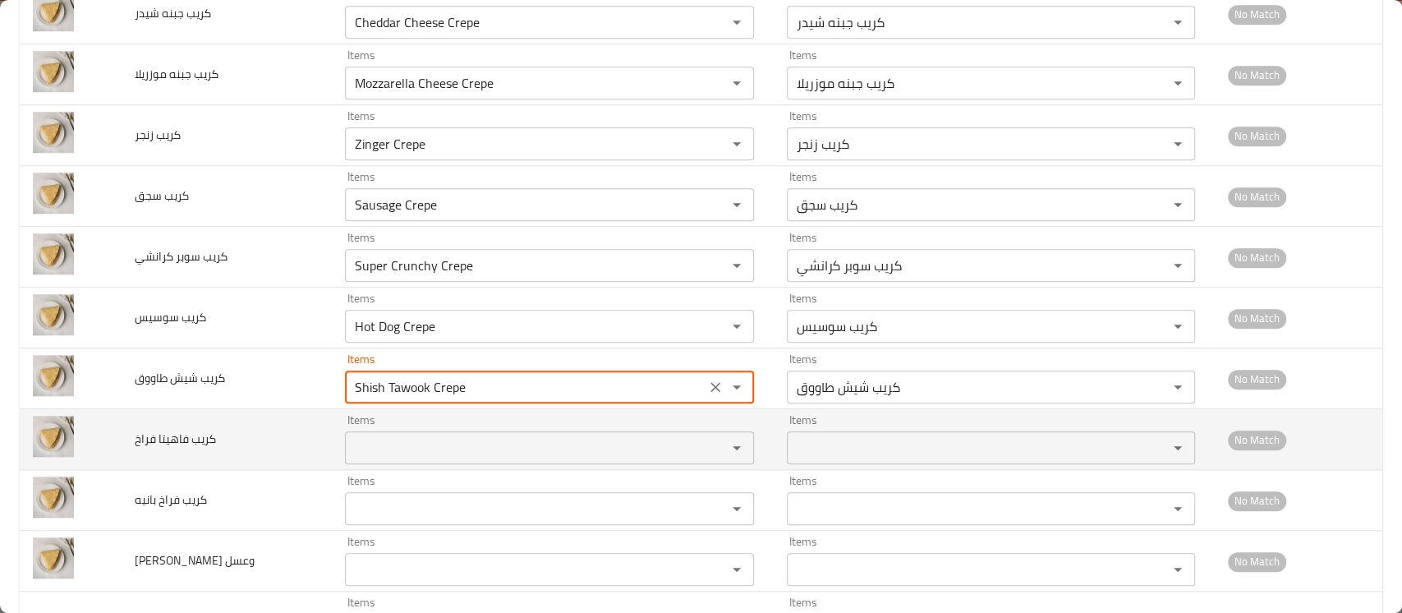
type طاووق "Shish Tawook Crepe"
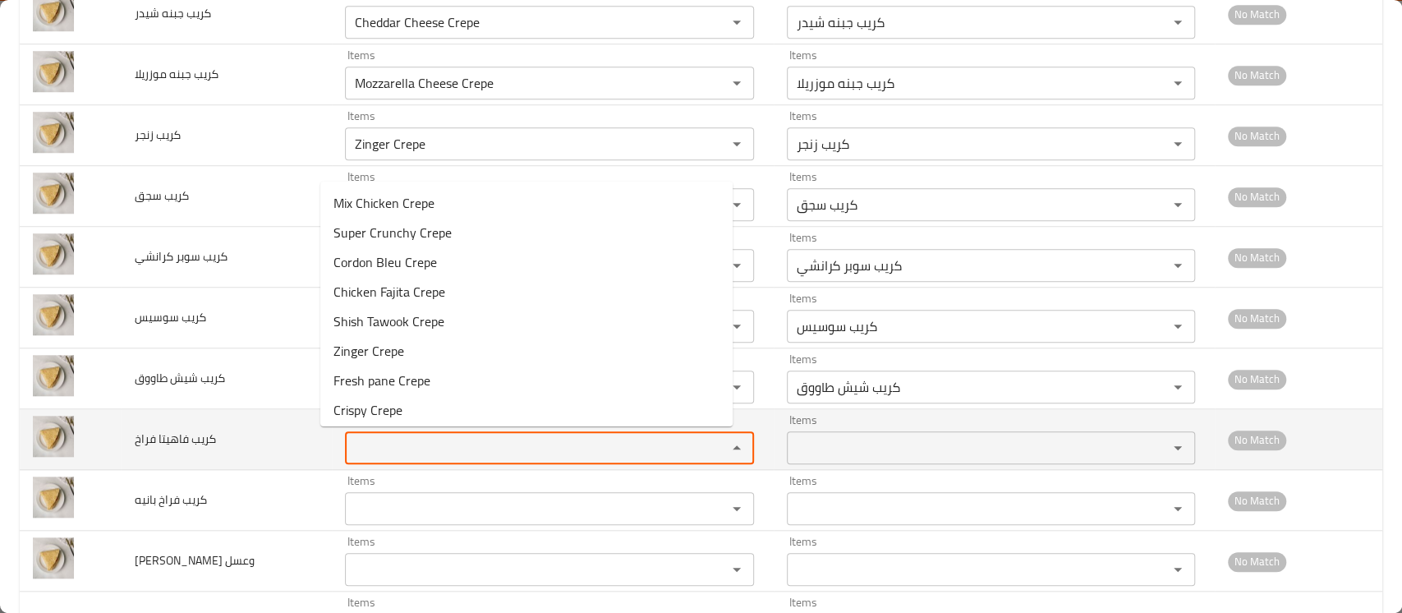
click at [371, 445] on فراخ "Items" at bounding box center [525, 447] width 350 height 23
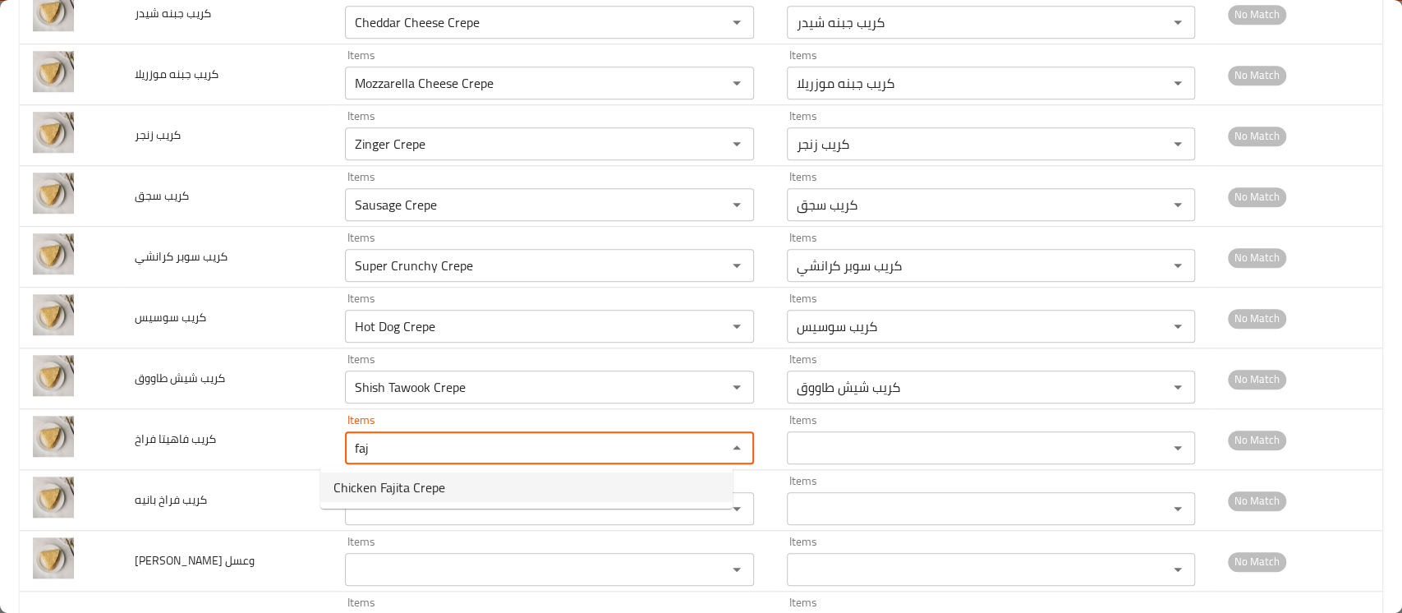
click at [357, 480] on span "Chicken Fajita Crepe" at bounding box center [390, 487] width 112 height 20
type فراخ "Chicken Fajita Crepe"
type فراخ-ar "كريب فاهيتا فراخ"
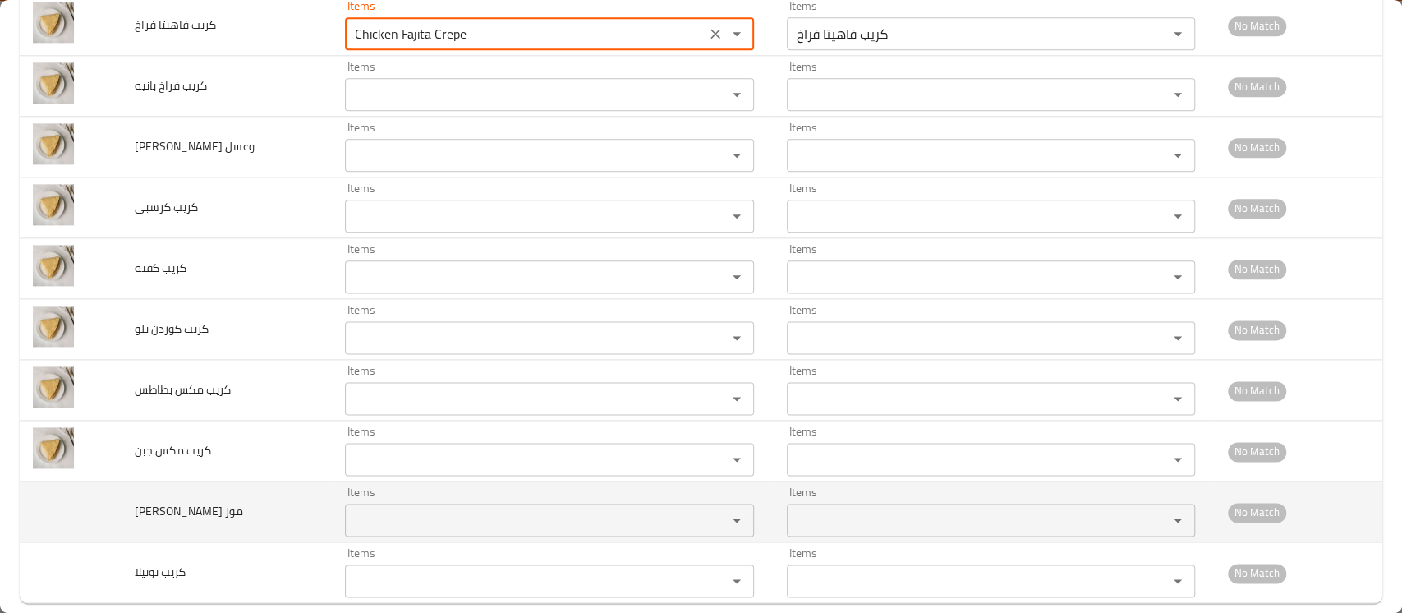
scroll to position [1311, 0]
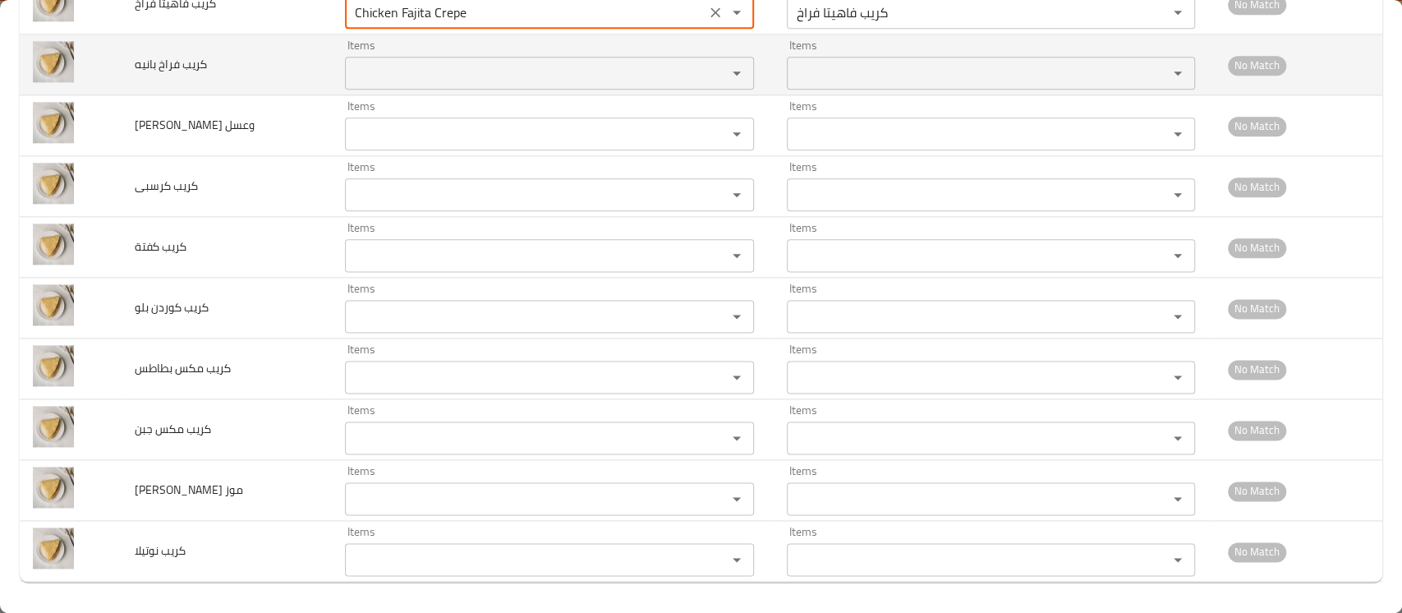
type فراخ "Chicken Fajita Crepe"
click at [457, 62] on بانيه "Items" at bounding box center [525, 73] width 350 height 23
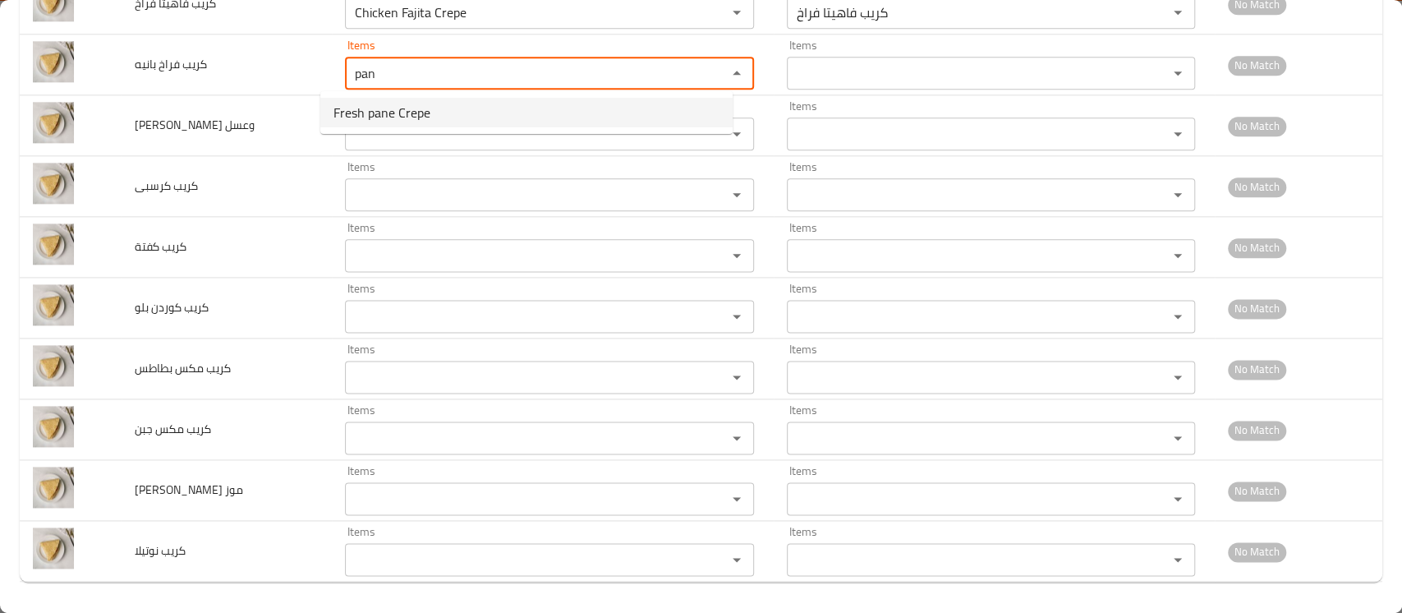
click at [435, 127] on بانيه-option-0 "Fresh pane Crepe" at bounding box center [526, 113] width 412 height 30
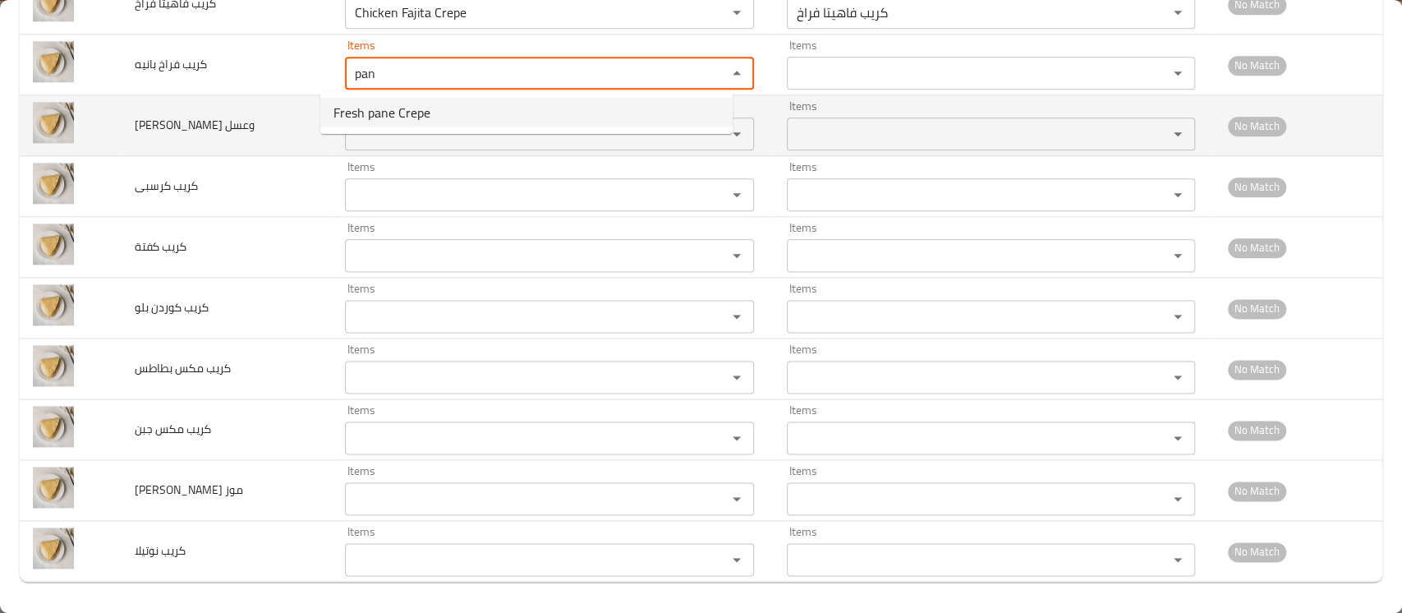
type بانيه "Fresh pane Crepe"
type بانيه-ar "كريب بانيه فريش"
type بانيه "Fresh pane Crepe"
click at [426, 130] on وعسل "Items" at bounding box center [525, 133] width 350 height 23
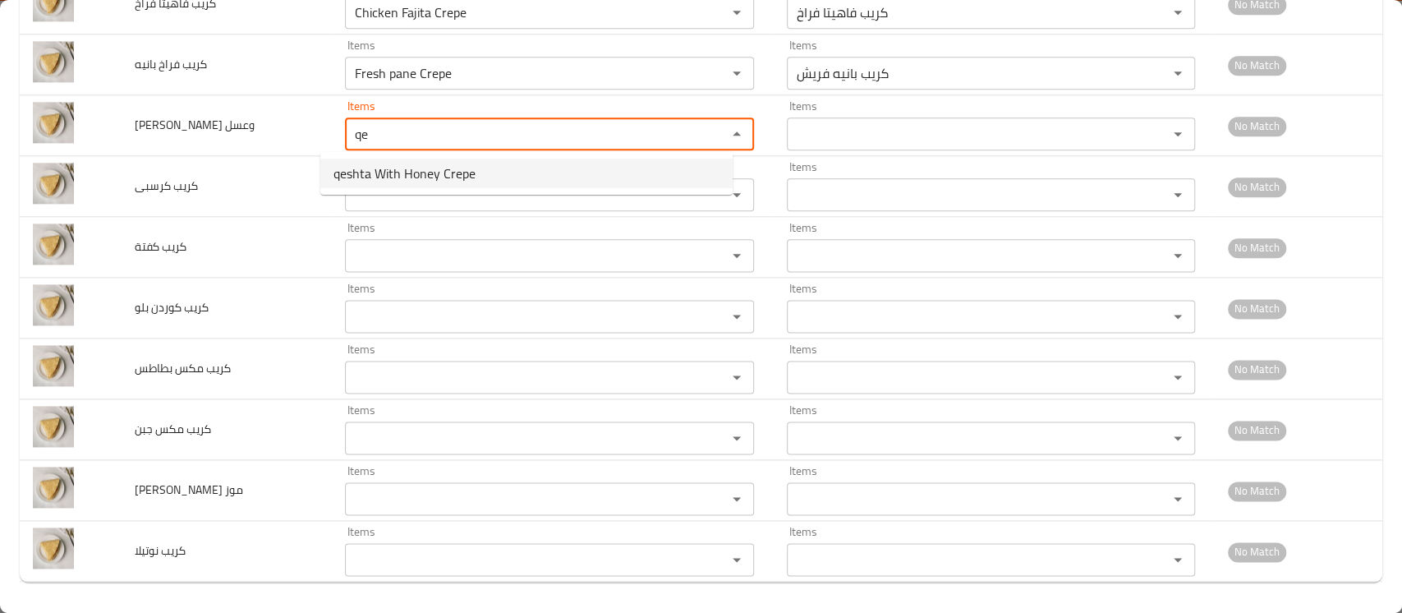
click at [415, 172] on span "qeshta With Honey Crepe" at bounding box center [405, 173] width 142 height 20
type وعسل "qeshta With Honey Crepe"
type وعسل-ar "[PERSON_NAME] وعسل"
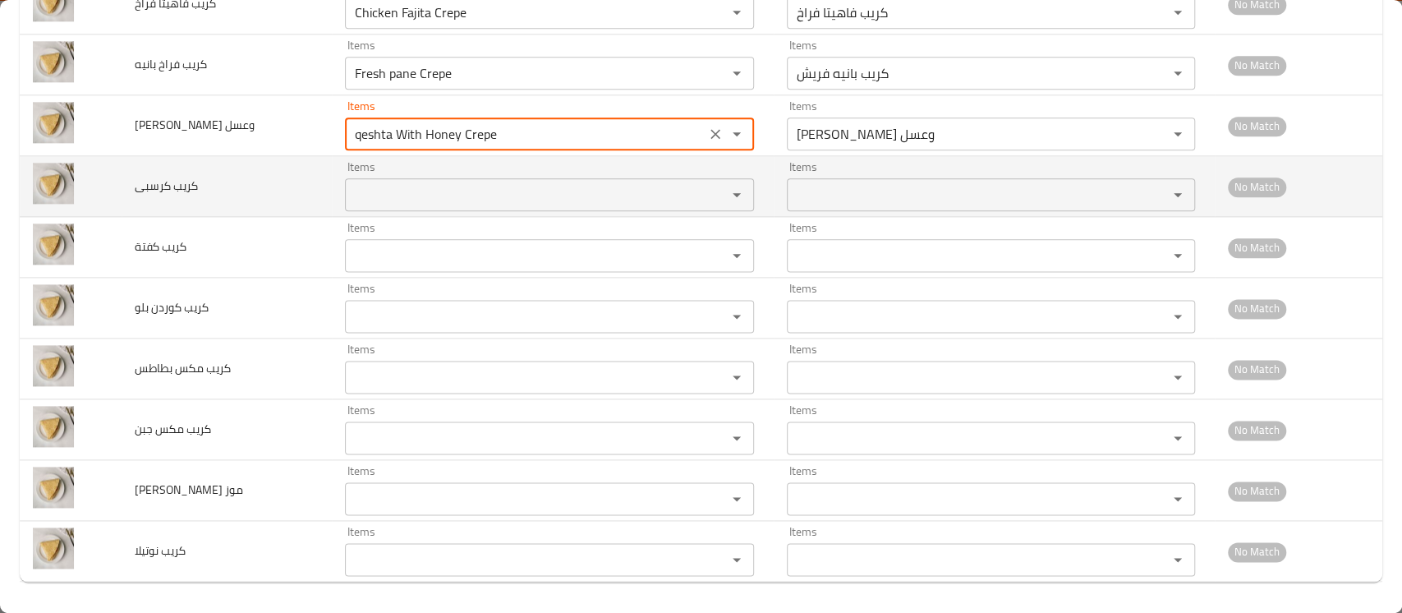
type وعسل "qeshta With Honey Crepe"
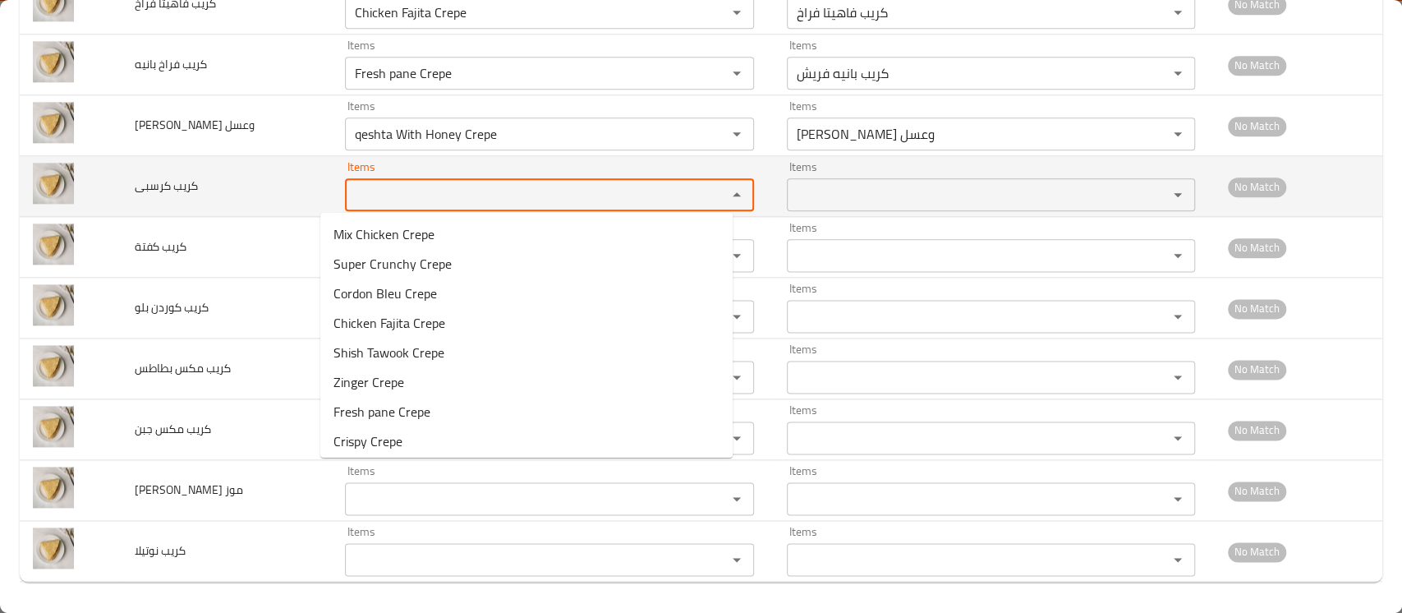
click at [406, 187] on كرسبى "Items" at bounding box center [525, 194] width 350 height 23
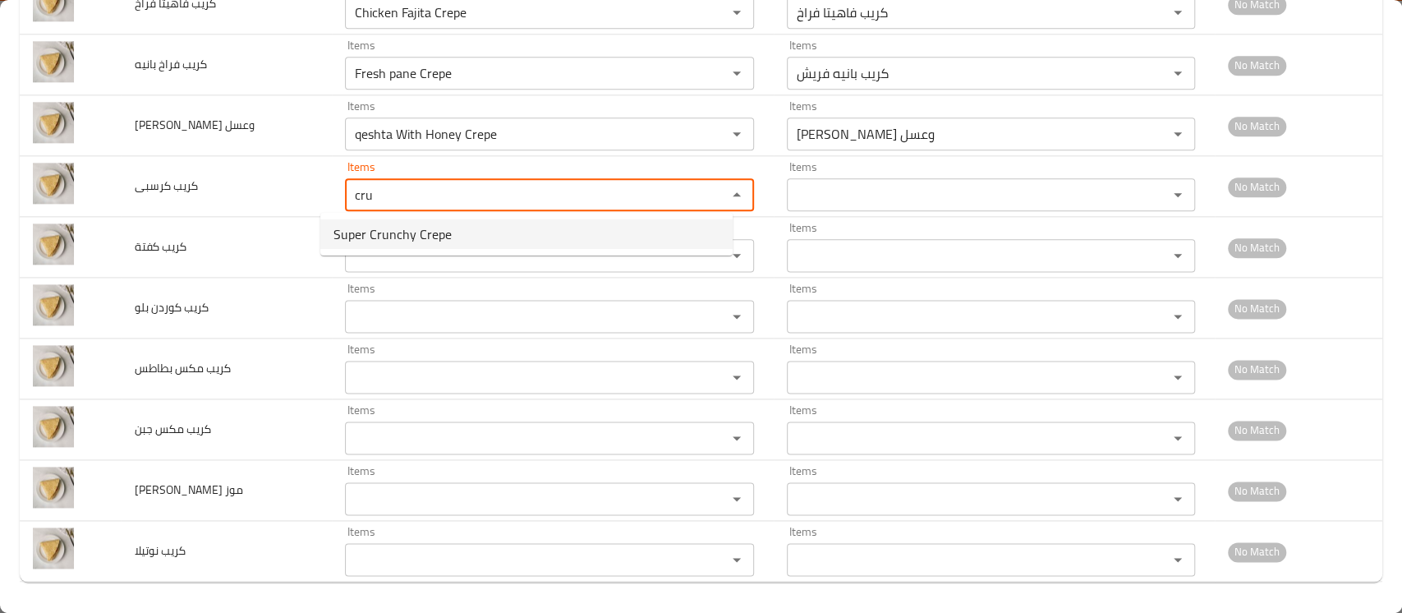
click at [373, 237] on span "Super Crunchy Crepe" at bounding box center [393, 234] width 118 height 20
type كرسبى "Super Crunchy Crepe"
type كرسبى-ar "كريب سوبر كرانشي"
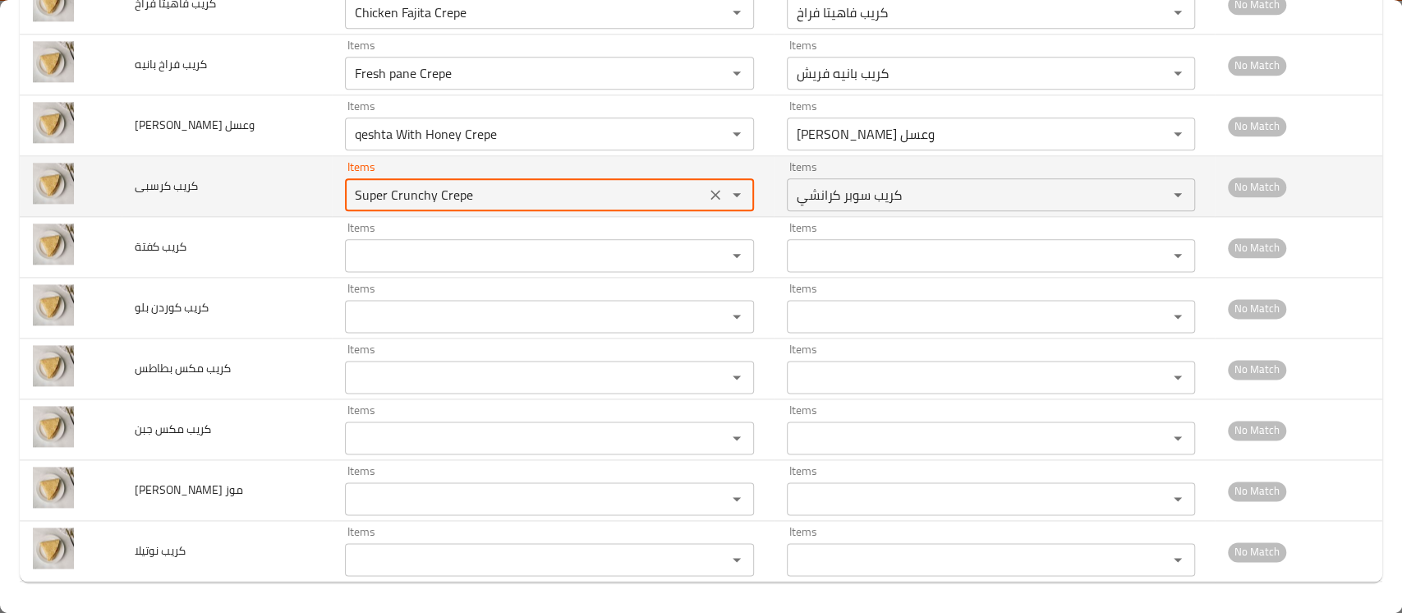
click at [412, 184] on كرسبى "Super Crunchy Crepe" at bounding box center [525, 194] width 350 height 23
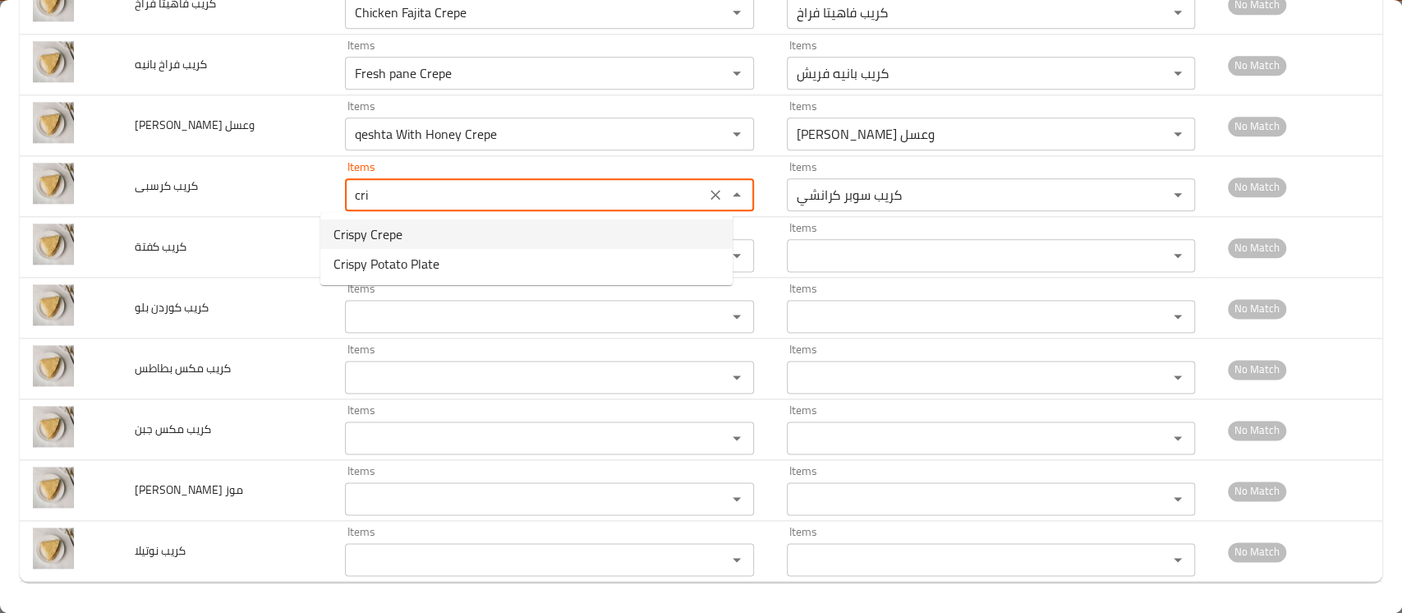
click at [385, 232] on span "Crispy Crepe" at bounding box center [368, 234] width 69 height 20
type كرسبى "Crispy Crepe"
type كرسبى-ar "كريب كرسبى"
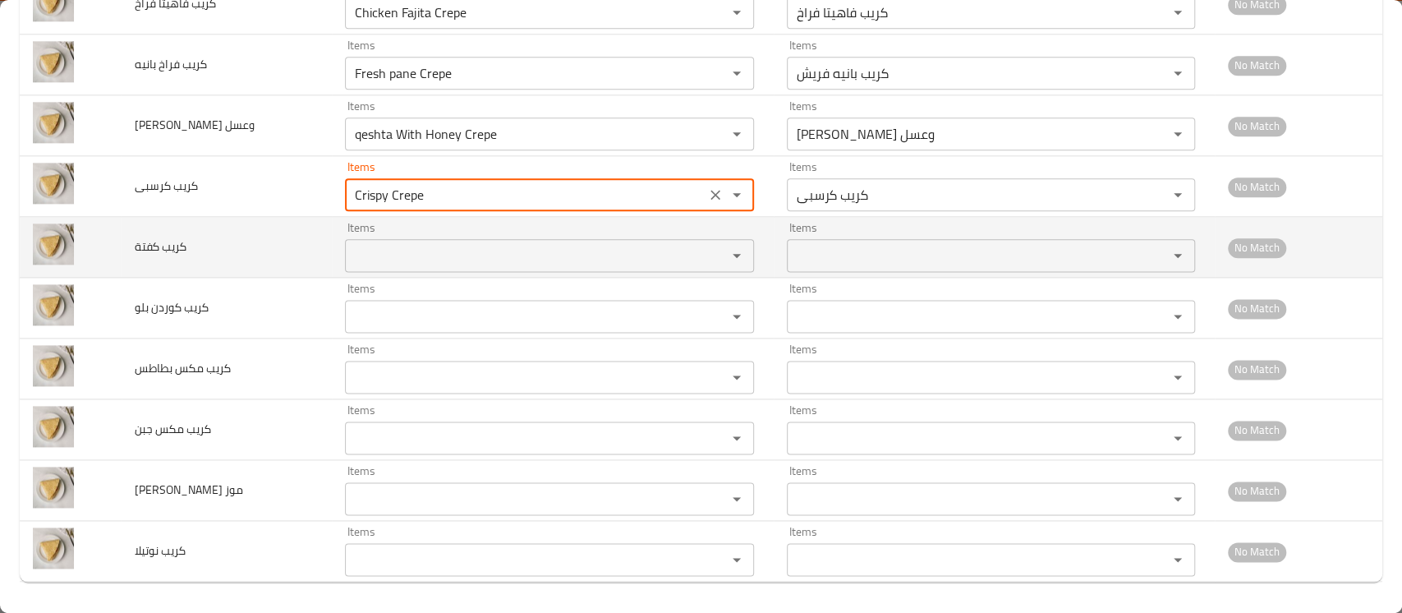
click at [375, 240] on div "Items" at bounding box center [549, 255] width 408 height 33
type كرسبى "Crispy Crepe"
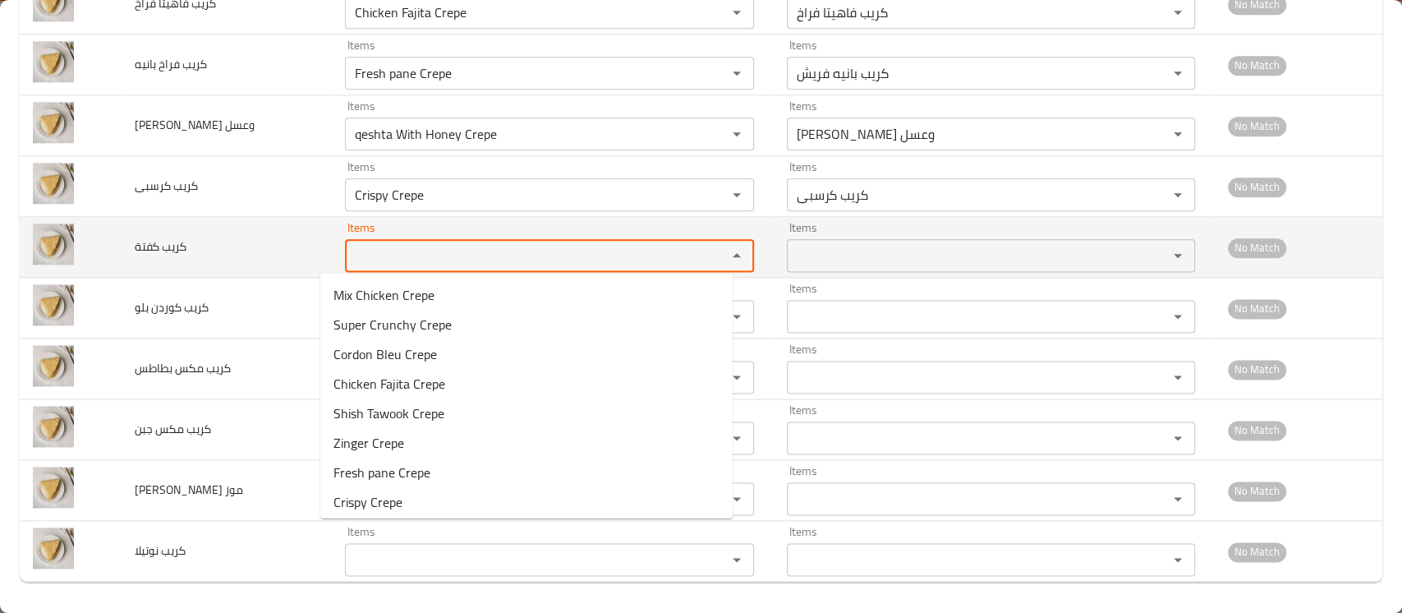
click at [365, 254] on كفتة "Items" at bounding box center [525, 255] width 350 height 23
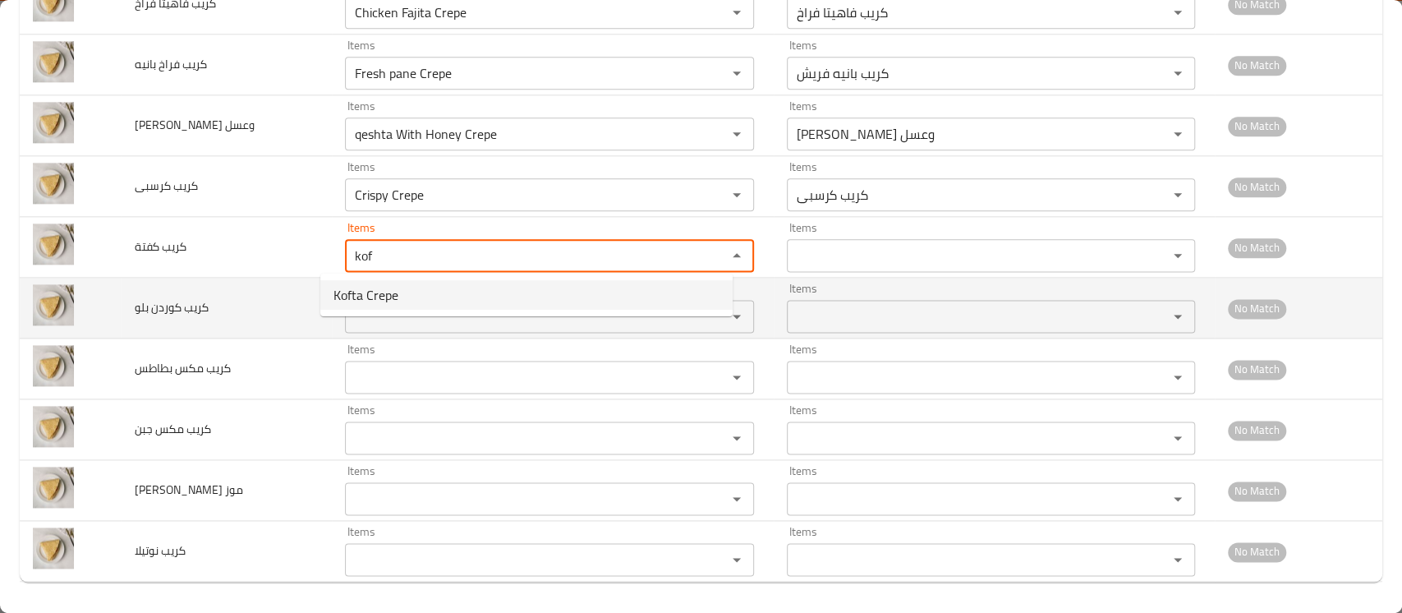
click at [348, 302] on span "Kofta Crepe" at bounding box center [366, 295] width 65 height 20
type كفتة "Kofta Crepe"
type كفتة-ar "كريب كفتة"
type كفتة "Kofta Crepe"
click at [409, 311] on بلو "Items" at bounding box center [525, 316] width 350 height 23
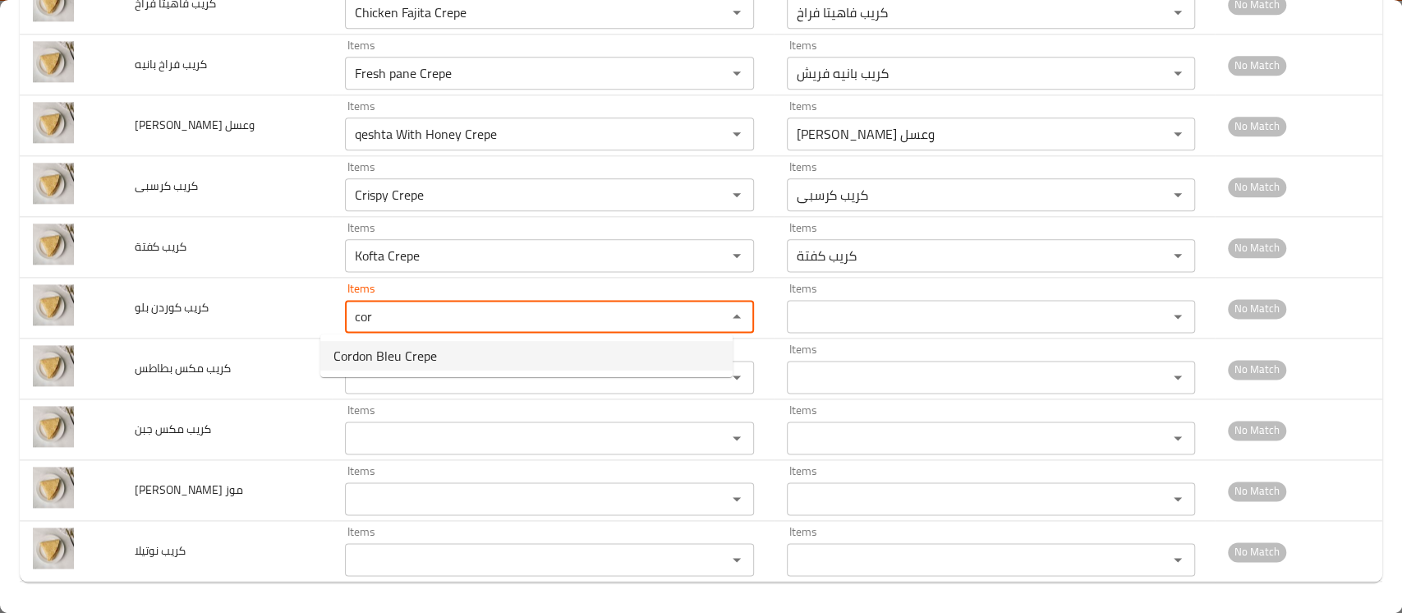
click at [375, 350] on span "Cordon Bleu Crepe" at bounding box center [386, 356] width 104 height 20
type بلو "Cordon Bleu Crepe"
type بلو-ar "كريب كوردن بلو"
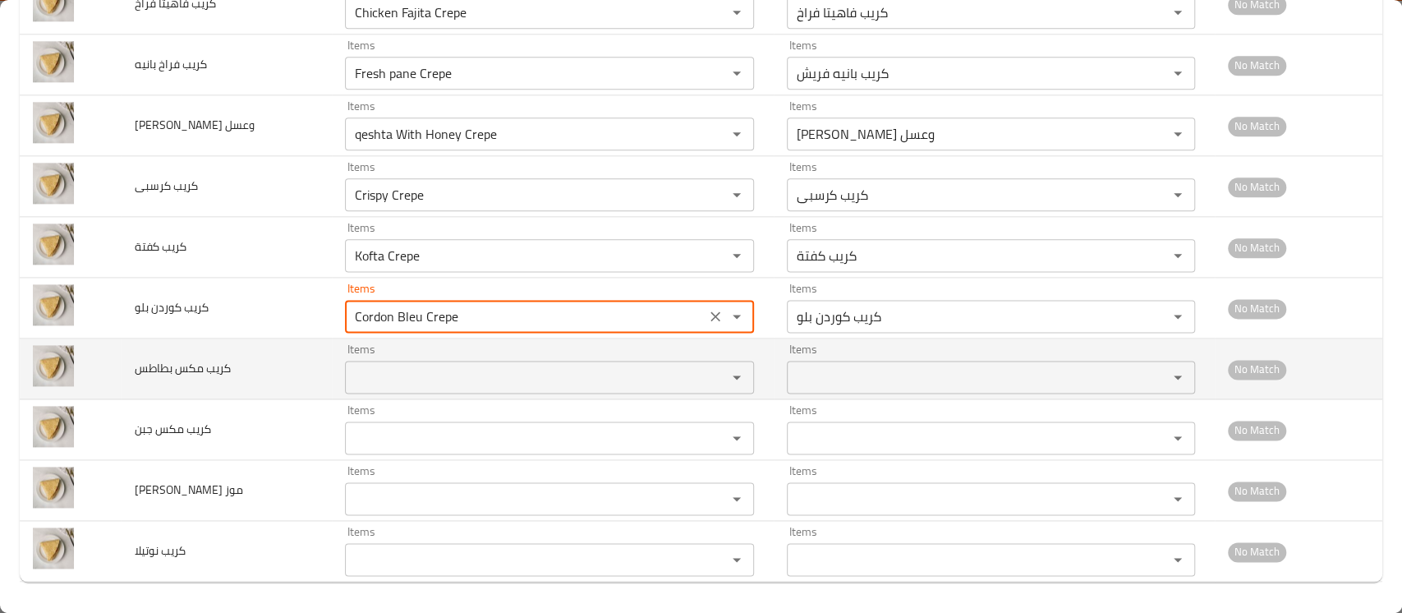
type بلو "Cordon Bleu Crepe"
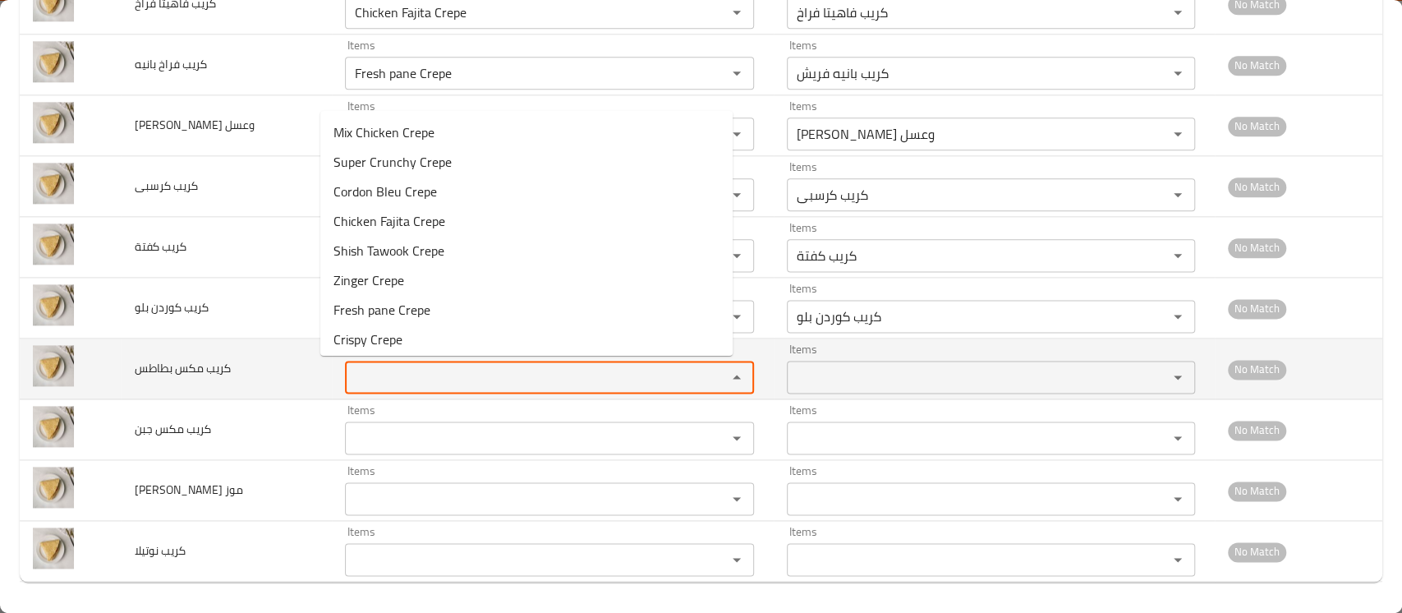
click at [368, 371] on بطاطس "Items" at bounding box center [525, 377] width 350 height 23
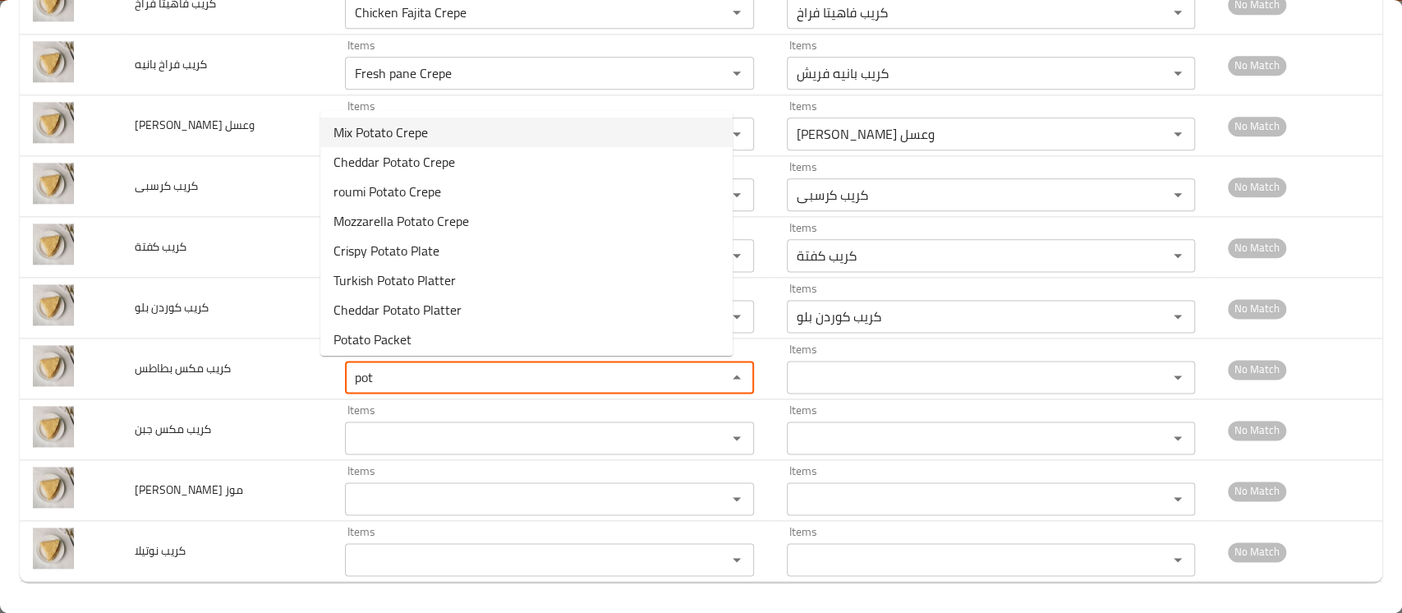
click at [483, 128] on بطاطس-option-0 "Mix Potato Crepe" at bounding box center [526, 132] width 412 height 30
type بطاطس "Mix Potato Crepe"
type بطاطس-ar "كريب مكس بطاطس"
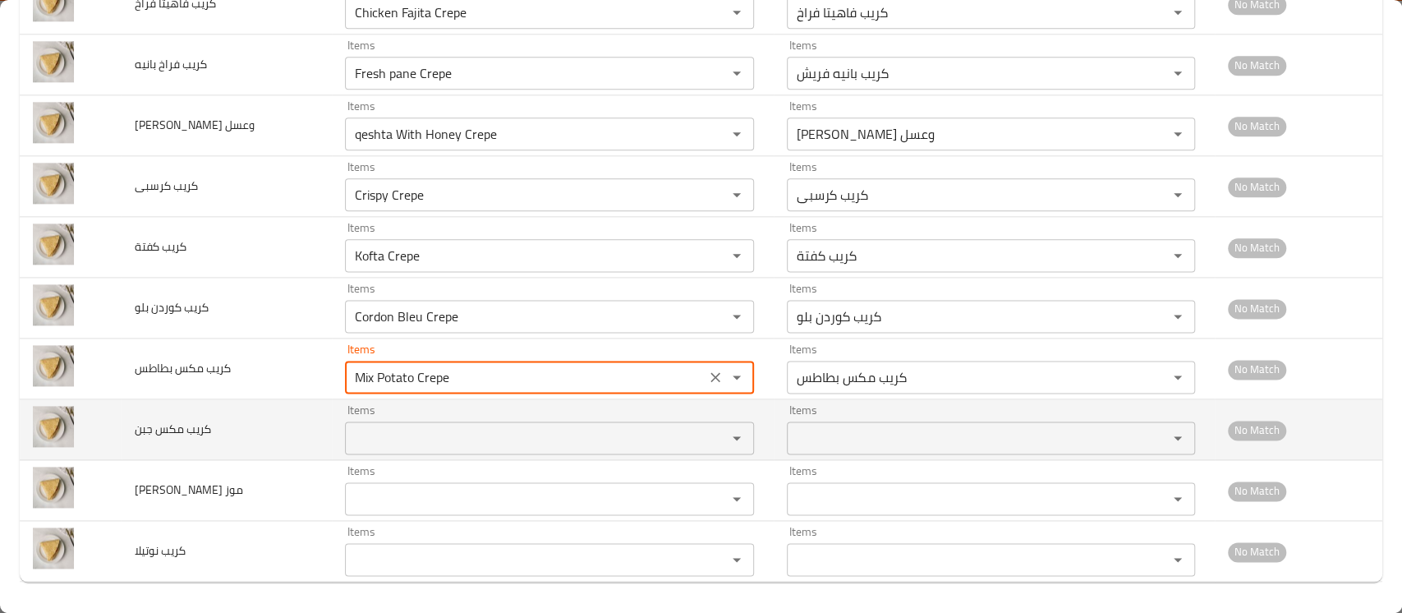
type بطاطس "Mix Potato Crepe"
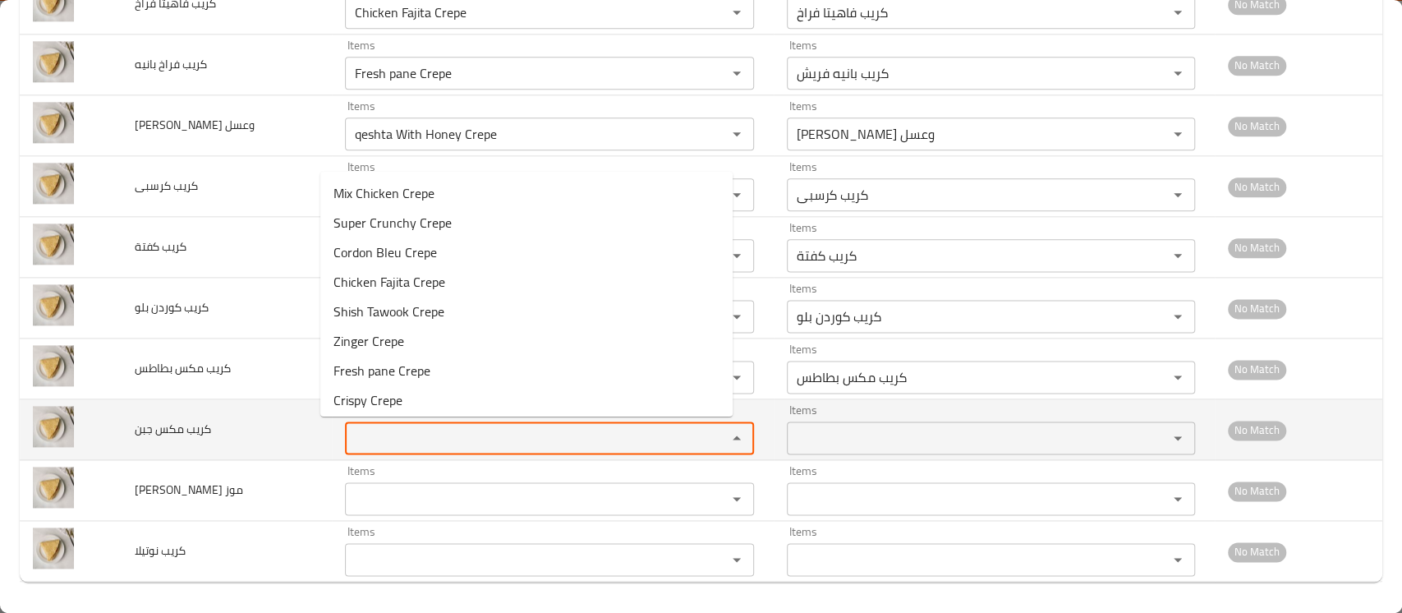
click at [426, 435] on جبن "Items" at bounding box center [525, 437] width 350 height 23
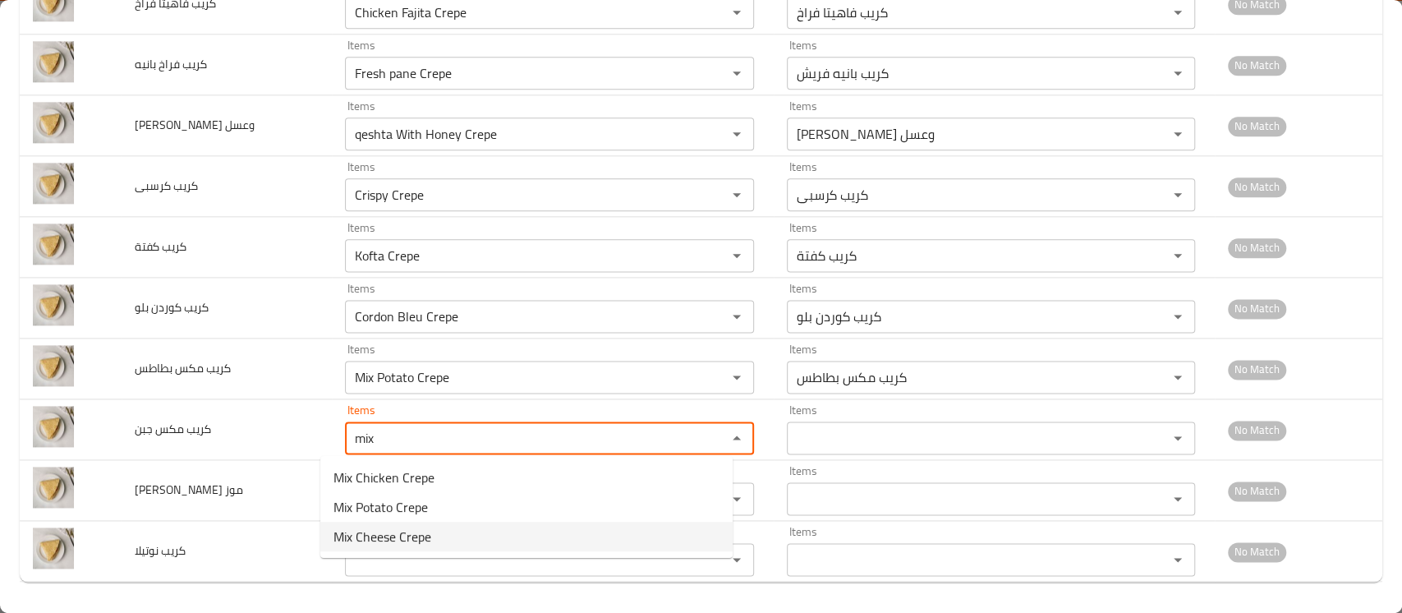
click at [391, 533] on span "Mix Cheese Crepe" at bounding box center [383, 537] width 98 height 20
type جبن "Mix Cheese Crepe"
type جبن-ar "كريب مكس جبن"
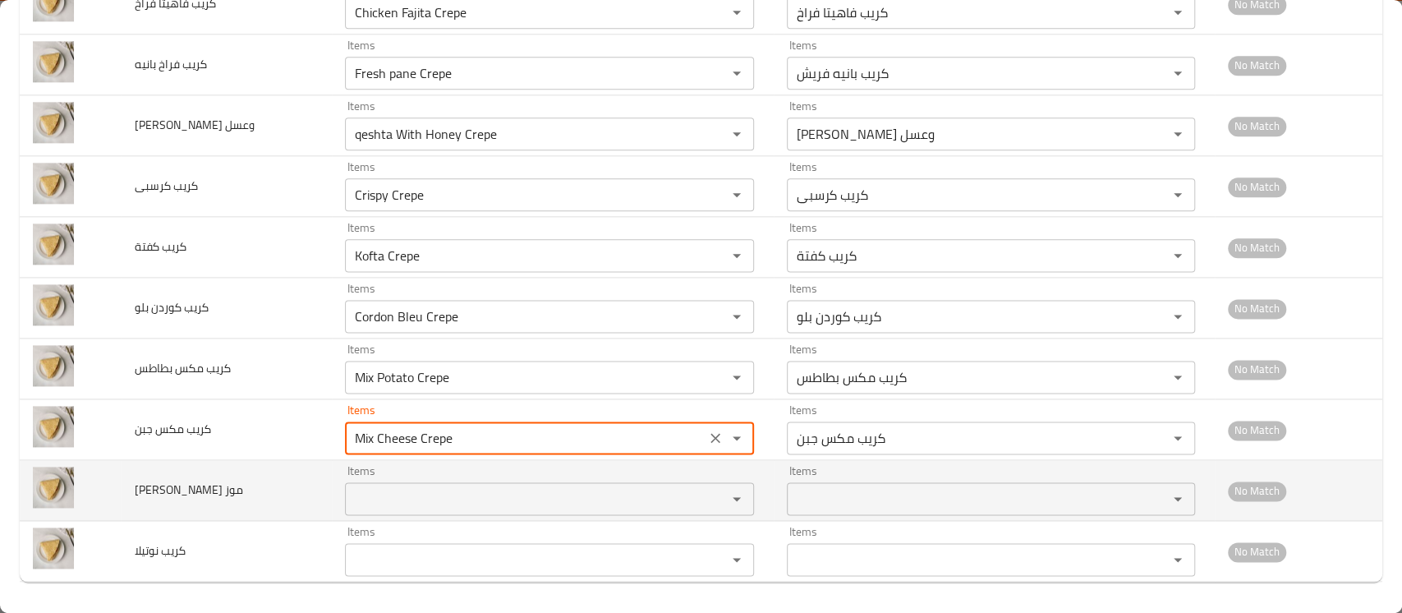
type جبن "Mix Cheese Crepe"
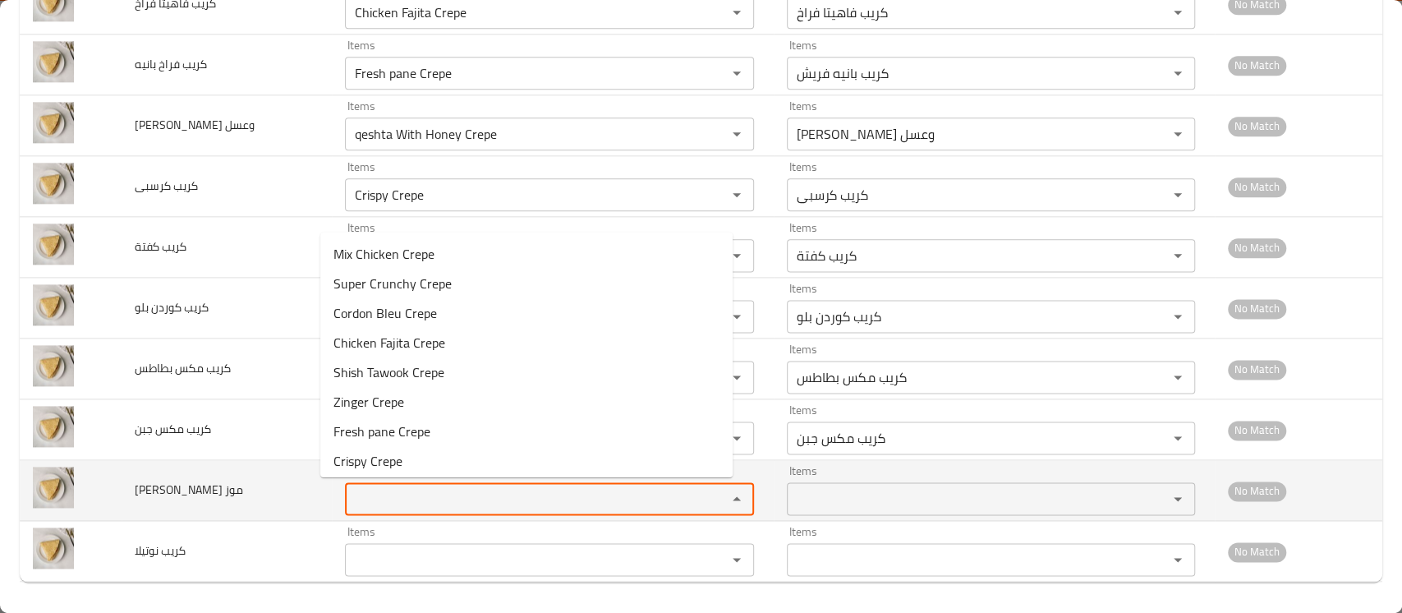
click at [408, 495] on موز "Items" at bounding box center [525, 498] width 350 height 23
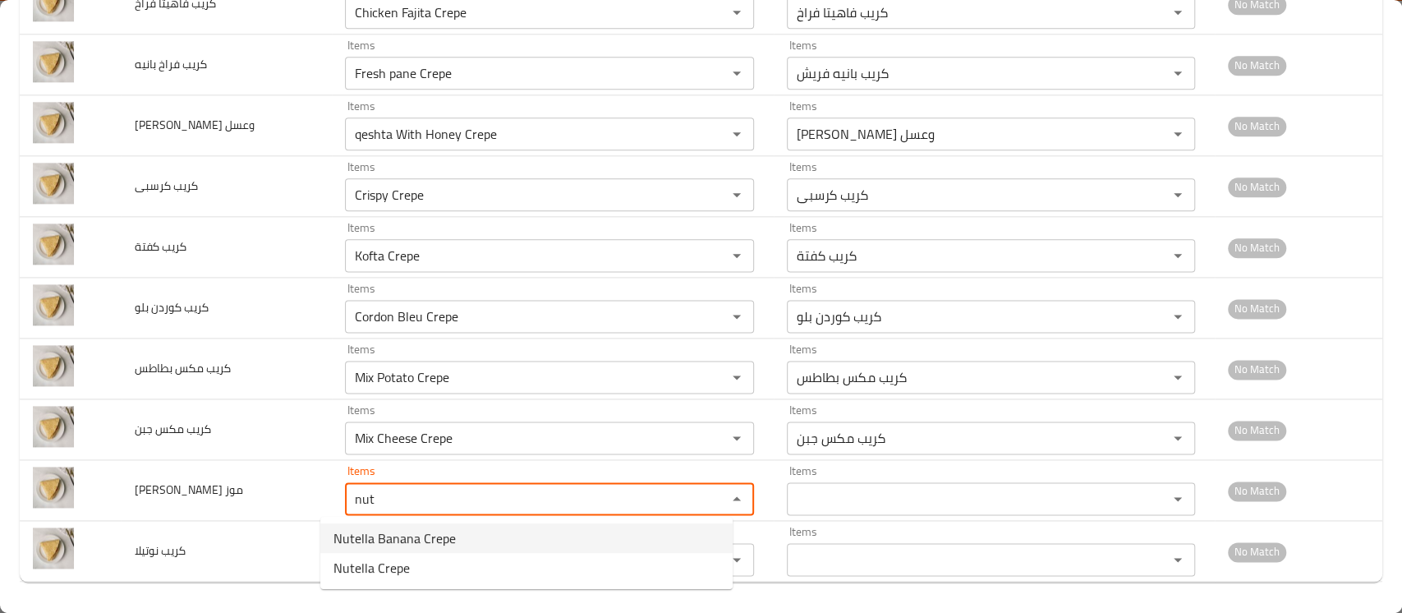
click at [392, 536] on span "Nutella Banana Crepe" at bounding box center [395, 538] width 122 height 20
type موز "Nutella Banana Crepe"
type موز-ar "[PERSON_NAME] موز"
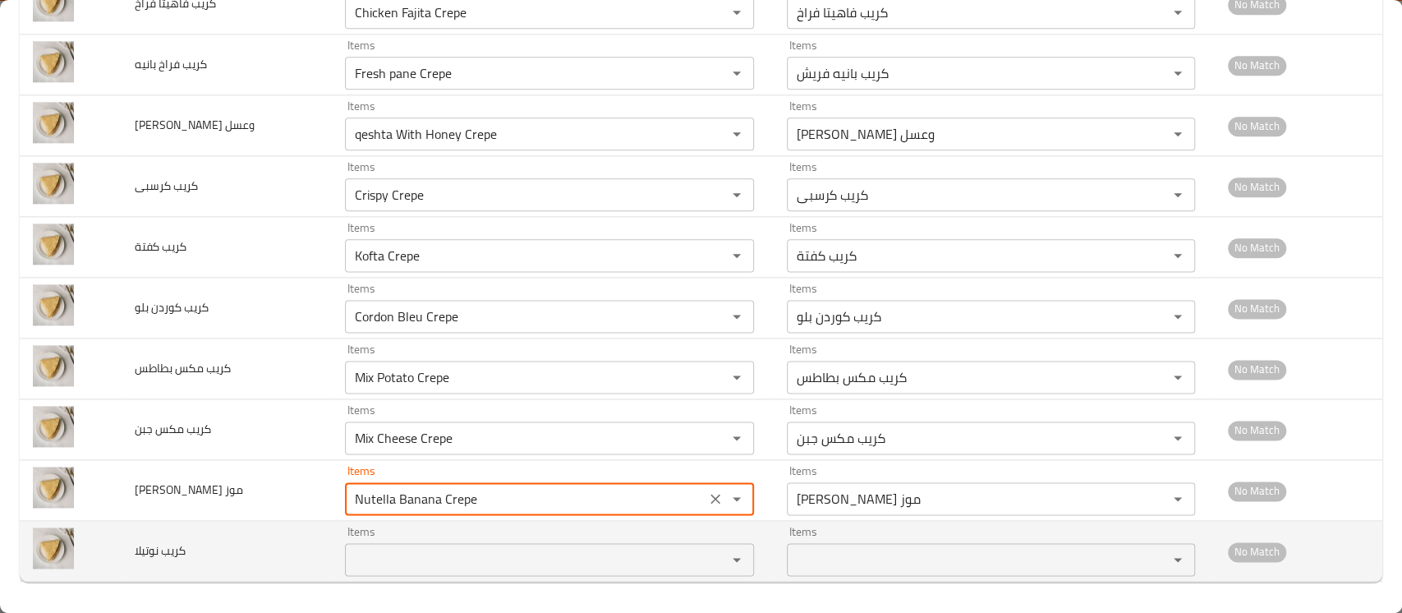
type موز "Nutella Banana Crepe"
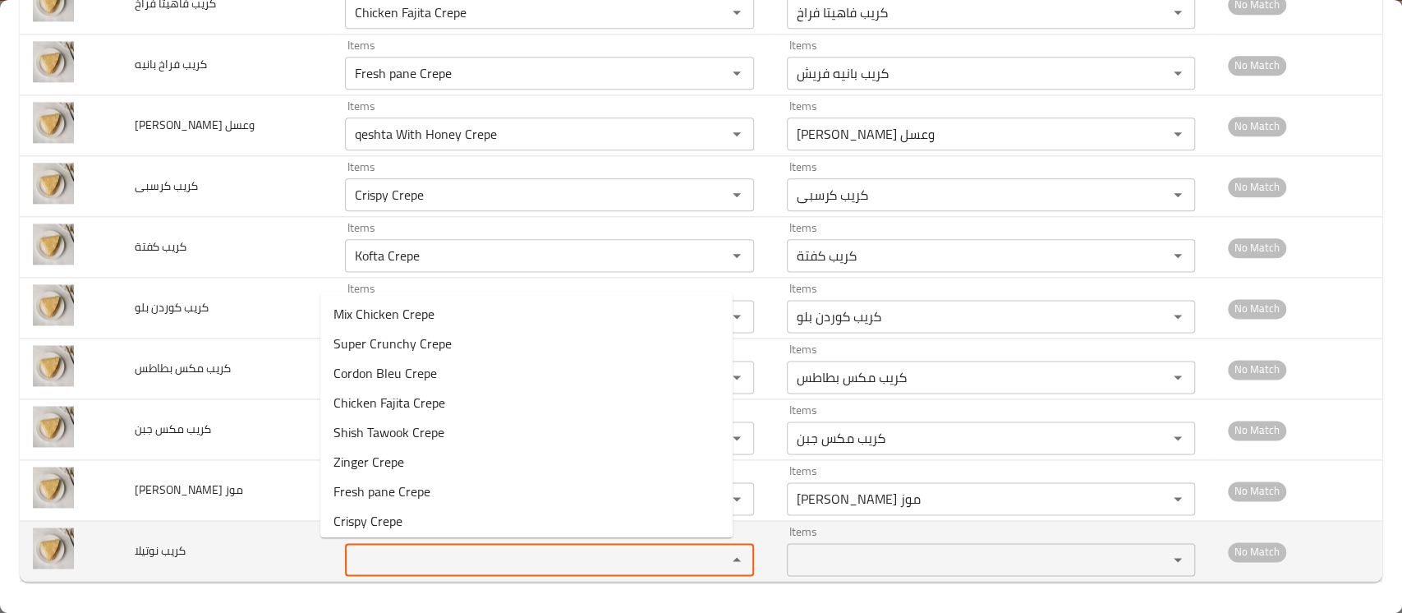
click at [386, 553] on نوتيلا "Items" at bounding box center [525, 559] width 350 height 23
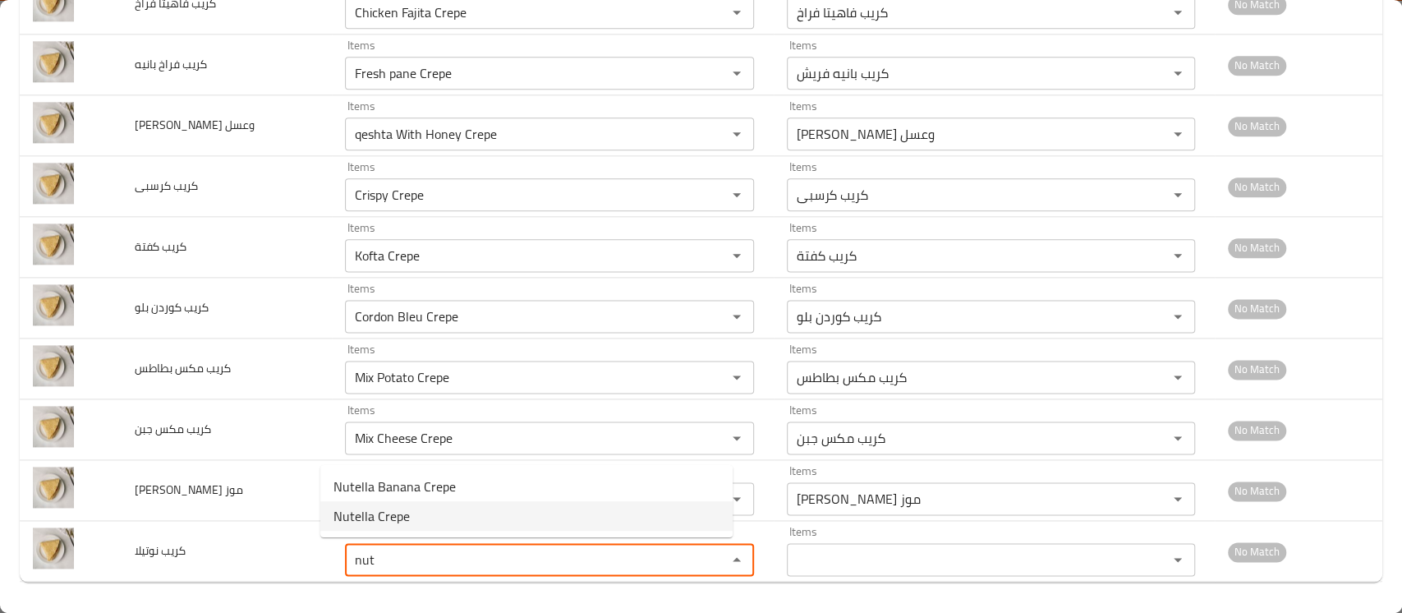
click at [418, 512] on نوتيلا-option-1 "Nutella Crepe" at bounding box center [526, 516] width 412 height 30
type نوتيلا "Nutella Crepe"
type نوتيلا-ar "كريب نوتيلا"
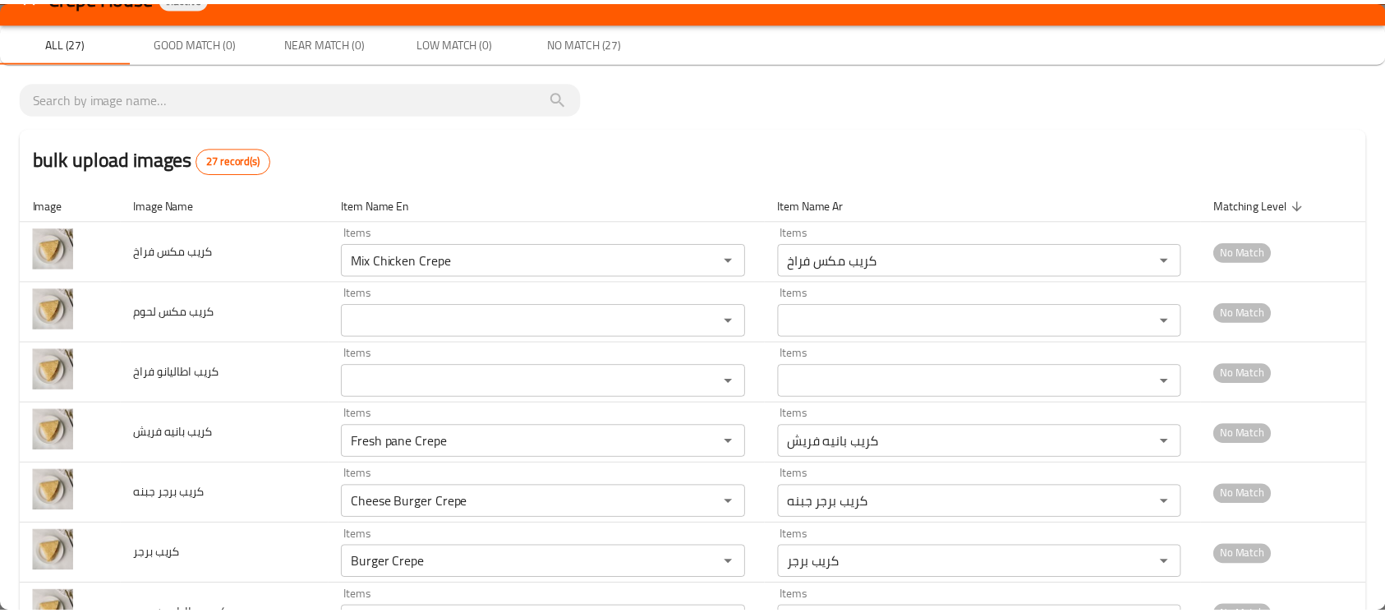
scroll to position [0, 0]
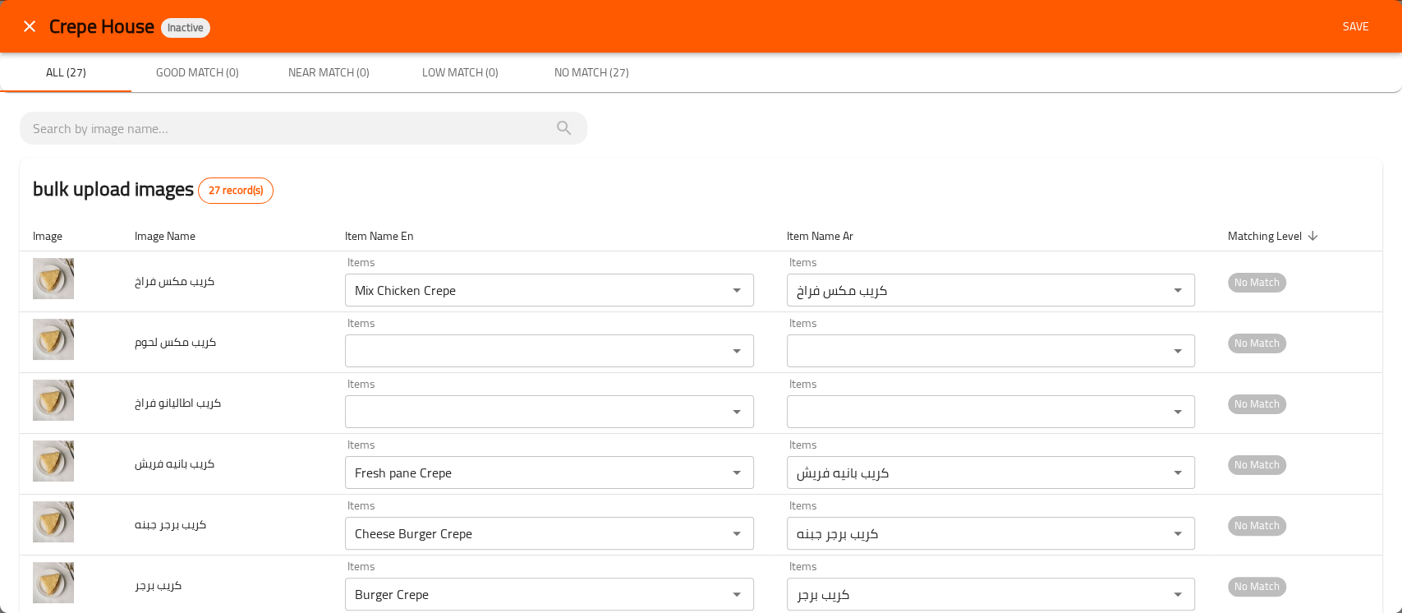
type نوتيلا "Nutella Crepe"
click at [1342, 22] on span "Save" at bounding box center [1356, 26] width 39 height 21
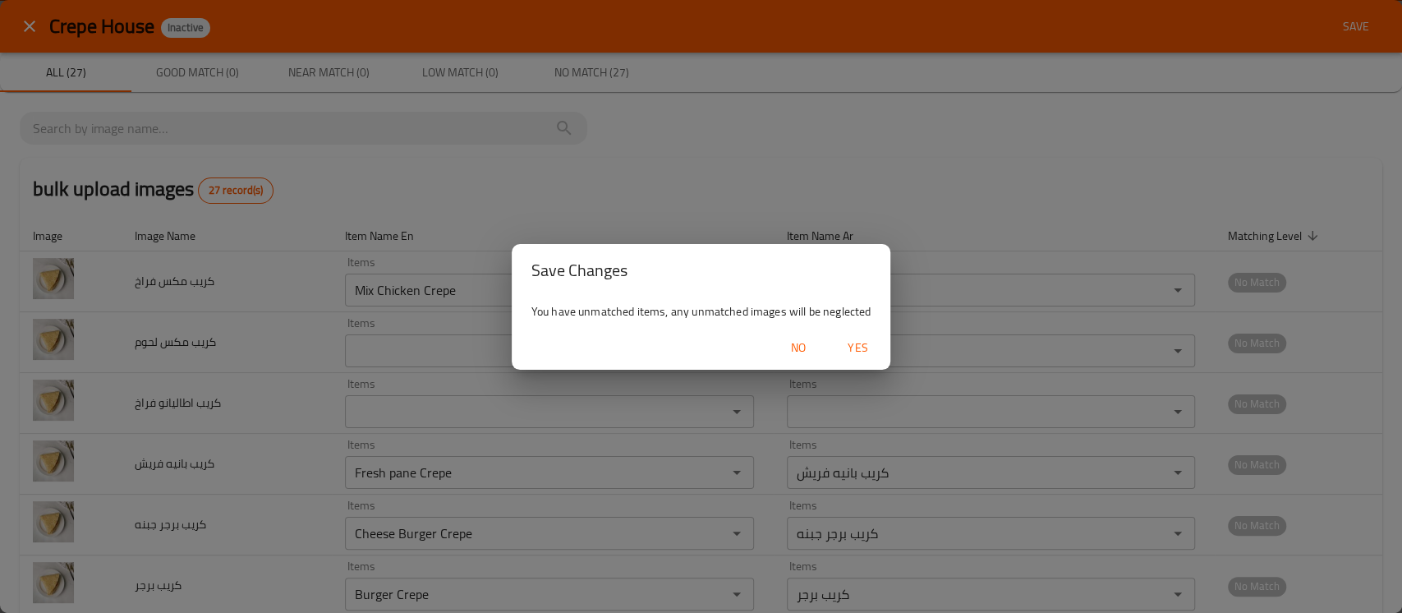
click at [853, 338] on span "Yes" at bounding box center [857, 348] width 39 height 21
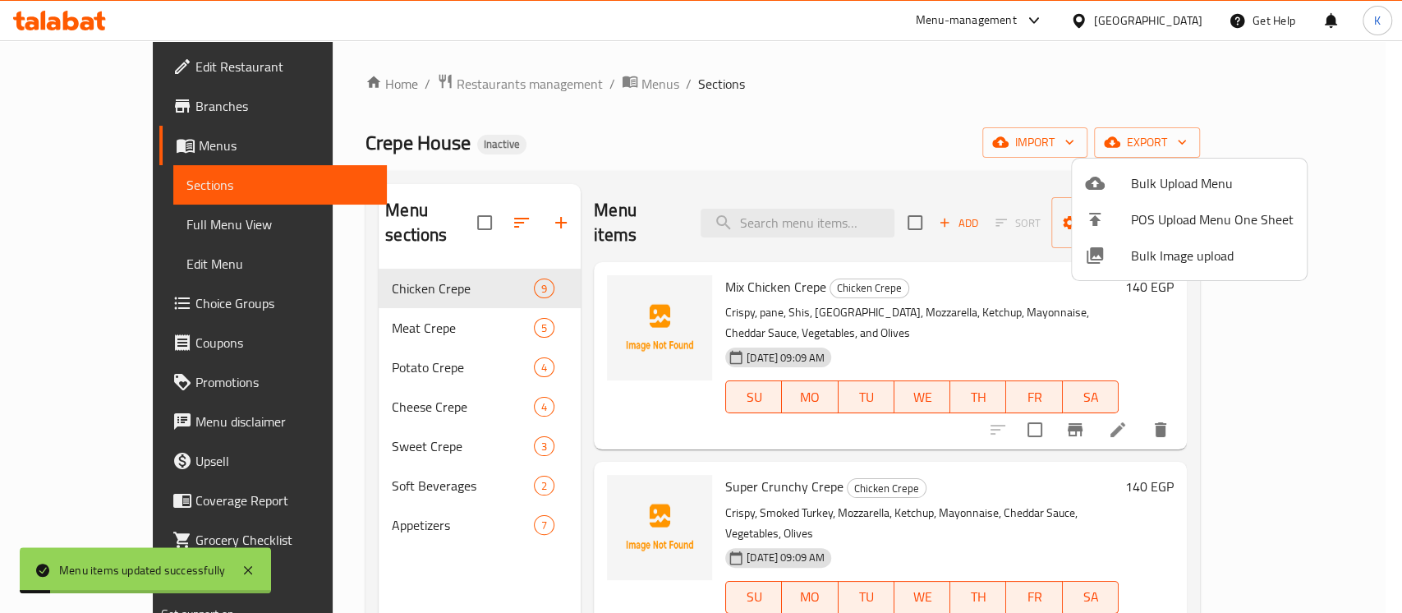
click at [101, 223] on div at bounding box center [701, 306] width 1402 height 613
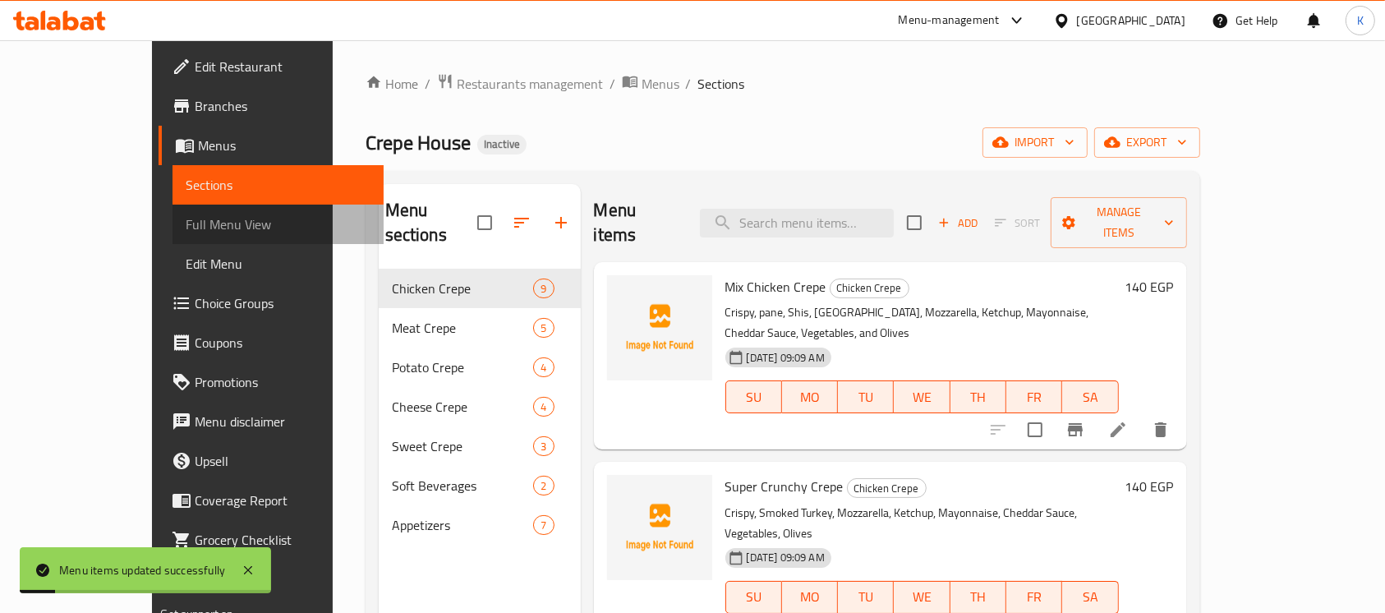
click at [186, 223] on span "Full Menu View" at bounding box center [278, 224] width 185 height 20
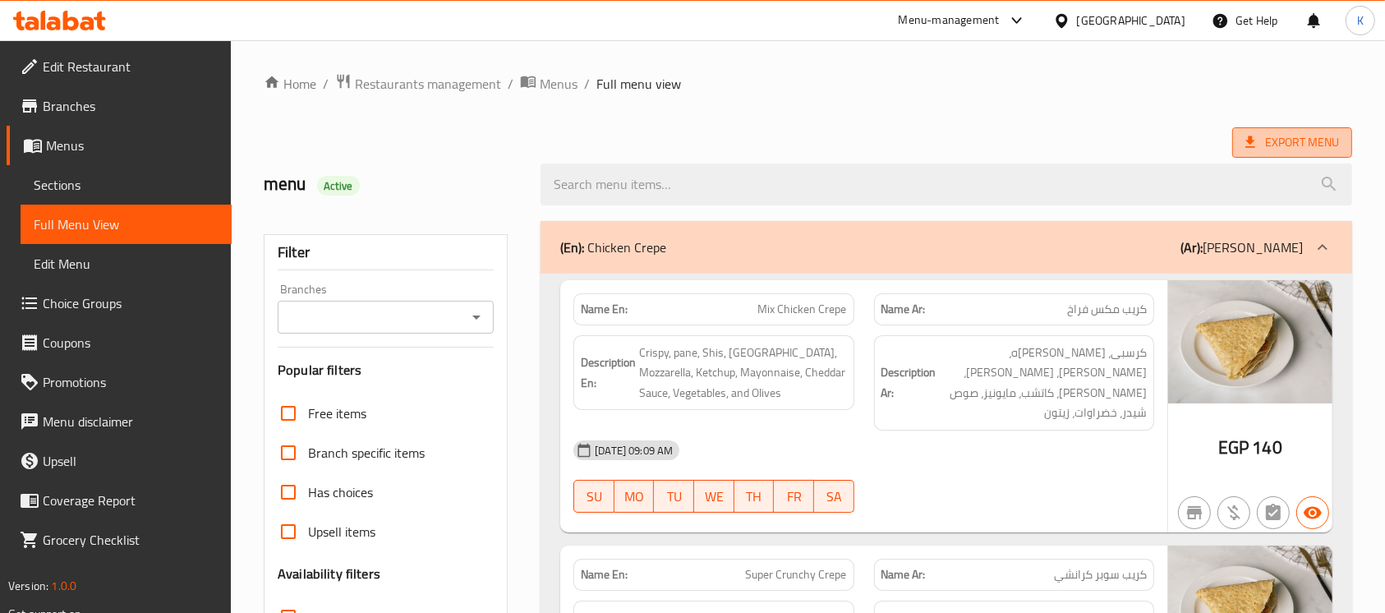
click at [1260, 143] on span "Export Menu" at bounding box center [1293, 142] width 94 height 21
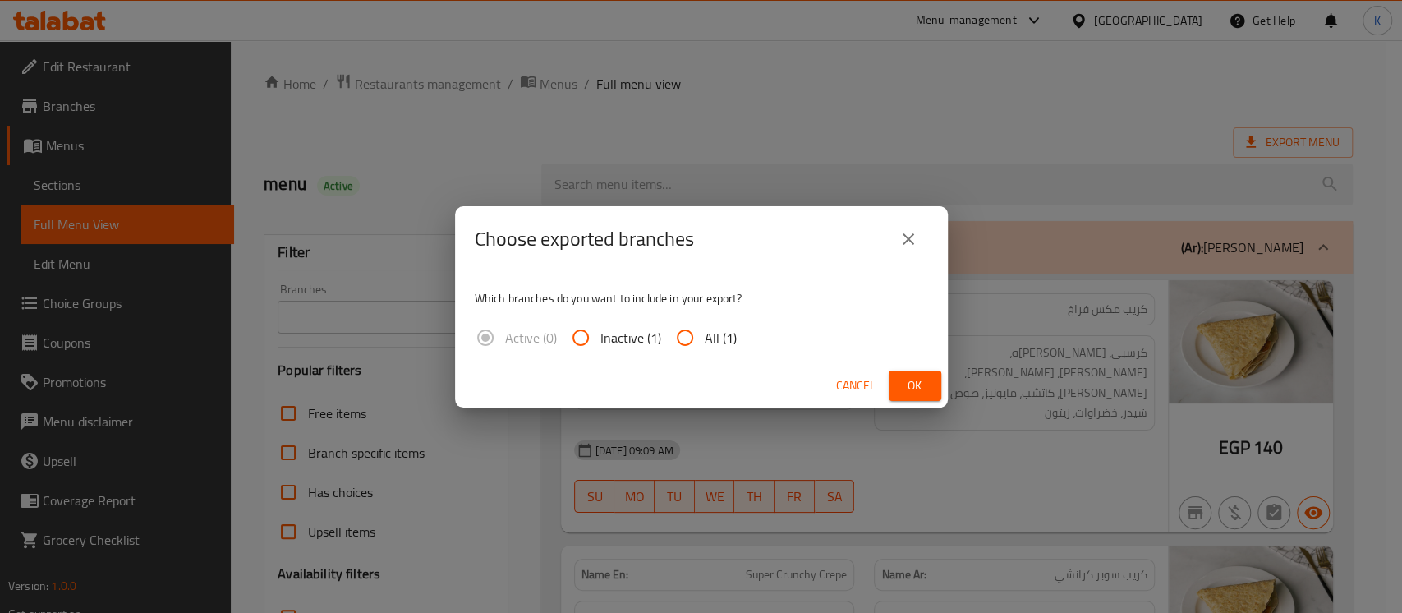
click at [718, 346] on span "All (1)" at bounding box center [721, 338] width 32 height 20
click at [705, 346] on input "All (1)" at bounding box center [684, 337] width 39 height 39
radio input "true"
click at [914, 385] on span "Ok" at bounding box center [915, 385] width 26 height 21
